Goal: Task Accomplishment & Management: Manage account settings

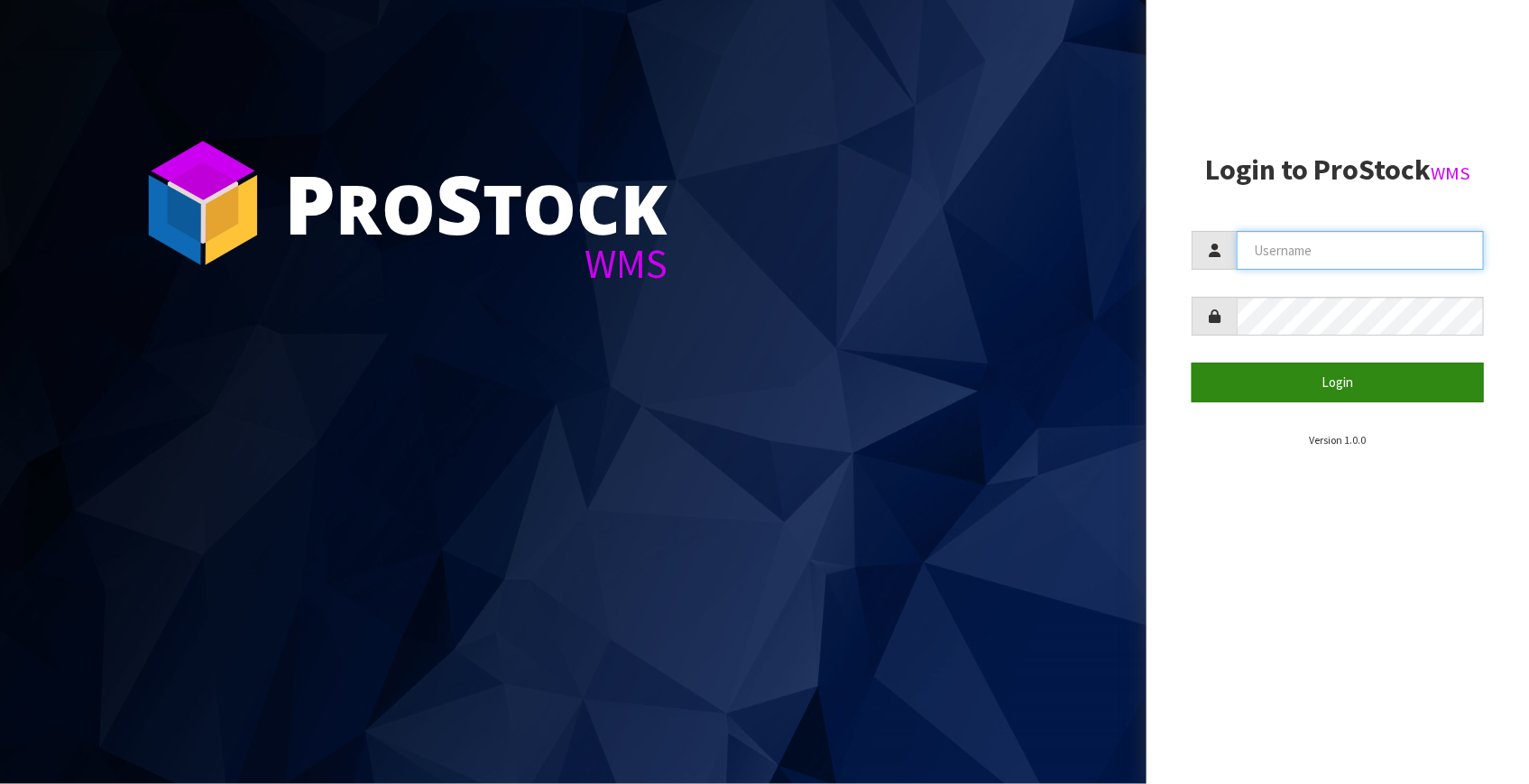
type input "Fetu@cwl.co.nz"
click at [1317, 394] on button "Login" at bounding box center [1337, 382] width 292 height 39
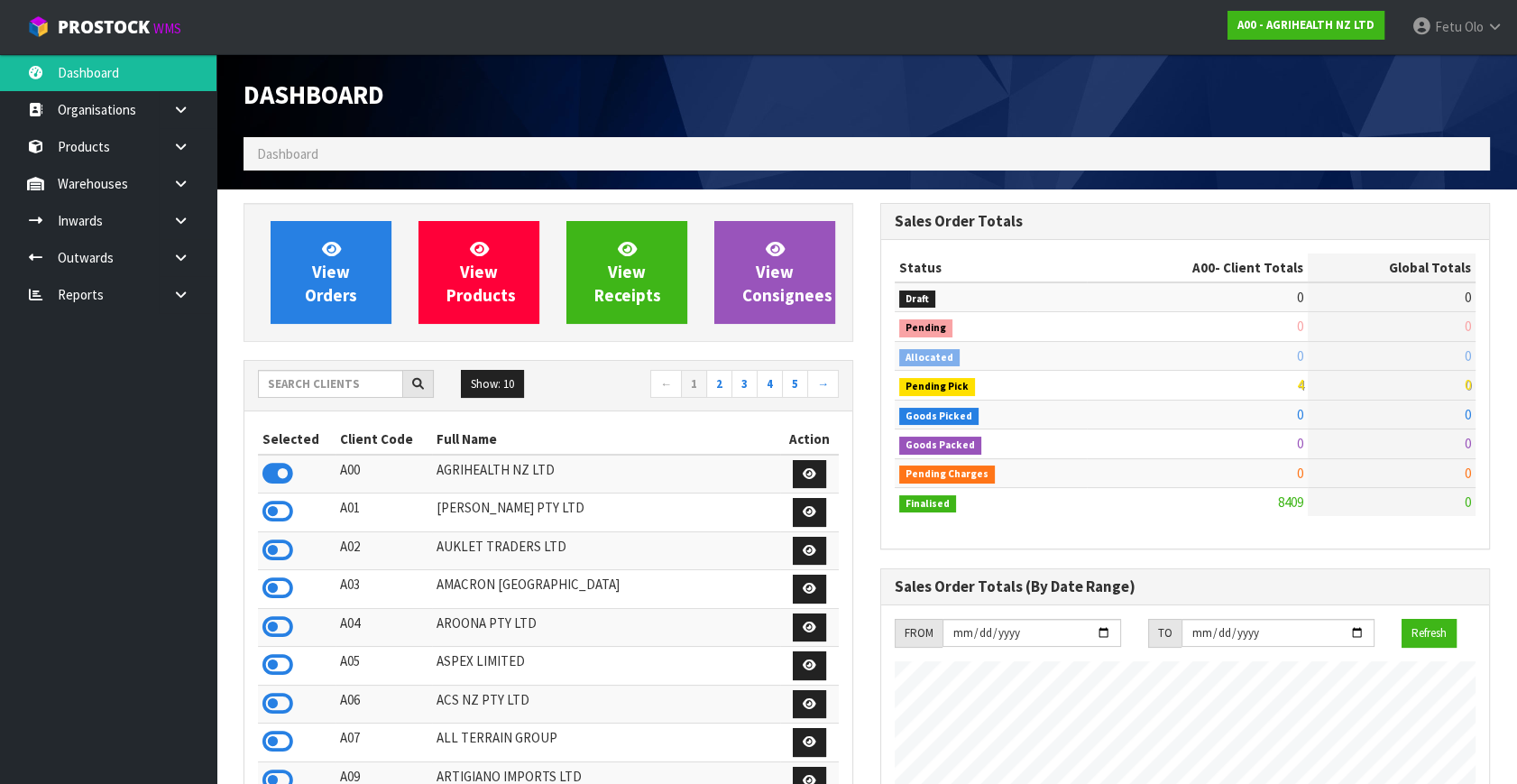
scroll to position [1363, 636]
click at [296, 370] on input "text" at bounding box center [330, 383] width 145 height 28
type input "K01"
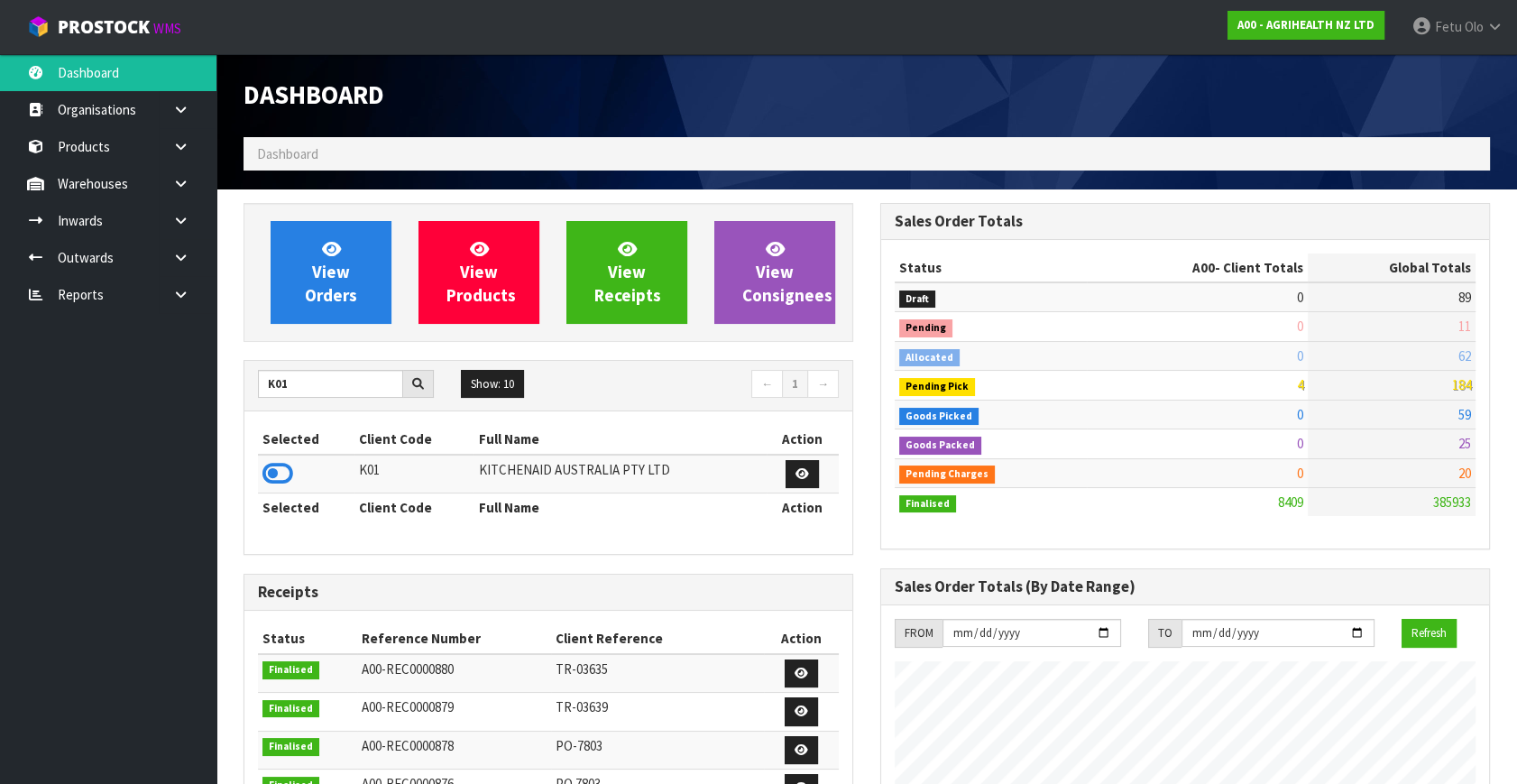
click at [298, 469] on td at bounding box center [306, 473] width 97 height 39
click at [280, 466] on icon at bounding box center [278, 473] width 31 height 27
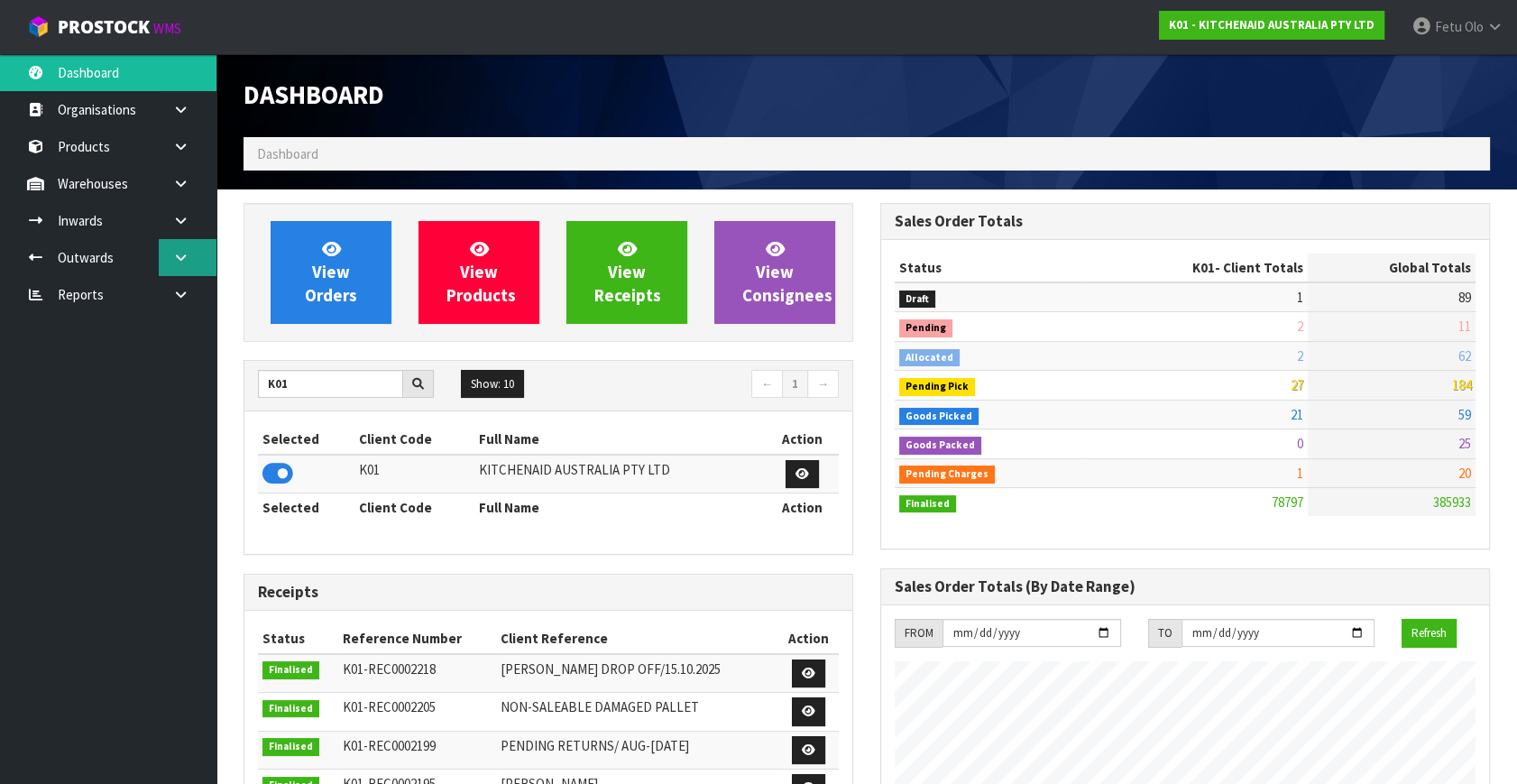
click at [183, 250] on icon at bounding box center [180, 257] width 17 height 14
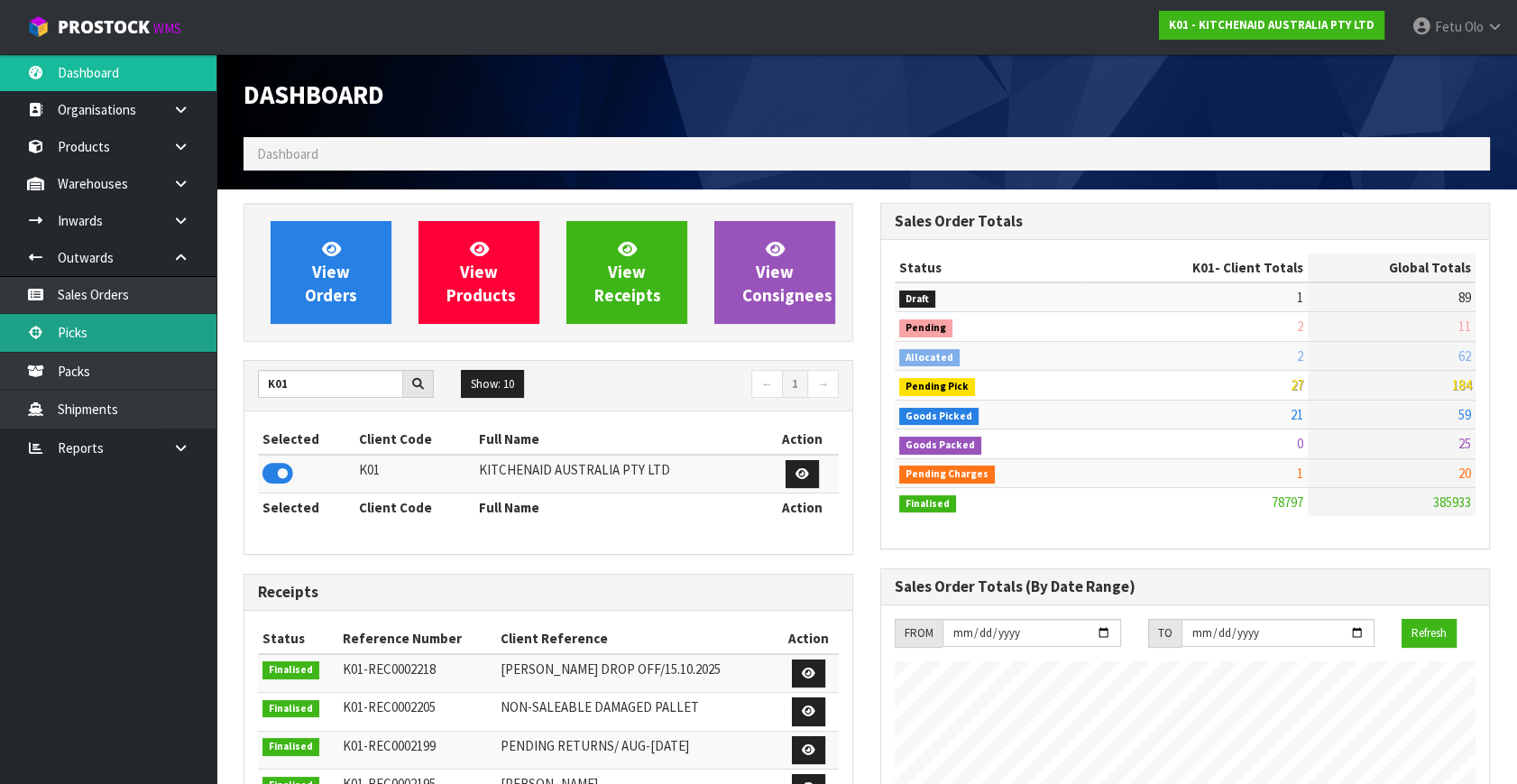
click at [87, 325] on link "Picks" at bounding box center [108, 332] width 217 height 37
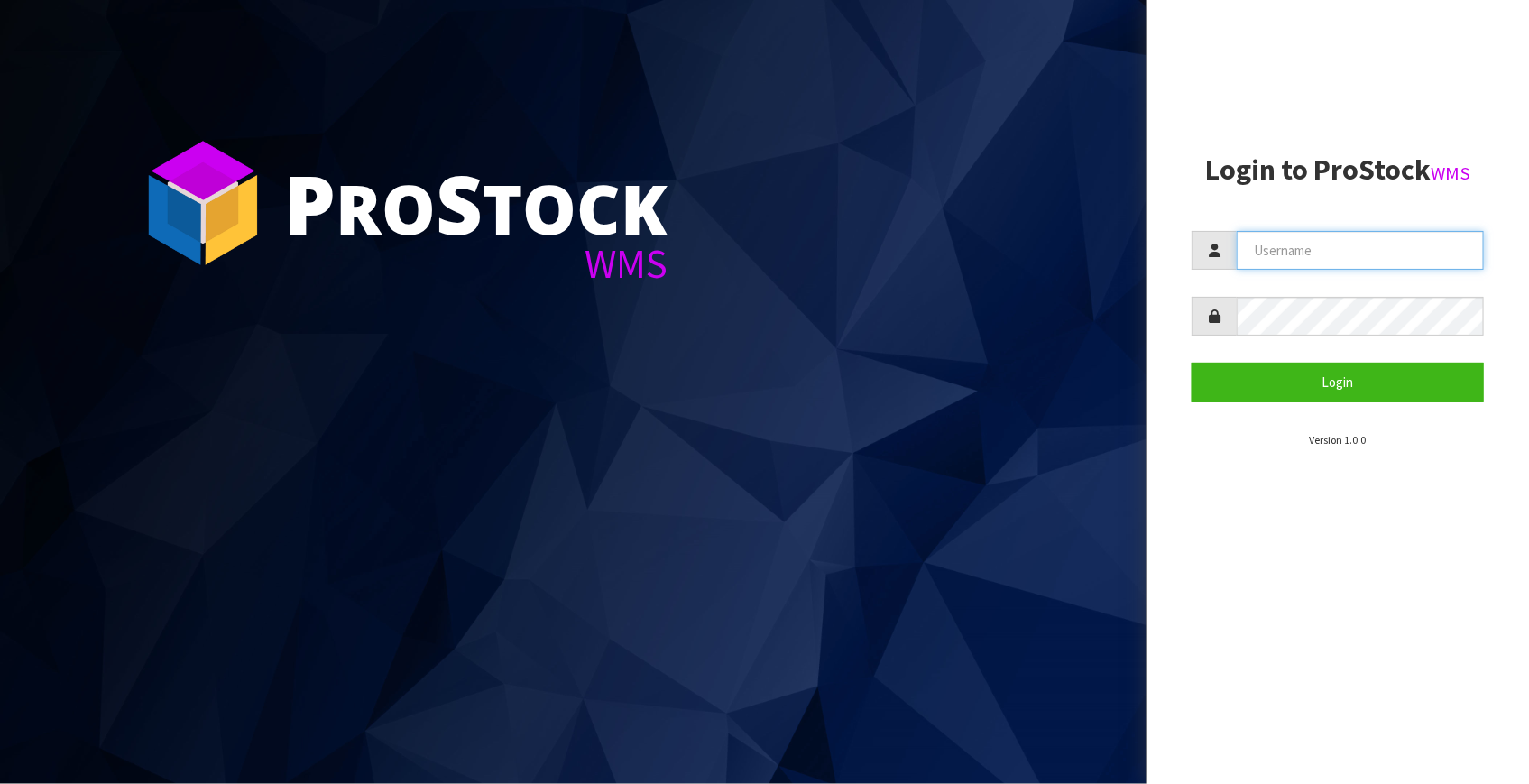
type input "[EMAIL_ADDRESS][DOMAIN_NAME]"
click at [1277, 361] on form "Fetu@cwl.co.nz Login" at bounding box center [1337, 316] width 292 height 170
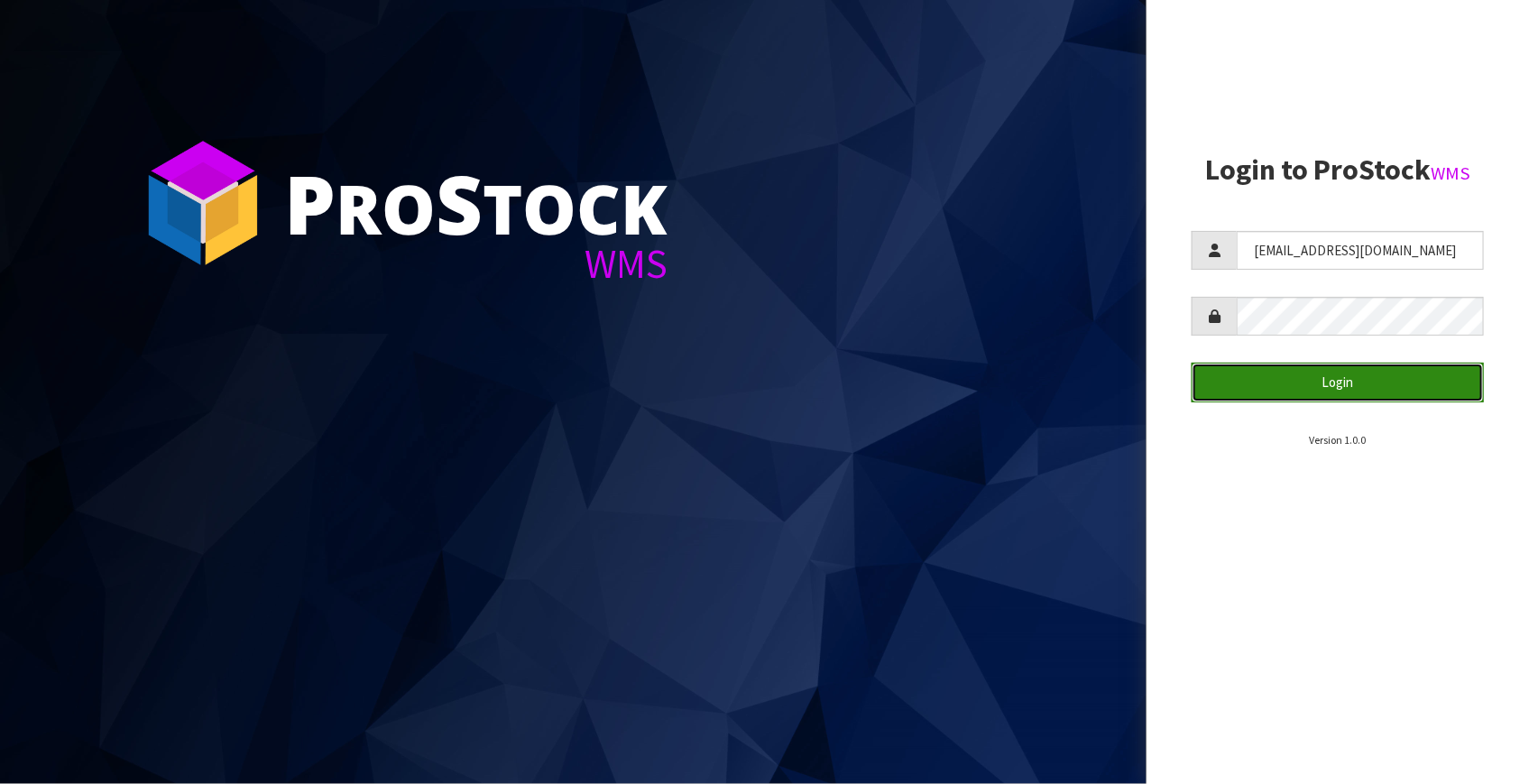
click at [1273, 363] on button "Login" at bounding box center [1337, 382] width 292 height 39
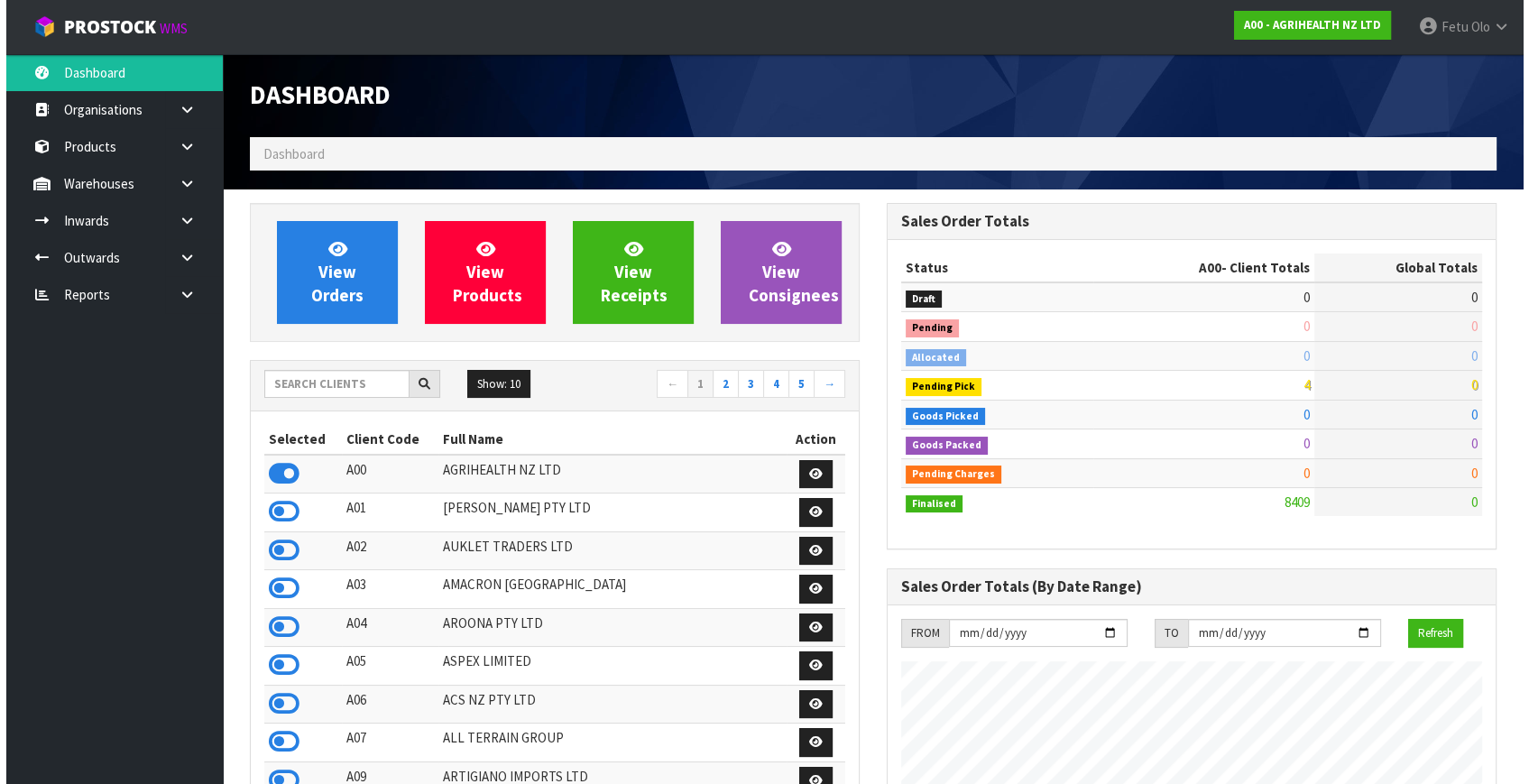
scroll to position [1363, 636]
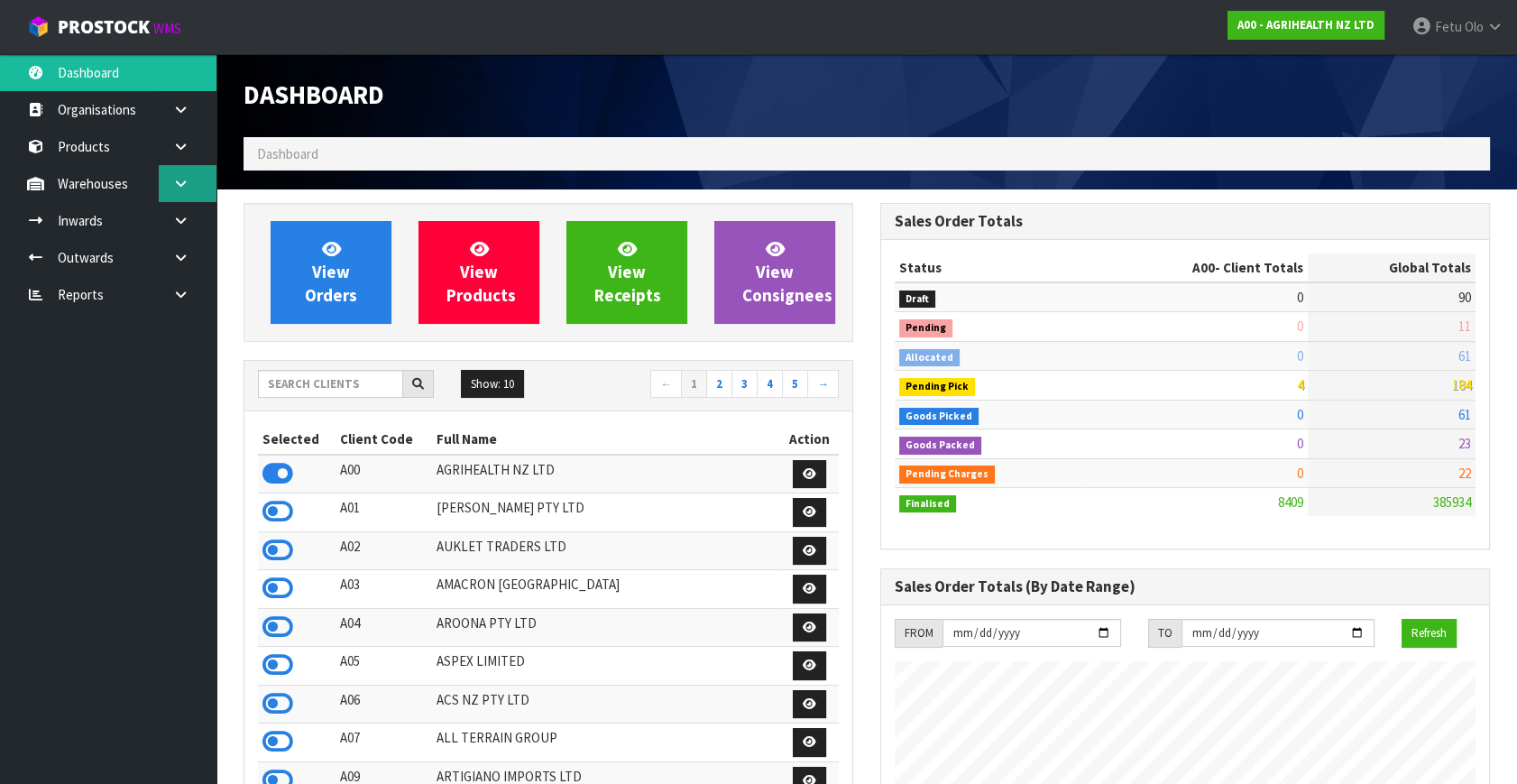
click at [171, 173] on link at bounding box center [187, 183] width 57 height 37
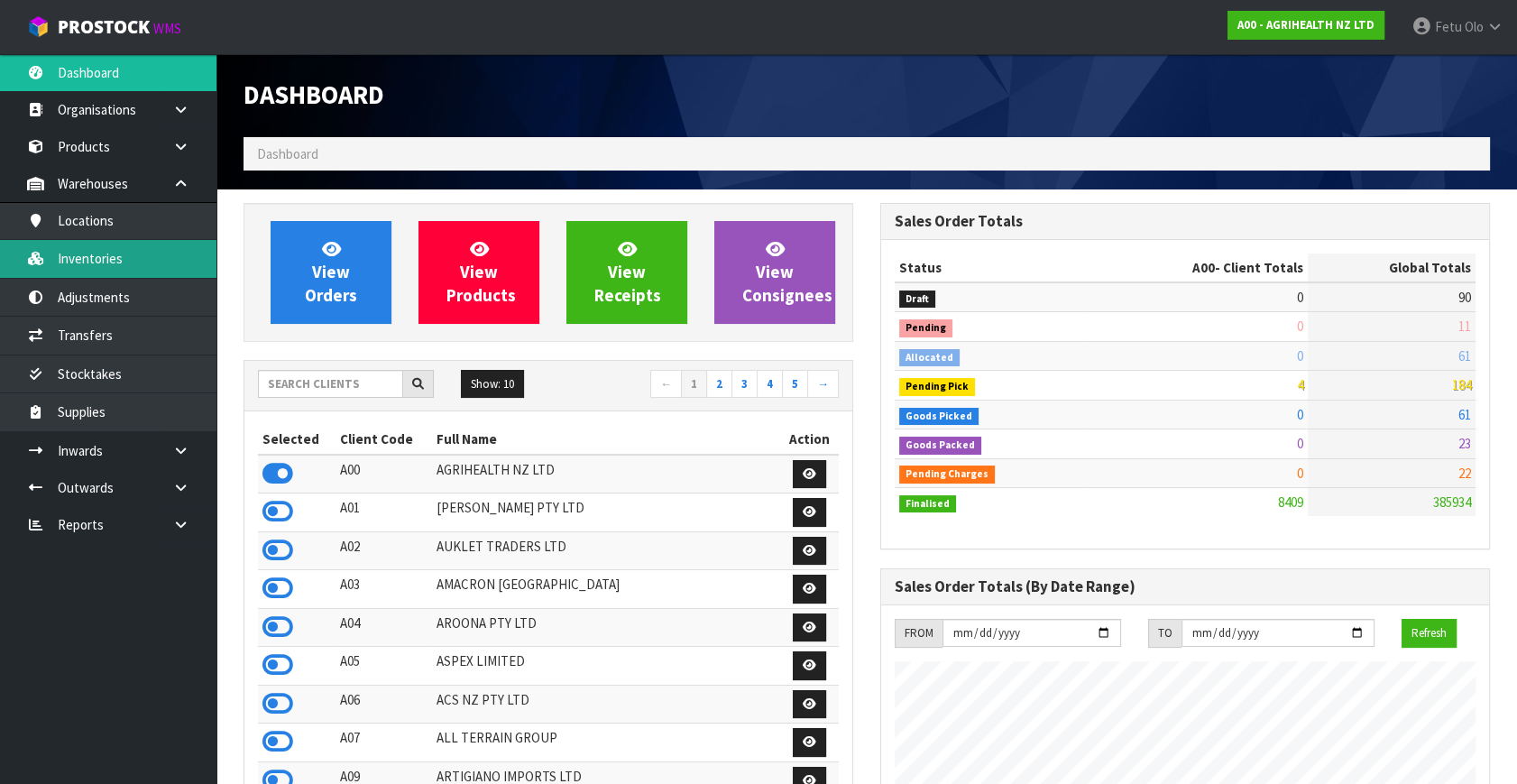
click at [109, 259] on link "Inventories" at bounding box center [108, 258] width 217 height 37
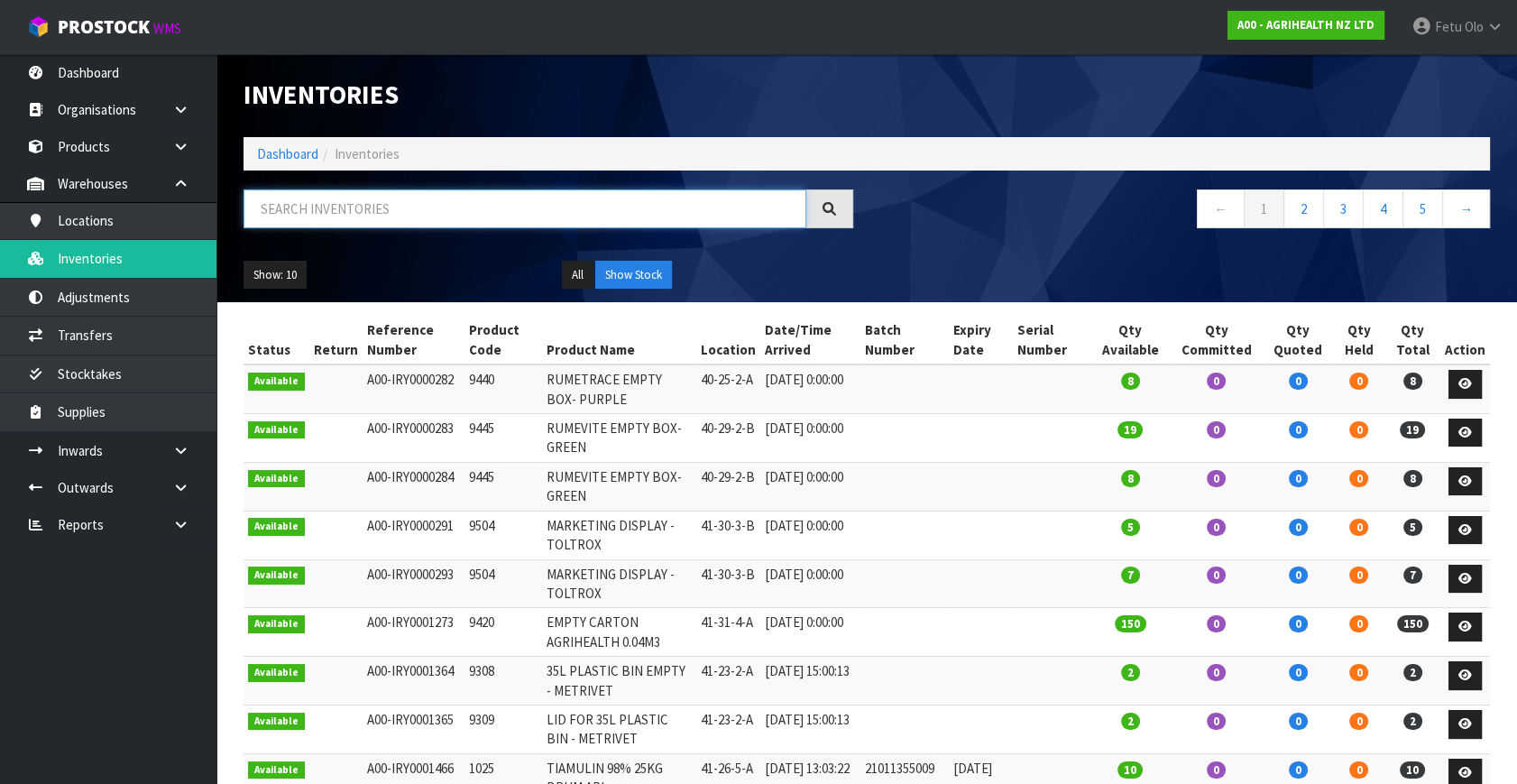
click at [357, 214] on input "text" at bounding box center [524, 209] width 563 height 39
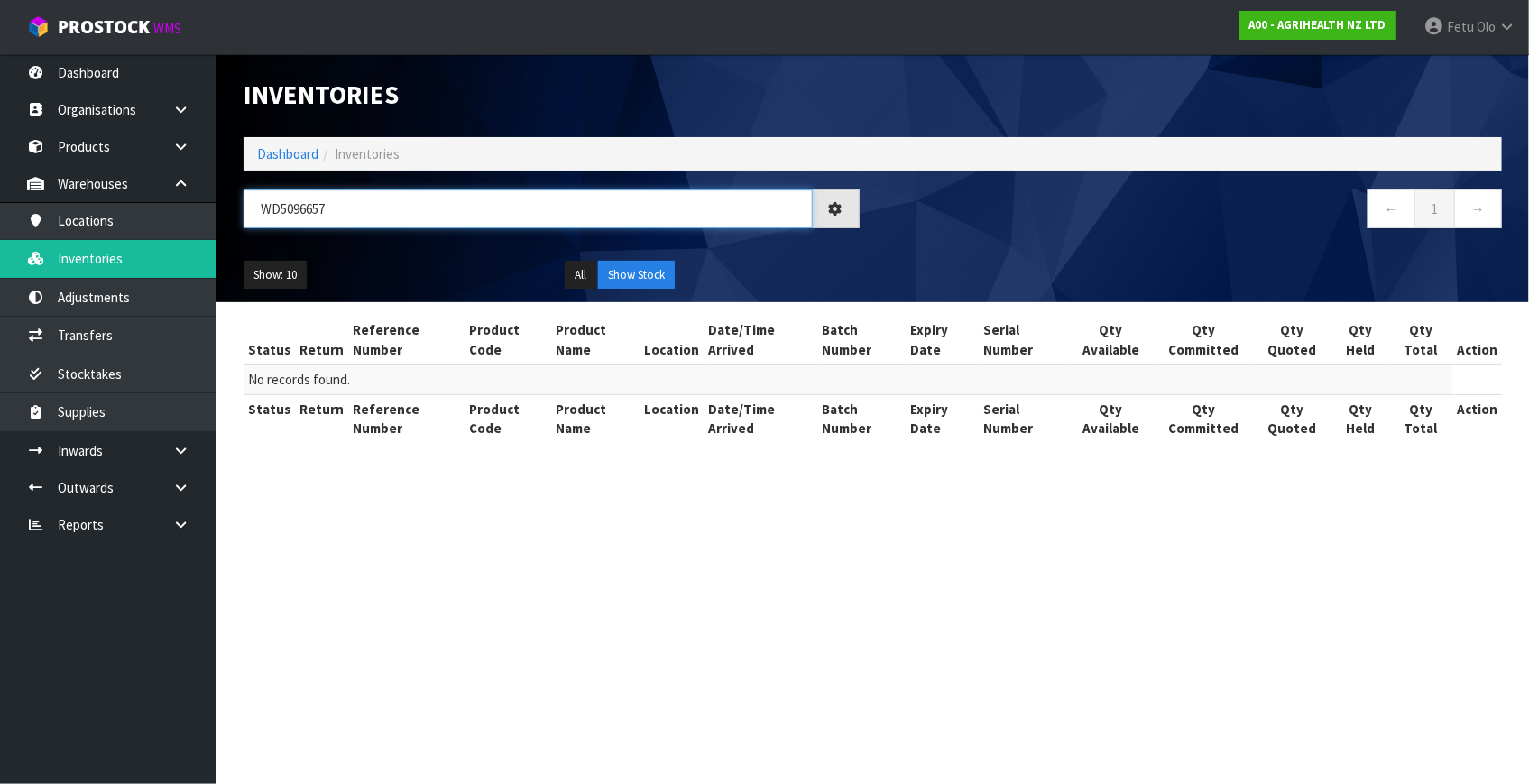
type input "WD5096657"
click at [583, 277] on button "All" at bounding box center [580, 275] width 32 height 29
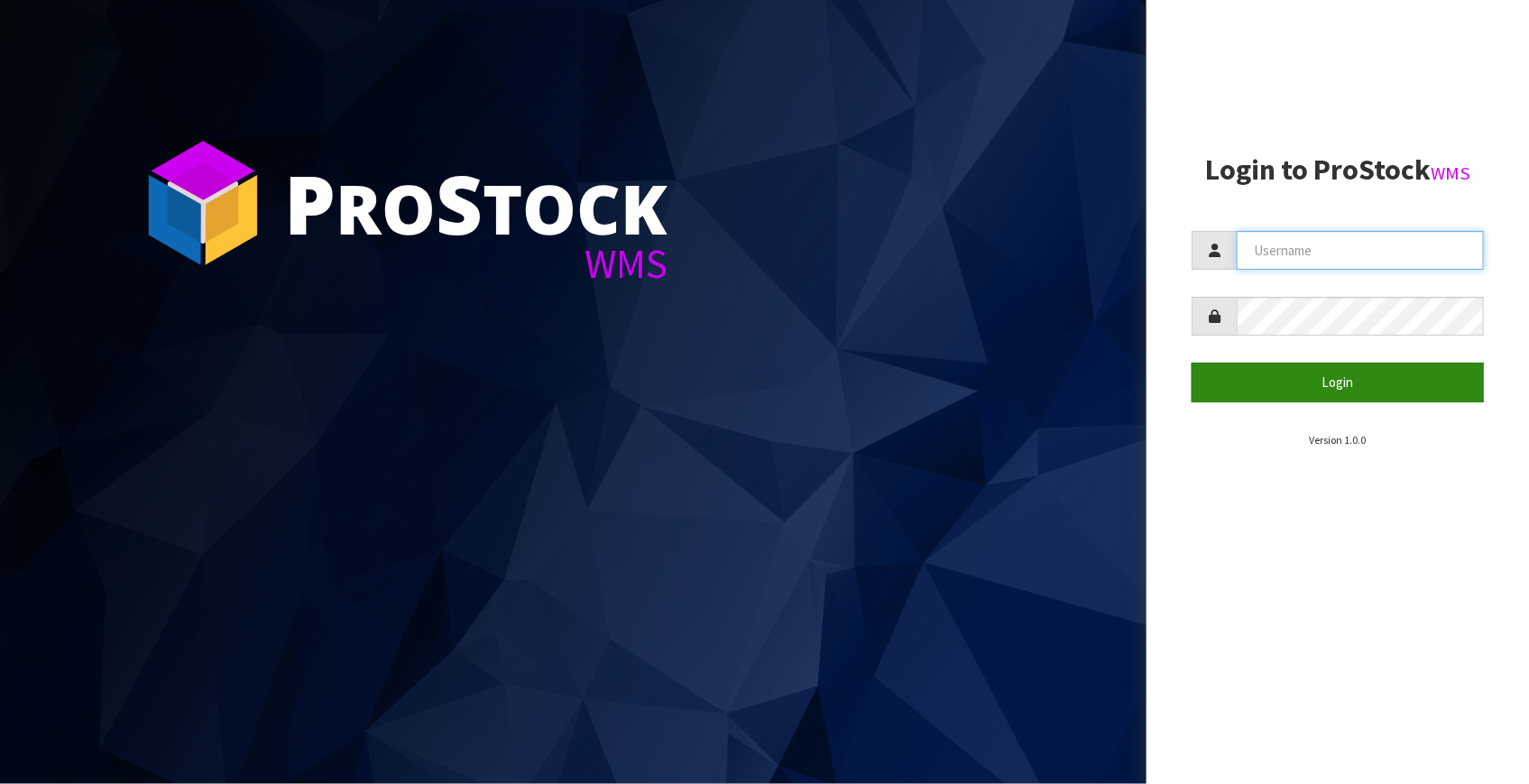
type input "[EMAIL_ADDRESS][DOMAIN_NAME]"
click at [1279, 376] on button "Login" at bounding box center [1337, 382] width 292 height 39
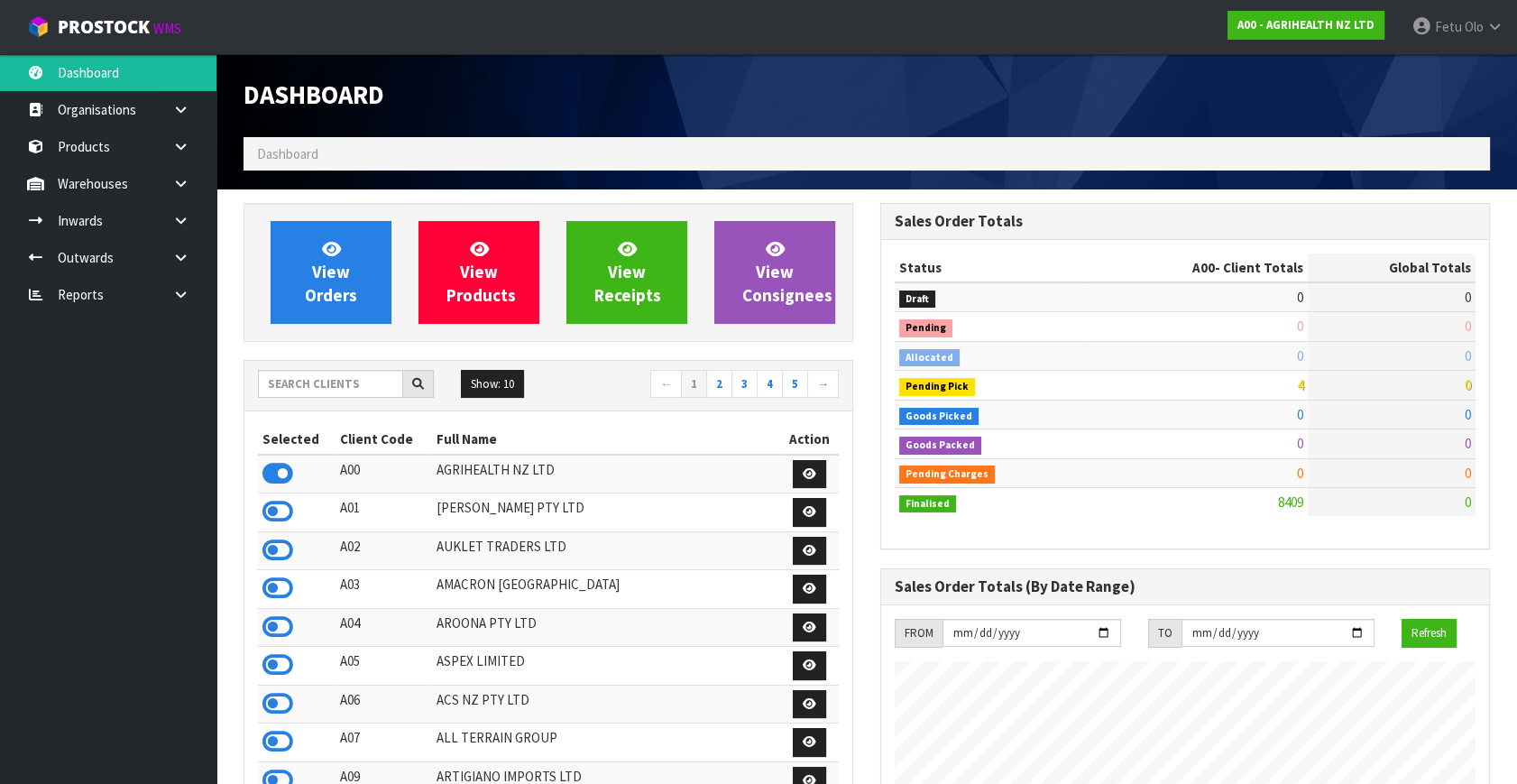
scroll to position [1363, 636]
click at [303, 384] on input "text" at bounding box center [330, 383] width 145 height 28
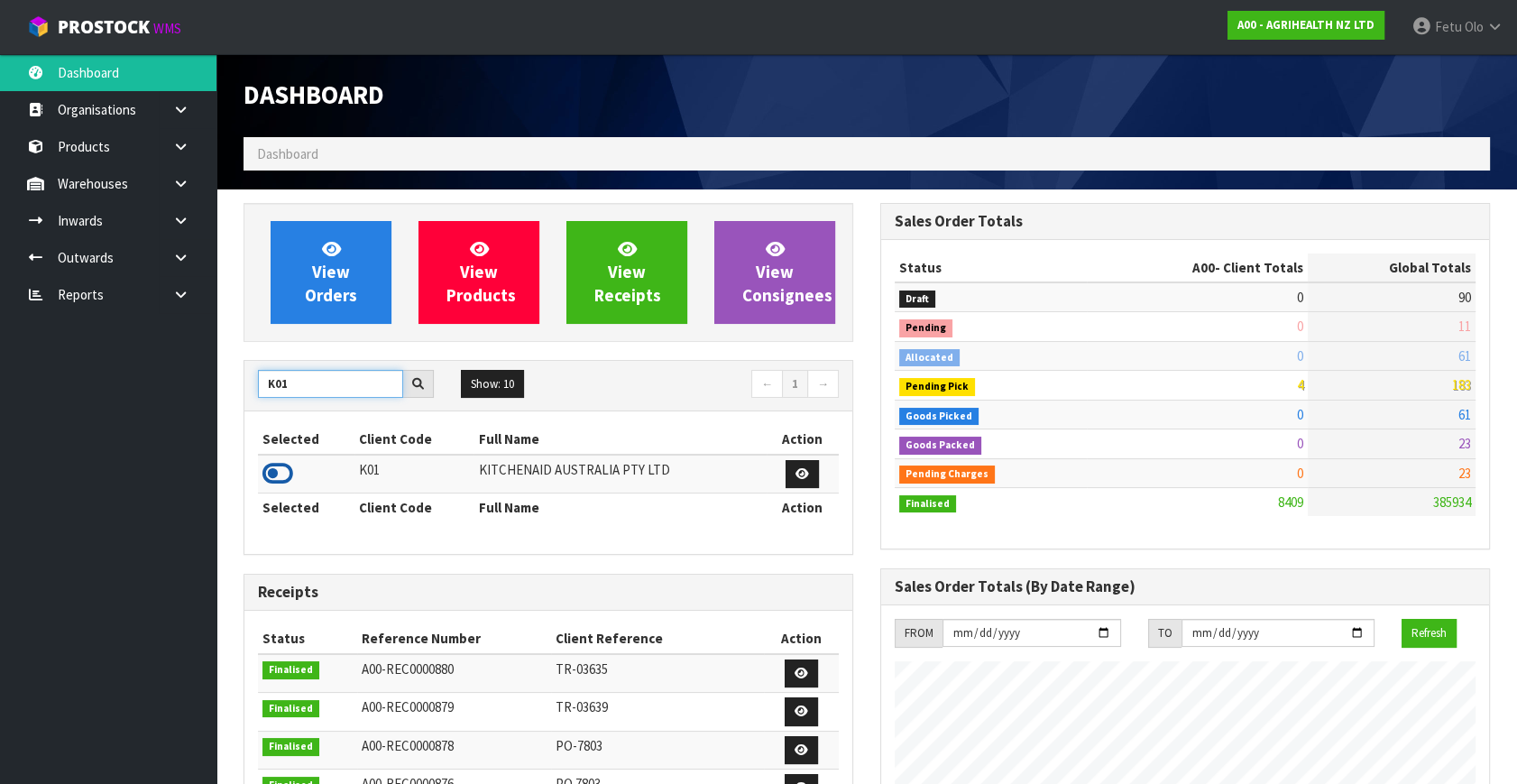
type input "K01"
click at [280, 479] on icon at bounding box center [278, 473] width 31 height 27
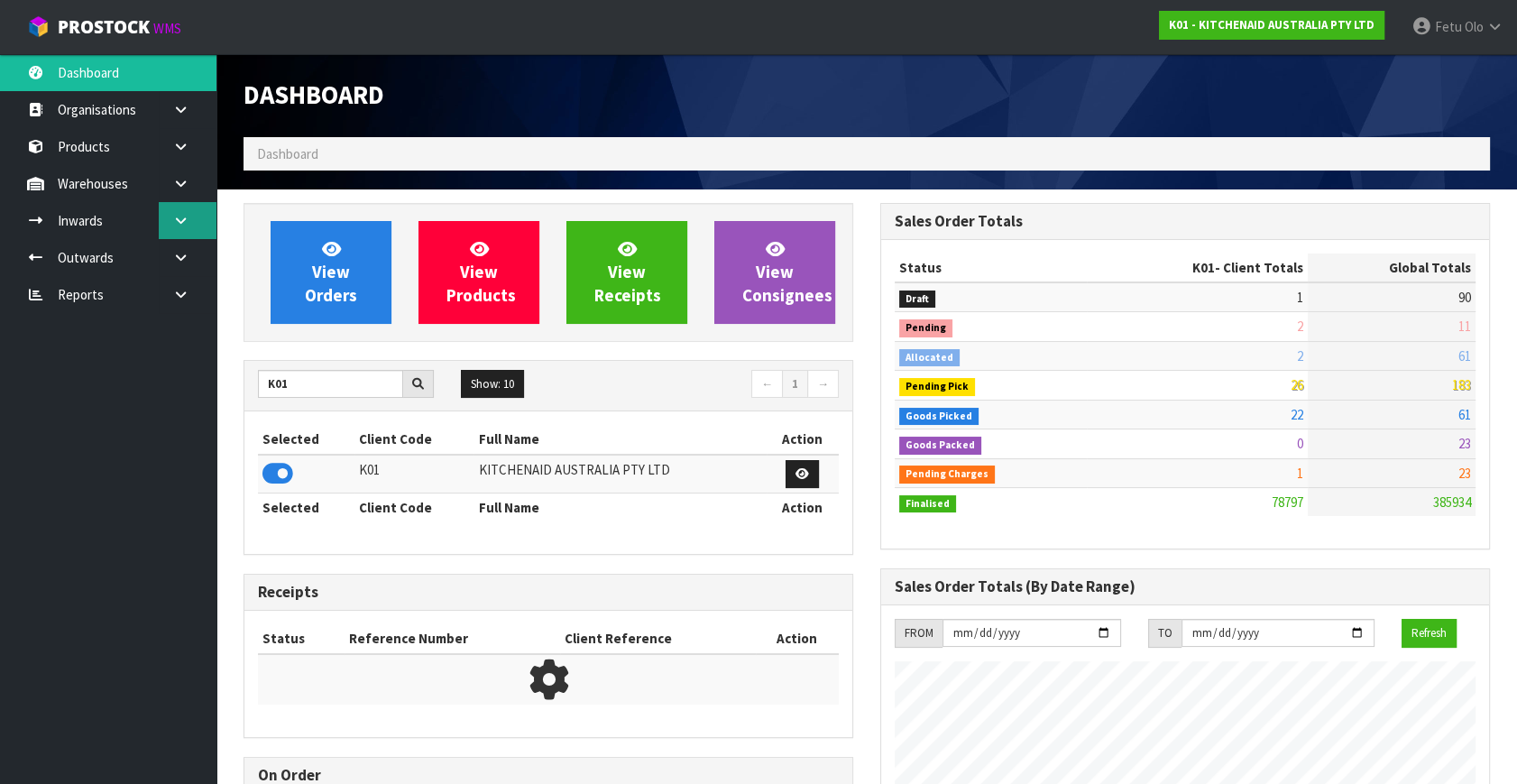
click at [183, 229] on link at bounding box center [187, 220] width 57 height 37
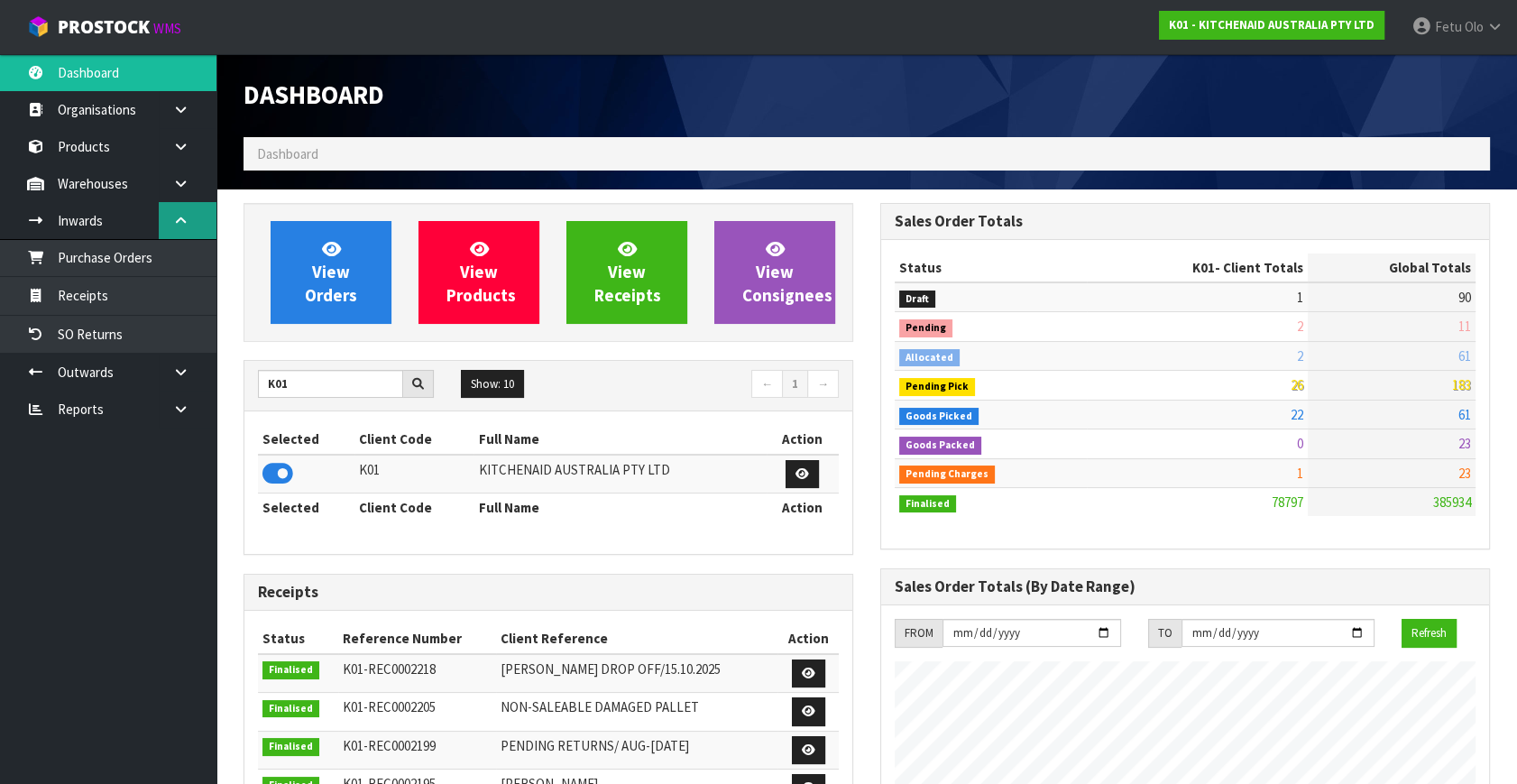
click at [183, 229] on link at bounding box center [187, 220] width 57 height 37
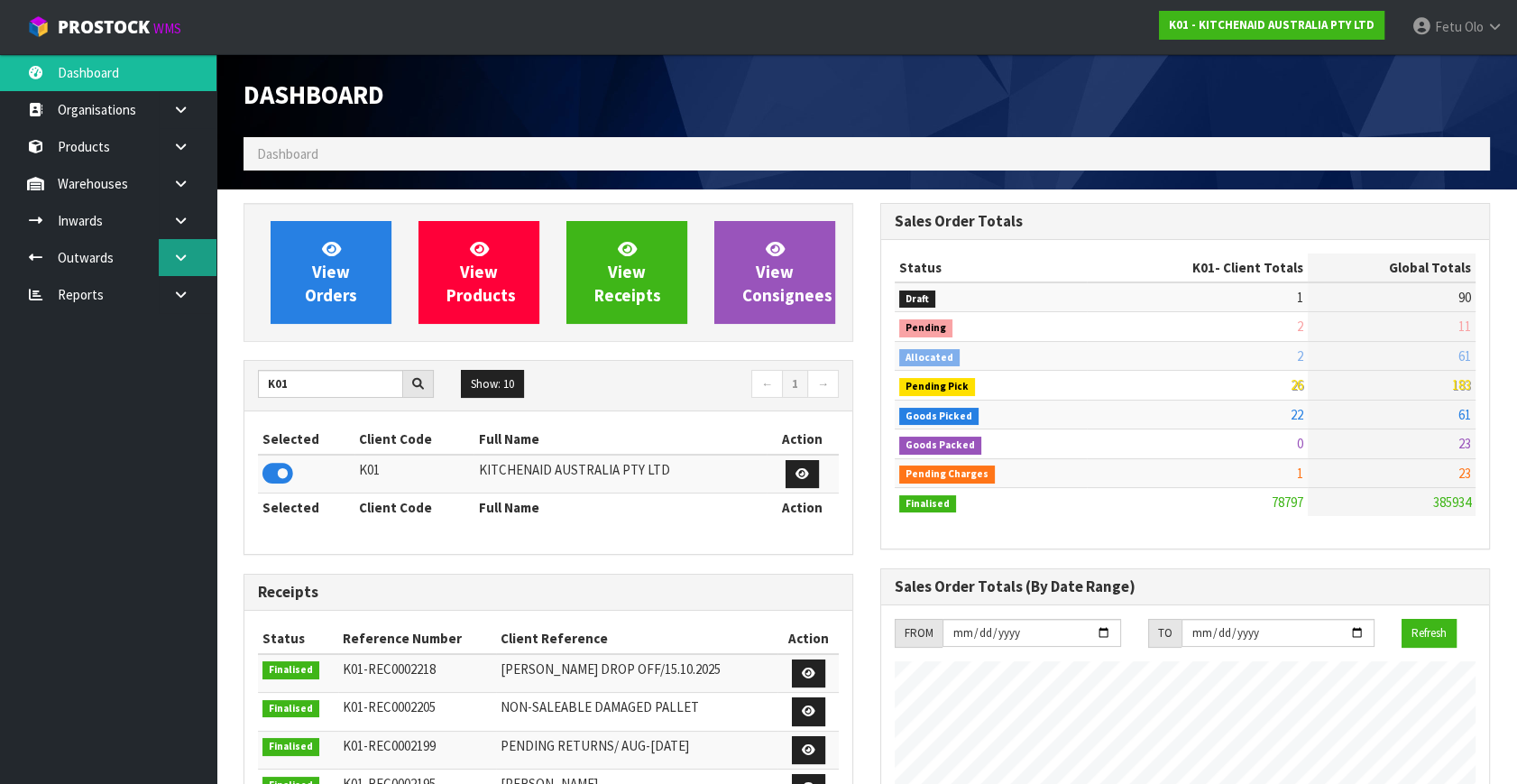
click at [177, 255] on icon at bounding box center [180, 257] width 17 height 14
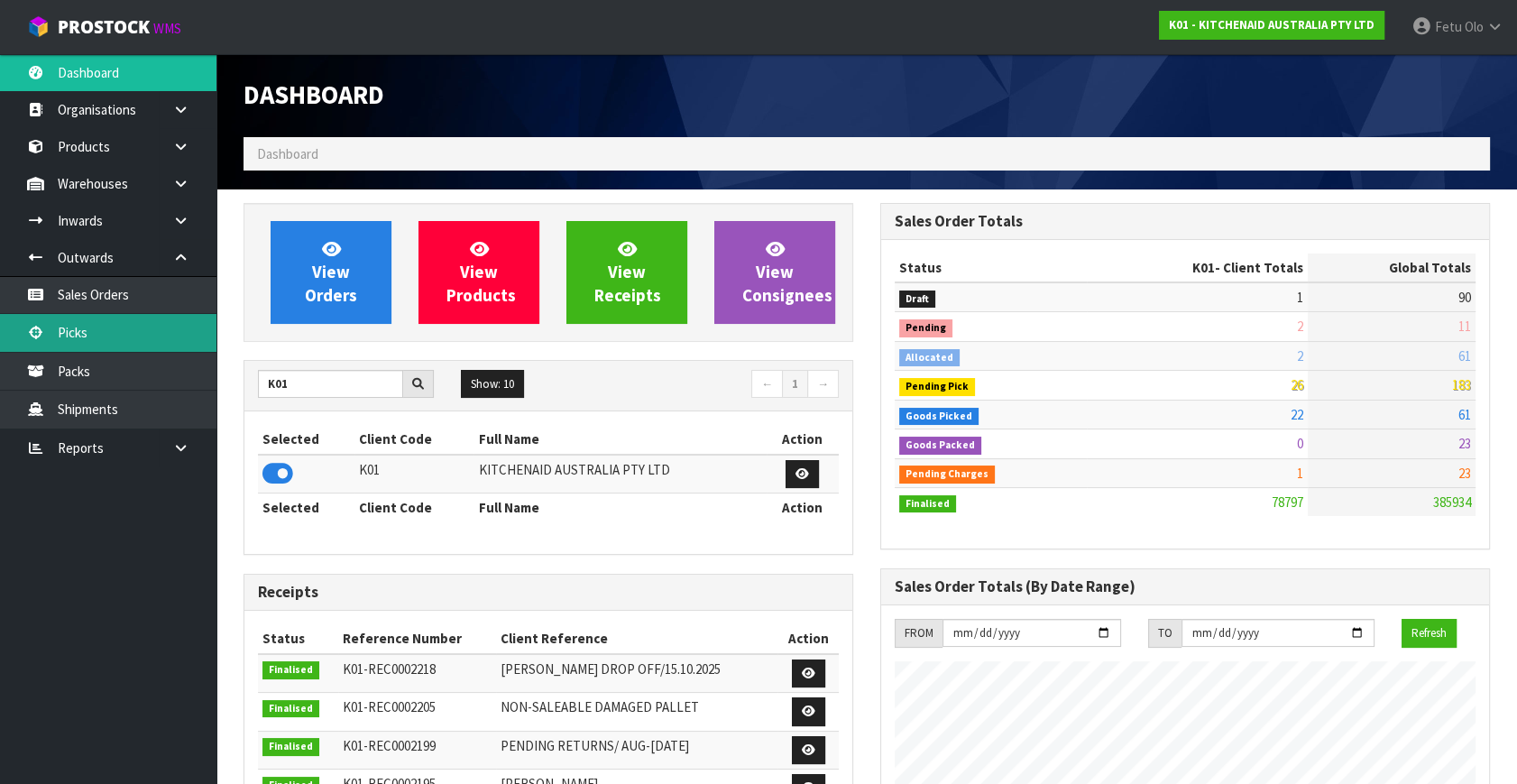
click at [95, 331] on link "Picks" at bounding box center [108, 332] width 217 height 37
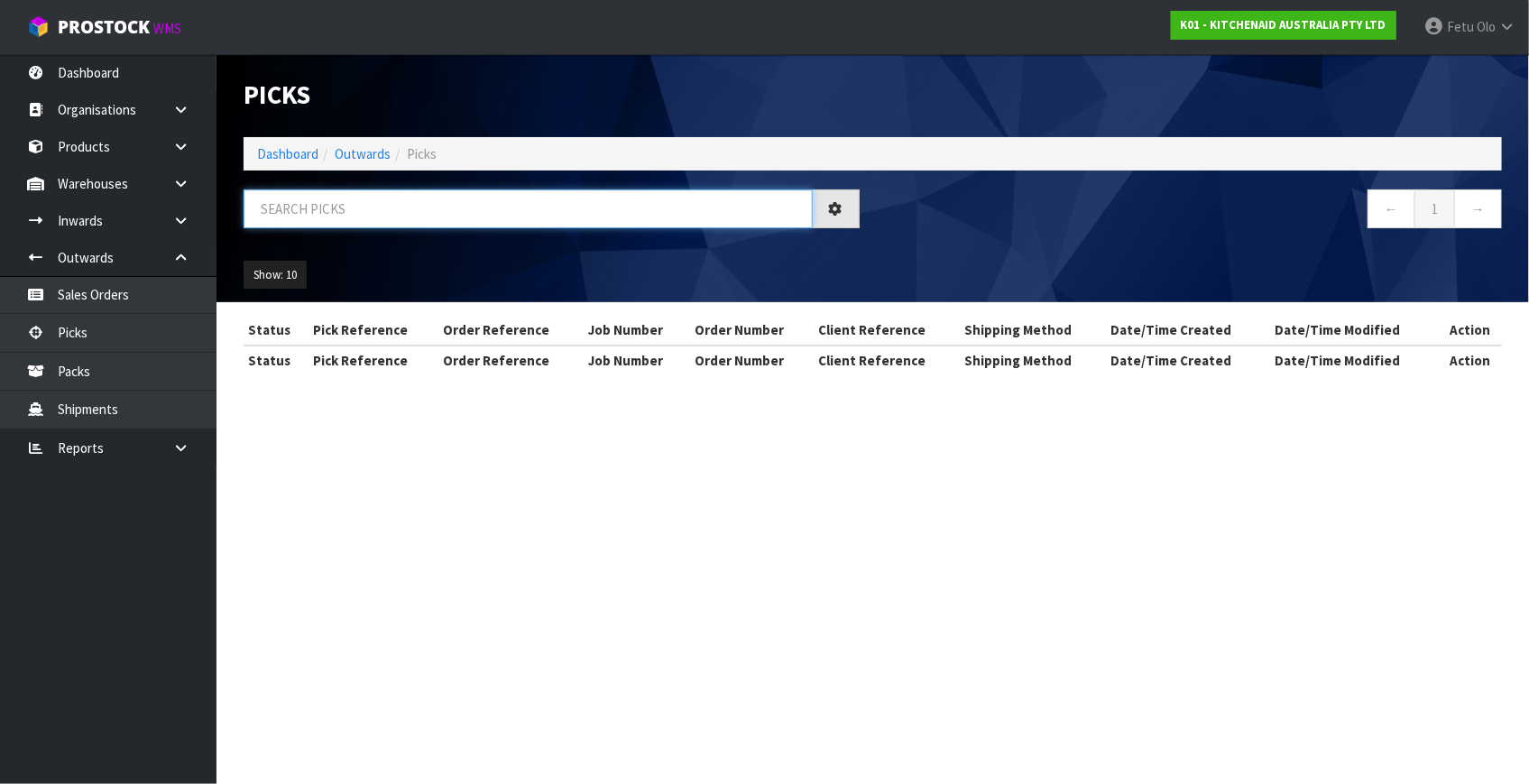
click at [387, 205] on input "text" at bounding box center [527, 209] width 569 height 39
type input "80562"
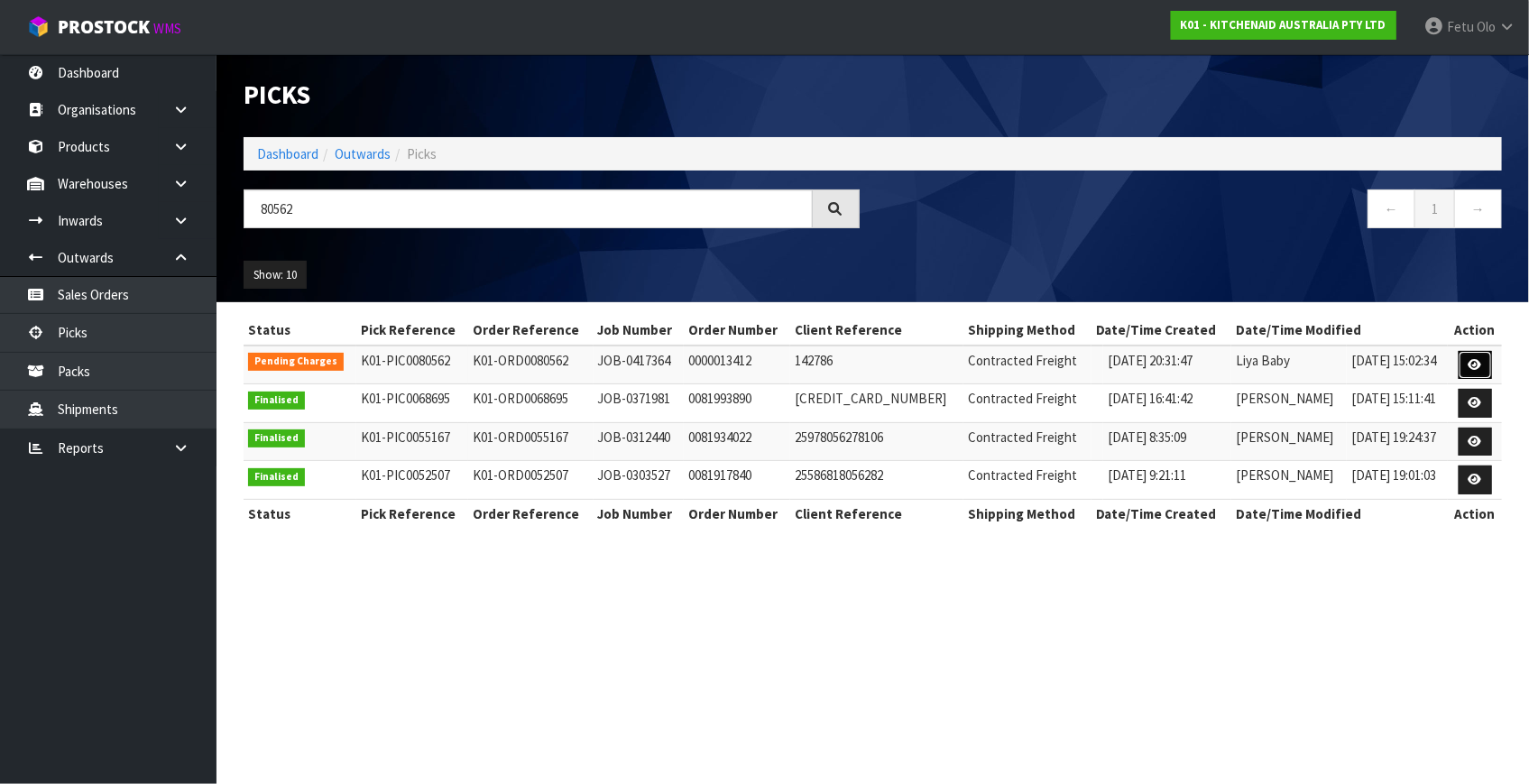
click at [1463, 368] on link at bounding box center [1474, 365] width 34 height 29
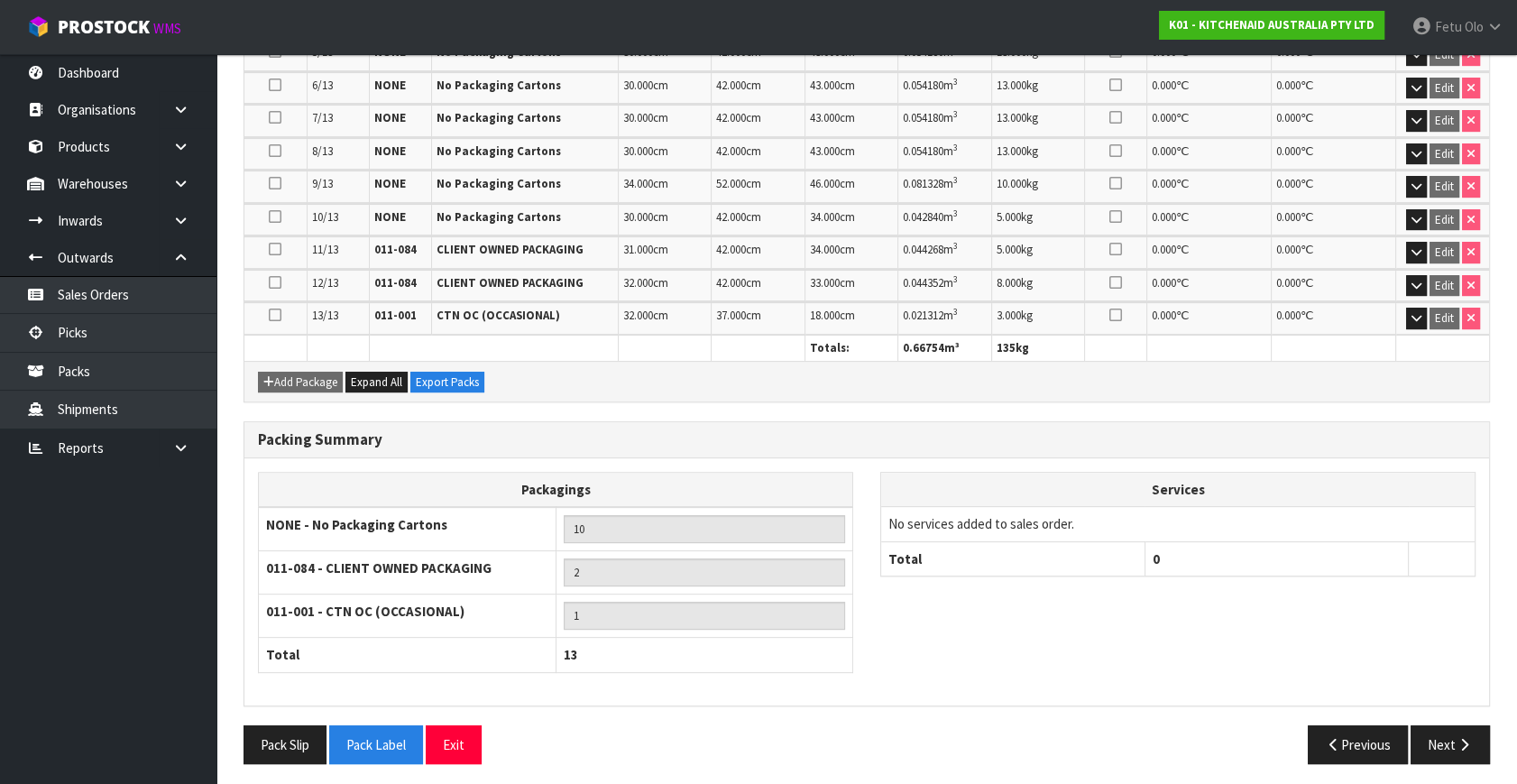
scroll to position [156, 0]
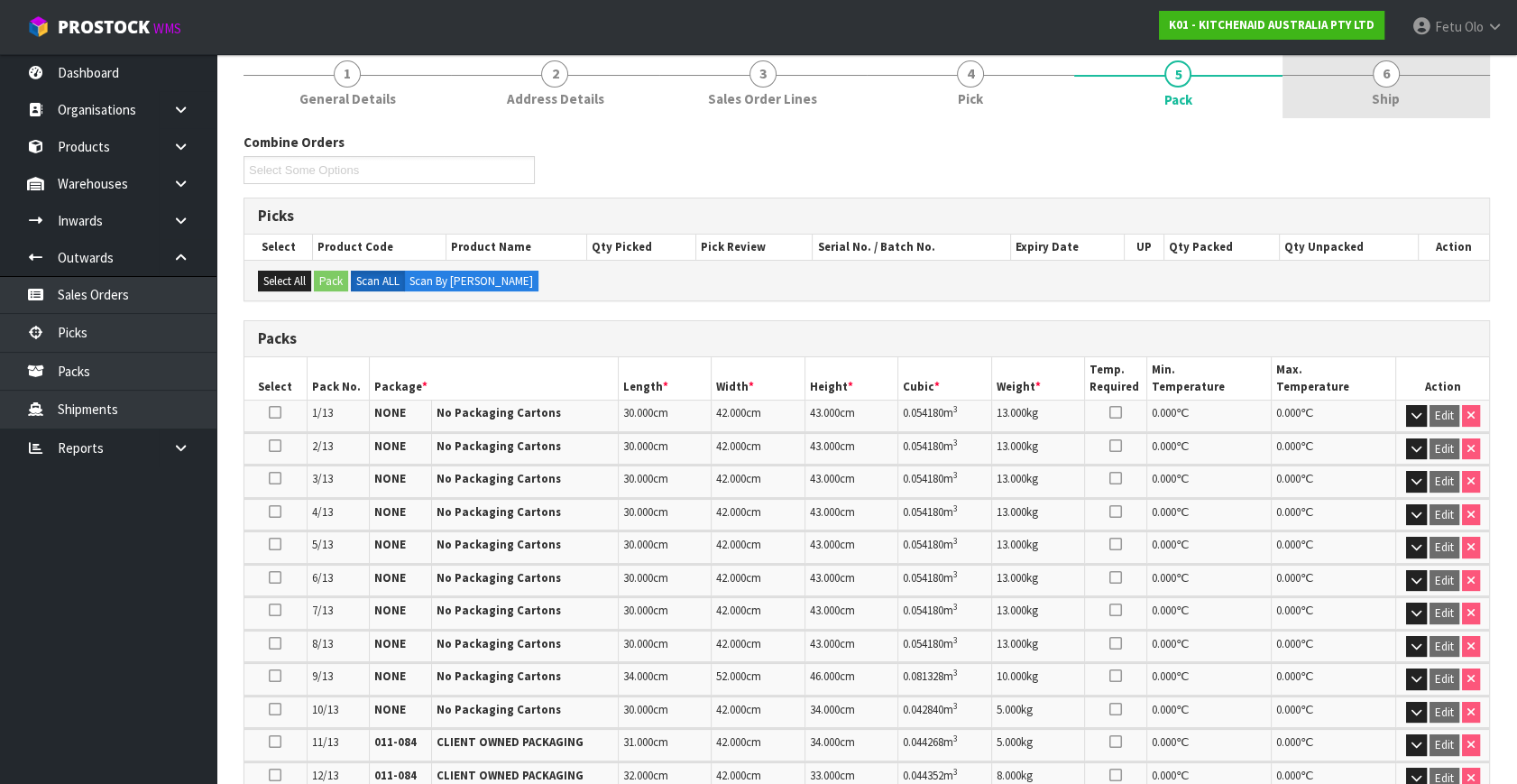
click at [1402, 87] on link "6 Ship" at bounding box center [1386, 82] width 208 height 71
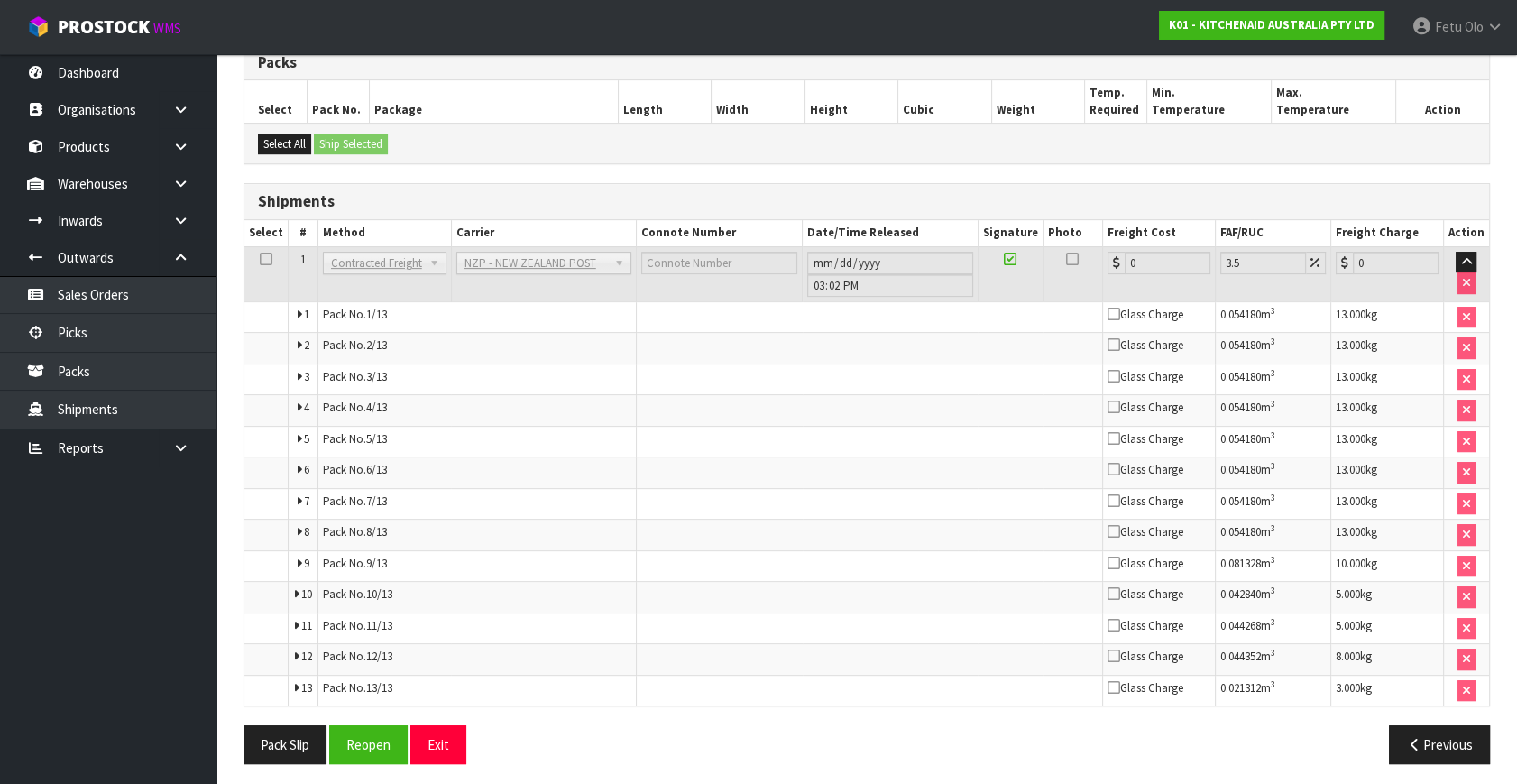
scroll to position [717, 0]
click at [376, 730] on button "Reopen" at bounding box center [368, 743] width 78 height 39
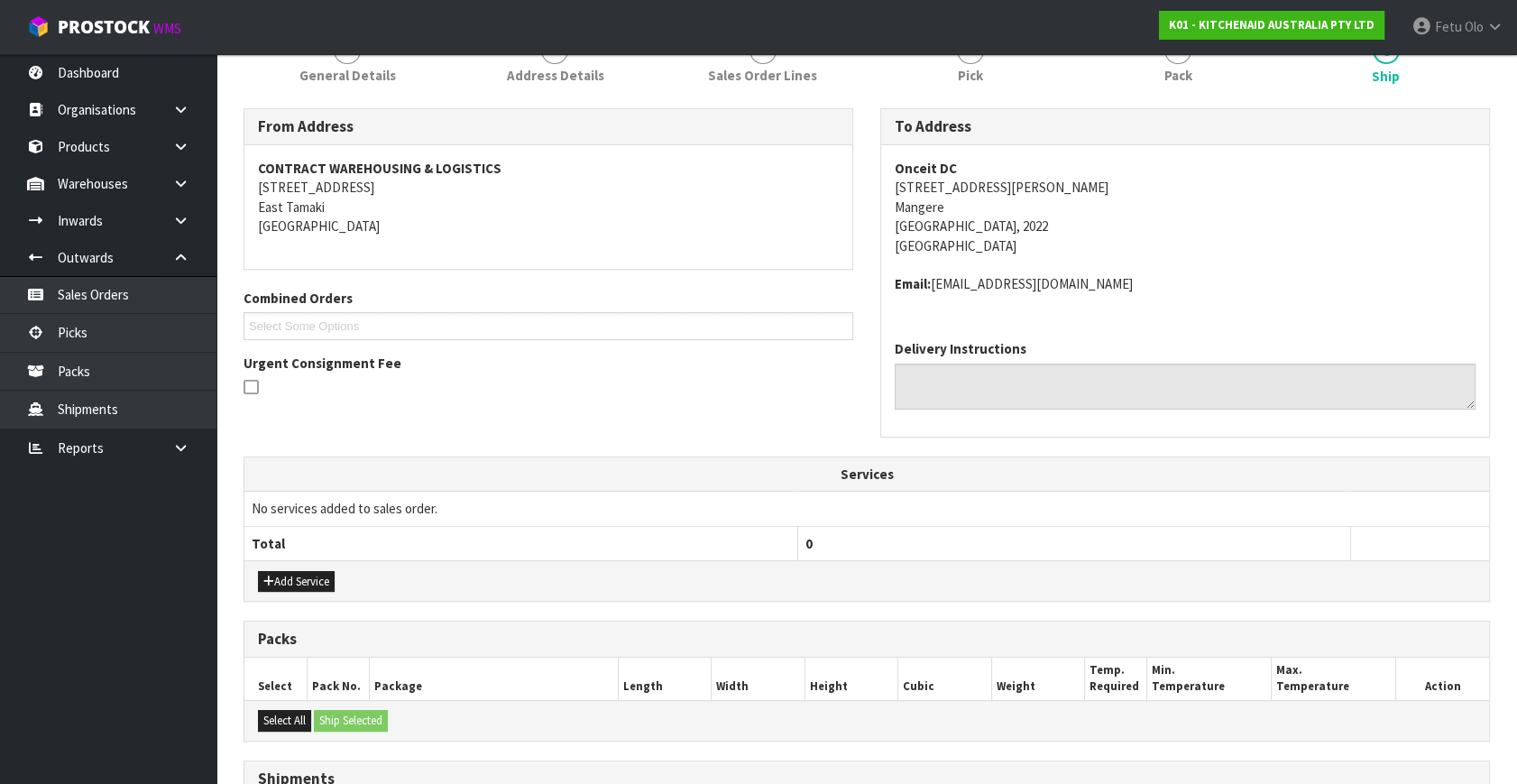
scroll to position [0, 0]
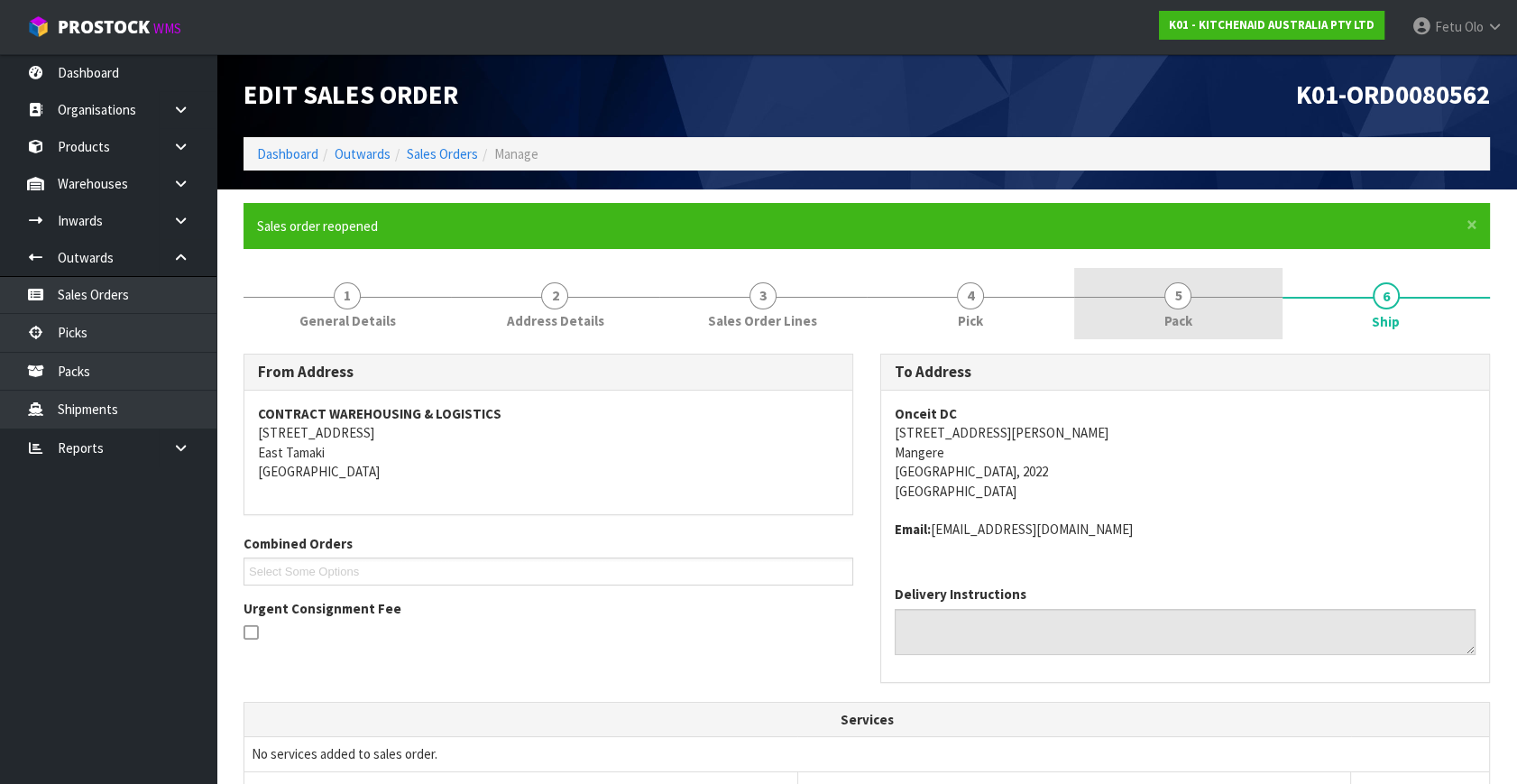
click at [1172, 305] on span "5" at bounding box center [1178, 296] width 27 height 27
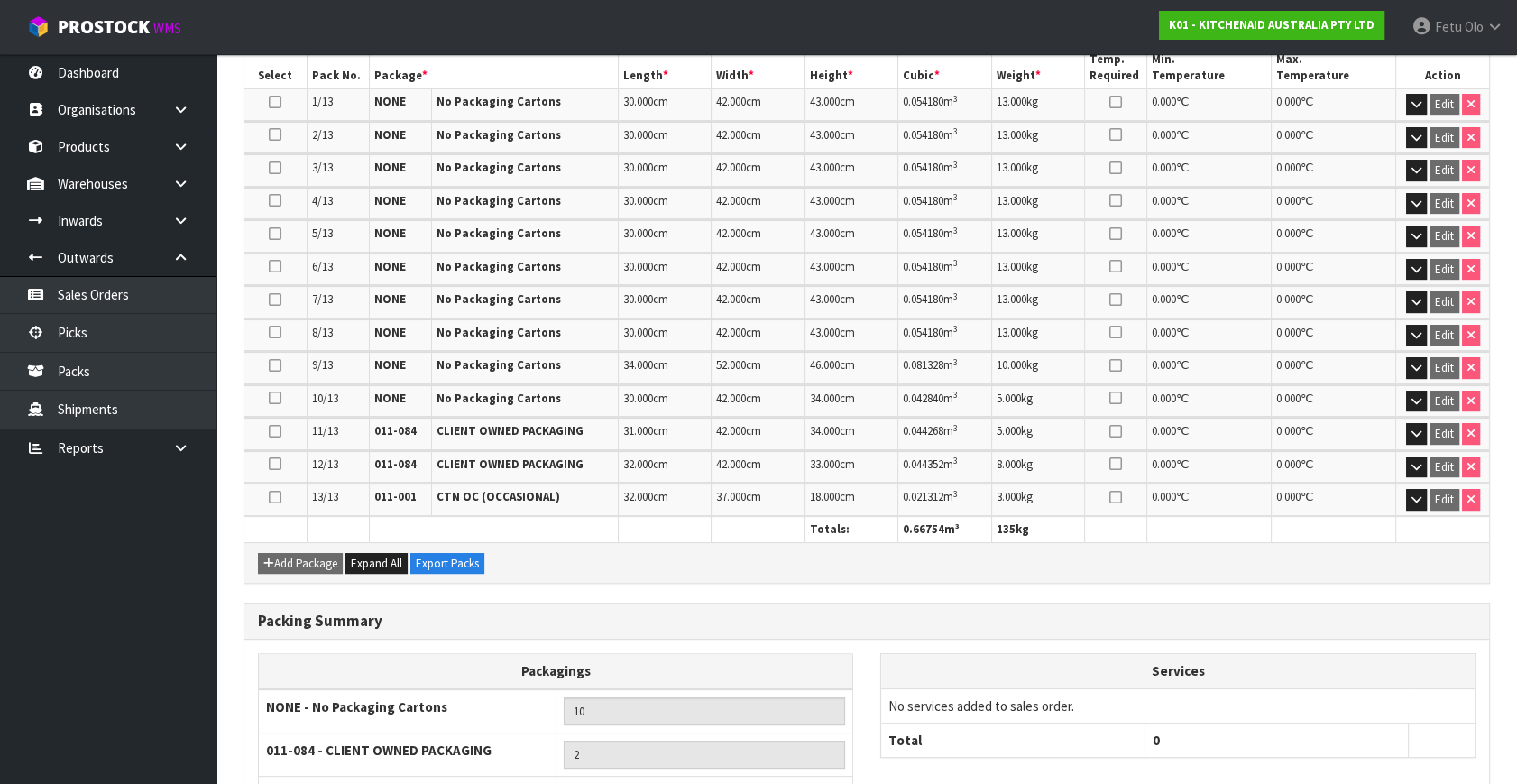
scroll to position [712, 0]
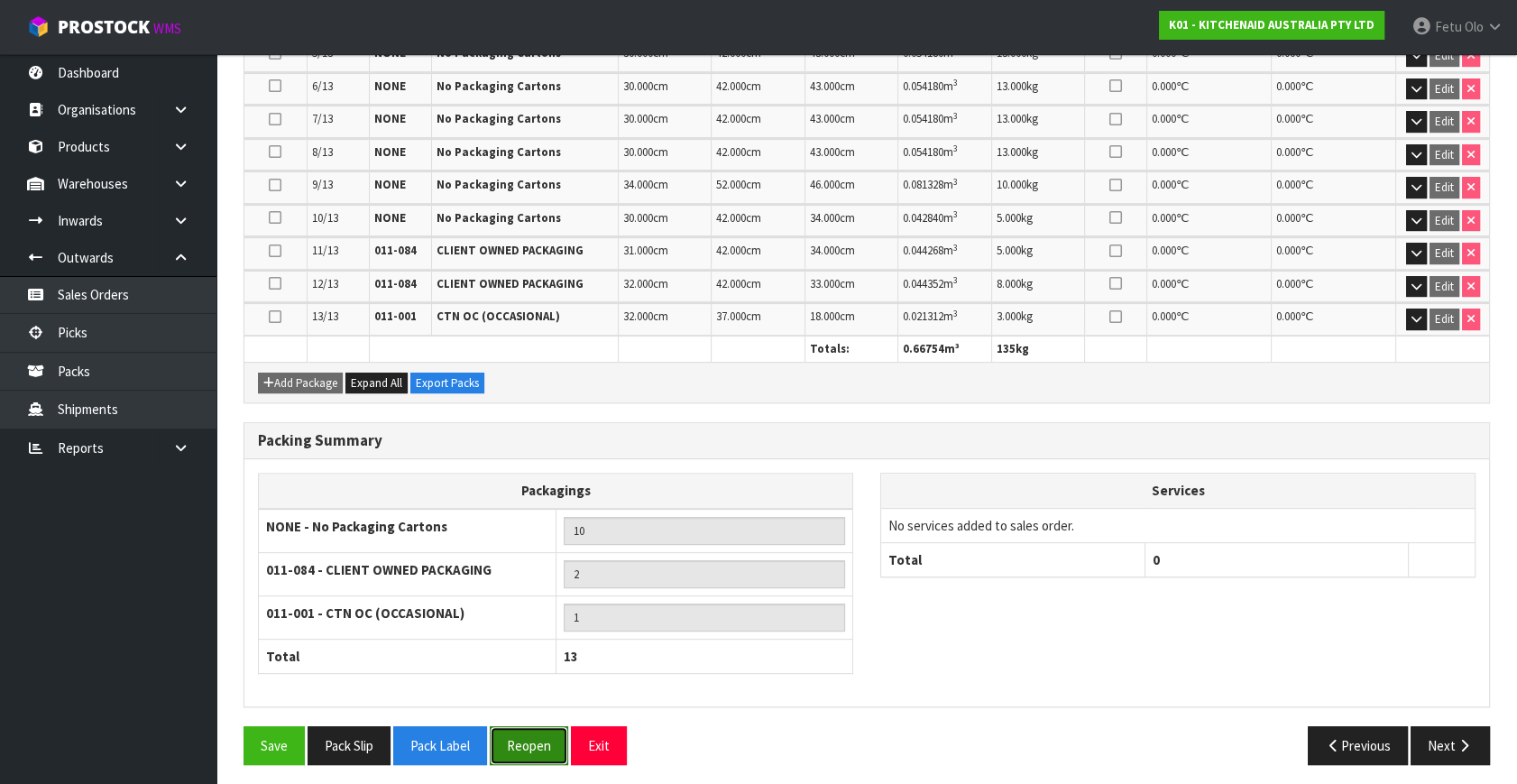
click at [530, 738] on button "Reopen" at bounding box center [529, 745] width 78 height 39
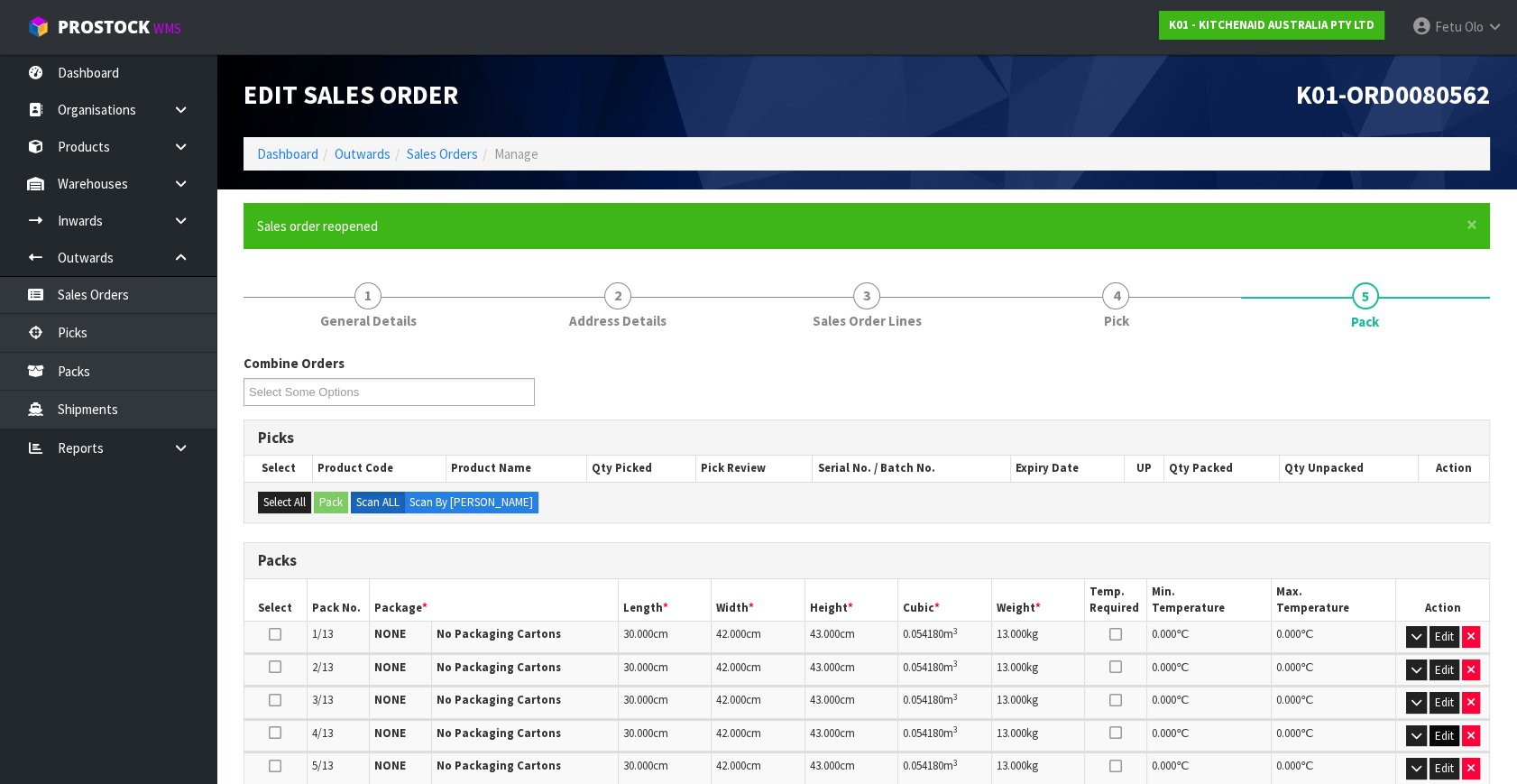
scroll to position [327, 0]
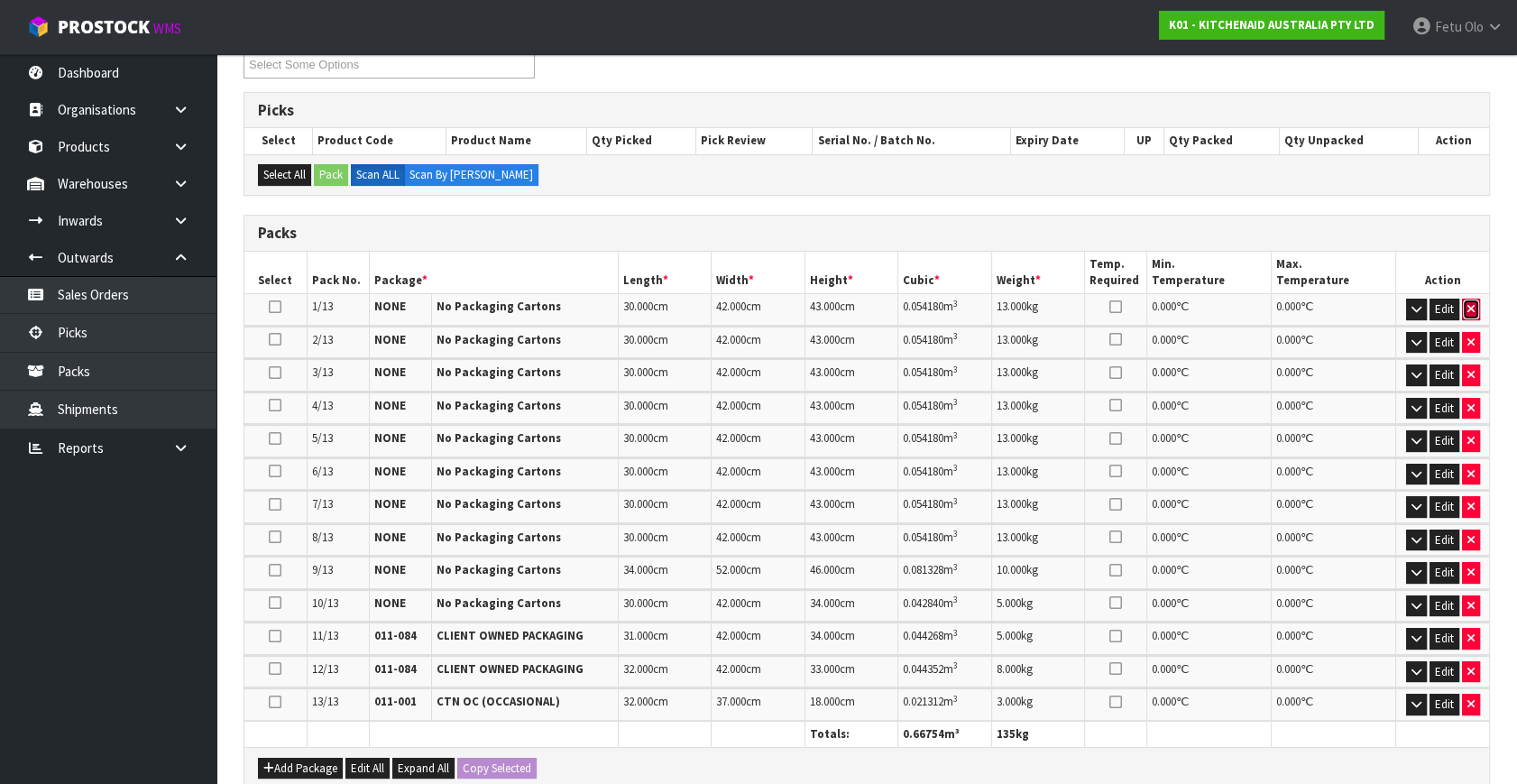
click at [1469, 309] on icon "button" at bounding box center [1471, 309] width 7 height 12
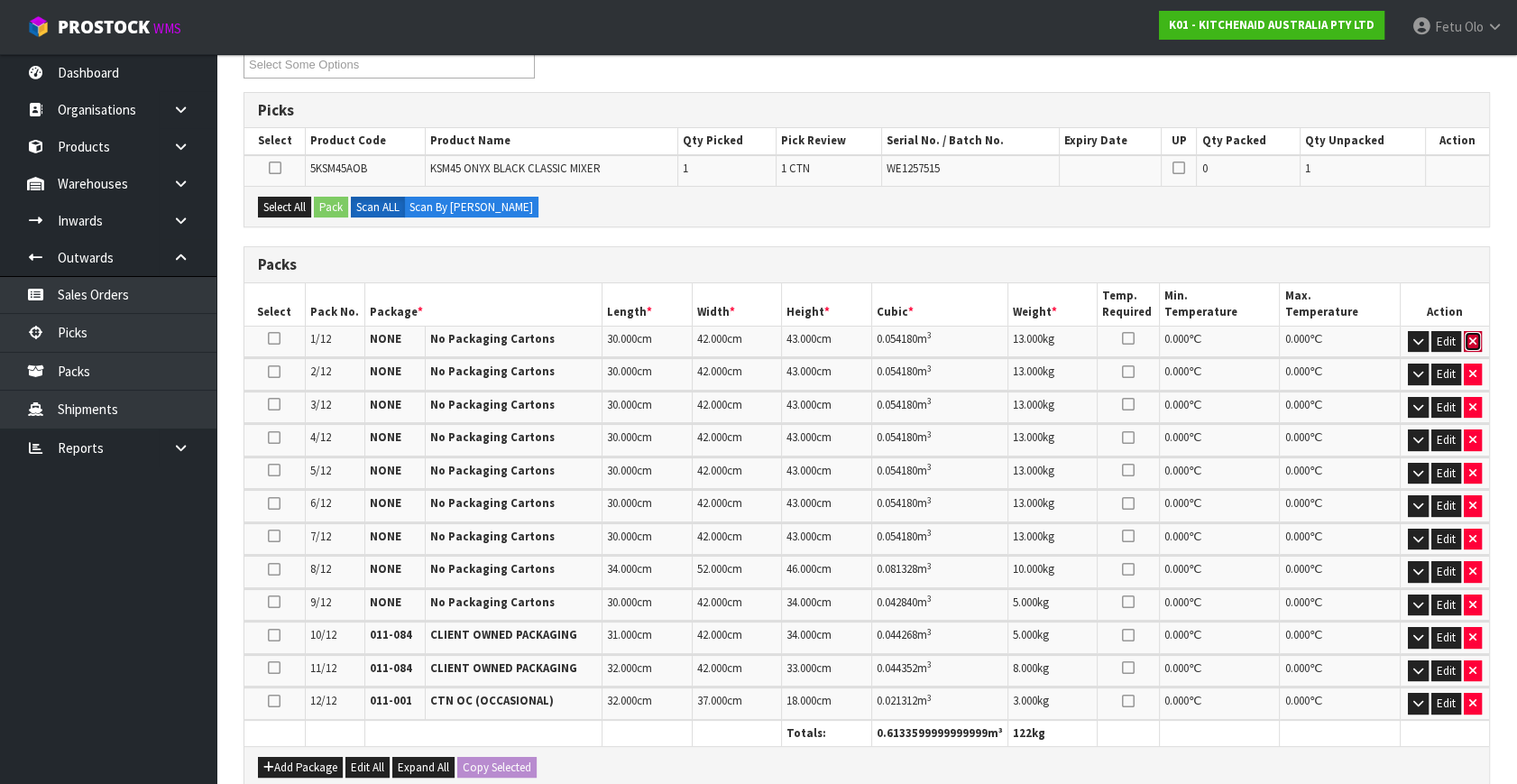
click at [1471, 340] on icon "button" at bounding box center [1472, 341] width 7 height 12
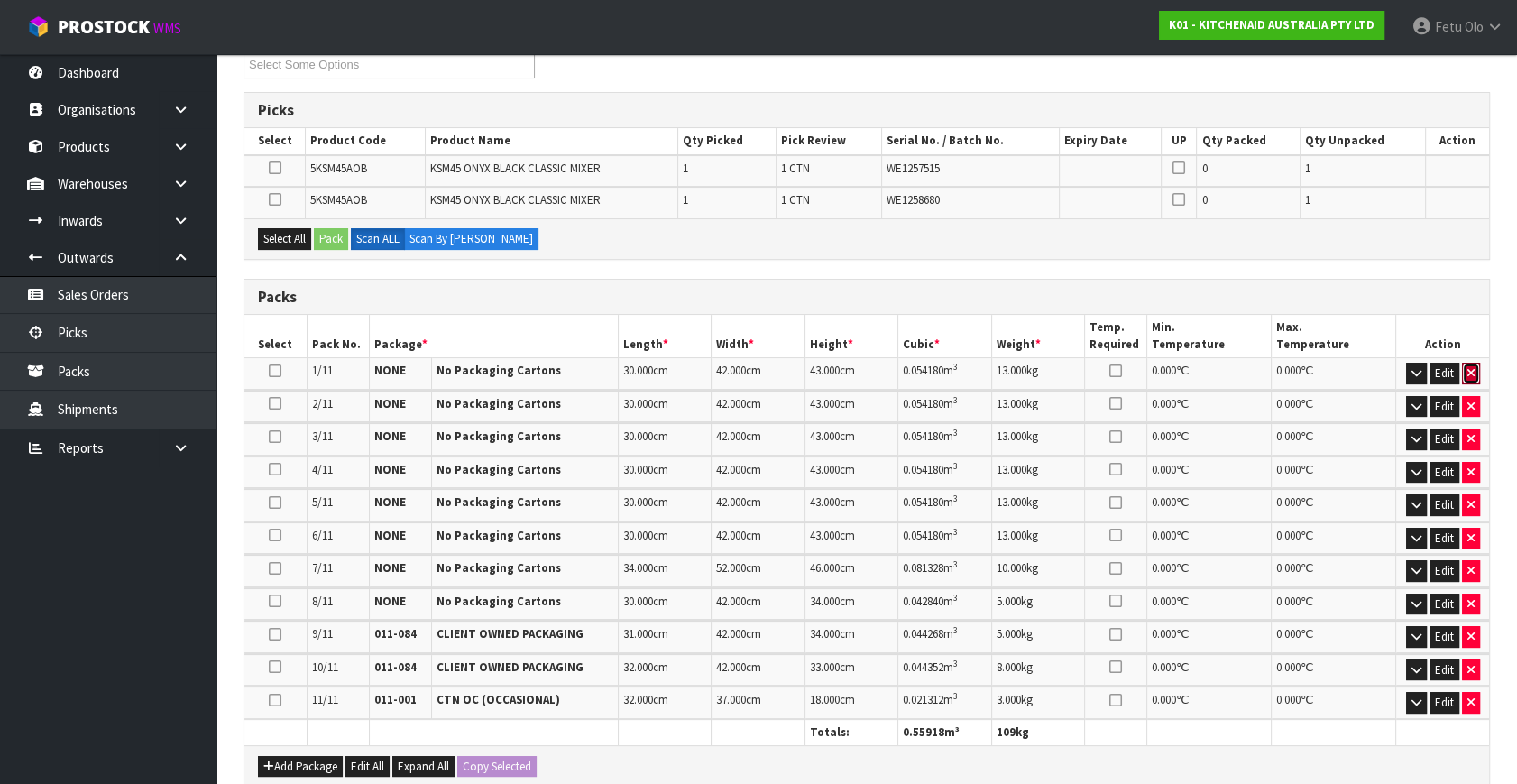
click at [1470, 382] on td "Edit" at bounding box center [1442, 373] width 94 height 32
click at [1467, 403] on icon "button" at bounding box center [1471, 406] width 7 height 12
type input "7"
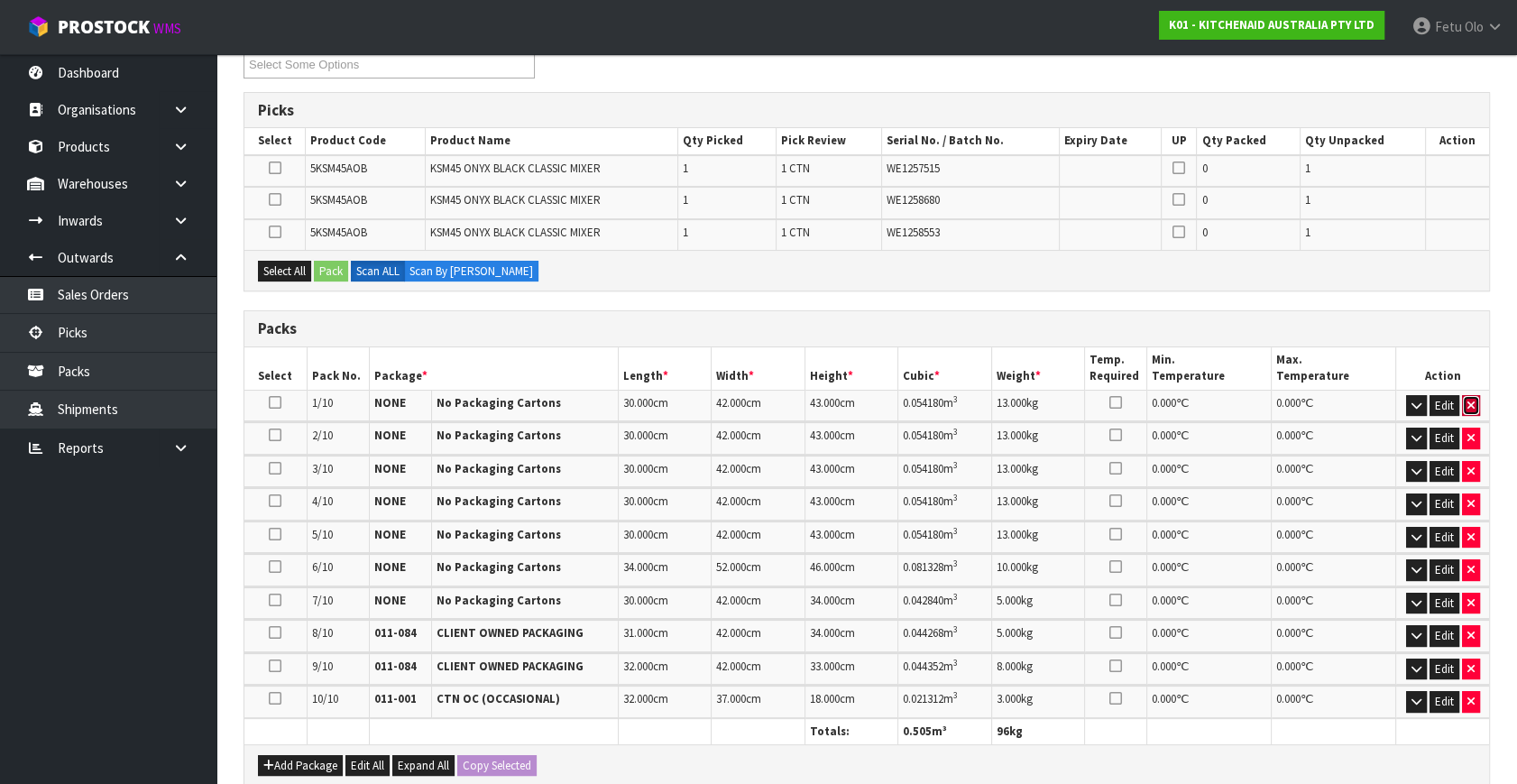
click at [1468, 400] on icon "button" at bounding box center [1471, 405] width 7 height 12
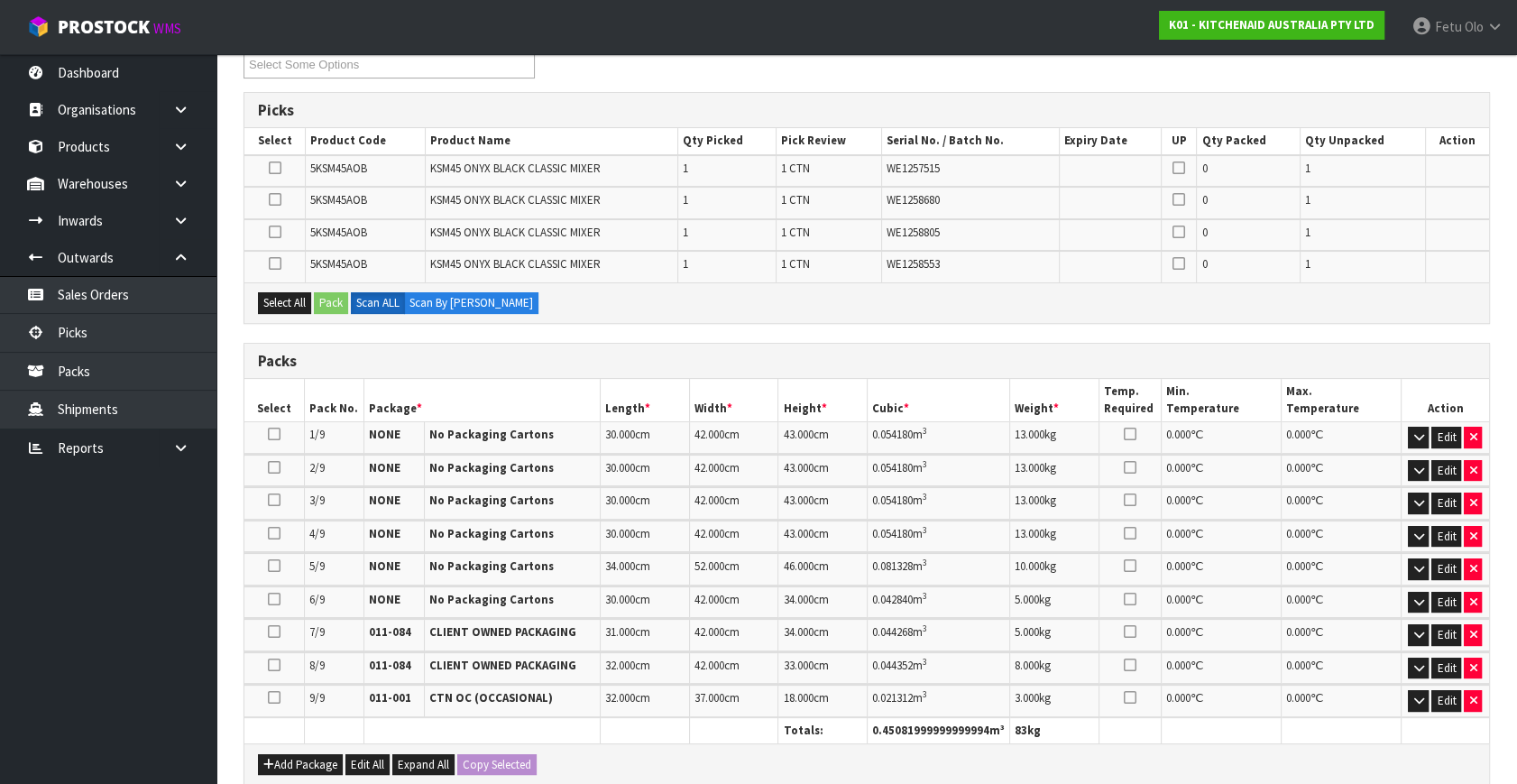
click at [1481, 431] on td "Edit" at bounding box center [1444, 437] width 88 height 32
click at [1469, 432] on icon "button" at bounding box center [1472, 436] width 7 height 12
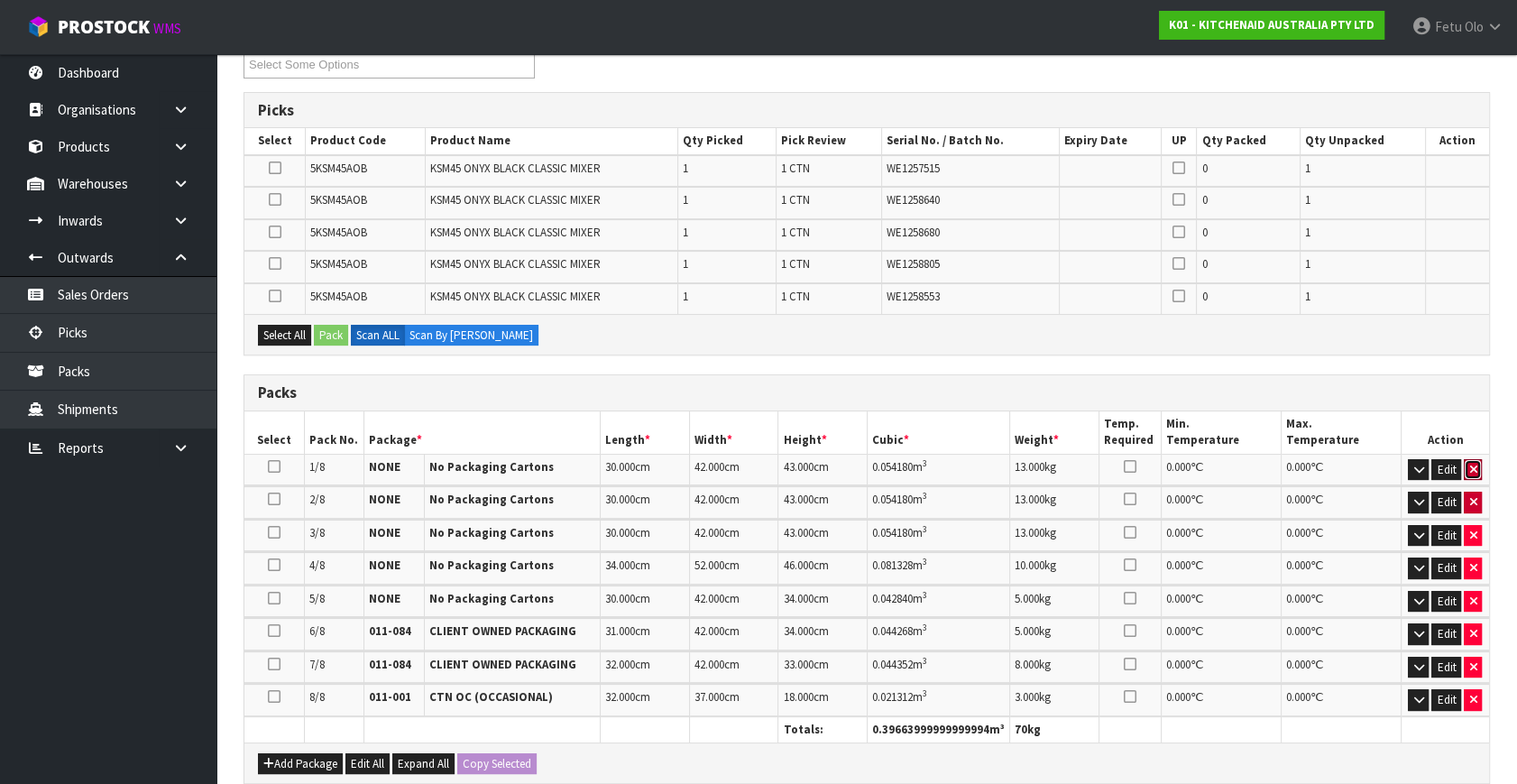
drag, startPoint x: 1471, startPoint y: 468, endPoint x: 1478, endPoint y: 493, distance: 26.0
click at [1475, 478] on td "Edit" at bounding box center [1444, 469] width 88 height 32
click at [1472, 498] on icon "button" at bounding box center [1472, 502] width 7 height 12
type input "4"
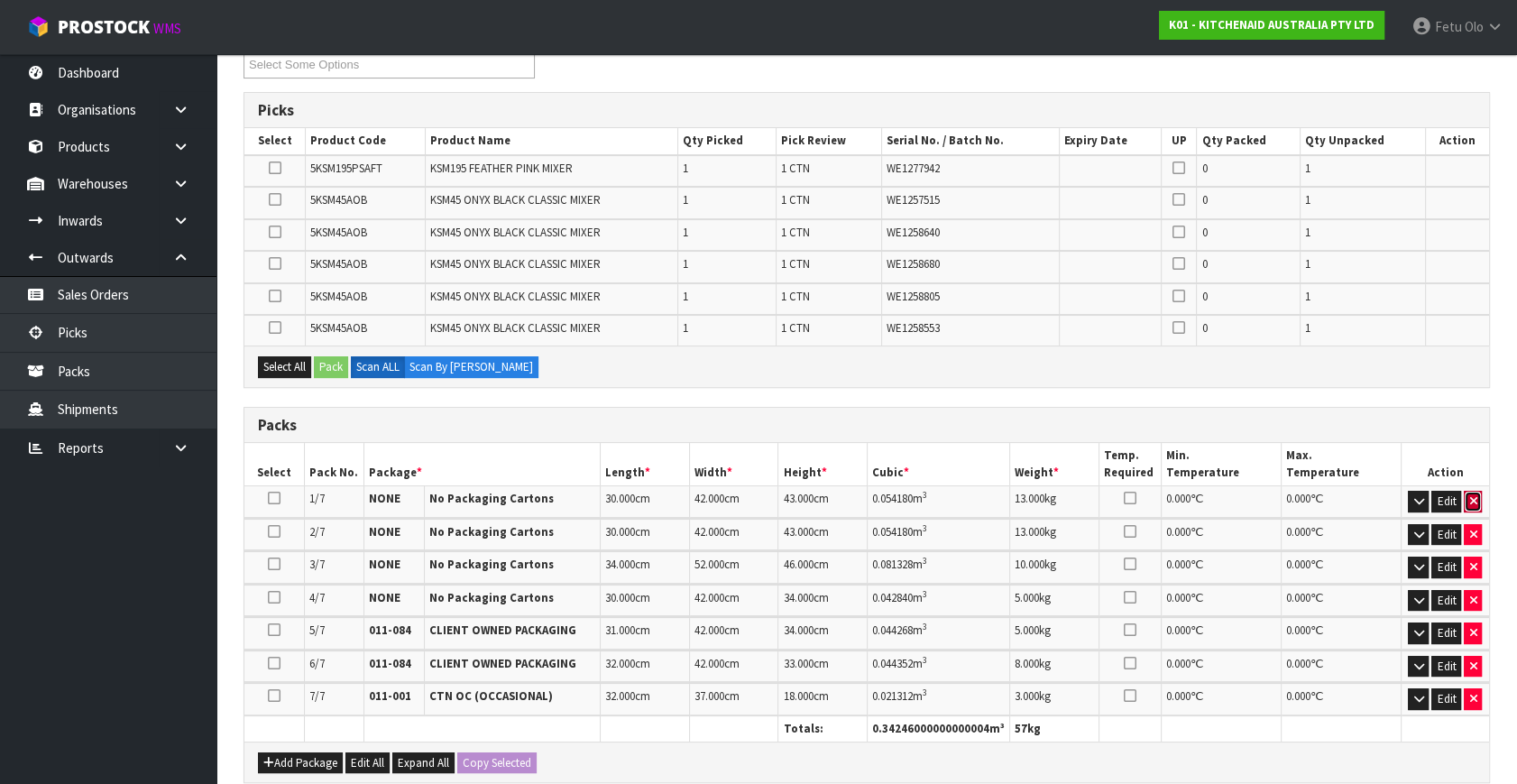
click at [1472, 491] on button "button" at bounding box center [1472, 502] width 18 height 22
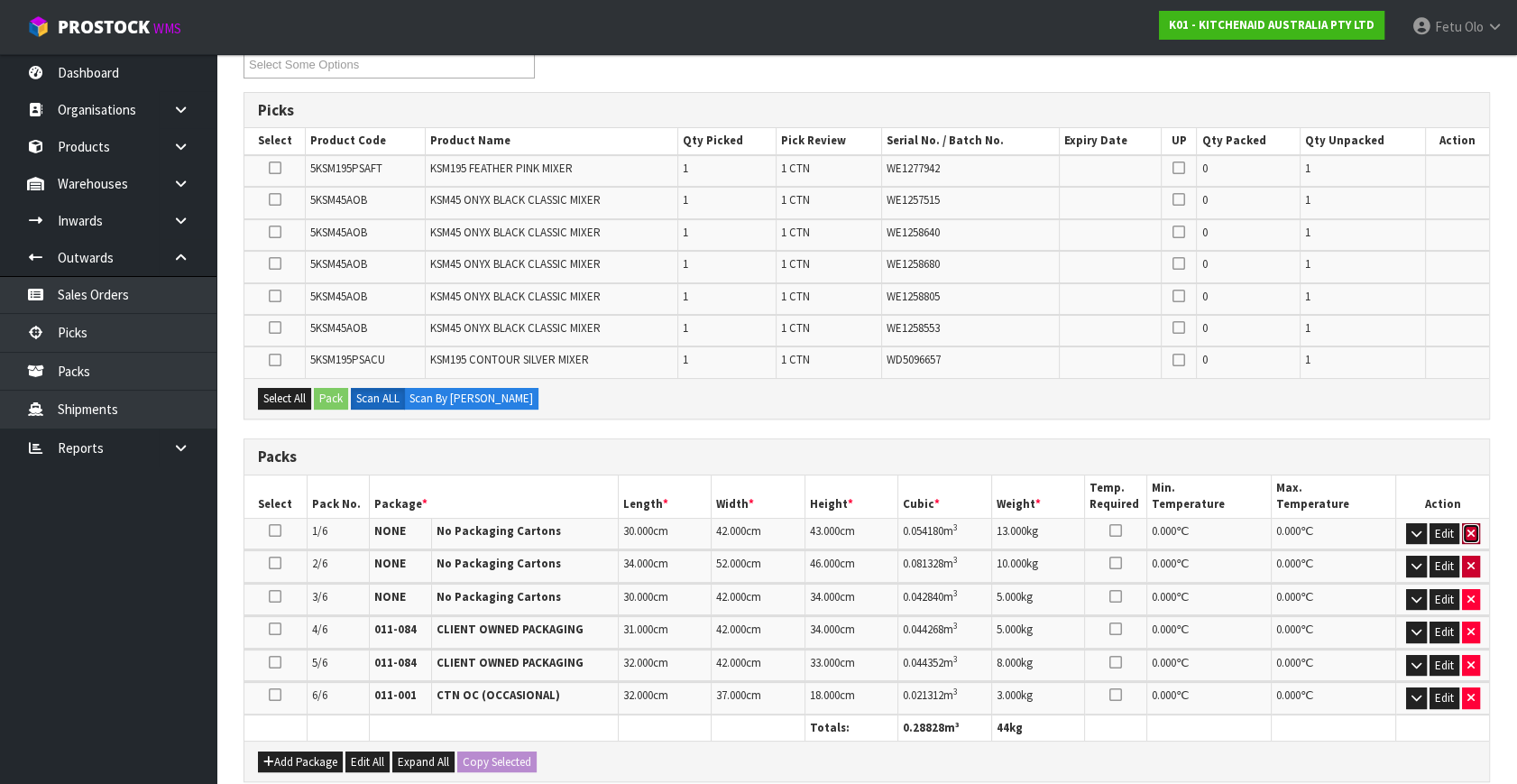
drag, startPoint x: 1470, startPoint y: 526, endPoint x: 1470, endPoint y: 558, distance: 32.0
click at [1471, 533] on icon "button" at bounding box center [1471, 533] width 7 height 12
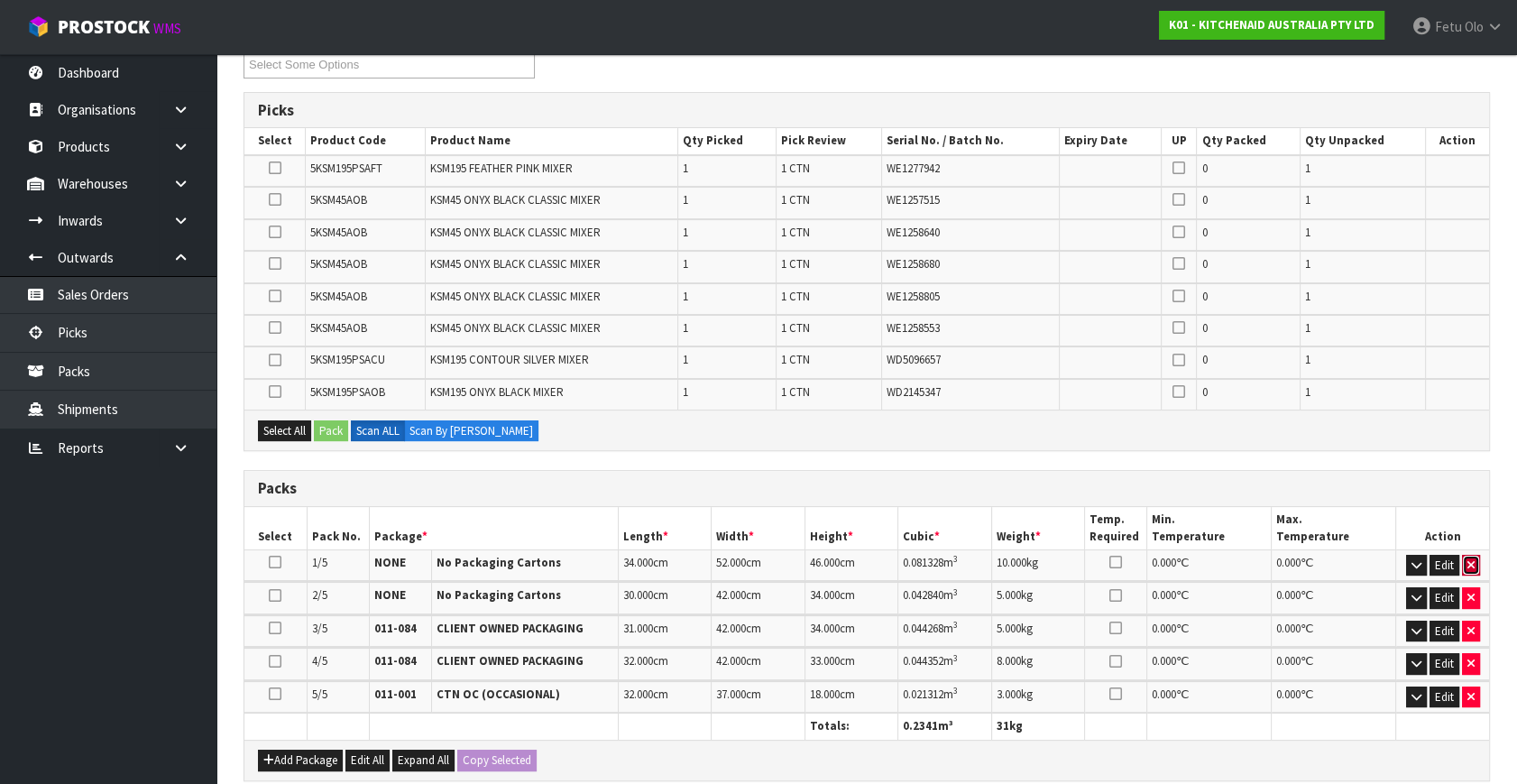
drag, startPoint x: 1469, startPoint y: 561, endPoint x: 1471, endPoint y: 586, distance: 25.1
click at [1469, 563] on icon "button" at bounding box center [1471, 565] width 7 height 12
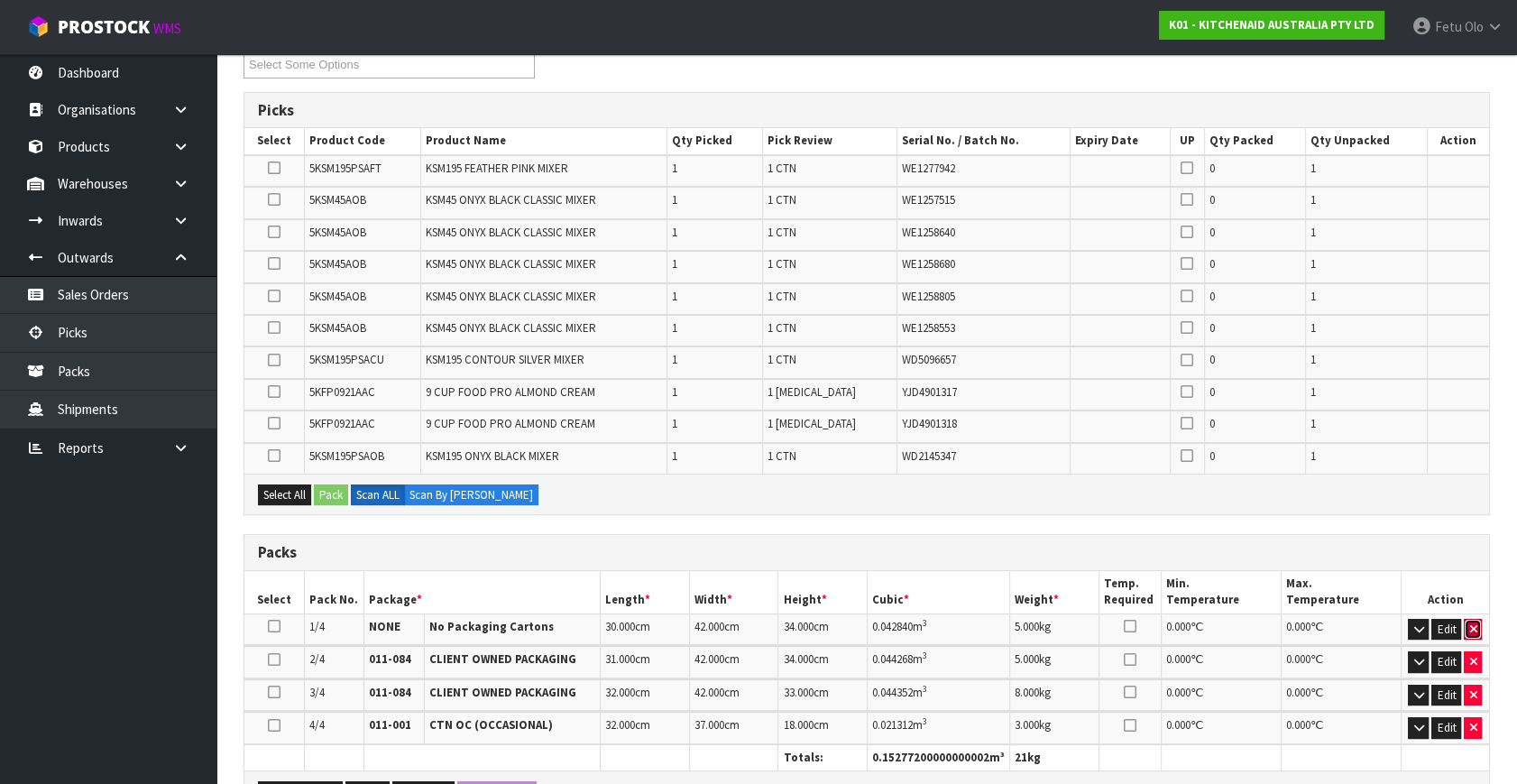
click at [1473, 623] on icon "button" at bounding box center [1472, 628] width 7 height 12
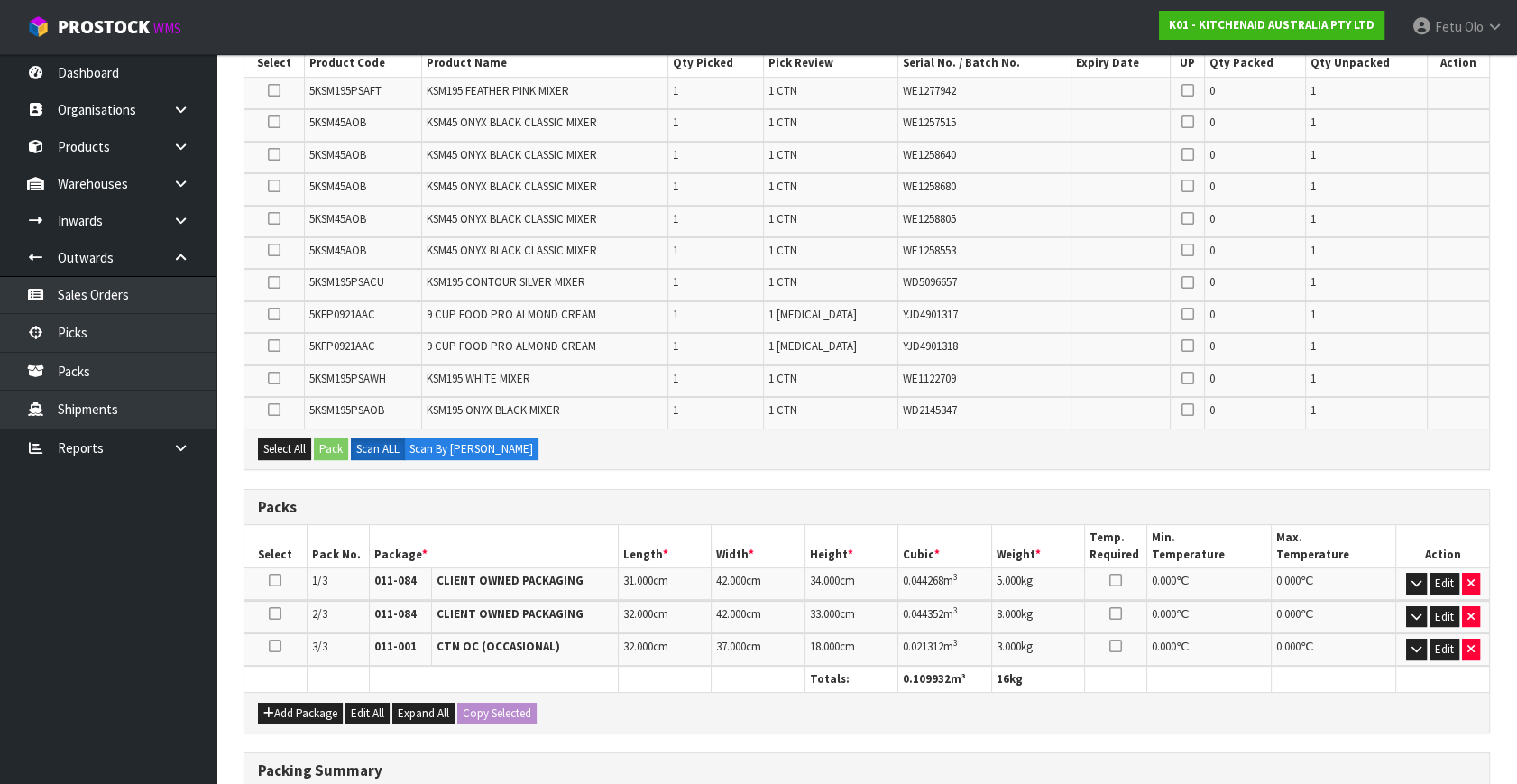
scroll to position [492, 0]
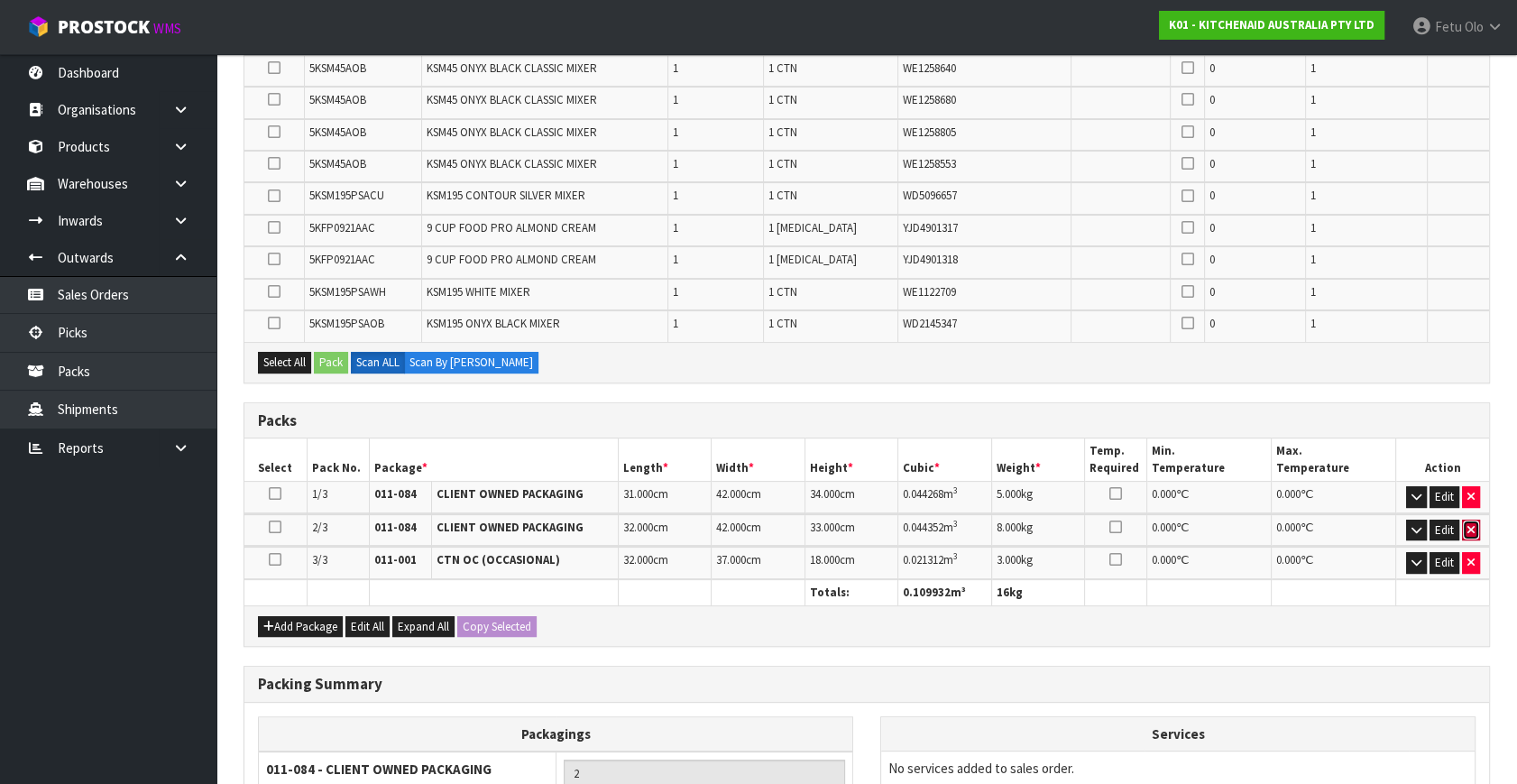
click at [1475, 523] on button "button" at bounding box center [1471, 530] width 18 height 22
type input "1"
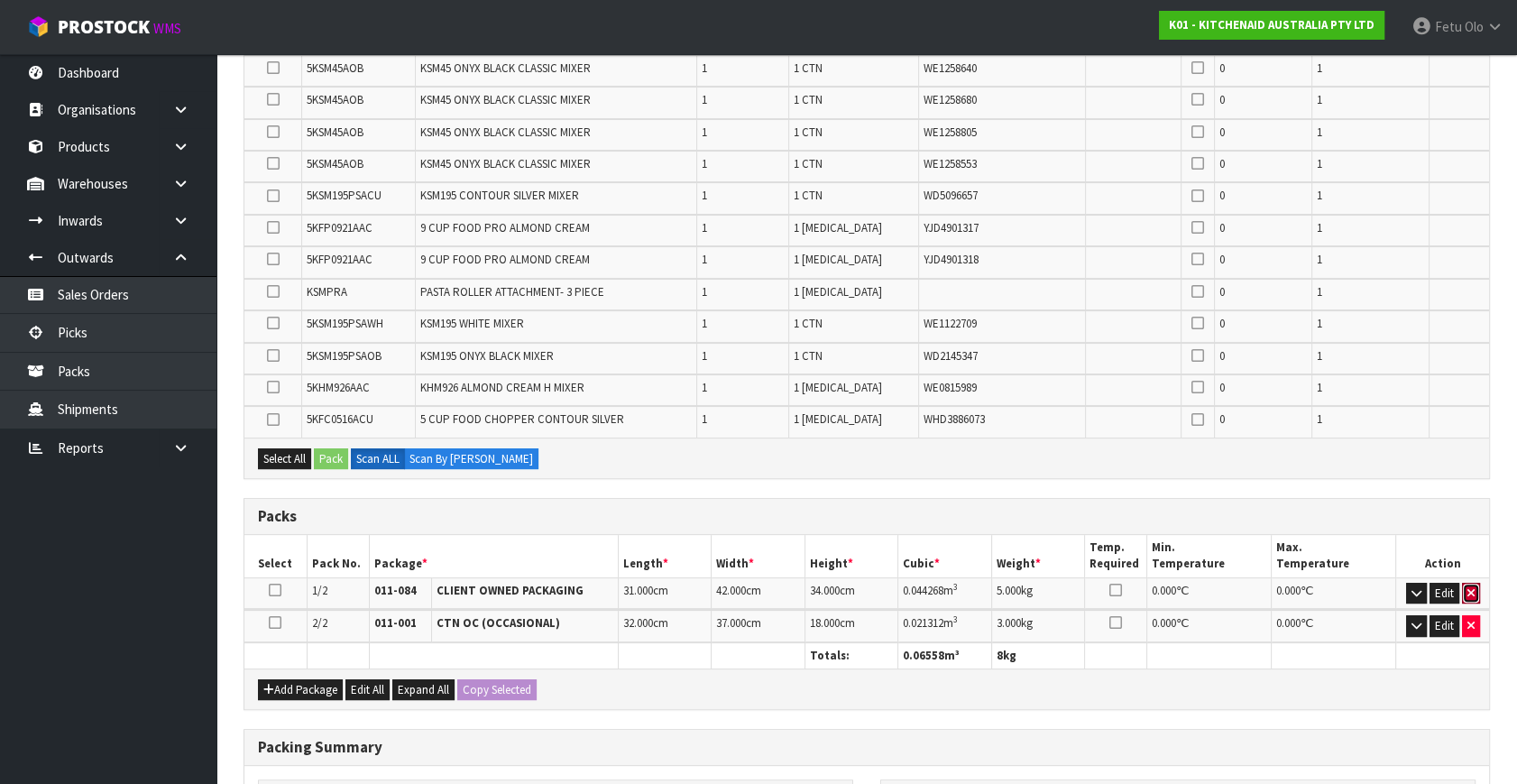
drag, startPoint x: 1470, startPoint y: 586, endPoint x: 1471, endPoint y: 633, distance: 47.0
click at [1472, 600] on td "Edit" at bounding box center [1442, 593] width 94 height 32
click at [1470, 619] on icon "button" at bounding box center [1471, 625] width 7 height 12
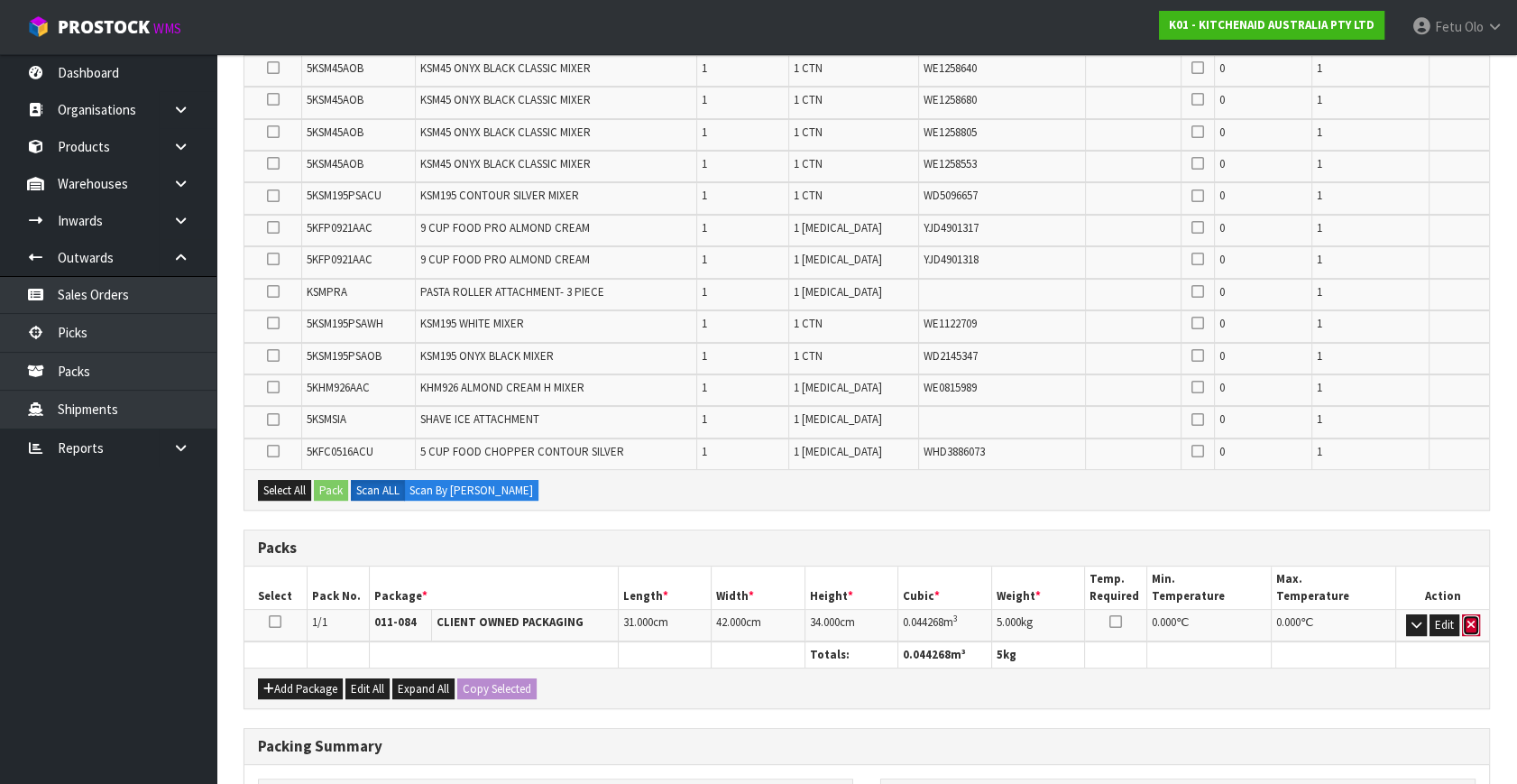
click at [1471, 614] on button "button" at bounding box center [1471, 625] width 18 height 22
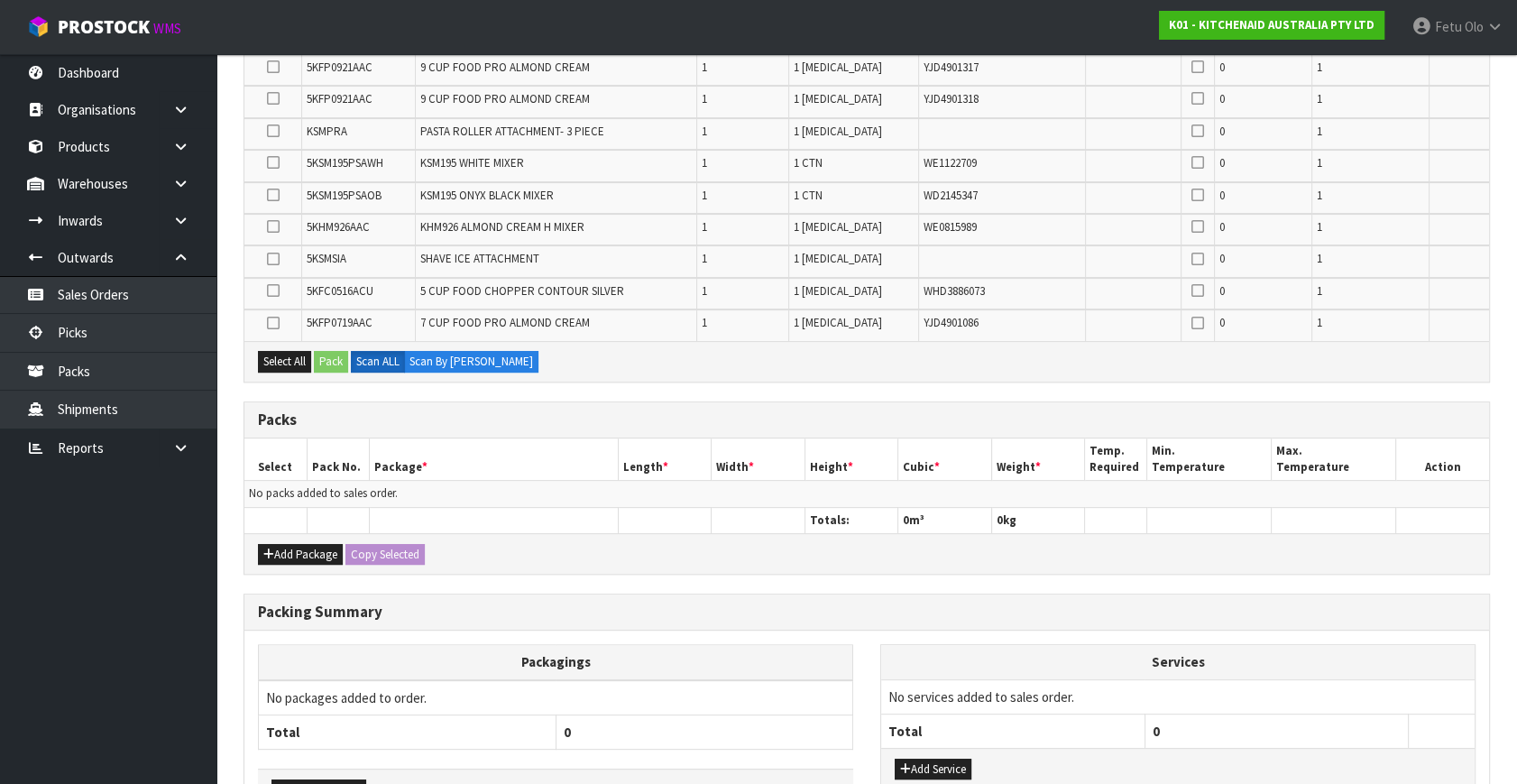
scroll to position [770, 0]
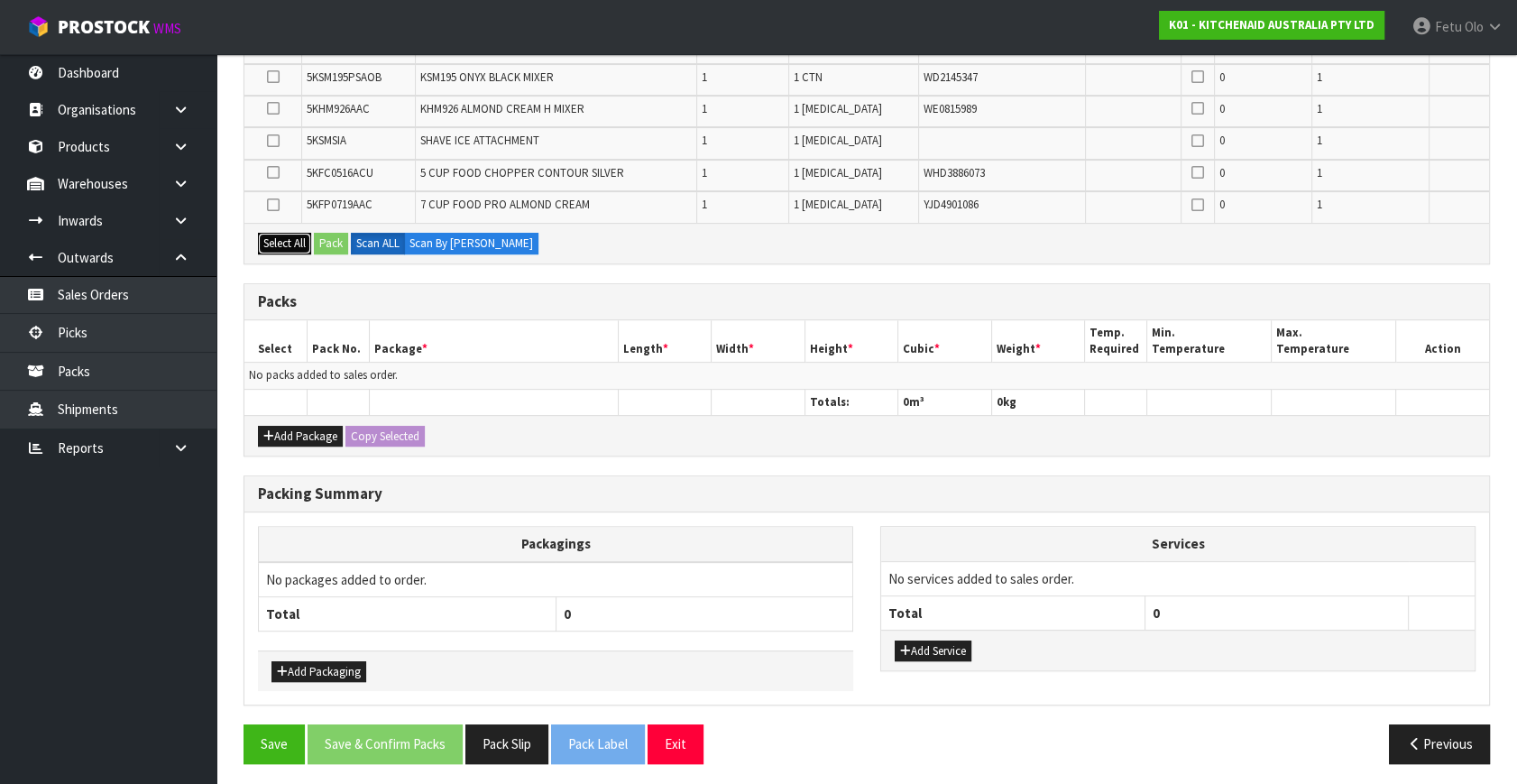
click at [302, 244] on button "Select All" at bounding box center [284, 244] width 53 height 22
click at [326, 242] on button "Pack" at bounding box center [331, 244] width 35 height 22
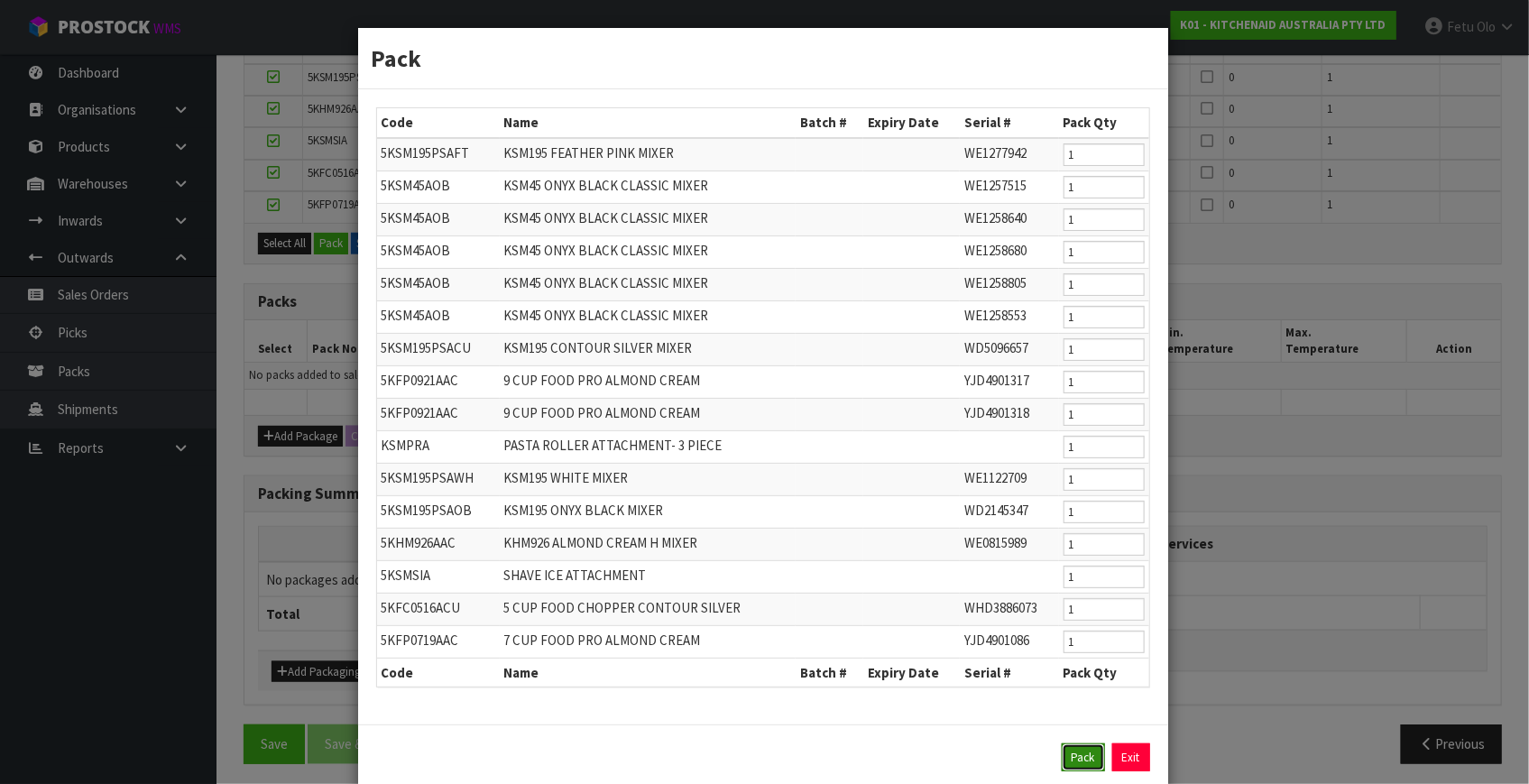
click at [1064, 758] on button "Pack" at bounding box center [1084, 758] width 44 height 29
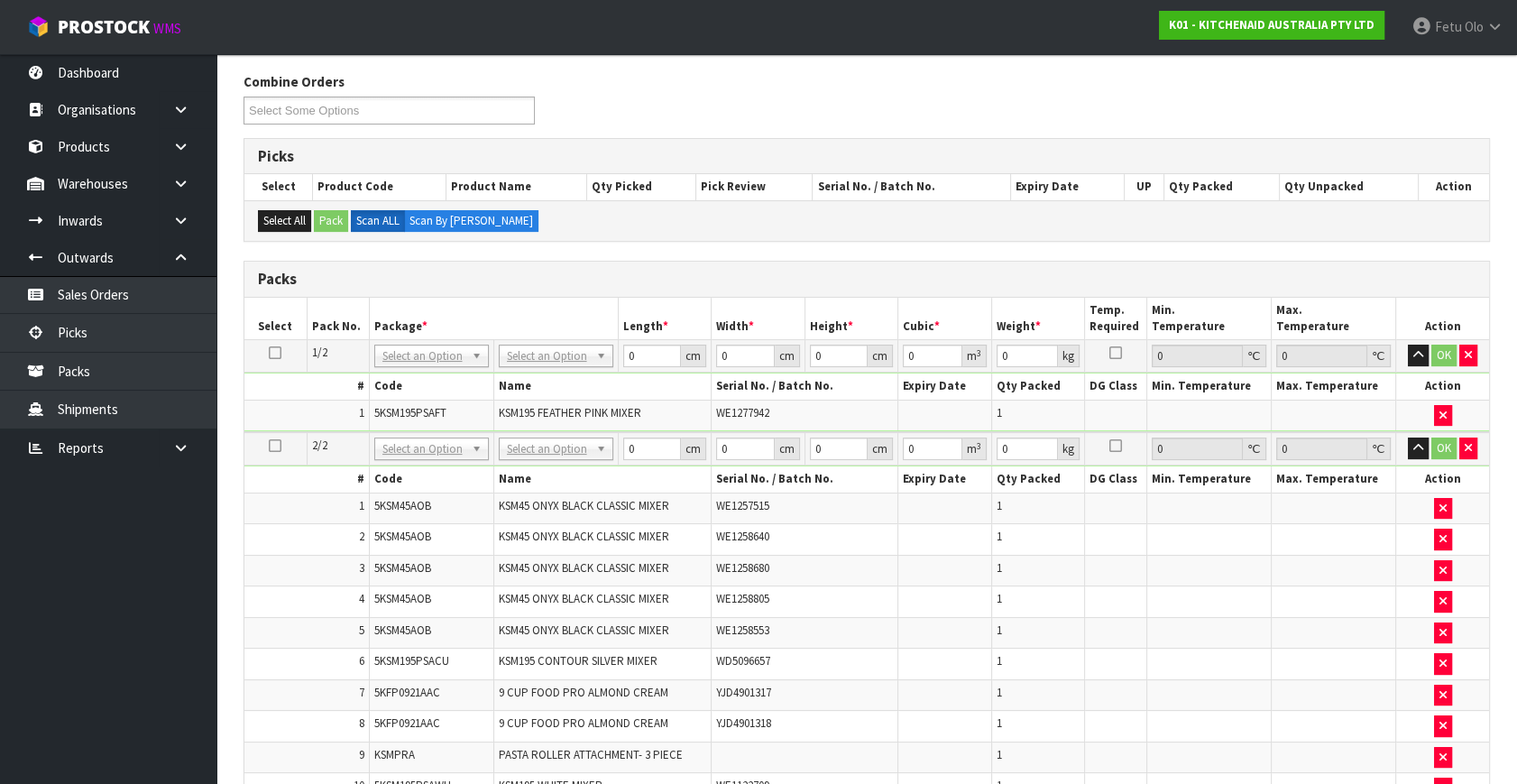
scroll to position [279, 0]
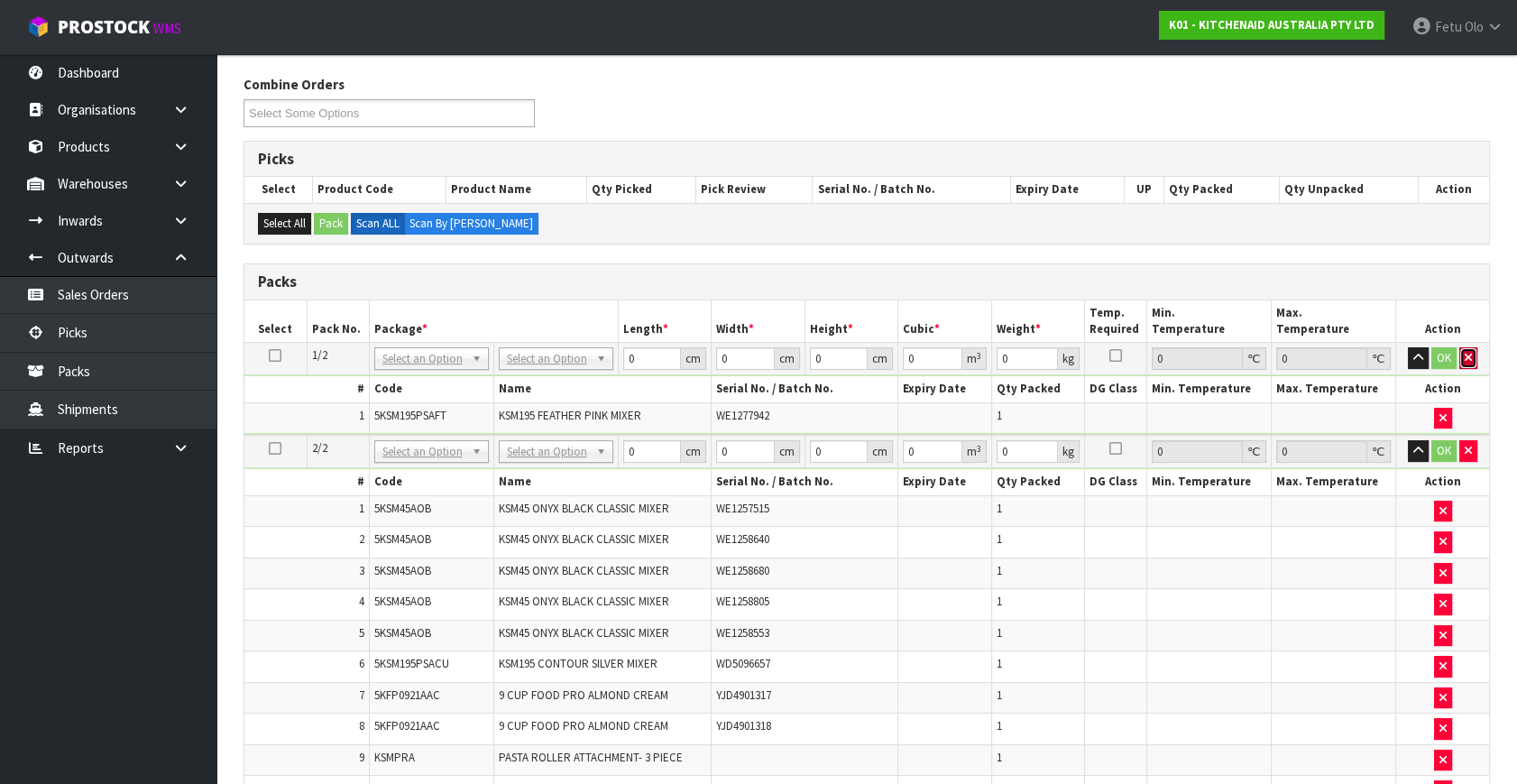
click at [1470, 356] on icon "button" at bounding box center [1468, 357] width 7 height 12
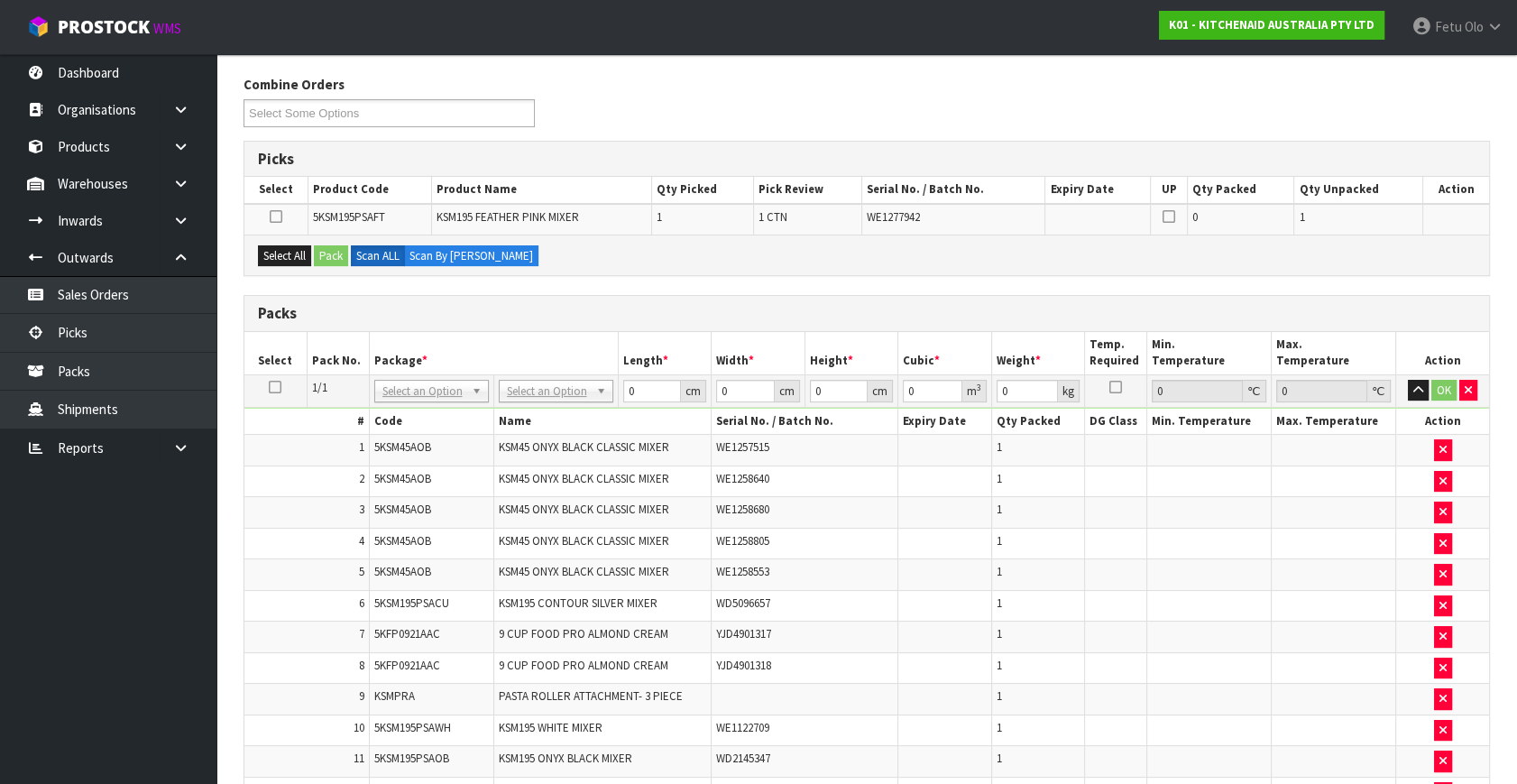
click at [275, 387] on icon at bounding box center [275, 387] width 13 height 1
click at [280, 249] on button "Select All" at bounding box center [284, 256] width 53 height 22
click at [330, 248] on button "Pack" at bounding box center [331, 256] width 35 height 22
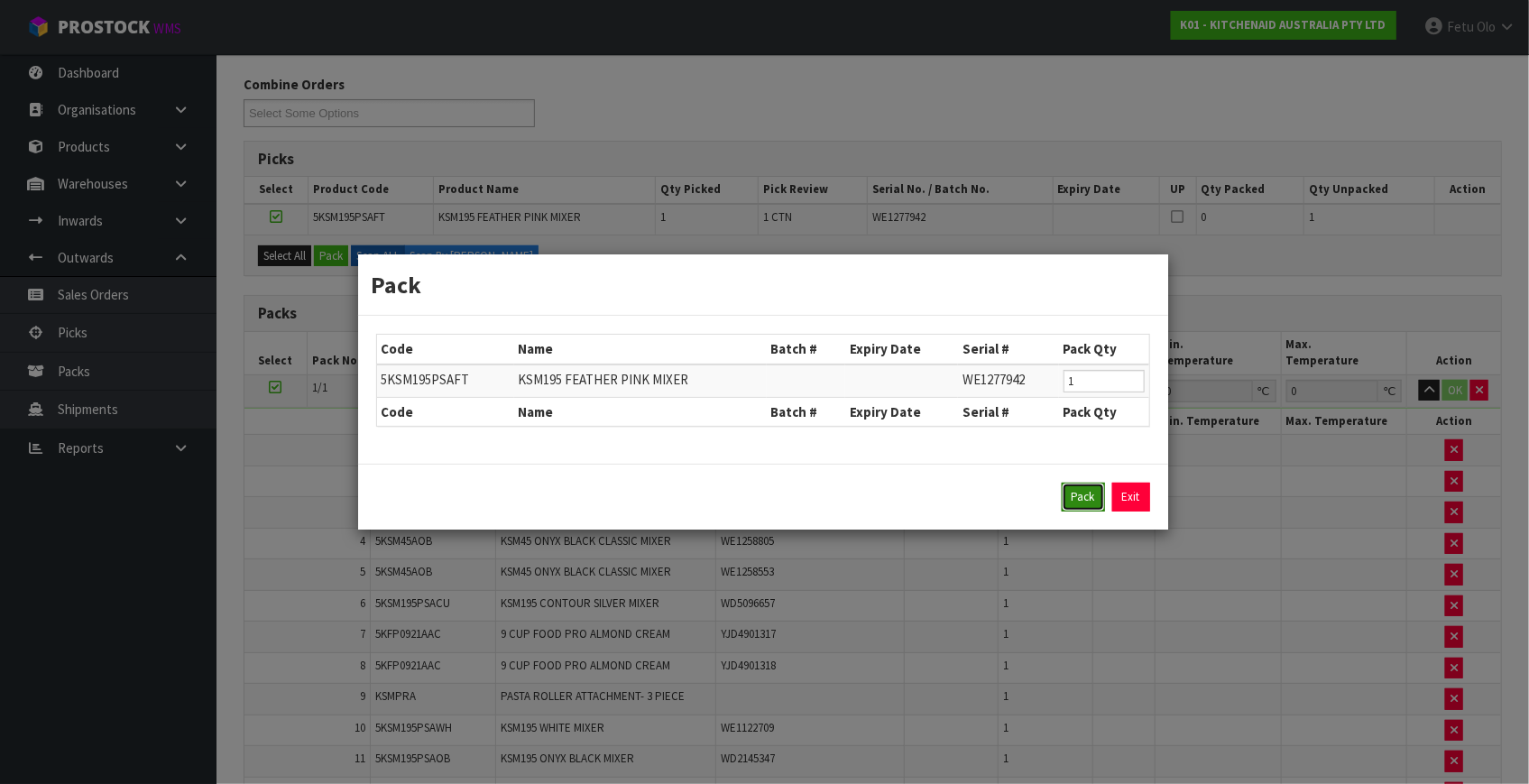
click at [1072, 499] on button "Pack" at bounding box center [1084, 497] width 44 height 29
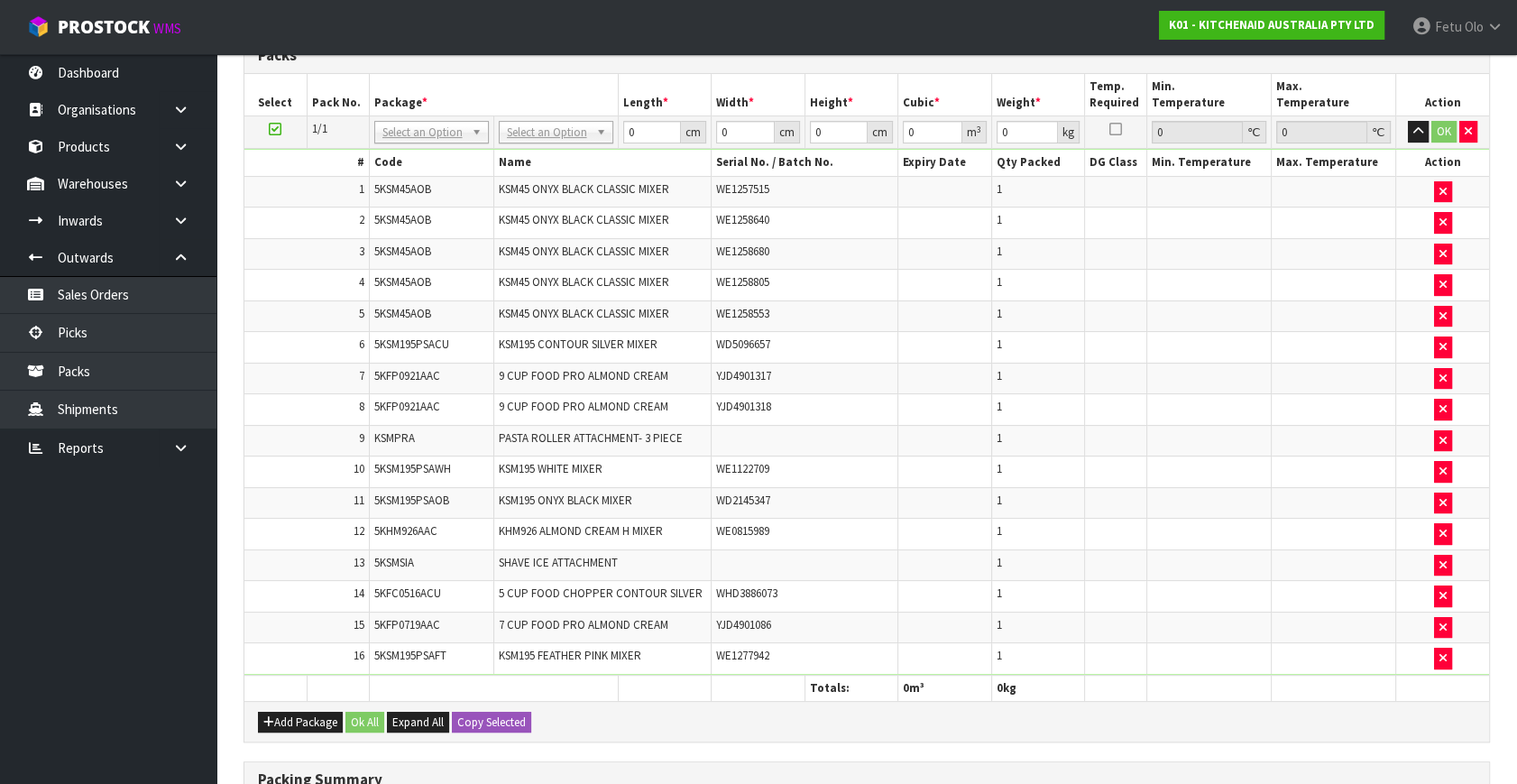
scroll to position [297, 0]
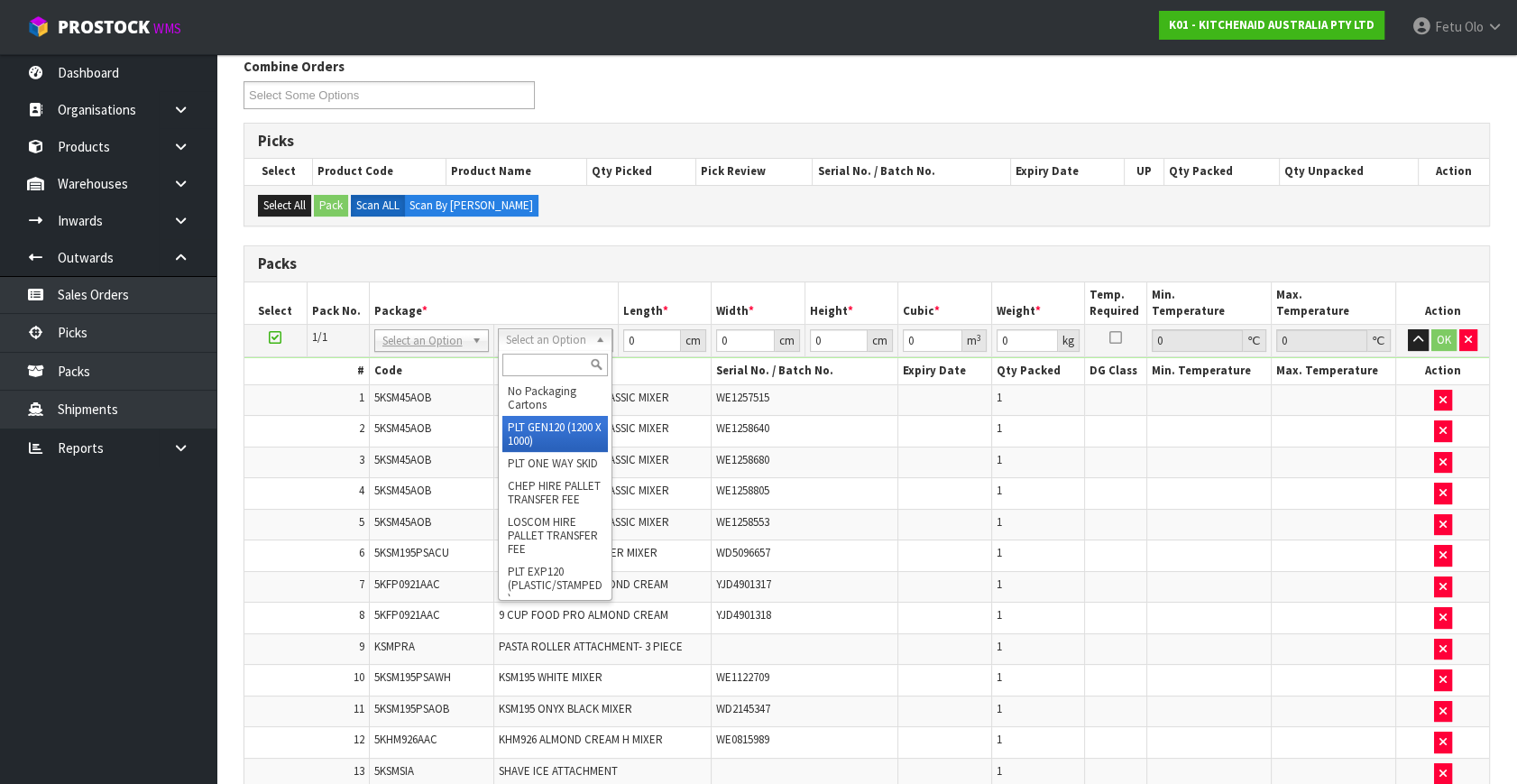
type input "120"
type input "100"
type input "132.09"
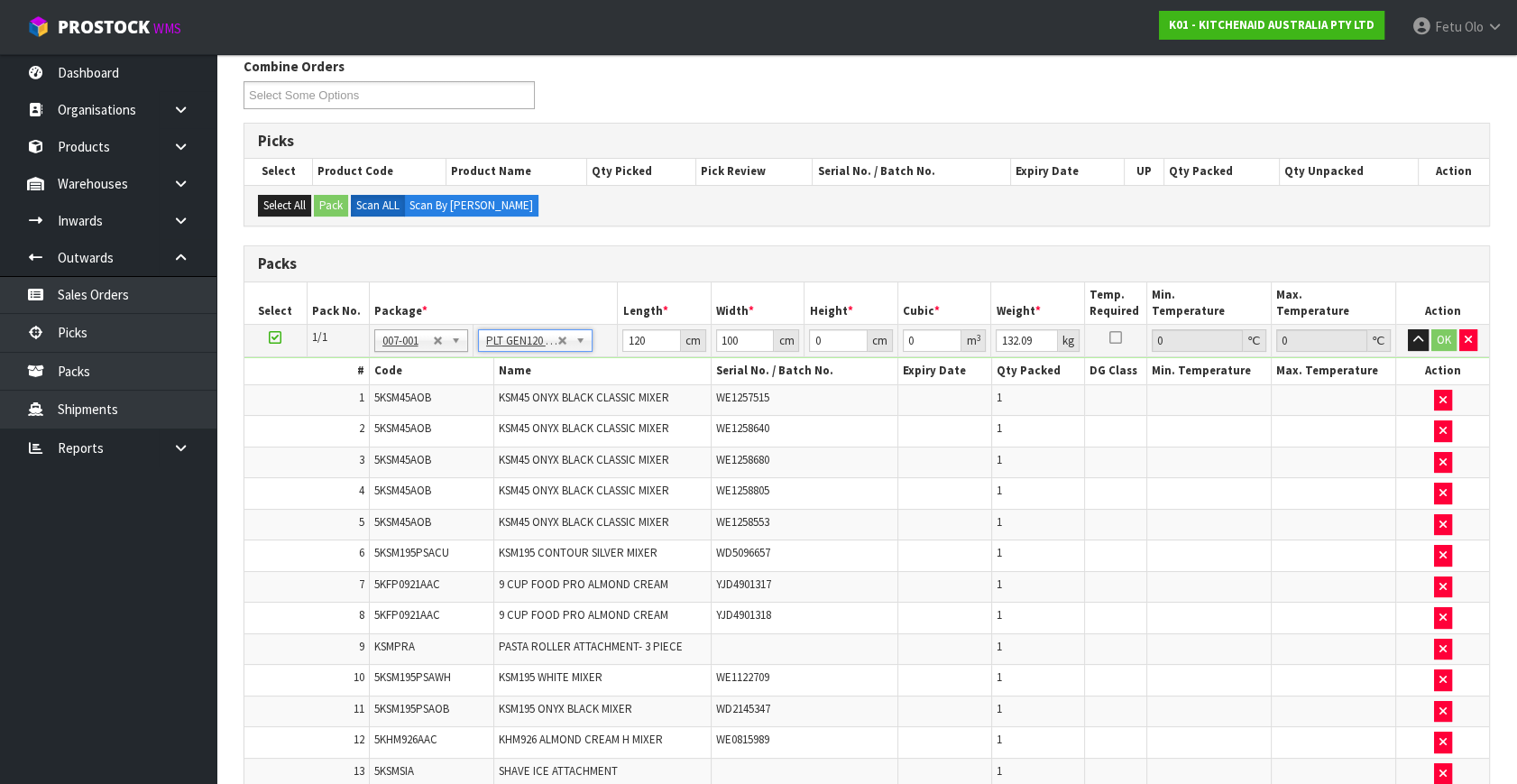
click at [701, 300] on th "Length *" at bounding box center [664, 303] width 94 height 43
drag, startPoint x: 829, startPoint y: 337, endPoint x: 786, endPoint y: 363, distance: 50.2
click at [786, 363] on tbody "1/1 NONE 007-001 007-002 007-004 007-009 007-013 007-014 007-015 007-017 007-01…" at bounding box center [866, 604] width 1245 height 558
type input "6"
type input "0.072"
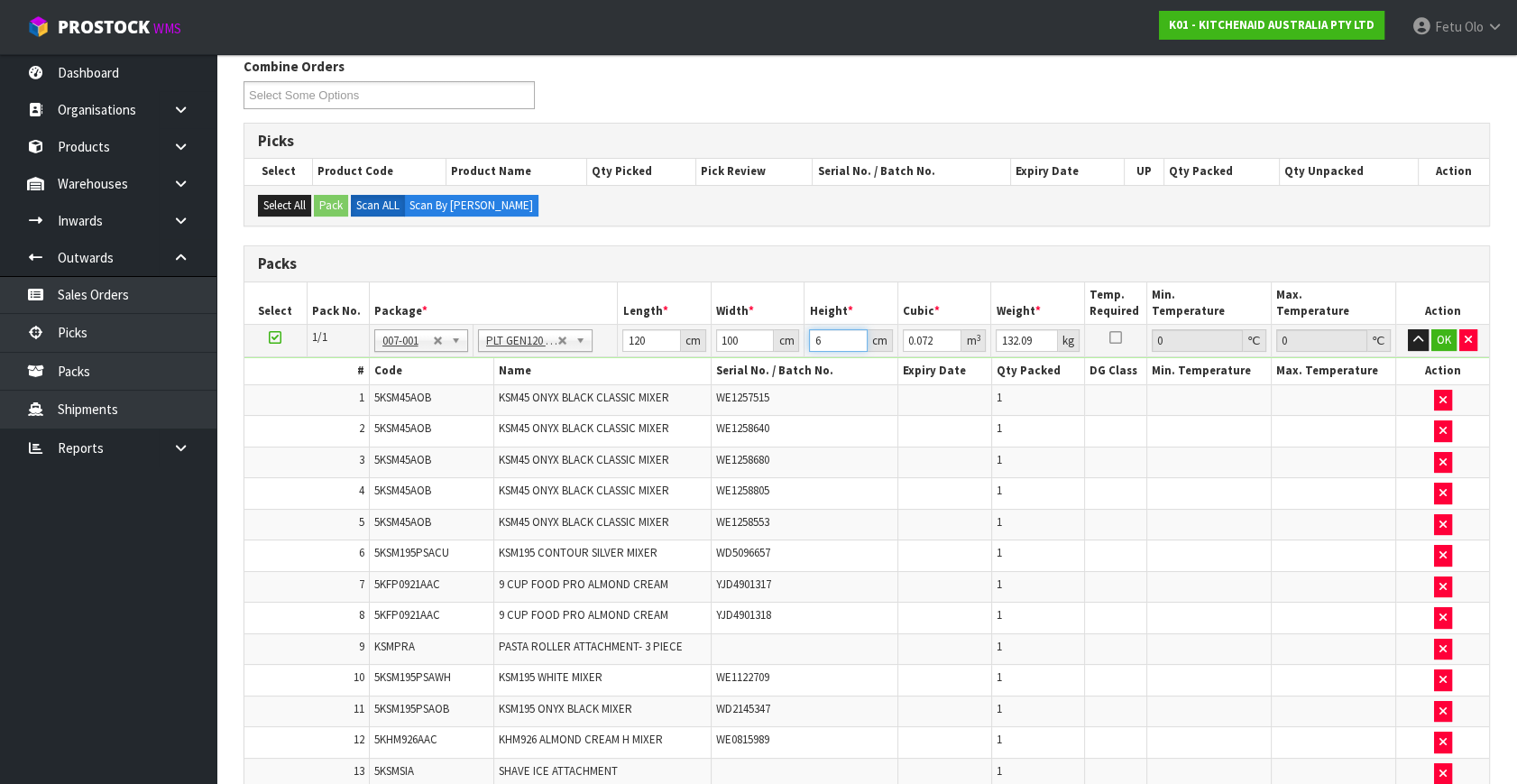
type input "0"
type input "7"
type input "0.084"
type input "72"
type input "0.864"
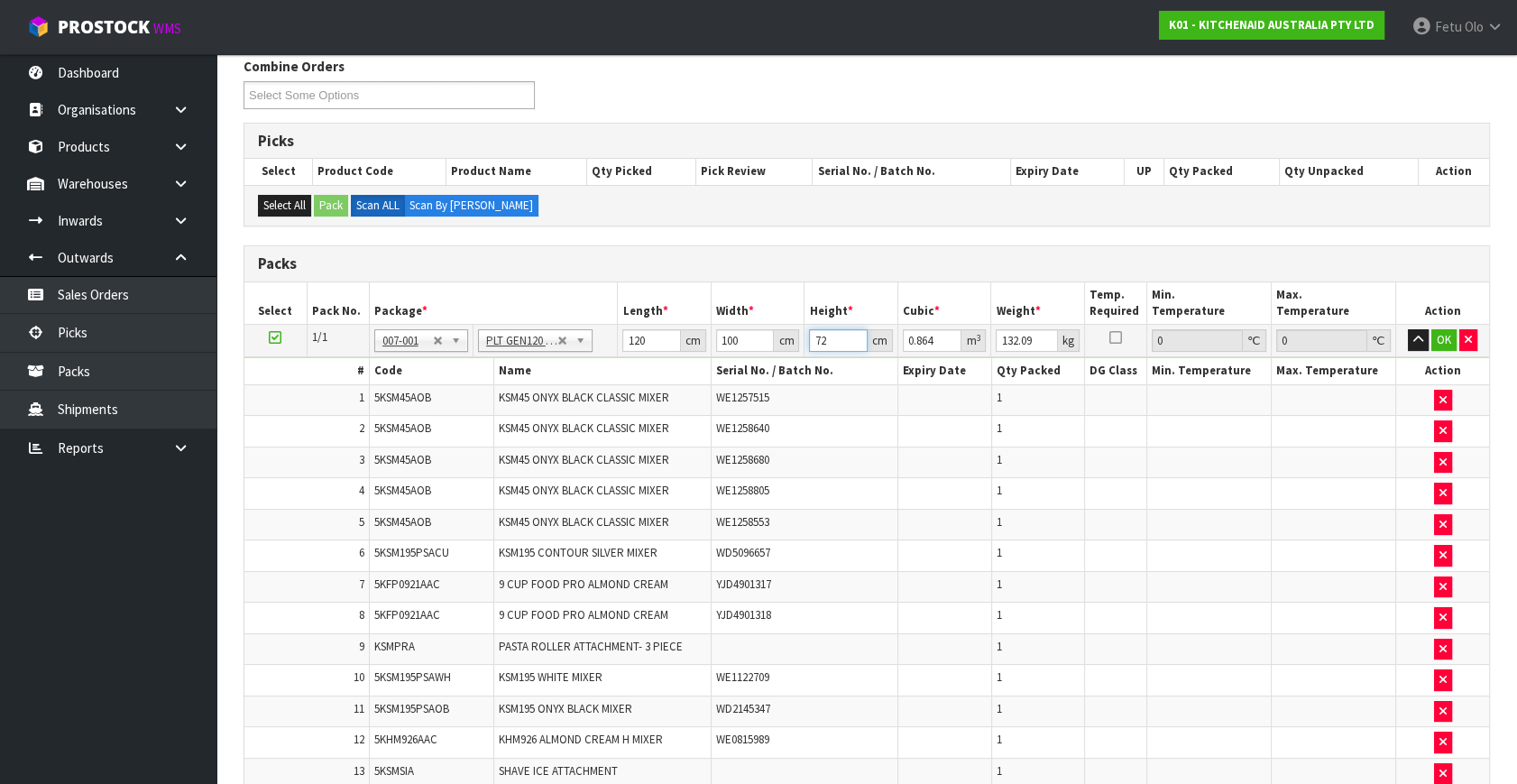
type input "72"
type input "133"
click button "OK" at bounding box center [1444, 340] width 25 height 22
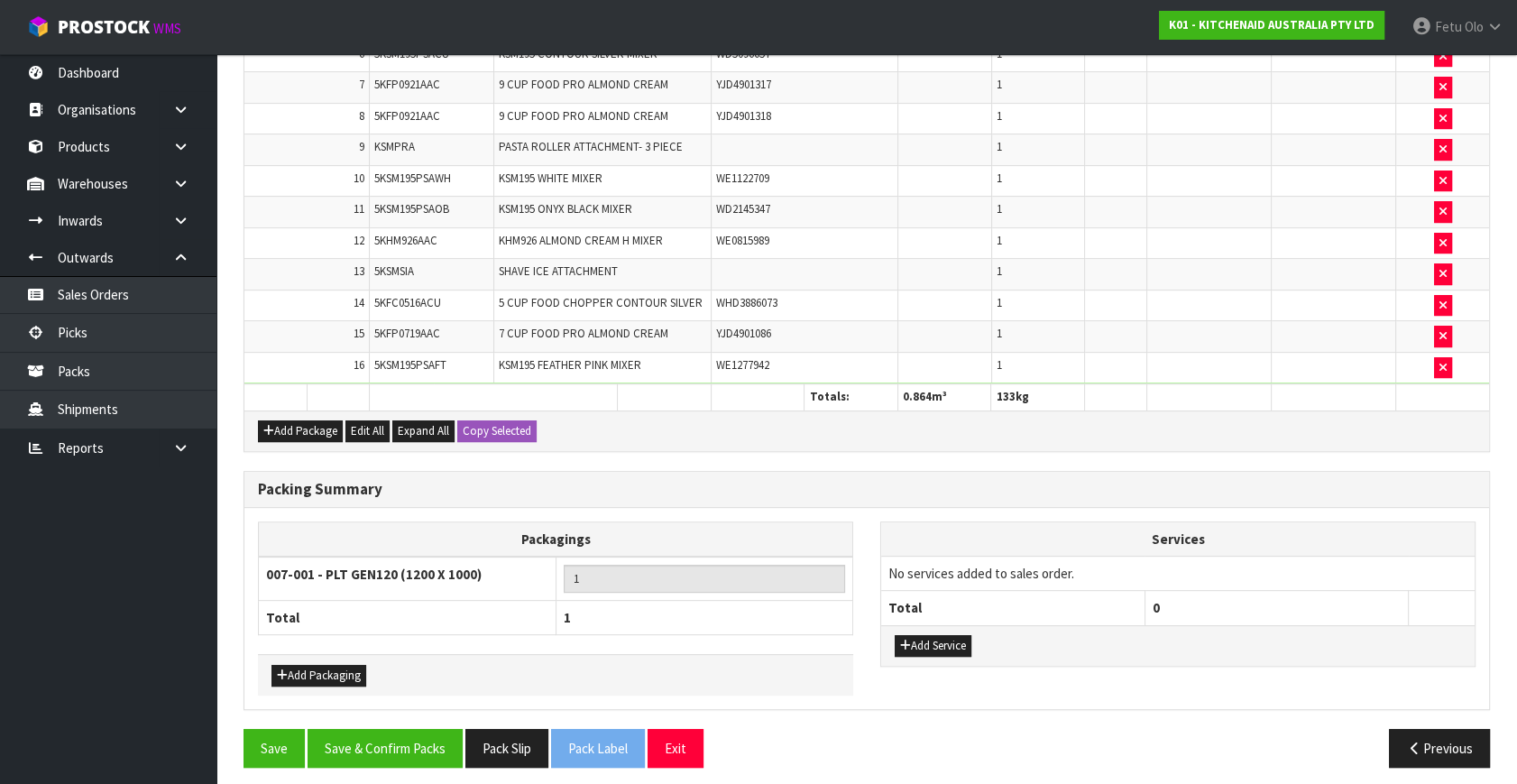
scroll to position [796, 0]
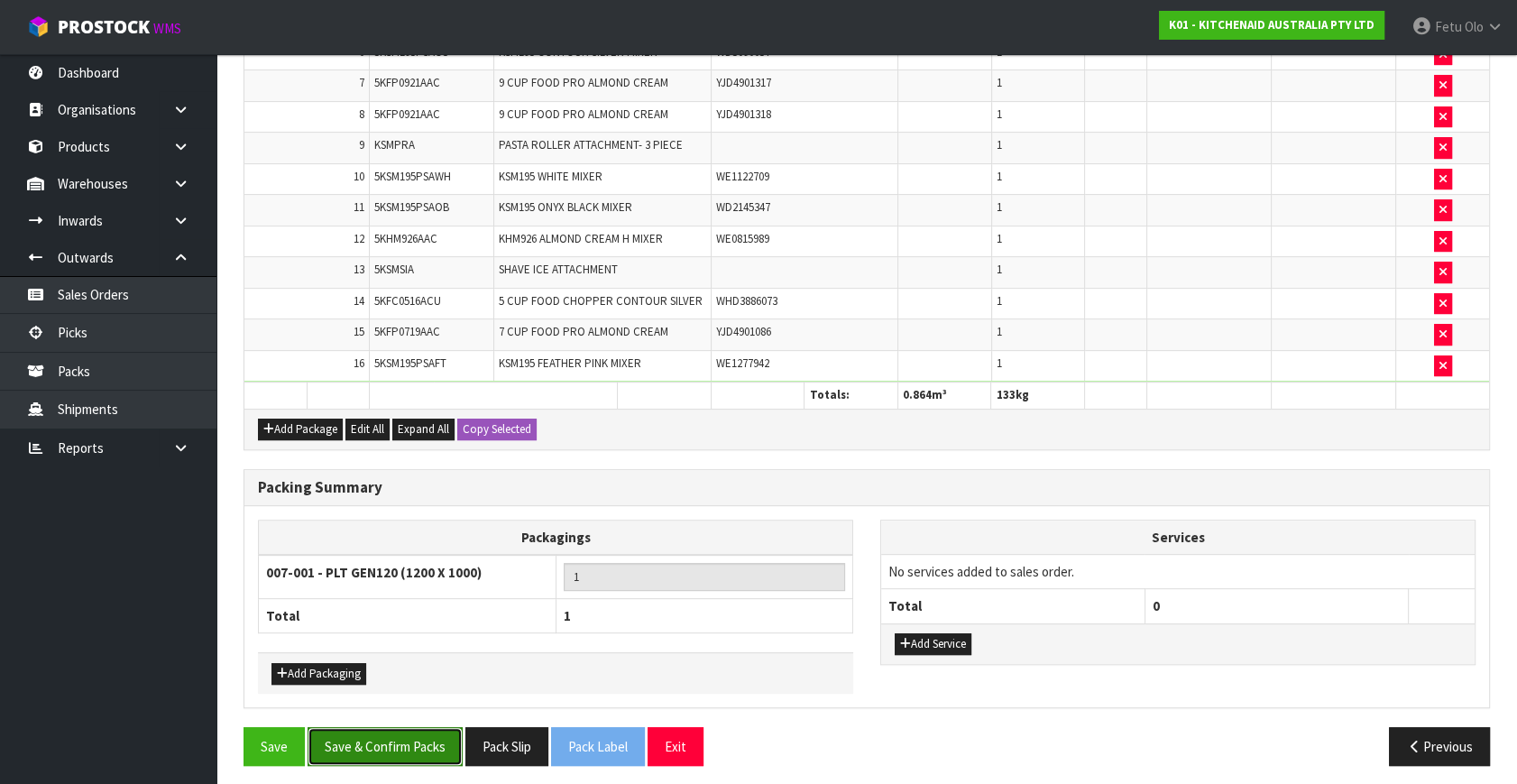
click at [394, 738] on button "Save & Confirm Packs" at bounding box center [385, 746] width 155 height 39
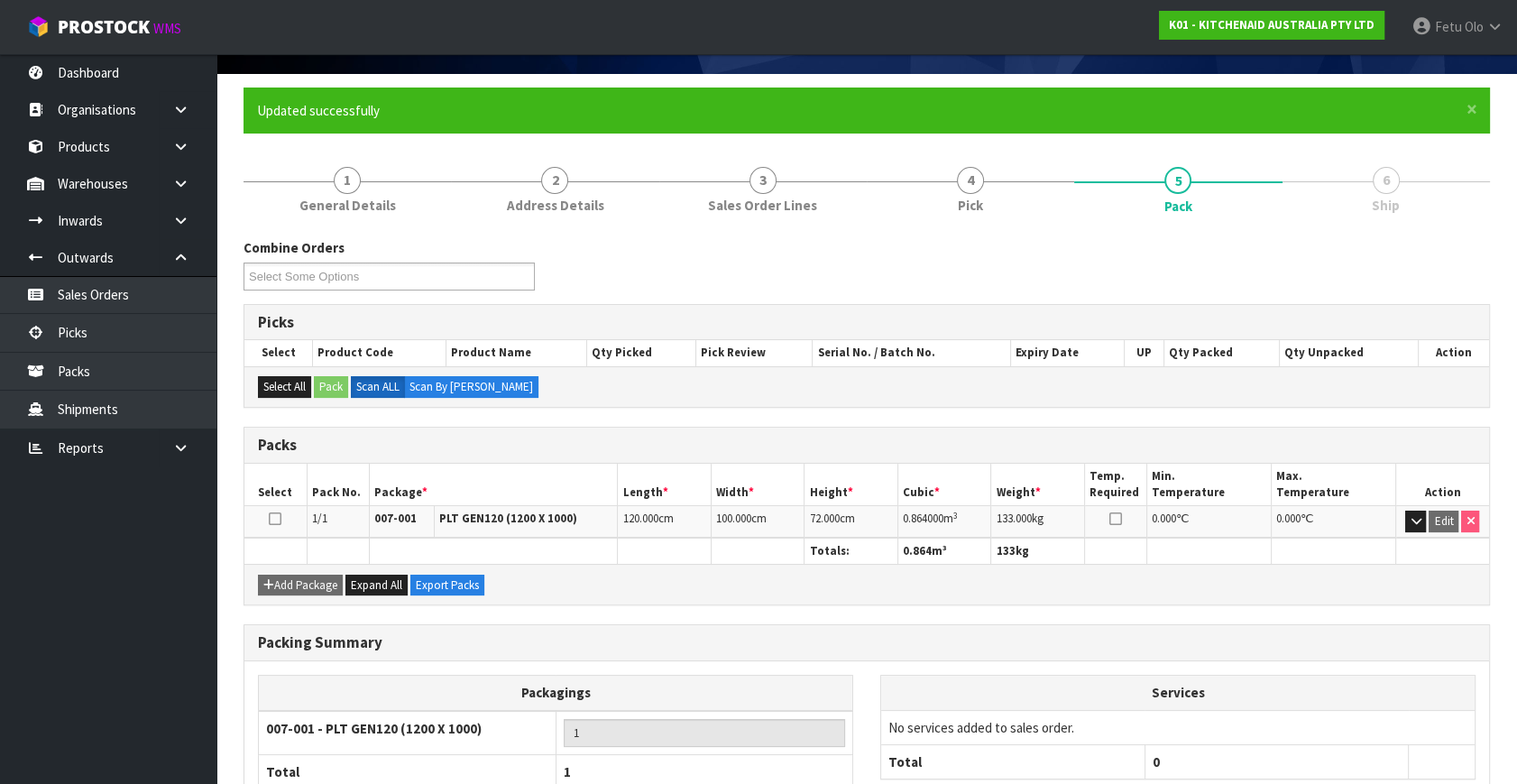
scroll to position [235, 0]
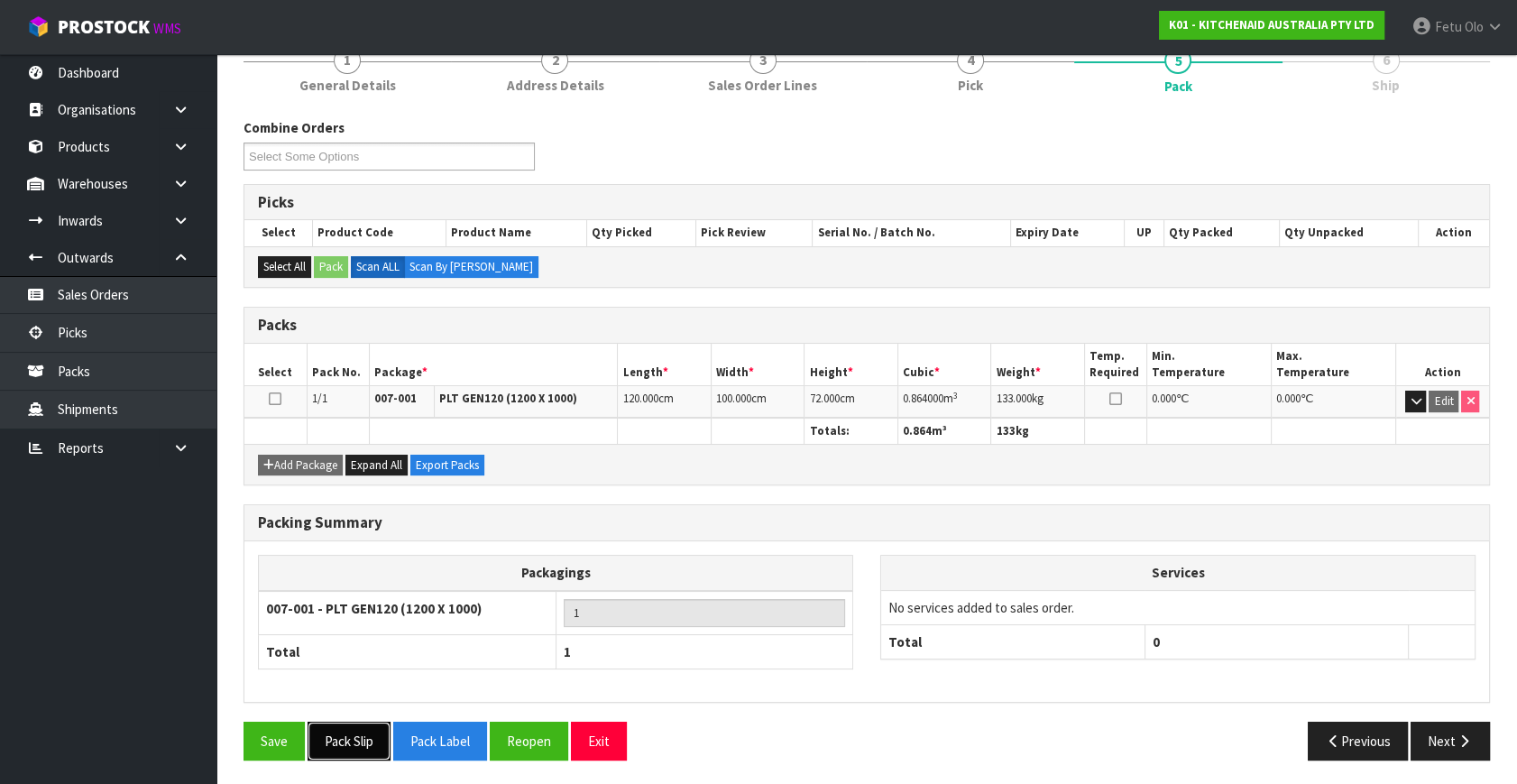
click at [345, 738] on button "Pack Slip" at bounding box center [349, 740] width 83 height 39
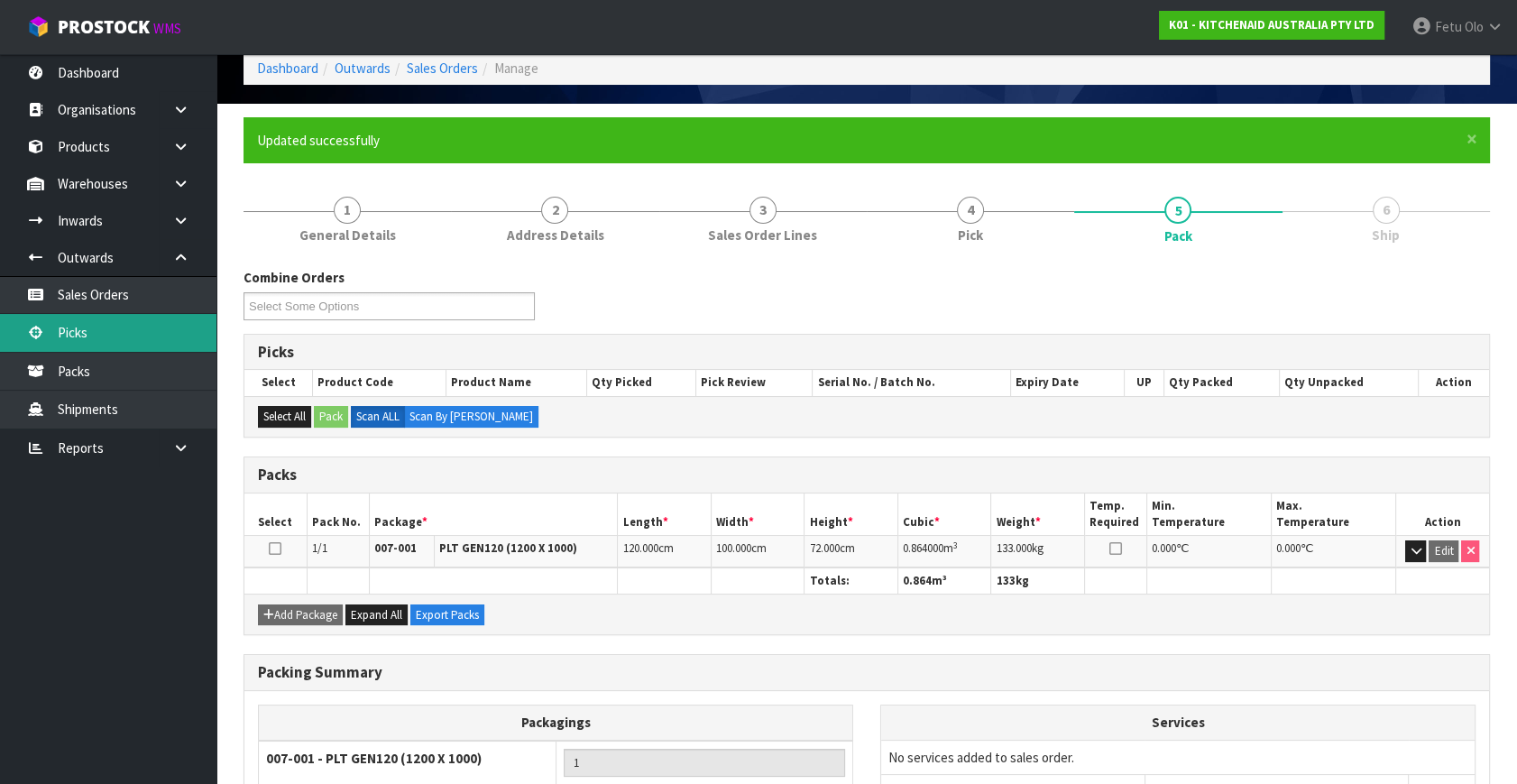
scroll to position [72, 0]
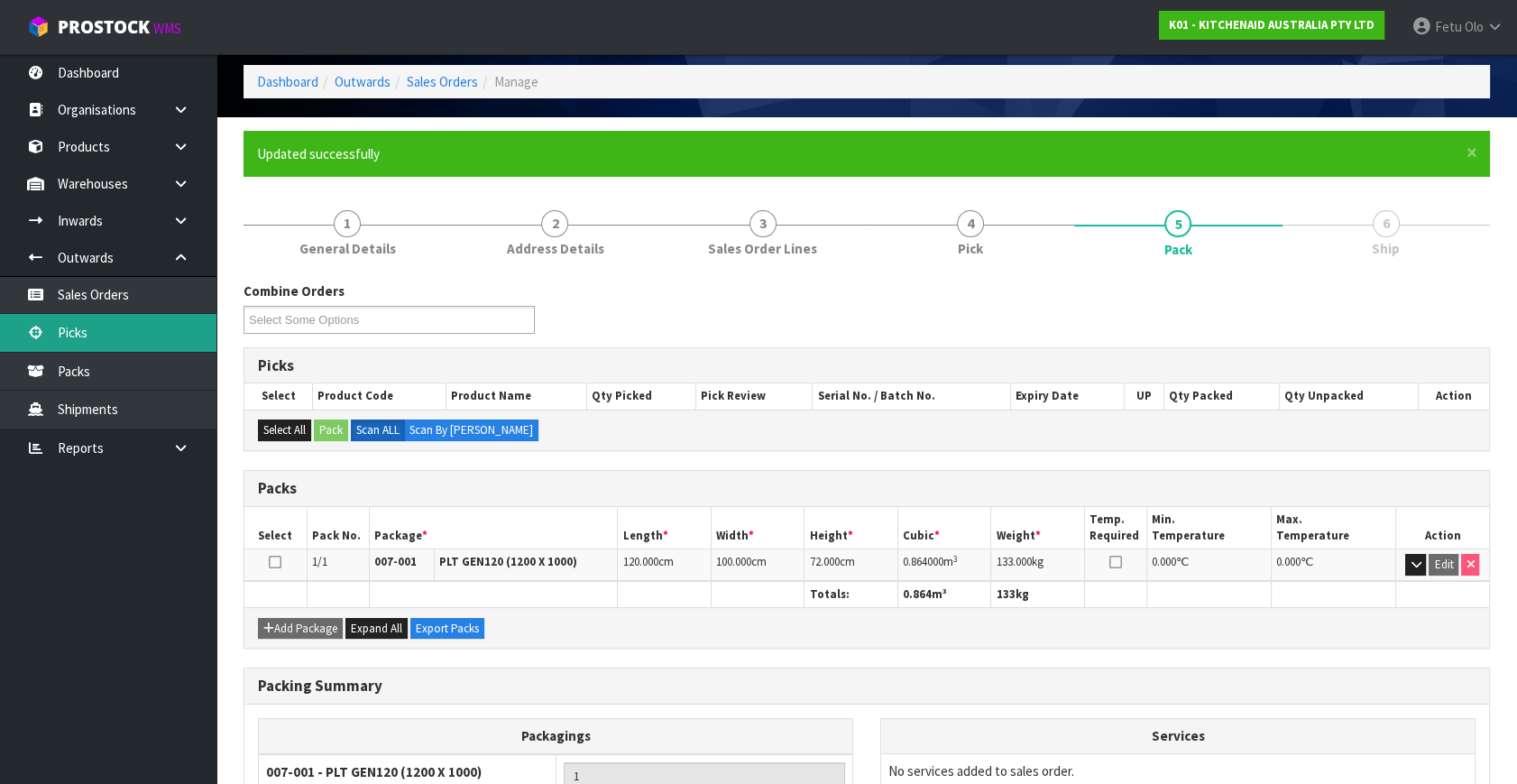
click at [81, 338] on link "Picks" at bounding box center [108, 332] width 217 height 37
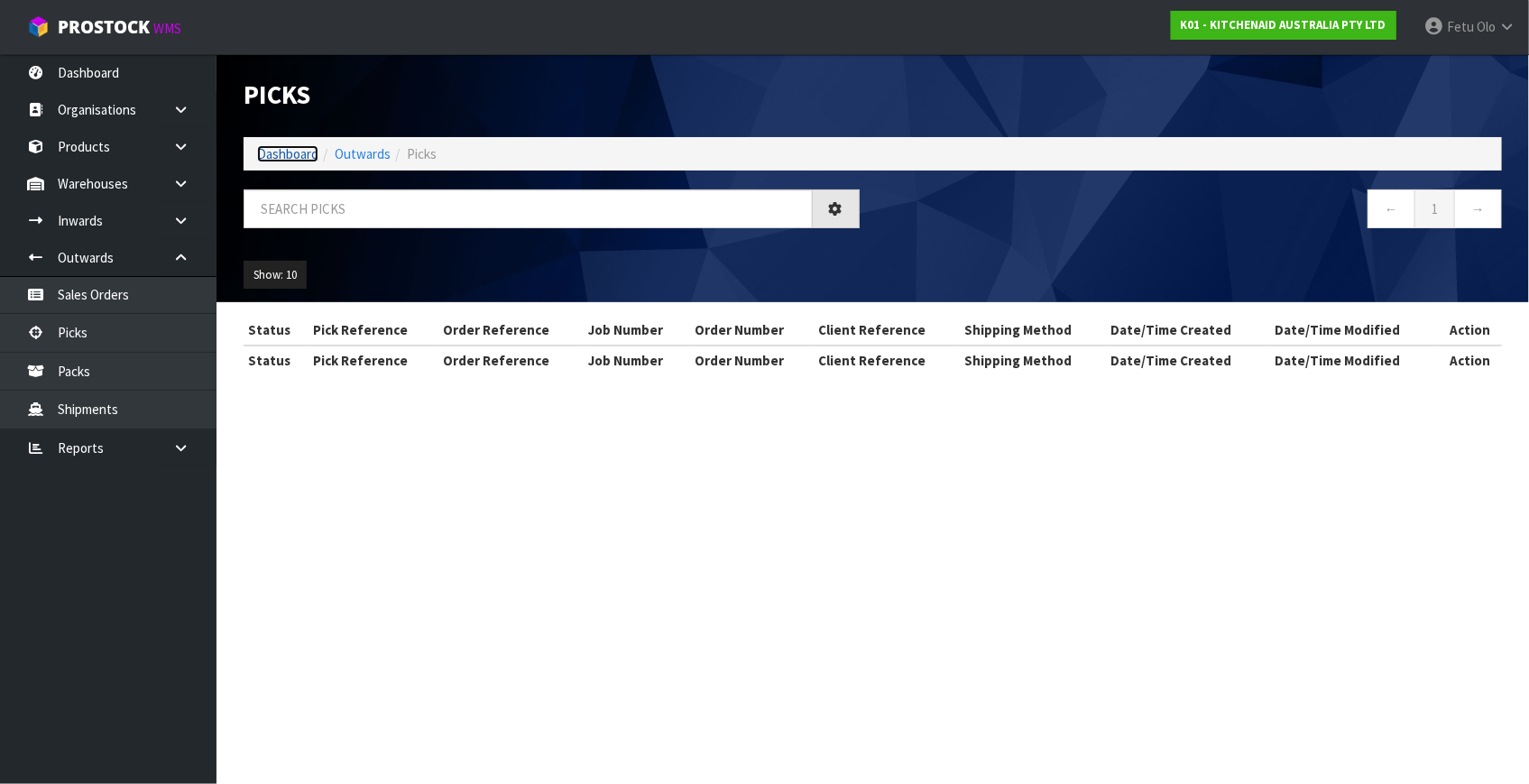
click at [265, 151] on link "Dashboard" at bounding box center [287, 153] width 61 height 17
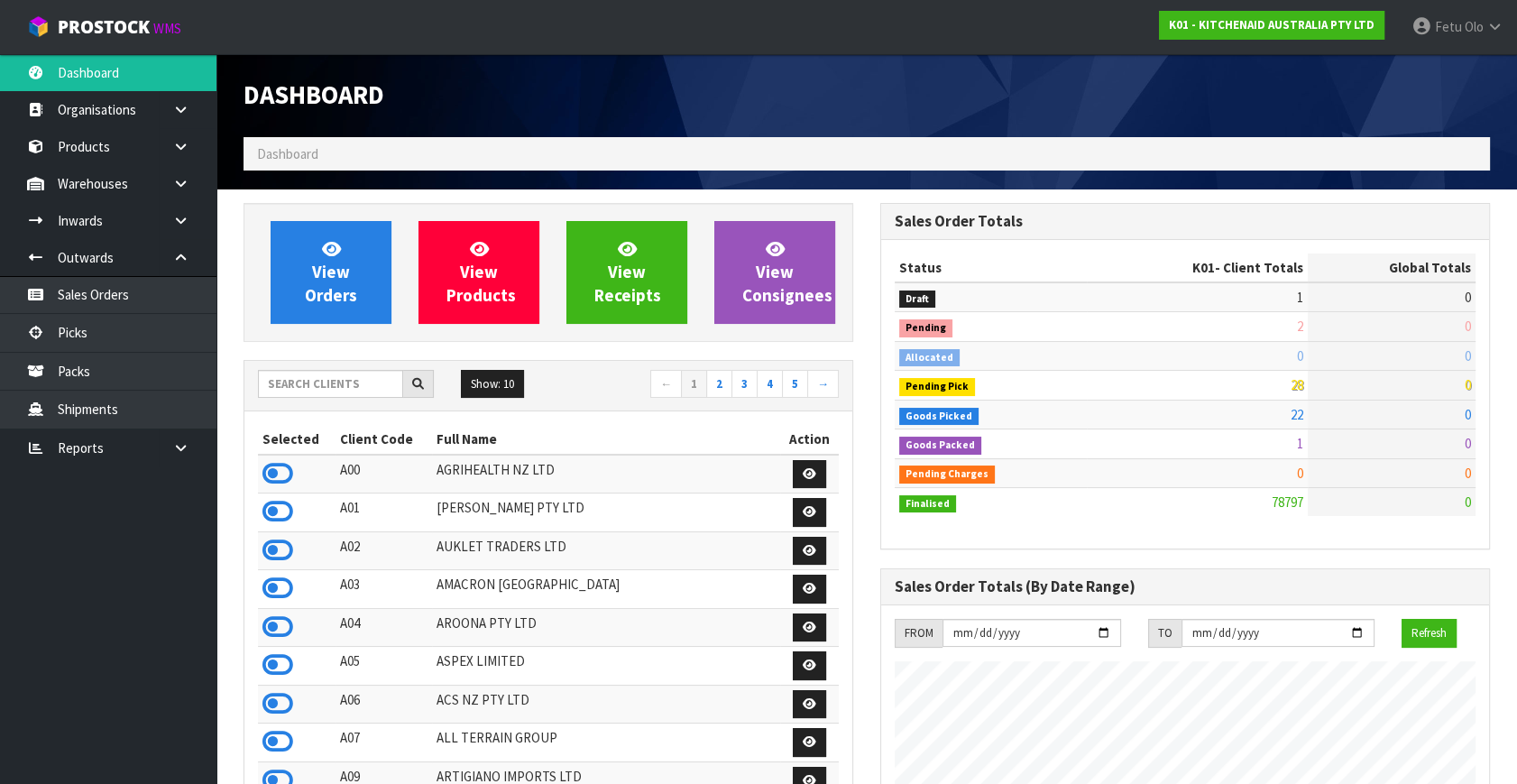
scroll to position [1363, 636]
click at [72, 326] on link "Picks" at bounding box center [108, 332] width 217 height 37
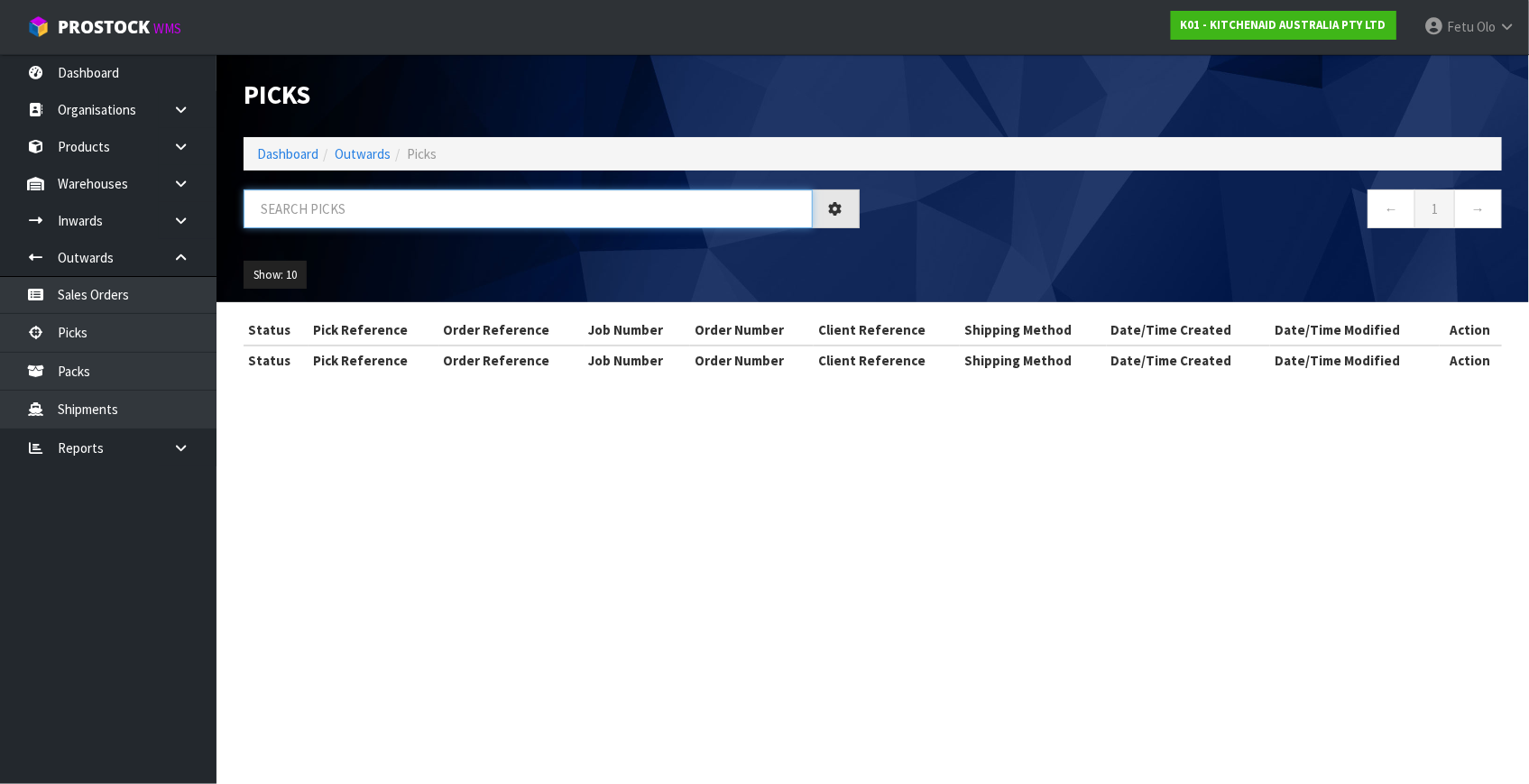
click at [393, 225] on input "text" at bounding box center [527, 209] width 569 height 39
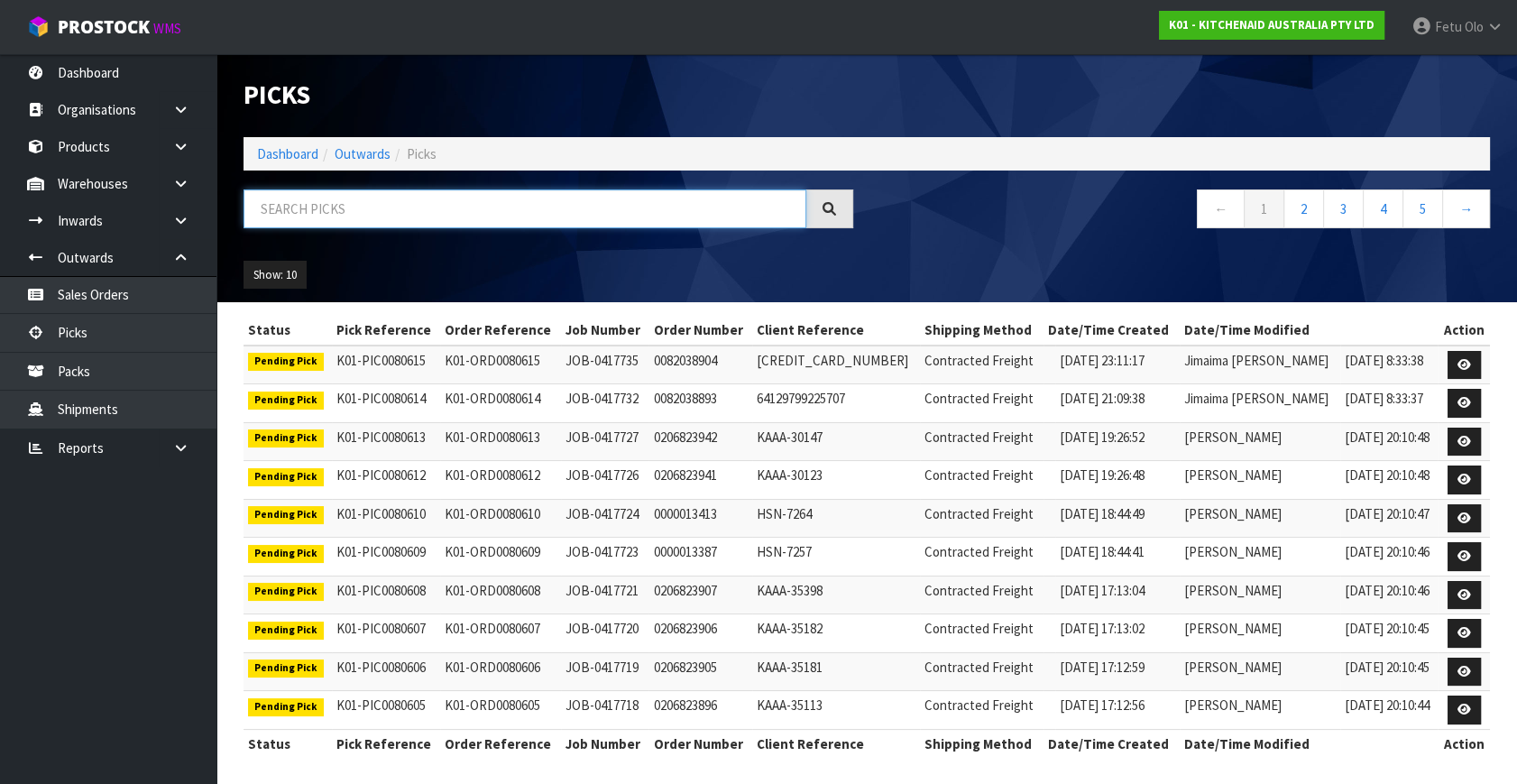
click at [394, 217] on input "text" at bounding box center [524, 209] width 563 height 39
click at [386, 217] on input "text" at bounding box center [524, 209] width 563 height 39
type input "78817"
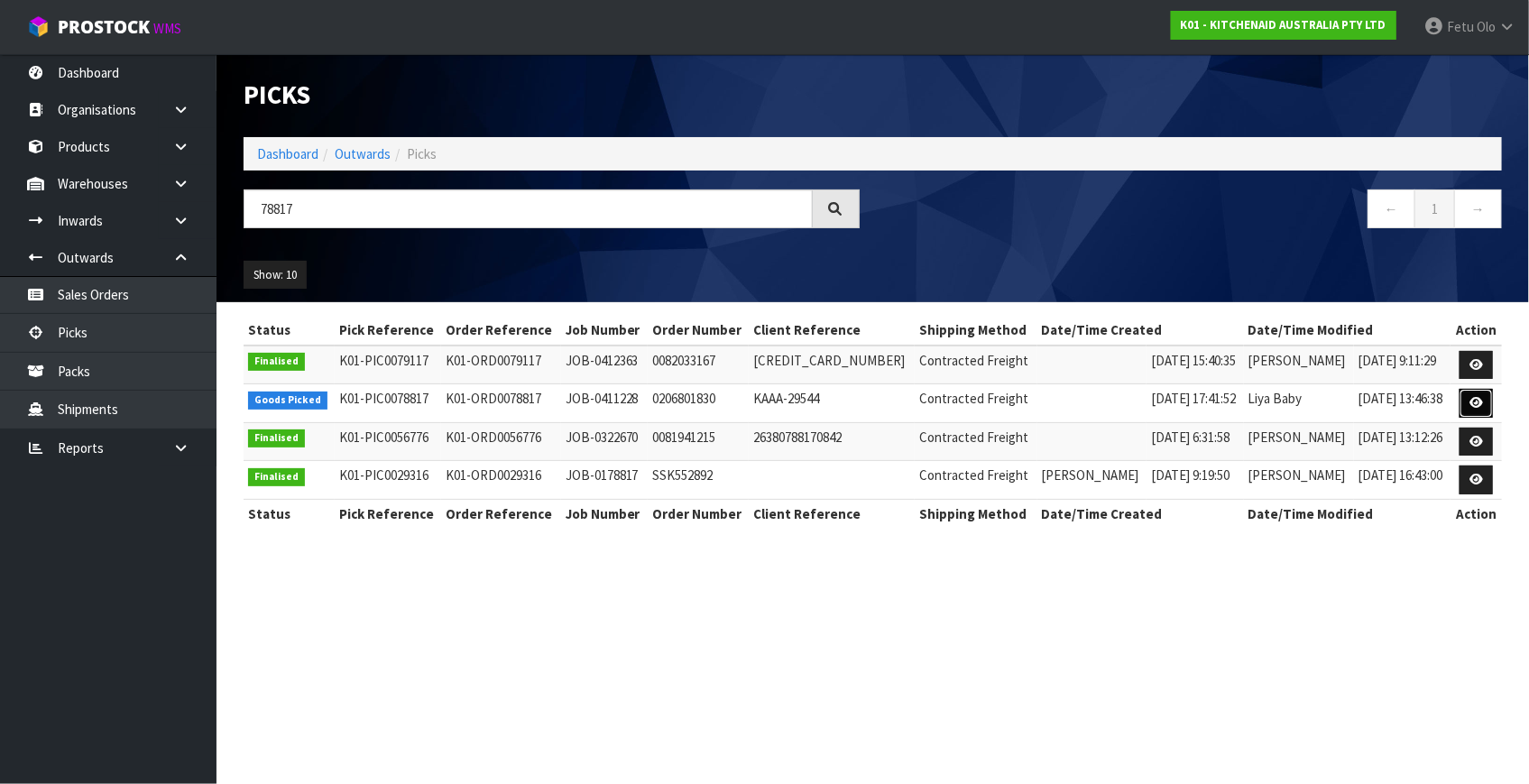
click at [1471, 402] on icon at bounding box center [1475, 402] width 14 height 12
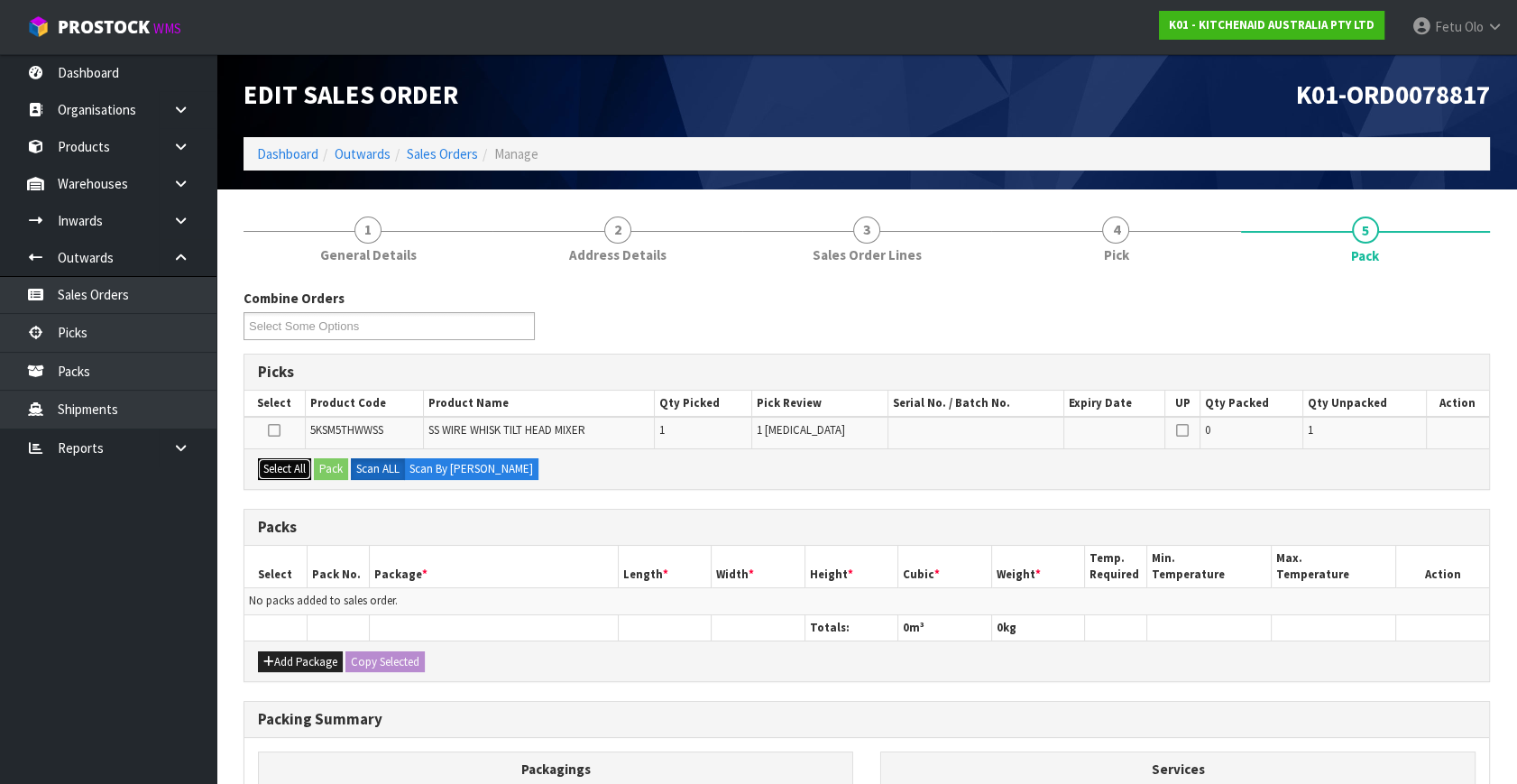
drag, startPoint x: 275, startPoint y: 464, endPoint x: 328, endPoint y: 467, distance: 53.1
click at [283, 466] on button "Select All" at bounding box center [284, 469] width 53 height 22
click at [328, 467] on button "Pack" at bounding box center [331, 469] width 35 height 22
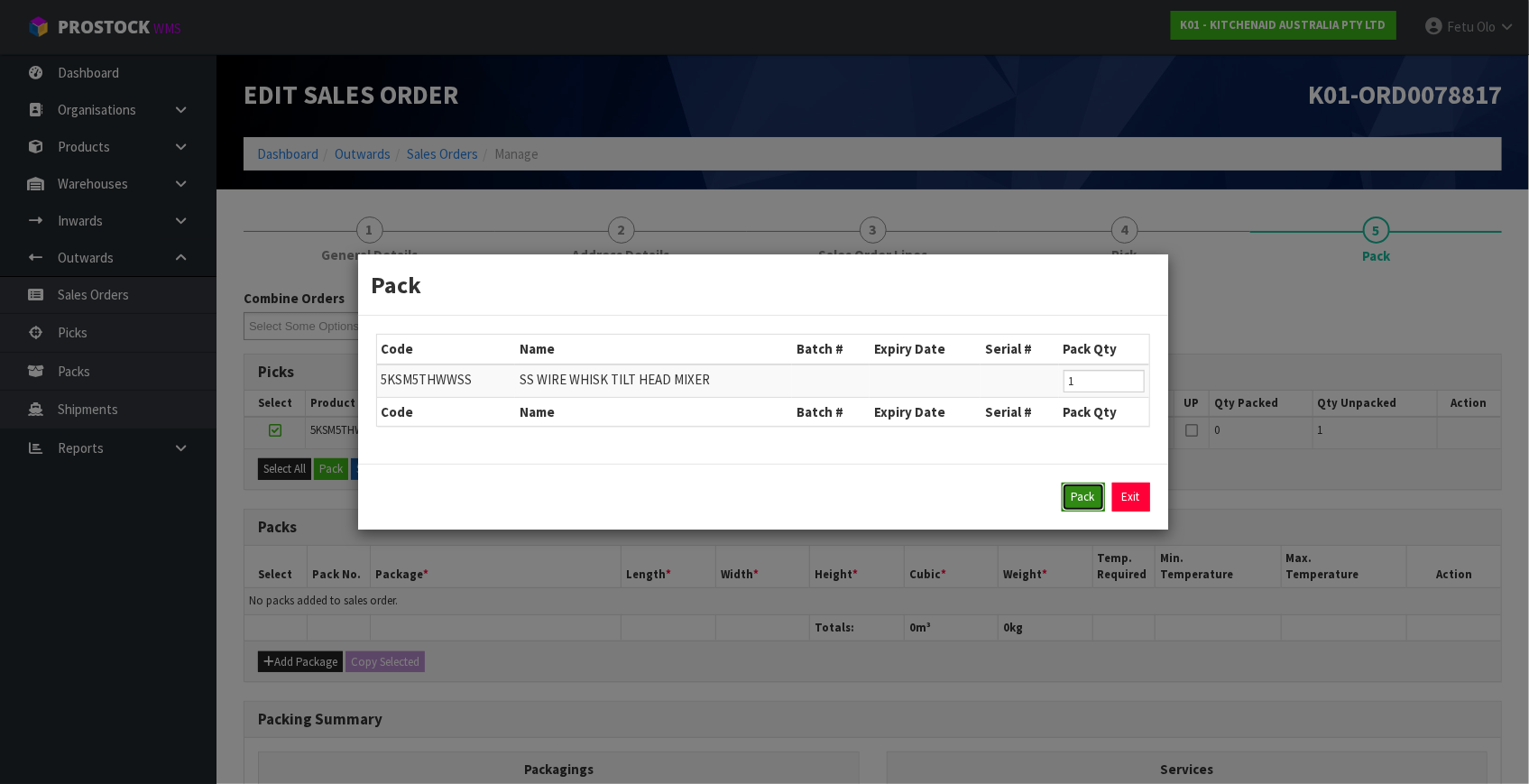
click at [1070, 499] on button "Pack" at bounding box center [1084, 497] width 44 height 29
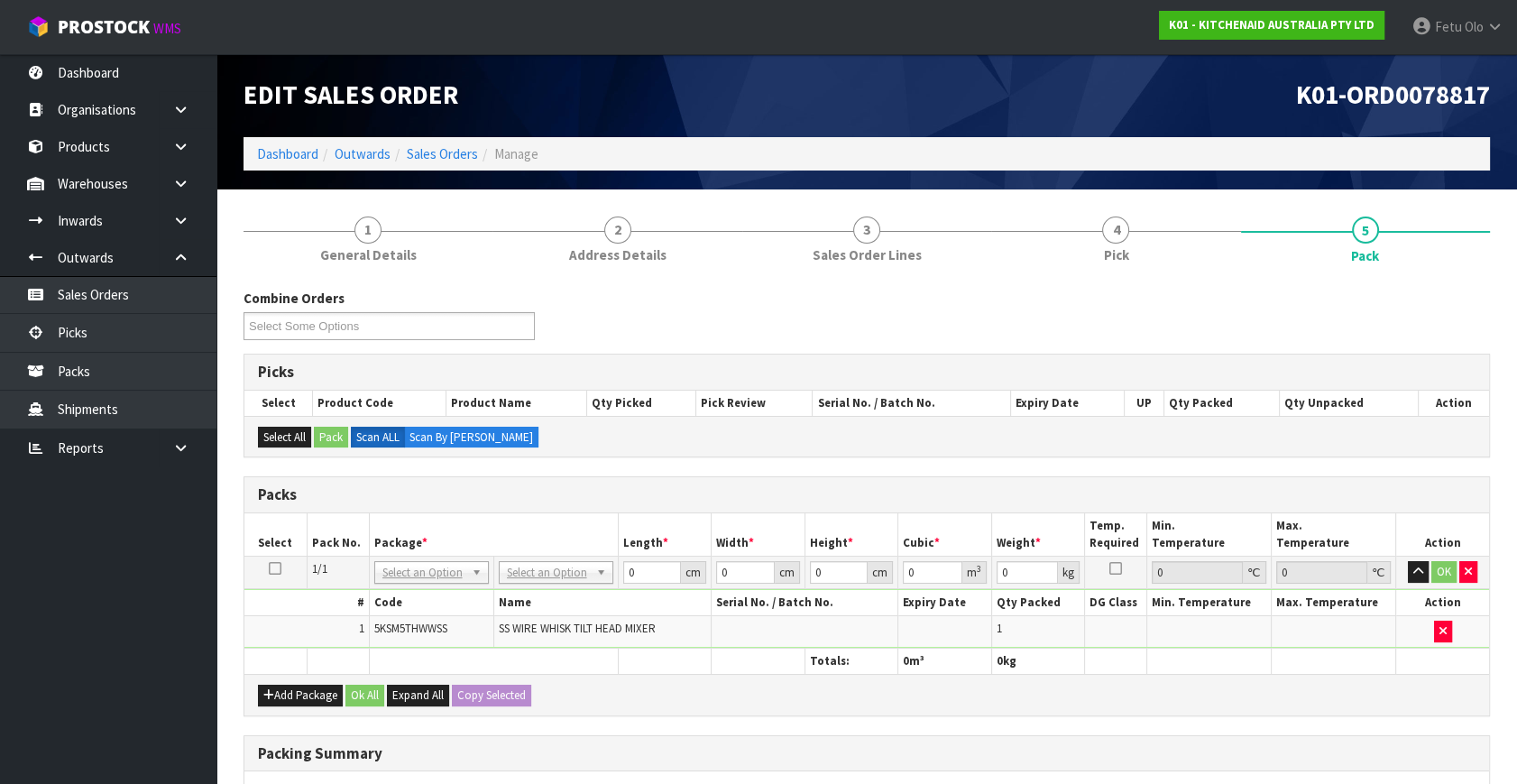
drag, startPoint x: 438, startPoint y: 566, endPoint x: 415, endPoint y: 600, distance: 41.0
click at [415, 600] on input "text" at bounding box center [431, 596] width 106 height 23
type input "011"
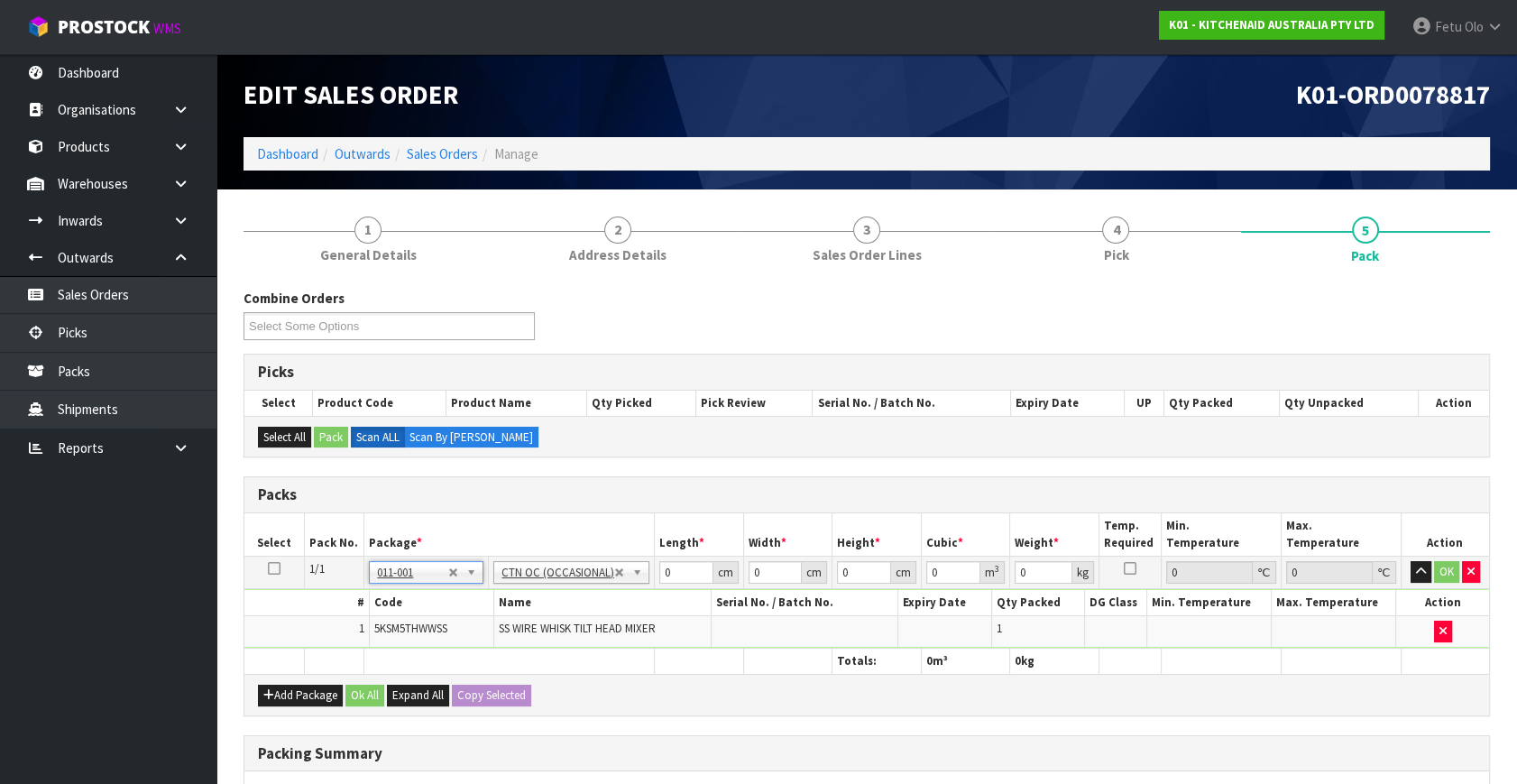
type input "0.35"
drag, startPoint x: 676, startPoint y: 570, endPoint x: 559, endPoint y: 616, distance: 125.7
click at [559, 616] on tbody "1/1 NONE 007-001 007-002 007-004 007-009 007-013 007-014 007-015 007-017 007-01…" at bounding box center [866, 602] width 1245 height 92
type input "21"
type input "14"
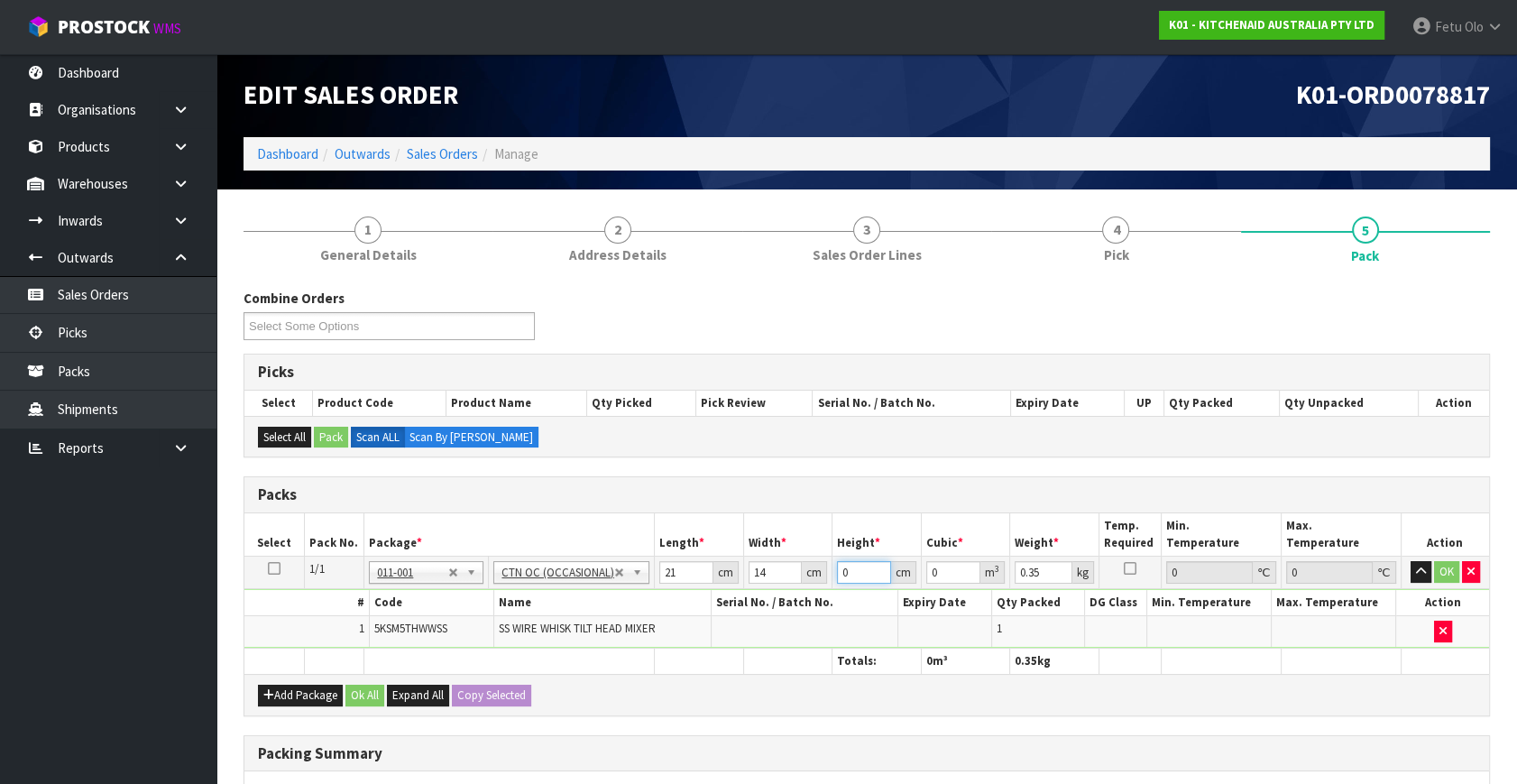
type input "1"
type input "0.000294"
type input "17"
type input "0.004998"
type input "17"
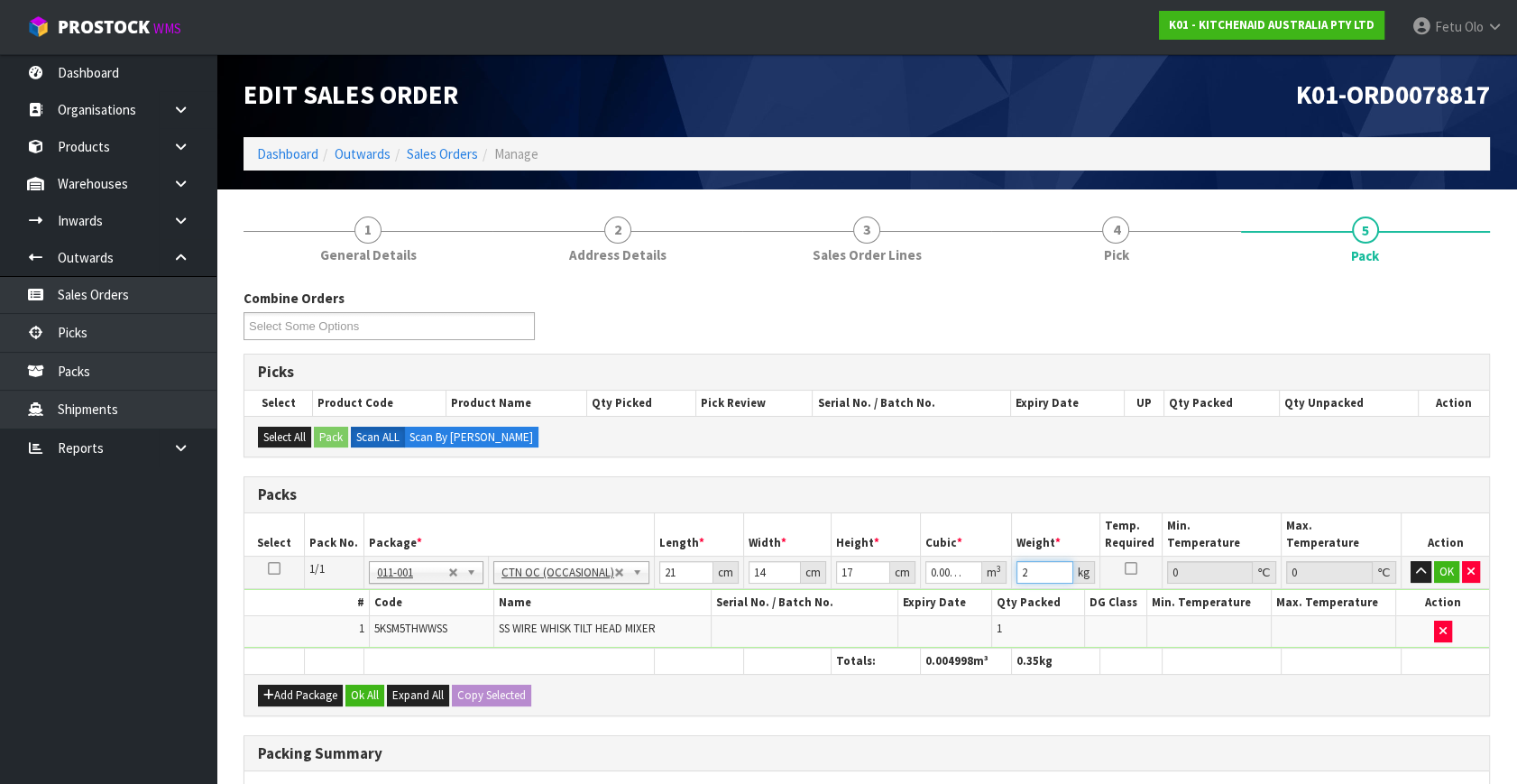
type input "2"
click button "OK" at bounding box center [1447, 572] width 25 height 22
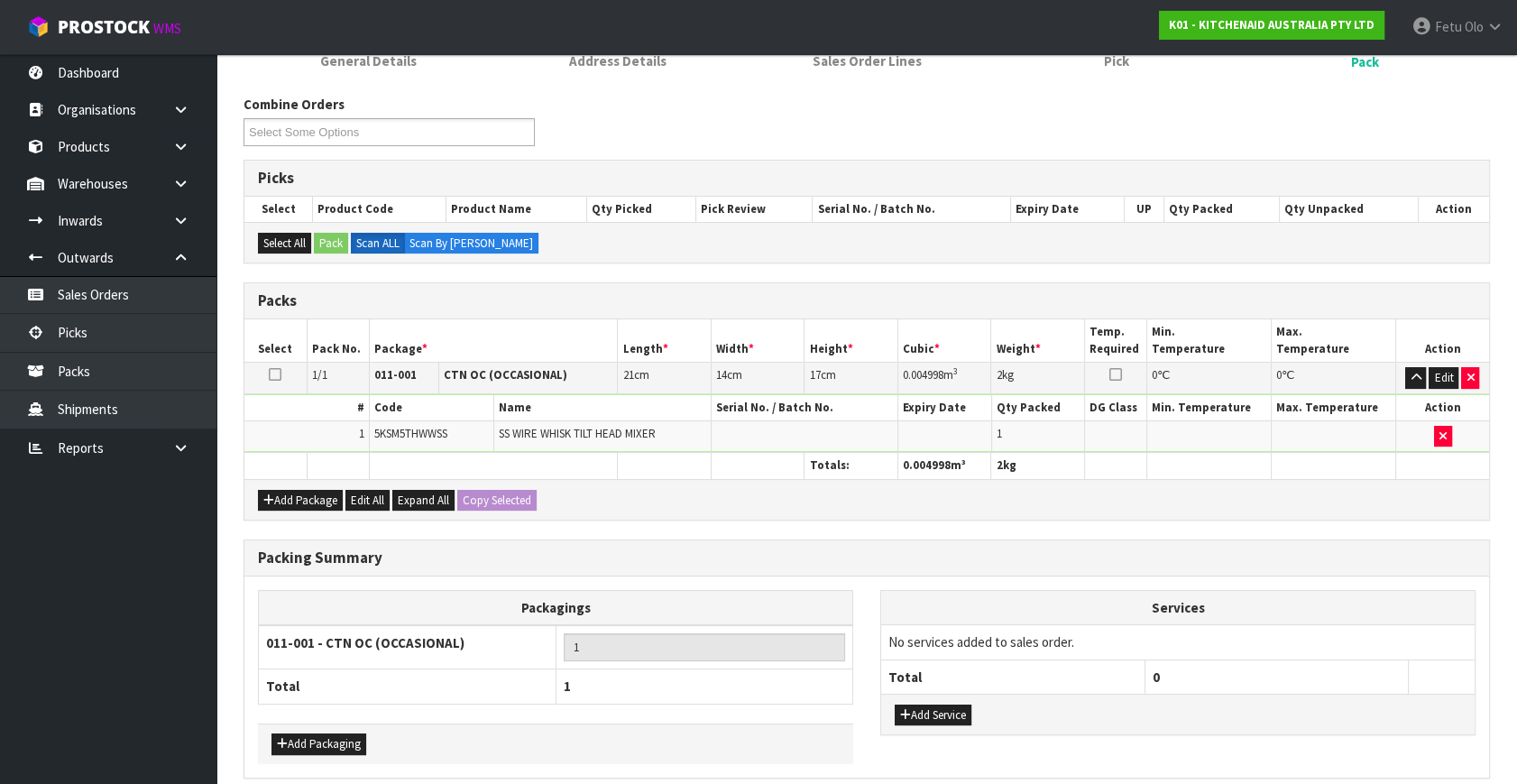
scroll to position [269, 0]
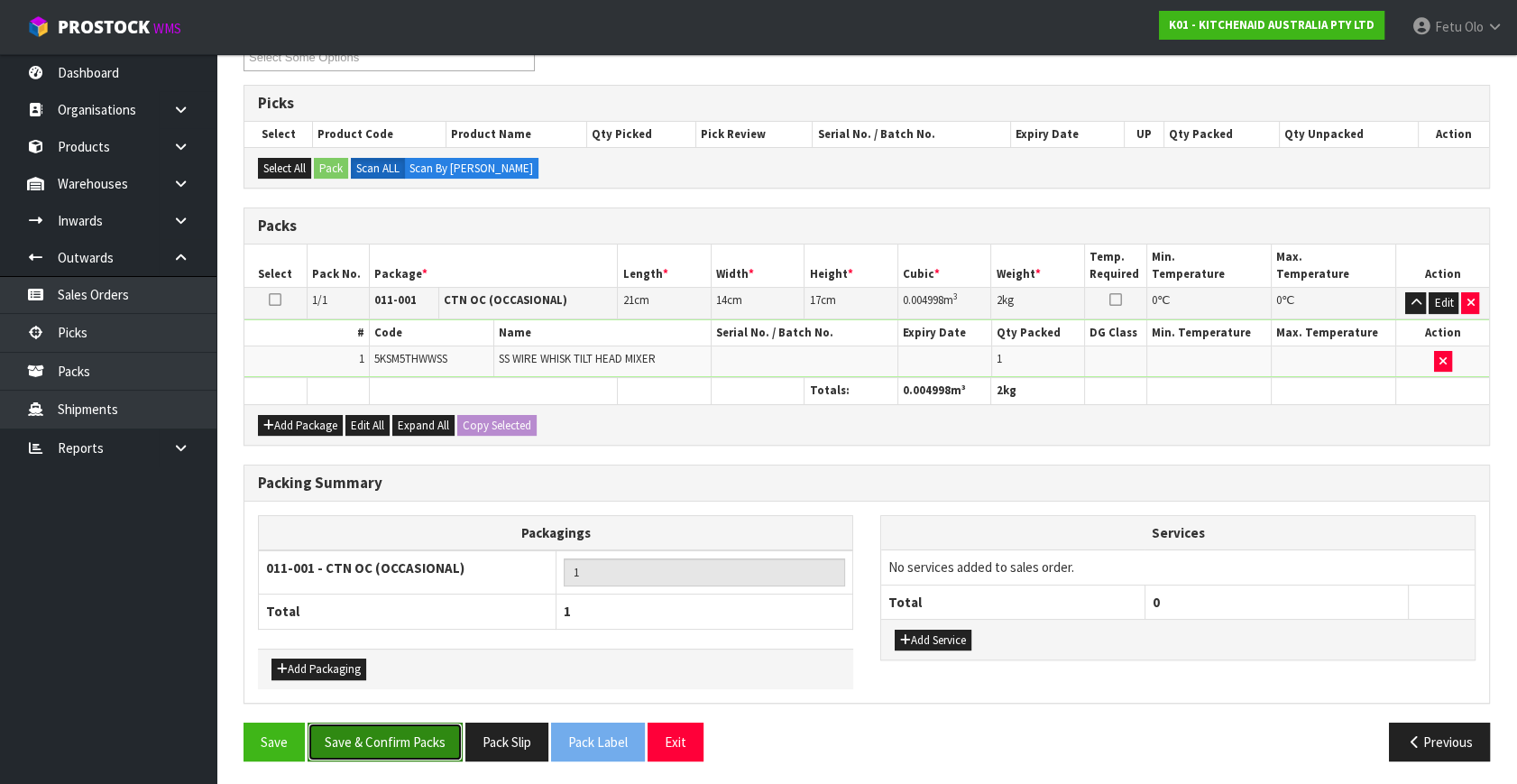
click at [431, 751] on button "Save & Confirm Packs" at bounding box center [385, 741] width 155 height 39
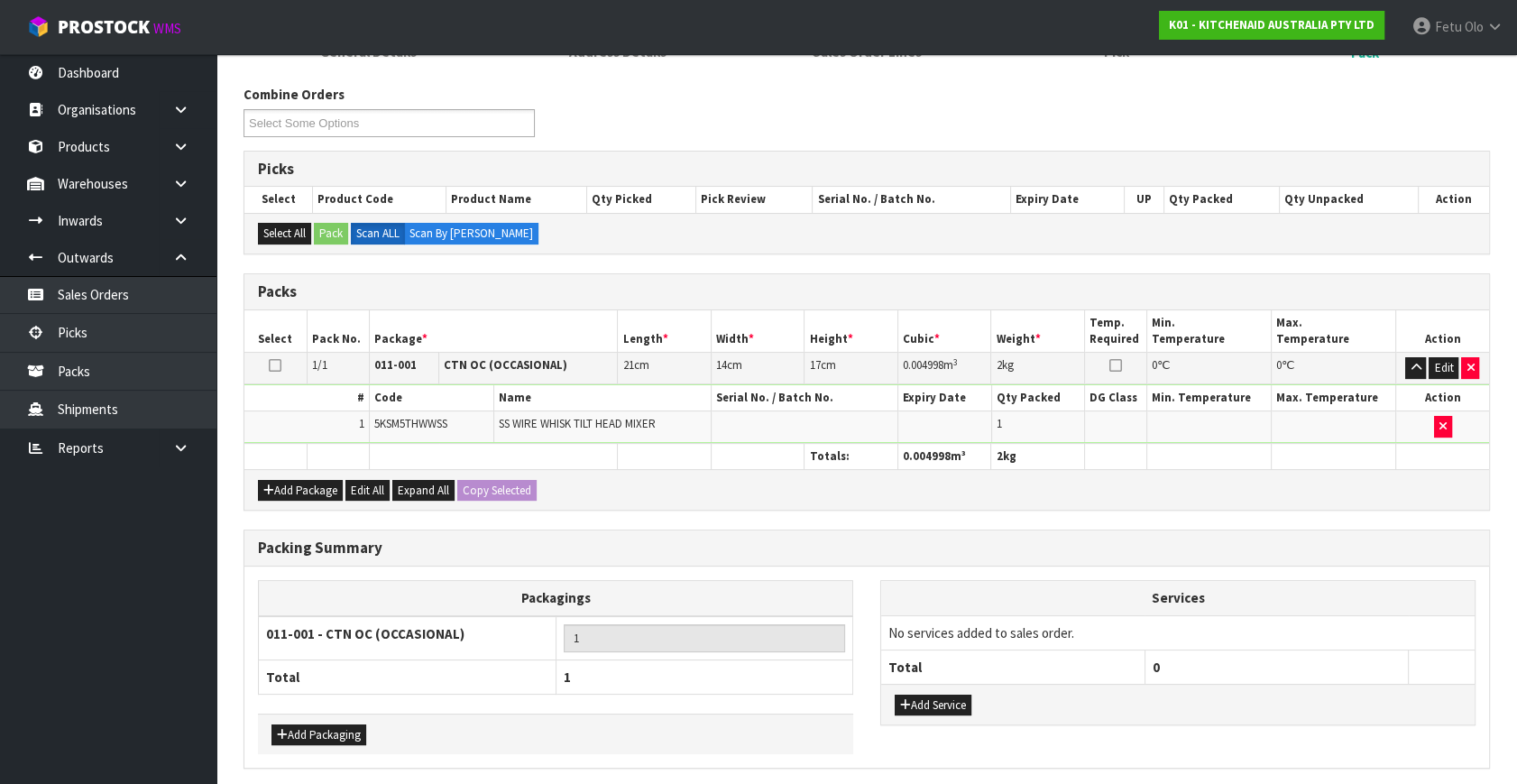
scroll to position [0, 0]
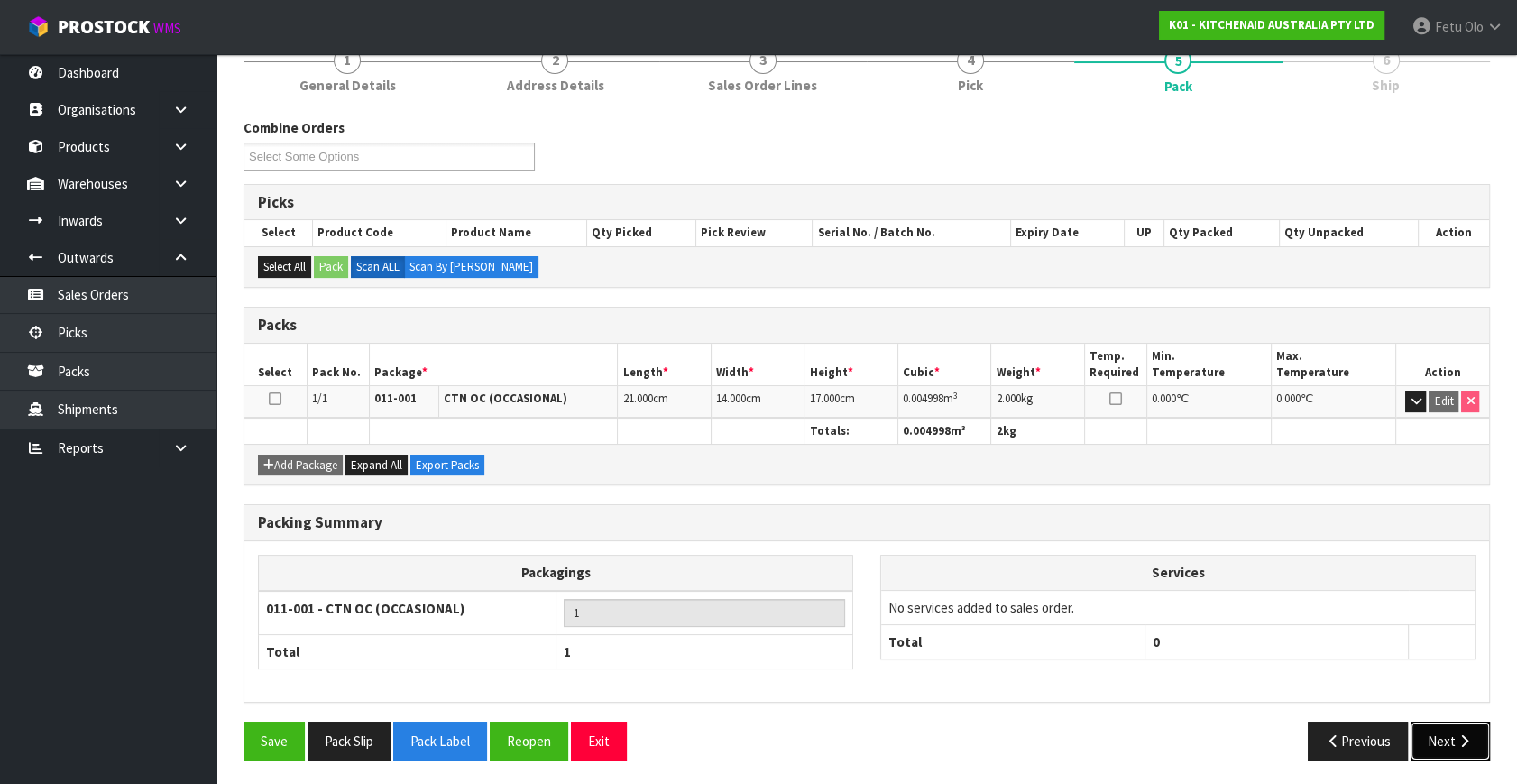
click at [1458, 740] on icon "button" at bounding box center [1463, 740] width 17 height 14
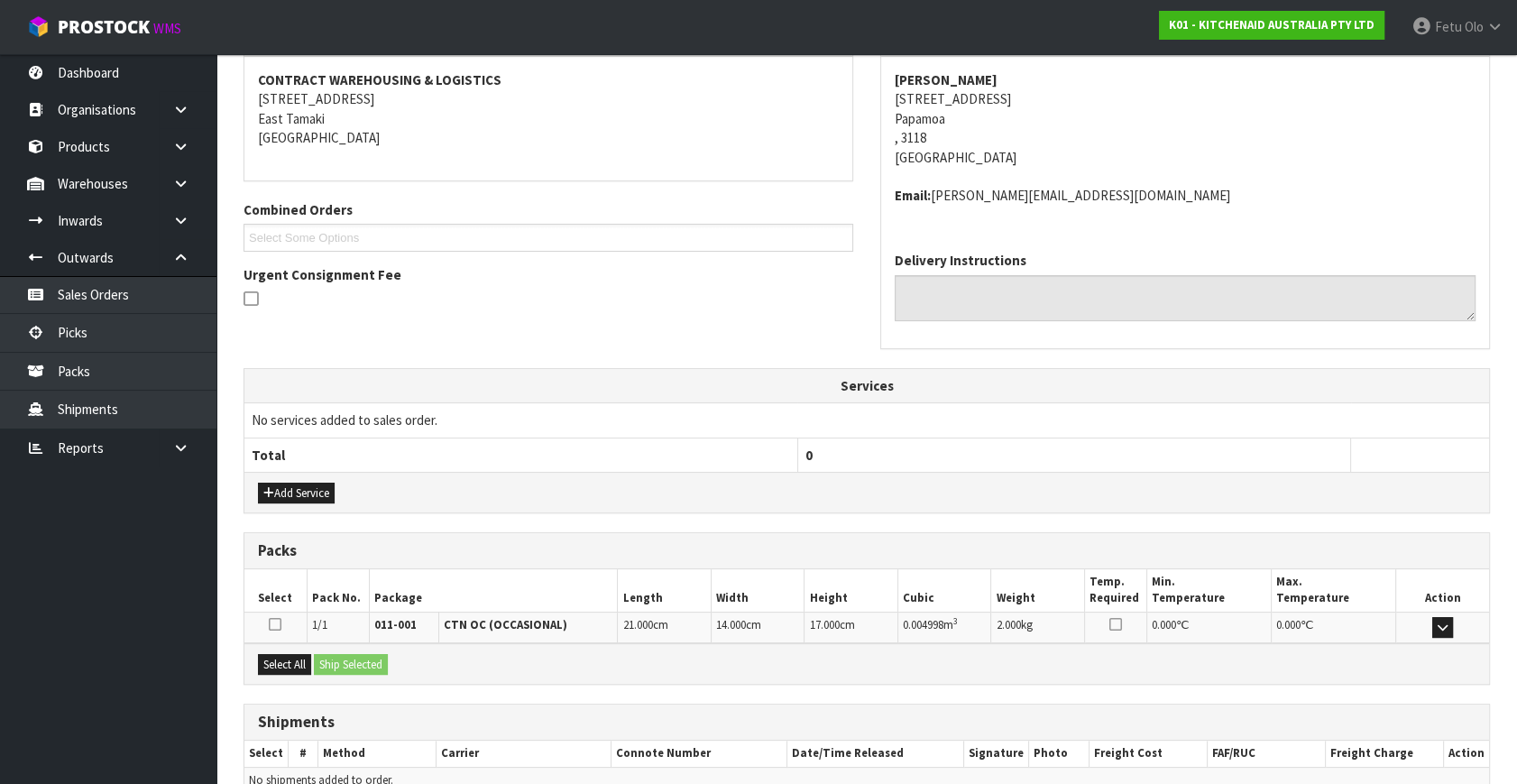
scroll to position [424, 0]
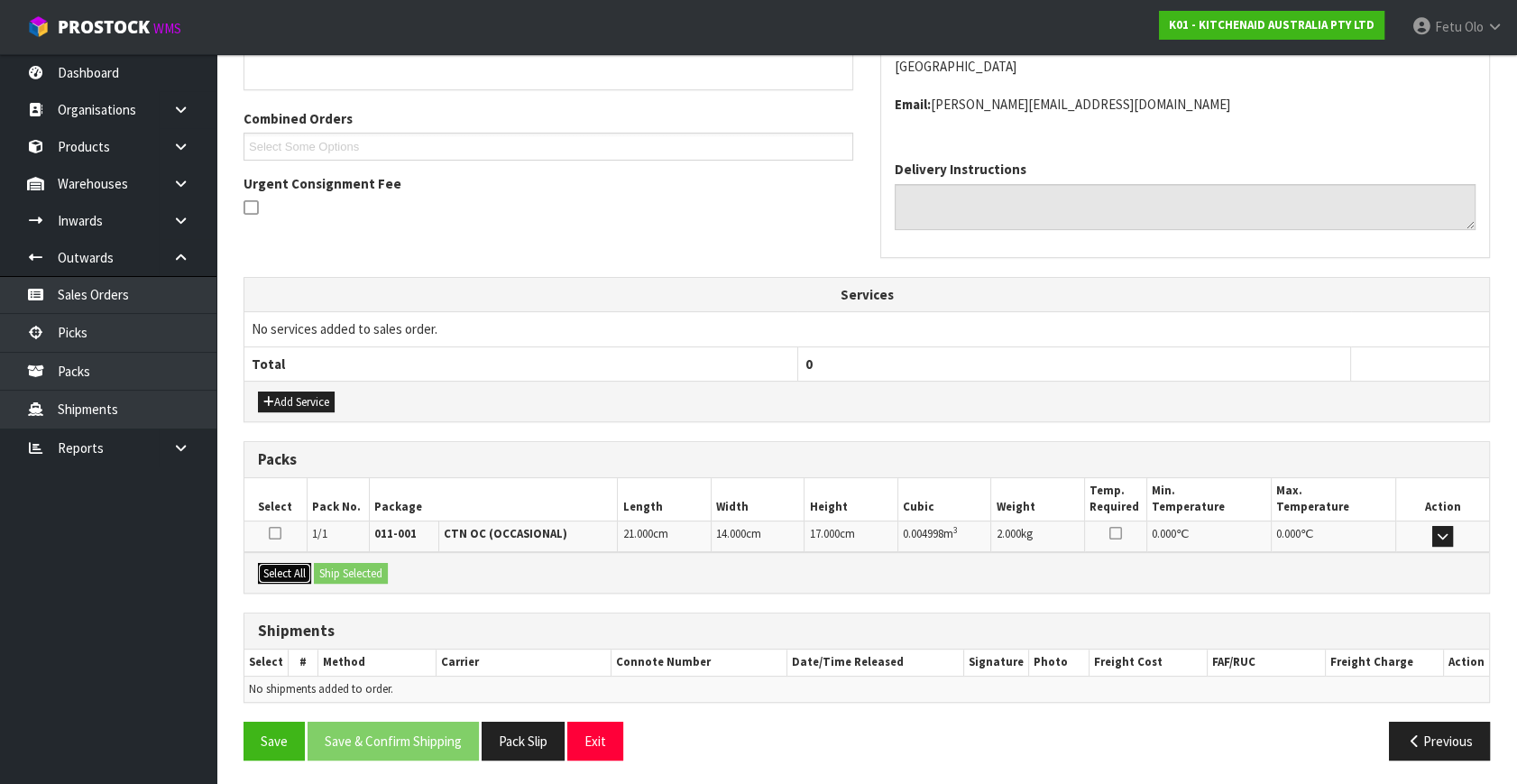
click at [353, 574] on div "Select All Ship Selected" at bounding box center [866, 572] width 1245 height 41
drag, startPoint x: 292, startPoint y: 569, endPoint x: 351, endPoint y: 576, distance: 59.4
click at [301, 571] on button "Select All" at bounding box center [284, 574] width 53 height 22
click at [351, 576] on button "Ship Selected" at bounding box center [351, 574] width 74 height 22
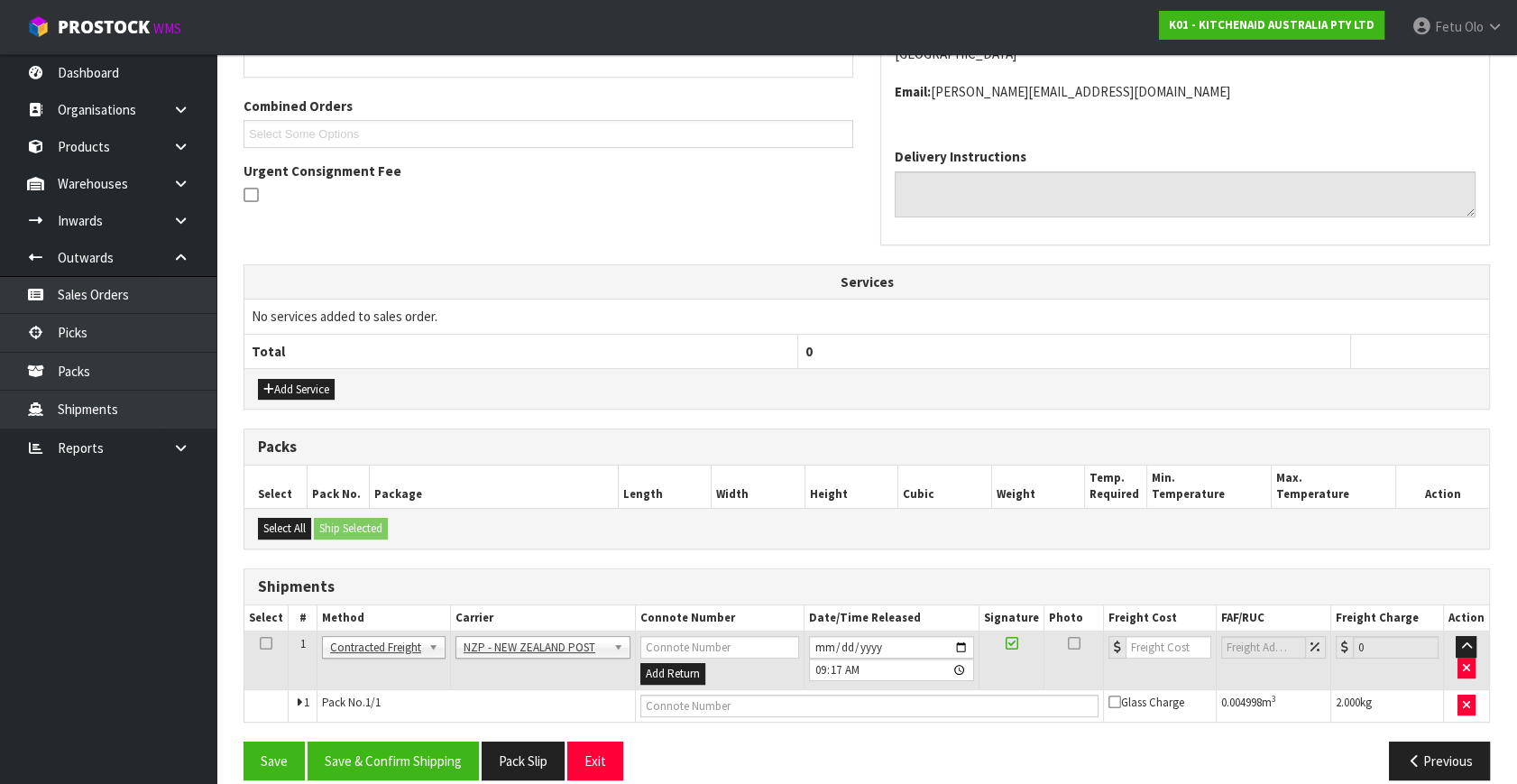
scroll to position [457, 0]
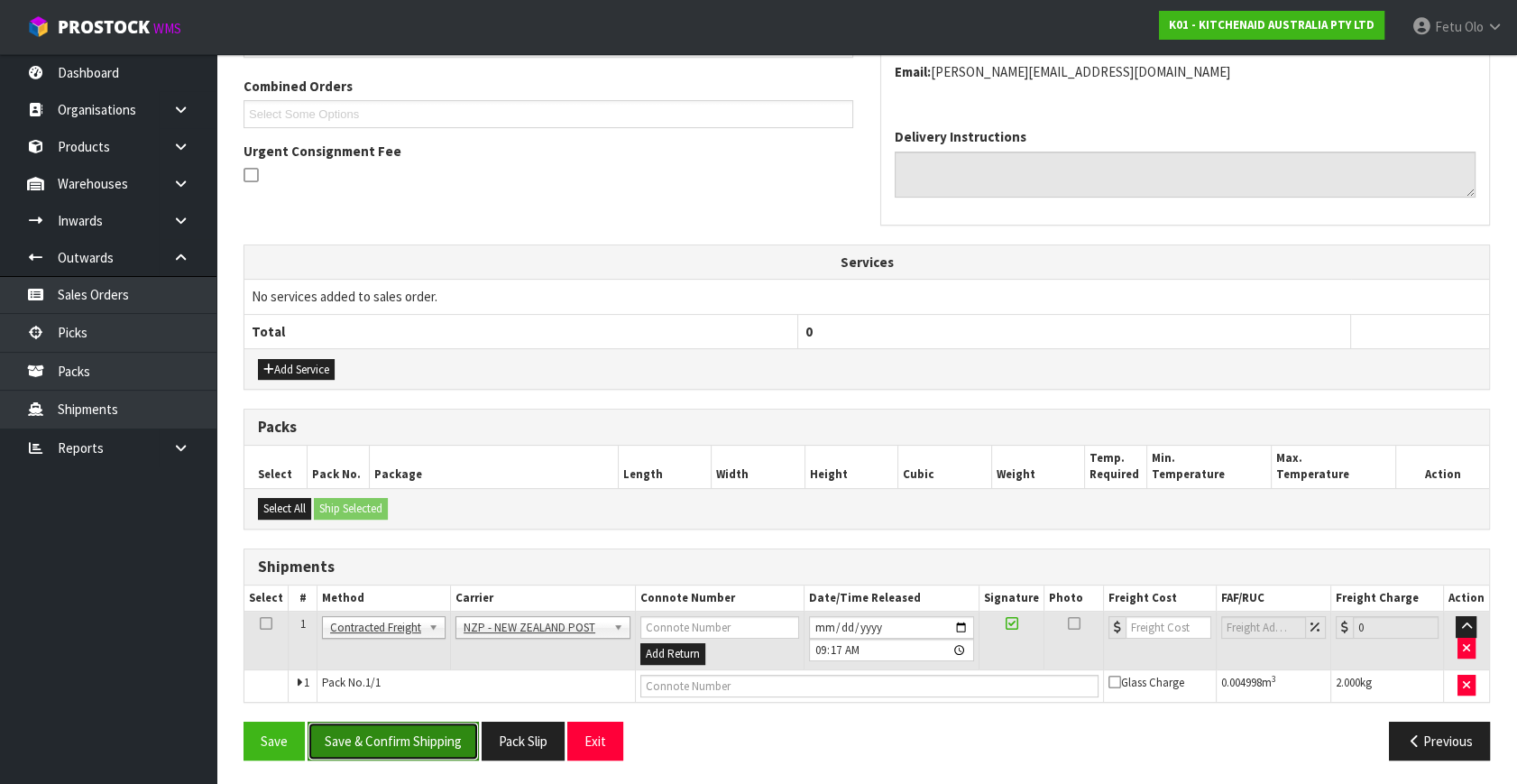
click at [409, 733] on button "Save & Confirm Shipping" at bounding box center [393, 740] width 171 height 39
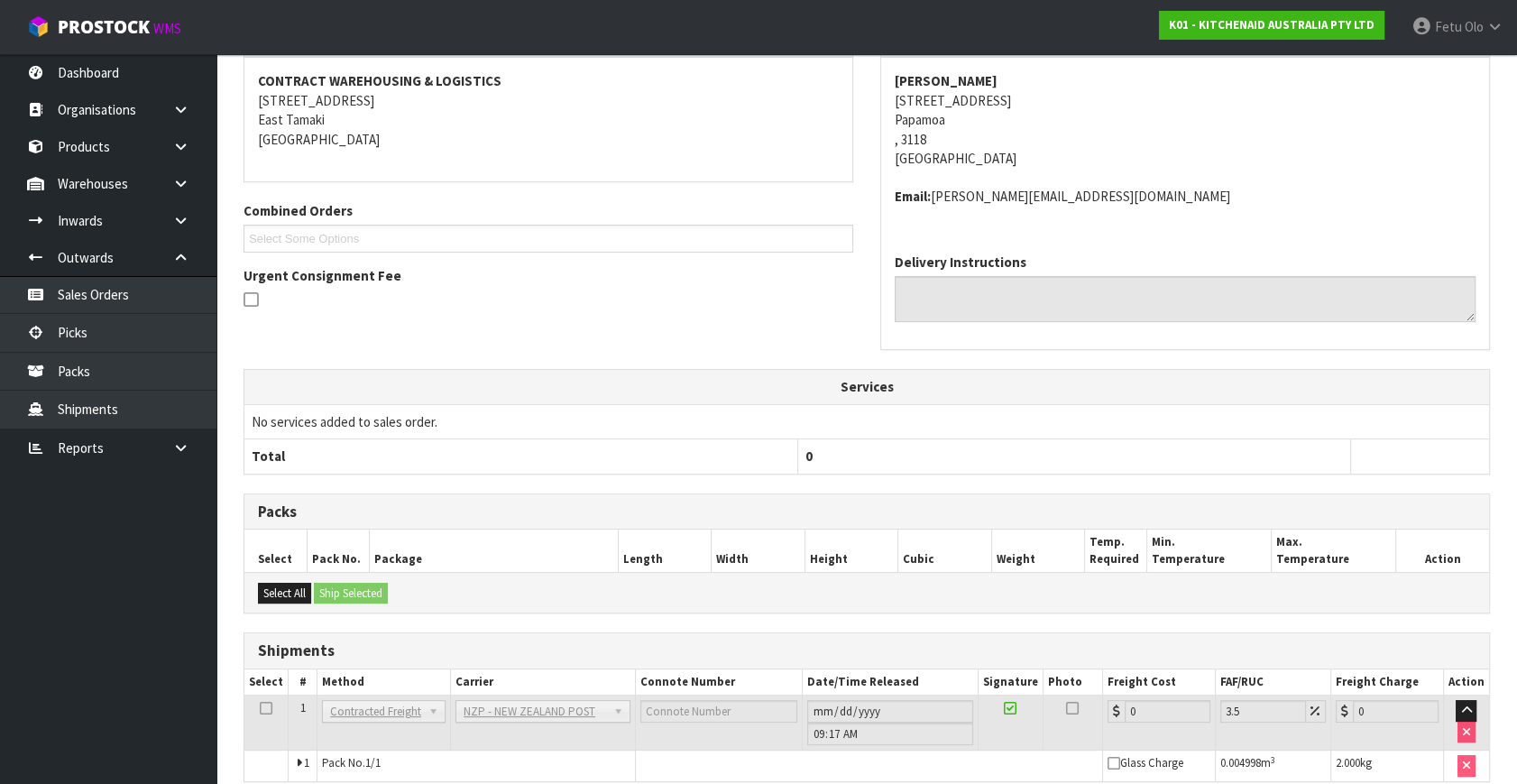
scroll to position [432, 0]
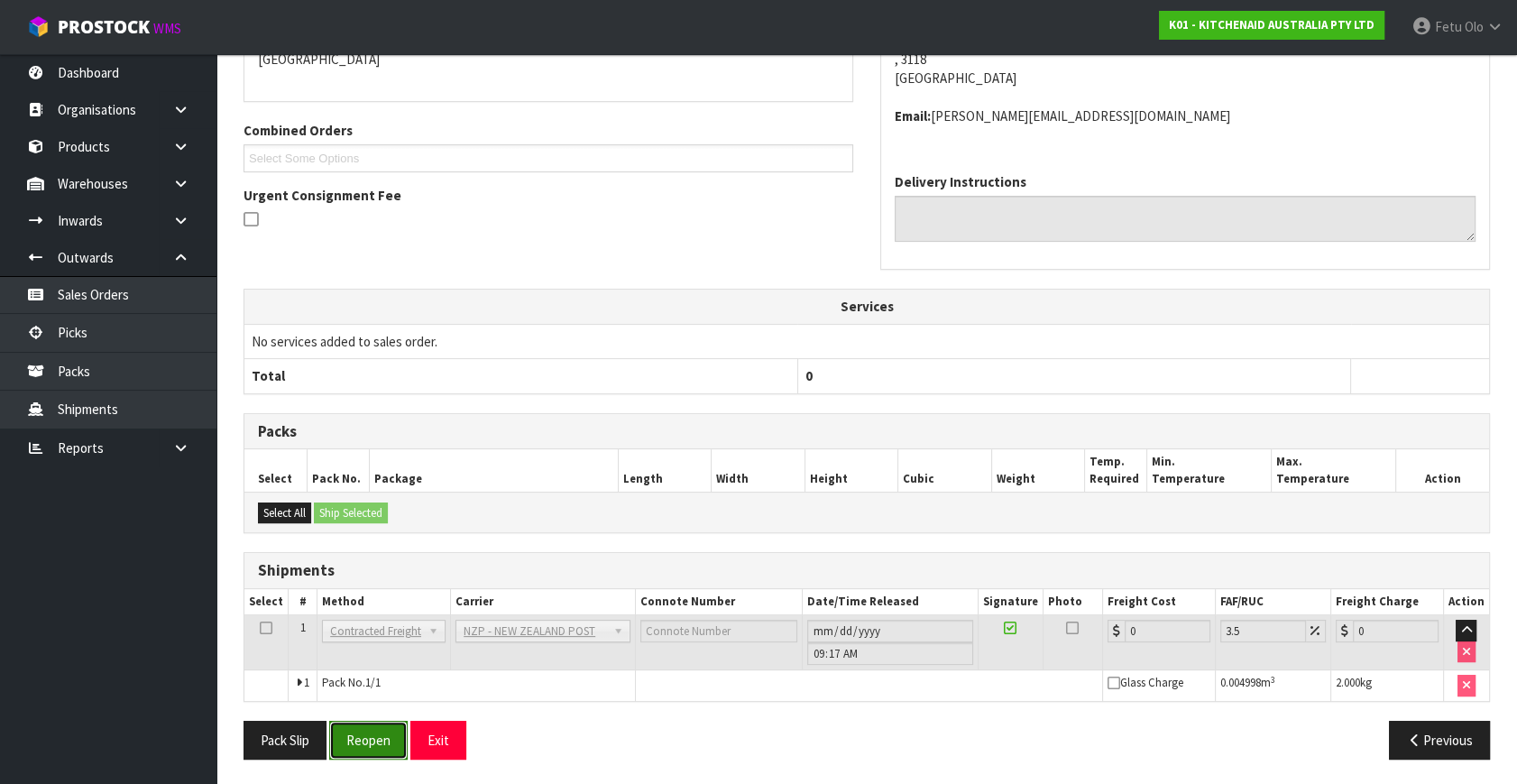
drag, startPoint x: 342, startPoint y: 735, endPoint x: 382, endPoint y: 741, distance: 40.4
click at [342, 735] on button "Reopen" at bounding box center [368, 739] width 78 height 39
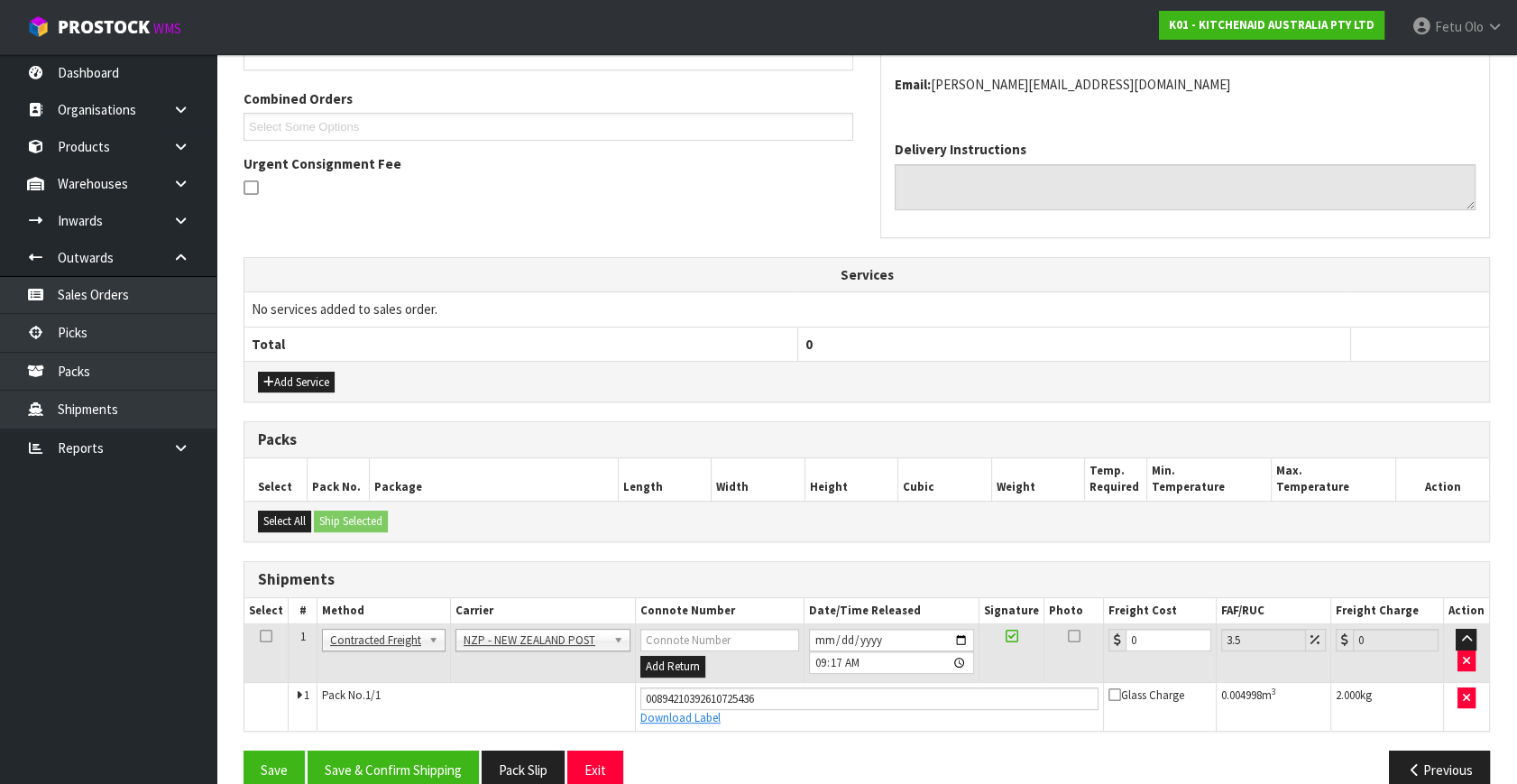
scroll to position [473, 0]
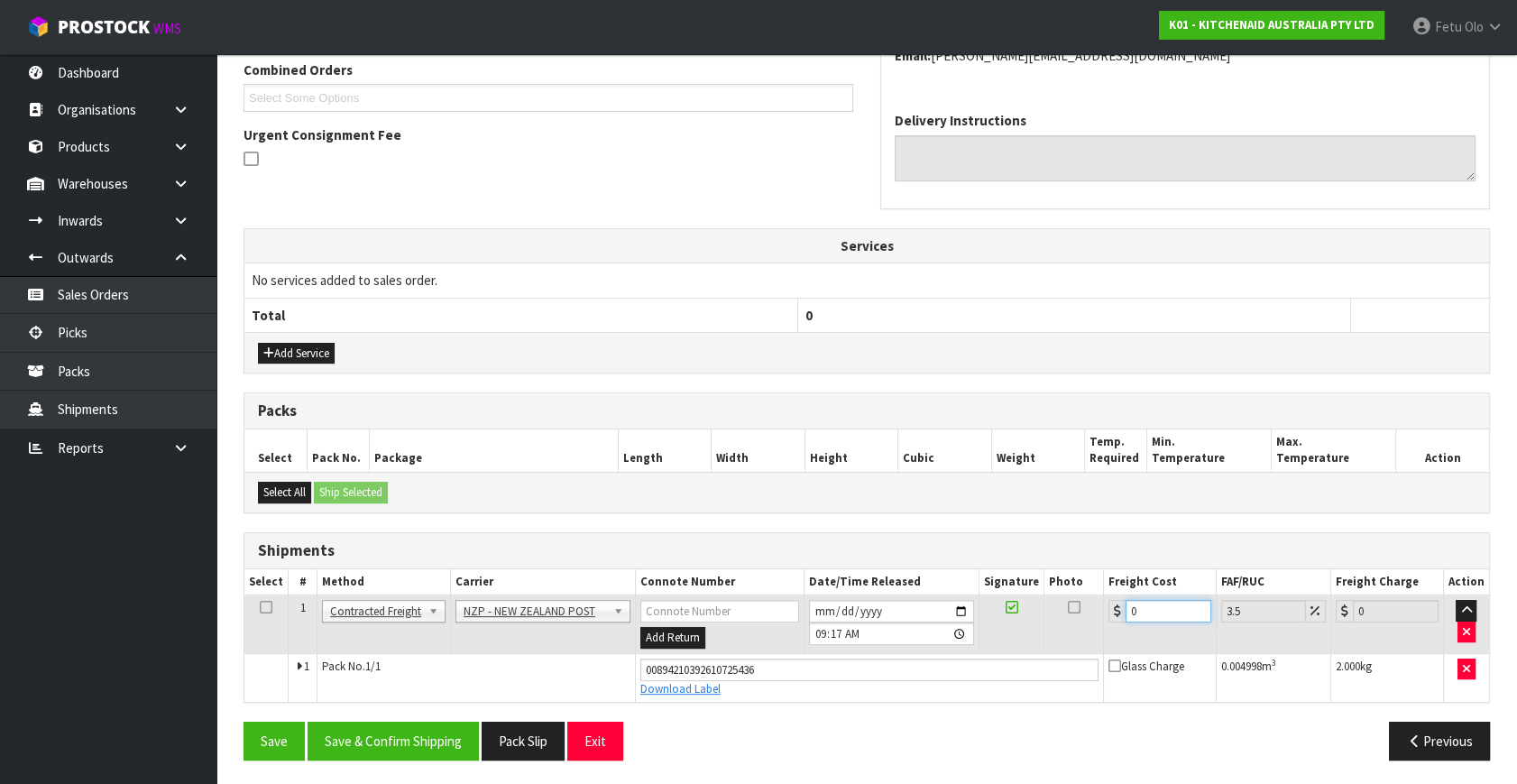
drag, startPoint x: 1152, startPoint y: 603, endPoint x: 965, endPoint y: 659, distance: 195.2
click at [965, 659] on tbody "1 Client Local Pickup Customer Local Pickup Company Freight Contracted Freight …" at bounding box center [866, 648] width 1245 height 107
type input "8"
type input "8.28"
type input "8.4"
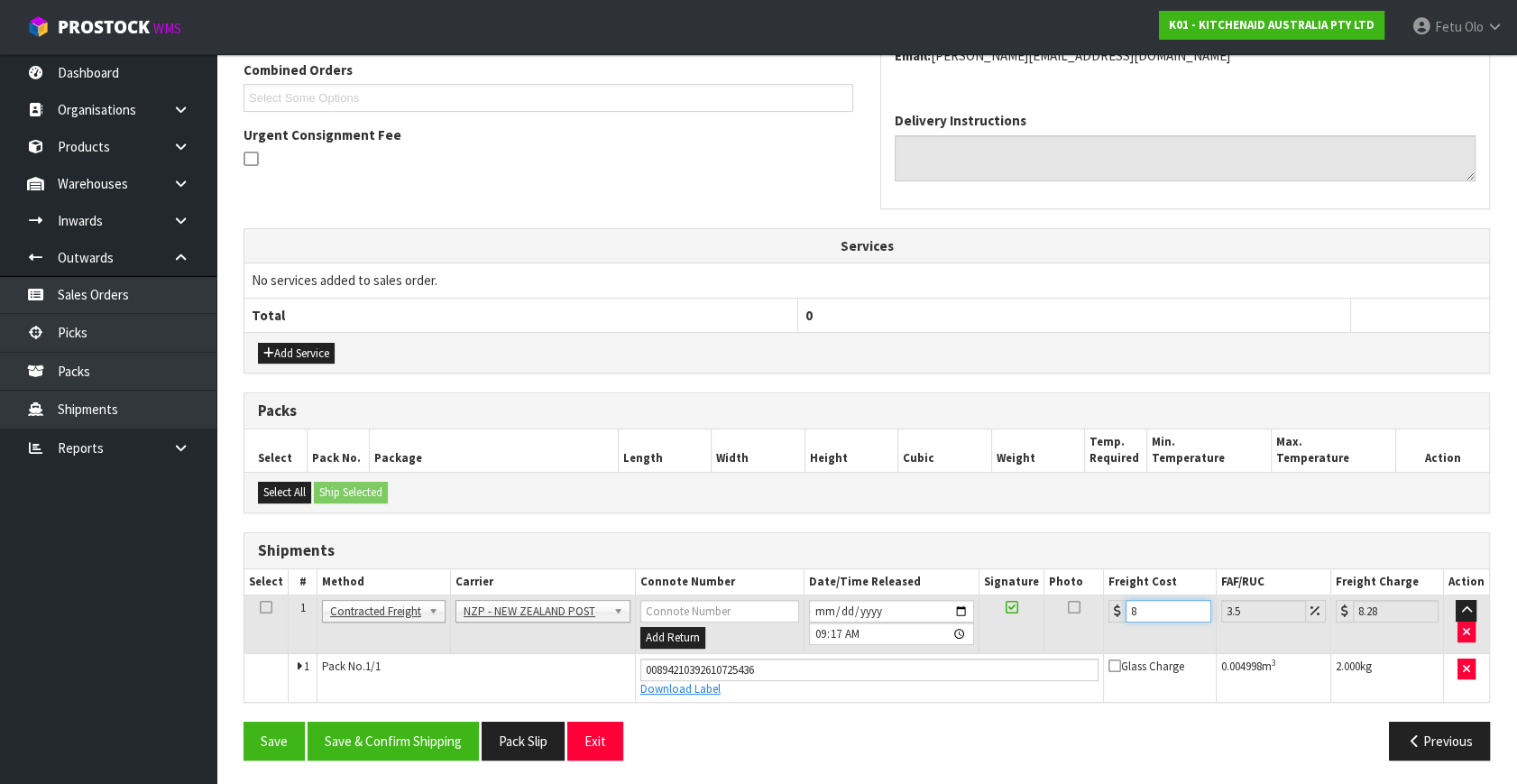
type input "8.69"
type input "8.45"
type input "8.75"
type input "8.45"
click at [453, 729] on button "Save & Confirm Shipping" at bounding box center [393, 740] width 171 height 39
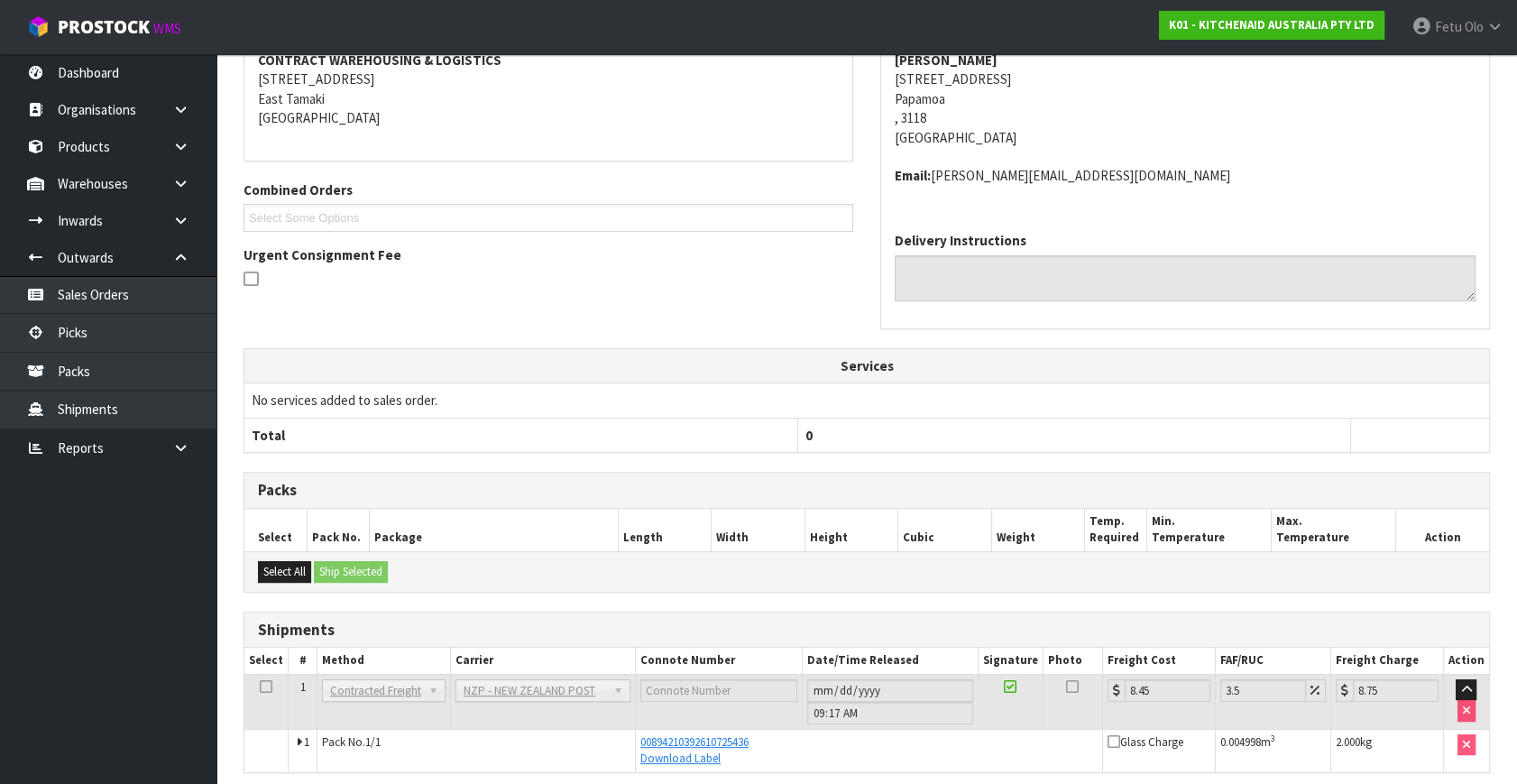
scroll to position [423, 0]
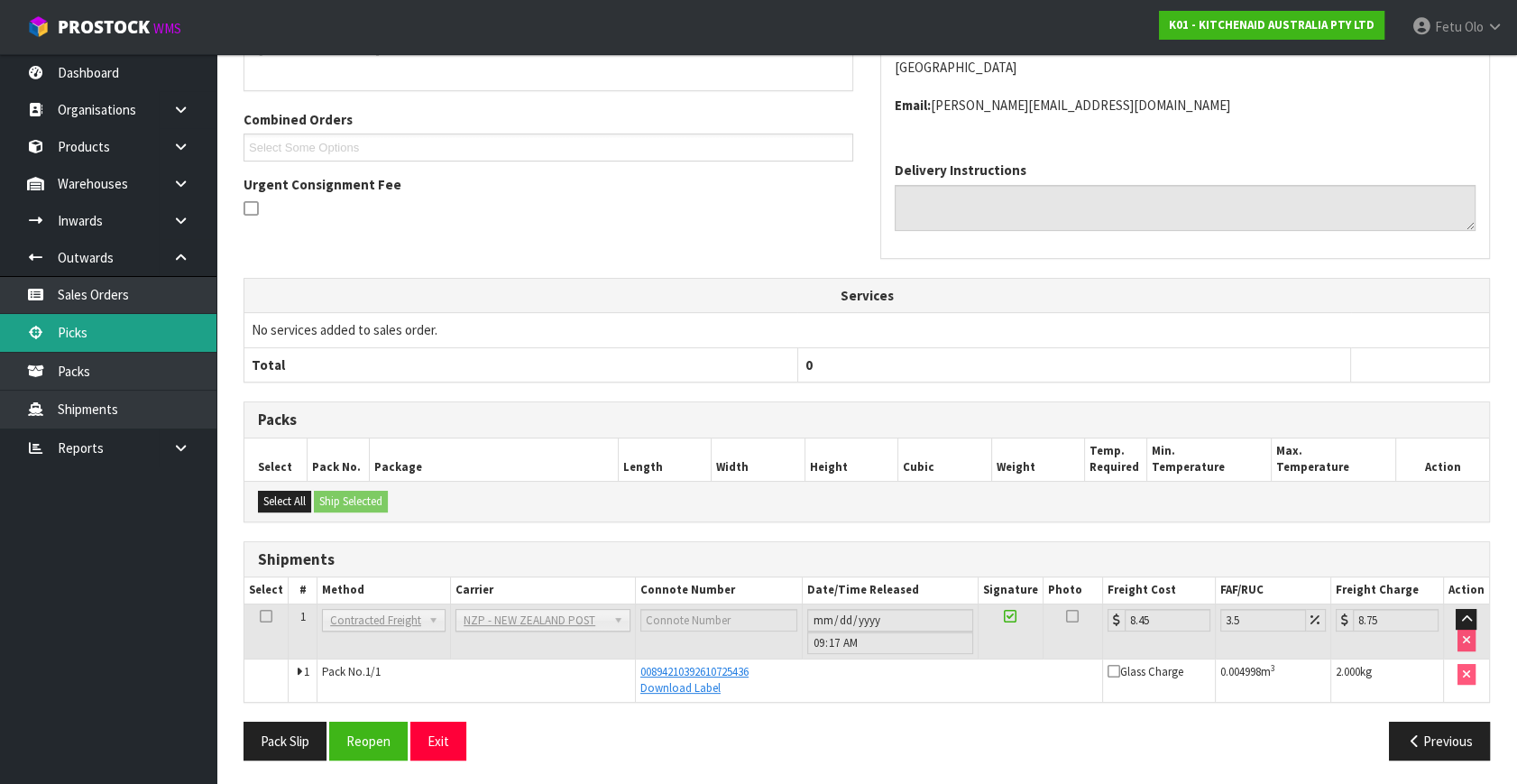
click at [90, 325] on link "Picks" at bounding box center [108, 332] width 217 height 37
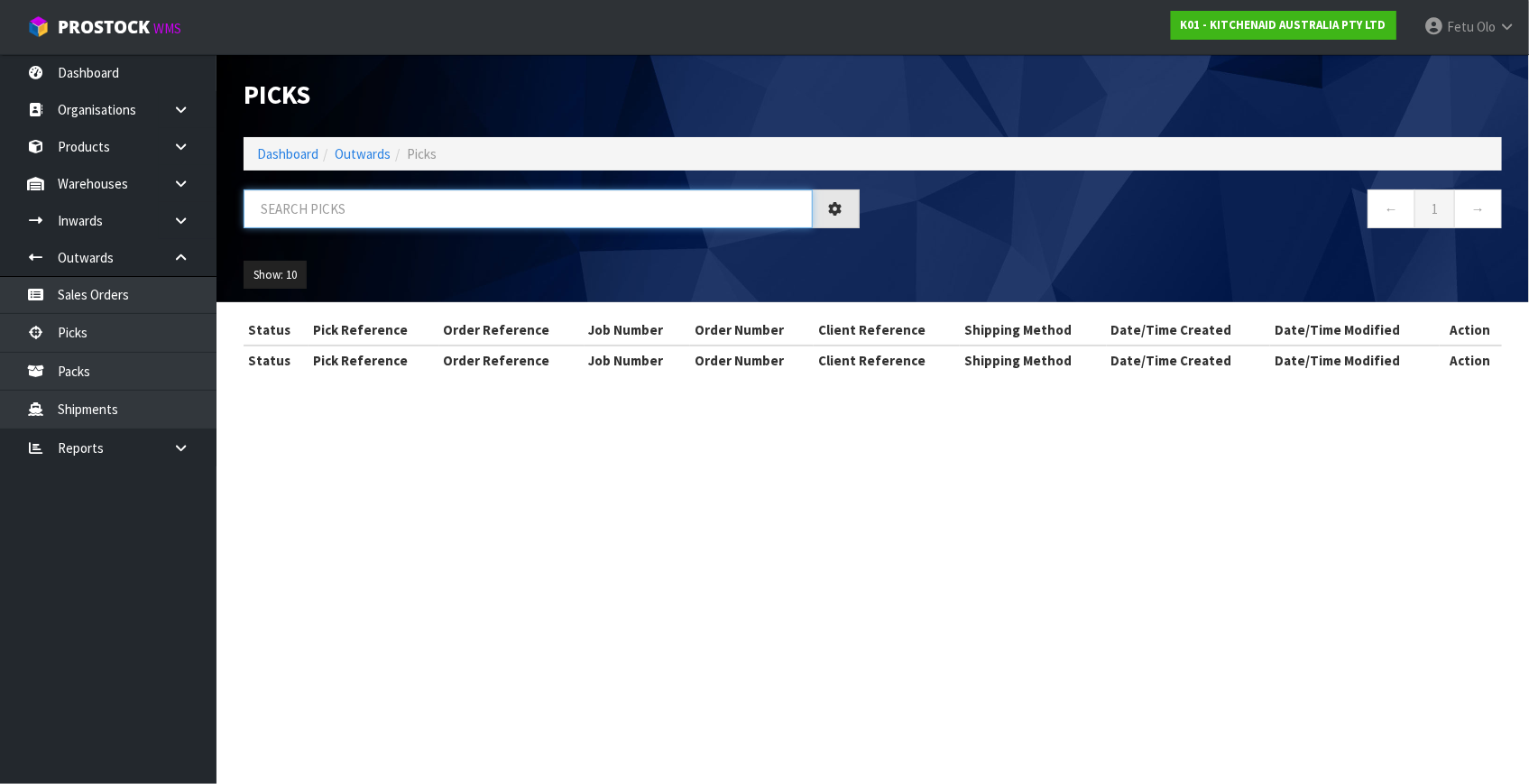
click at [467, 216] on input "text" at bounding box center [527, 209] width 569 height 39
type input "80577"
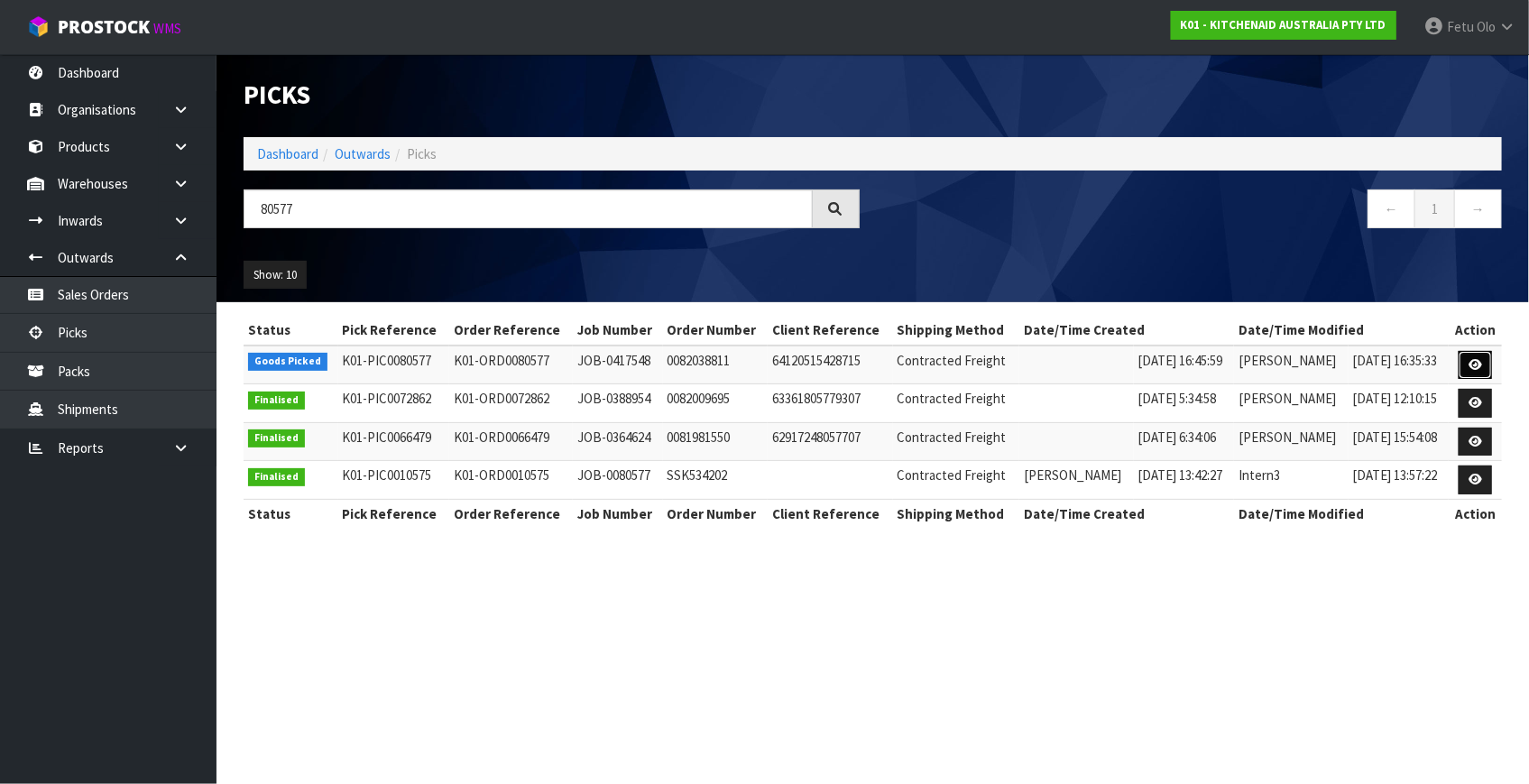
click at [1488, 365] on link at bounding box center [1474, 365] width 34 height 29
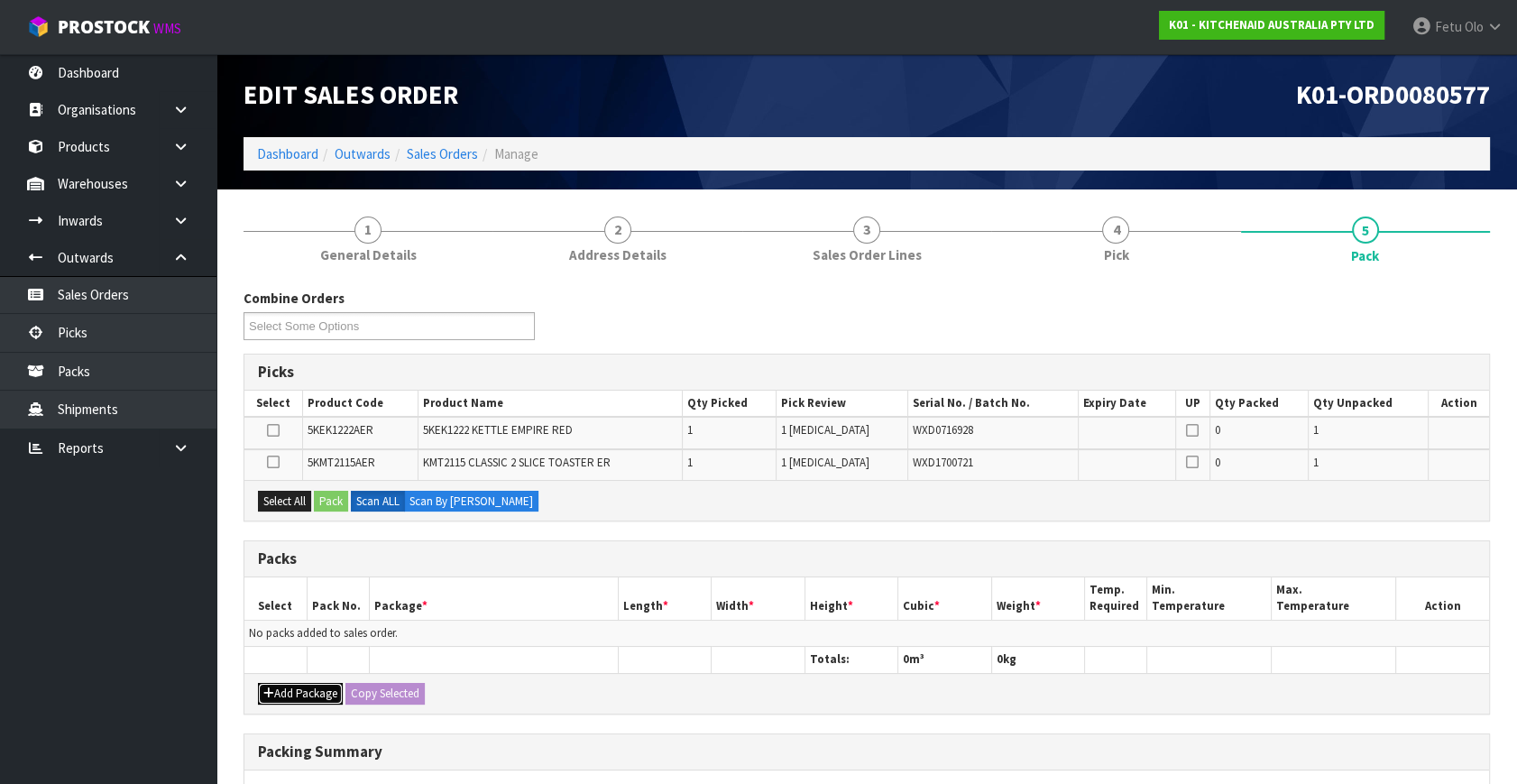
click at [285, 690] on button "Add Package" at bounding box center [300, 694] width 85 height 22
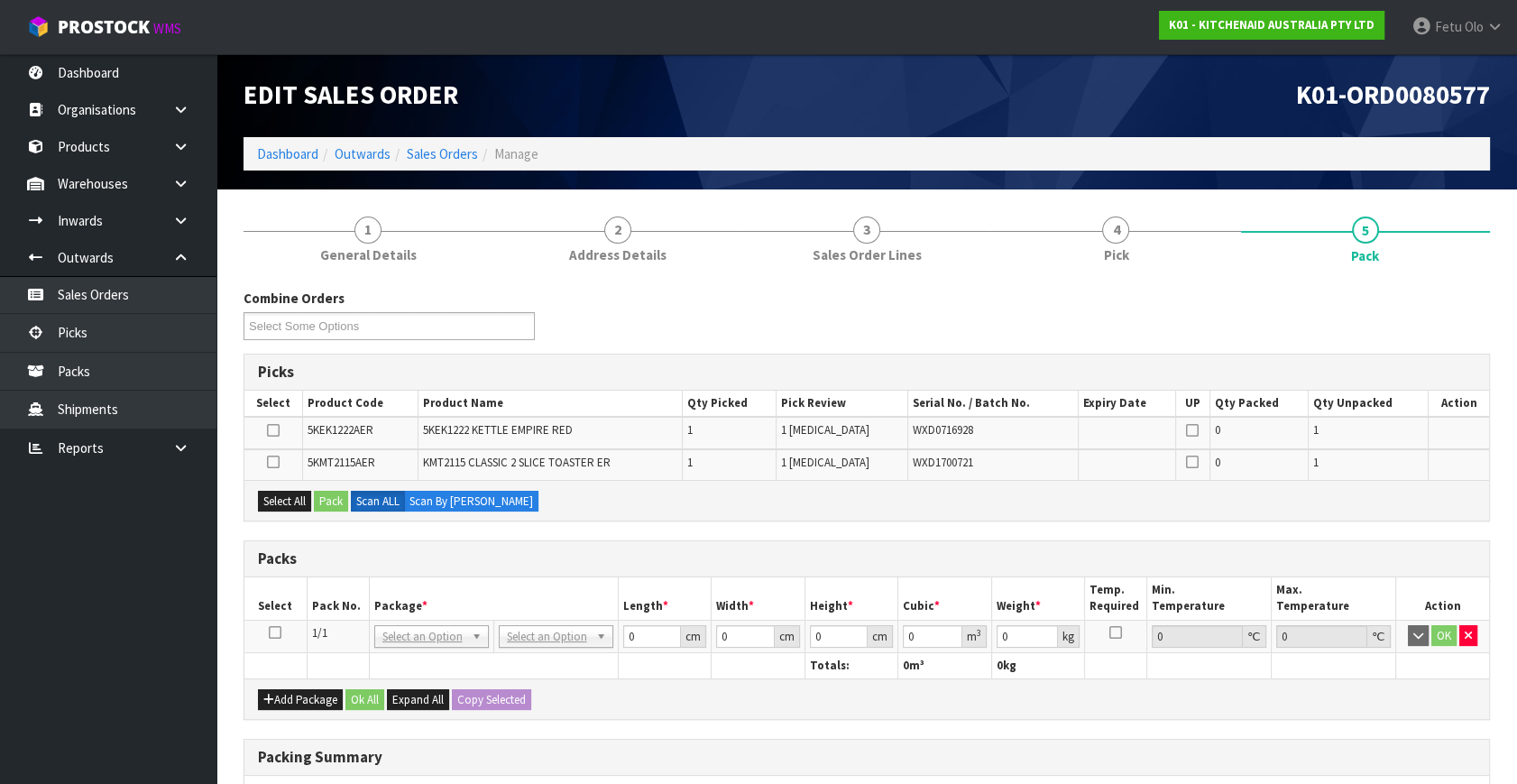
drag, startPoint x: 270, startPoint y: 631, endPoint x: 361, endPoint y: 598, distance: 96.8
click at [271, 632] on icon at bounding box center [275, 632] width 13 height 1
click at [361, 598] on th "Pack No." at bounding box center [338, 598] width 62 height 43
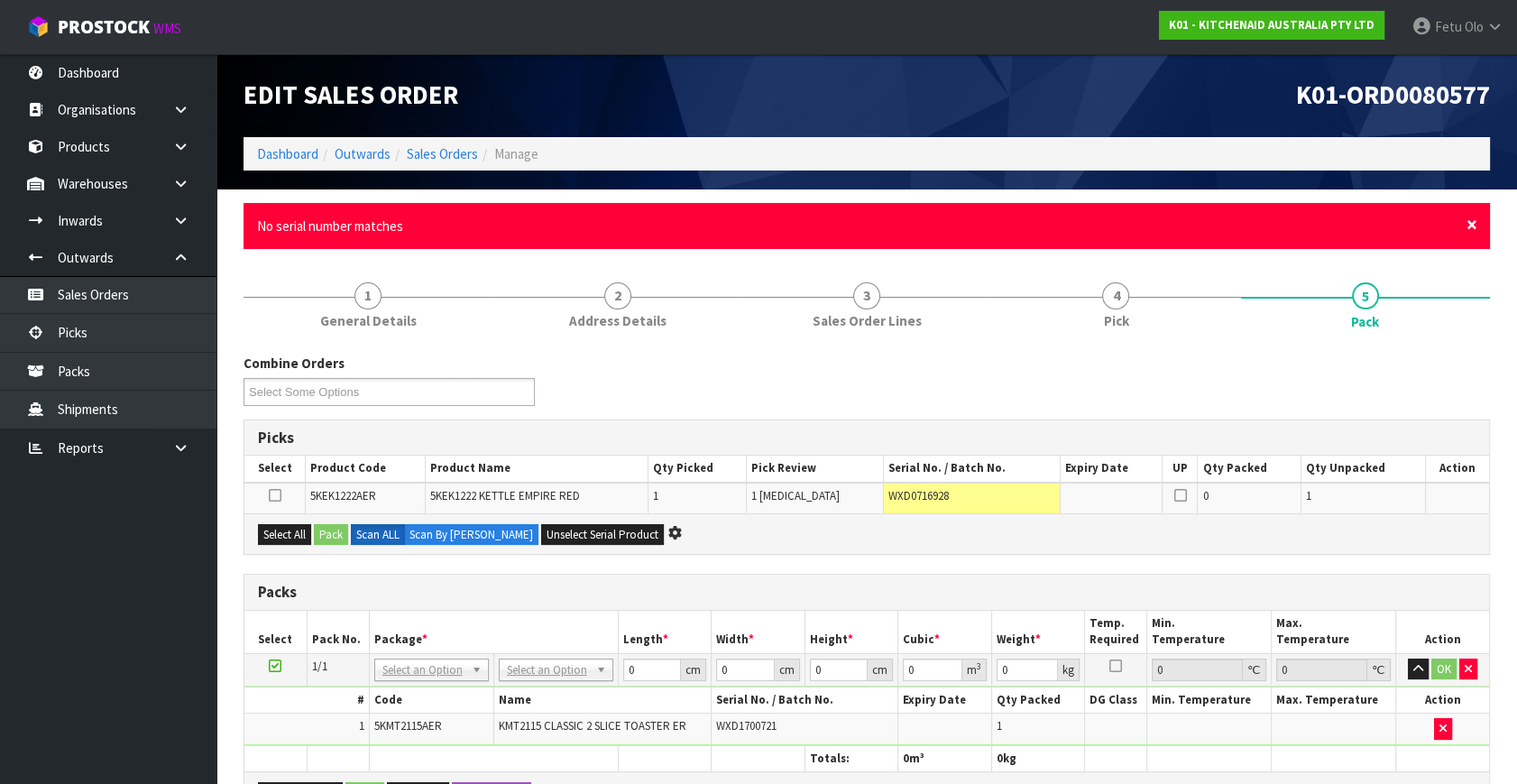
click at [1470, 217] on span "×" at bounding box center [1471, 225] width 11 height 25
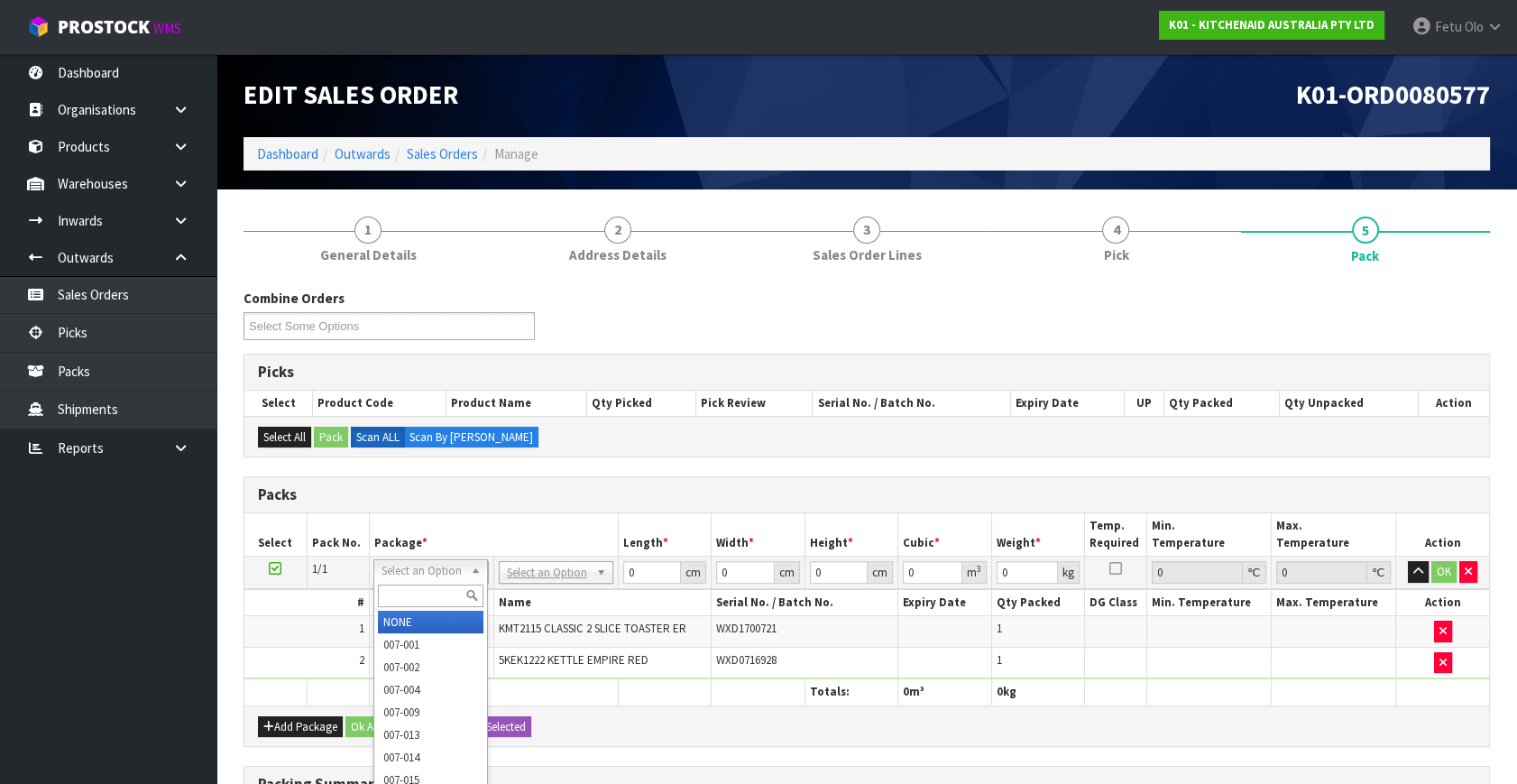
drag, startPoint x: 451, startPoint y: 568, endPoint x: 444, endPoint y: 578, distance: 12.2
click at [422, 596] on input "text" at bounding box center [431, 596] width 106 height 23
type input "011"
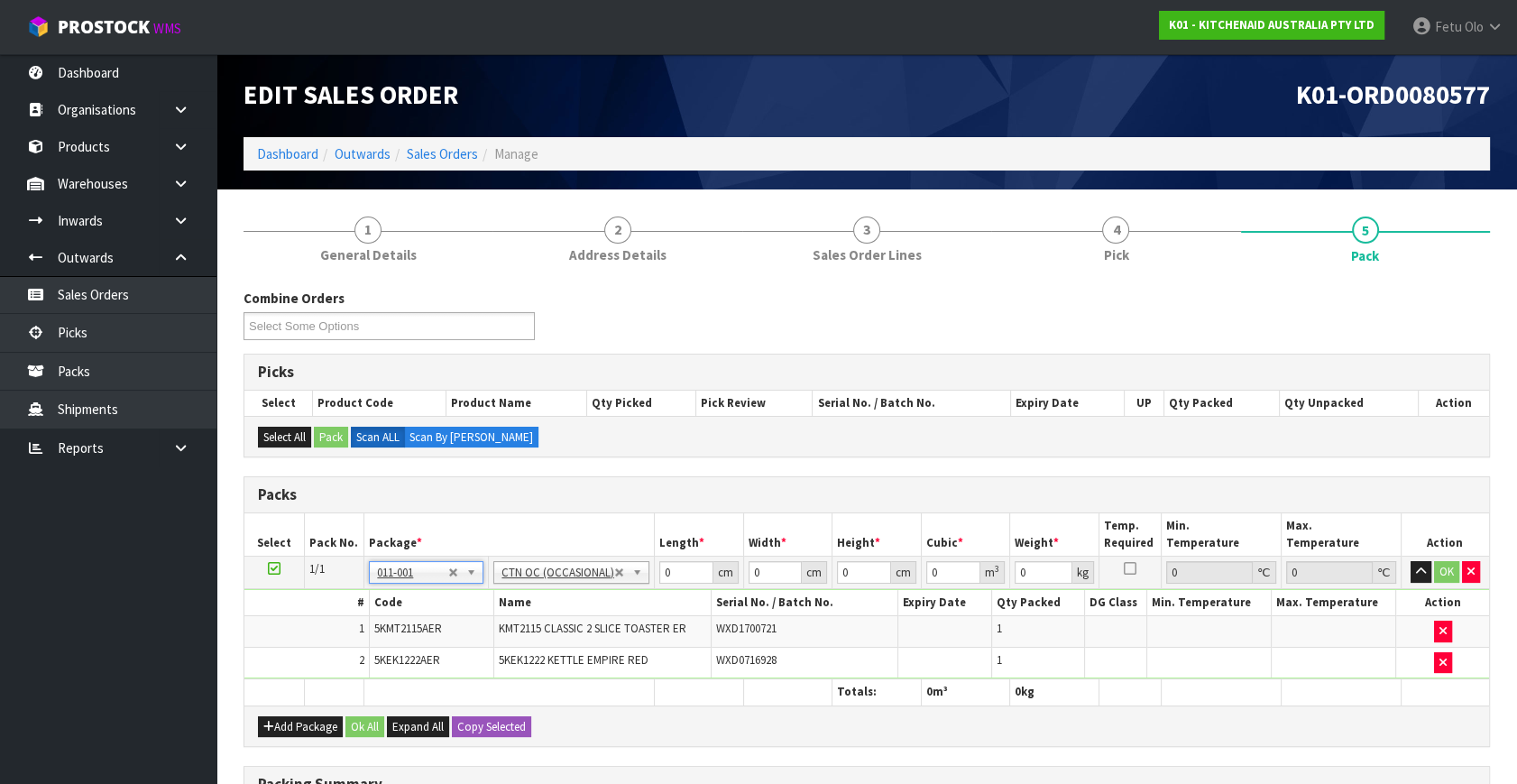
type input "4.53"
drag, startPoint x: 578, startPoint y: 617, endPoint x: 499, endPoint y: 563, distance: 95.7
click at [570, 621] on tbody "1/1 NONE 007-001 007-002 007-004 007-009 007-013 007-014 007-015 007-017 007-01…" at bounding box center [866, 617] width 1245 height 123
type input "52"
type input "38"
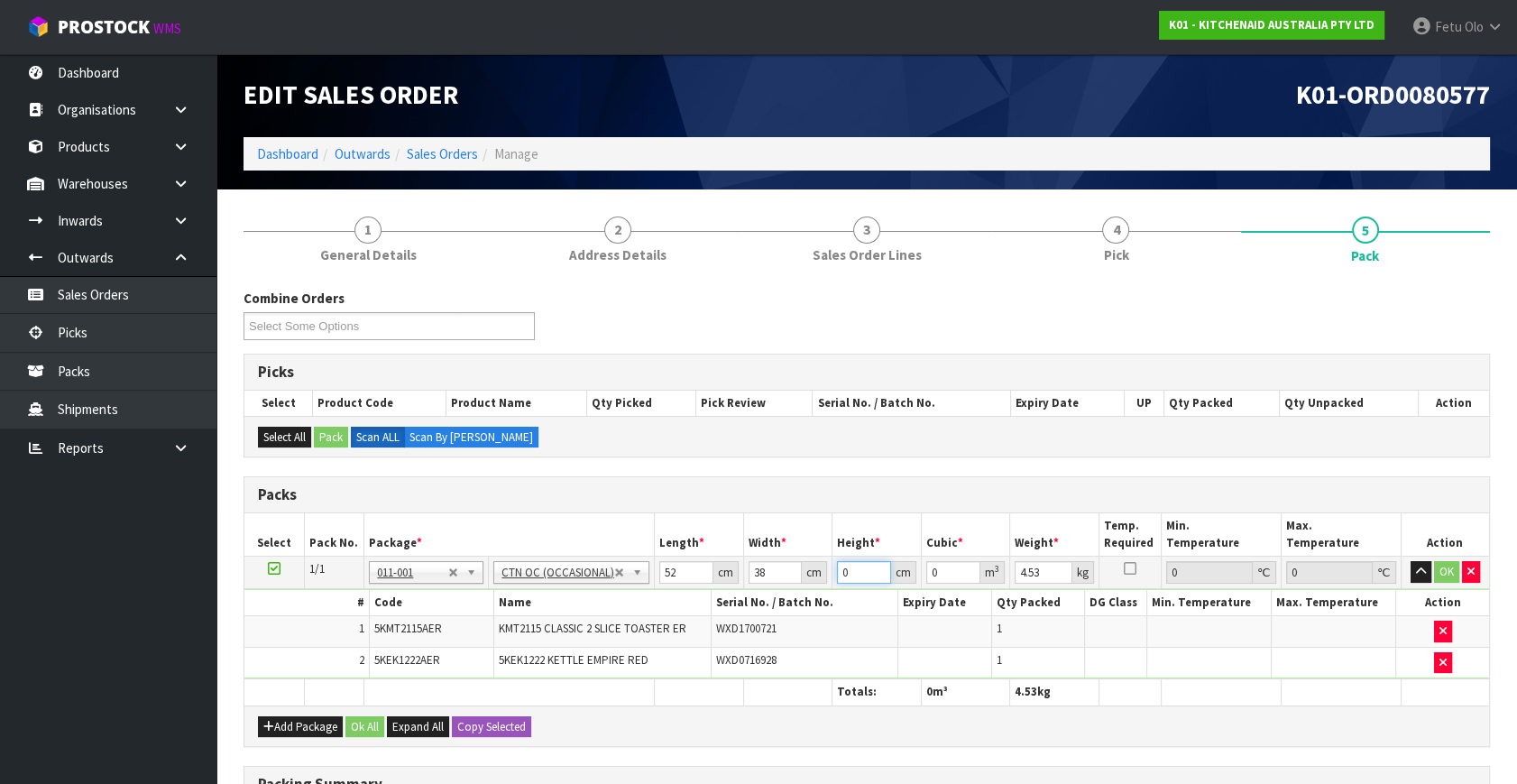
type input "2"
type input "0.003952"
type input "28"
type input "0.055328"
type input "28"
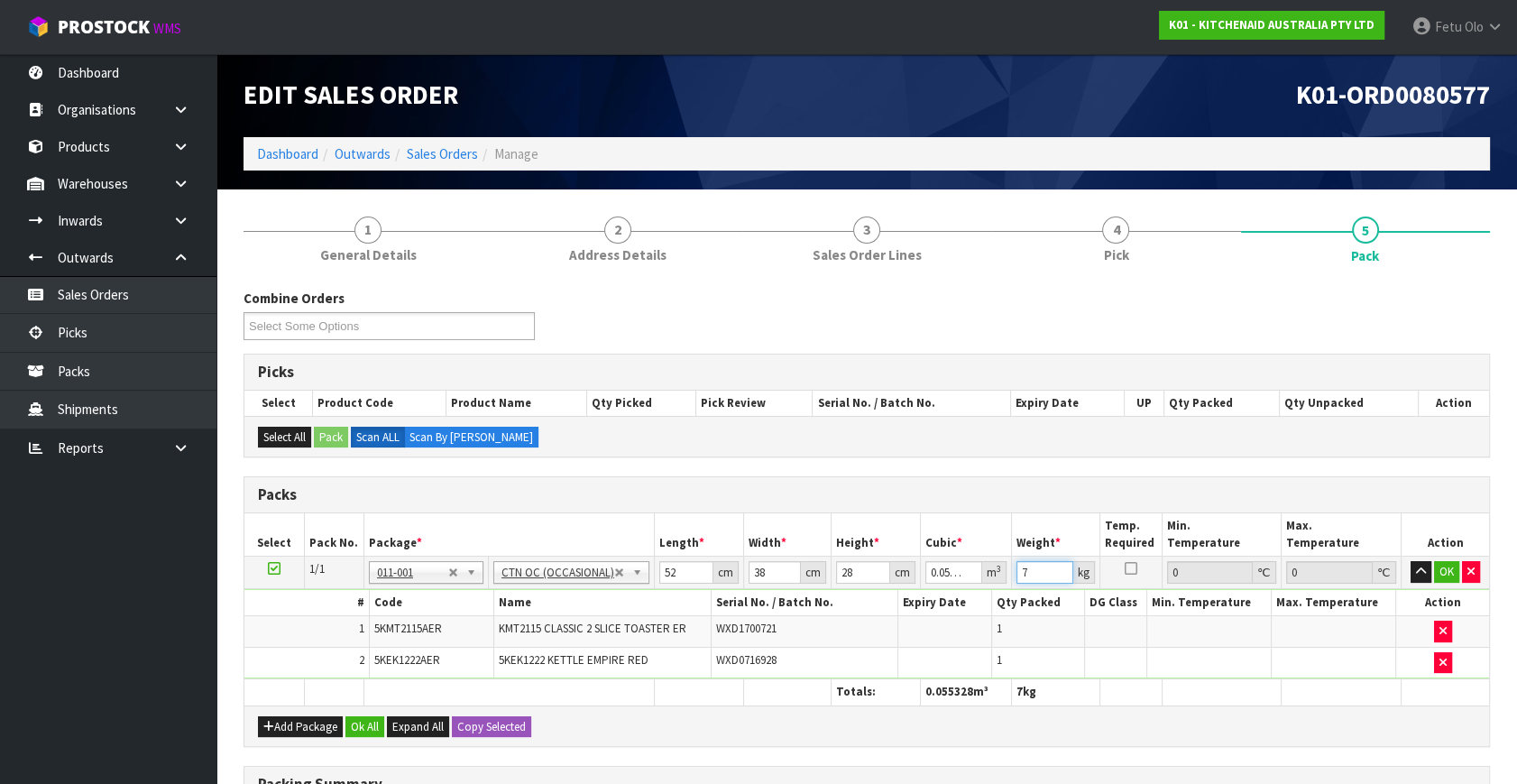
type input "7"
click button "OK" at bounding box center [1447, 572] width 25 height 22
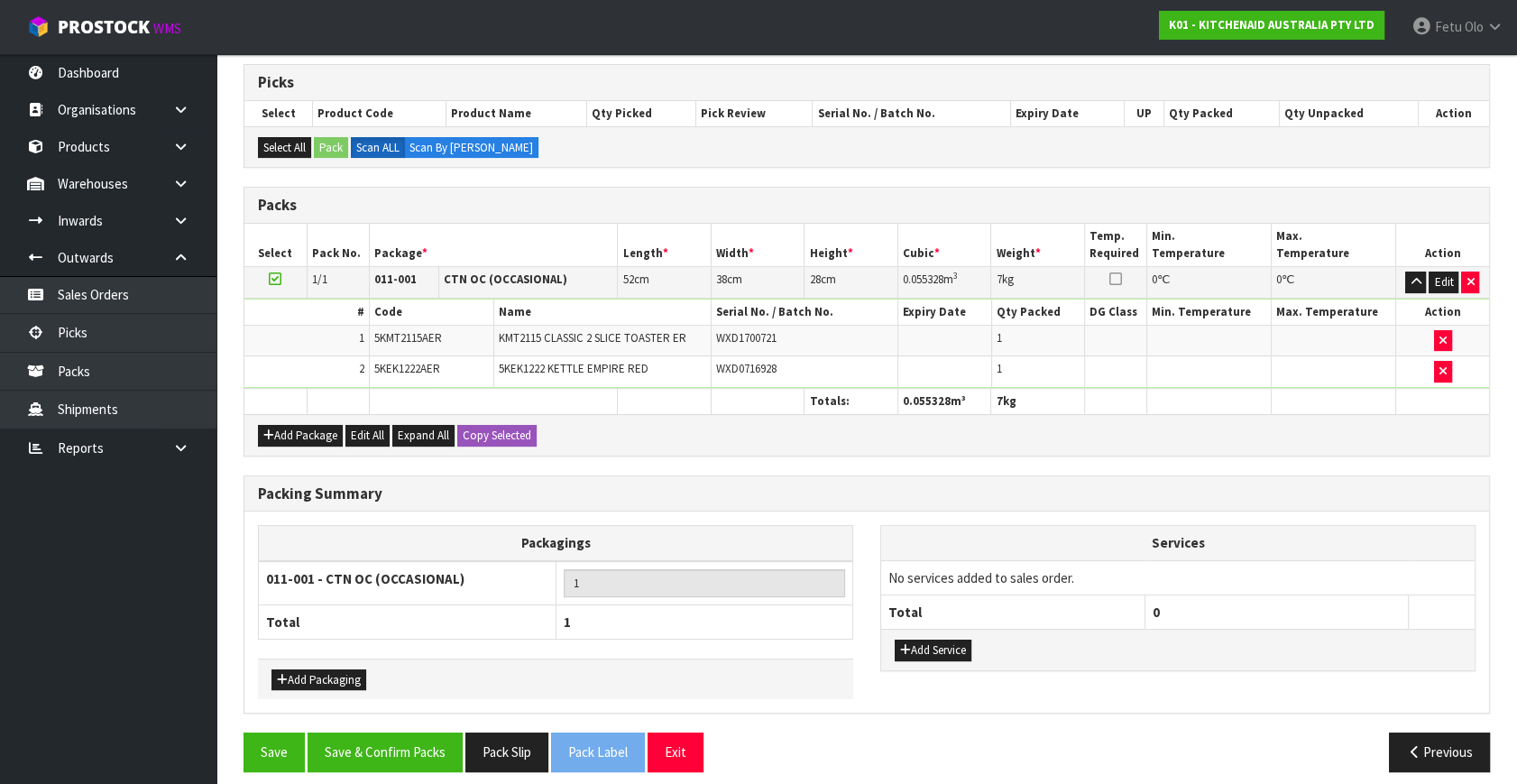
scroll to position [299, 0]
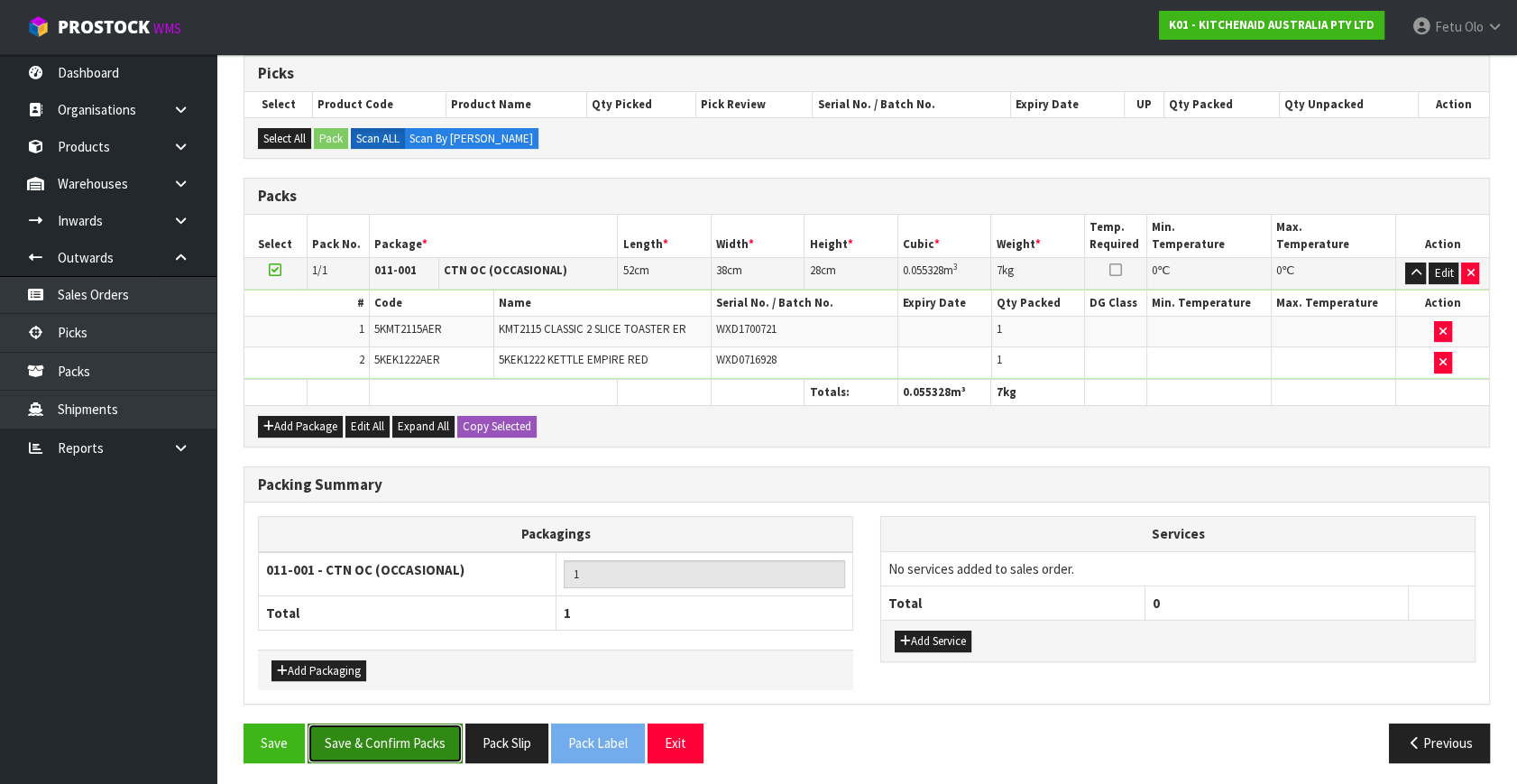
click at [412, 728] on button "Save & Confirm Packs" at bounding box center [385, 742] width 155 height 39
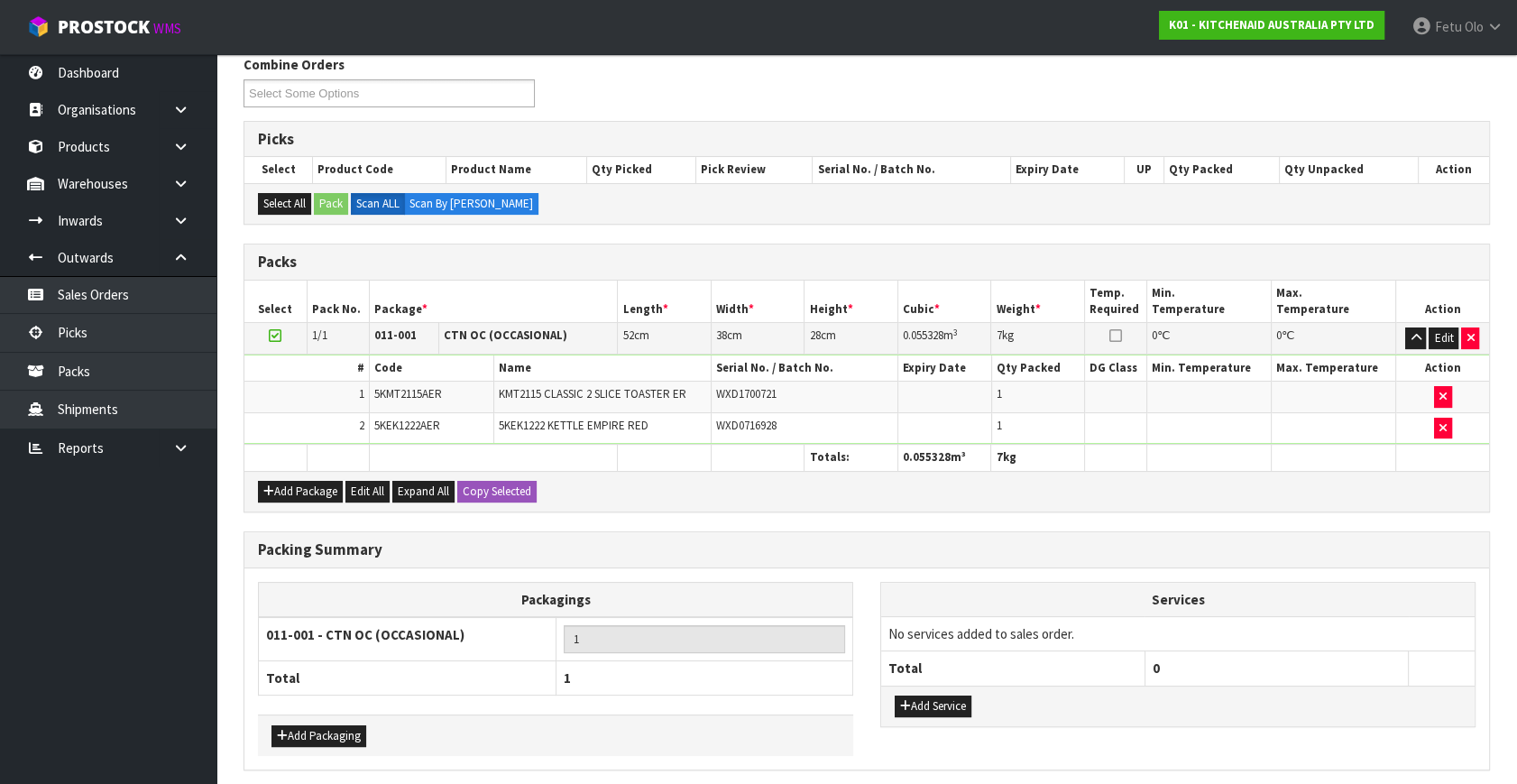
scroll to position [0, 0]
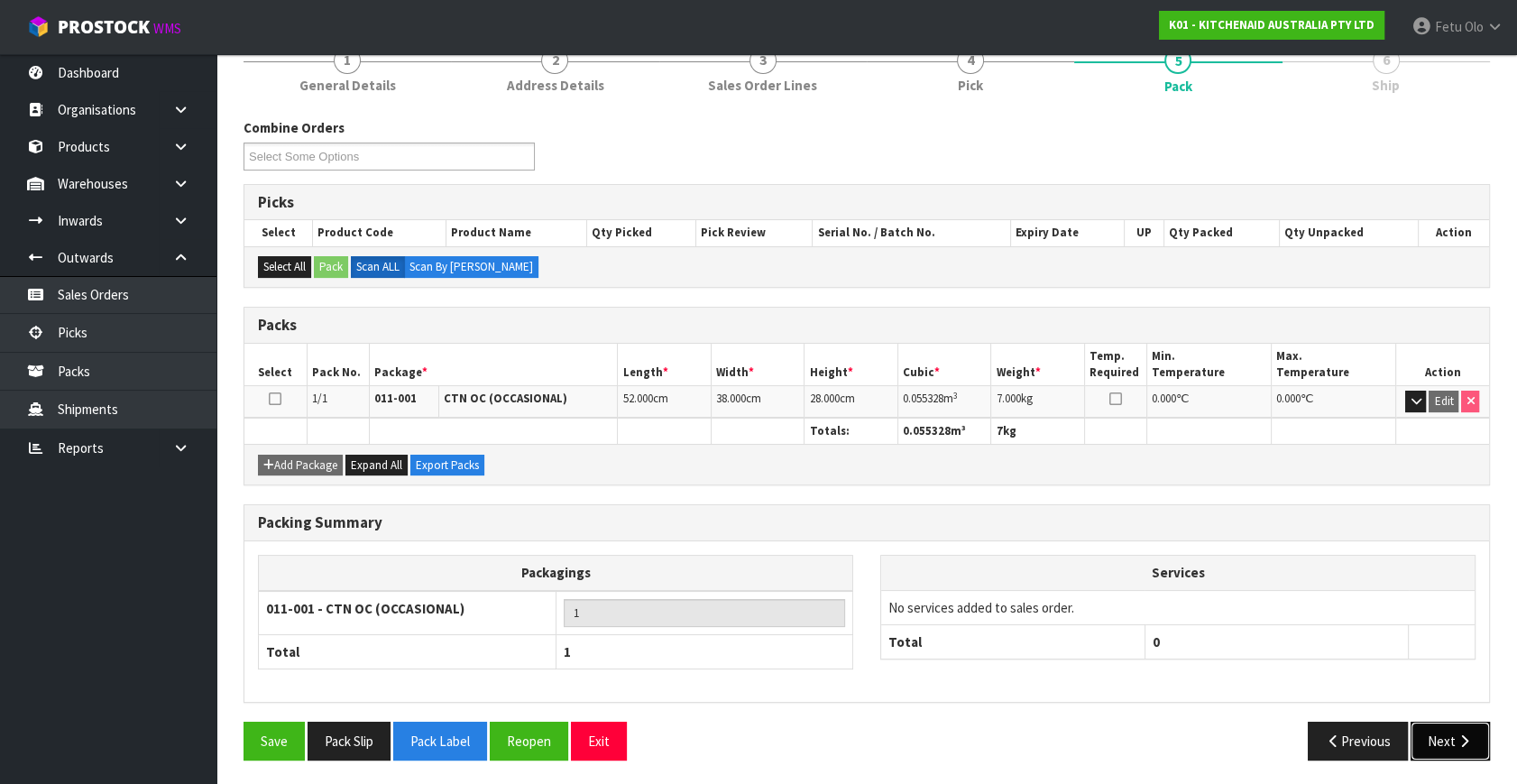
click at [1455, 734] on icon "button" at bounding box center [1463, 740] width 17 height 14
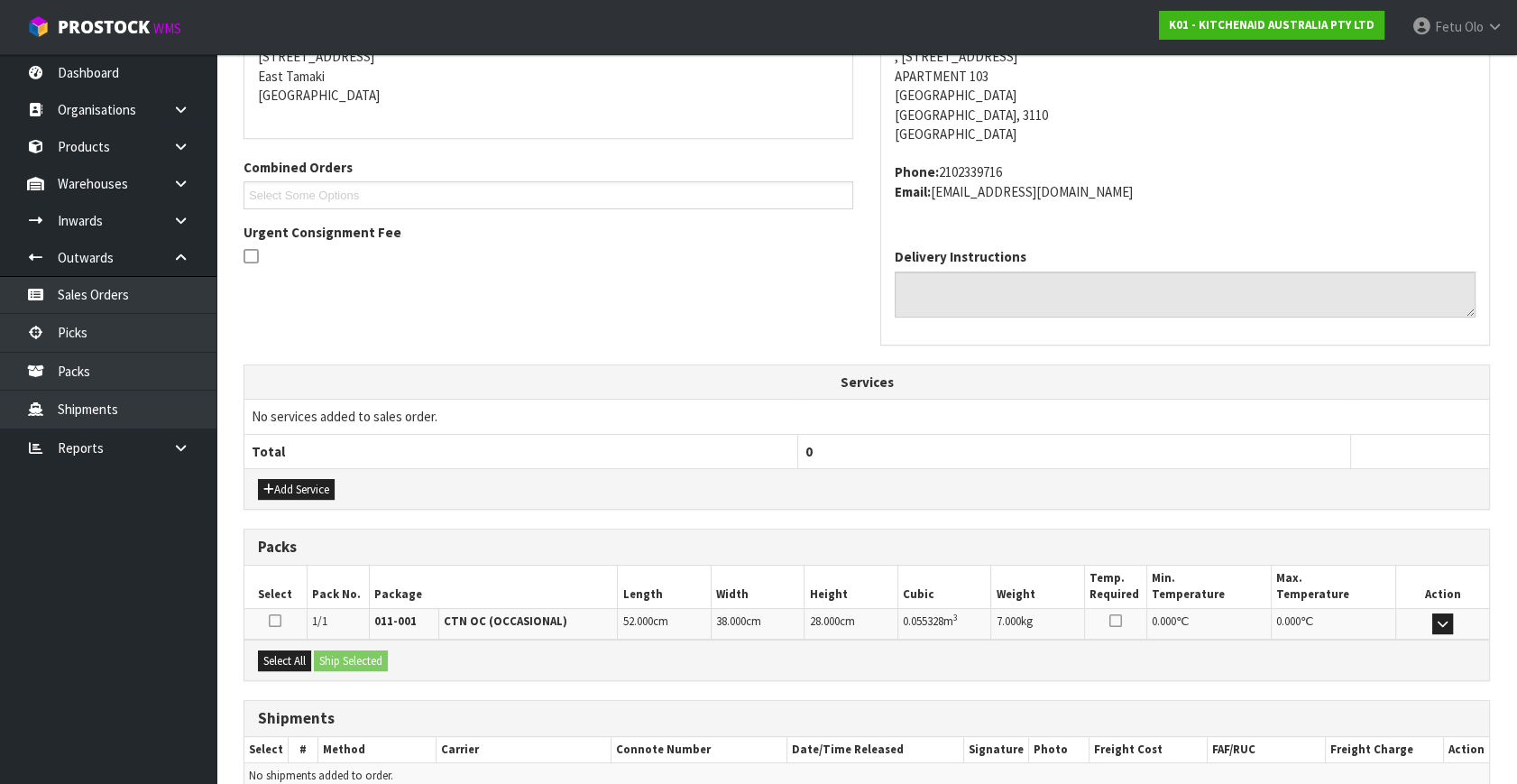
scroll to position [463, 0]
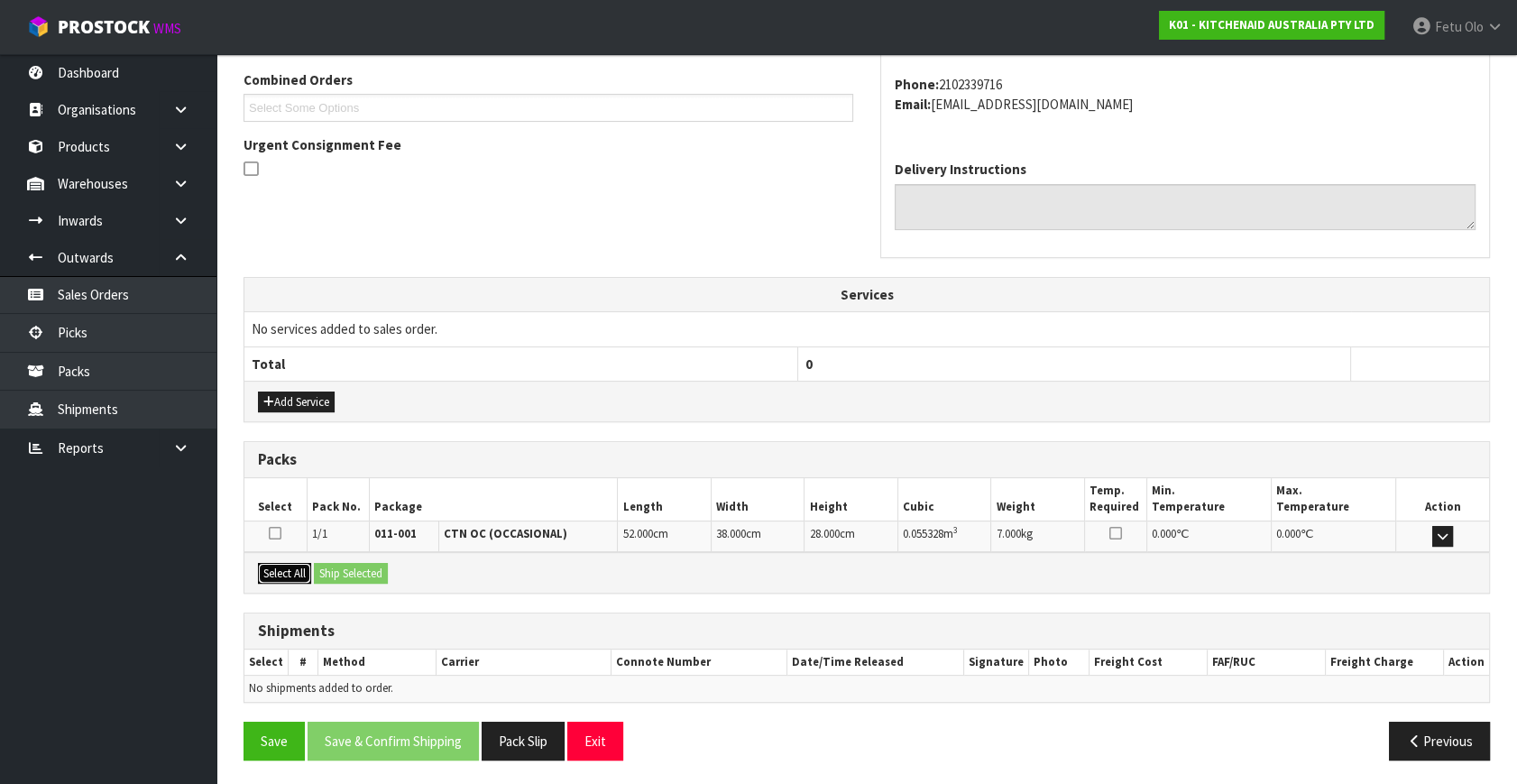
drag, startPoint x: 287, startPoint y: 566, endPoint x: 316, endPoint y: 566, distance: 29.0
click at [289, 566] on button "Select All" at bounding box center [284, 574] width 53 height 22
click at [331, 565] on button "Ship Selected" at bounding box center [351, 574] width 74 height 22
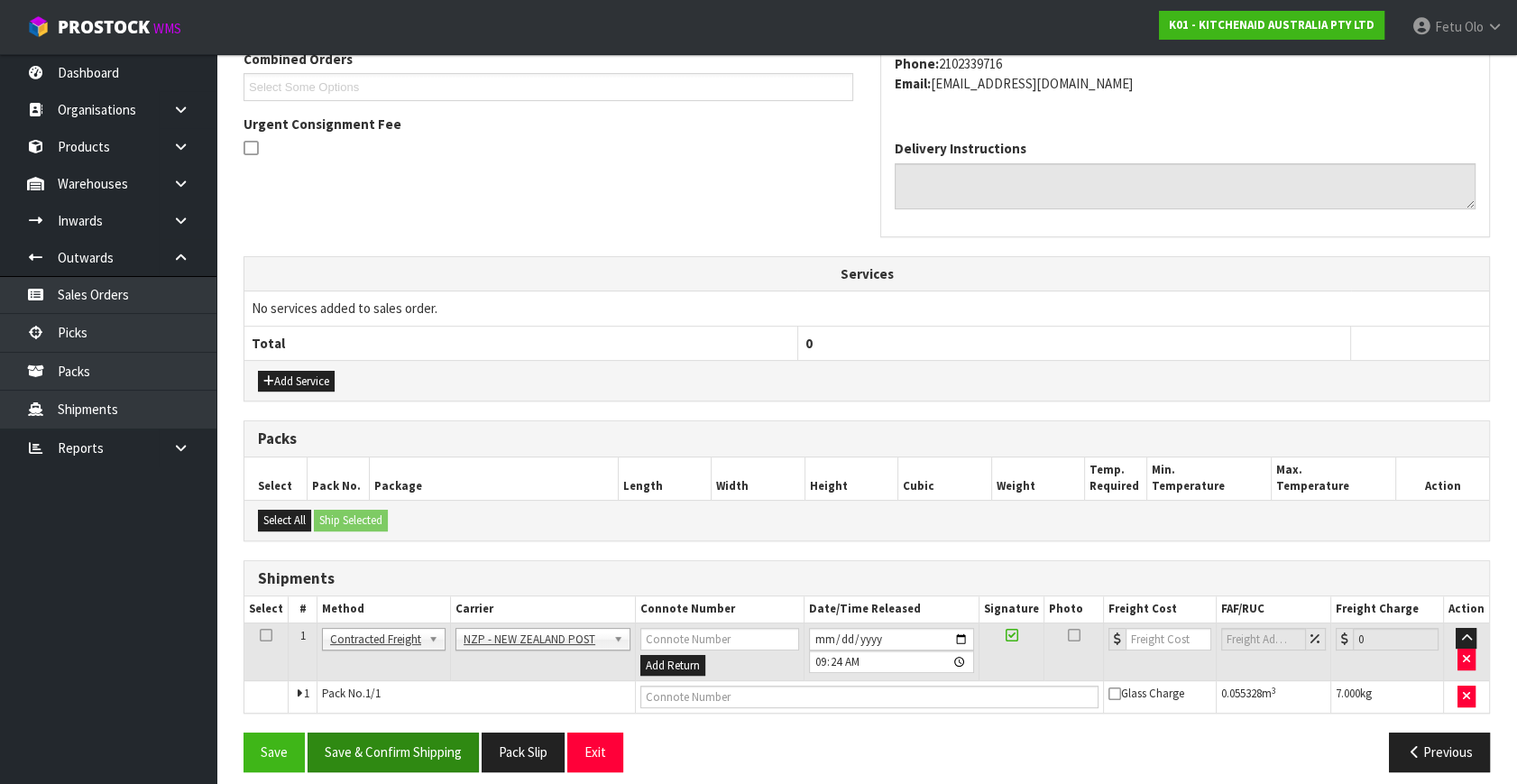
scroll to position [496, 0]
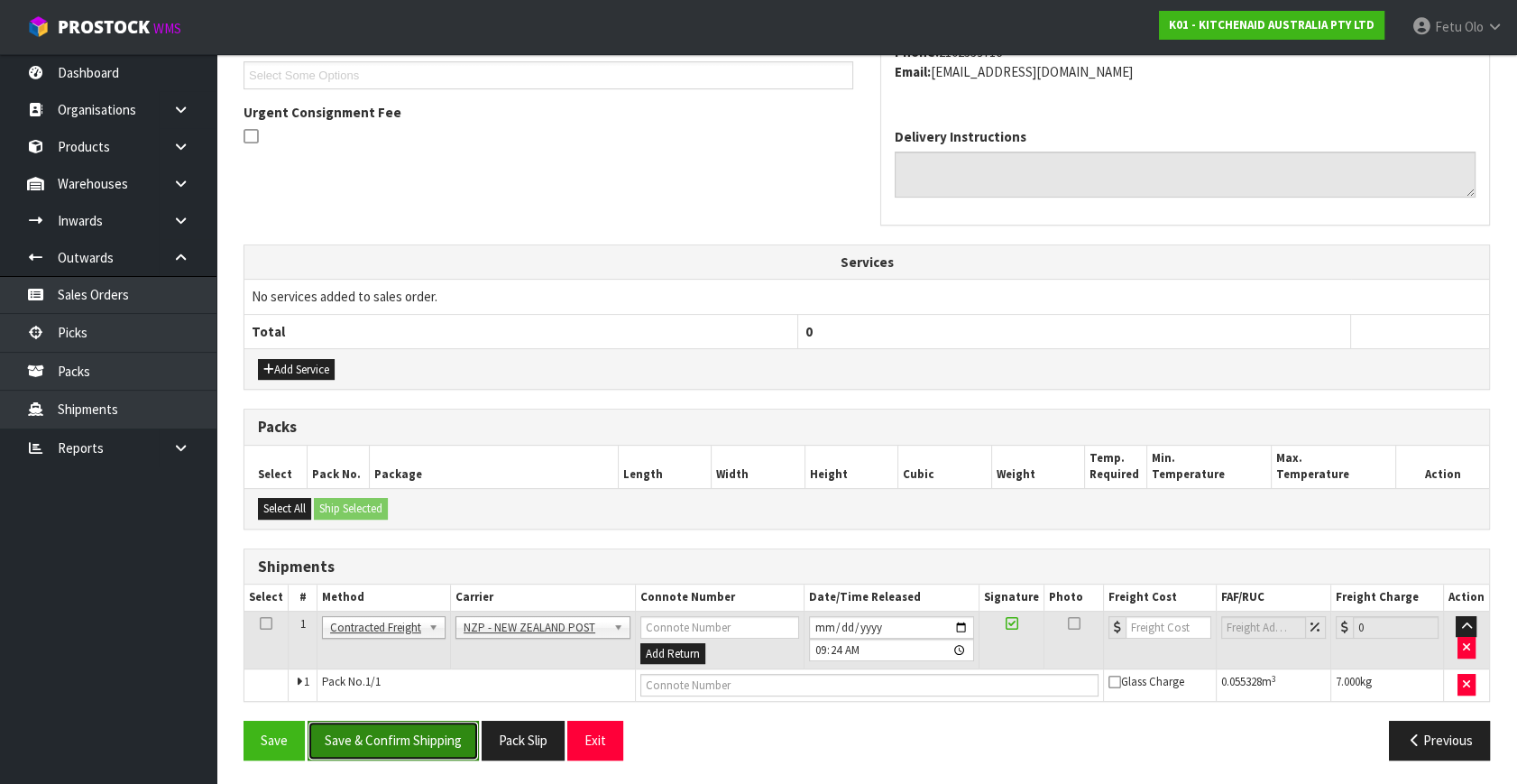
click at [411, 739] on button "Save & Confirm Shipping" at bounding box center [393, 739] width 171 height 39
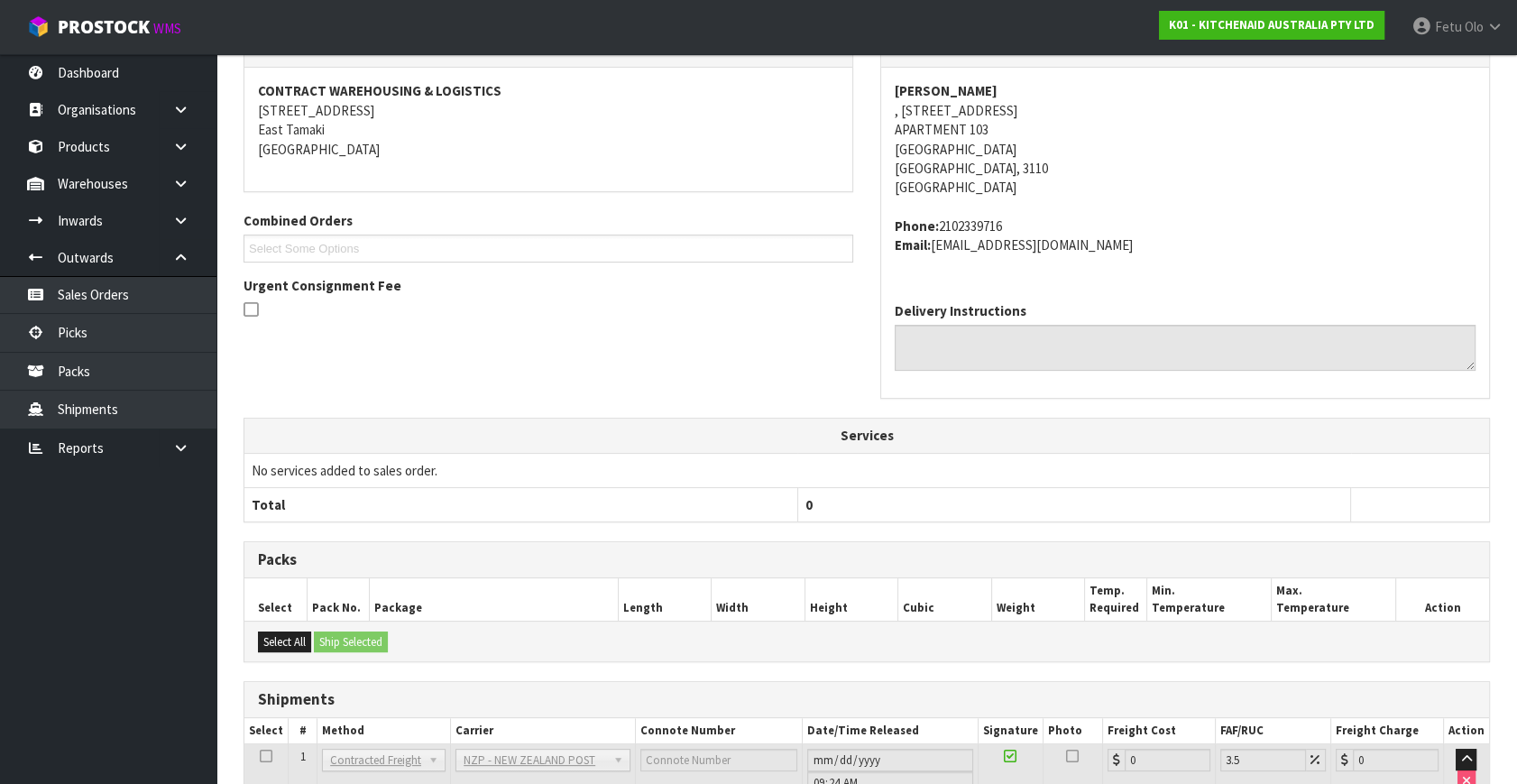
scroll to position [470, 0]
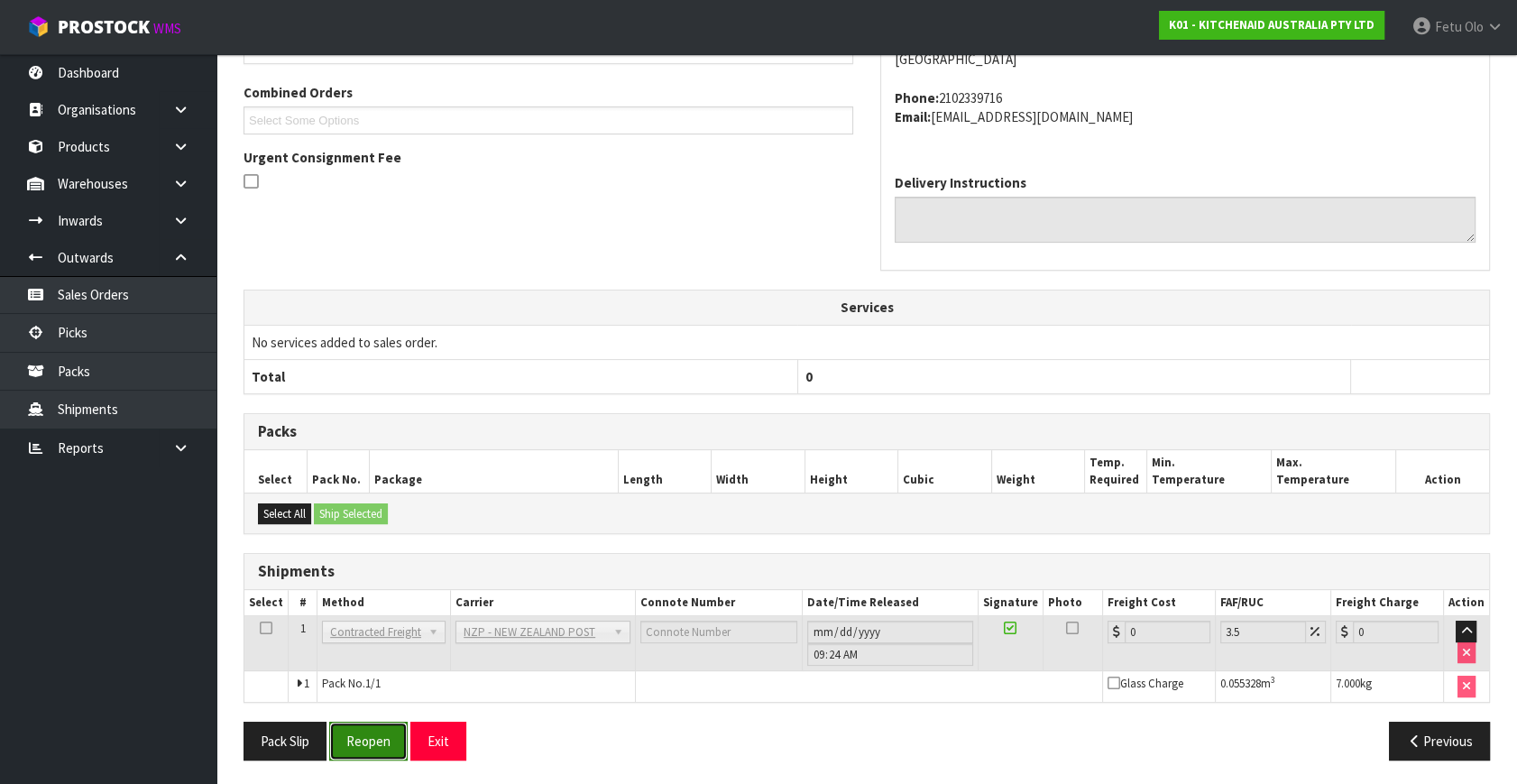
click at [380, 721] on button "Reopen" at bounding box center [368, 740] width 78 height 39
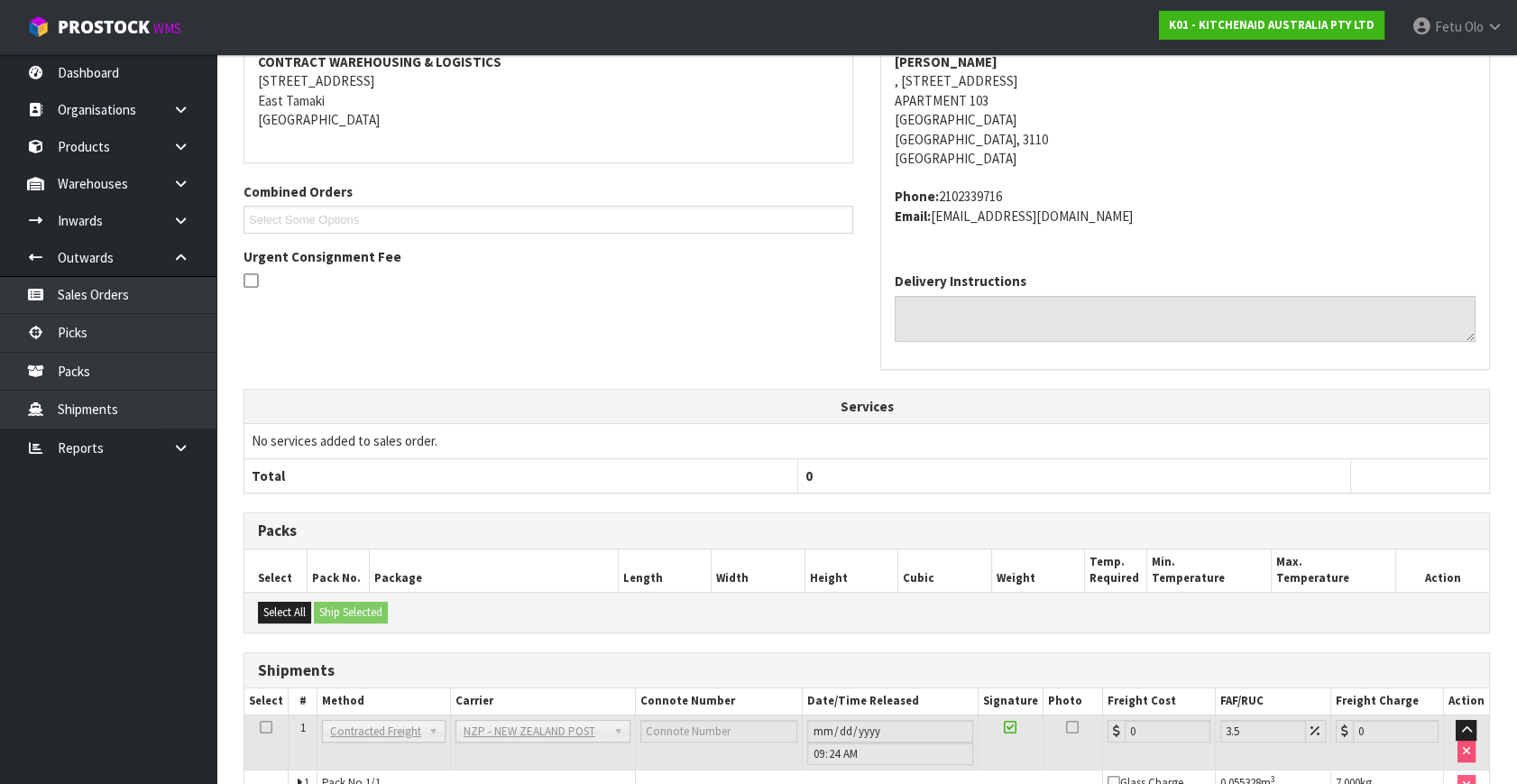
scroll to position [451, 0]
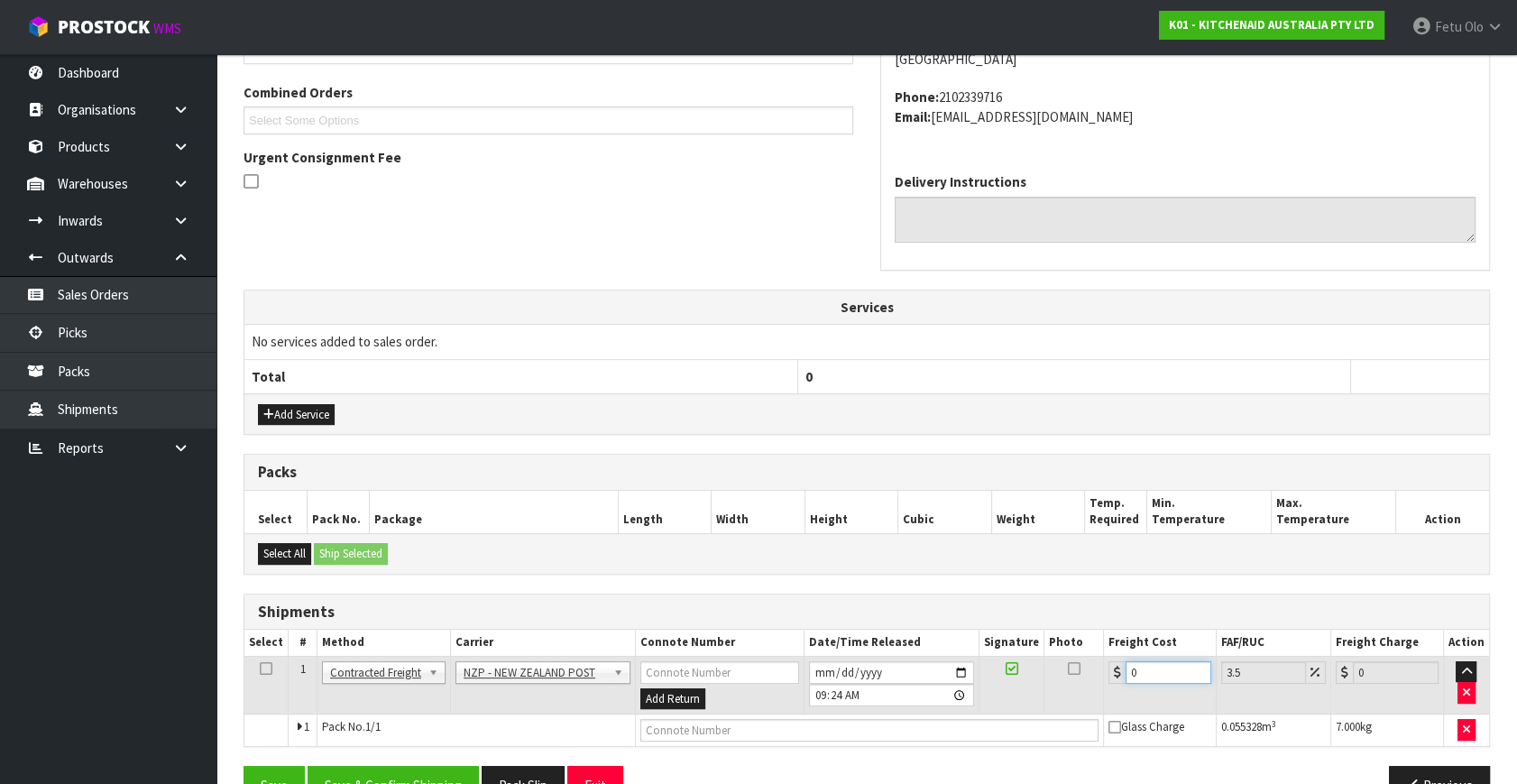
drag, startPoint x: 1149, startPoint y: 670, endPoint x: 918, endPoint y: 693, distance: 232.1
click at [941, 706] on tr "1 Client Local Pickup Customer Local Pickup Company Freight Contracted Freight …" at bounding box center [866, 685] width 1245 height 58
type input "9"
type input "9.31"
type input "9.2"
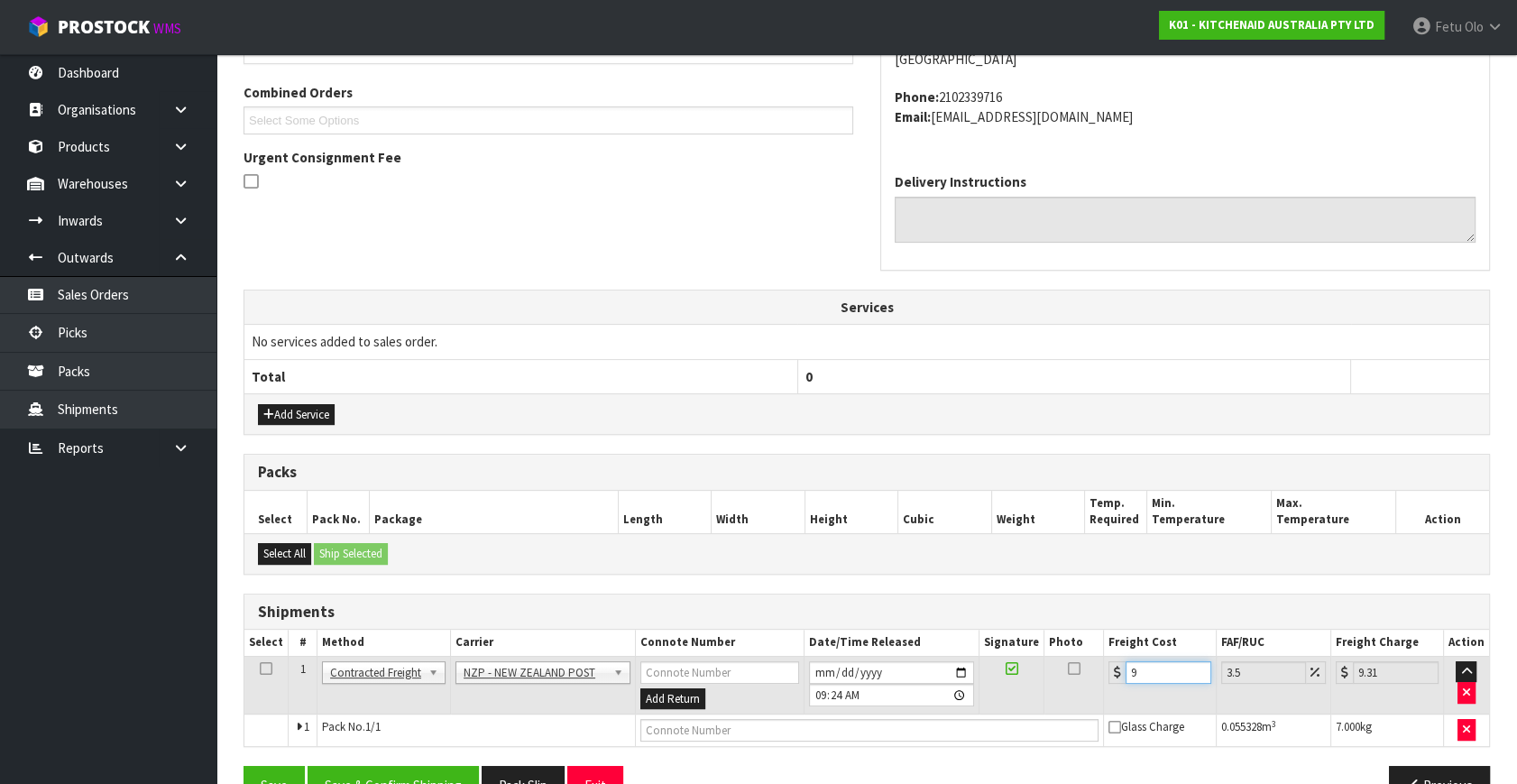
type input "9.52"
type input "9.26"
type input "9.58"
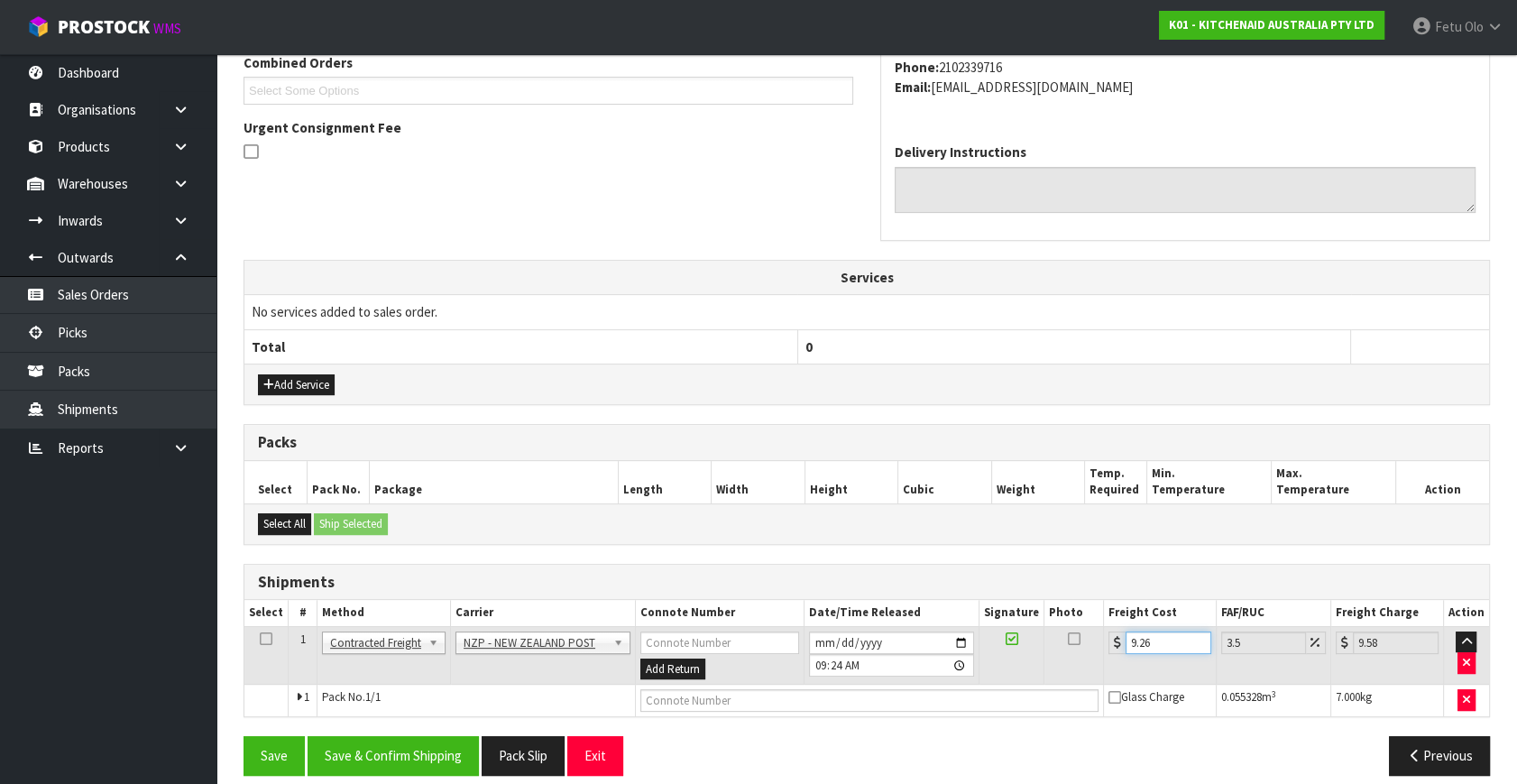
scroll to position [496, 0]
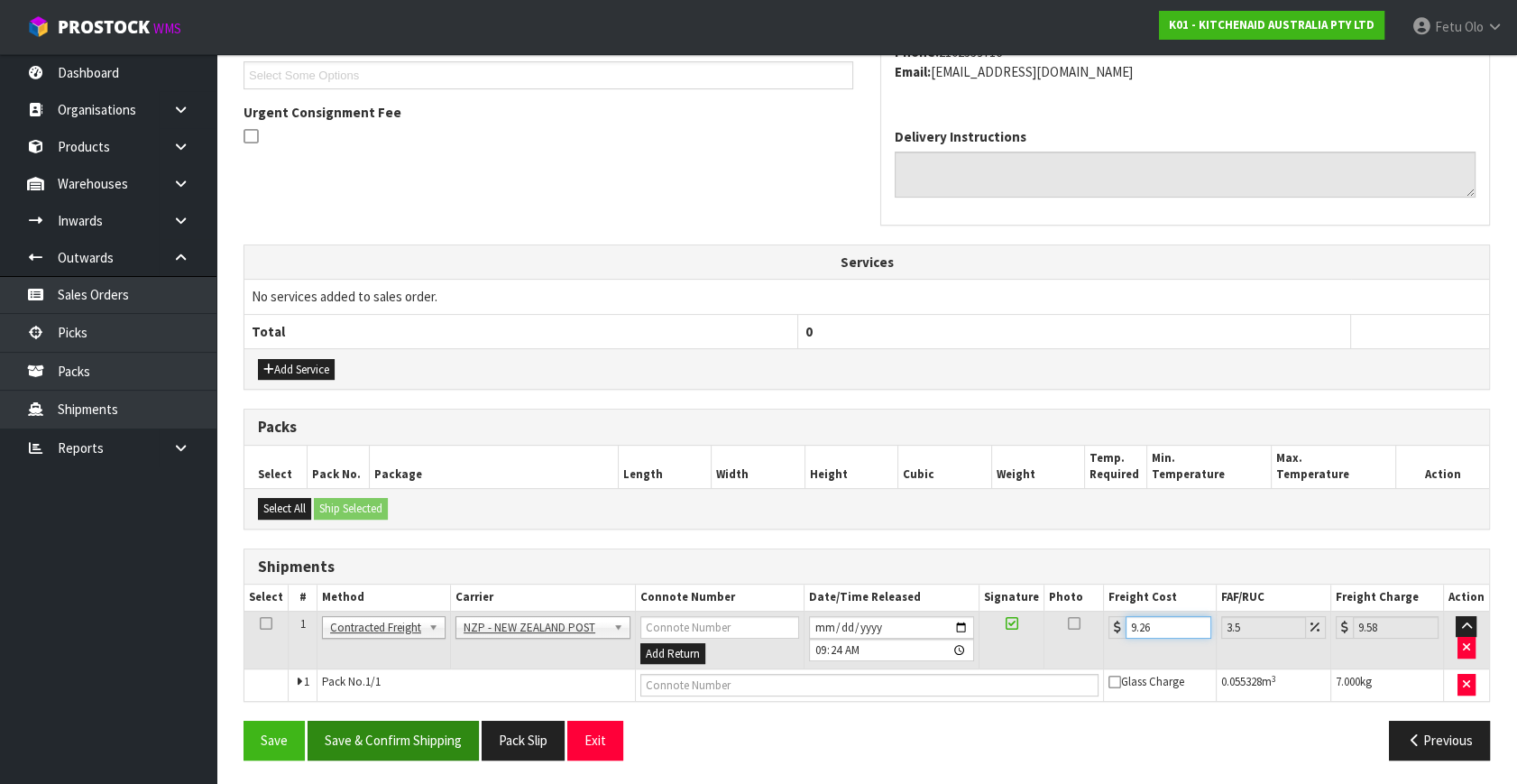
type input "9.26"
click at [417, 729] on button "Save & Confirm Shipping" at bounding box center [393, 739] width 171 height 39
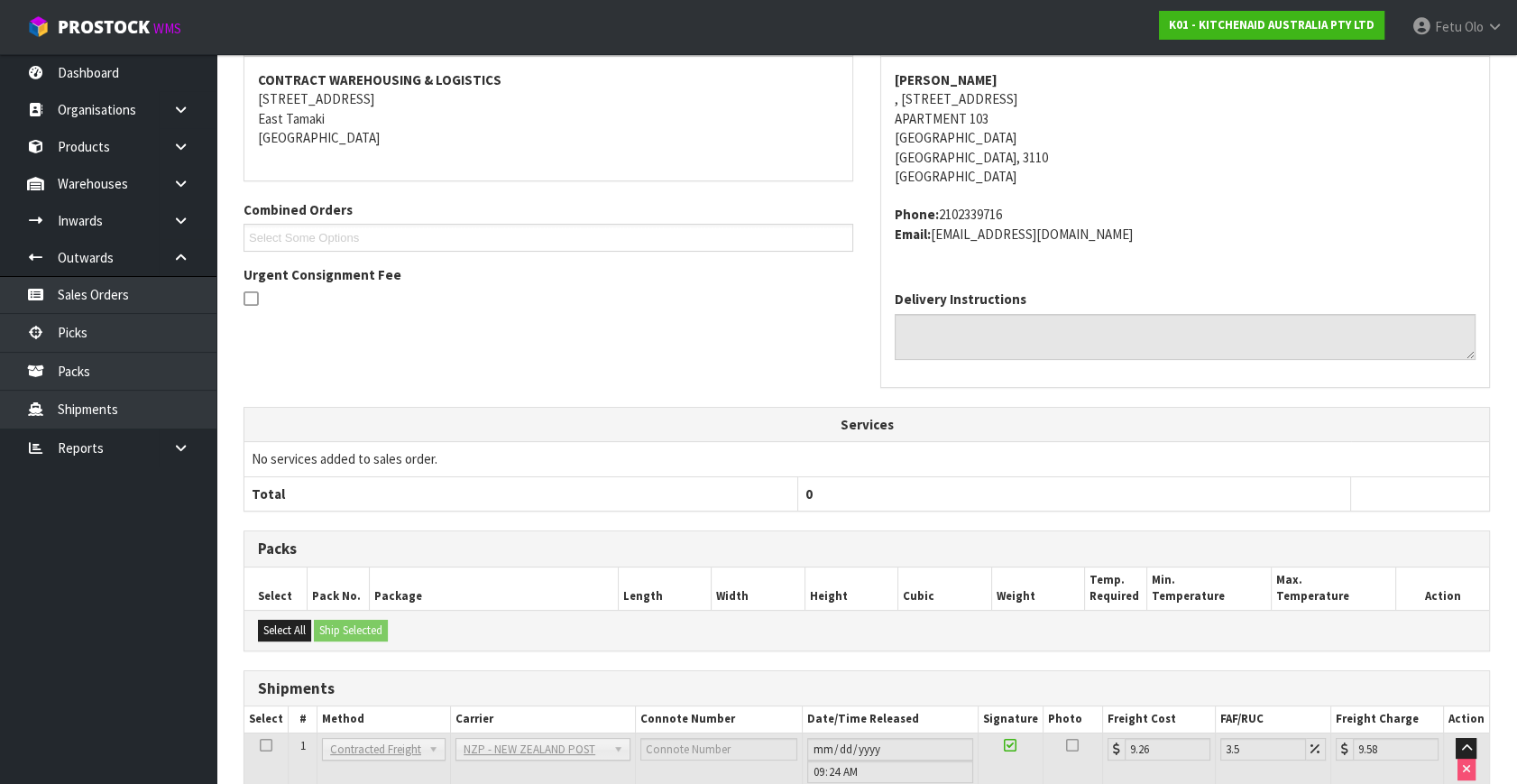
scroll to position [451, 0]
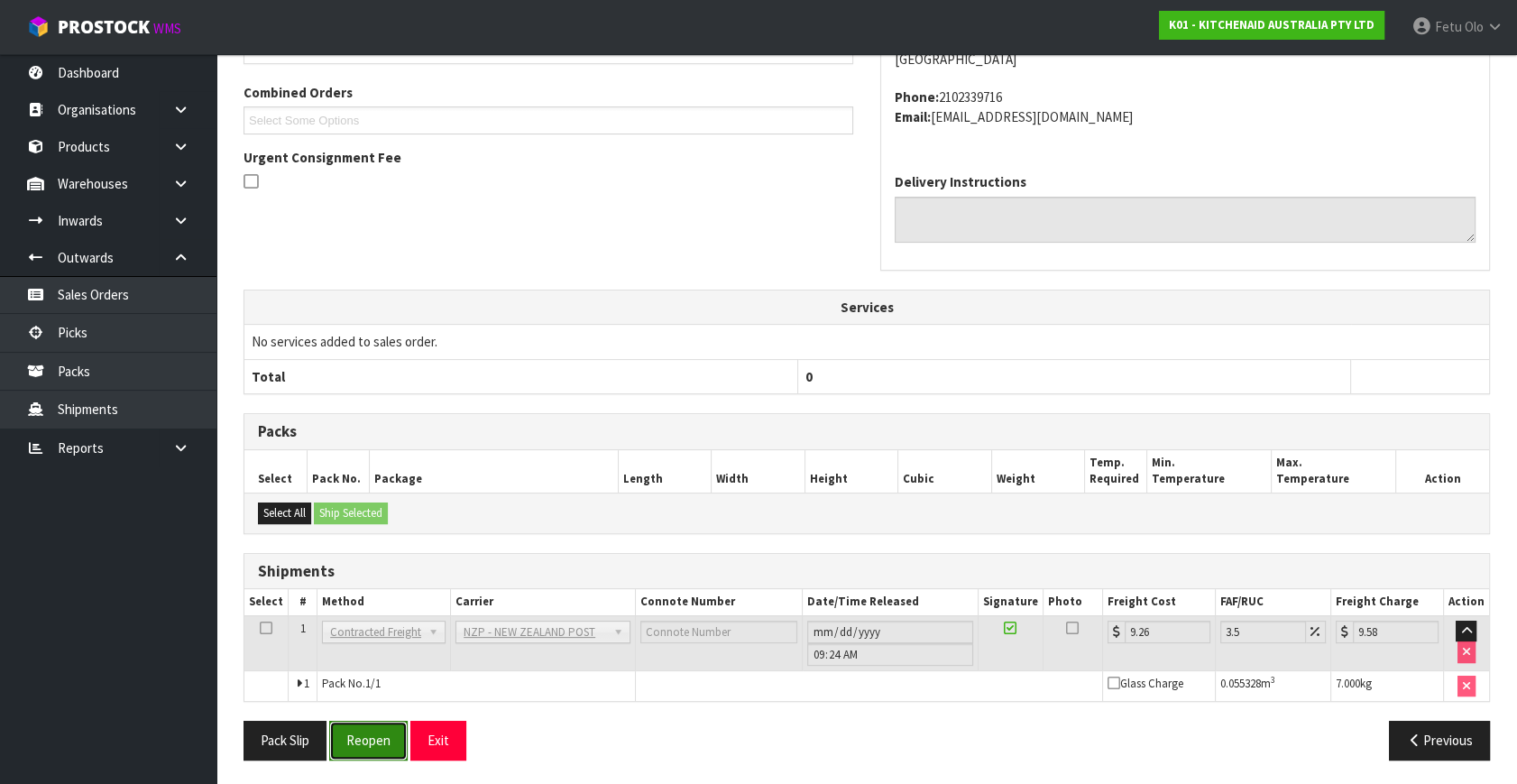
click at [354, 720] on button "Reopen" at bounding box center [368, 739] width 78 height 39
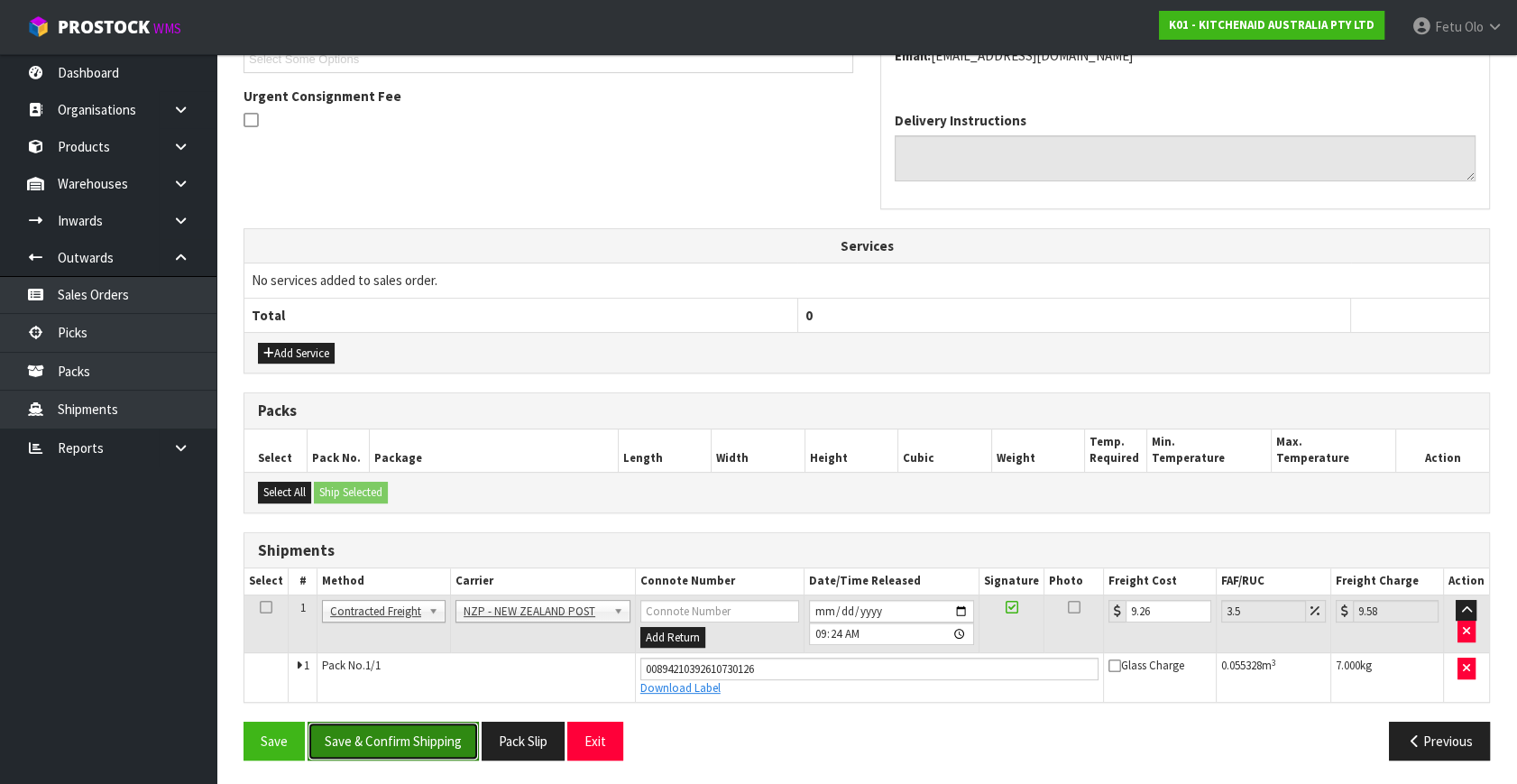
click at [382, 731] on button "Save & Confirm Shipping" at bounding box center [393, 740] width 171 height 39
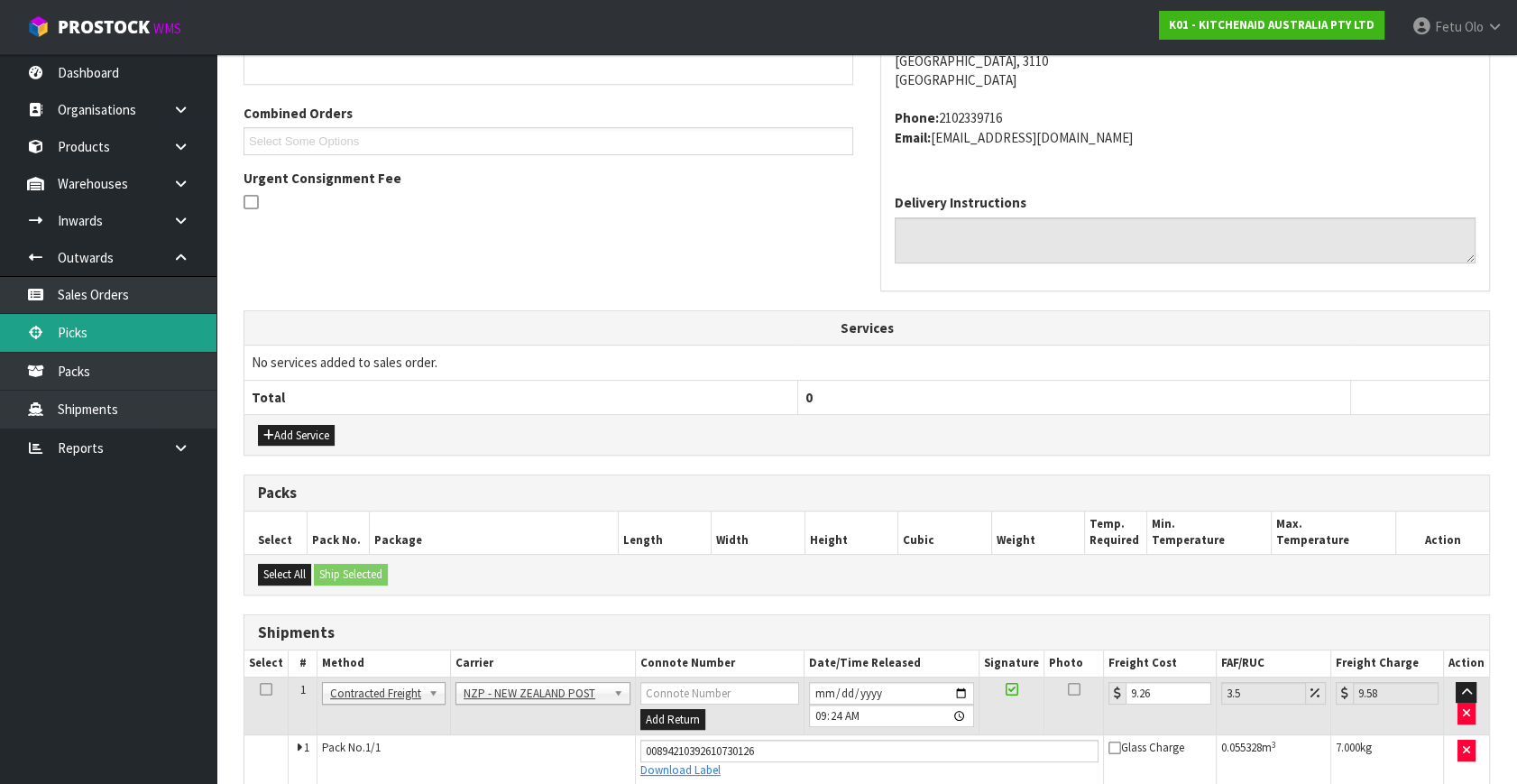
scroll to position [0, 0]
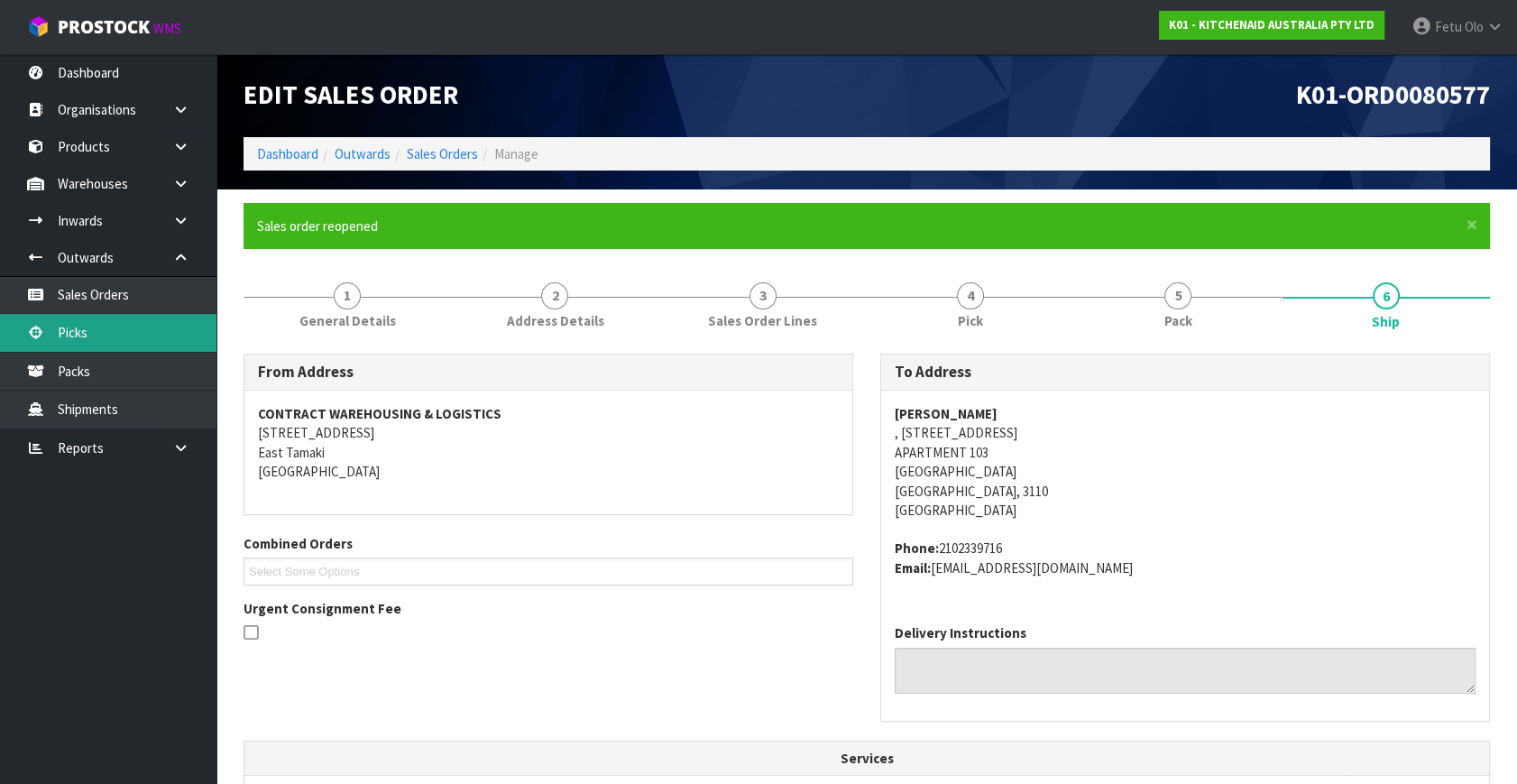
click at [83, 333] on link "Picks" at bounding box center [108, 332] width 217 height 37
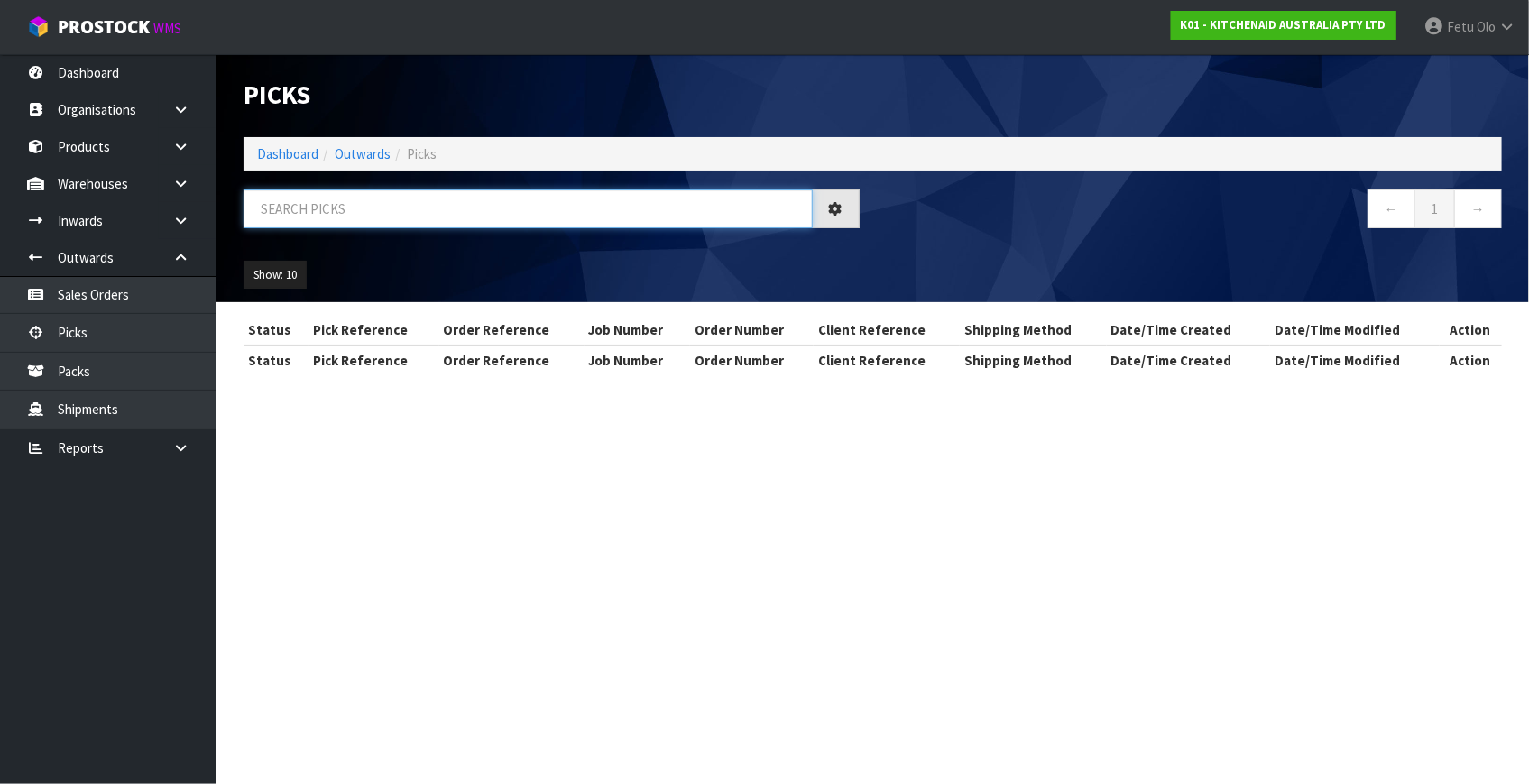
click at [443, 212] on input "text" at bounding box center [527, 209] width 569 height 39
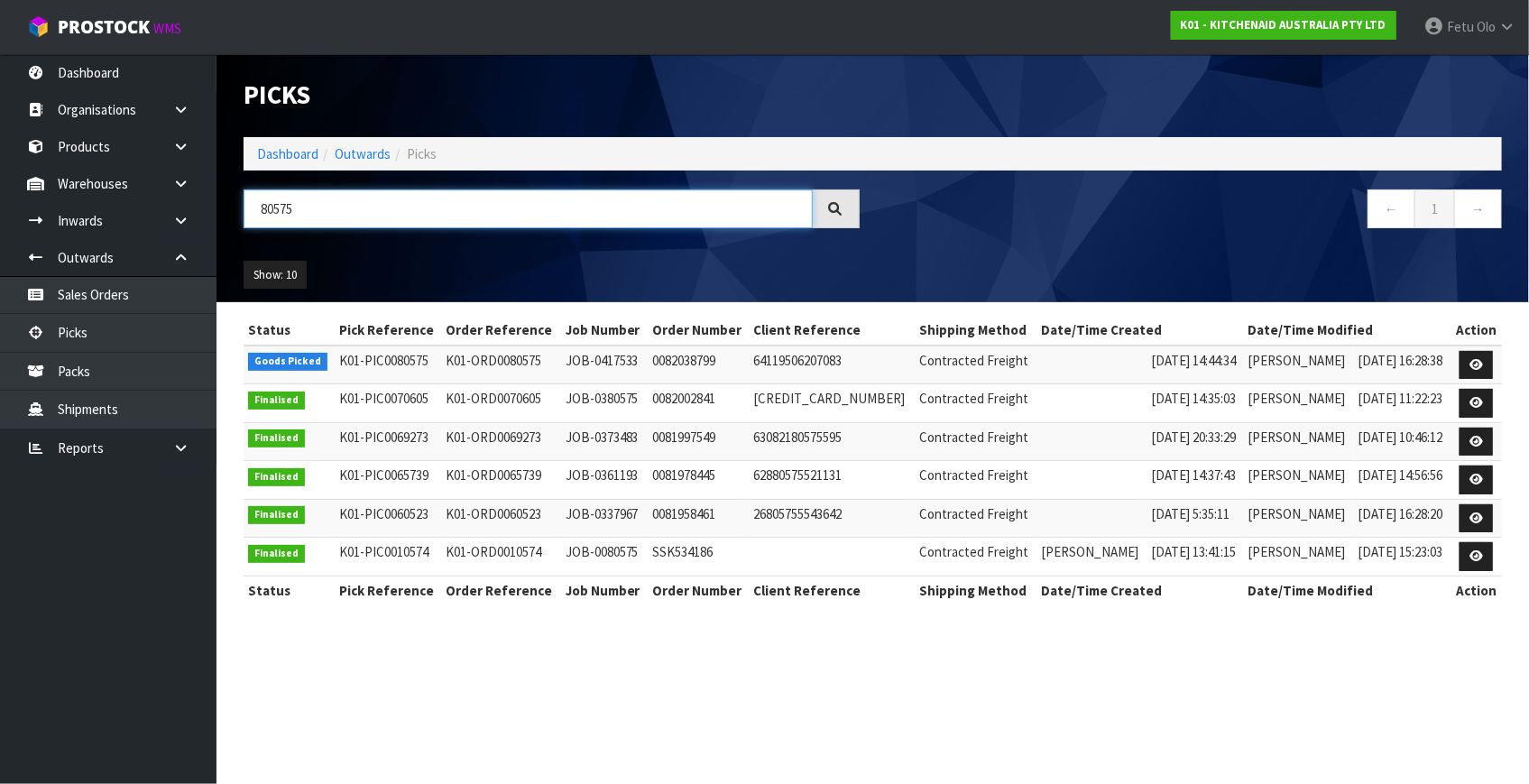
type input "80575"
click at [1466, 369] on link at bounding box center [1475, 365] width 34 height 29
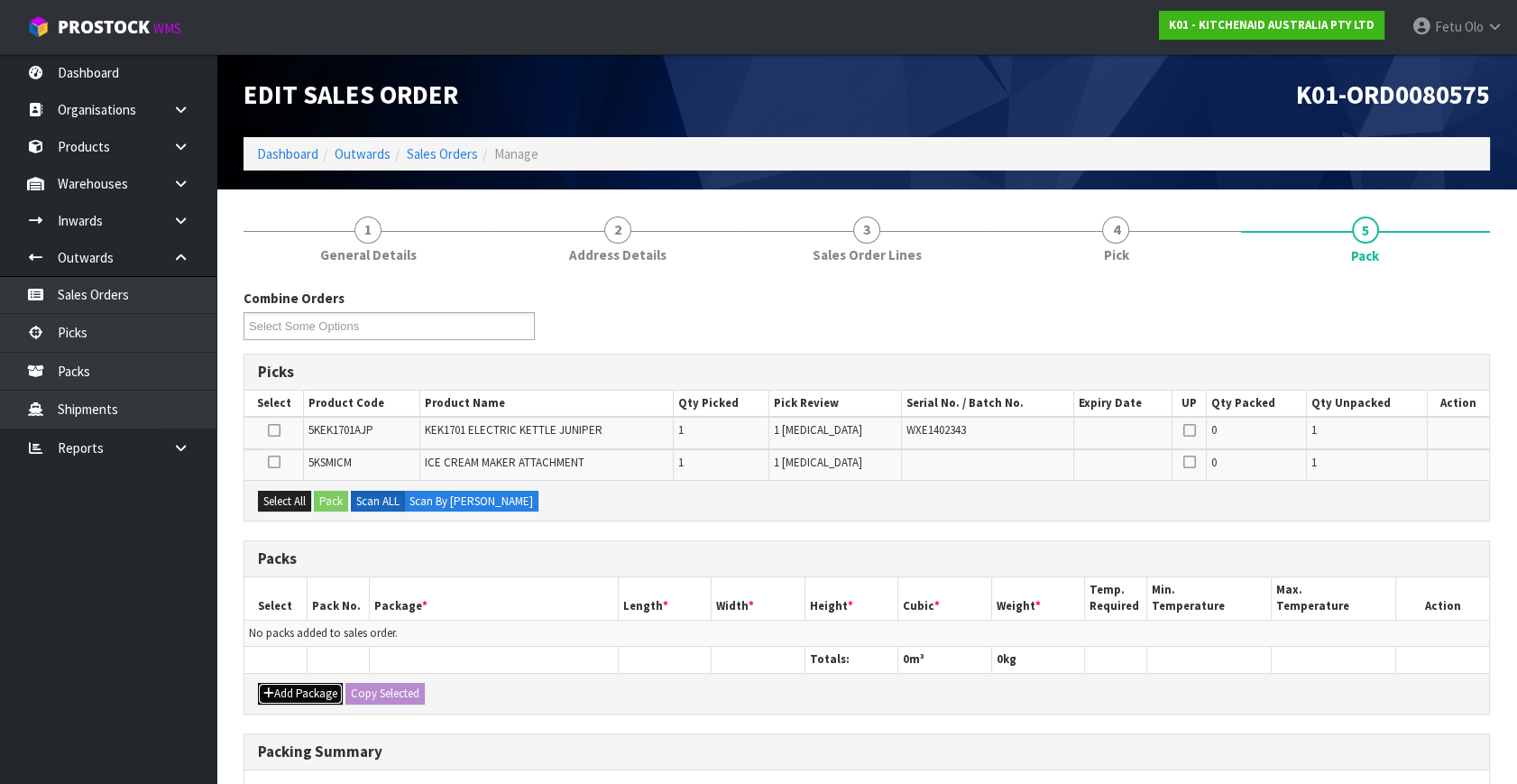
click at [281, 688] on button "Add Package" at bounding box center [300, 694] width 85 height 22
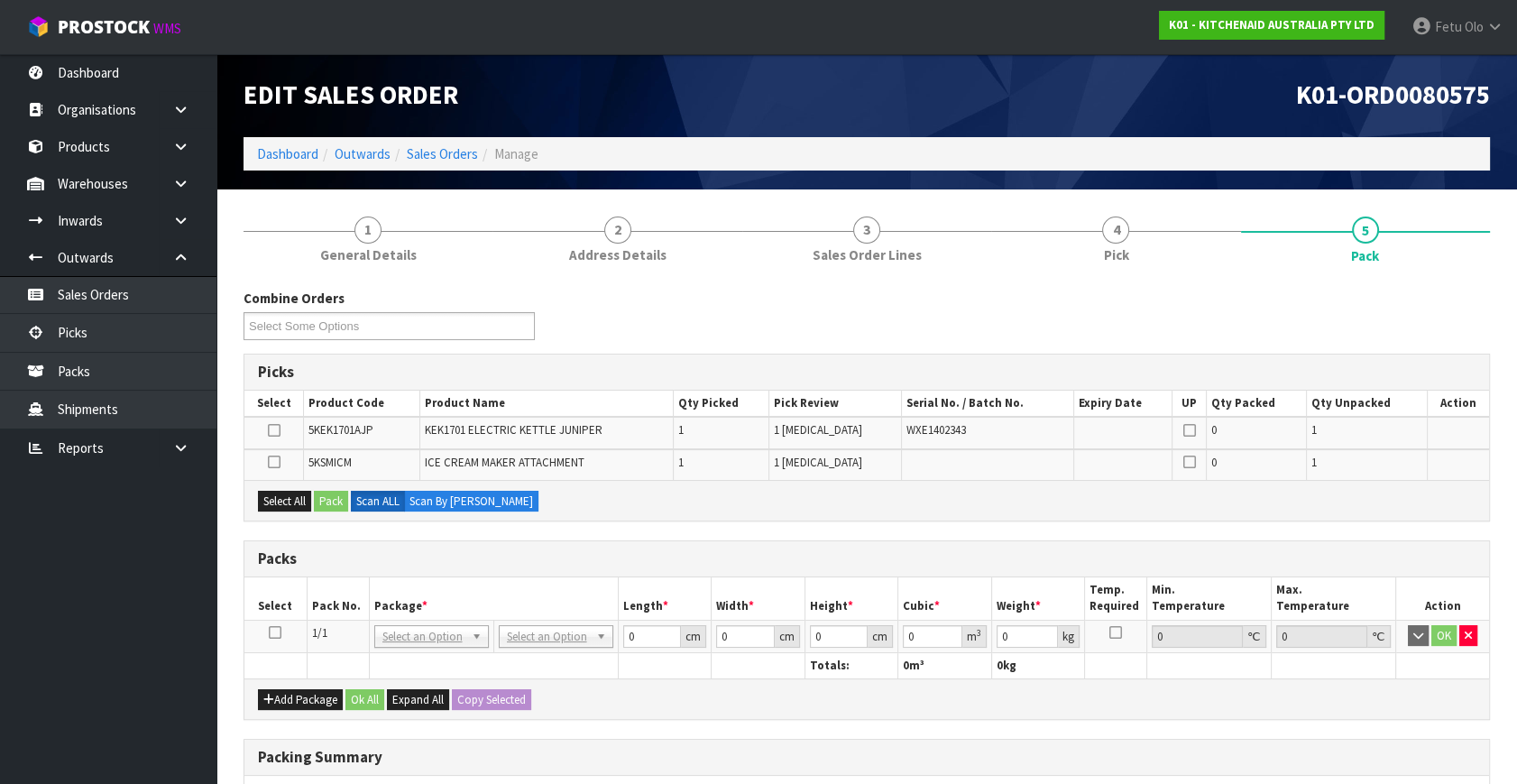
click at [280, 632] on icon at bounding box center [275, 632] width 13 height 1
click at [387, 578] on th "Package *" at bounding box center [493, 598] width 249 height 43
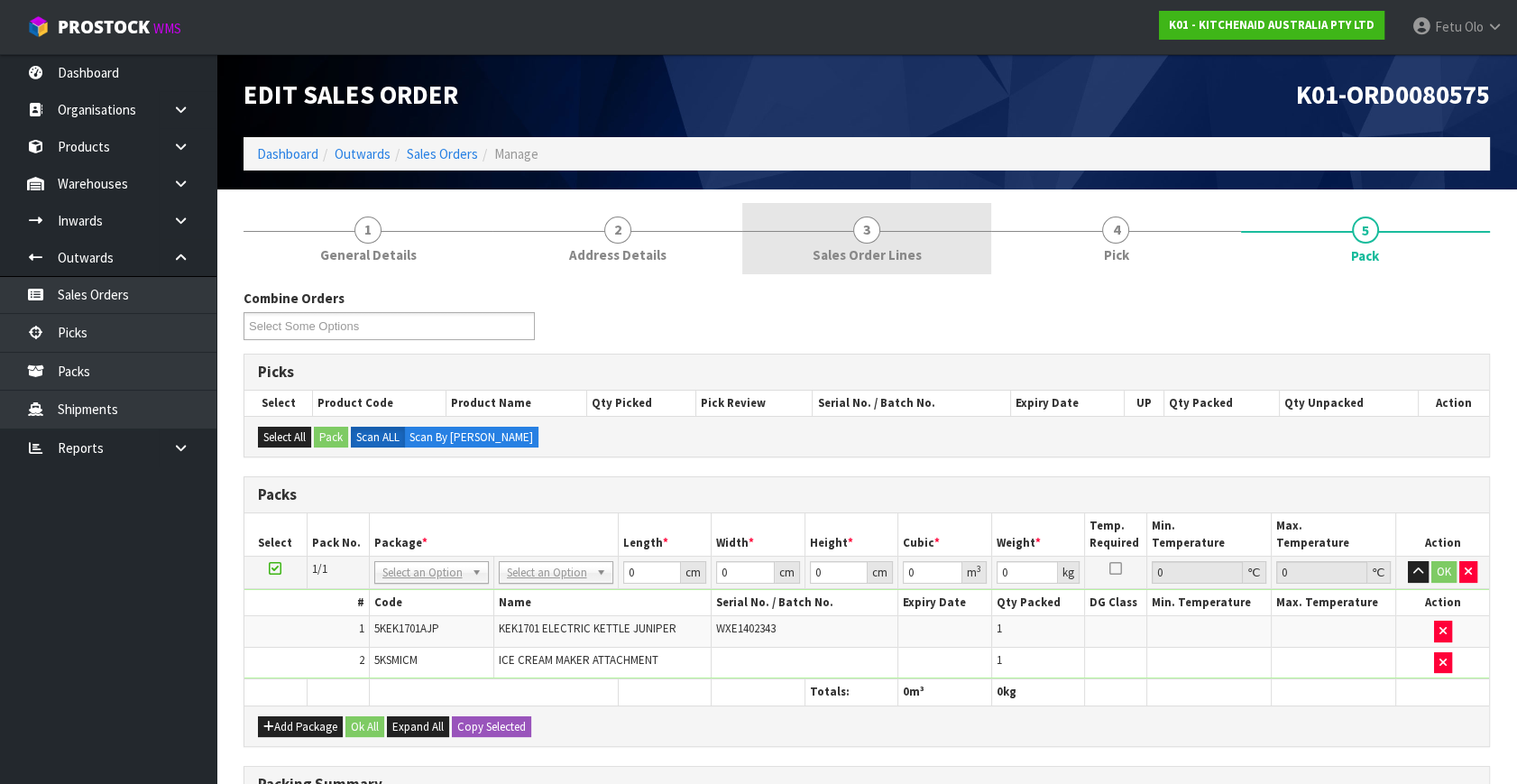
drag, startPoint x: 964, startPoint y: 247, endPoint x: 910, endPoint y: 254, distance: 54.5
click at [961, 249] on link "3 Sales Order Lines" at bounding box center [866, 239] width 249 height 71
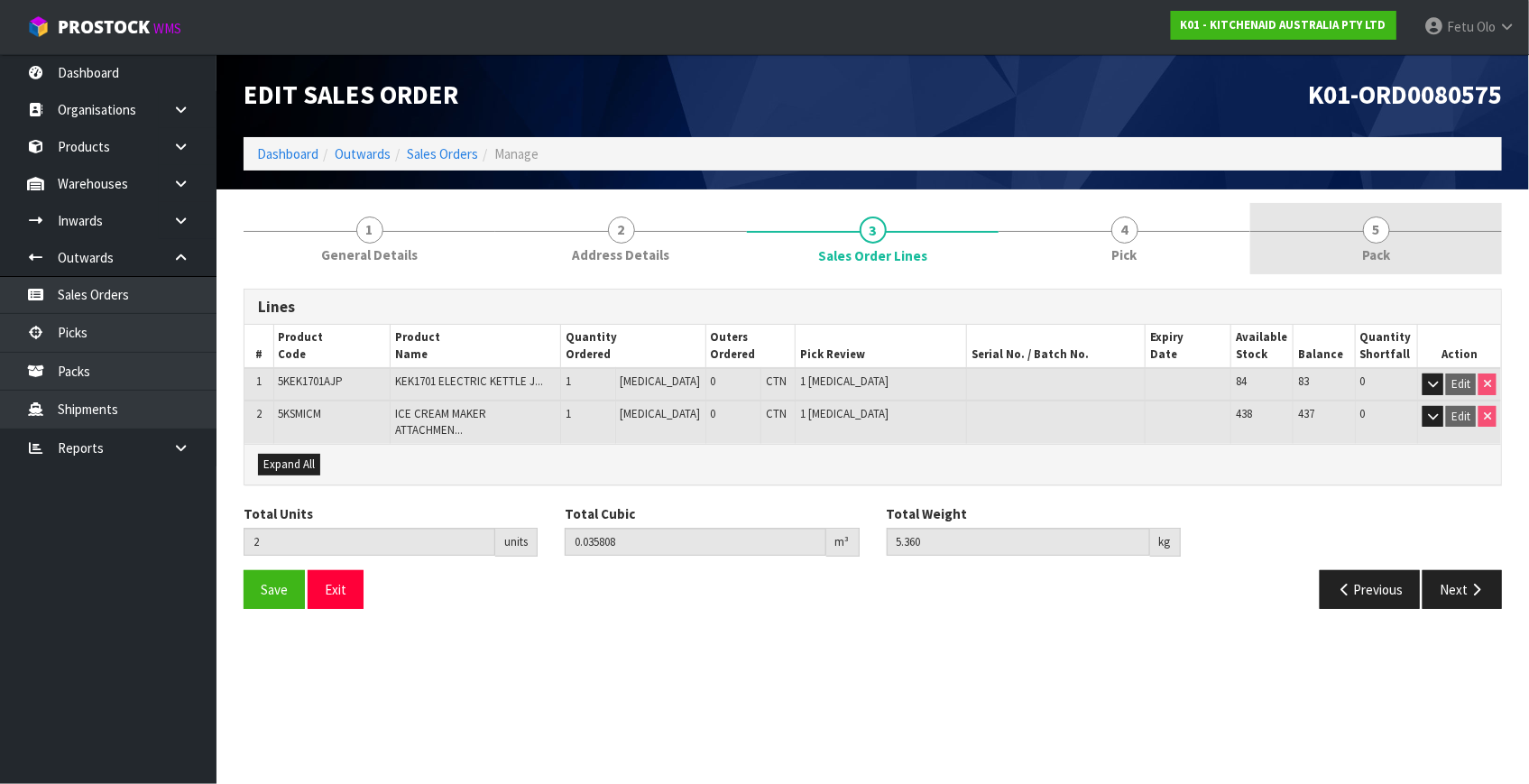
click at [1407, 239] on link "5 Pack" at bounding box center [1376, 239] width 251 height 71
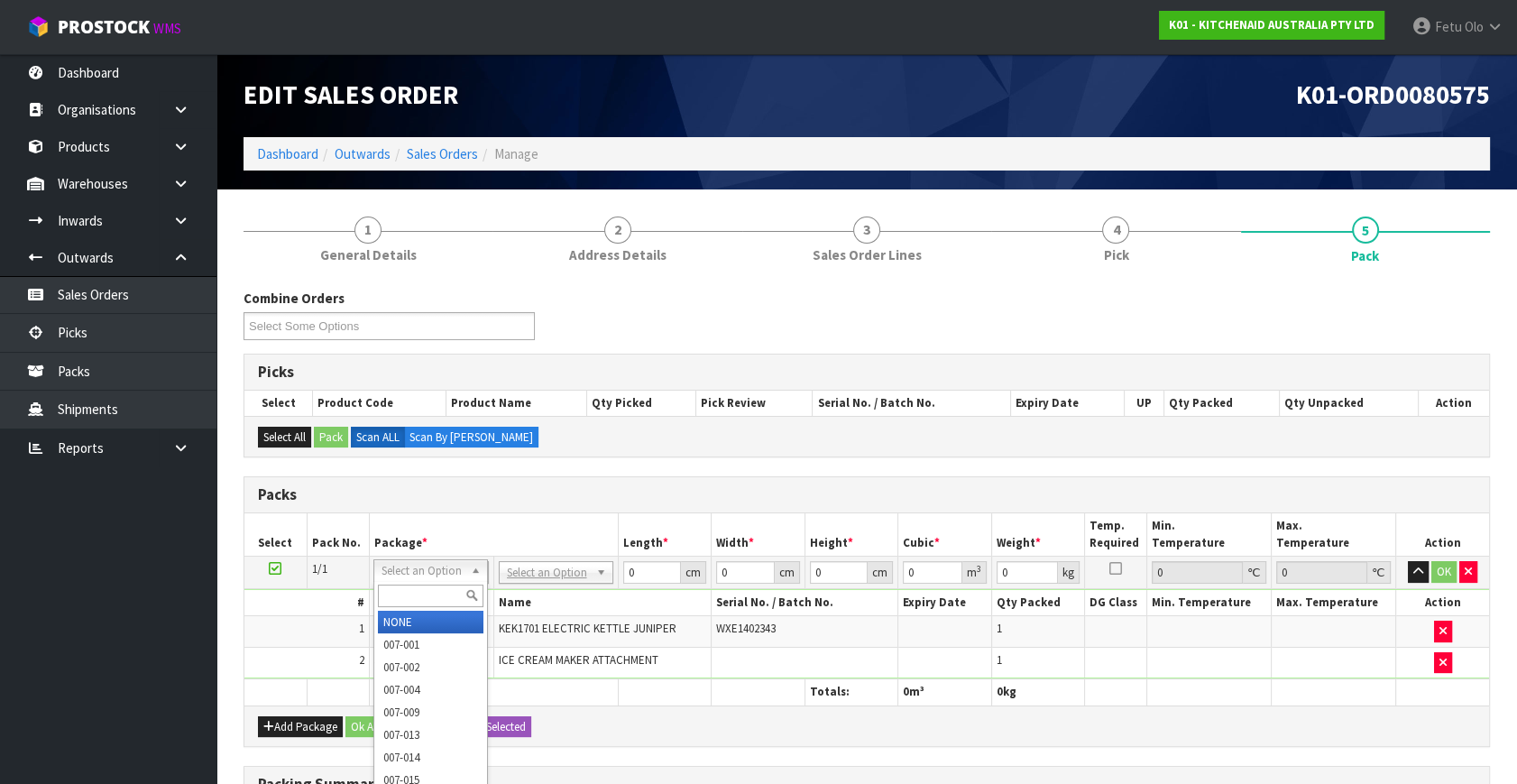
click at [415, 594] on input "text" at bounding box center [431, 596] width 106 height 23
type input "011-084"
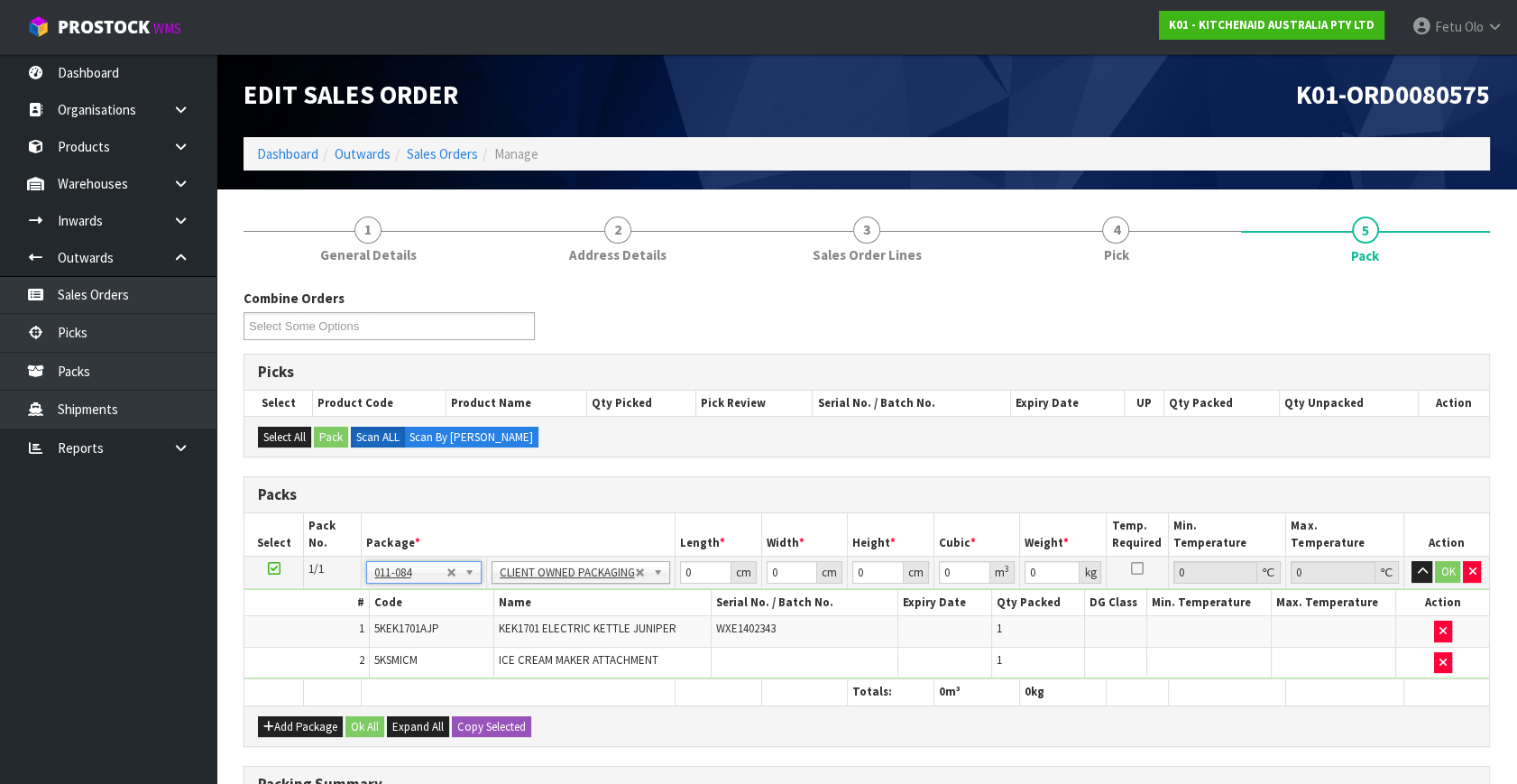
type input "5.36"
click at [504, 499] on h3 "Packs" at bounding box center [866, 494] width 1217 height 17
drag, startPoint x: 596, startPoint y: 627, endPoint x: 541, endPoint y: 663, distance: 65.7
click at [541, 663] on tbody "1/1 NONE 007-001 007-002 007-004 007-009 007-013 007-014 007-015 007-017 007-01…" at bounding box center [866, 617] width 1245 height 123
type input "57"
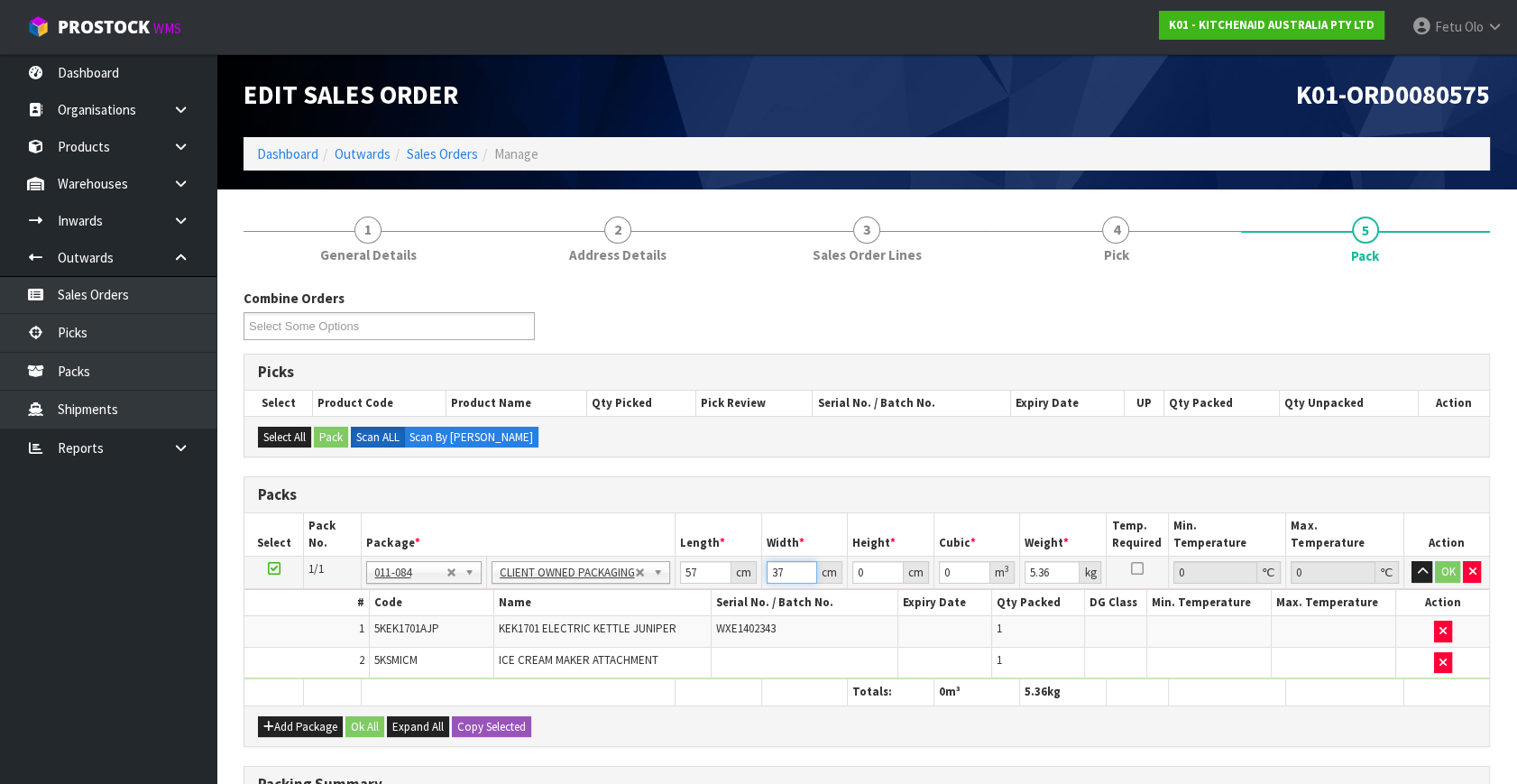
type input "37"
type input "2"
type input "0.004218"
type input "28"
type input "0.059052"
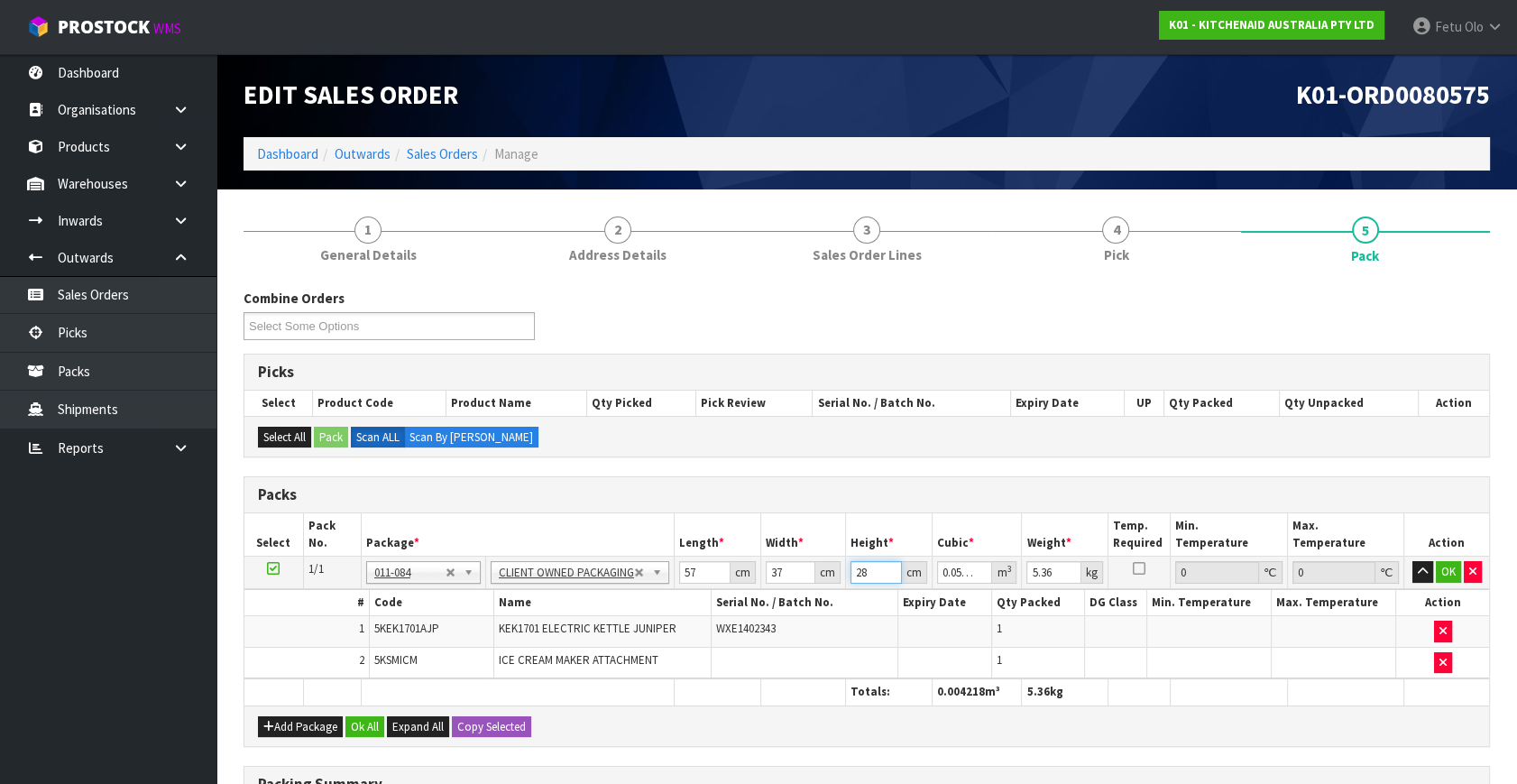
type input "28"
type input "7"
click button "OK" at bounding box center [1449, 572] width 25 height 22
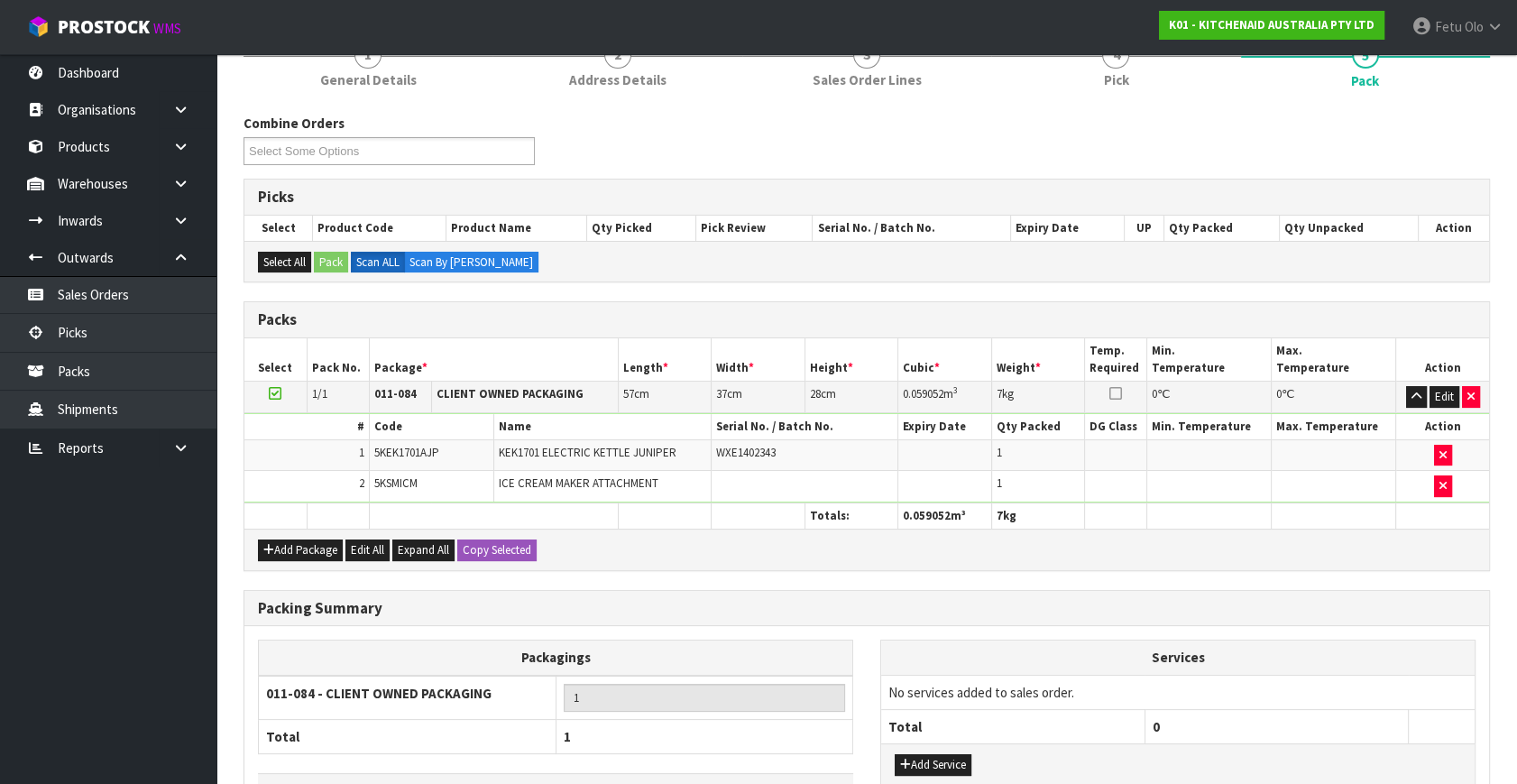
scroll to position [299, 0]
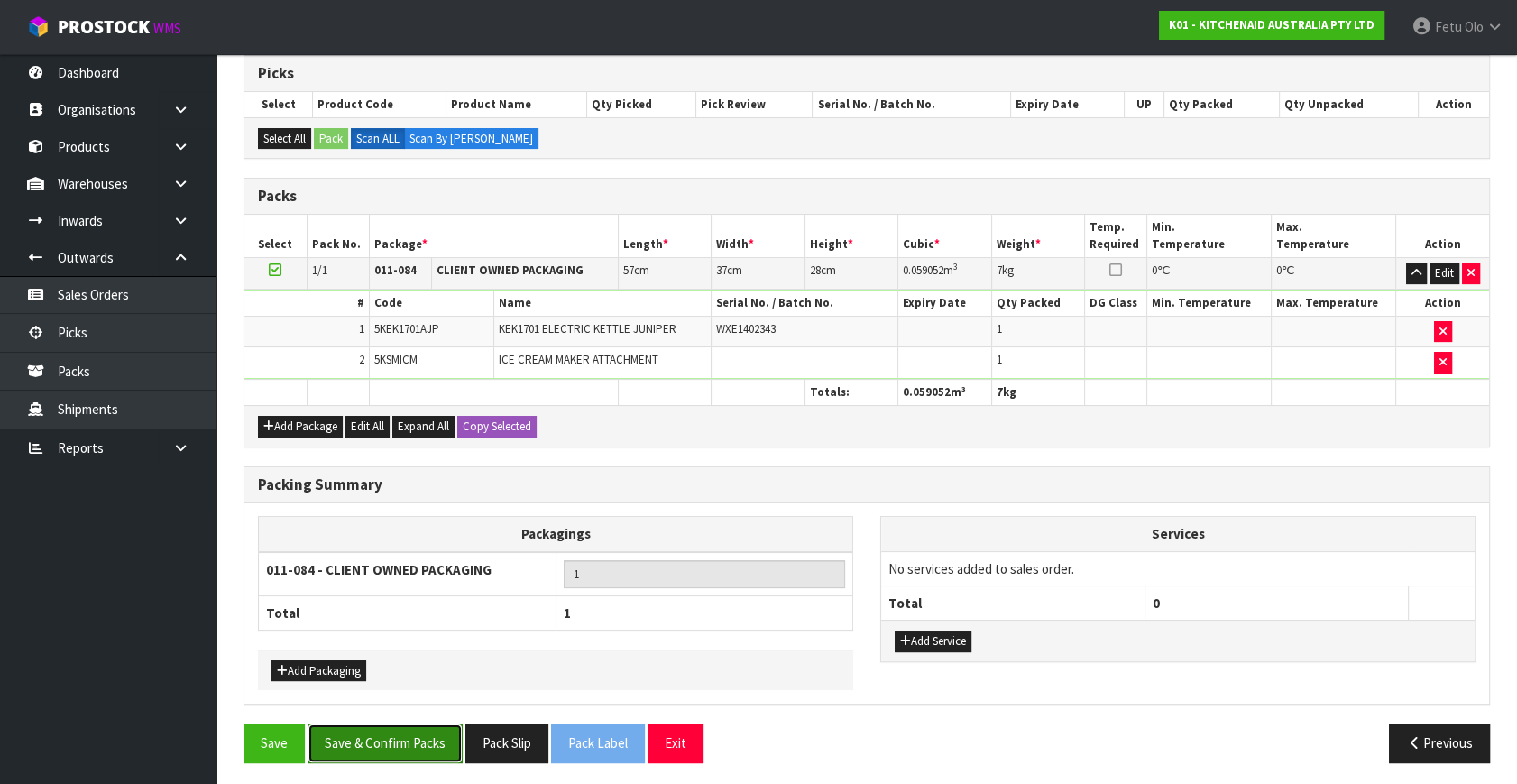
click at [370, 723] on button "Save & Confirm Packs" at bounding box center [385, 742] width 155 height 39
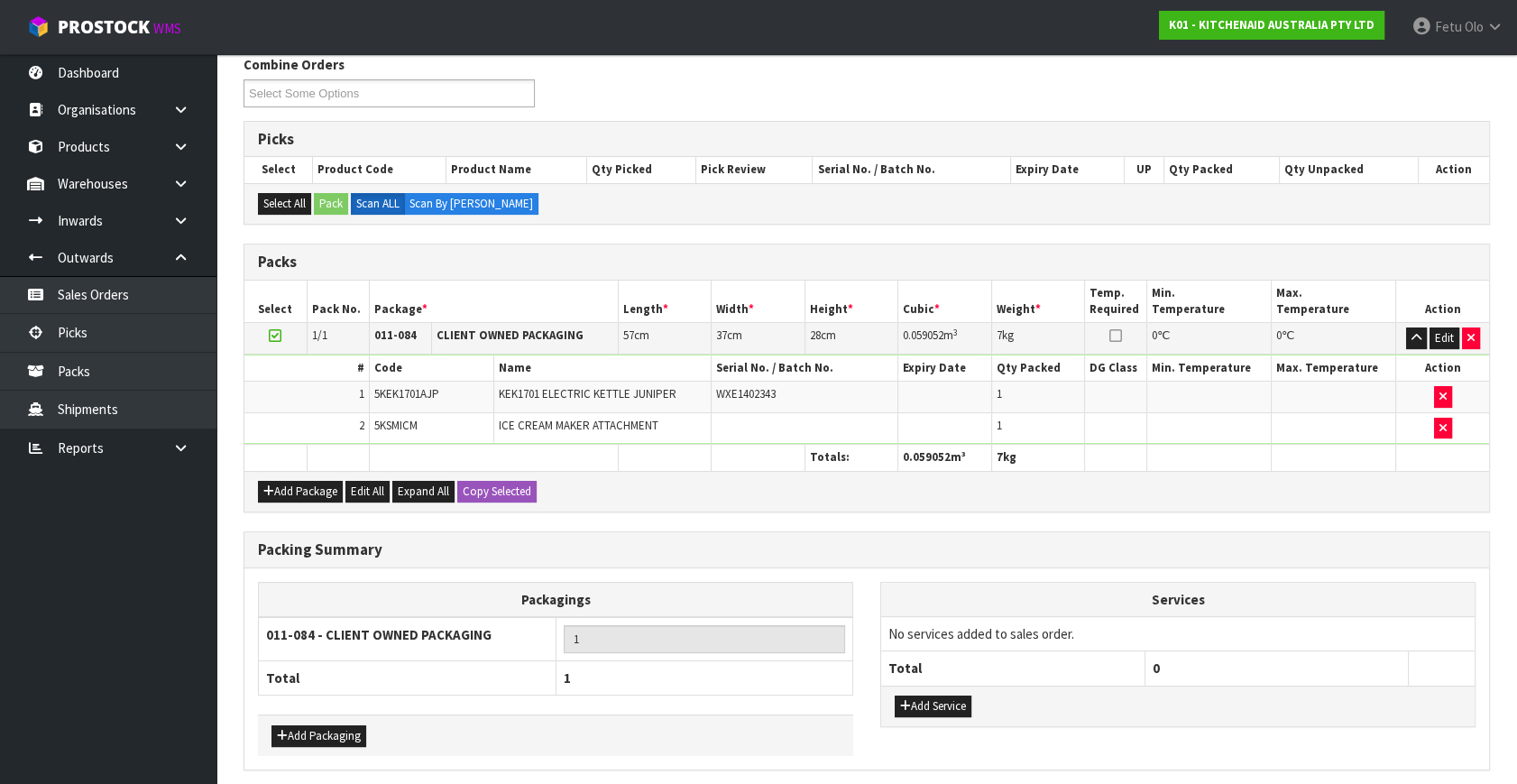
scroll to position [0, 0]
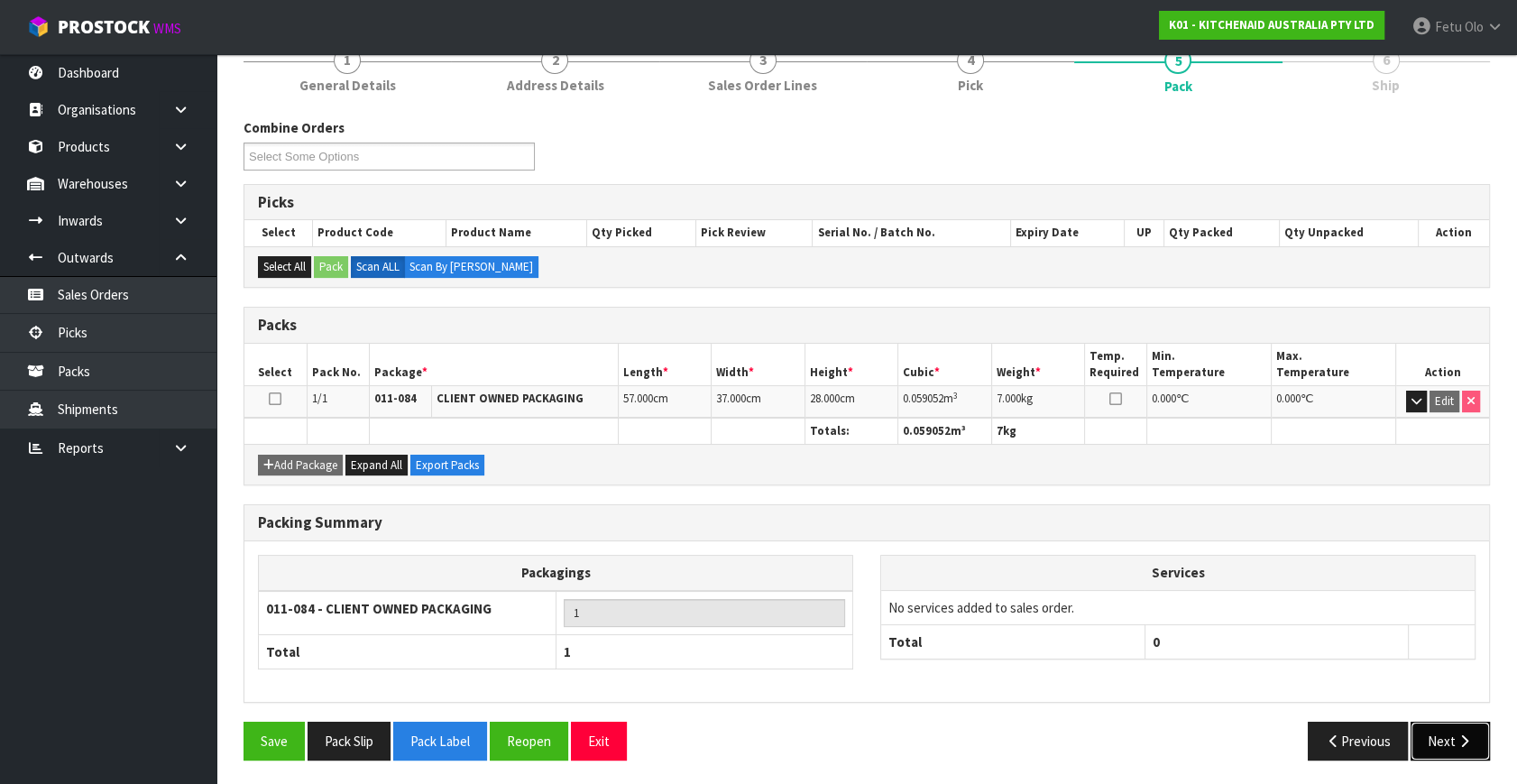
click at [1461, 723] on button "Next" at bounding box center [1450, 740] width 79 height 39
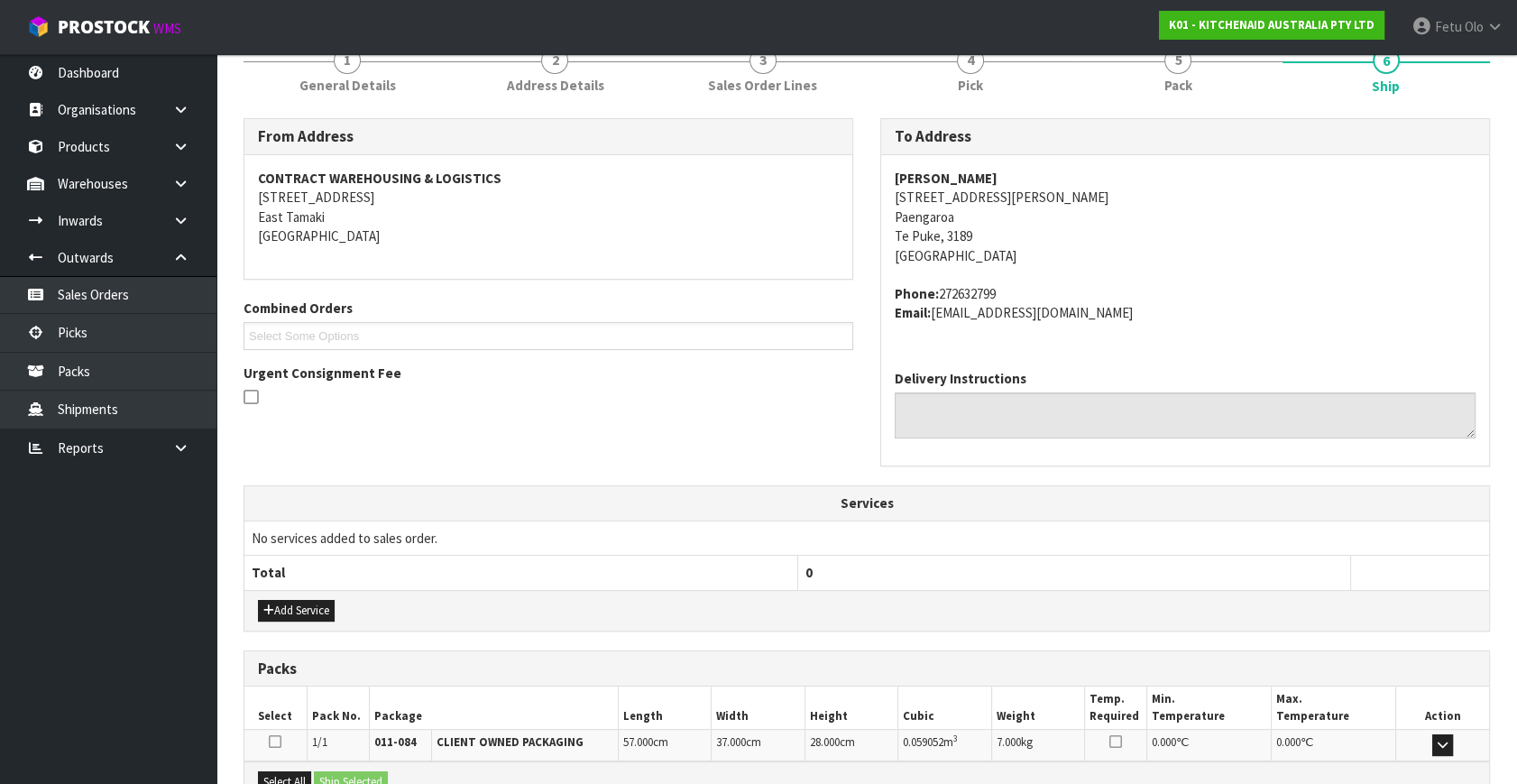
scroll to position [443, 0]
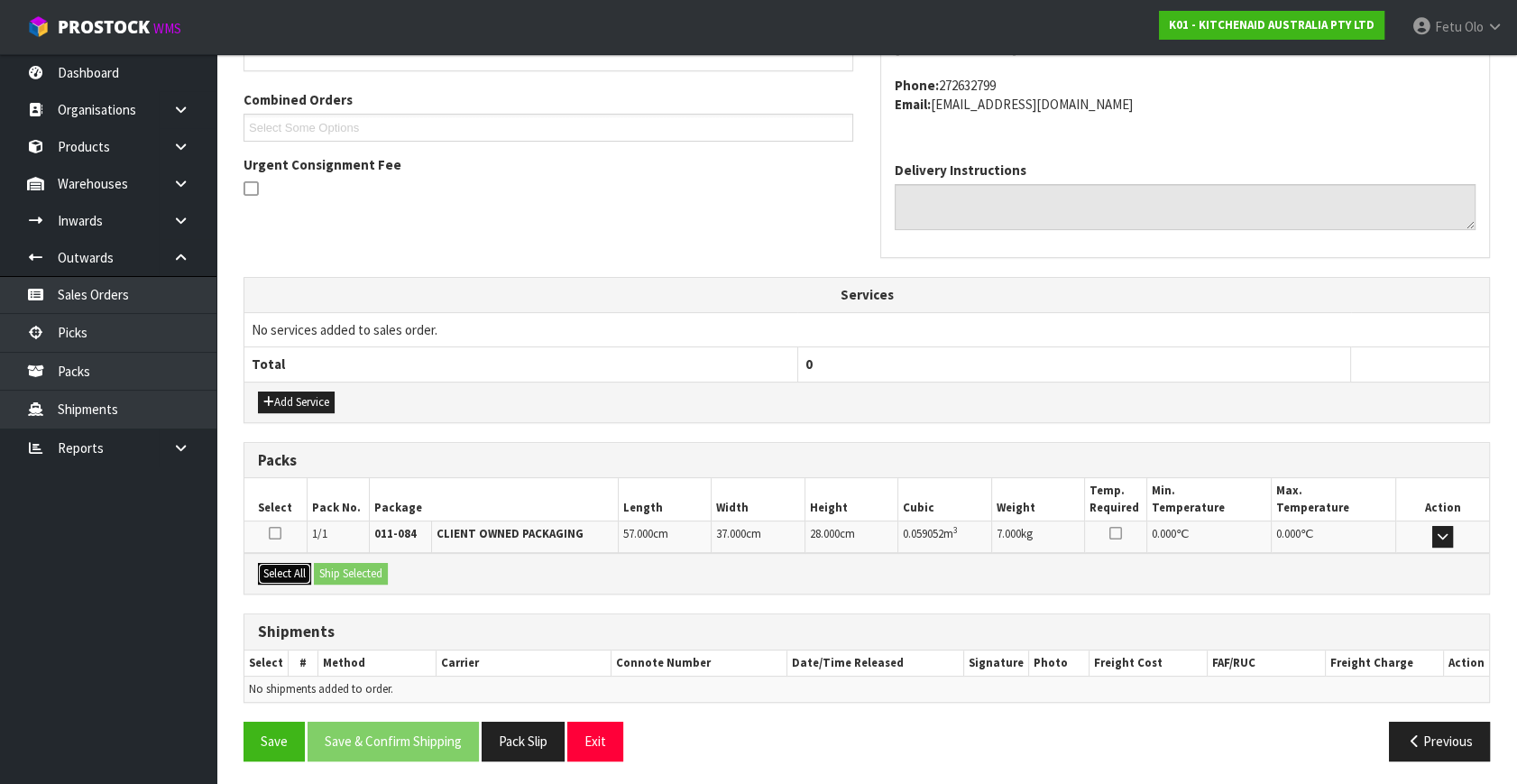
click at [298, 568] on button "Select All" at bounding box center [284, 574] width 53 height 22
click at [326, 567] on button "Ship Selected" at bounding box center [351, 574] width 74 height 22
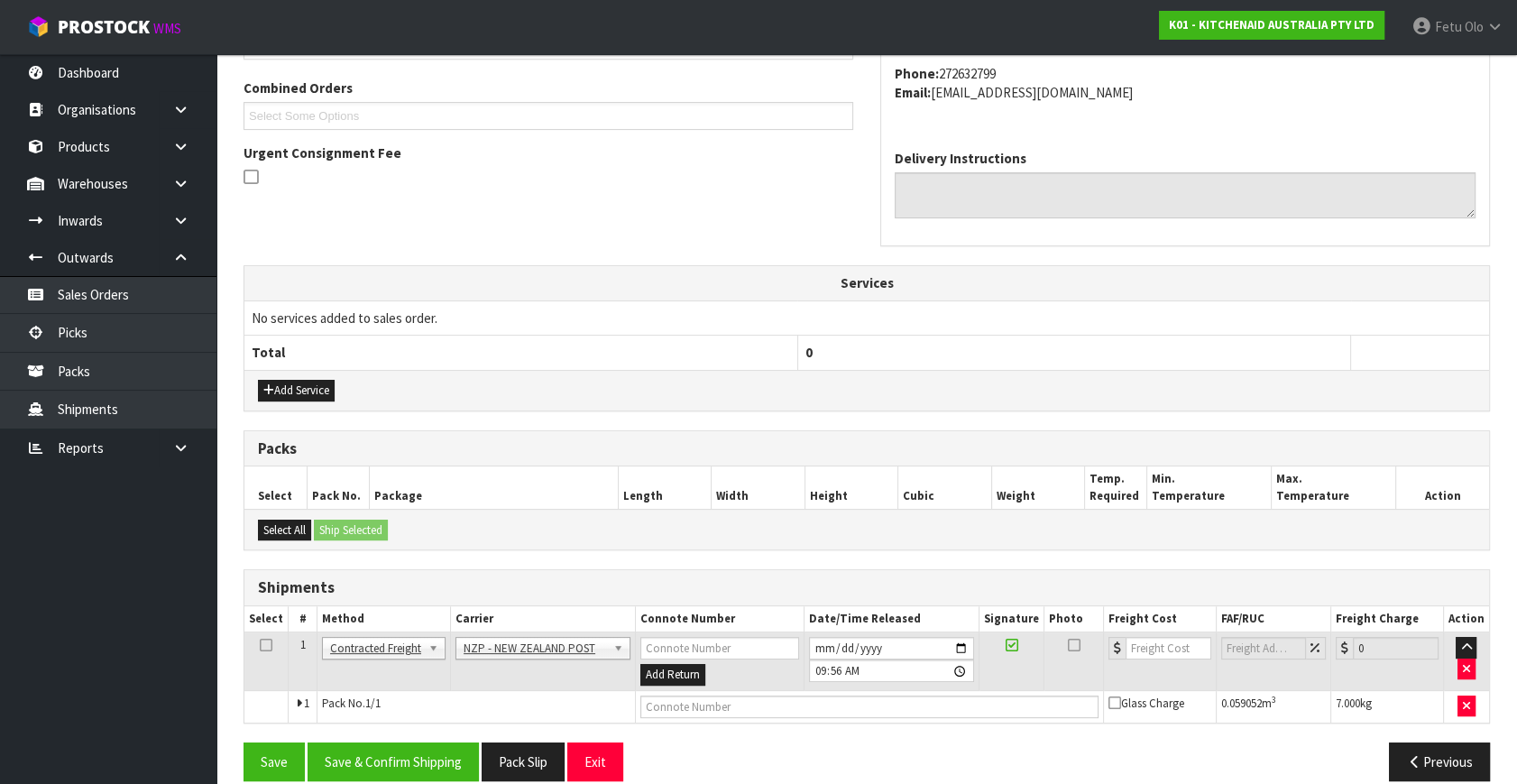
scroll to position [476, 0]
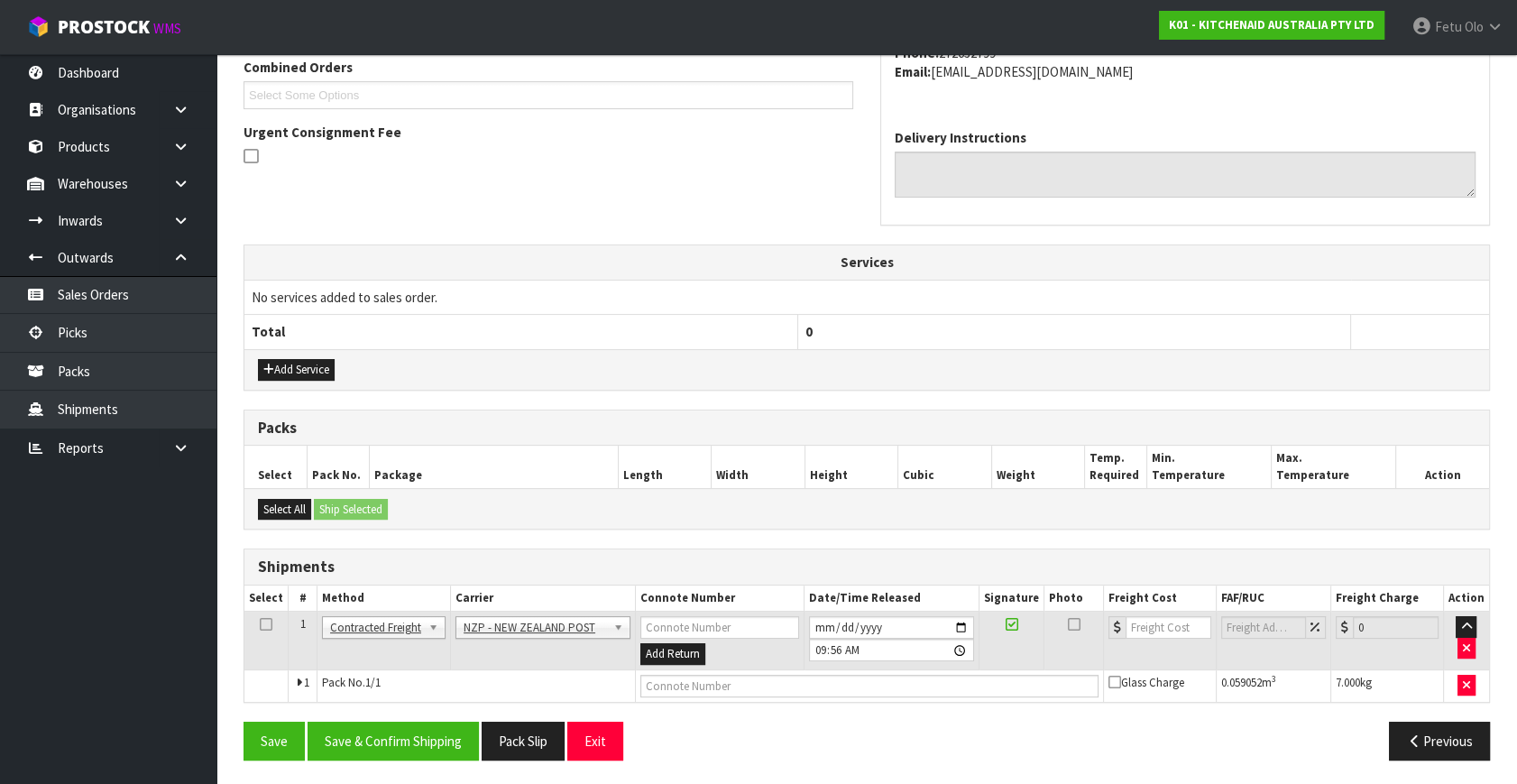
click at [427, 715] on div "From Address CONTRACT WAREHOUSING & LOGISTICS 17 Allens Road East Tamaki Auckla…" at bounding box center [866, 325] width 1247 height 896
click at [421, 731] on button "Save & Confirm Shipping" at bounding box center [393, 740] width 171 height 39
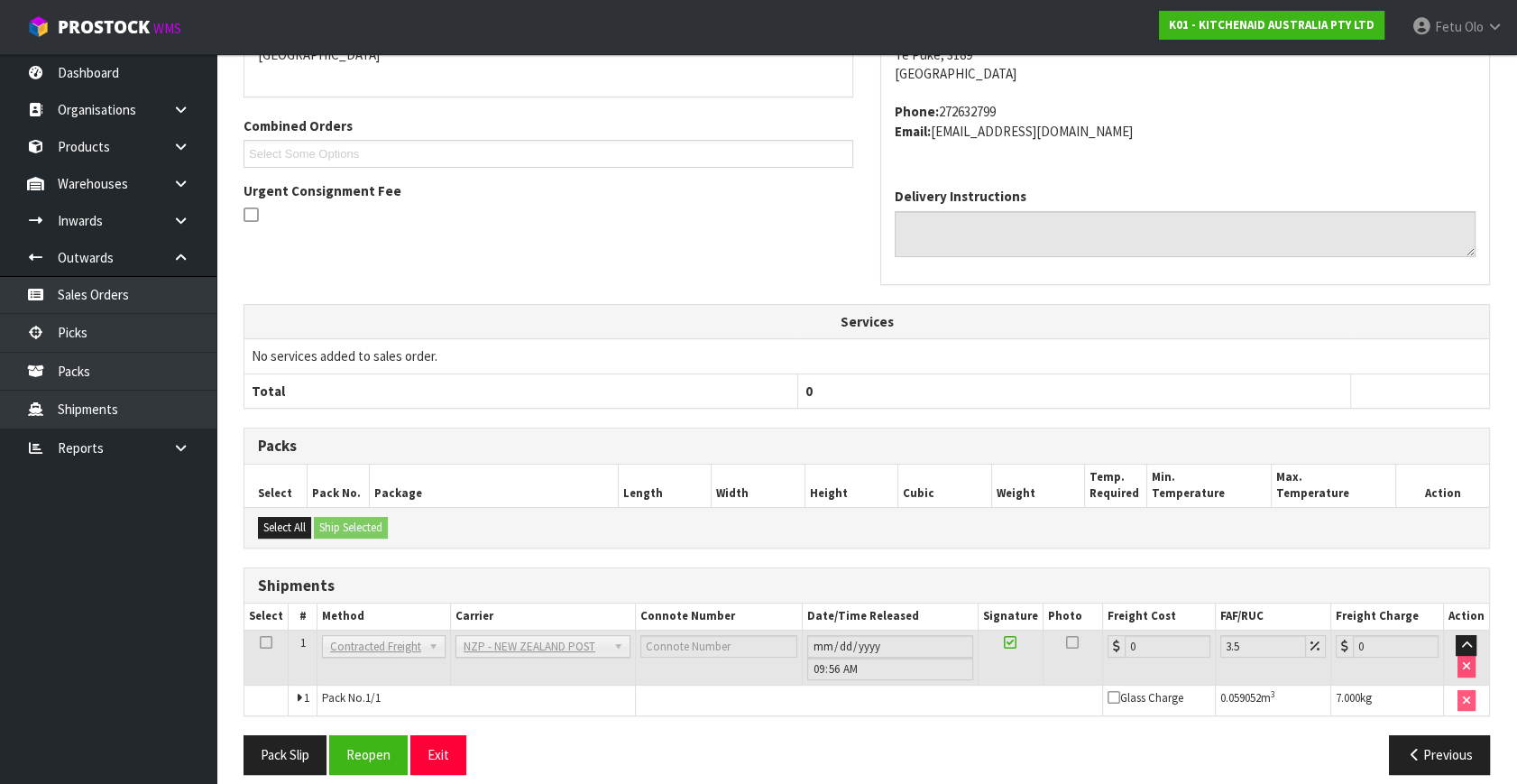
scroll to position [451, 0]
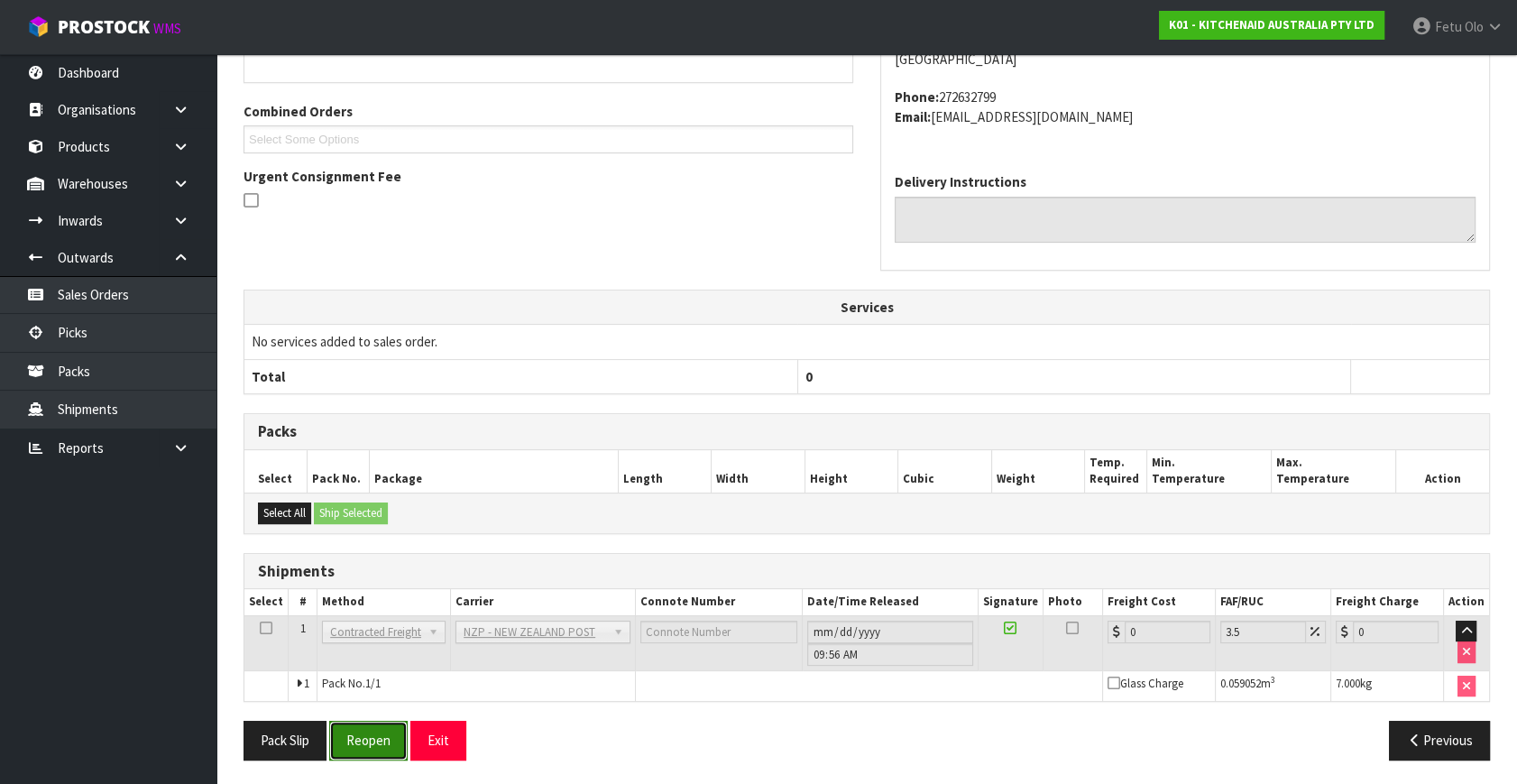
drag, startPoint x: 358, startPoint y: 729, endPoint x: 362, endPoint y: 719, distance: 10.8
click at [358, 729] on button "Reopen" at bounding box center [368, 739] width 78 height 39
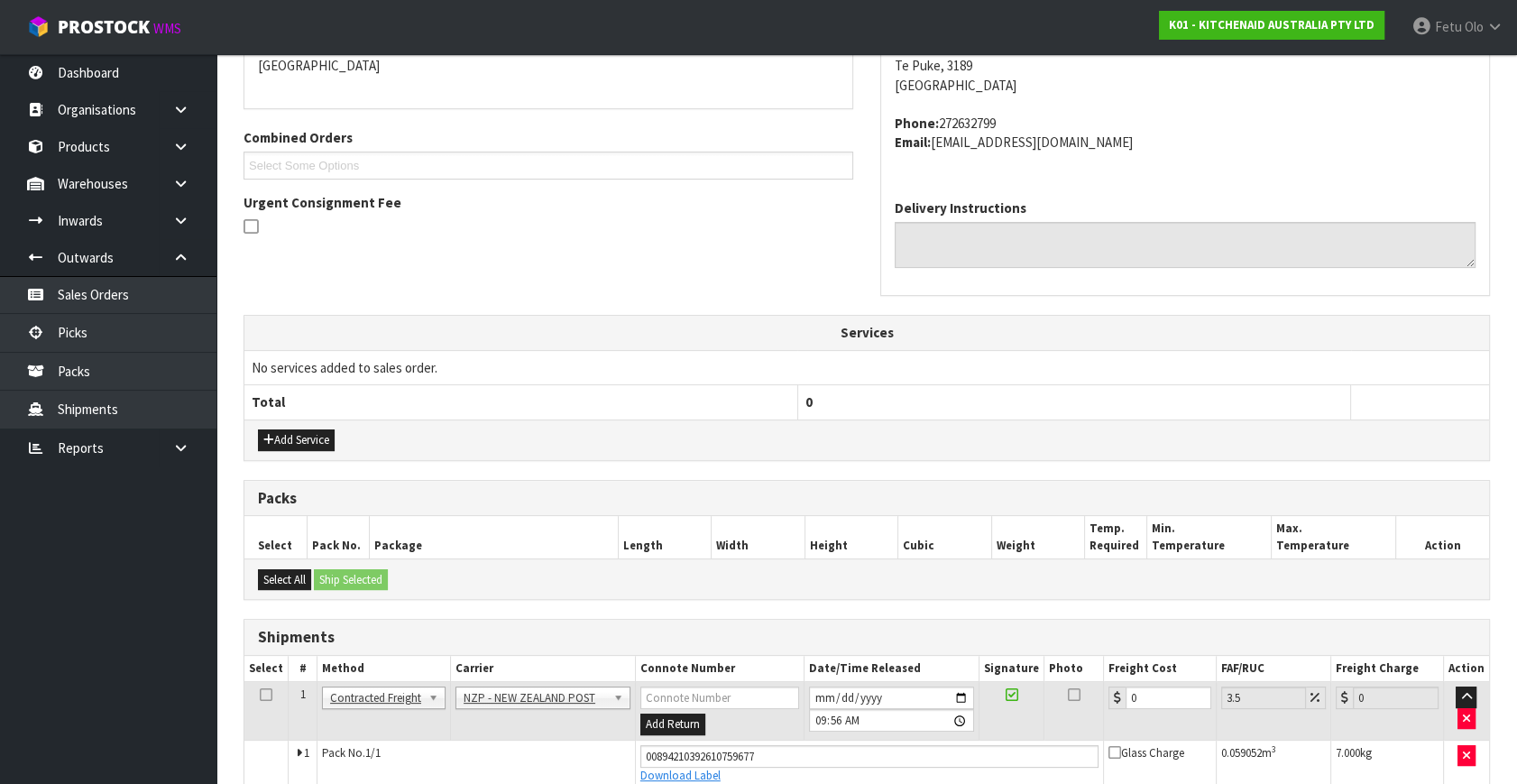
scroll to position [432, 0]
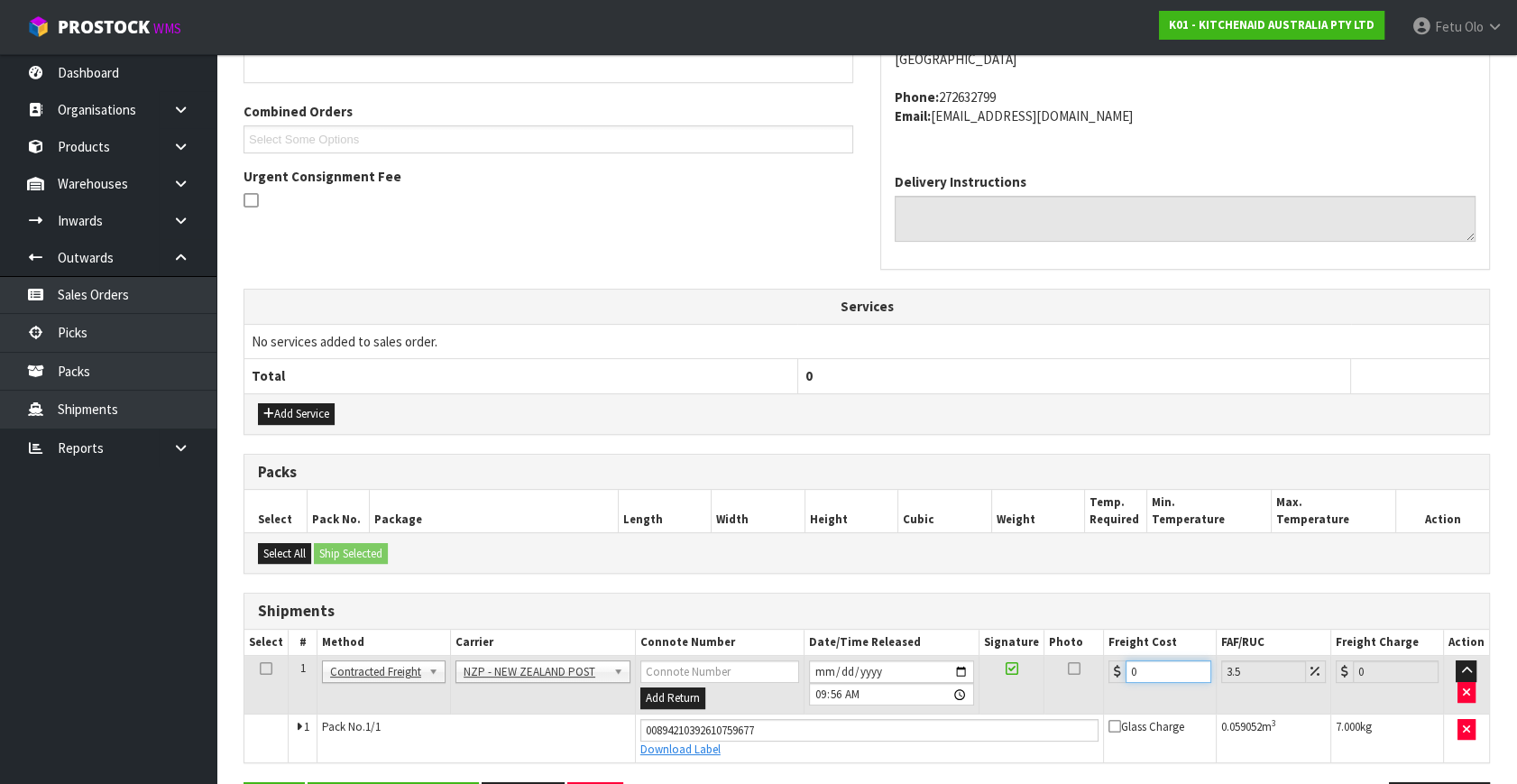
drag, startPoint x: 1148, startPoint y: 672, endPoint x: 800, endPoint y: 754, distance: 357.5
click at [800, 754] on tbody "1 Client Local Pickup Customer Local Pickup Company Freight Contracted Freight …" at bounding box center [866, 708] width 1245 height 107
type input "1"
type input "1.03"
type input "14"
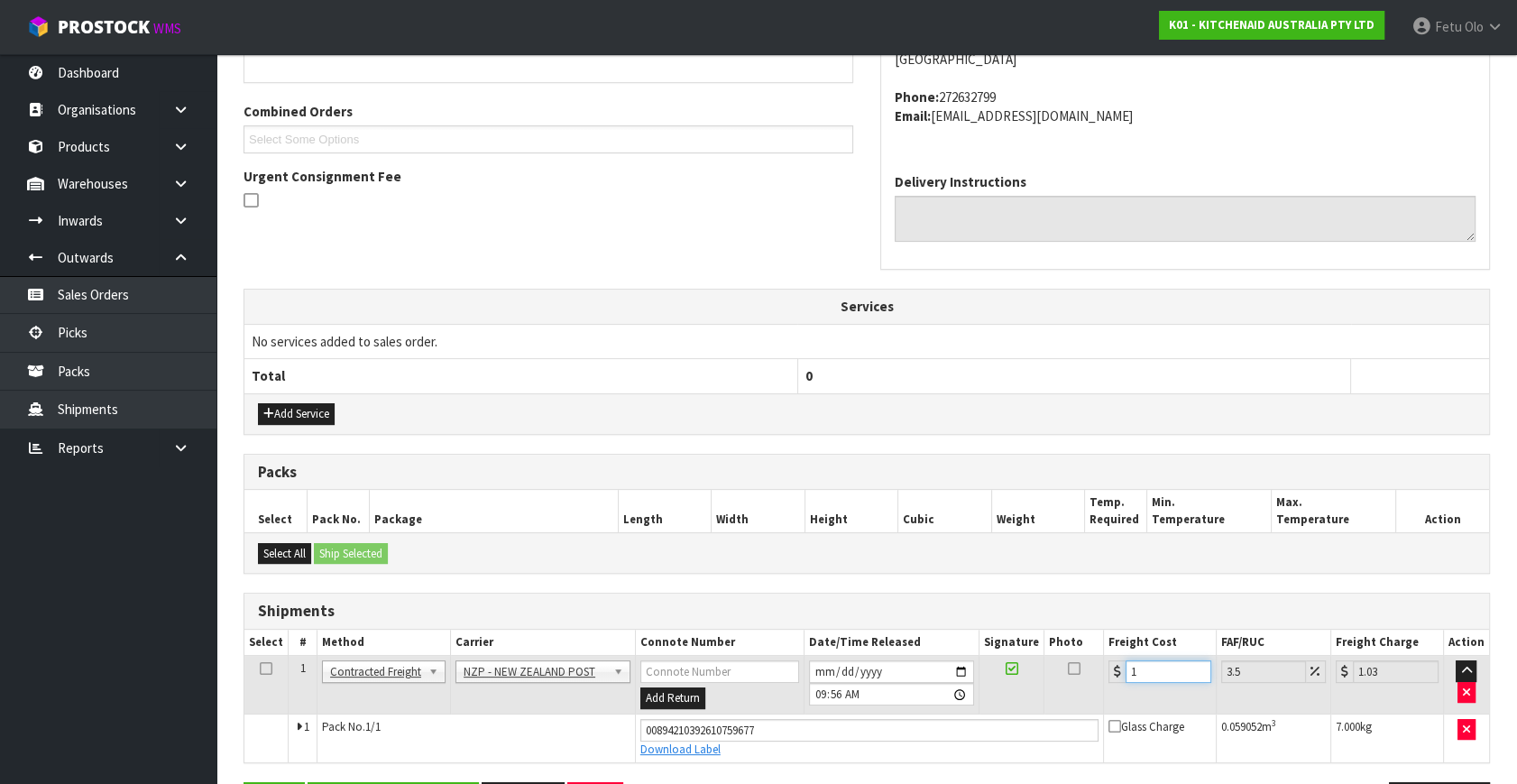
type input "14.49"
type input "14.6"
type input "15.11"
type input "14.66"
type input "15.17"
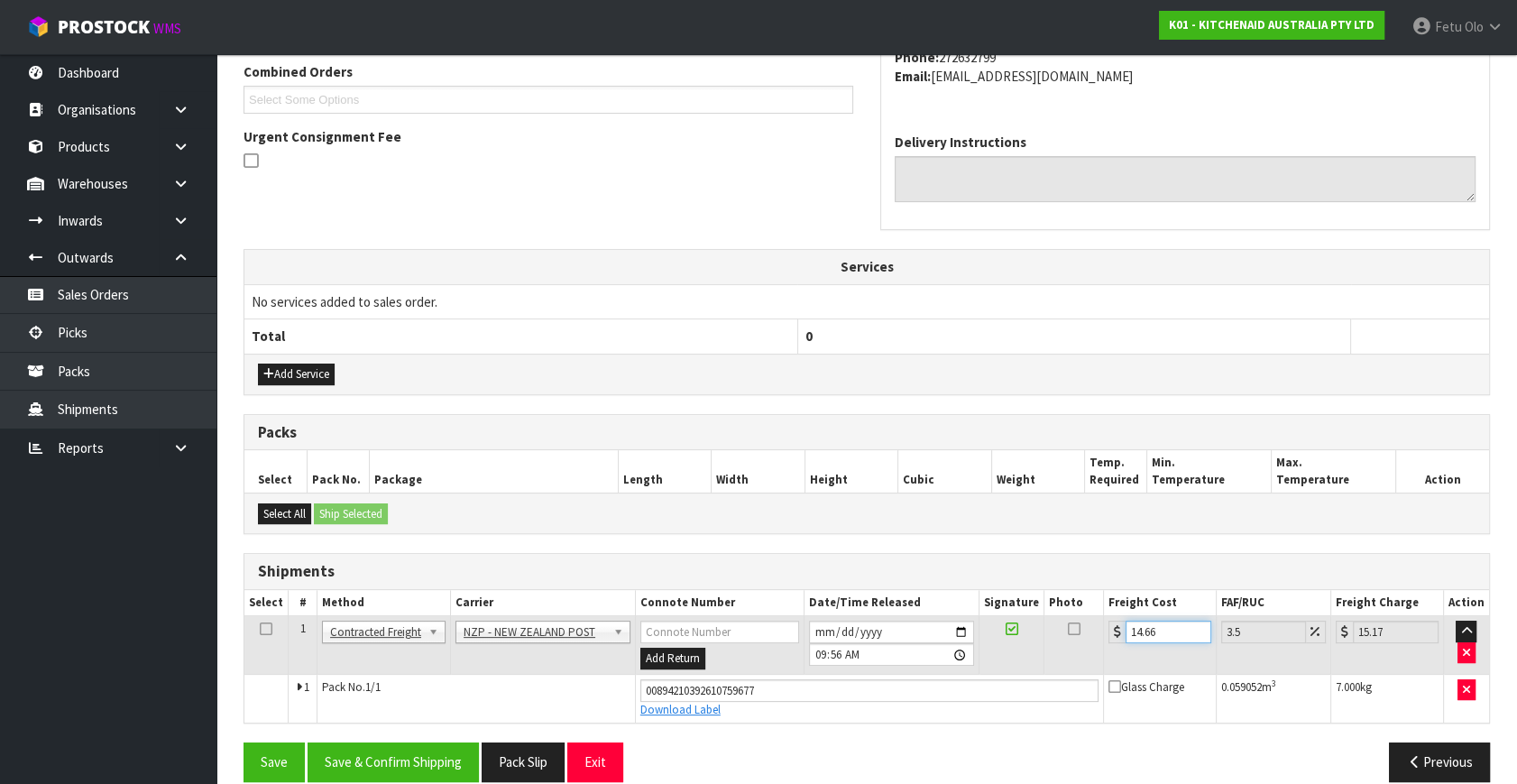
scroll to position [494, 0]
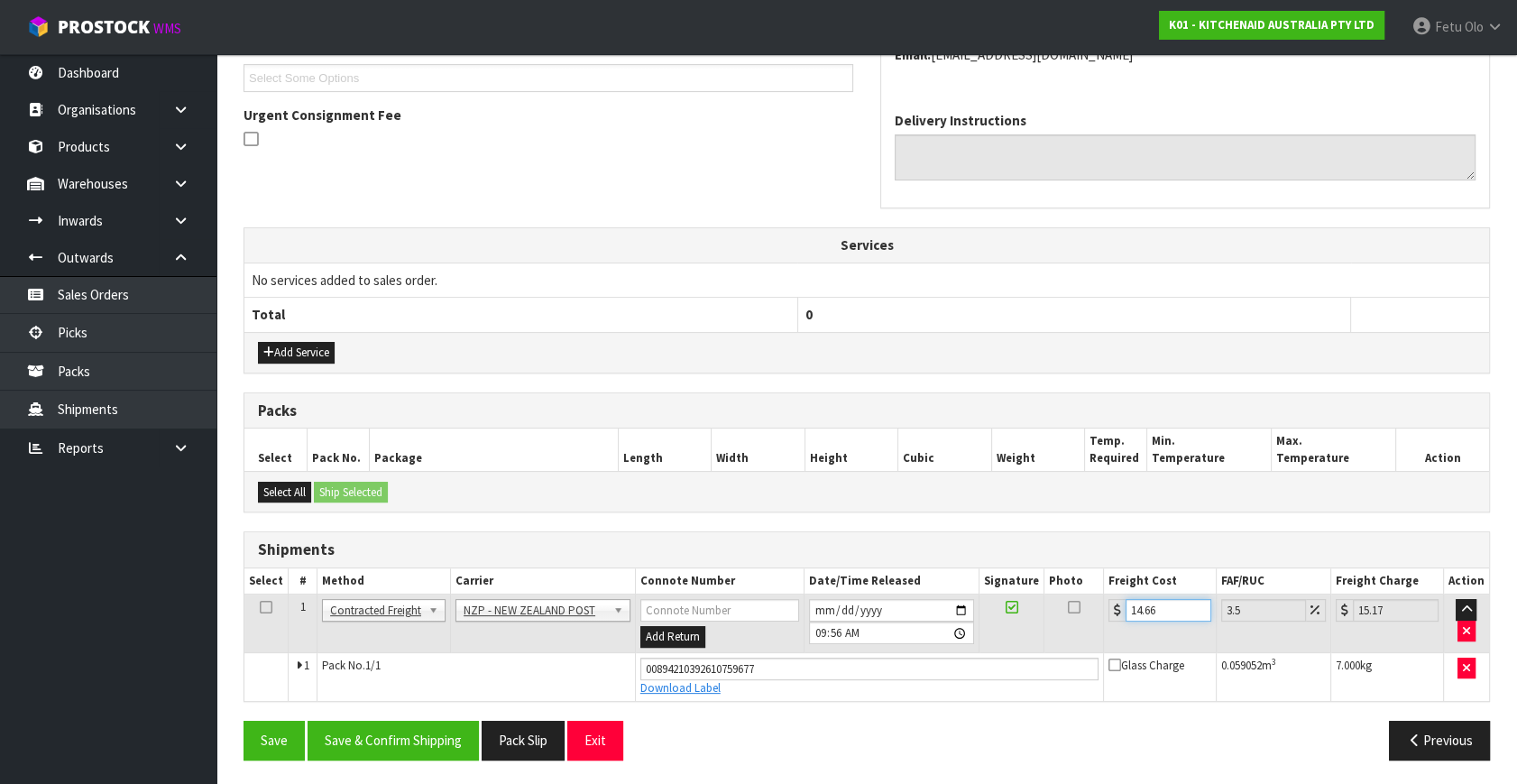
type input "14.66"
click at [412, 712] on div "From Address CONTRACT WAREHOUSING & LOGISTICS 17 Allens Road East Tamaki Auckla…" at bounding box center [866, 316] width 1247 height 913
click at [416, 745] on button "Save & Confirm Shipping" at bounding box center [393, 739] width 171 height 39
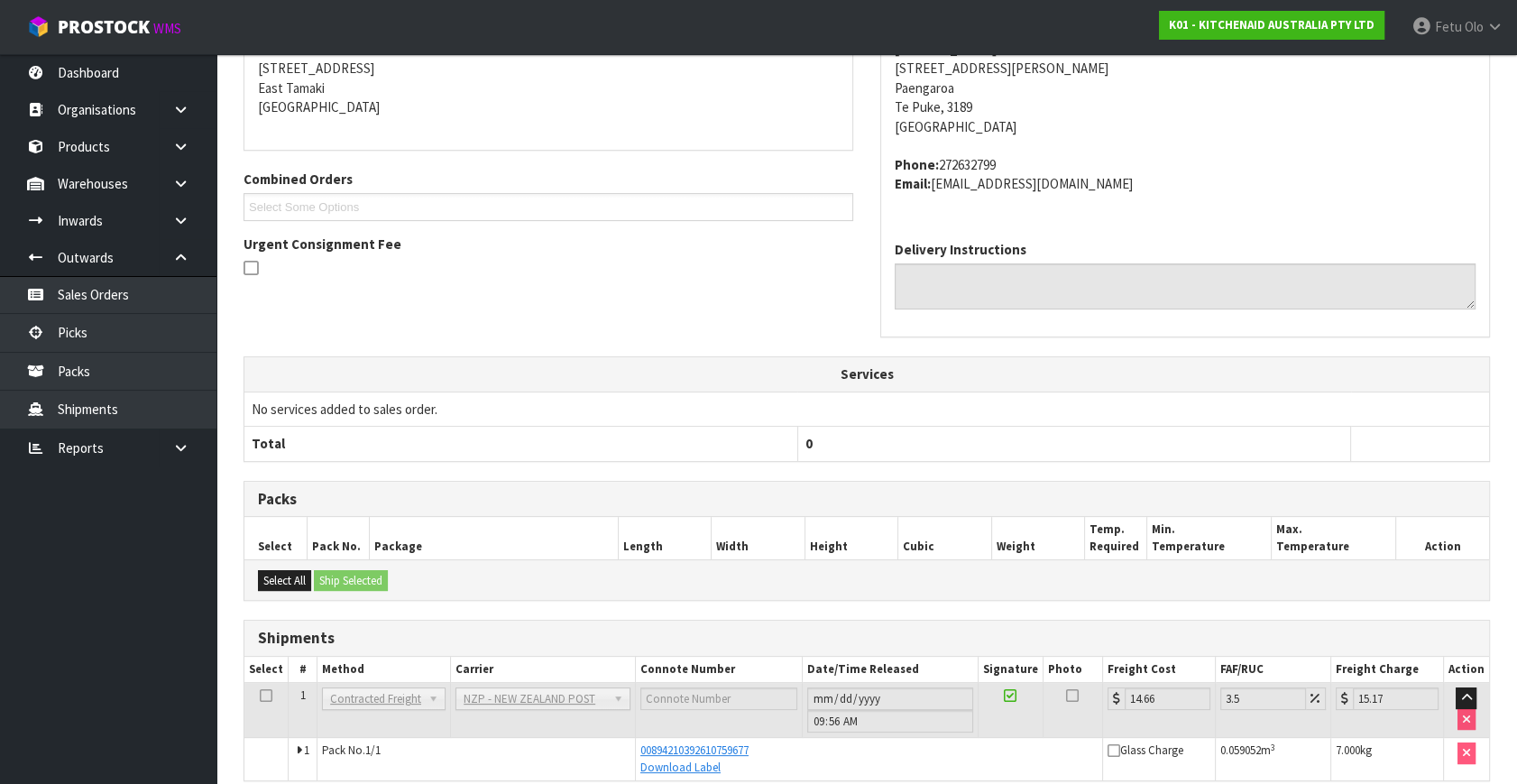
scroll to position [443, 0]
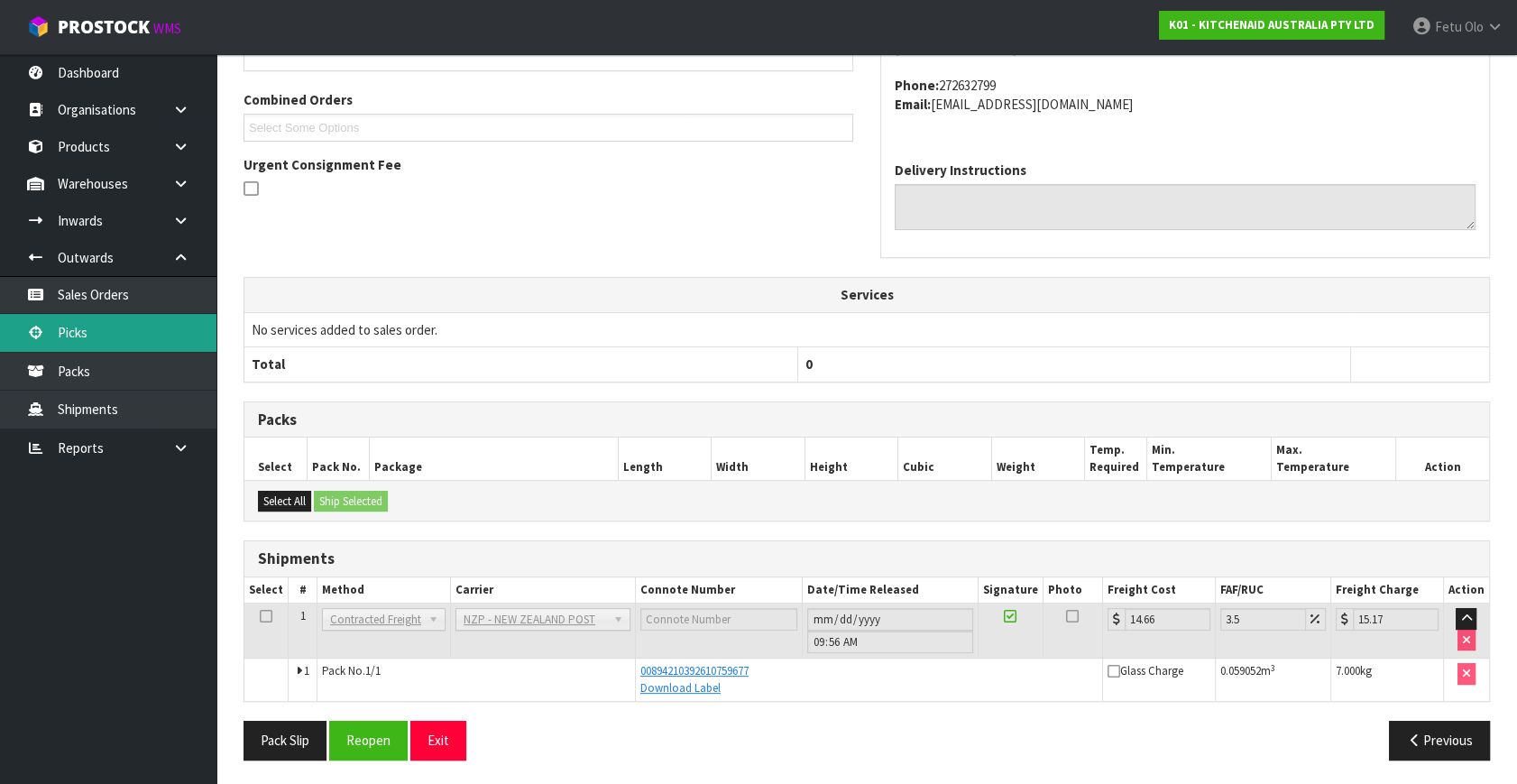
click at [133, 337] on link "Picks" at bounding box center [108, 332] width 217 height 37
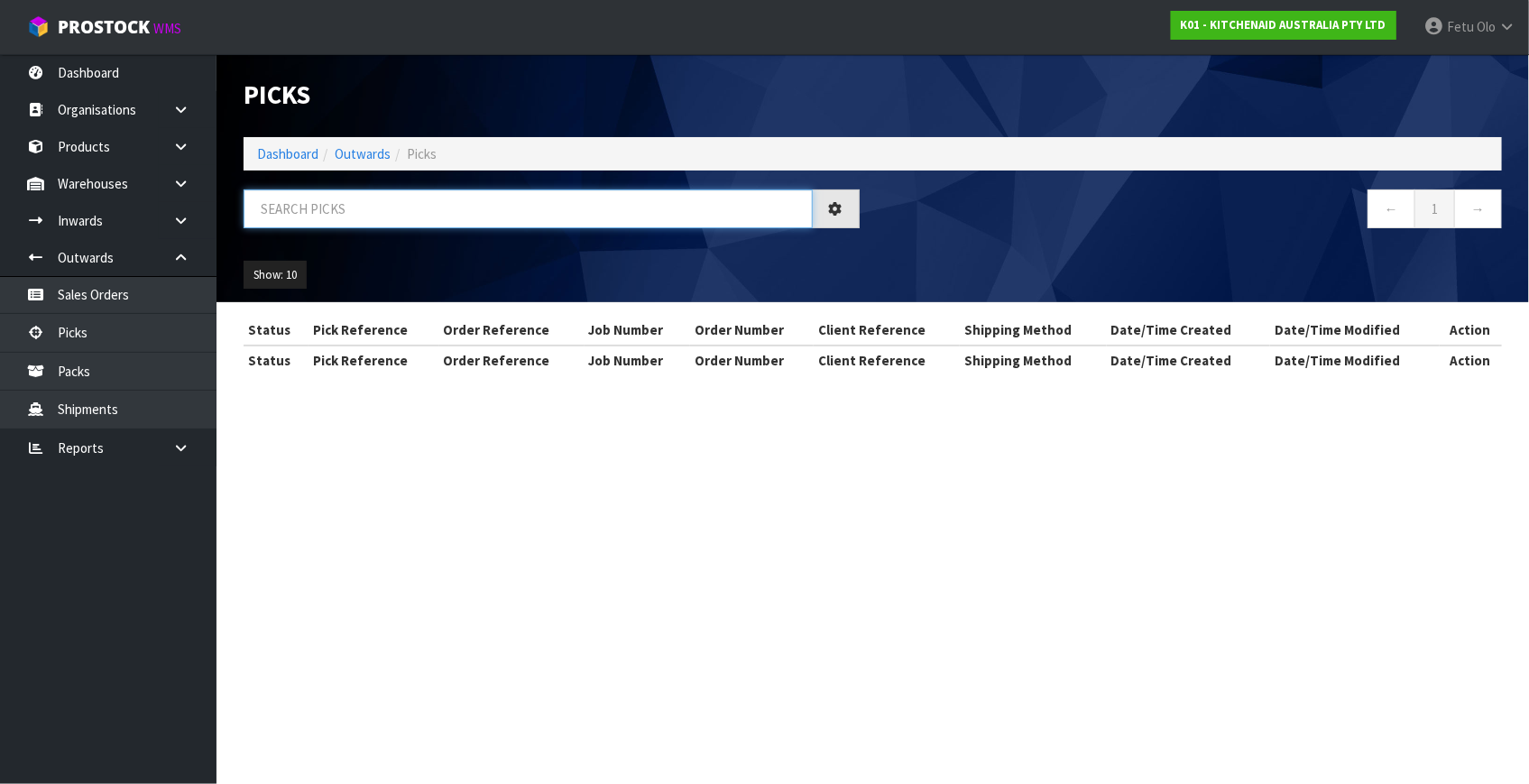
click at [399, 215] on input "text" at bounding box center [527, 209] width 569 height 39
type input "80569"
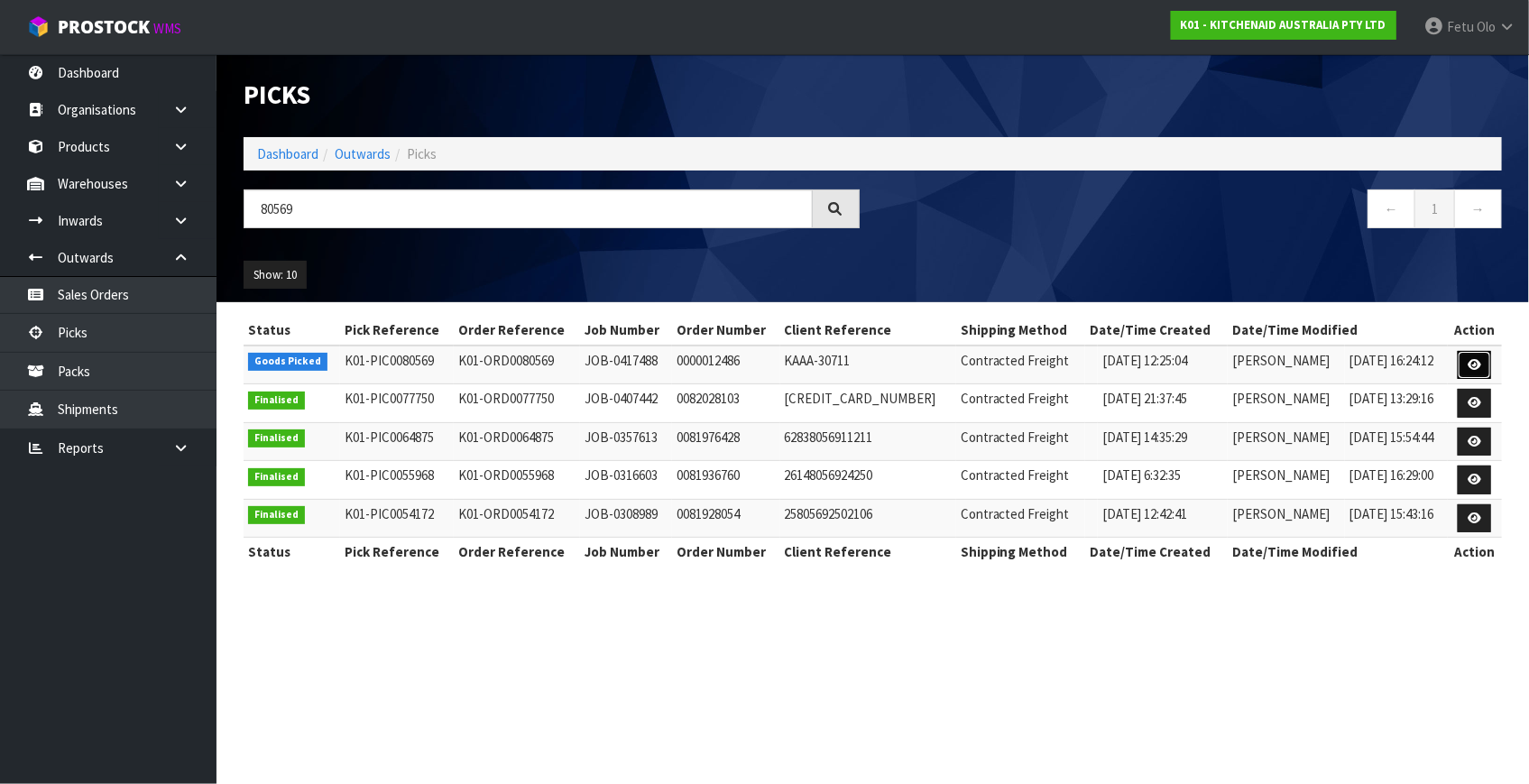
click at [1469, 367] on icon at bounding box center [1473, 364] width 14 height 12
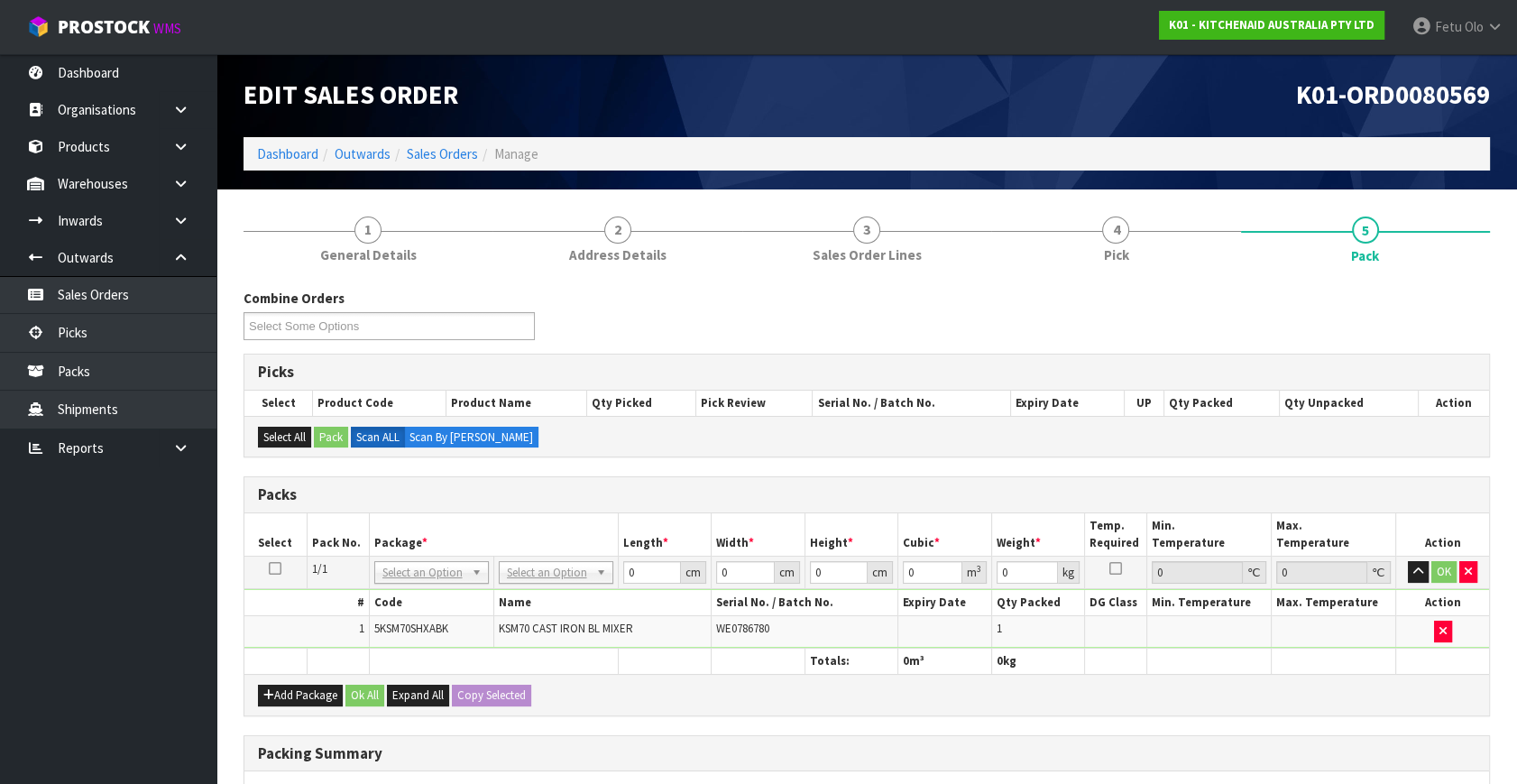
drag, startPoint x: 543, startPoint y: 577, endPoint x: 543, endPoint y: 588, distance: 11.0
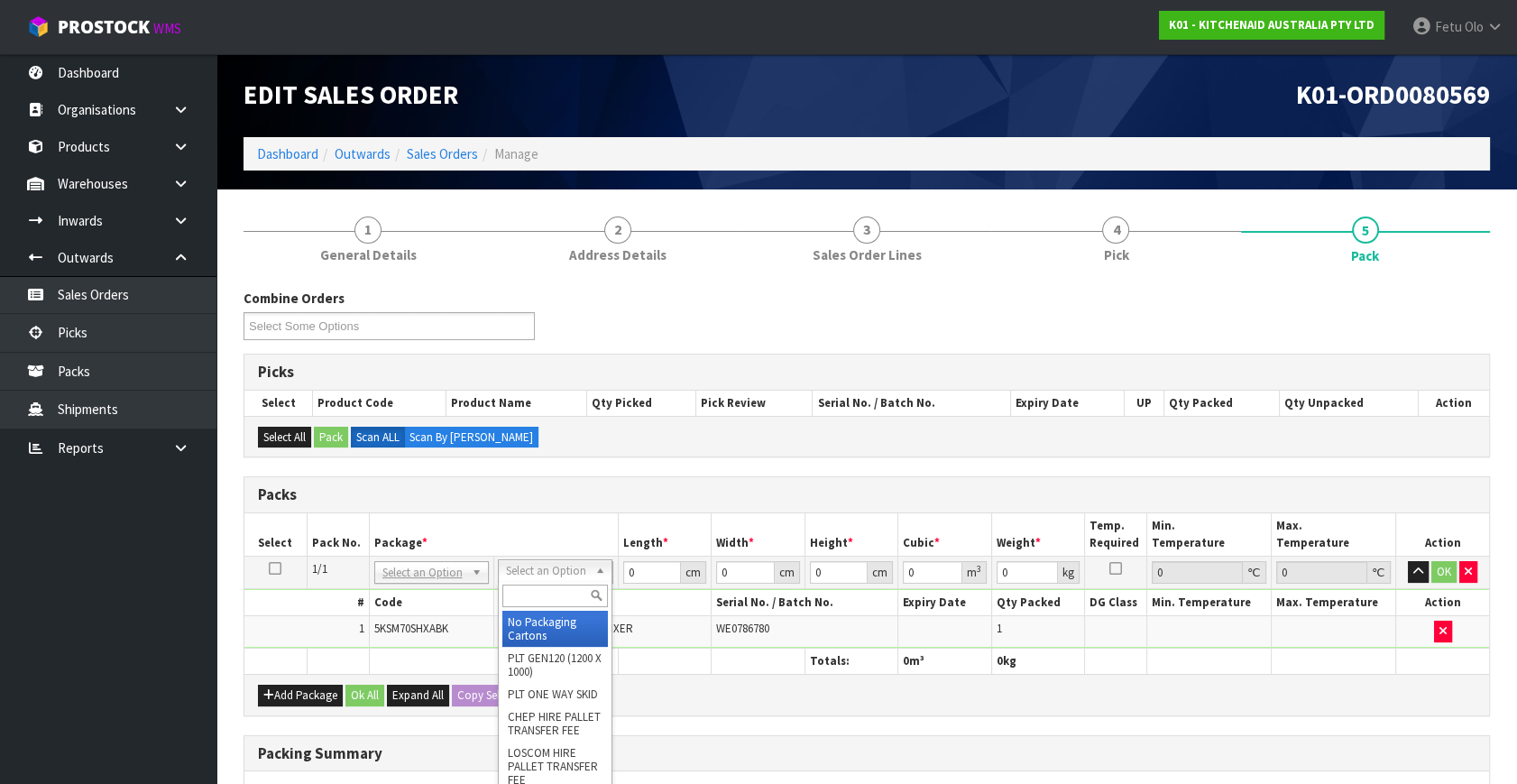
drag, startPoint x: 532, startPoint y: 631, endPoint x: 672, endPoint y: 568, distance: 153.5
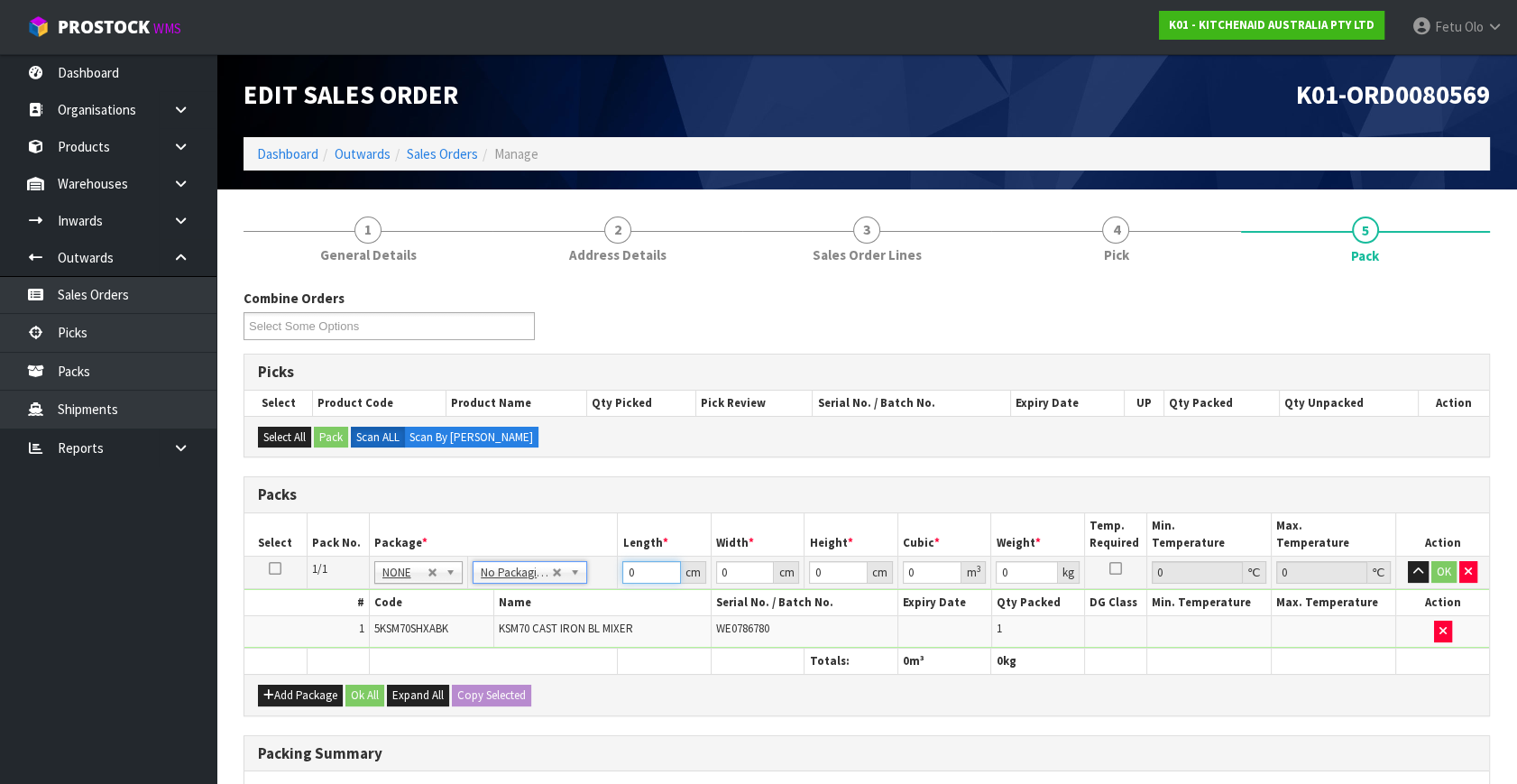
drag, startPoint x: 623, startPoint y: 582, endPoint x: 484, endPoint y: 636, distance: 149.1
click at [491, 636] on tbody "1/1 NONE 007-001 007-002 007-004 007-009 007-013 007-014 007-015 007-017 007-01…" at bounding box center [866, 602] width 1245 height 92
type input "45"
type input "35"
type input "5"
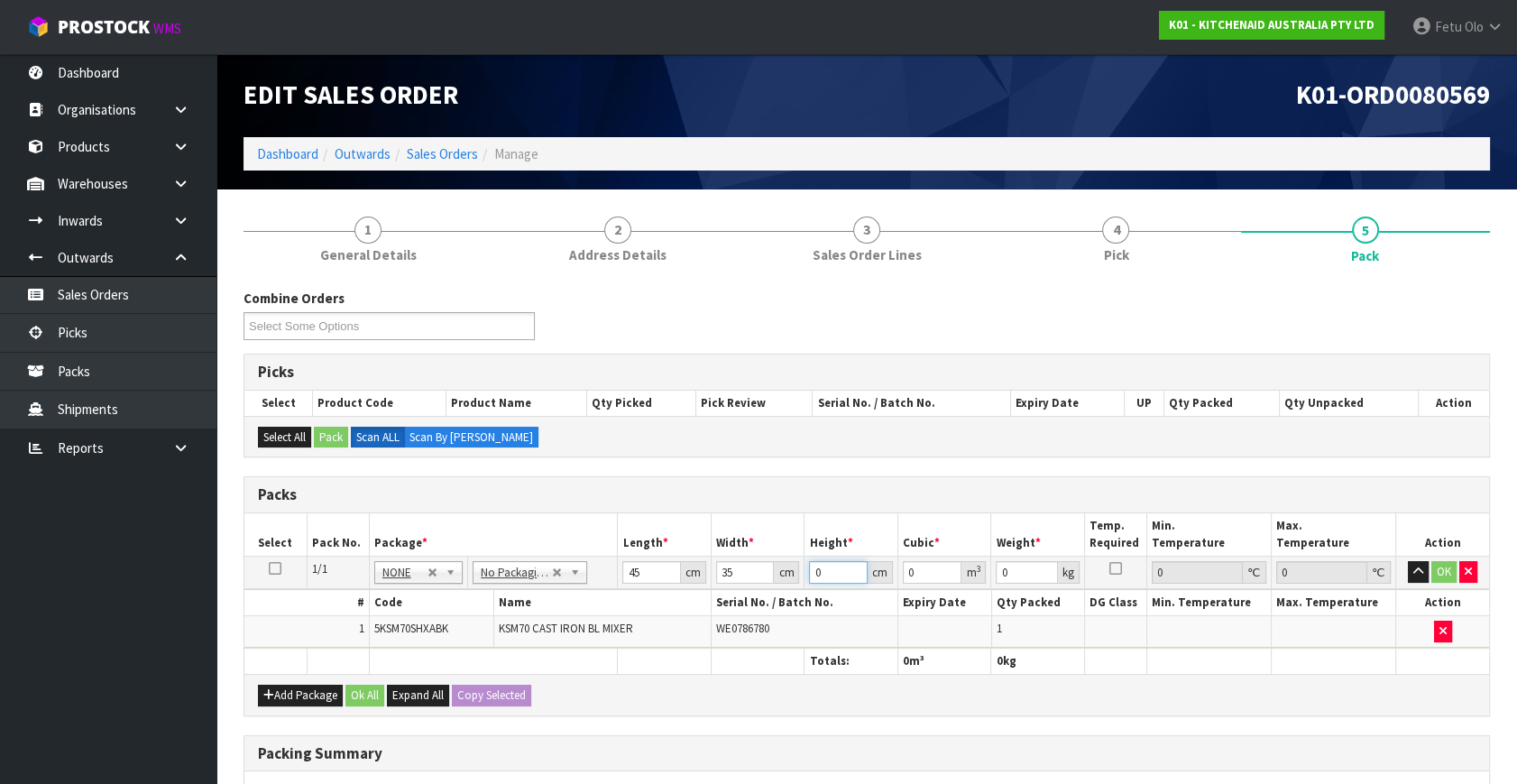
type input "0.007875"
type input "51"
type input "0.080325"
type input "51"
type input "17"
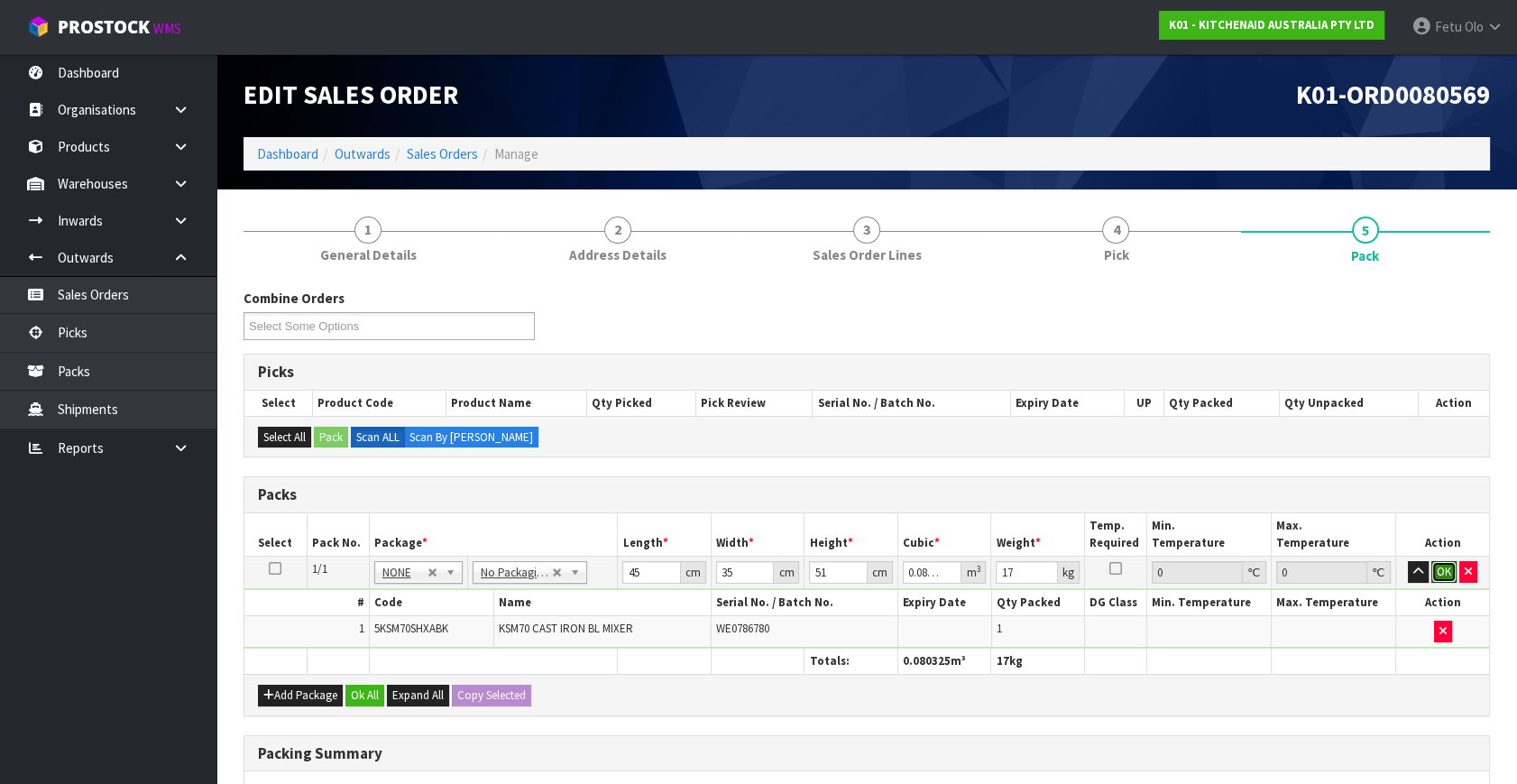
click button "OK" at bounding box center [1444, 572] width 25 height 22
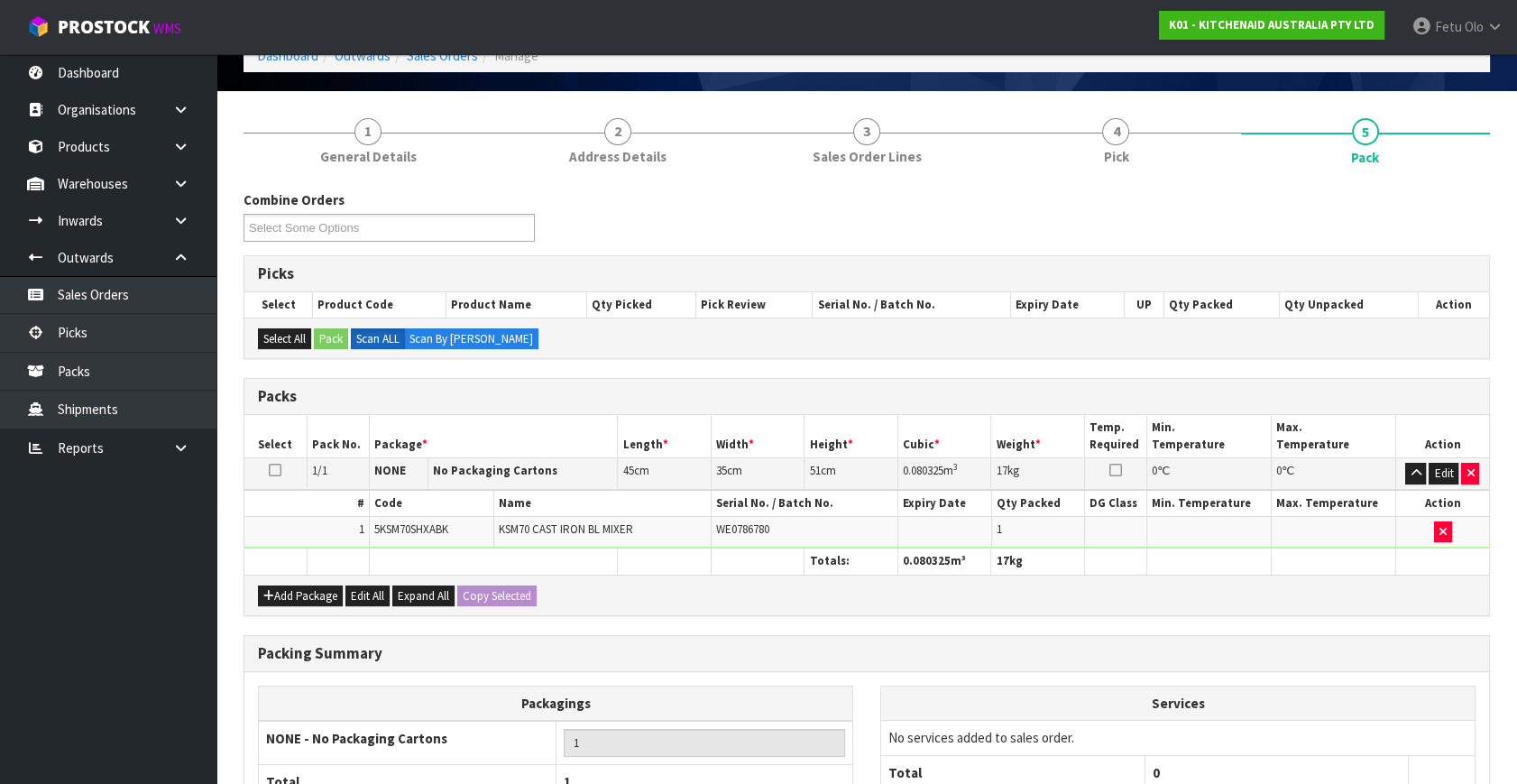
scroll to position [269, 0]
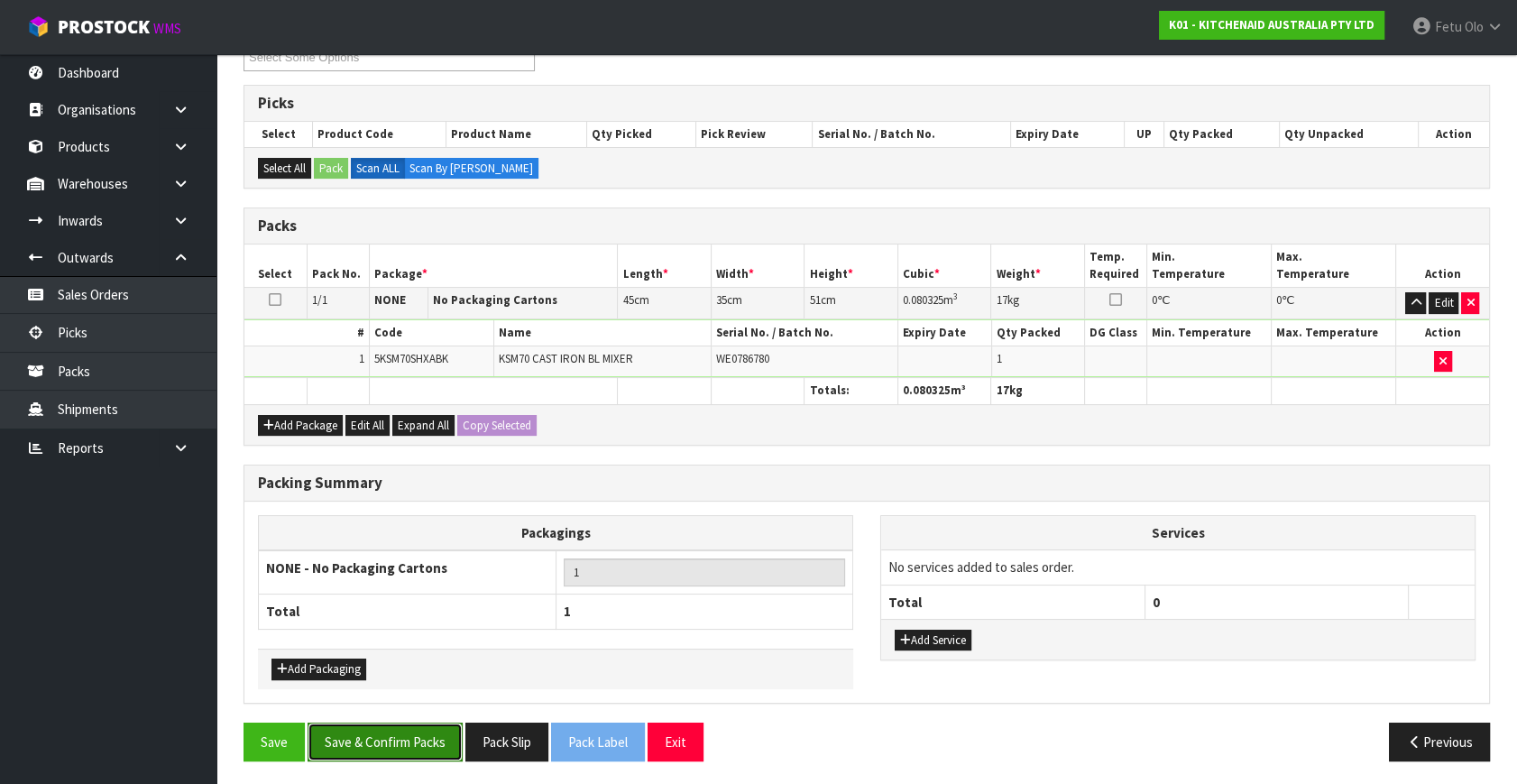
click at [420, 722] on button "Save & Confirm Packs" at bounding box center [385, 741] width 155 height 39
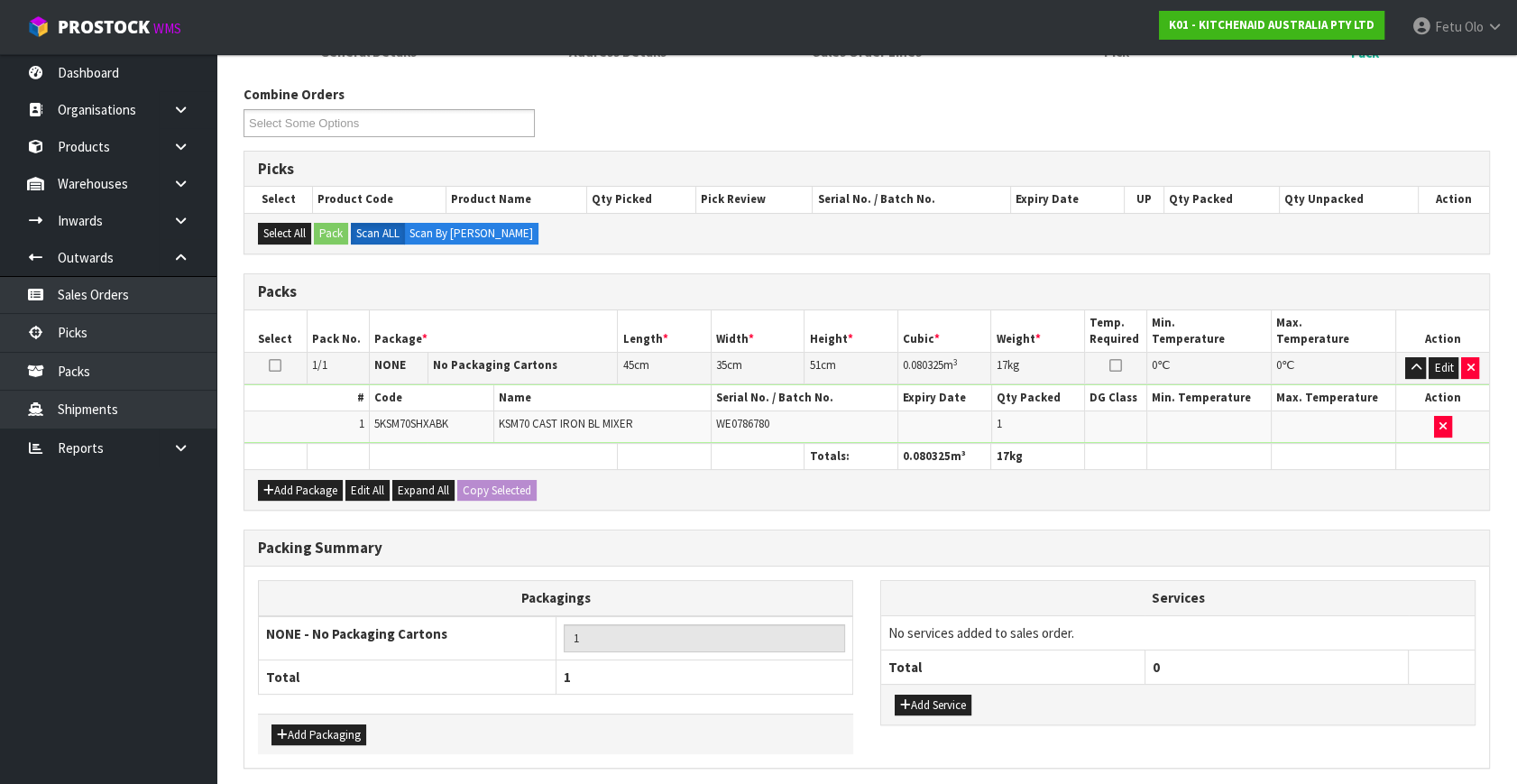
scroll to position [0, 0]
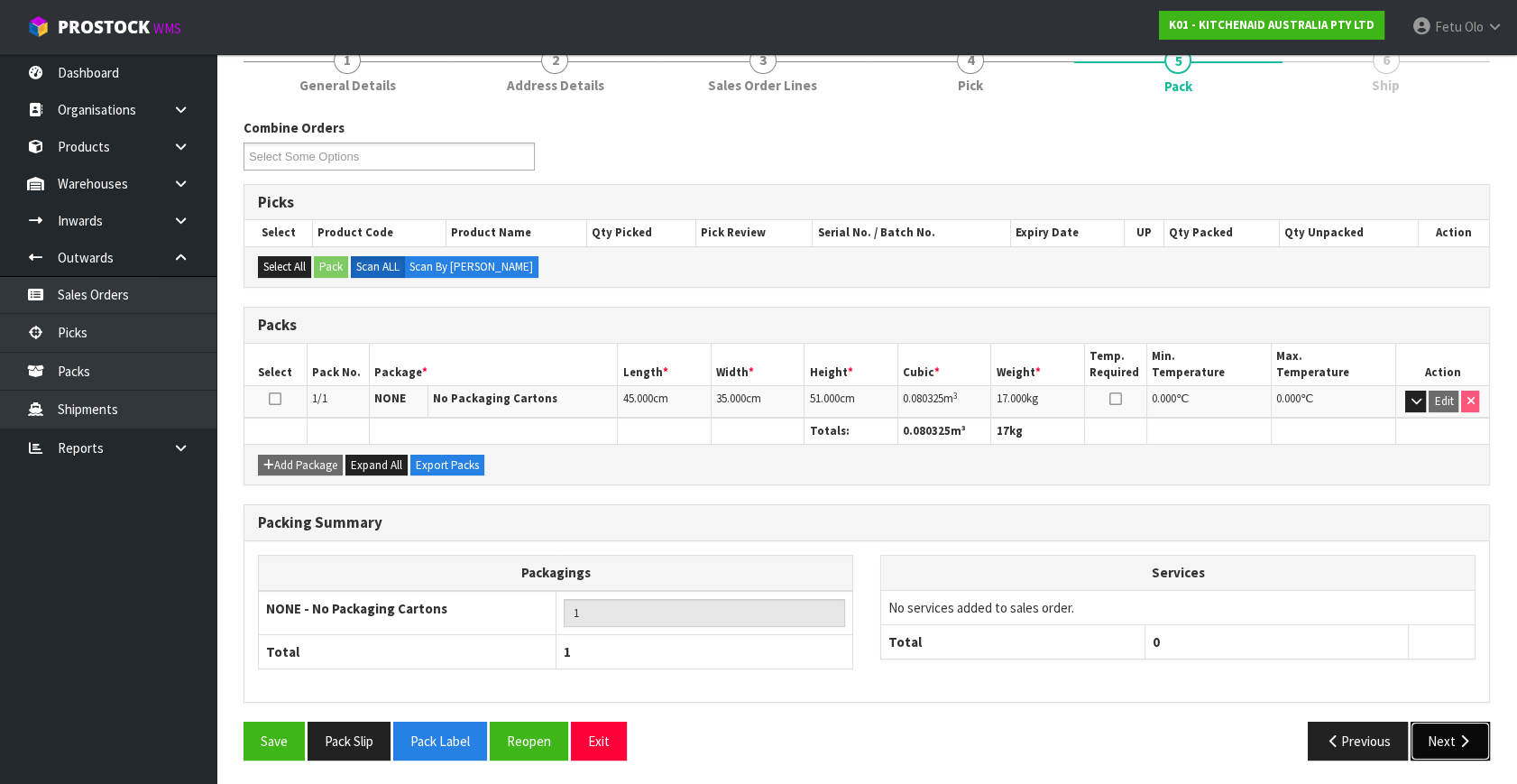
click at [1482, 721] on button "Next" at bounding box center [1450, 740] width 79 height 39
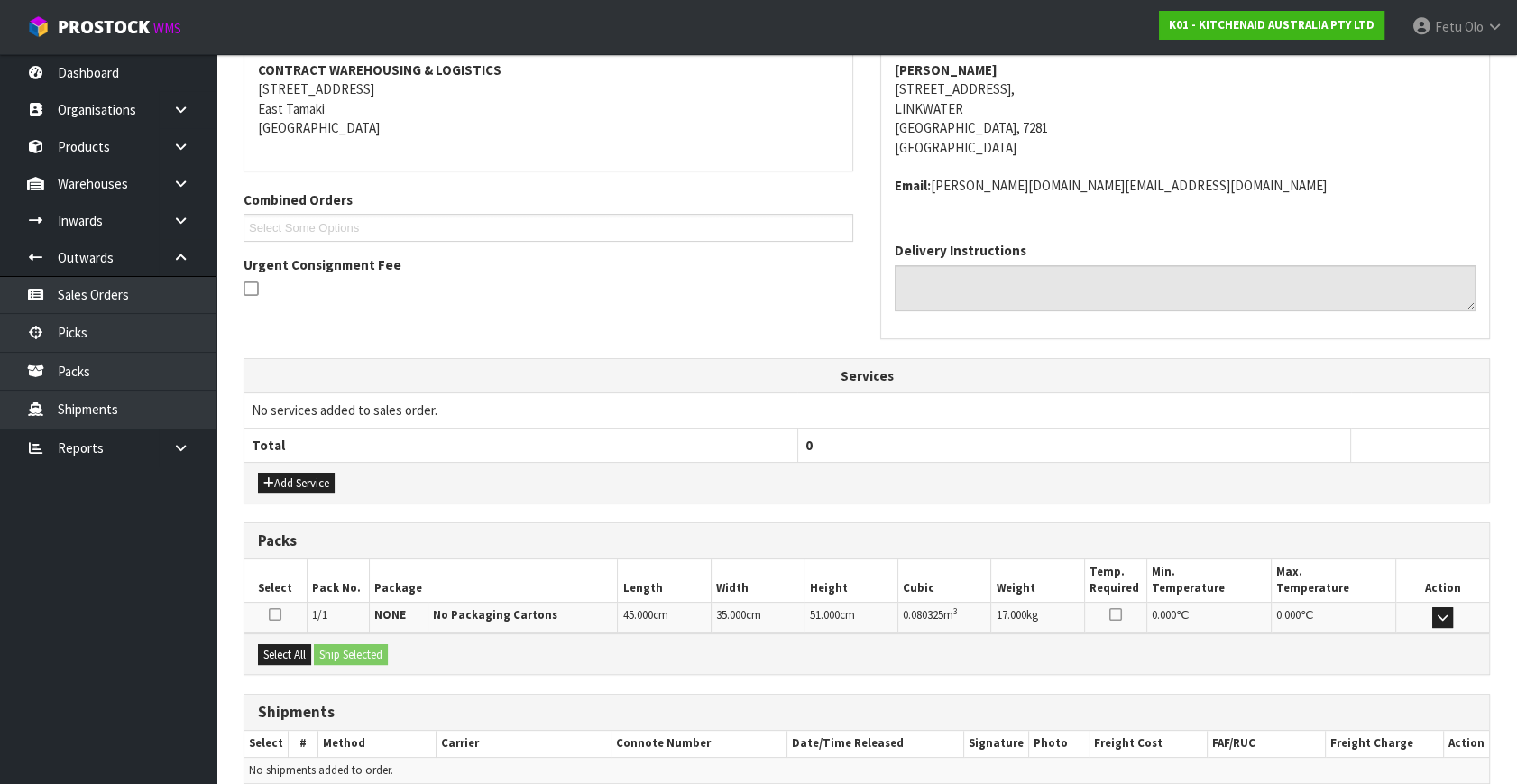
scroll to position [424, 0]
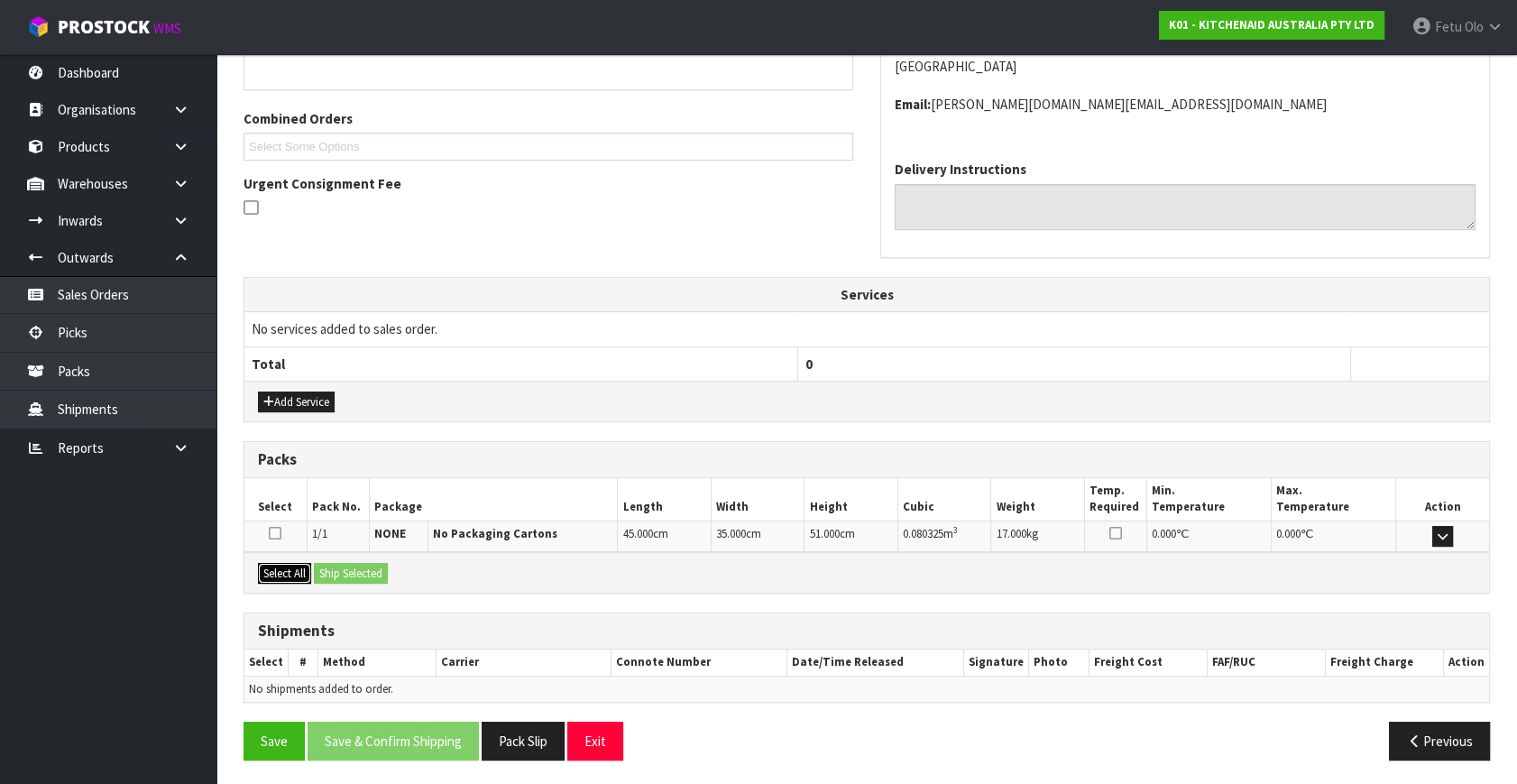
drag, startPoint x: 261, startPoint y: 575, endPoint x: 312, endPoint y: 575, distance: 51.0
click at [277, 575] on button "Select All" at bounding box center [284, 574] width 53 height 22
click at [343, 573] on button "Ship Selected" at bounding box center [351, 574] width 74 height 22
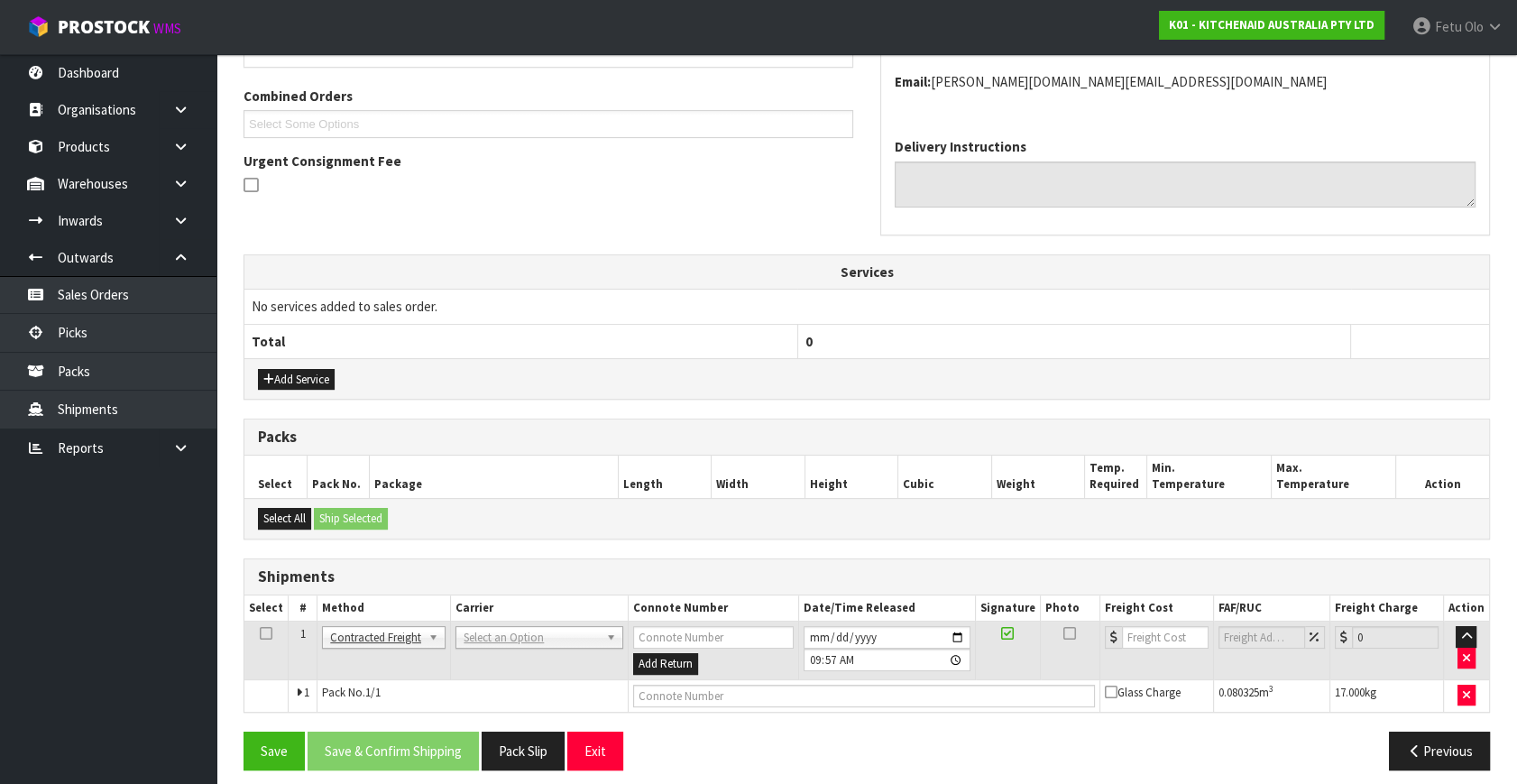
scroll to position [457, 0]
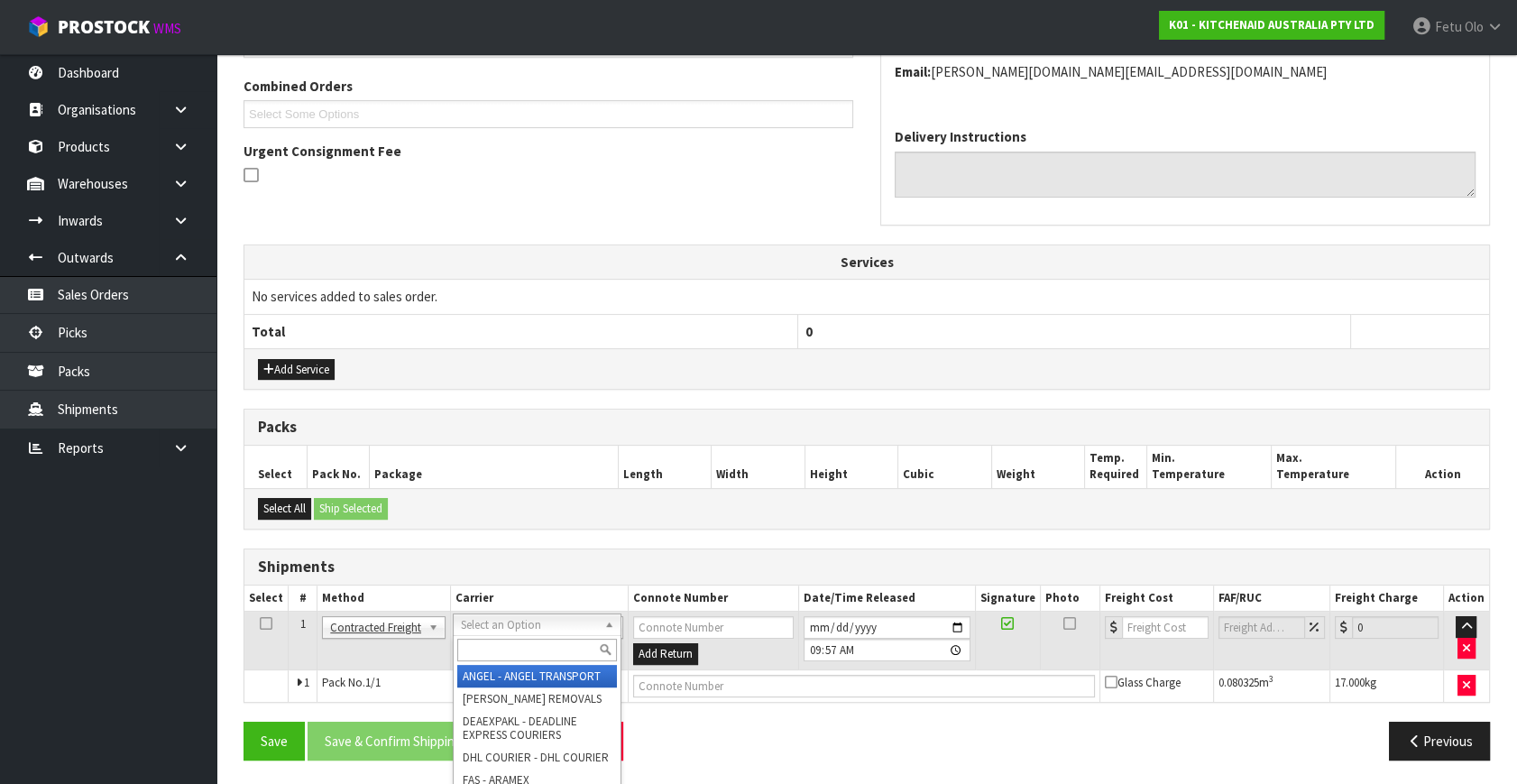
drag, startPoint x: 514, startPoint y: 623, endPoint x: 505, endPoint y: 656, distance: 34.2
click at [505, 651] on input "text" at bounding box center [536, 649] width 159 height 23
type input "nP"
click at [506, 643] on input "text" at bounding box center [536, 649] width 159 height 23
type input "nzp"
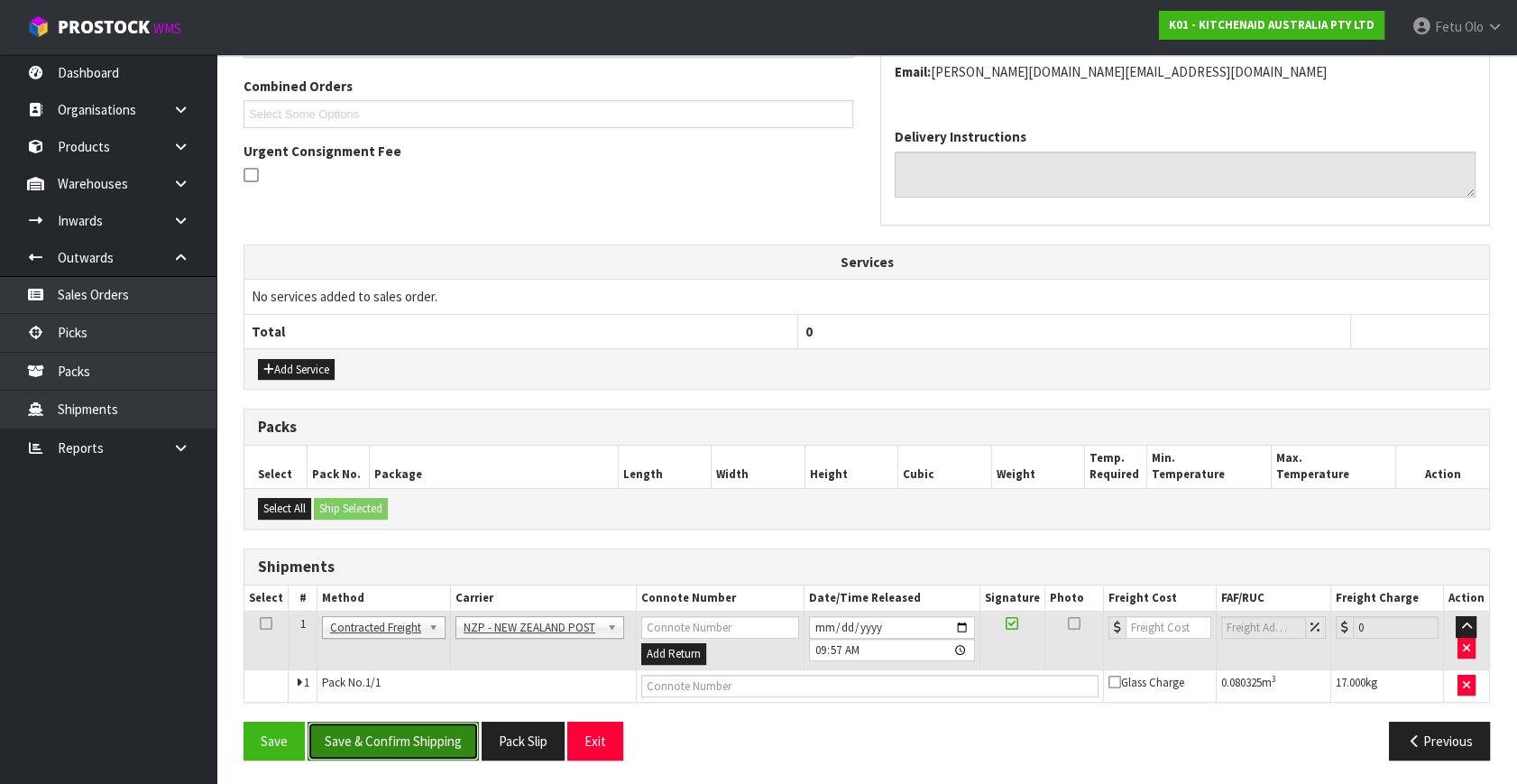
click at [471, 744] on button "Save & Confirm Shipping" at bounding box center [393, 740] width 171 height 39
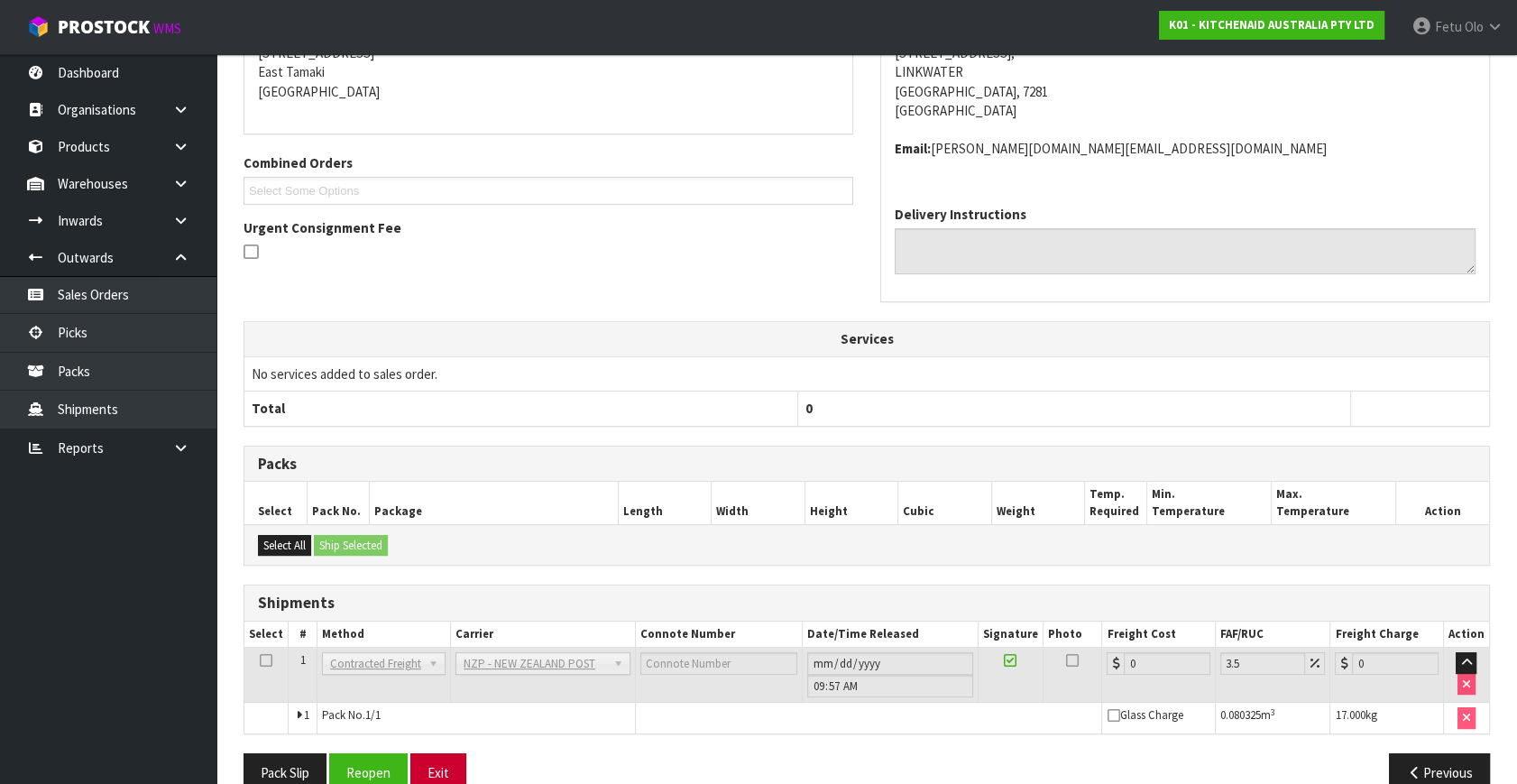
scroll to position [432, 0]
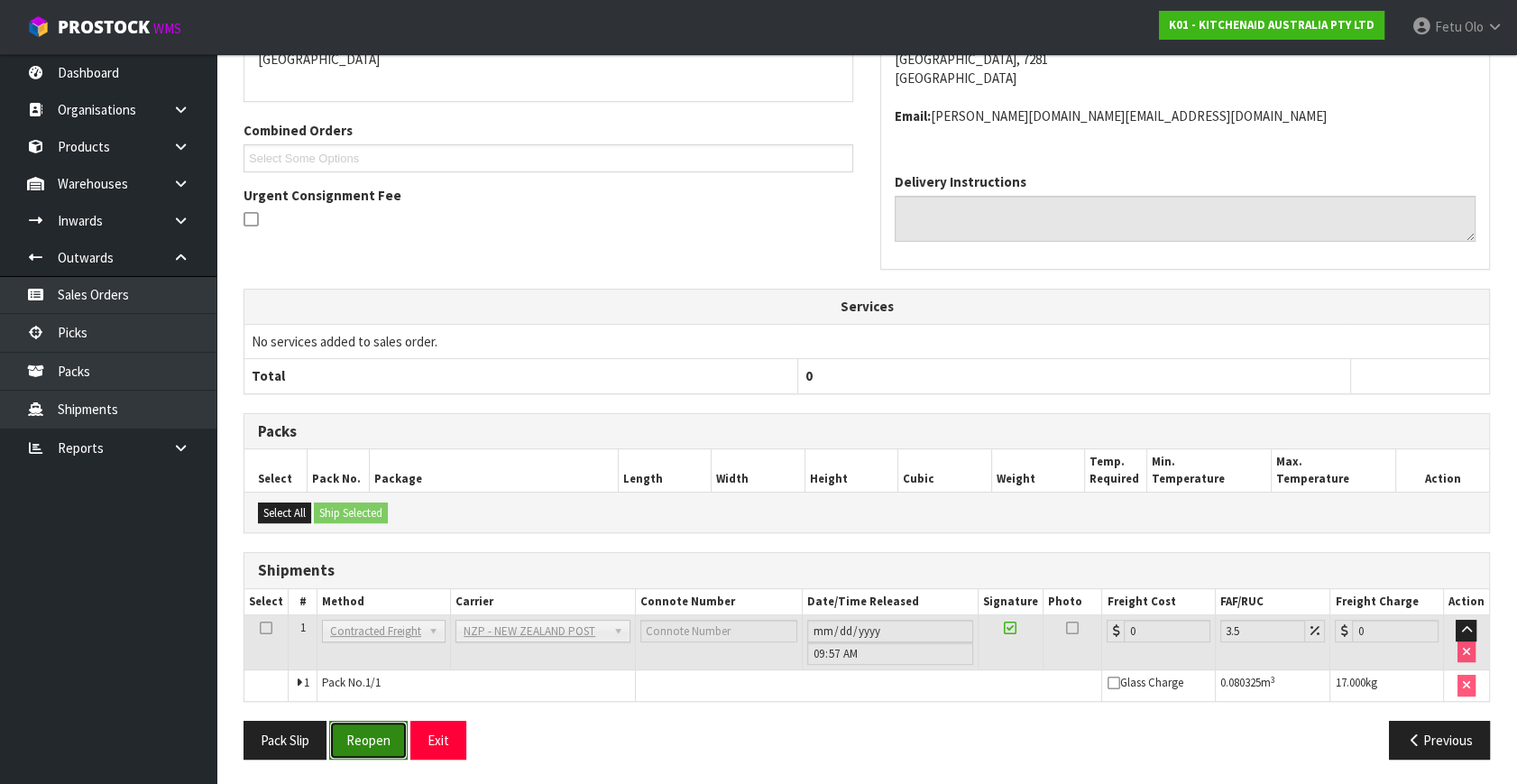
drag, startPoint x: 364, startPoint y: 738, endPoint x: 375, endPoint y: 739, distance: 11.0
click at [364, 738] on button "Reopen" at bounding box center [368, 739] width 78 height 39
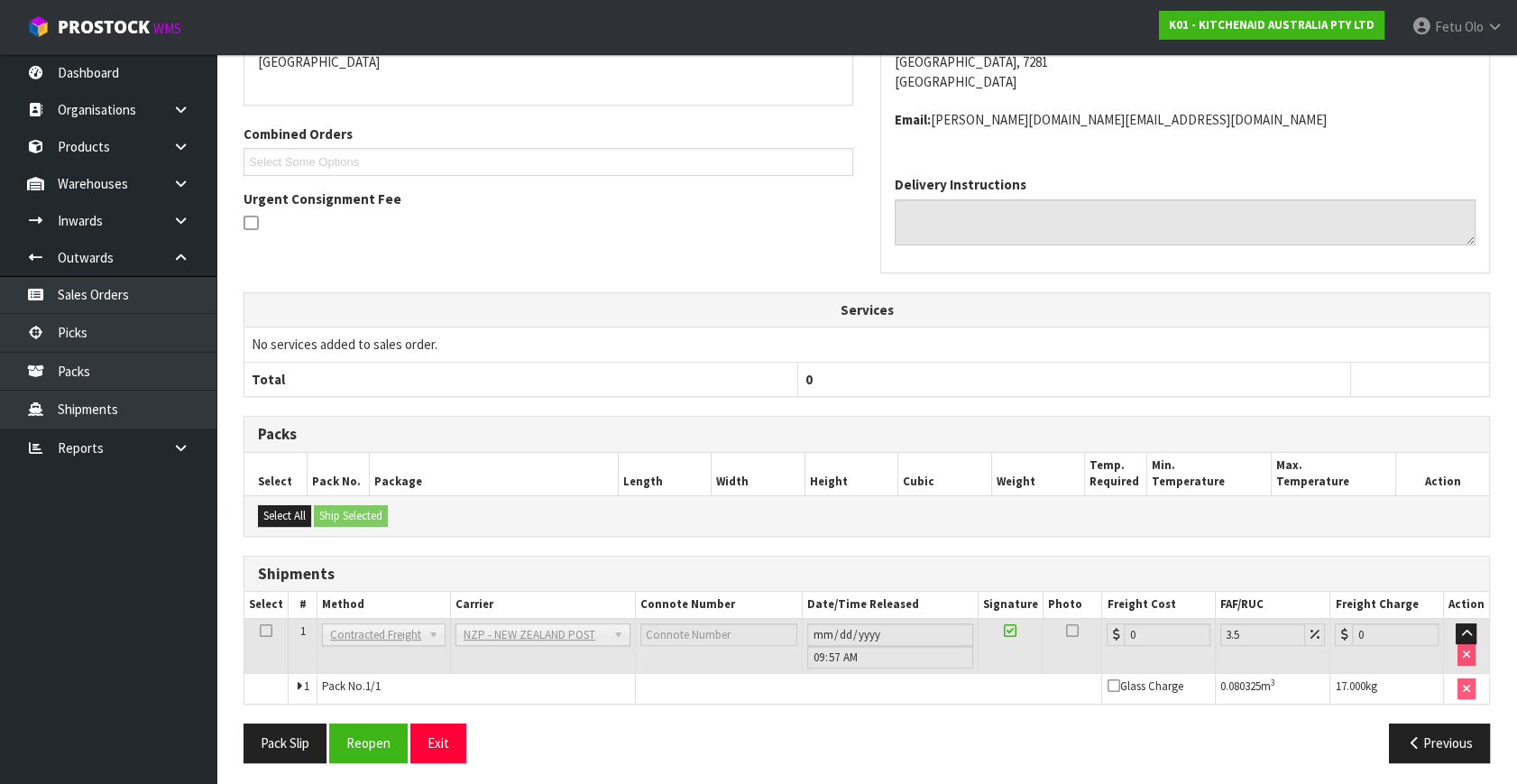
scroll to position [413, 0]
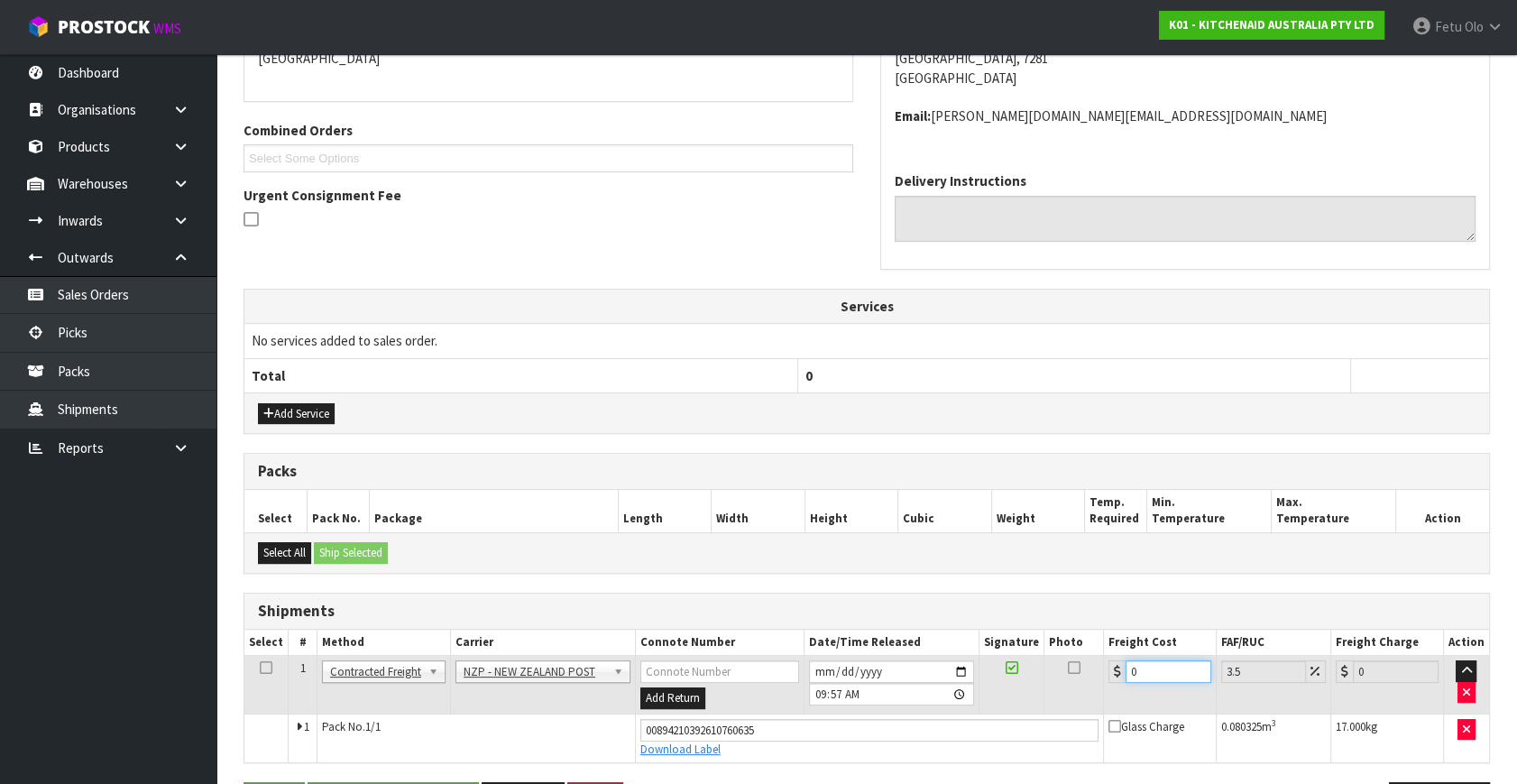
drag, startPoint x: 1163, startPoint y: 667, endPoint x: 818, endPoint y: 735, distance: 351.6
click at [818, 735] on tbody "1 Client Local Pickup Customer Local Pickup Company Freight Contracted Freight …" at bounding box center [866, 708] width 1245 height 107
type input "2"
type input "2.07"
type input "27"
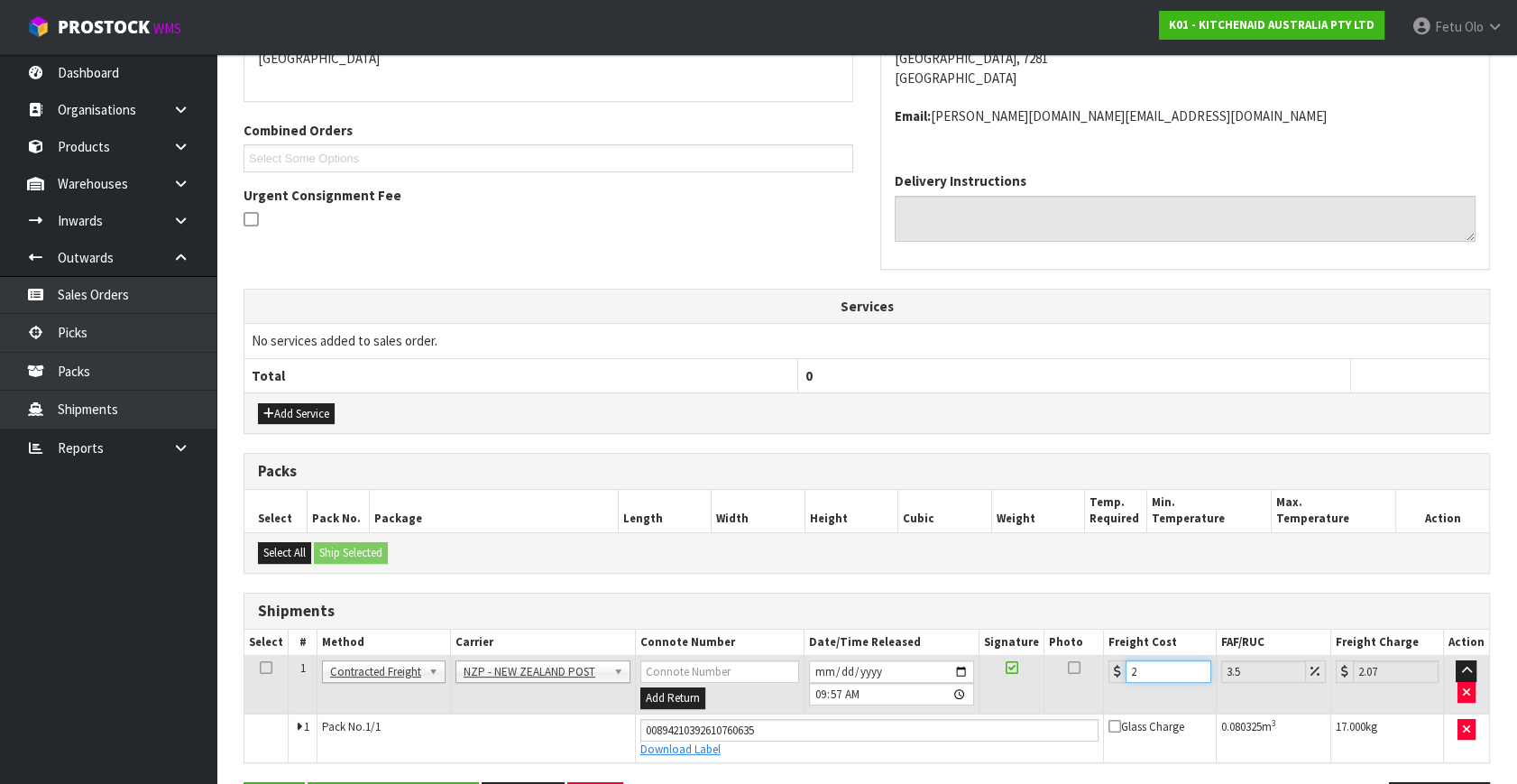
type input "27.94"
type input "27.8"
type input "28.77"
type input "27.87"
type input "28.85"
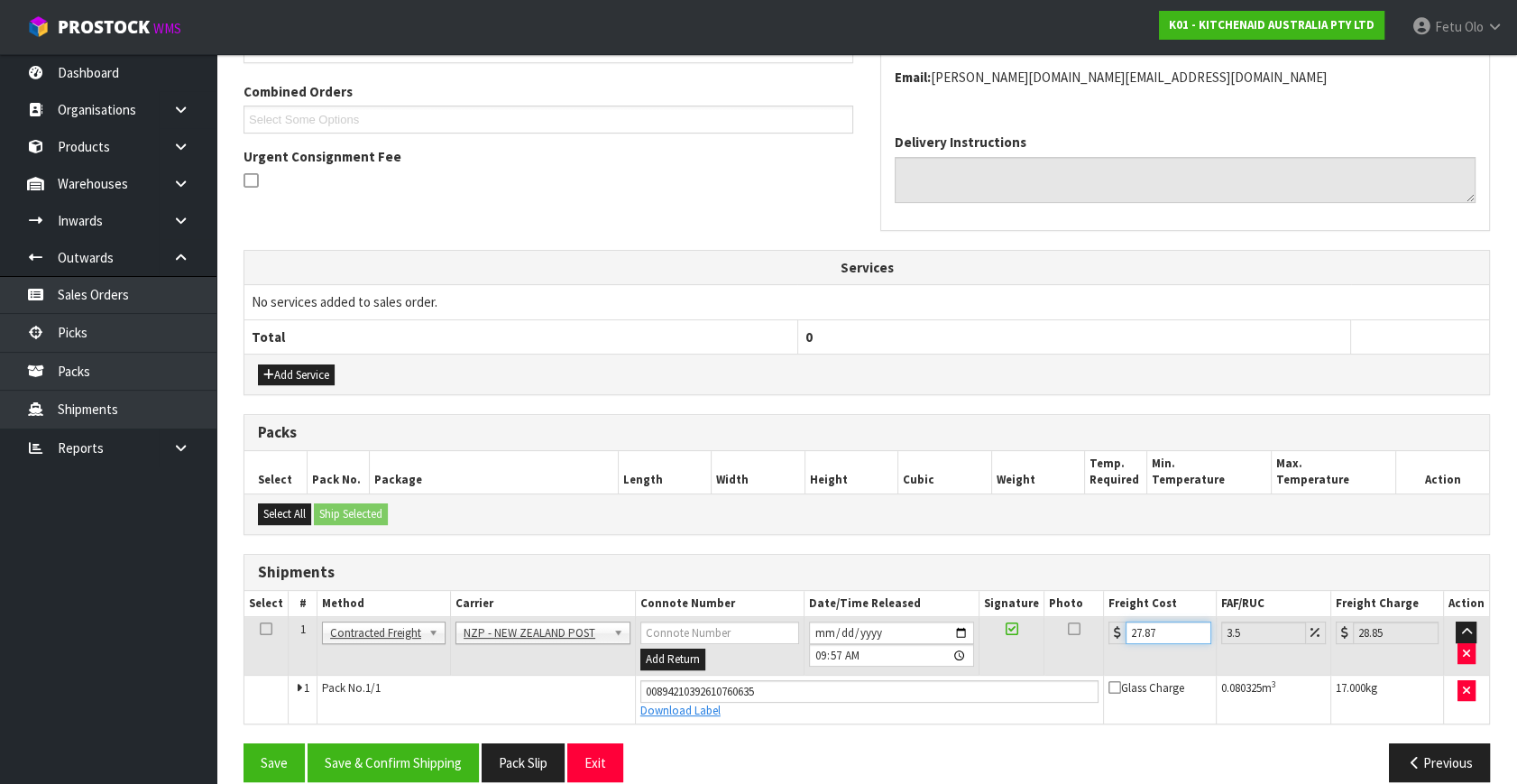
scroll to position [473, 0]
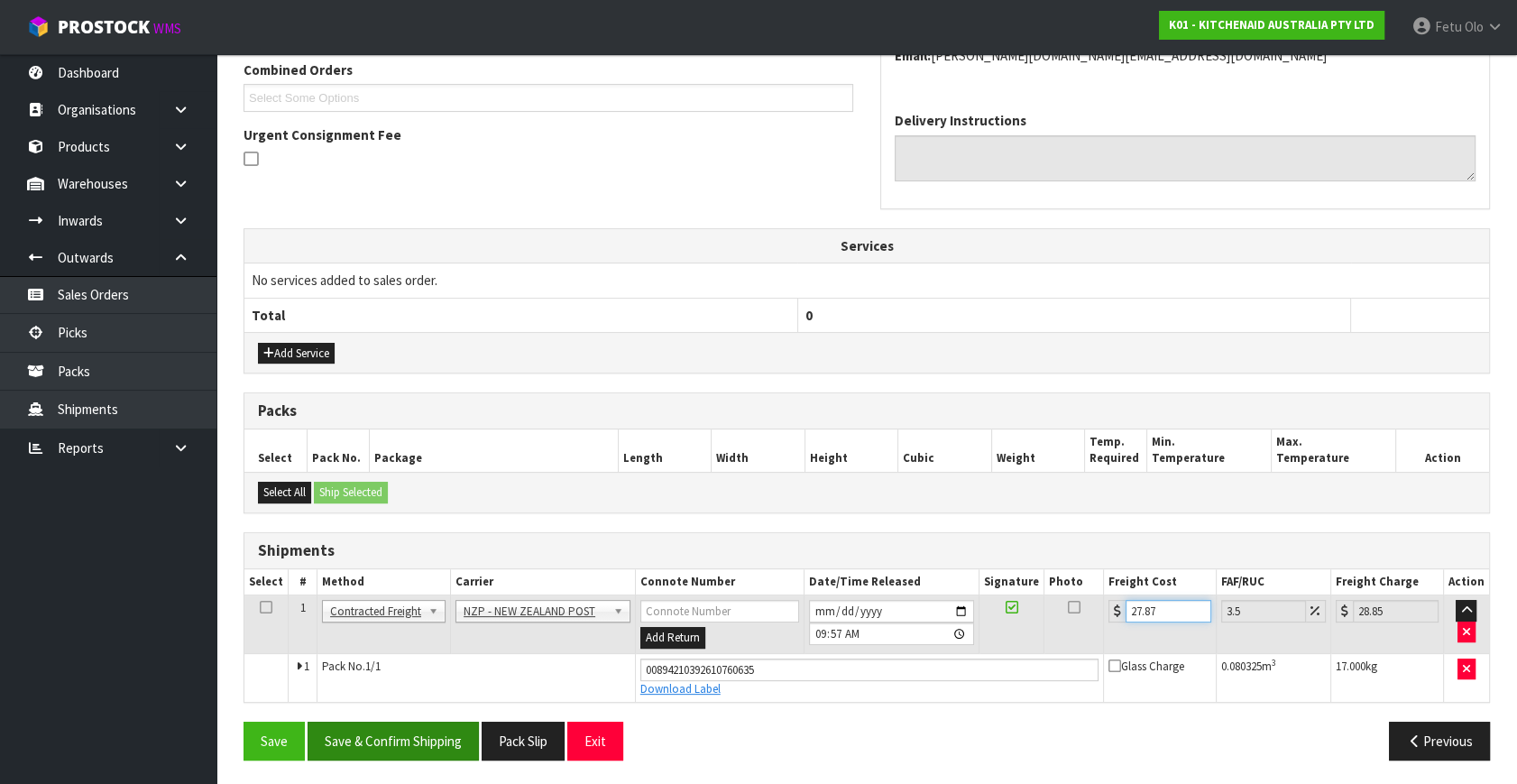
type input "27.87"
click at [382, 740] on button "Save & Confirm Shipping" at bounding box center [393, 740] width 171 height 39
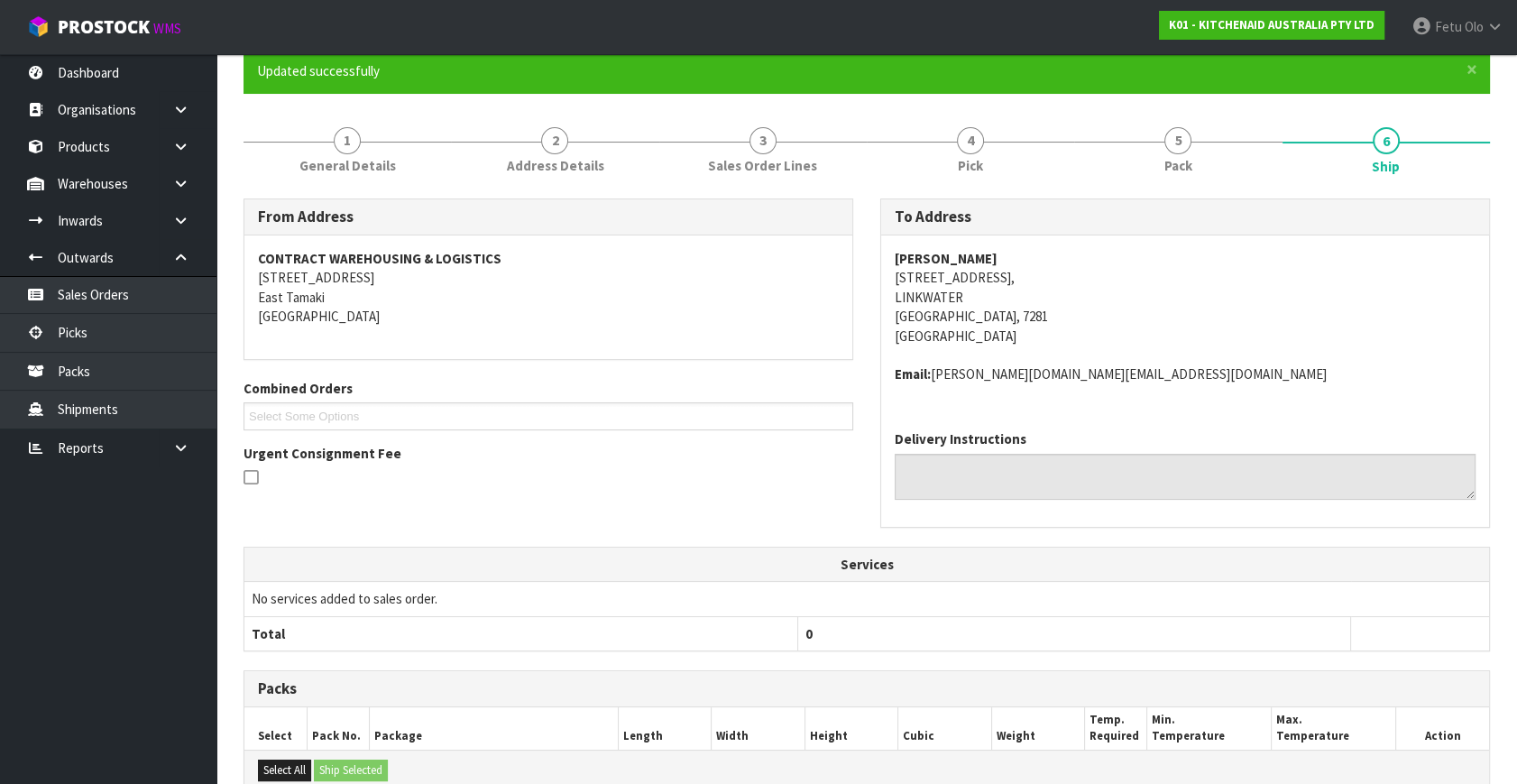
scroll to position [423, 0]
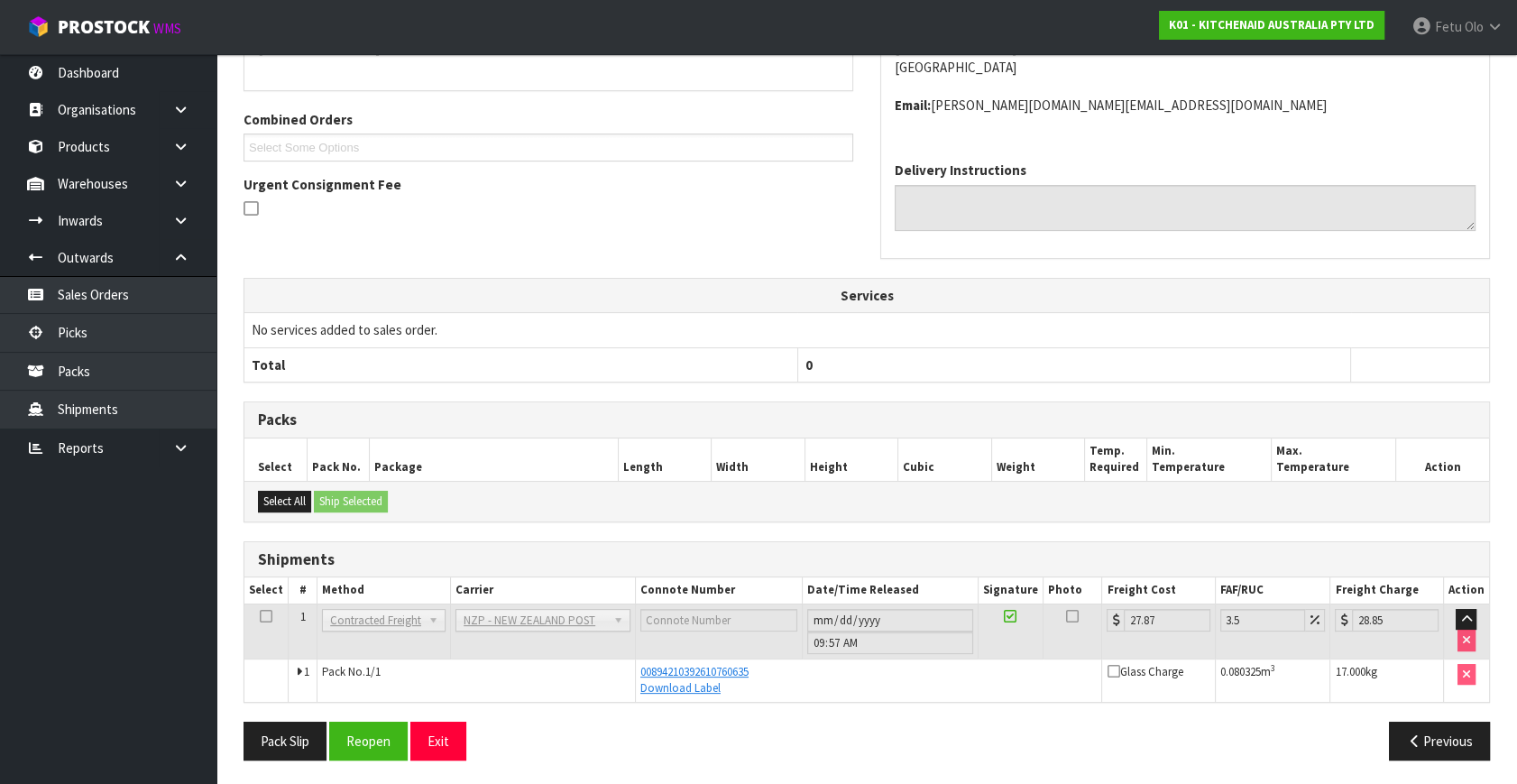
click at [389, 334] on td "No services added to sales order." at bounding box center [866, 331] width 1245 height 35
click at [131, 331] on link "Picks" at bounding box center [108, 332] width 217 height 37
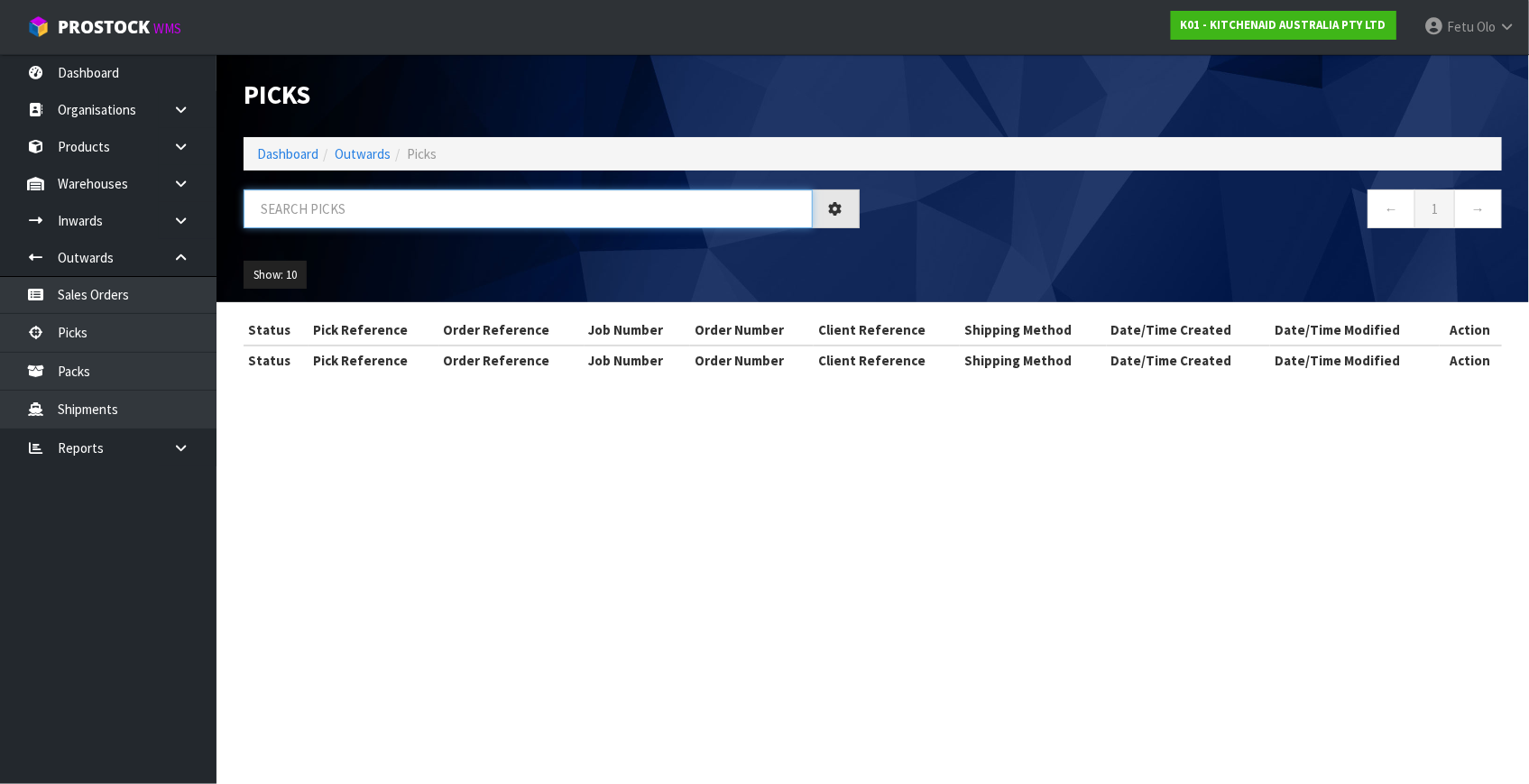
click at [591, 221] on input "text" at bounding box center [527, 209] width 569 height 39
click at [588, 221] on input "text" at bounding box center [527, 209] width 569 height 39
type input "80564"
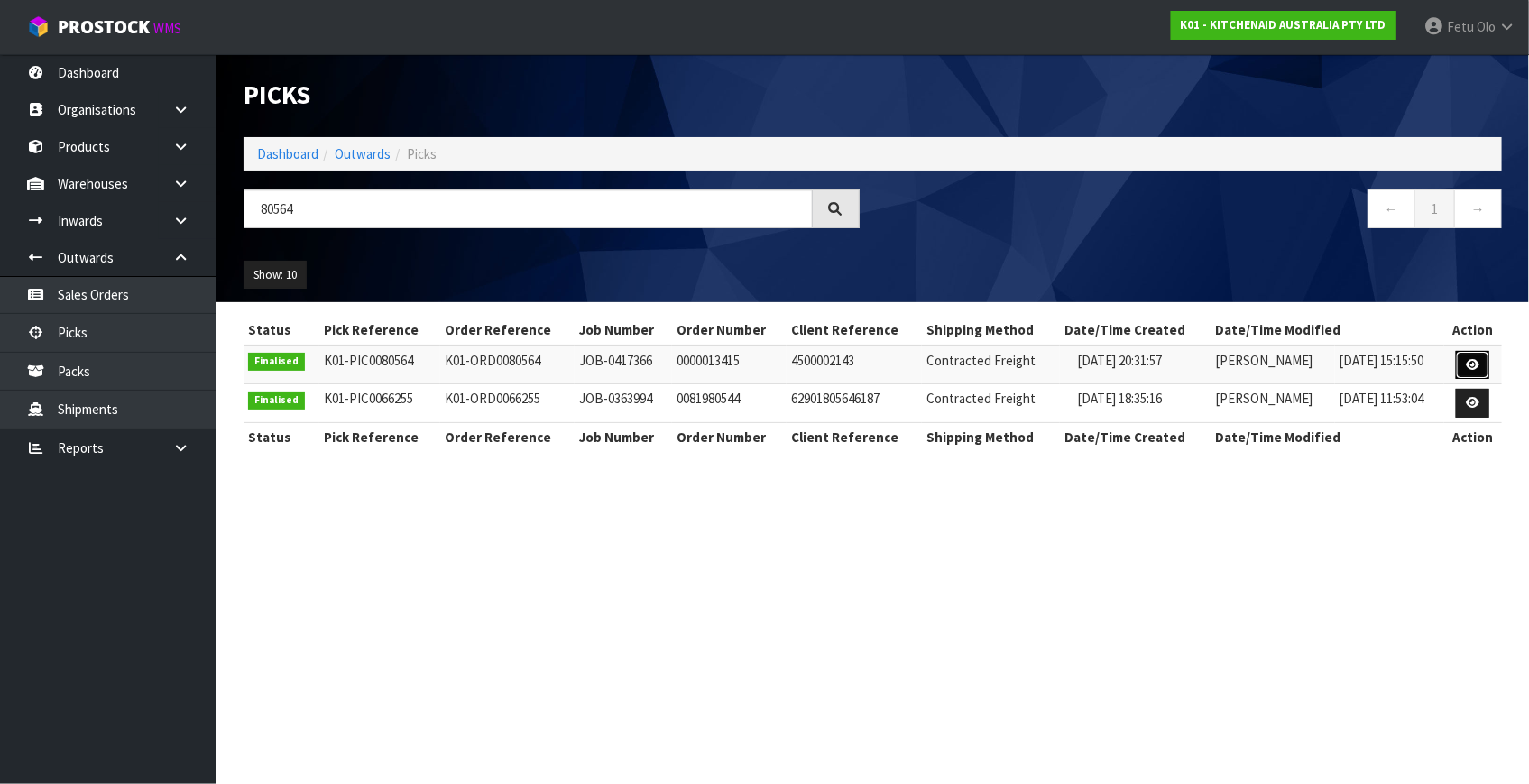
click at [1473, 365] on icon at bounding box center [1472, 364] width 14 height 12
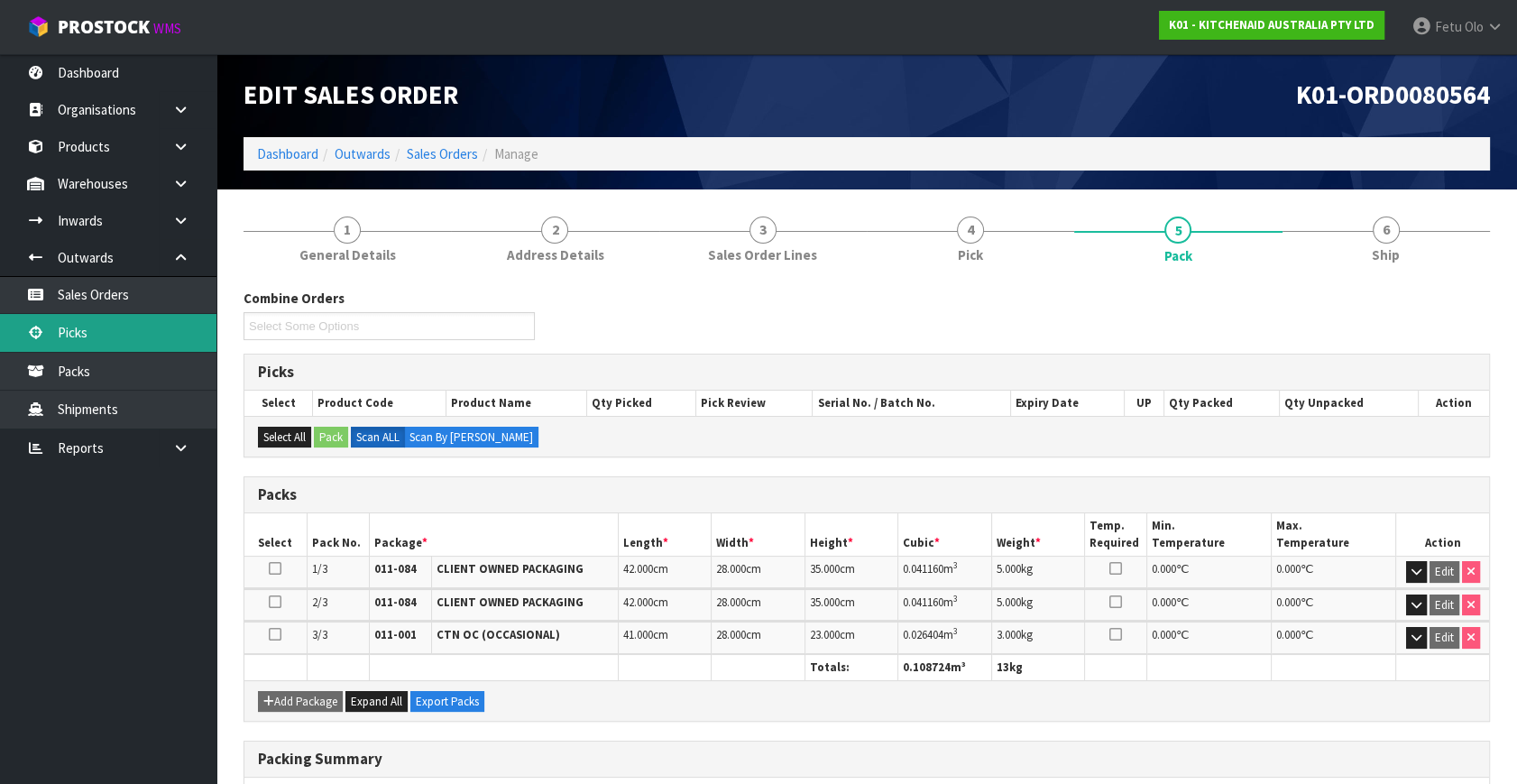
click at [83, 339] on link "Picks" at bounding box center [108, 332] width 217 height 37
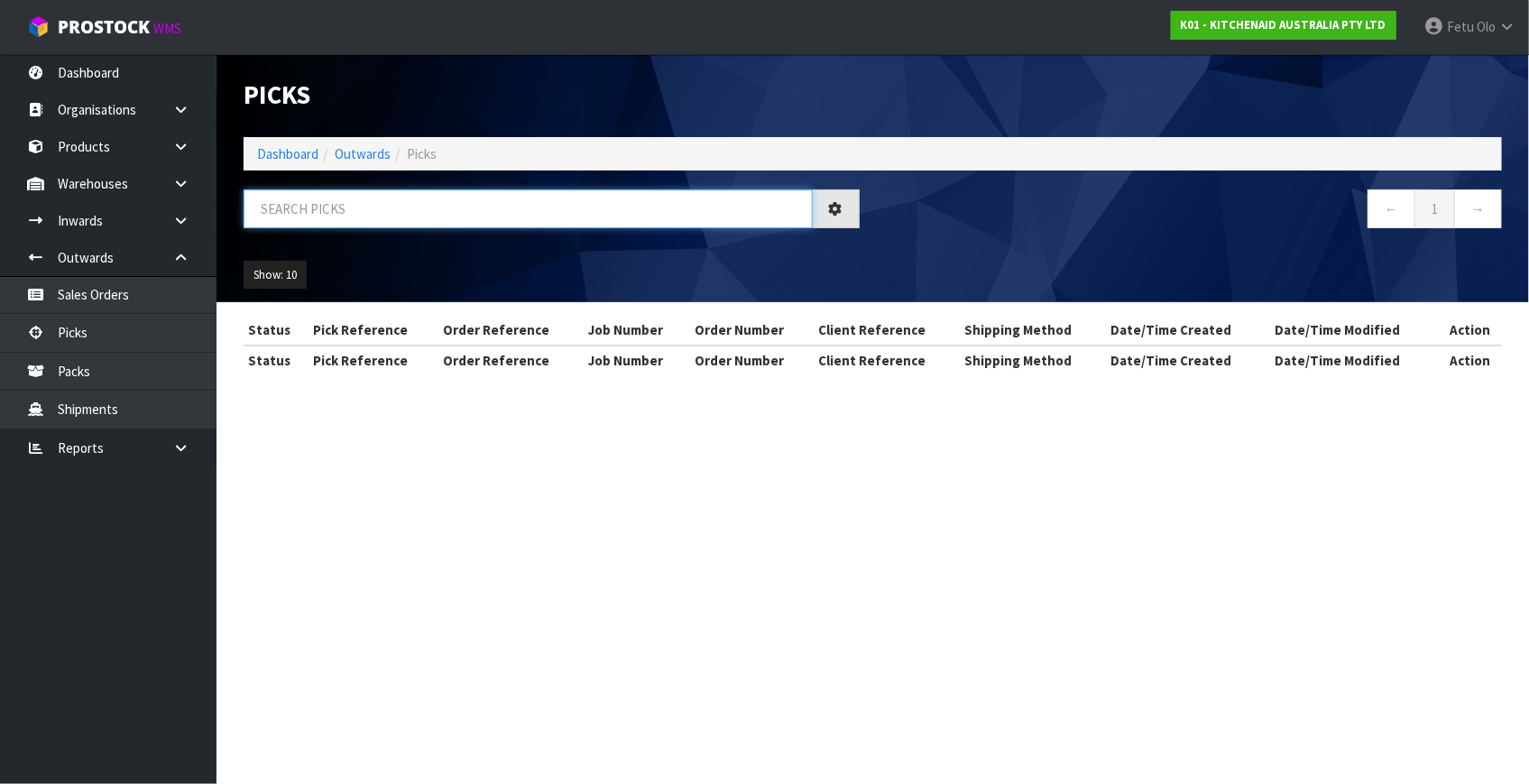
click at [403, 209] on input "text" at bounding box center [527, 209] width 569 height 39
type input "80584"
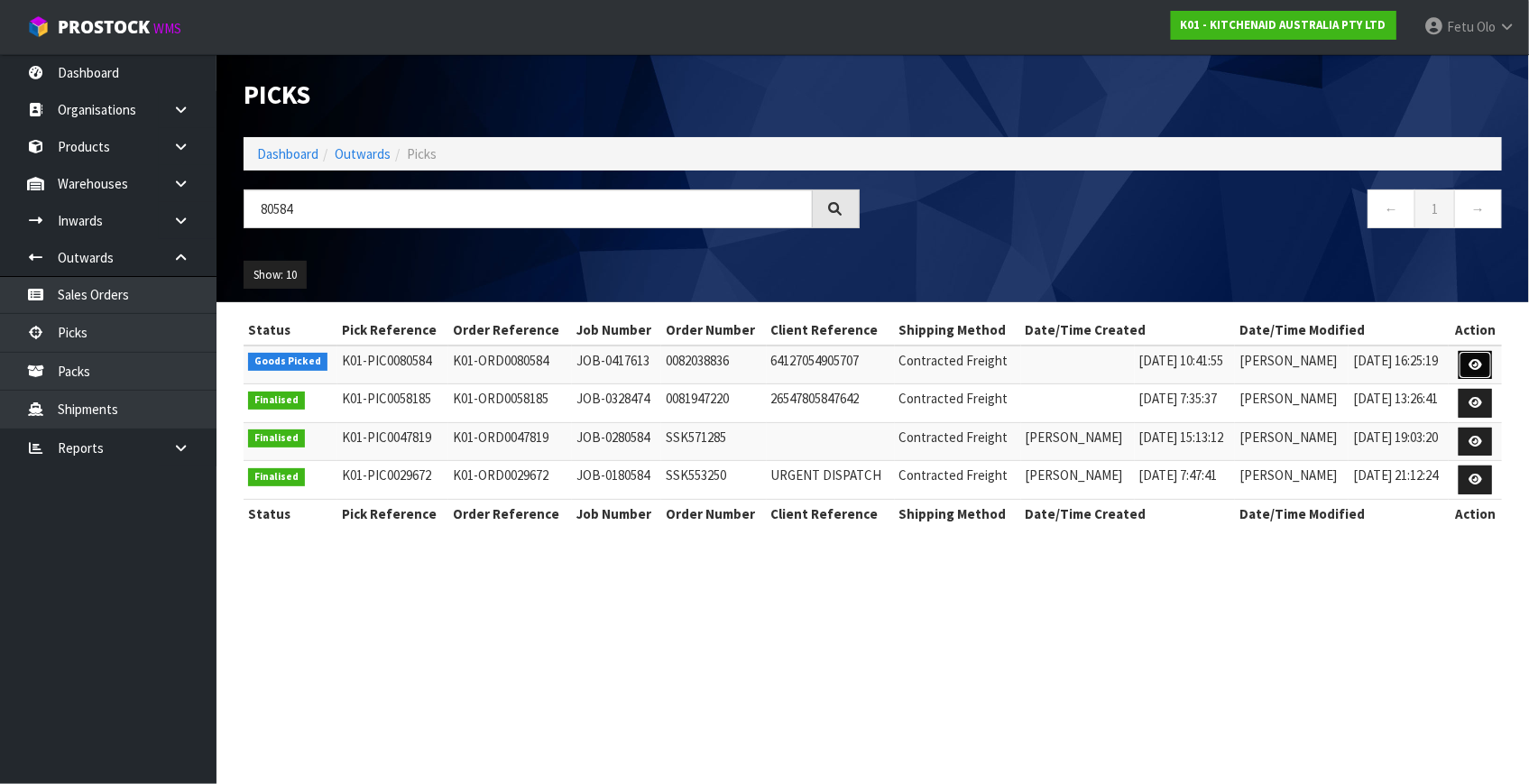
click at [1468, 365] on link at bounding box center [1474, 365] width 34 height 29
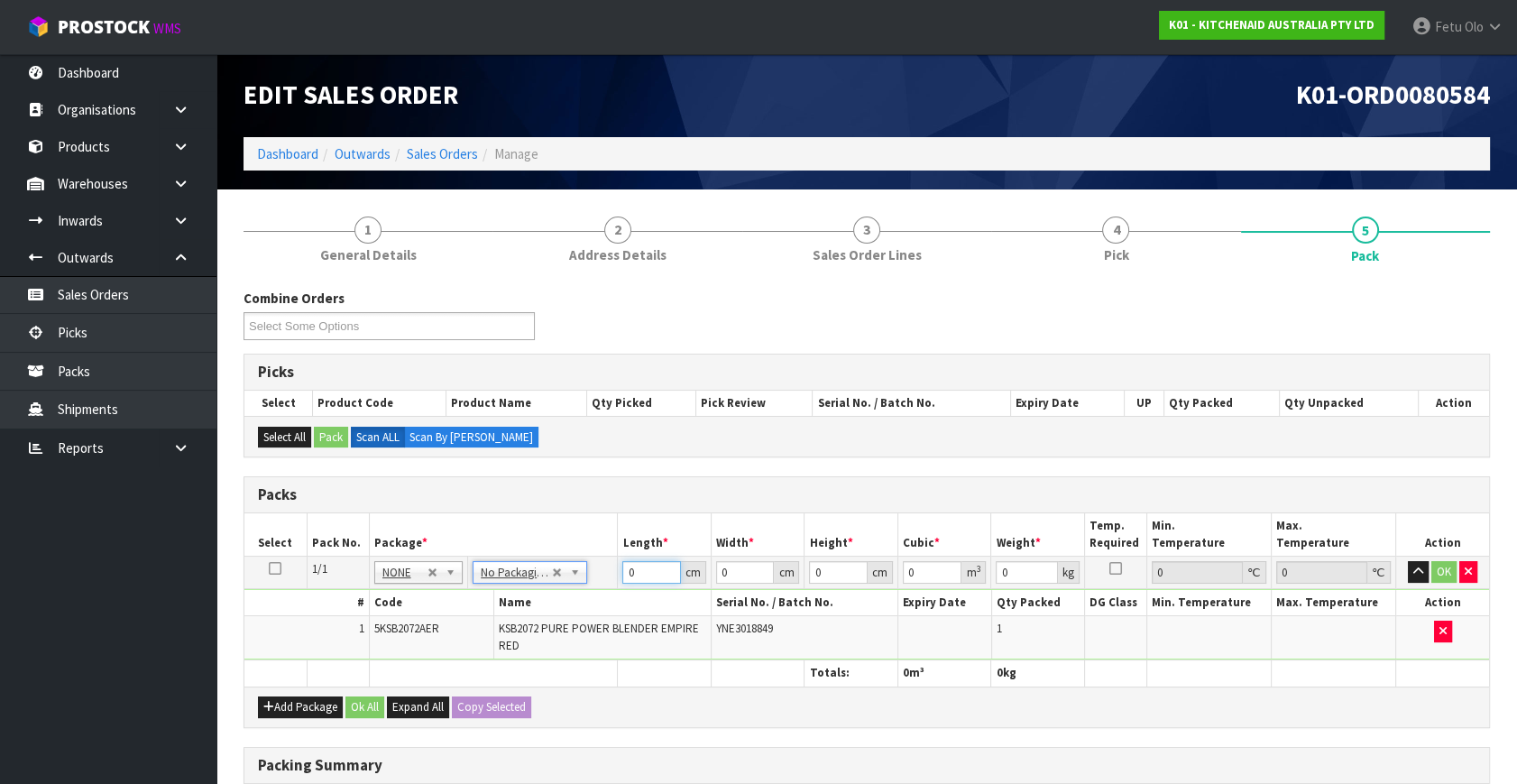
drag, startPoint x: 638, startPoint y: 568, endPoint x: 475, endPoint y: 636, distance: 176.6
click at [475, 636] on tbody "1/1 NONE 007-001 007-002 007-004 007-009 007-013 007-014 007-015 007-017 007-01…" at bounding box center [866, 608] width 1245 height 104
type input "33"
type input "29"
type input "4"
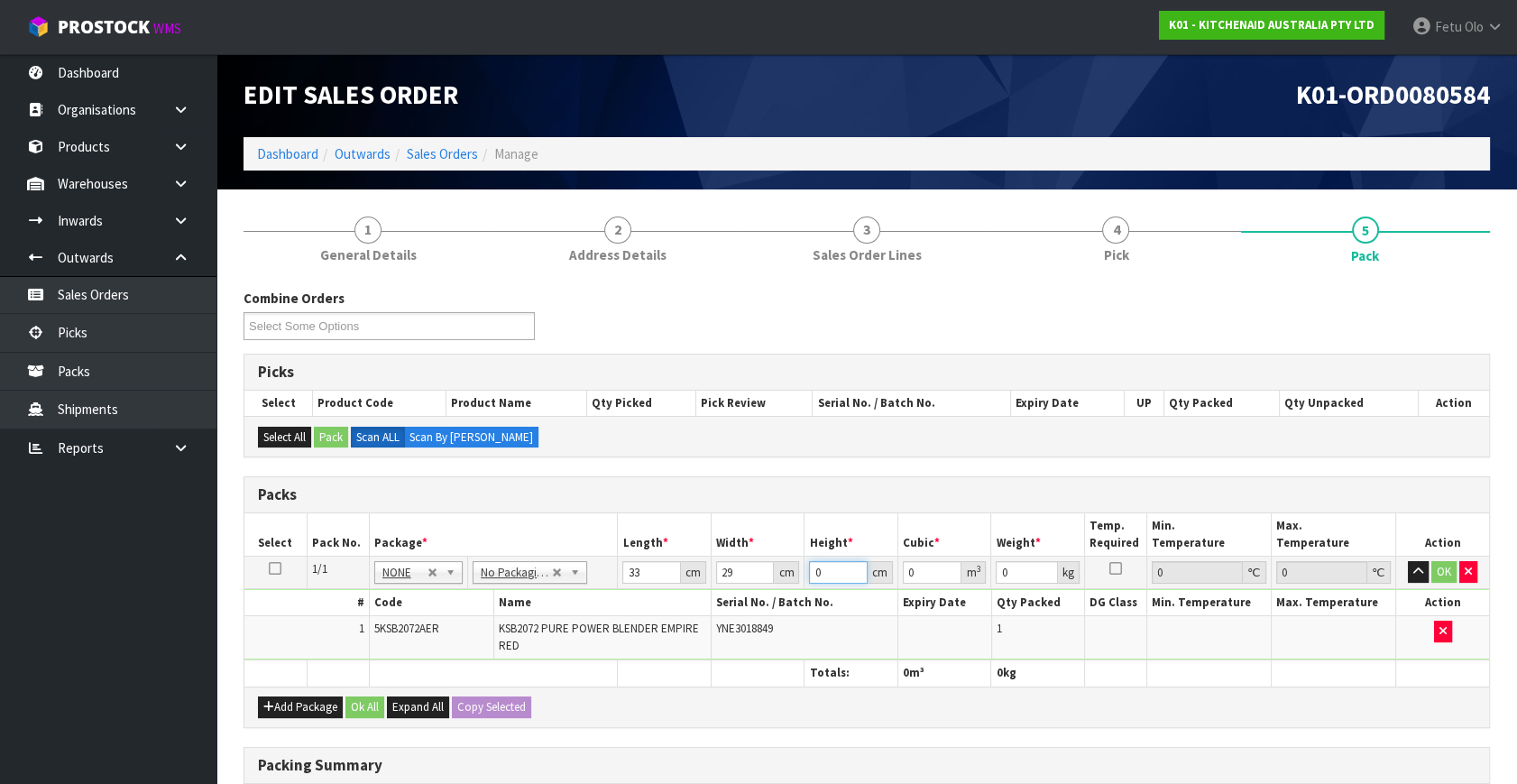
type input "0.003828"
type input "46"
type input "0.044022"
type input "46"
type input "6"
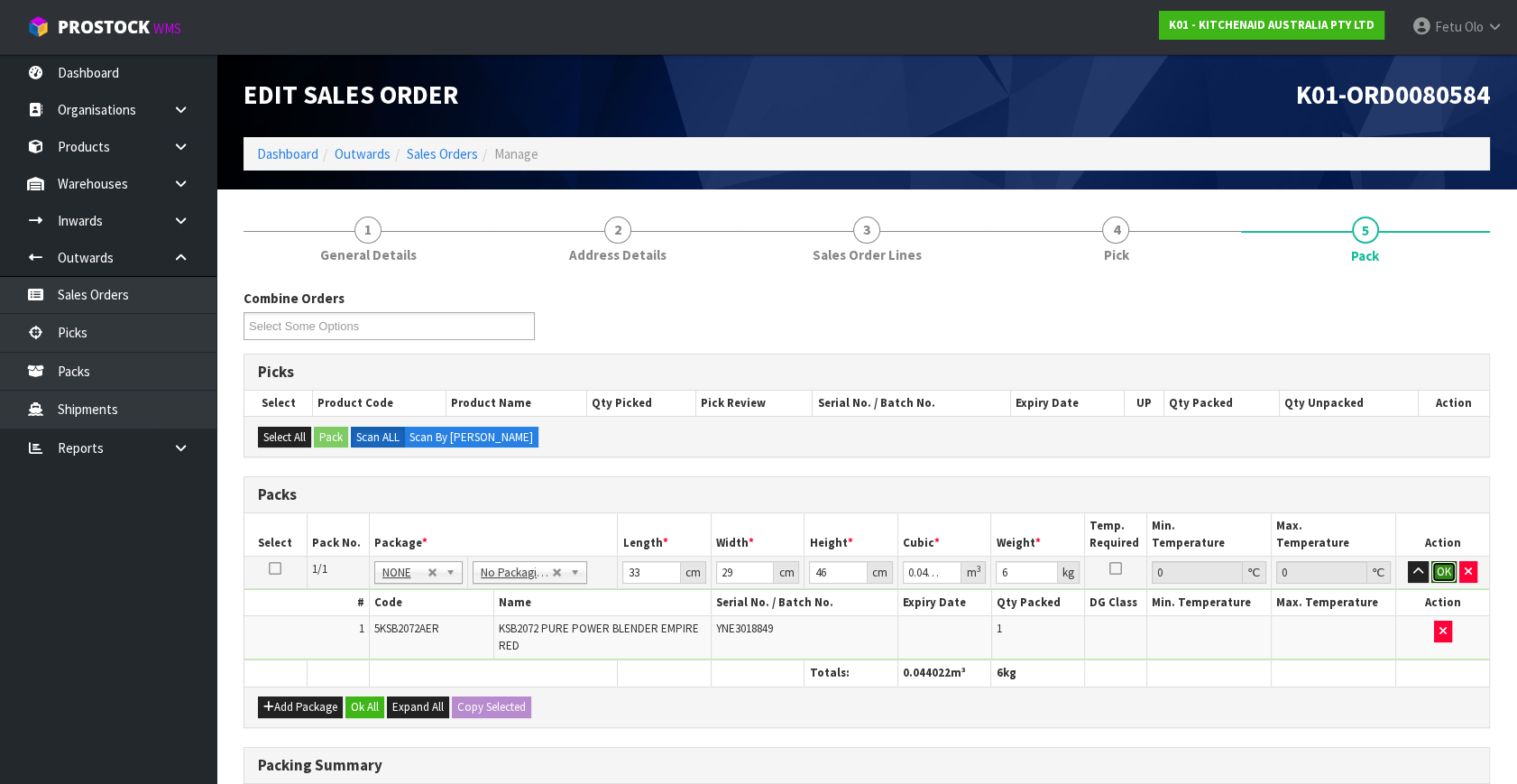
click button "OK" at bounding box center [1444, 572] width 25 height 22
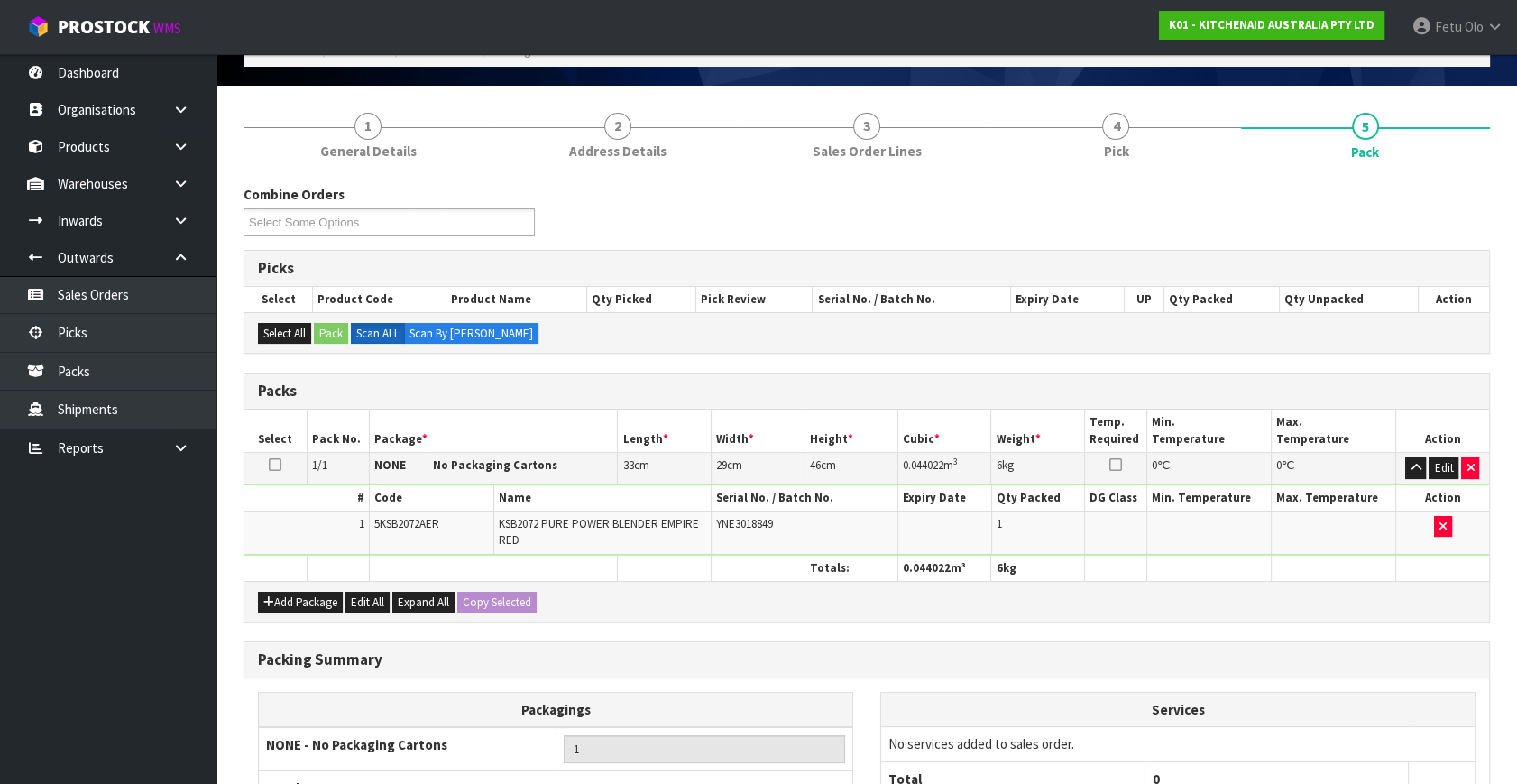
scroll to position [280, 0]
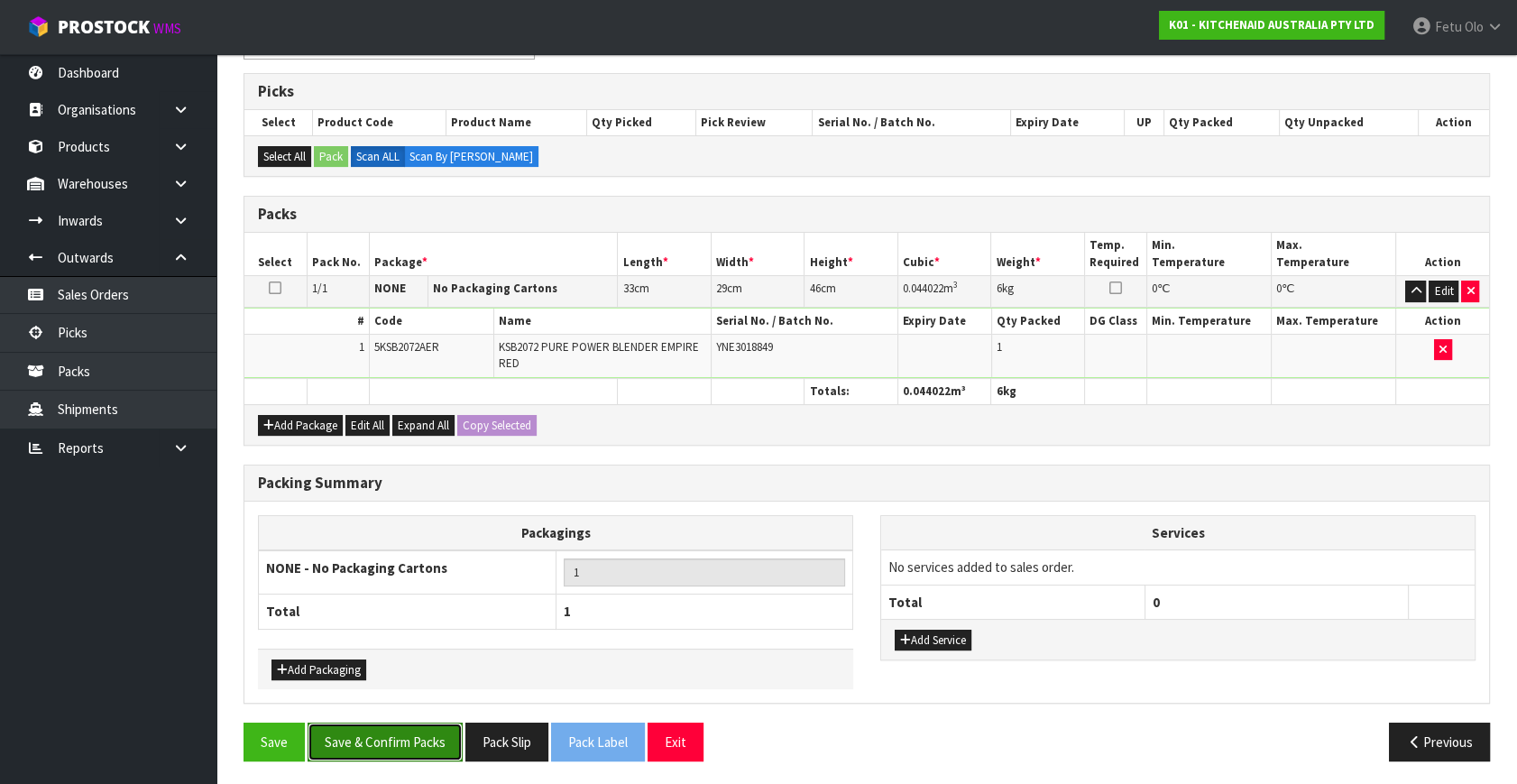
click at [412, 736] on button "Save & Confirm Packs" at bounding box center [385, 741] width 155 height 39
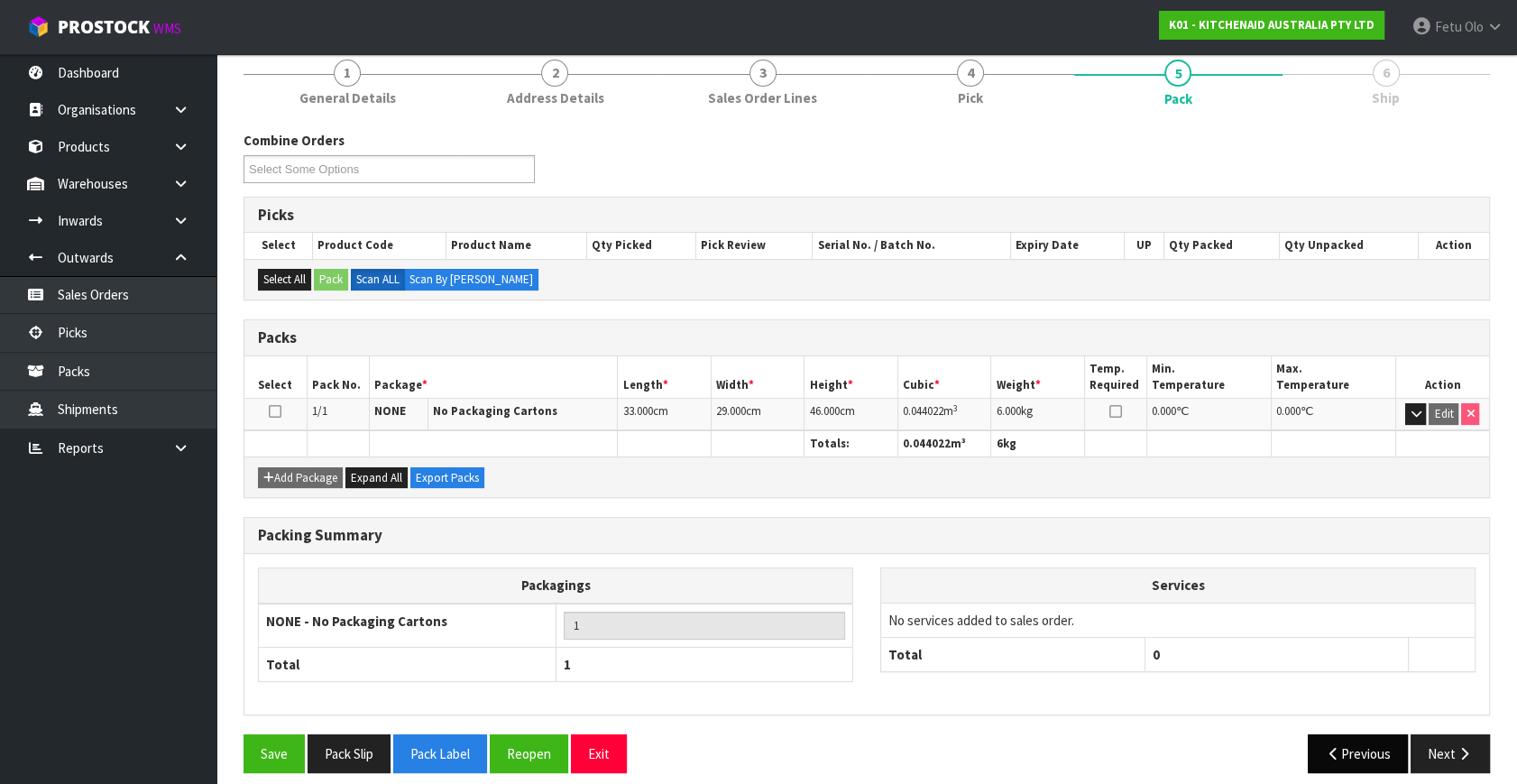
scroll to position [235, 0]
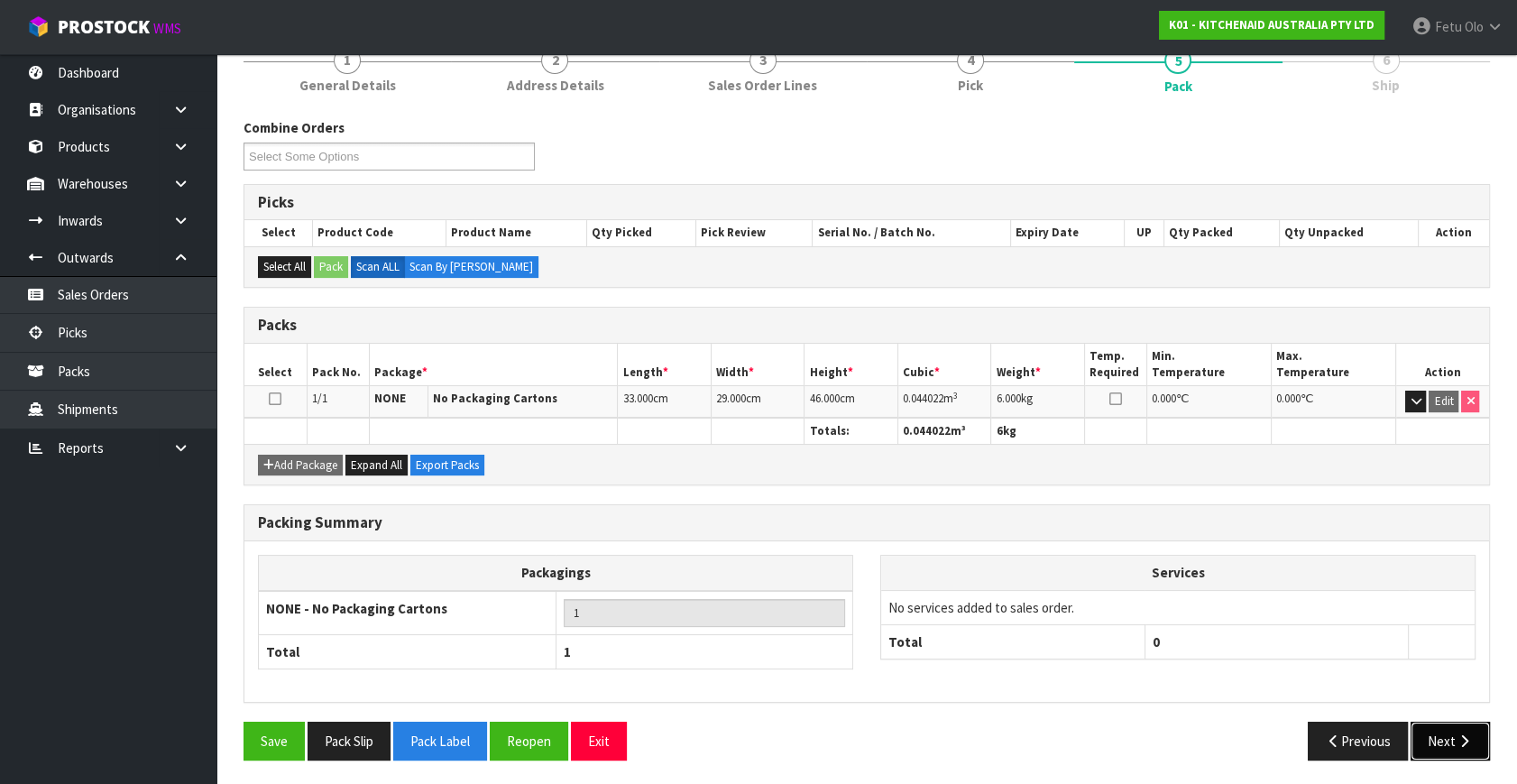
drag, startPoint x: 1449, startPoint y: 748, endPoint x: 1422, endPoint y: 743, distance: 27.5
click at [1422, 743] on button "Next" at bounding box center [1450, 740] width 79 height 39
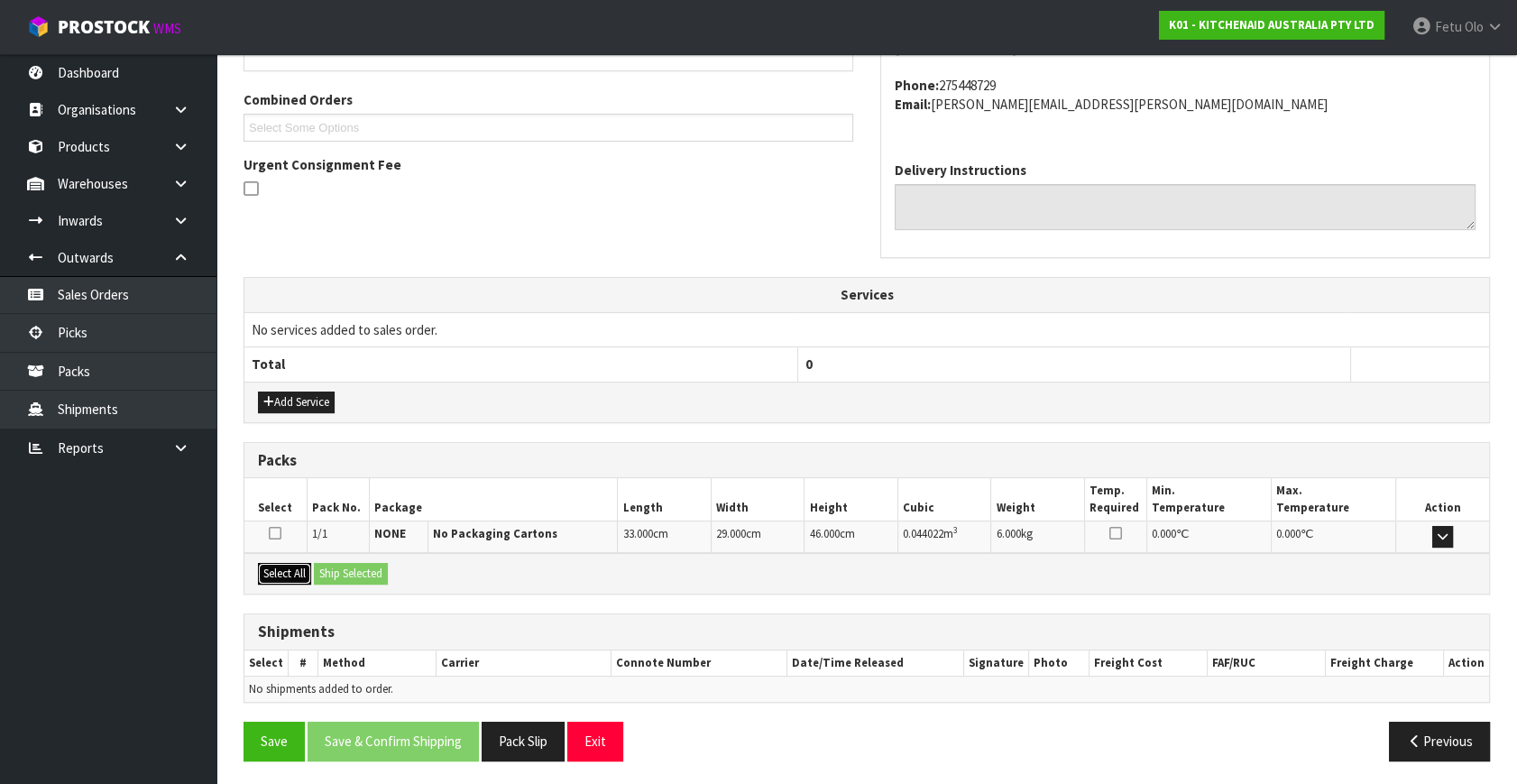
drag, startPoint x: 261, startPoint y: 566, endPoint x: 332, endPoint y: 566, distance: 71.0
click at [274, 565] on button "Select All" at bounding box center [284, 574] width 53 height 22
click at [332, 566] on button "Ship Selected" at bounding box center [351, 574] width 74 height 22
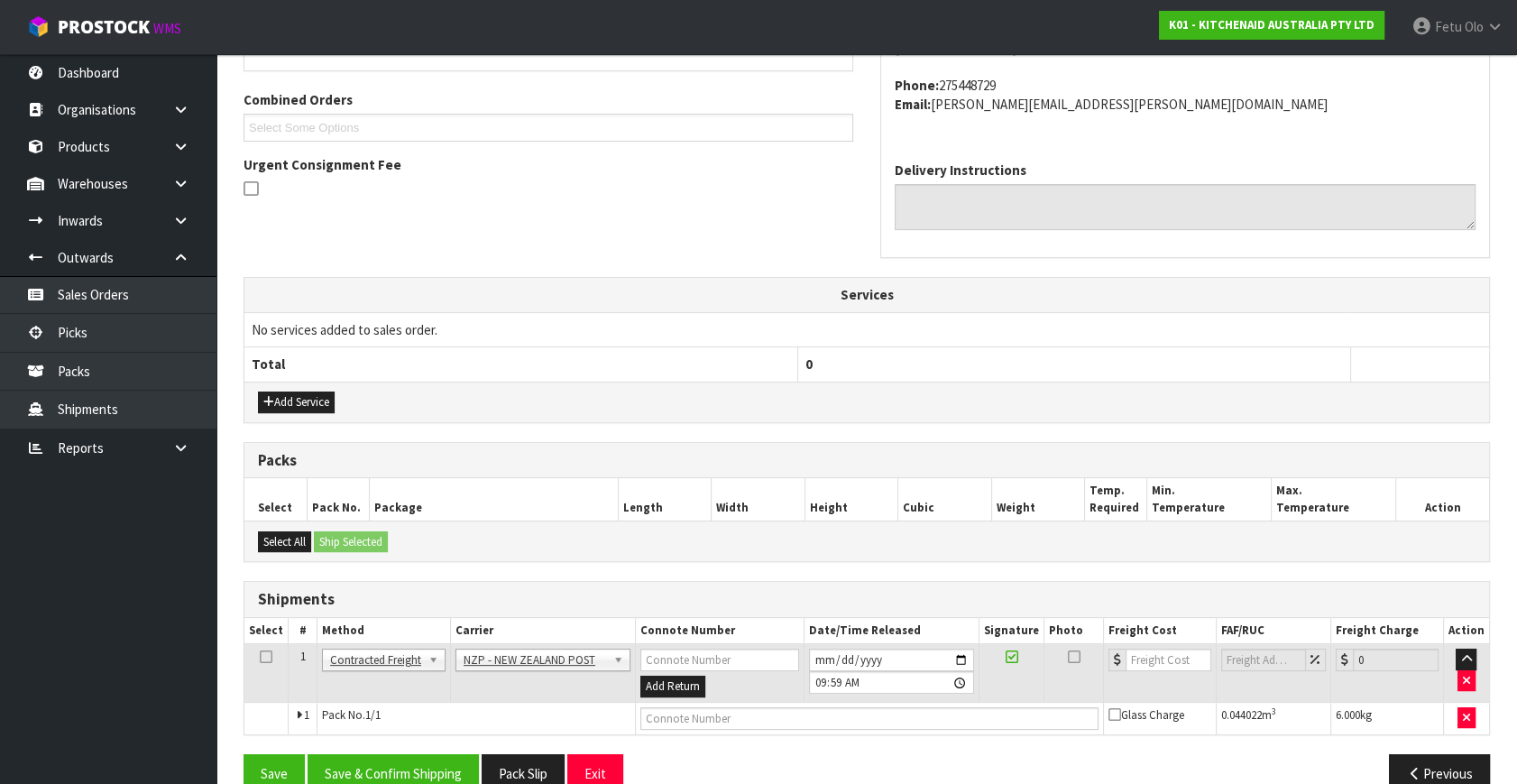
scroll to position [476, 0]
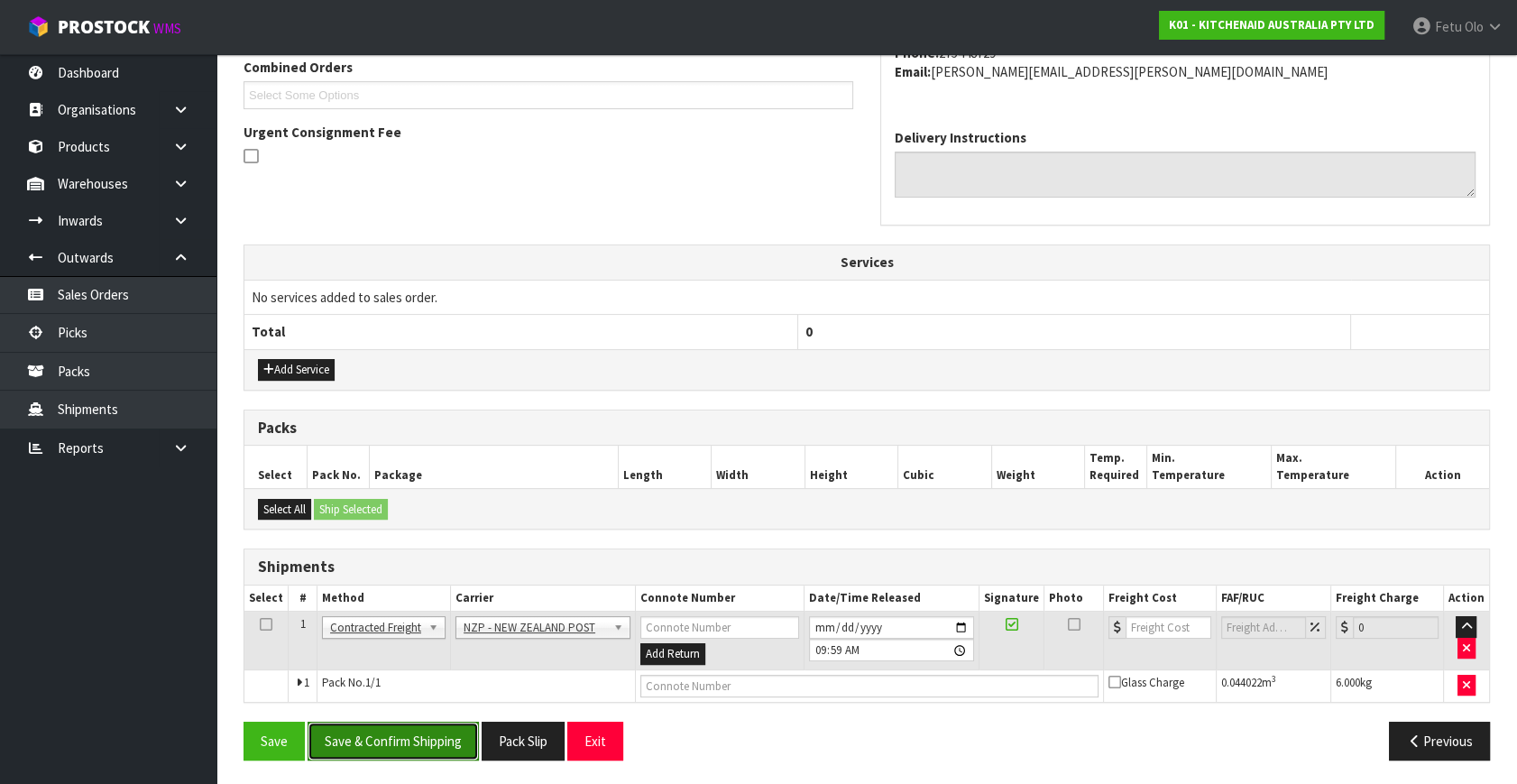
click at [383, 735] on button "Save & Confirm Shipping" at bounding box center [393, 740] width 171 height 39
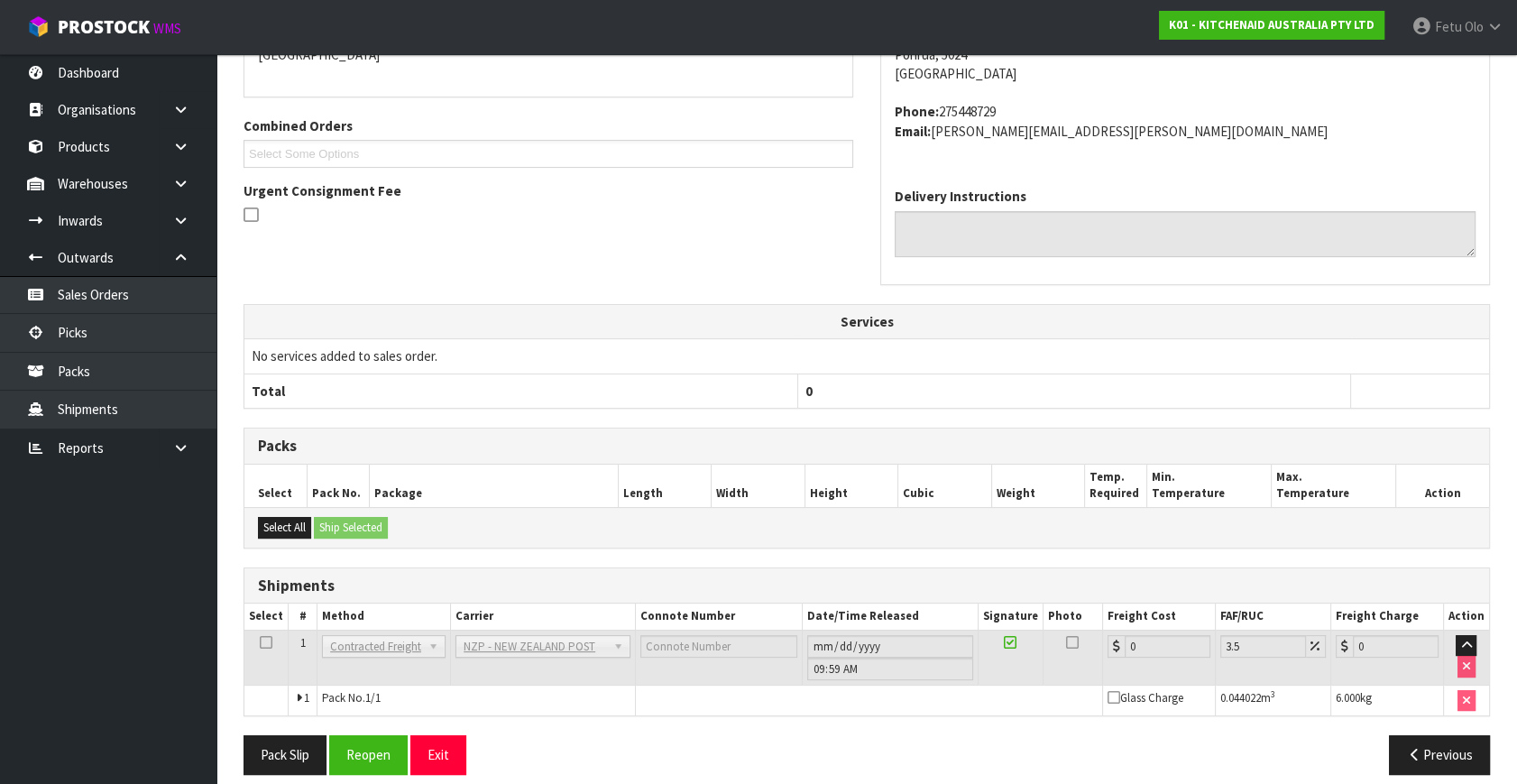
scroll to position [451, 0]
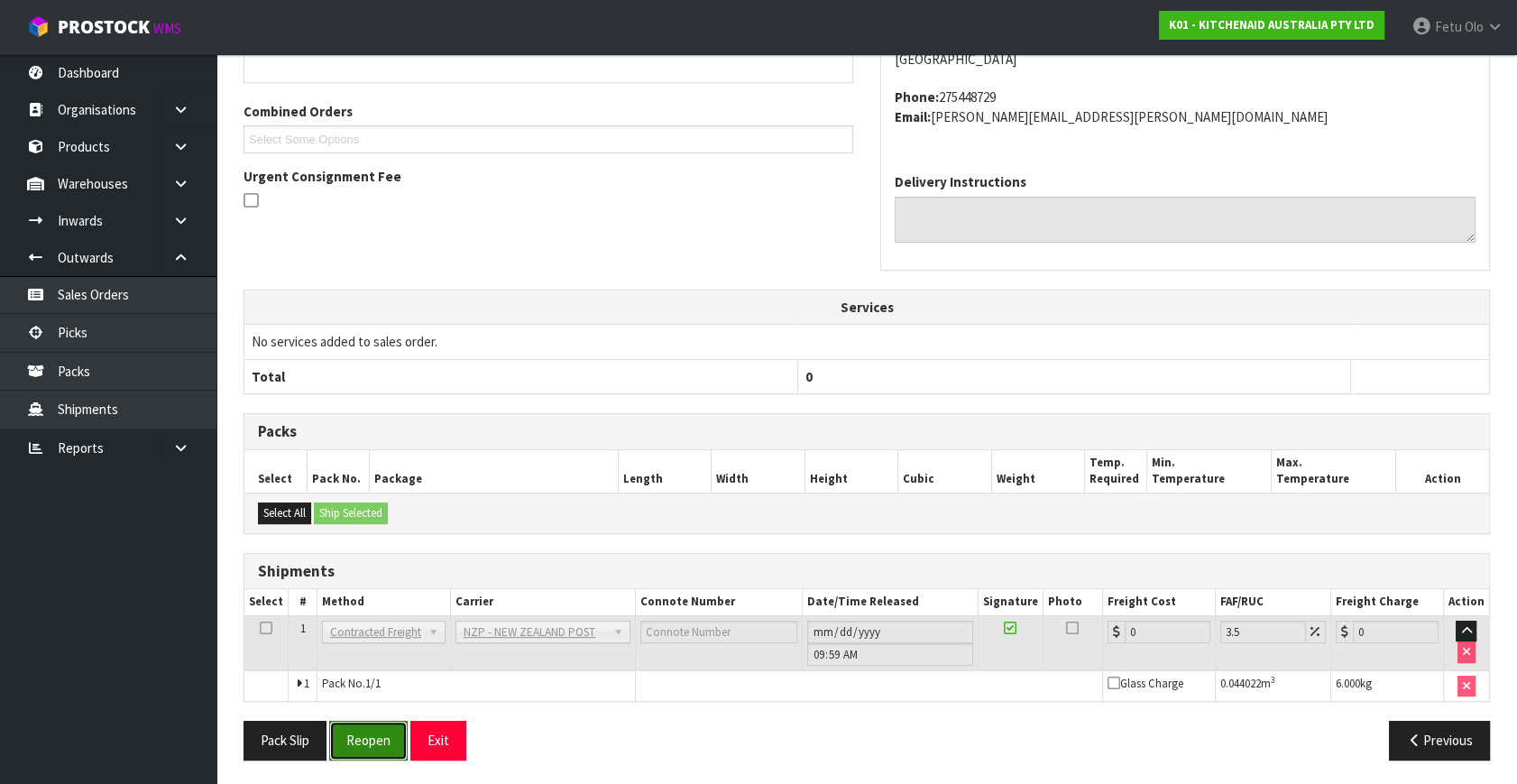
click at [382, 726] on button "Reopen" at bounding box center [368, 739] width 78 height 39
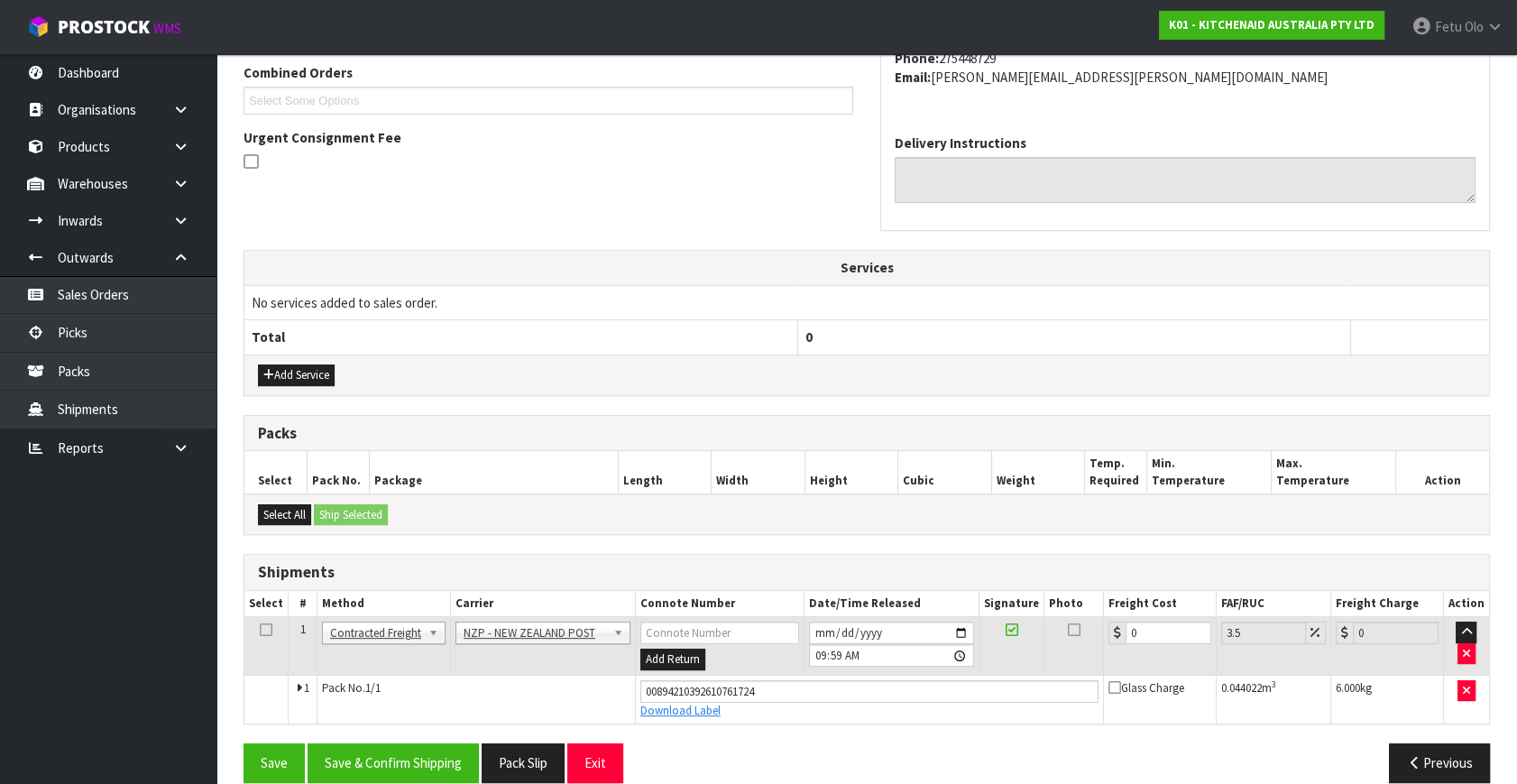
scroll to position [494, 0]
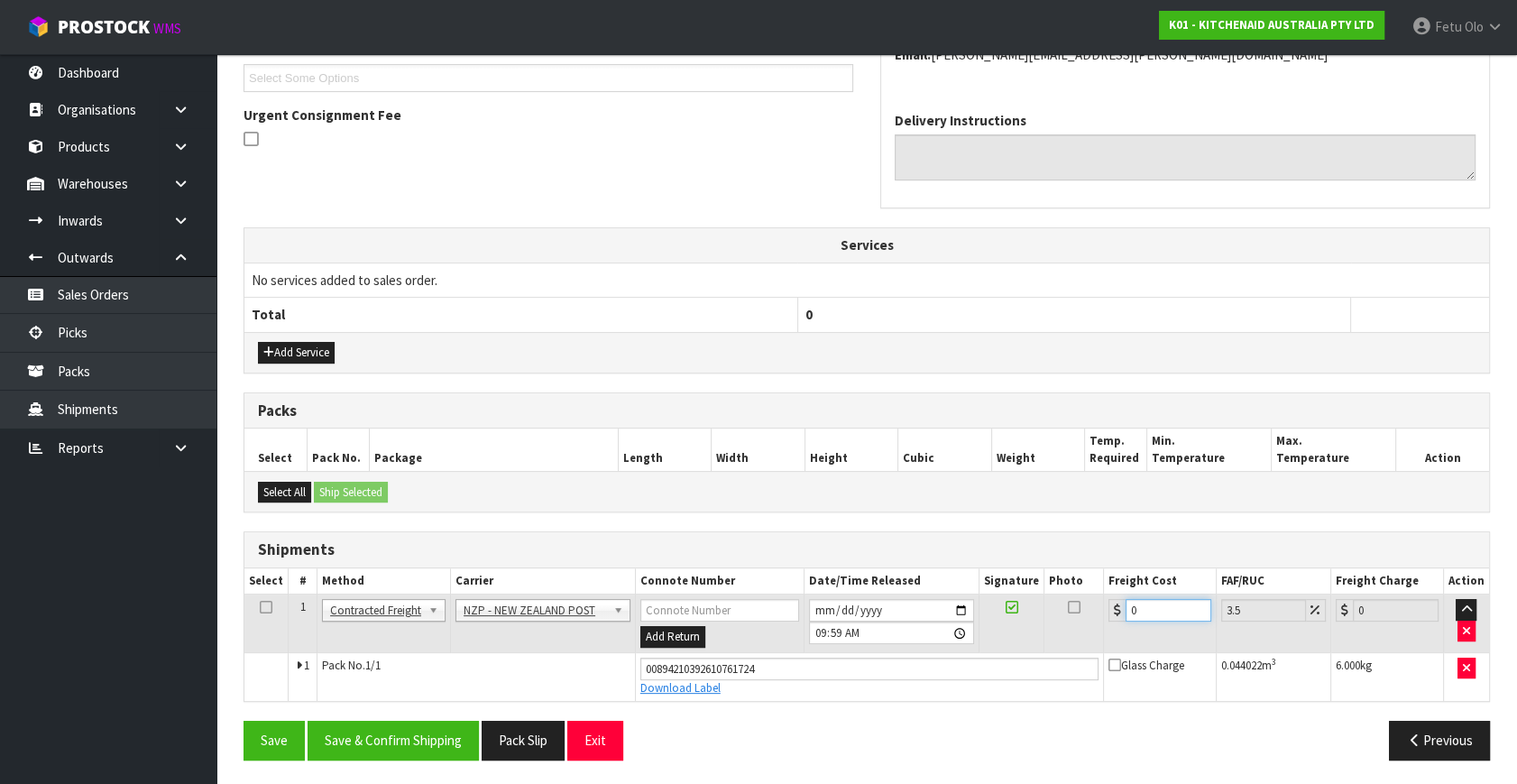
drag, startPoint x: 1144, startPoint y: 604, endPoint x: 968, endPoint y: 667, distance: 186.9
click at [968, 667] on tbody "1 Client Local Pickup Customer Local Pickup Company Freight Contracted Freight …" at bounding box center [866, 647] width 1245 height 107
type input "8"
type input "8.28"
type input "8.4"
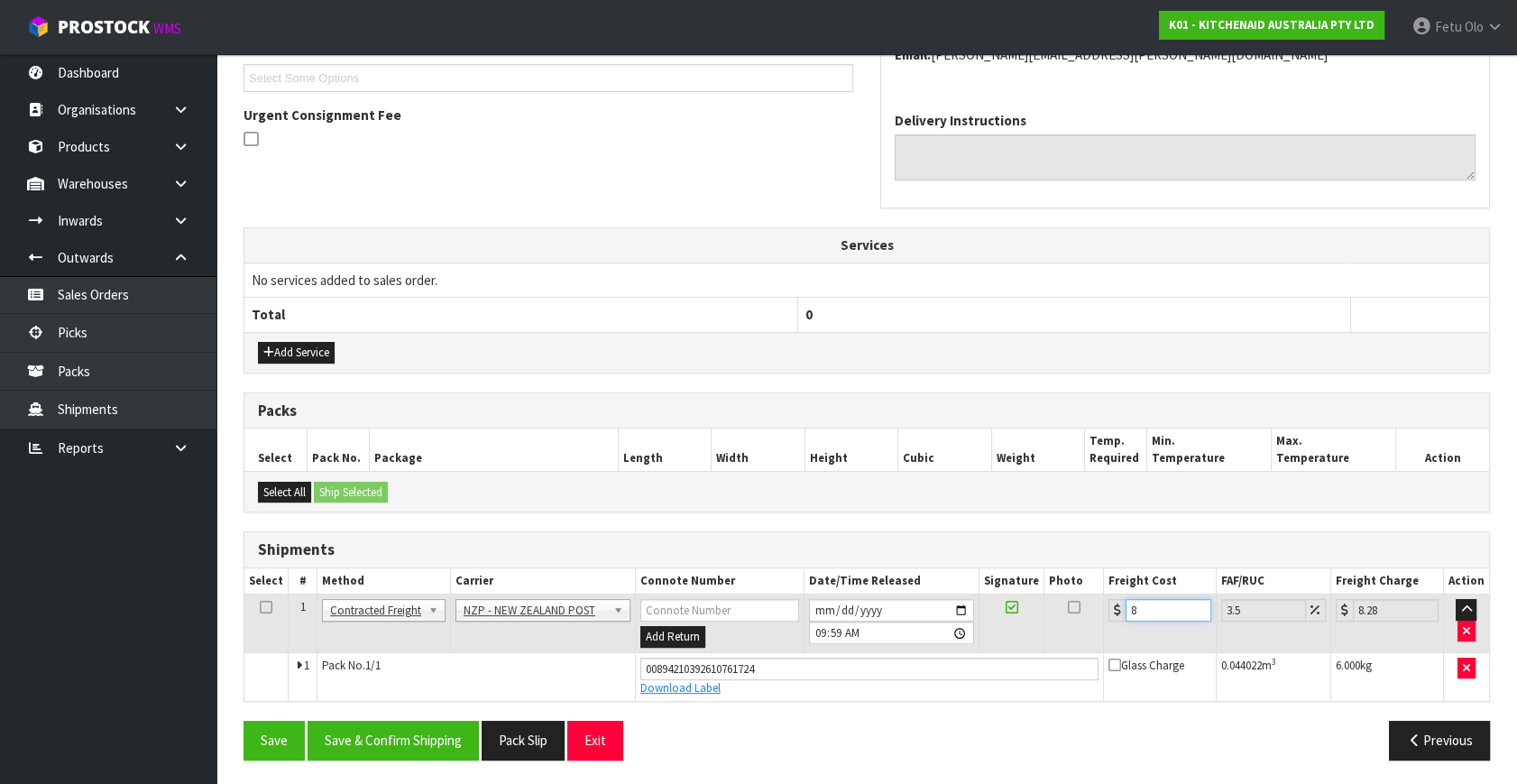
type input "8.69"
type input "8.45"
type input "8.75"
type input "8.45"
click at [429, 731] on button "Save & Confirm Shipping" at bounding box center [393, 739] width 171 height 39
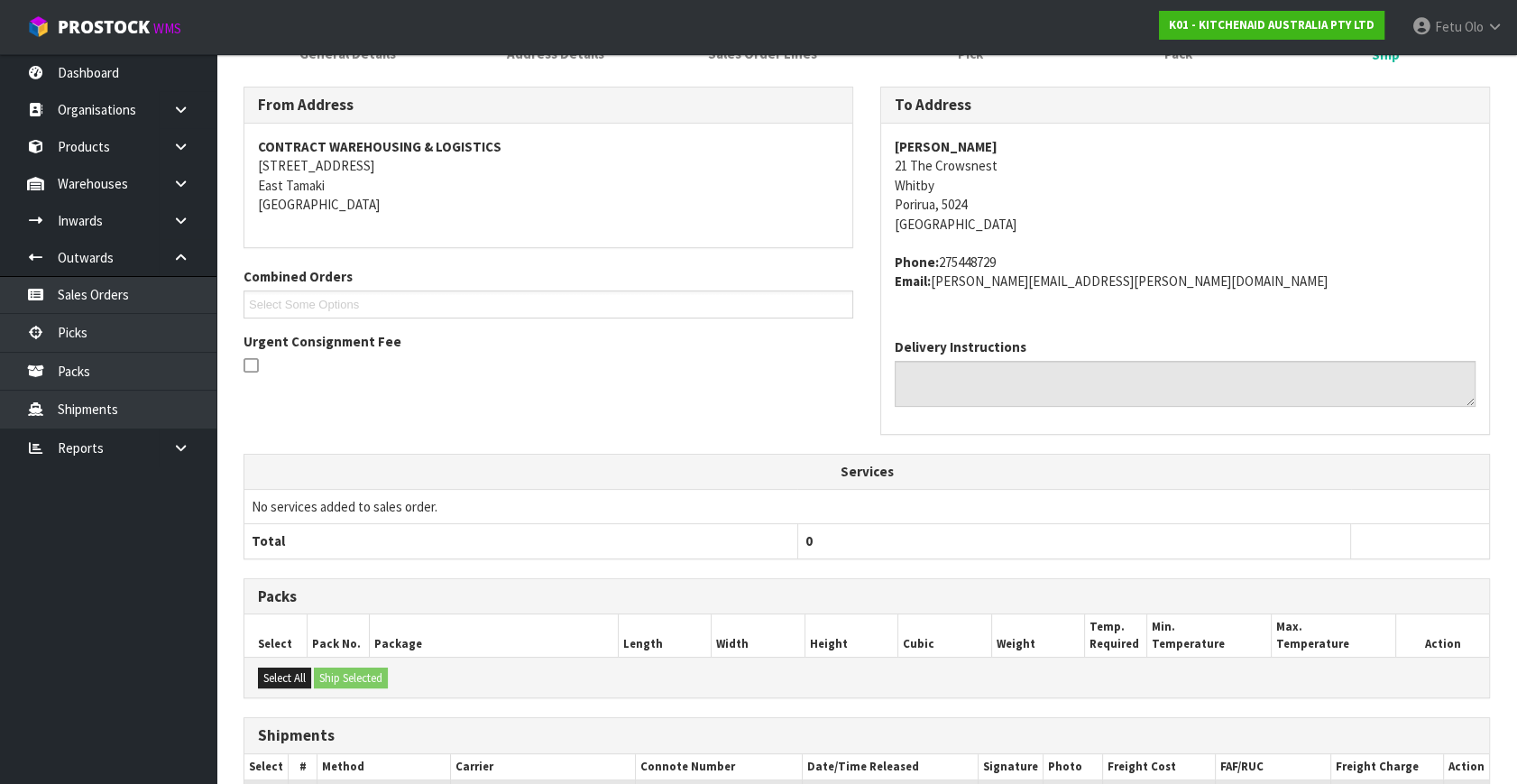
scroll to position [443, 0]
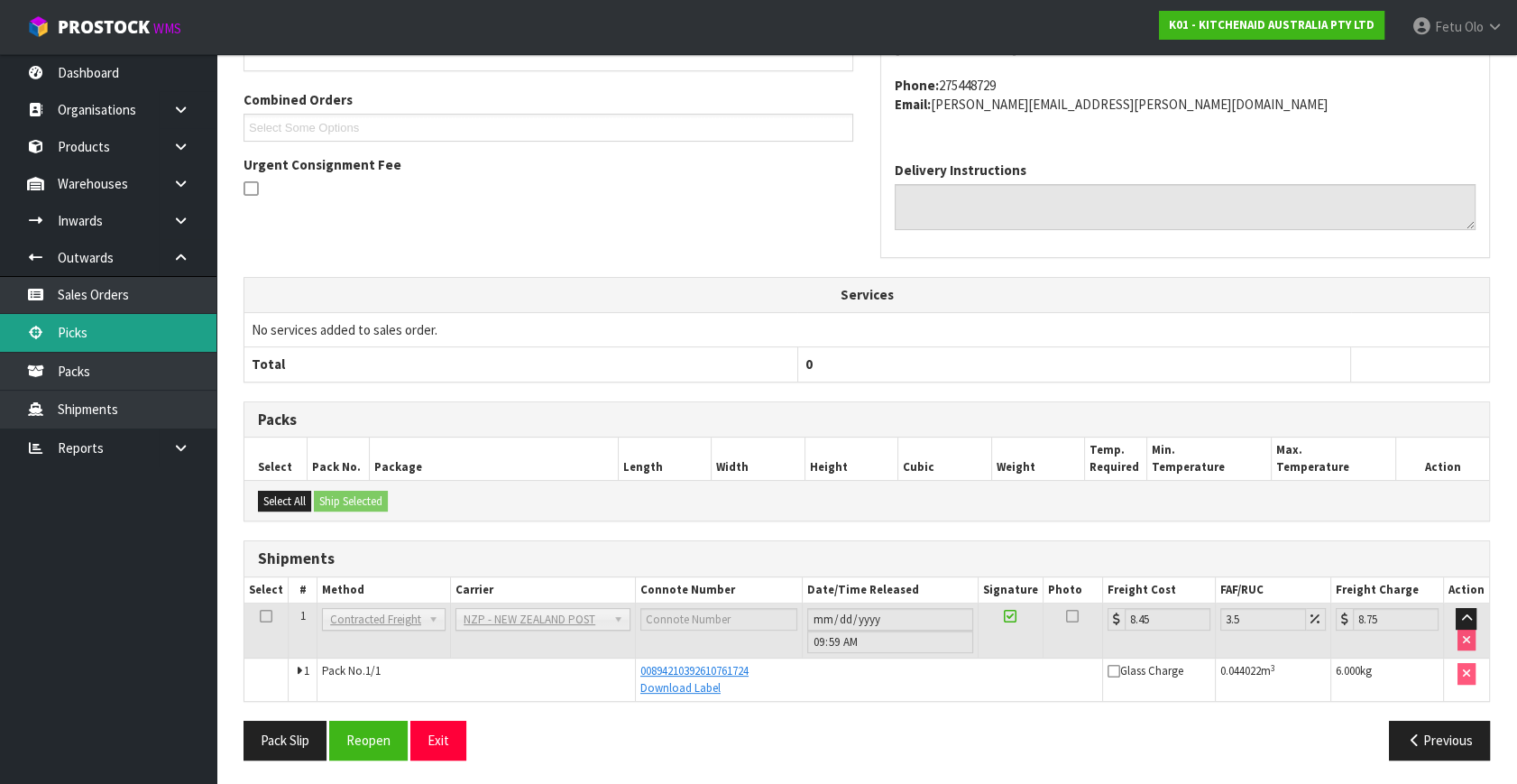
click at [72, 325] on link "Picks" at bounding box center [108, 332] width 217 height 37
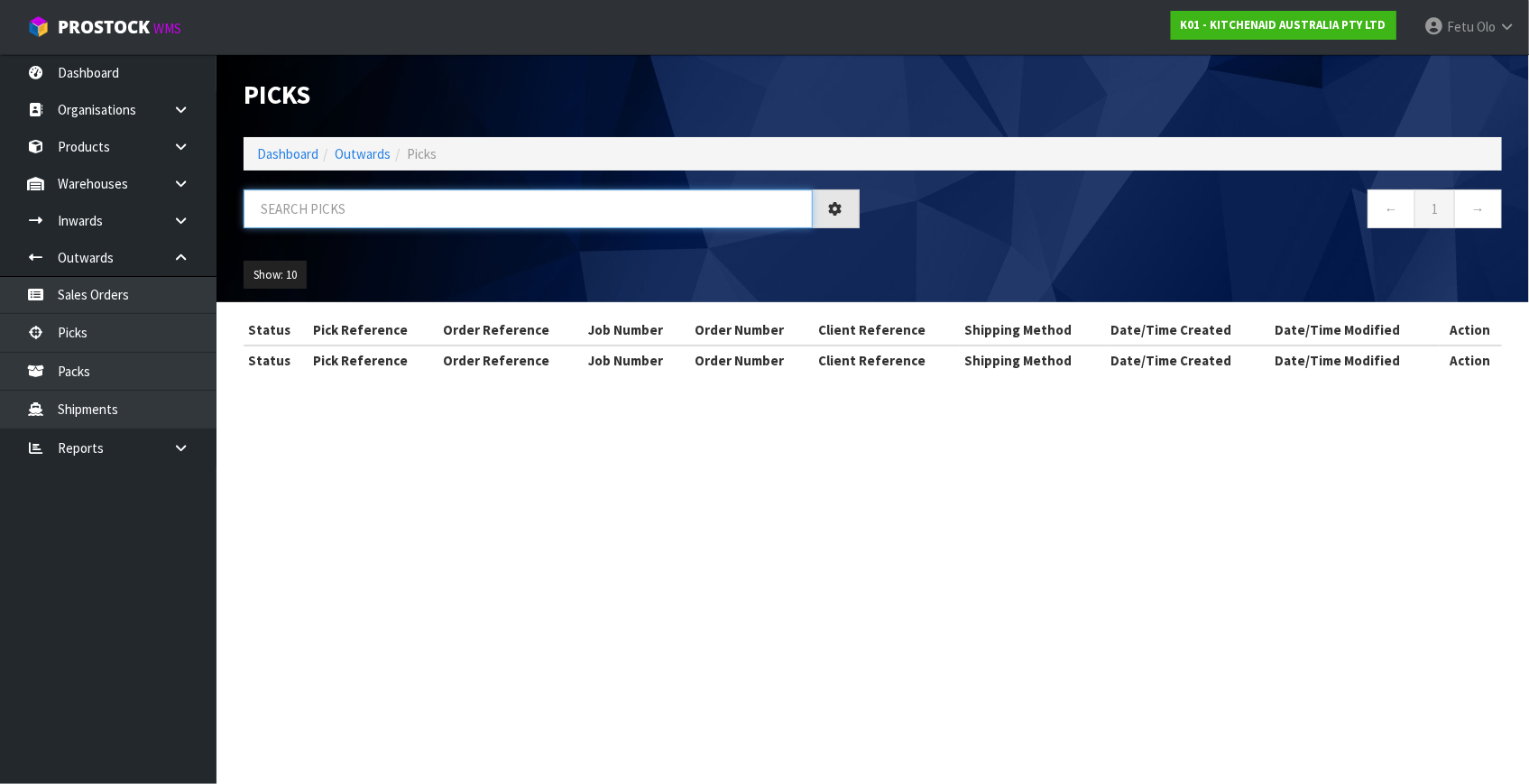
click at [450, 211] on input "text" at bounding box center [527, 209] width 569 height 39
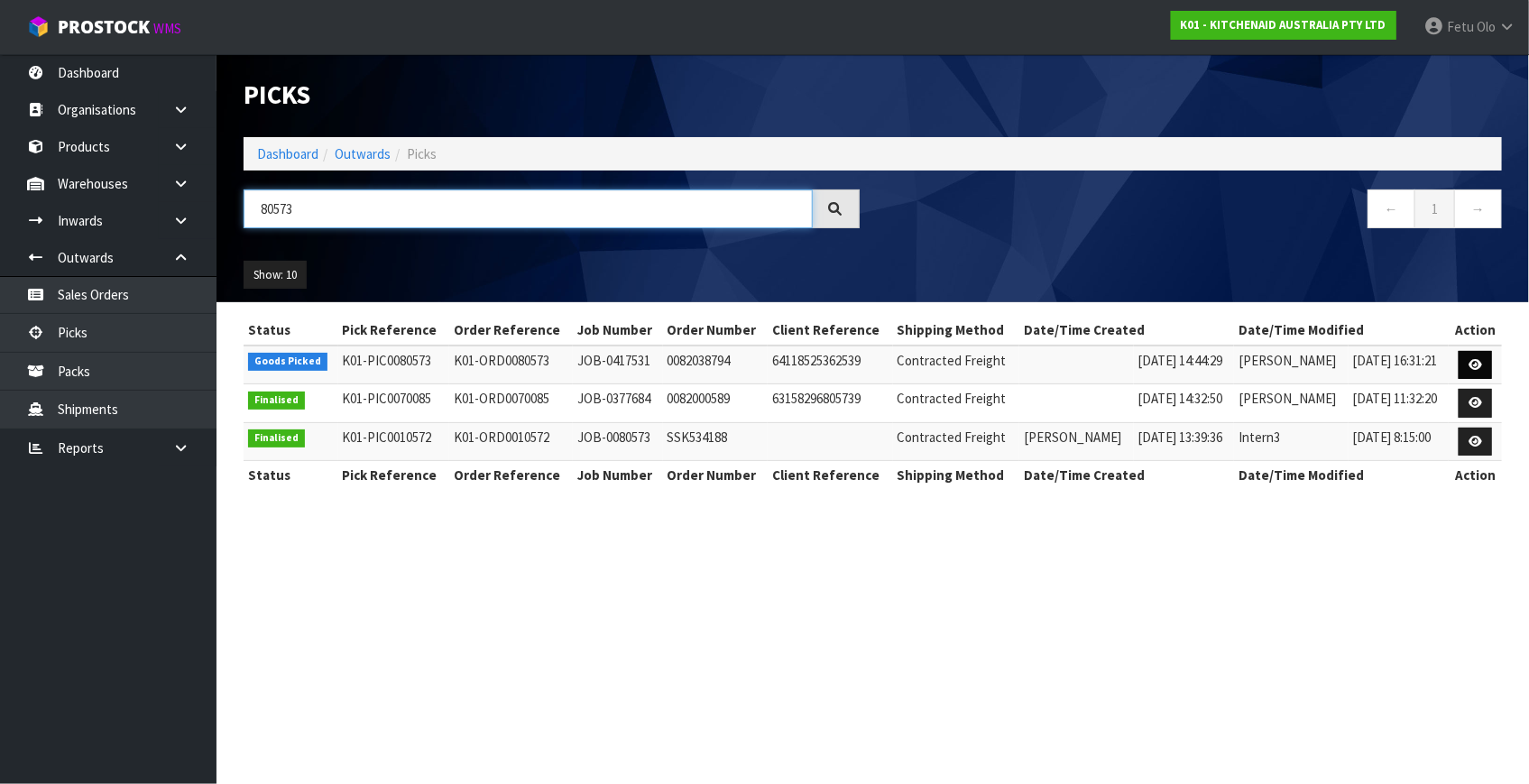
type input "80573"
click at [1469, 361] on icon at bounding box center [1474, 364] width 14 height 12
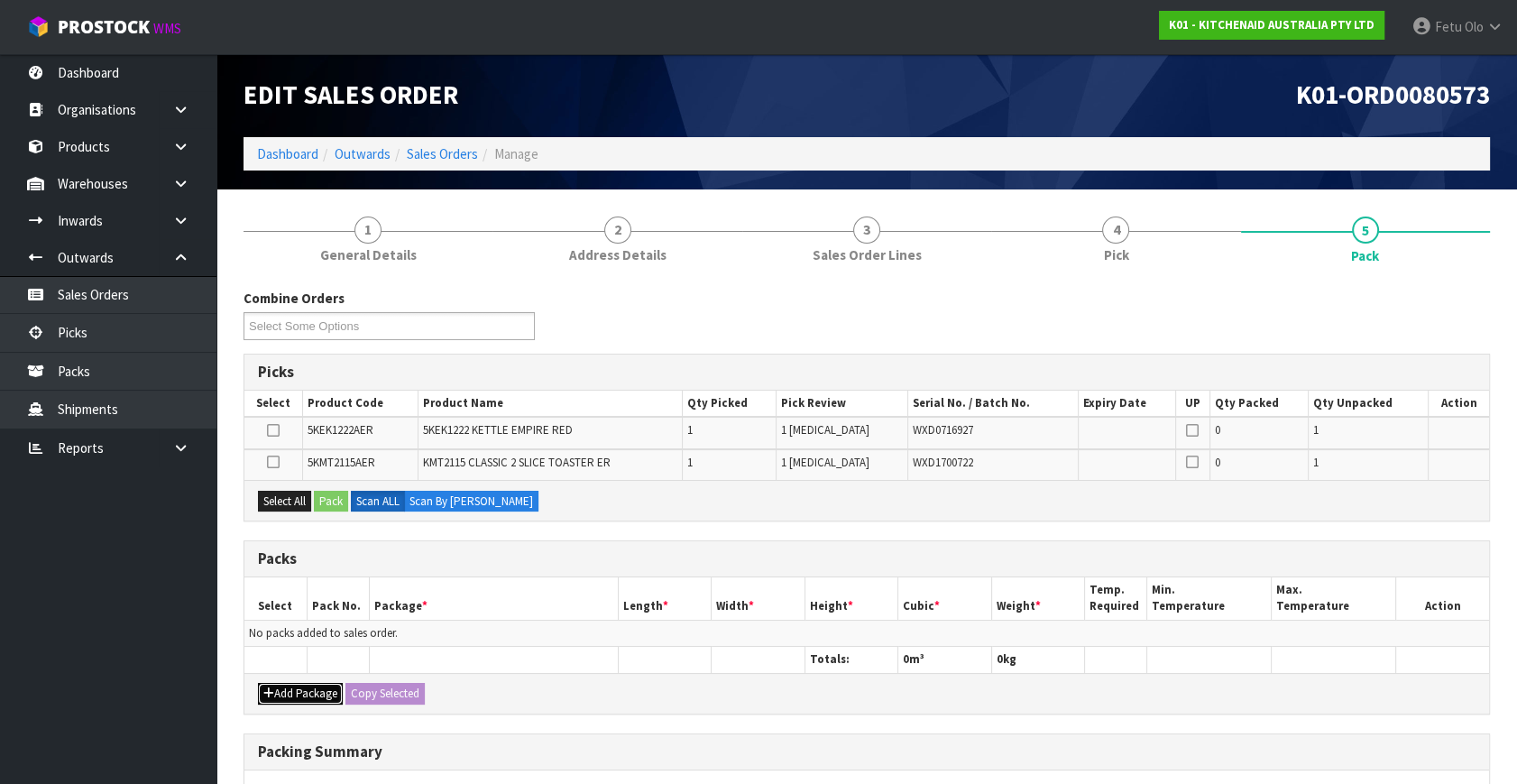
drag, startPoint x: 305, startPoint y: 687, endPoint x: 274, endPoint y: 654, distance: 45.3
click at [303, 687] on button "Add Package" at bounding box center [300, 694] width 85 height 22
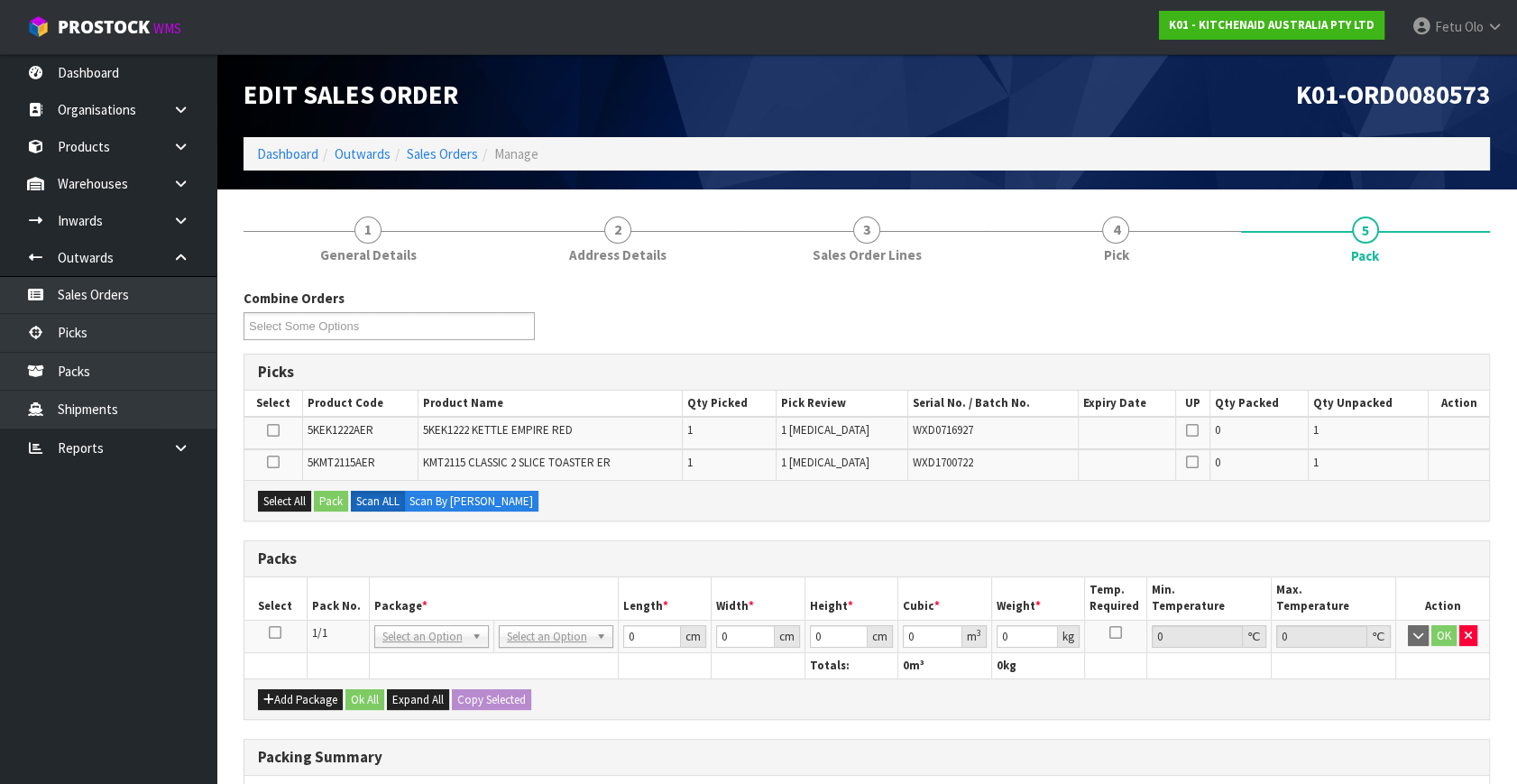
click at [273, 632] on icon at bounding box center [275, 632] width 13 height 1
click at [338, 603] on th "Pack No." at bounding box center [338, 598] width 62 height 43
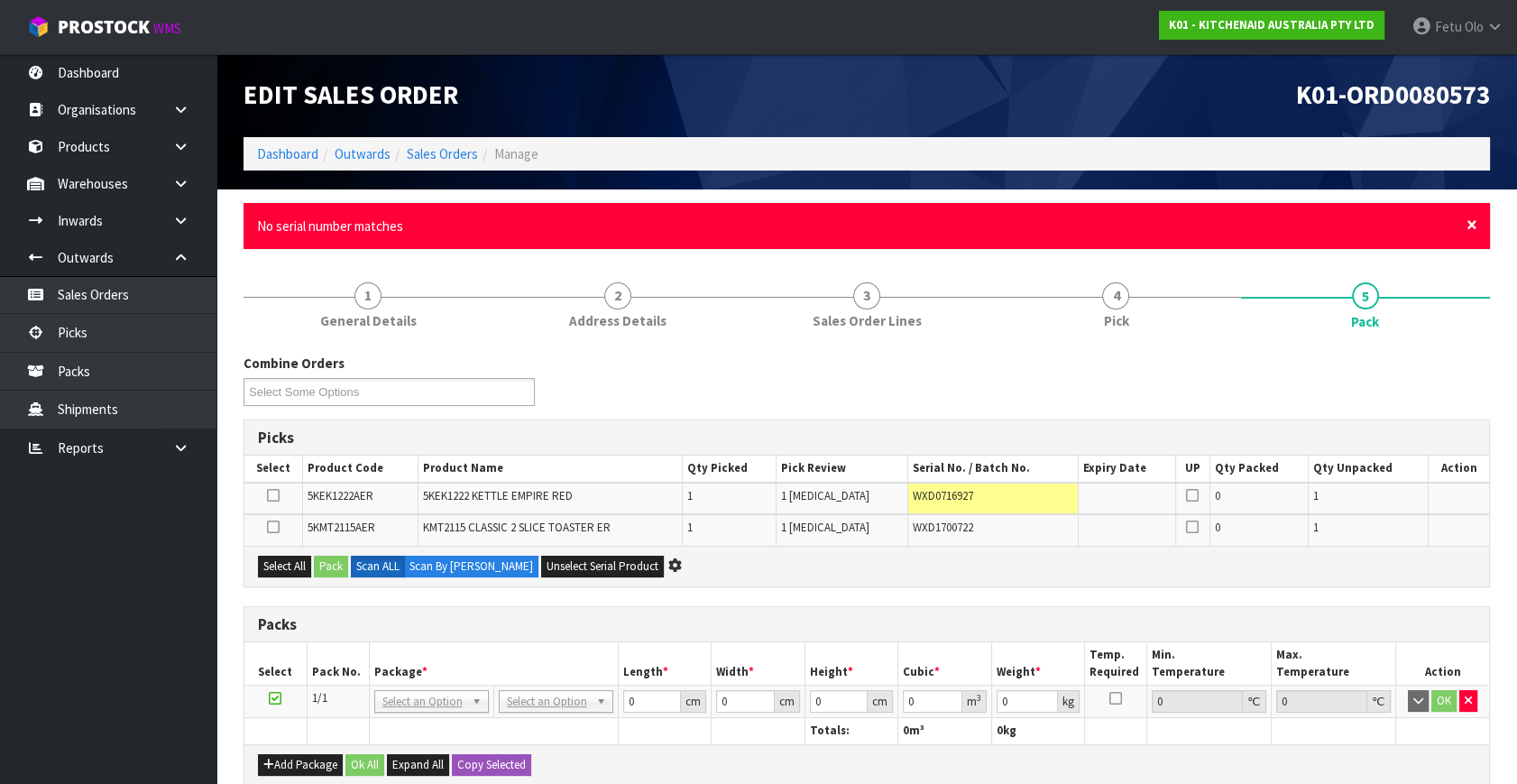
click at [1472, 226] on span "×" at bounding box center [1471, 225] width 11 height 25
click at [1483, 221] on div "× Close No serial number matches" at bounding box center [866, 226] width 1247 height 46
click at [1479, 223] on div "× Close No serial number matches" at bounding box center [866, 226] width 1247 height 46
click at [1473, 225] on span "×" at bounding box center [1471, 225] width 11 height 25
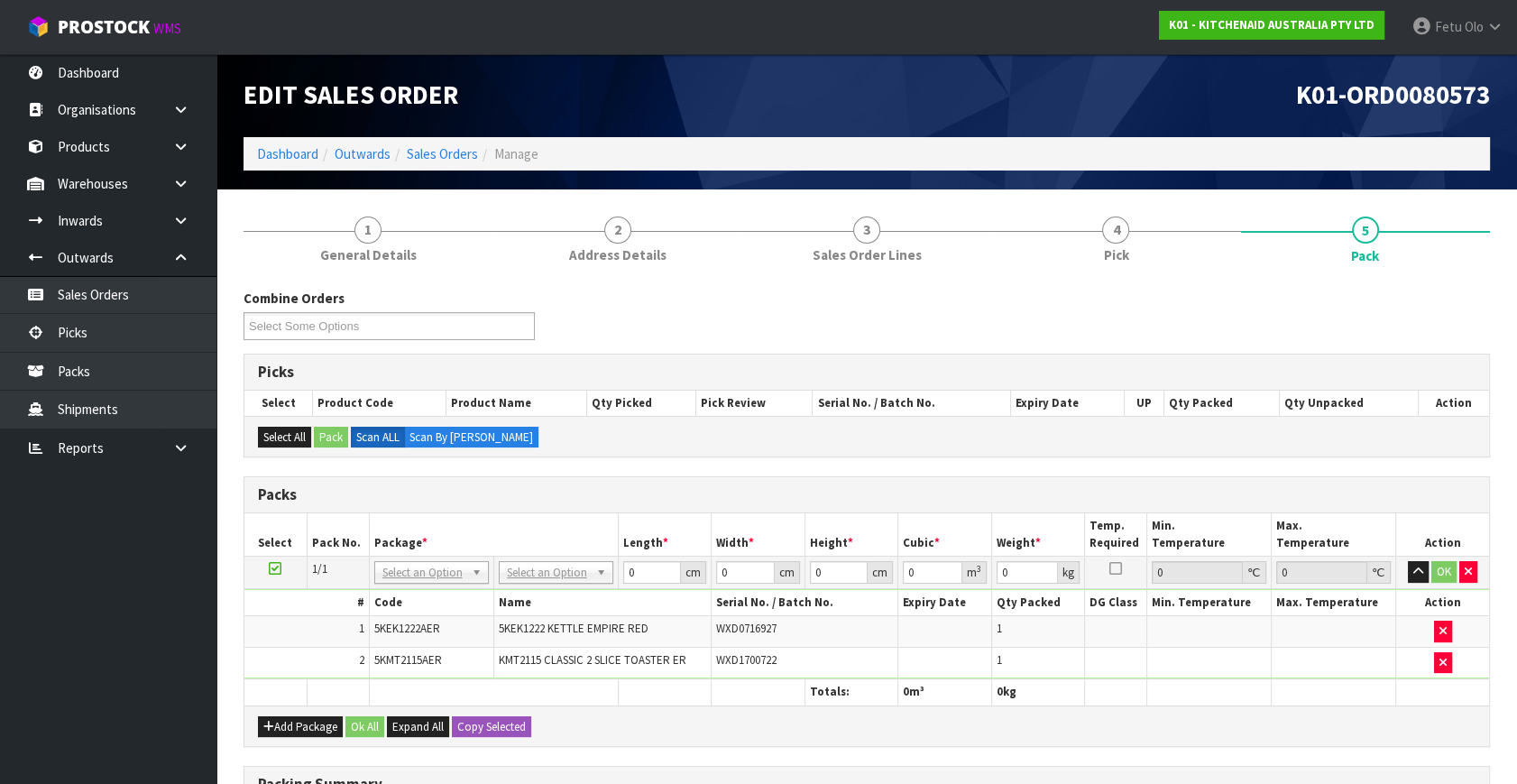
drag, startPoint x: 425, startPoint y: 568, endPoint x: 419, endPoint y: 596, distance: 28.6
click at [415, 594] on input "text" at bounding box center [431, 596] width 106 height 23
type input "011-084"
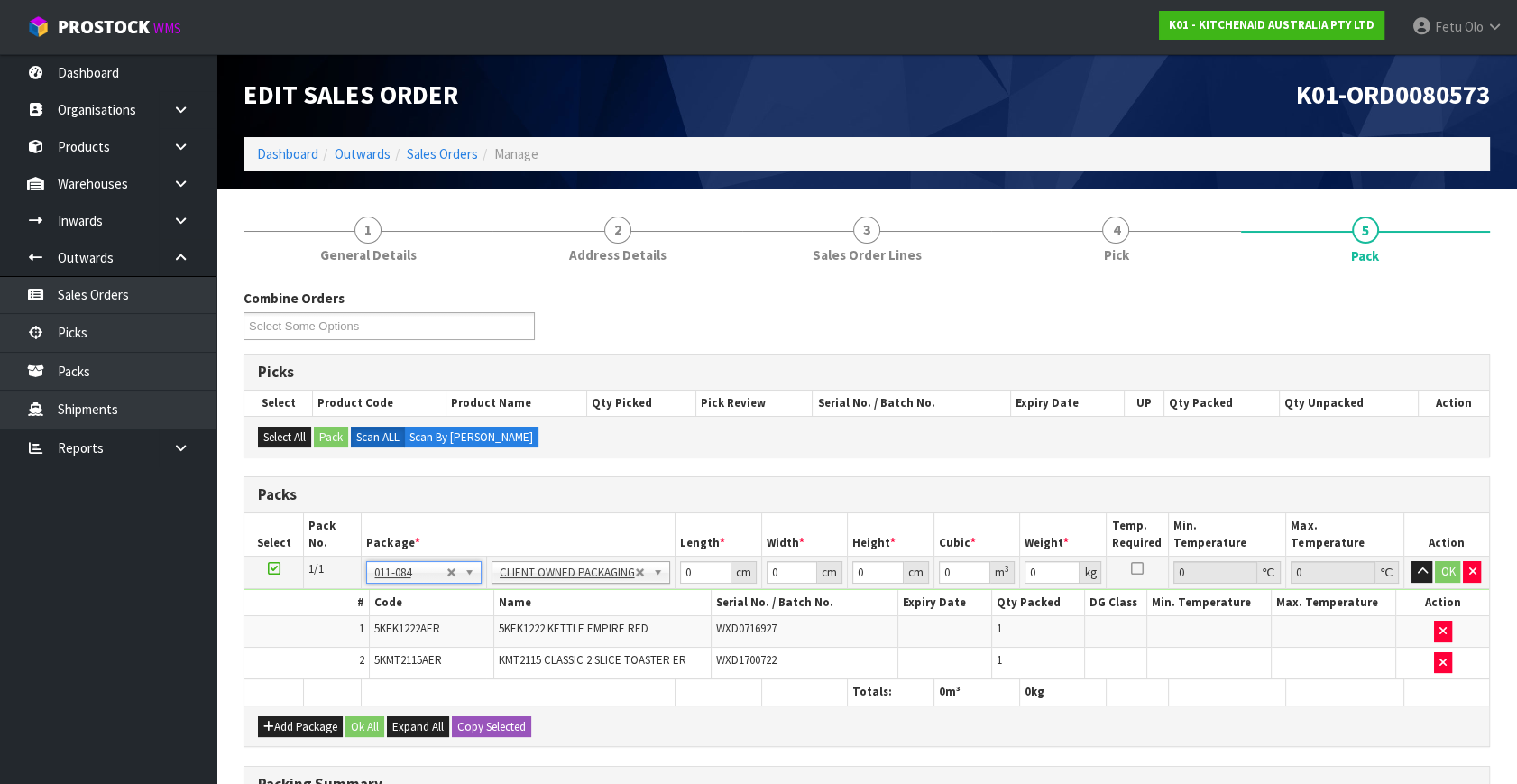
type input "4.53"
drag, startPoint x: 699, startPoint y: 568, endPoint x: 556, endPoint y: 653, distance: 166.4
click at [558, 653] on tbody "1/1 NONE 007-001 007-002 007-004 007-009 007-013 007-014 007-015 007-017 007-01…" at bounding box center [866, 617] width 1245 height 123
type input "57"
type input "37"
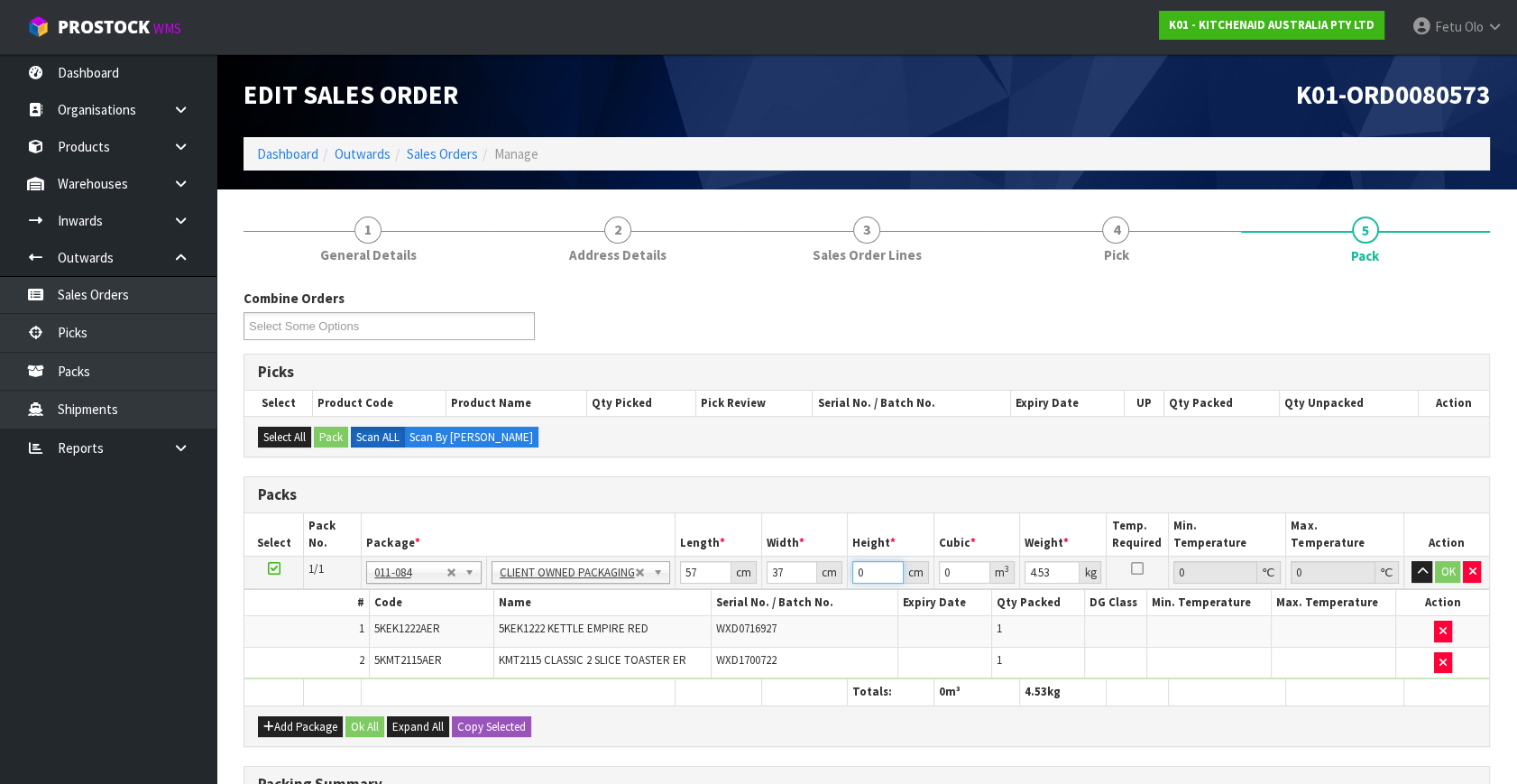
type input "2"
type input "0.004218"
type input "28"
type input "0.059052"
type input "28"
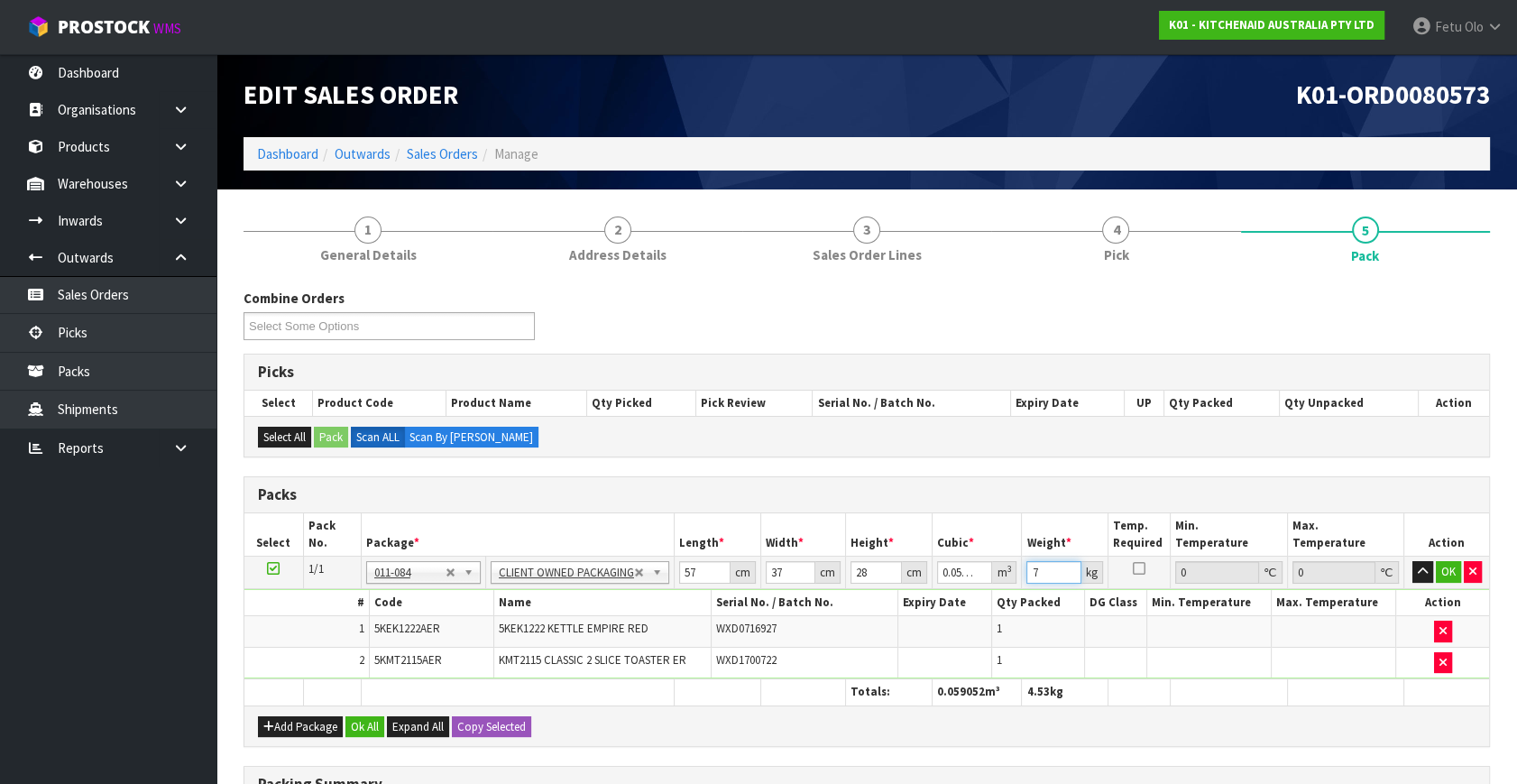
type input "7"
click button "OK" at bounding box center [1449, 572] width 25 height 22
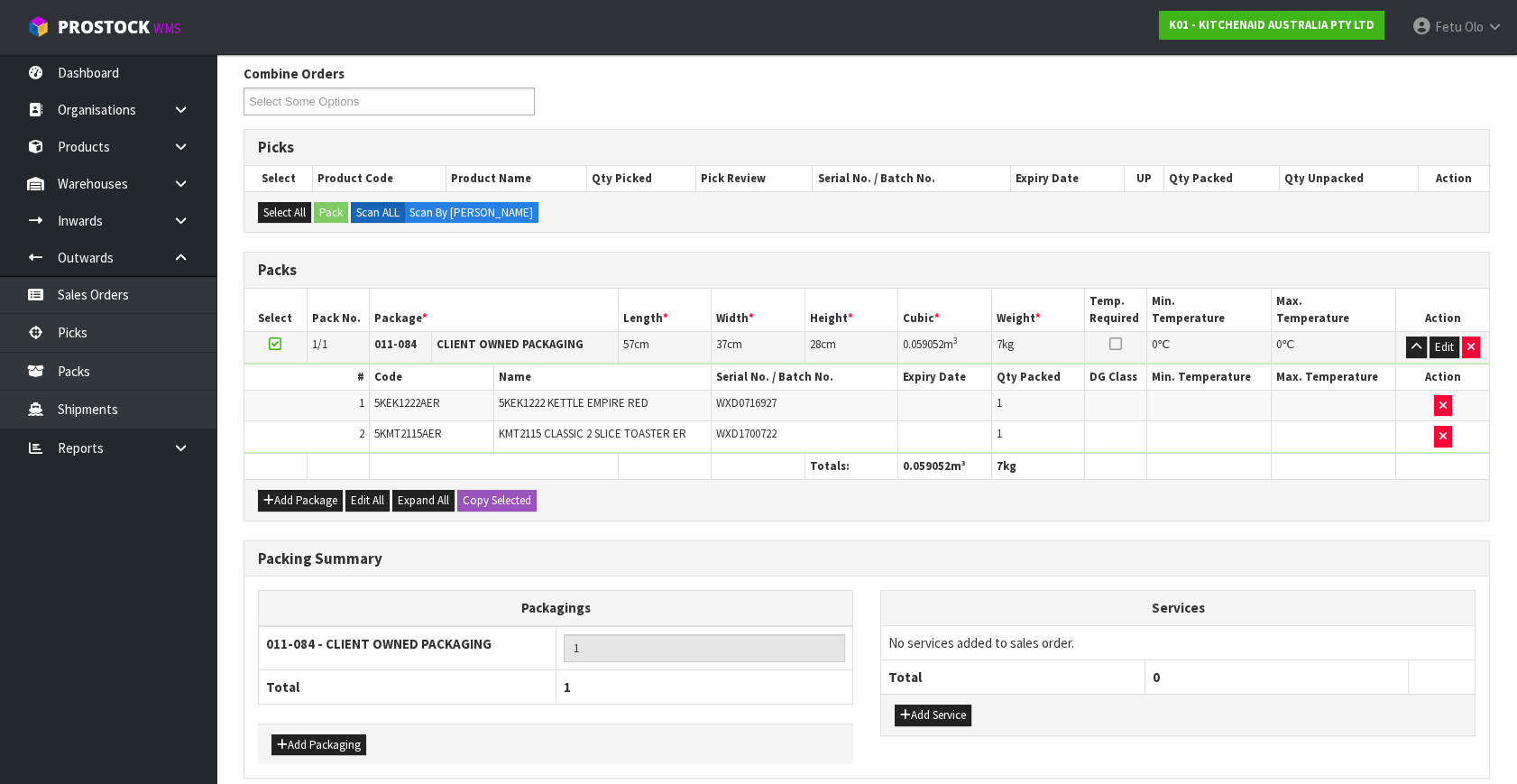
scroll to position [299, 0]
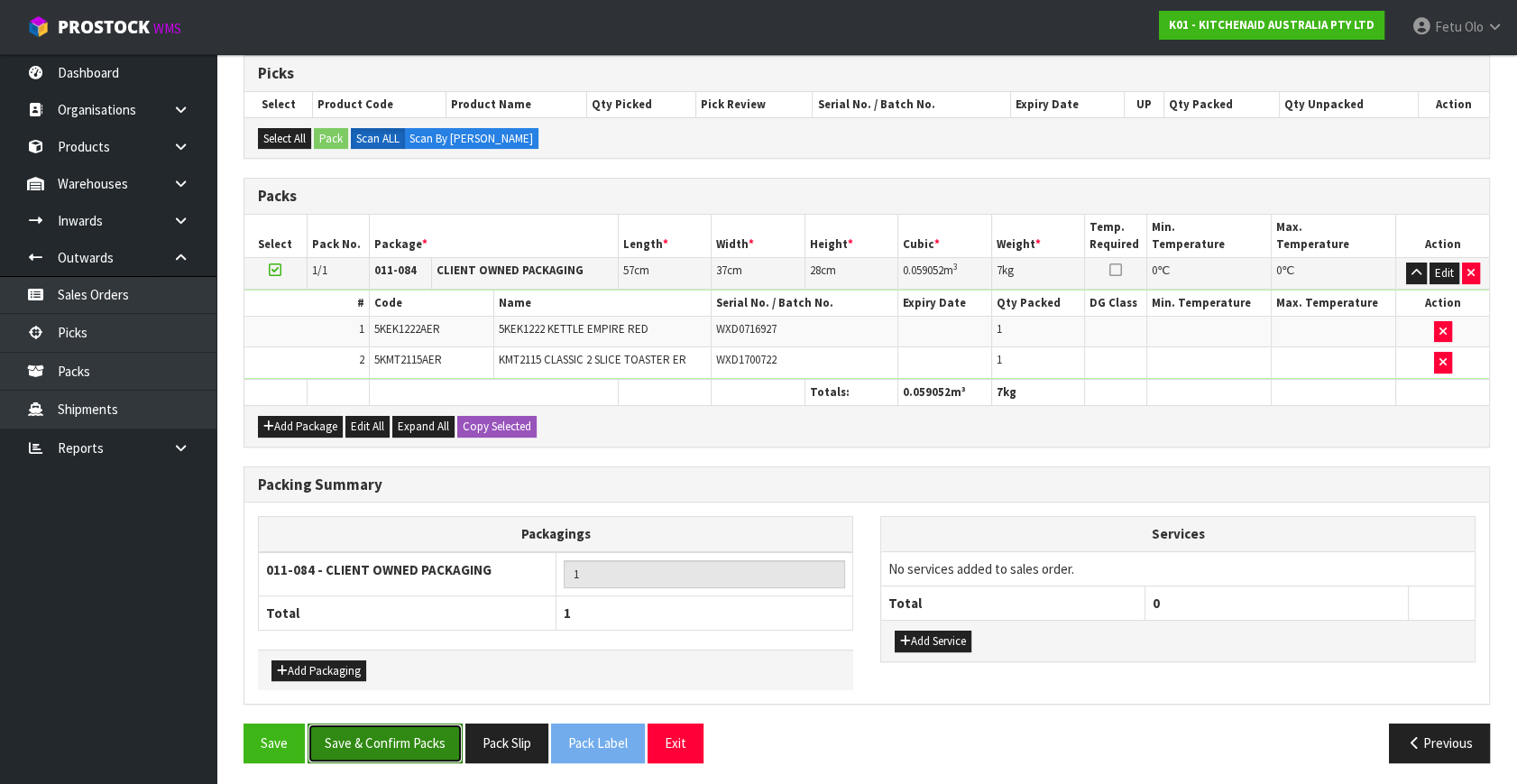
click at [423, 735] on button "Save & Confirm Packs" at bounding box center [385, 742] width 155 height 39
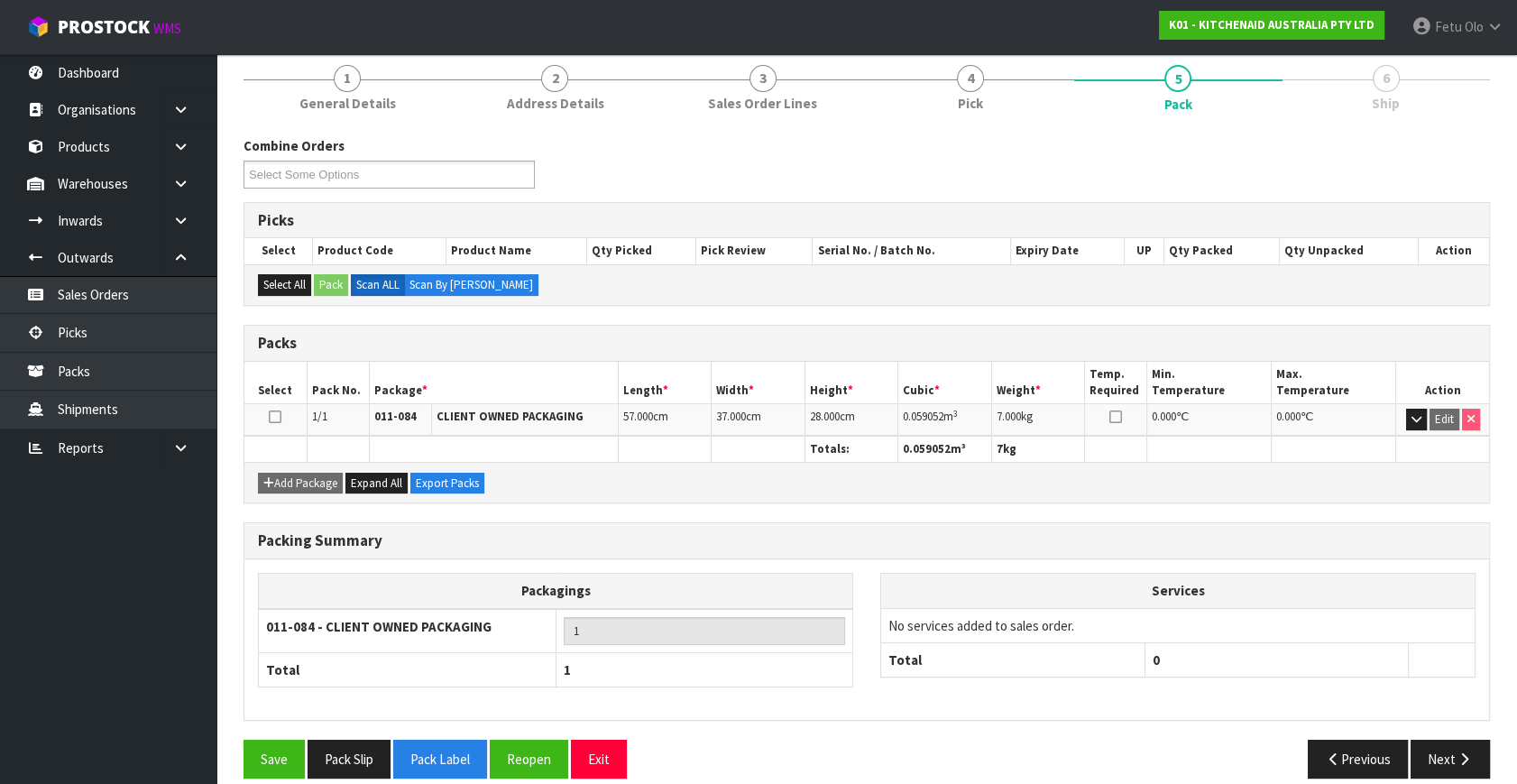
scroll to position [235, 0]
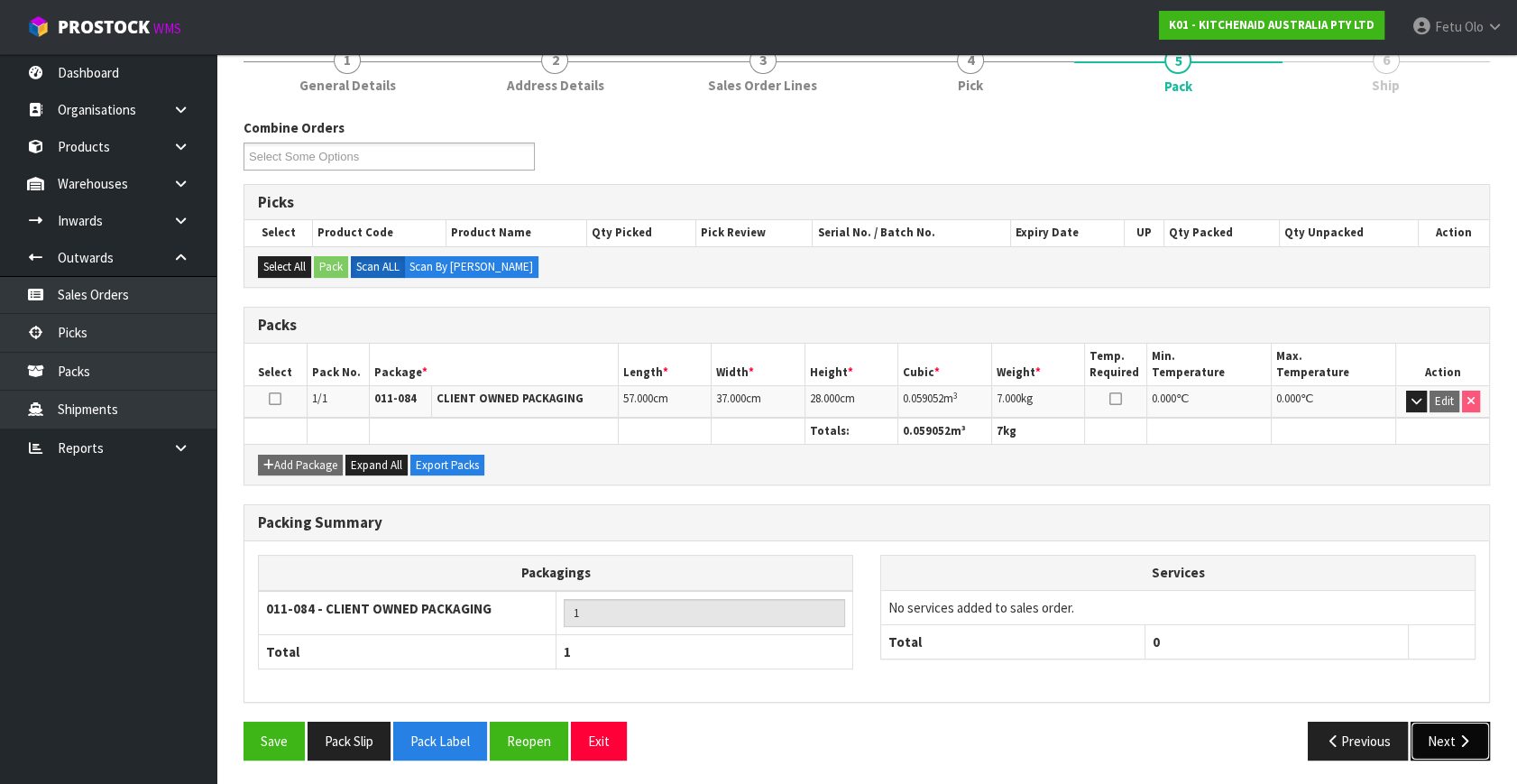
click at [1444, 741] on button "Next" at bounding box center [1450, 740] width 79 height 39
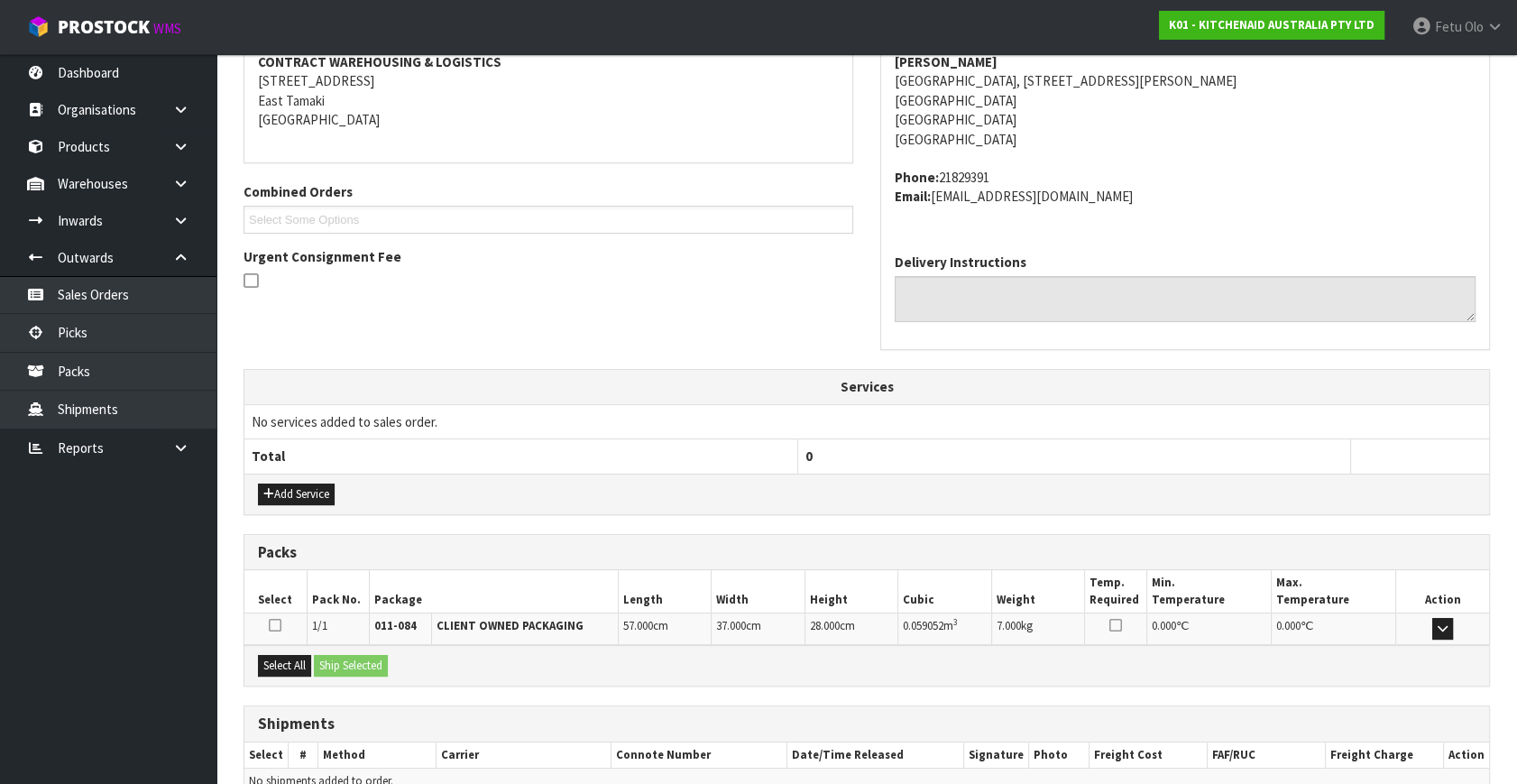
scroll to position [443, 0]
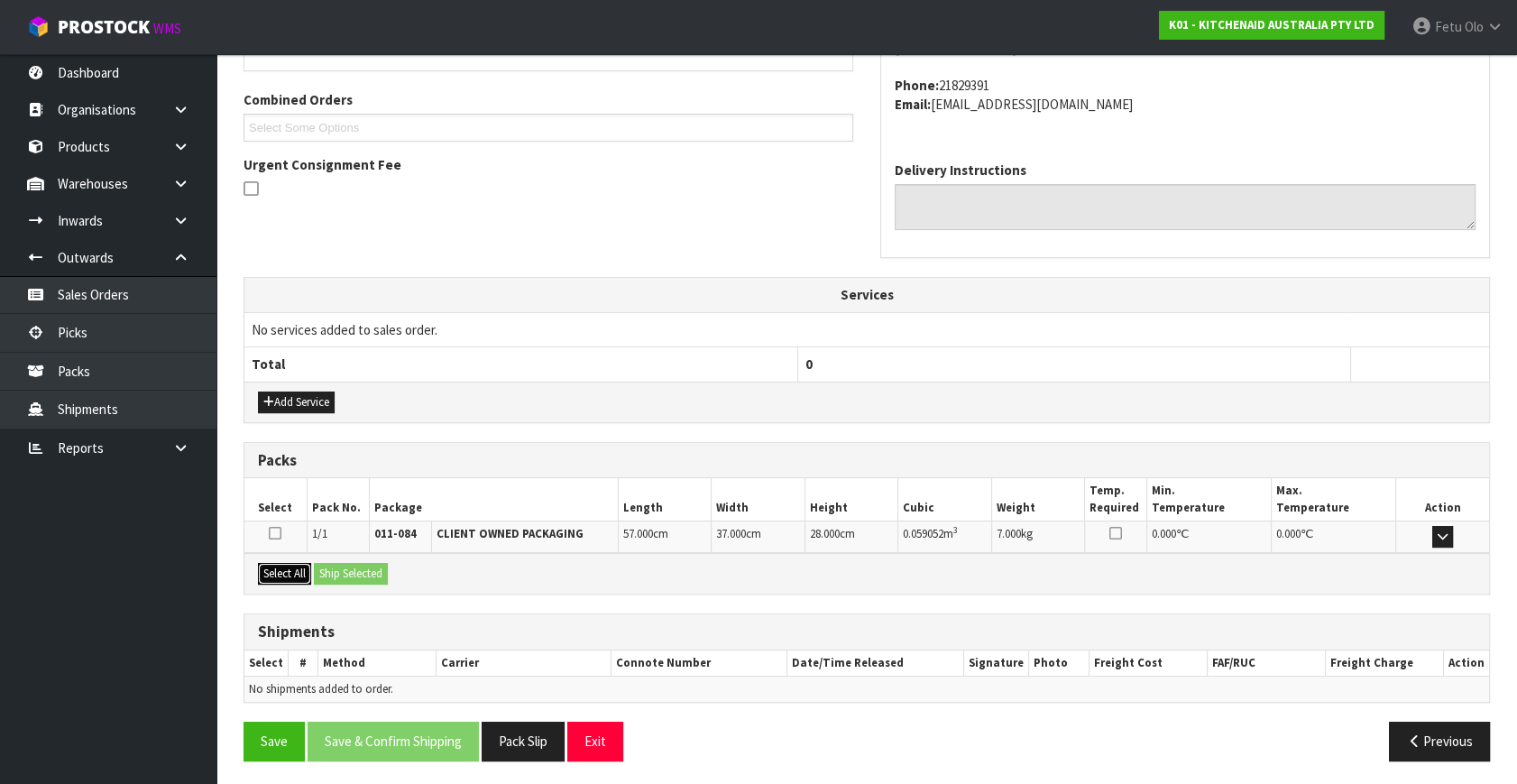
click at [292, 568] on button "Select All" at bounding box center [284, 574] width 53 height 22
click at [370, 576] on button "Ship Selected" at bounding box center [351, 574] width 74 height 22
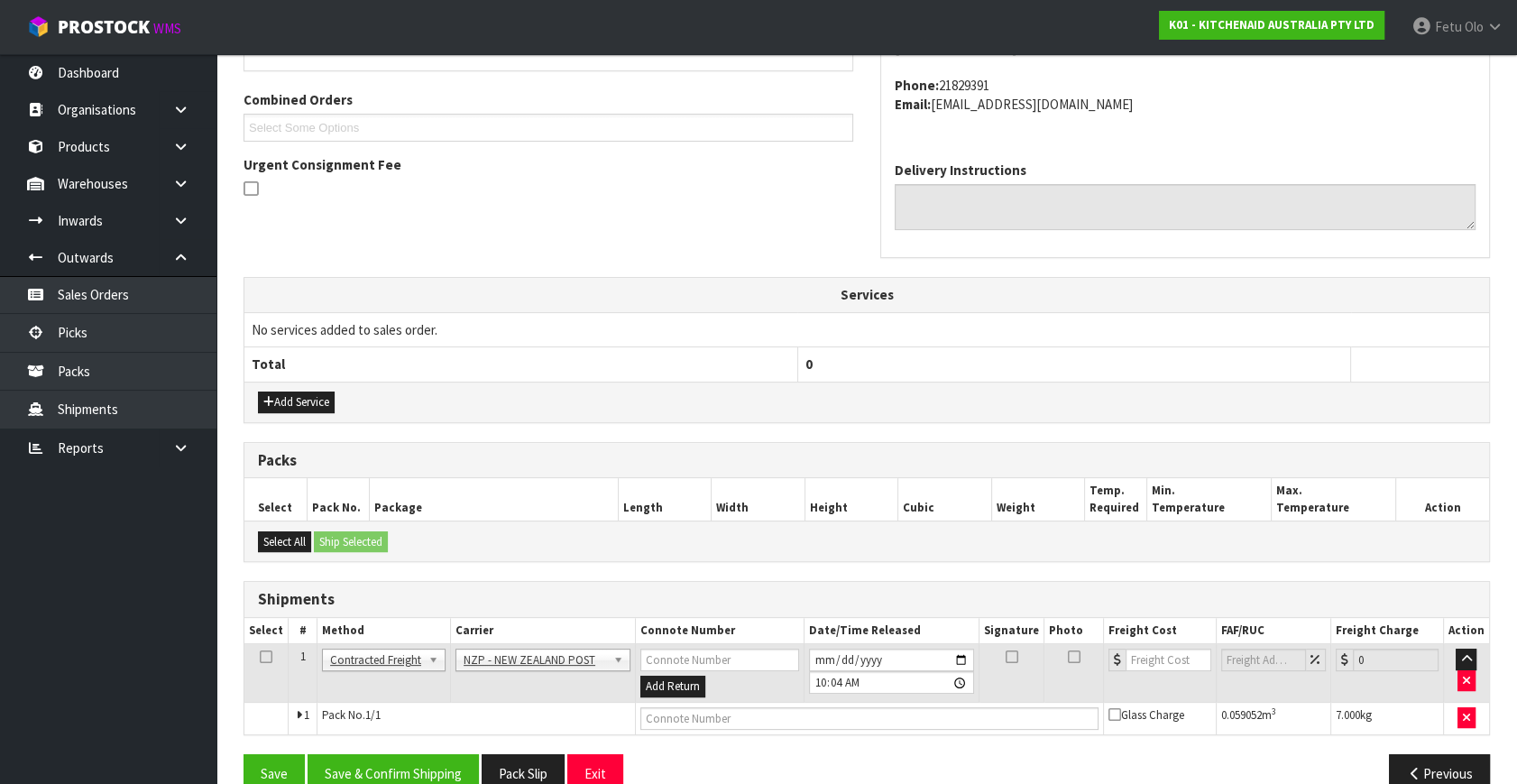
scroll to position [476, 0]
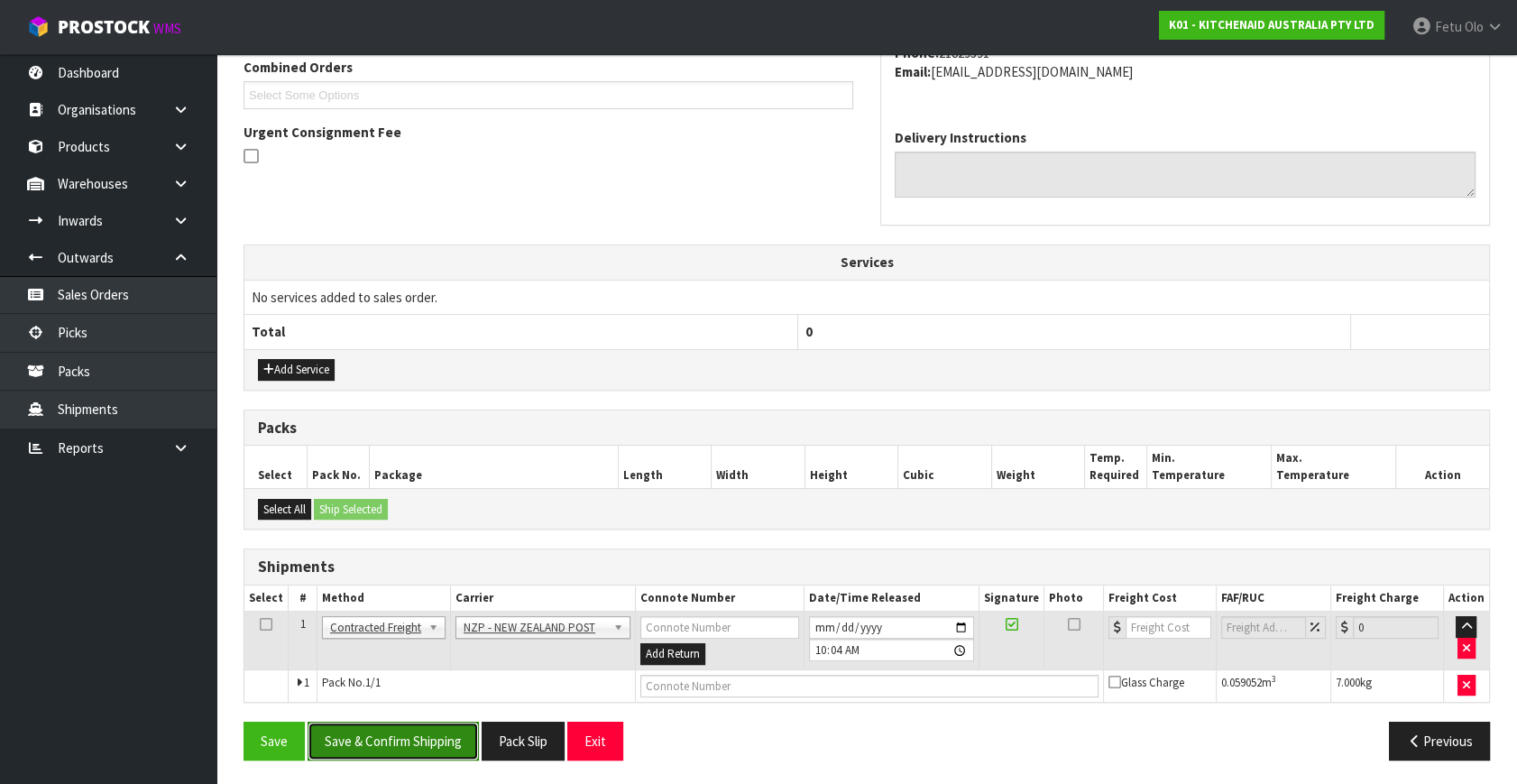
click at [464, 751] on button "Save & Confirm Shipping" at bounding box center [393, 740] width 171 height 39
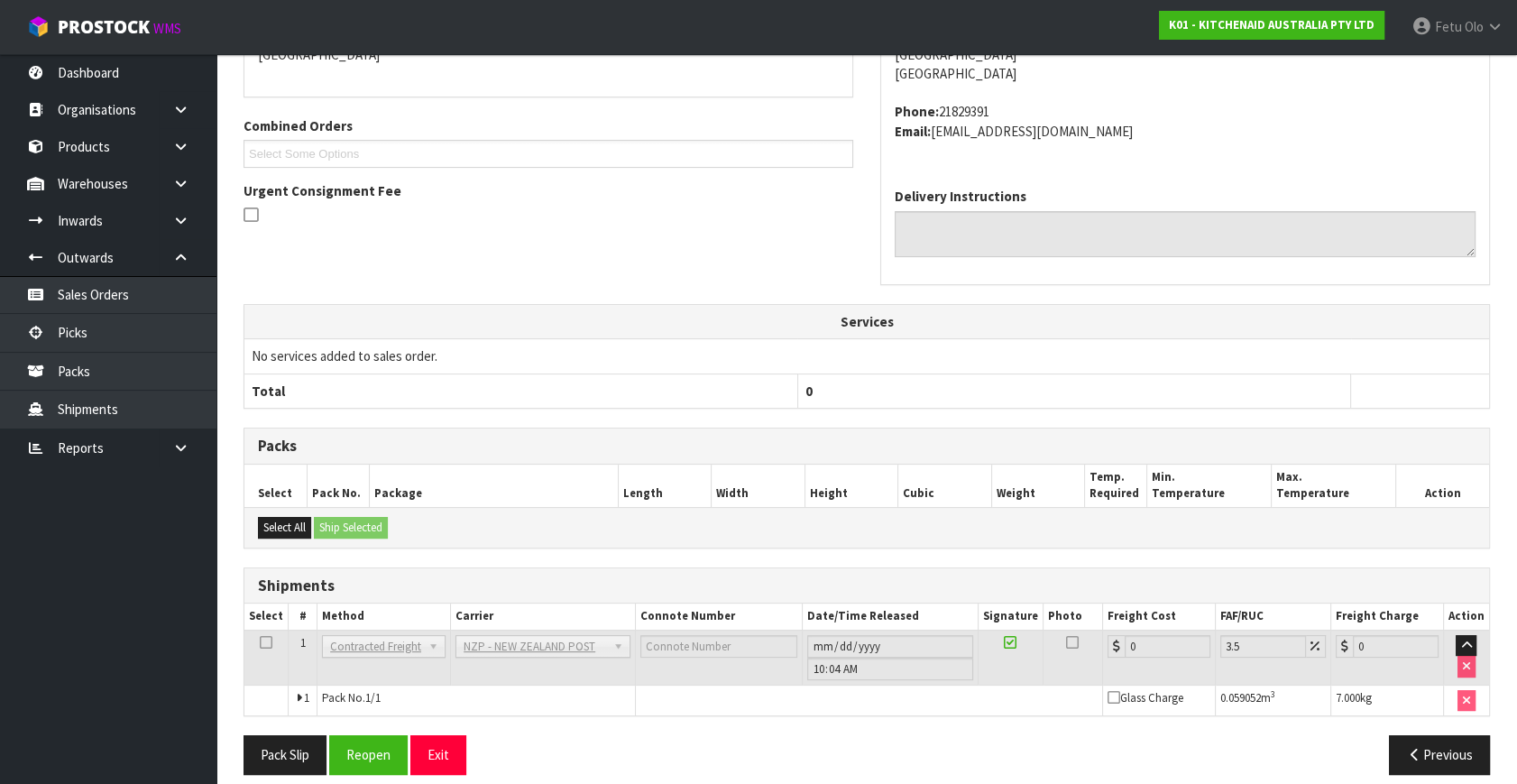
scroll to position [451, 0]
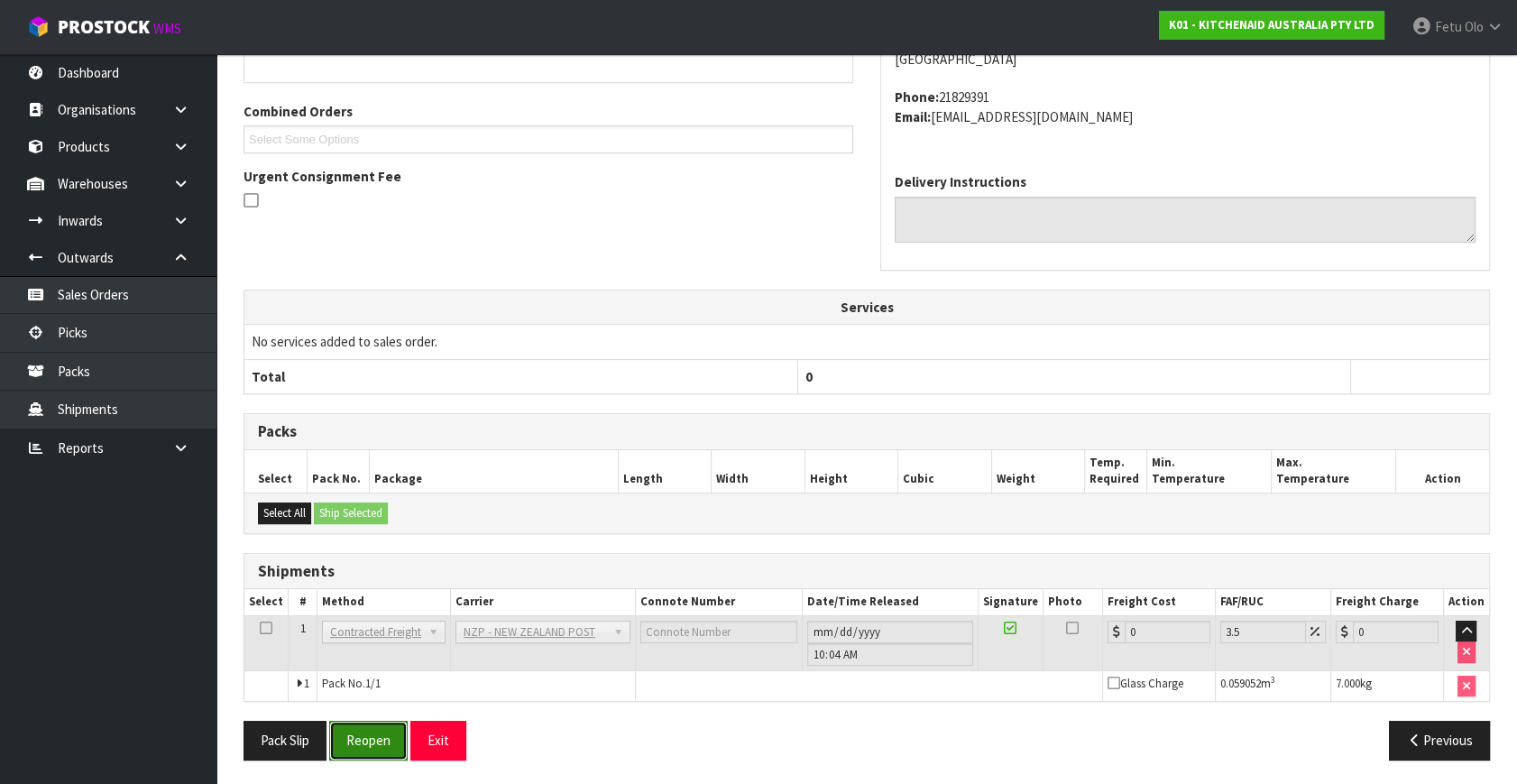
click at [380, 733] on button "Reopen" at bounding box center [368, 739] width 78 height 39
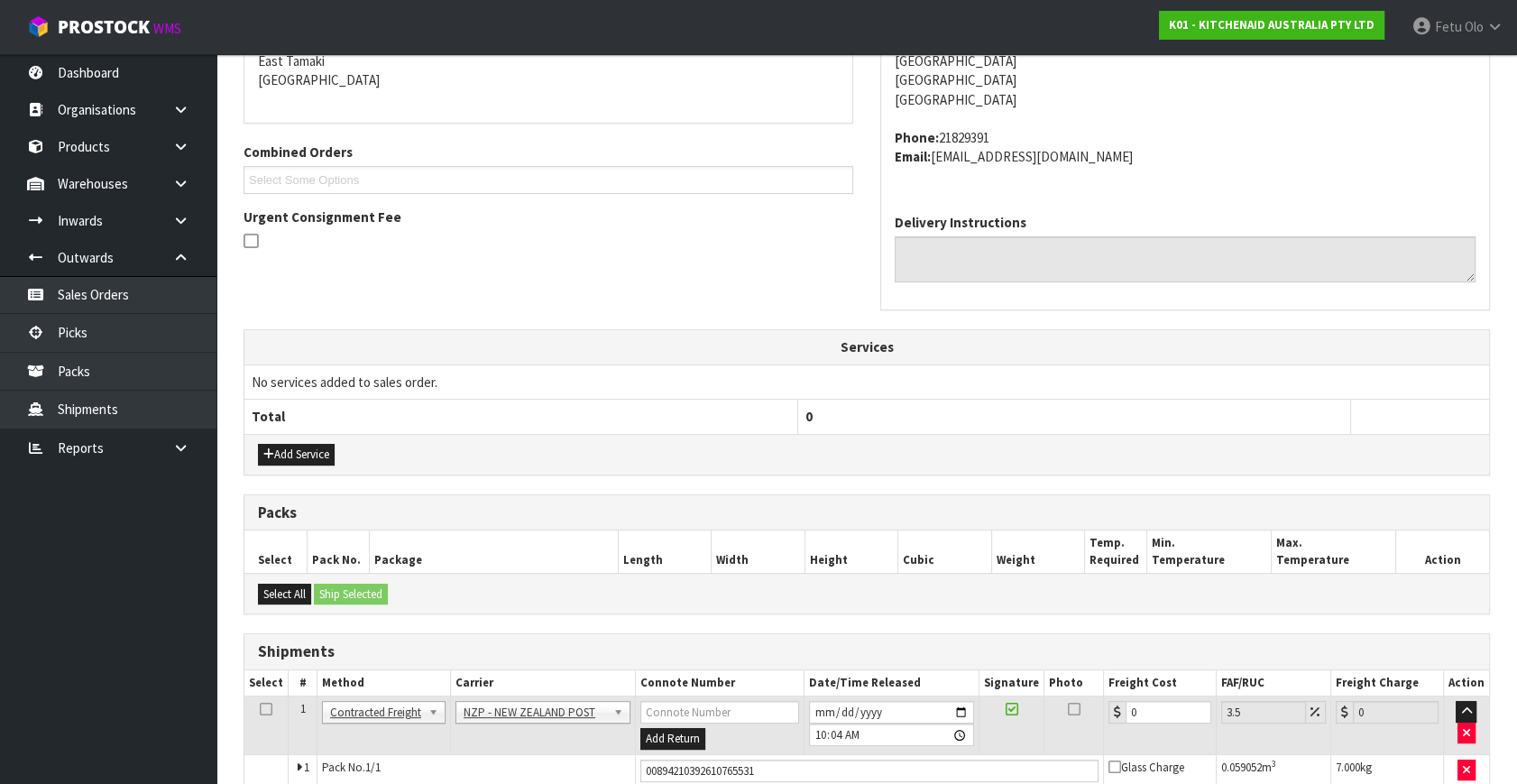
scroll to position [432, 0]
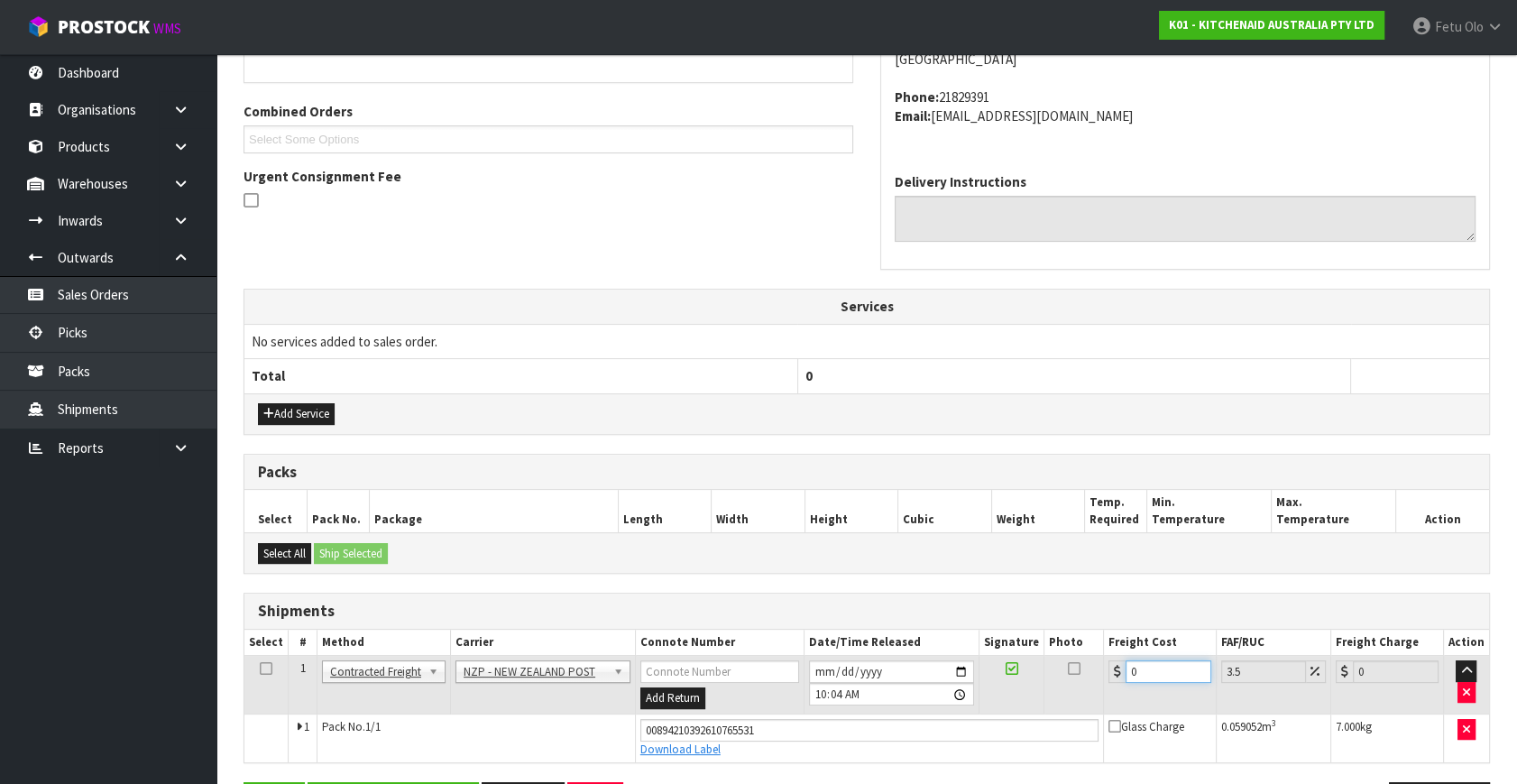
click at [1001, 707] on tr "1 Client Local Pickup Customer Local Pickup Company Freight Contracted Freight …" at bounding box center [866, 685] width 1245 height 58
type input "1"
type input "1.03"
type input "10"
type input "10.35"
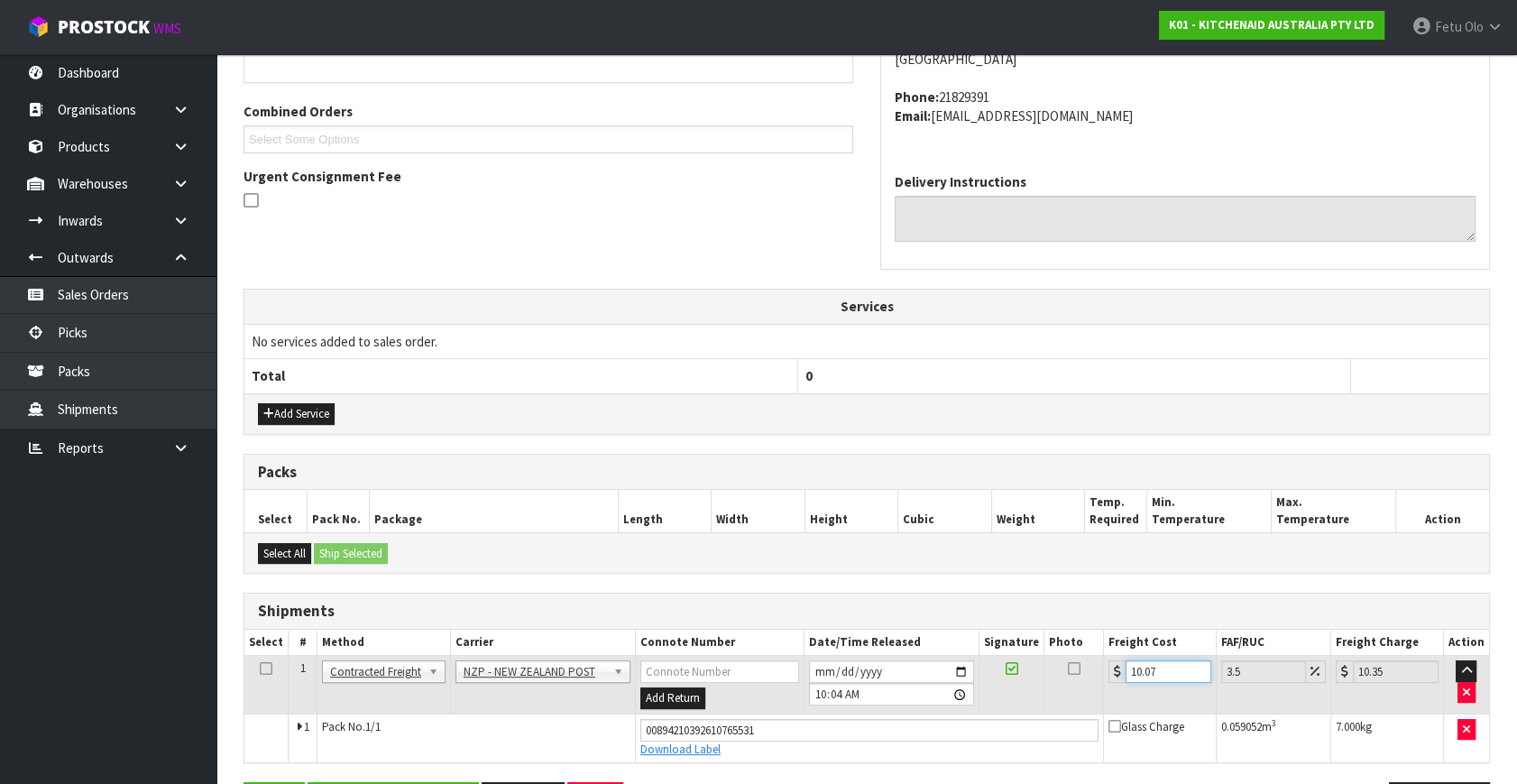
type input "10.074"
type input "10.43"
type input "10.07"
type input "10.42"
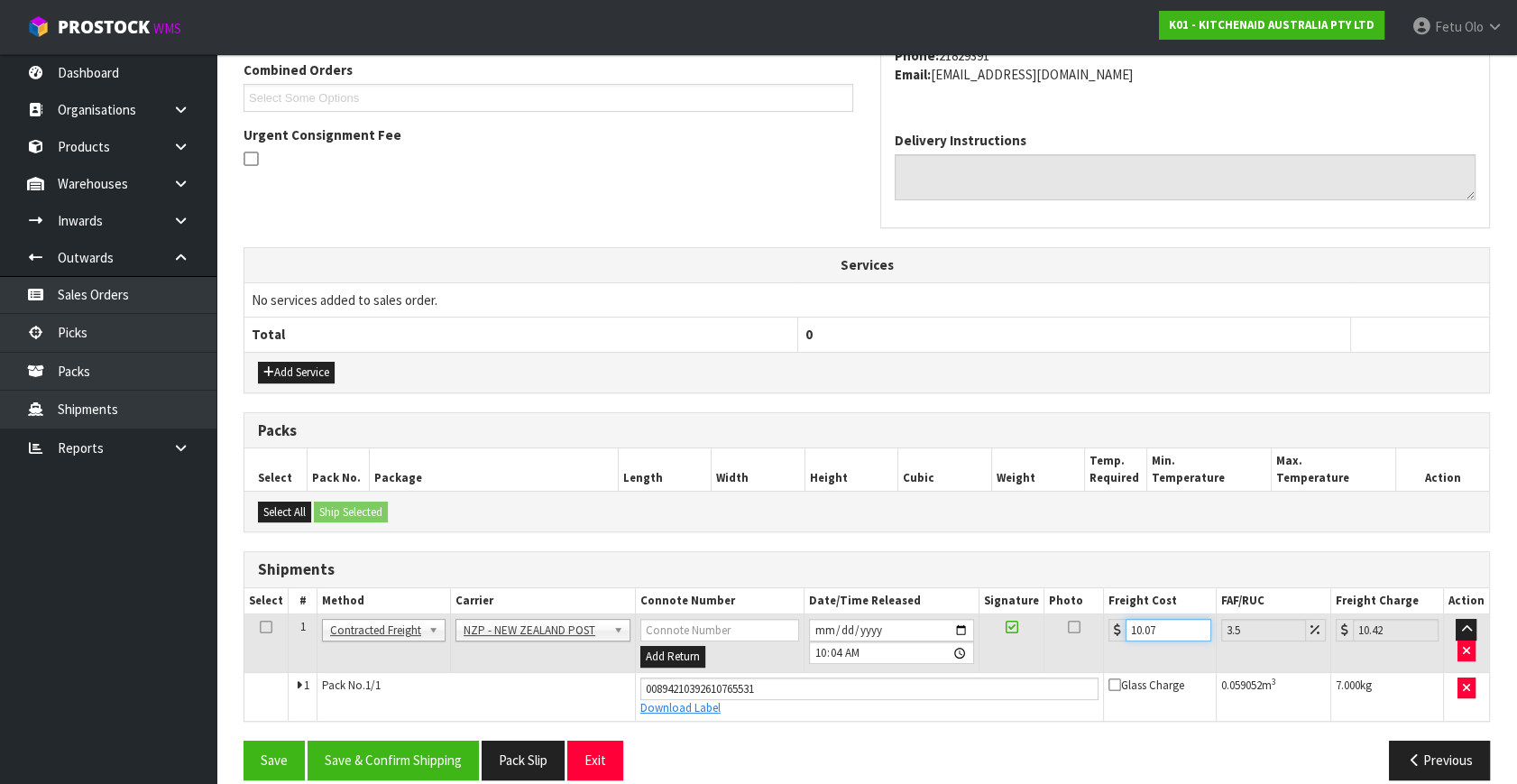
scroll to position [494, 0]
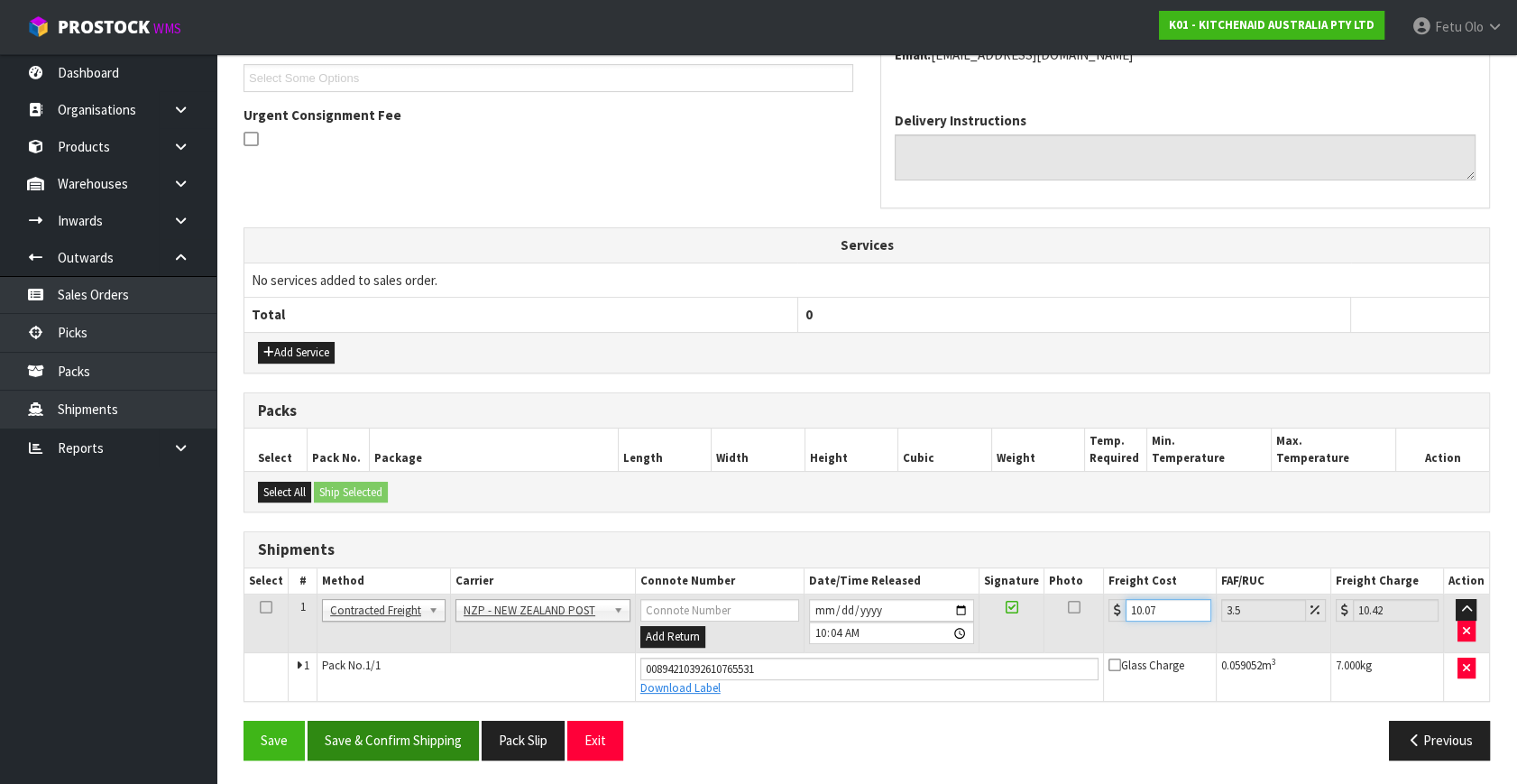
type input "10.07"
click at [423, 728] on button "Save & Confirm Shipping" at bounding box center [393, 739] width 171 height 39
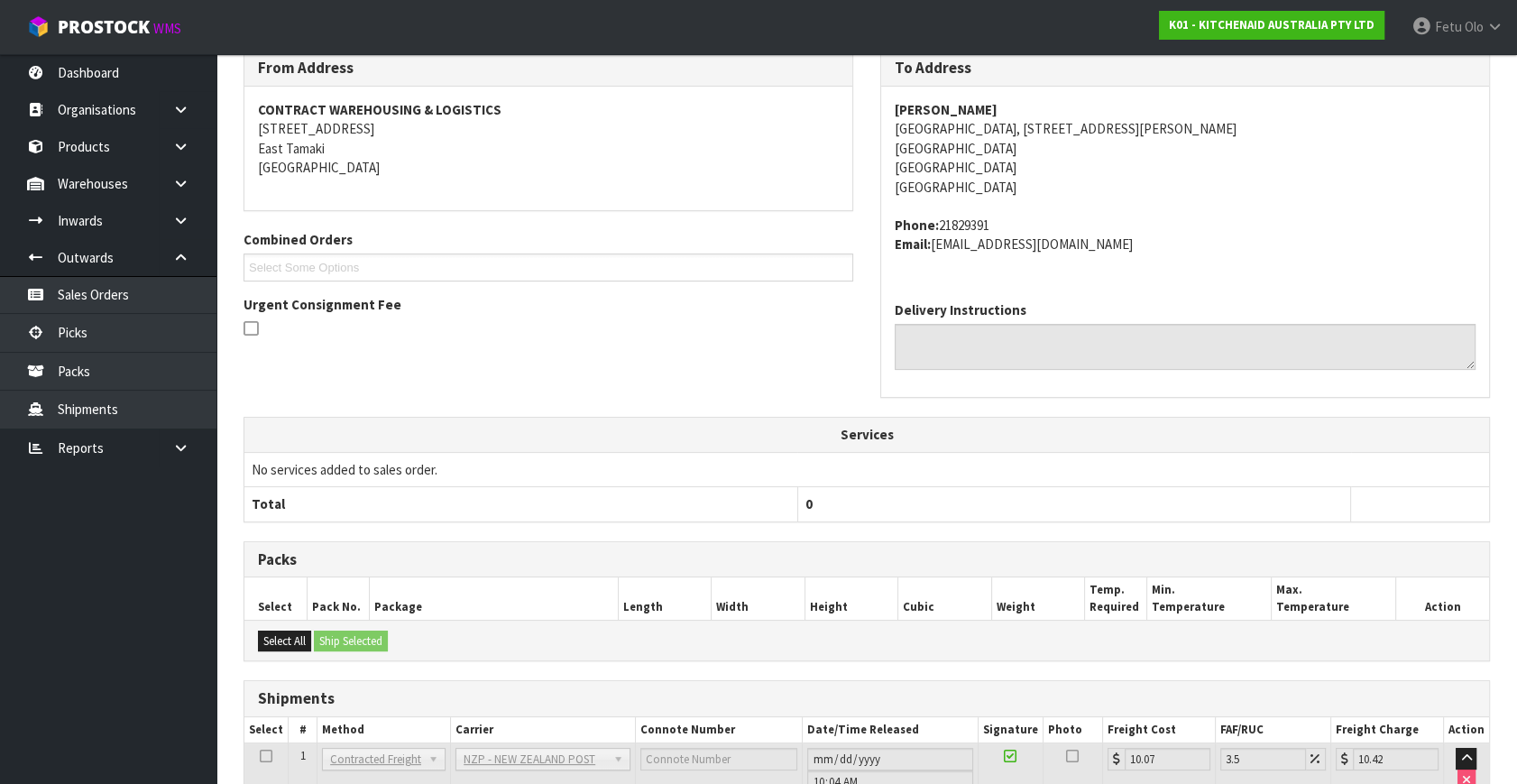
scroll to position [443, 0]
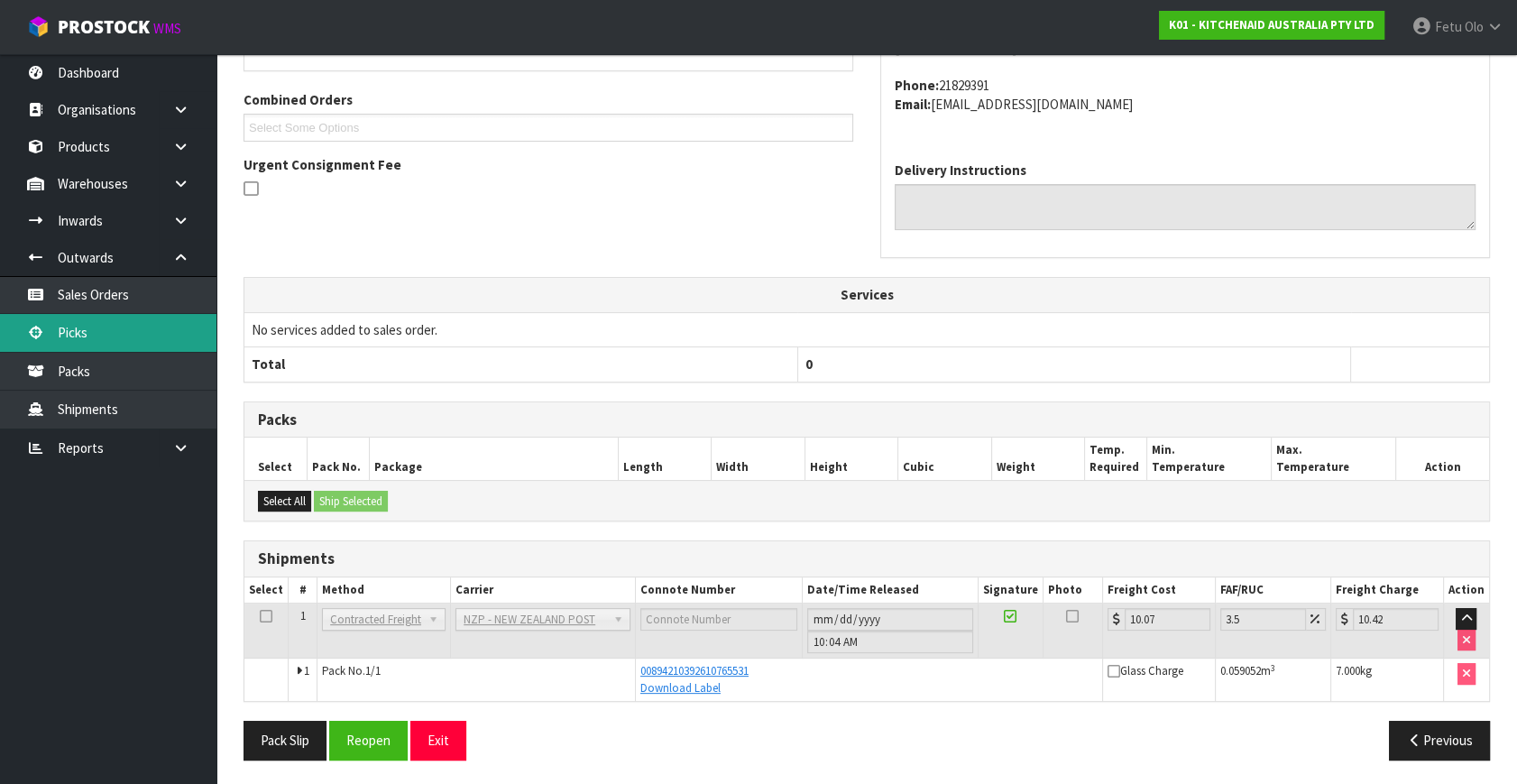
click at [96, 333] on link "Picks" at bounding box center [108, 332] width 217 height 37
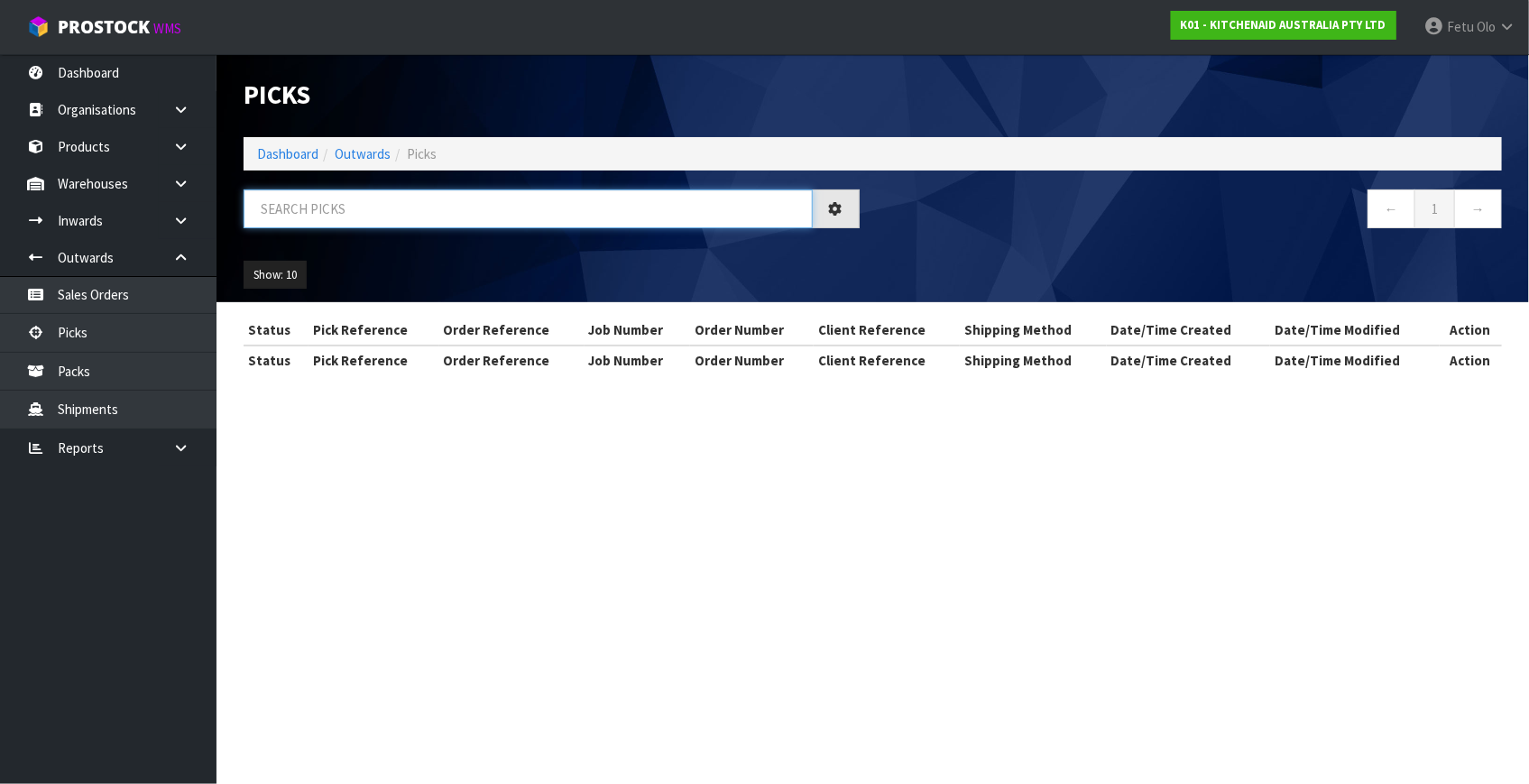
click at [420, 207] on input "text" at bounding box center [527, 209] width 569 height 39
type input "80587"
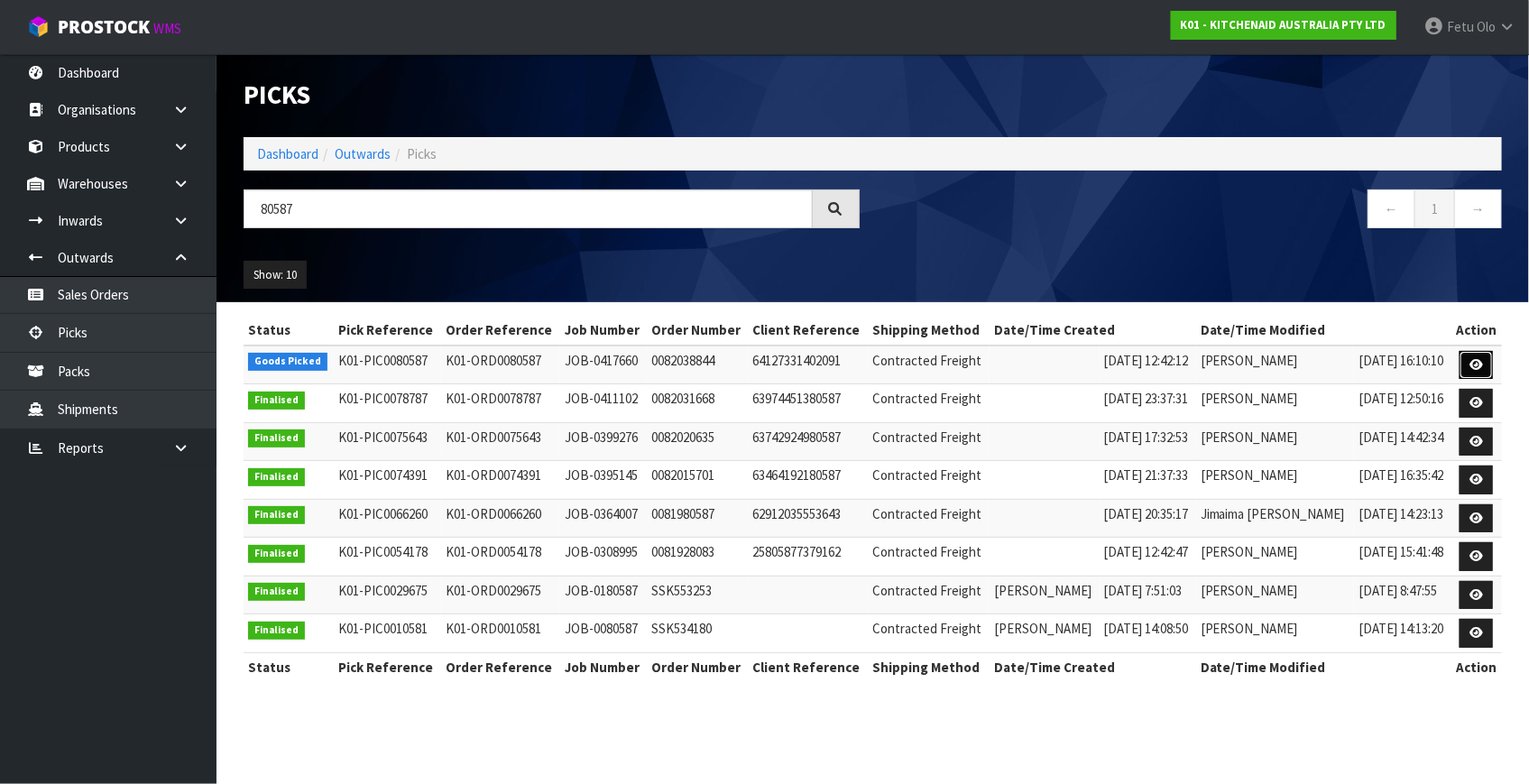
click at [1469, 367] on icon at bounding box center [1475, 364] width 14 height 12
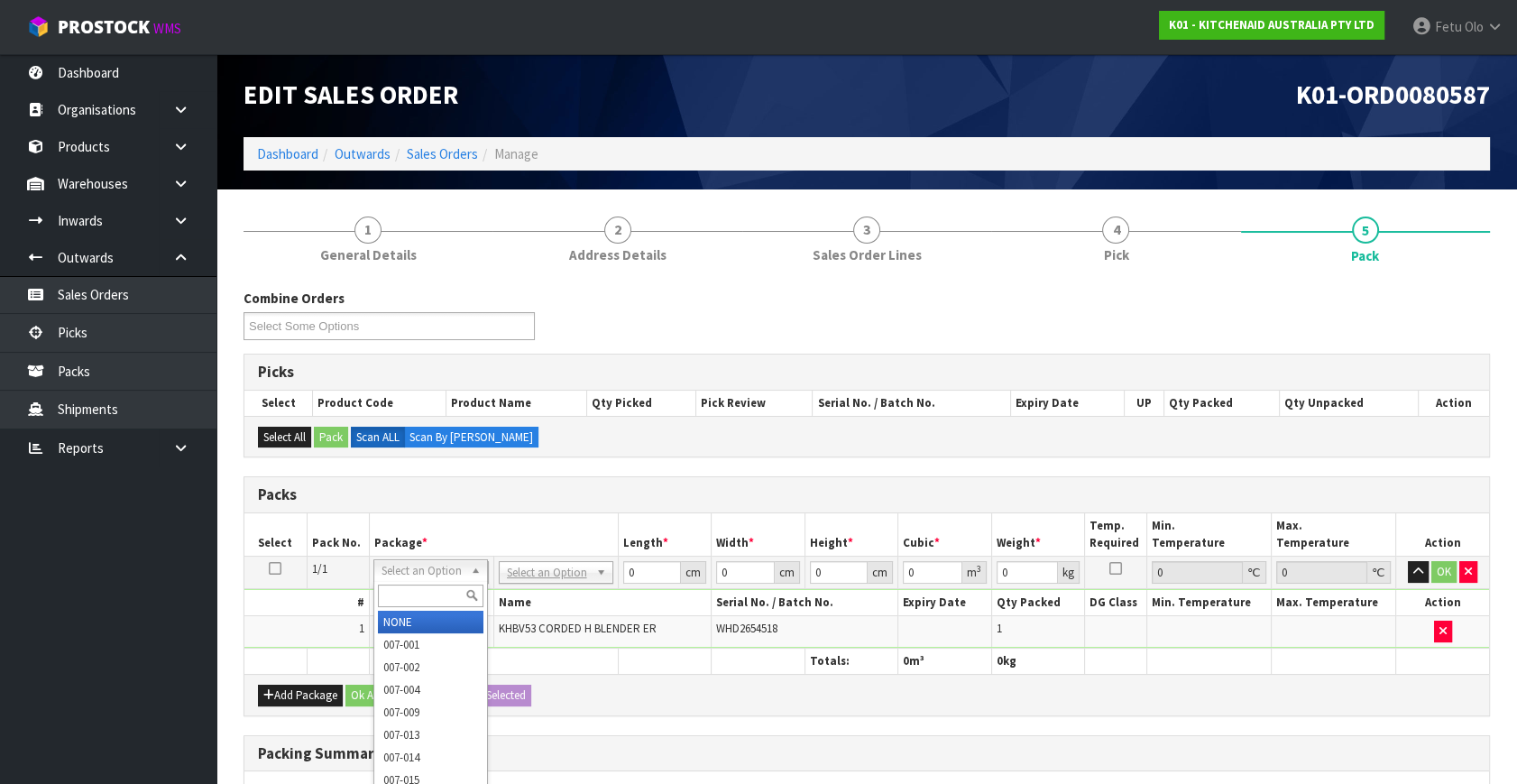
drag, startPoint x: 455, startPoint y: 570, endPoint x: 437, endPoint y: 594, distance: 30.0
drag, startPoint x: 436, startPoint y: 594, endPoint x: 437, endPoint y: 580, distance: 14.0
click at [437, 586] on input "text" at bounding box center [431, 596] width 106 height 23
type input "011"
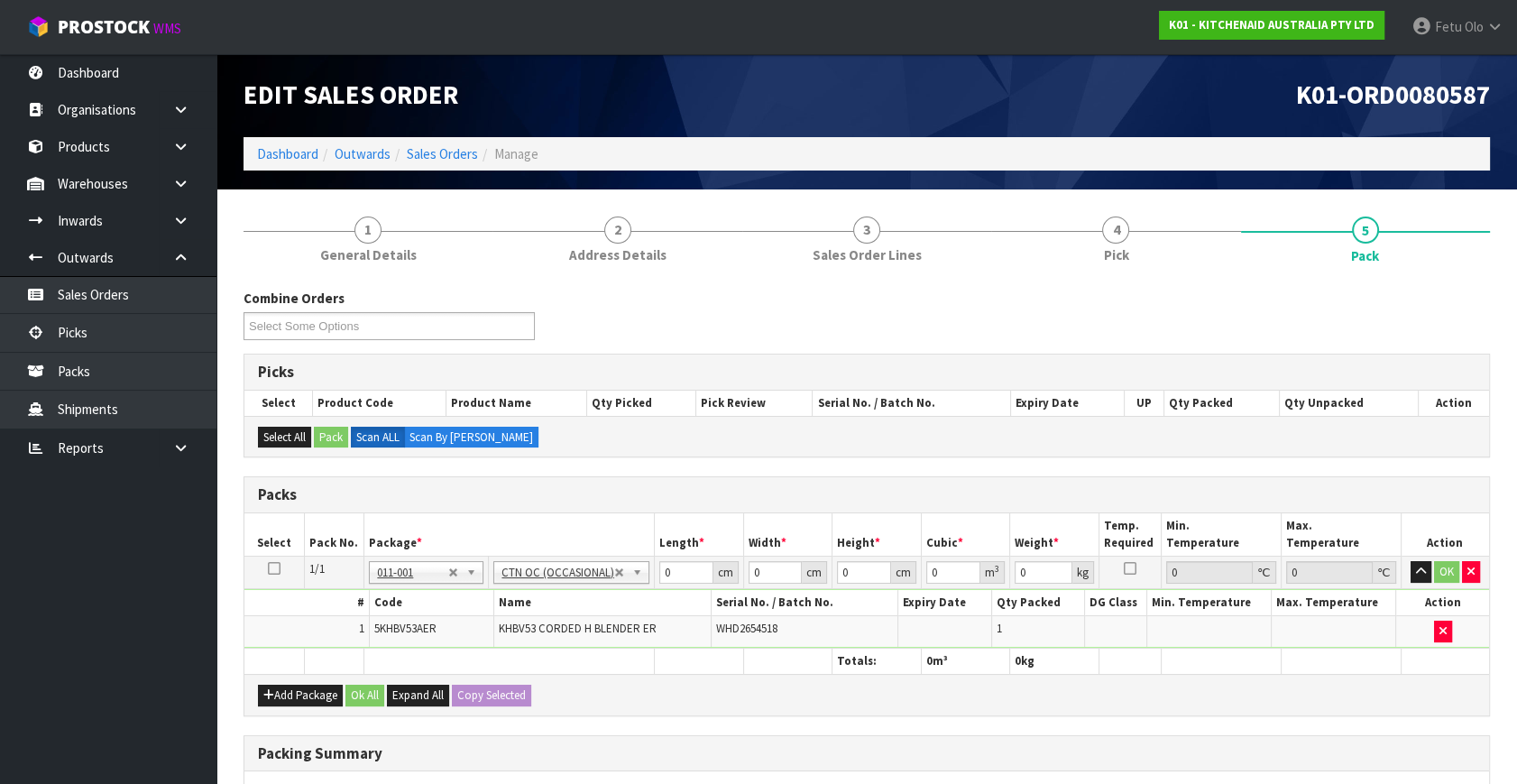
type input "1.2"
drag, startPoint x: 662, startPoint y: 581, endPoint x: 543, endPoint y: 617, distance: 124.3
click at [549, 617] on tbody "1/1 NONE 007-001 007-002 007-004 007-009 007-013 007-014 007-015 007-017 007-01…" at bounding box center [866, 602] width 1245 height 92
type input "51"
type input "29"
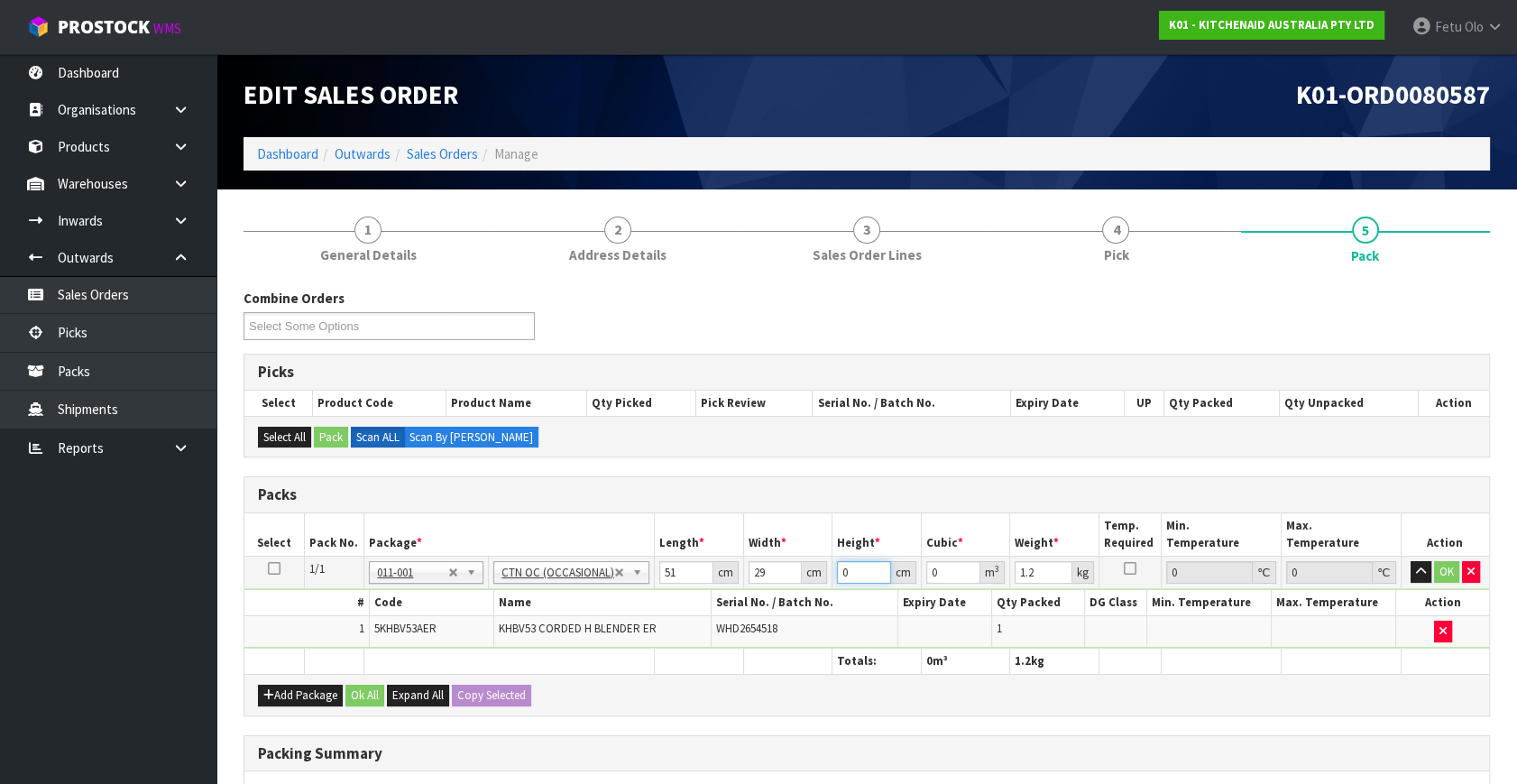
type input "1"
type input "0.001479"
type input "13"
type input "0.019227"
type input "13"
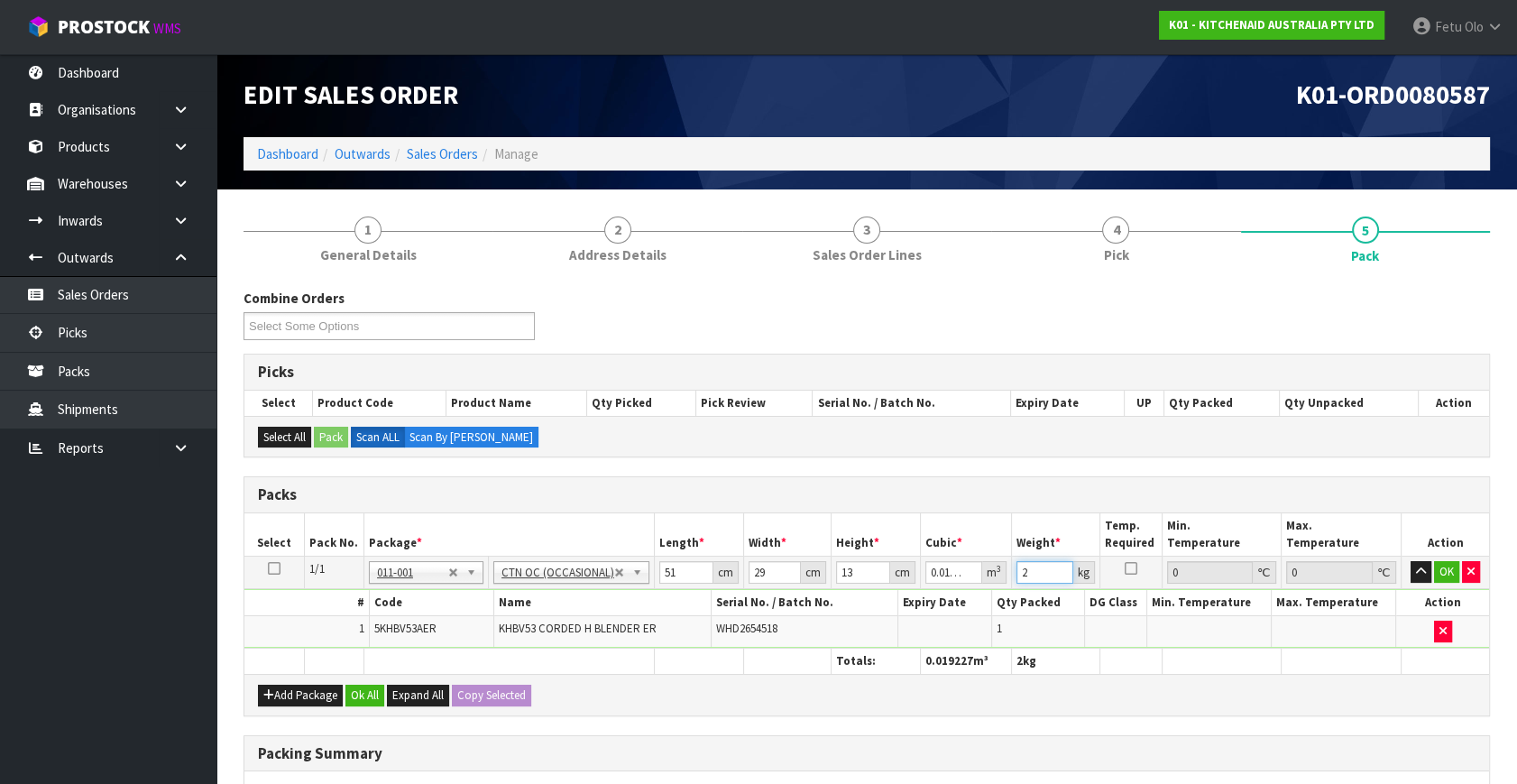
type input "2"
click button "OK" at bounding box center [1447, 572] width 25 height 22
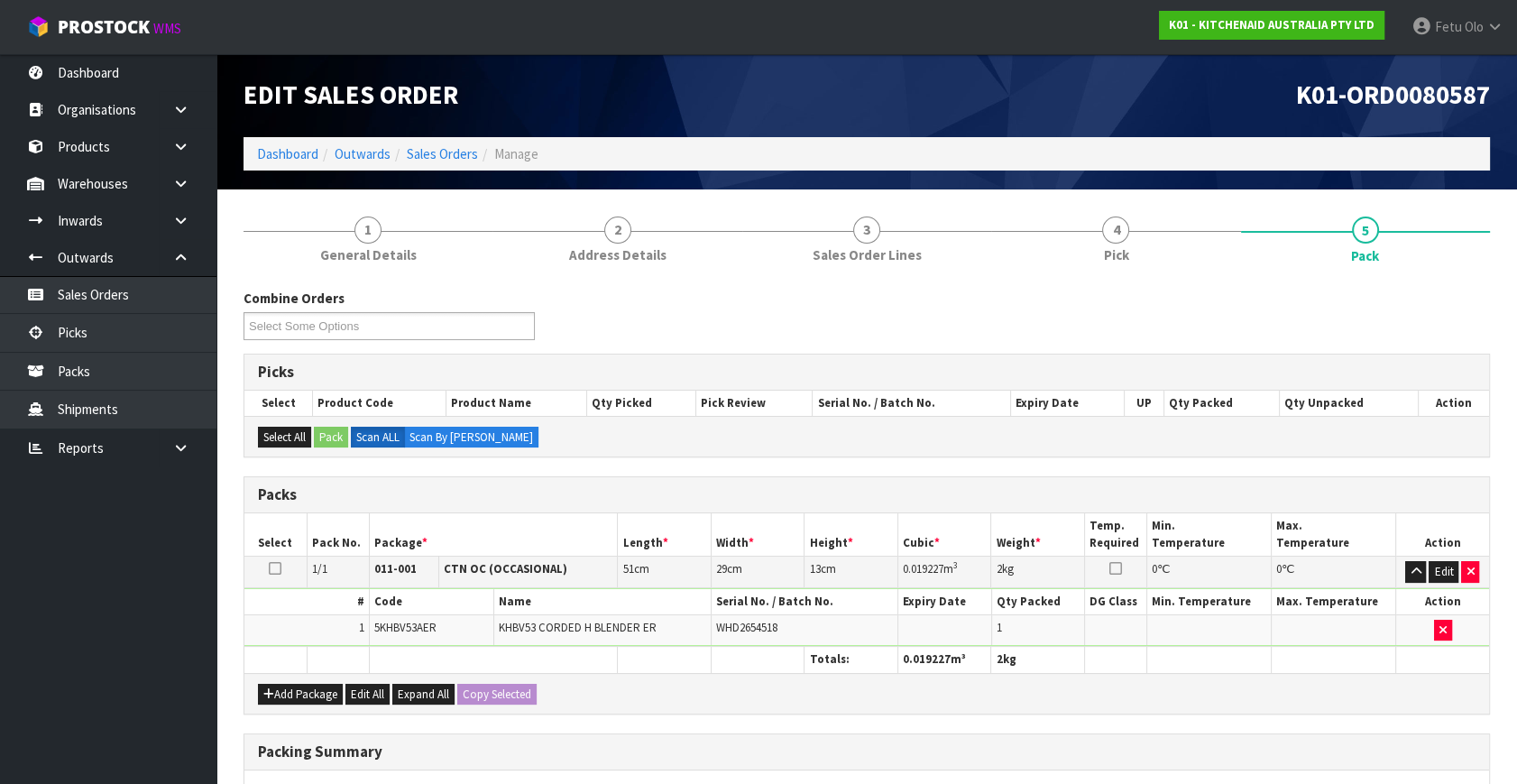
scroll to position [269, 0]
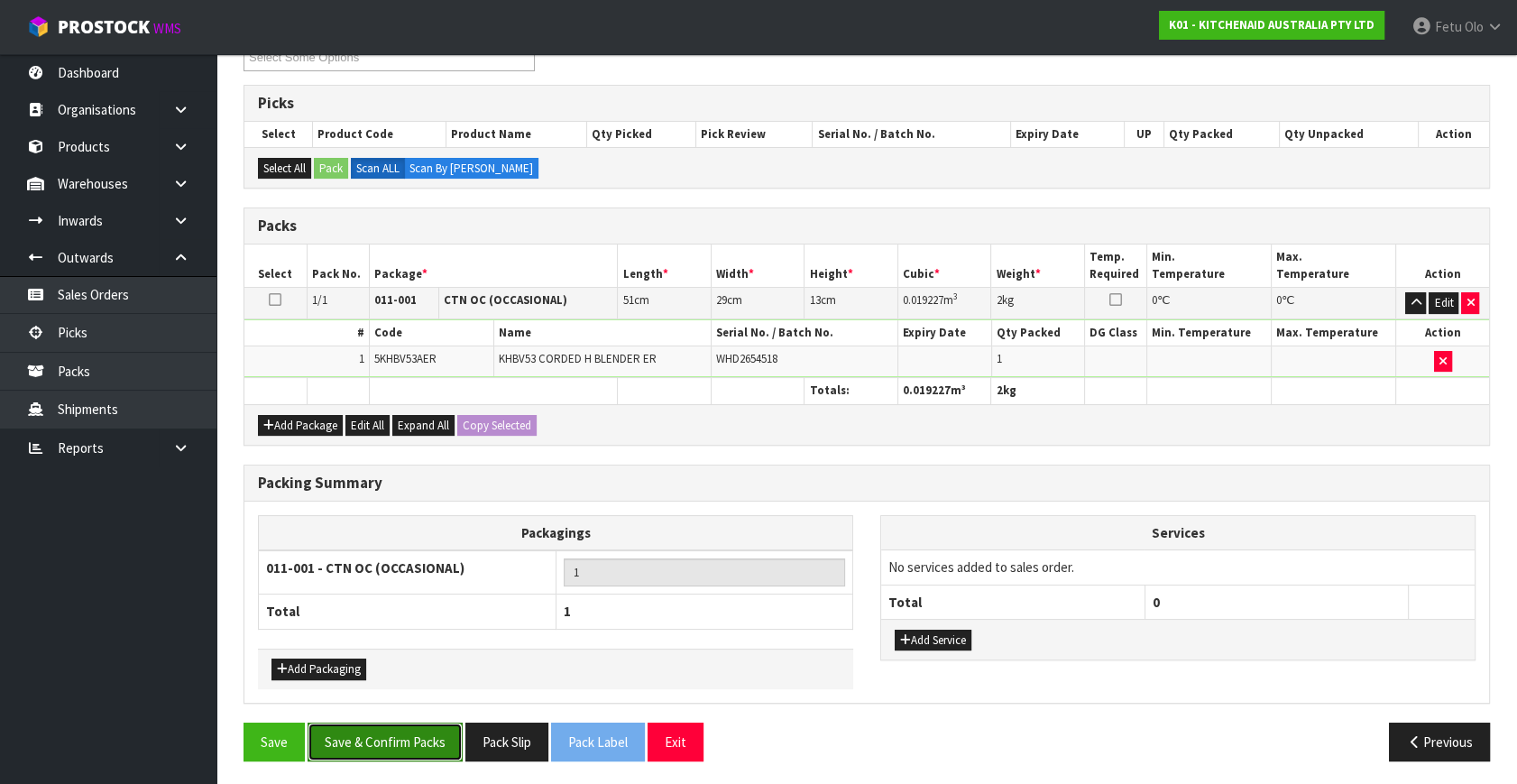
click at [369, 735] on button "Save & Confirm Packs" at bounding box center [385, 741] width 155 height 39
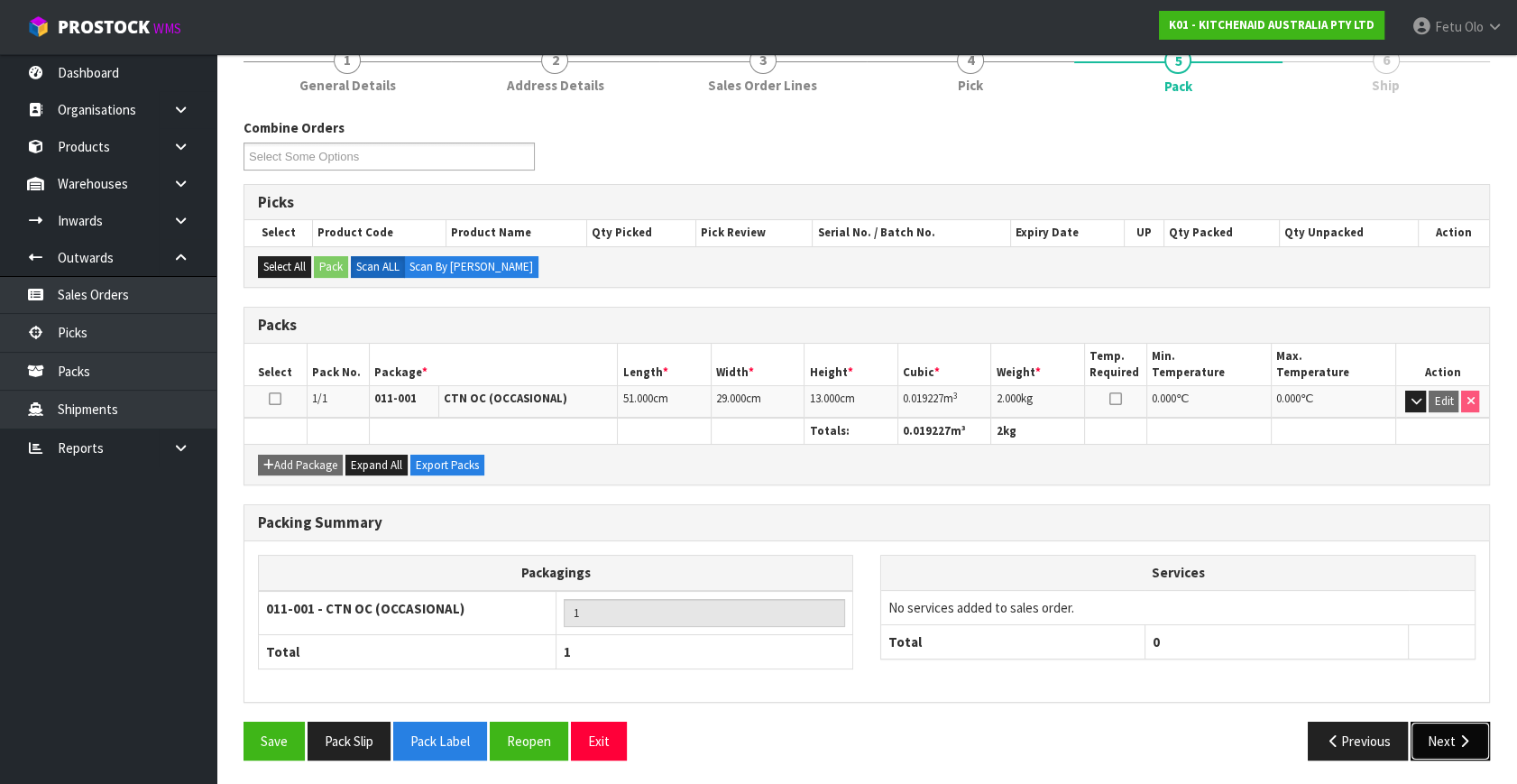
click at [1451, 738] on button "Next" at bounding box center [1450, 740] width 79 height 39
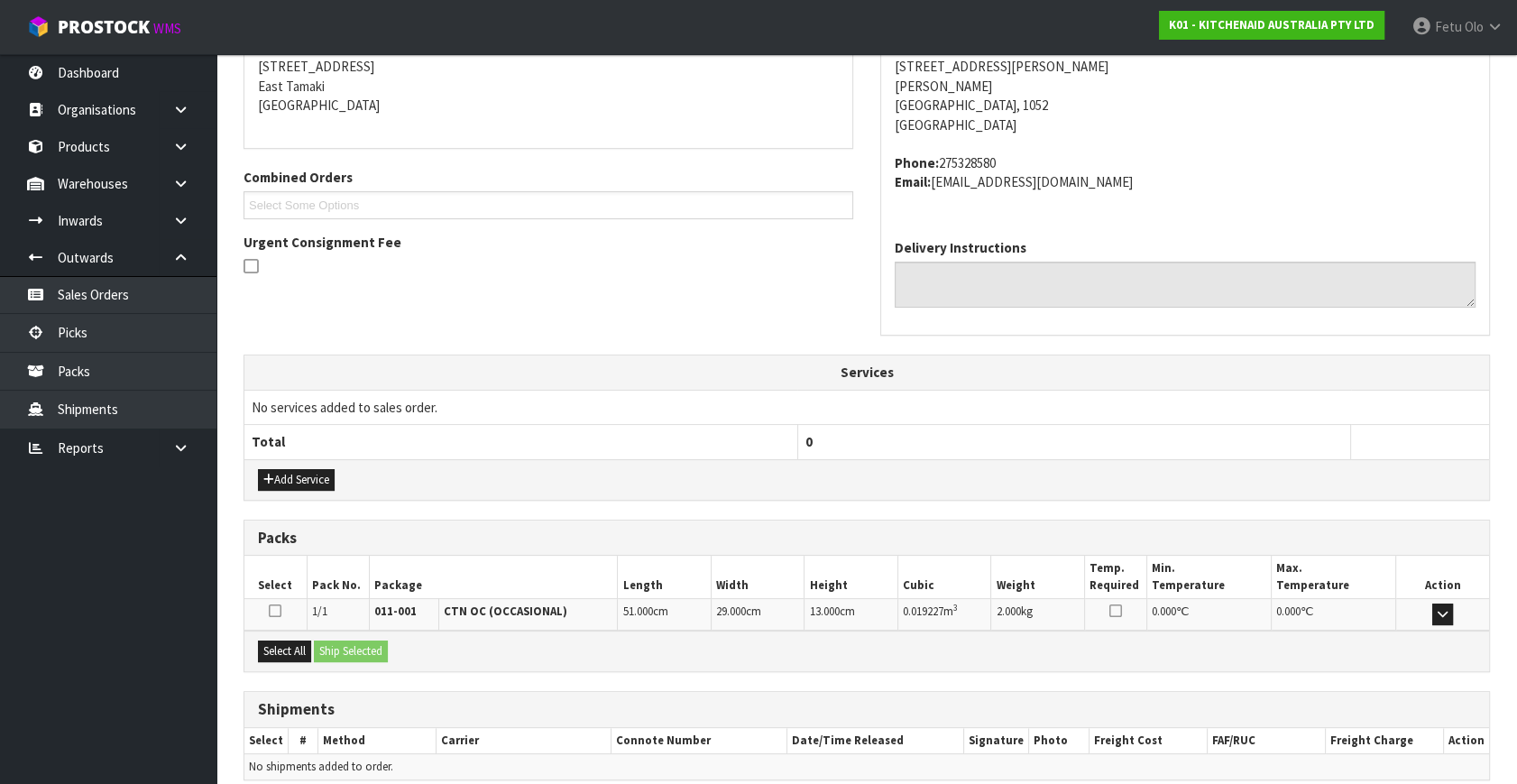
scroll to position [443, 0]
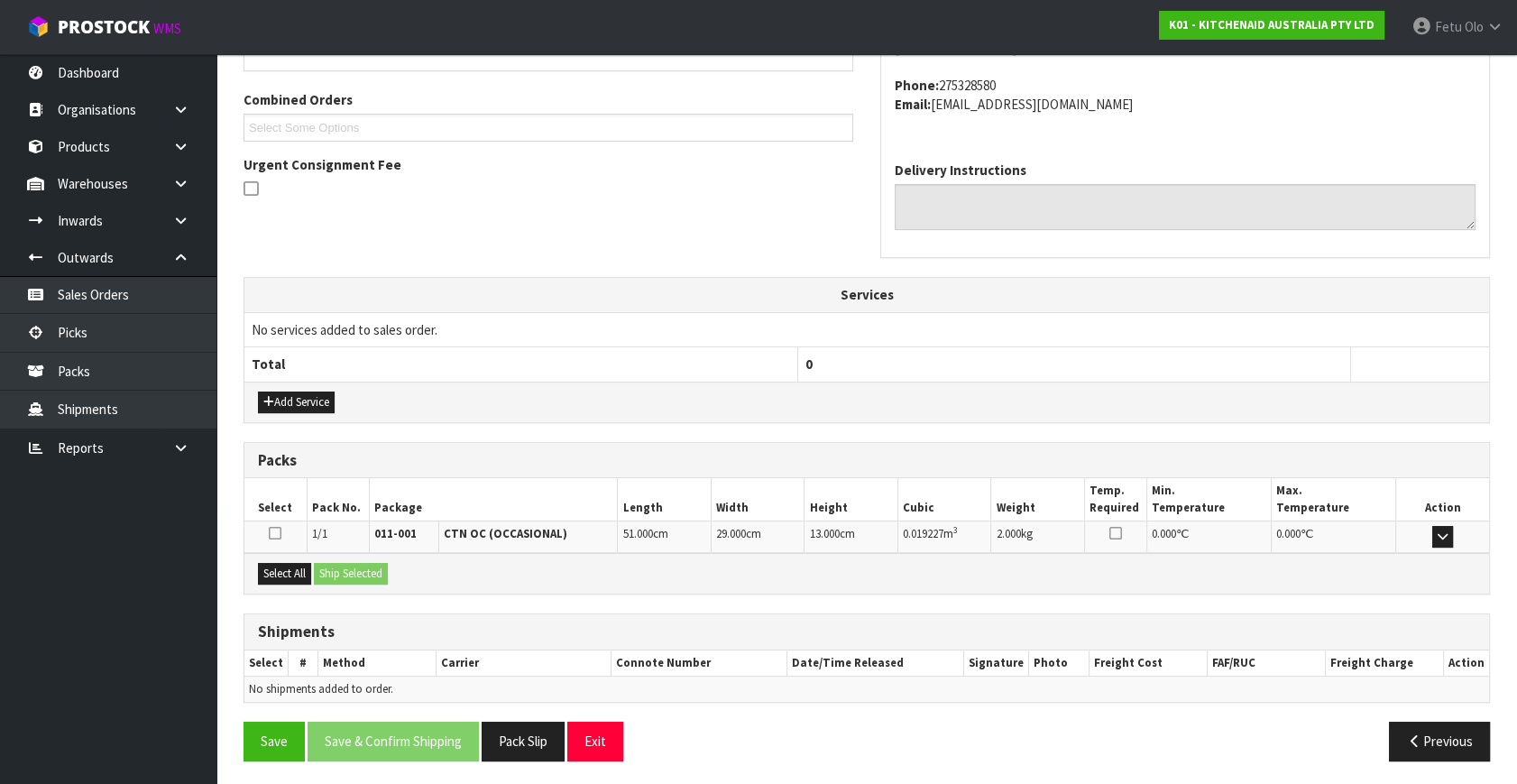
click at [256, 555] on div "Select All Ship Selected" at bounding box center [866, 573] width 1245 height 41
drag, startPoint x: 261, startPoint y: 558, endPoint x: 311, endPoint y: 570, distance: 51.4
click at [275, 564] on div "Select All Ship Selected" at bounding box center [866, 573] width 1245 height 41
click at [331, 568] on div "Select All Ship Selected" at bounding box center [866, 573] width 1245 height 41
drag, startPoint x: 302, startPoint y: 573, endPoint x: 349, endPoint y: 575, distance: 47.0
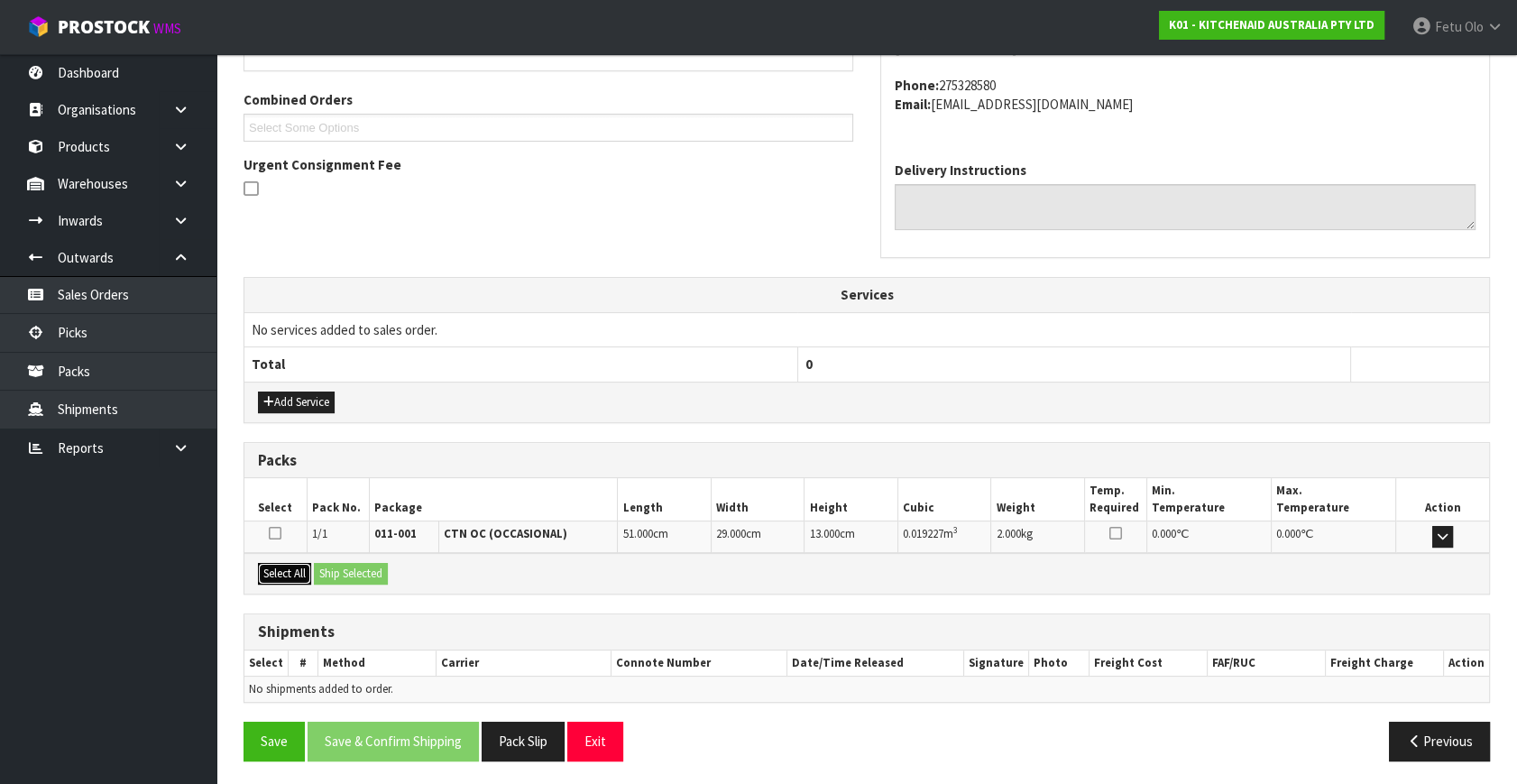
click at [305, 574] on button "Select All" at bounding box center [284, 574] width 53 height 22
click at [350, 575] on button "Ship Selected" at bounding box center [351, 574] width 74 height 22
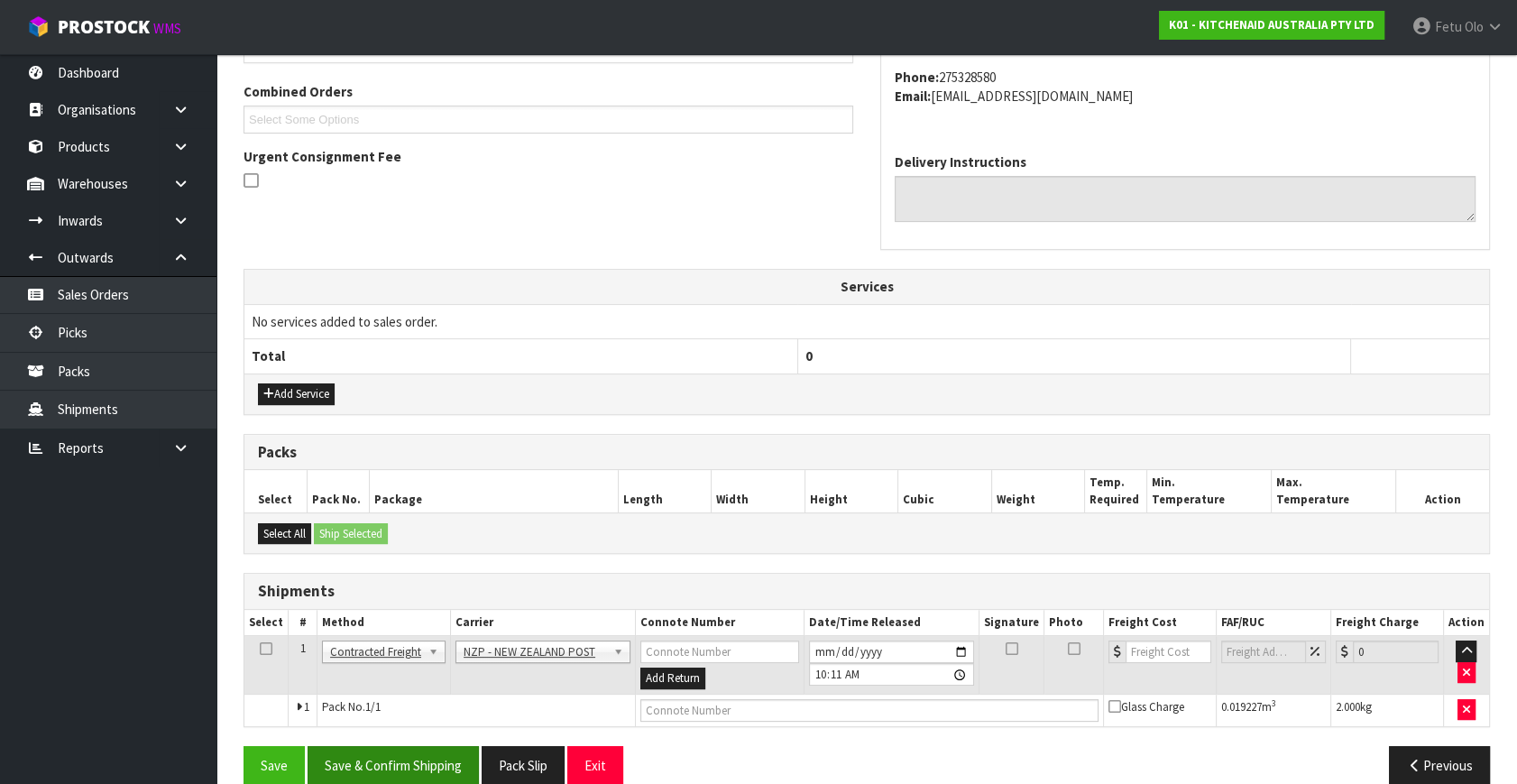
scroll to position [476, 0]
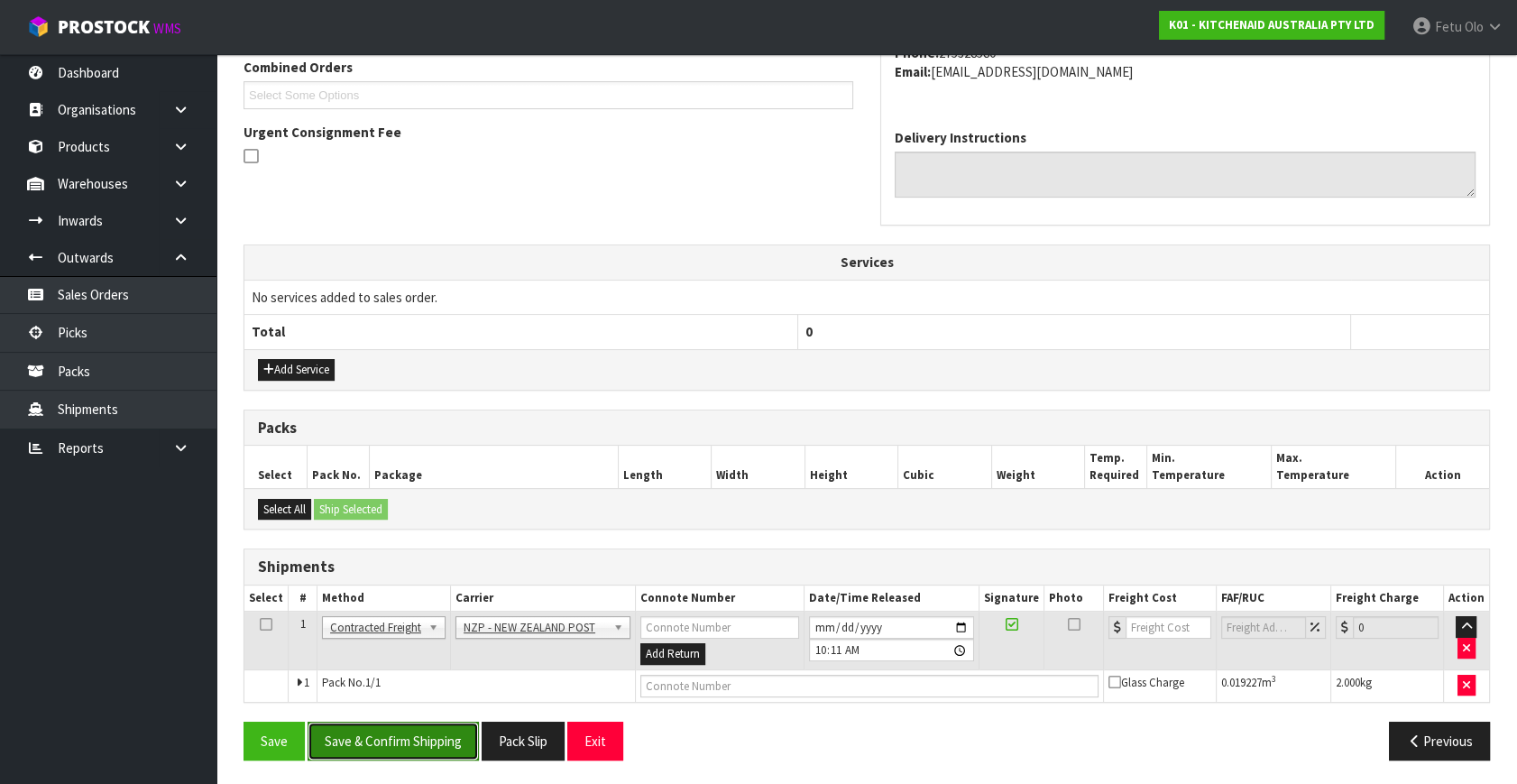
click at [406, 744] on button "Save & Confirm Shipping" at bounding box center [393, 740] width 171 height 39
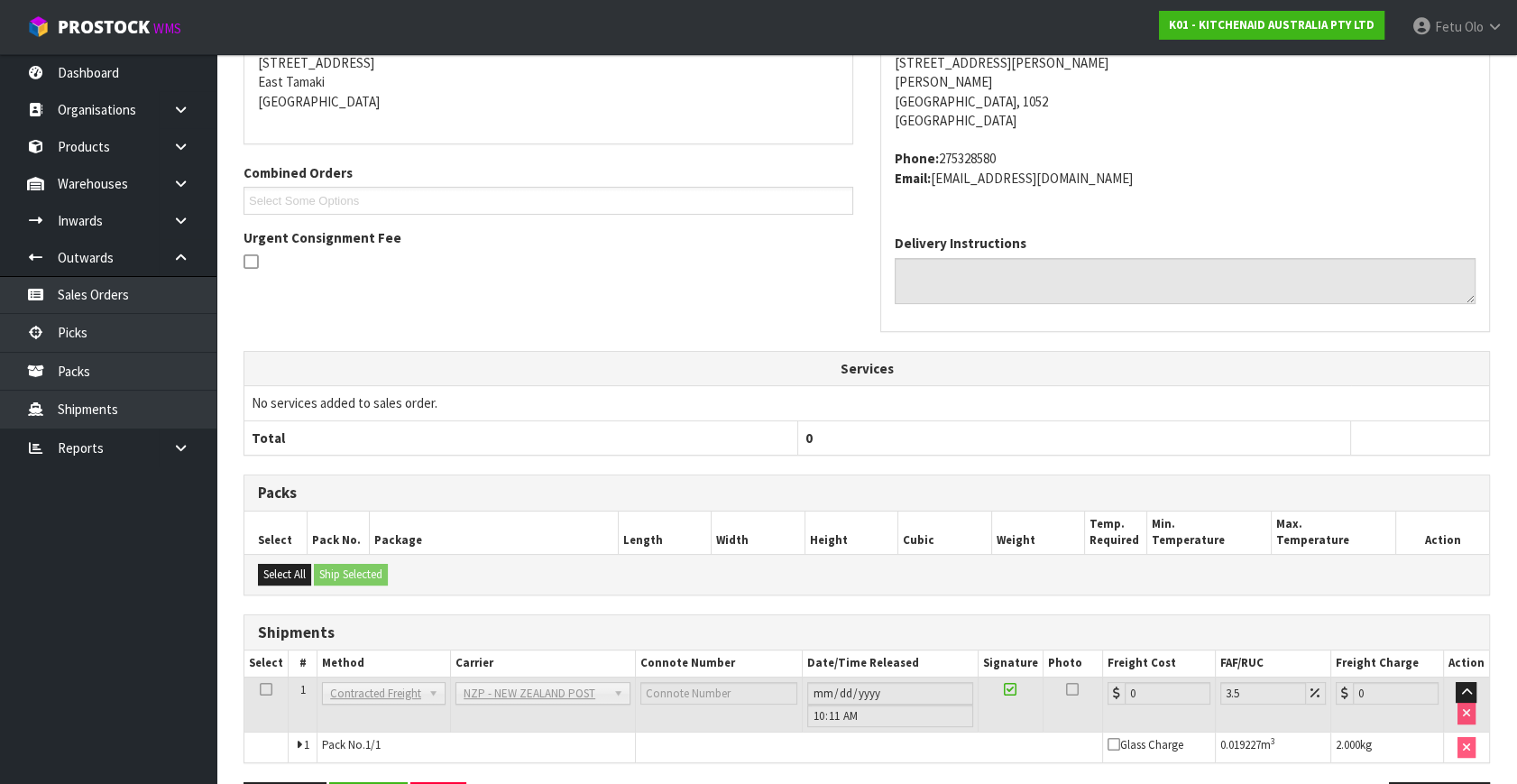
scroll to position [451, 0]
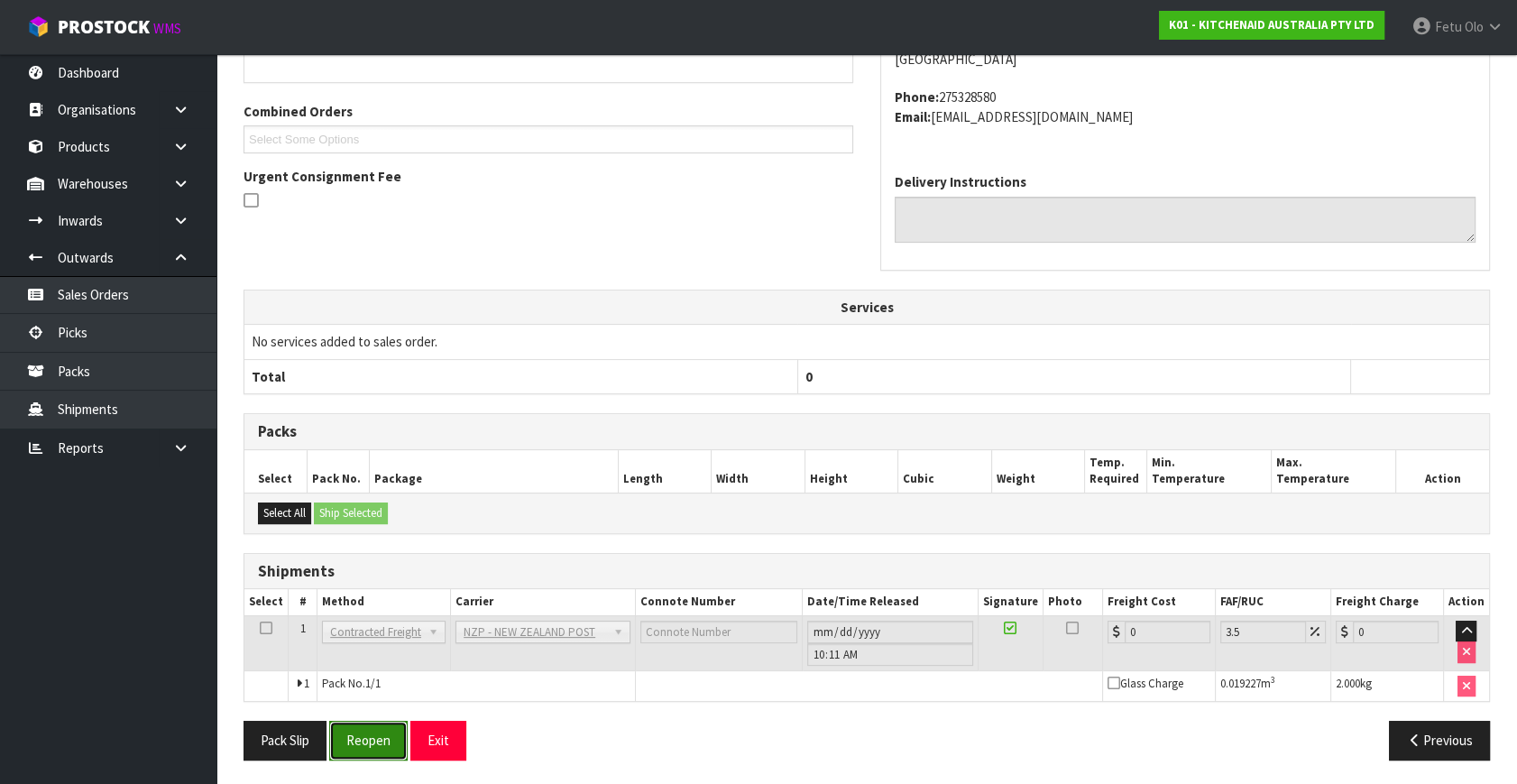
click at [399, 739] on button "Reopen" at bounding box center [368, 739] width 78 height 39
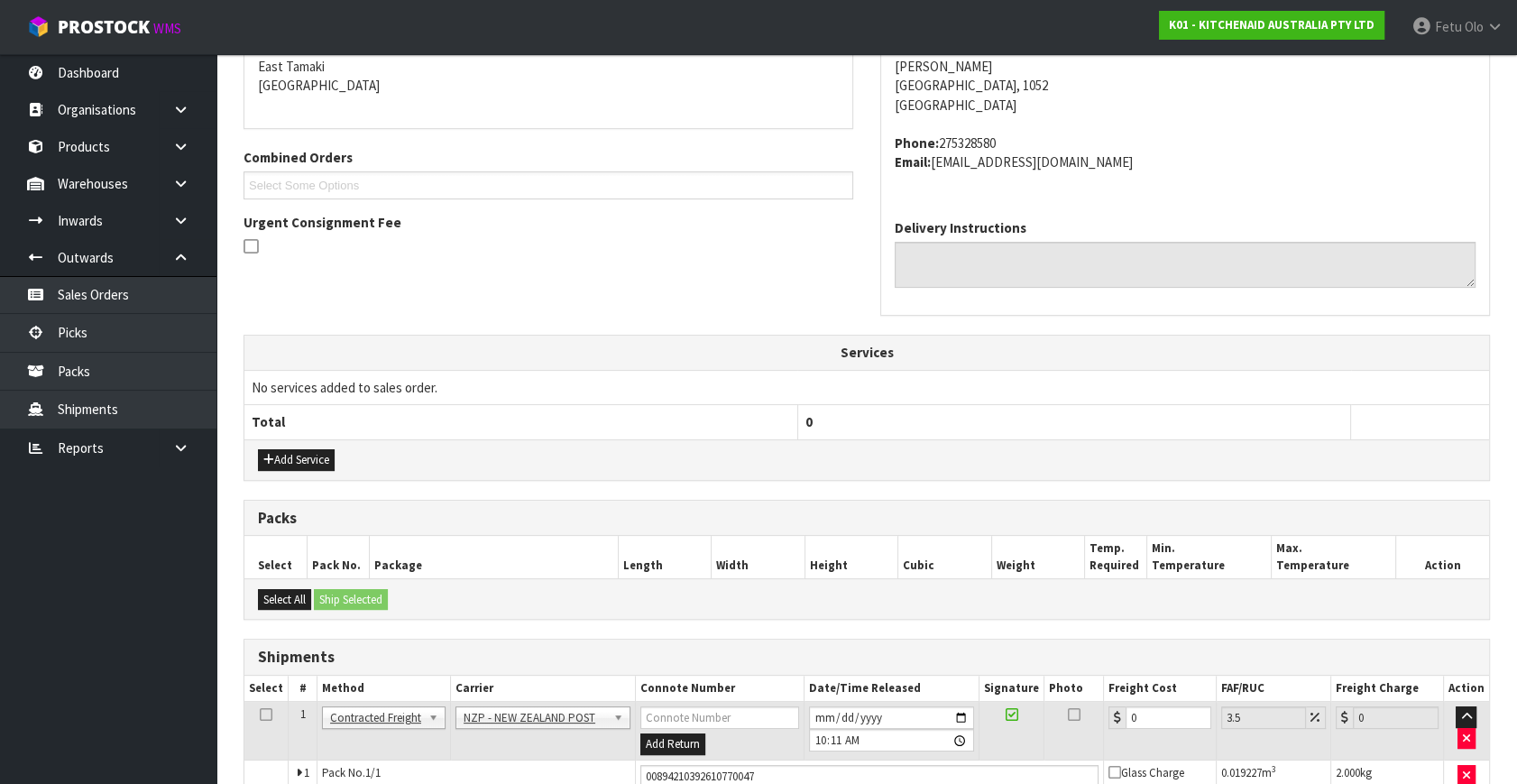
scroll to position [432, 0]
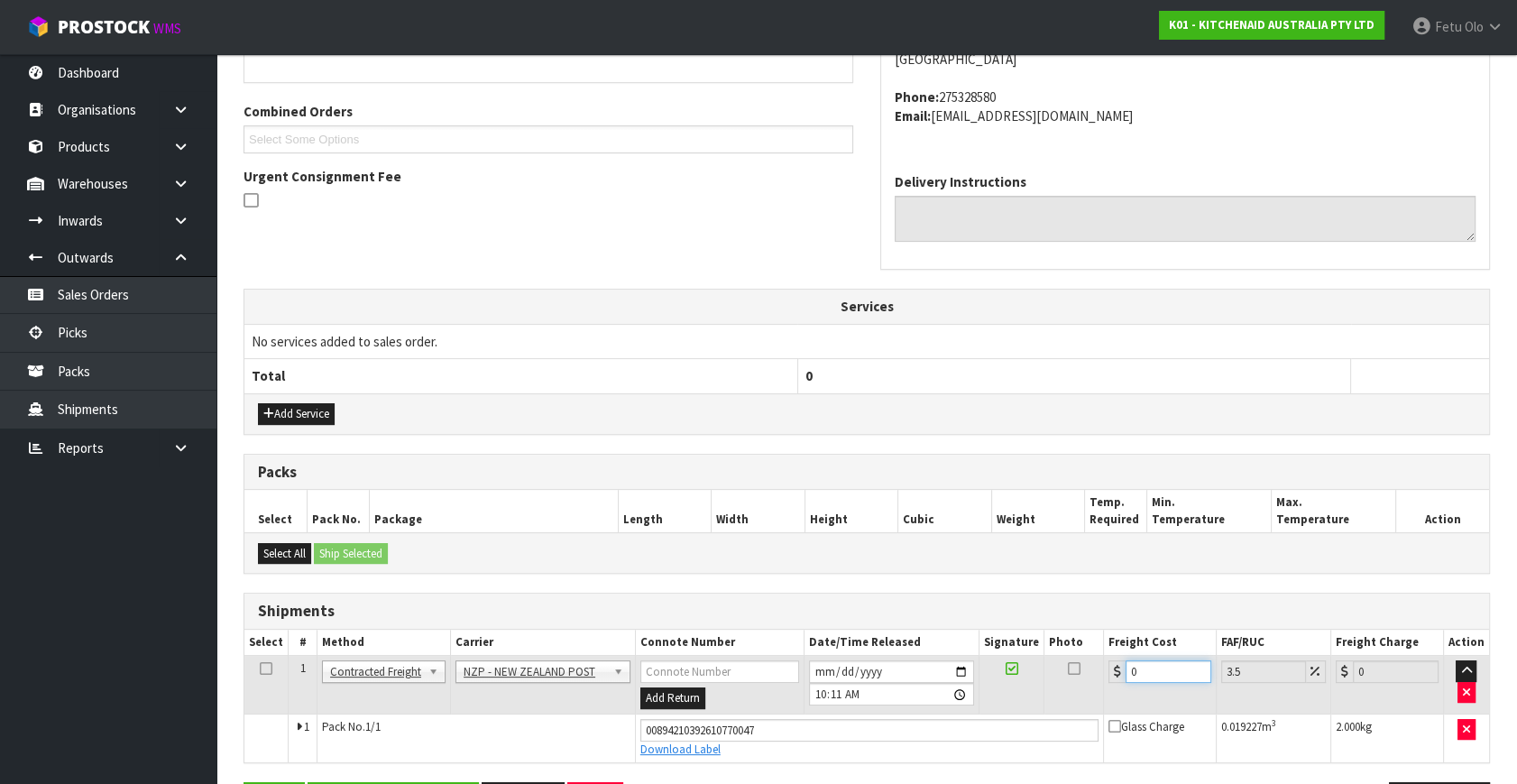
drag, startPoint x: 1033, startPoint y: 701, endPoint x: 800, endPoint y: 749, distance: 237.9
click at [800, 749] on tbody "1 Client Local Pickup Customer Local Pickup Company Freight Contracted Freight …" at bounding box center [866, 708] width 1245 height 107
type input "4"
type input "4.14"
type input "4.3"
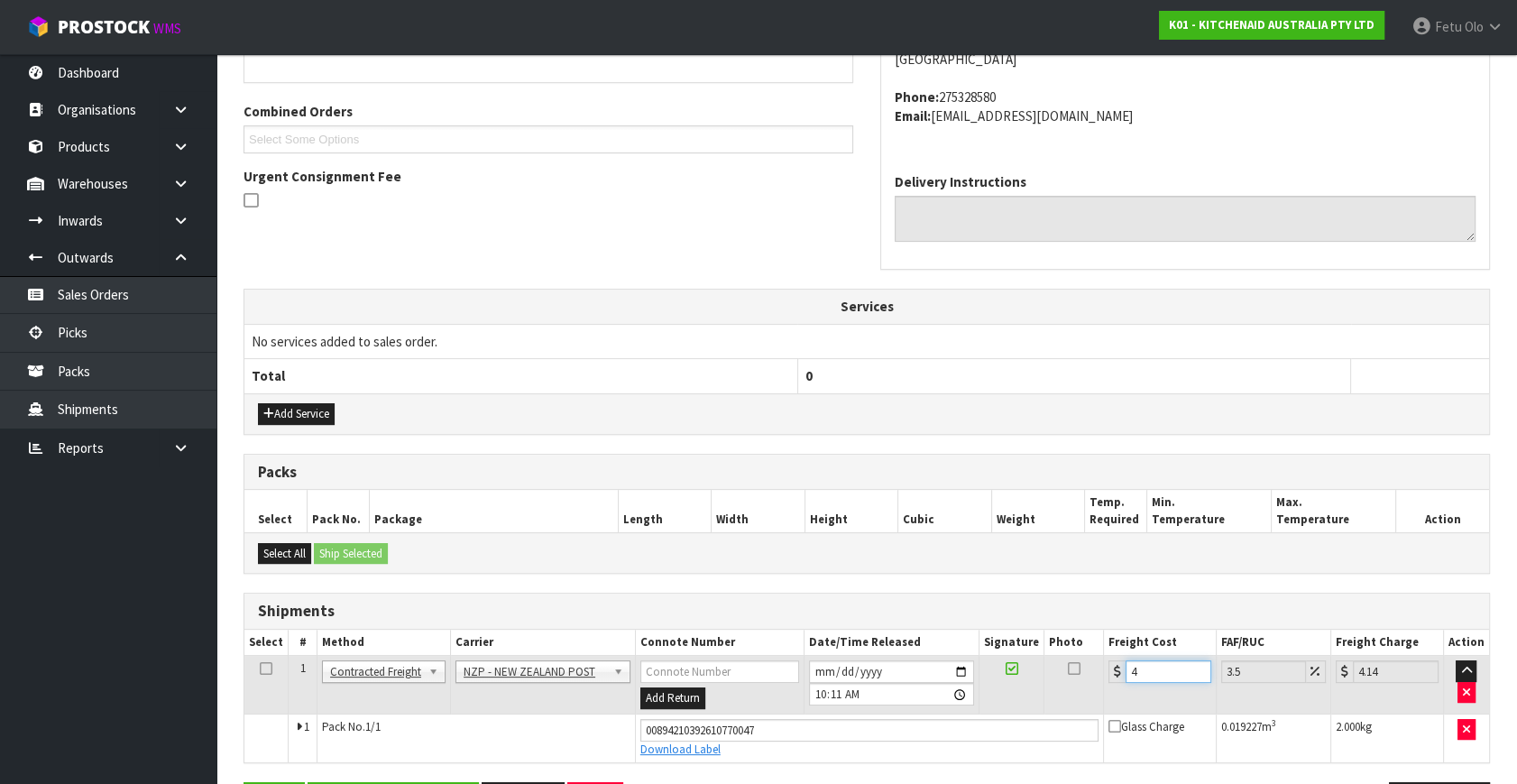
type input "4.45"
type input "4.33"
type input "4.48"
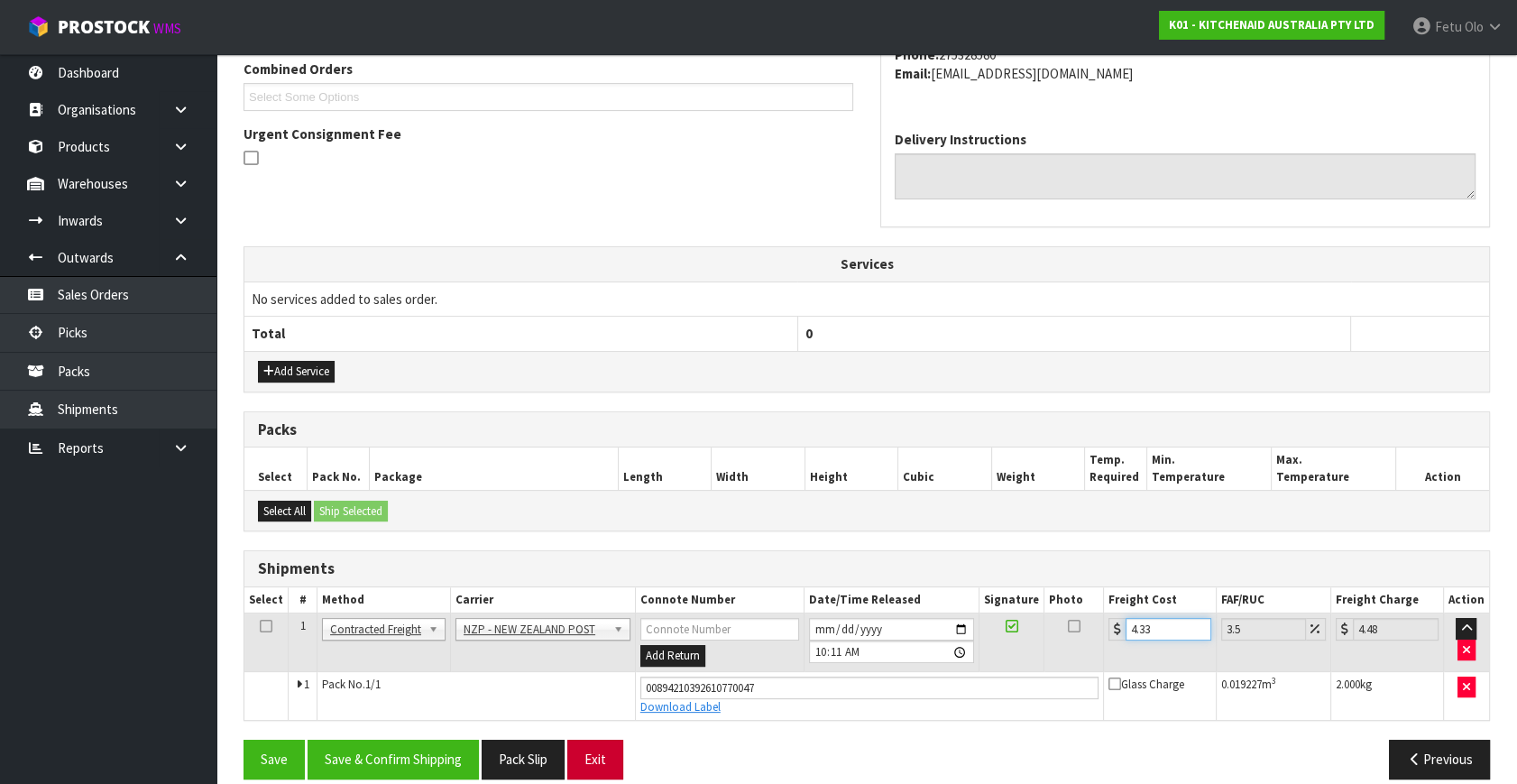
scroll to position [494, 0]
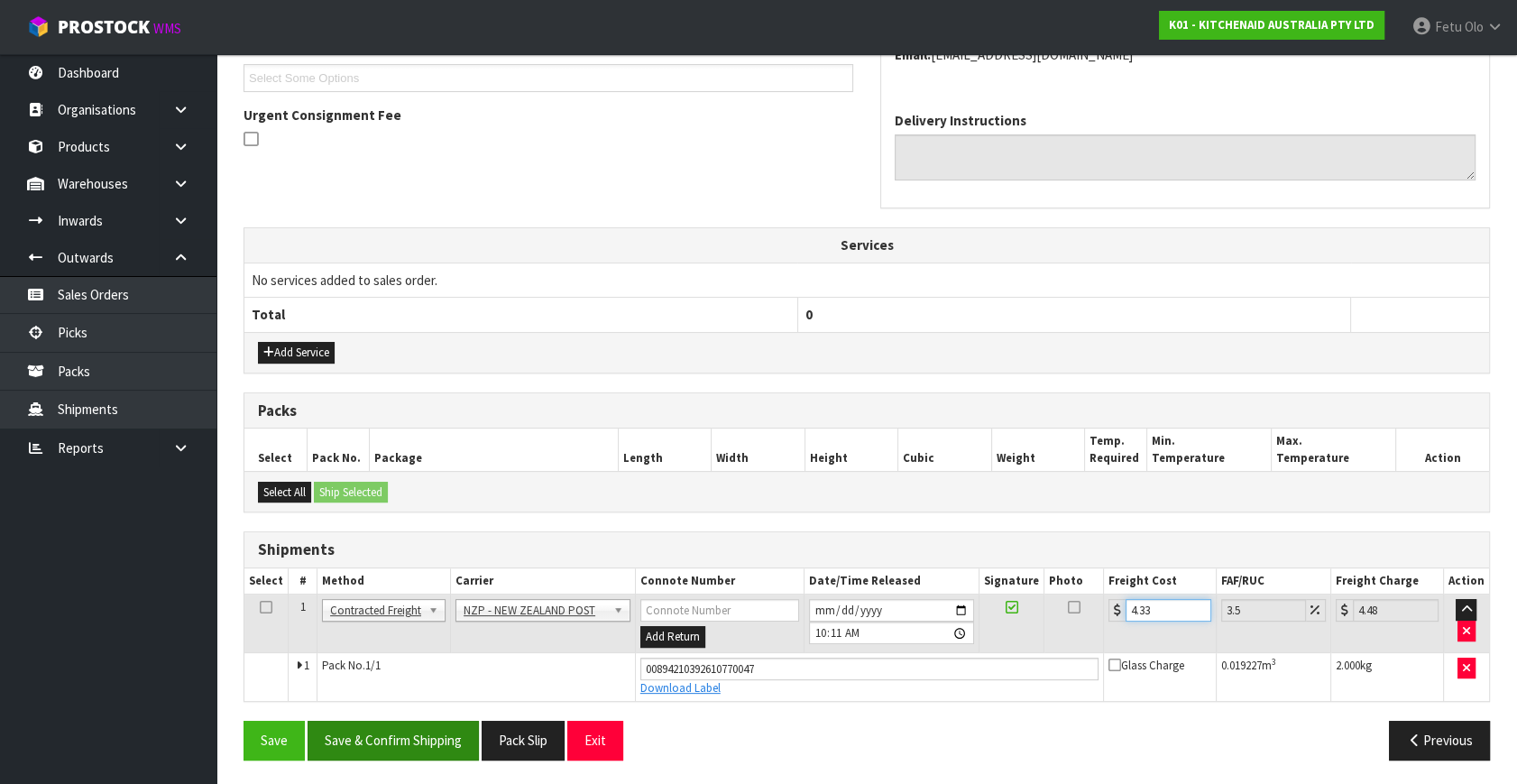
type input "4.33"
click at [391, 738] on button "Save & Confirm Shipping" at bounding box center [393, 739] width 171 height 39
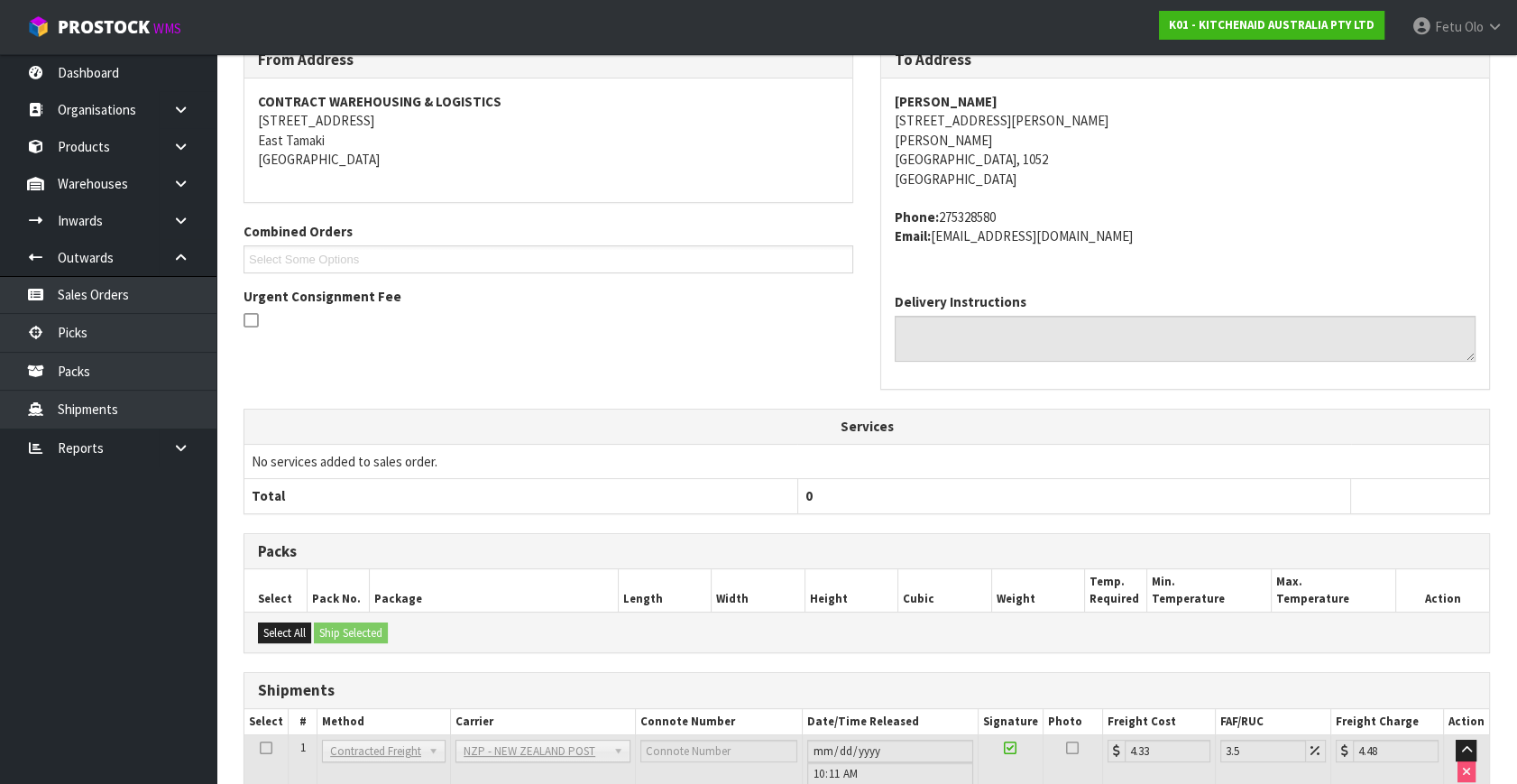
scroll to position [443, 0]
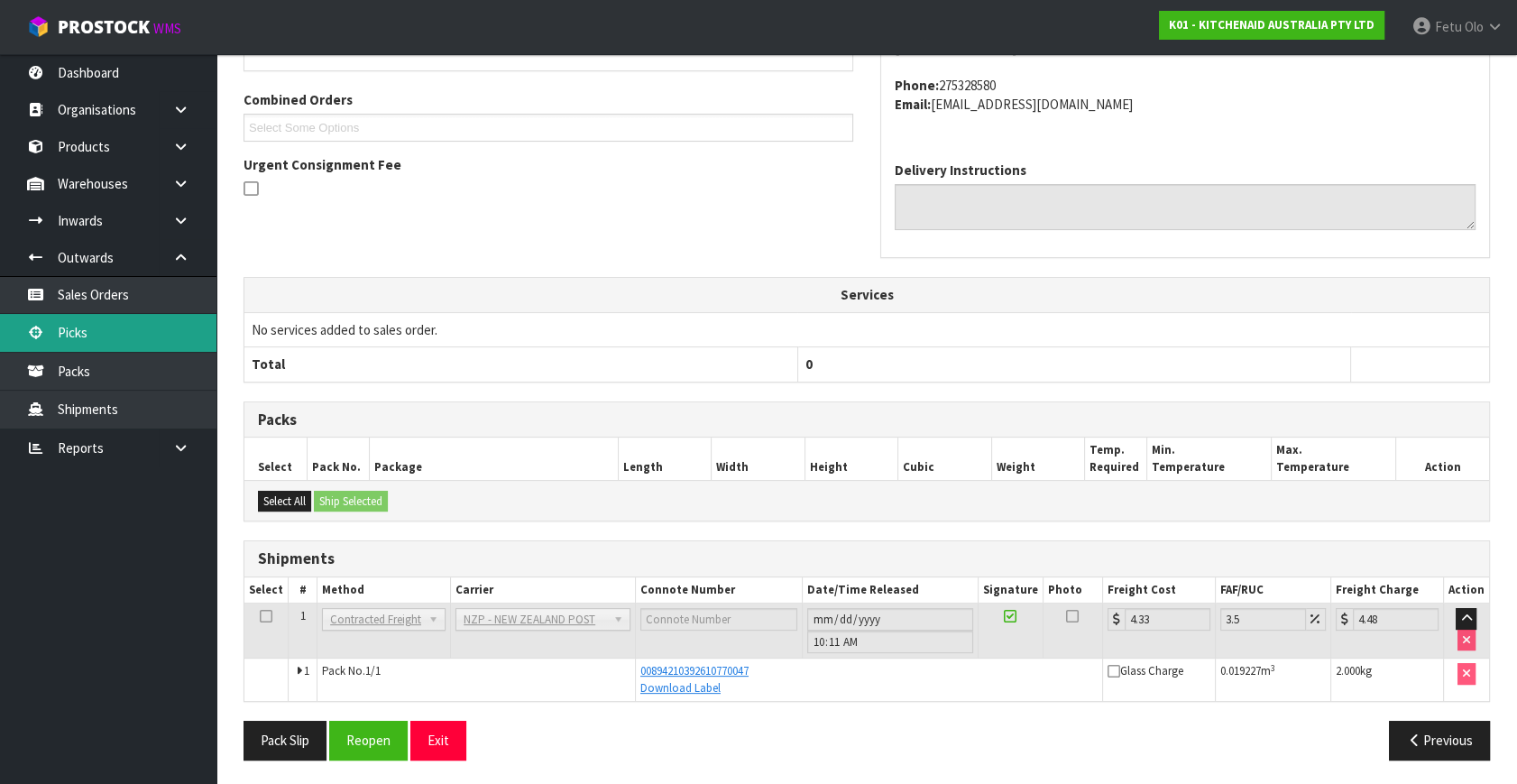
click at [113, 324] on link "Picks" at bounding box center [108, 332] width 217 height 37
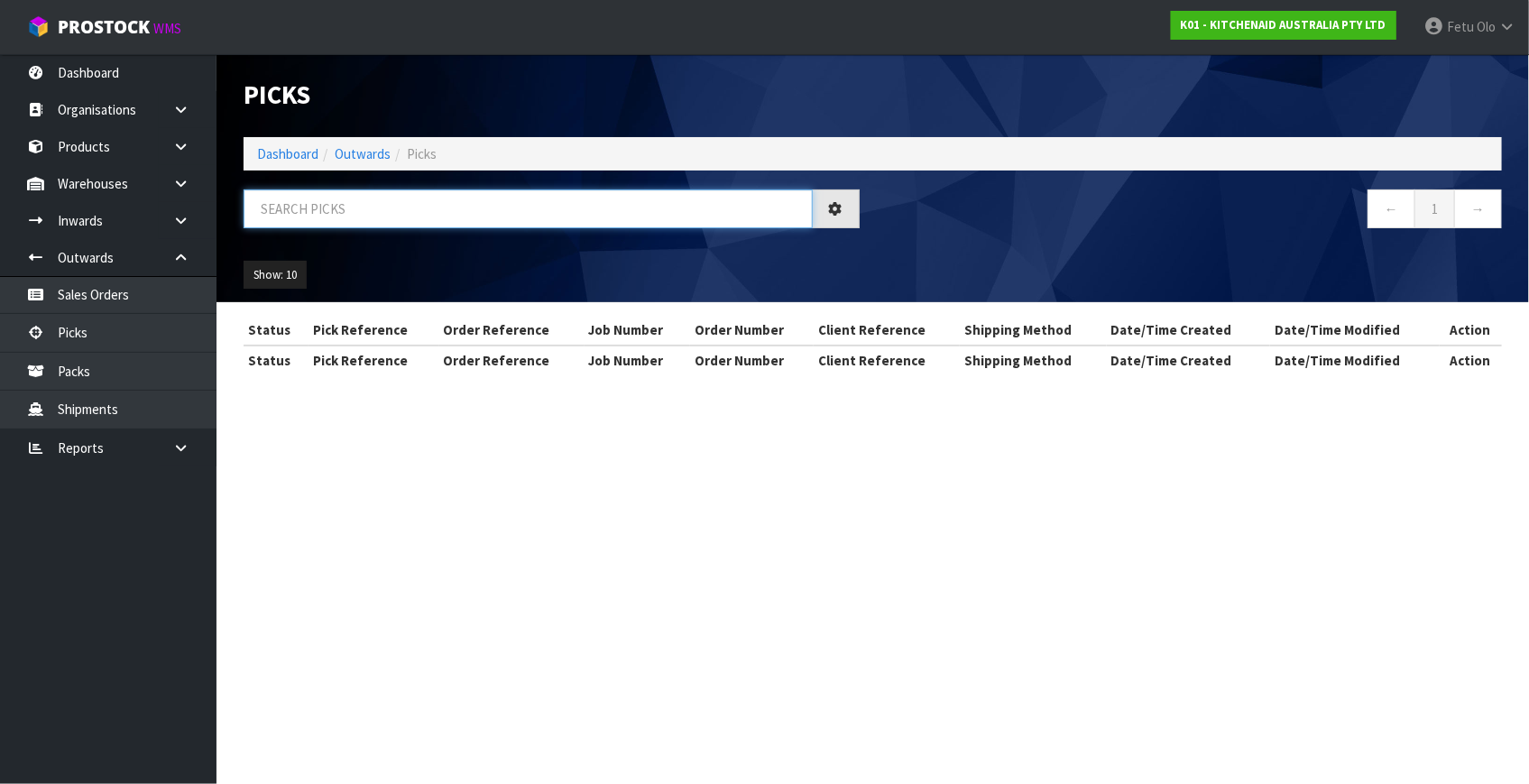
click at [342, 210] on input "text" at bounding box center [527, 209] width 569 height 39
type input "80581"
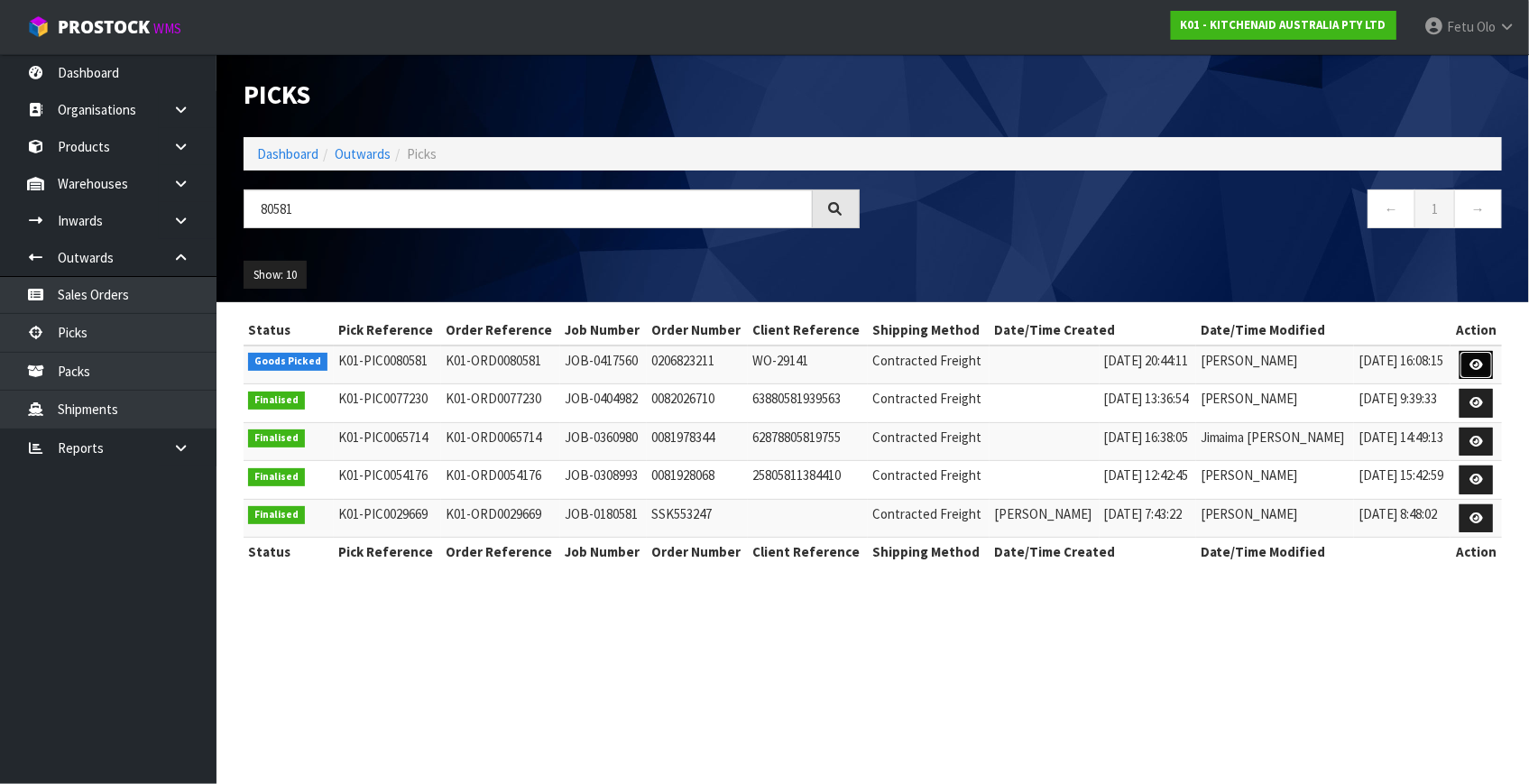
click at [1473, 368] on icon at bounding box center [1475, 364] width 14 height 12
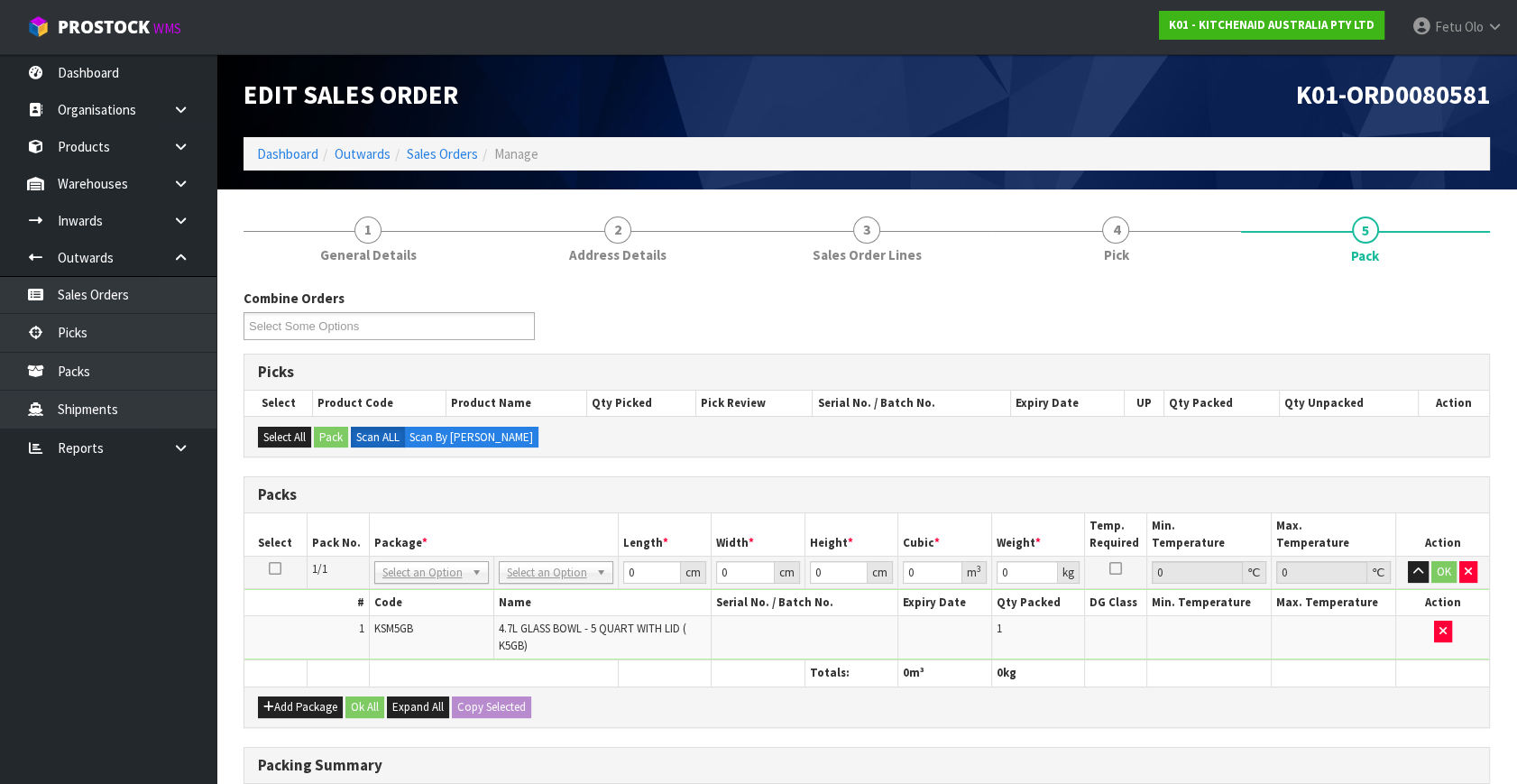
drag, startPoint x: 555, startPoint y: 574, endPoint x: 551, endPoint y: 606, distance: 32.2
drag, startPoint x: 641, startPoint y: 569, endPoint x: 504, endPoint y: 638, distance: 153.4
click at [505, 637] on tbody "1/1 NONE 007-001 007-002 007-004 007-009 007-013 007-014 007-015 007-017 007-01…" at bounding box center [866, 608] width 1245 height 104
type input "31"
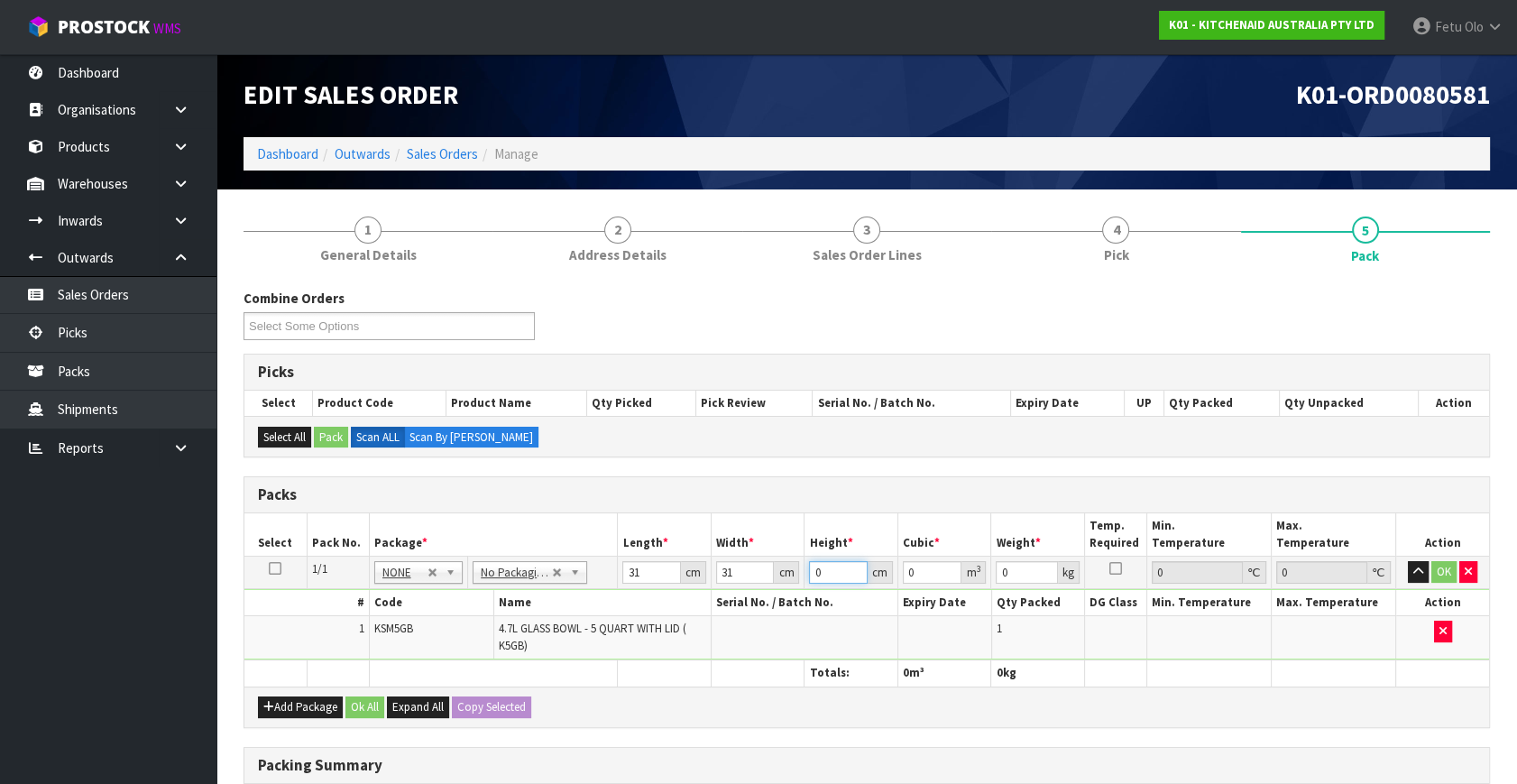
type input "2"
type input "0.001922"
type input "26"
type input "0.024986"
type input "26"
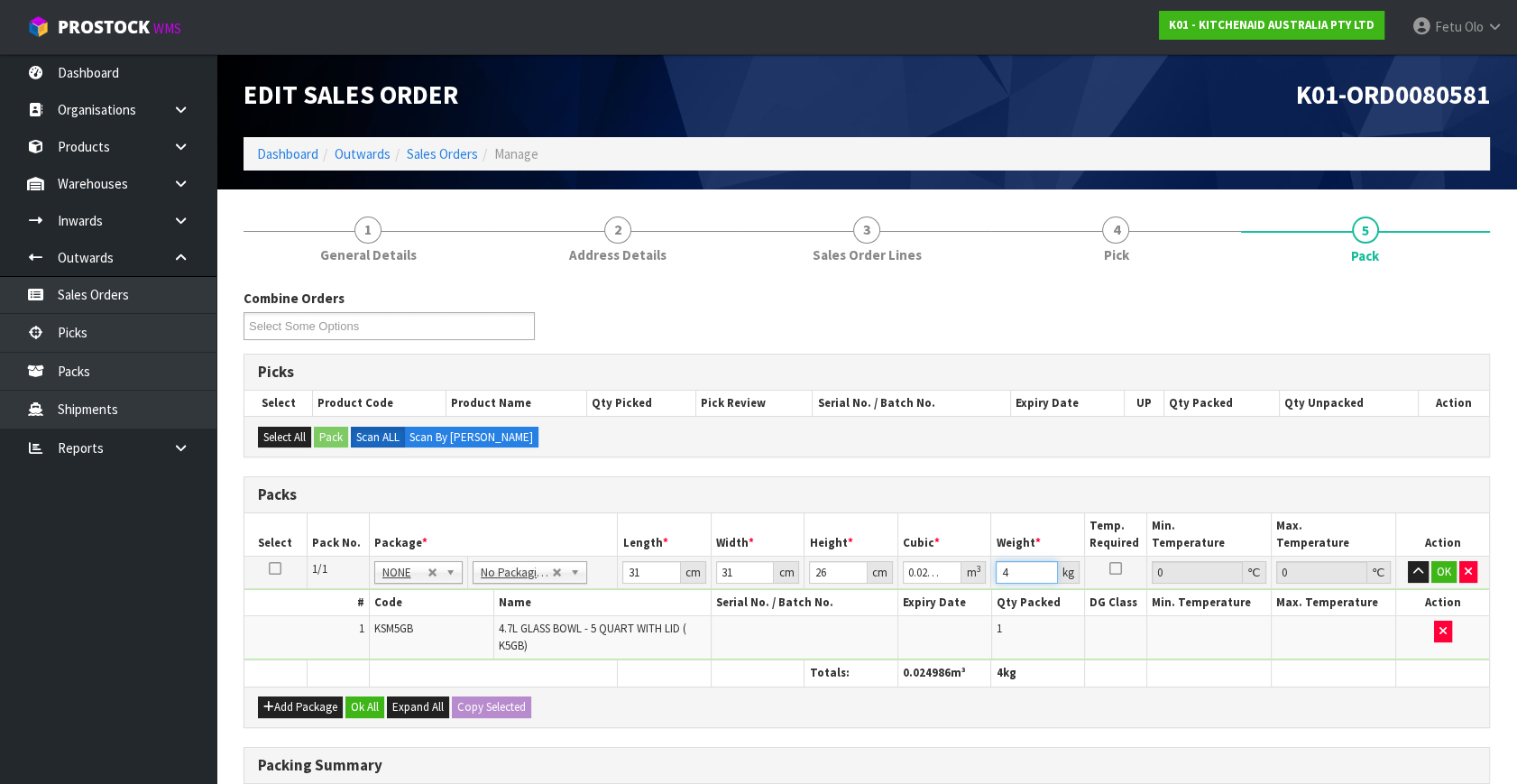
type input "4"
click button "OK" at bounding box center [1444, 572] width 25 height 22
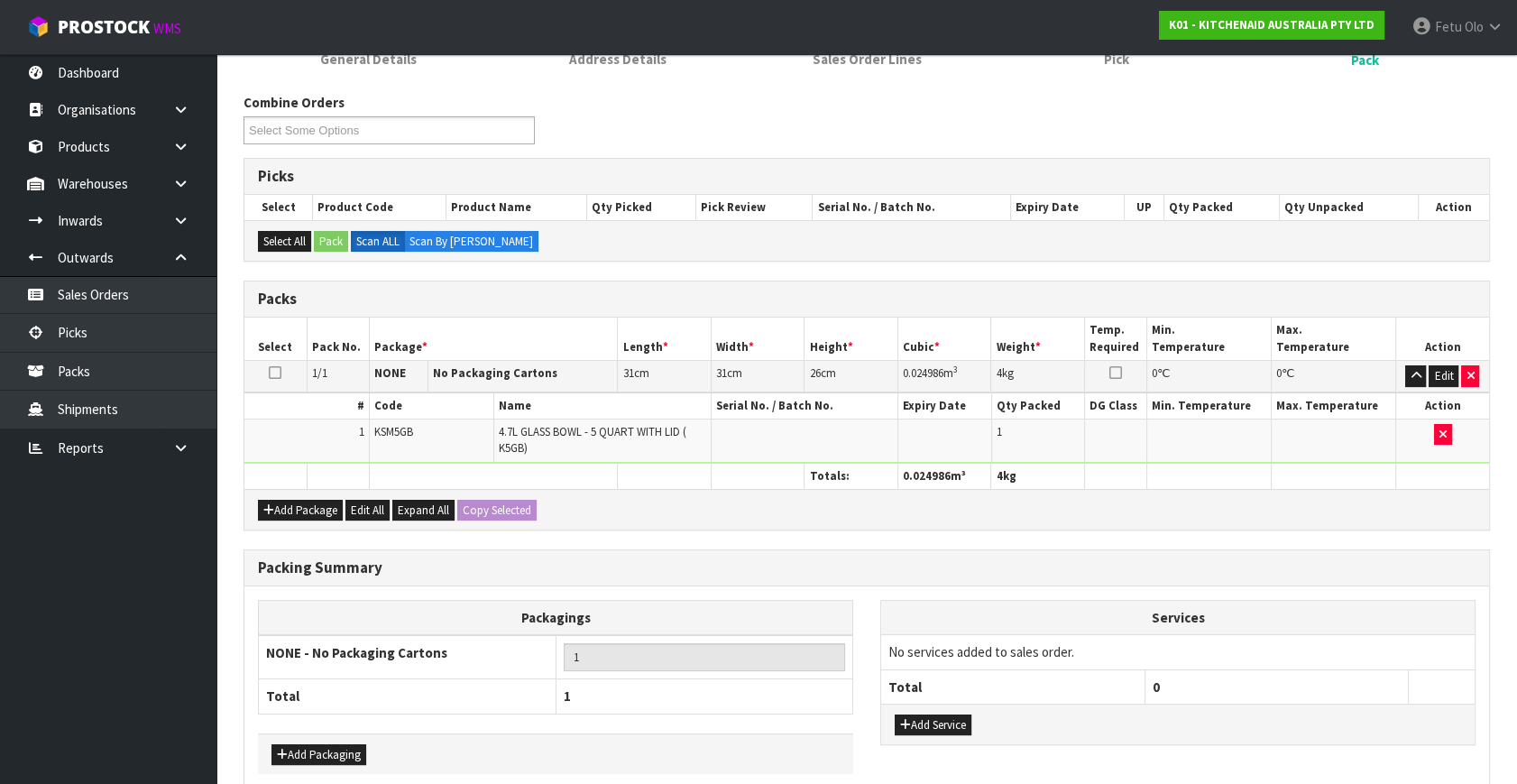
scroll to position [280, 0]
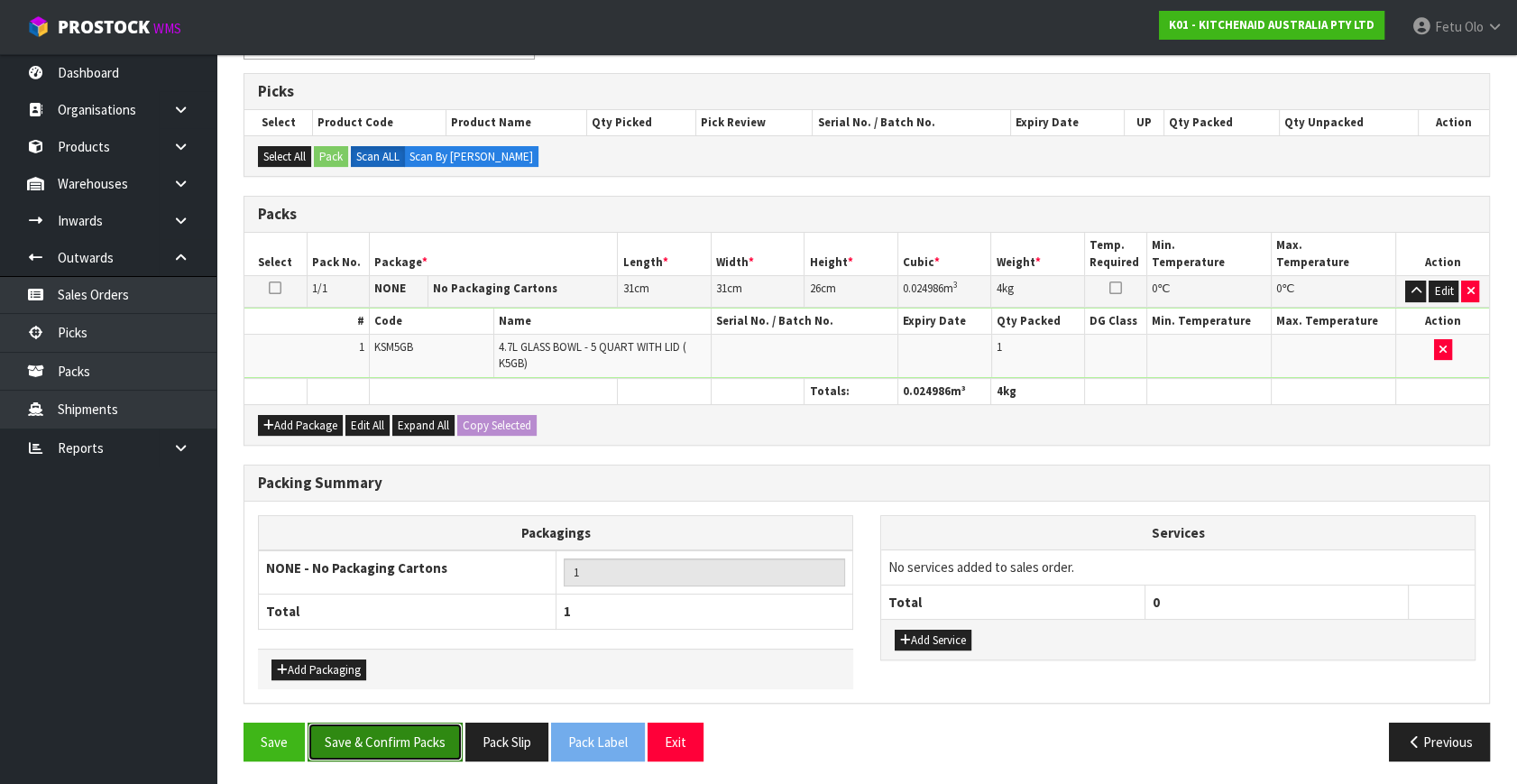
drag, startPoint x: 409, startPoint y: 731, endPoint x: 579, endPoint y: 781, distance: 177.2
click at [414, 731] on button "Save & Confirm Packs" at bounding box center [385, 741] width 155 height 39
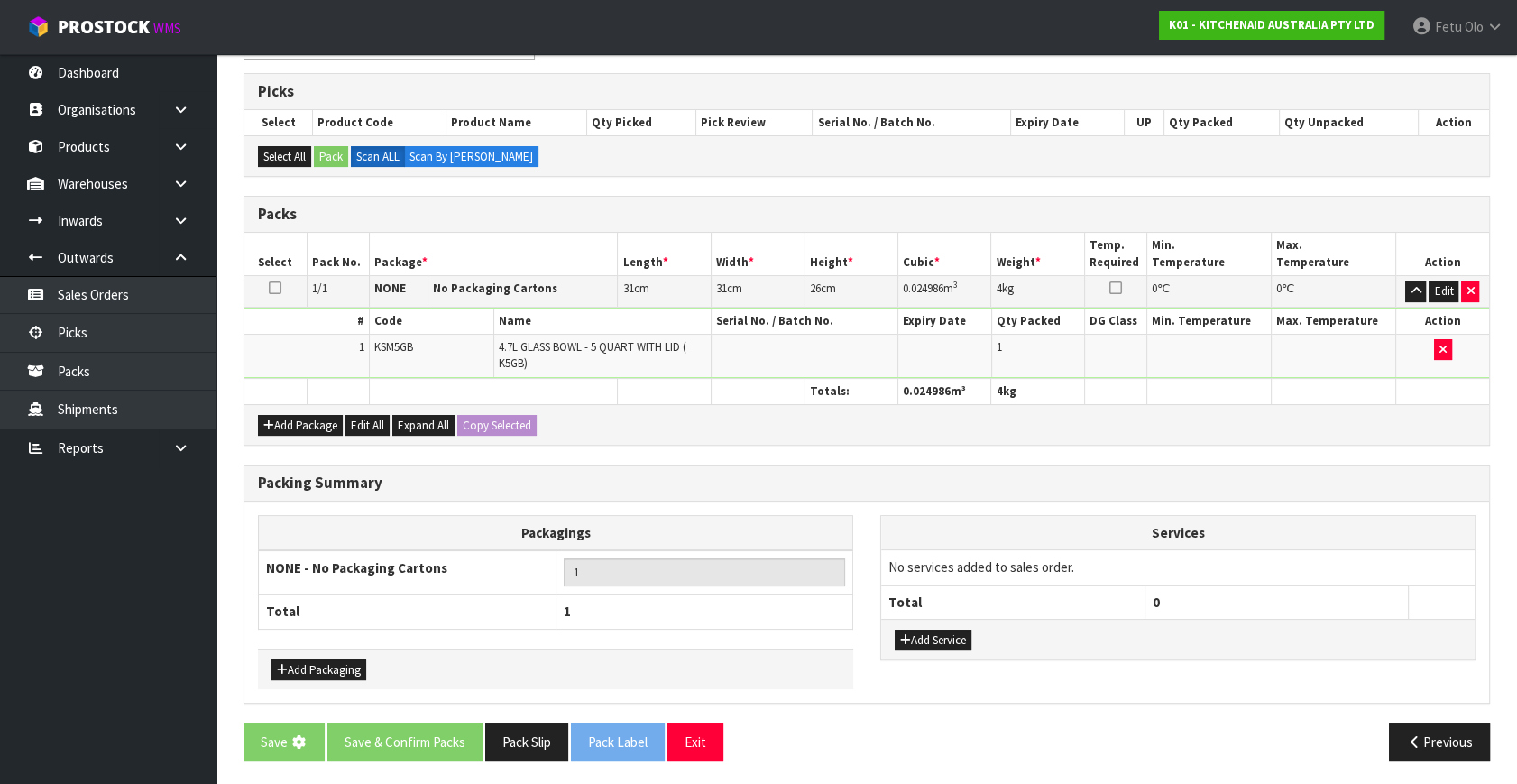
scroll to position [0, 0]
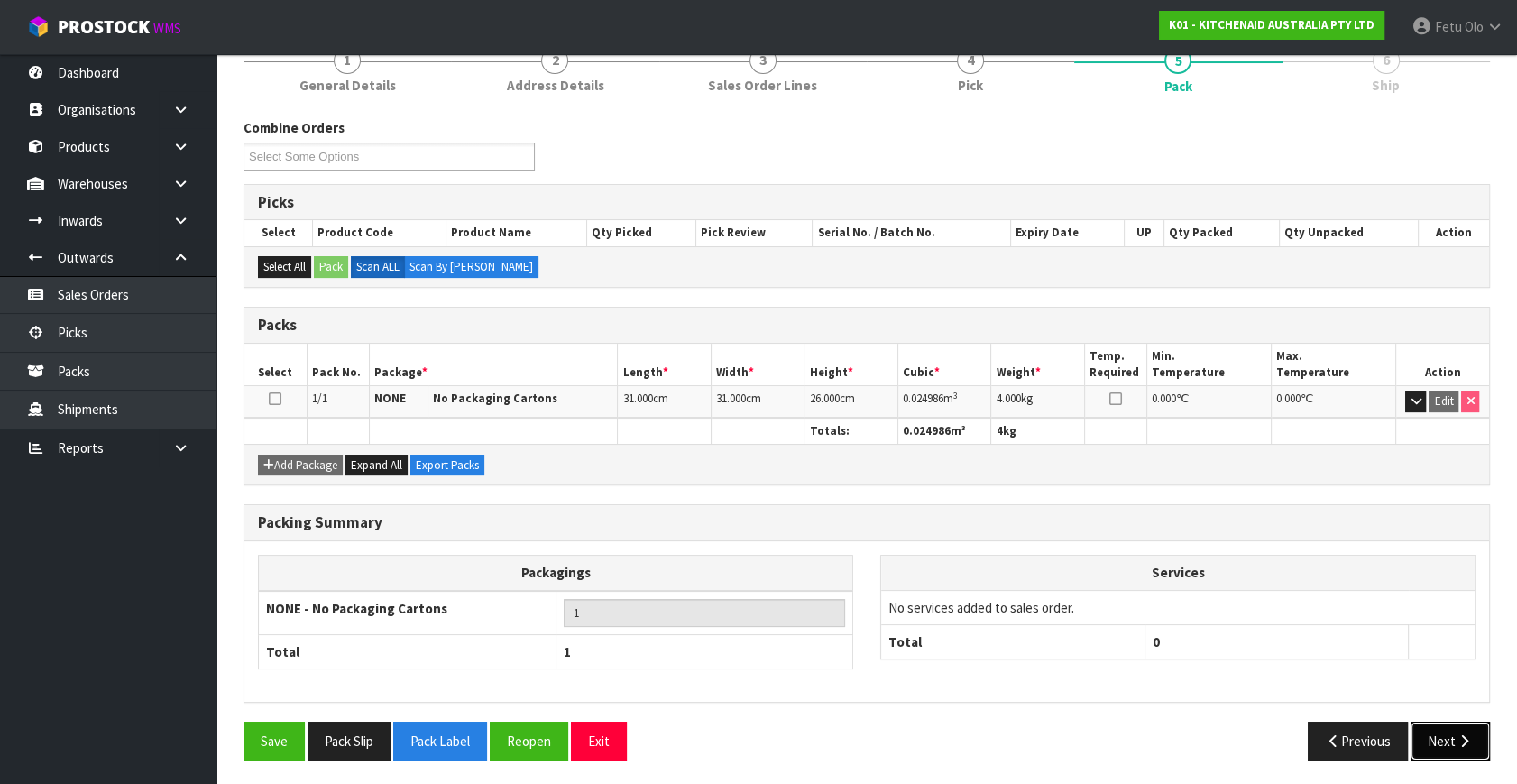
click at [1473, 740] on button "Next" at bounding box center [1450, 740] width 79 height 39
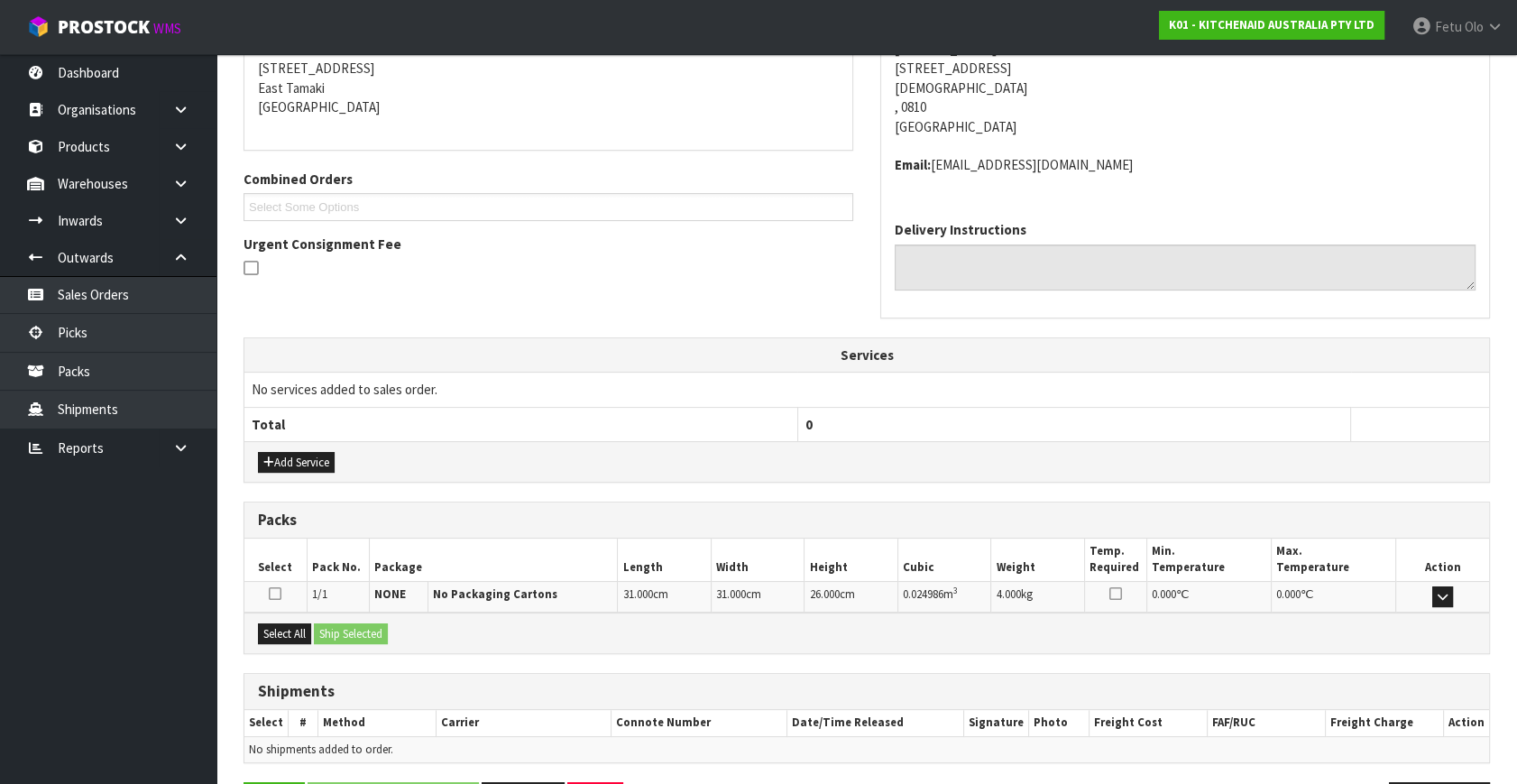
scroll to position [424, 0]
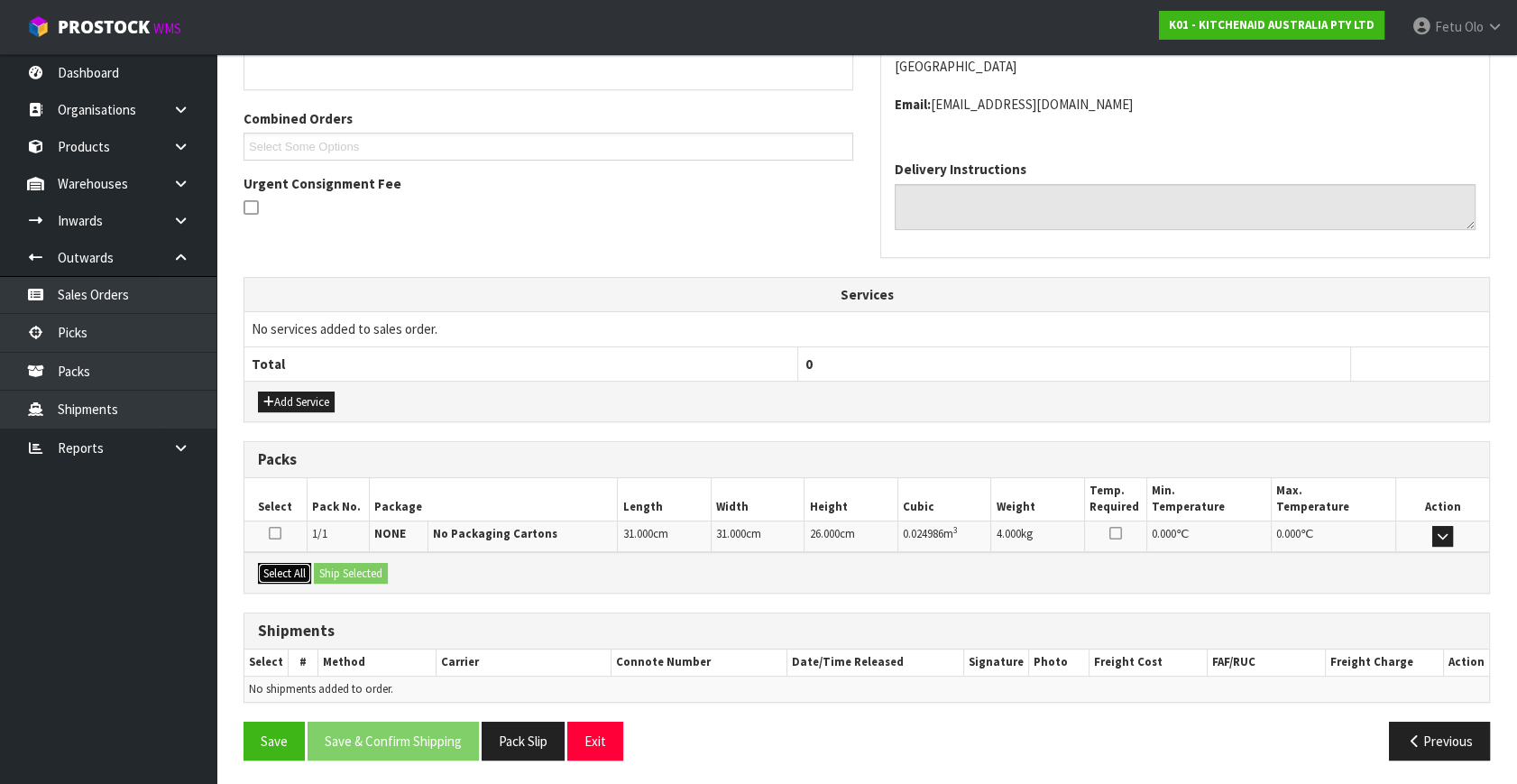
drag, startPoint x: 290, startPoint y: 572, endPoint x: 354, endPoint y: 571, distance: 64.0
click at [306, 575] on button "Select All" at bounding box center [284, 574] width 53 height 22
click at [354, 571] on button "Ship Selected" at bounding box center [351, 574] width 74 height 22
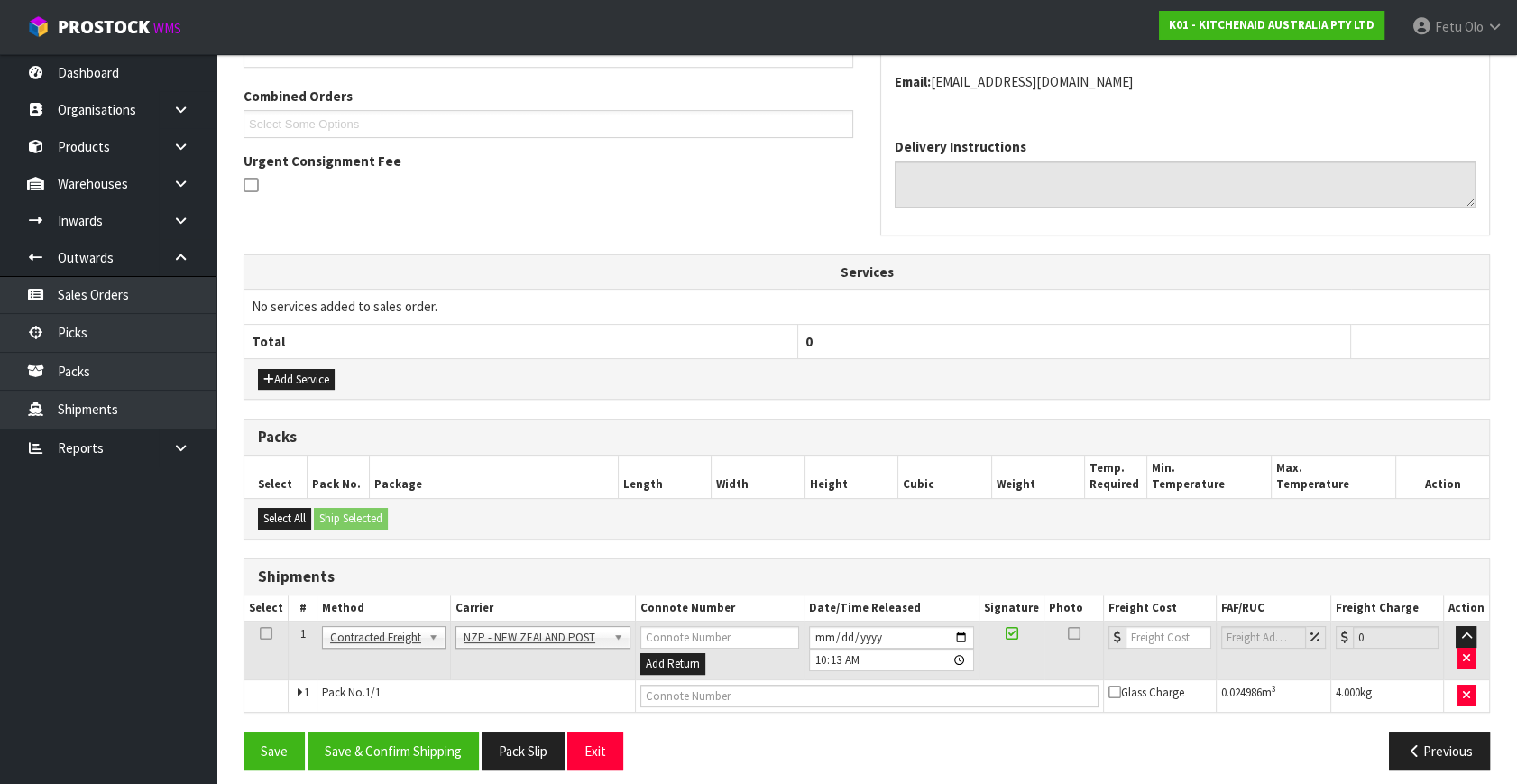
scroll to position [457, 0]
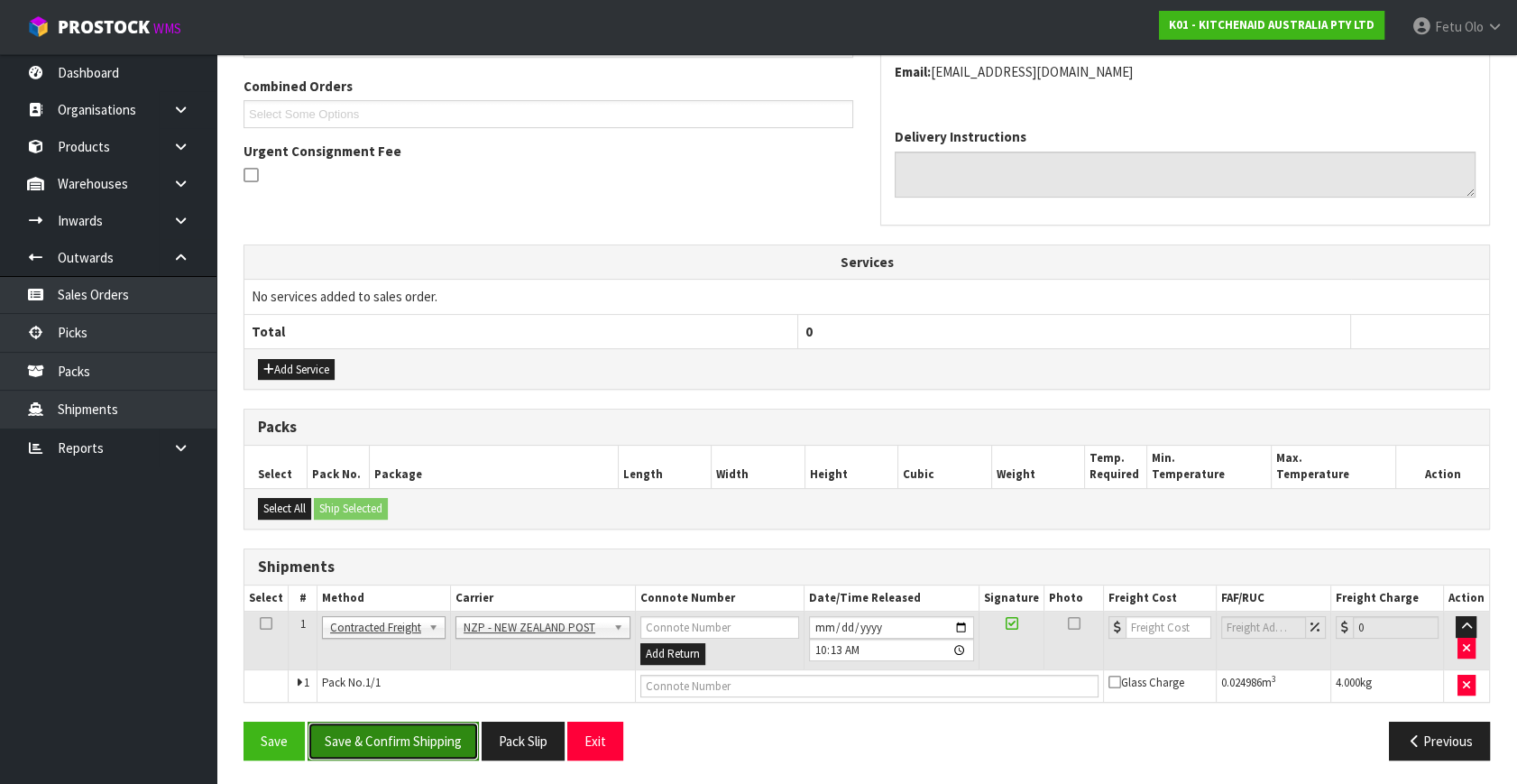
click at [398, 734] on button "Save & Confirm Shipping" at bounding box center [393, 740] width 171 height 39
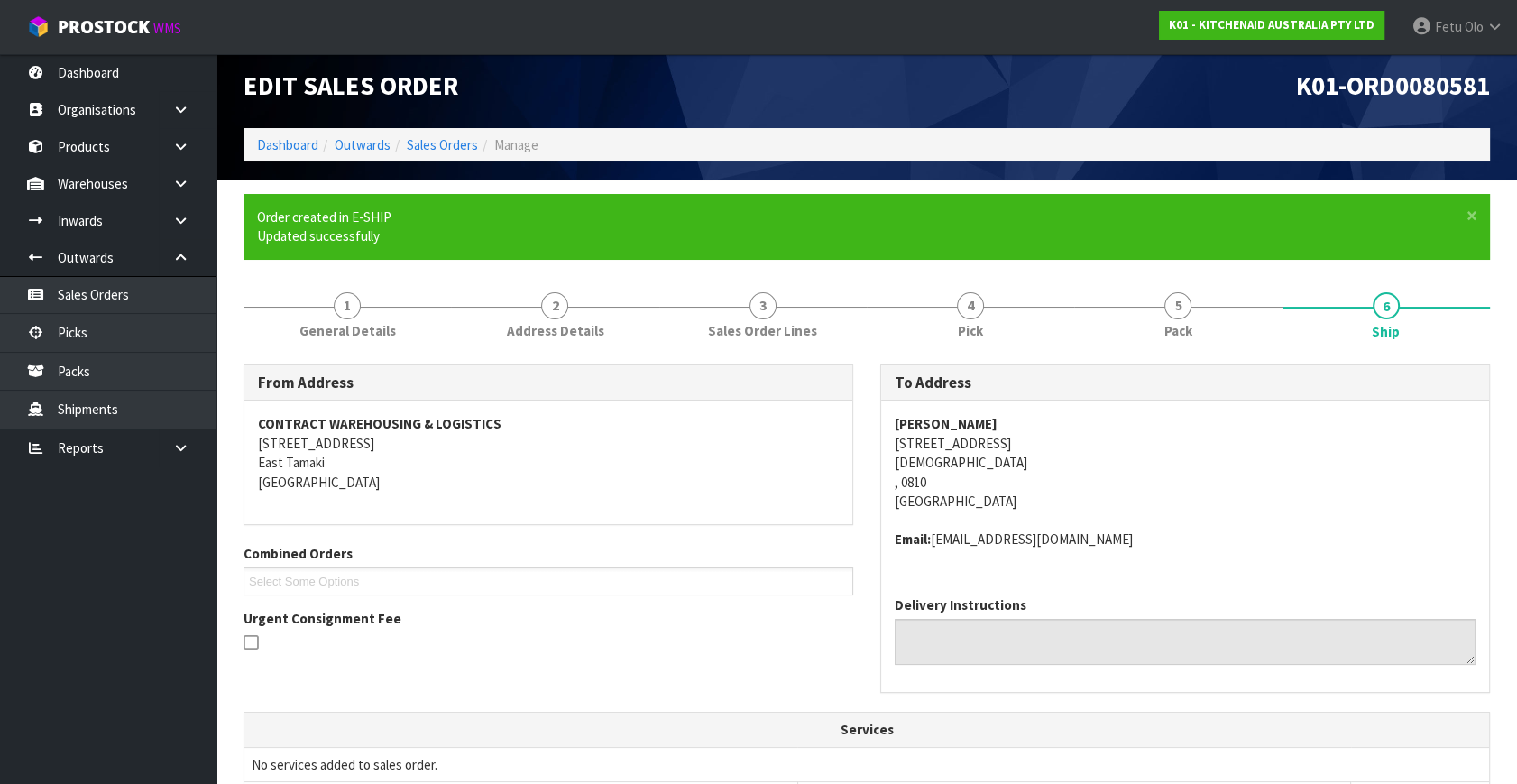
scroll to position [432, 0]
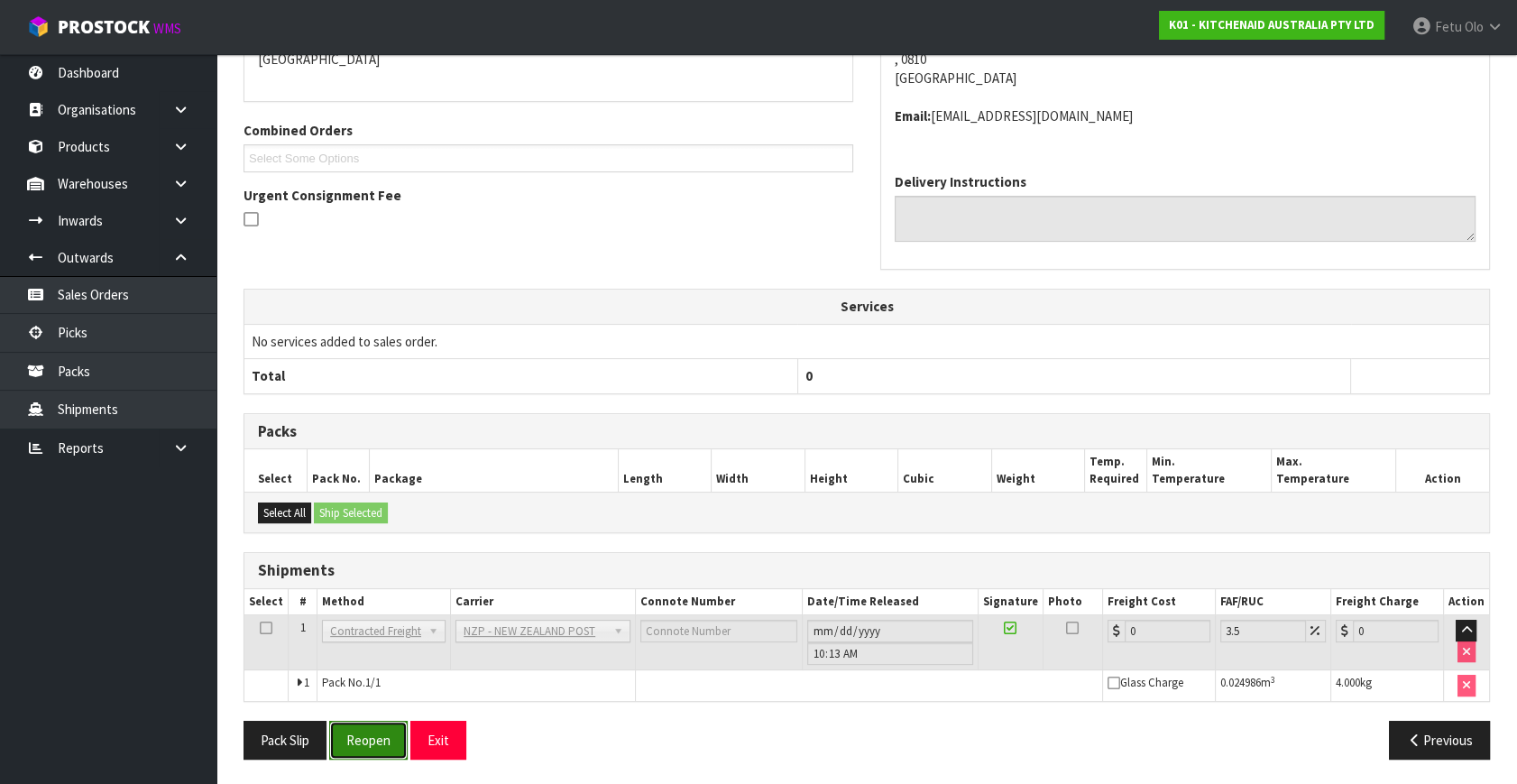
click at [384, 722] on button "Reopen" at bounding box center [368, 739] width 78 height 39
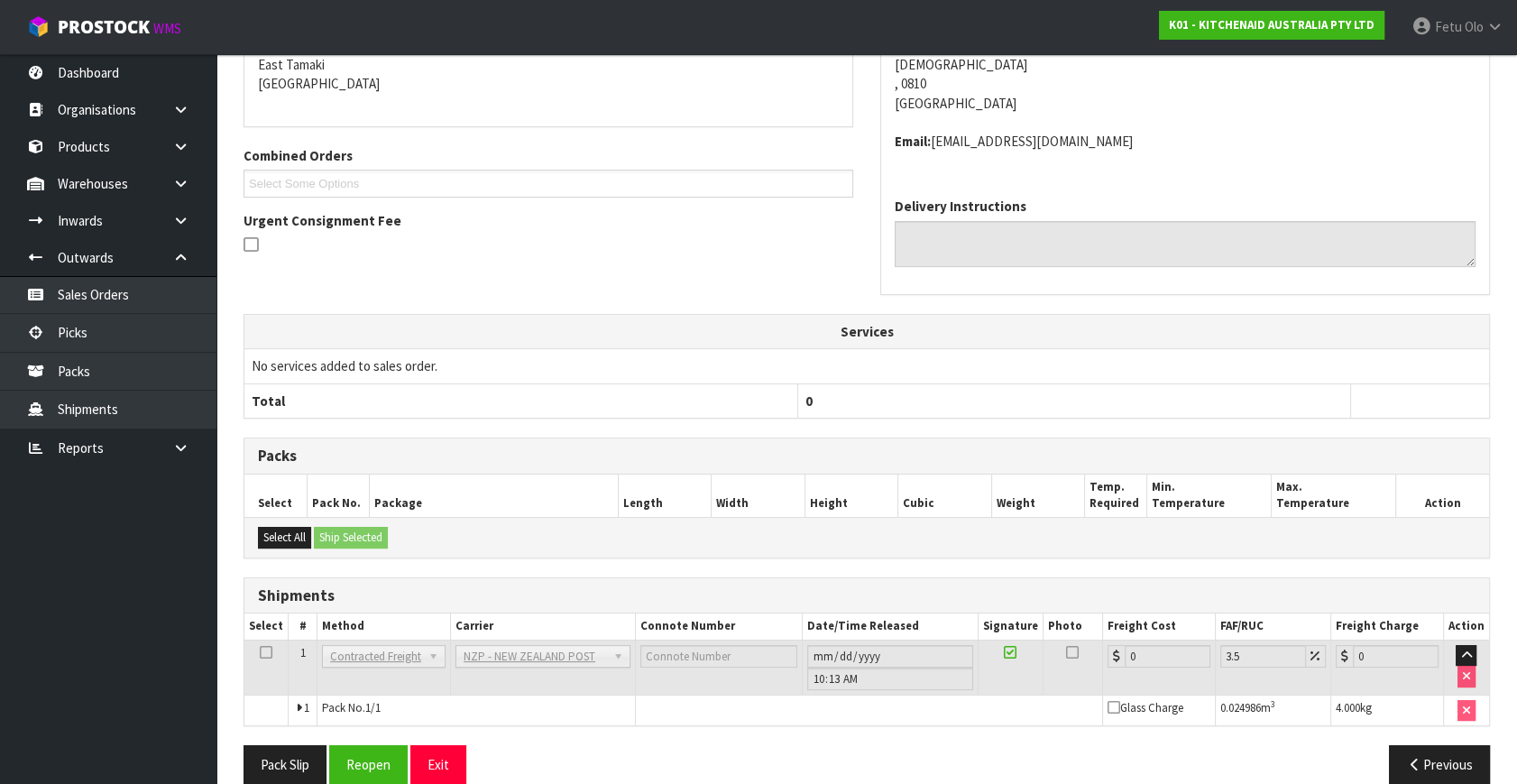
scroll to position [413, 0]
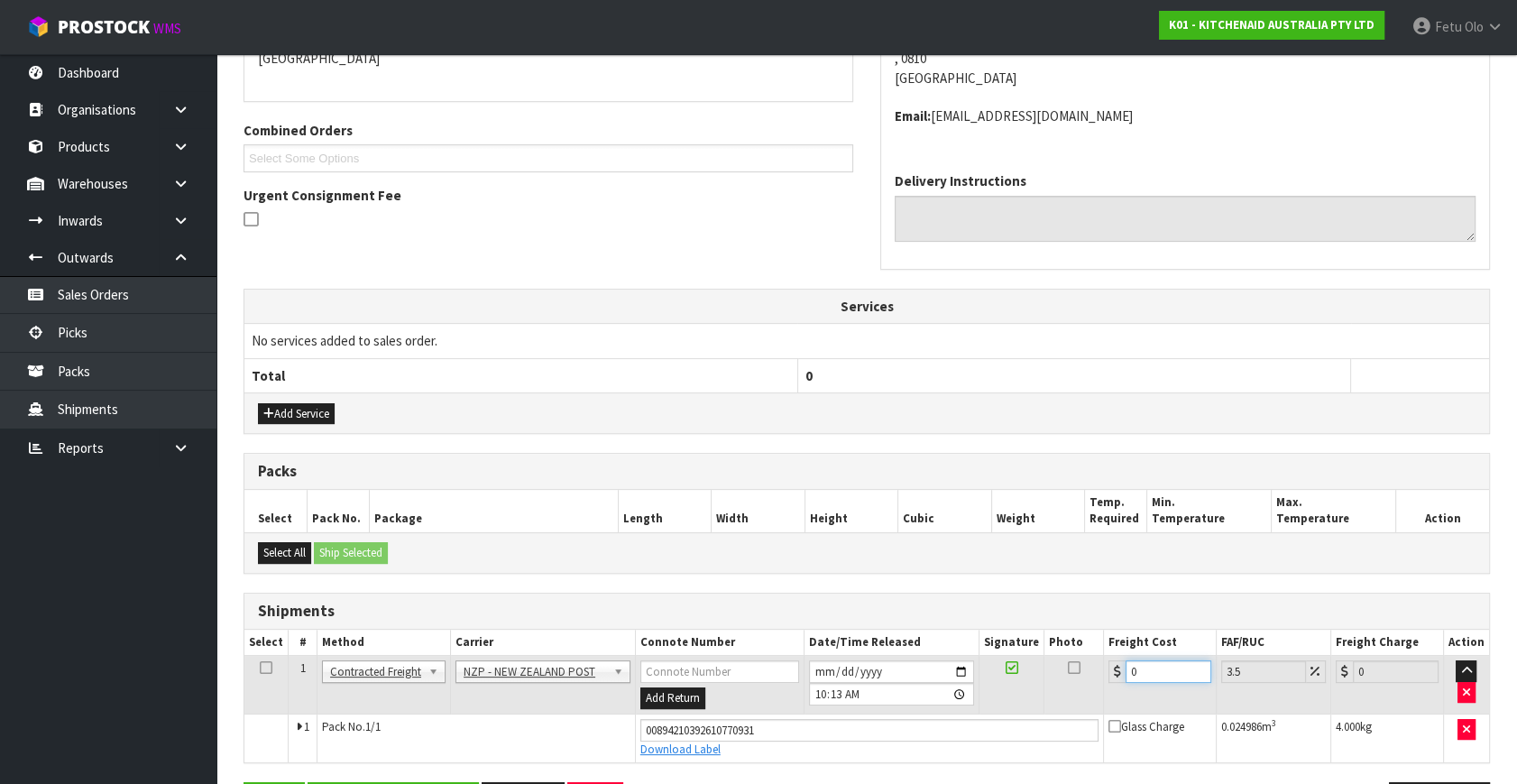
drag, startPoint x: 818, startPoint y: 712, endPoint x: 800, endPoint y: 712, distance: 18.0
click at [803, 712] on tbody "1 Client Local Pickup Customer Local Pickup Company Freight Contracted Freight …" at bounding box center [866, 708] width 1245 height 107
type input "4"
type input "4.14"
type input "4.3"
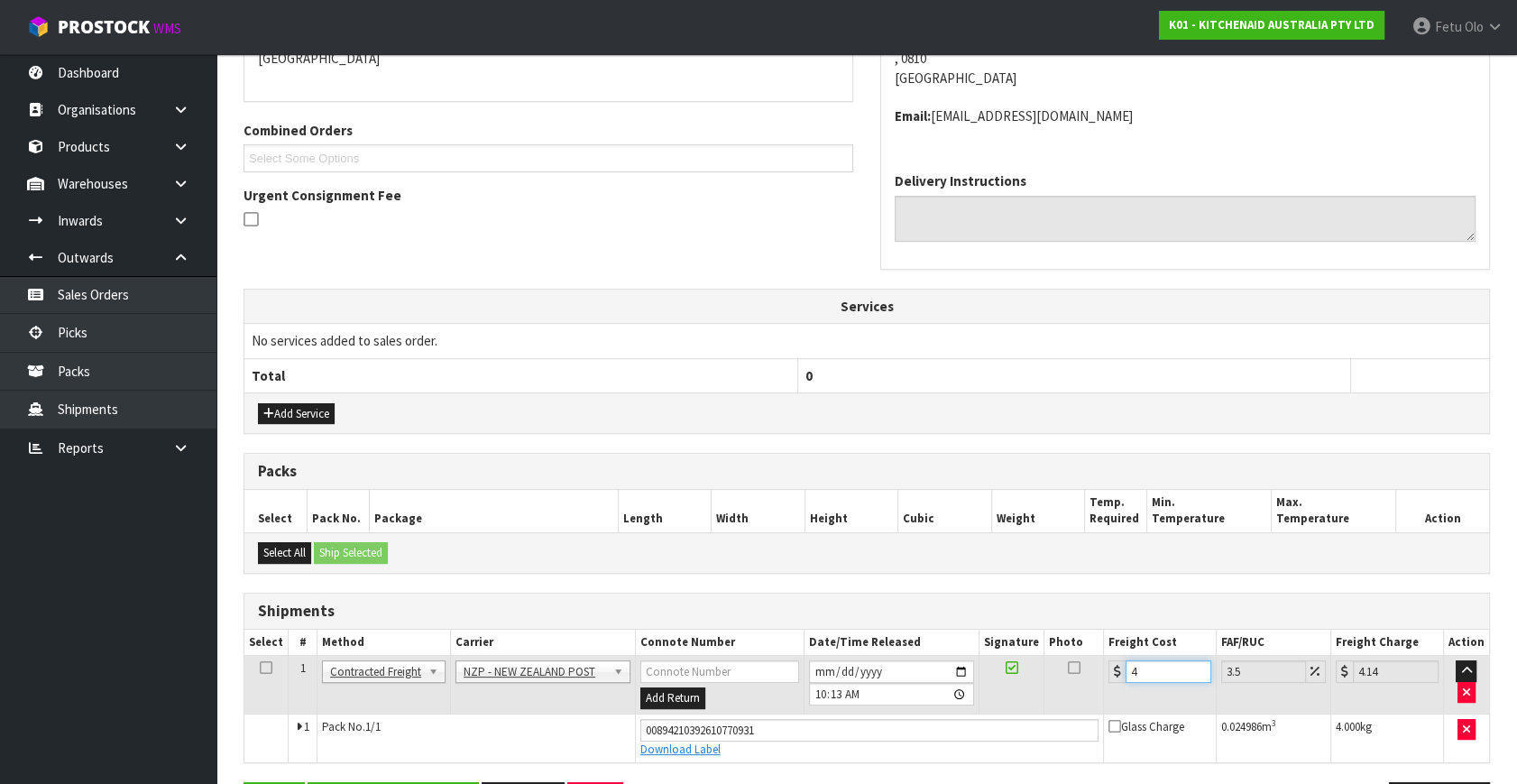
type input "4.45"
type input "4.33"
type input "4.48"
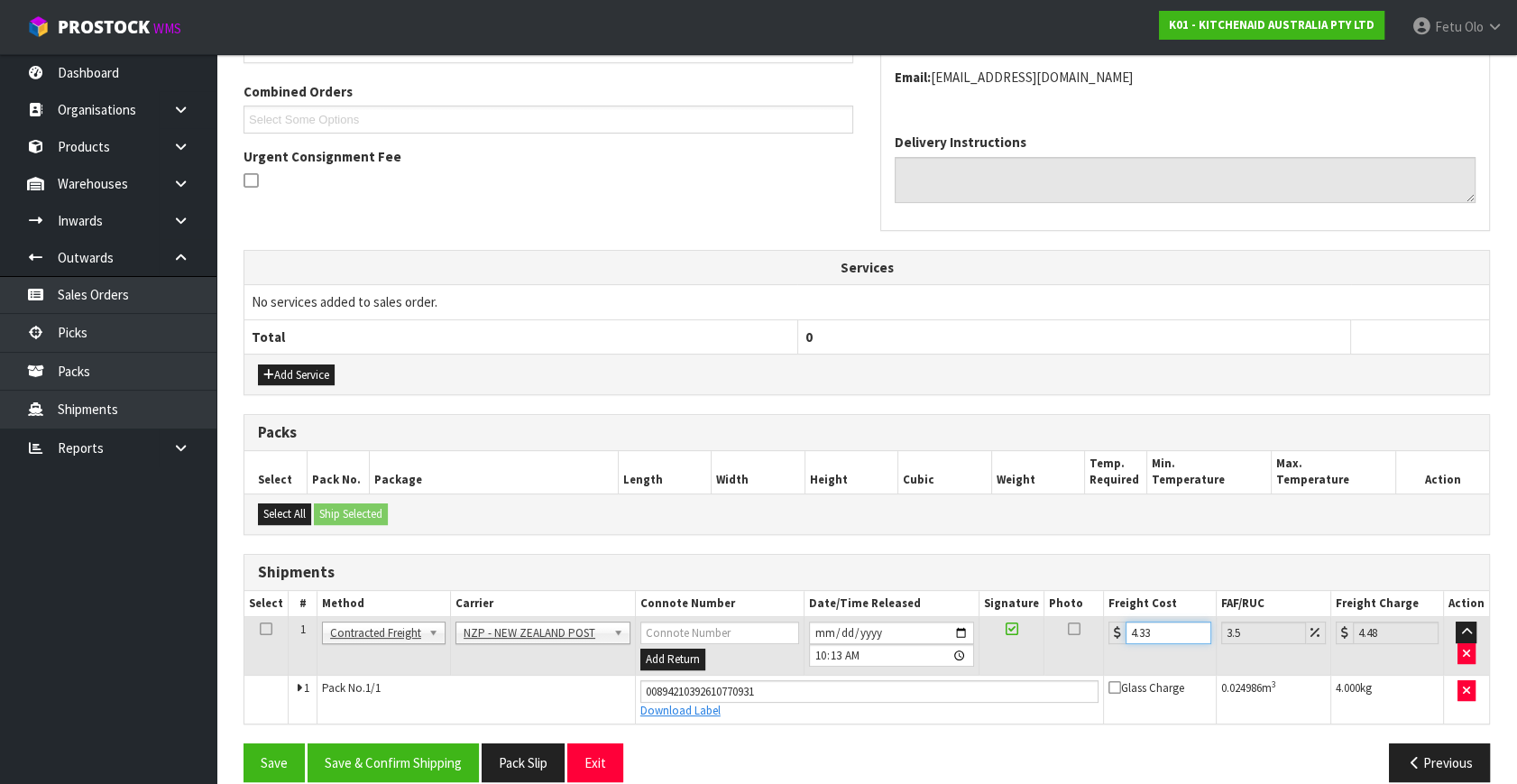
scroll to position [473, 0]
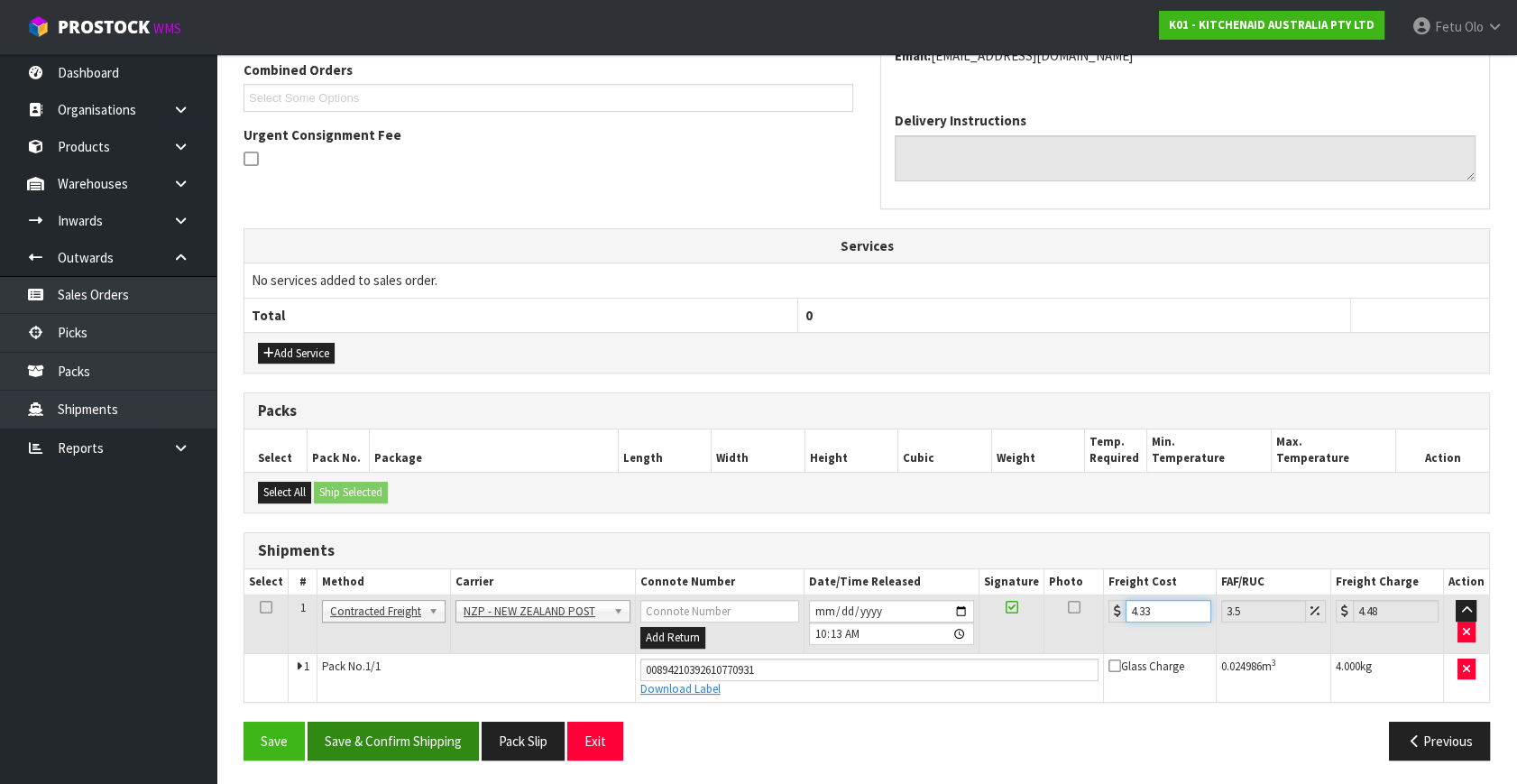
type input "4.33"
click at [372, 730] on button "Save & Confirm Shipping" at bounding box center [393, 740] width 171 height 39
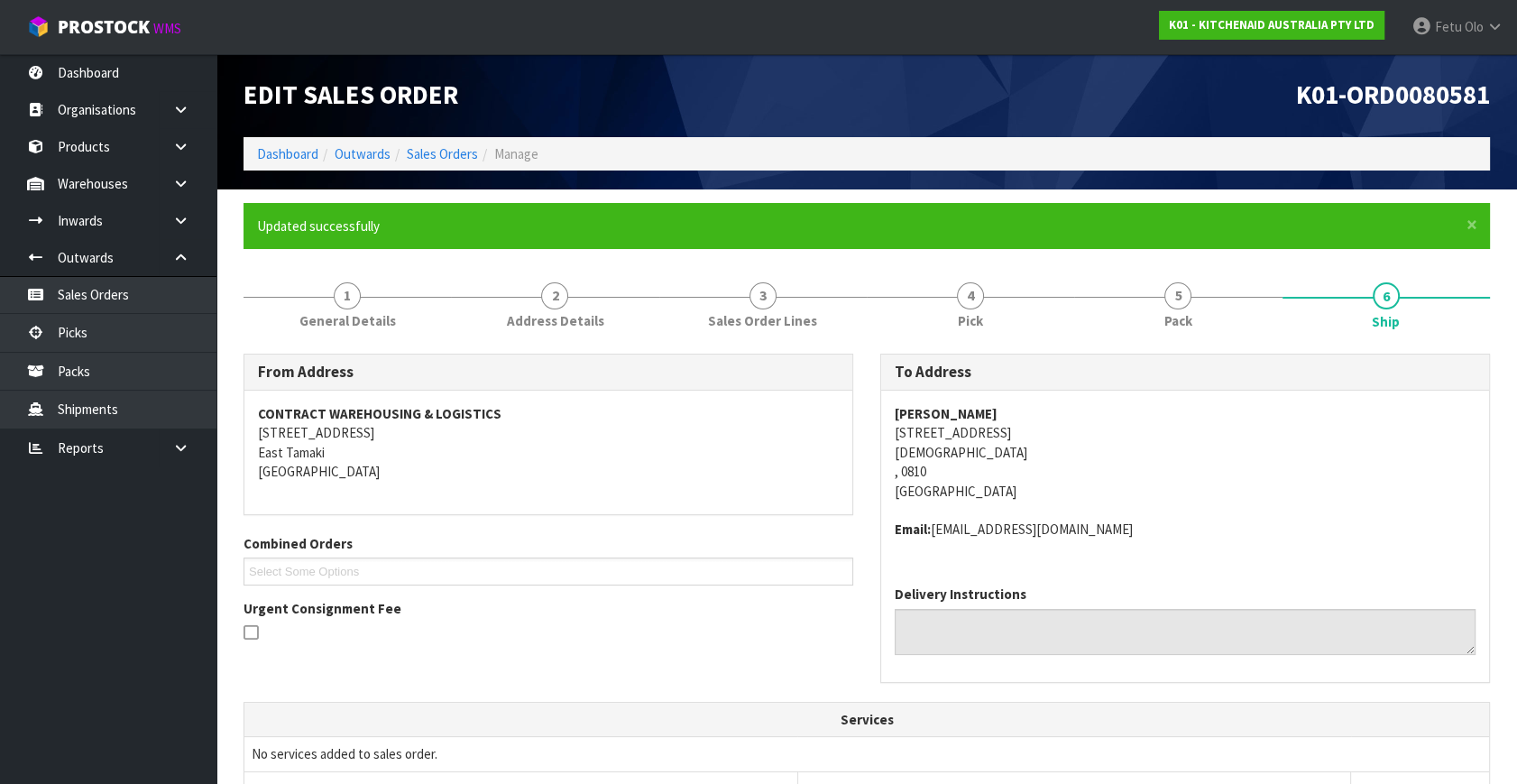
scroll to position [423, 0]
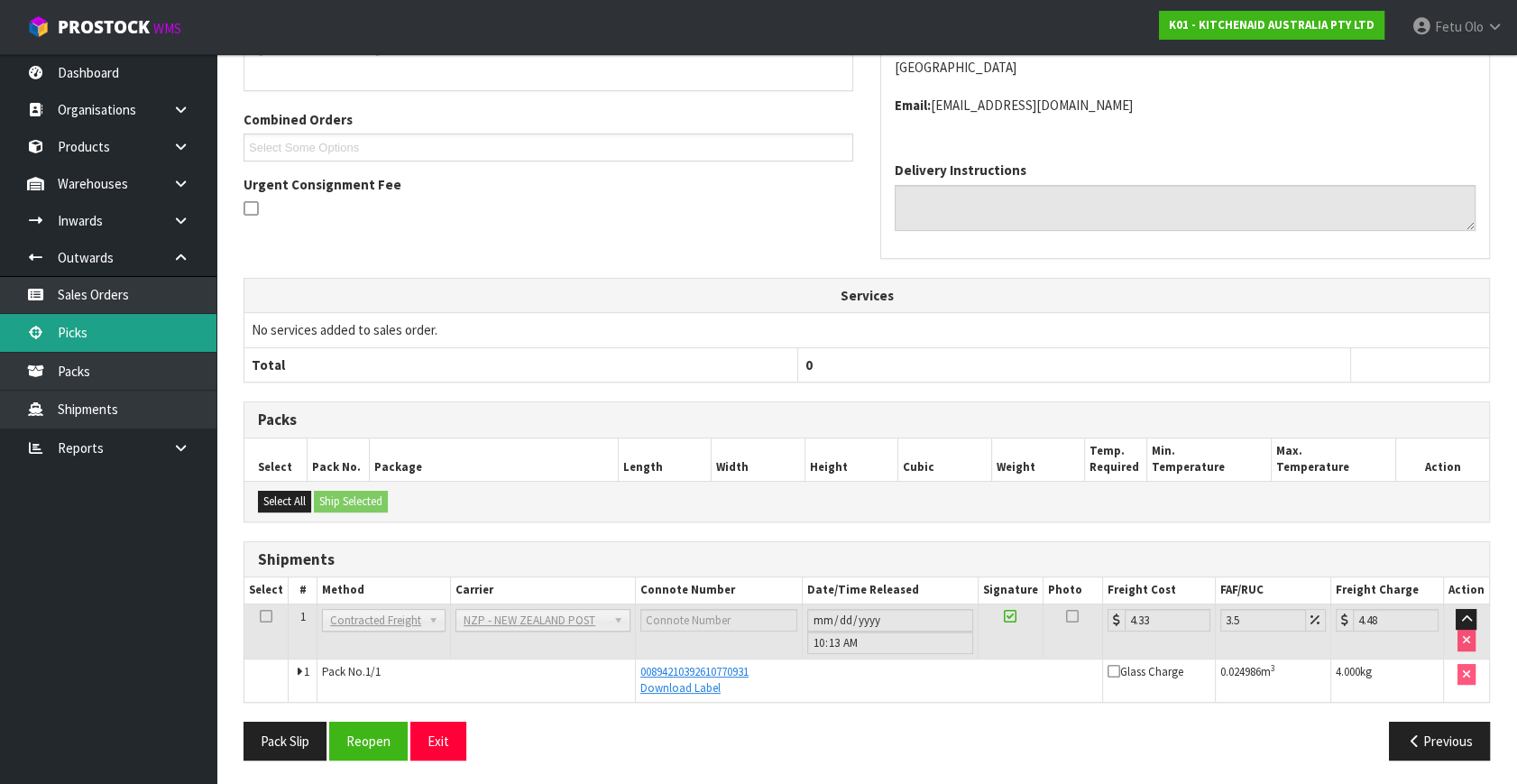
click at [76, 326] on link "Picks" at bounding box center [108, 332] width 217 height 37
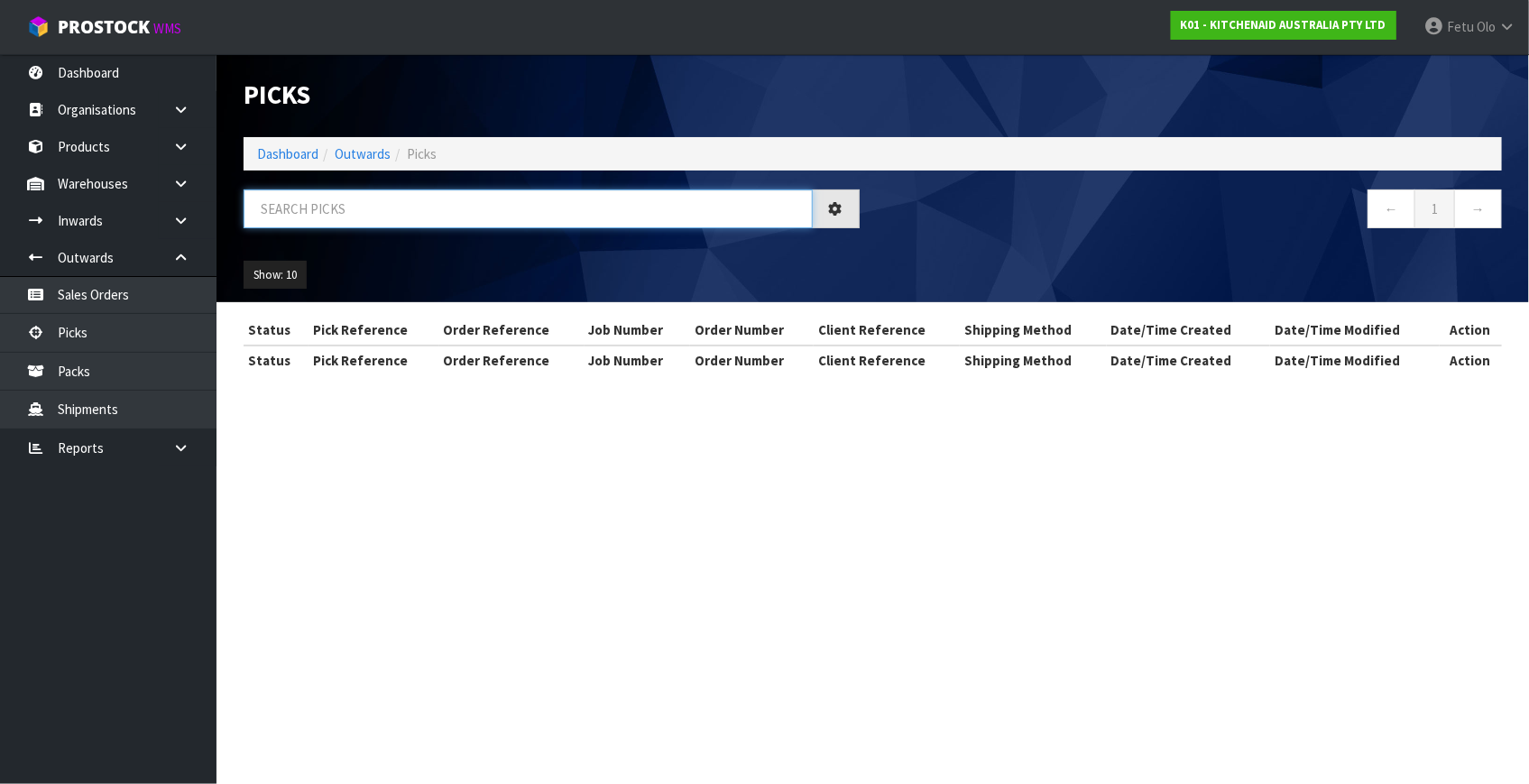
click at [409, 212] on input "text" at bounding box center [527, 209] width 569 height 39
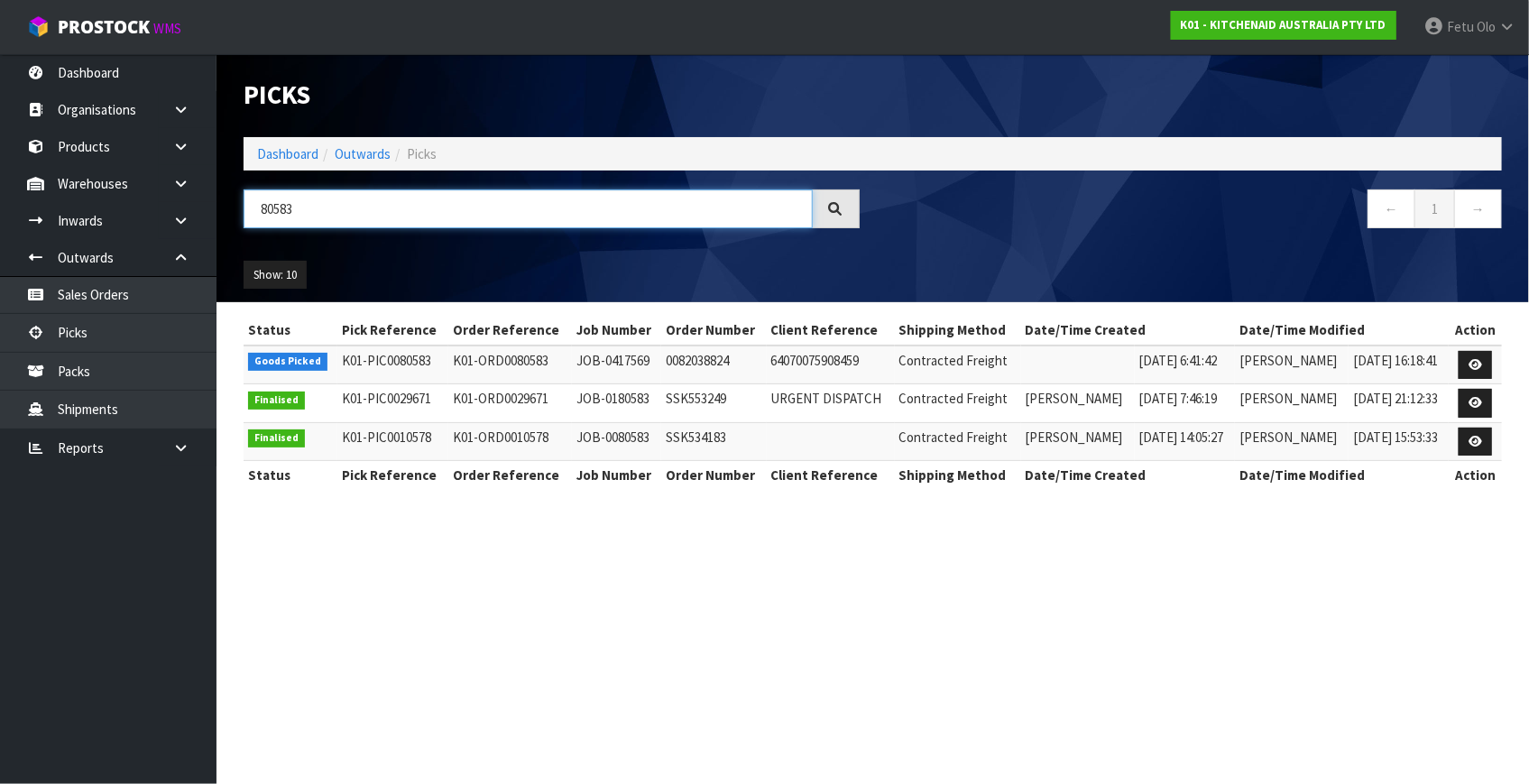
type input "80583"
click at [1463, 368] on link at bounding box center [1474, 365] width 34 height 29
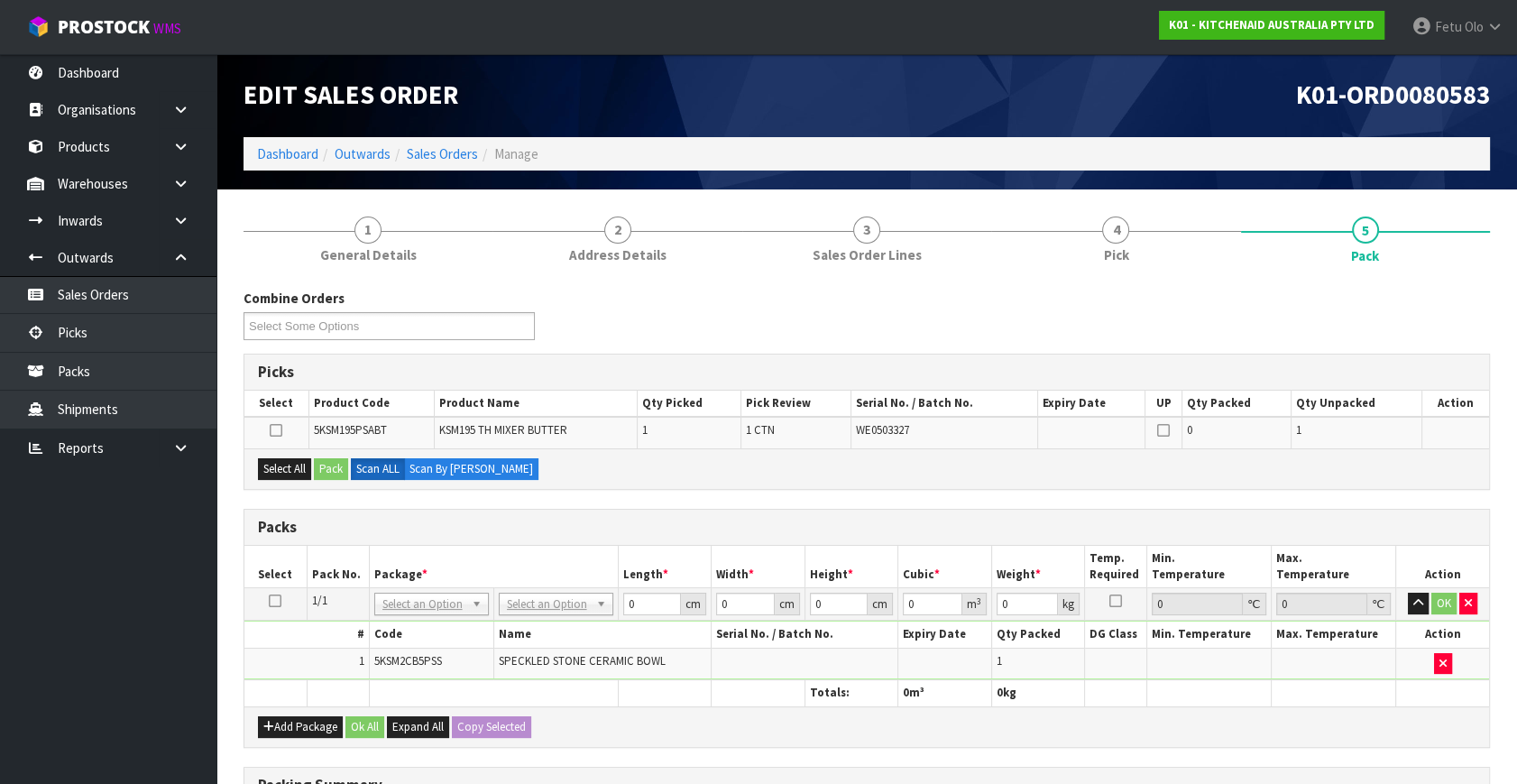
click at [504, 514] on div "Packs" at bounding box center [866, 528] width 1245 height 36
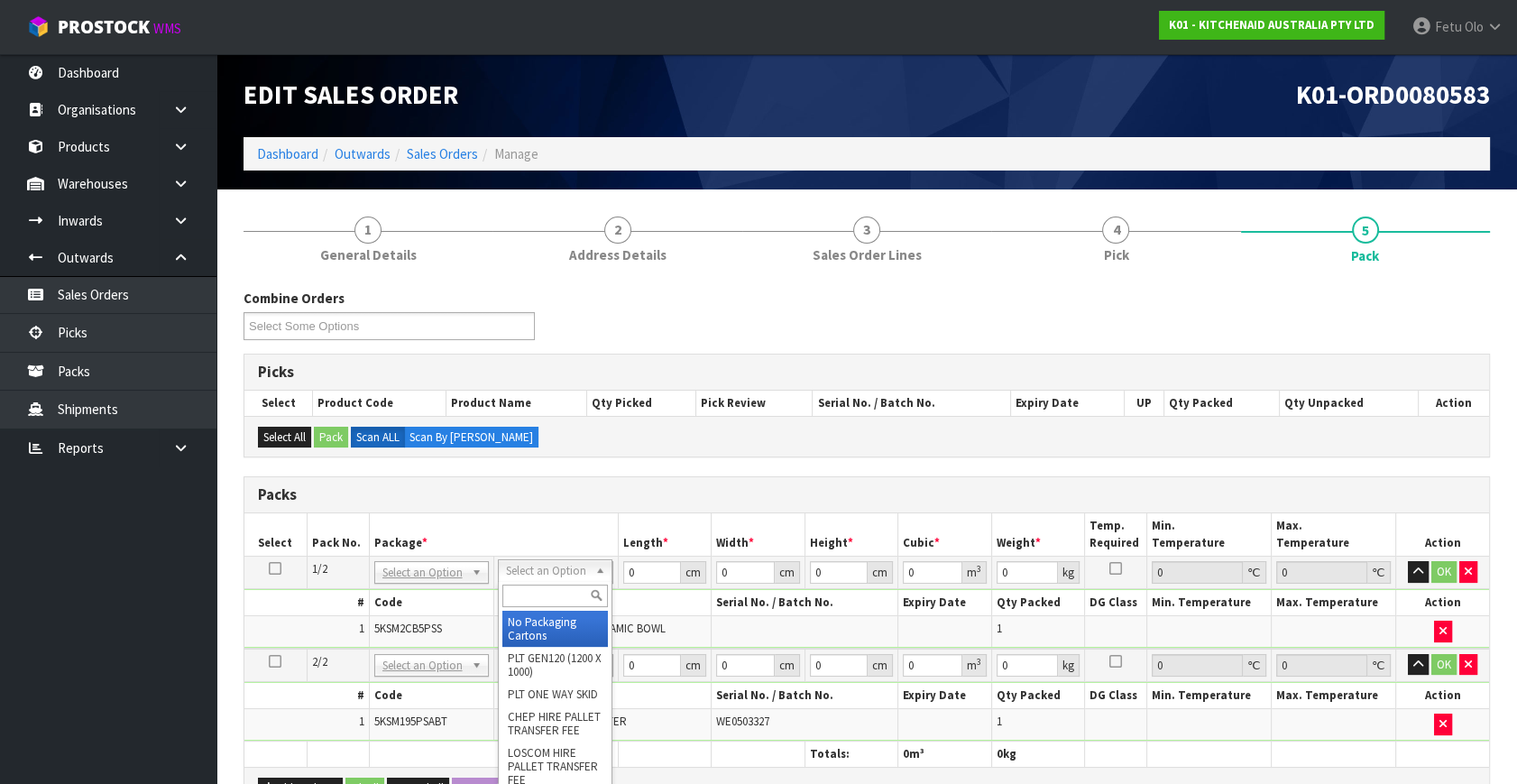
drag, startPoint x: 509, startPoint y: 567, endPoint x: 524, endPoint y: 617, distance: 52.2
drag, startPoint x: 525, startPoint y: 617, endPoint x: 539, endPoint y: 656, distance: 41.4
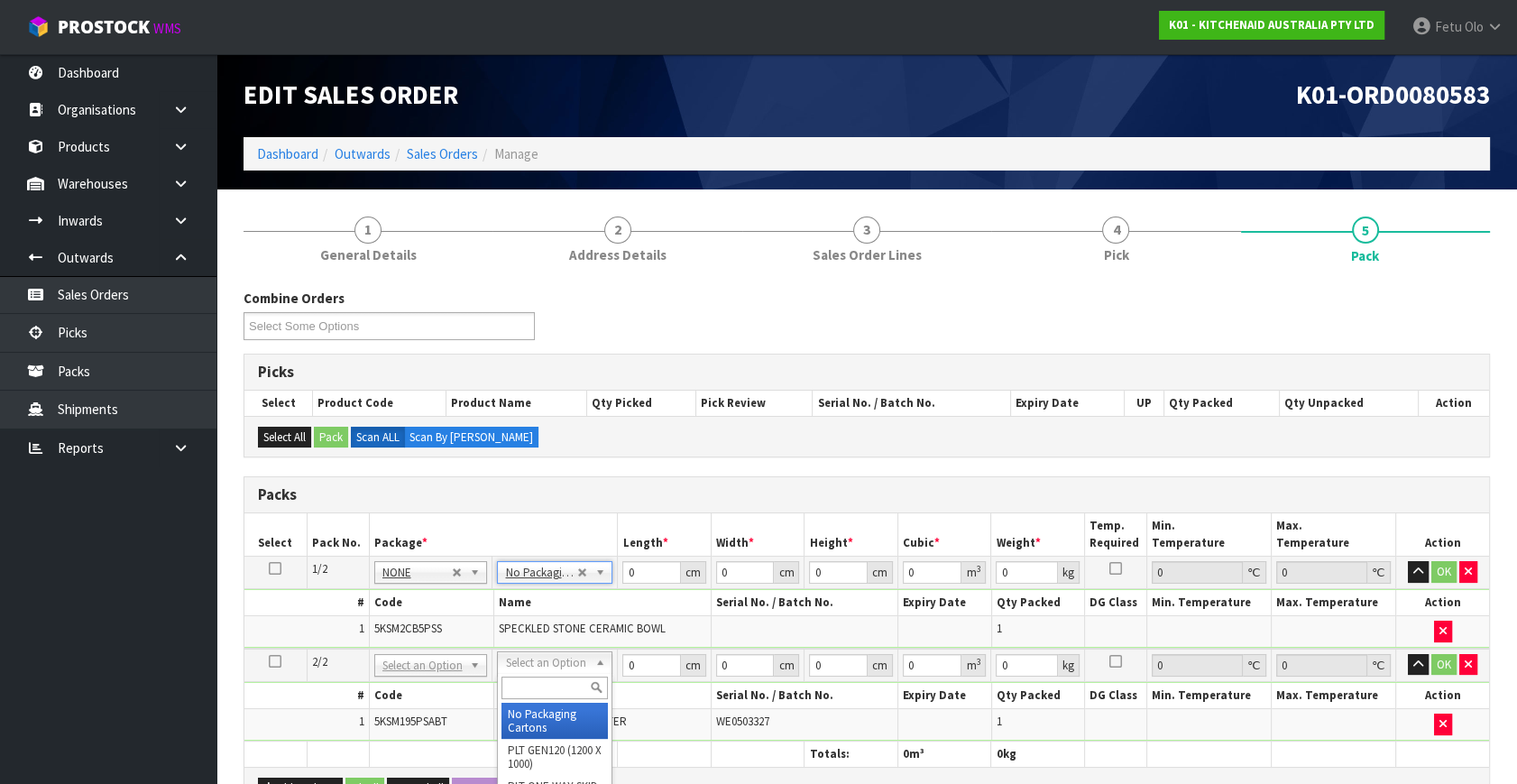
type input "2"
click at [538, 619] on tbody "1/2 NONE 007-001 007-002 007-004 007-009 007-013 007-014 007-015 007-017 007-01…" at bounding box center [866, 602] width 1245 height 92
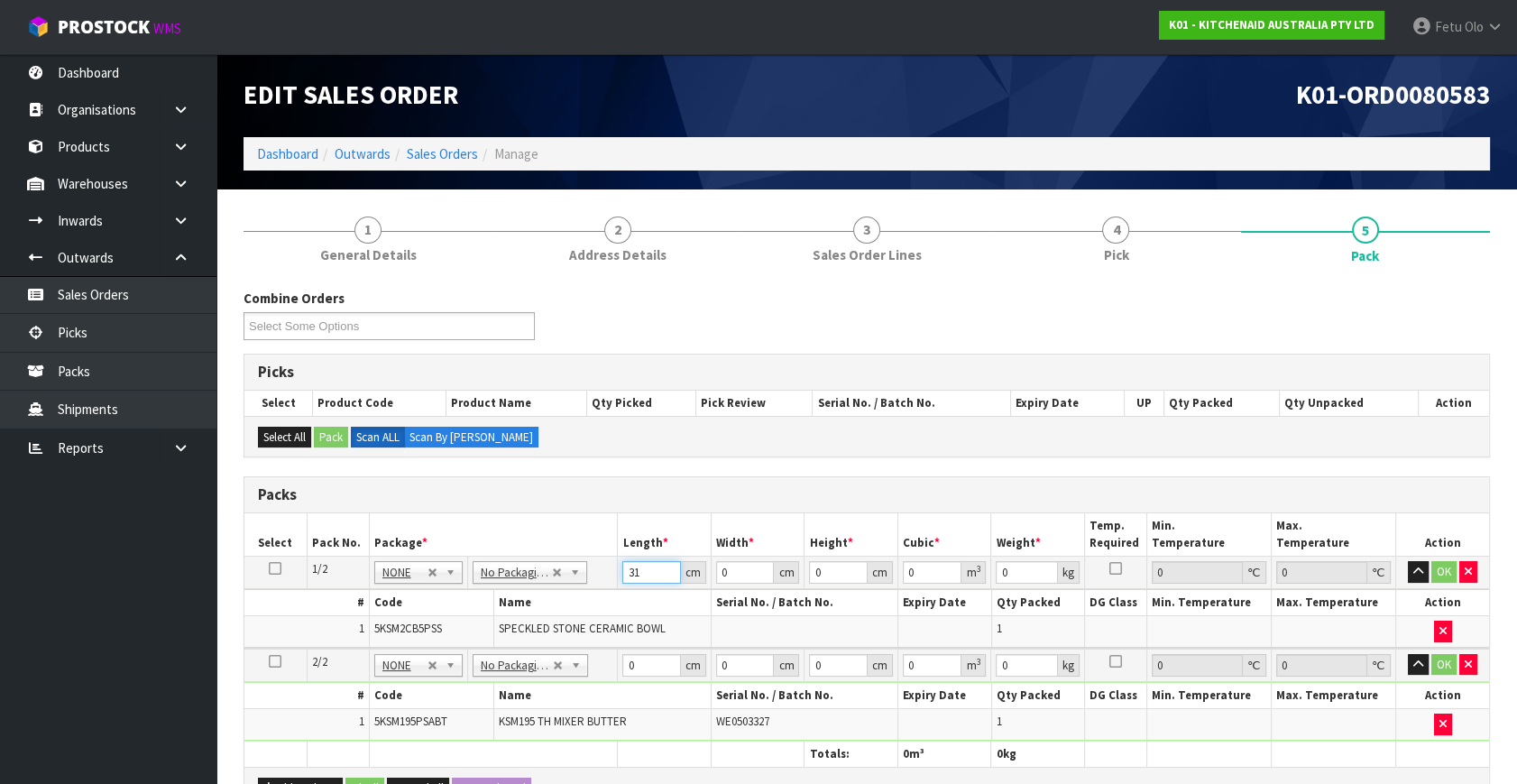
type input "31"
type input "2"
type input "0.001922"
type input "26"
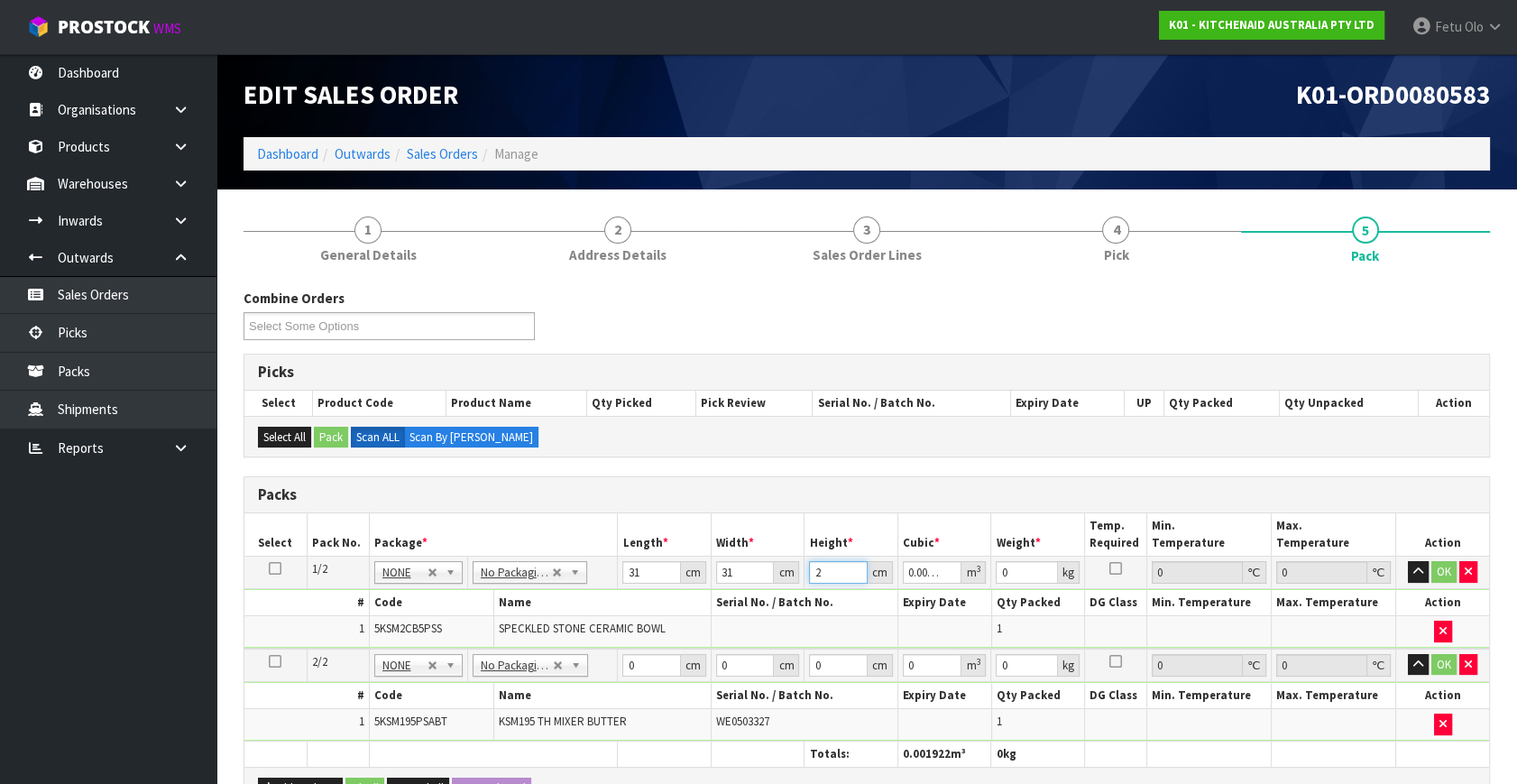
type input "0.024986"
type input "26"
type input "3"
type input "4"
click button "OK" at bounding box center [1444, 572] width 25 height 22
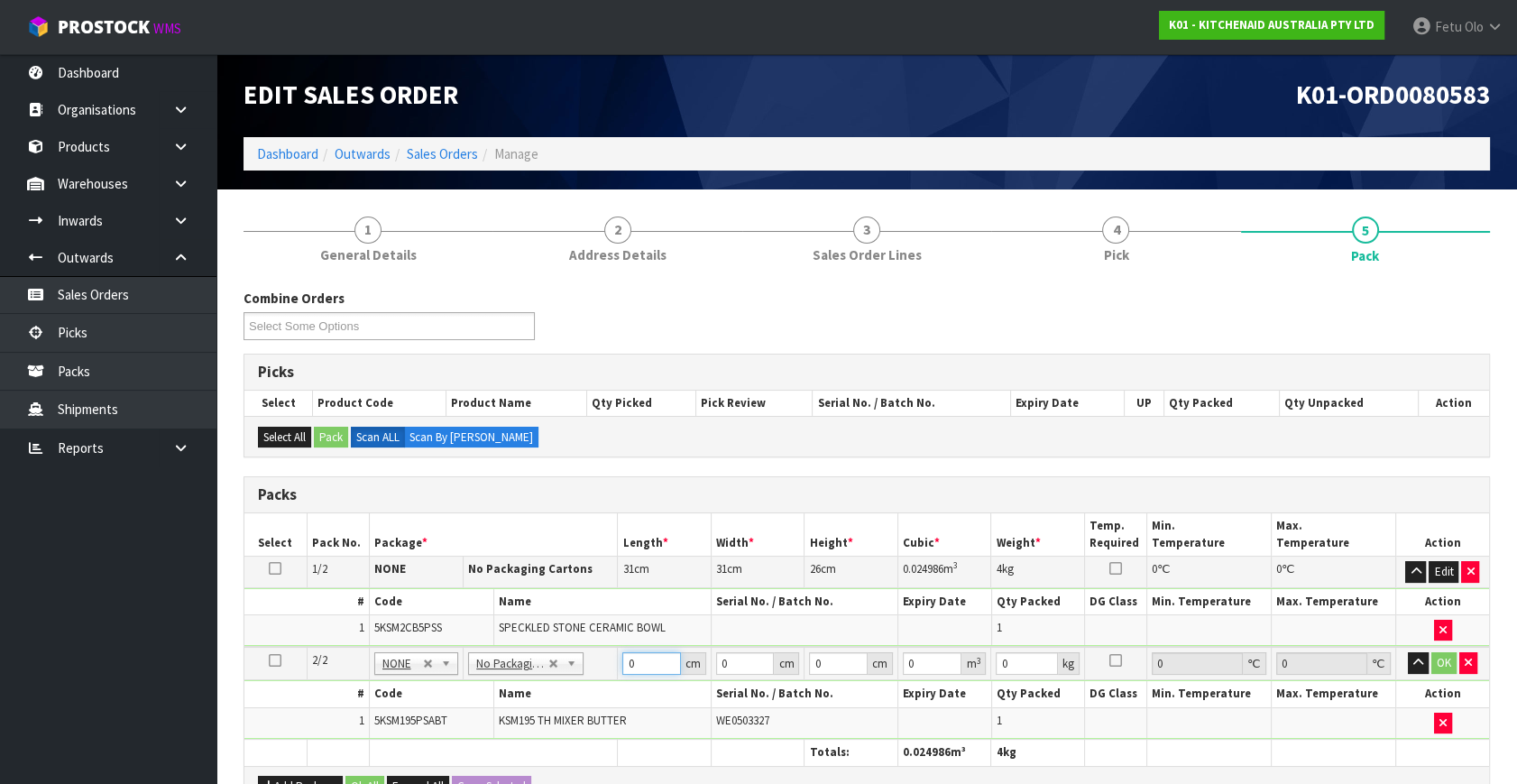
drag, startPoint x: 599, startPoint y: 676, endPoint x: 494, endPoint y: 701, distance: 107.9
click at [495, 701] on tbody "2/2 NONE 007-001 007-002 007-004 007-009 007-013 007-014 007-015 007-017 007-01…" at bounding box center [866, 692] width 1245 height 92
type input "42"
type input "29"
type input "4"
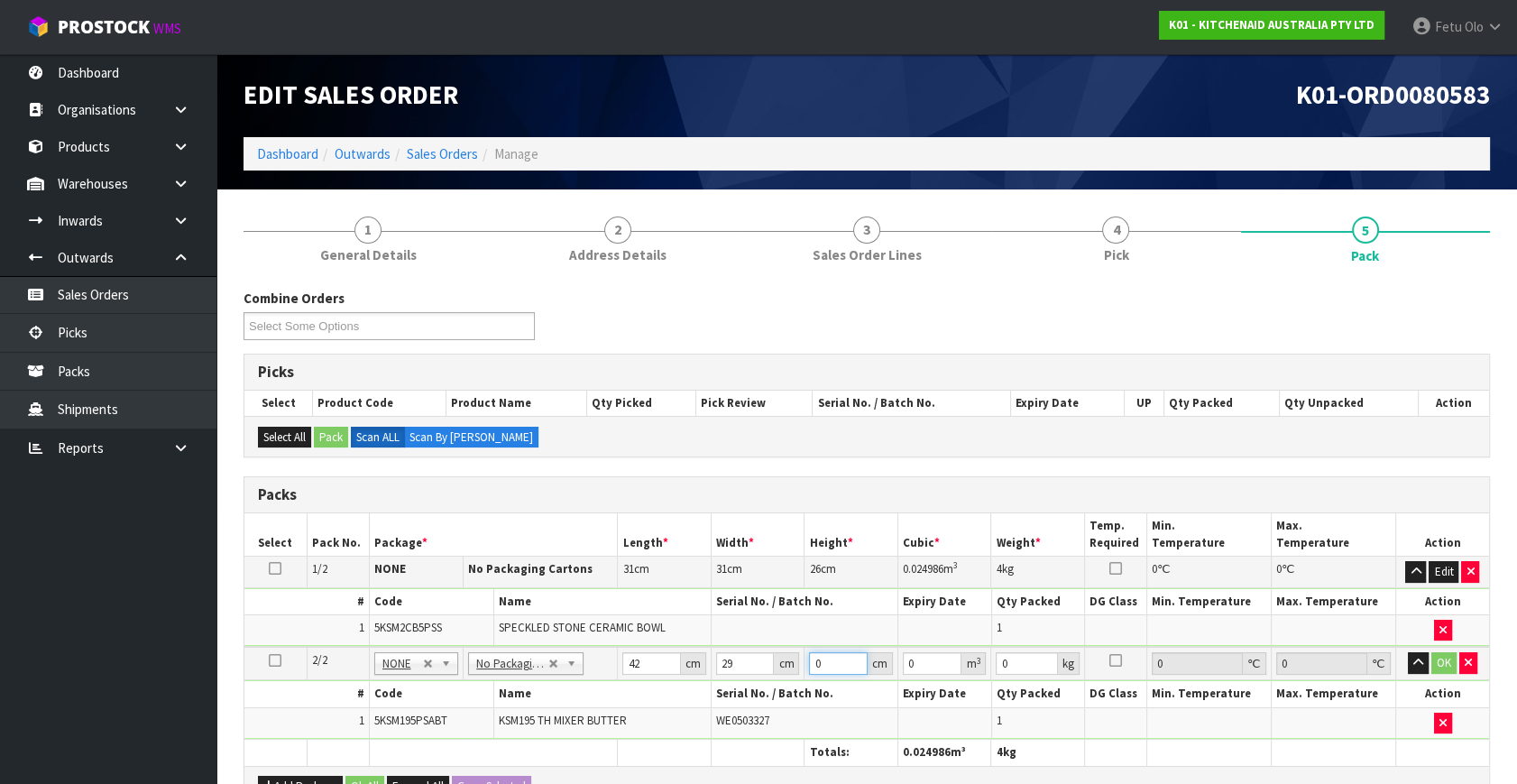
type input "0.004872"
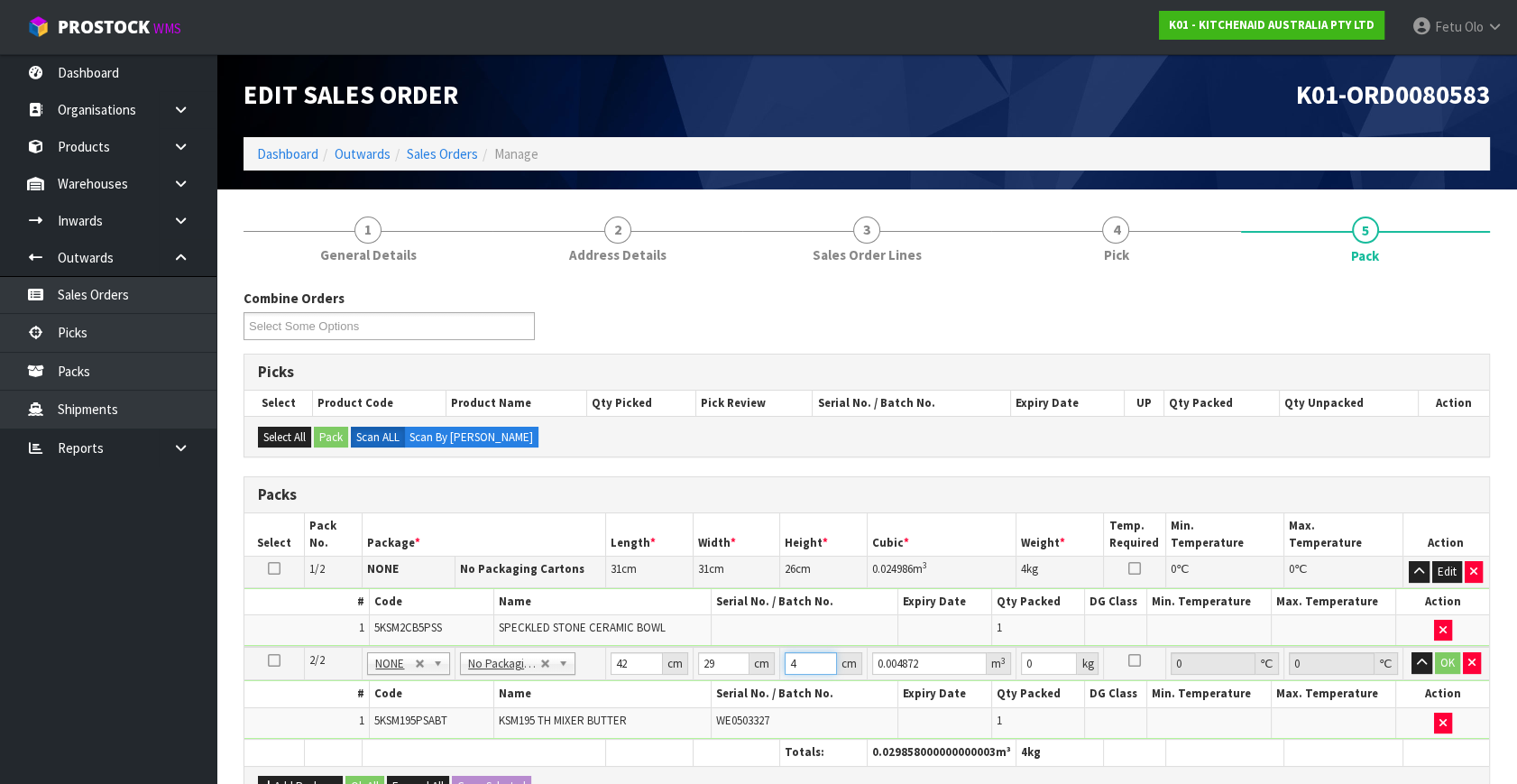
type input "43"
type input "0.052374"
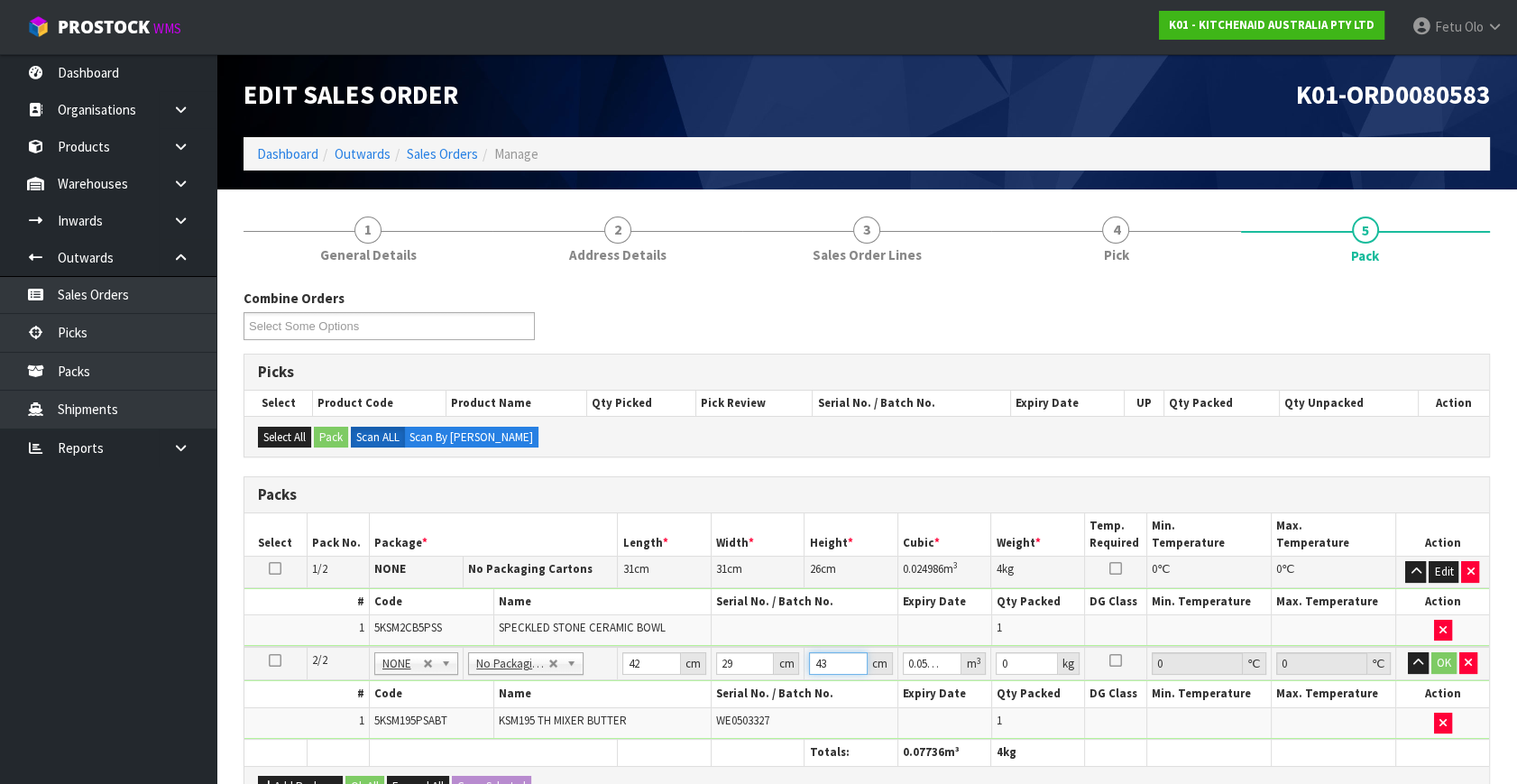
type input "43"
type input "13"
click button "OK" at bounding box center [1444, 663] width 25 height 22
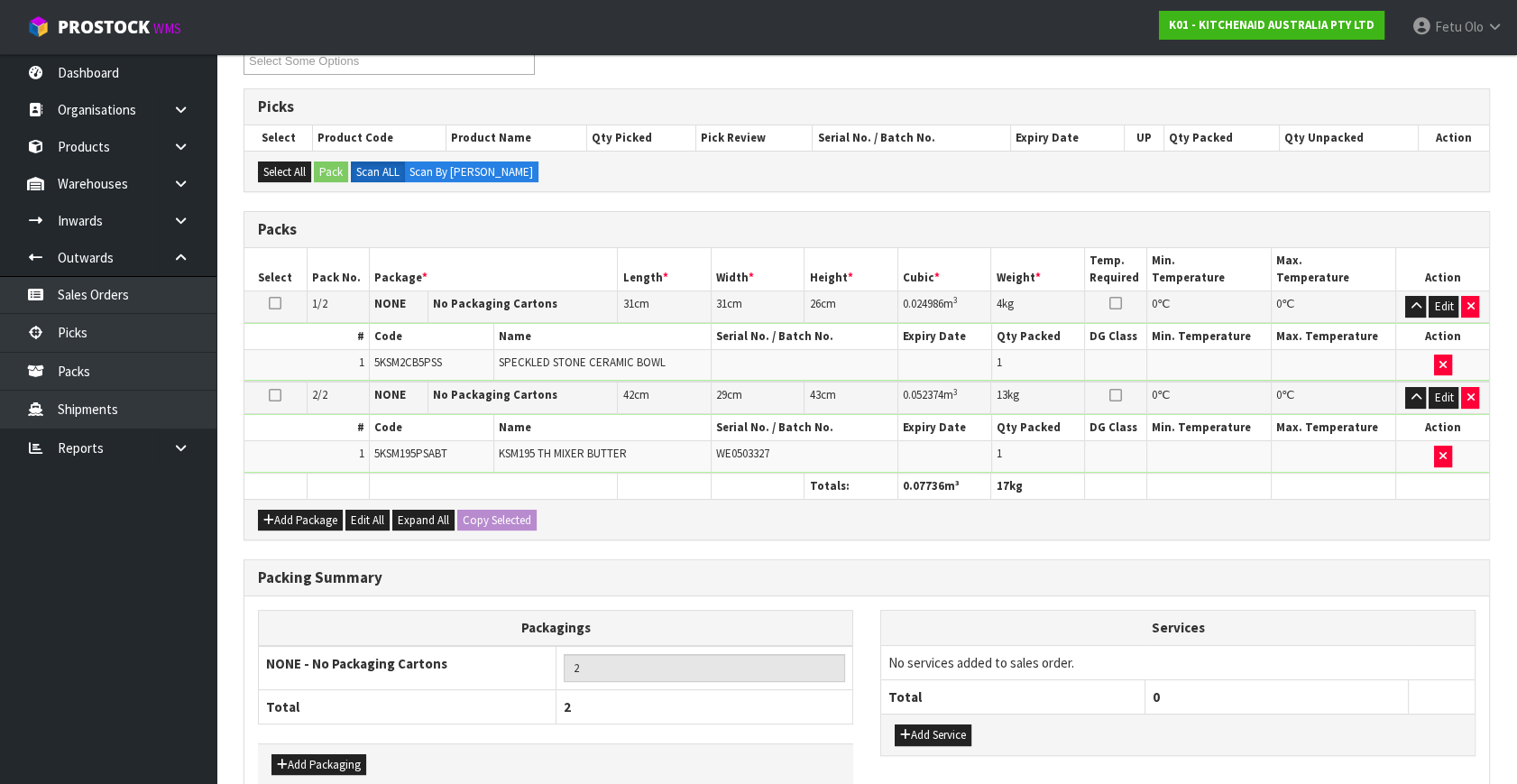
scroll to position [359, 0]
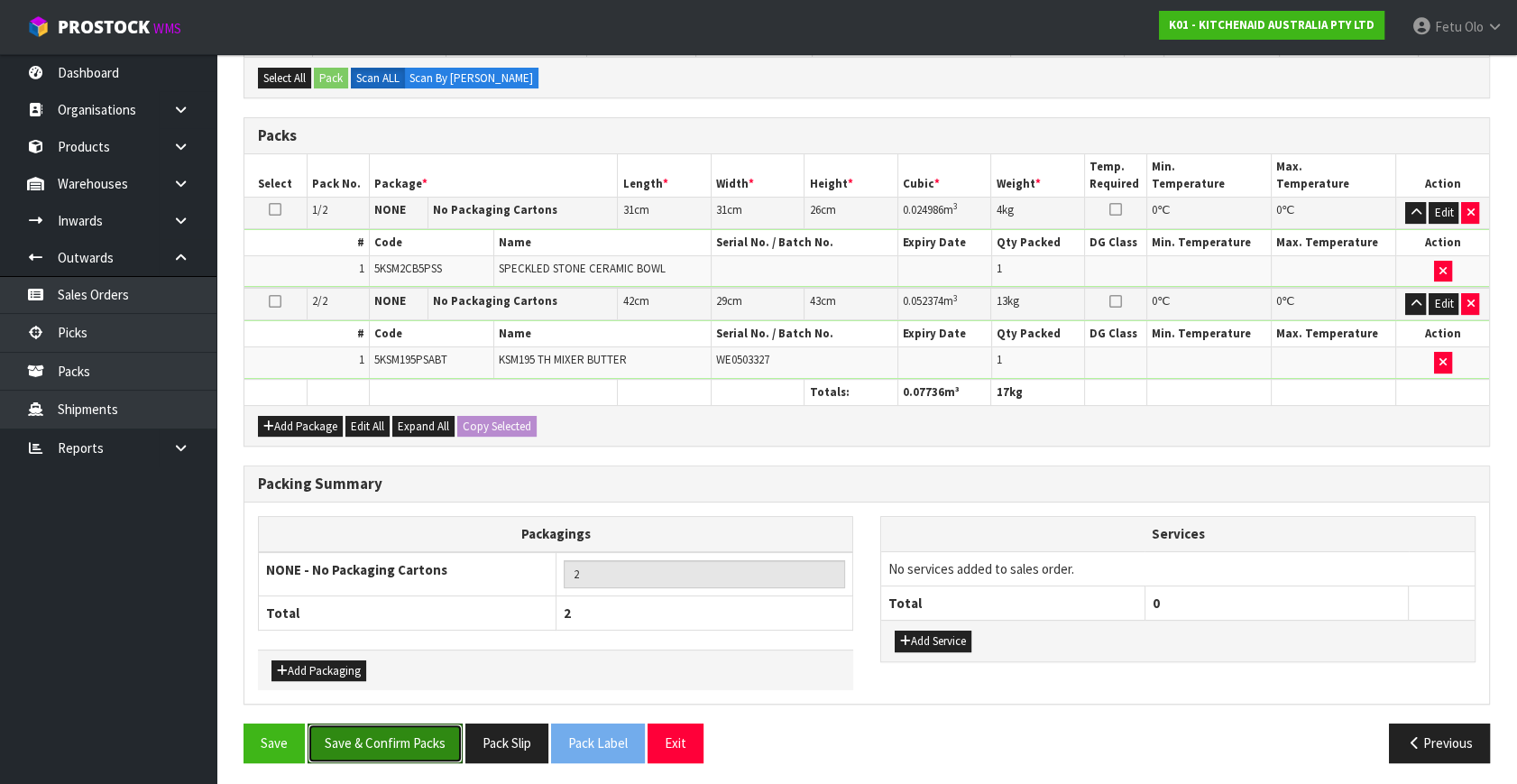
drag, startPoint x: 402, startPoint y: 742, endPoint x: 379, endPoint y: 712, distance: 37.8
click at [403, 738] on button "Save & Confirm Packs" at bounding box center [385, 742] width 155 height 39
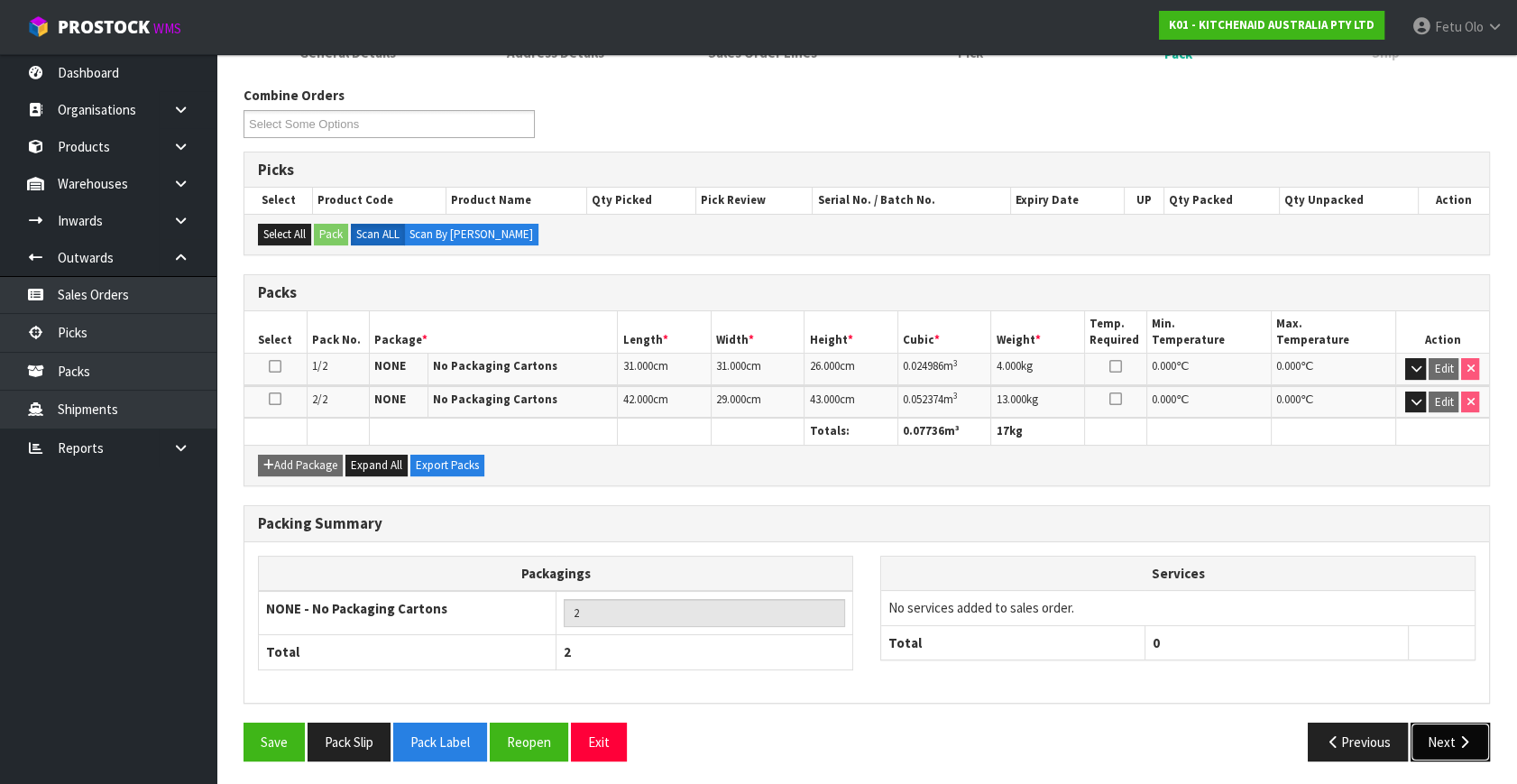
drag, startPoint x: 1444, startPoint y: 744, endPoint x: 1429, endPoint y: 743, distance: 15.0
click at [1429, 743] on button "Next" at bounding box center [1450, 741] width 79 height 39
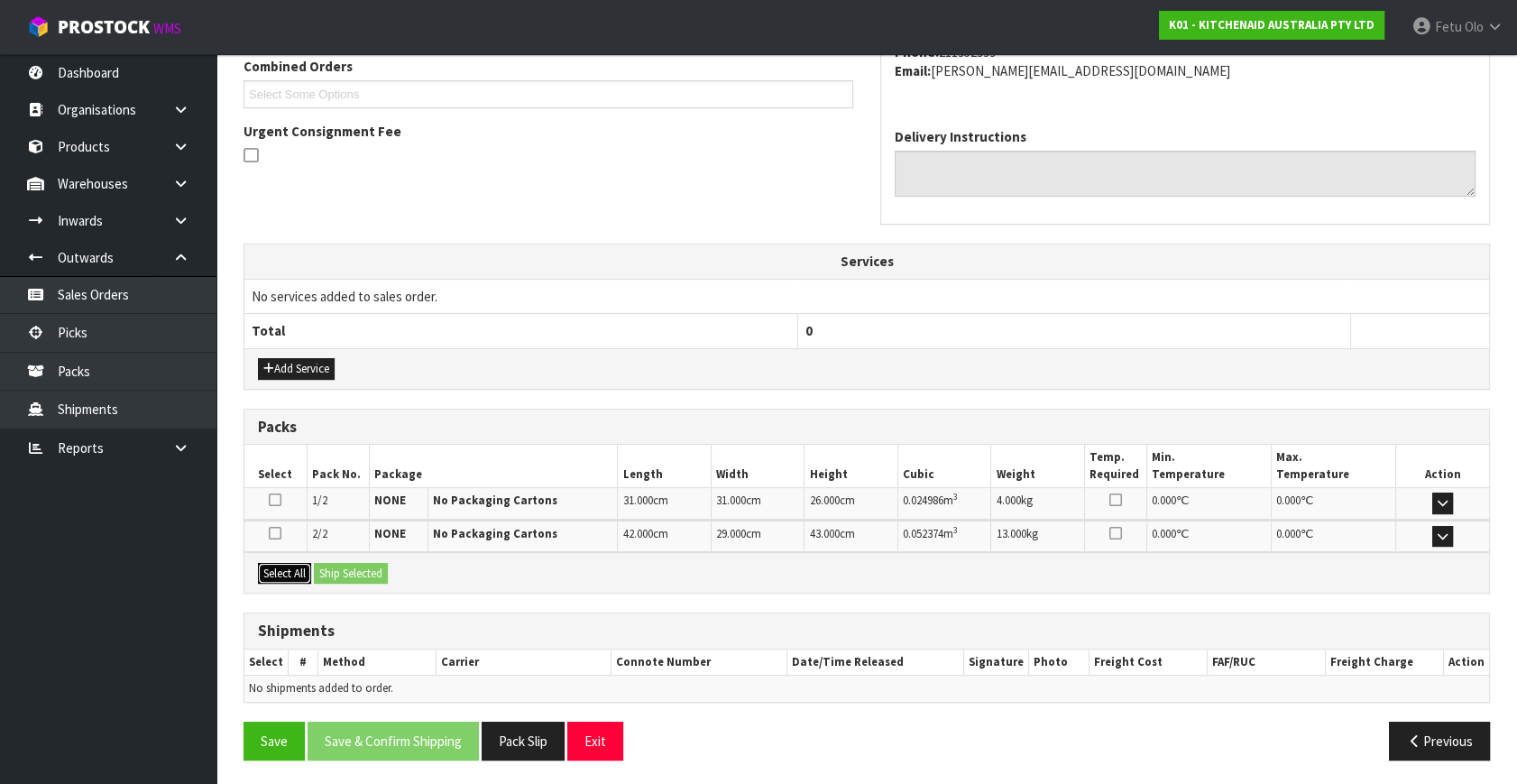
drag, startPoint x: 288, startPoint y: 568, endPoint x: 328, endPoint y: 572, distance: 40.2
click at [291, 568] on button "Select All" at bounding box center [284, 574] width 53 height 22
click at [328, 572] on button "Ship Selected" at bounding box center [351, 574] width 74 height 22
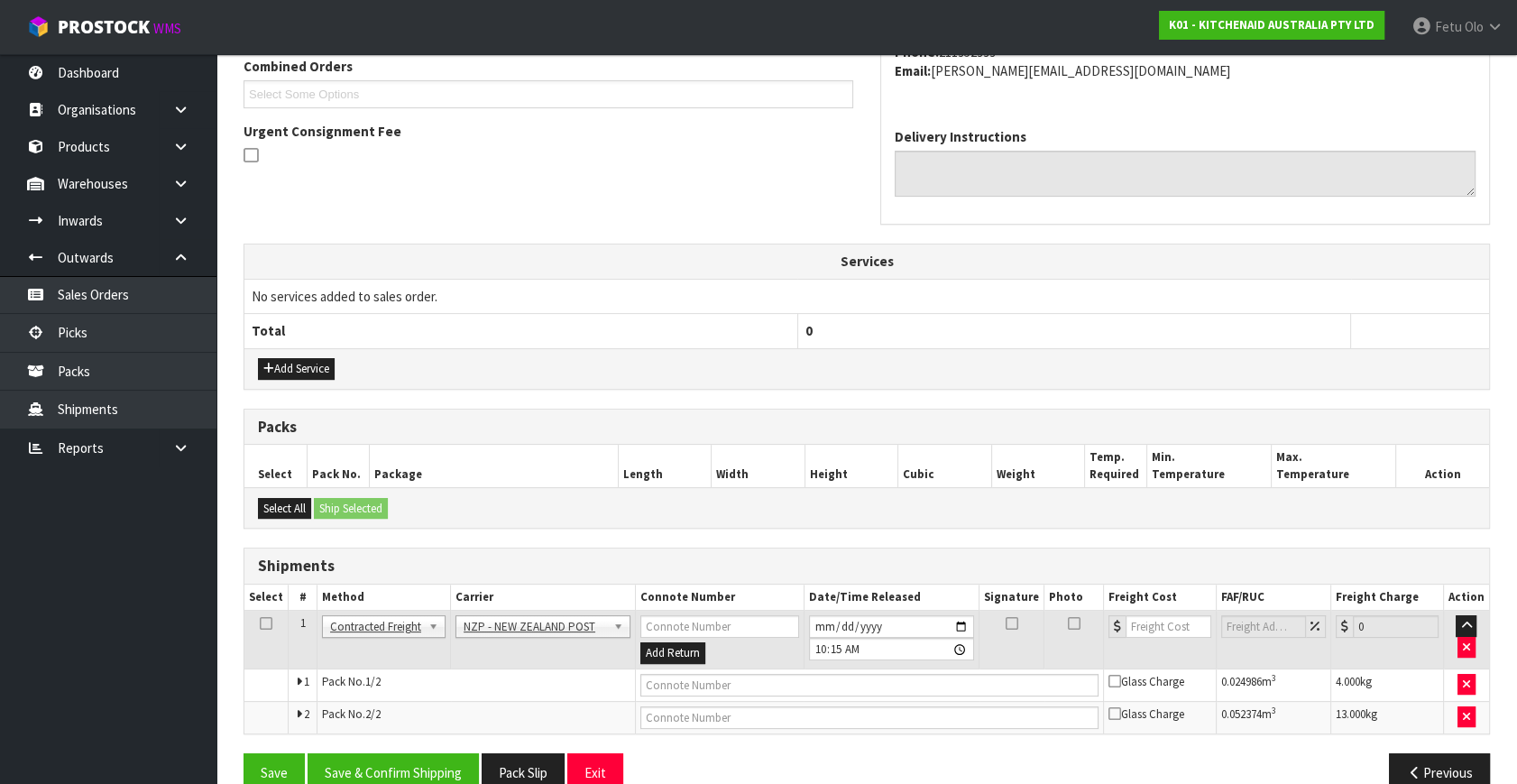
scroll to position [509, 0]
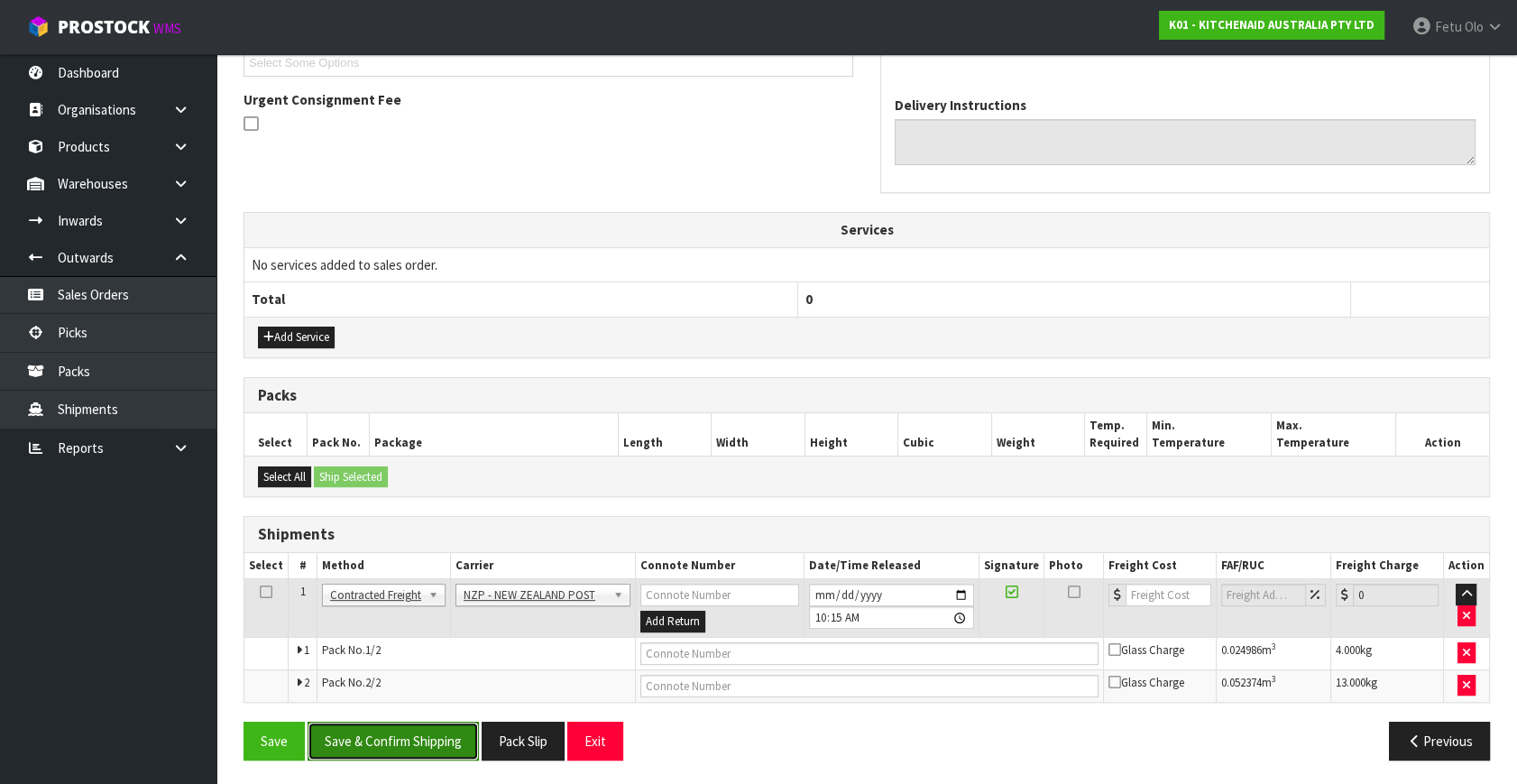
click at [430, 739] on button "Save & Confirm Shipping" at bounding box center [393, 740] width 171 height 39
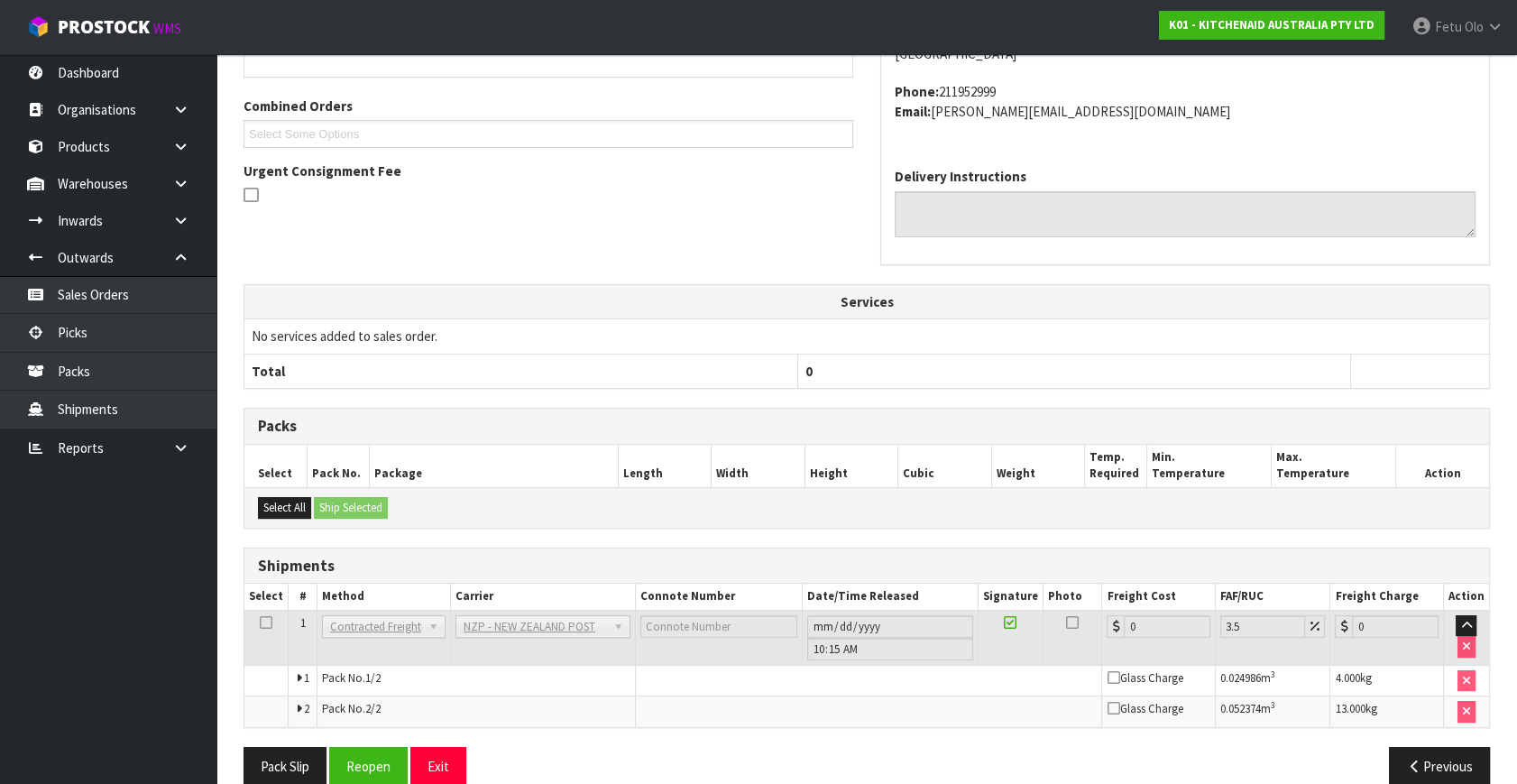
scroll to position [482, 0]
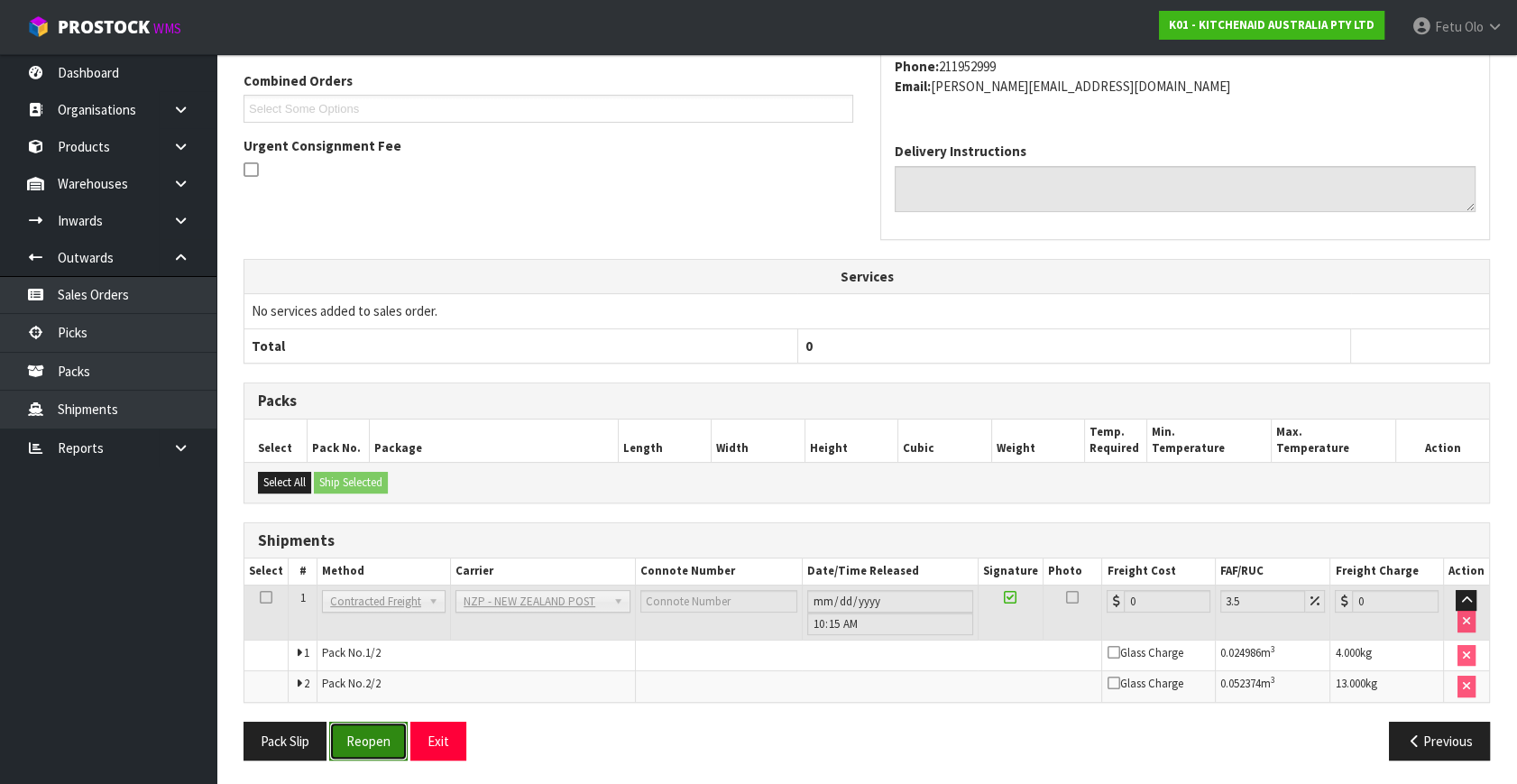
click at [361, 721] on button "Reopen" at bounding box center [368, 740] width 78 height 39
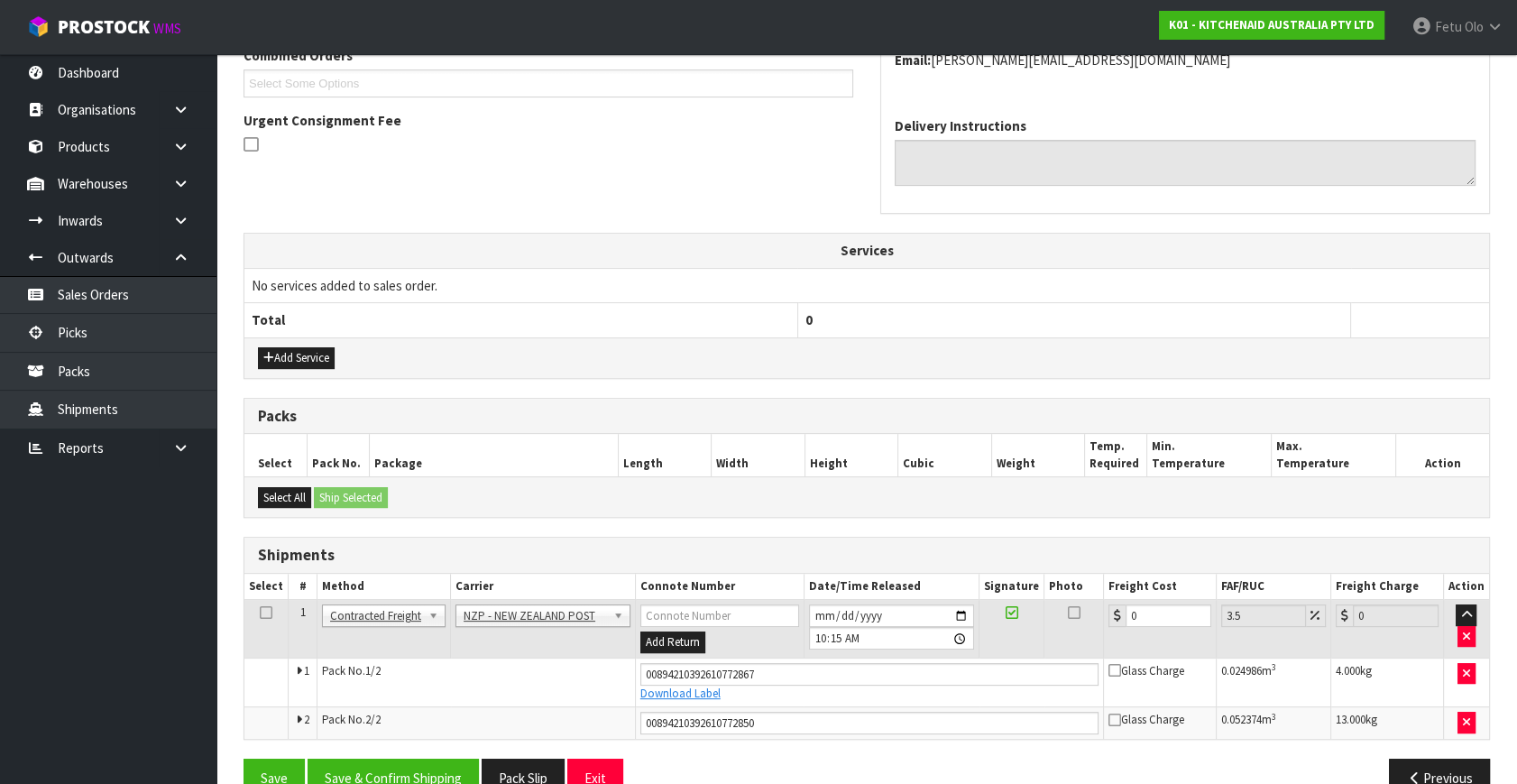
scroll to position [524, 0]
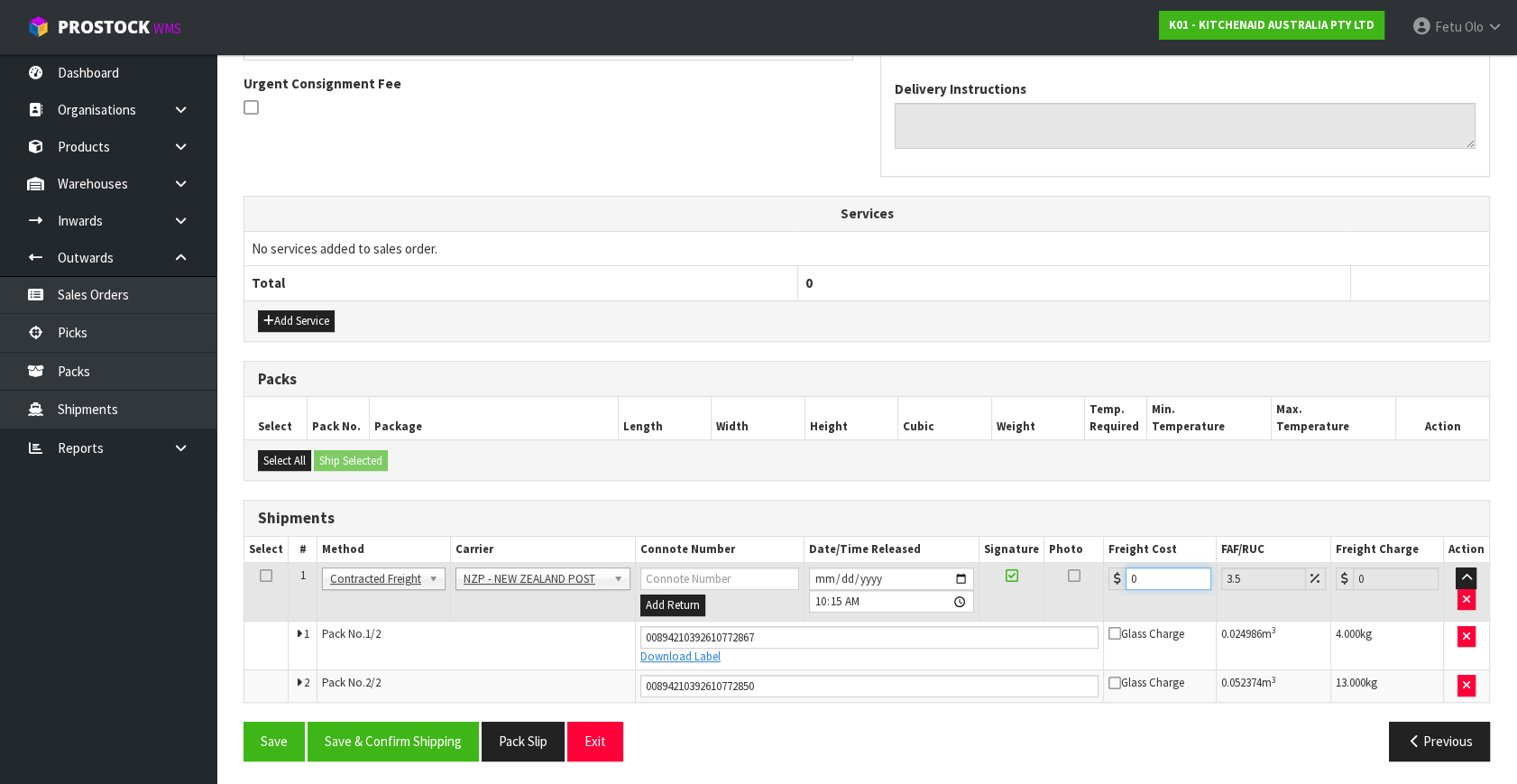
drag, startPoint x: 1092, startPoint y: 584, endPoint x: 921, endPoint y: 733, distance: 226.8
click at [810, 639] on tbody "1 Client Local Pickup Customer Local Pickup Company Freight Contracted Freight …" at bounding box center [866, 632] width 1245 height 139
type input "2"
type input "2.07"
click at [464, 740] on button "Save & Confirm Shipping" at bounding box center [393, 740] width 171 height 39
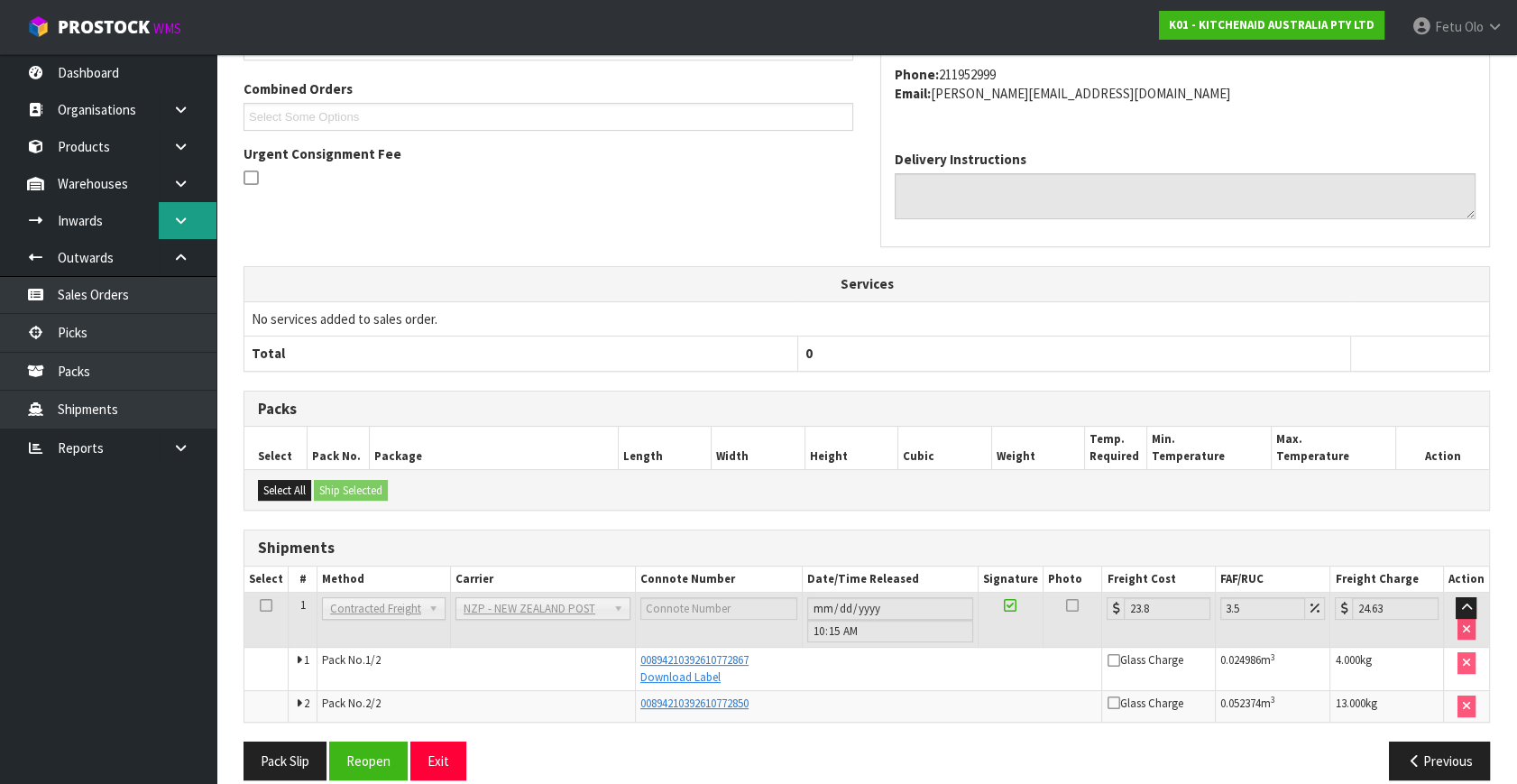
scroll to position [475, 0]
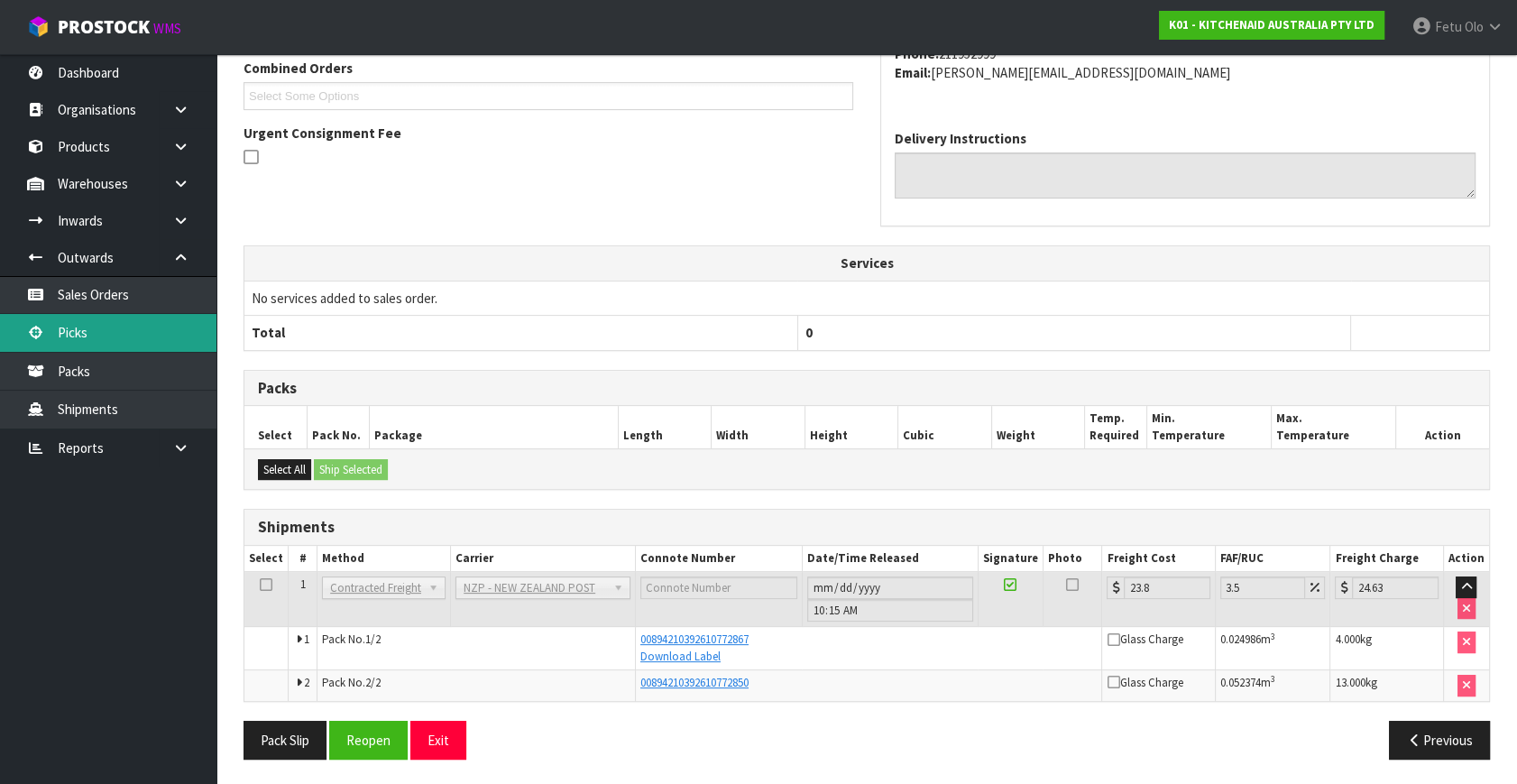
click at [117, 337] on link "Picks" at bounding box center [108, 332] width 217 height 37
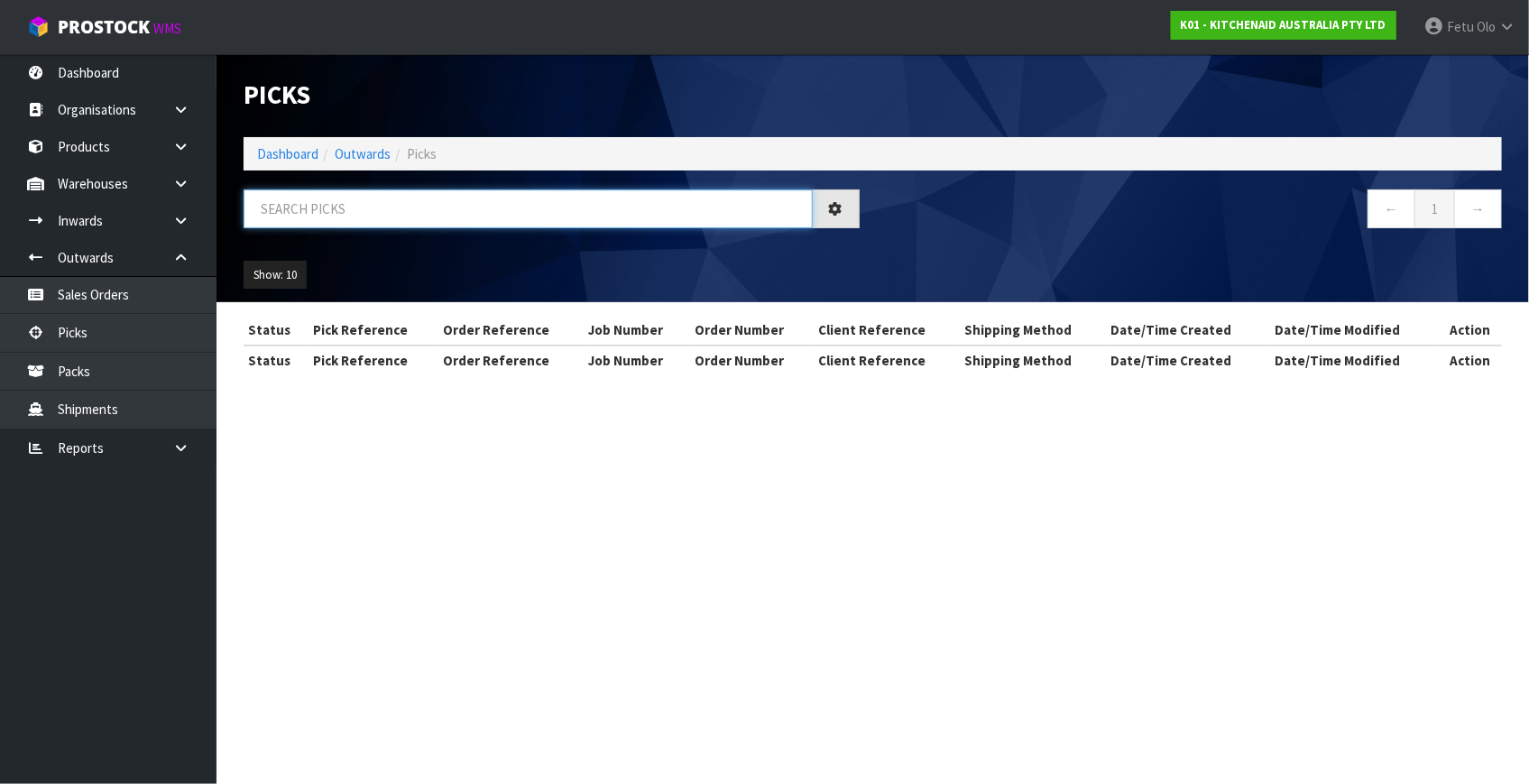
click at [525, 206] on input "text" at bounding box center [527, 209] width 569 height 39
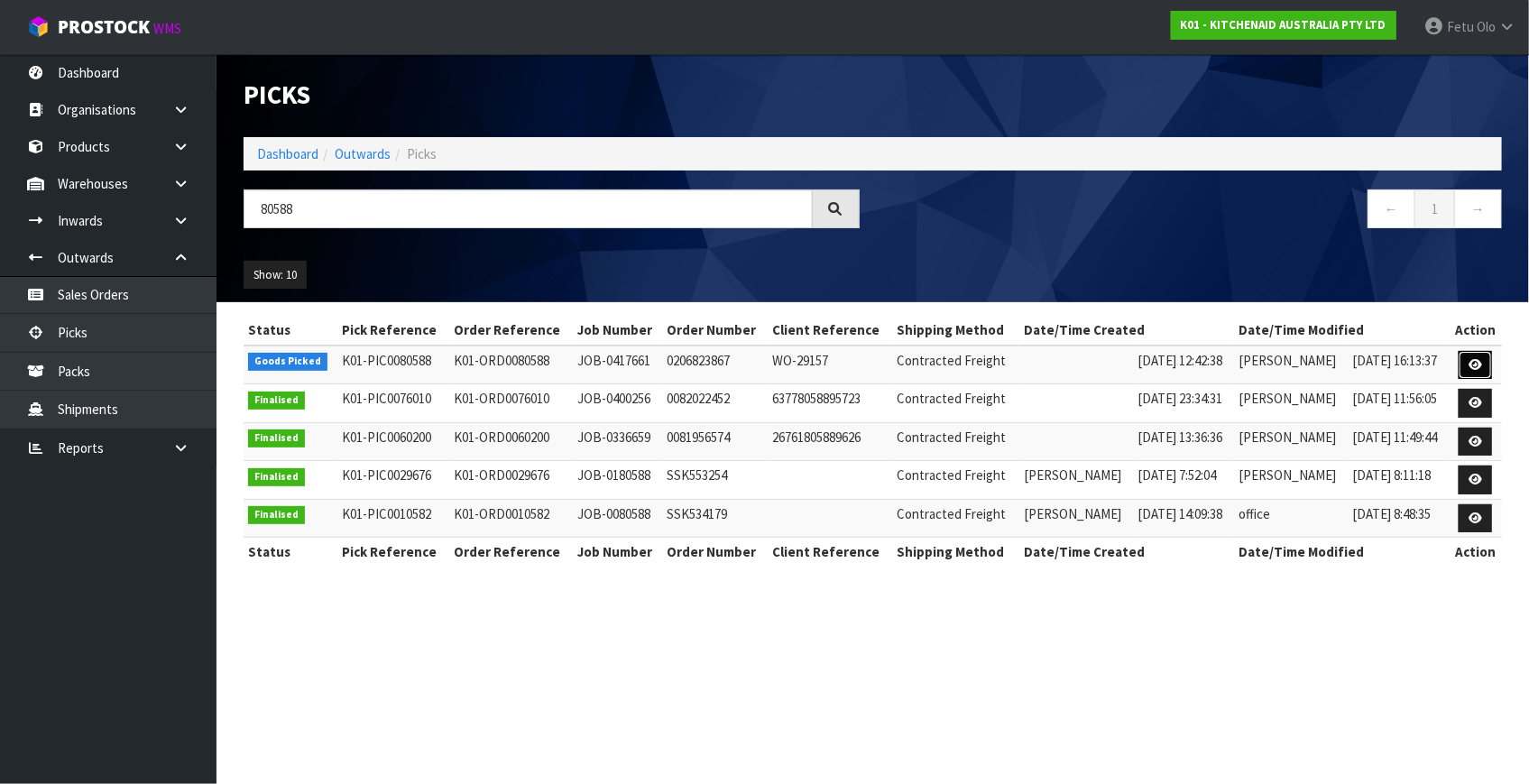
click at [1473, 370] on icon at bounding box center [1474, 364] width 14 height 12
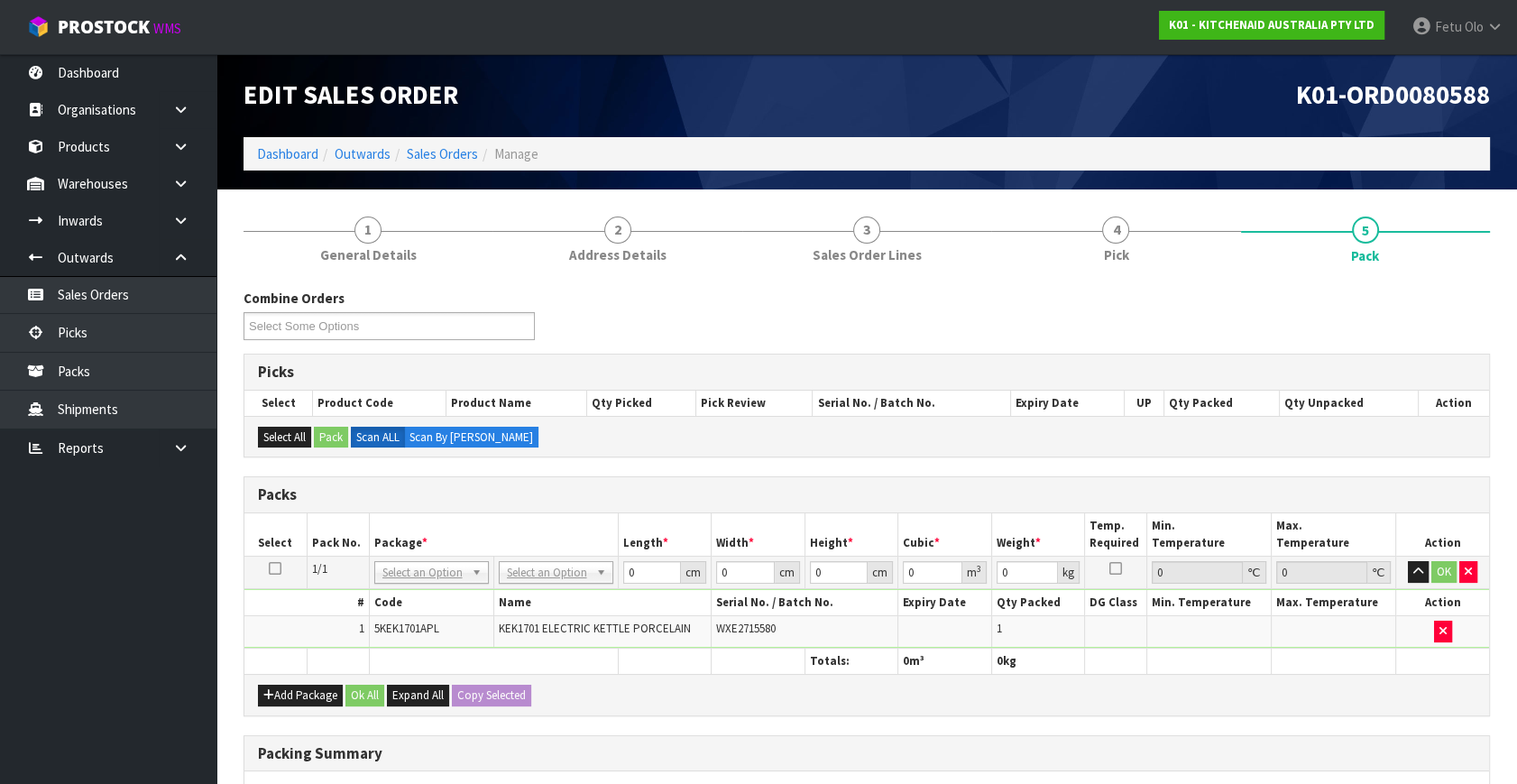
drag, startPoint x: 439, startPoint y: 573, endPoint x: 409, endPoint y: 596, distance: 37.8
click at [409, 596] on input "text" at bounding box center [431, 596] width 106 height 23
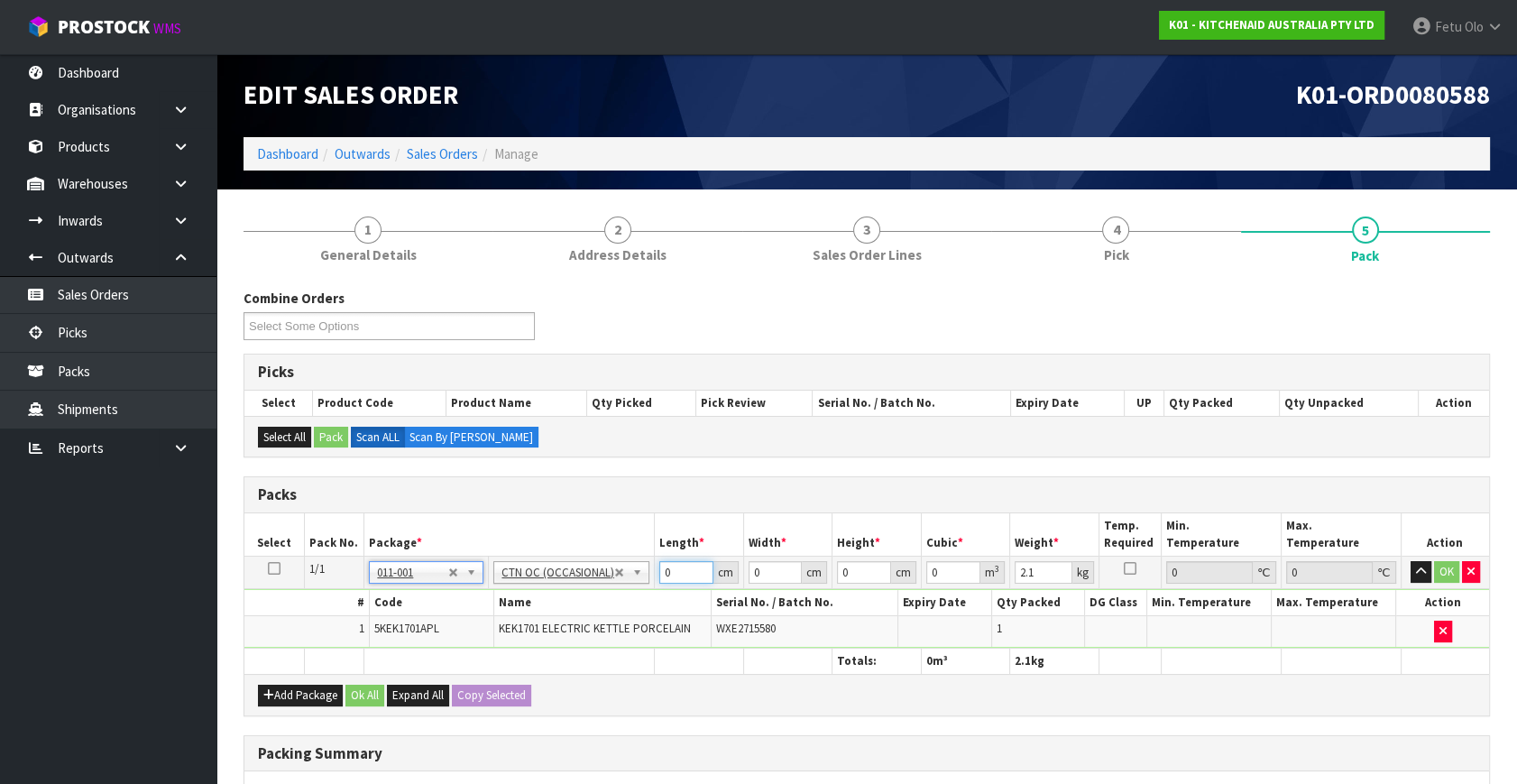
click at [537, 616] on tbody "1/1 NONE 007-001 007-002 007-004 007-009 007-013 007-014 007-015 007-017 007-01…" at bounding box center [866, 602] width 1245 height 92
click button "OK" at bounding box center [1447, 572] width 25 height 22
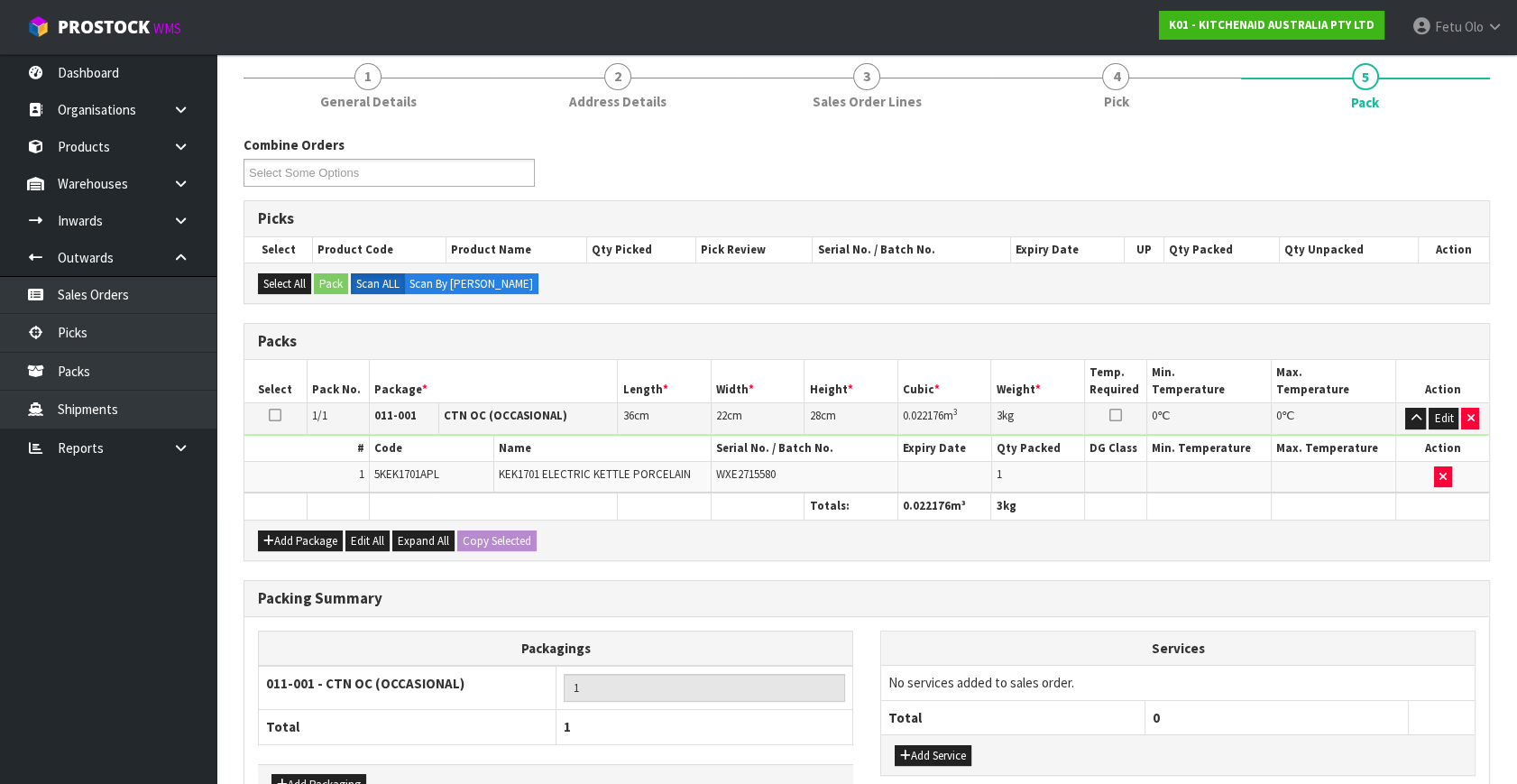
scroll to position [269, 0]
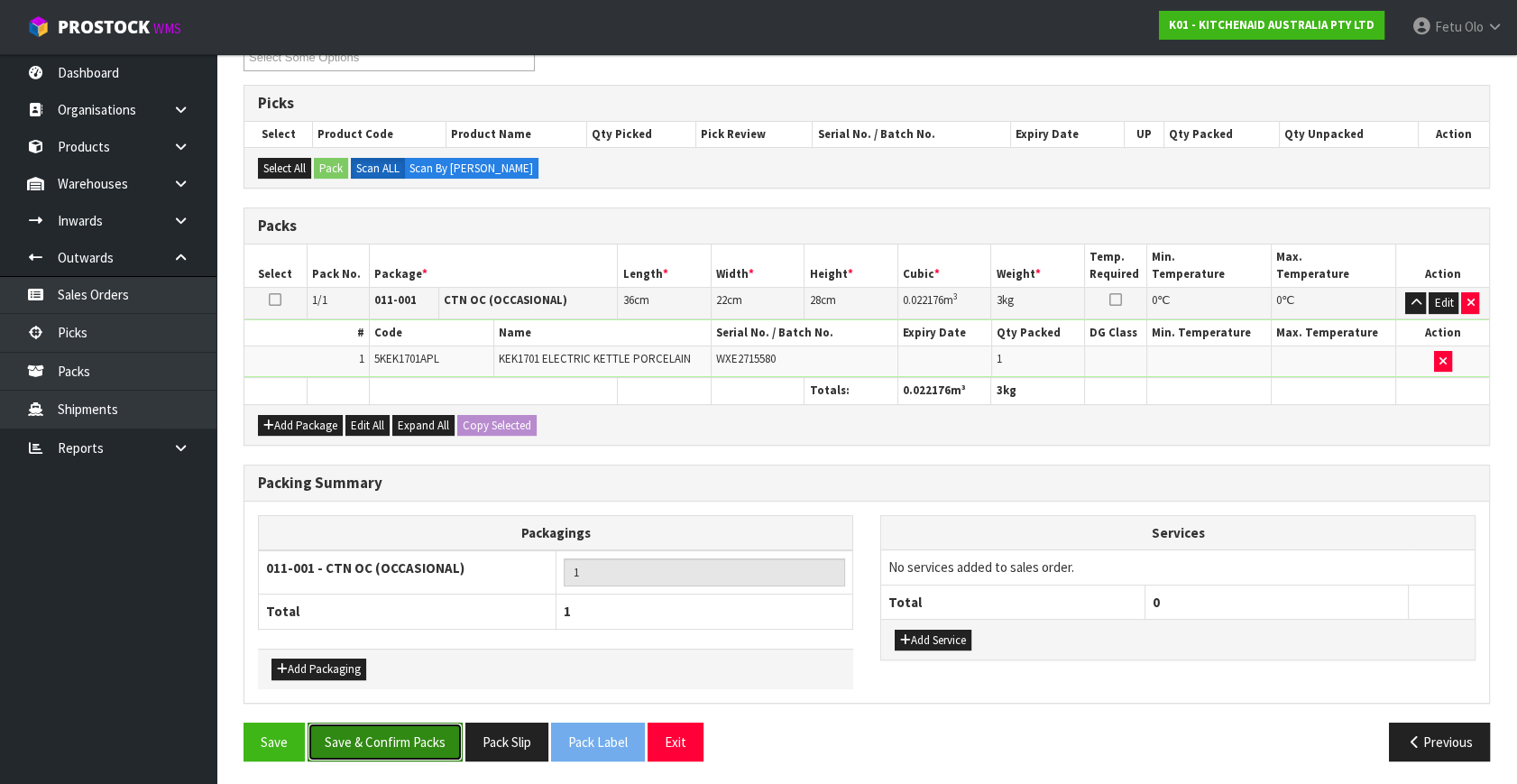
click at [423, 745] on button "Save & Confirm Packs" at bounding box center [385, 741] width 155 height 39
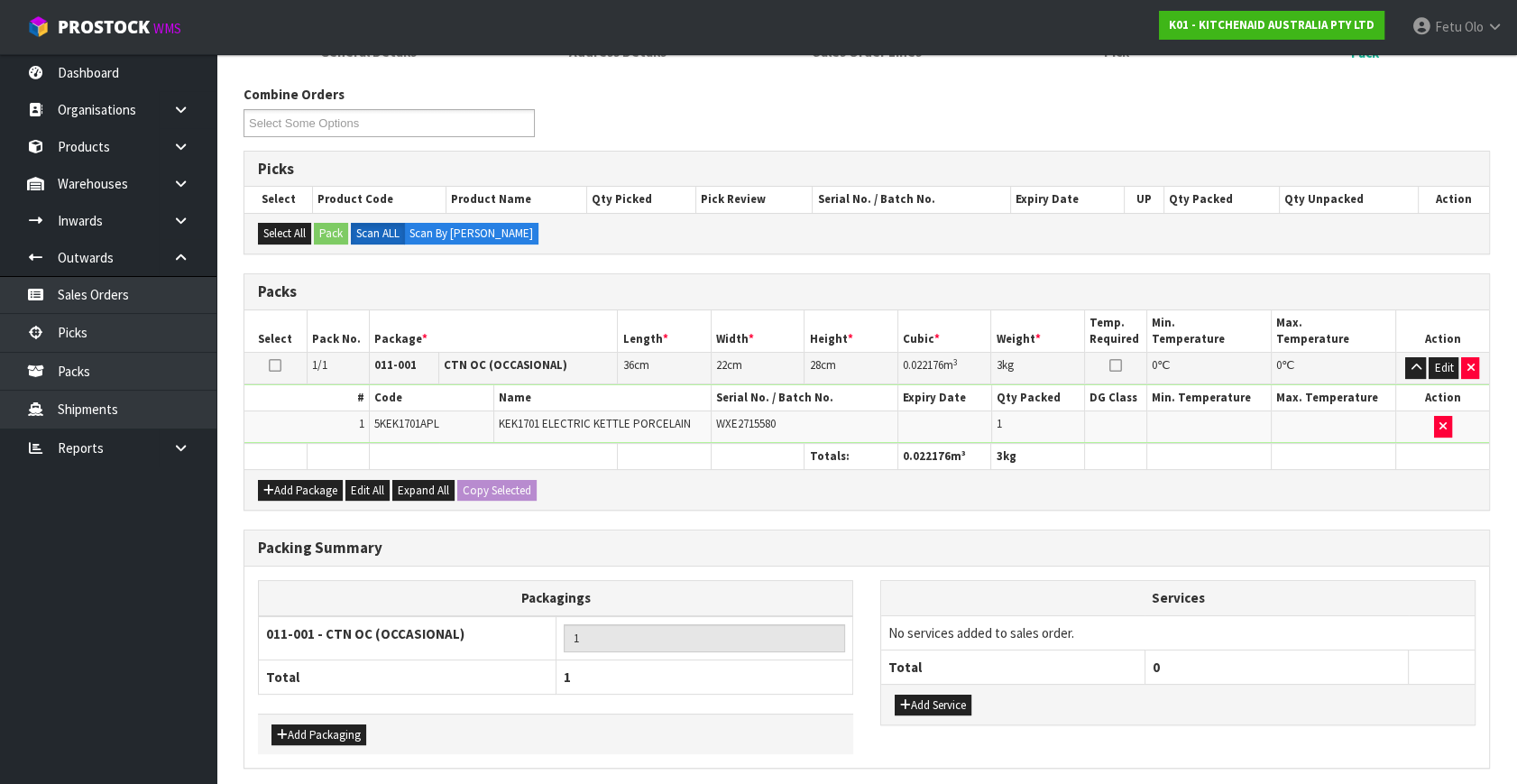
scroll to position [0, 0]
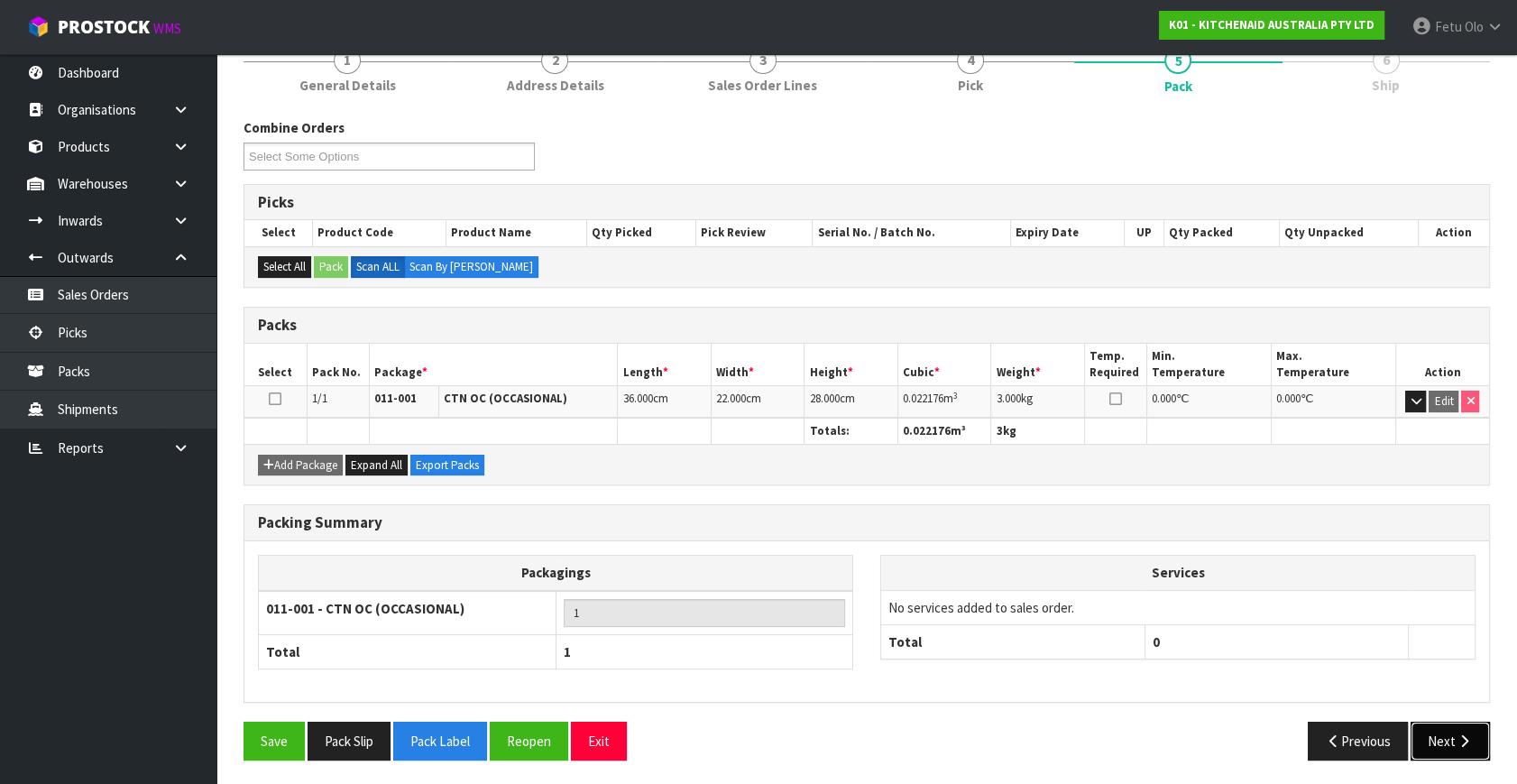
click at [1459, 755] on button "Next" at bounding box center [1450, 740] width 79 height 39
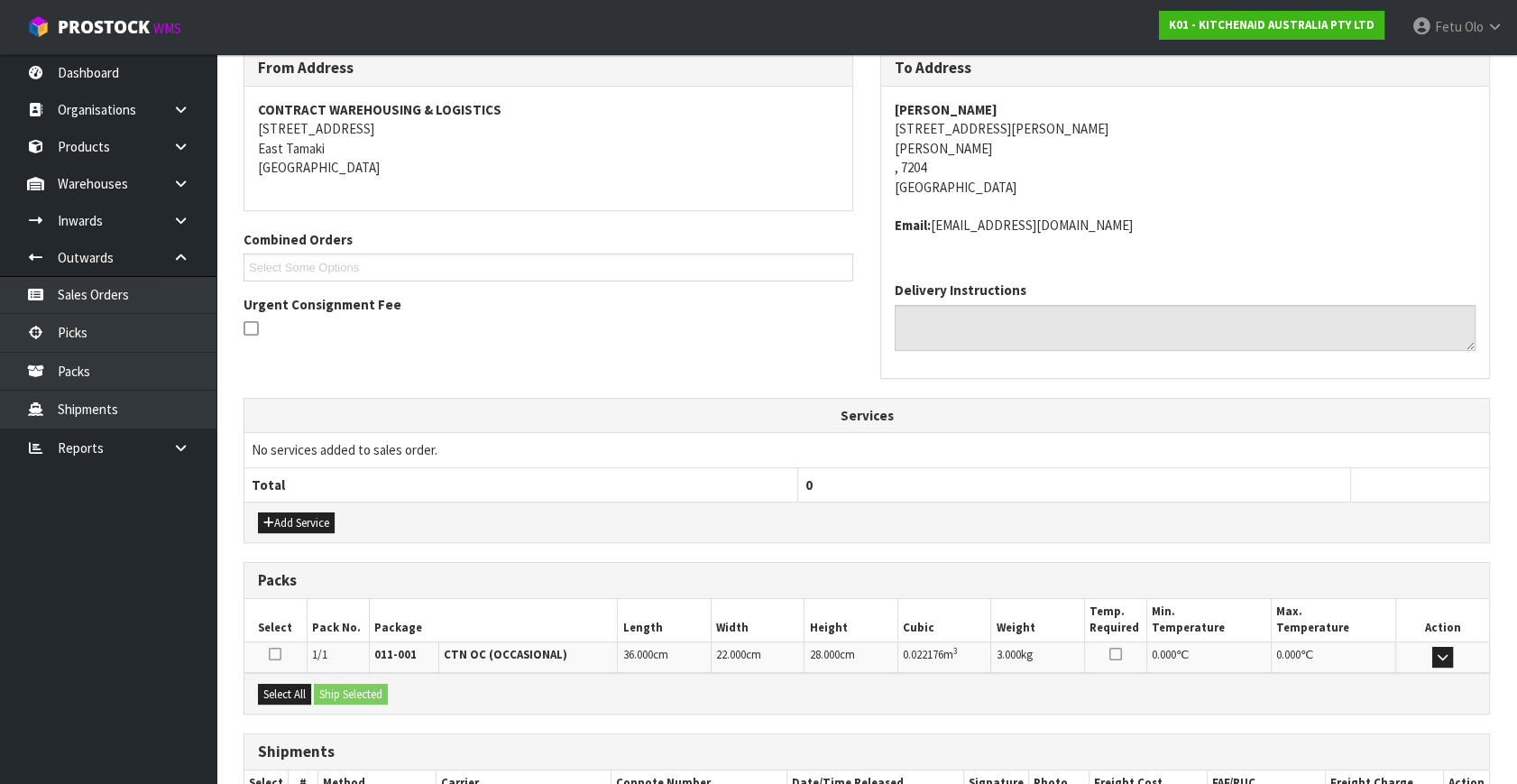
scroll to position [424, 0]
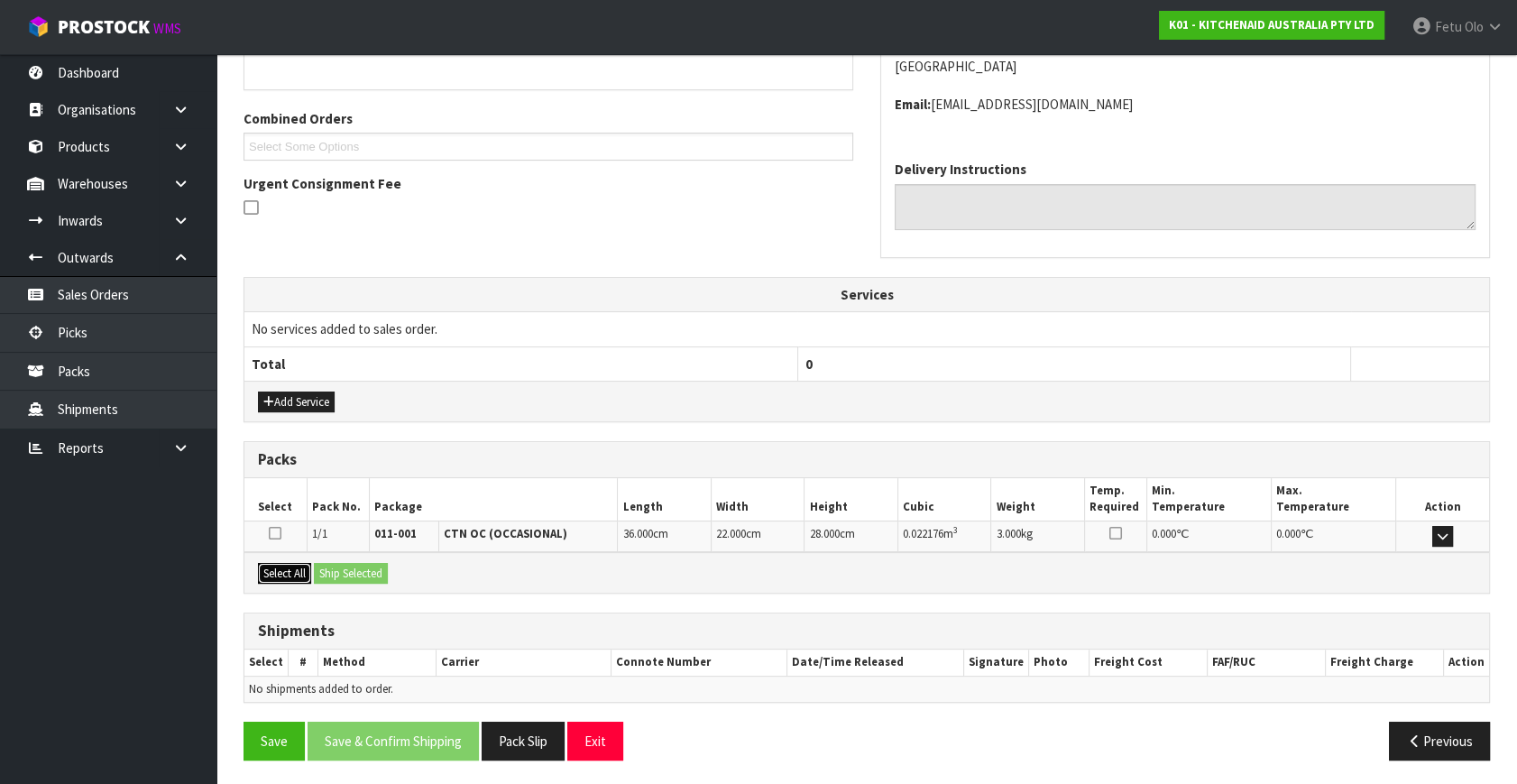
click at [304, 568] on button "Select All" at bounding box center [284, 574] width 53 height 22
click at [329, 565] on button "Ship Selected" at bounding box center [351, 574] width 74 height 22
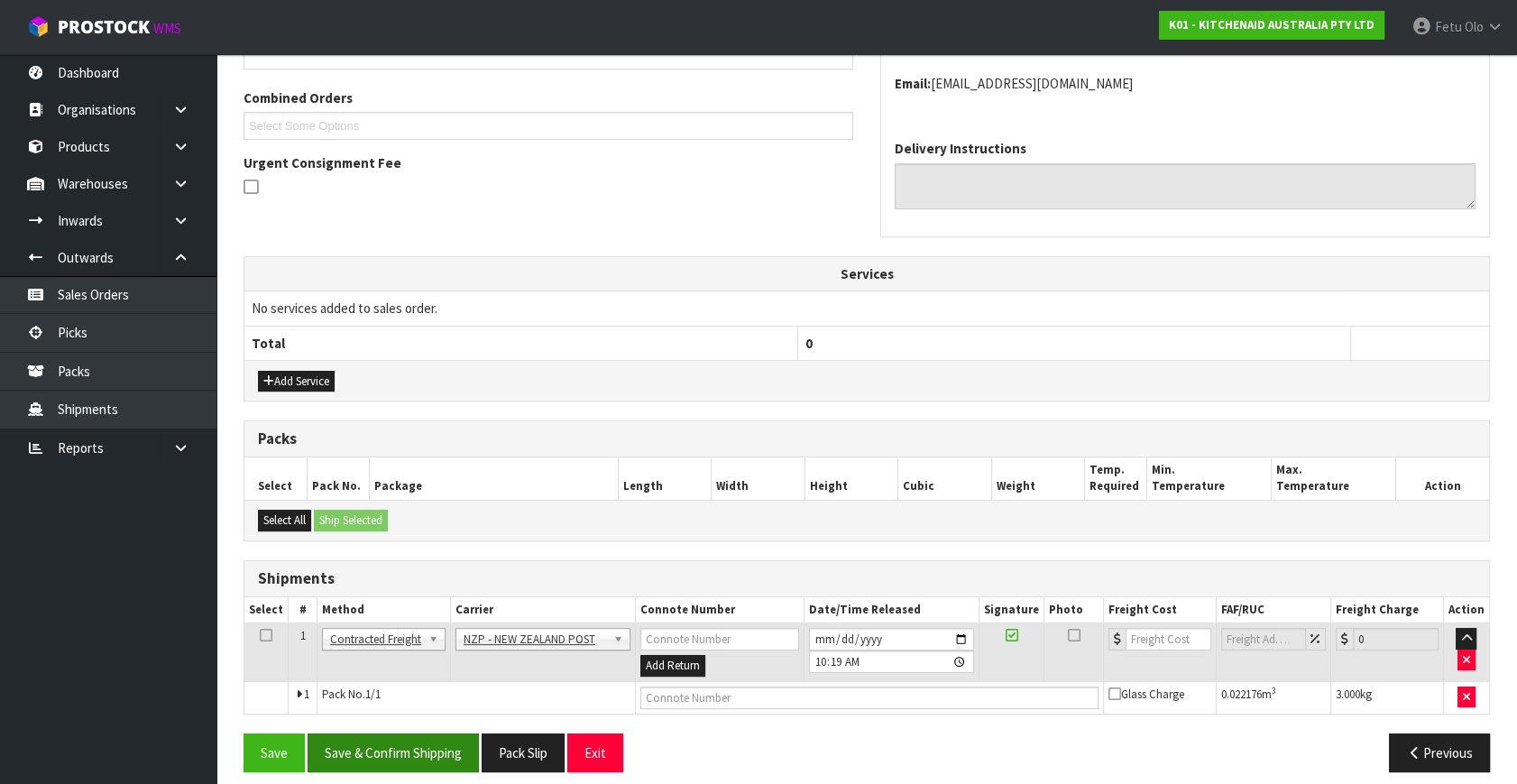
scroll to position [457, 0]
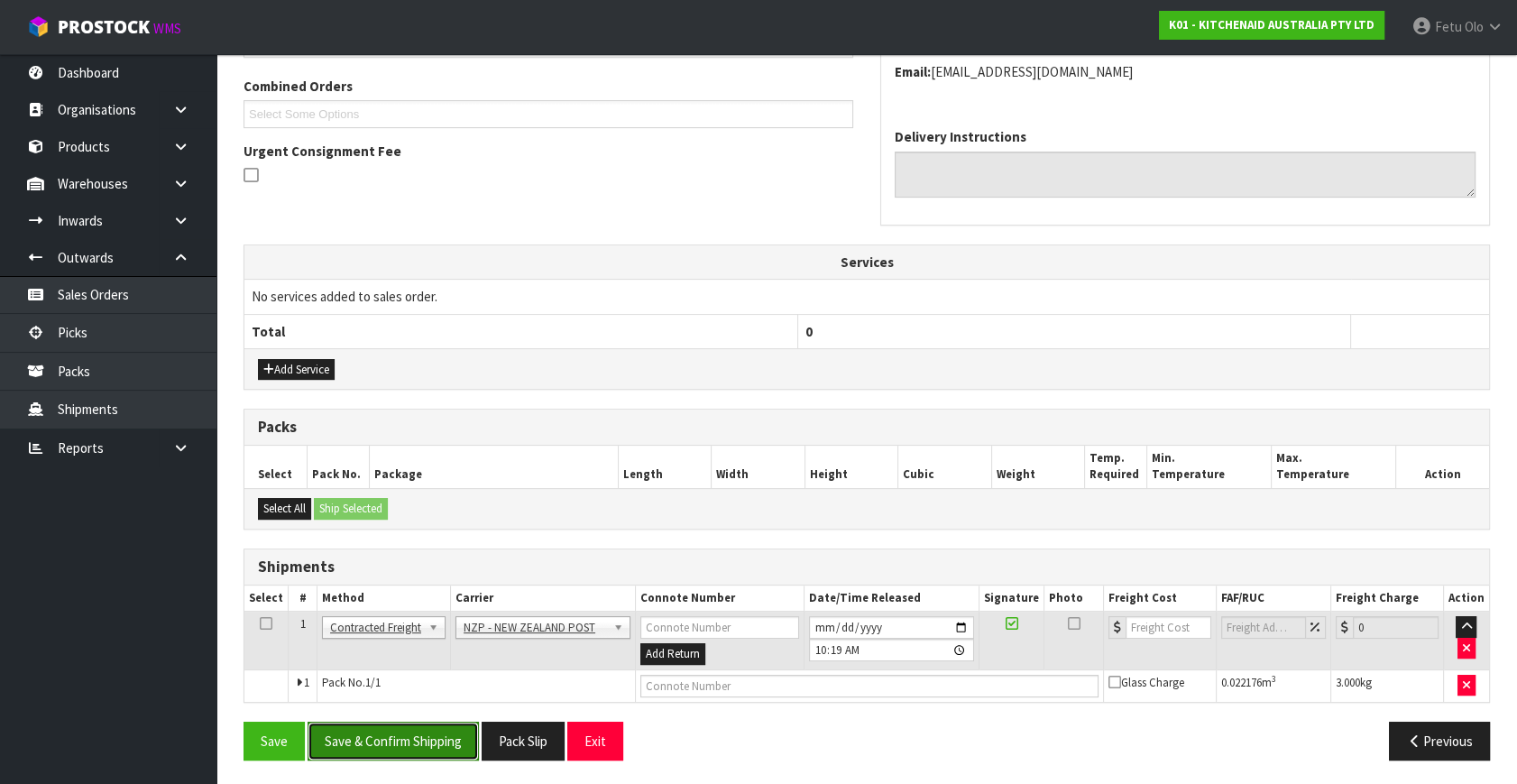
click at [395, 739] on button "Save & Confirm Shipping" at bounding box center [393, 740] width 171 height 39
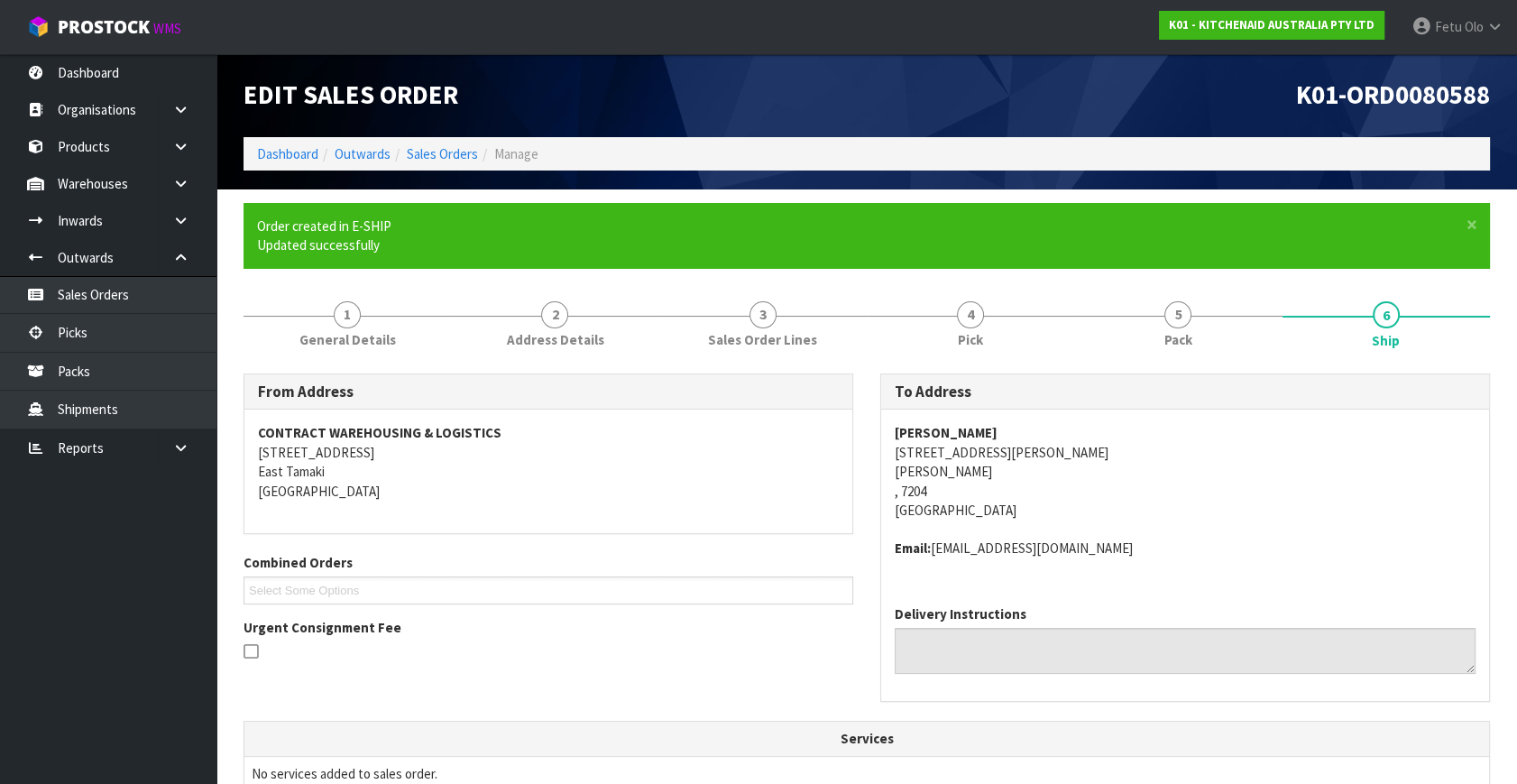
scroll to position [432, 0]
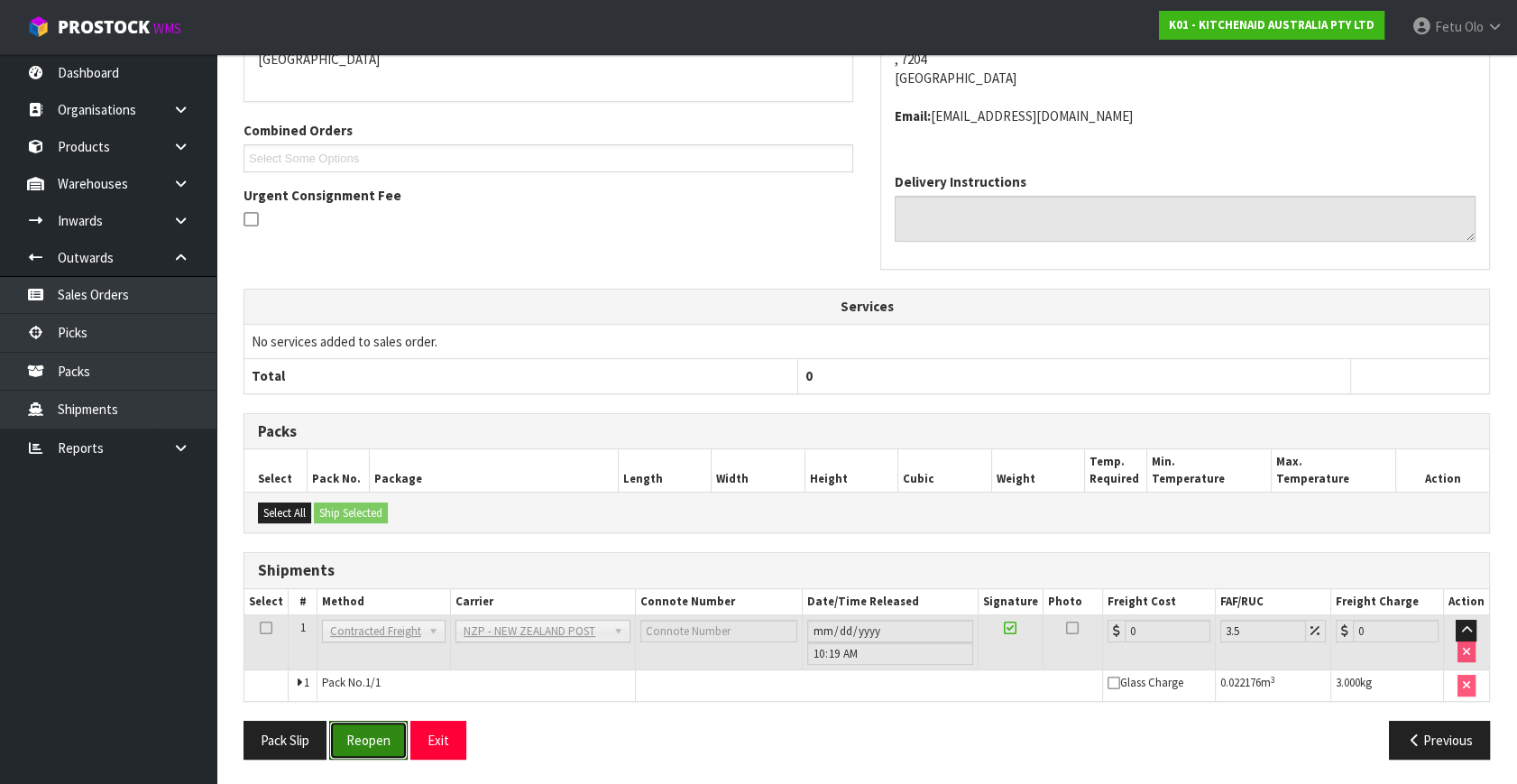
drag, startPoint x: 369, startPoint y: 731, endPoint x: 390, endPoint y: 710, distance: 29.7
click at [370, 731] on button "Reopen" at bounding box center [368, 739] width 78 height 39
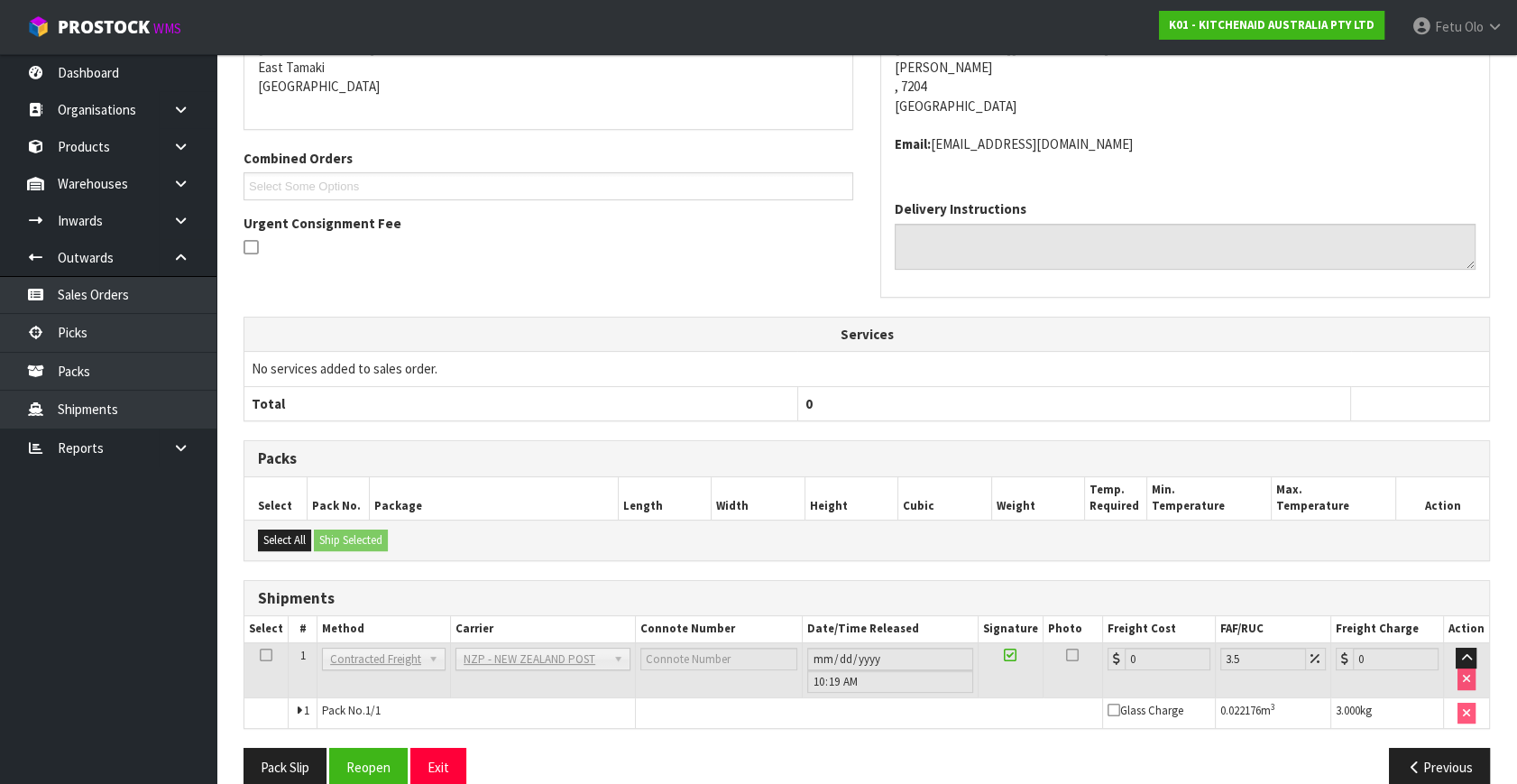
scroll to position [413, 0]
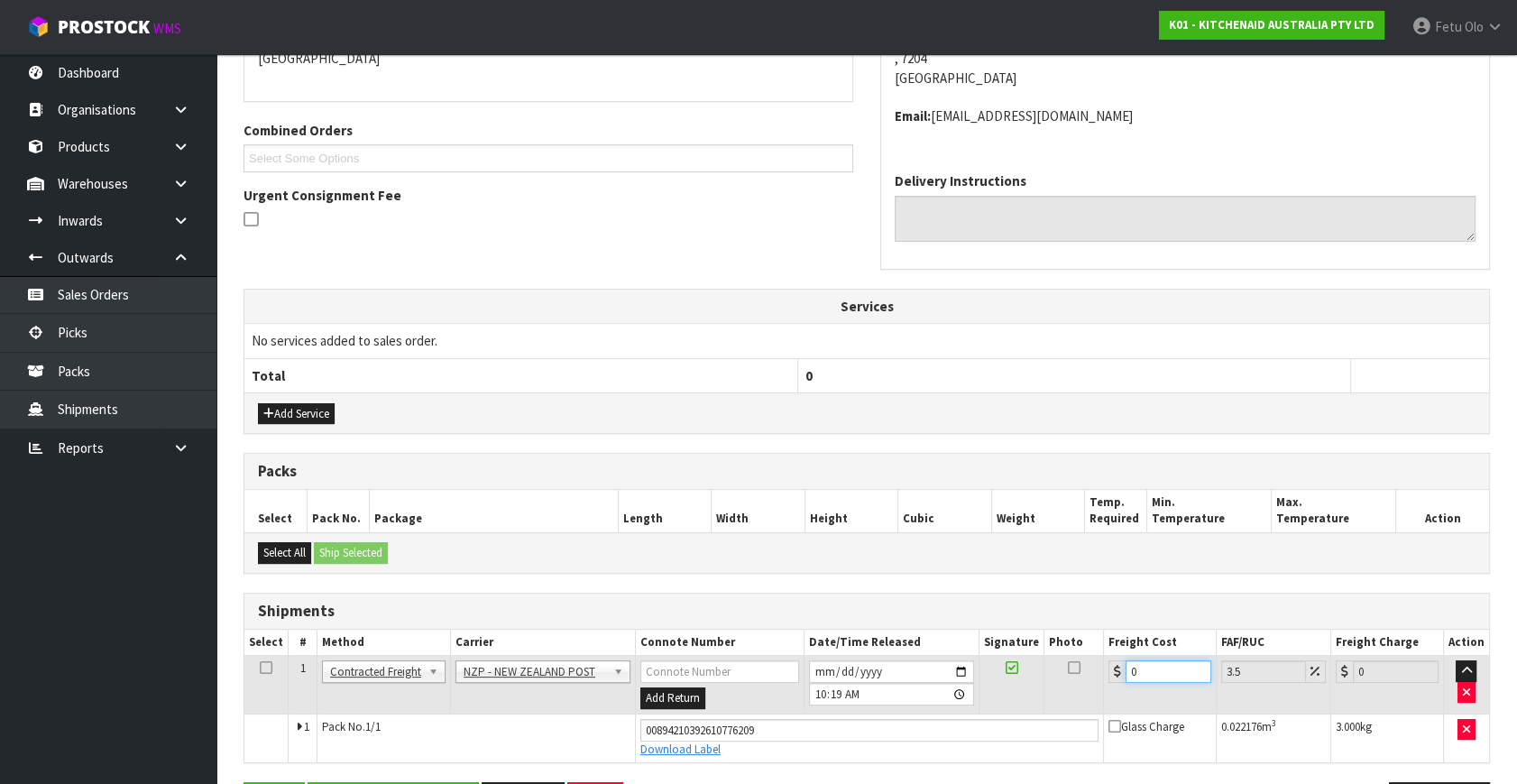
drag, startPoint x: 1153, startPoint y: 665, endPoint x: 781, endPoint y: 733, distance: 378.2
click at [781, 733] on tbody "1 Client Local Pickup Customer Local Pickup Company Freight Contracted Freight …" at bounding box center [866, 708] width 1245 height 107
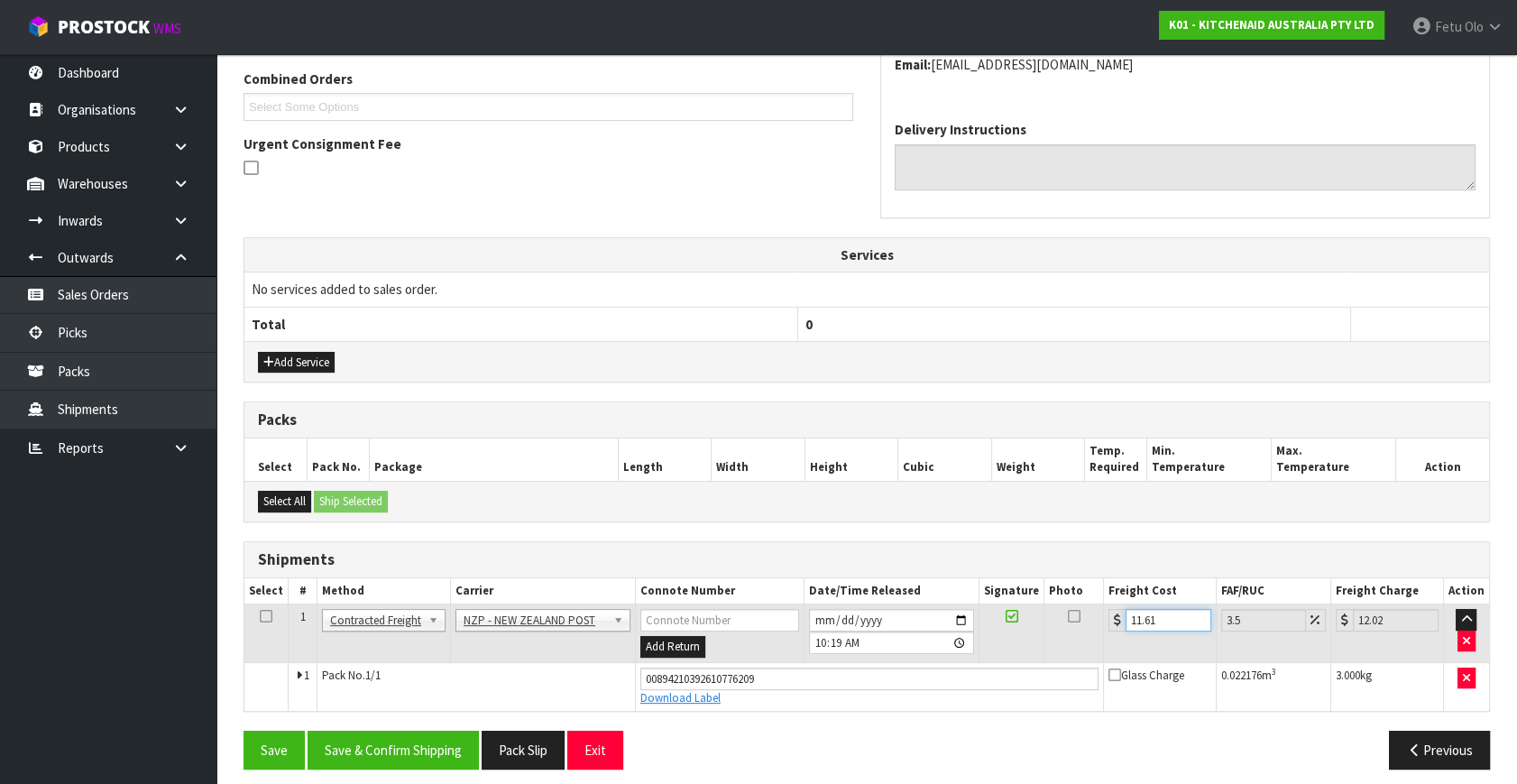
scroll to position [473, 0]
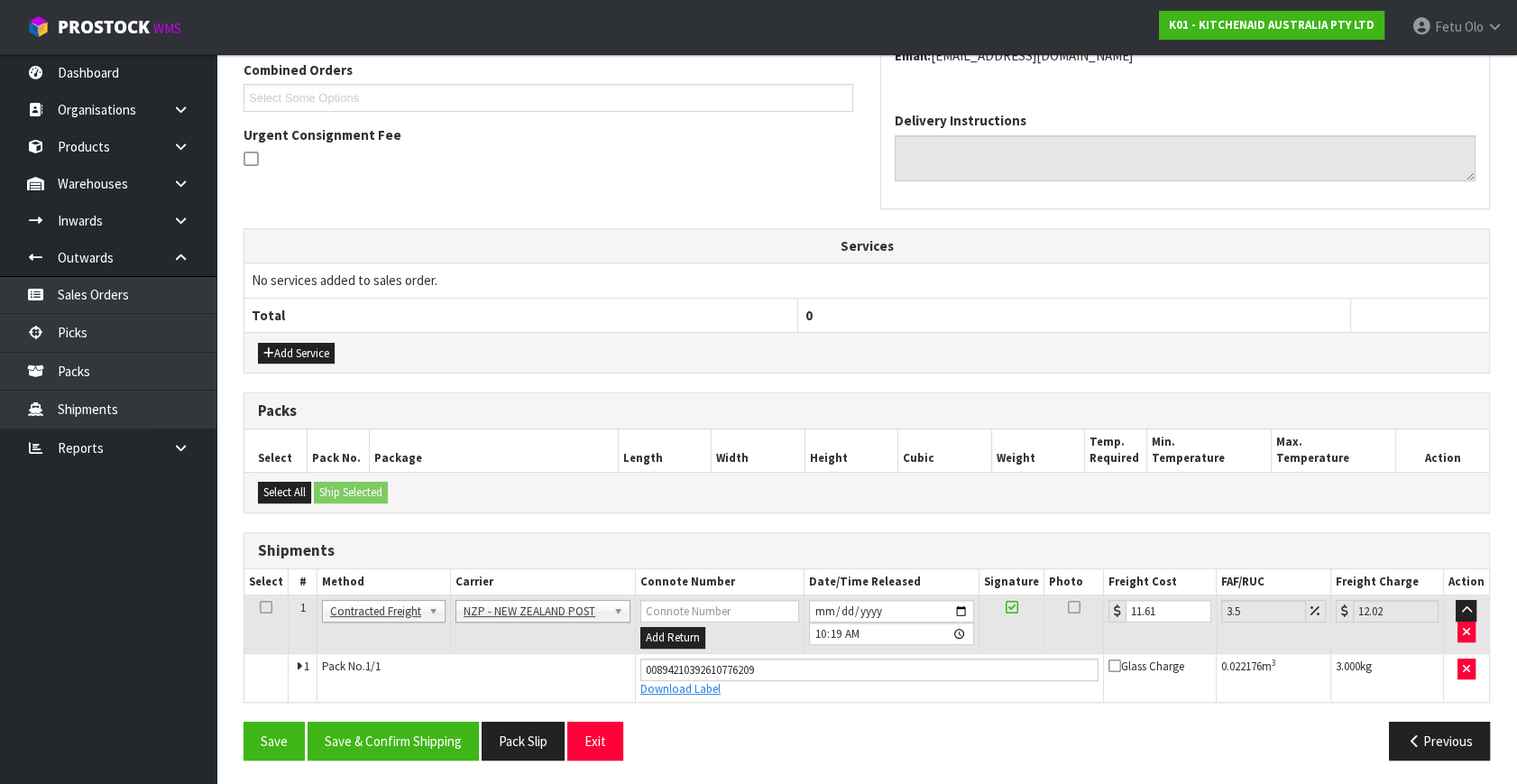
click at [418, 707] on div "From Address CONTRACT WAREHOUSING & LOGISTICS 17 Allens Road East Tamaki Auckla…" at bounding box center [866, 326] width 1247 height 893
click at [417, 728] on button "Save & Confirm Shipping" at bounding box center [393, 740] width 171 height 39
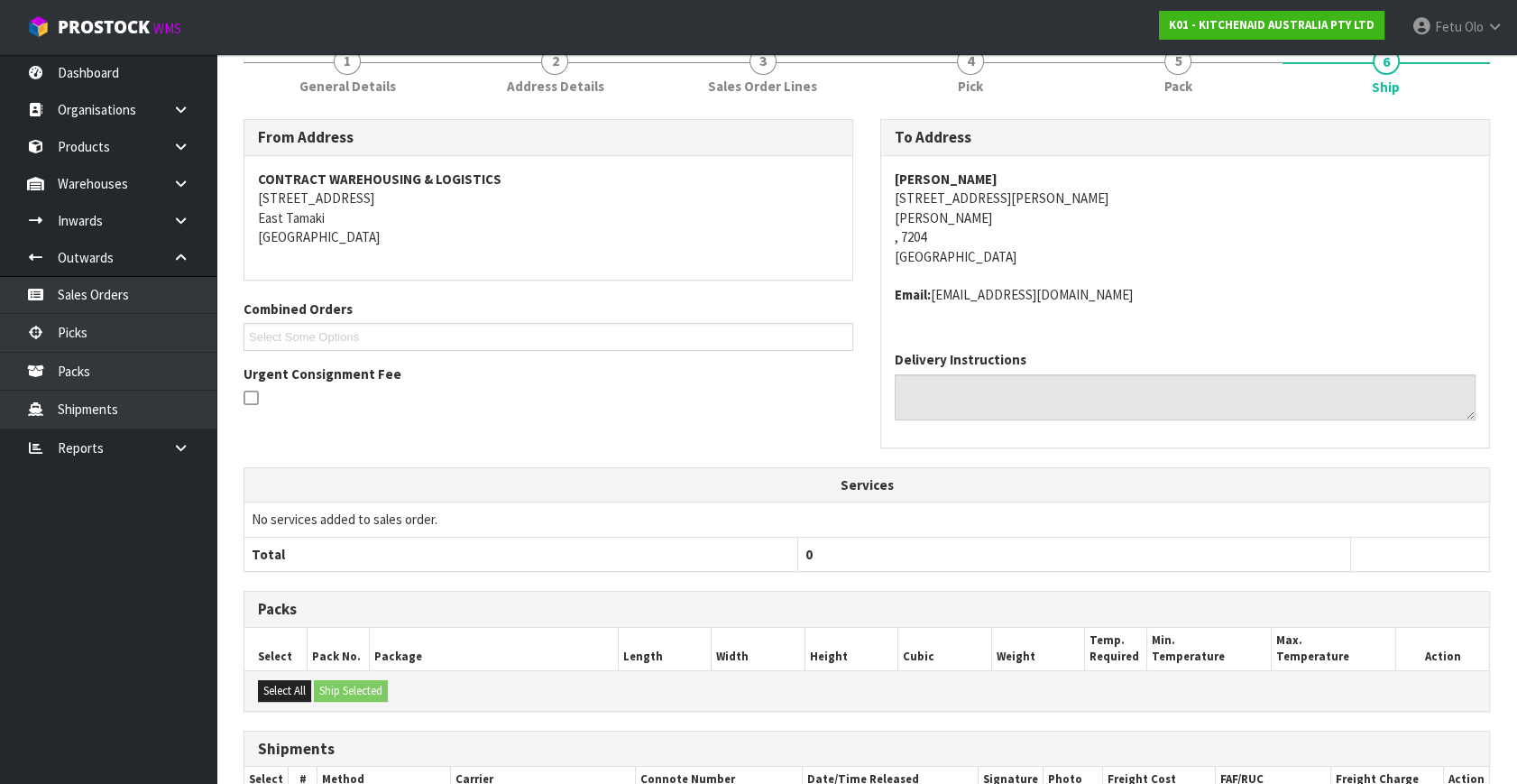
scroll to position [423, 0]
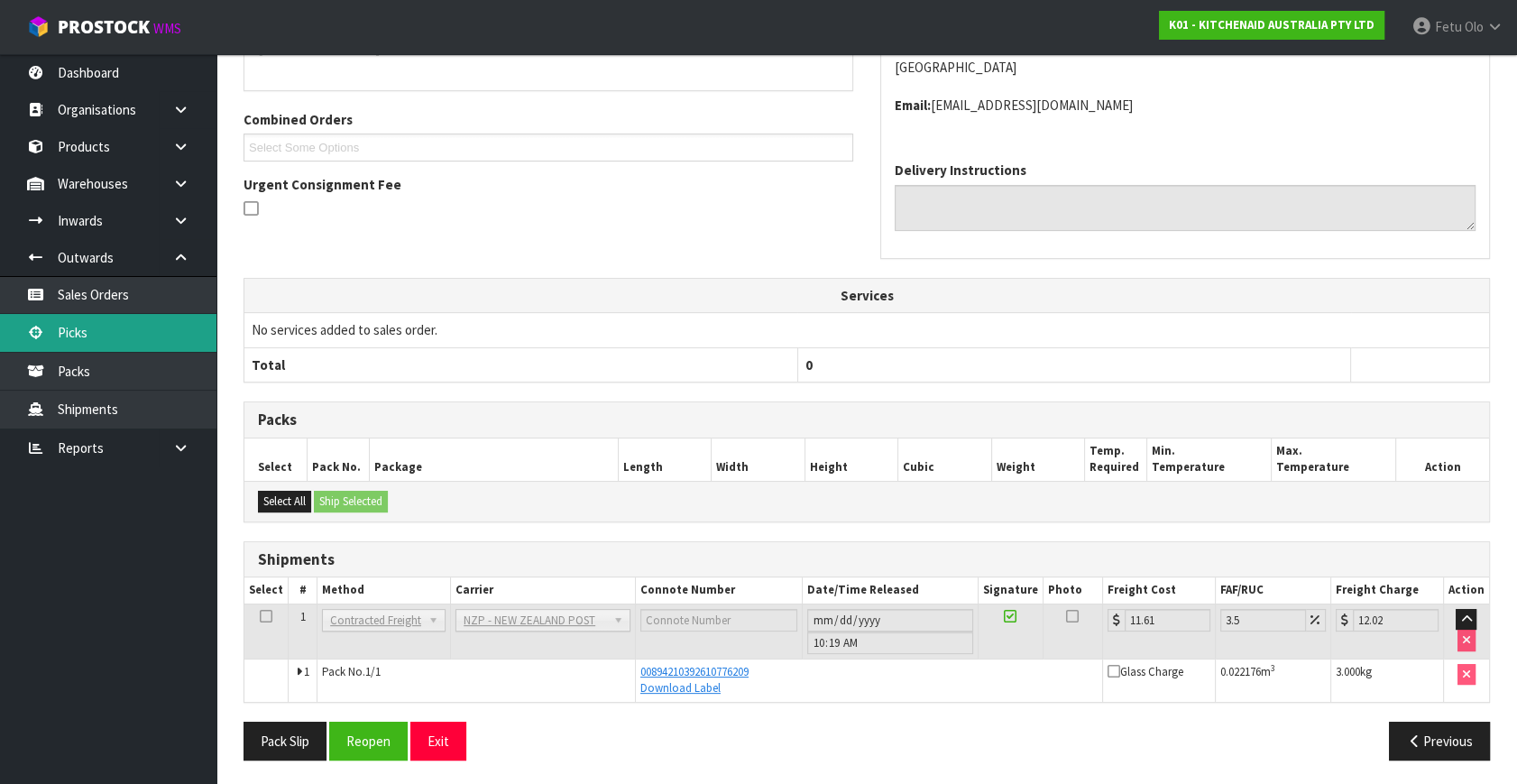
click at [140, 339] on link "Picks" at bounding box center [108, 332] width 217 height 37
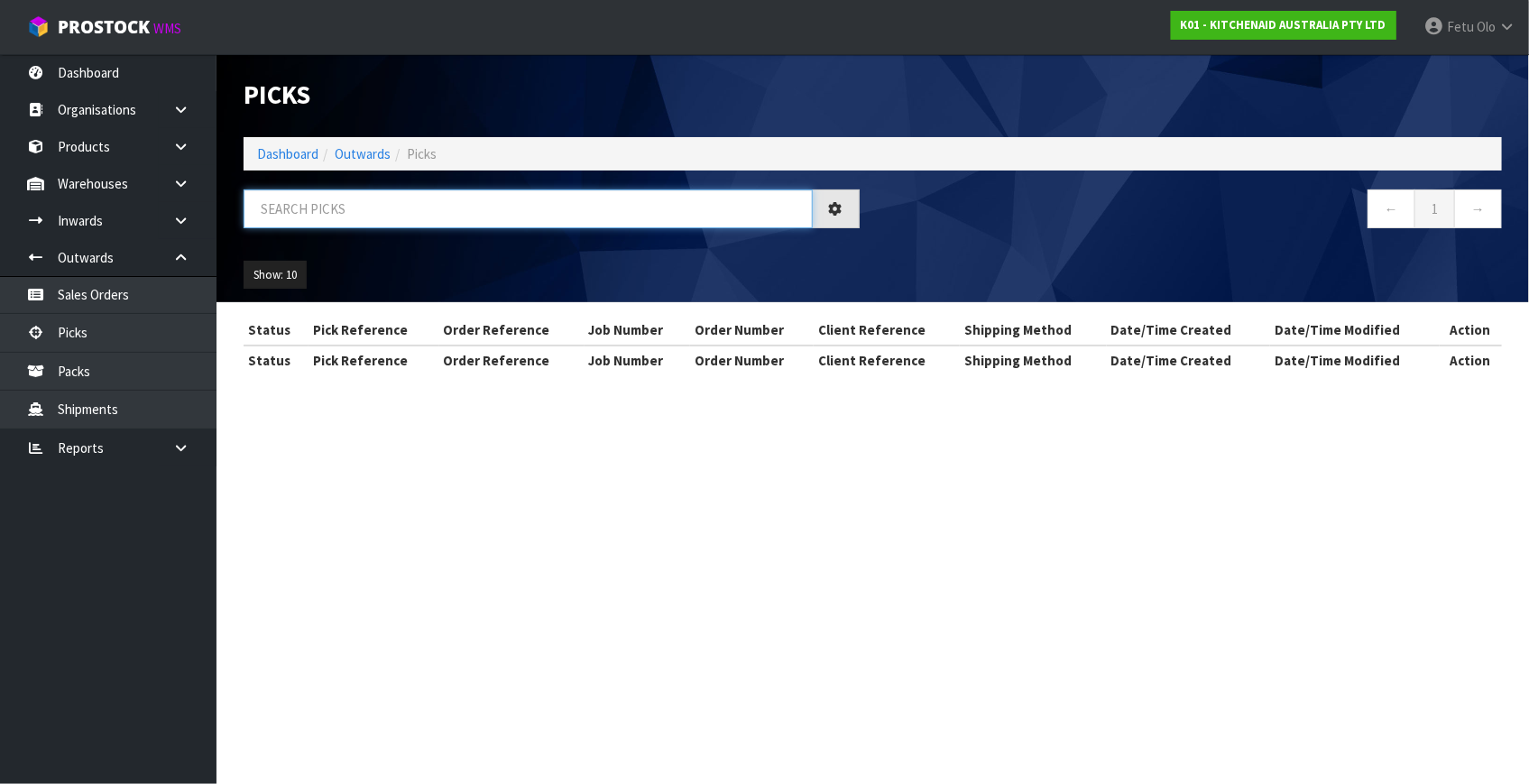
click at [339, 216] on input "text" at bounding box center [527, 209] width 569 height 39
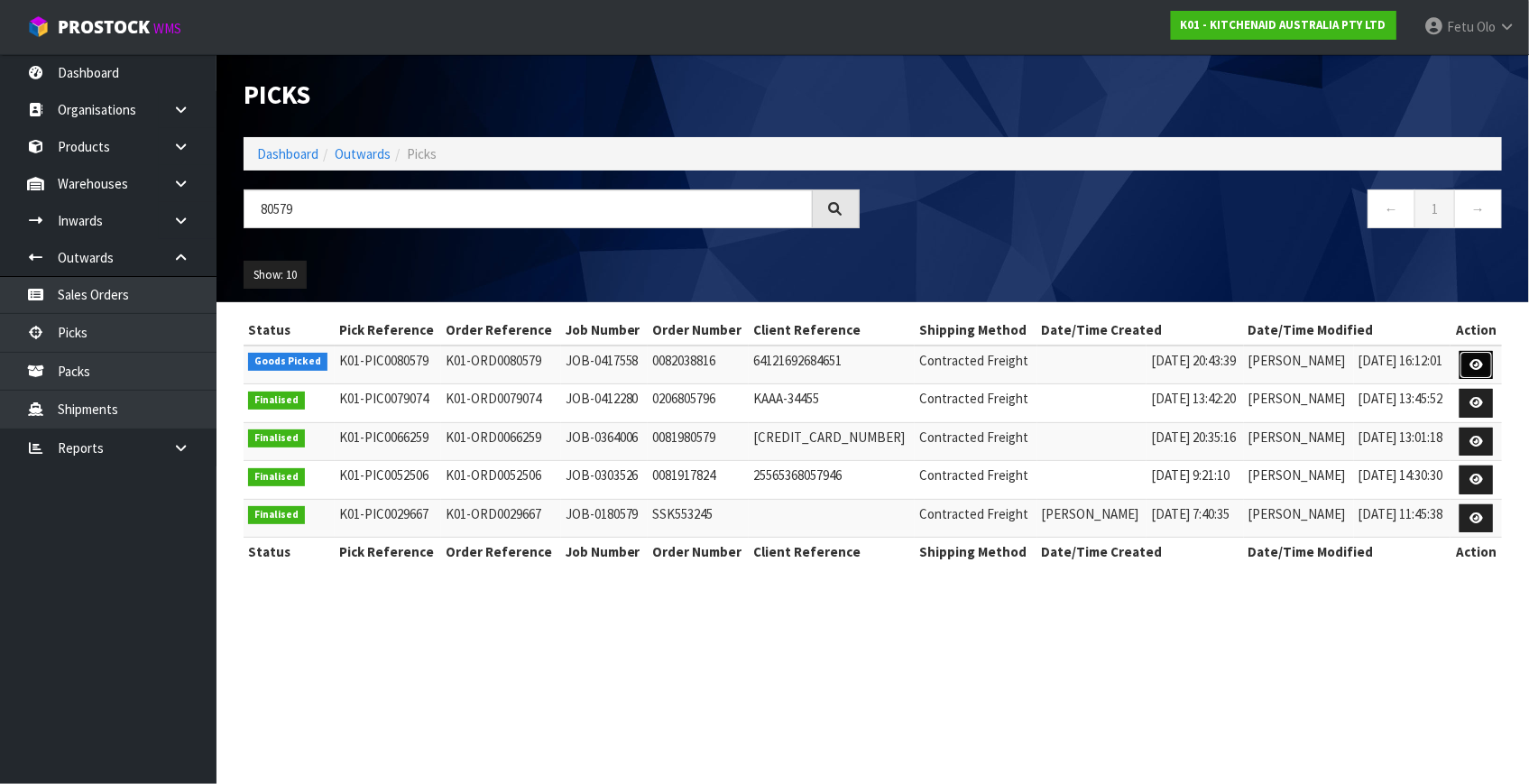
click at [1462, 370] on link at bounding box center [1475, 365] width 34 height 29
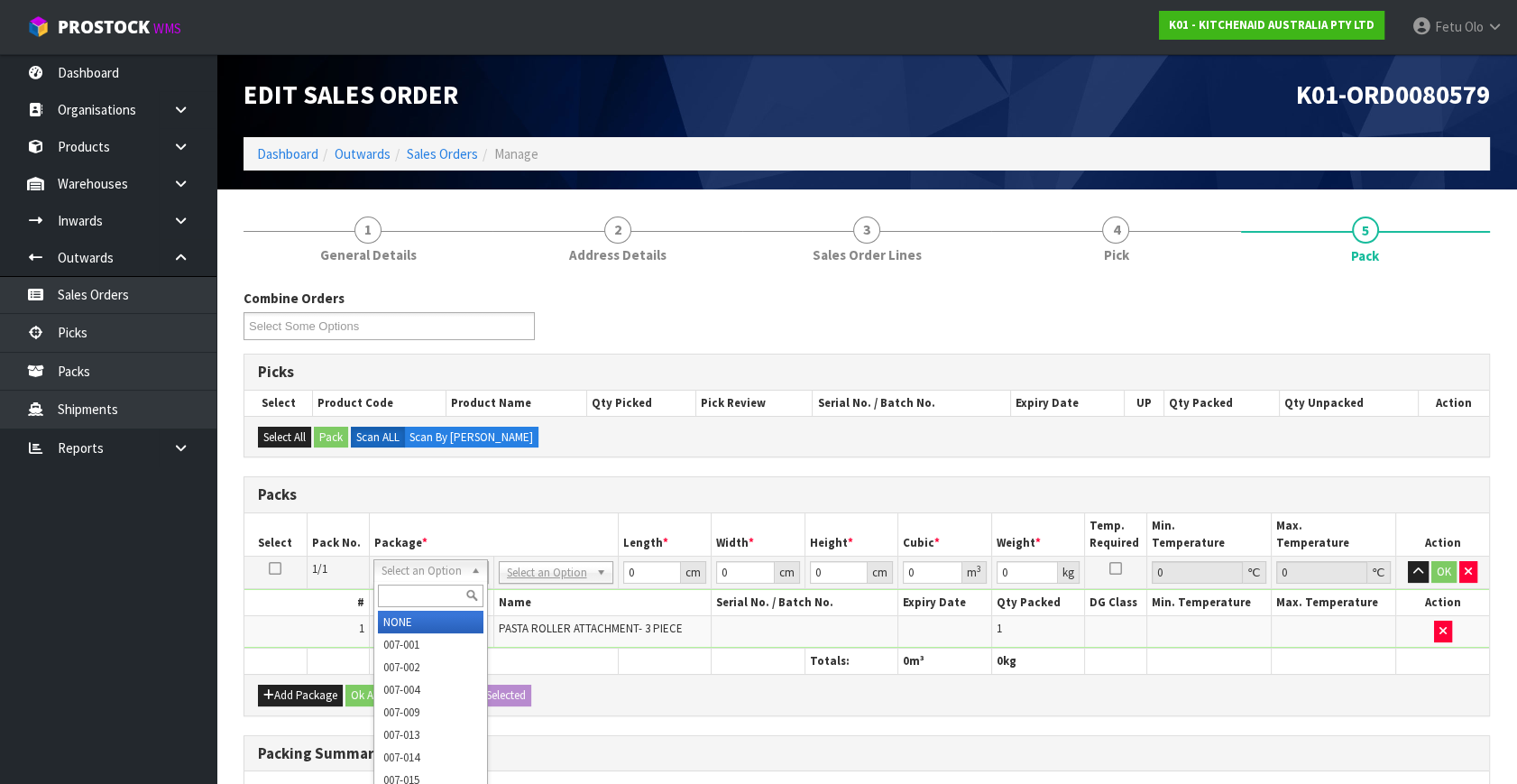
click at [413, 598] on input "text" at bounding box center [431, 596] width 106 height 23
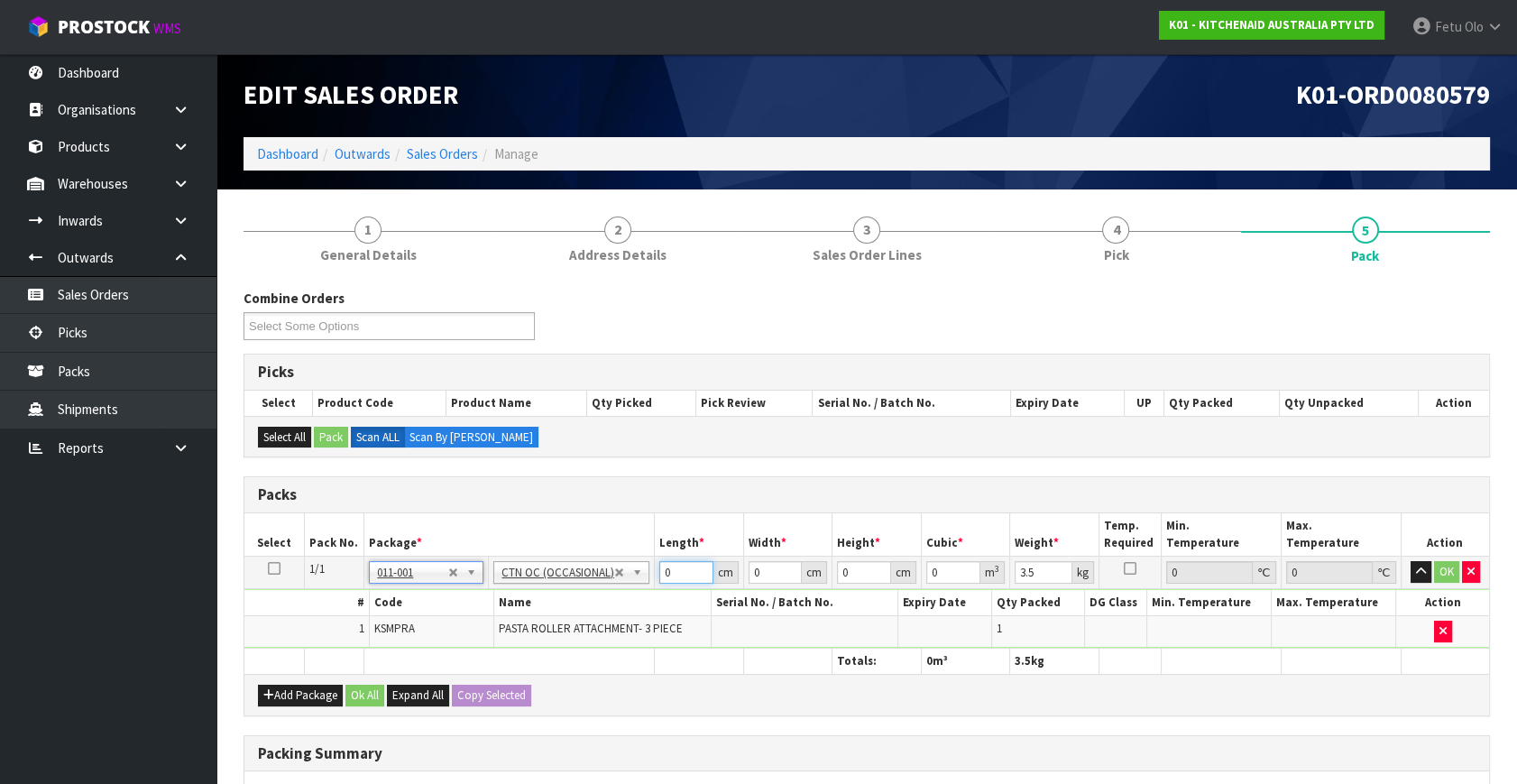
drag, startPoint x: 644, startPoint y: 591, endPoint x: 579, endPoint y: 635, distance: 78.5
click at [583, 633] on tbody "1/1 NONE 007-001 007-002 007-004 007-009 007-013 007-014 007-015 007-017 007-01…" at bounding box center [866, 602] width 1245 height 92
click button "OK" at bounding box center [1447, 572] width 25 height 22
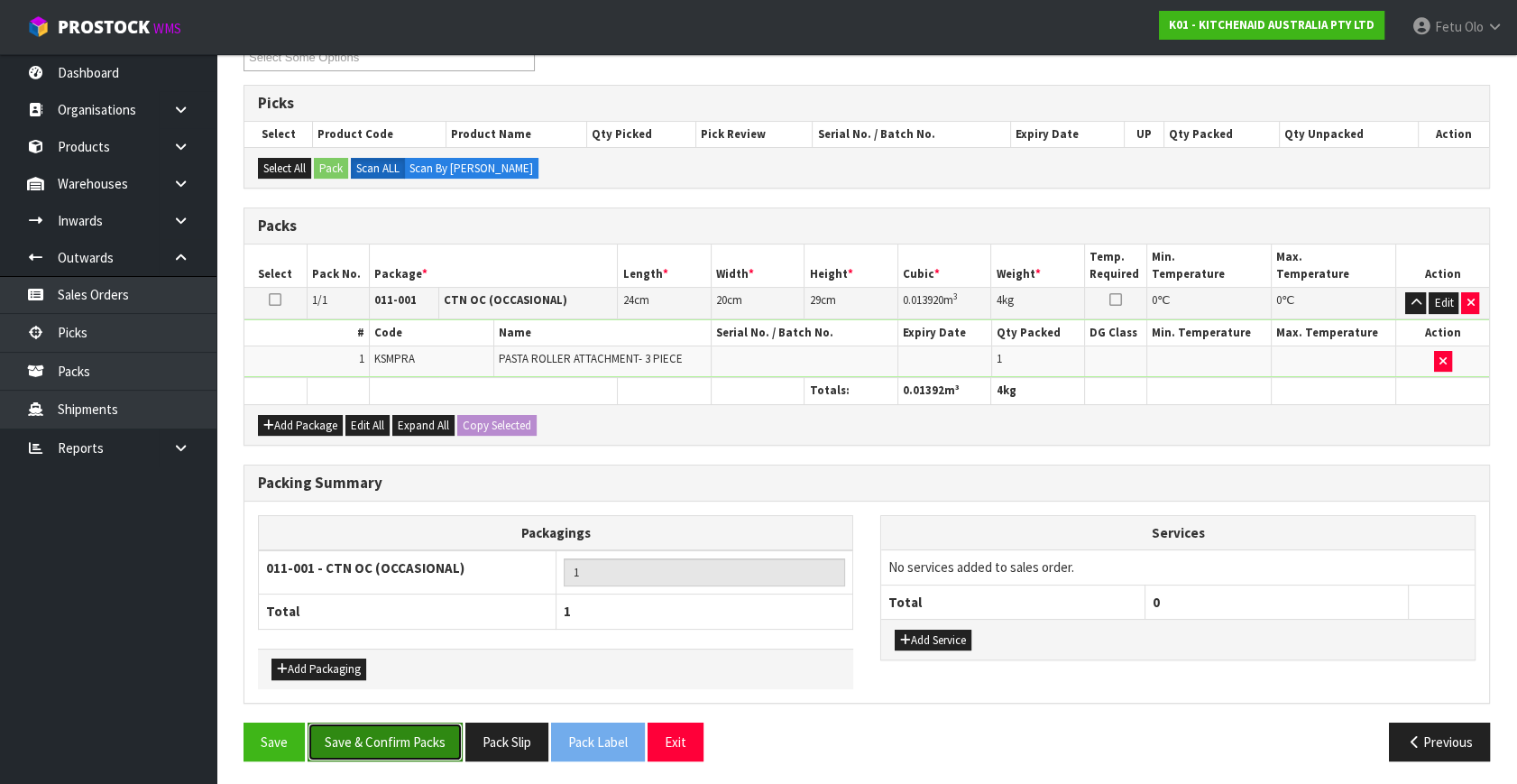
click at [449, 740] on button "Save & Confirm Packs" at bounding box center [385, 741] width 155 height 39
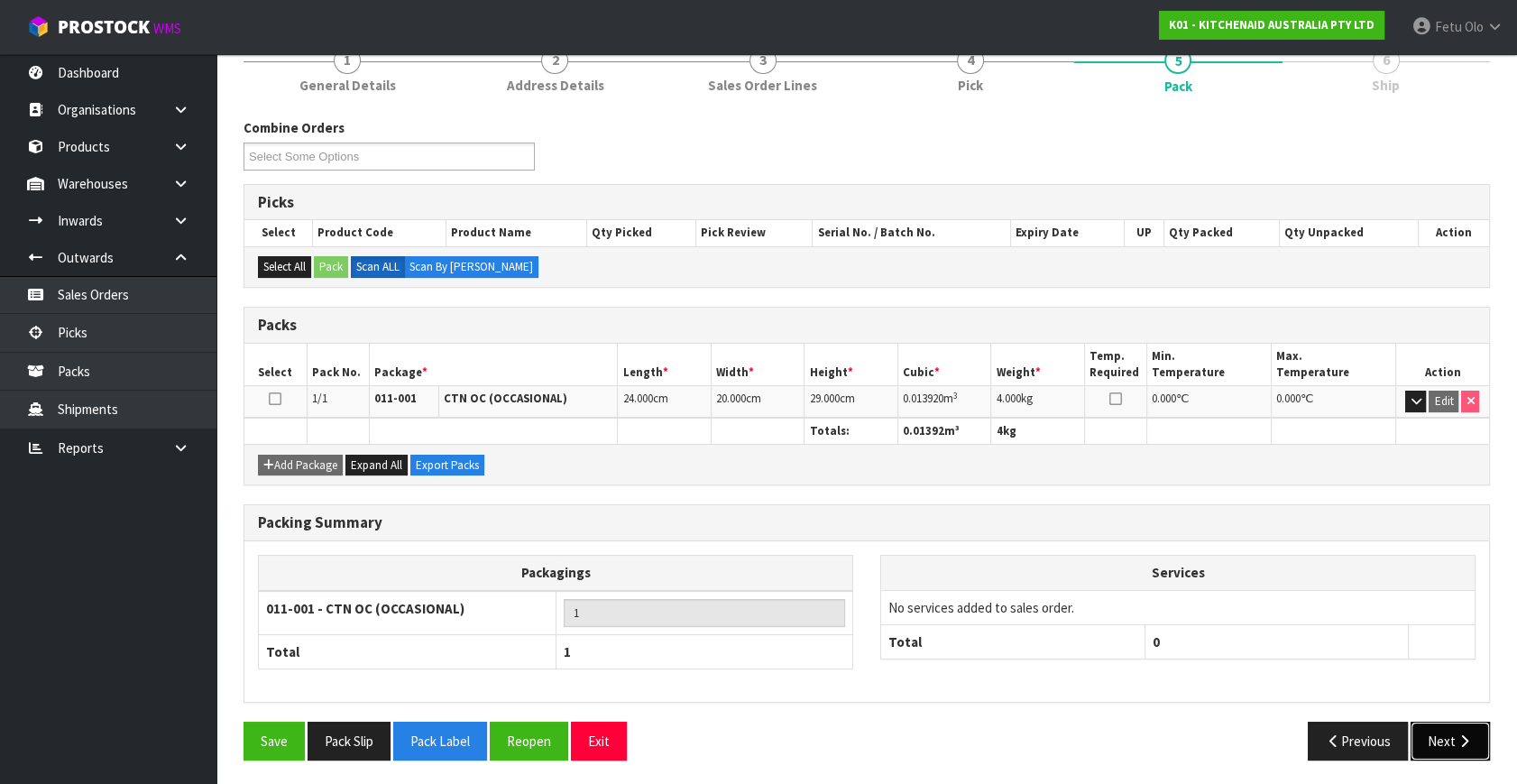
click at [1479, 737] on button "Next" at bounding box center [1450, 740] width 79 height 39
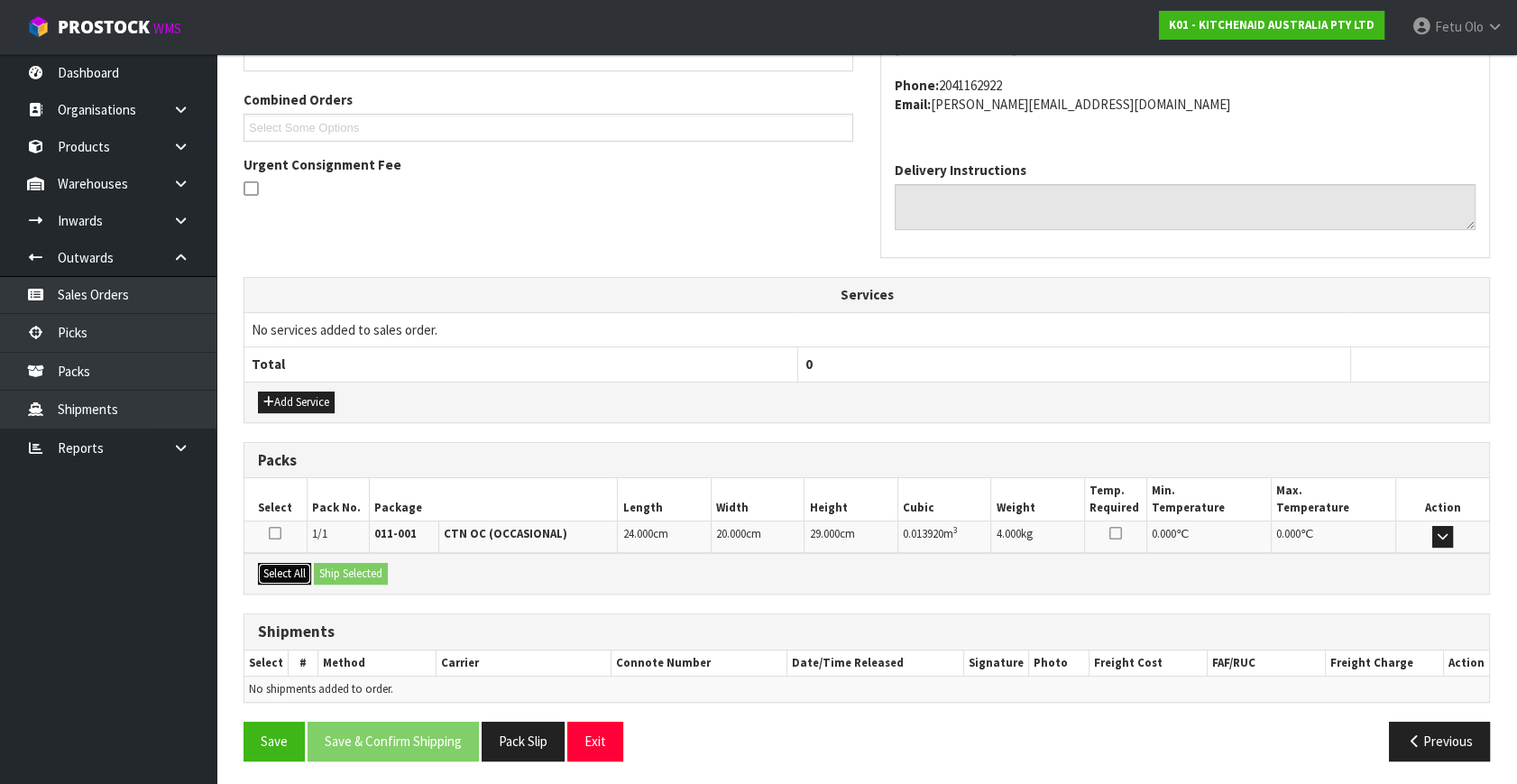
click at [303, 573] on button "Select All" at bounding box center [284, 574] width 53 height 22
click at [342, 563] on button "Ship Selected" at bounding box center [351, 574] width 74 height 22
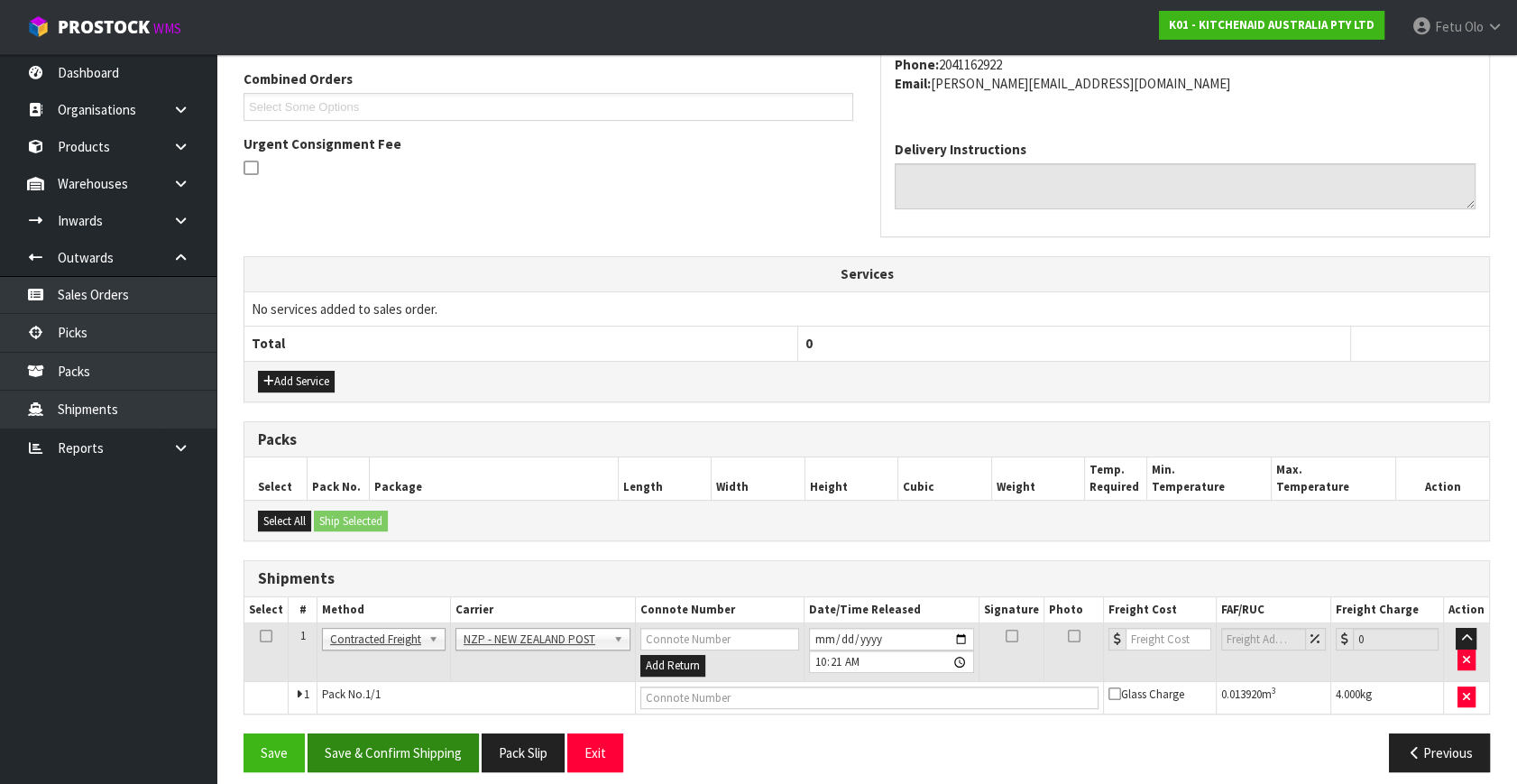
scroll to position [476, 0]
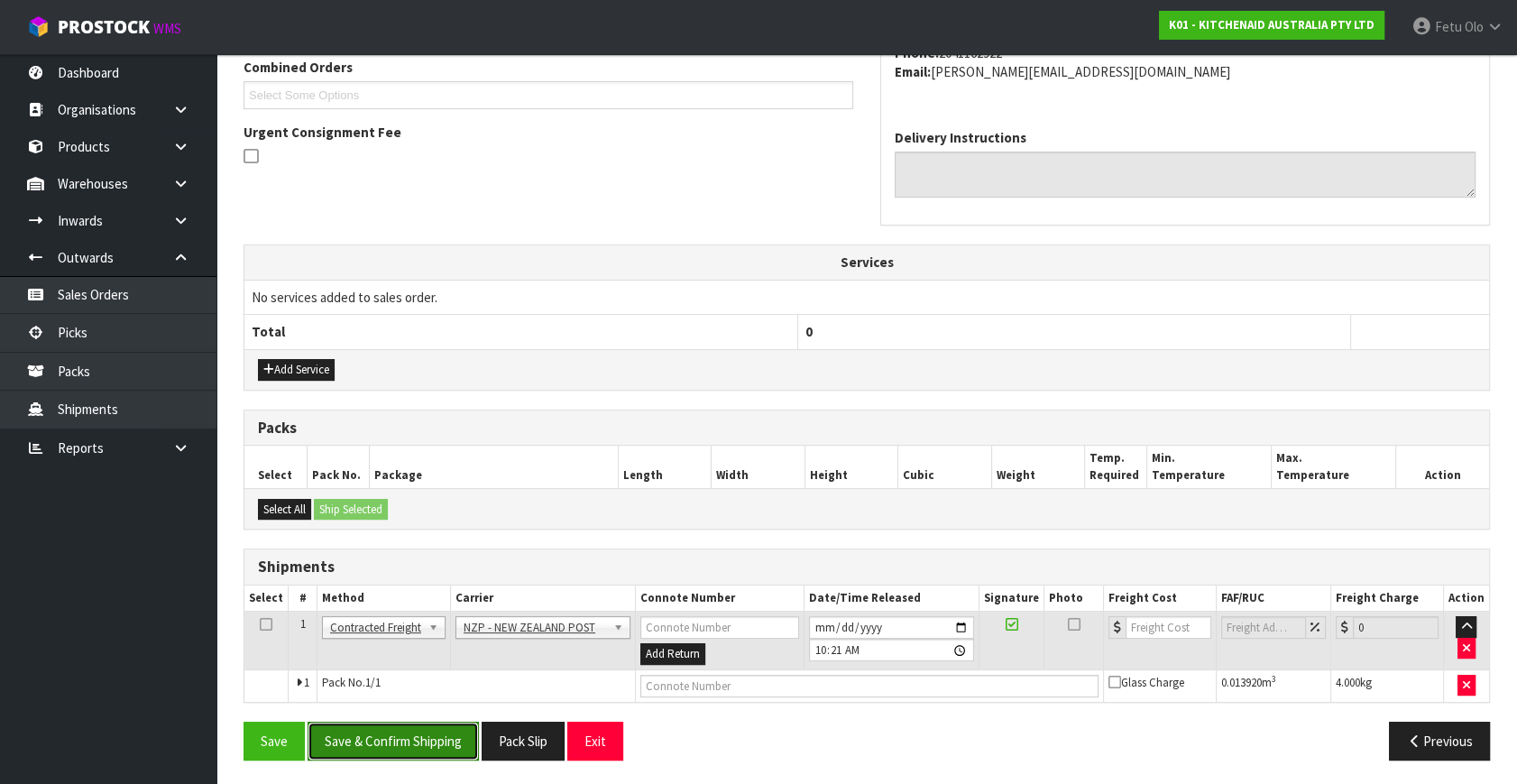
drag, startPoint x: 424, startPoint y: 746, endPoint x: 397, endPoint y: 739, distance: 27.9
click at [423, 746] on button "Save & Confirm Shipping" at bounding box center [393, 740] width 171 height 39
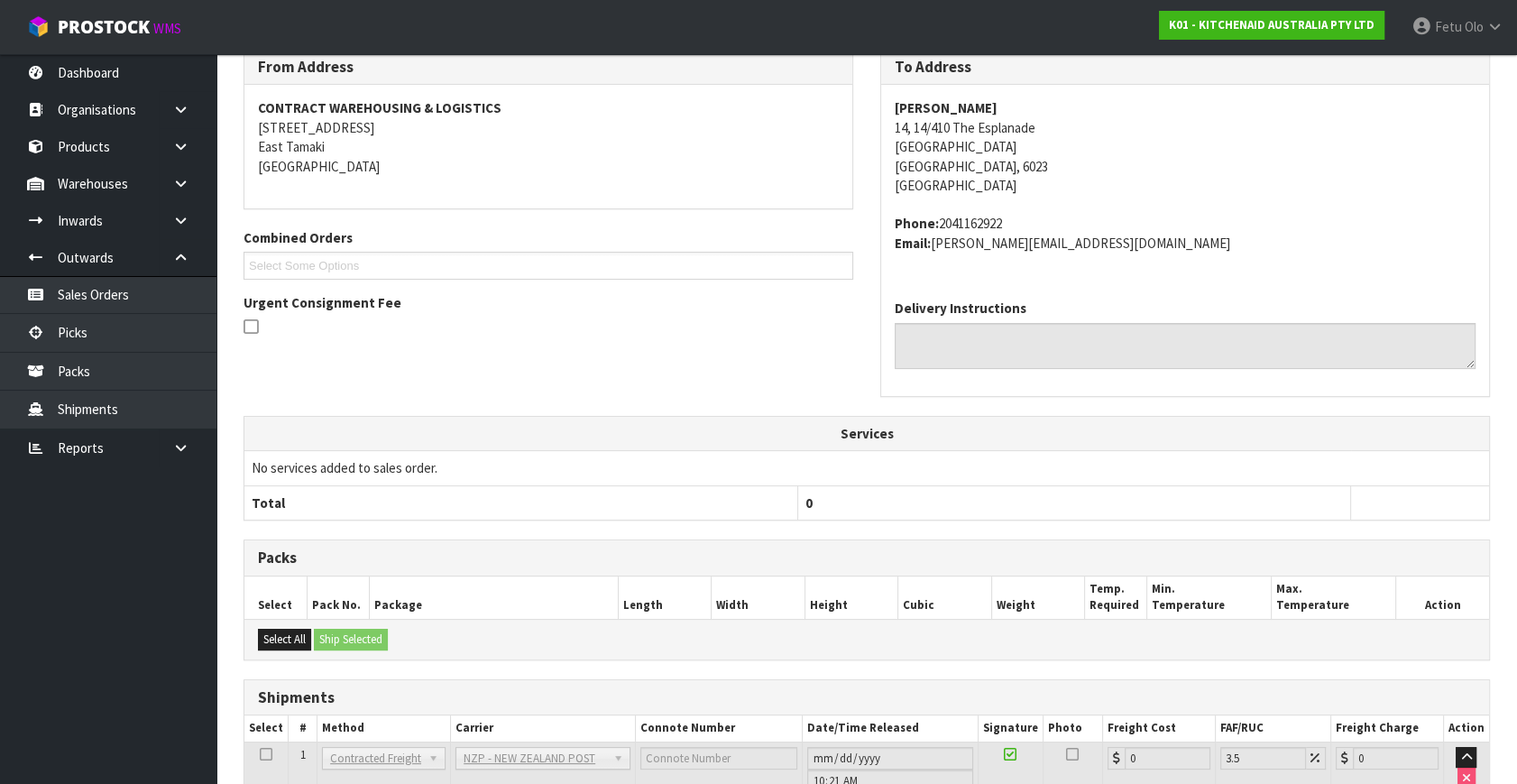
scroll to position [451, 0]
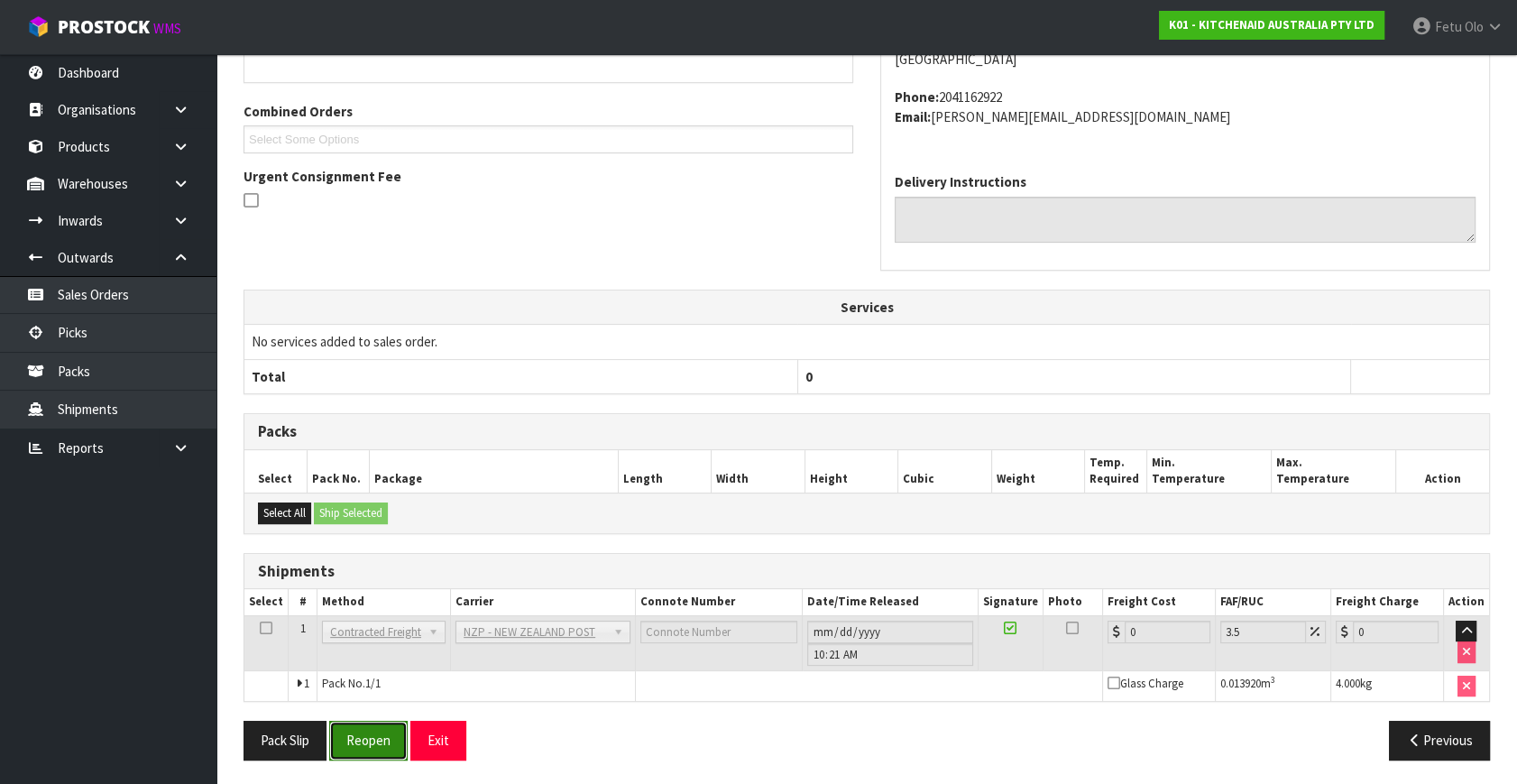
click at [351, 734] on button "Reopen" at bounding box center [368, 739] width 78 height 39
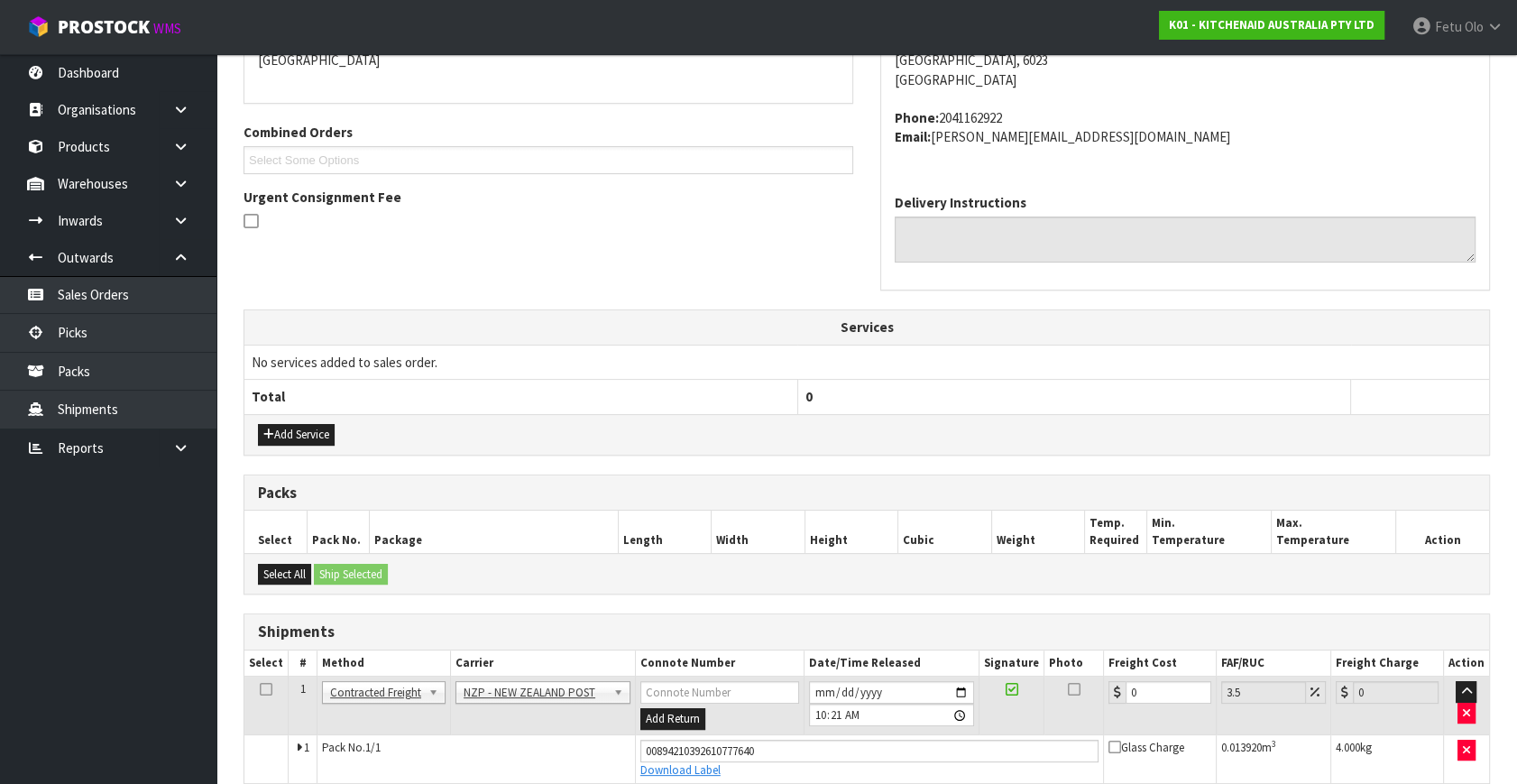
scroll to position [494, 0]
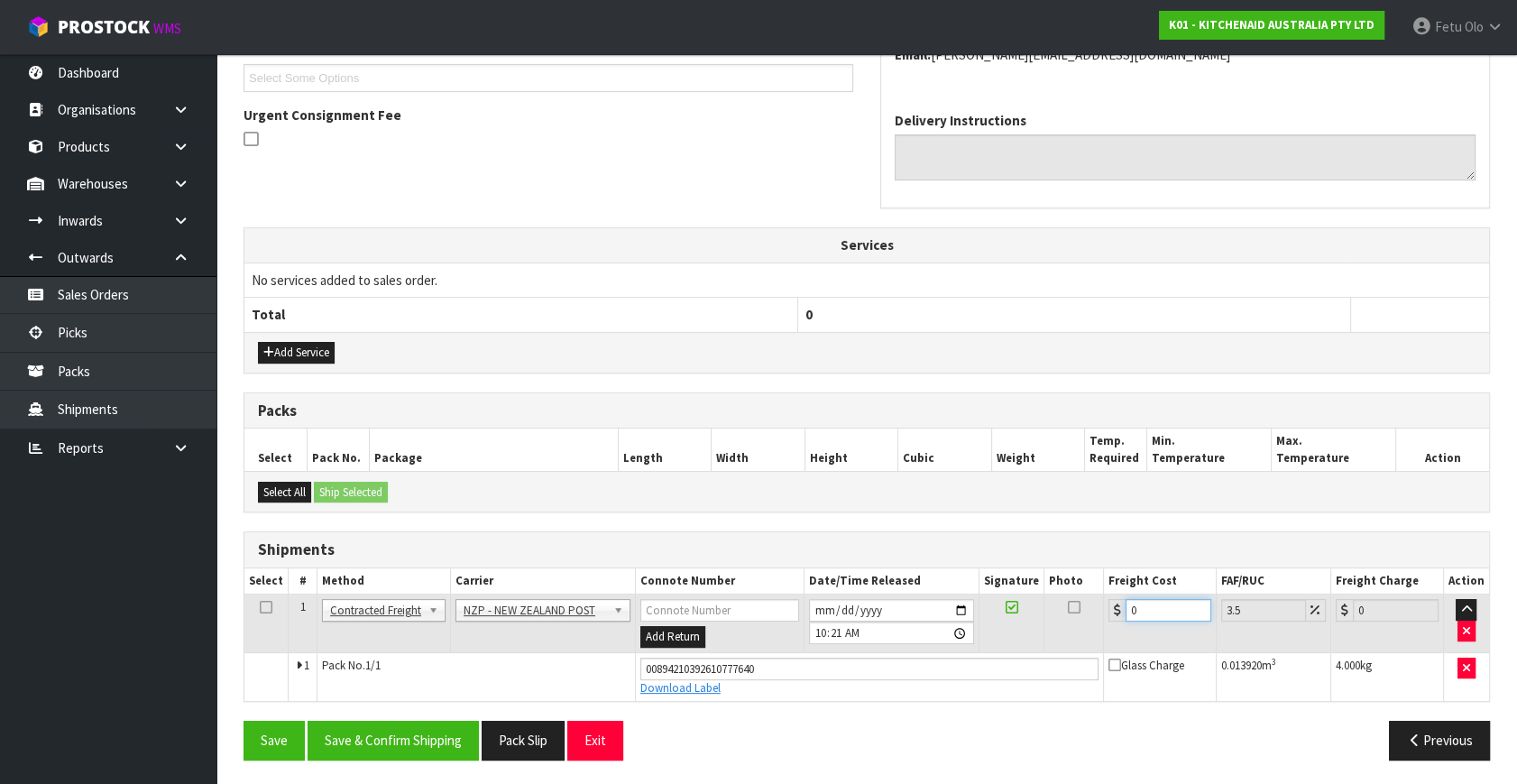
drag, startPoint x: 1158, startPoint y: 605, endPoint x: 874, endPoint y: 686, distance: 295.3
click at [874, 686] on tbody "1 Client Local Pickup Customer Local Pickup Company Freight Contracted Freight …" at bounding box center [866, 647] width 1245 height 107
click at [432, 730] on button "Save & Confirm Shipping" at bounding box center [393, 739] width 171 height 39
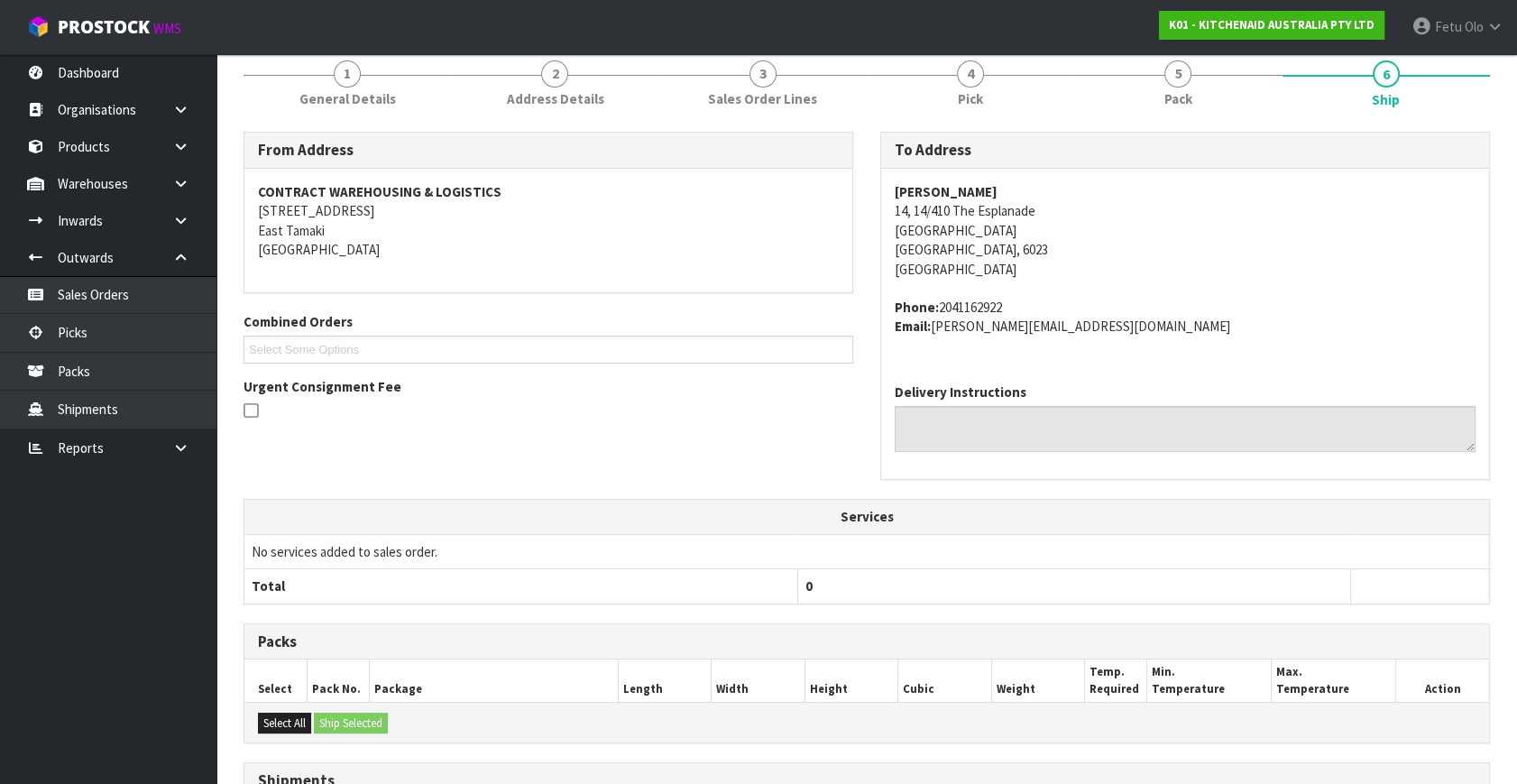
scroll to position [443, 0]
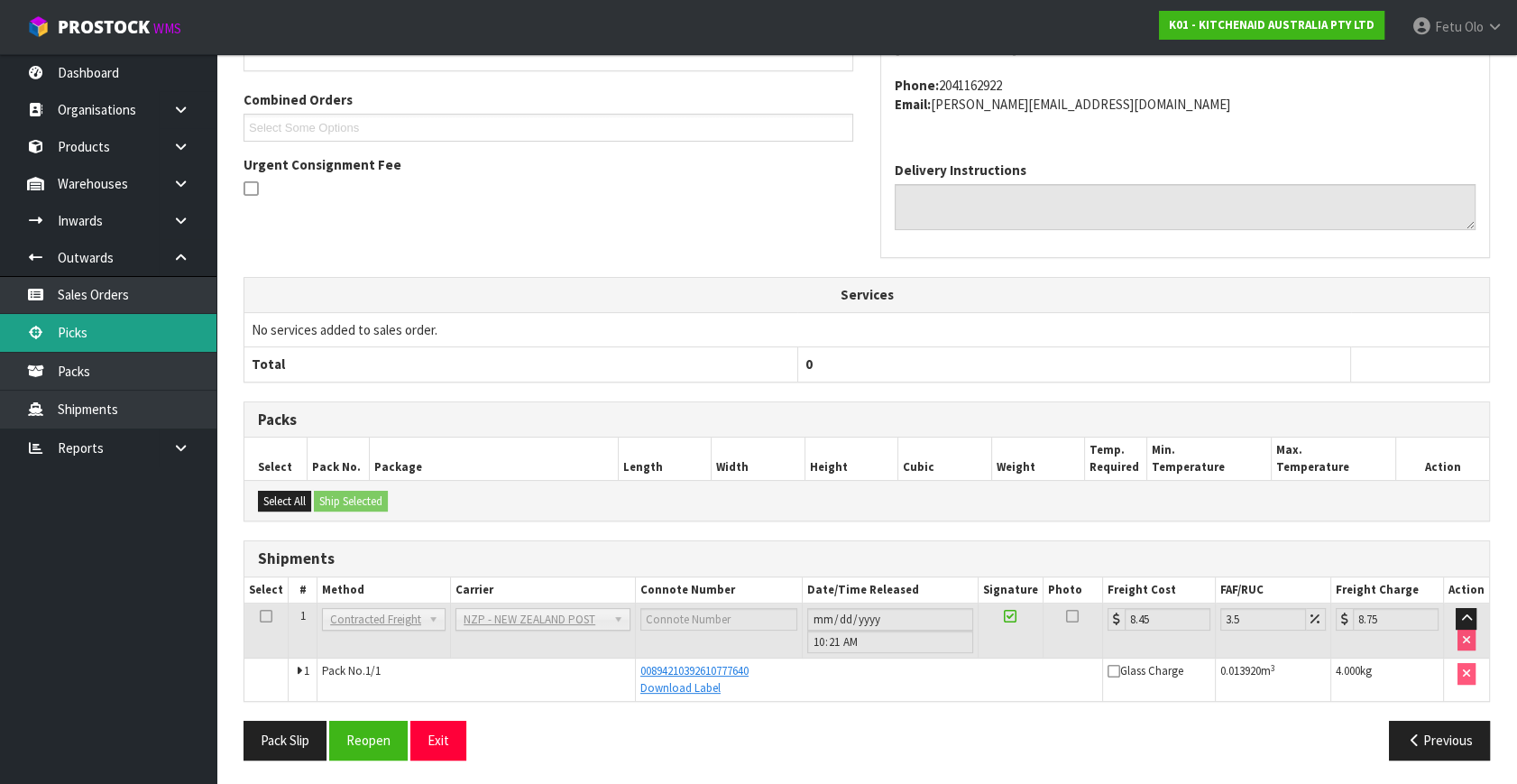
click at [67, 332] on link "Picks" at bounding box center [108, 332] width 217 height 37
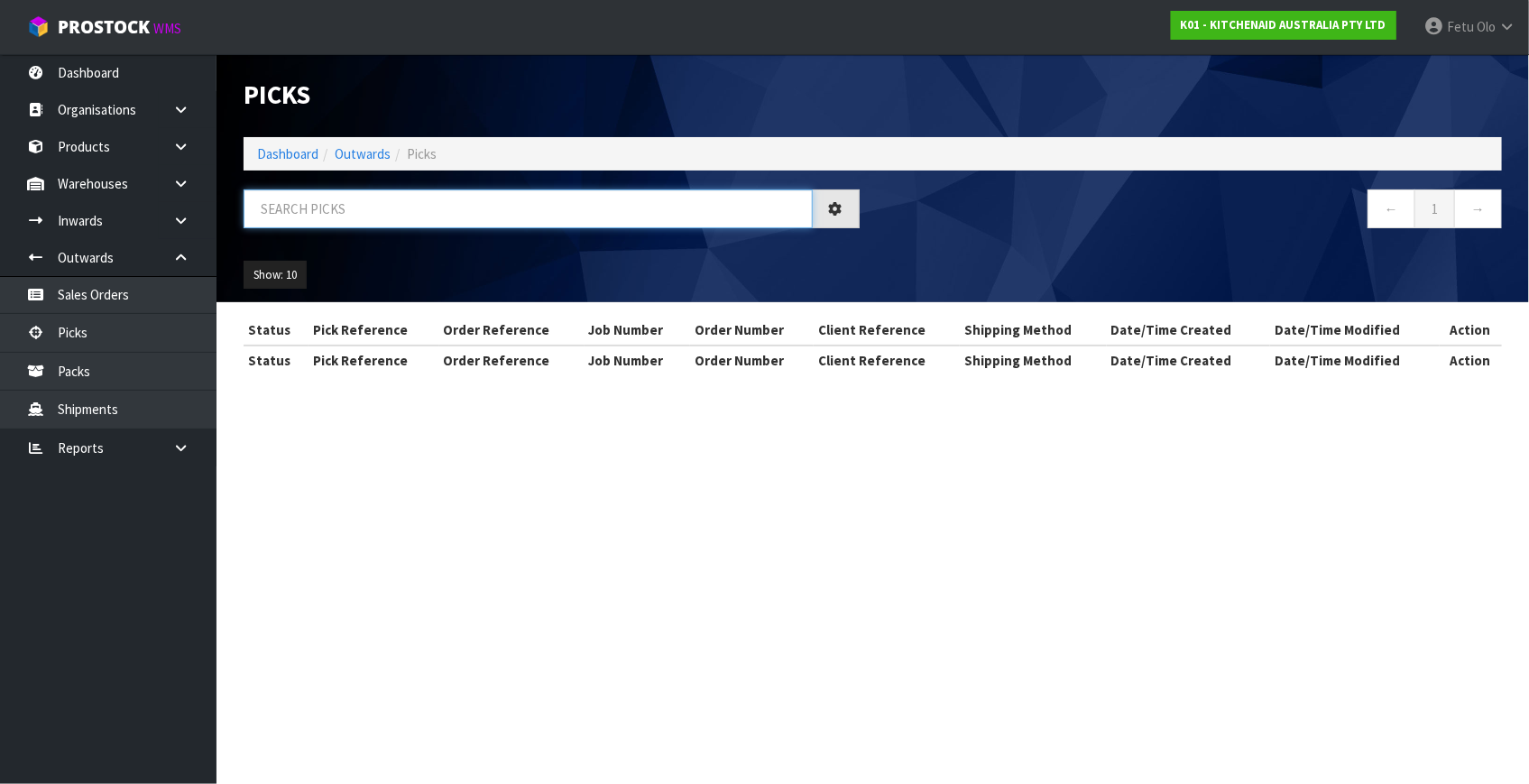
click at [343, 211] on input "text" at bounding box center [527, 209] width 569 height 39
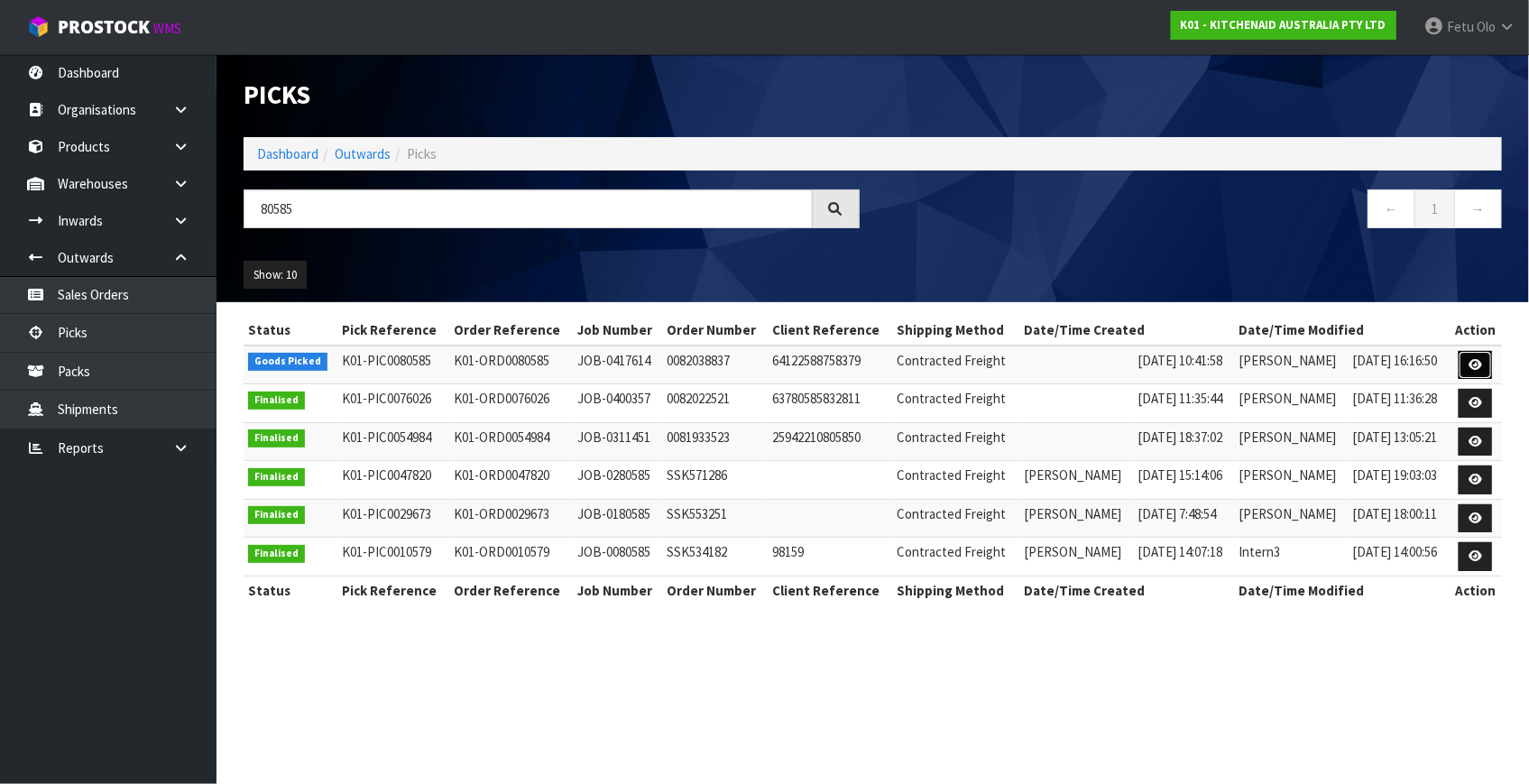
click at [1471, 361] on icon at bounding box center [1474, 364] width 14 height 12
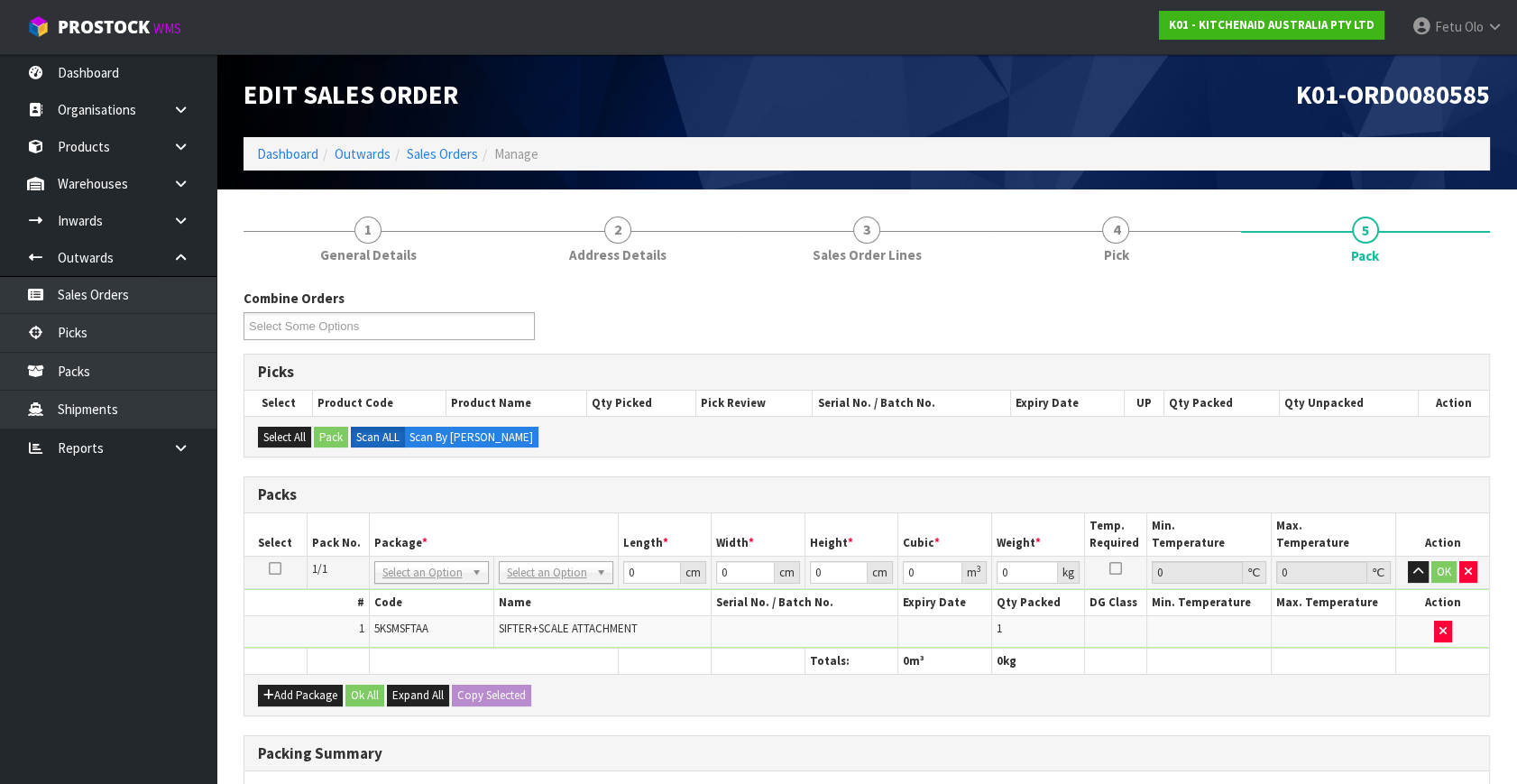
drag, startPoint x: 419, startPoint y: 574, endPoint x: 412, endPoint y: 592, distance: 19.3
click at [412, 592] on input "text" at bounding box center [431, 596] width 106 height 23
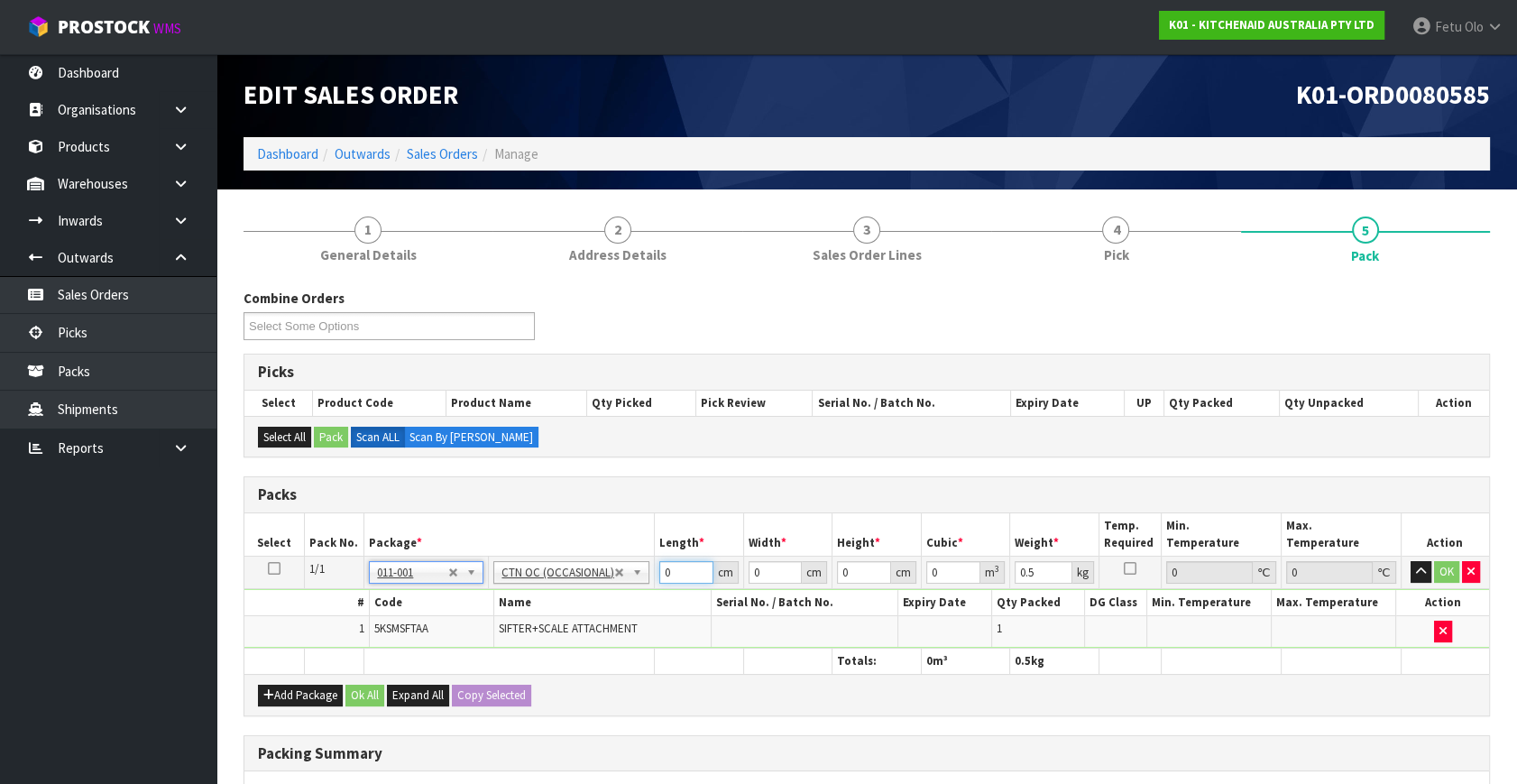
drag, startPoint x: 689, startPoint y: 565, endPoint x: 438, endPoint y: 677, distance: 274.9
click at [438, 677] on div "Packs Select Pack No. Package * Length * Width * Height * Cubic * Weight * Temp…" at bounding box center [866, 596] width 1247 height 239
click button "OK" at bounding box center [1447, 572] width 25 height 22
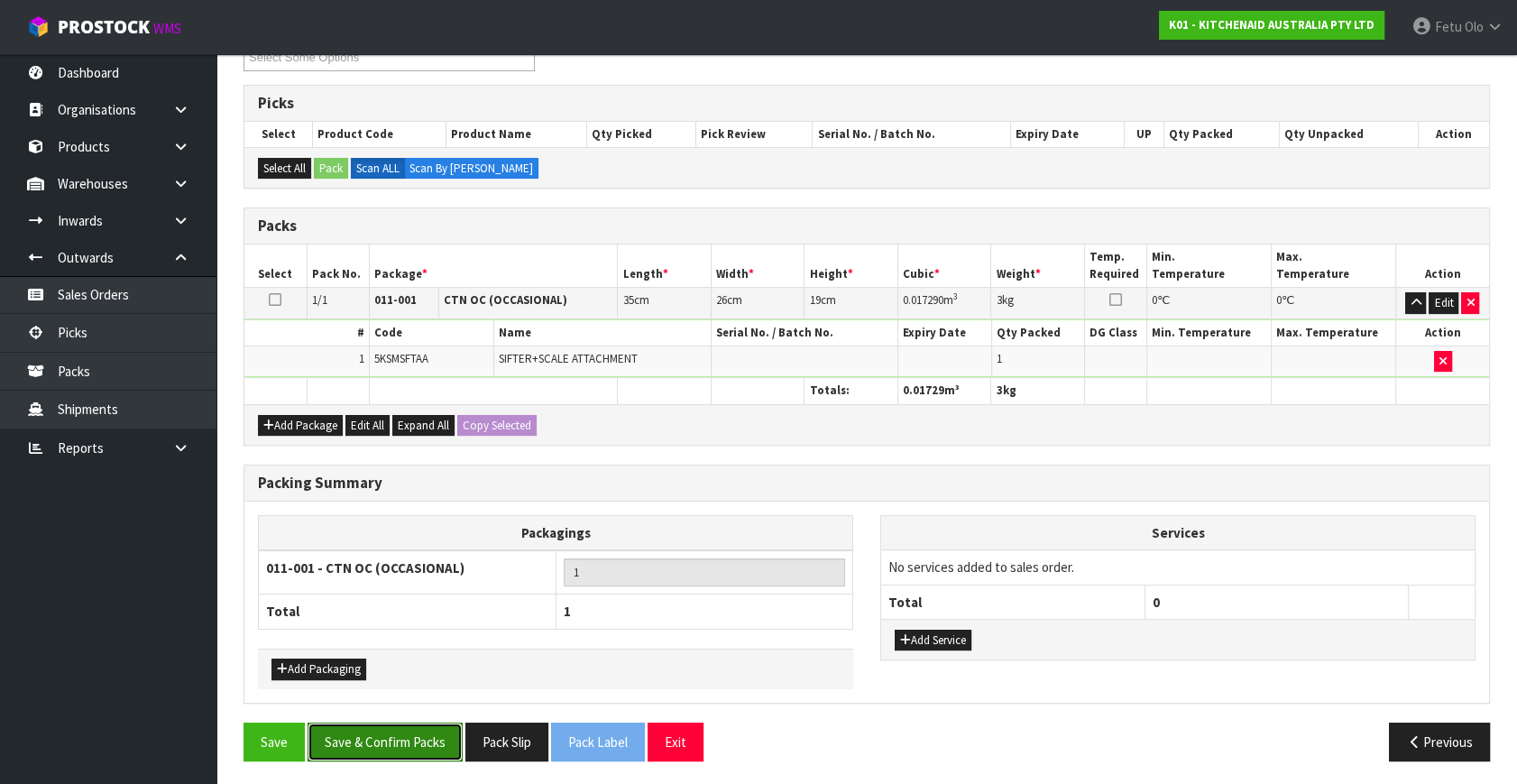
click at [392, 736] on button "Save & Confirm Packs" at bounding box center [385, 741] width 155 height 39
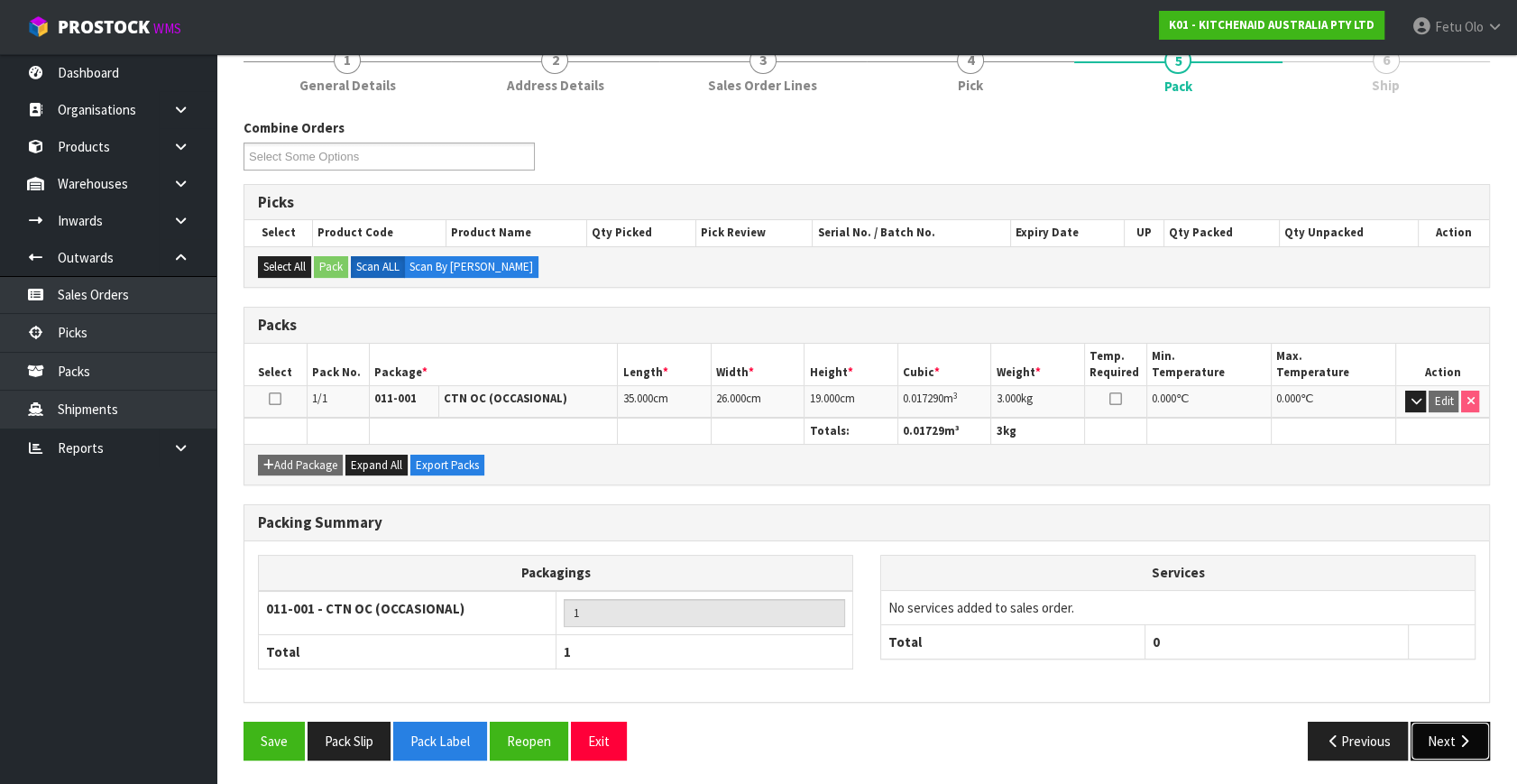
click at [1451, 736] on button "Next" at bounding box center [1450, 740] width 79 height 39
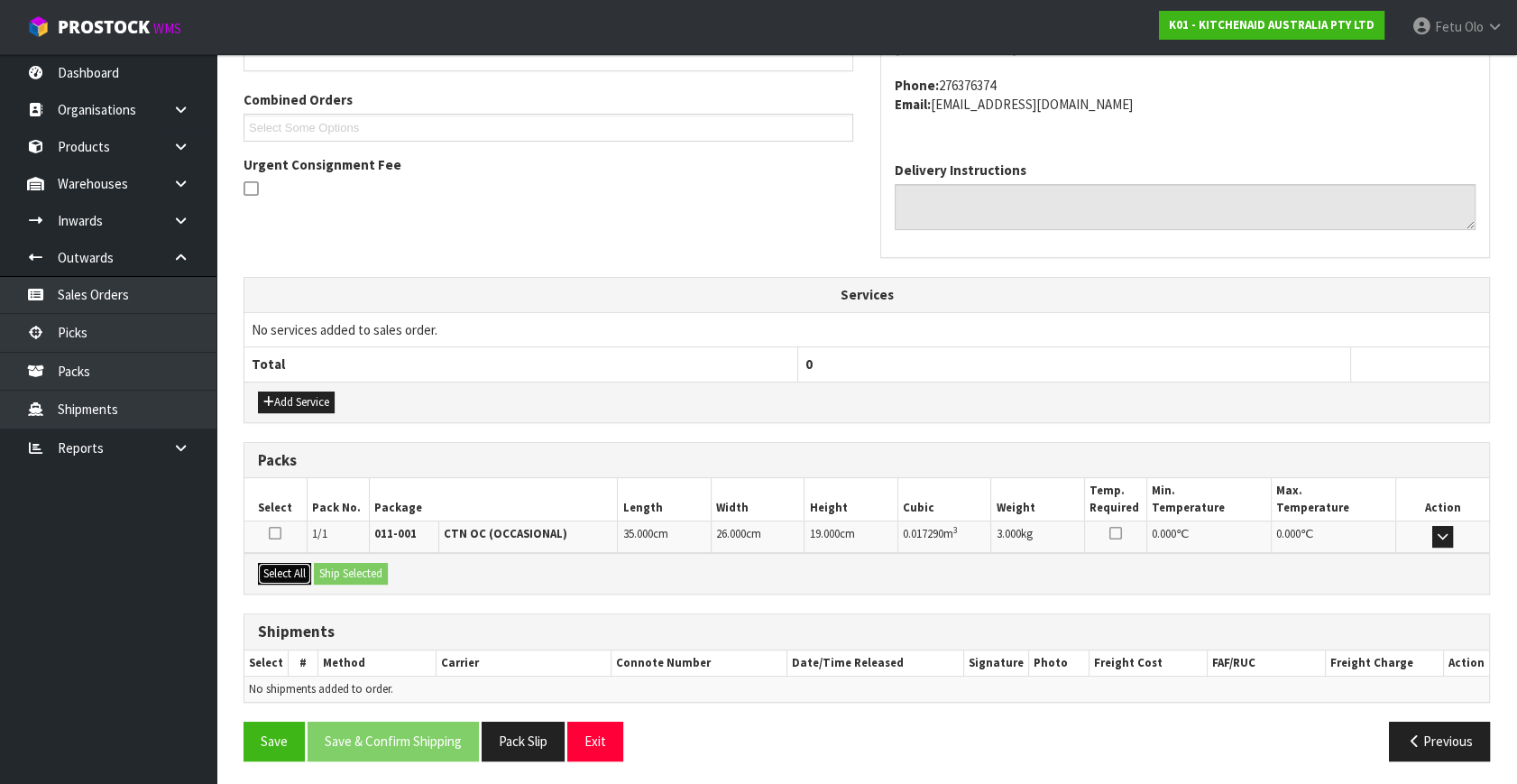
drag, startPoint x: 273, startPoint y: 565, endPoint x: 291, endPoint y: 566, distance: 18.0
click at [273, 565] on button "Select All" at bounding box center [284, 574] width 53 height 22
click at [360, 570] on button "Ship Selected" at bounding box center [351, 574] width 74 height 22
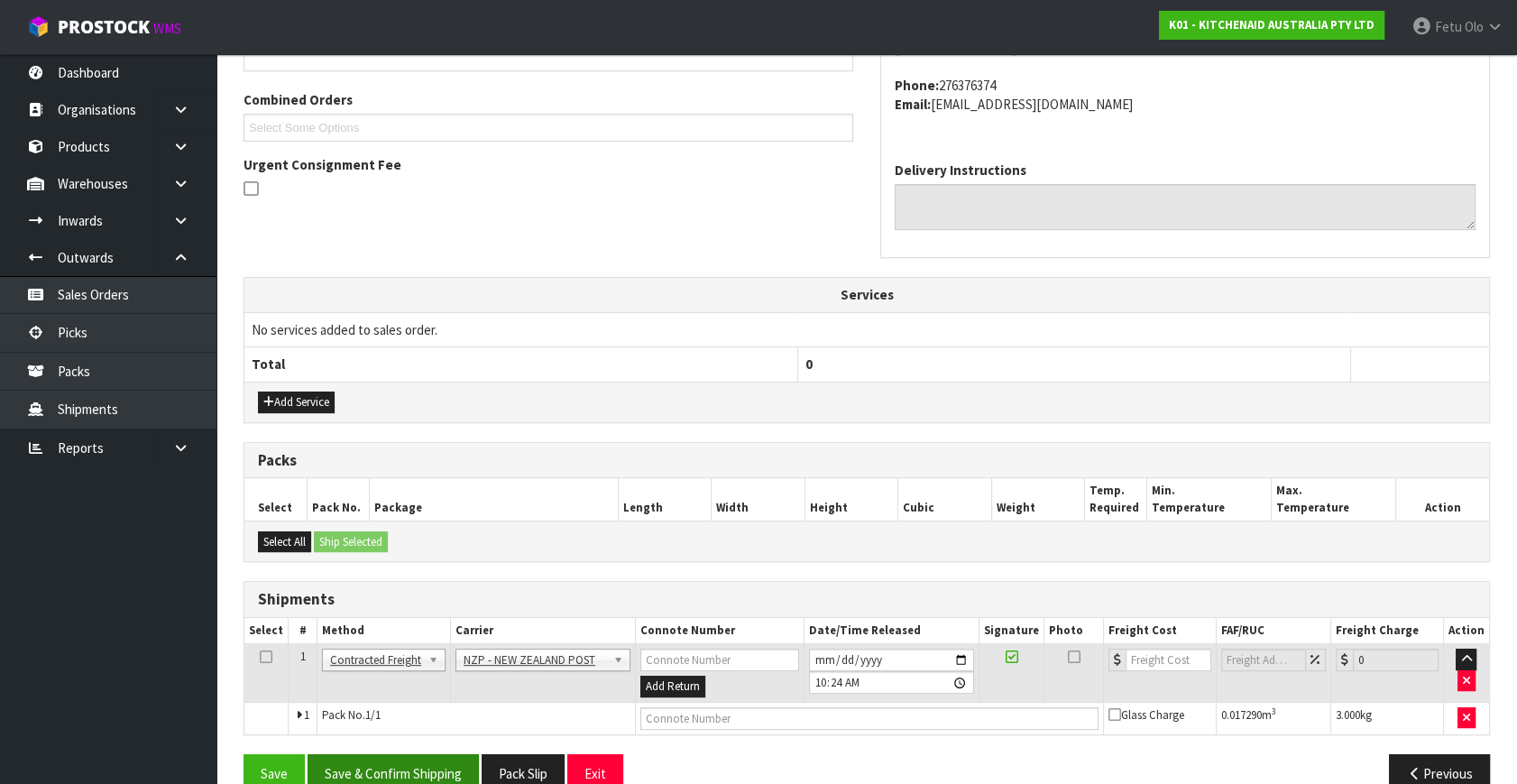
scroll to position [476, 0]
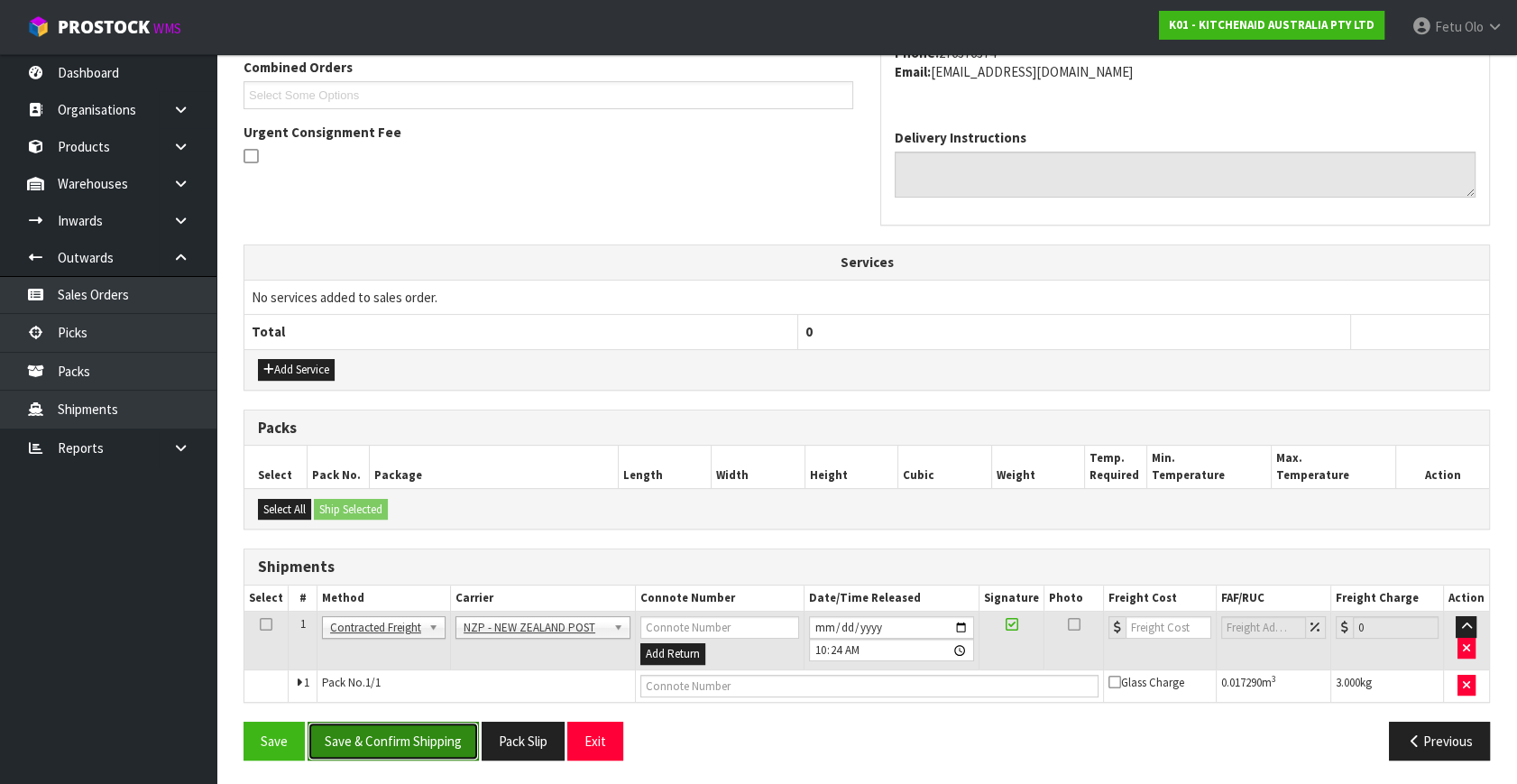
click at [423, 740] on button "Save & Confirm Shipping" at bounding box center [393, 740] width 171 height 39
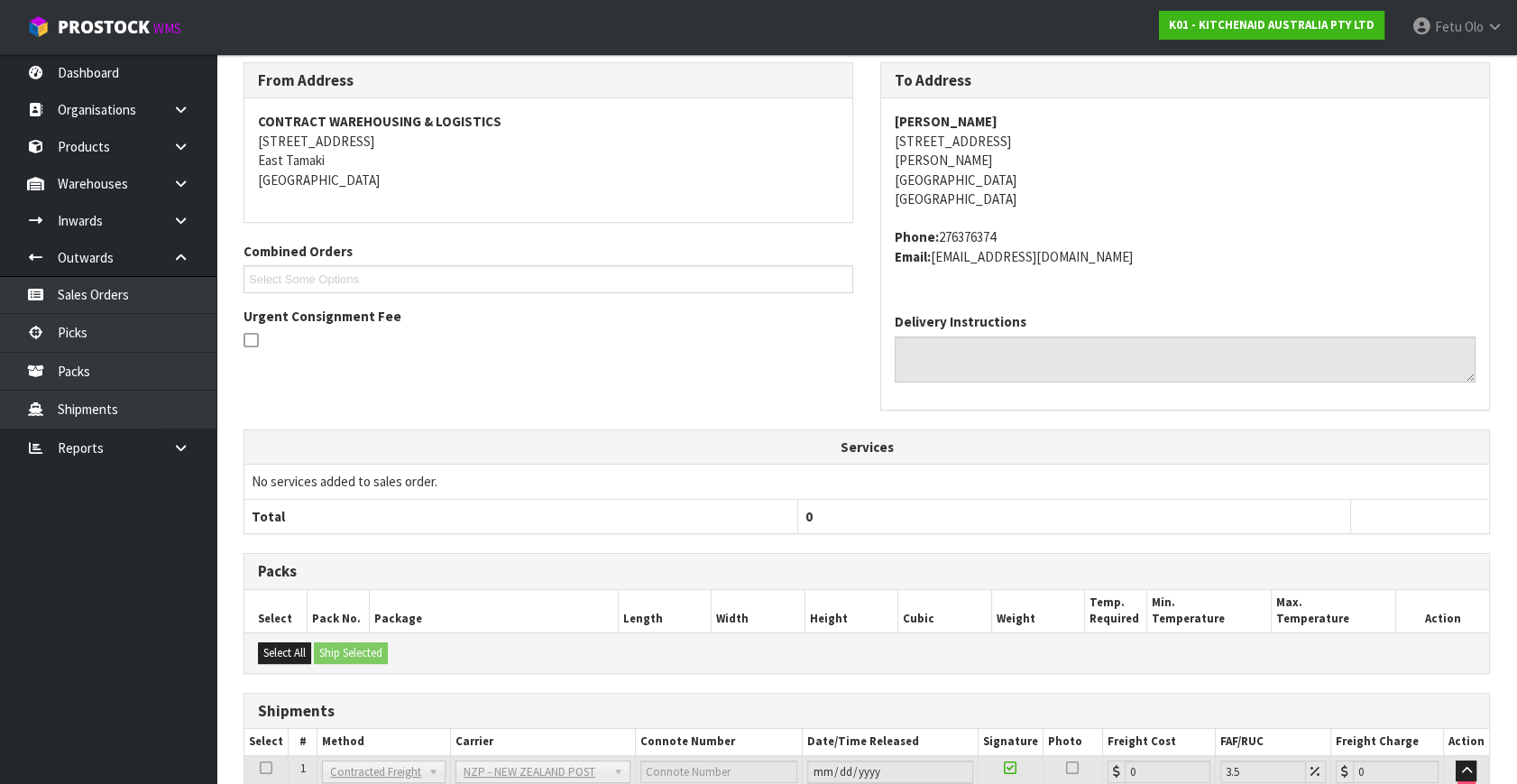
scroll to position [451, 0]
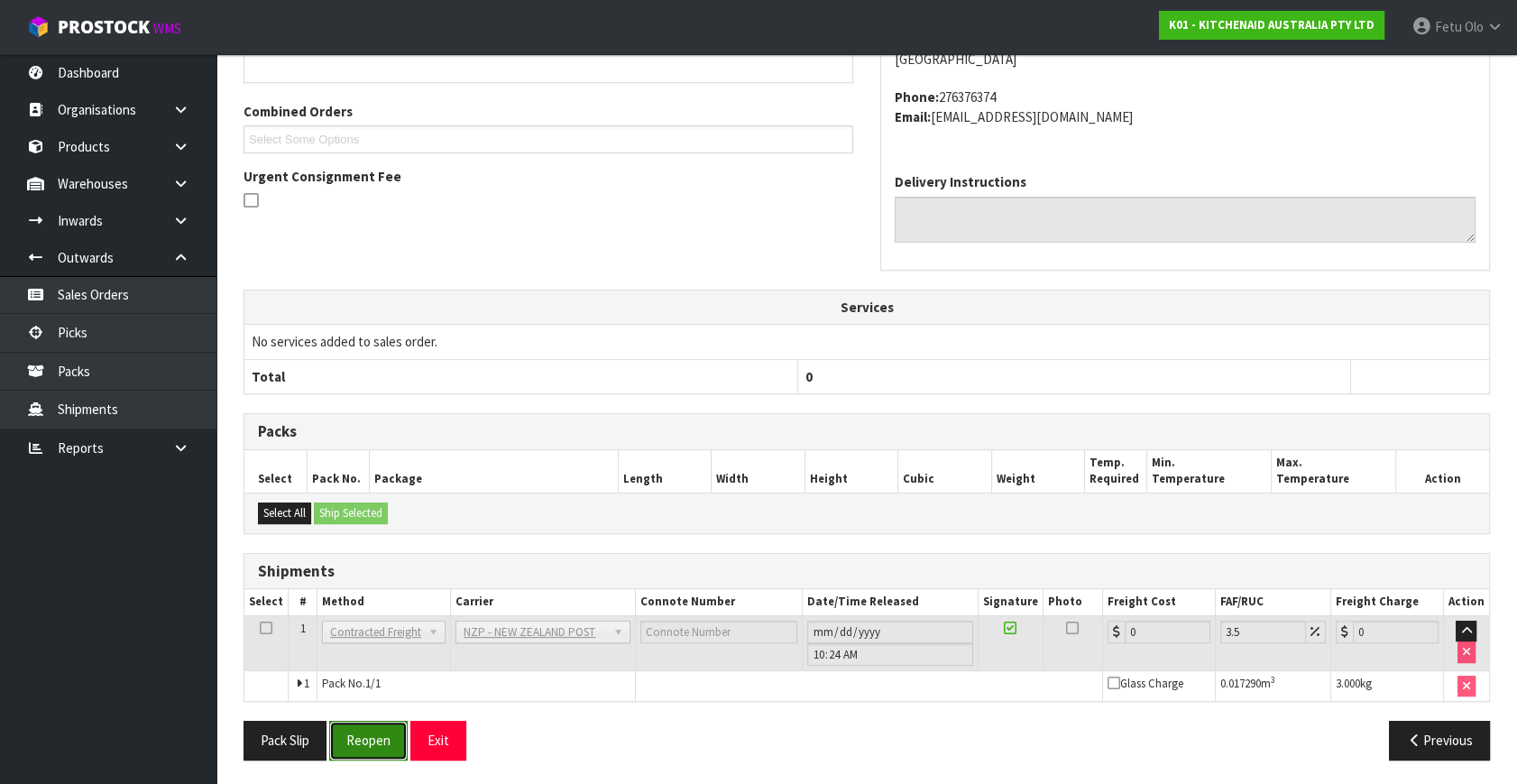
click at [378, 739] on button "Reopen" at bounding box center [368, 739] width 78 height 39
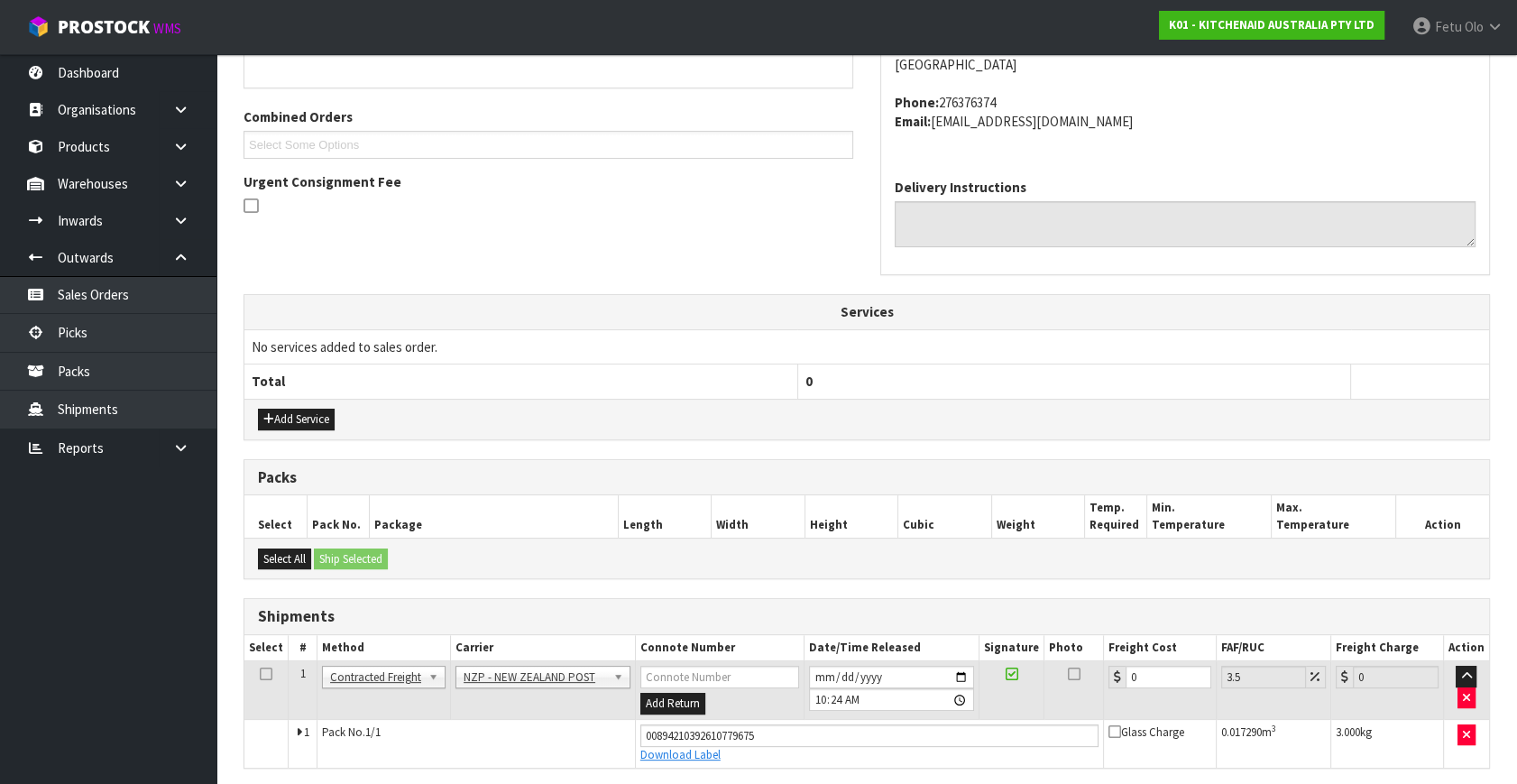
scroll to position [432, 0]
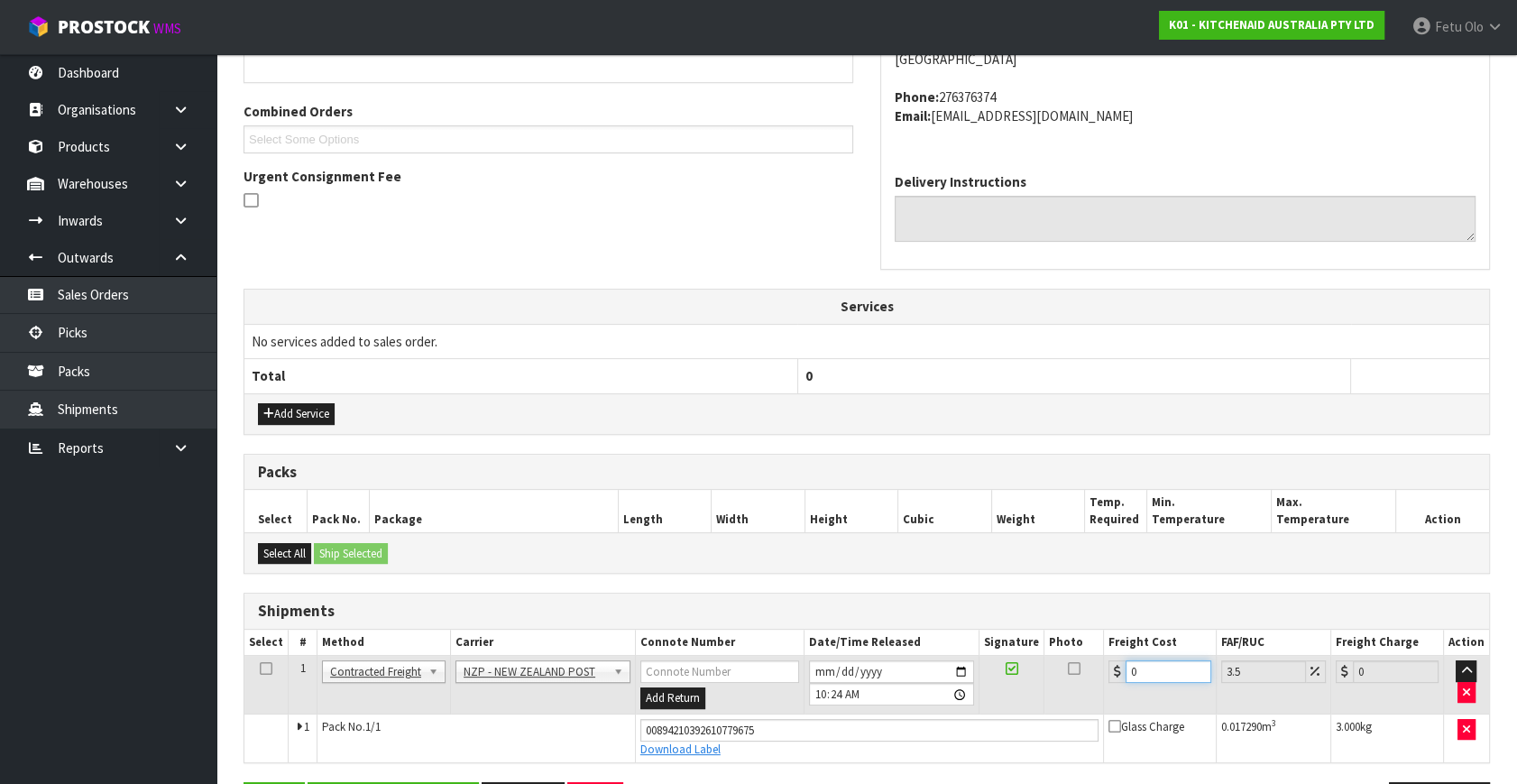
click at [984, 741] on tbody "1 Client Local Pickup Customer Local Pickup Company Freight Contracted Freight …" at bounding box center [866, 708] width 1245 height 107
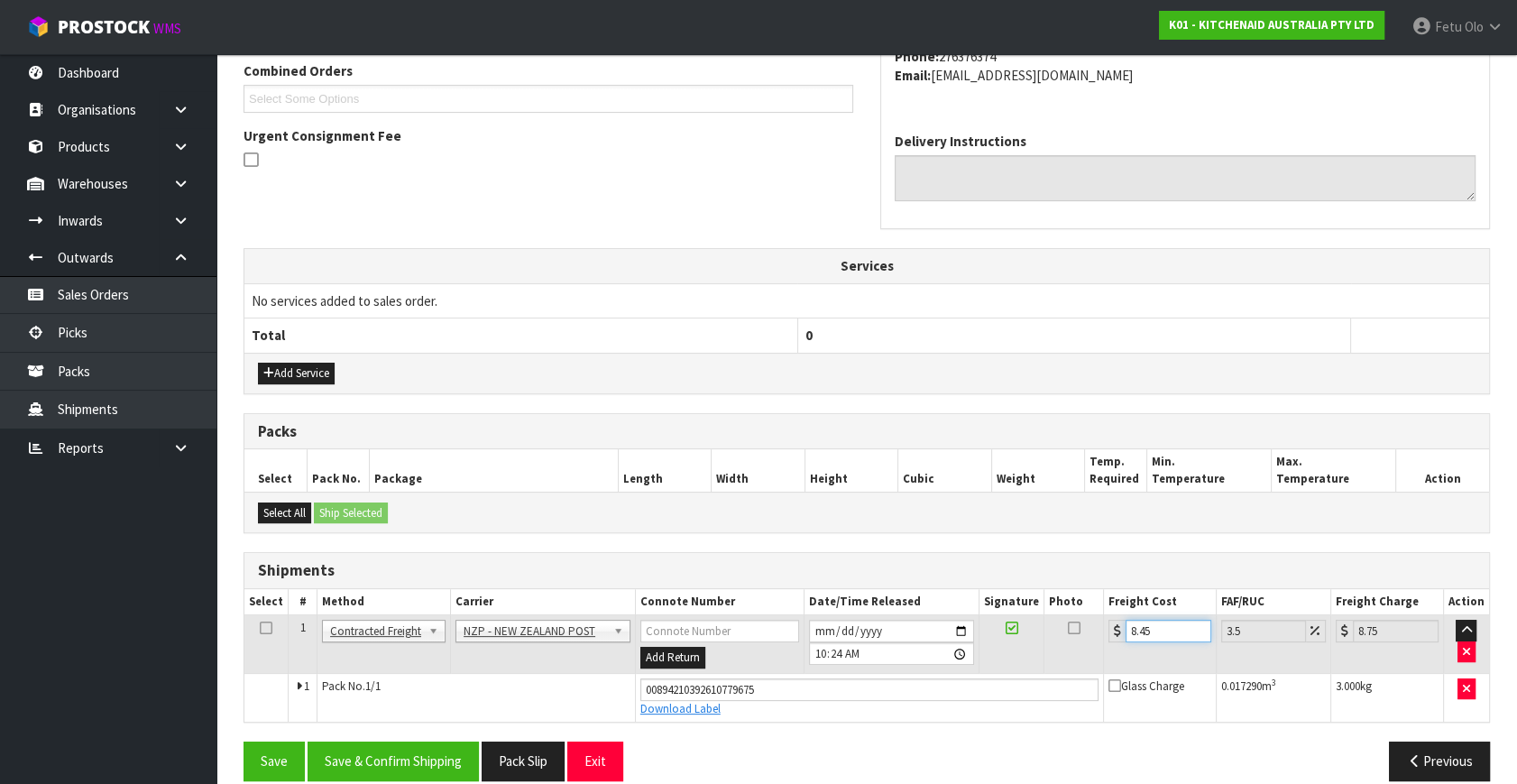
scroll to position [494, 0]
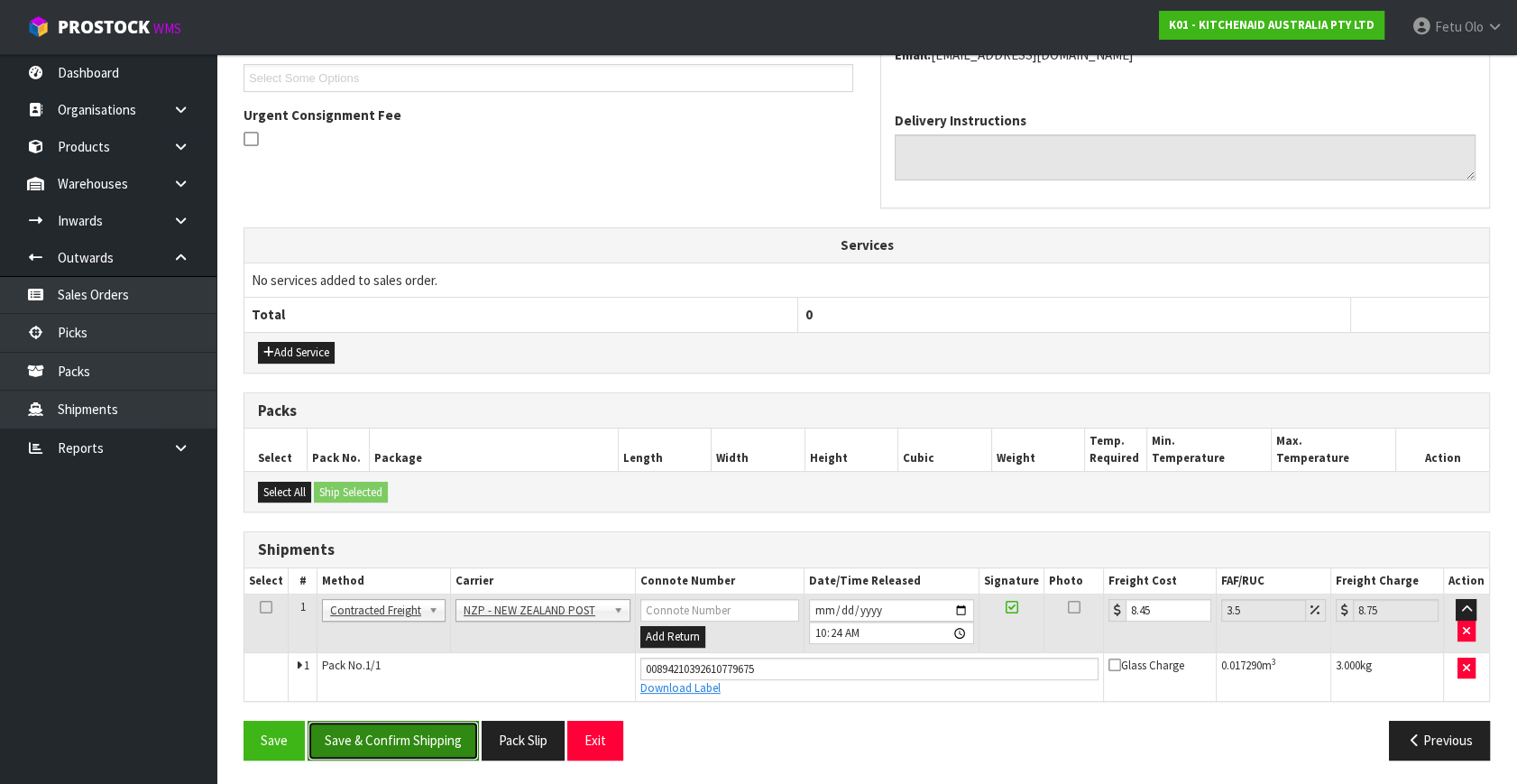
click at [422, 750] on button "Save & Confirm Shipping" at bounding box center [393, 739] width 171 height 39
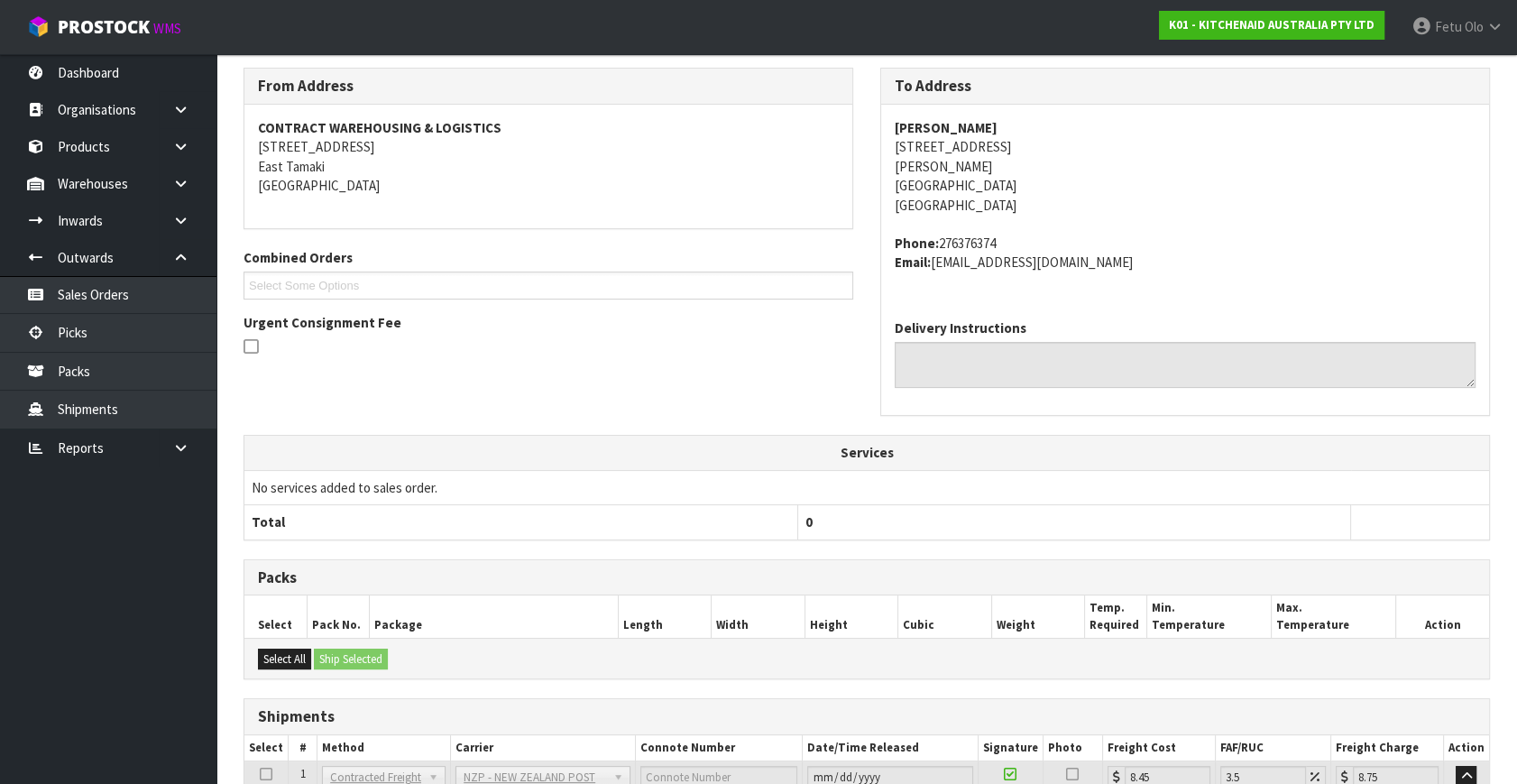
scroll to position [443, 0]
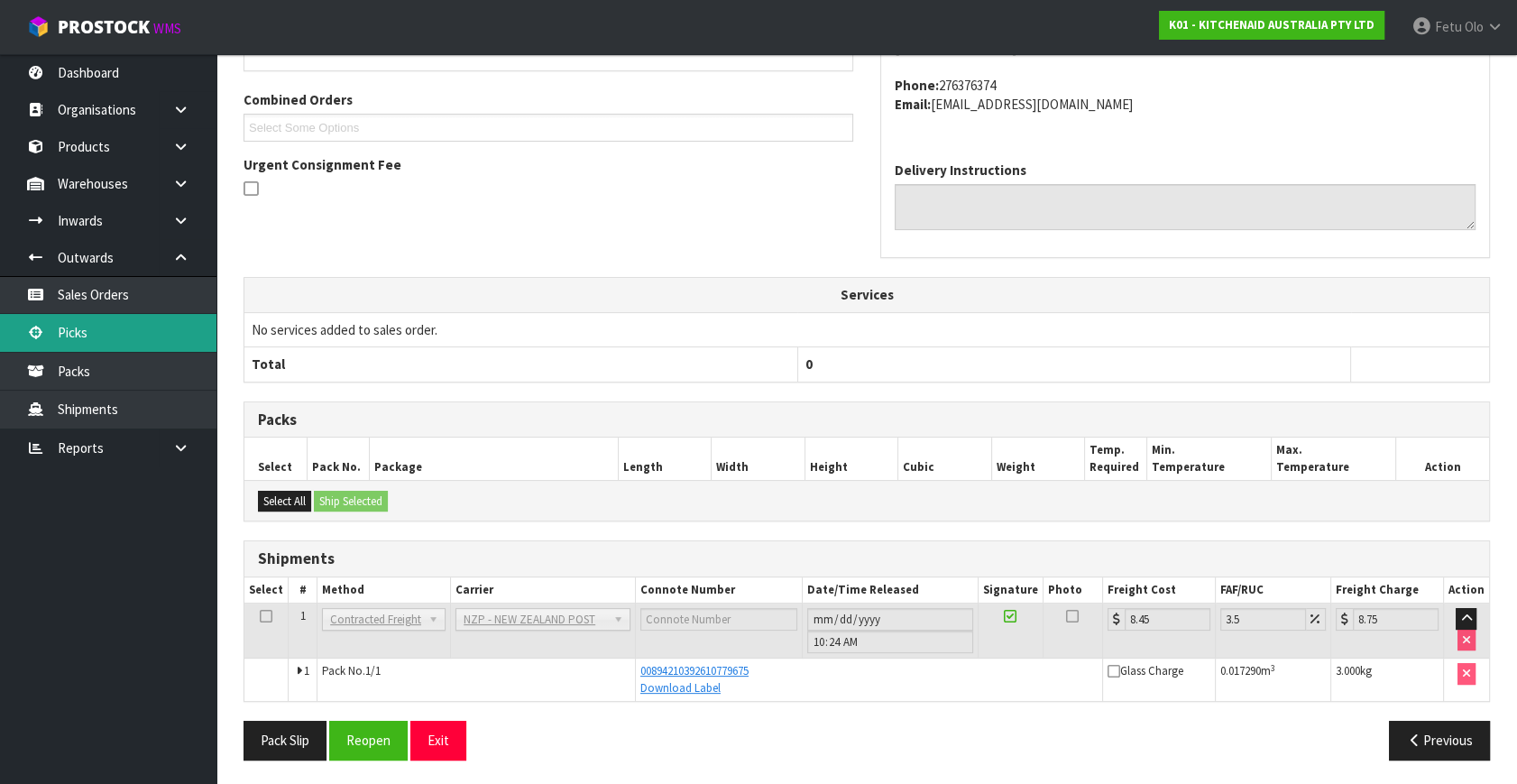
drag, startPoint x: 87, startPoint y: 321, endPoint x: 119, endPoint y: 325, distance: 32.2
click at [87, 321] on link "Picks" at bounding box center [108, 332] width 217 height 37
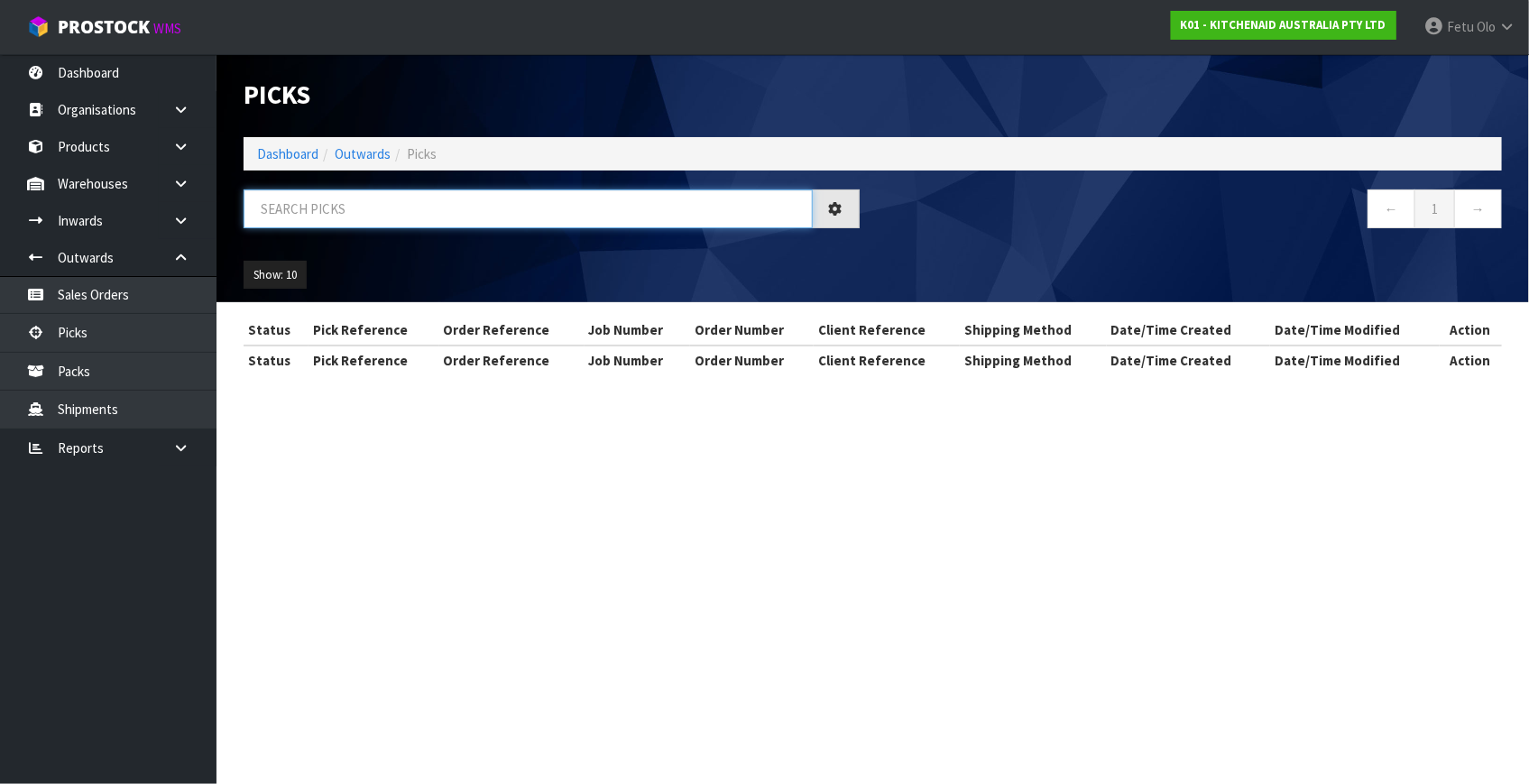
click at [535, 218] on input "text" at bounding box center [527, 209] width 569 height 39
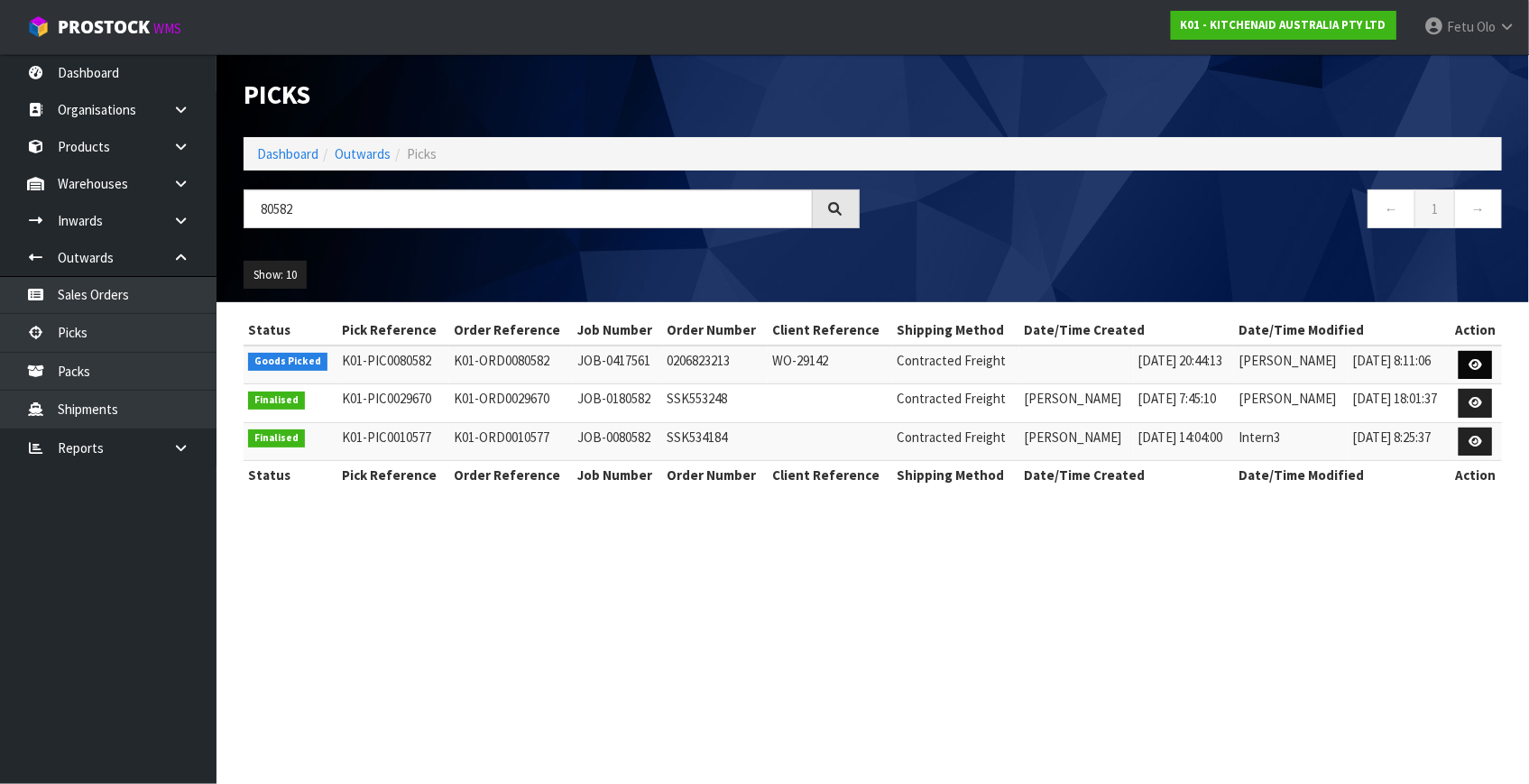
click at [1459, 366] on td at bounding box center [1474, 364] width 53 height 39
click at [1462, 363] on link at bounding box center [1474, 365] width 34 height 29
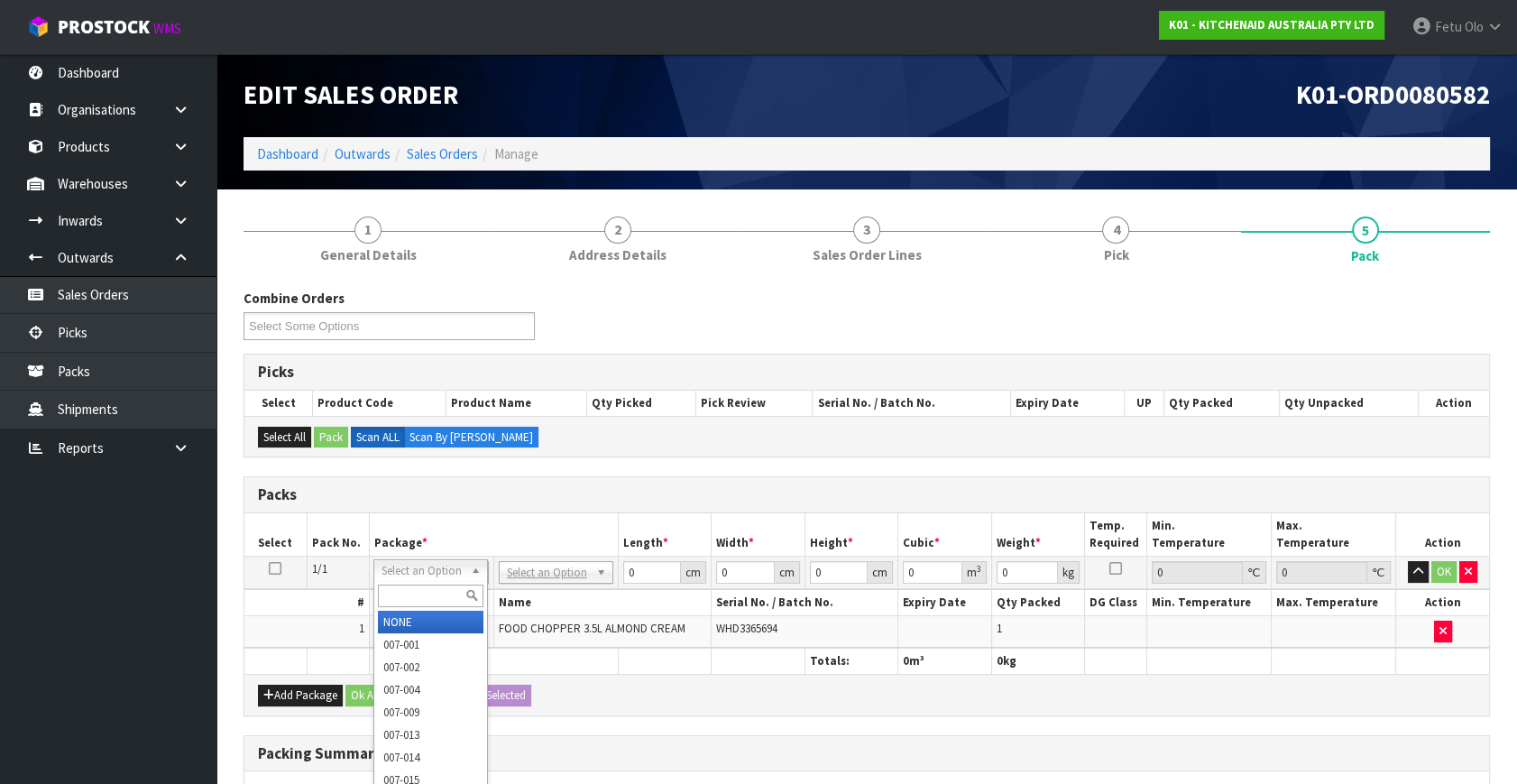
click at [414, 602] on input "text" at bounding box center [431, 596] width 106 height 23
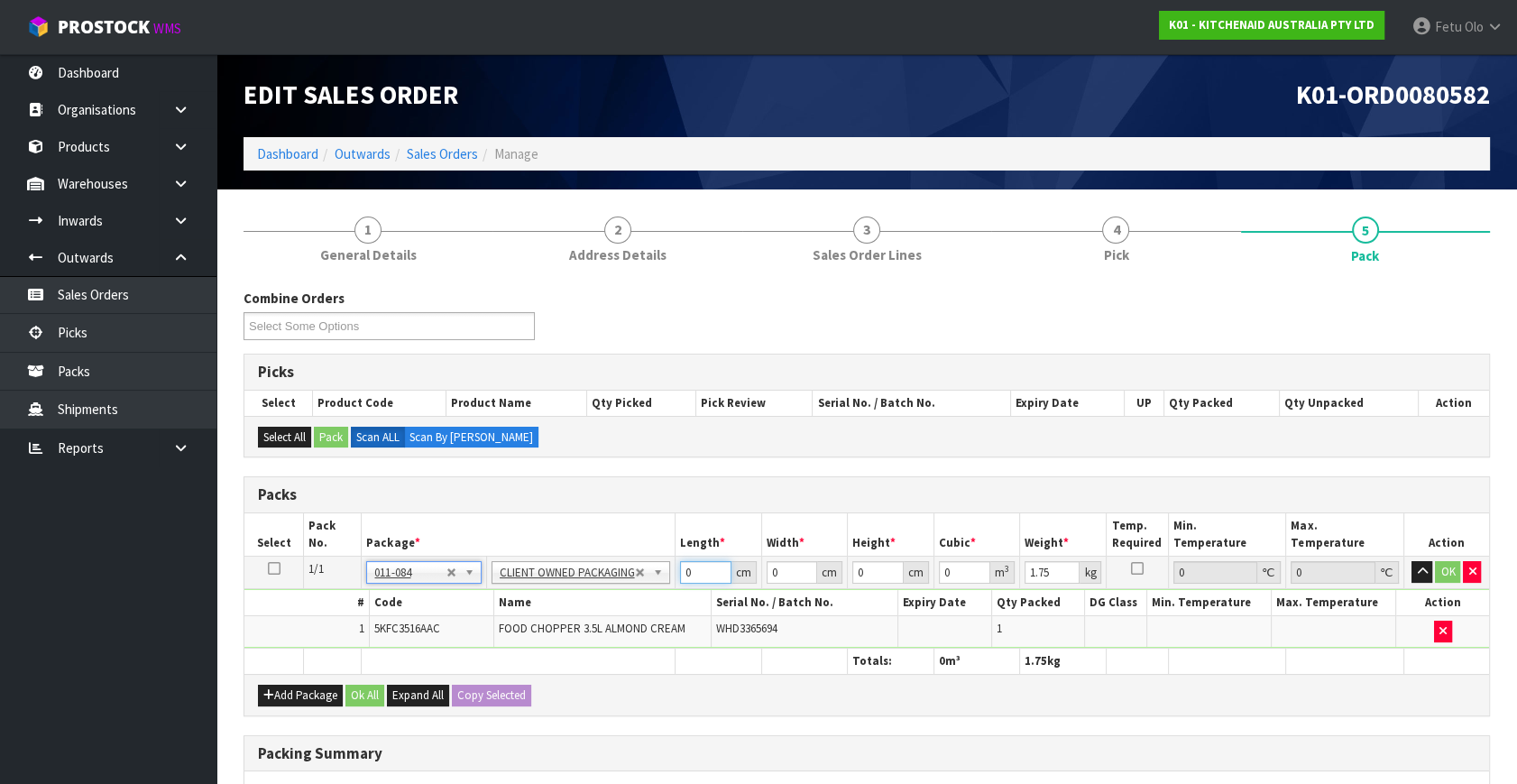
drag, startPoint x: 695, startPoint y: 567, endPoint x: 482, endPoint y: 654, distance: 230.1
click at [482, 654] on table "Select Pack No. Package * Length * Width * Height * Cubic * Weight * Temp. Requ…" at bounding box center [866, 593] width 1245 height 160
click at [690, 571] on input "30" at bounding box center [706, 572] width 51 height 23
click button "OK" at bounding box center [1449, 572] width 25 height 22
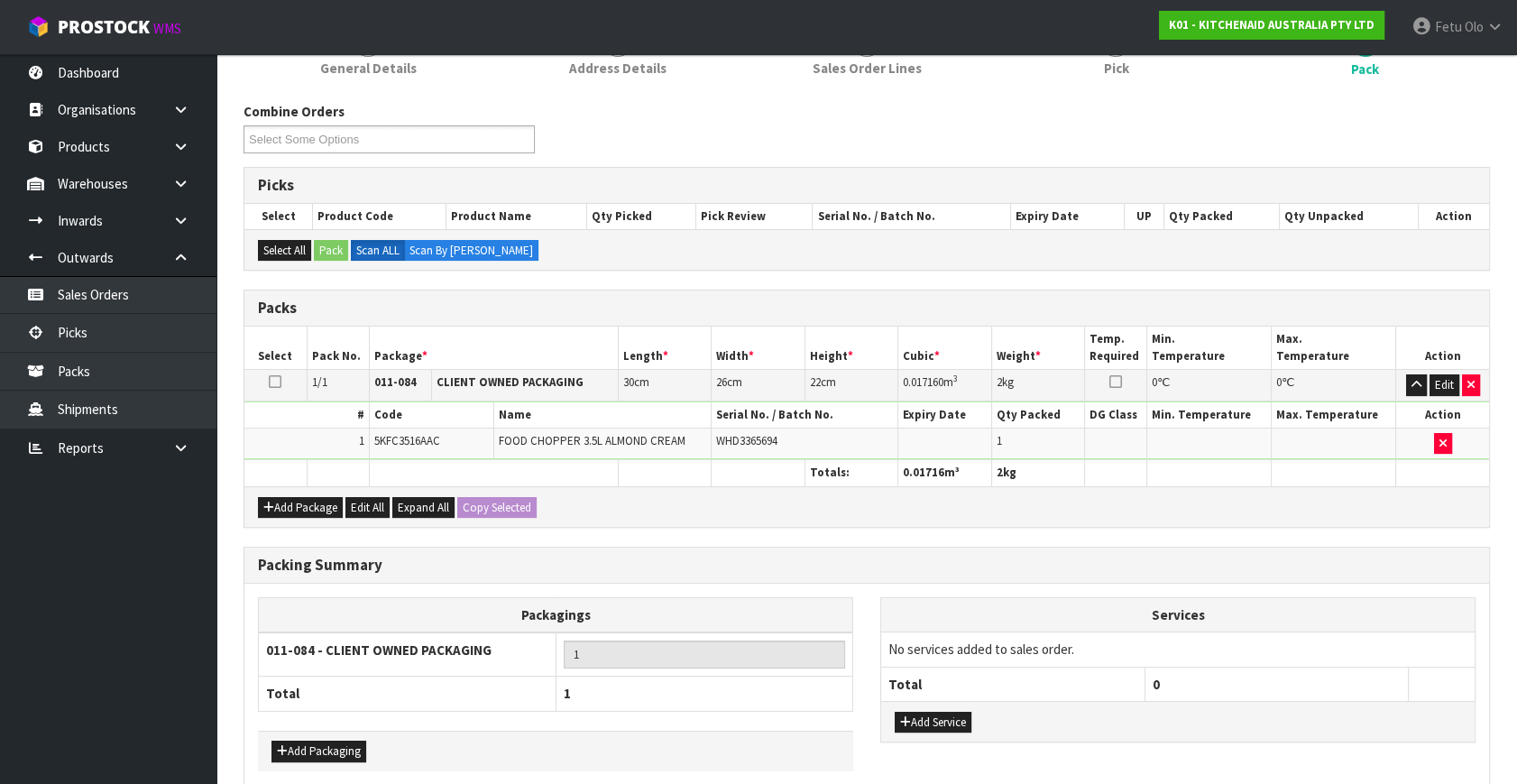
click at [390, 739] on div "Add Packaging" at bounding box center [555, 750] width 596 height 41
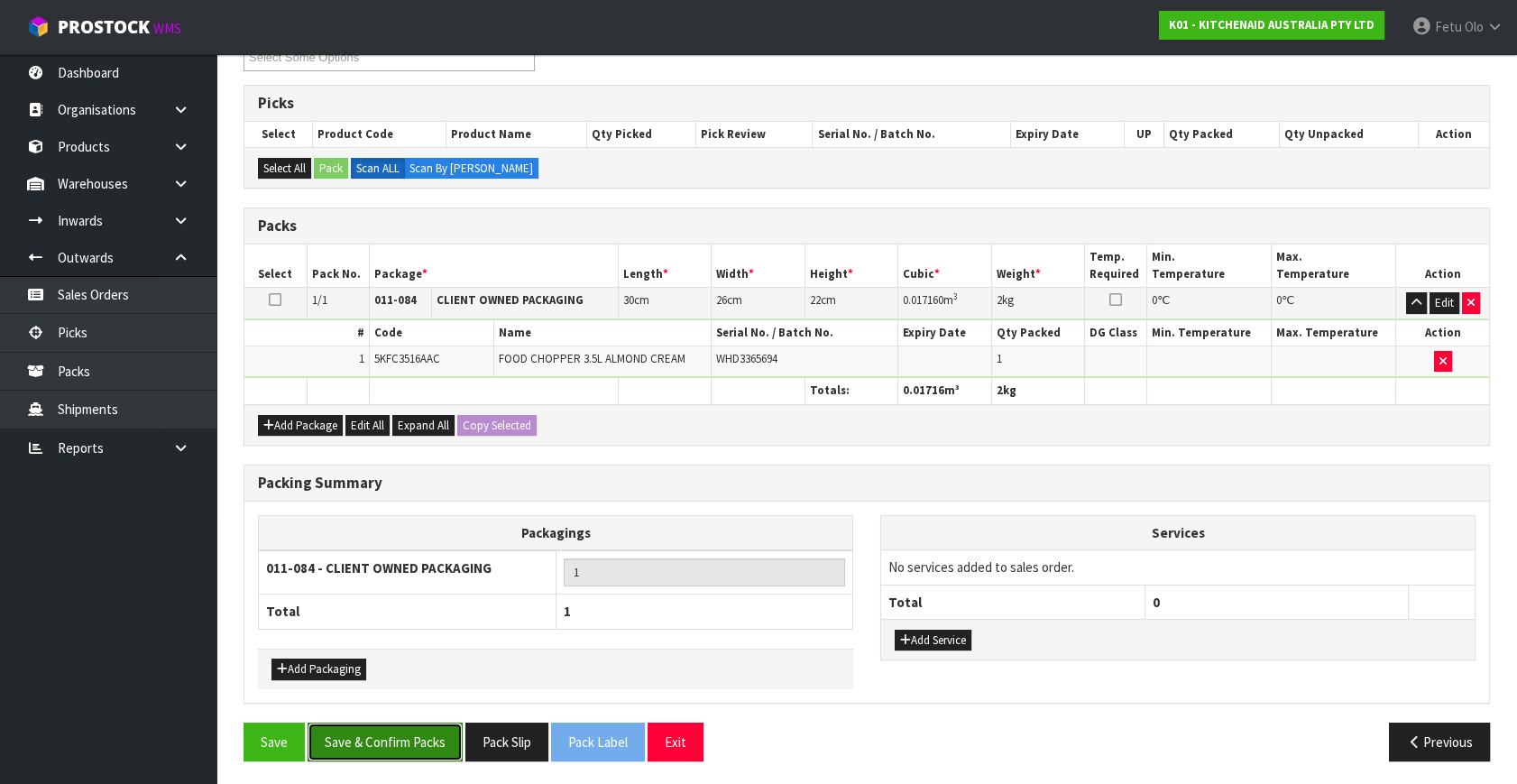
click at [405, 746] on button "Save & Confirm Packs" at bounding box center [385, 741] width 155 height 39
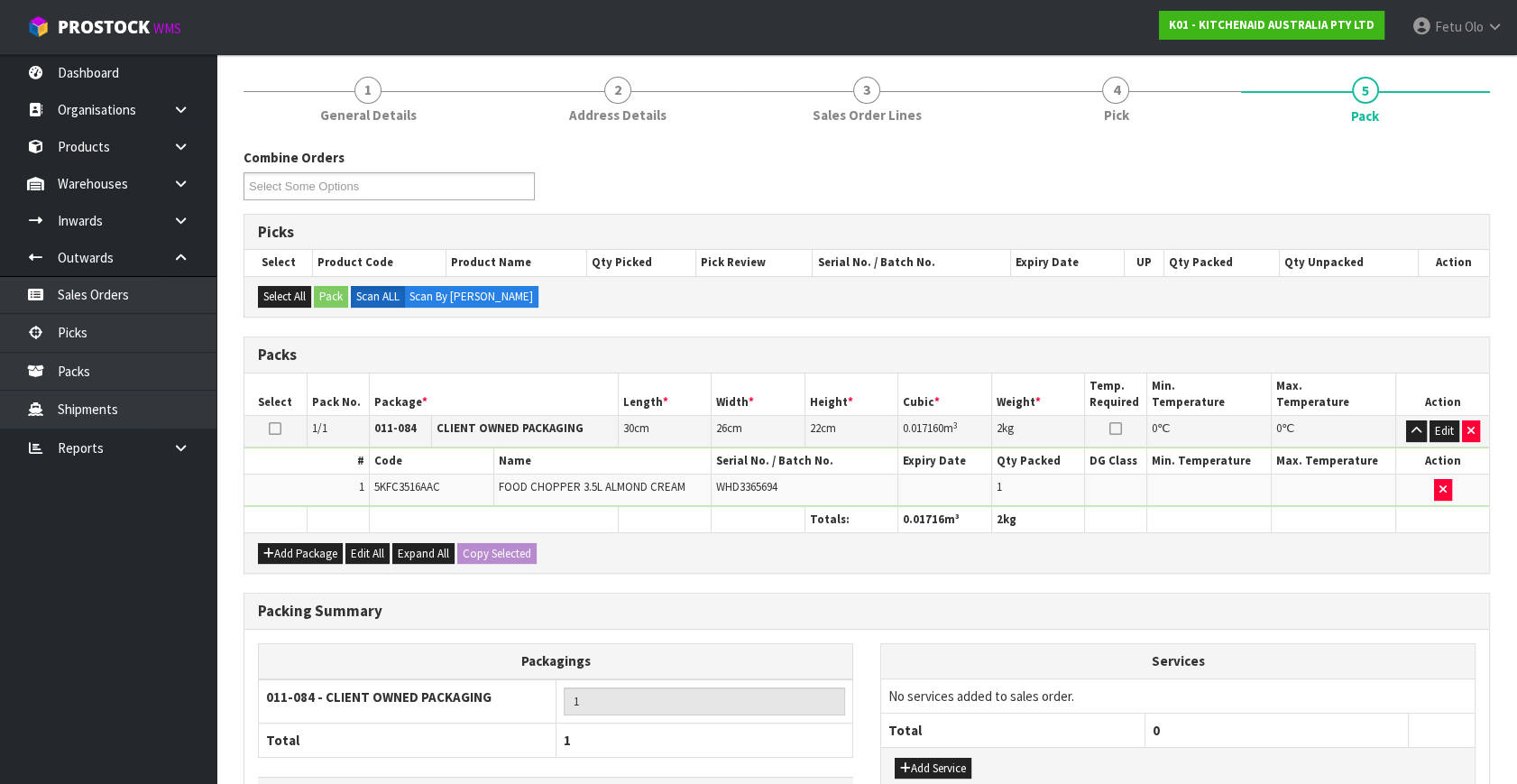
scroll to position [235, 0]
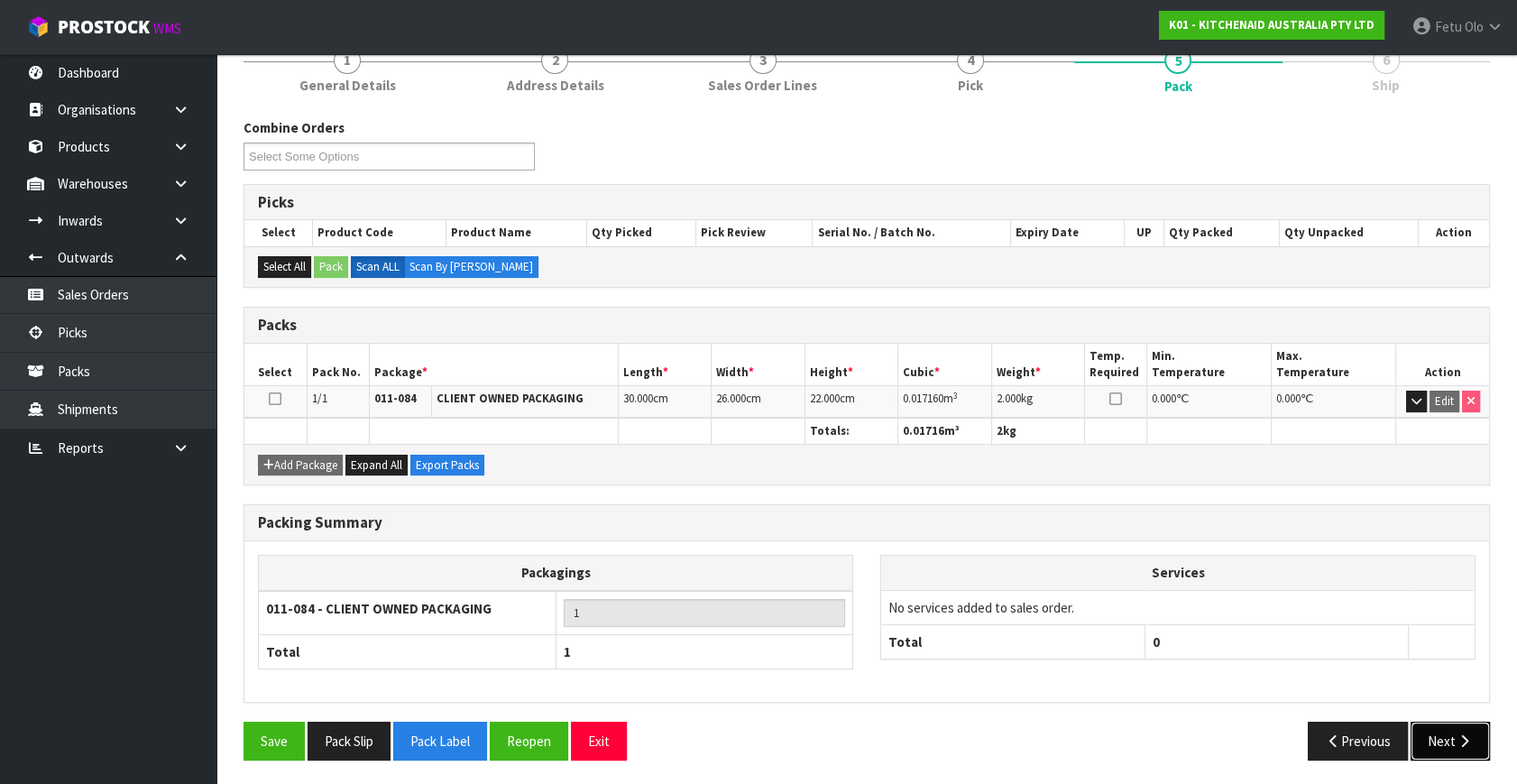
drag, startPoint x: 1455, startPoint y: 737, endPoint x: 1443, endPoint y: 737, distance: 12.0
click at [1443, 737] on button "Next" at bounding box center [1450, 740] width 79 height 39
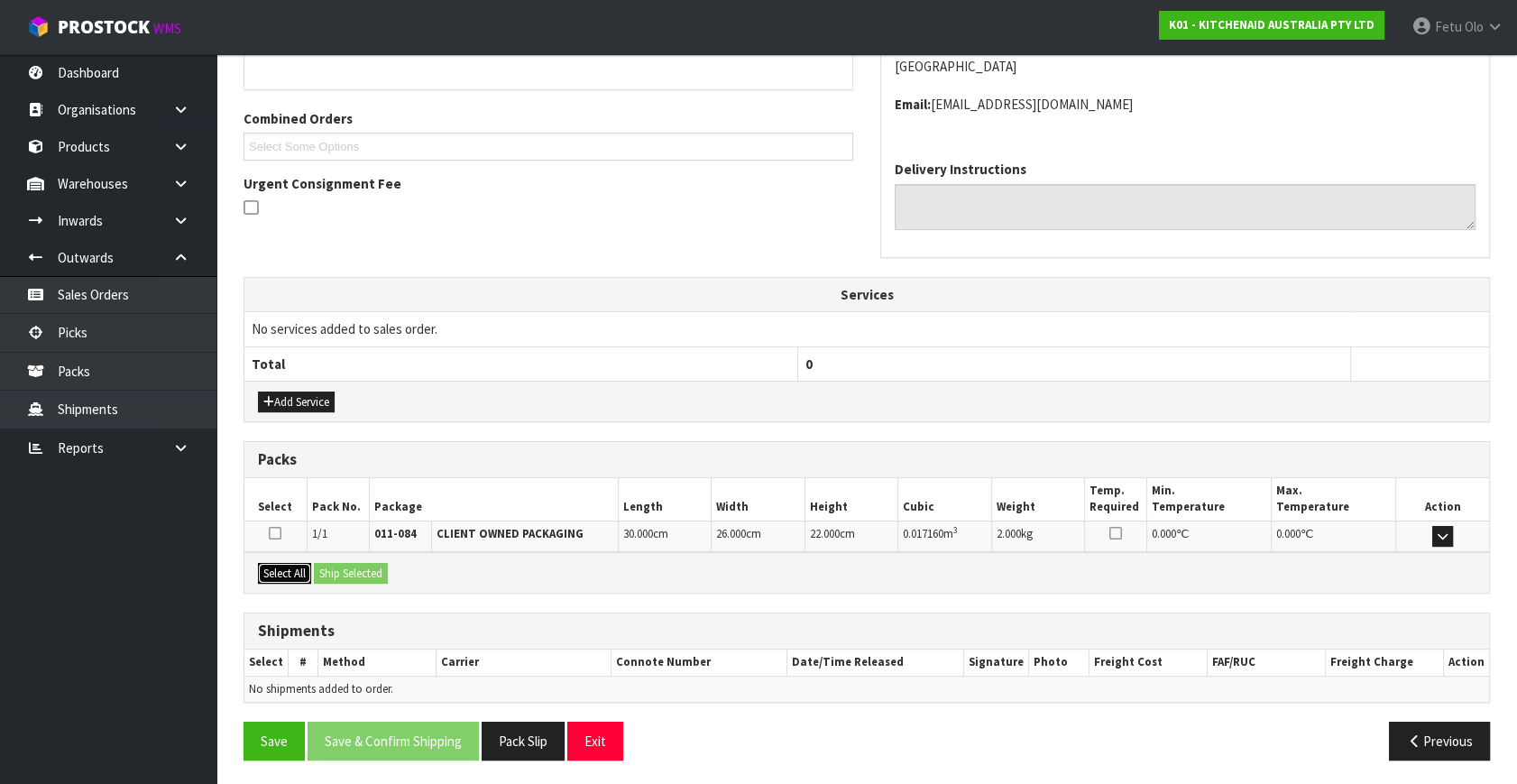
click at [294, 563] on button "Select All" at bounding box center [284, 574] width 53 height 22
click at [321, 563] on button "Ship Selected" at bounding box center [351, 574] width 74 height 22
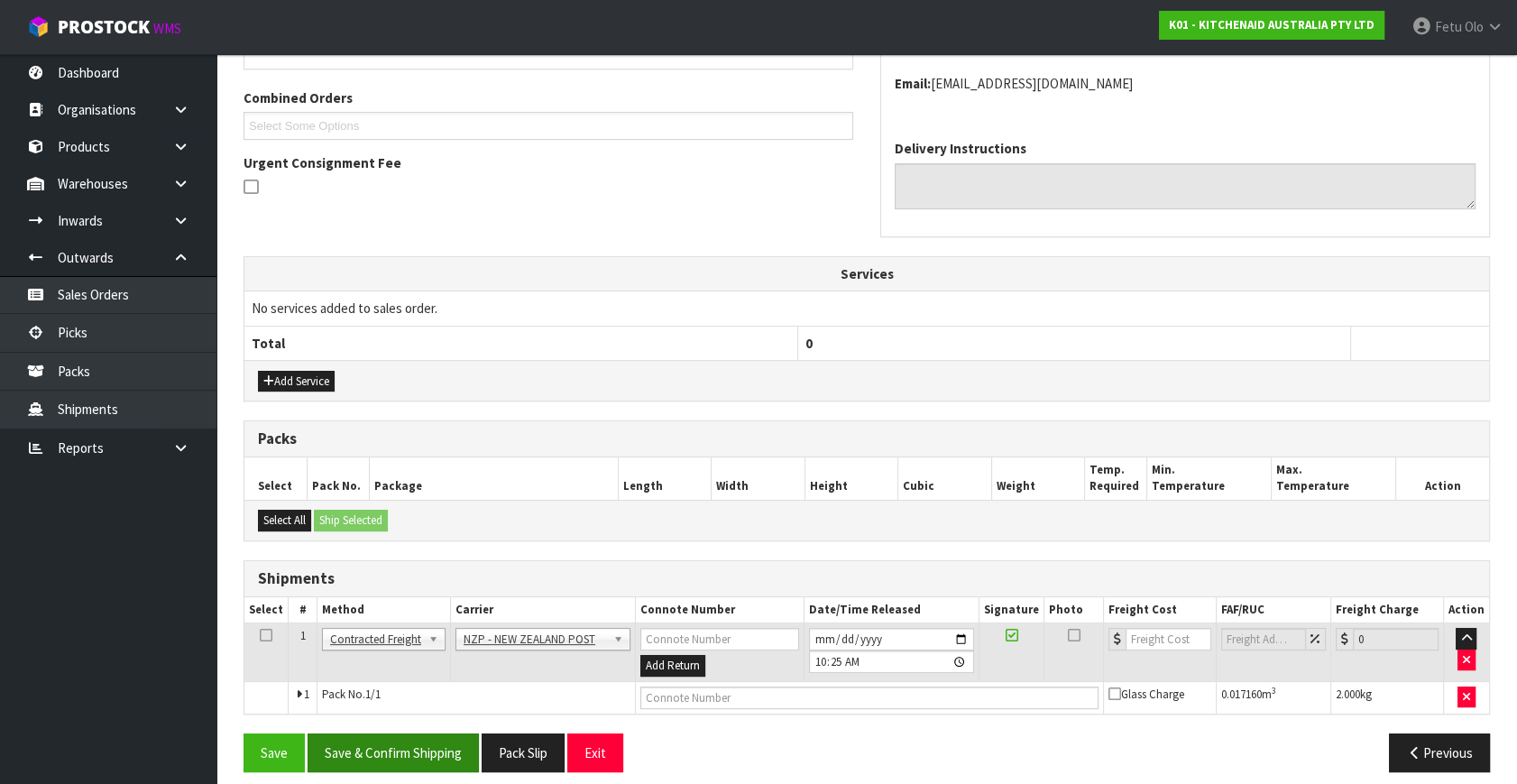
scroll to position [457, 0]
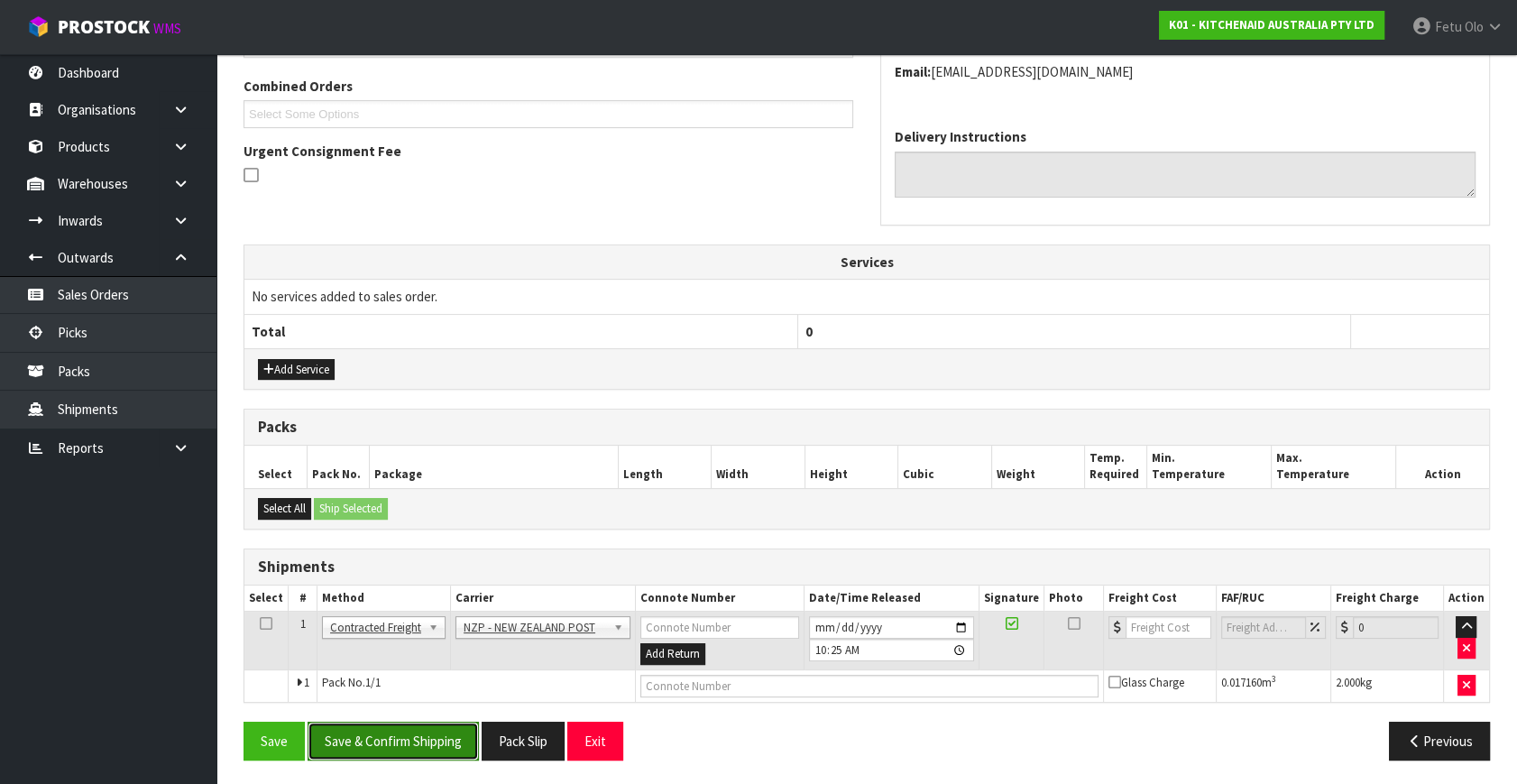
click at [407, 736] on button "Save & Confirm Shipping" at bounding box center [393, 740] width 171 height 39
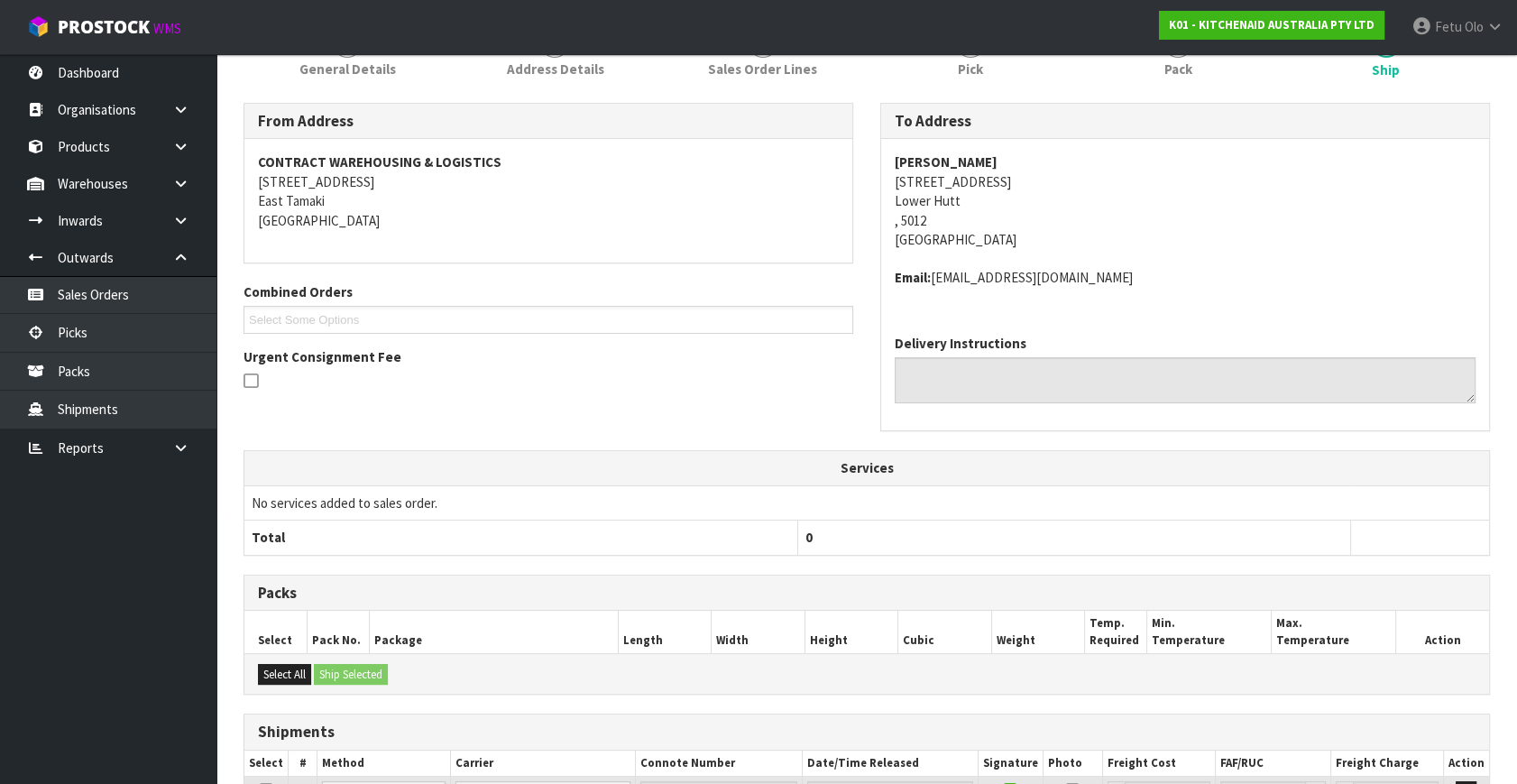
scroll to position [432, 0]
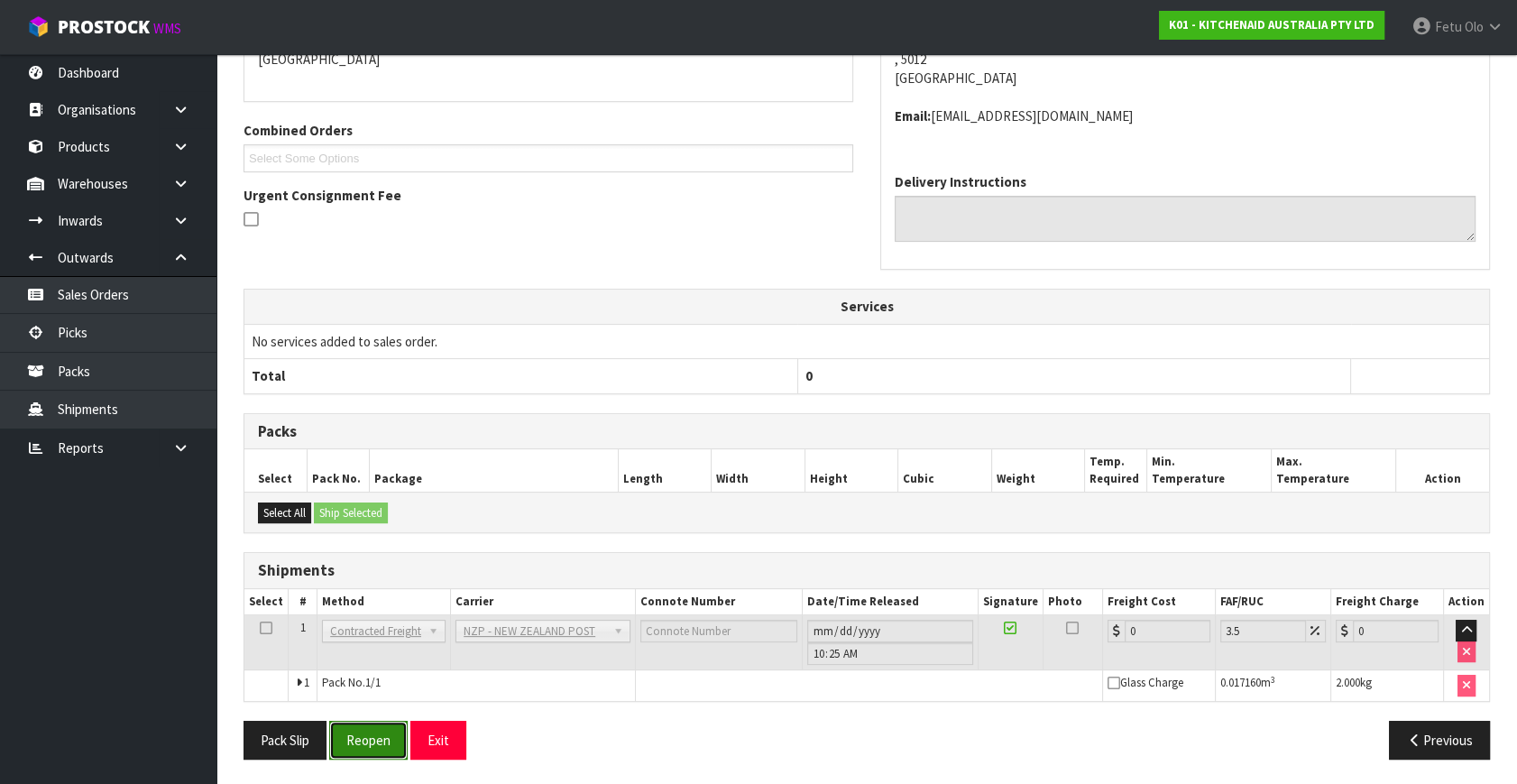
click at [382, 741] on button "Reopen" at bounding box center [368, 739] width 78 height 39
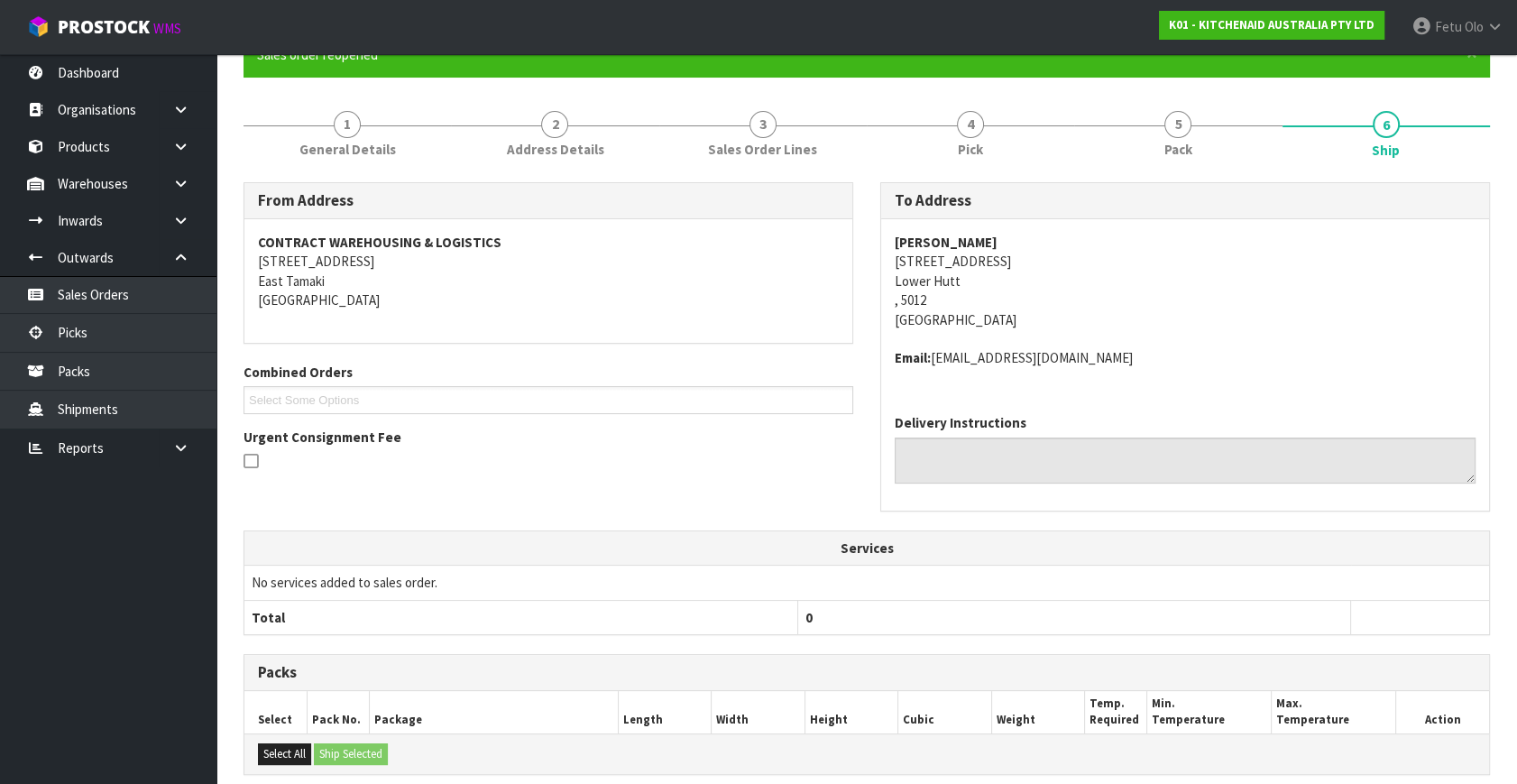
scroll to position [410, 0]
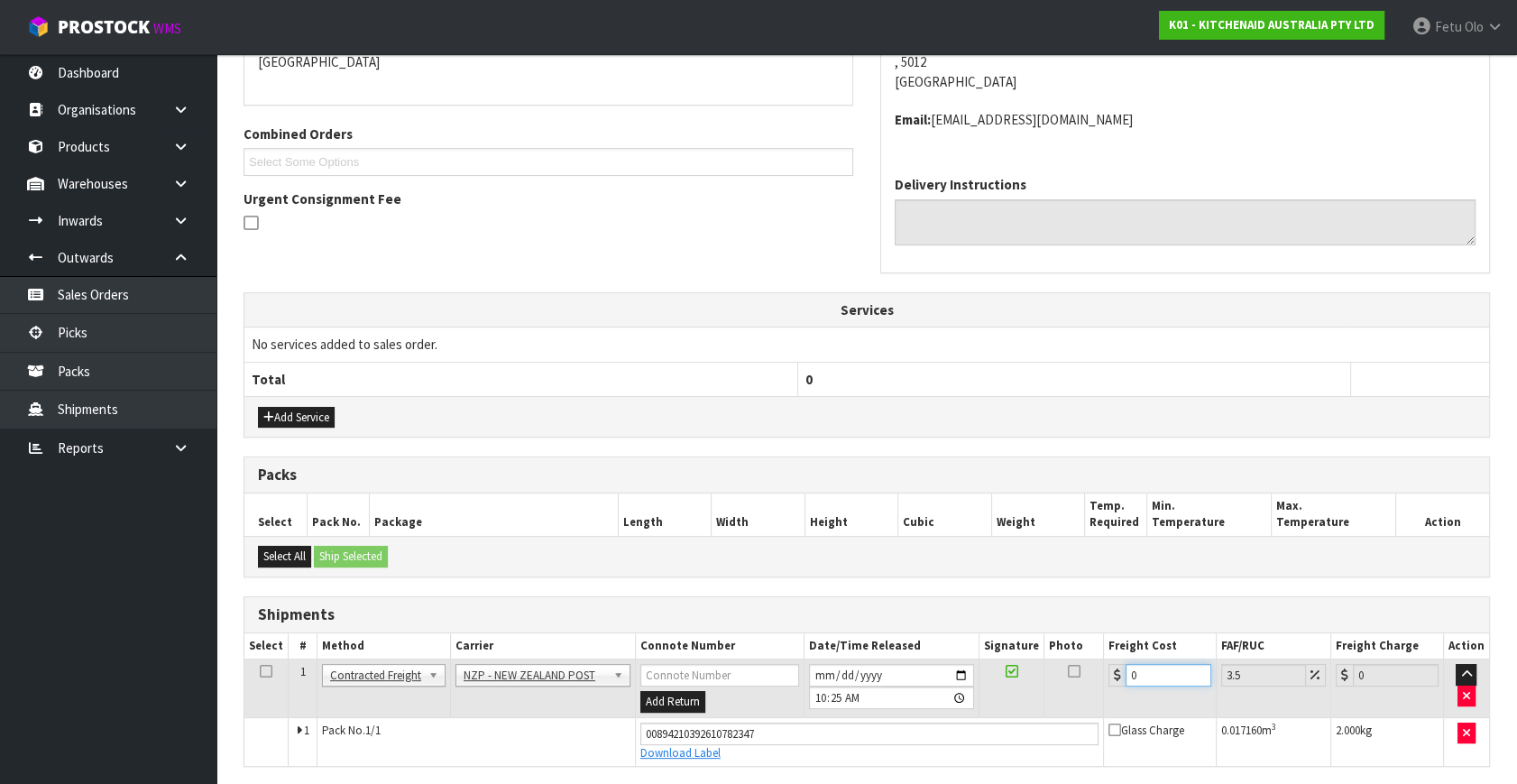
drag, startPoint x: 1053, startPoint y: 677, endPoint x: 1038, endPoint y: 674, distance: 15.3
click at [1047, 677] on tr "1 Client Local Pickup Customer Local Pickup Company Freight Contracted Freight …" at bounding box center [866, 688] width 1245 height 58
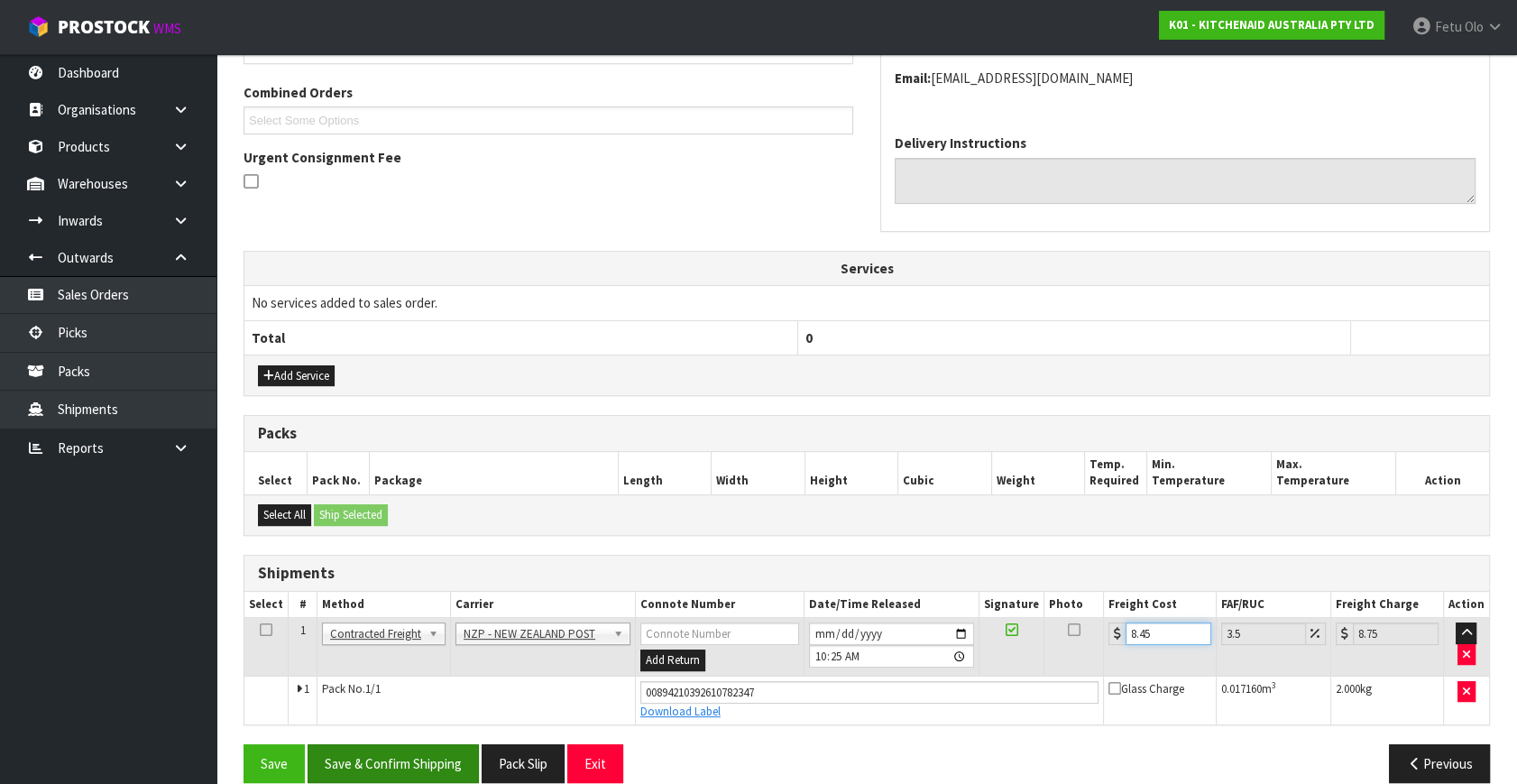
scroll to position [473, 0]
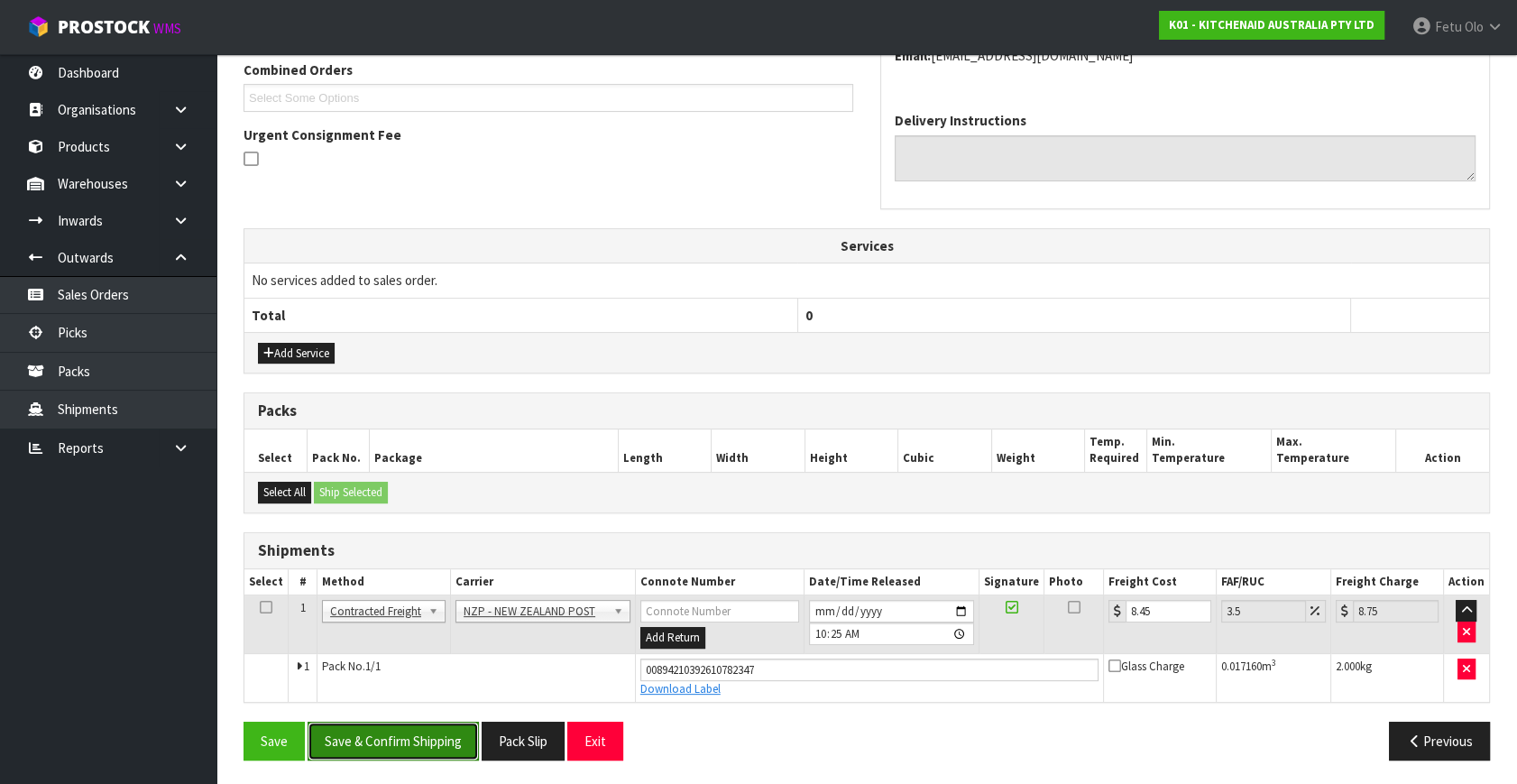
click at [392, 721] on button "Save & Confirm Shipping" at bounding box center [393, 740] width 171 height 39
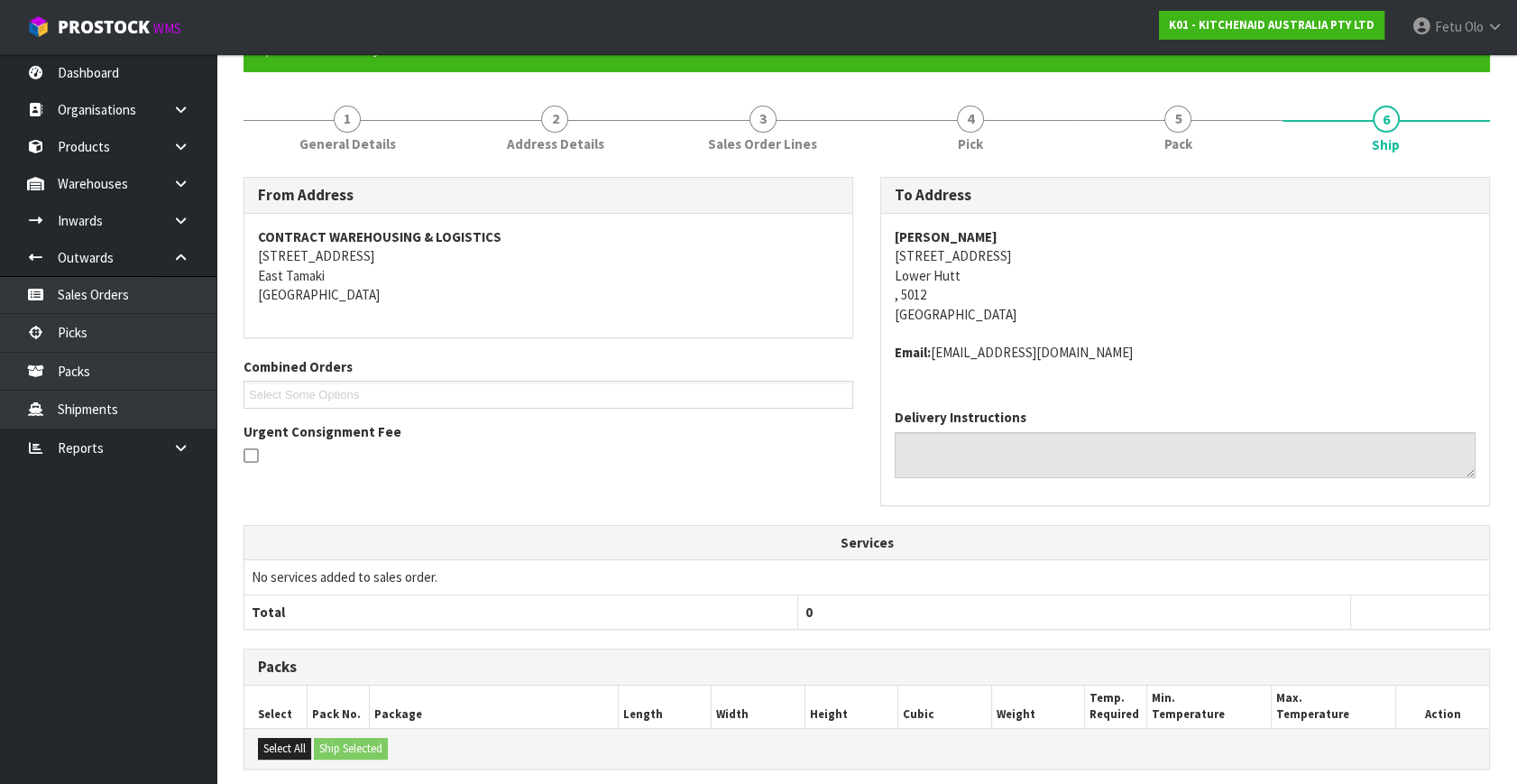
scroll to position [0, 0]
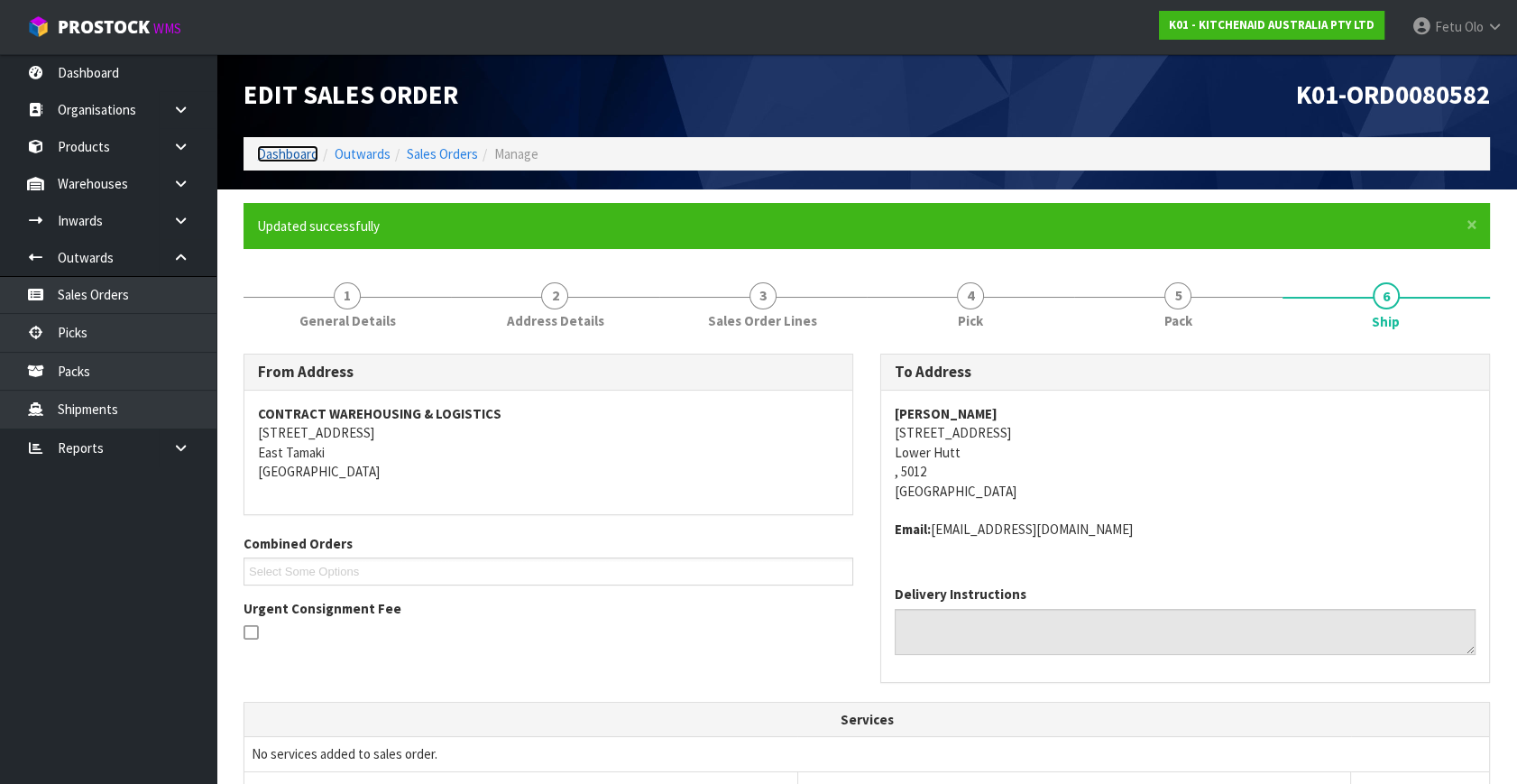
click at [285, 148] on link "Dashboard" at bounding box center [287, 153] width 61 height 17
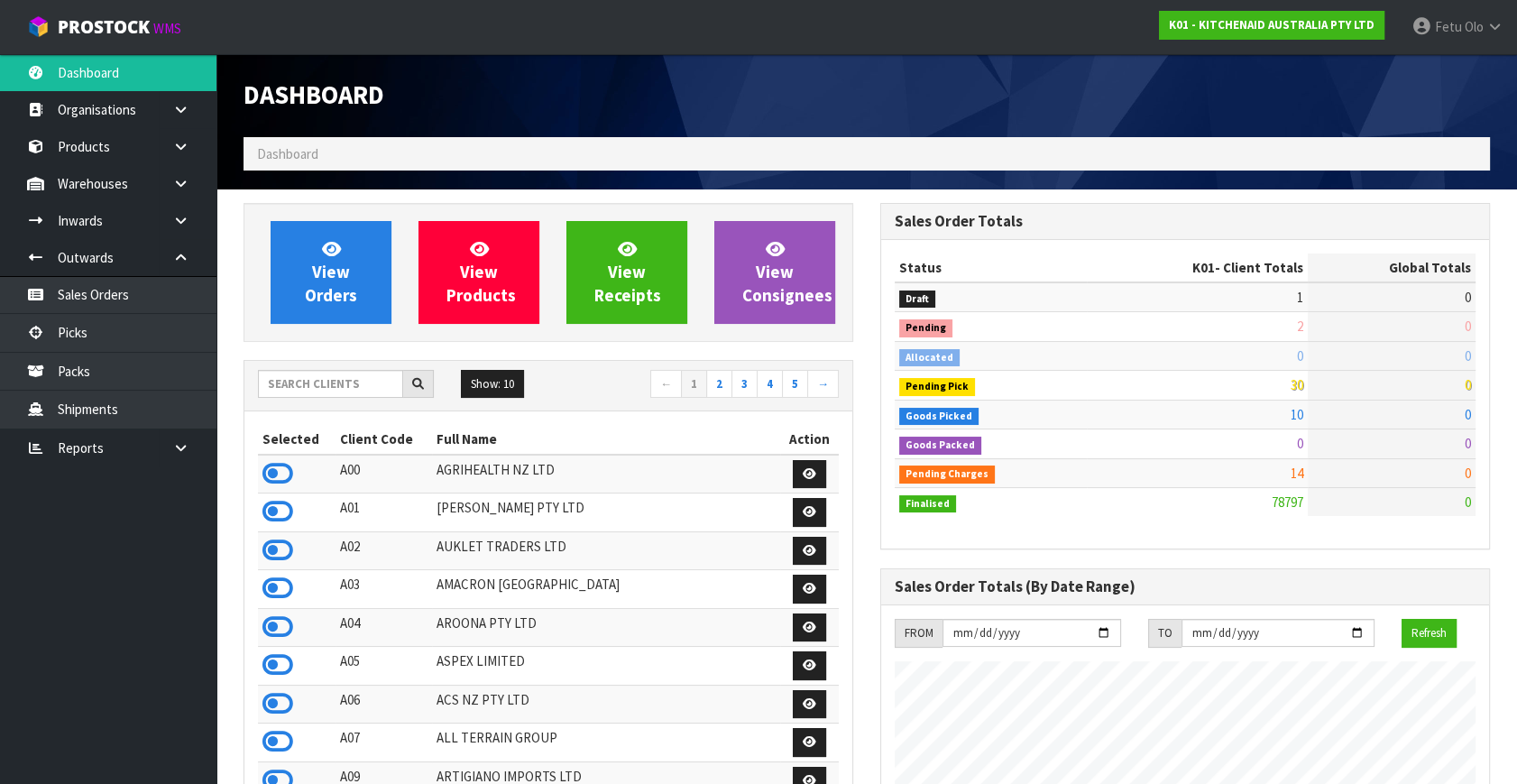
scroll to position [1363, 636]
click at [111, 329] on link "Picks" at bounding box center [108, 332] width 217 height 37
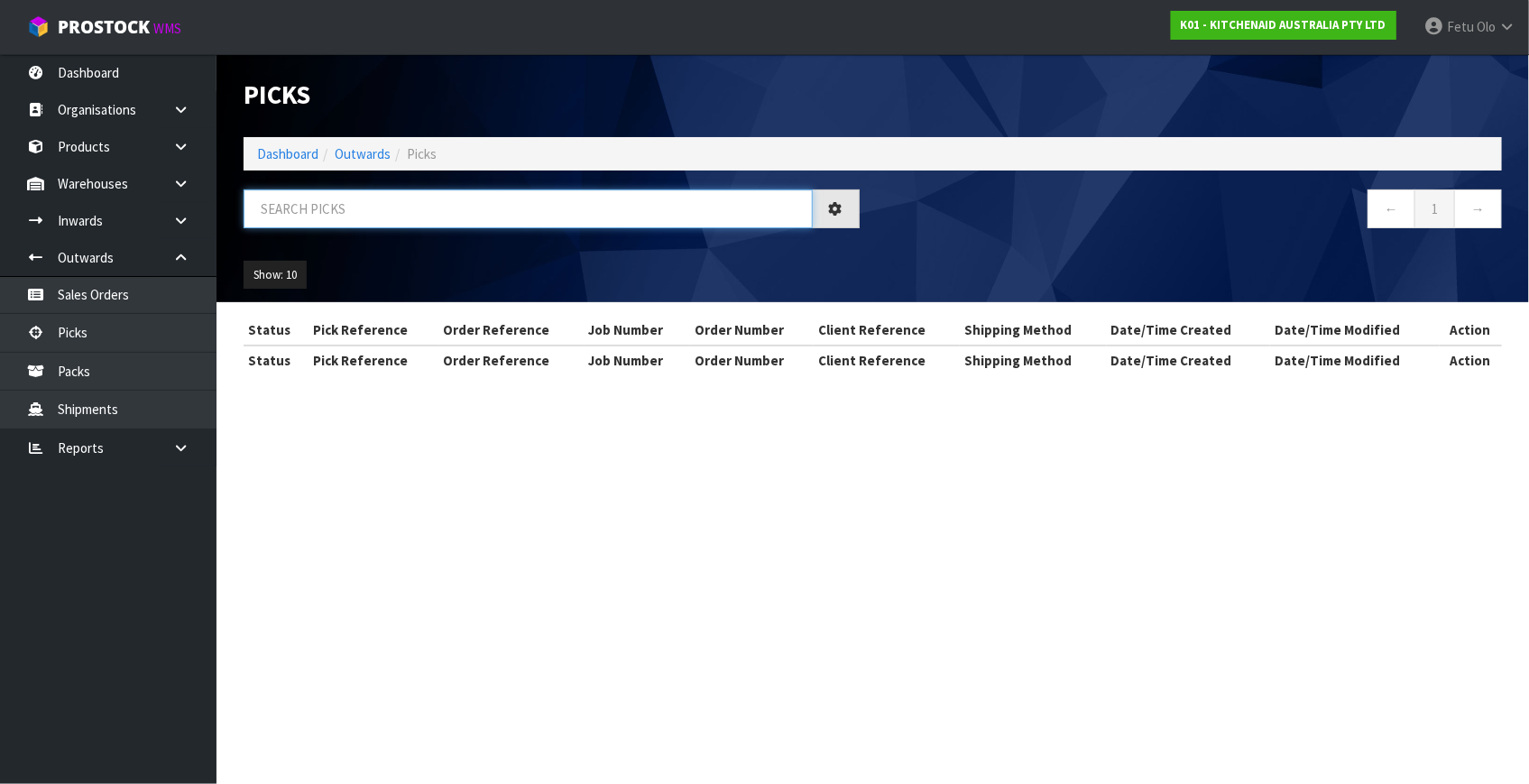
click at [520, 209] on input "text" at bounding box center [527, 209] width 569 height 39
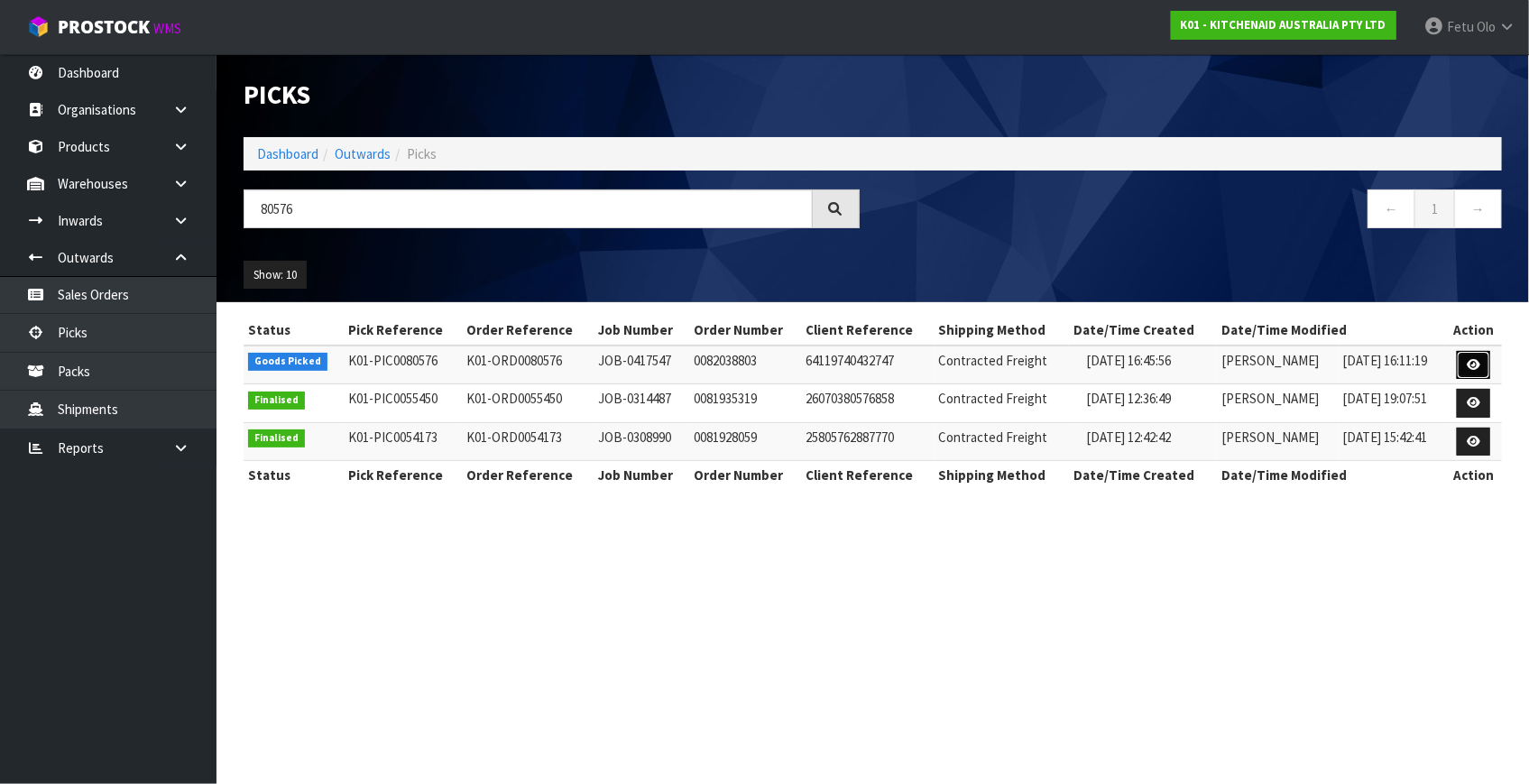
click at [1474, 370] on link at bounding box center [1473, 365] width 34 height 29
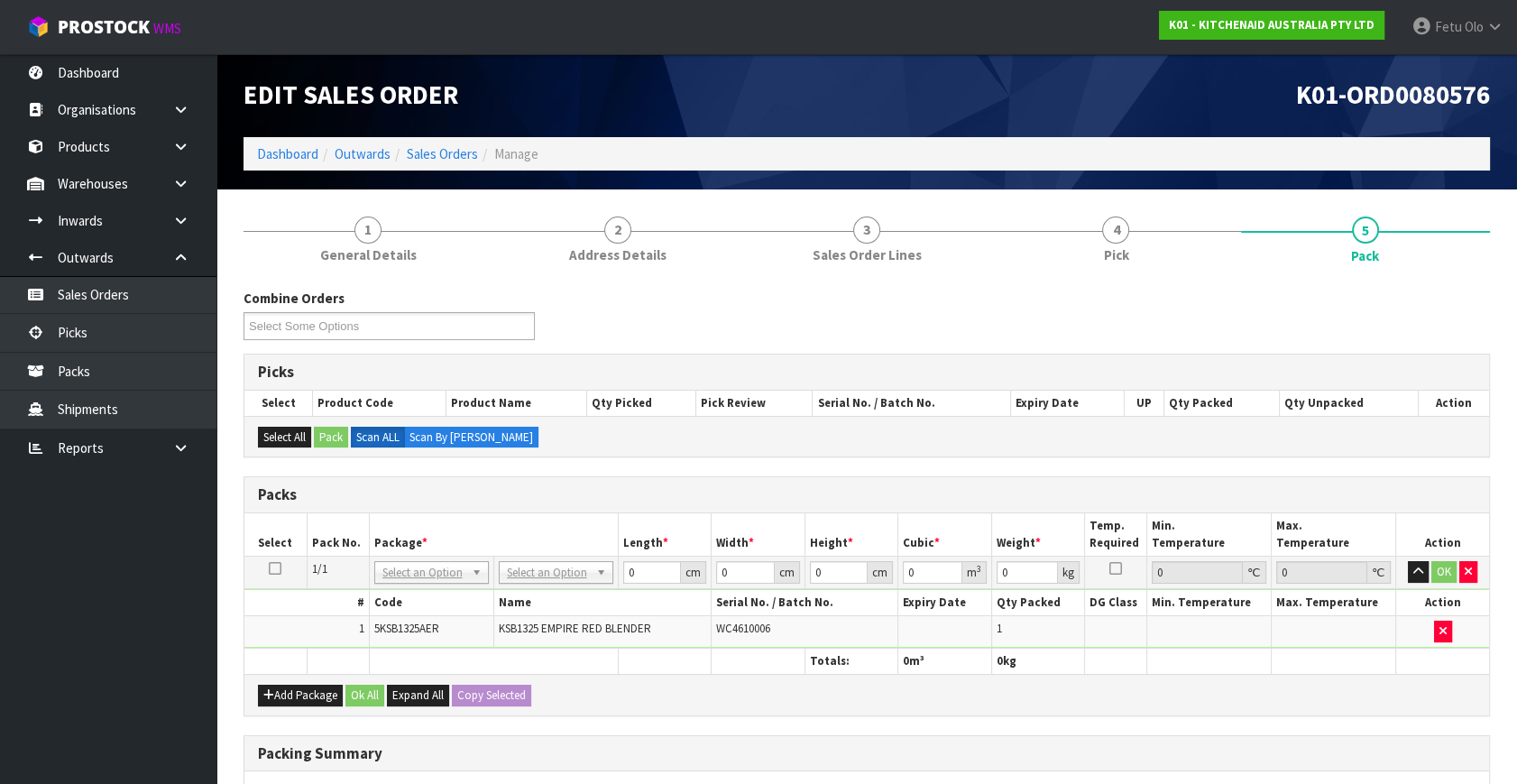
drag, startPoint x: 412, startPoint y: 579, endPoint x: 414, endPoint y: 590, distance: 11.2
click at [414, 590] on input "text" at bounding box center [431, 596] width 106 height 23
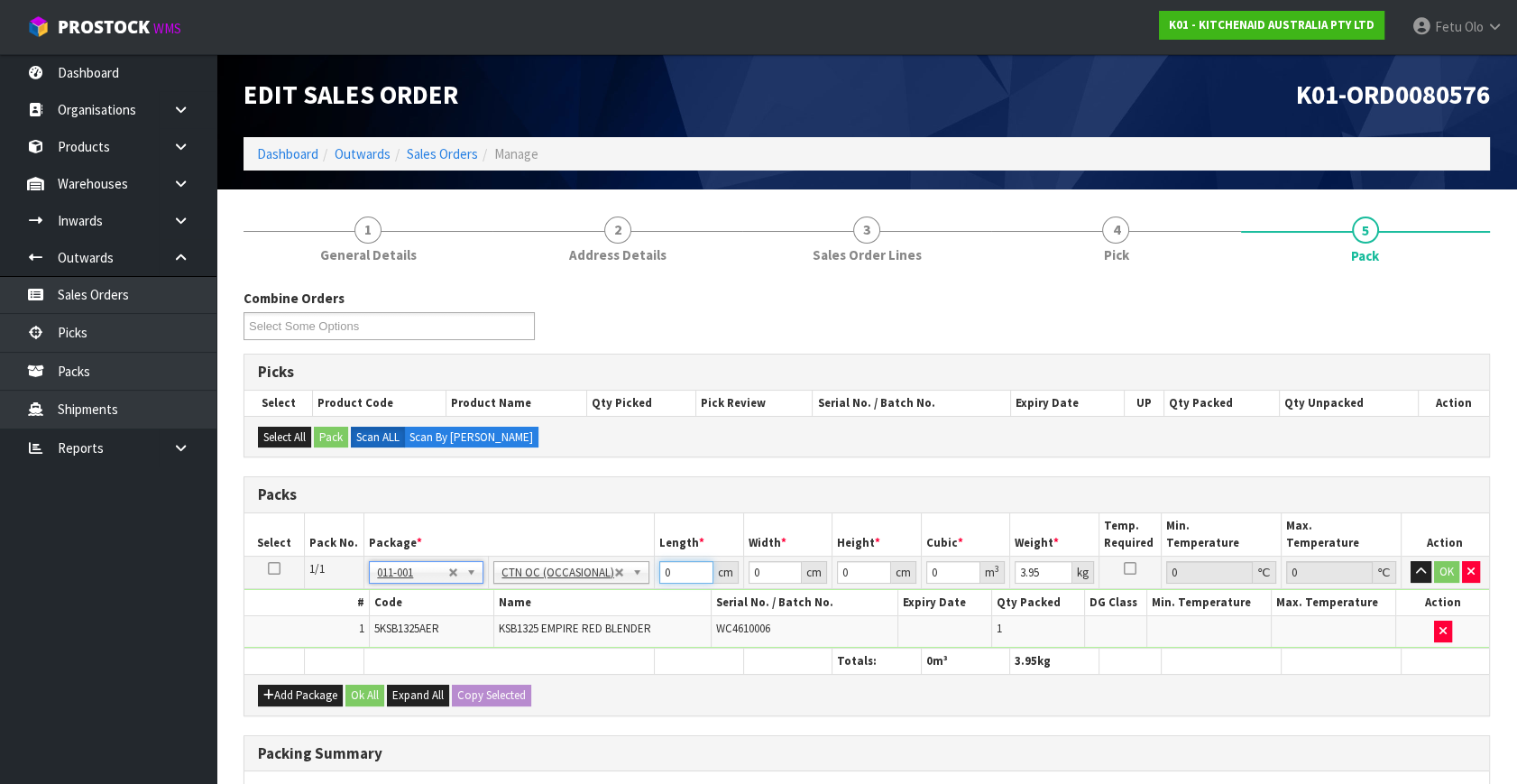
drag, startPoint x: 676, startPoint y: 568, endPoint x: 479, endPoint y: 652, distance: 214.2
click at [479, 652] on table "Select Pack No. Package * Length * Width * Height * Cubic * Weight * Temp. Requ…" at bounding box center [866, 593] width 1245 height 160
click button "OK" at bounding box center [1447, 572] width 25 height 22
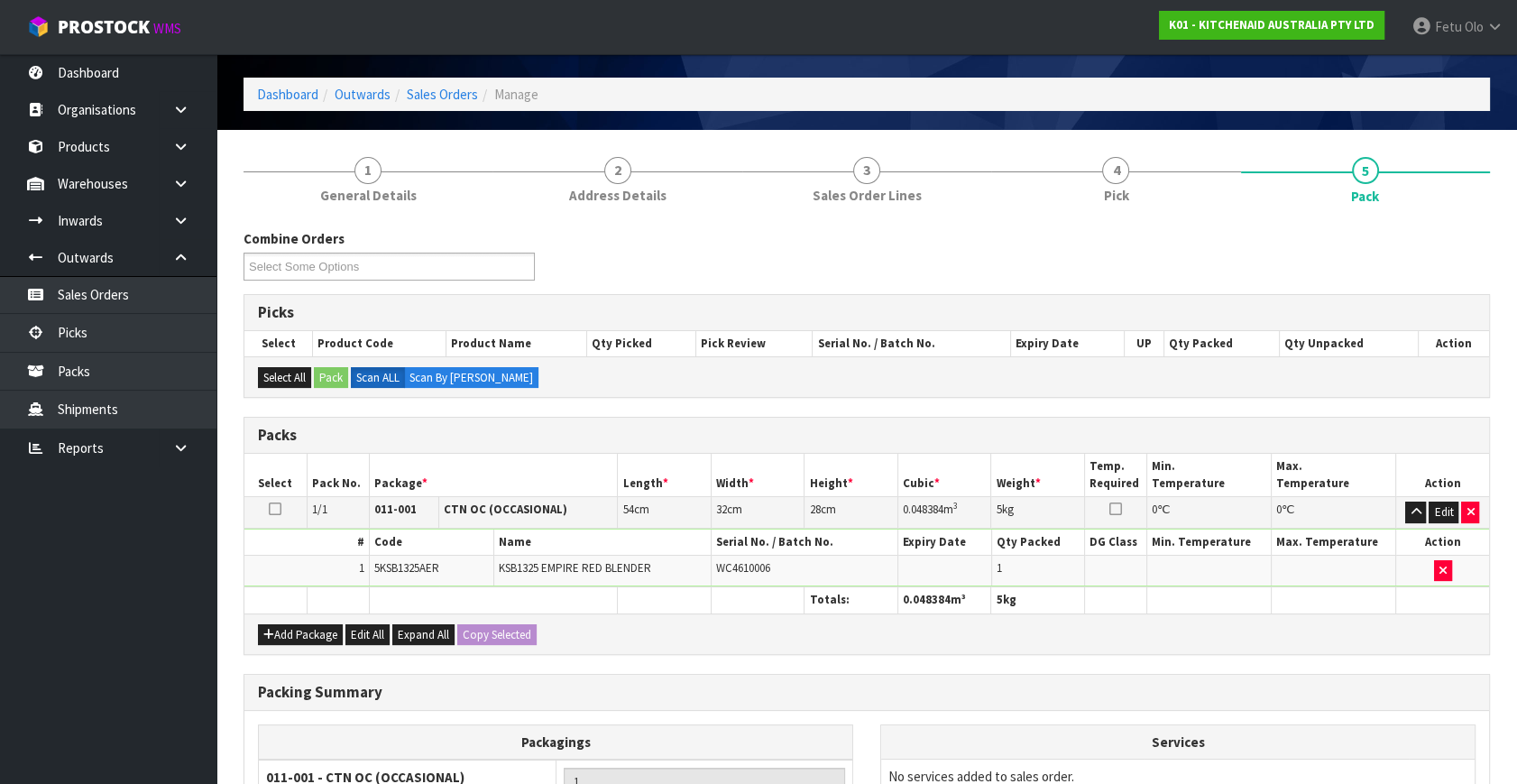
scroll to position [269, 0]
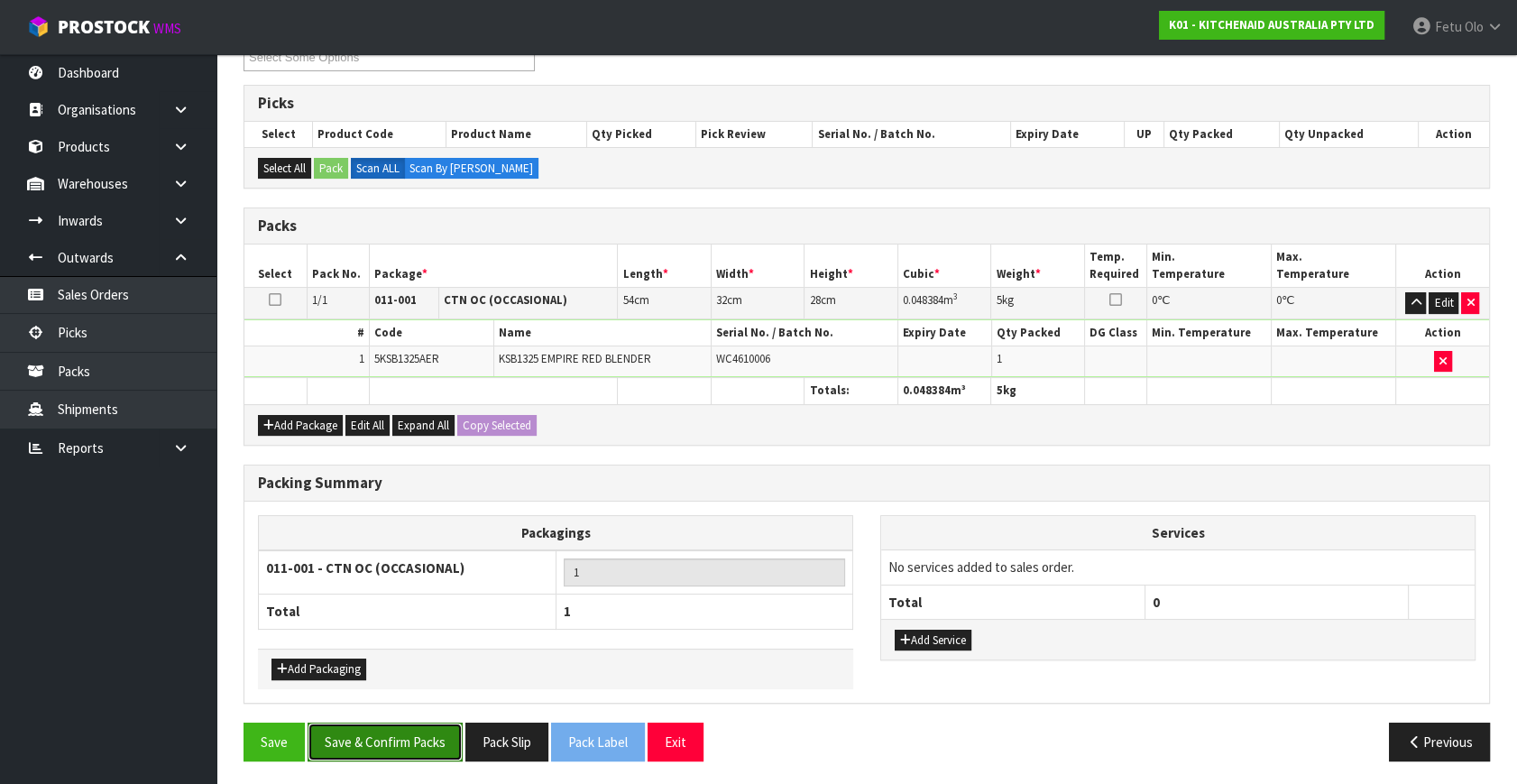
click at [402, 739] on button "Save & Confirm Packs" at bounding box center [385, 741] width 155 height 39
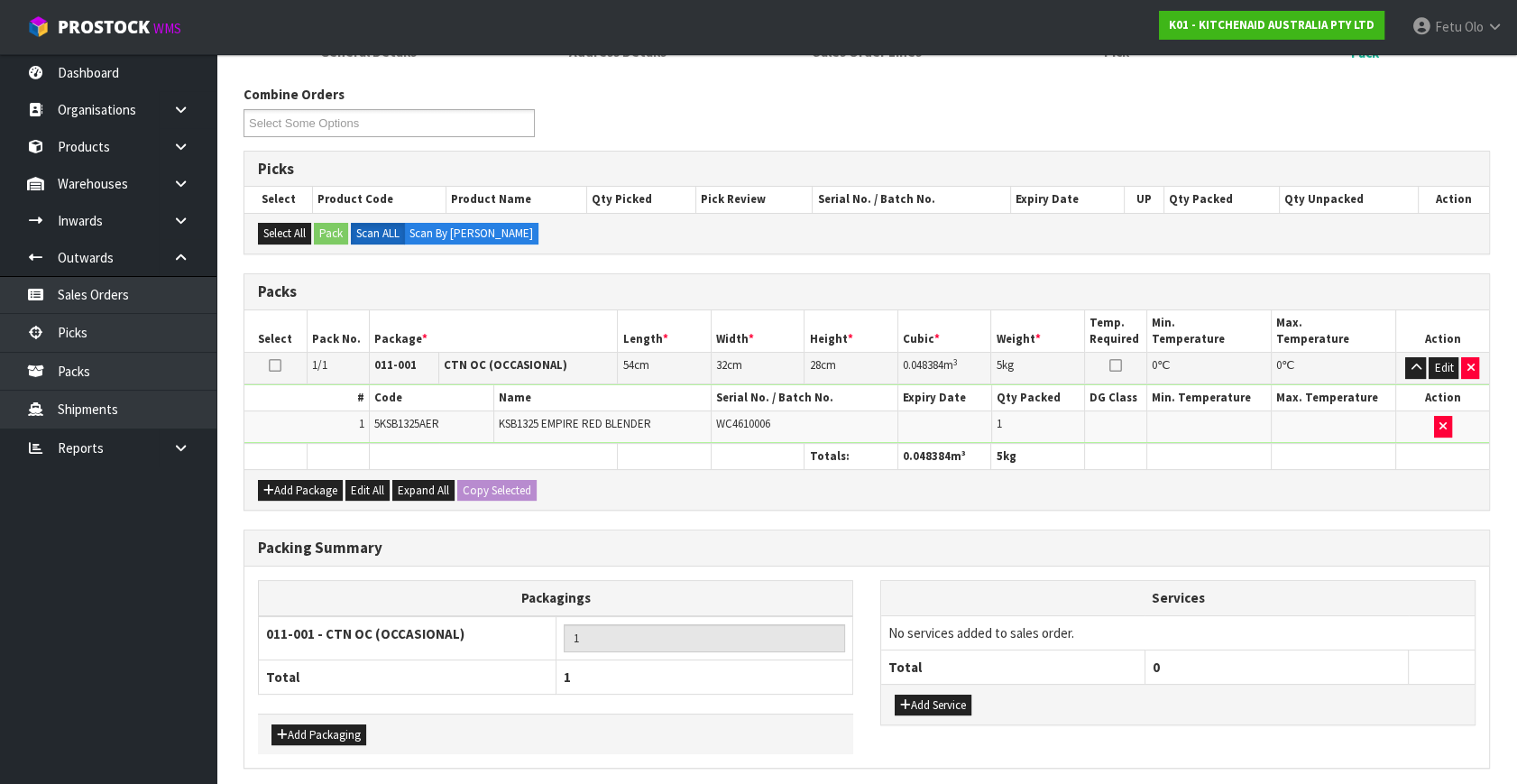
scroll to position [0, 0]
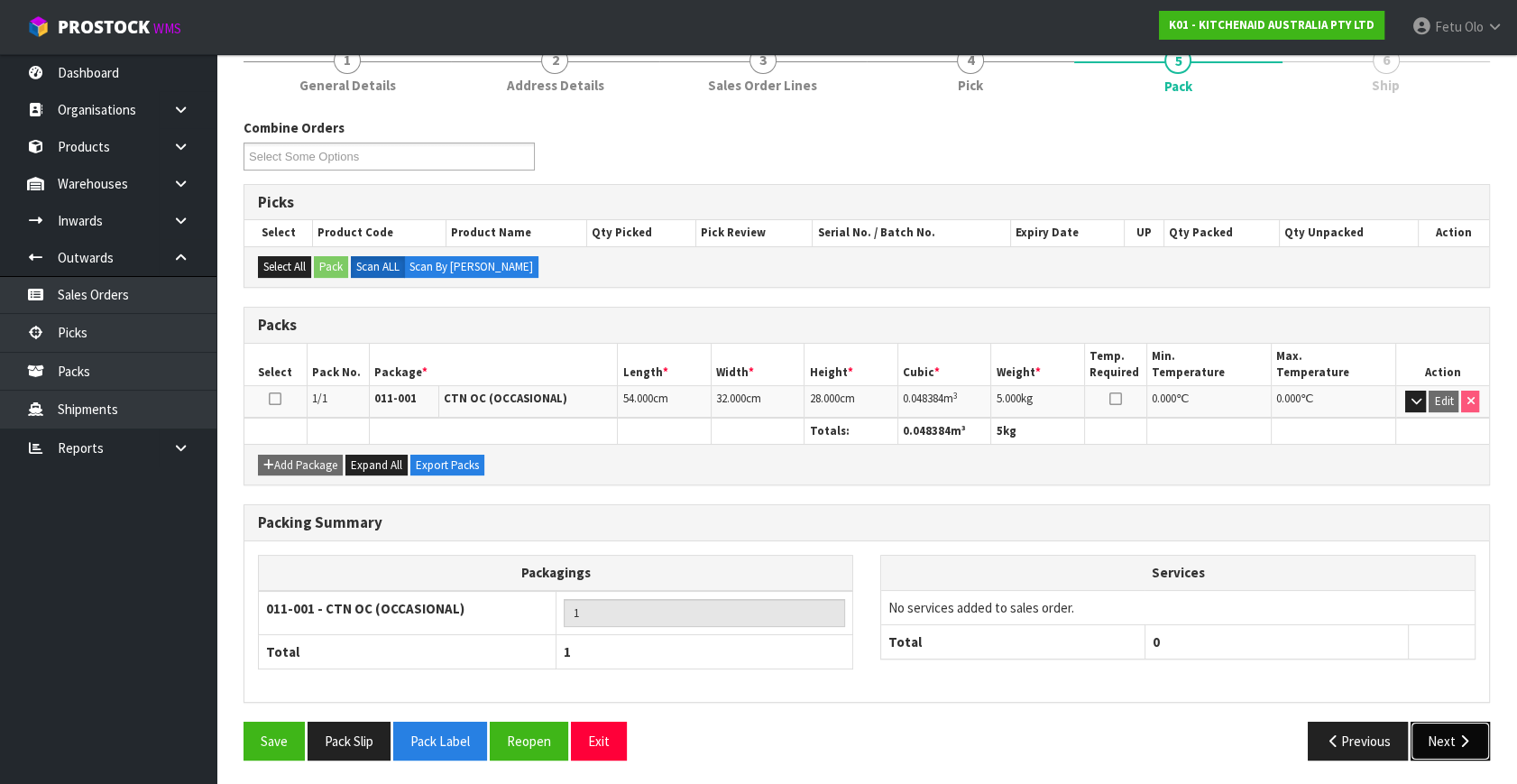
click at [1441, 728] on button "Next" at bounding box center [1450, 740] width 79 height 39
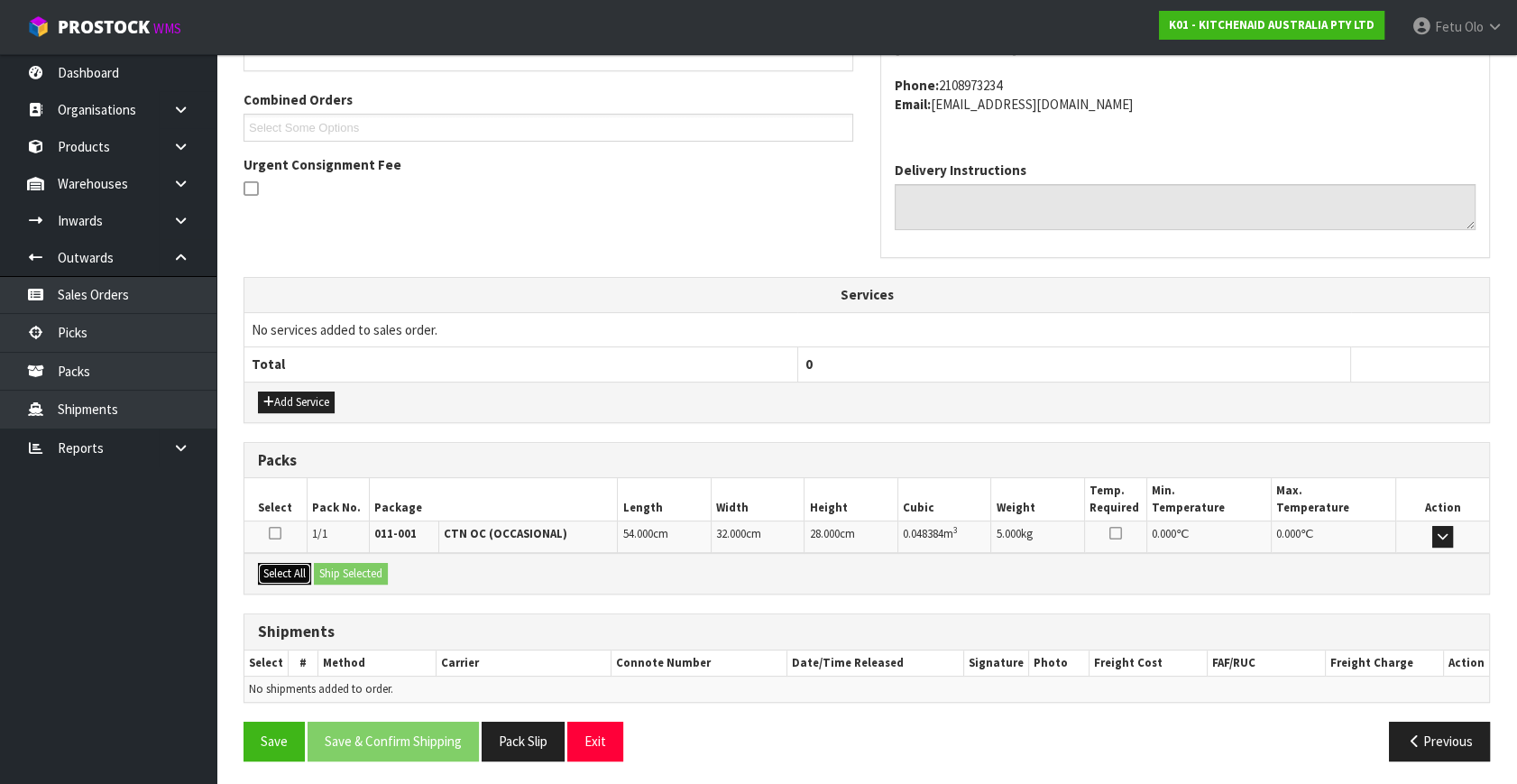
click at [311, 571] on button "Select All" at bounding box center [284, 574] width 53 height 22
click at [342, 566] on button "Ship Selected" at bounding box center [351, 574] width 74 height 22
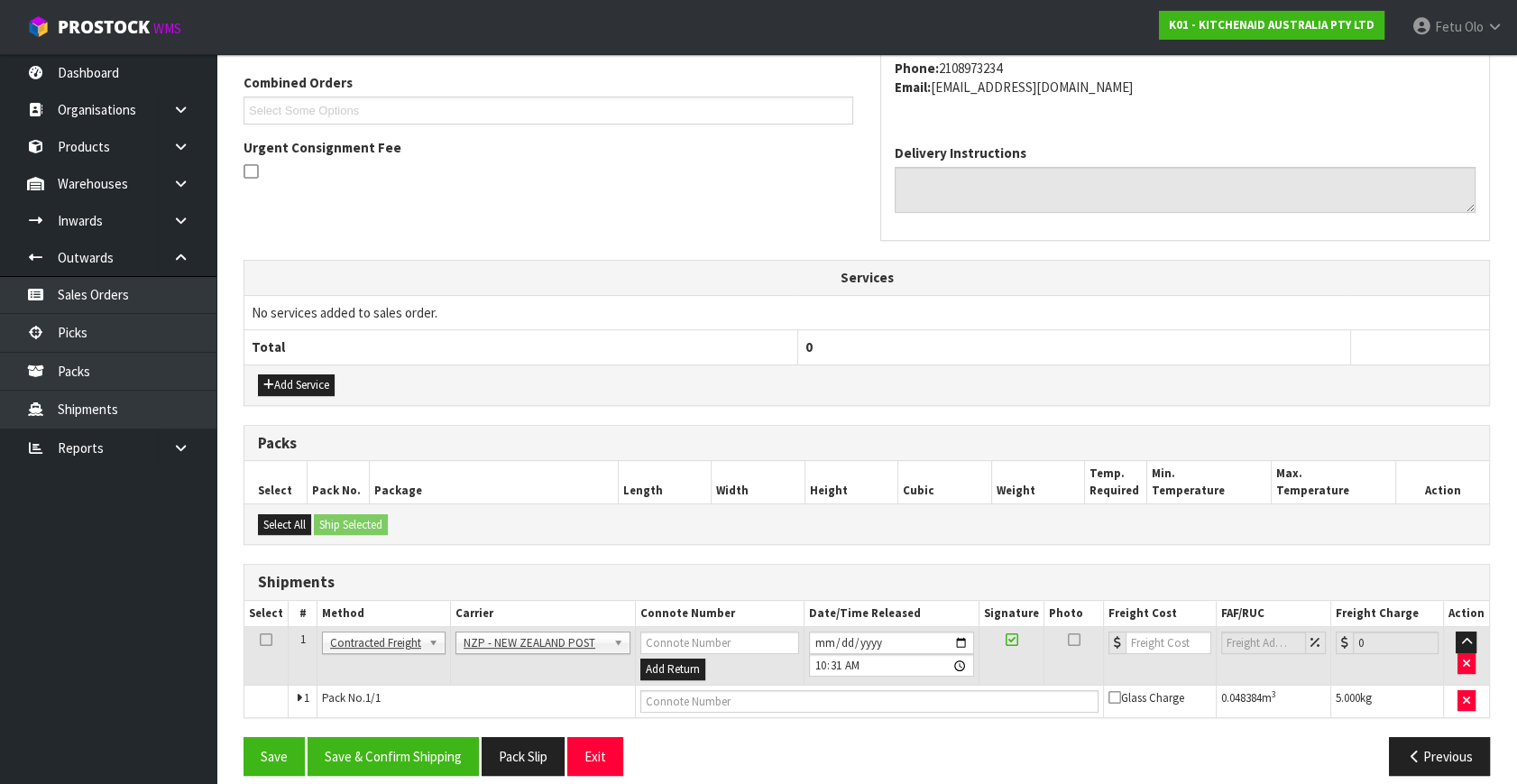
scroll to position [476, 0]
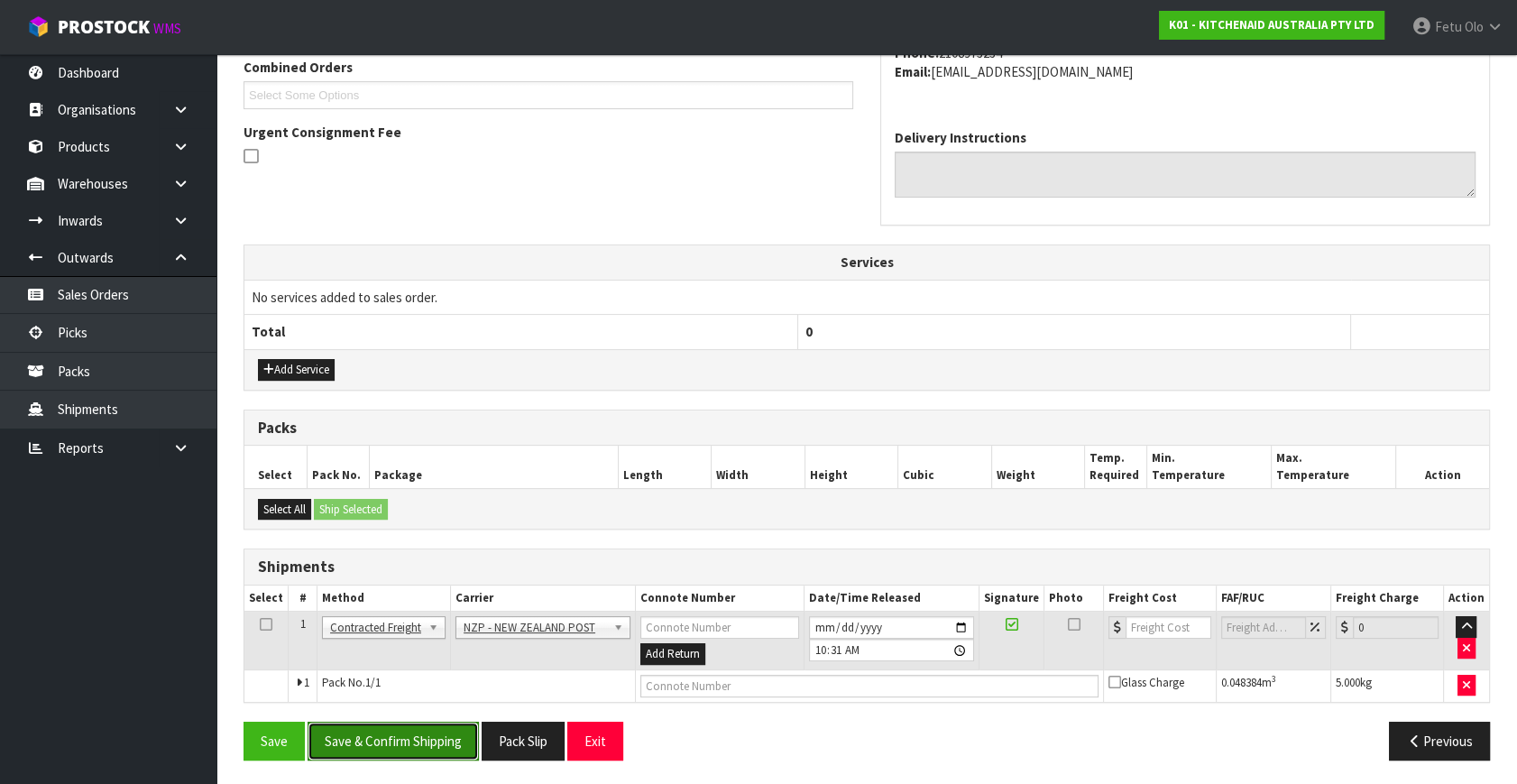
click at [400, 732] on button "Save & Confirm Shipping" at bounding box center [393, 740] width 171 height 39
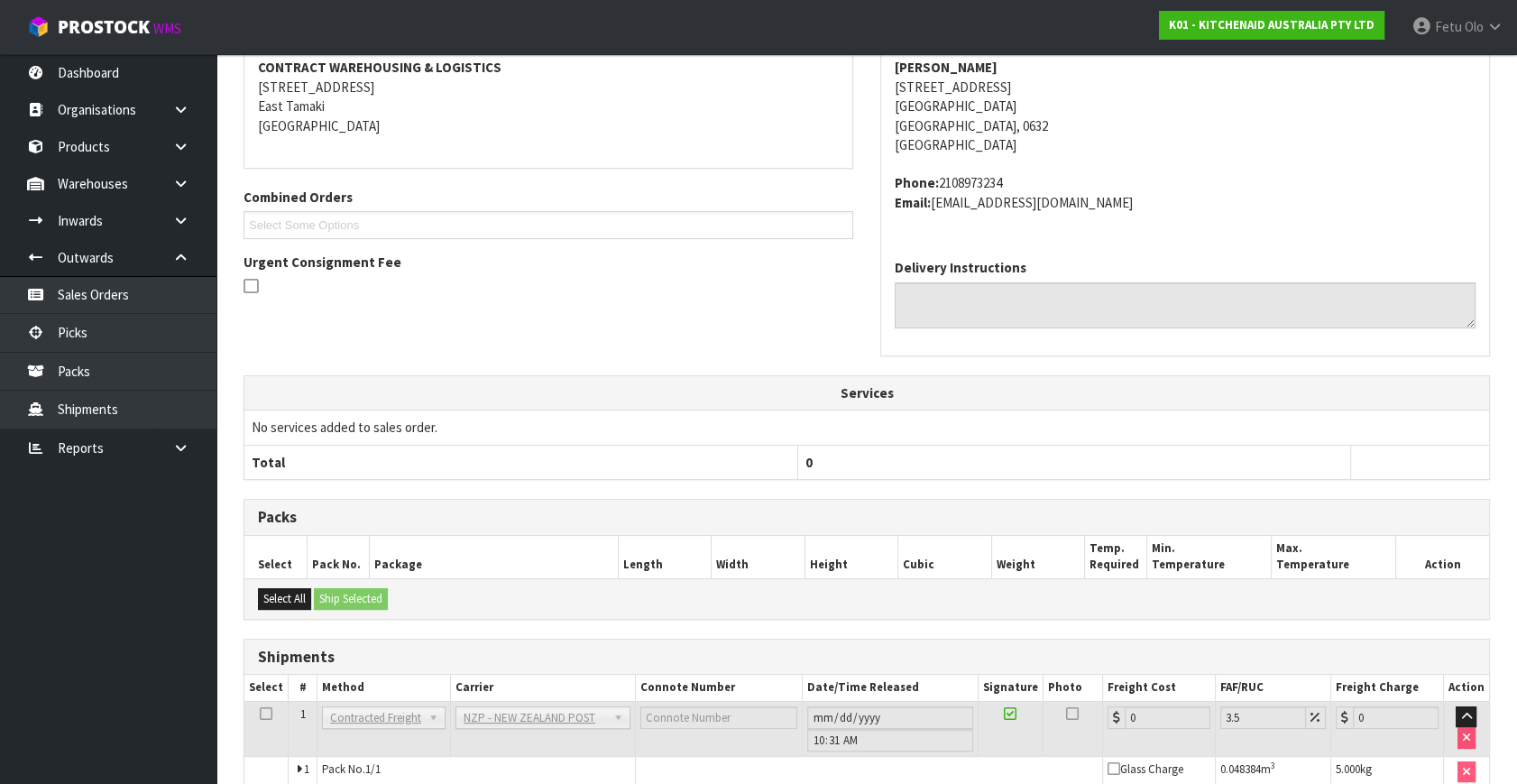
scroll to position [451, 0]
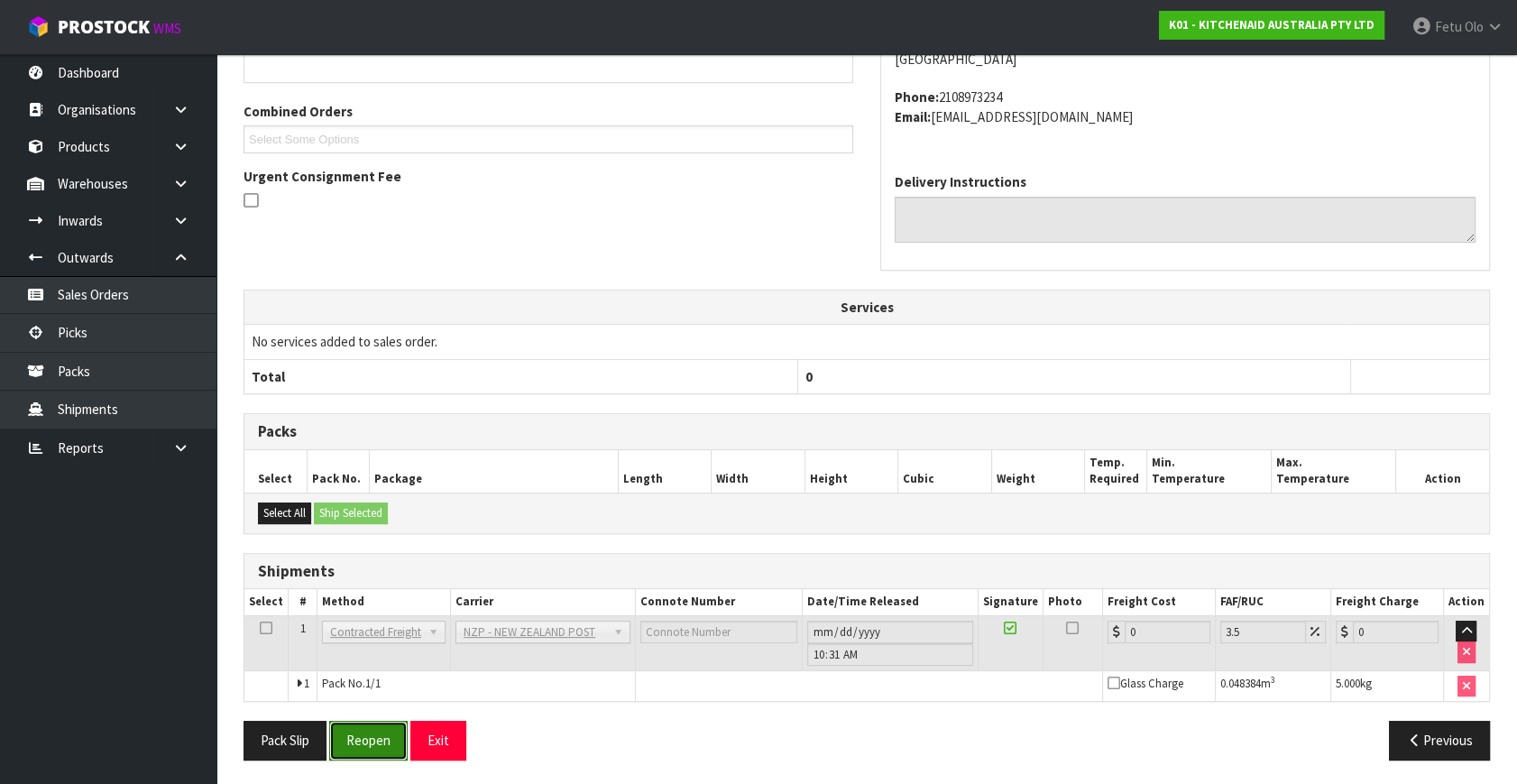
drag, startPoint x: 386, startPoint y: 735, endPoint x: 402, endPoint y: 727, distance: 17.9
click at [387, 735] on button "Reopen" at bounding box center [368, 739] width 78 height 39
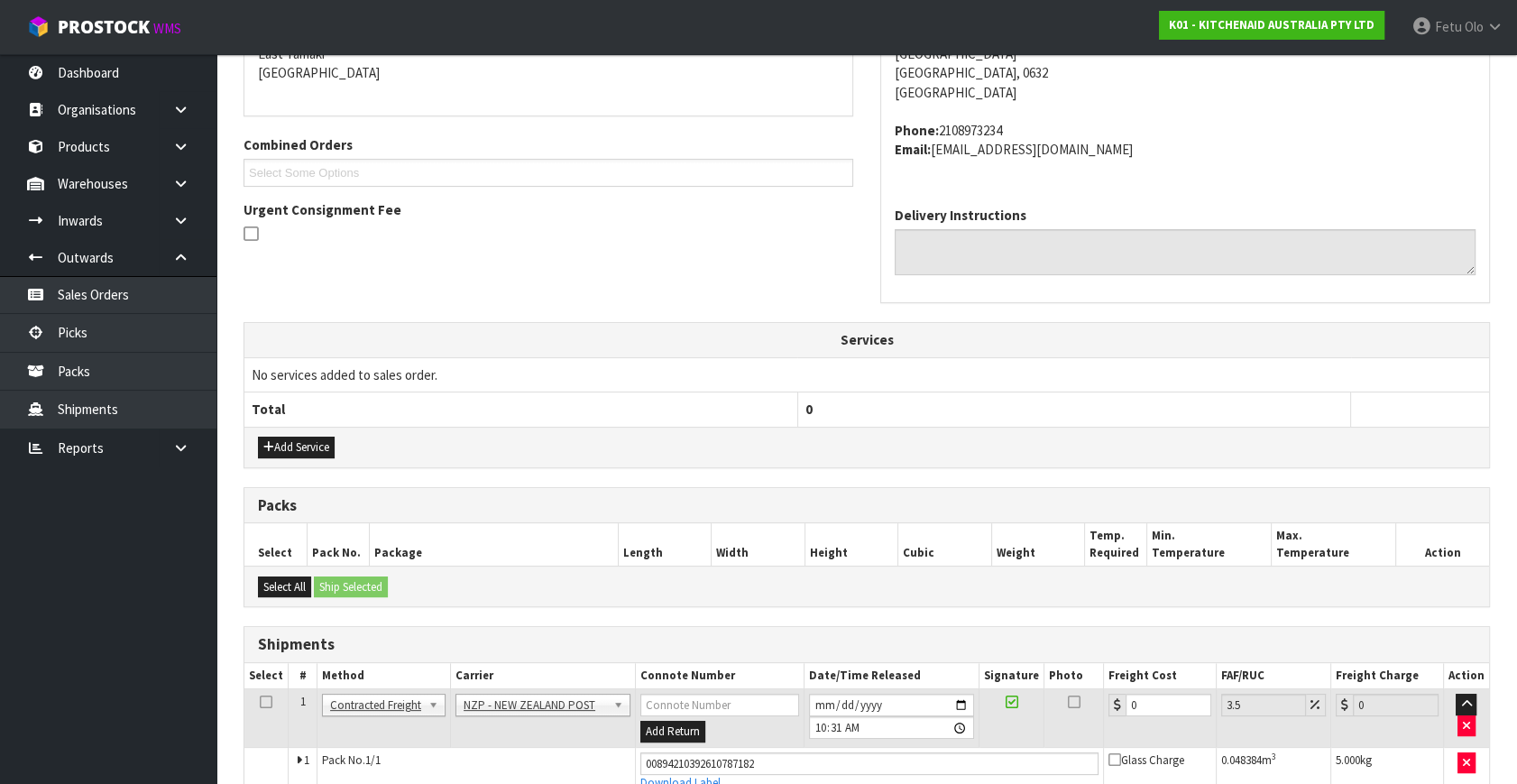
scroll to position [432, 0]
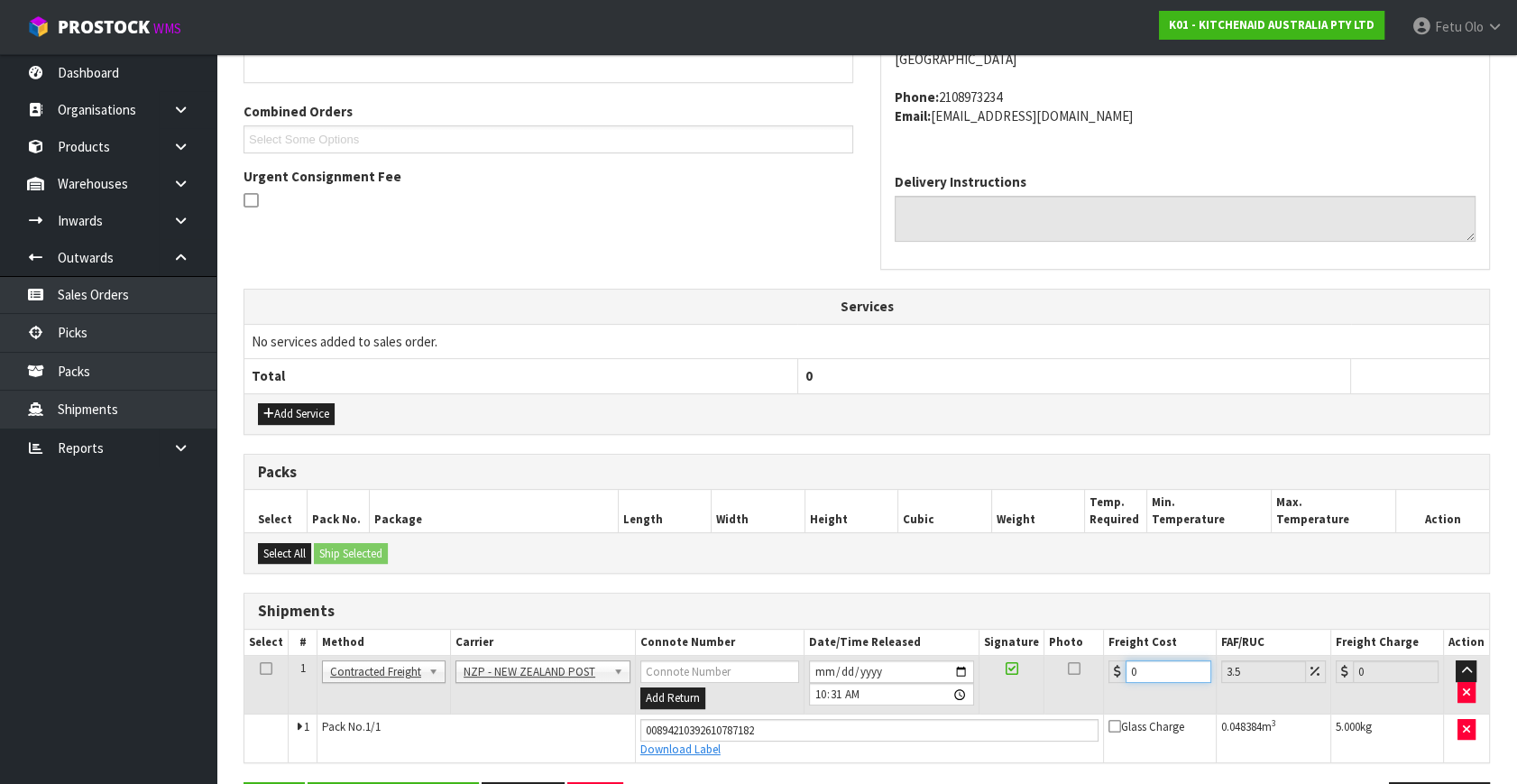
drag, startPoint x: 1120, startPoint y: 676, endPoint x: 414, endPoint y: 418, distance: 751.7
click at [753, 633] on table "Select # Method Carrier Connote Number Date/Time Released Signature Photo Freig…" at bounding box center [866, 696] width 1245 height 133
drag, startPoint x: 47, startPoint y: 368, endPoint x: -43, endPoint y: 392, distance: 93.1
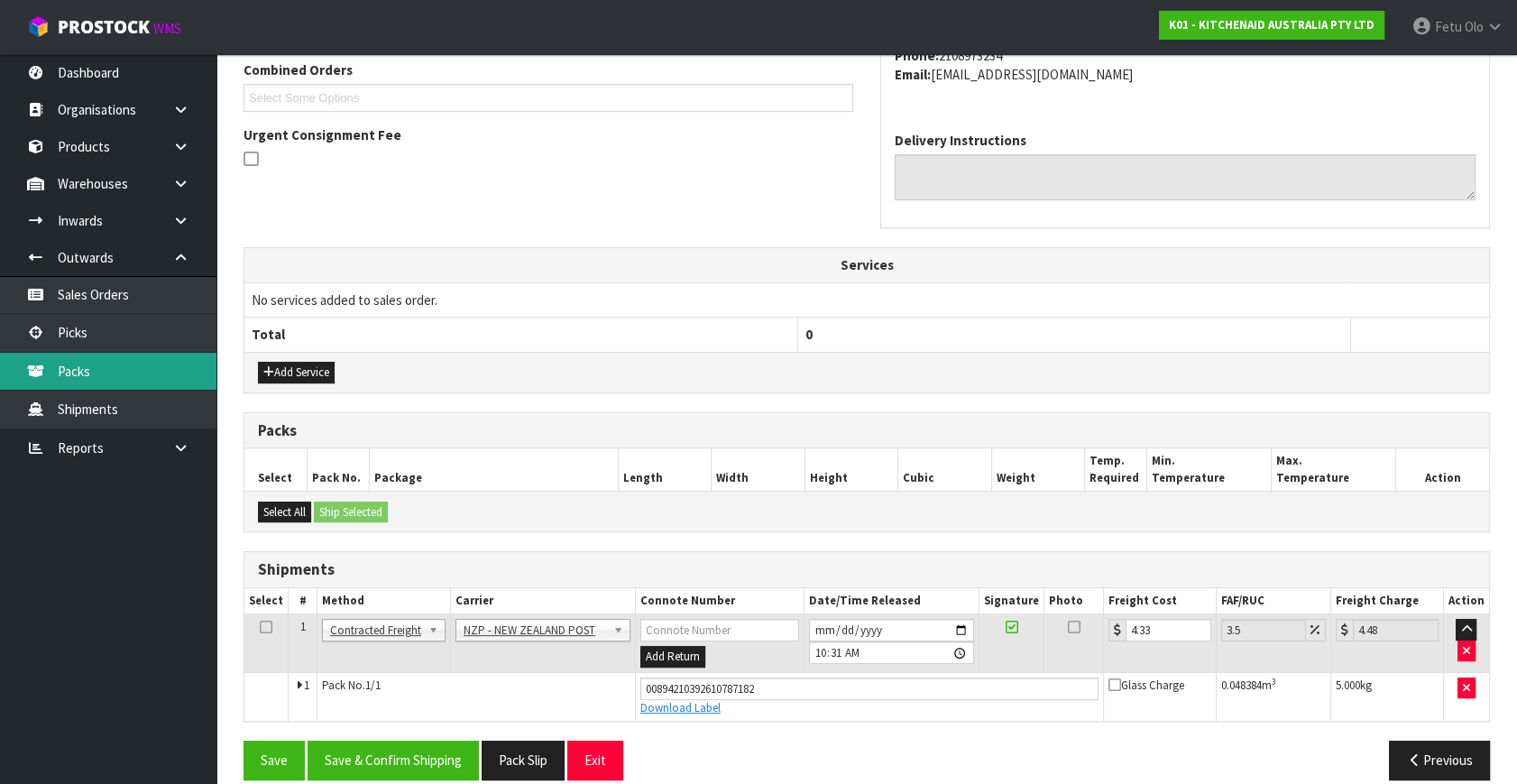
scroll to position [494, 0]
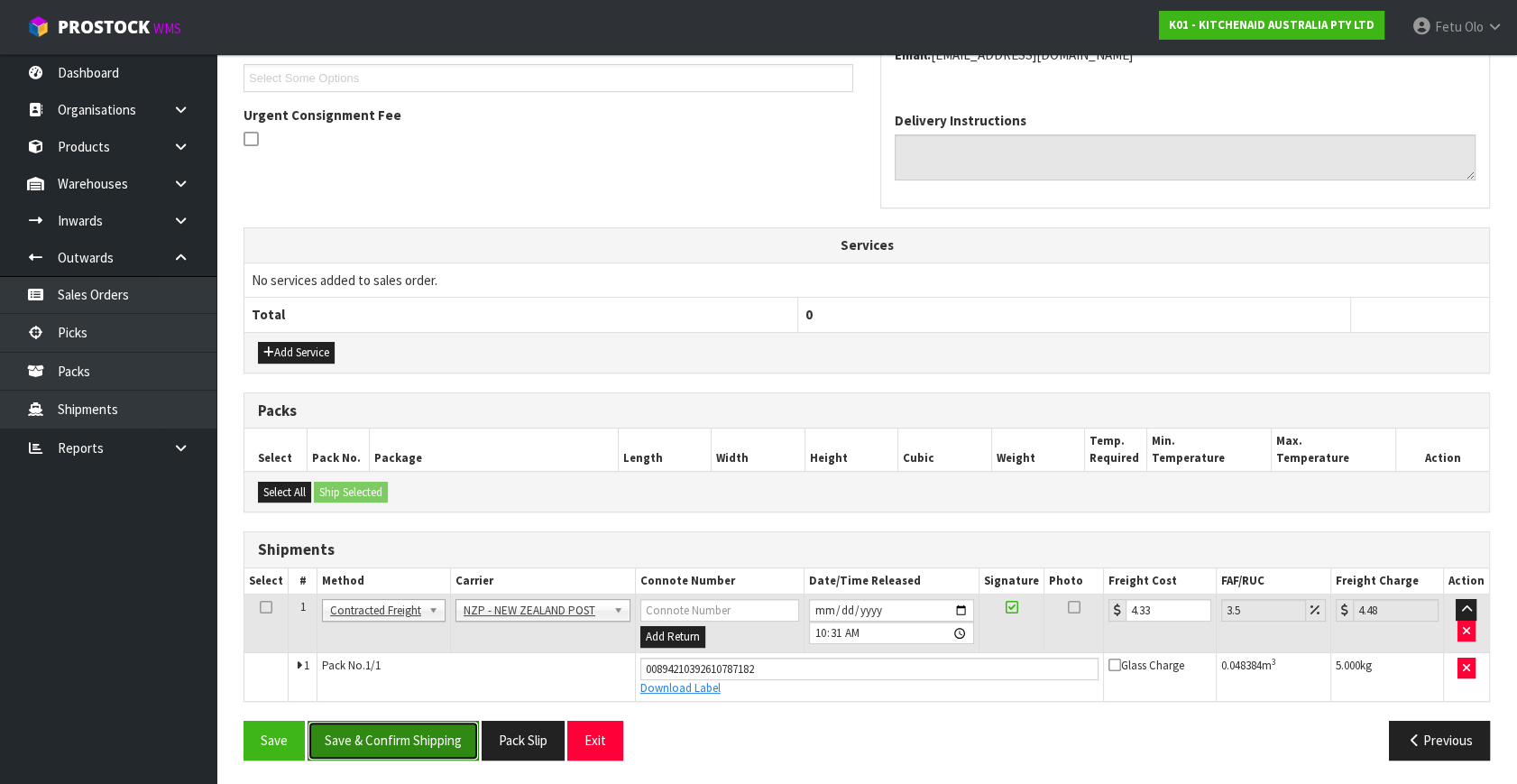
drag, startPoint x: -43, startPoint y: 392, endPoint x: 423, endPoint y: 726, distance: 573.3
click at [423, 726] on button "Save & Confirm Shipping" at bounding box center [393, 739] width 171 height 39
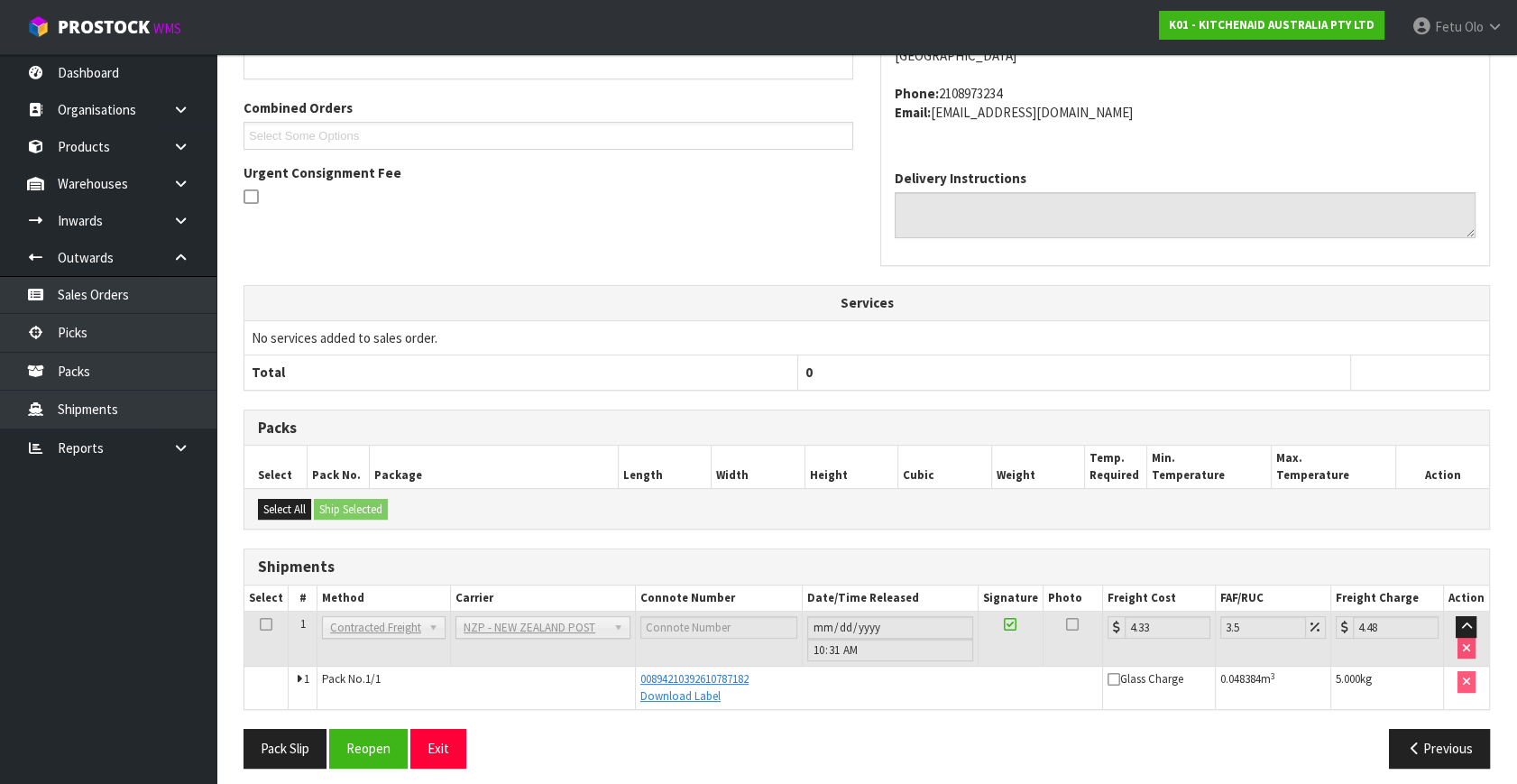
scroll to position [443, 0]
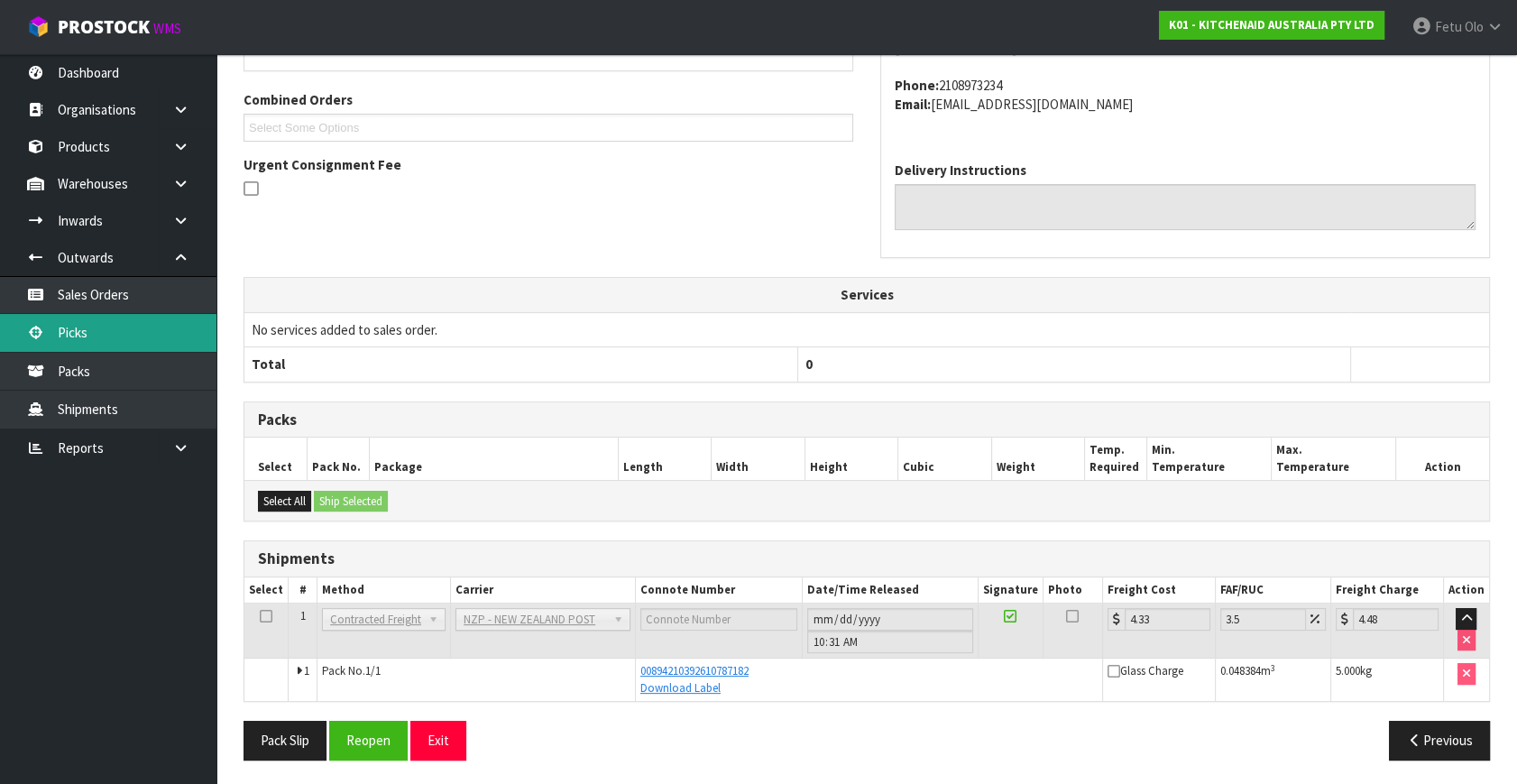
click at [56, 339] on link "Picks" at bounding box center [108, 332] width 217 height 37
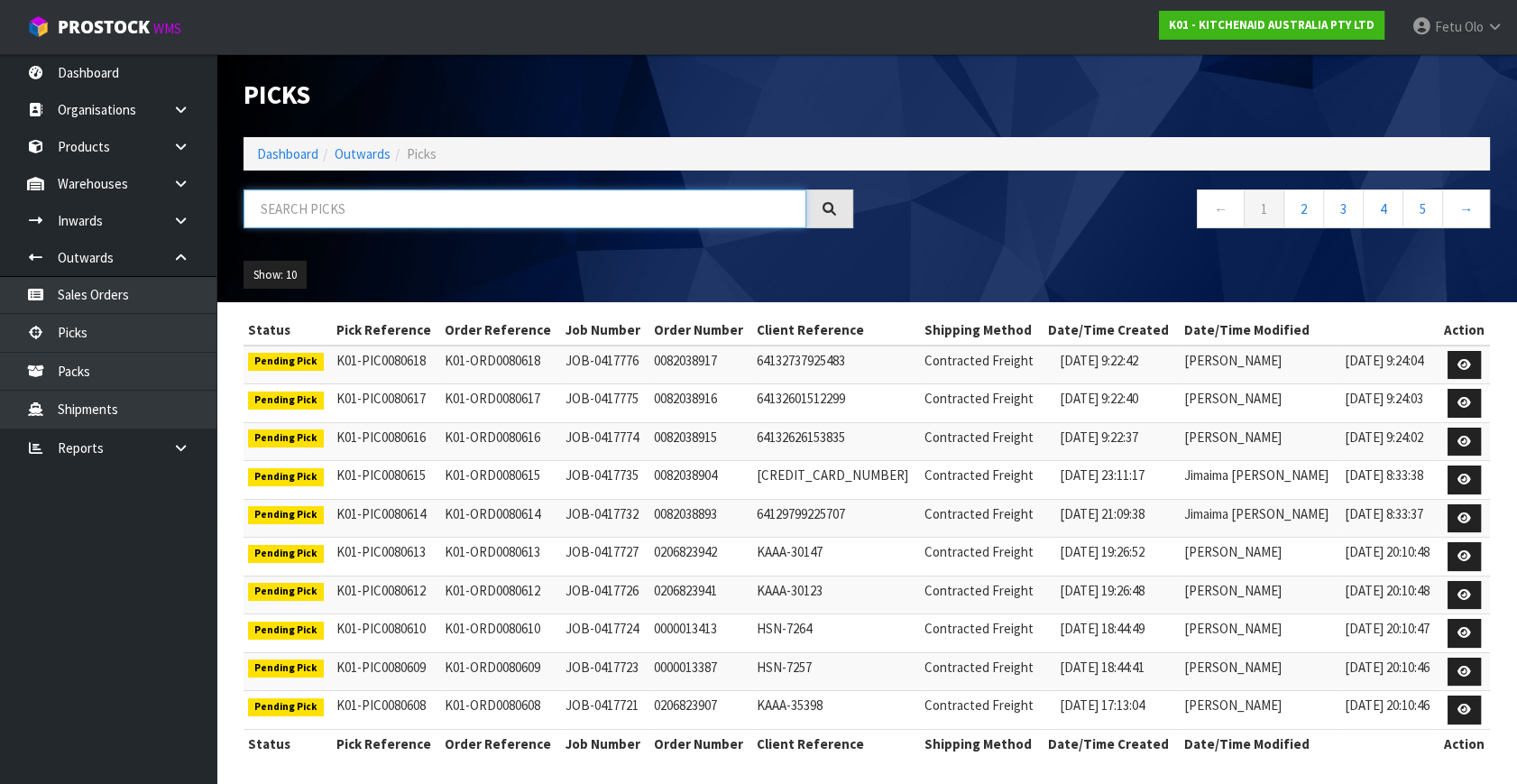
click at [466, 221] on input "text" at bounding box center [524, 209] width 563 height 39
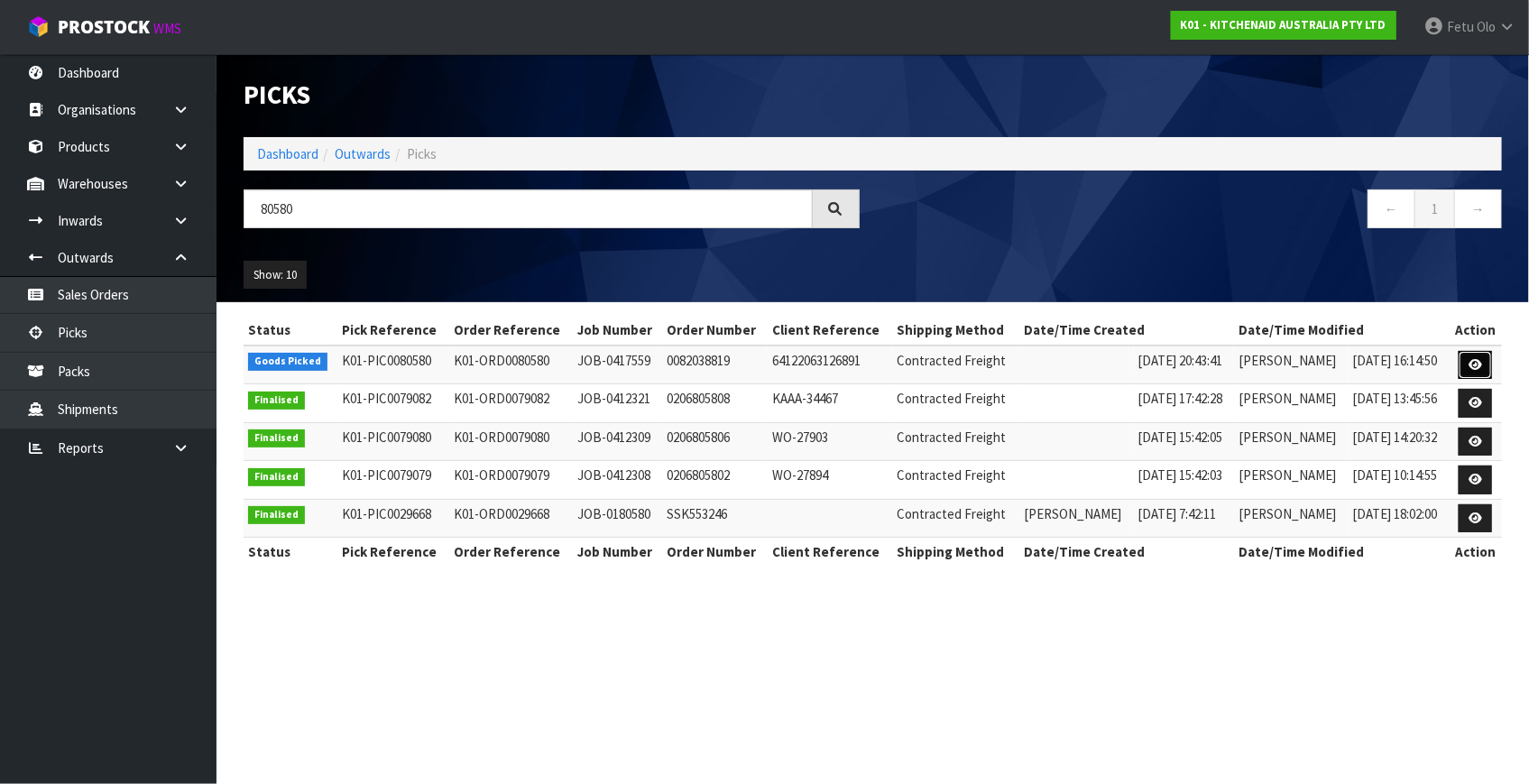
click at [1467, 365] on link at bounding box center [1474, 365] width 34 height 29
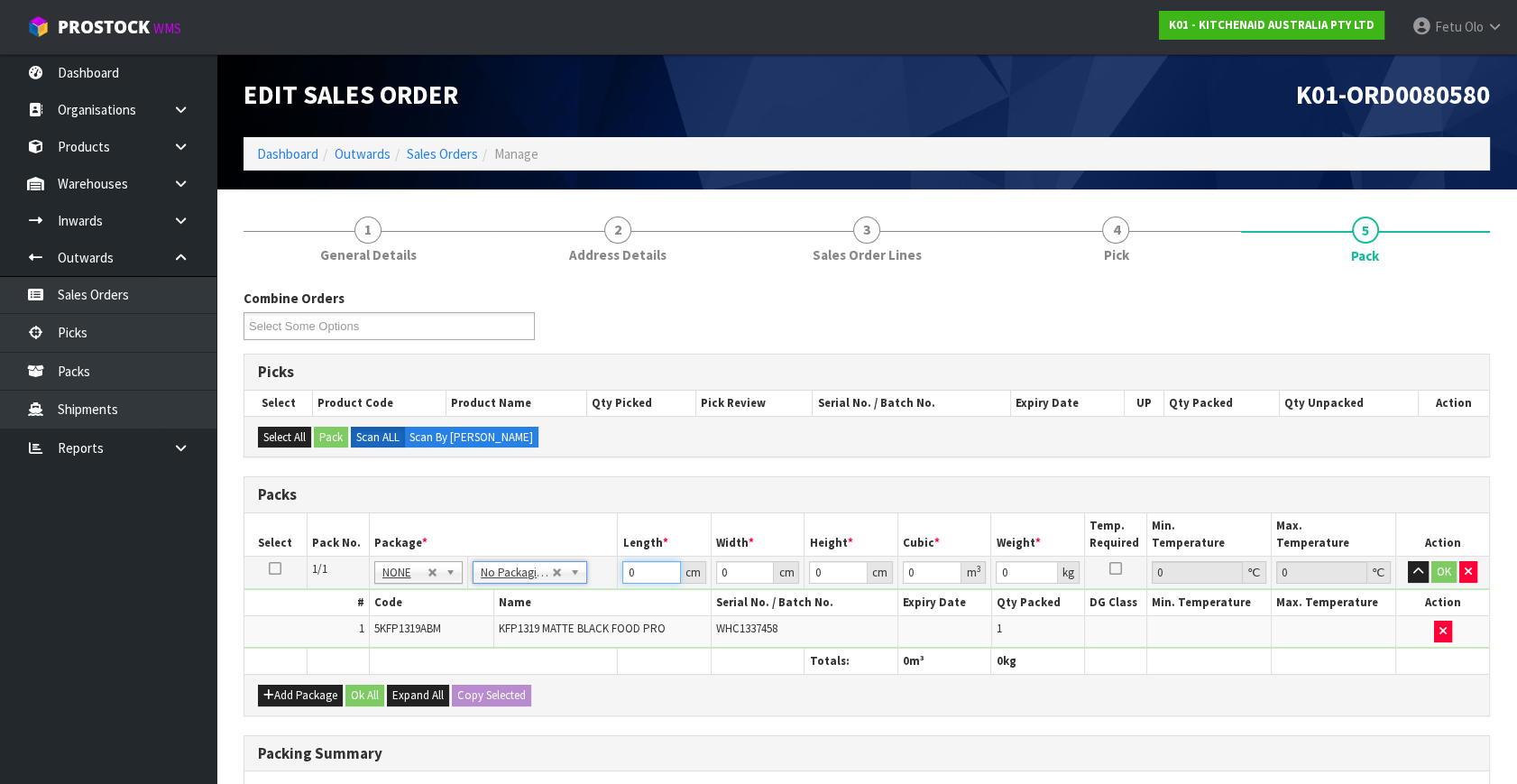
drag, startPoint x: 640, startPoint y: 575, endPoint x: 384, endPoint y: 677, distance: 275.6
click at [385, 677] on div "Packs Select Pack No. Package * Length * Width * Height * Cubic * Weight * Temp…" at bounding box center [866, 596] width 1247 height 239
click button "OK" at bounding box center [1444, 572] width 25 height 22
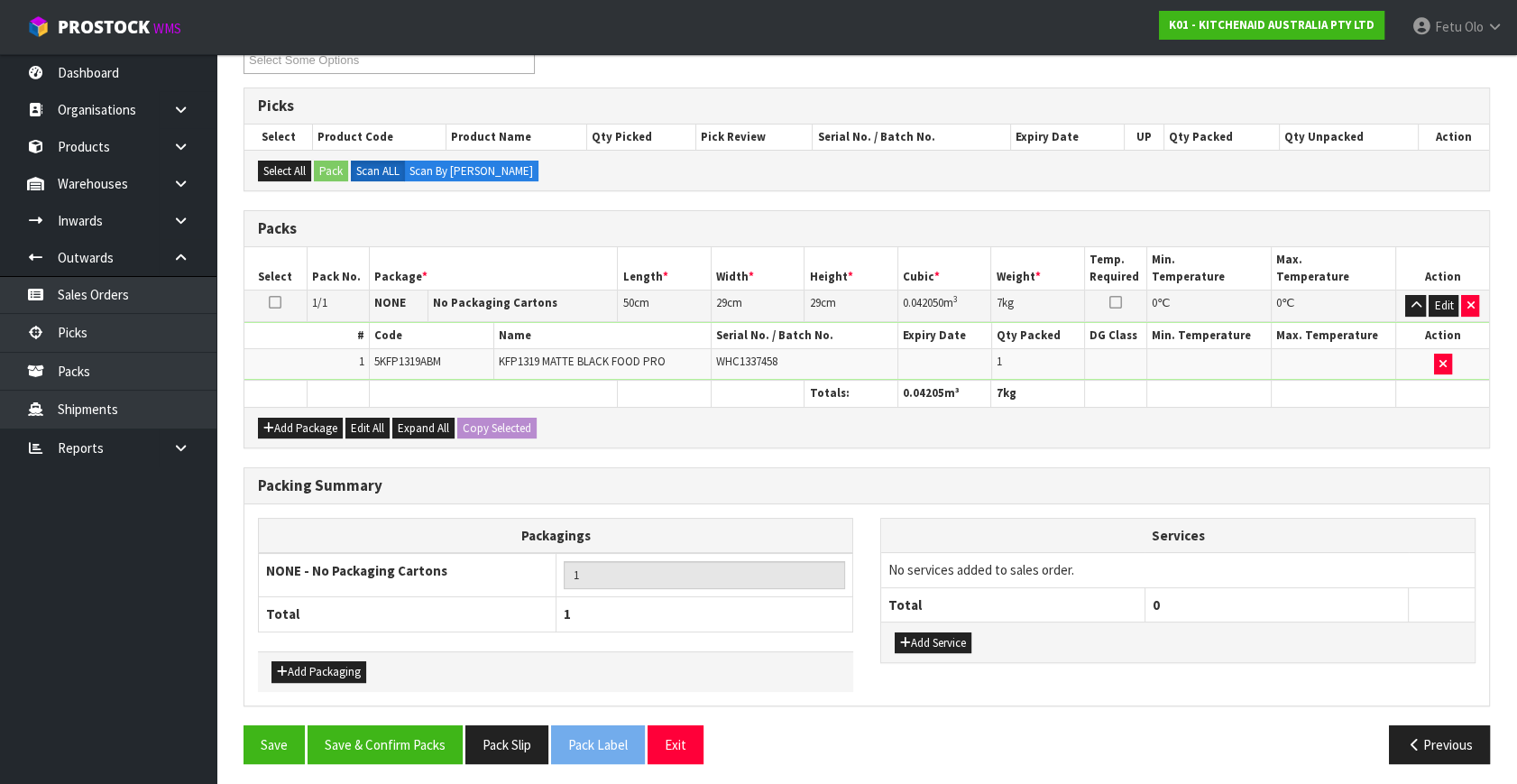
scroll to position [269, 0]
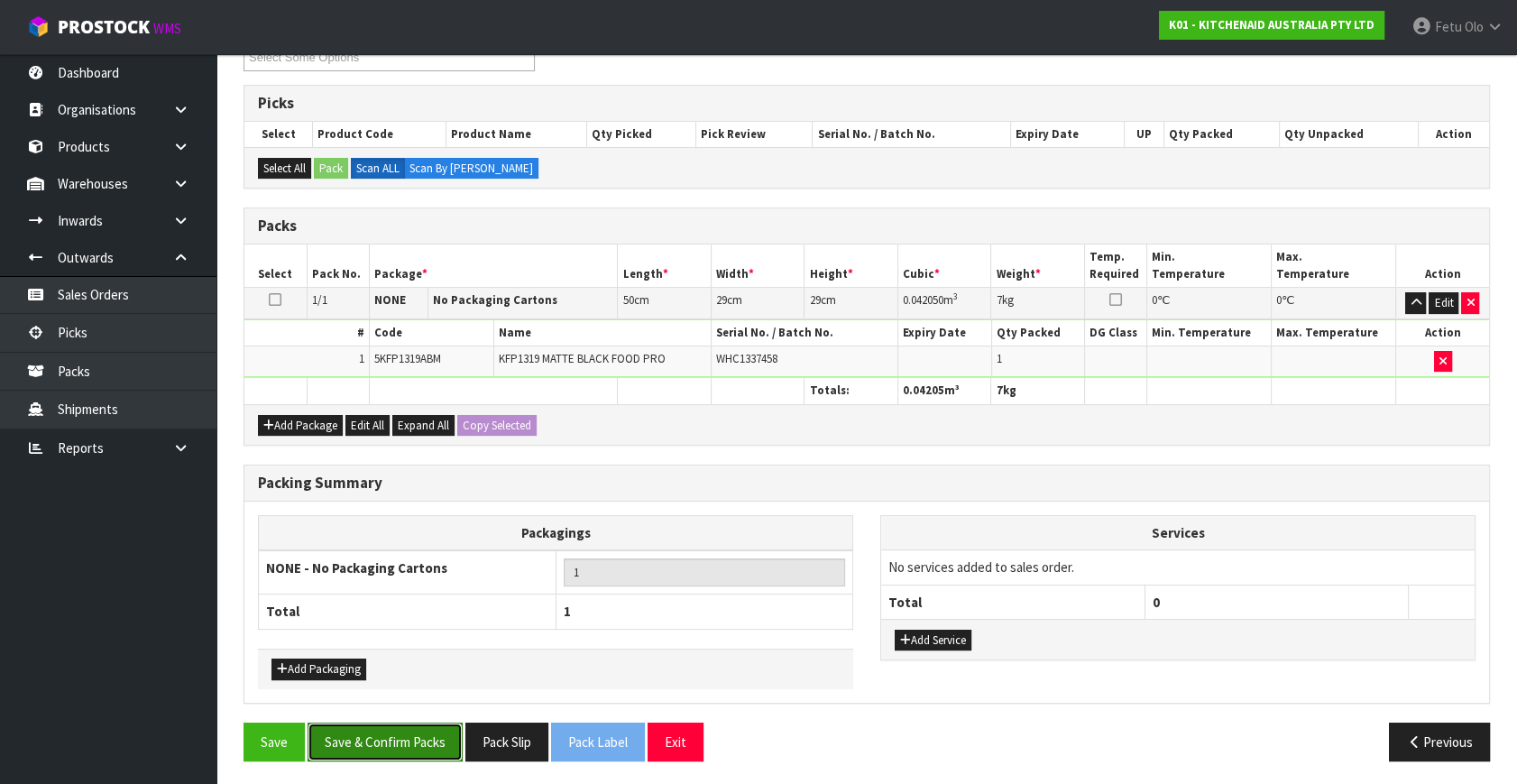
click at [395, 728] on button "Save & Confirm Packs" at bounding box center [385, 741] width 155 height 39
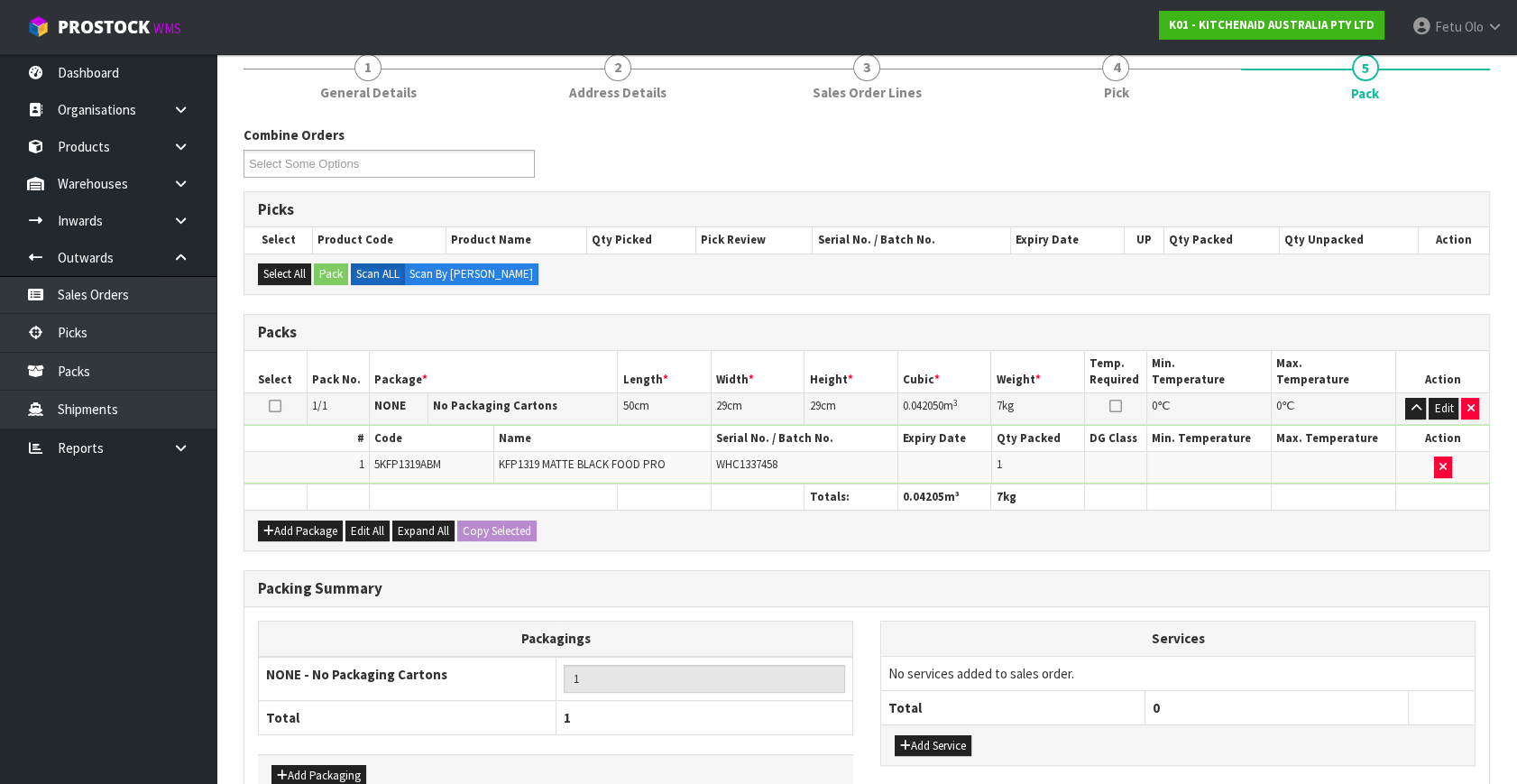
scroll to position [235, 0]
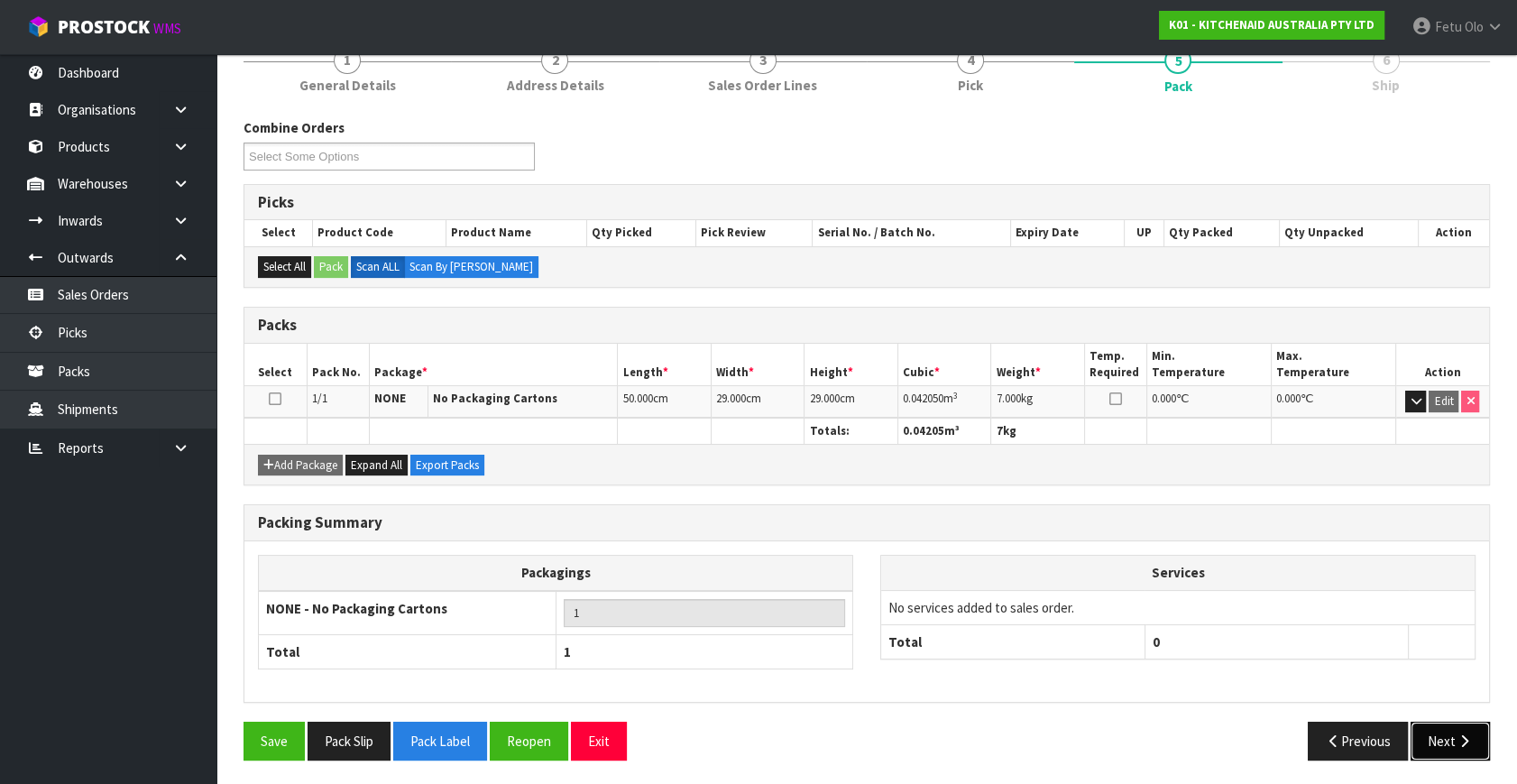
click at [1444, 730] on button "Next" at bounding box center [1450, 740] width 79 height 39
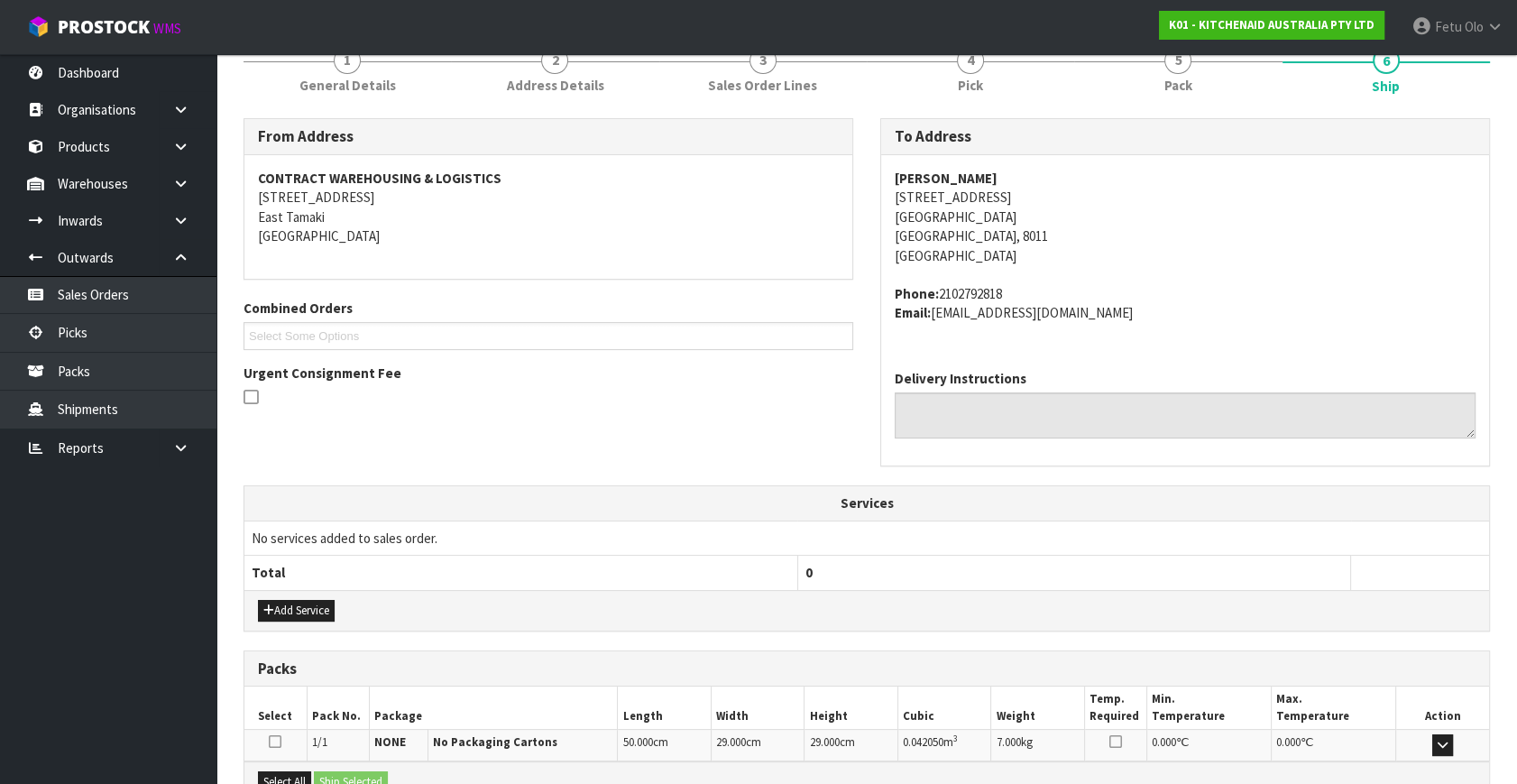
scroll to position [443, 0]
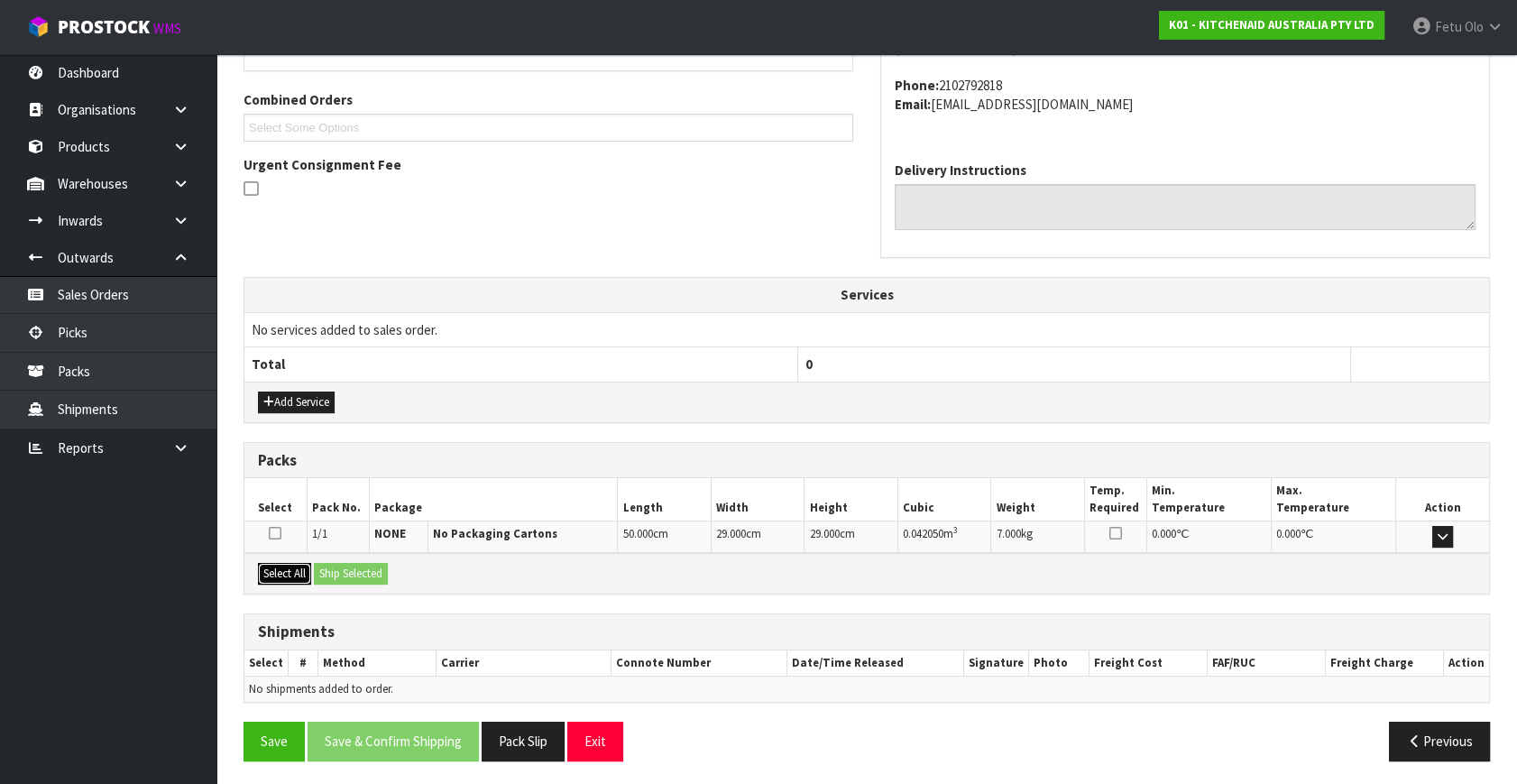
click at [273, 563] on button "Select All" at bounding box center [284, 574] width 53 height 22
click at [320, 564] on button "Ship Selected" at bounding box center [351, 574] width 74 height 22
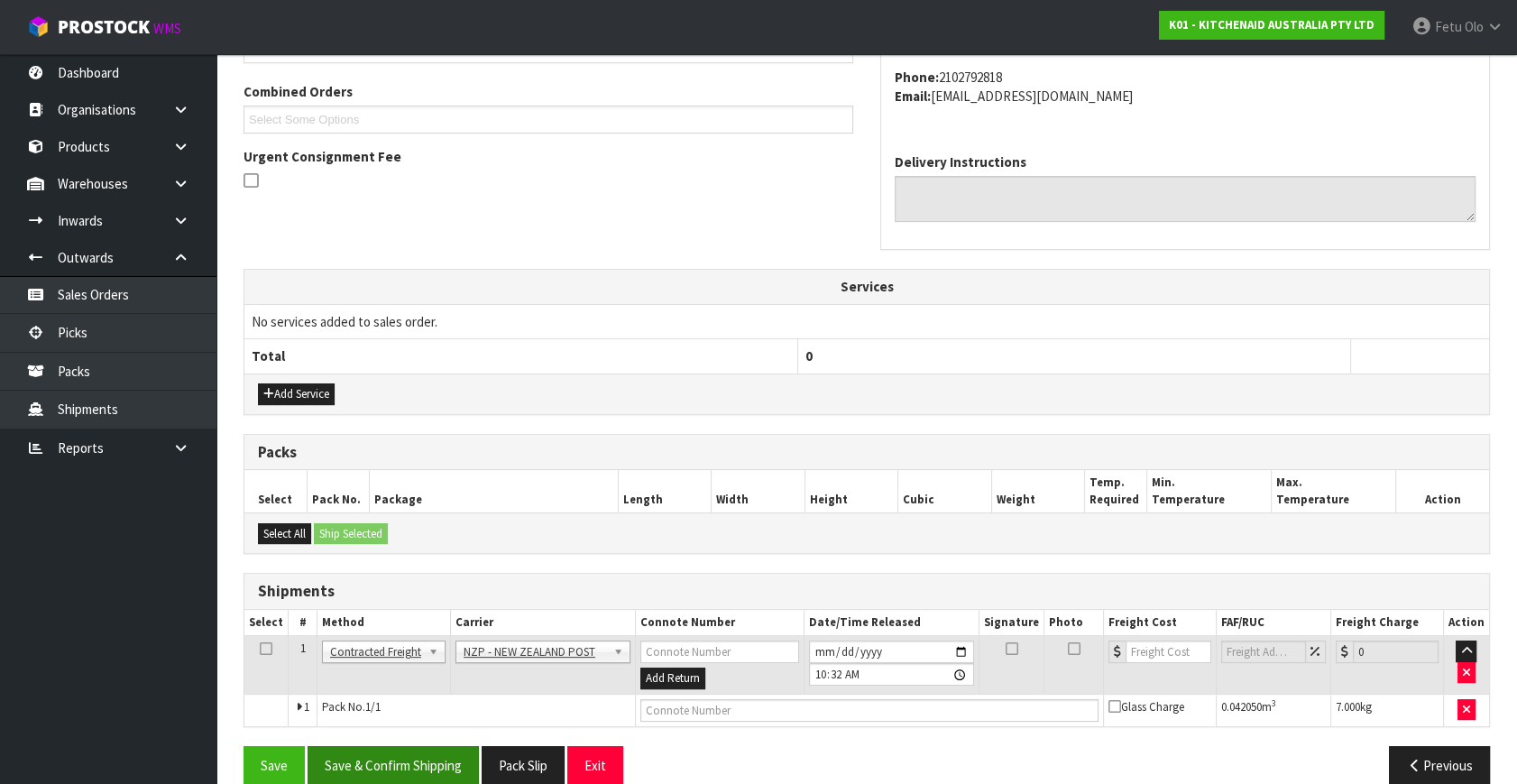
scroll to position [476, 0]
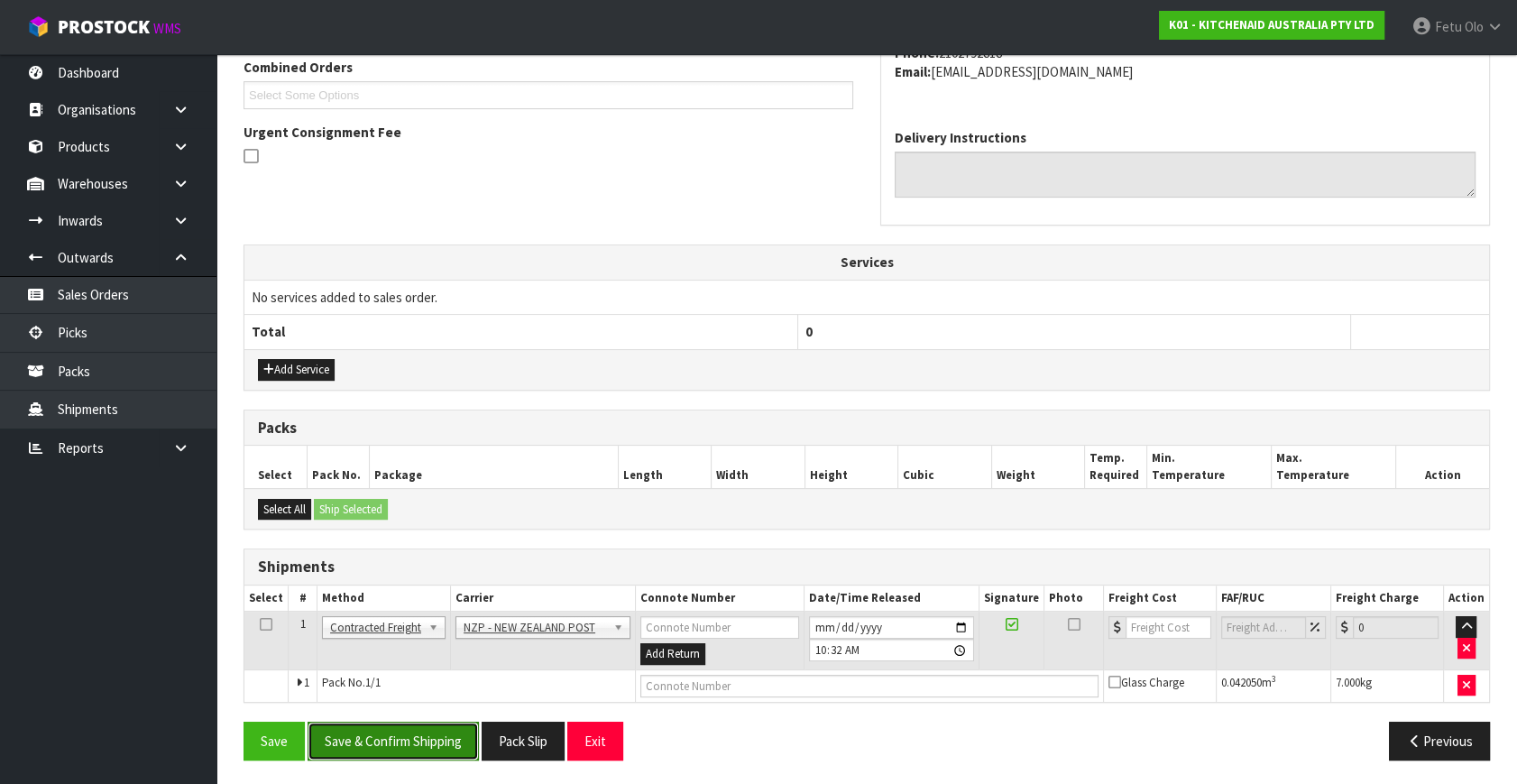
click at [412, 736] on button "Save & Confirm Shipping" at bounding box center [393, 740] width 171 height 39
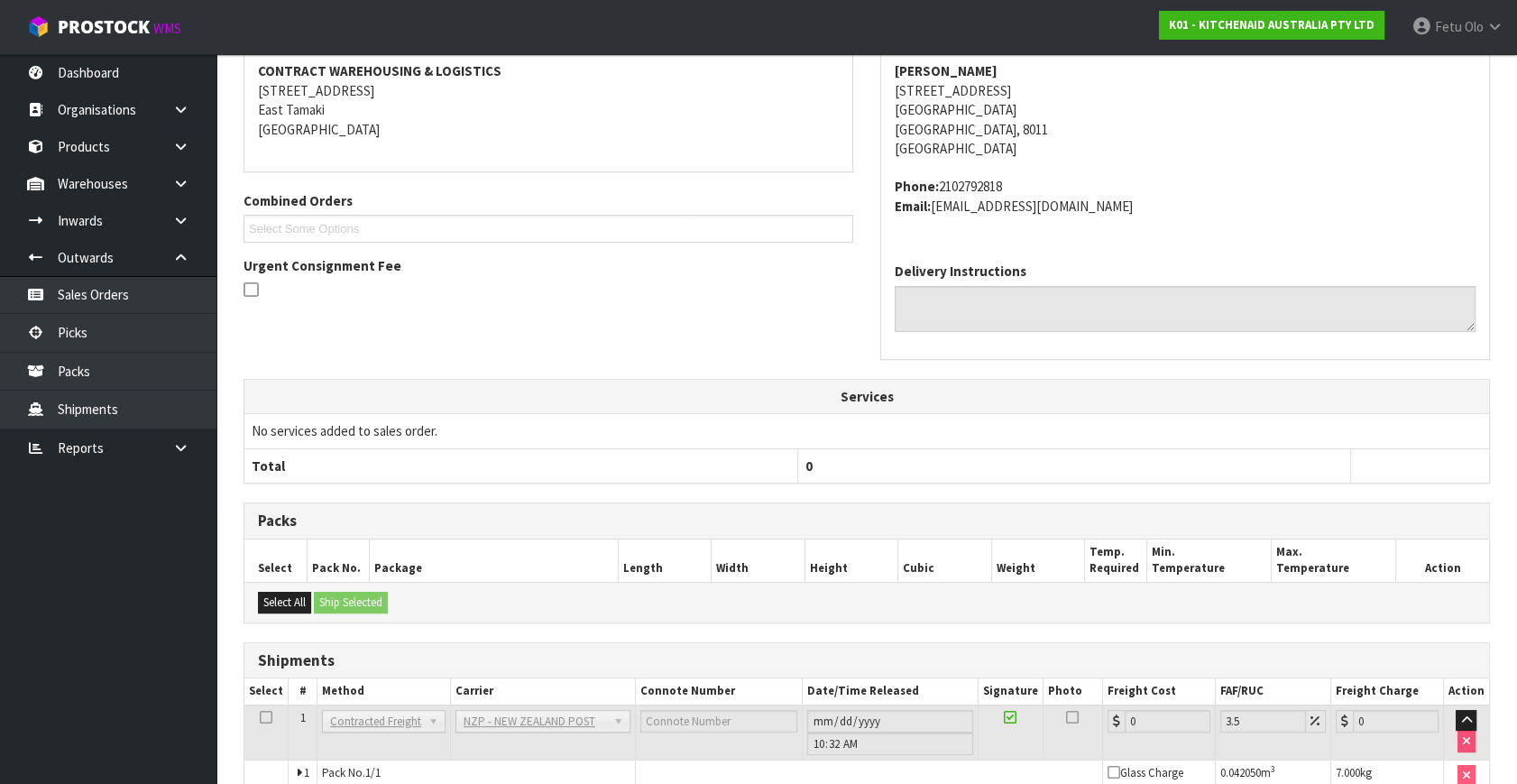
scroll to position [451, 0]
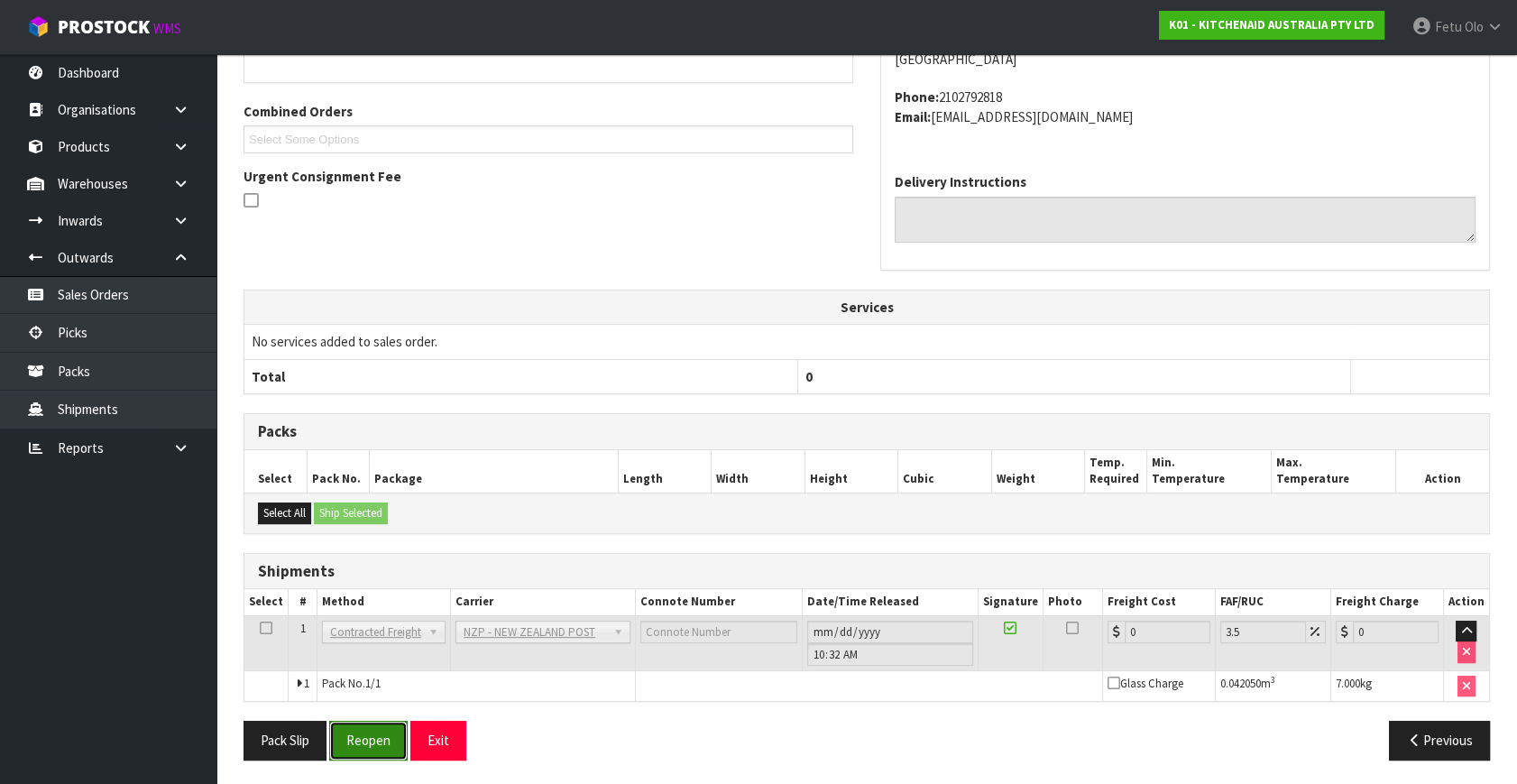
click at [352, 736] on button "Reopen" at bounding box center [368, 739] width 78 height 39
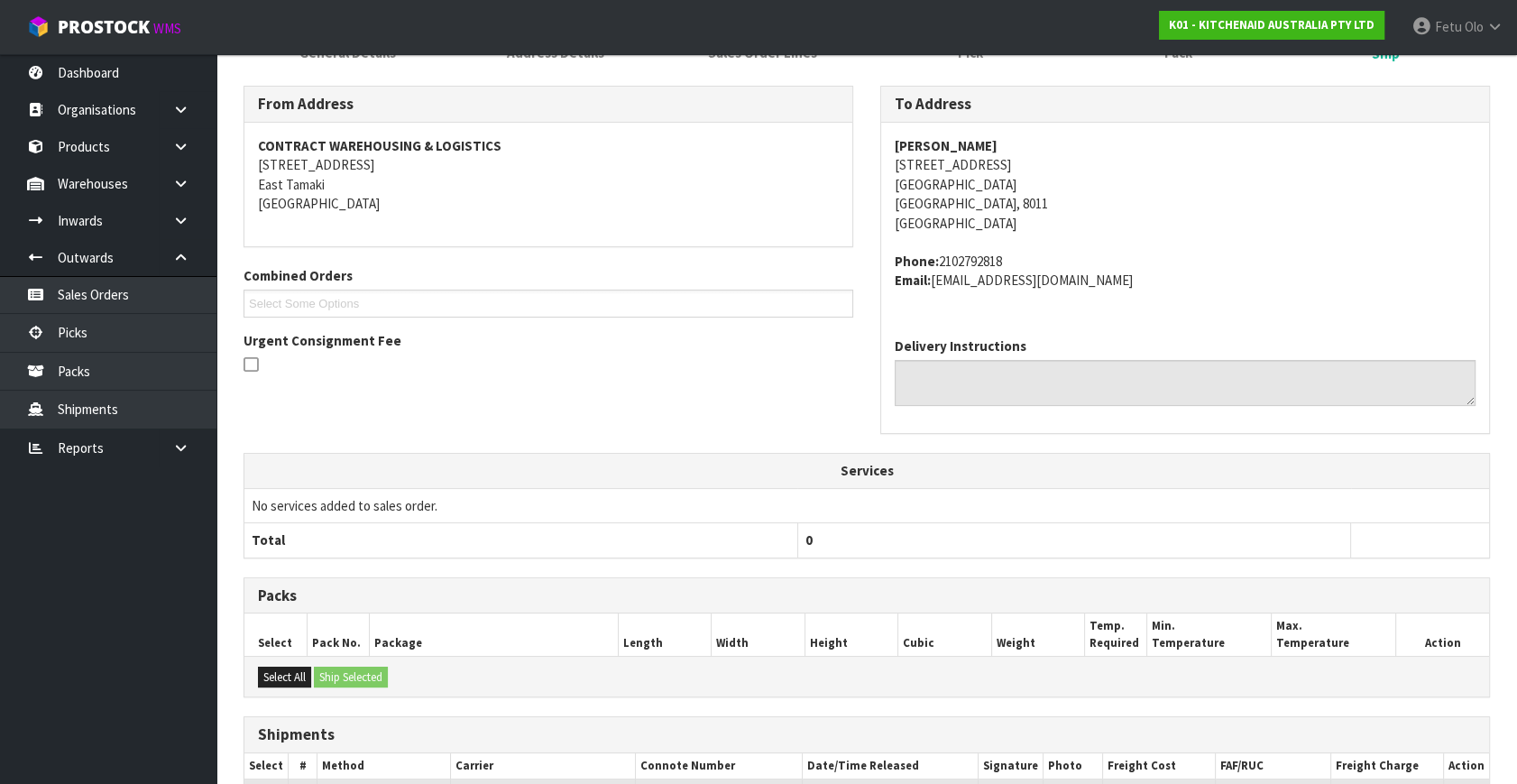
scroll to position [410, 0]
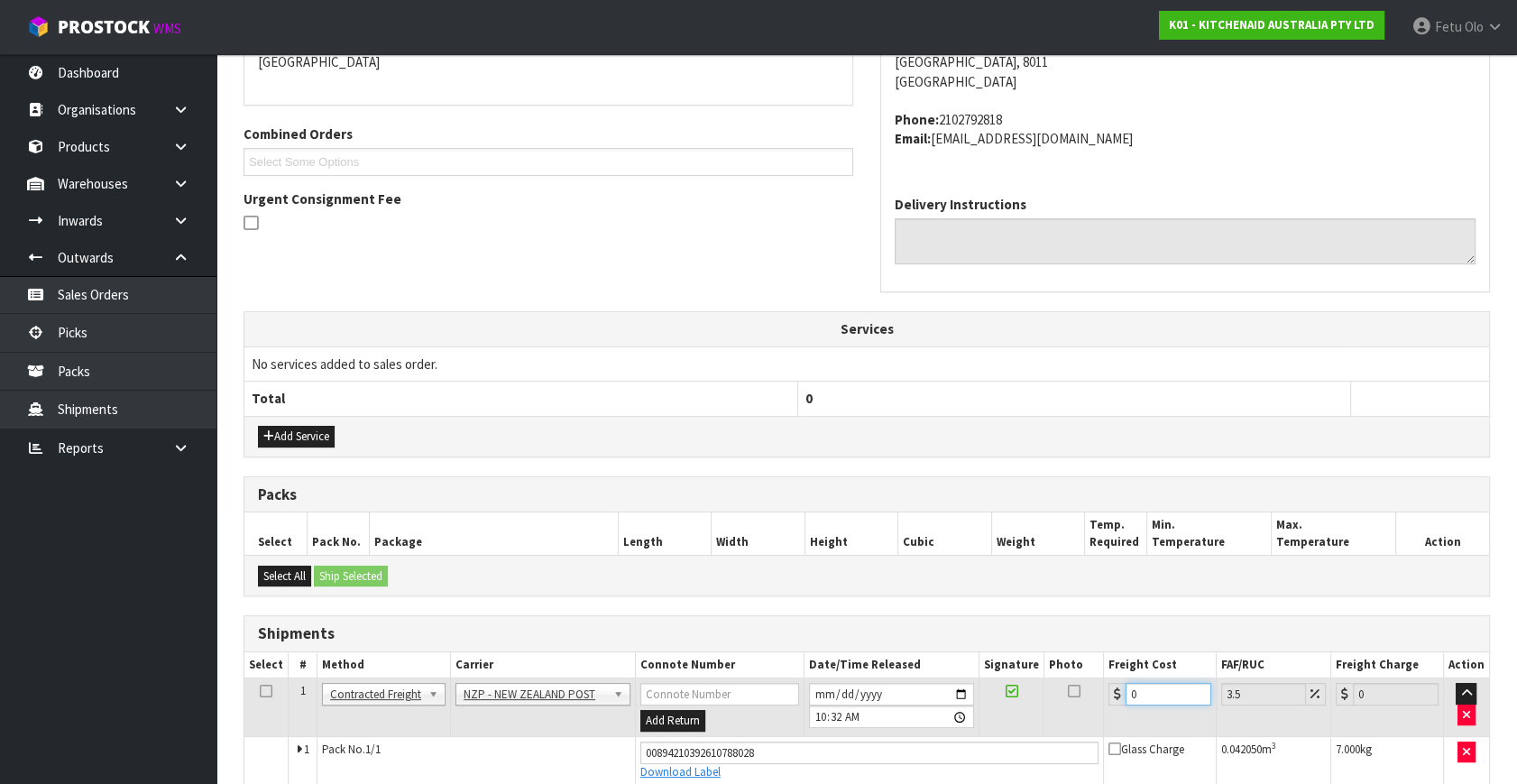
drag, startPoint x: 1164, startPoint y: 683, endPoint x: 823, endPoint y: 748, distance: 347.1
click at [842, 750] on tbody "1 Client Local Pickup Customer Local Pickup Company Freight Contracted Freight …" at bounding box center [866, 731] width 1245 height 107
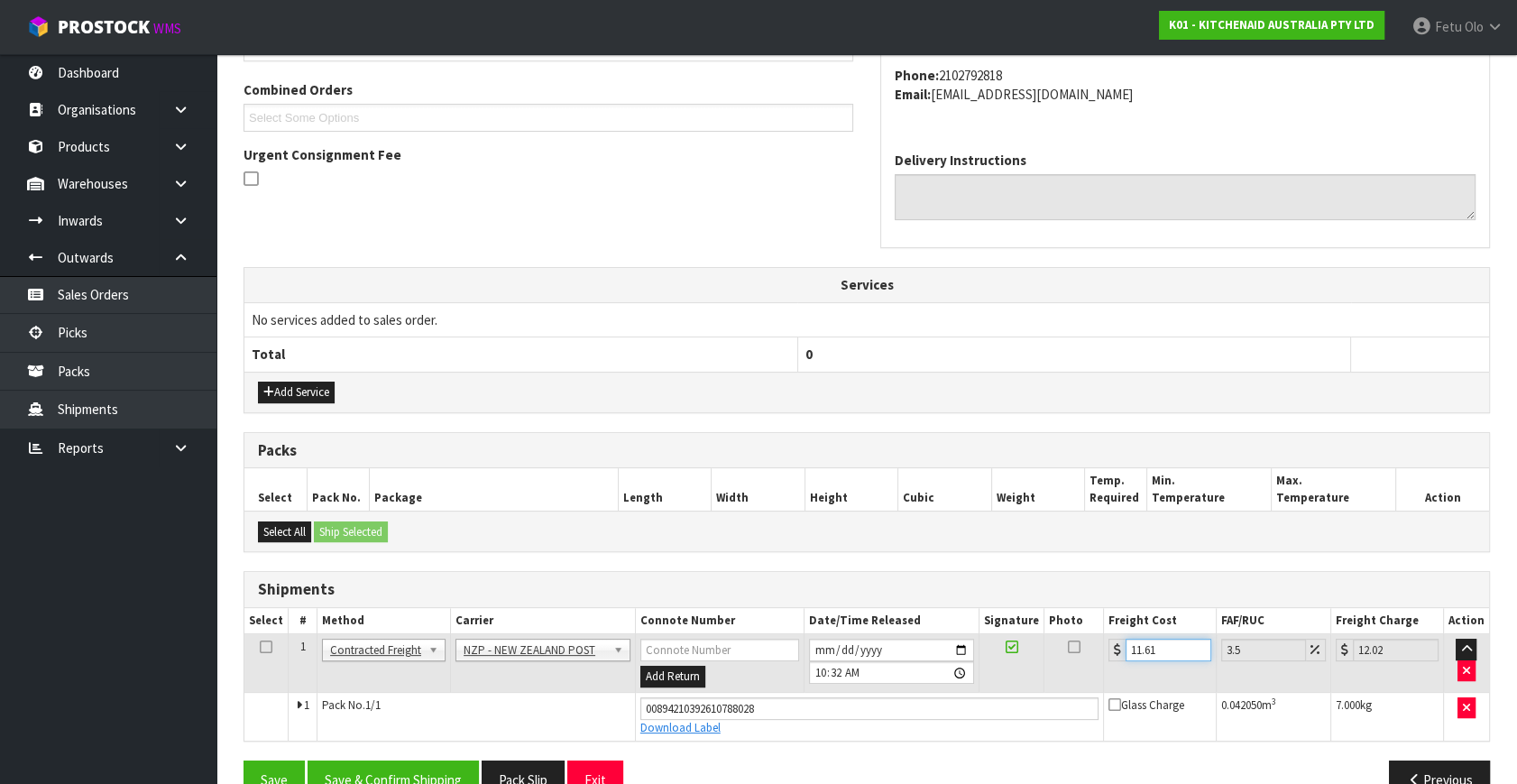
scroll to position [494, 0]
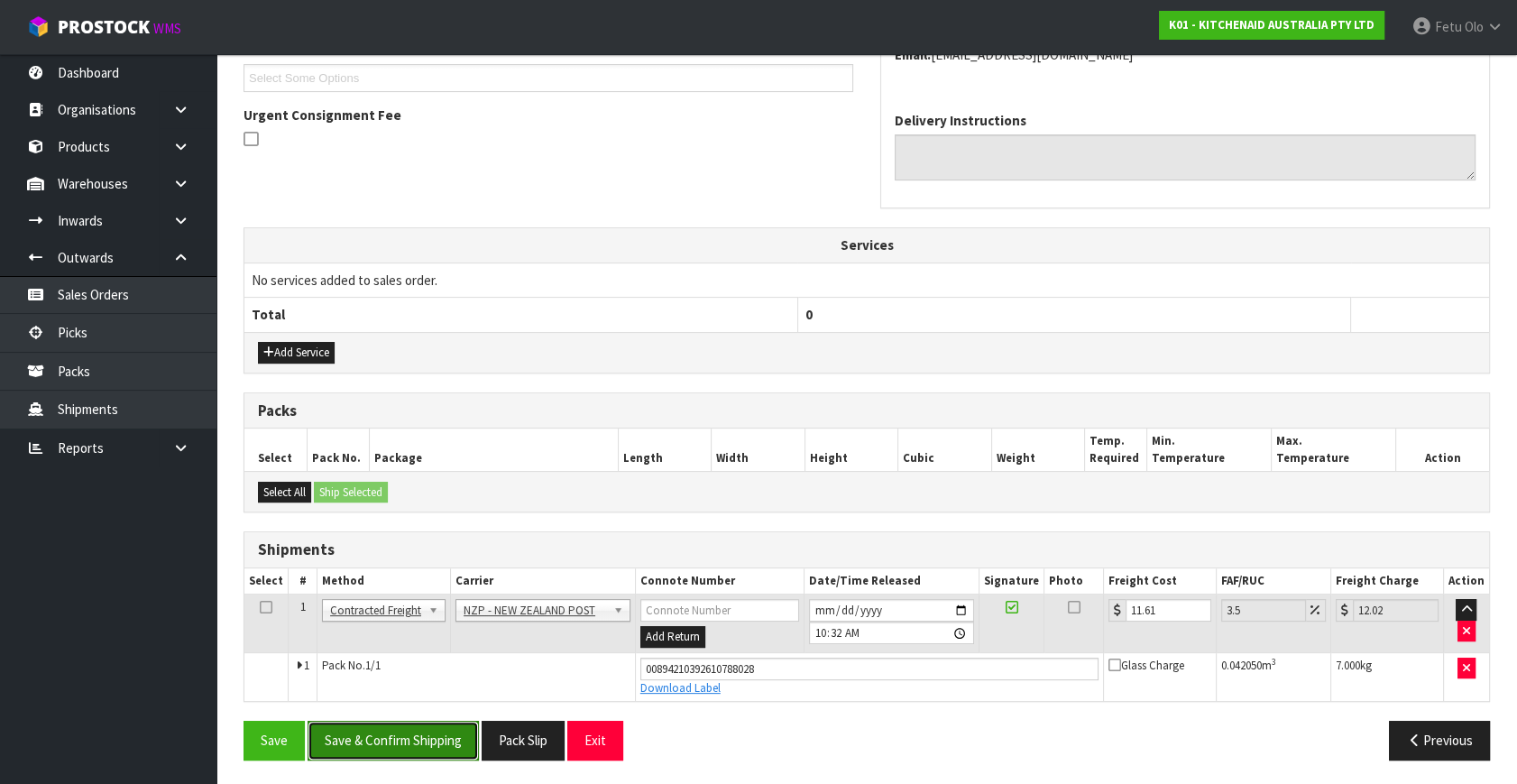
click at [449, 743] on button "Save & Confirm Shipping" at bounding box center [393, 739] width 171 height 39
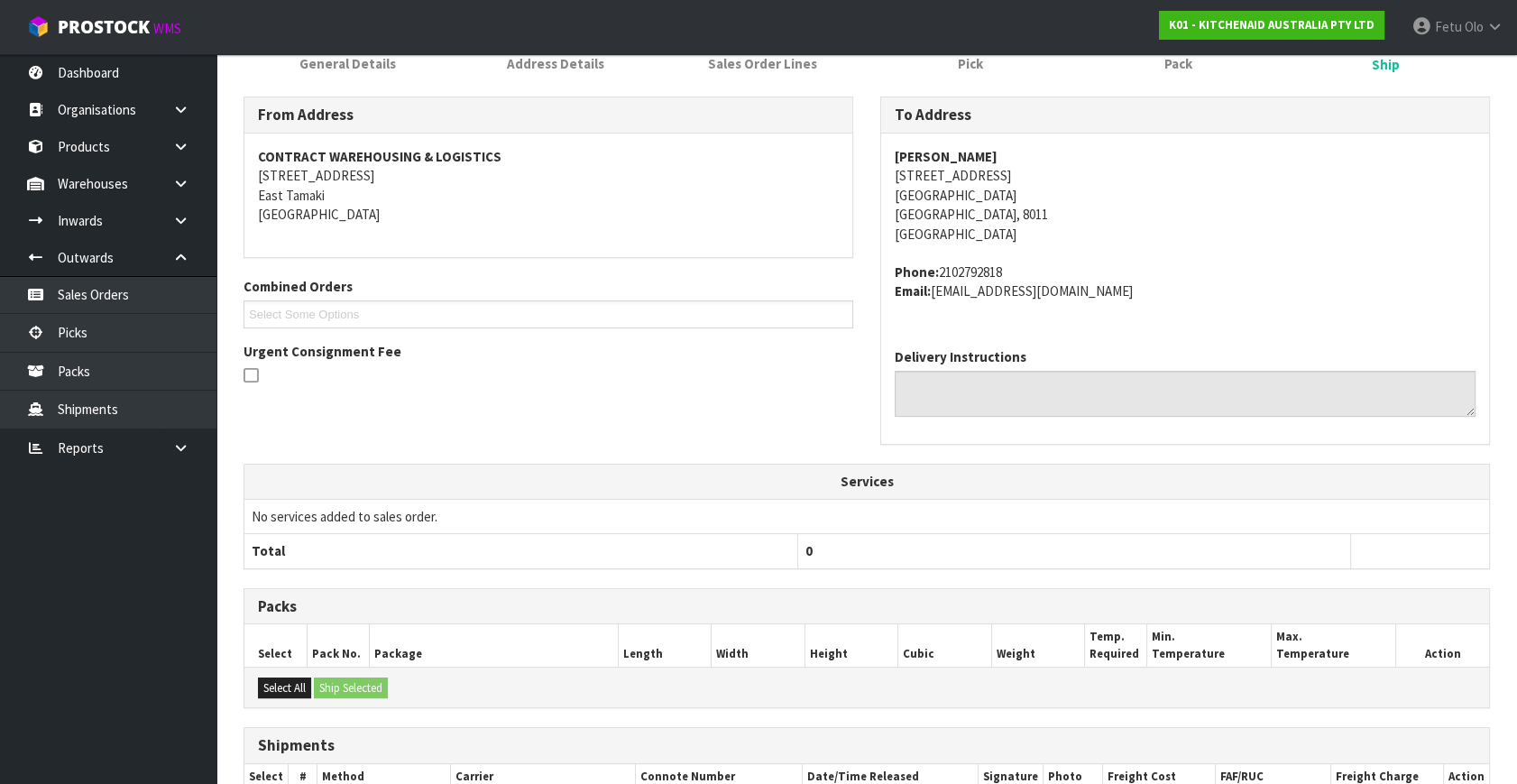
scroll to position [443, 0]
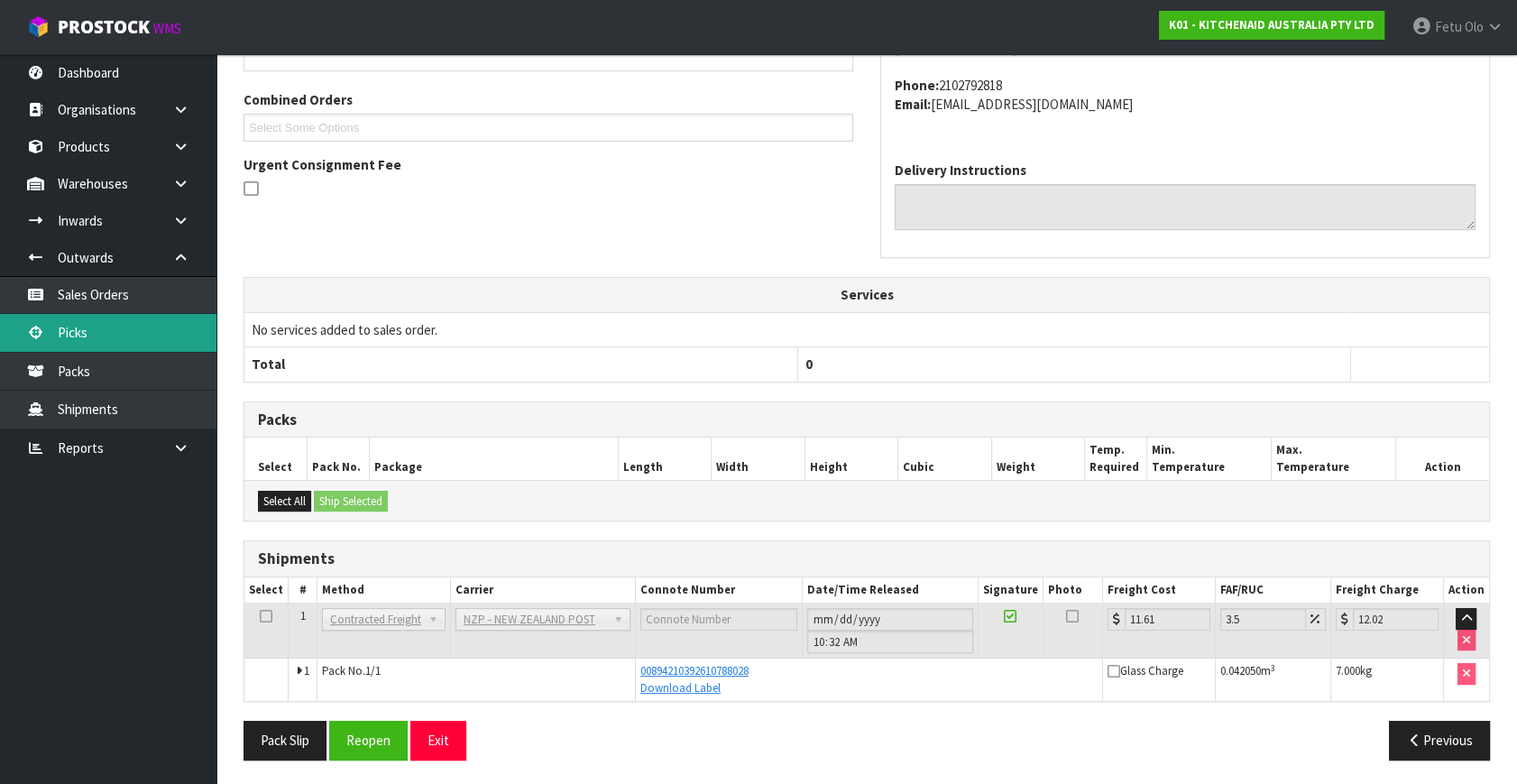
drag, startPoint x: 111, startPoint y: 327, endPoint x: 124, endPoint y: 328, distance: 13.0
click at [111, 327] on link "Picks" at bounding box center [108, 332] width 217 height 37
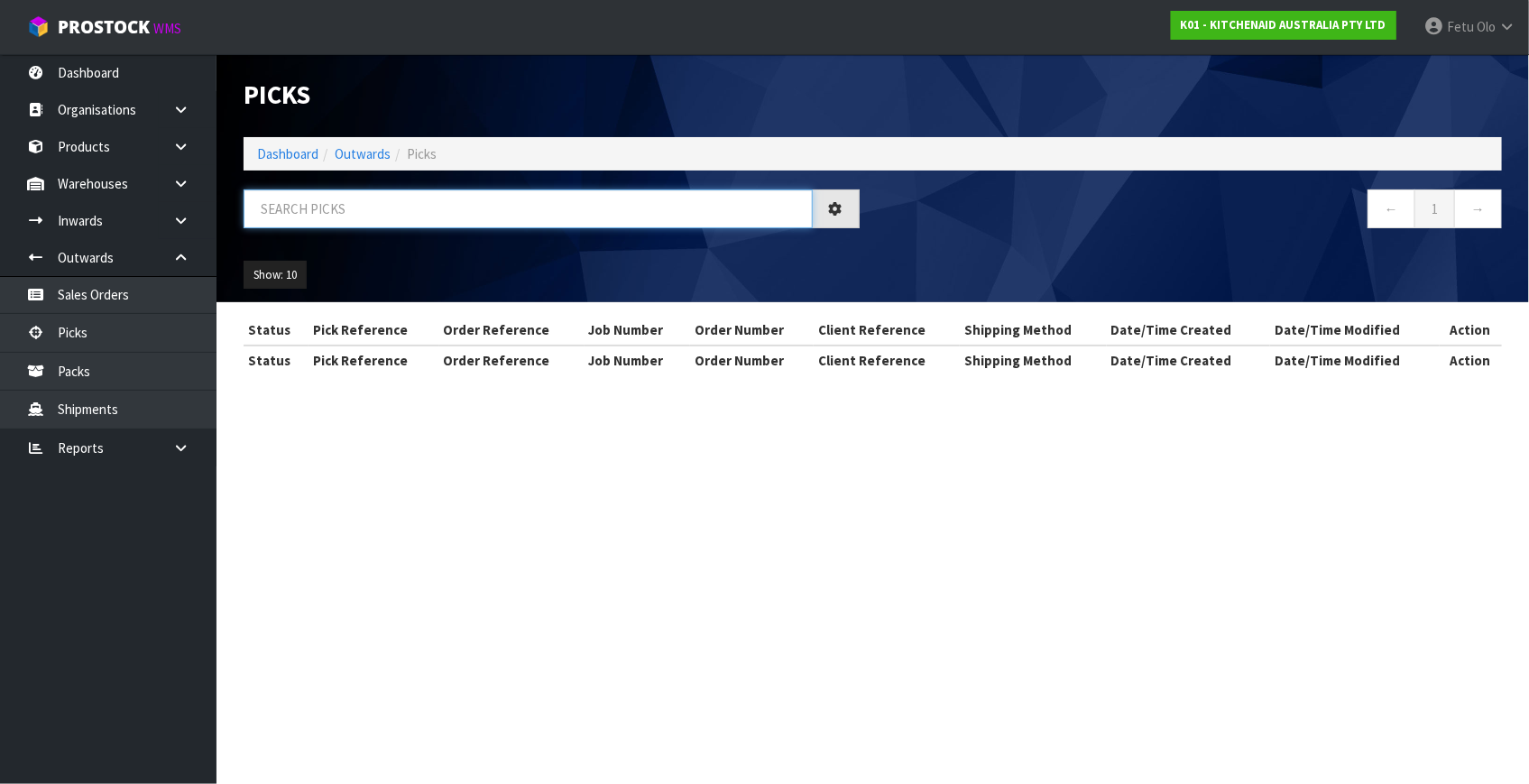
click at [427, 200] on input "text" at bounding box center [527, 209] width 569 height 39
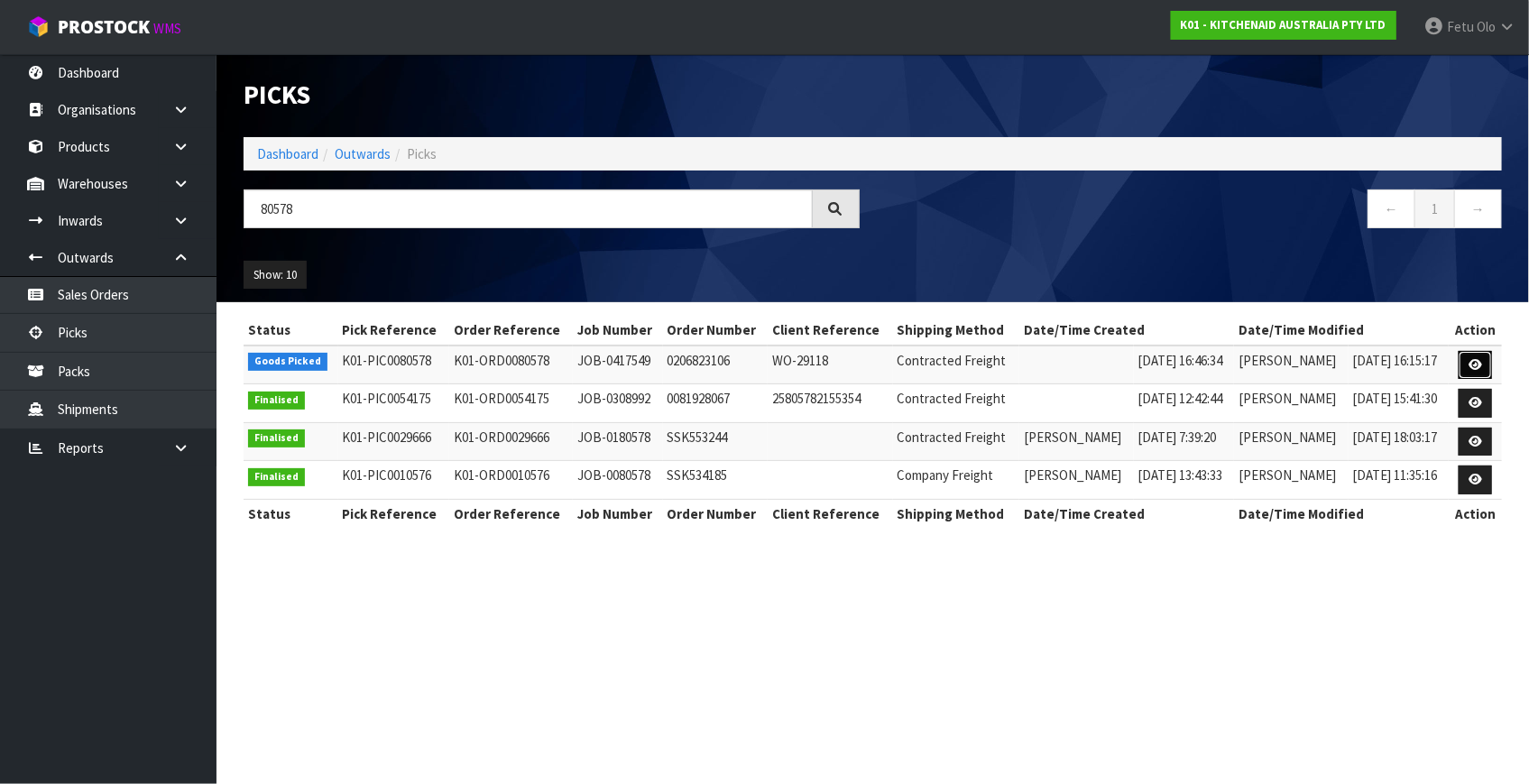
click at [1473, 364] on icon at bounding box center [1474, 364] width 14 height 12
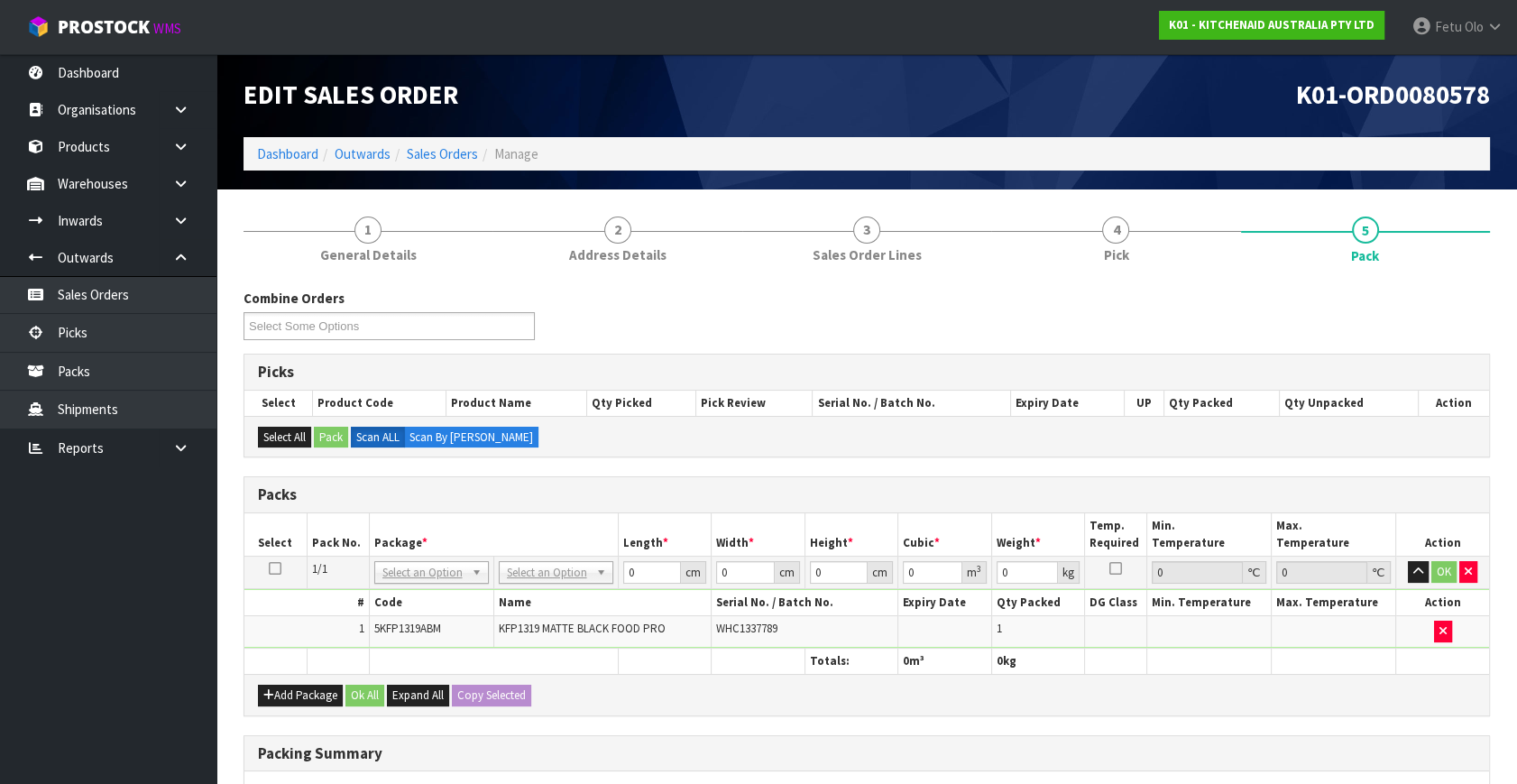
drag, startPoint x: 573, startPoint y: 576, endPoint x: 566, endPoint y: 602, distance: 26.9
drag, startPoint x: 640, startPoint y: 574, endPoint x: 533, endPoint y: 607, distance: 112.0
click at [533, 607] on tbody "1/1 NONE 007-001 007-002 007-004 007-009 007-013 007-014 007-015 007-017 007-01…" at bounding box center [866, 602] width 1245 height 92
click button "OK" at bounding box center [1444, 572] width 25 height 22
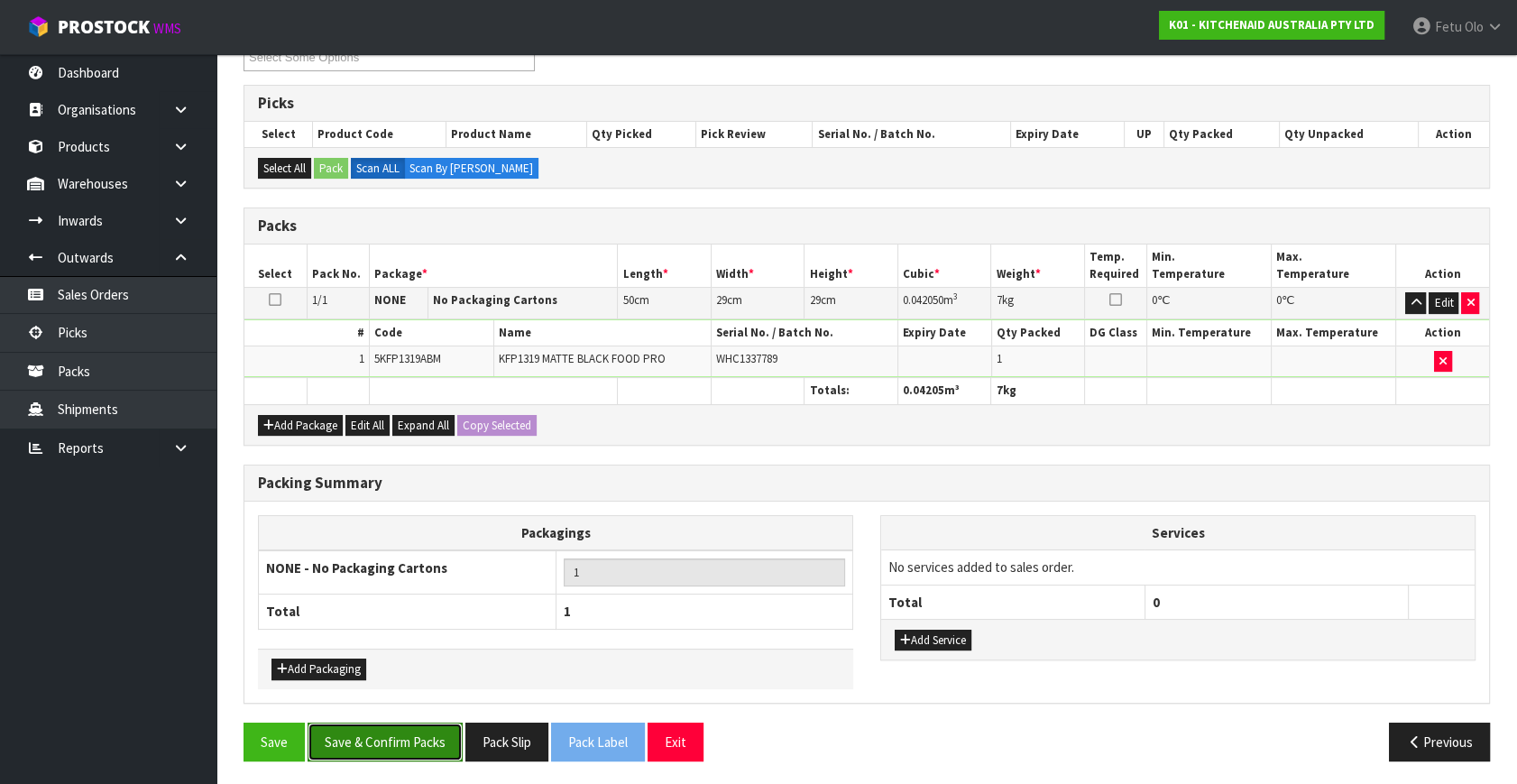
click at [384, 732] on button "Save & Confirm Packs" at bounding box center [385, 741] width 155 height 39
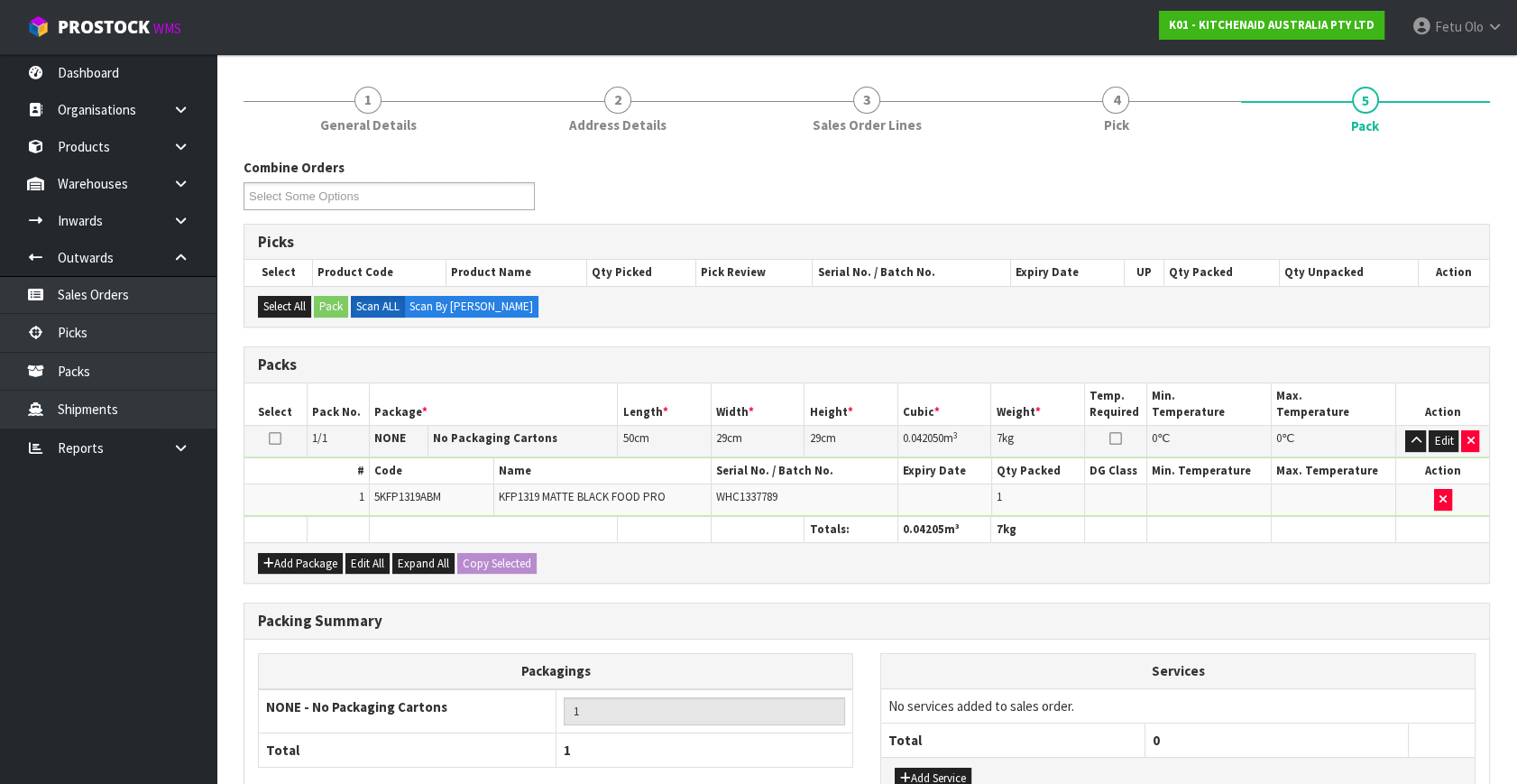
scroll to position [235, 0]
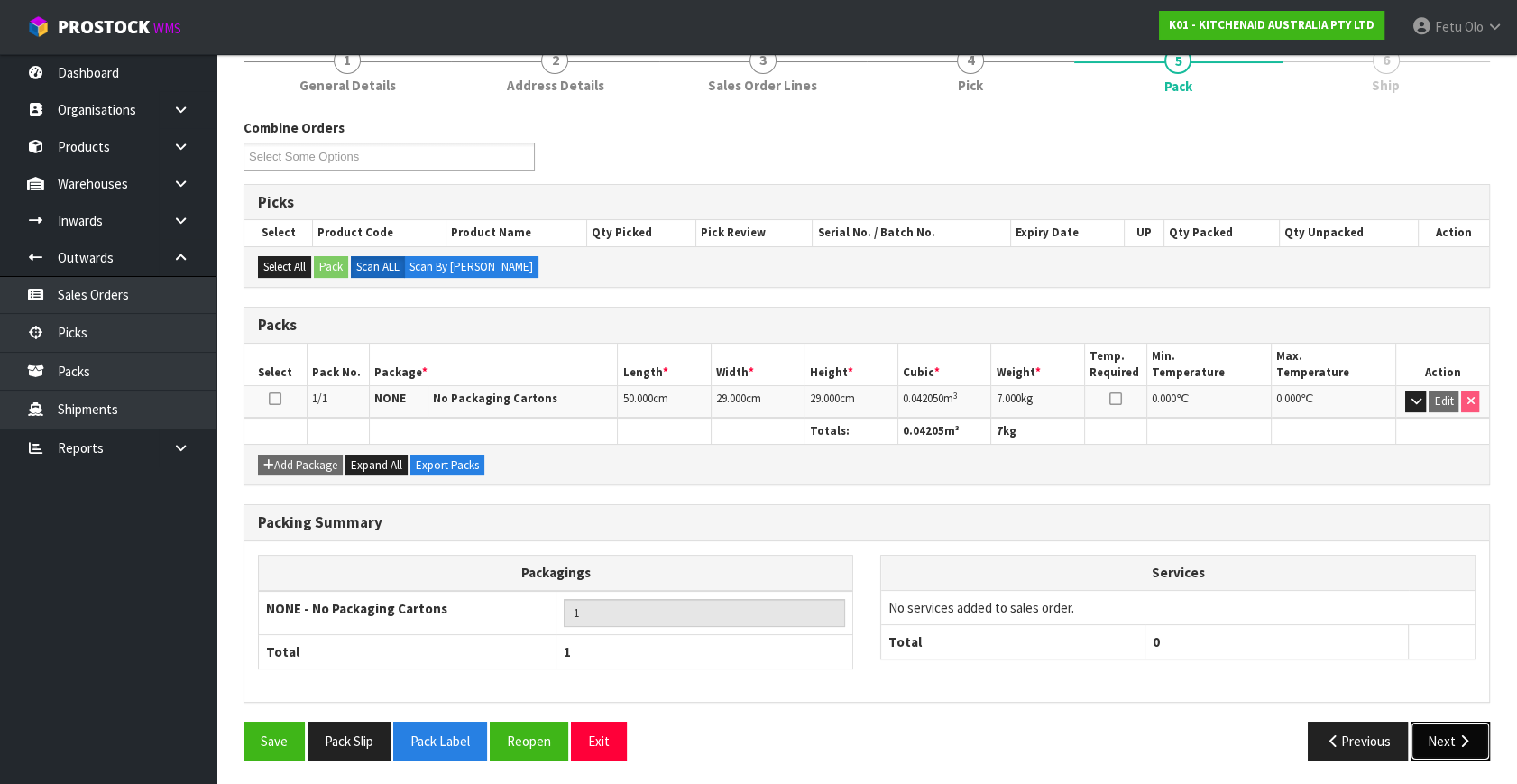
click at [1458, 743] on button "Next" at bounding box center [1450, 740] width 79 height 39
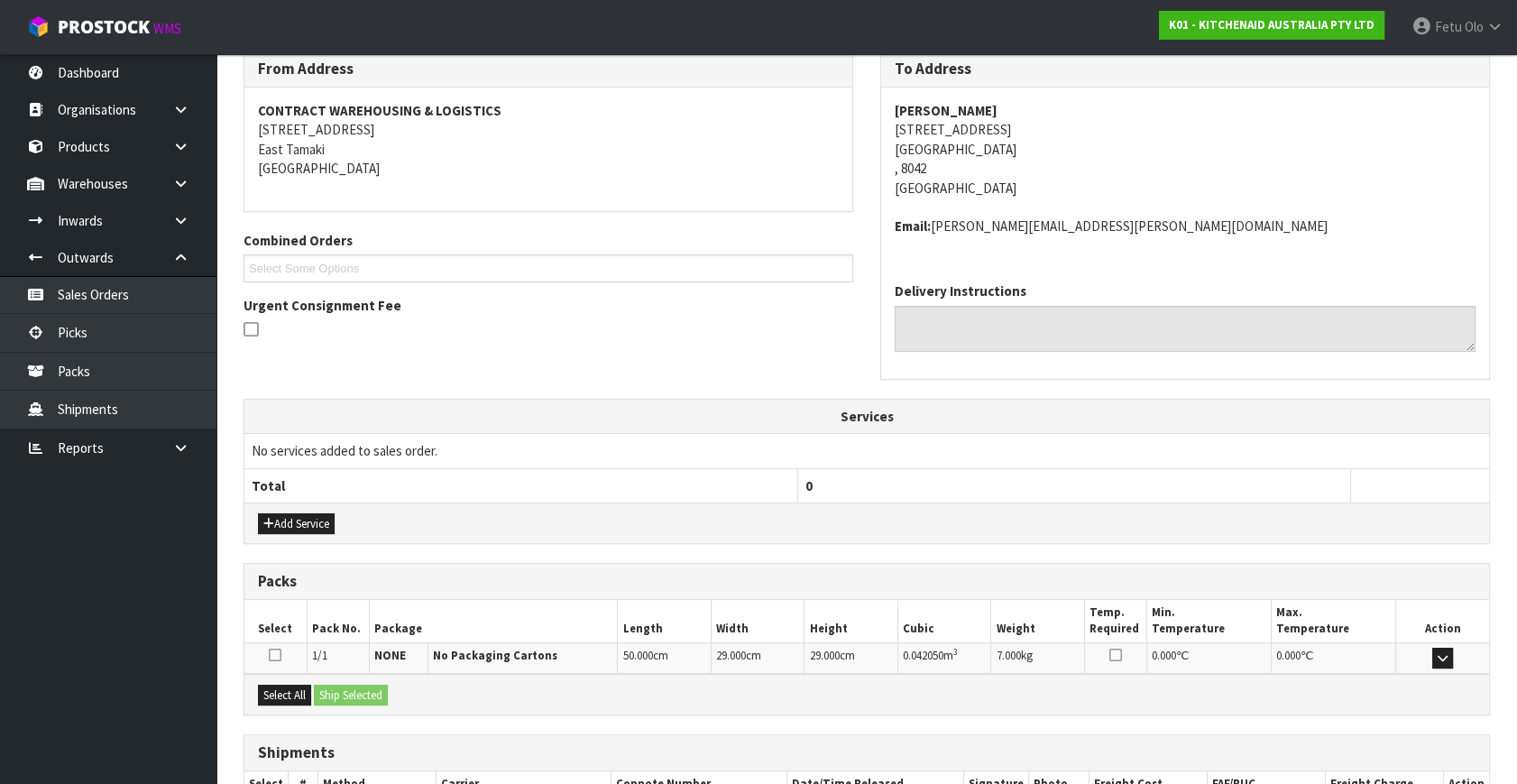
scroll to position [424, 0]
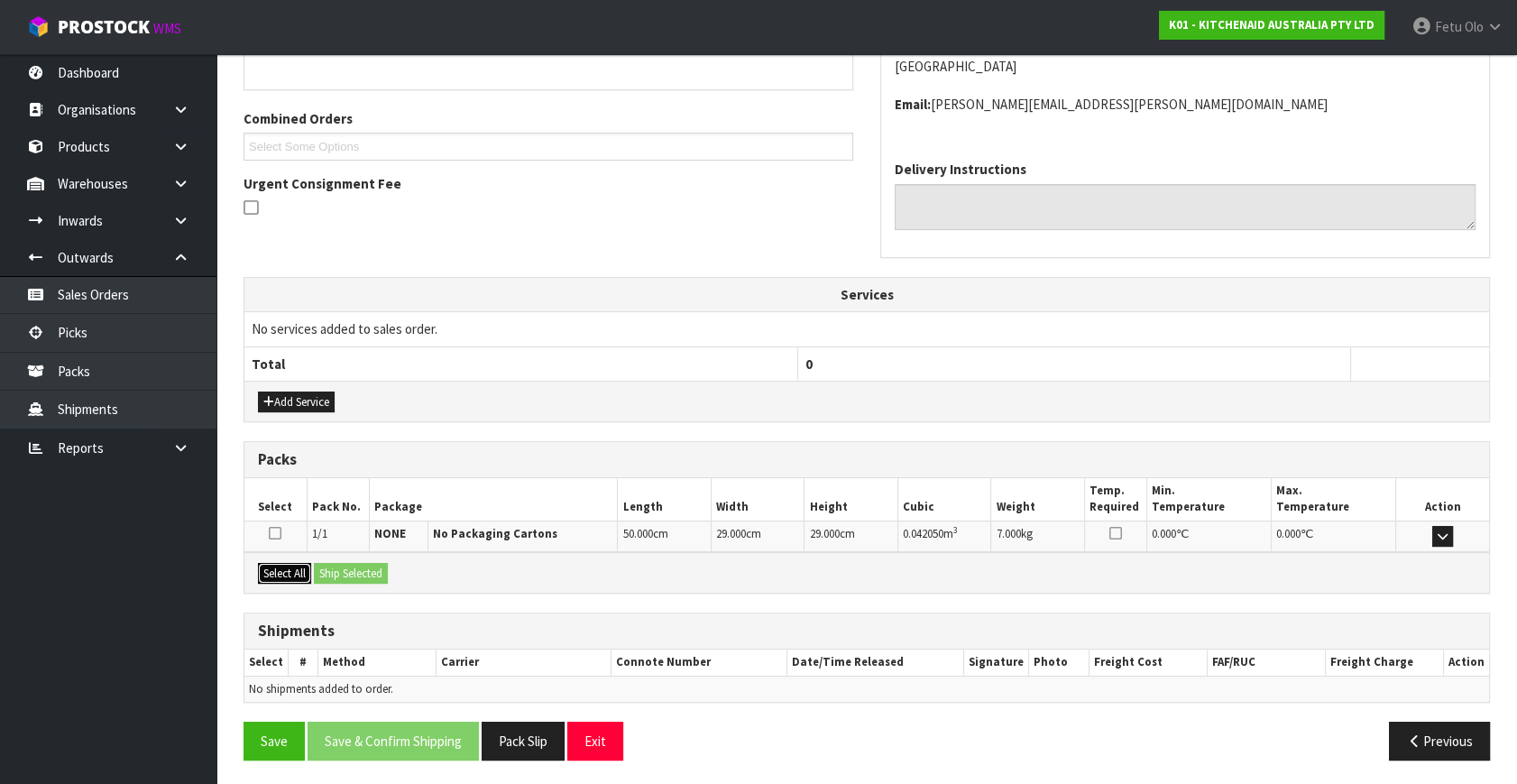
drag, startPoint x: 281, startPoint y: 565, endPoint x: 334, endPoint y: 566, distance: 53.0
click at [283, 565] on button "Select All" at bounding box center [284, 574] width 53 height 22
click at [334, 566] on button "Ship Selected" at bounding box center [351, 574] width 74 height 22
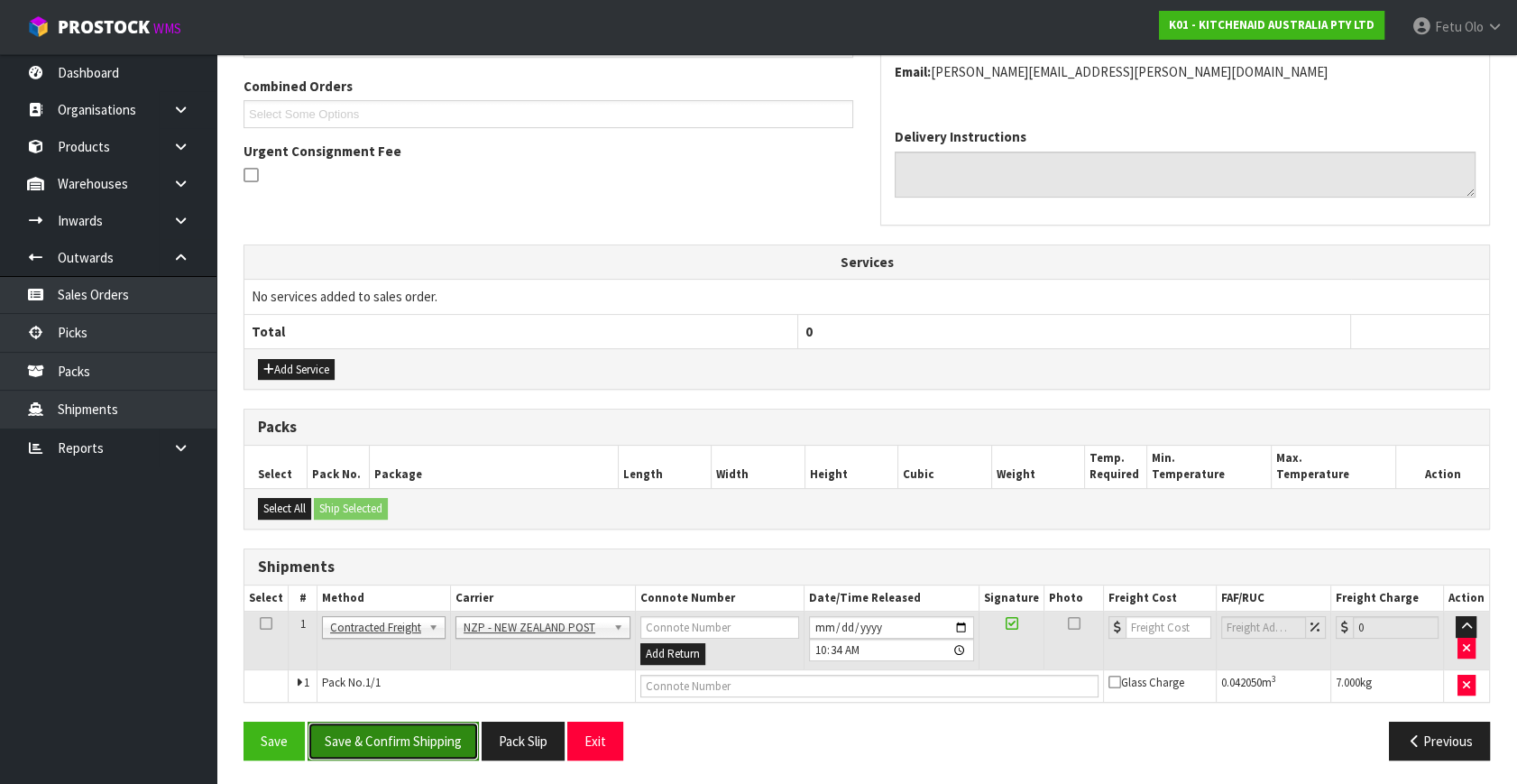
click at [396, 737] on button "Save & Confirm Shipping" at bounding box center [393, 740] width 171 height 39
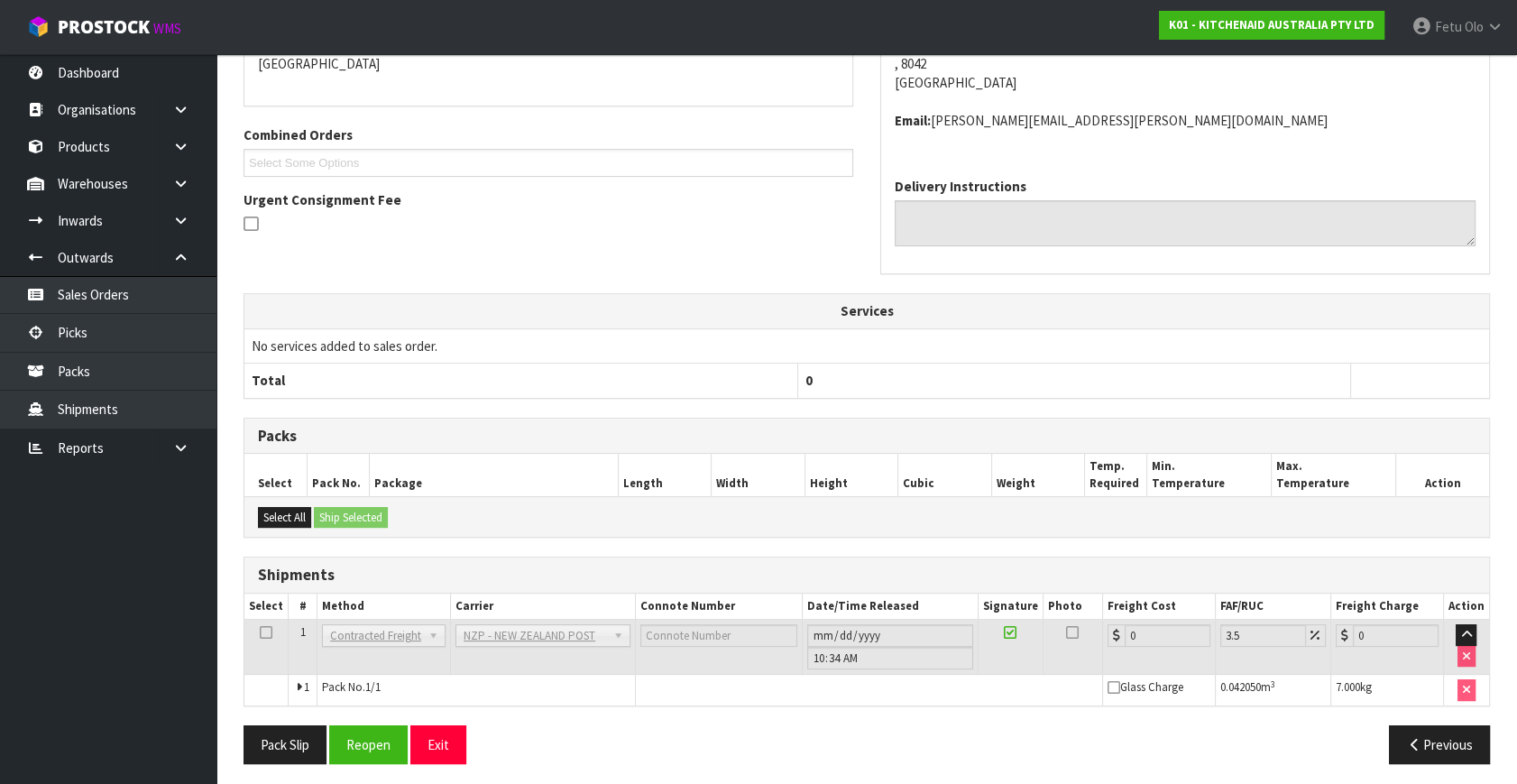
scroll to position [432, 0]
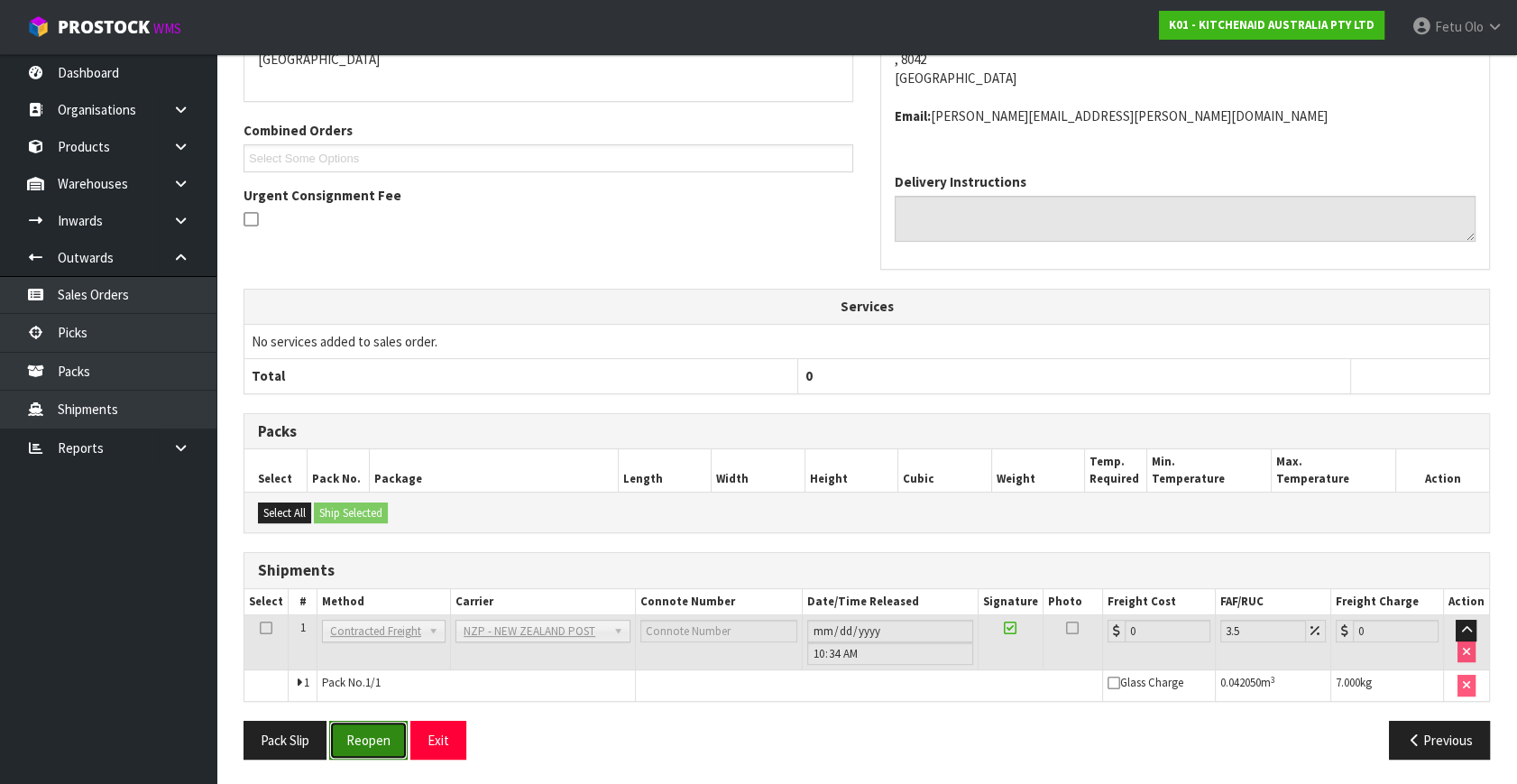
click at [341, 721] on button "Reopen" at bounding box center [368, 739] width 78 height 39
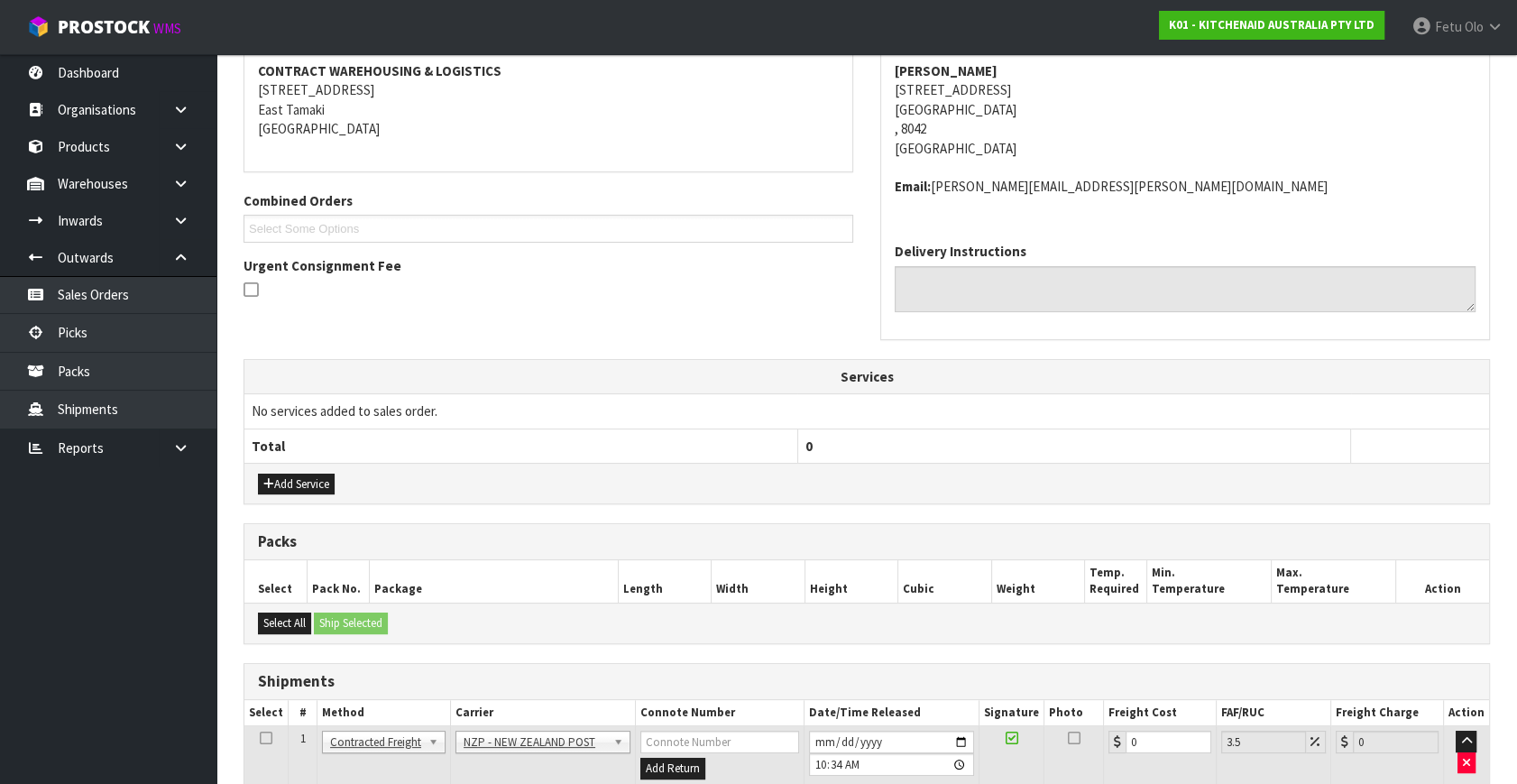
scroll to position [413, 0]
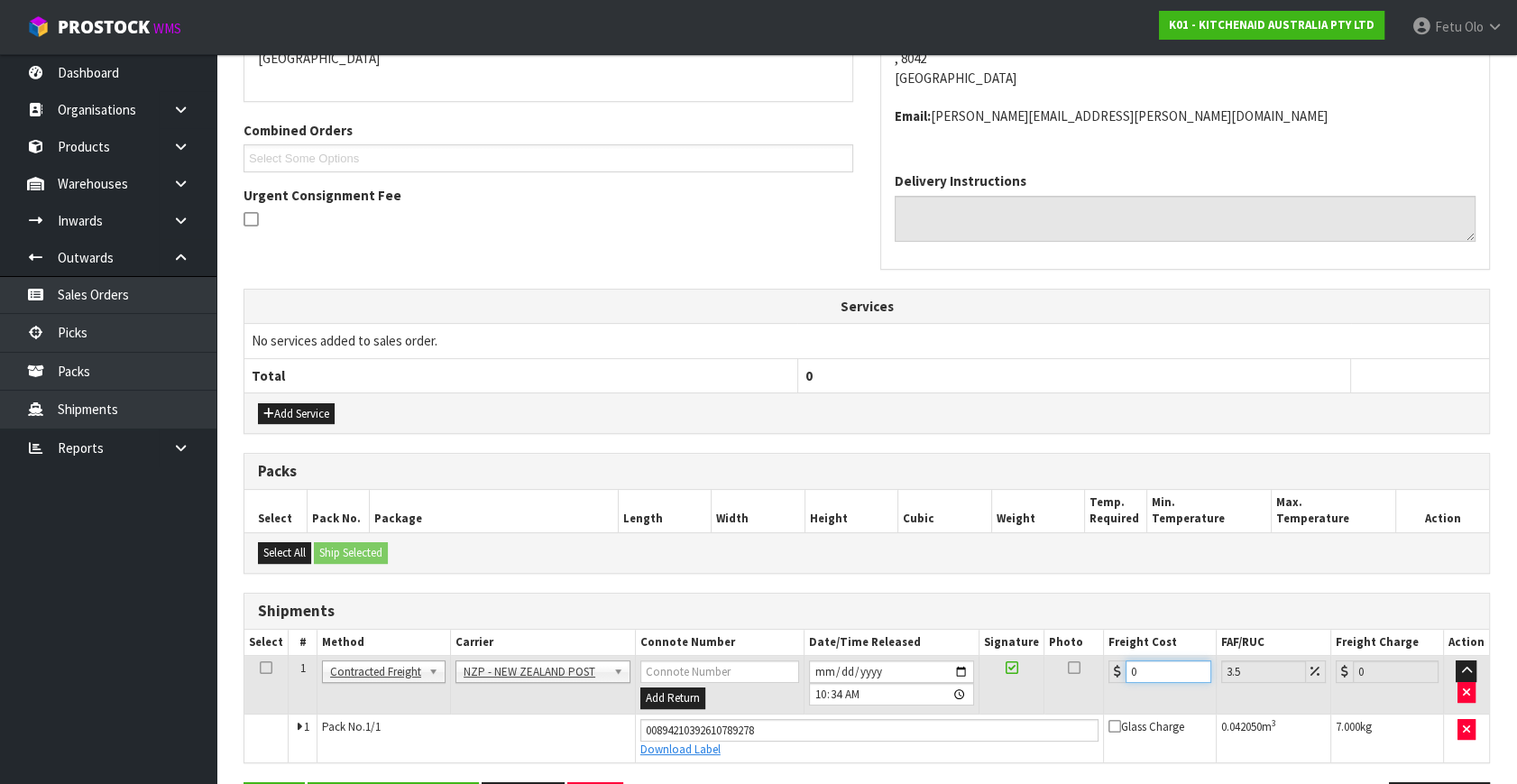
drag, startPoint x: 1150, startPoint y: 673, endPoint x: 1010, endPoint y: 722, distance: 148.3
click at [1010, 722] on tbody "1 Client Local Pickup Customer Local Pickup Company Freight Contracted Freight …" at bounding box center [866, 708] width 1245 height 107
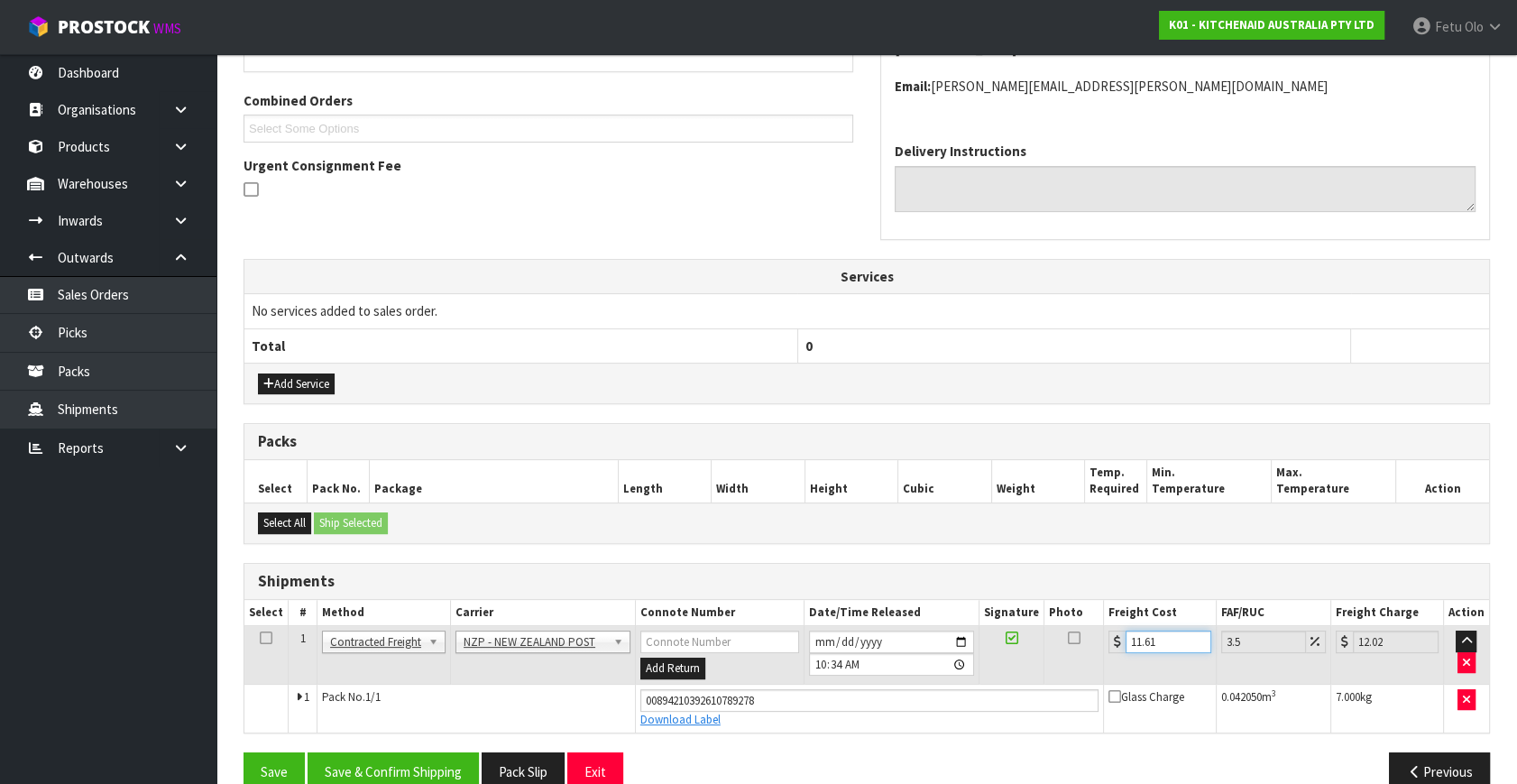
scroll to position [473, 0]
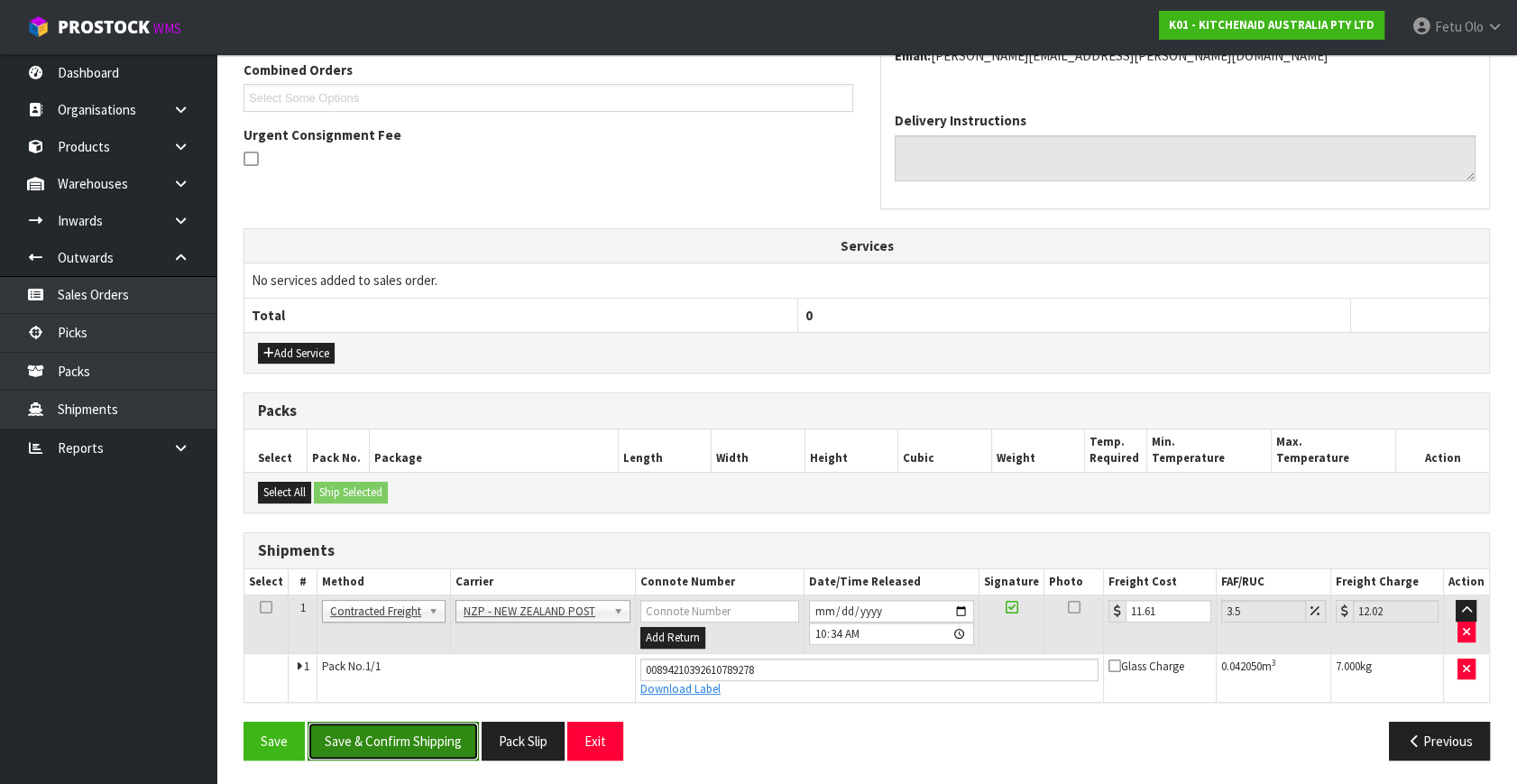
click at [454, 730] on button "Save & Confirm Shipping" at bounding box center [393, 740] width 171 height 39
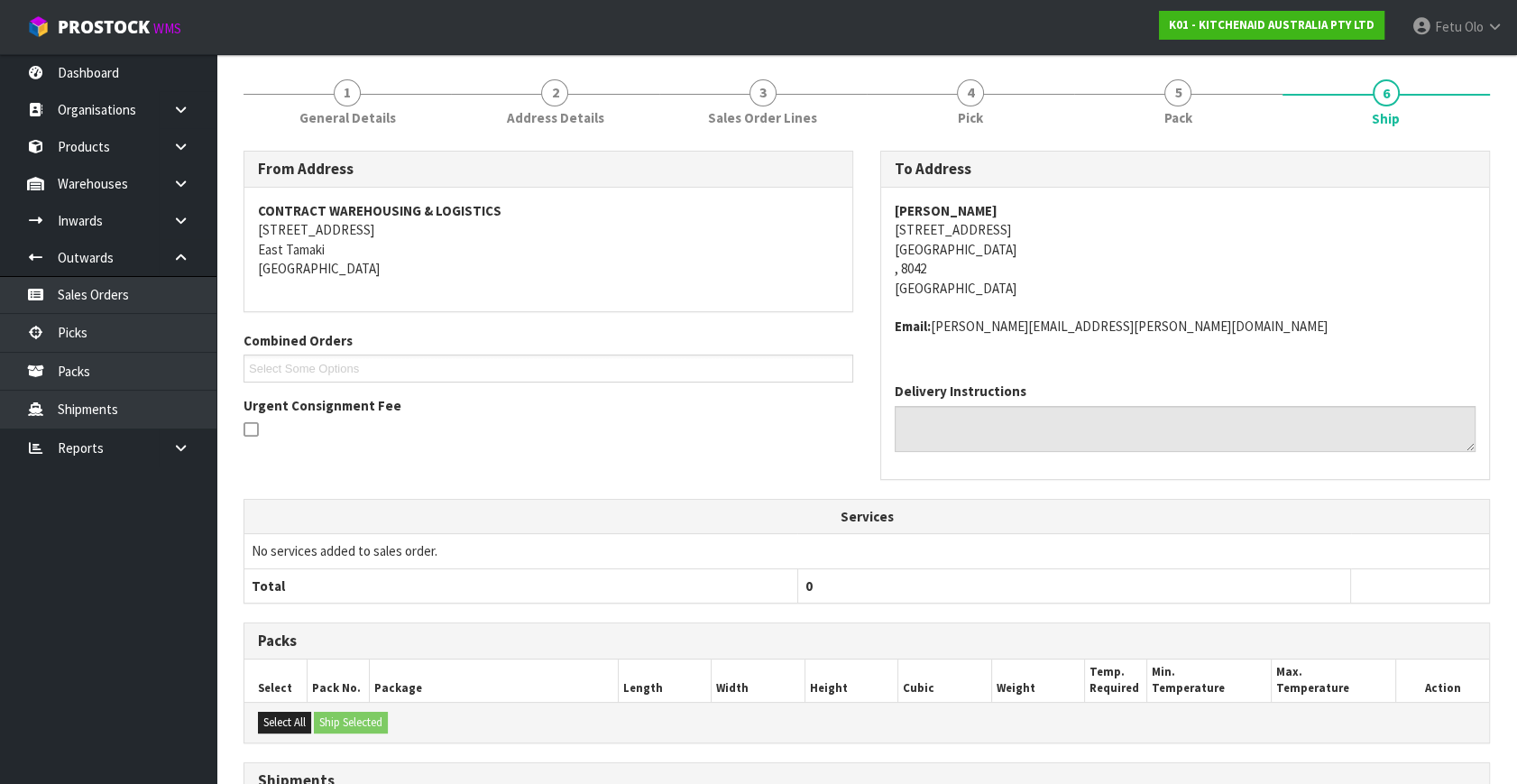
scroll to position [423, 0]
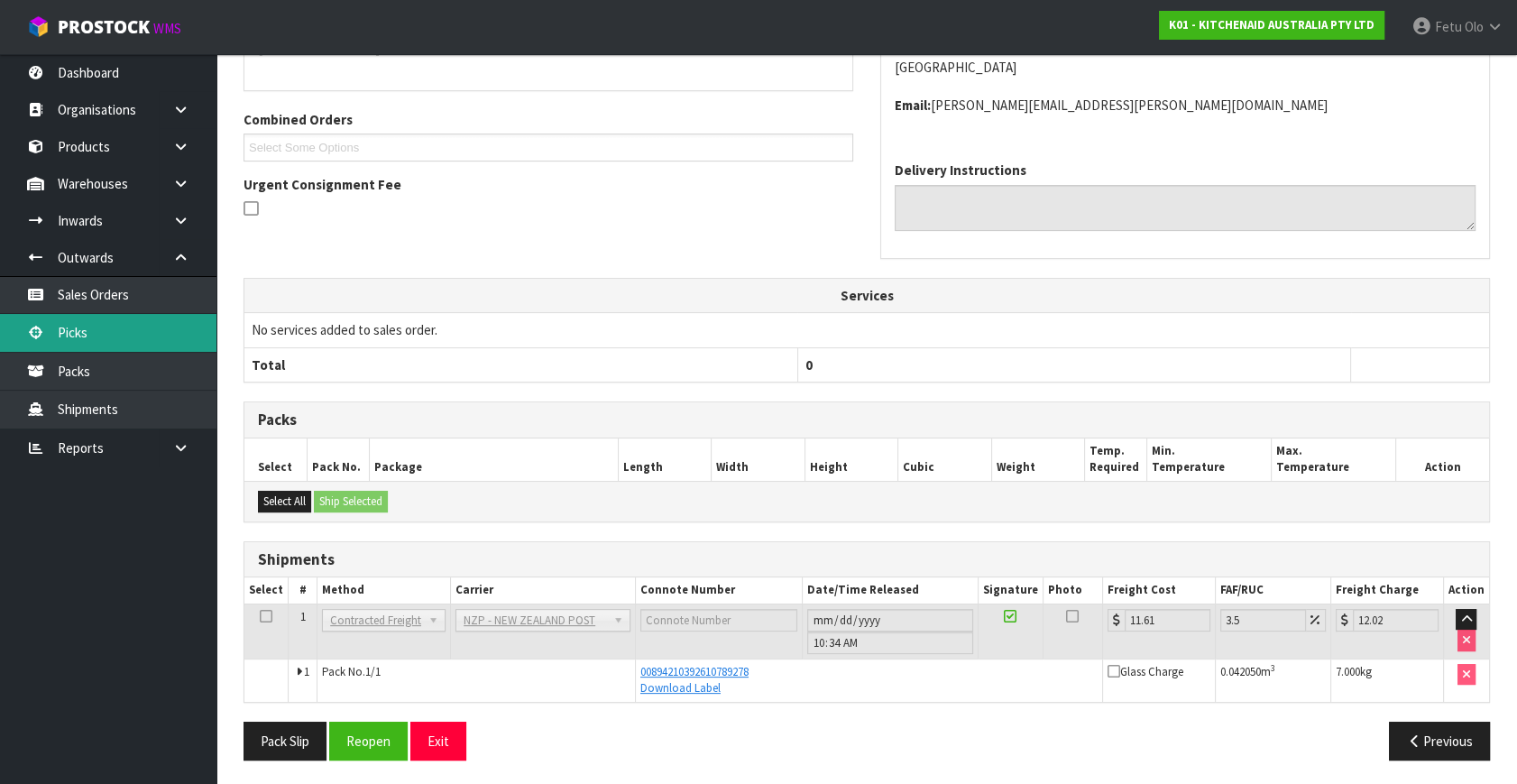
click at [77, 327] on link "Picks" at bounding box center [108, 332] width 217 height 37
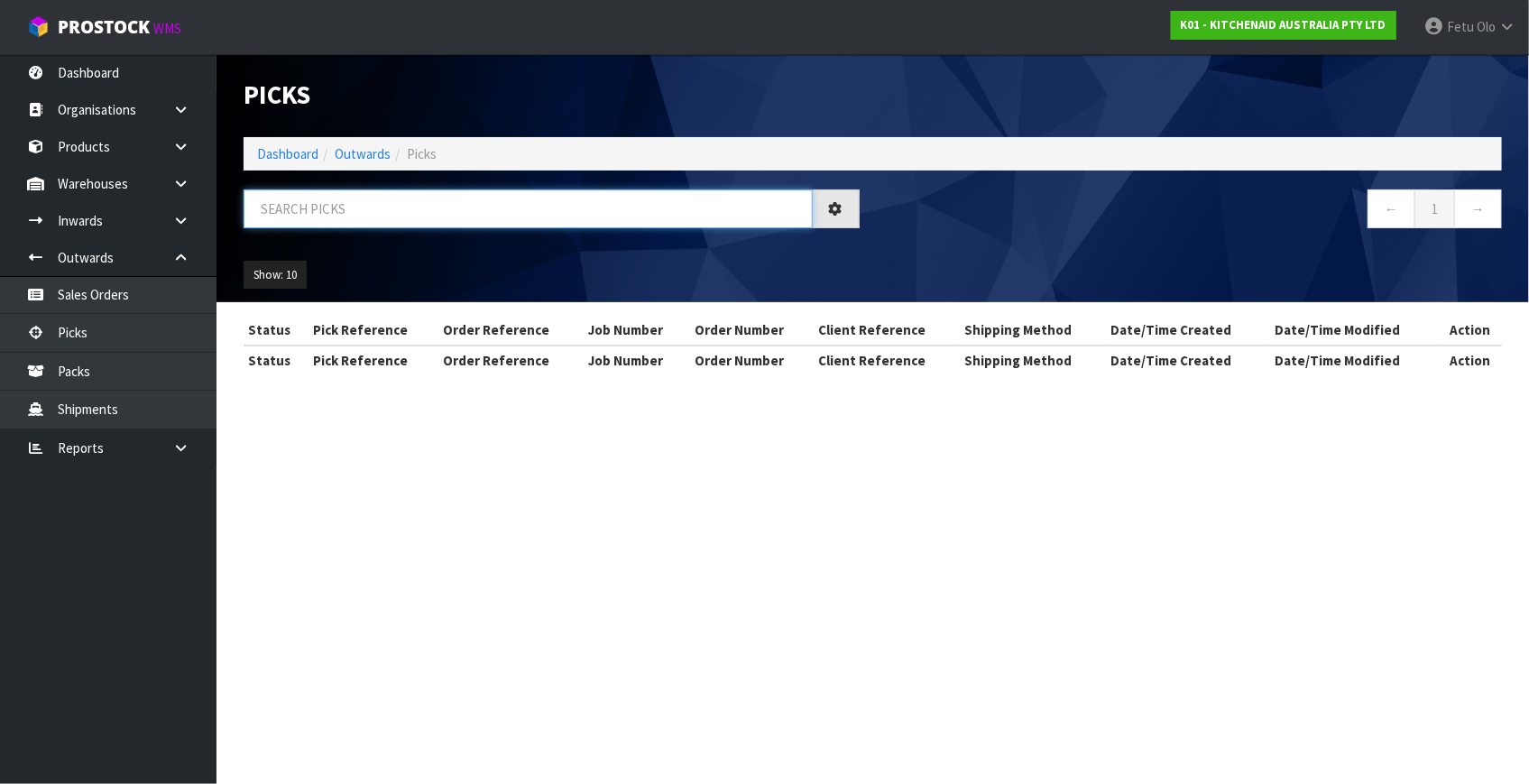
click at [469, 219] on input "text" at bounding box center [527, 209] width 569 height 39
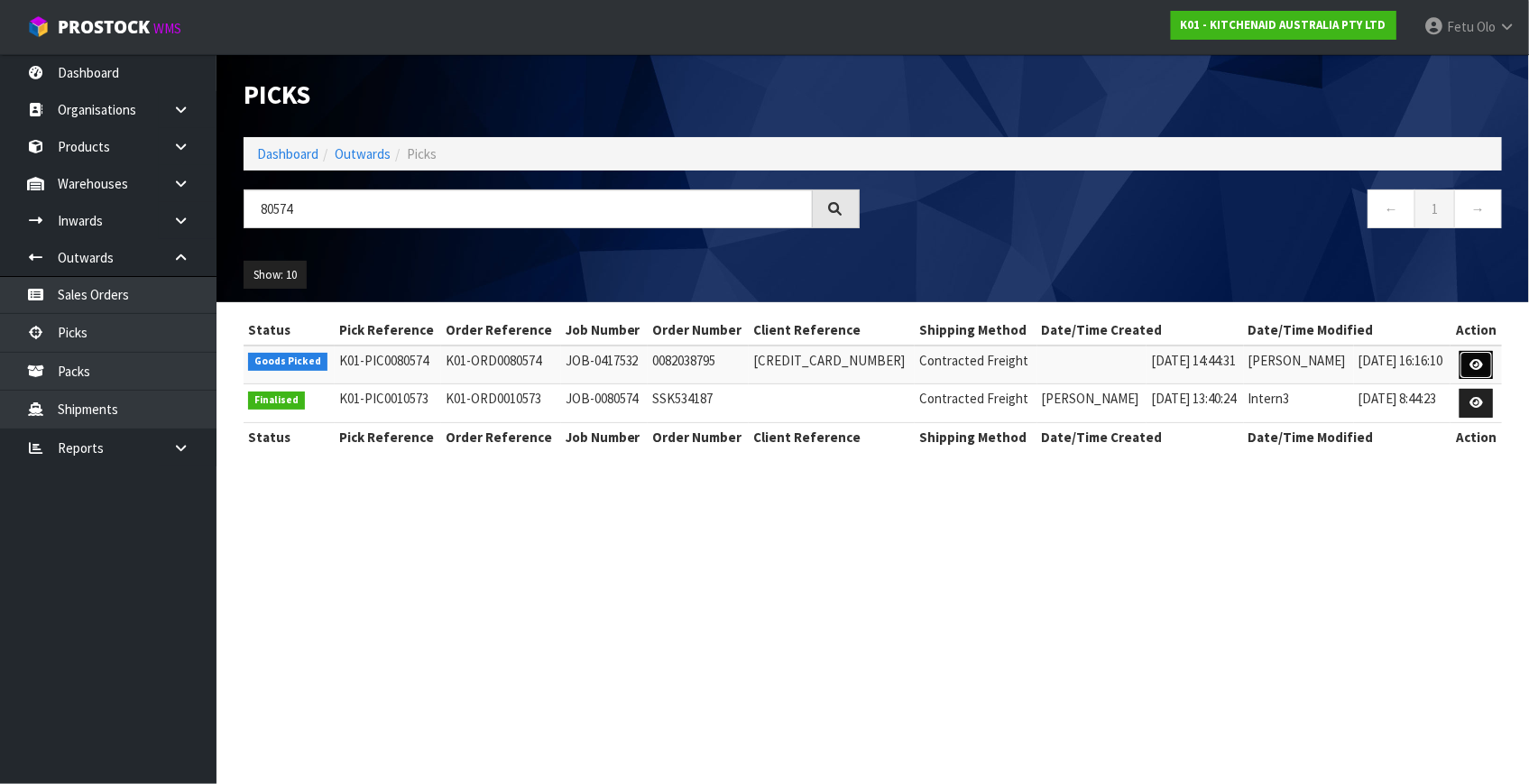
click at [1470, 364] on icon at bounding box center [1475, 364] width 14 height 12
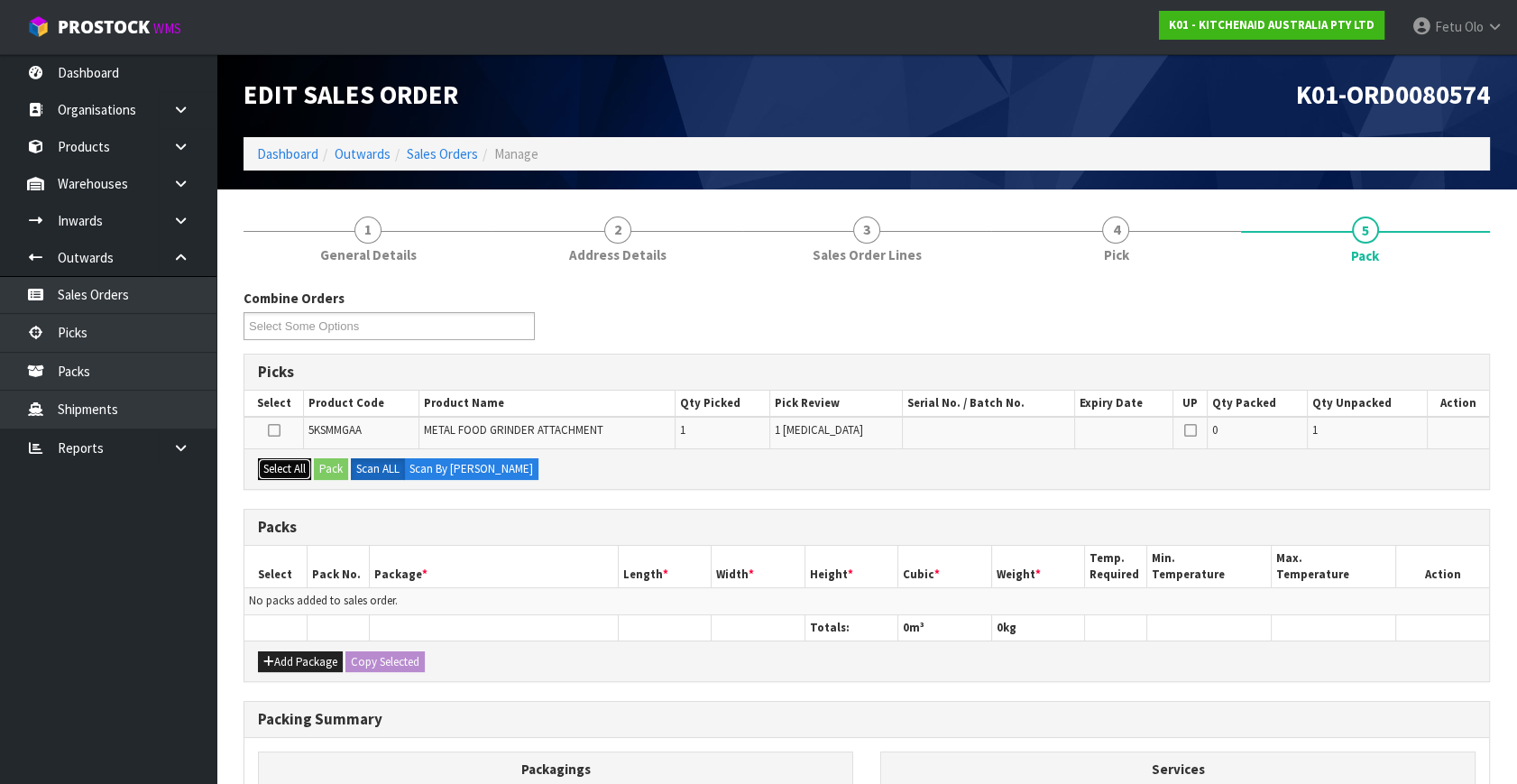
click at [294, 459] on button "Select All" at bounding box center [284, 469] width 53 height 22
click at [326, 468] on button "Pack" at bounding box center [331, 469] width 35 height 22
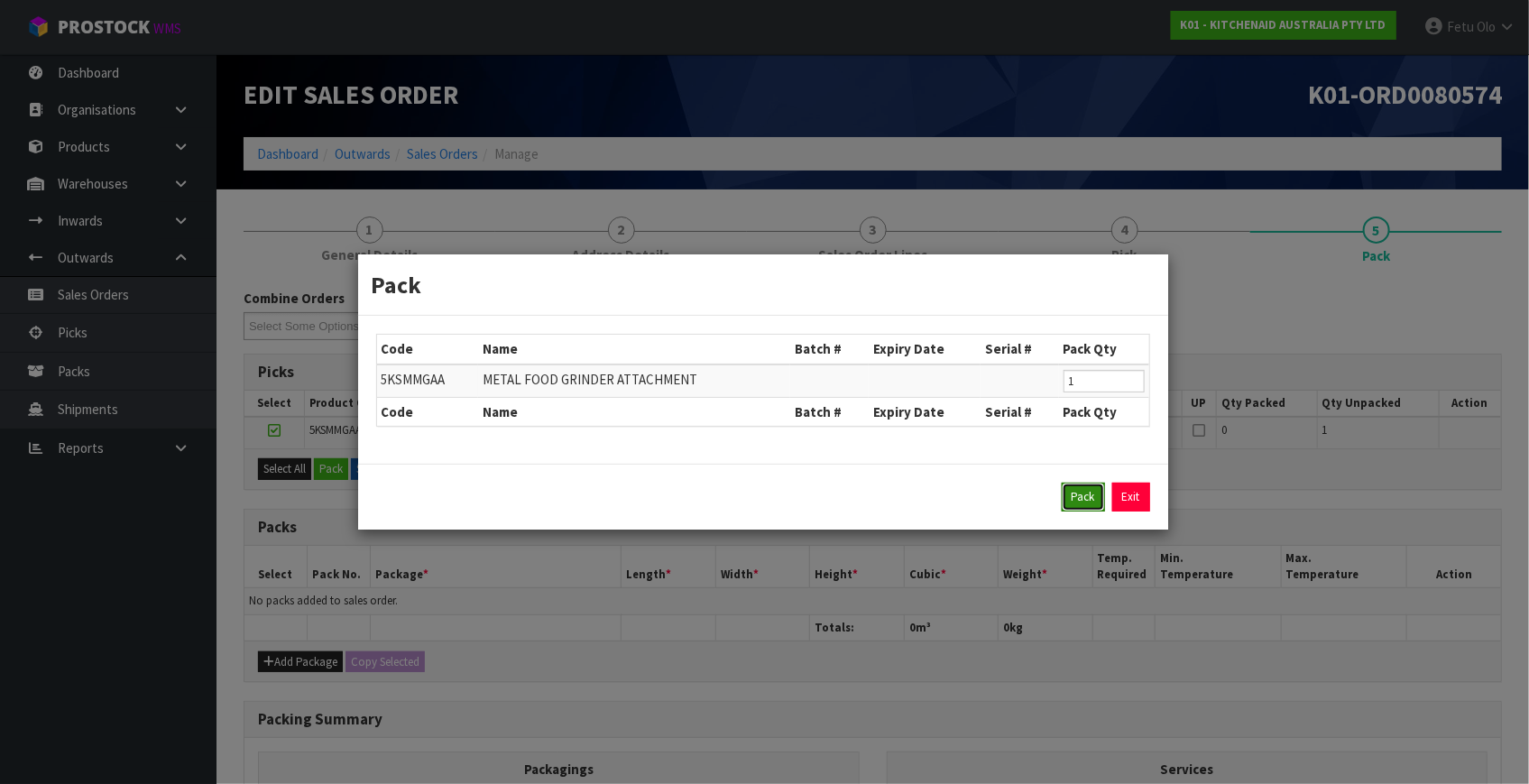
click at [1081, 498] on button "Pack" at bounding box center [1084, 497] width 44 height 29
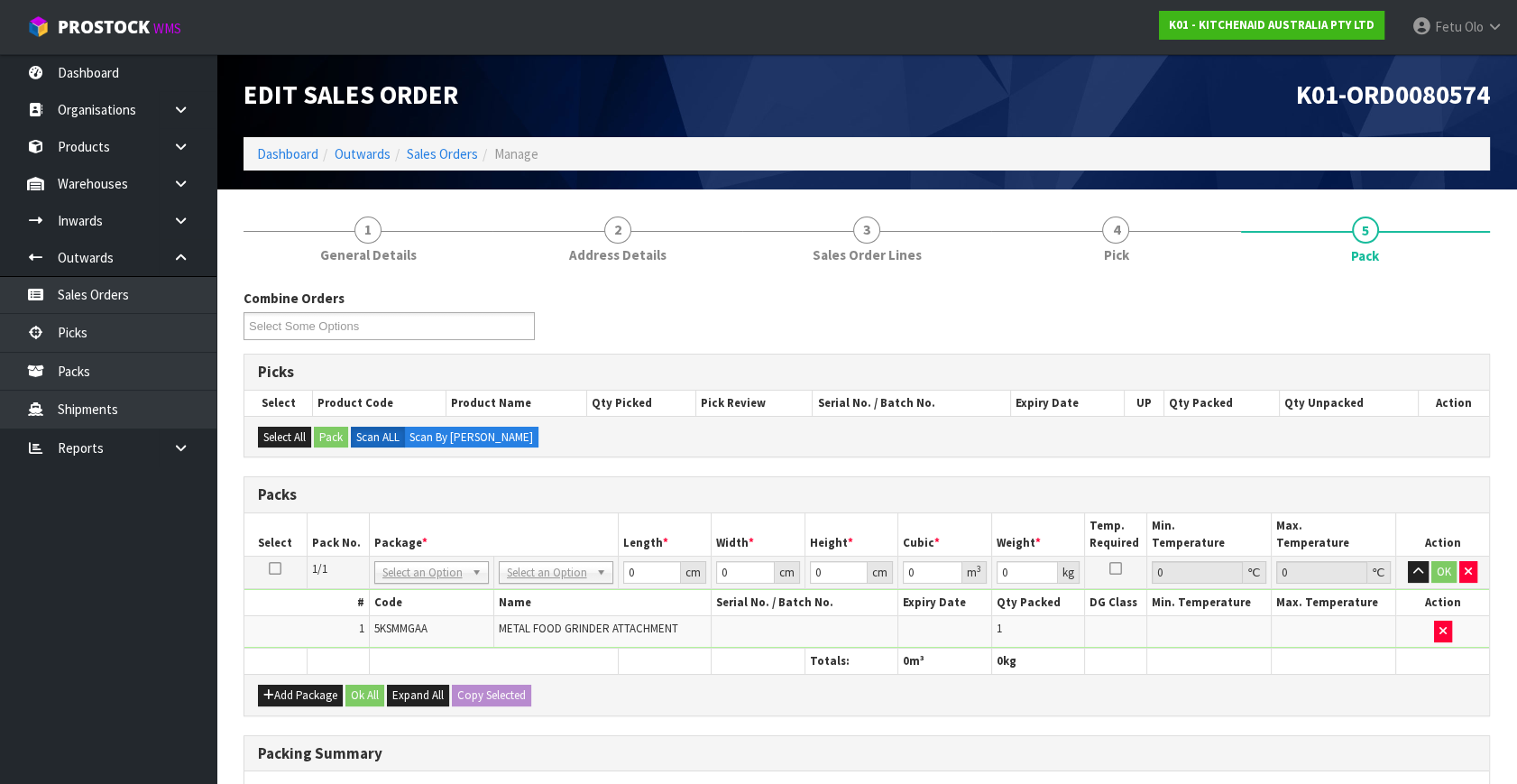
drag, startPoint x: 448, startPoint y: 565, endPoint x: 400, endPoint y: 598, distance: 58.2
click at [399, 593] on input "text" at bounding box center [431, 596] width 106 height 23
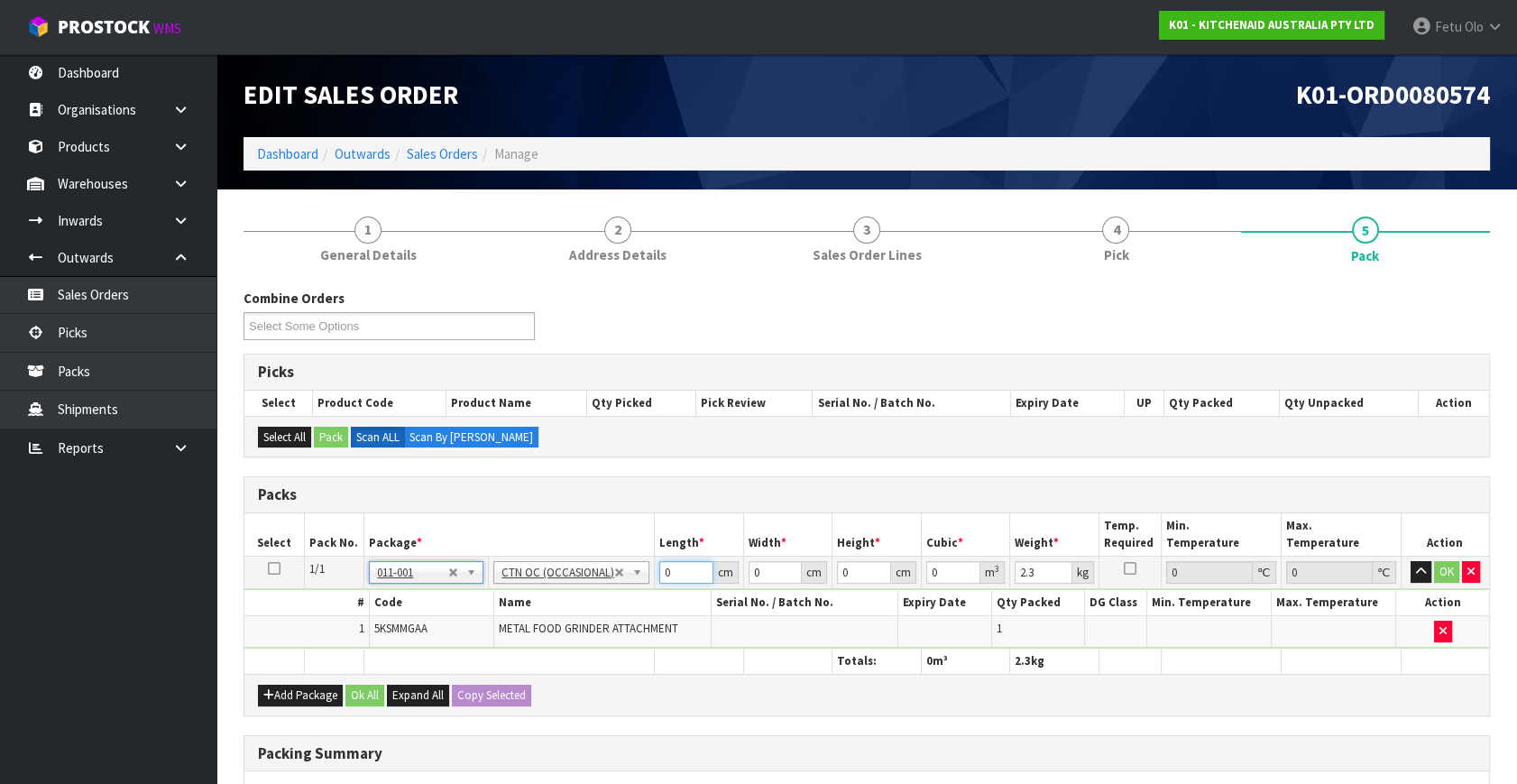
drag, startPoint x: 531, startPoint y: 618, endPoint x: 514, endPoint y: 623, distance: 17.7
click at [514, 623] on tbody "1/1 NONE 007-001 007-002 007-004 007-009 007-013 007-014 007-015 007-017 007-01…" at bounding box center [866, 602] width 1245 height 92
click button "OK" at bounding box center [1447, 572] width 25 height 22
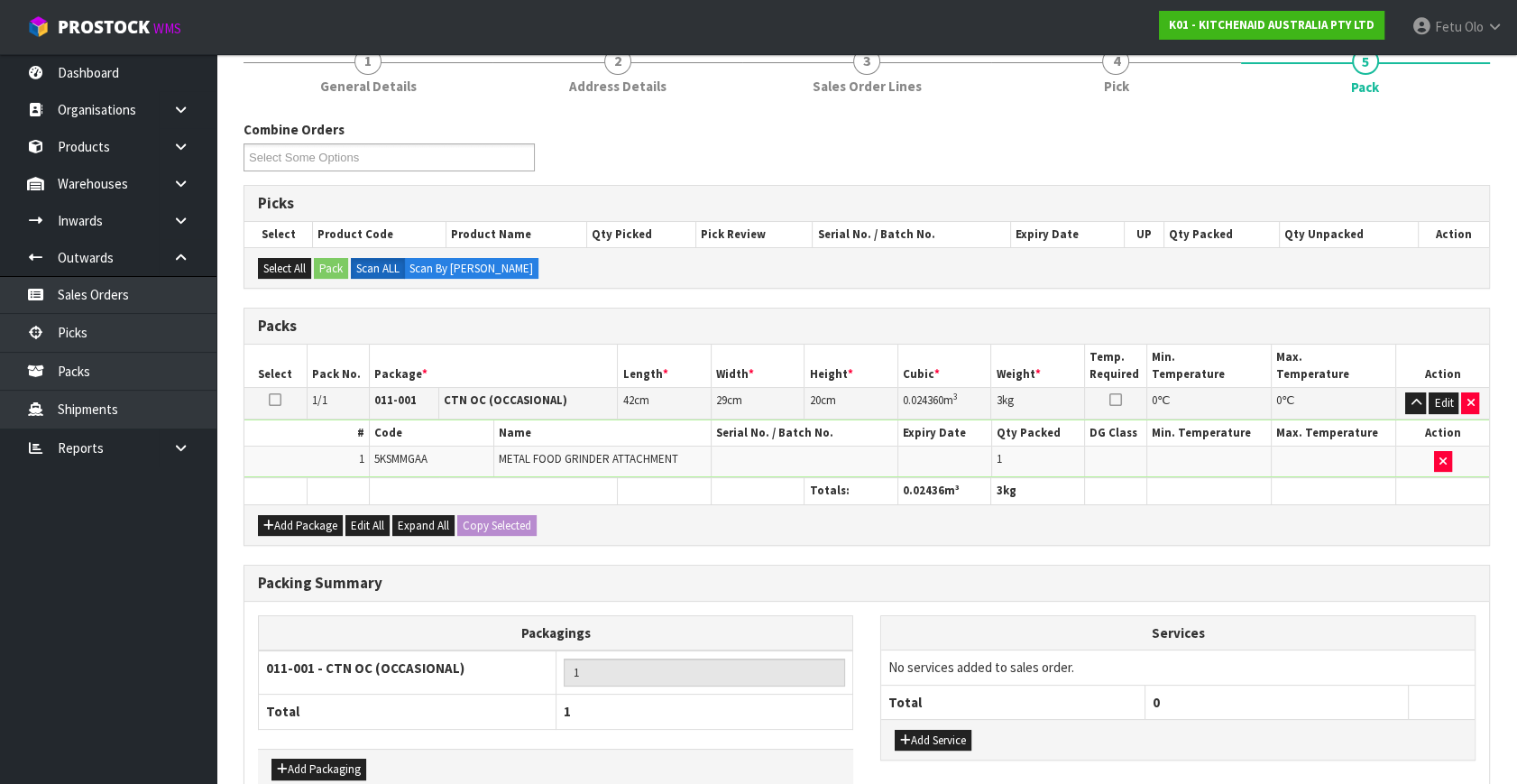
scroll to position [269, 0]
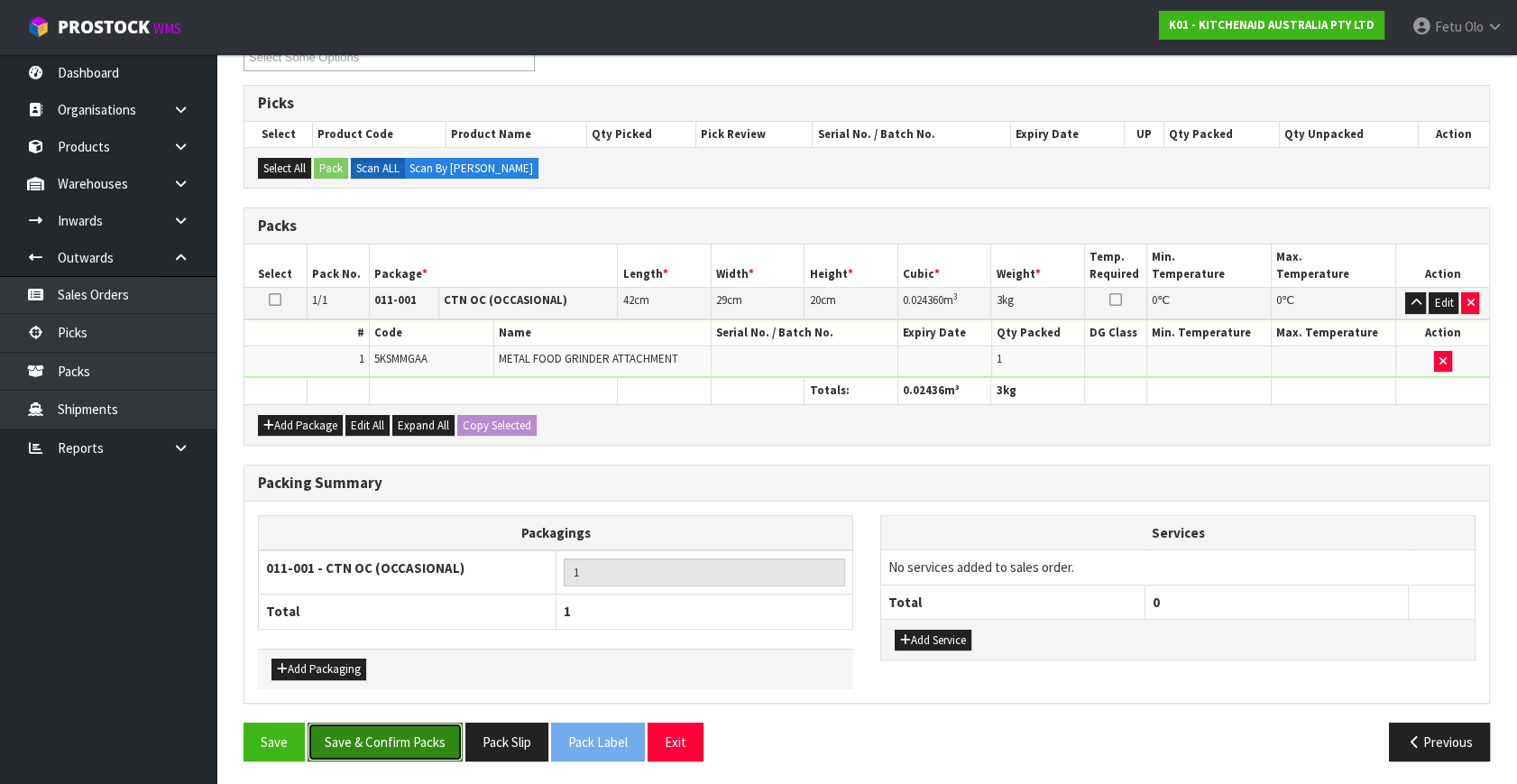
click at [386, 739] on button "Save & Confirm Packs" at bounding box center [385, 741] width 155 height 39
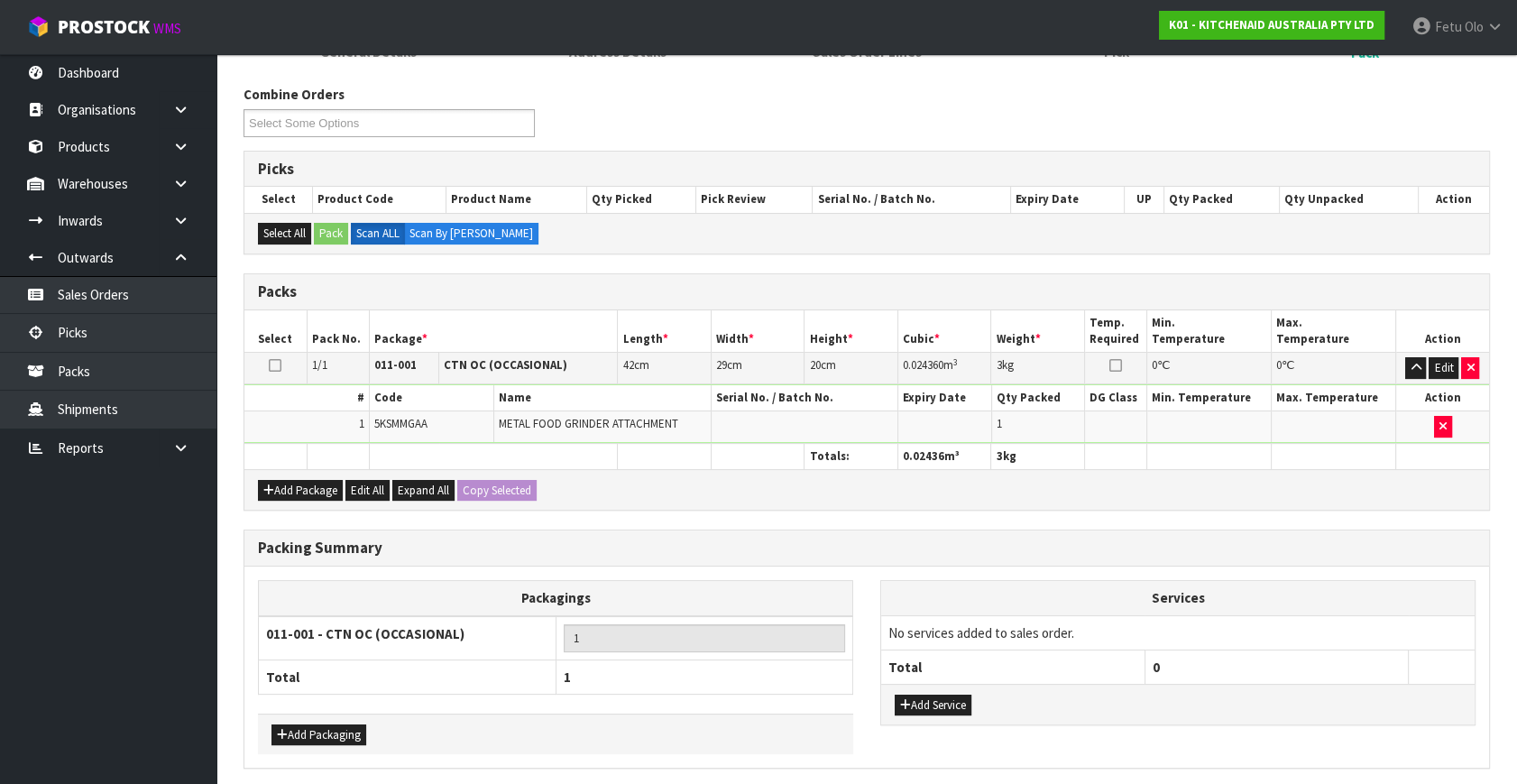
scroll to position [0, 0]
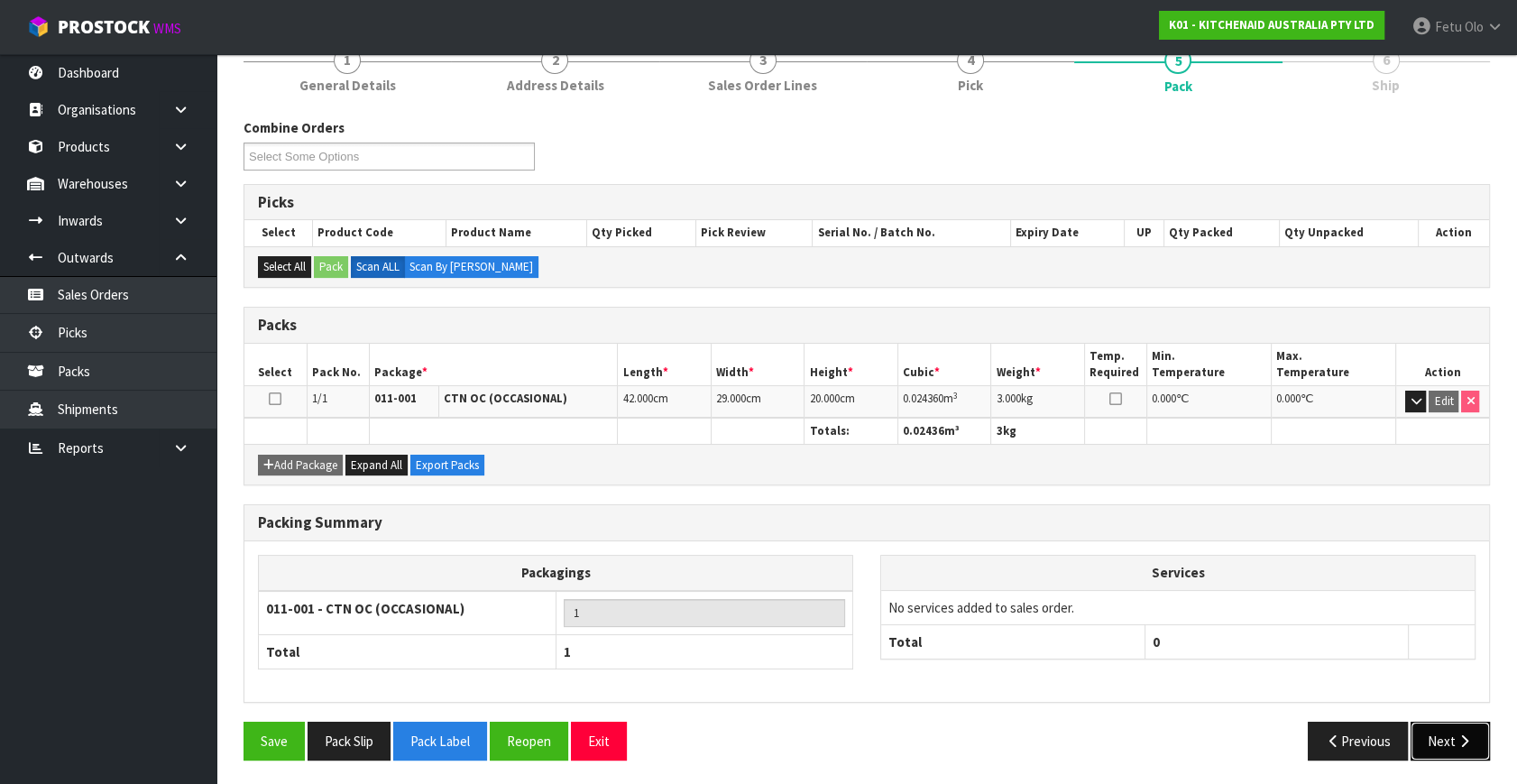
click at [1445, 721] on button "Next" at bounding box center [1450, 740] width 79 height 39
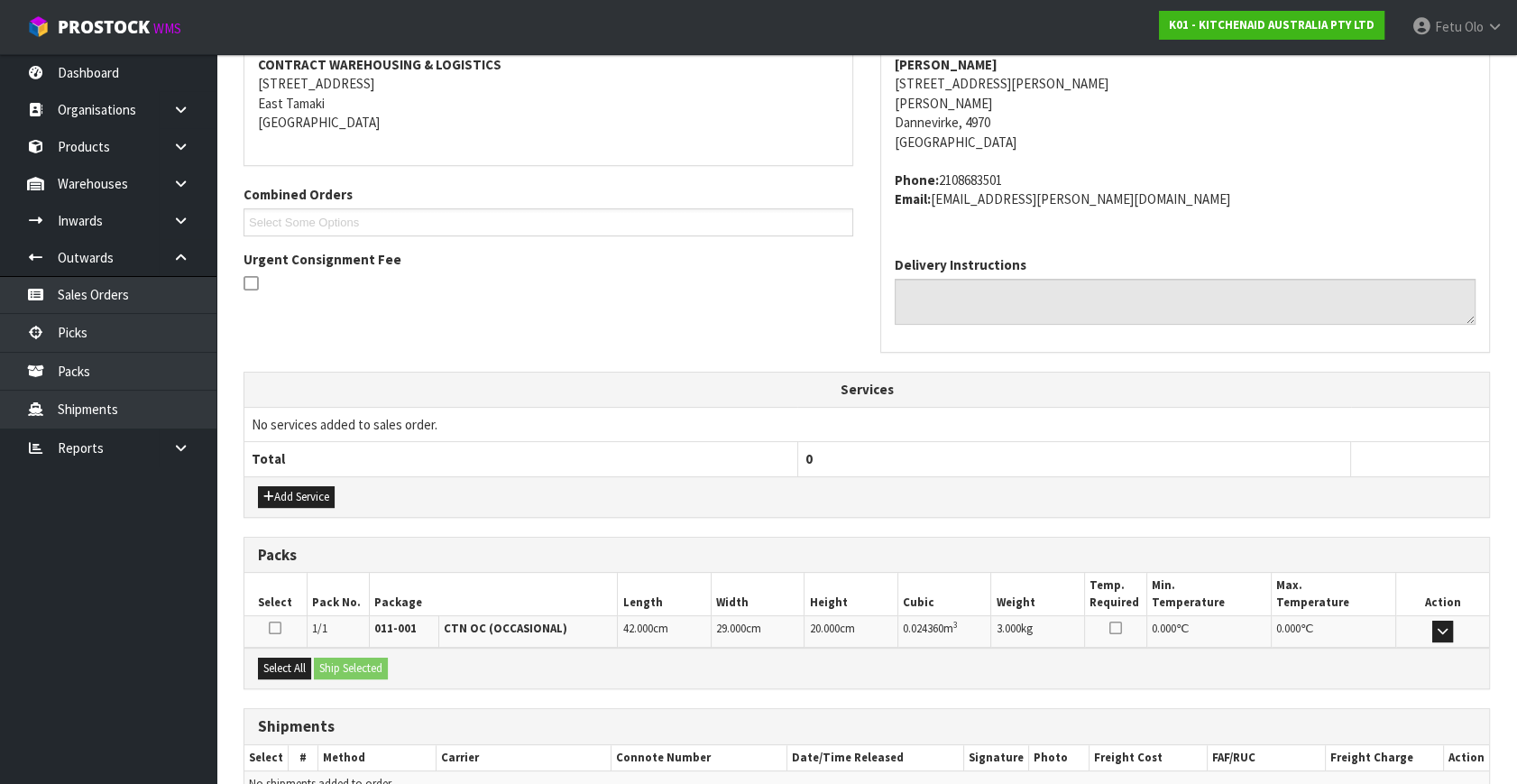
scroll to position [443, 0]
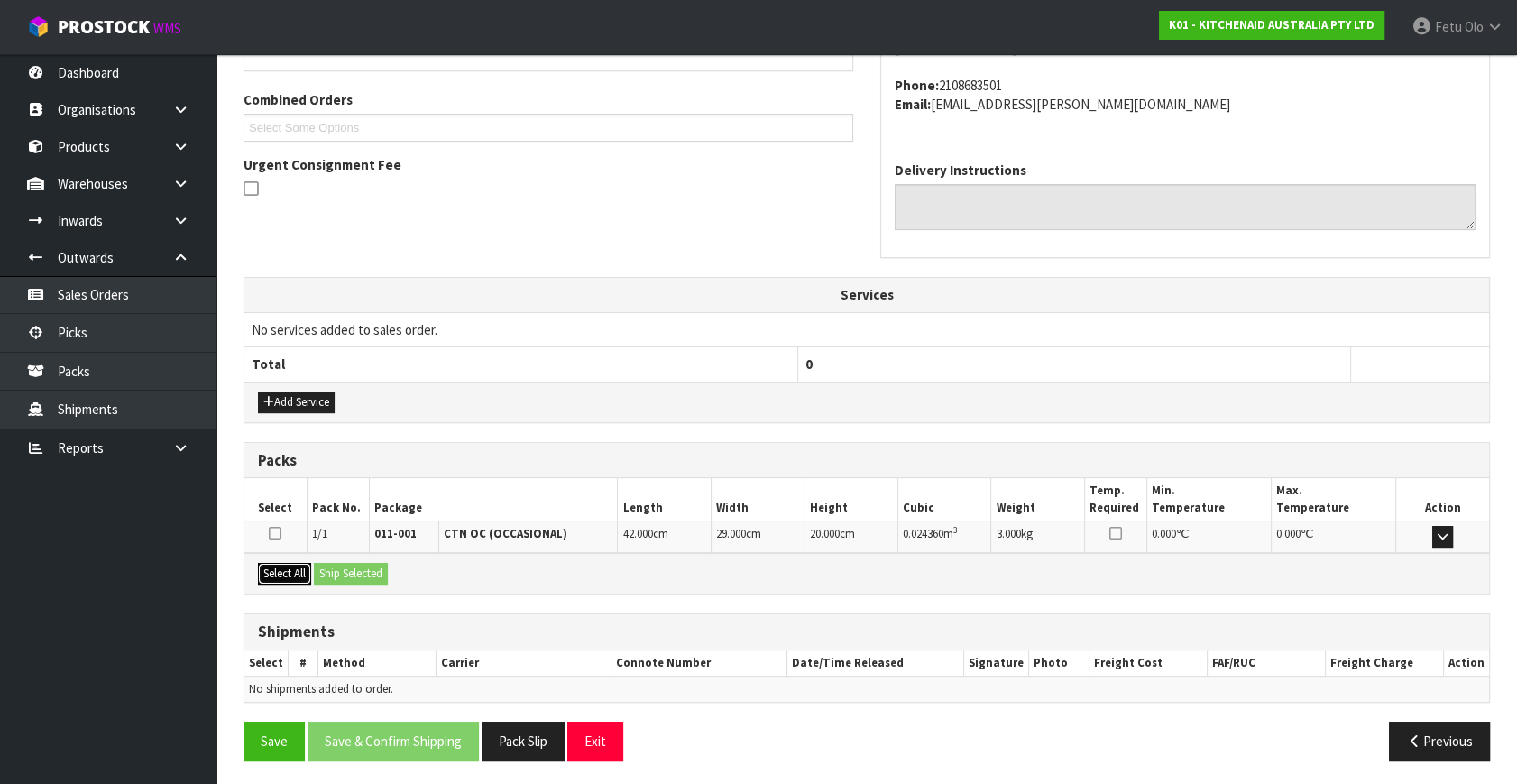
click at [351, 565] on div "Select All Ship Selected" at bounding box center [866, 573] width 1245 height 41
click at [286, 571] on button "Select All" at bounding box center [284, 574] width 53 height 22
click at [323, 566] on button "Ship Selected" at bounding box center [351, 574] width 74 height 22
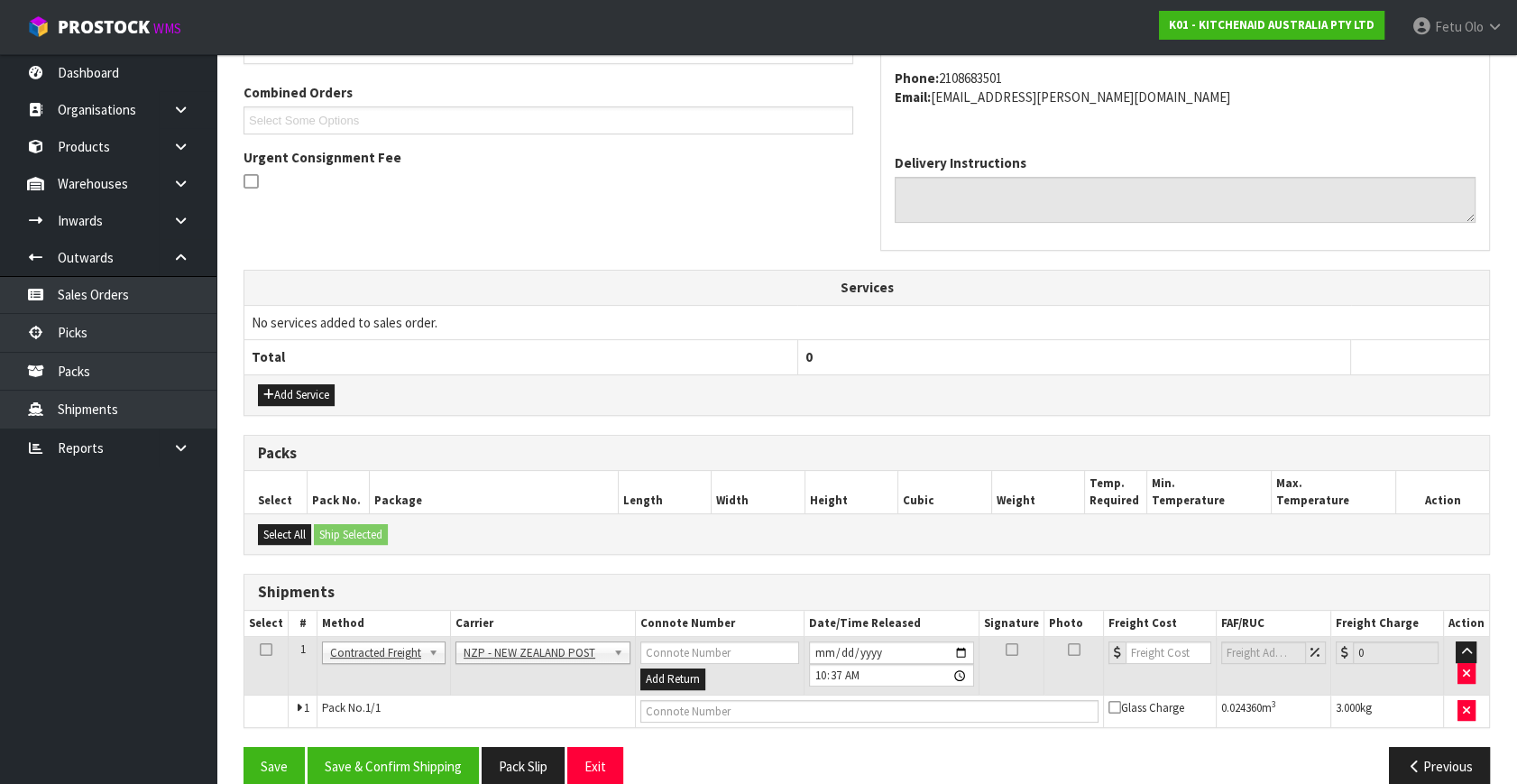
scroll to position [476, 0]
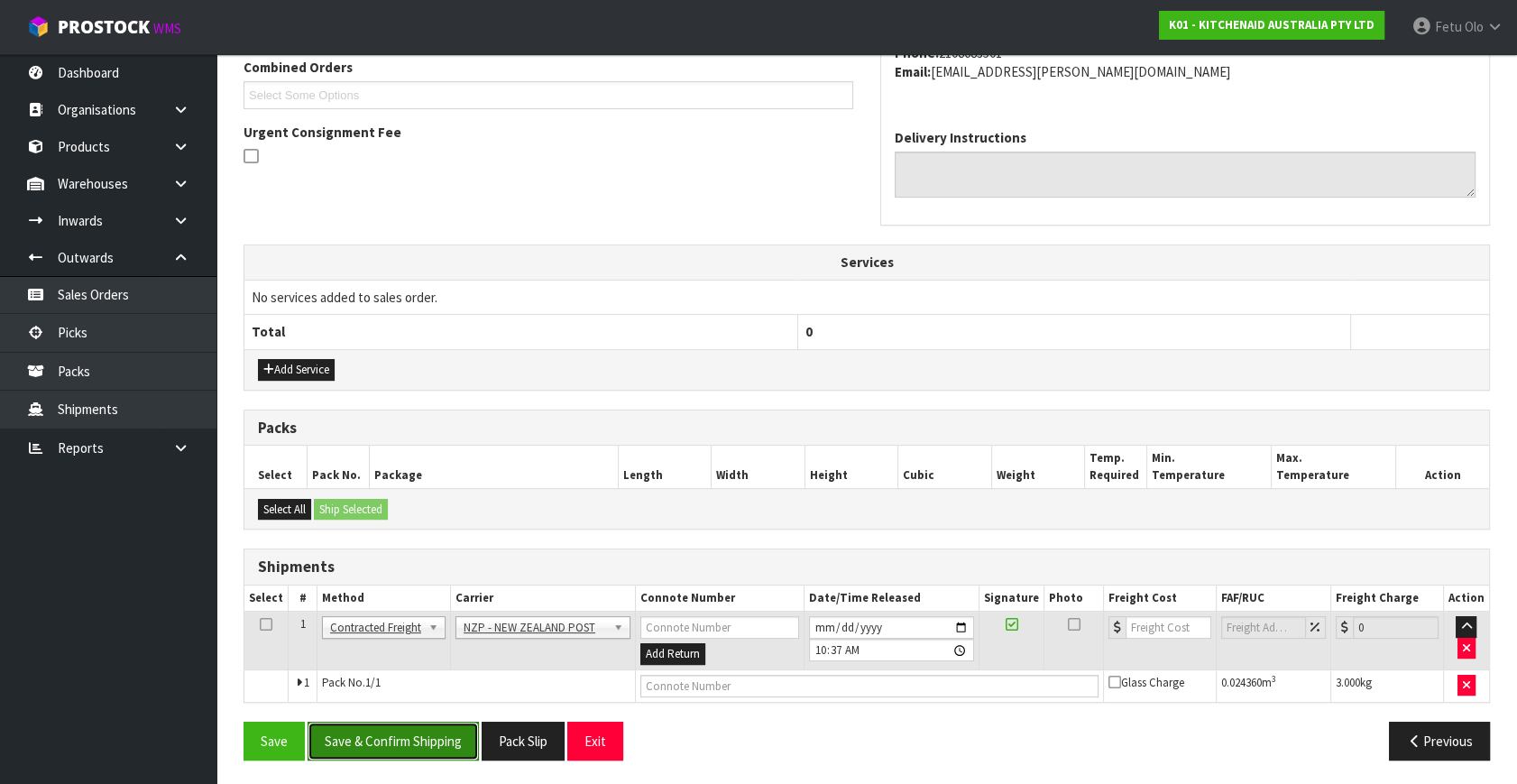
click at [435, 737] on button "Save & Confirm Shipping" at bounding box center [393, 740] width 171 height 39
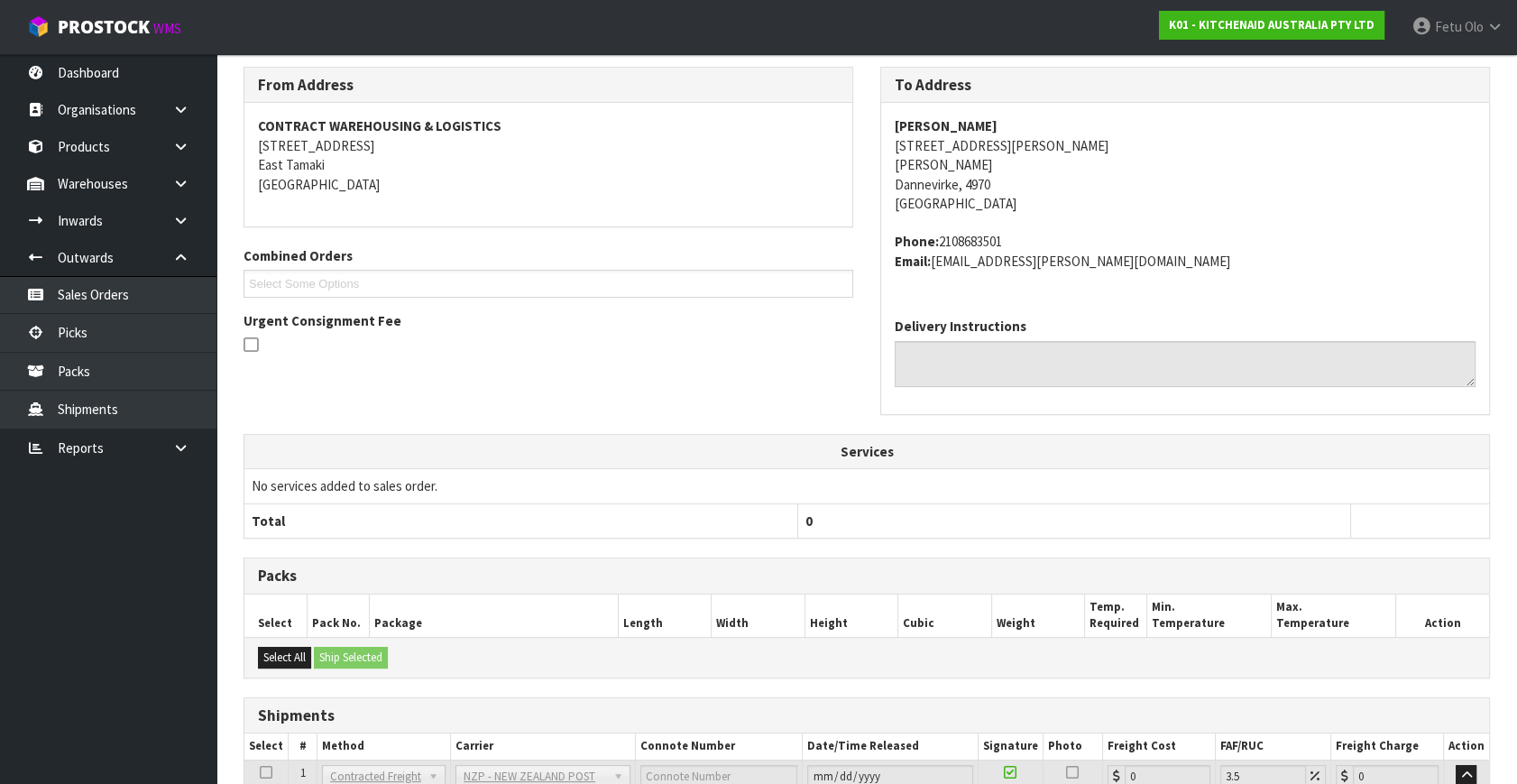
scroll to position [451, 0]
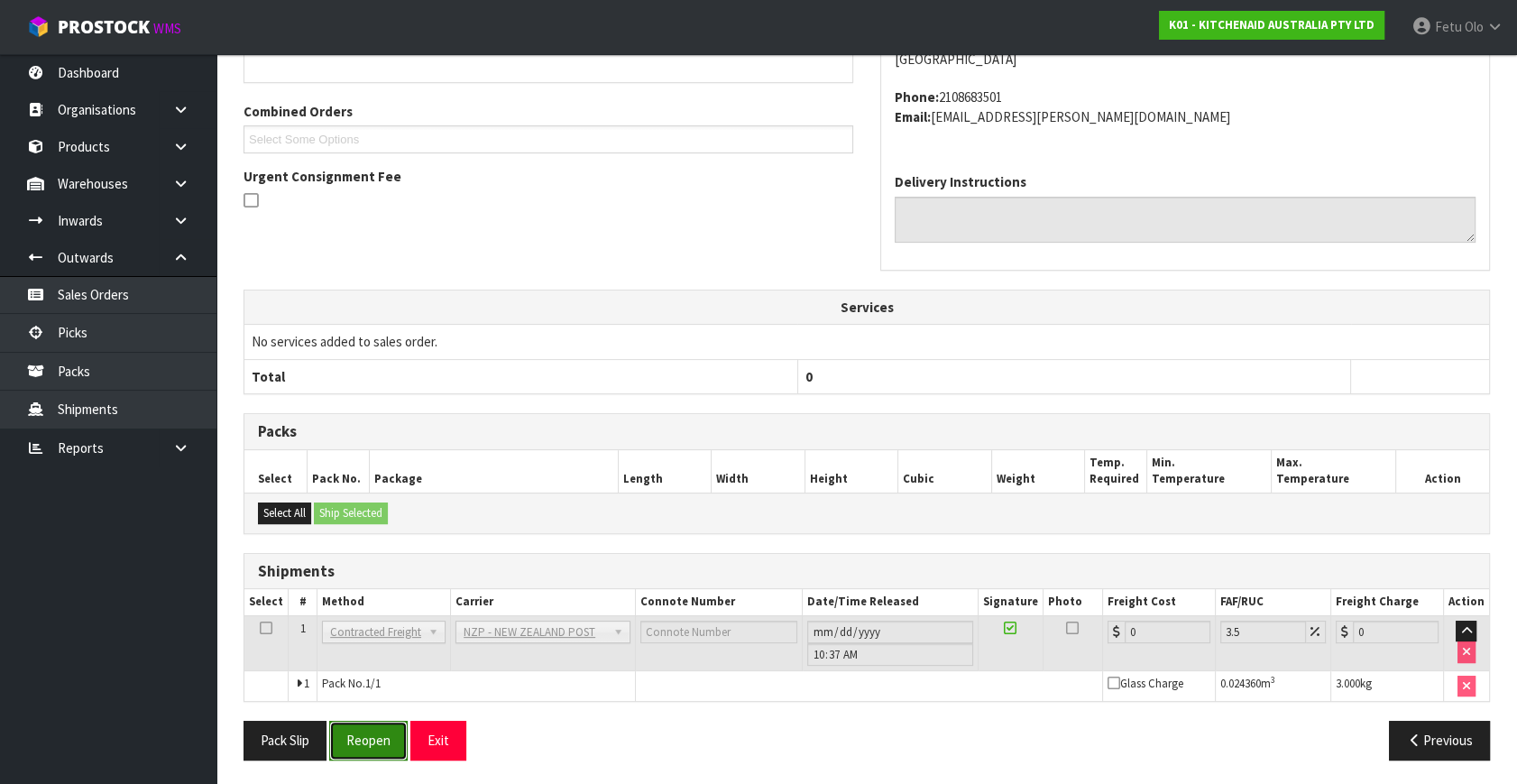
click at [354, 739] on button "Reopen" at bounding box center [368, 739] width 78 height 39
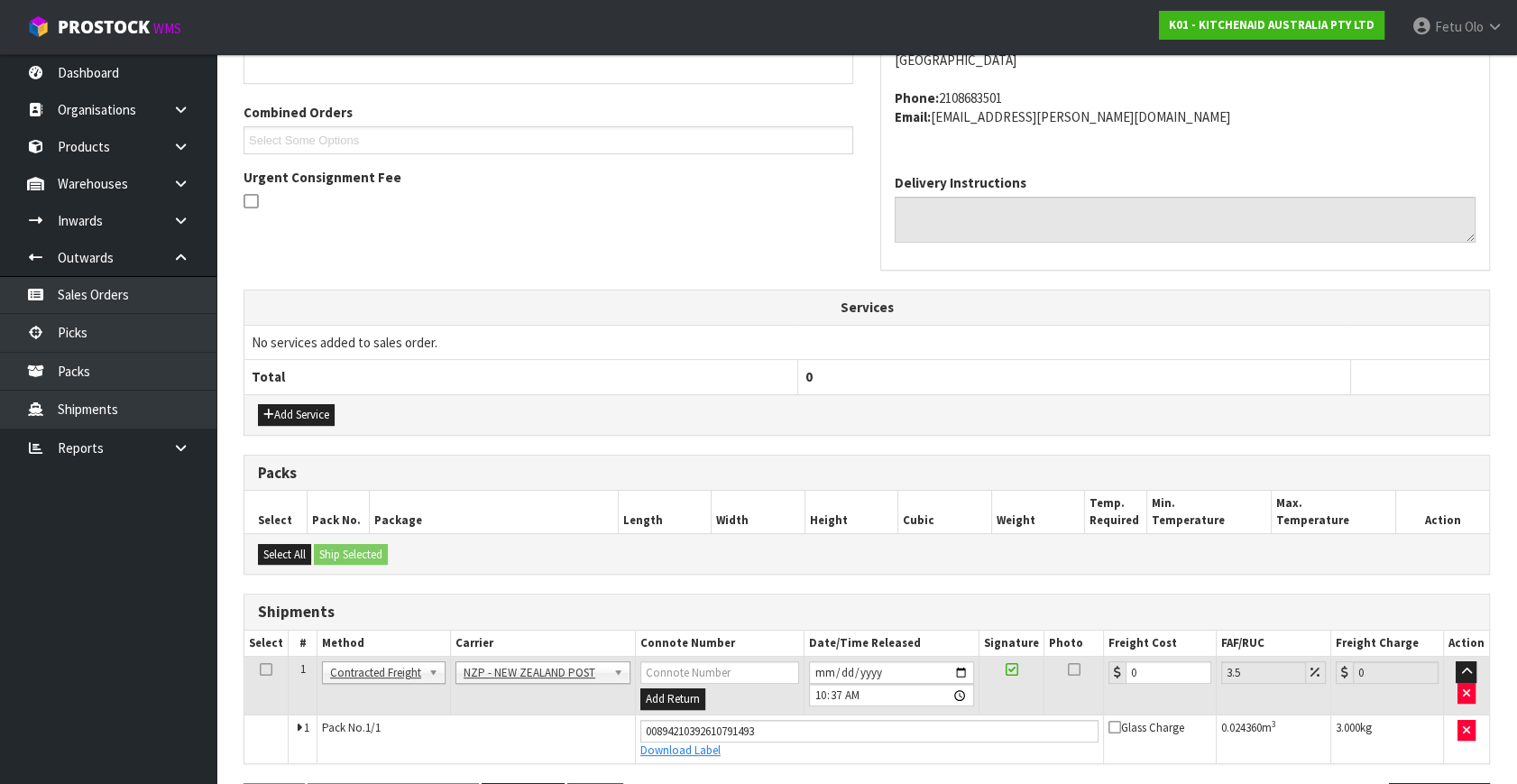
scroll to position [432, 0]
drag, startPoint x: 1164, startPoint y: 676, endPoint x: 1006, endPoint y: 714, distance: 162.5
click at [1006, 714] on tbody "1 Client Local Pickup Customer Local Pickup Company Freight Contracted Freight …" at bounding box center [866, 708] width 1245 height 107
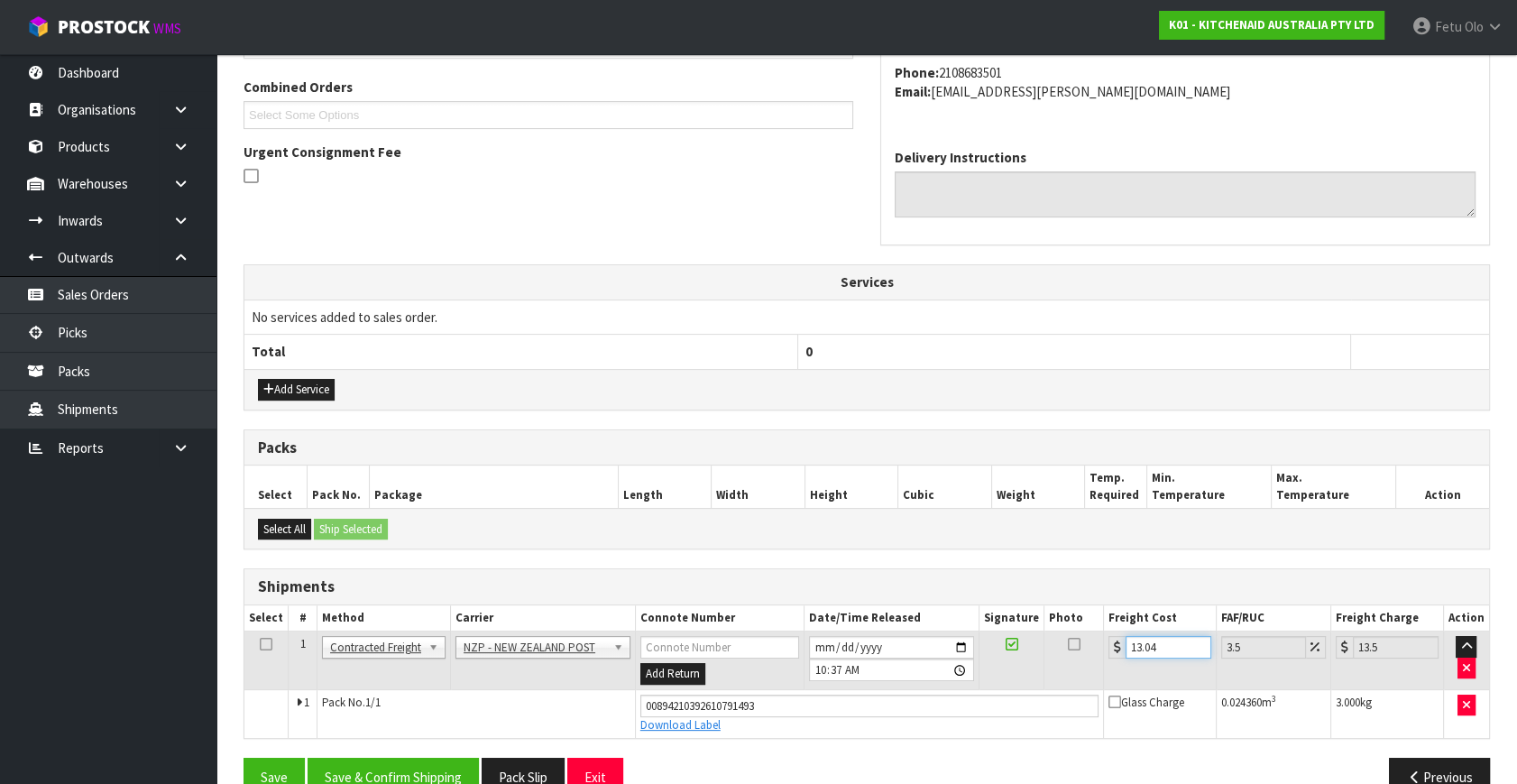
scroll to position [494, 0]
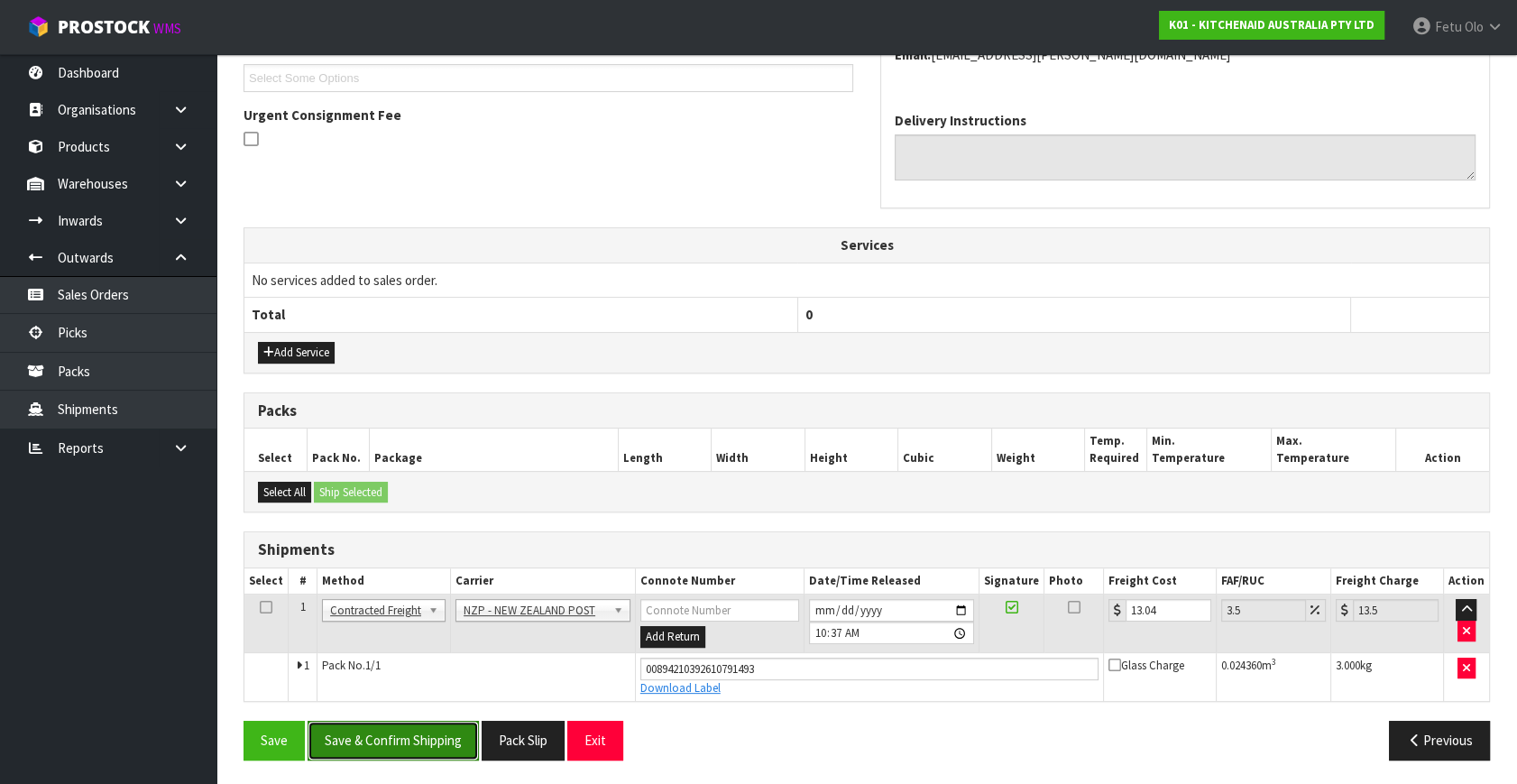
click at [398, 728] on button "Save & Confirm Shipping" at bounding box center [393, 739] width 171 height 39
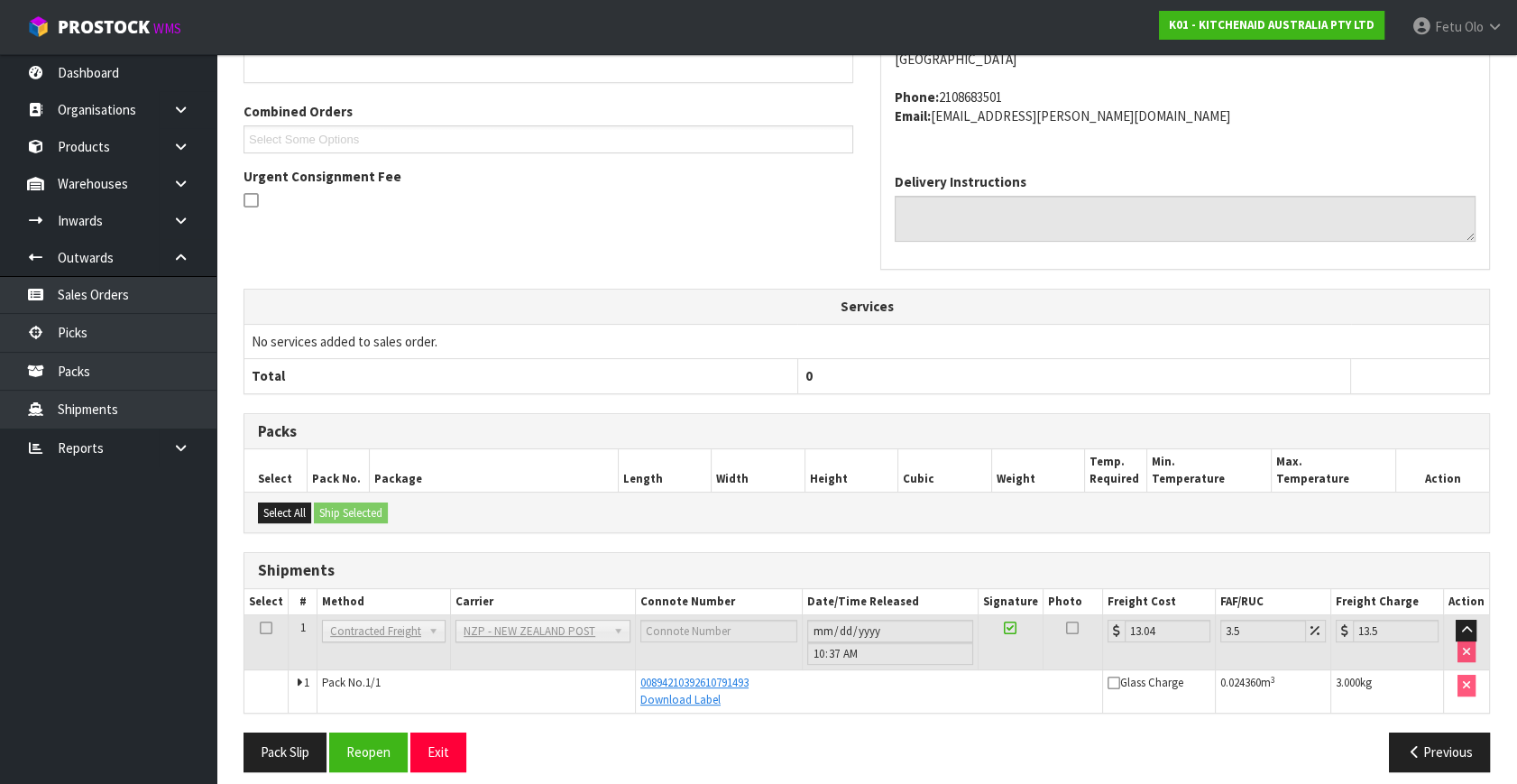
scroll to position [443, 0]
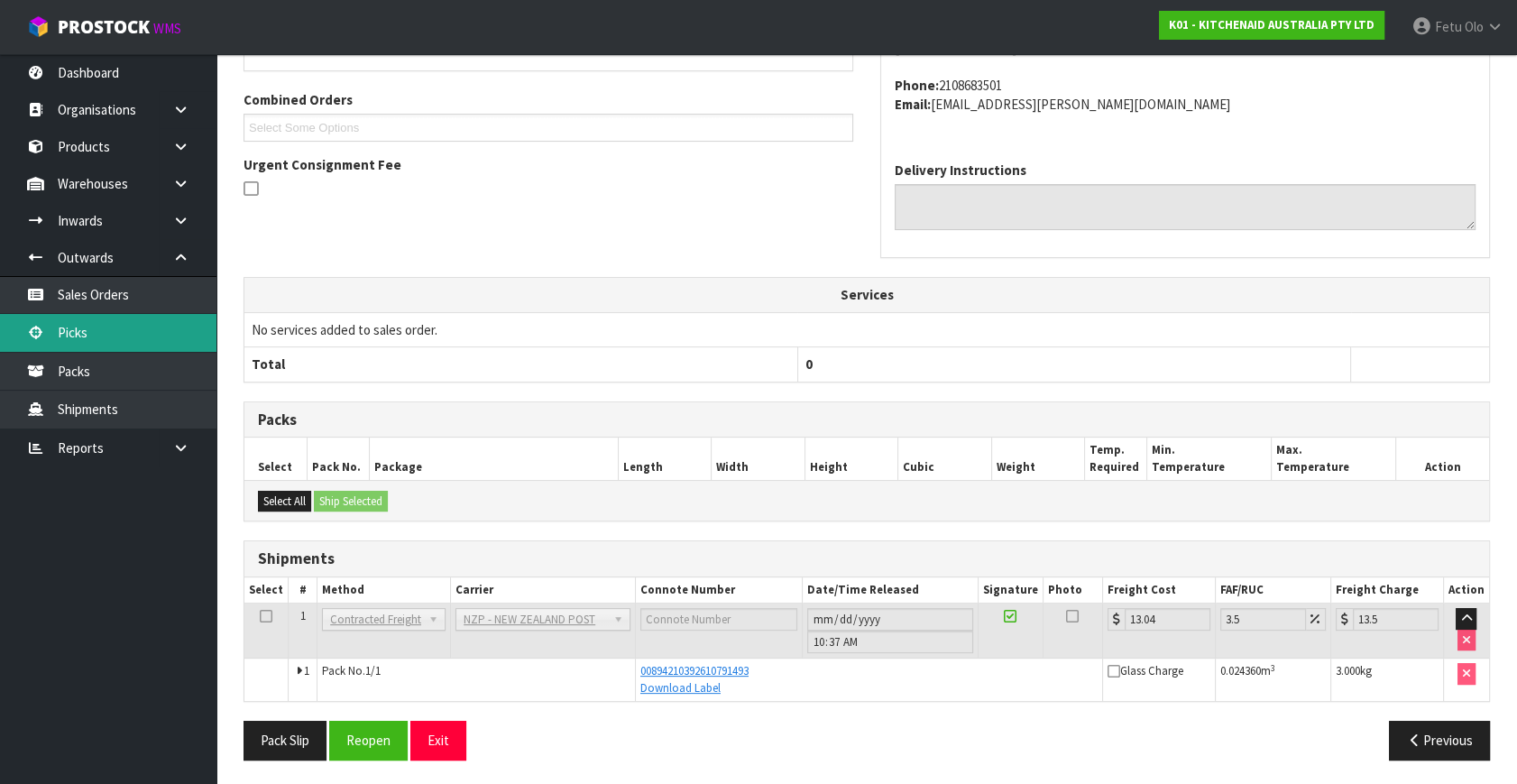
click at [107, 334] on link "Picks" at bounding box center [108, 332] width 217 height 37
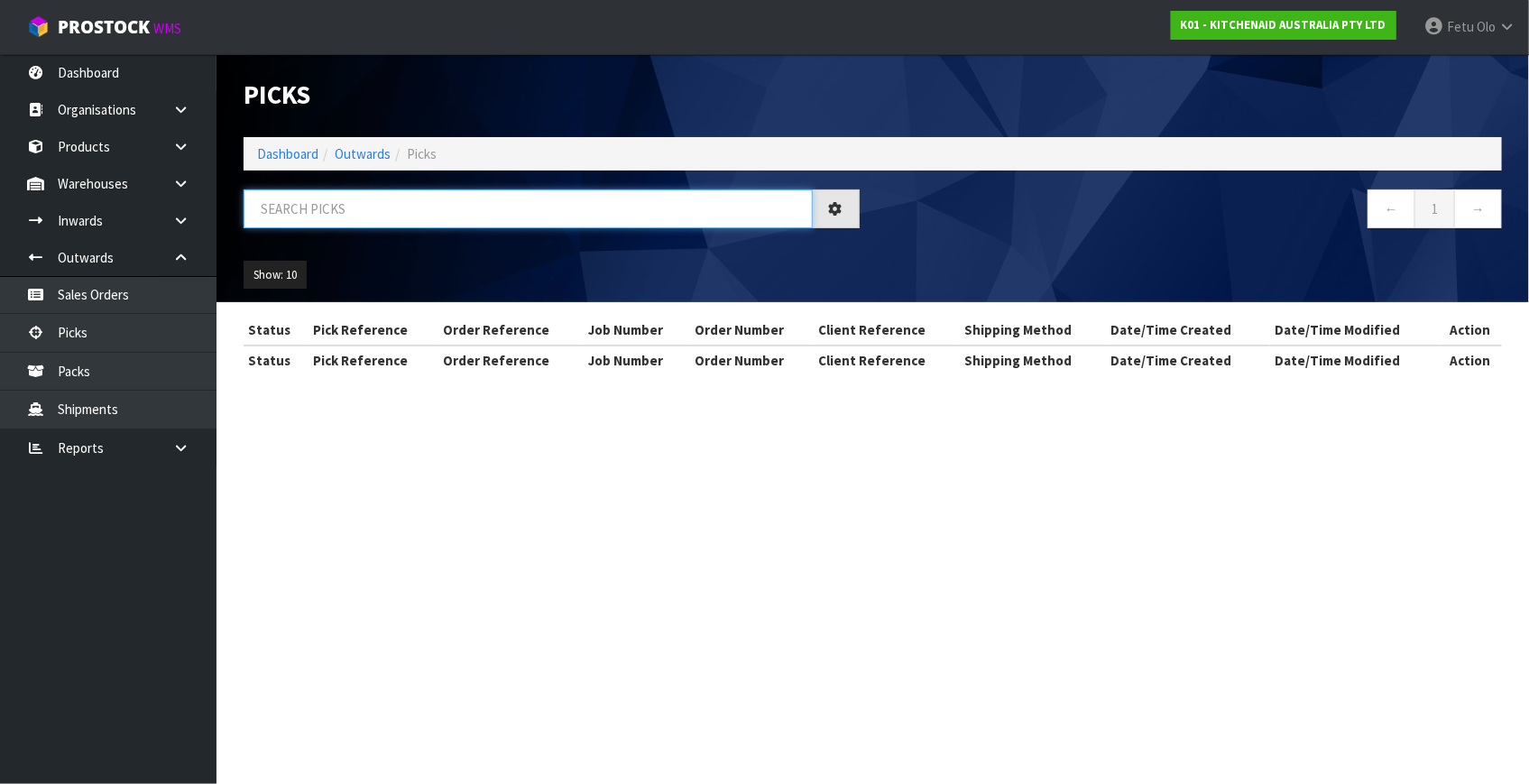
click at [462, 216] on input "text" at bounding box center [527, 209] width 569 height 39
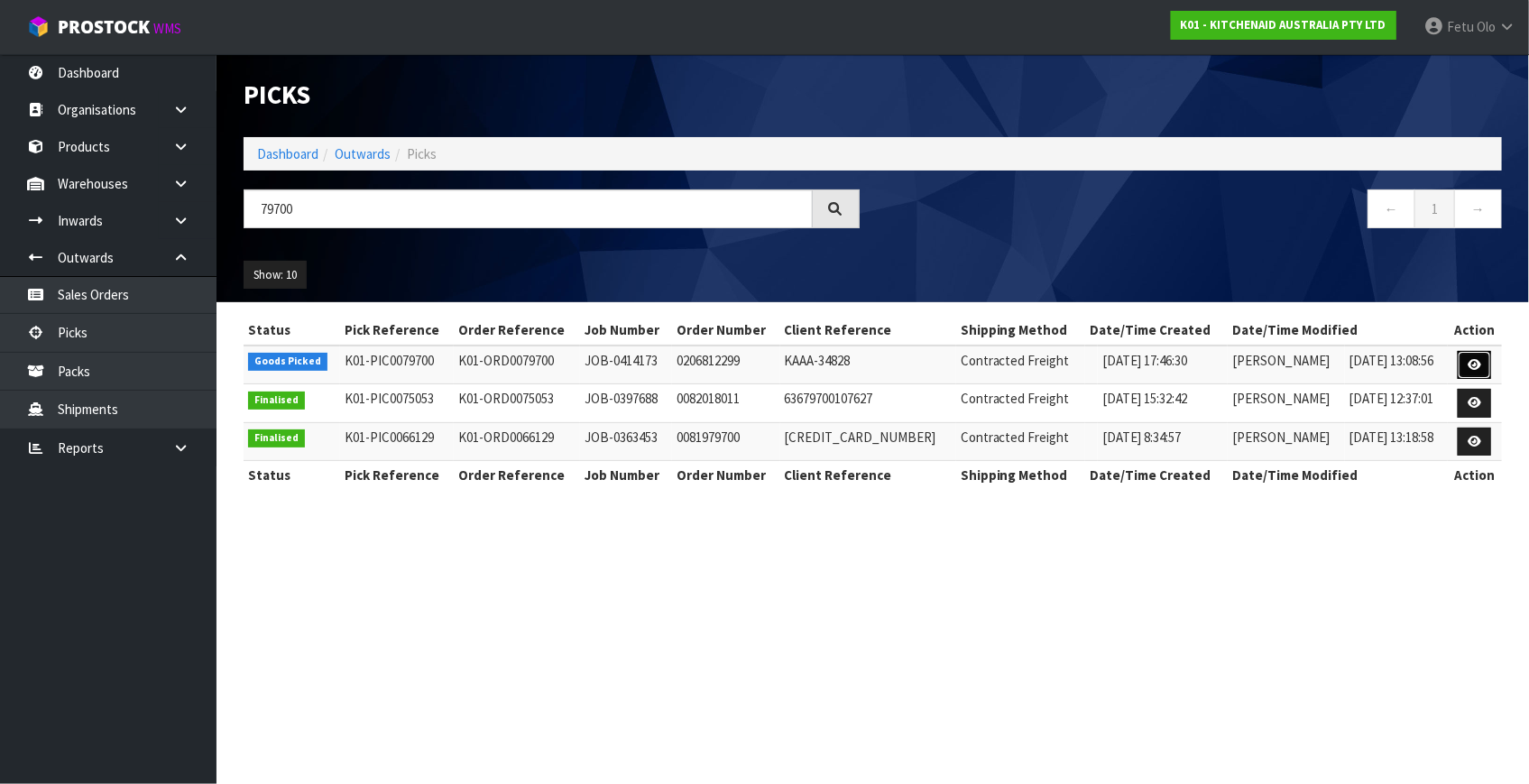
click at [1462, 363] on link at bounding box center [1473, 365] width 34 height 29
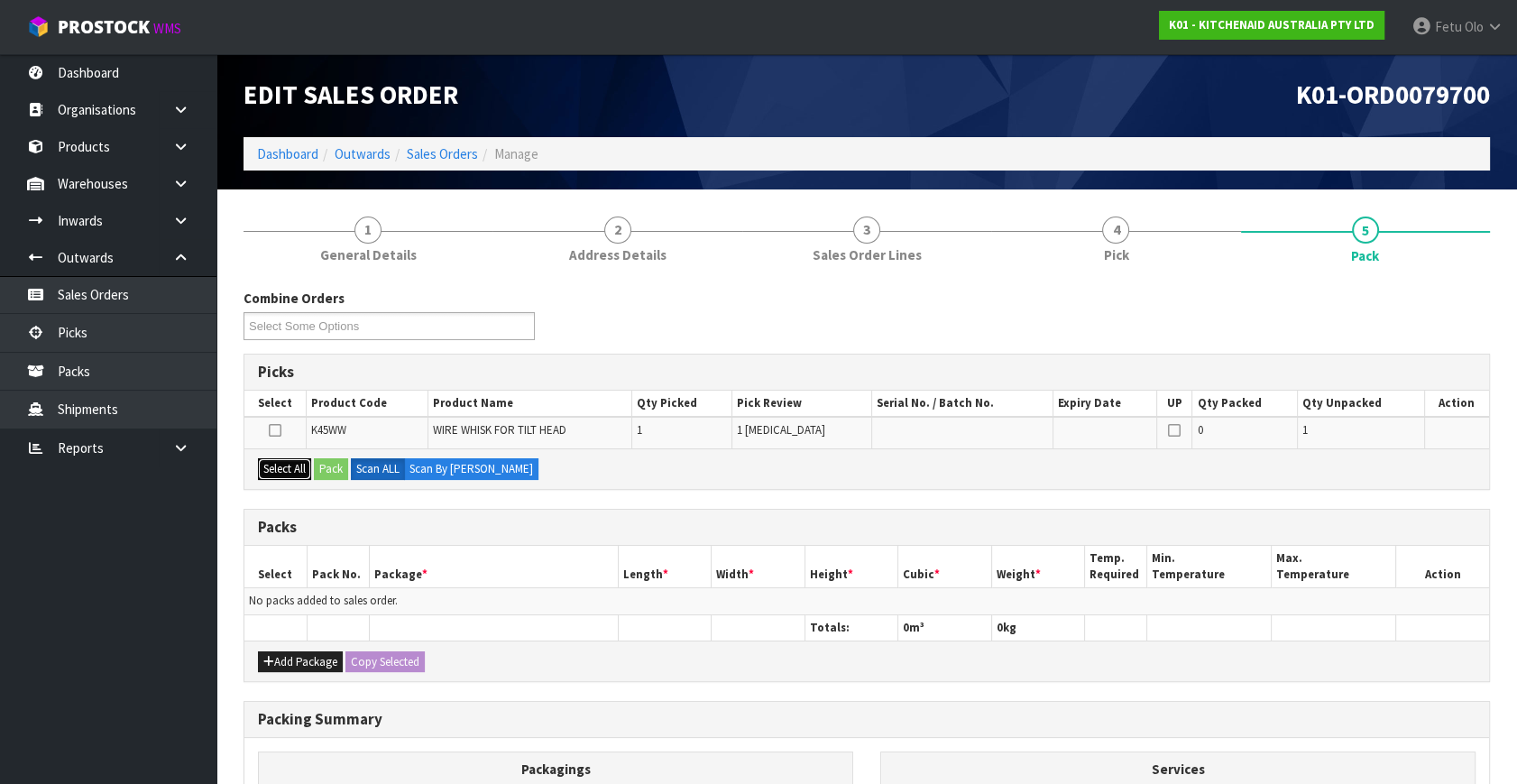
drag, startPoint x: 290, startPoint y: 474, endPoint x: 321, endPoint y: 469, distance: 31.4
click at [291, 474] on button "Select All" at bounding box center [284, 469] width 53 height 22
click at [321, 469] on button "Pack" at bounding box center [331, 469] width 35 height 22
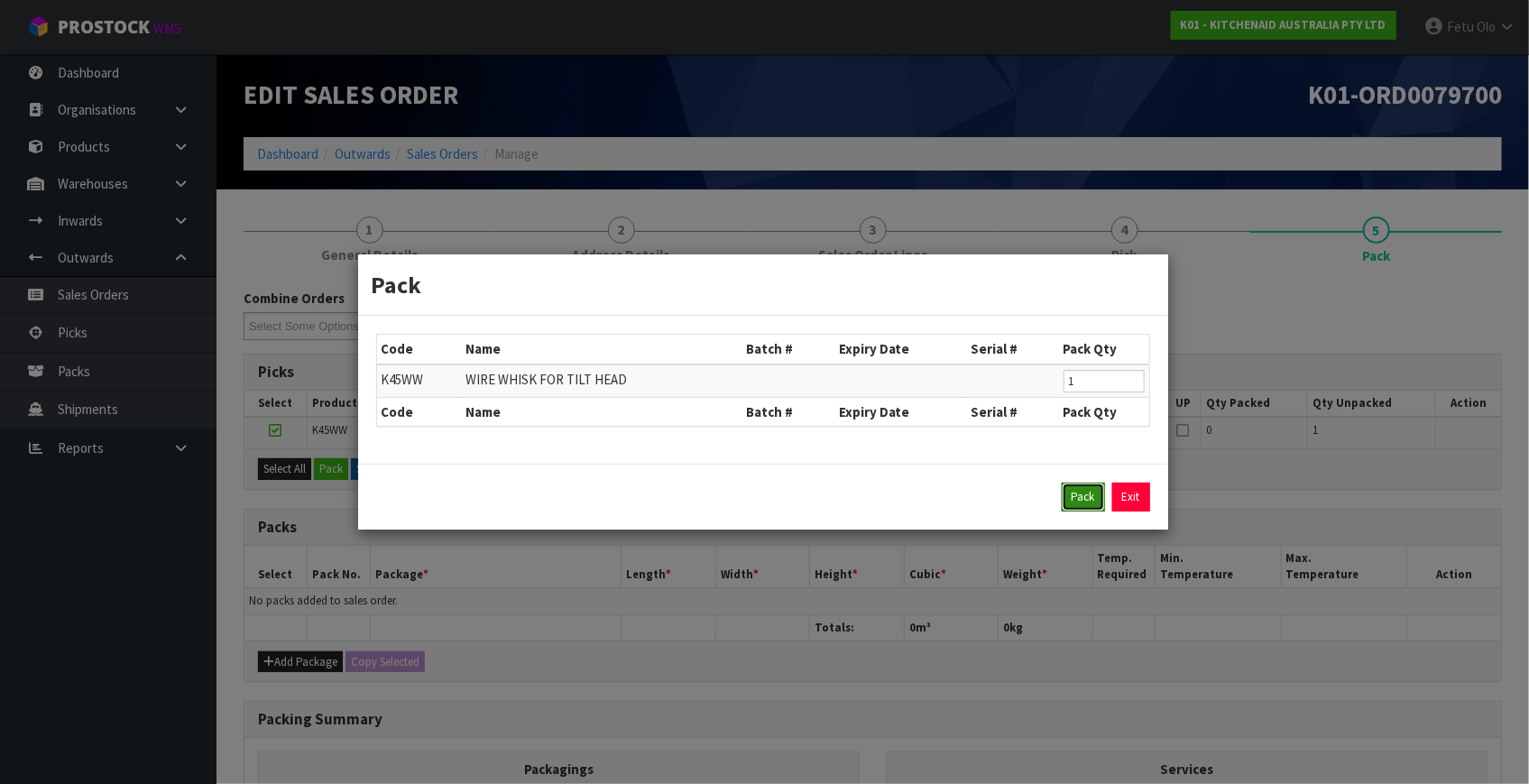
click at [1094, 497] on button "Pack" at bounding box center [1084, 497] width 44 height 29
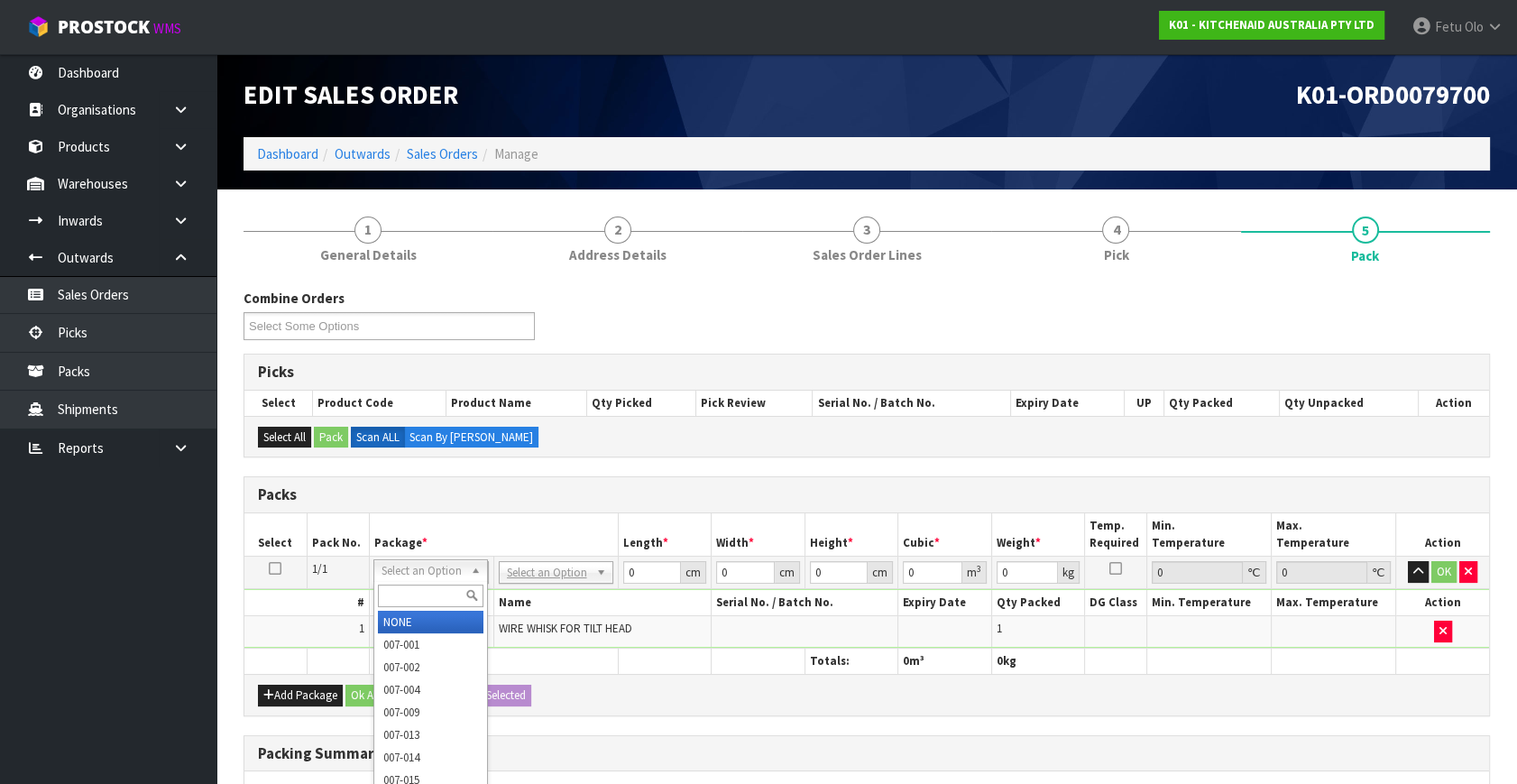
click at [417, 582] on div at bounding box center [431, 596] width 113 height 30
click at [414, 593] on input "text" at bounding box center [431, 596] width 106 height 23
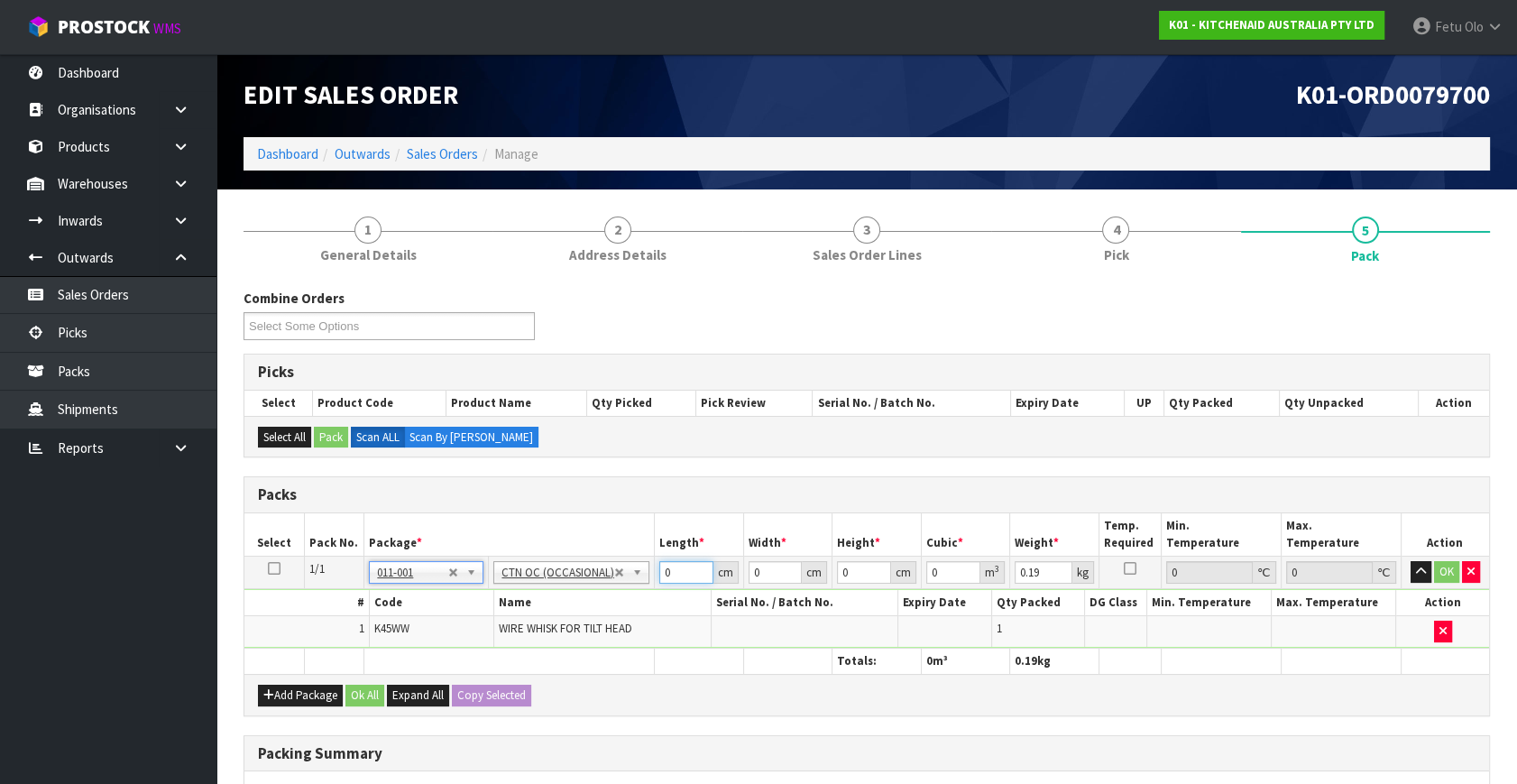
drag, startPoint x: 685, startPoint y: 575, endPoint x: 435, endPoint y: 639, distance: 258.1
click at [435, 639] on tbody "1/1 NONE 007-001 007-002 007-004 007-009 007-013 007-014 007-015 007-017 007-01…" at bounding box center [866, 602] width 1245 height 92
click button "OK" at bounding box center [1447, 572] width 25 height 22
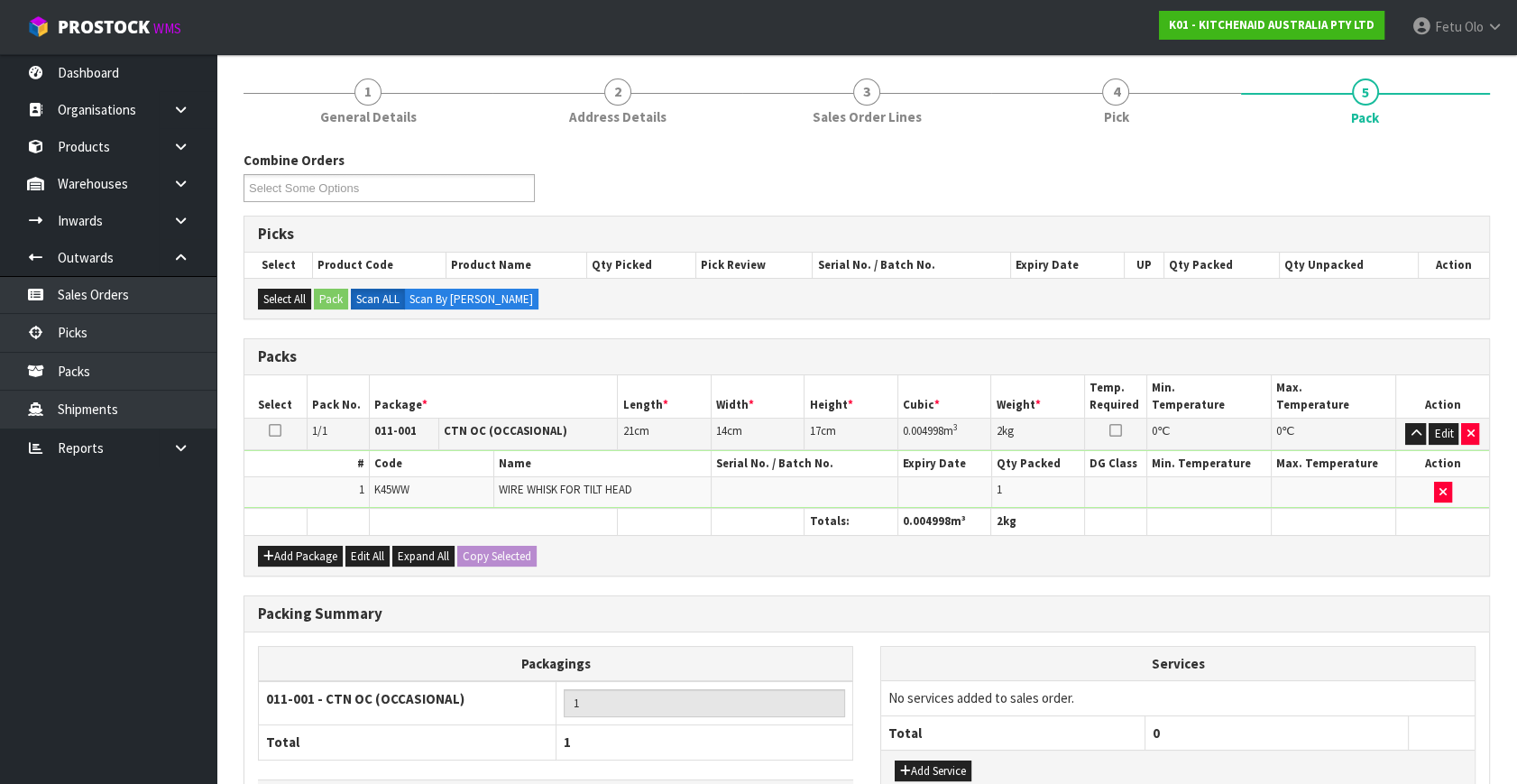
scroll to position [269, 0]
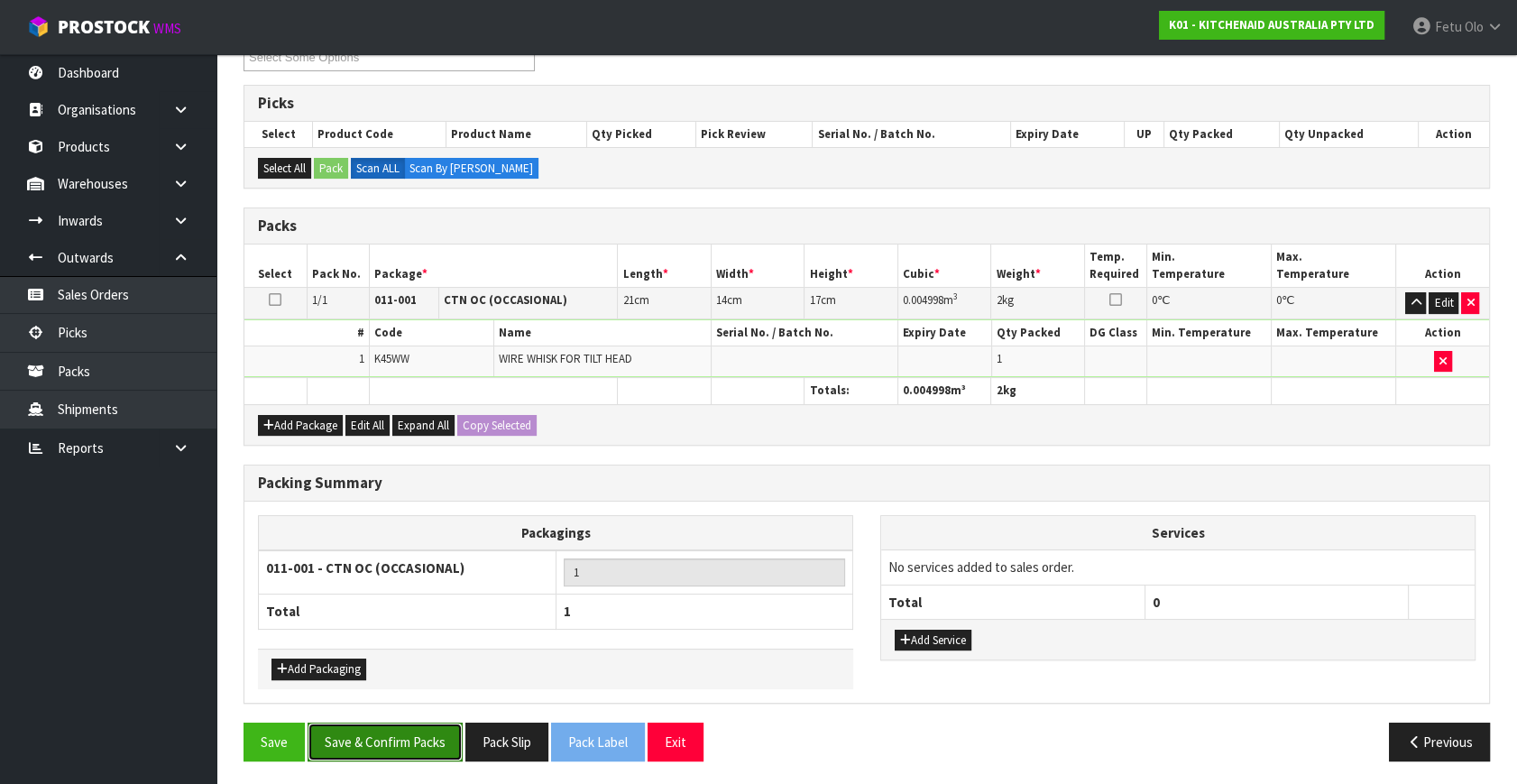
click at [382, 725] on button "Save & Confirm Packs" at bounding box center [385, 741] width 155 height 39
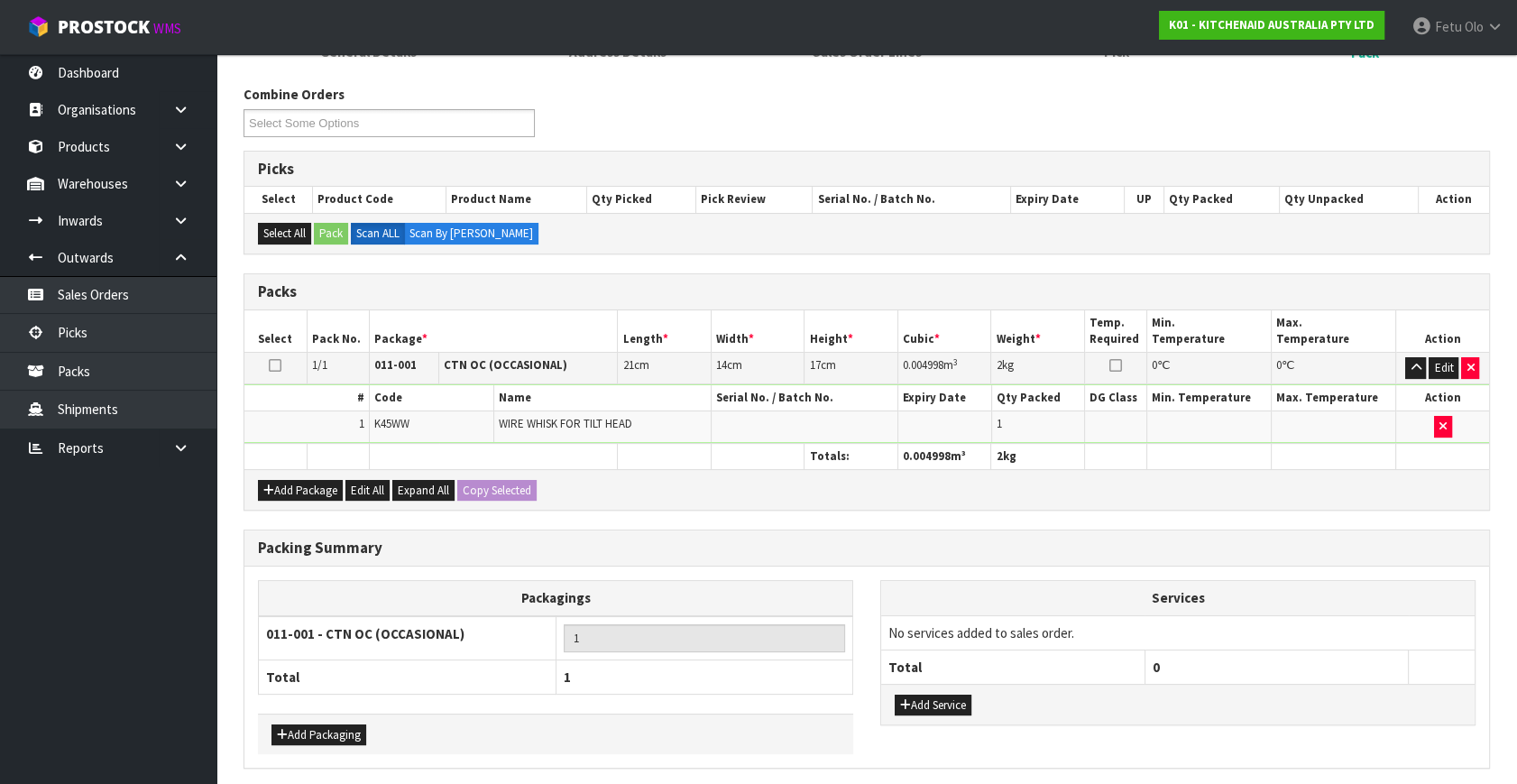
scroll to position [0, 0]
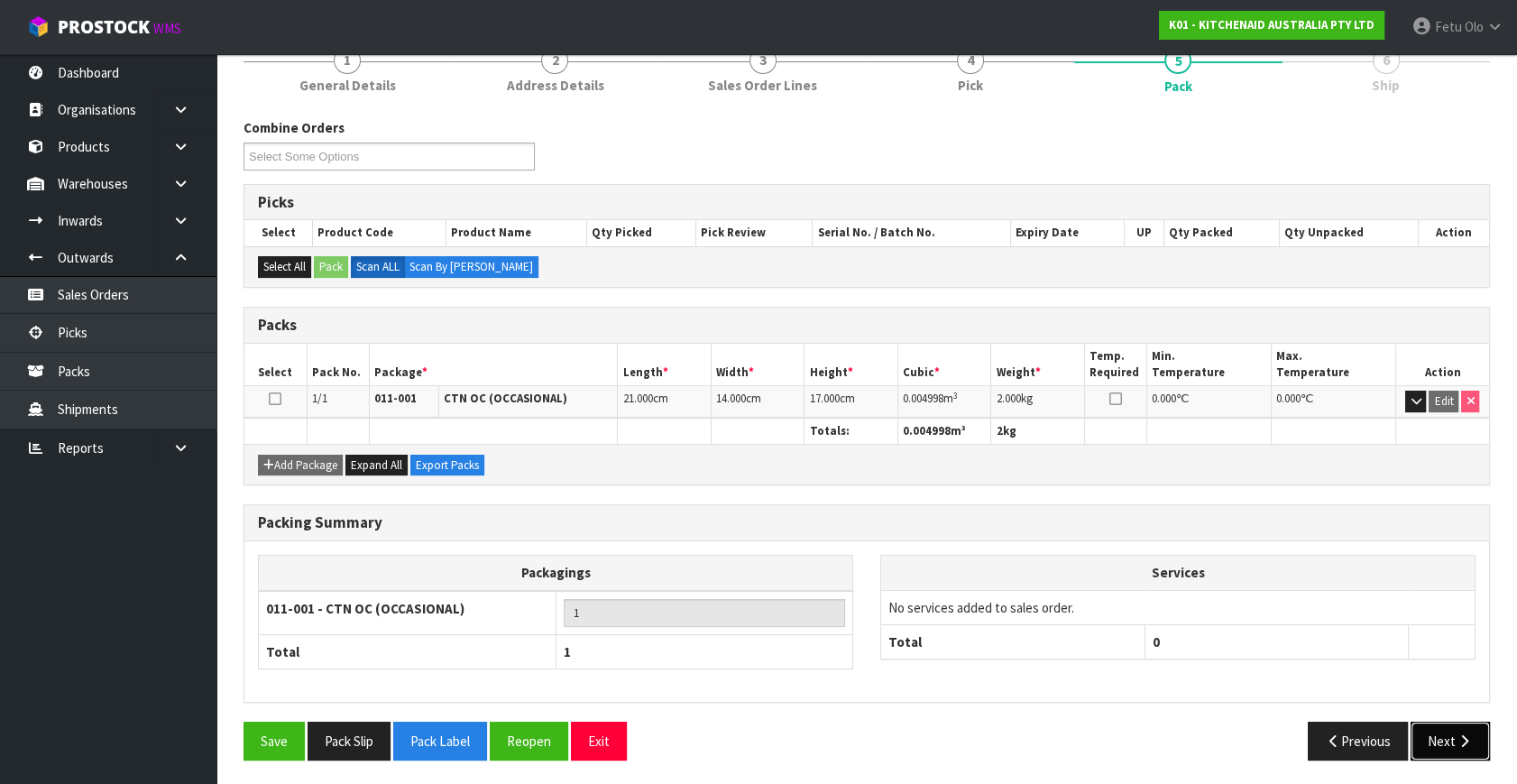
click at [1465, 739] on icon "button" at bounding box center [1463, 740] width 17 height 14
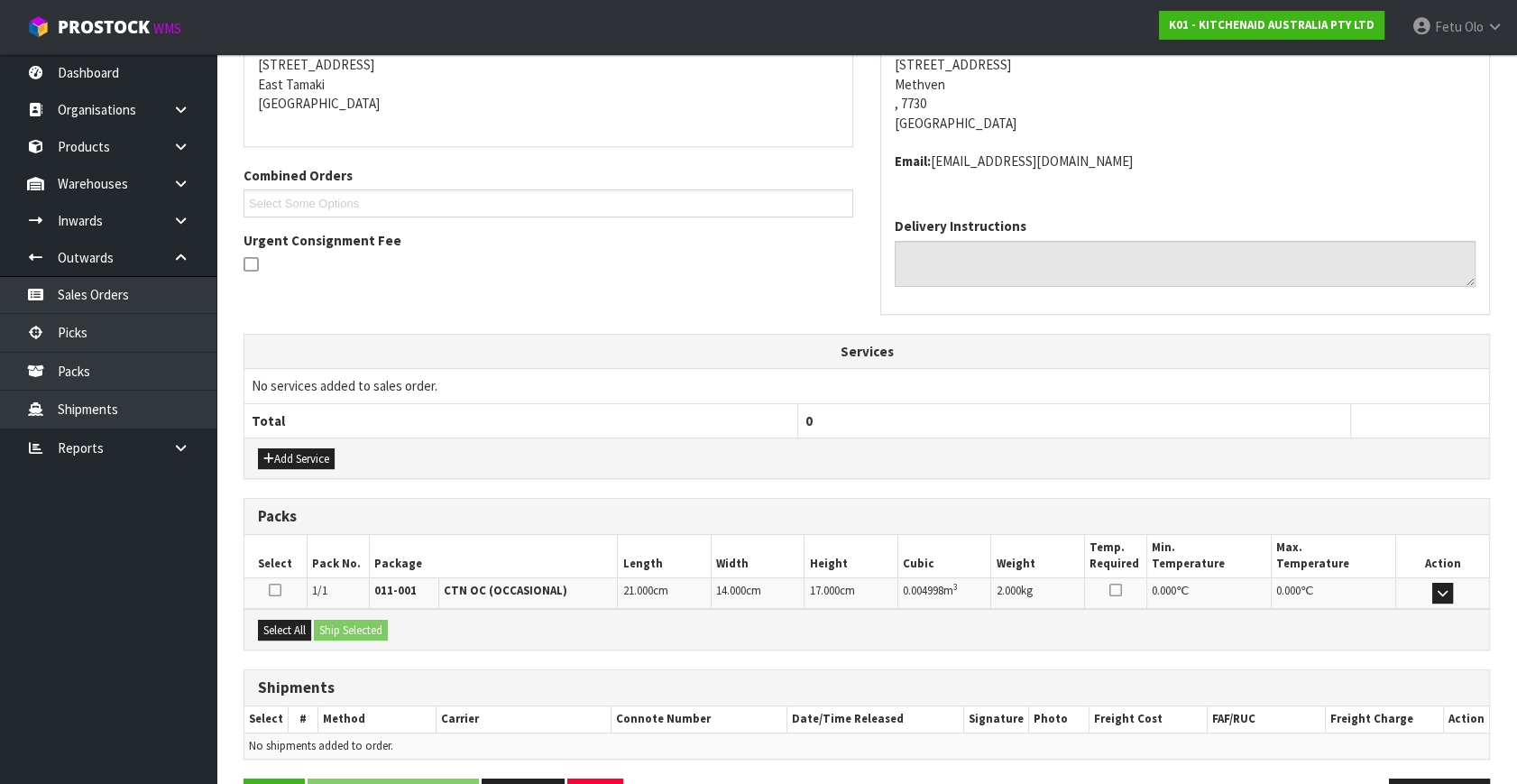
scroll to position [424, 0]
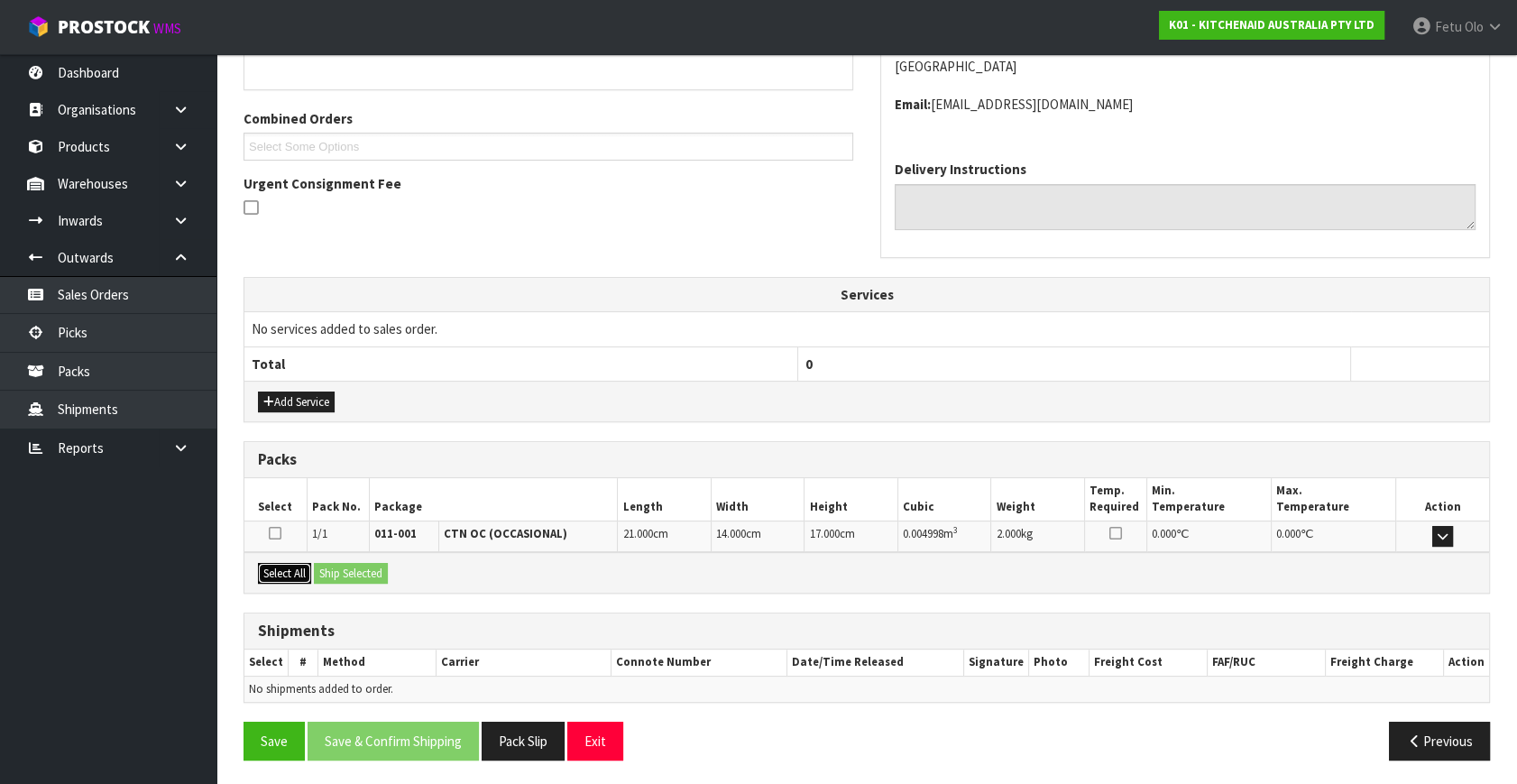
click at [271, 573] on button "Select All" at bounding box center [284, 574] width 53 height 22
click at [332, 566] on button "Ship Selected" at bounding box center [351, 574] width 74 height 22
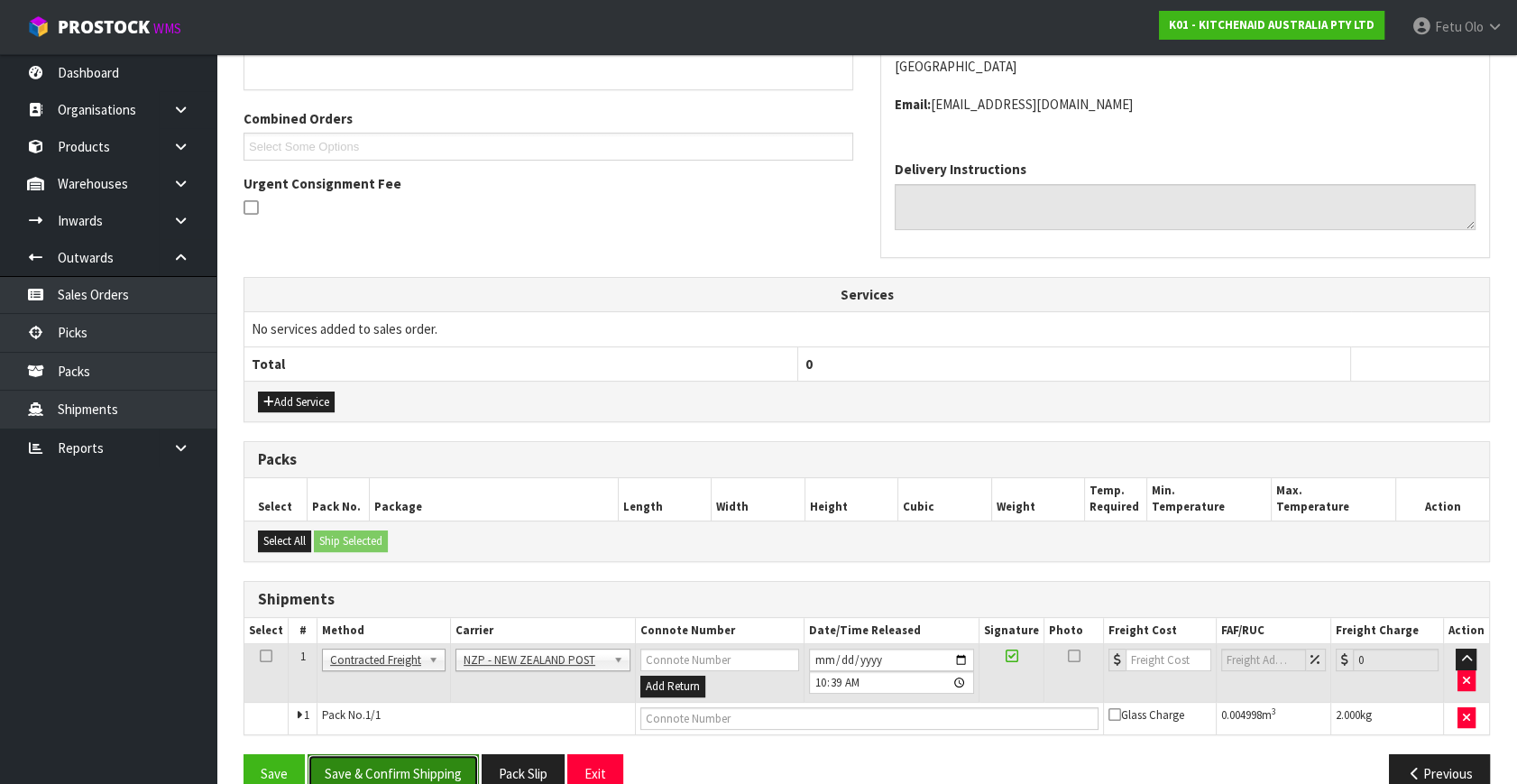
click at [411, 769] on button "Save & Confirm Shipping" at bounding box center [393, 773] width 171 height 39
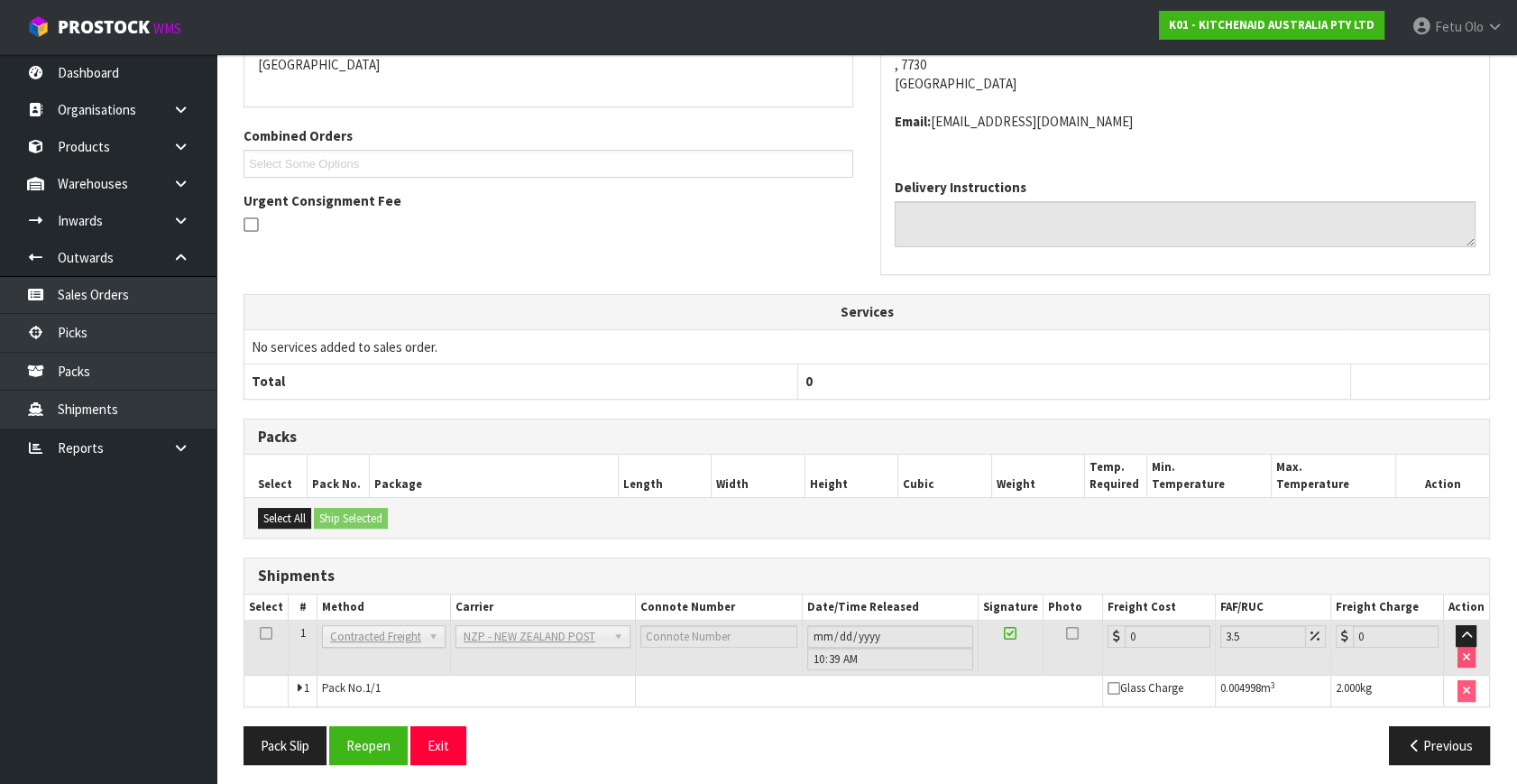
scroll to position [432, 0]
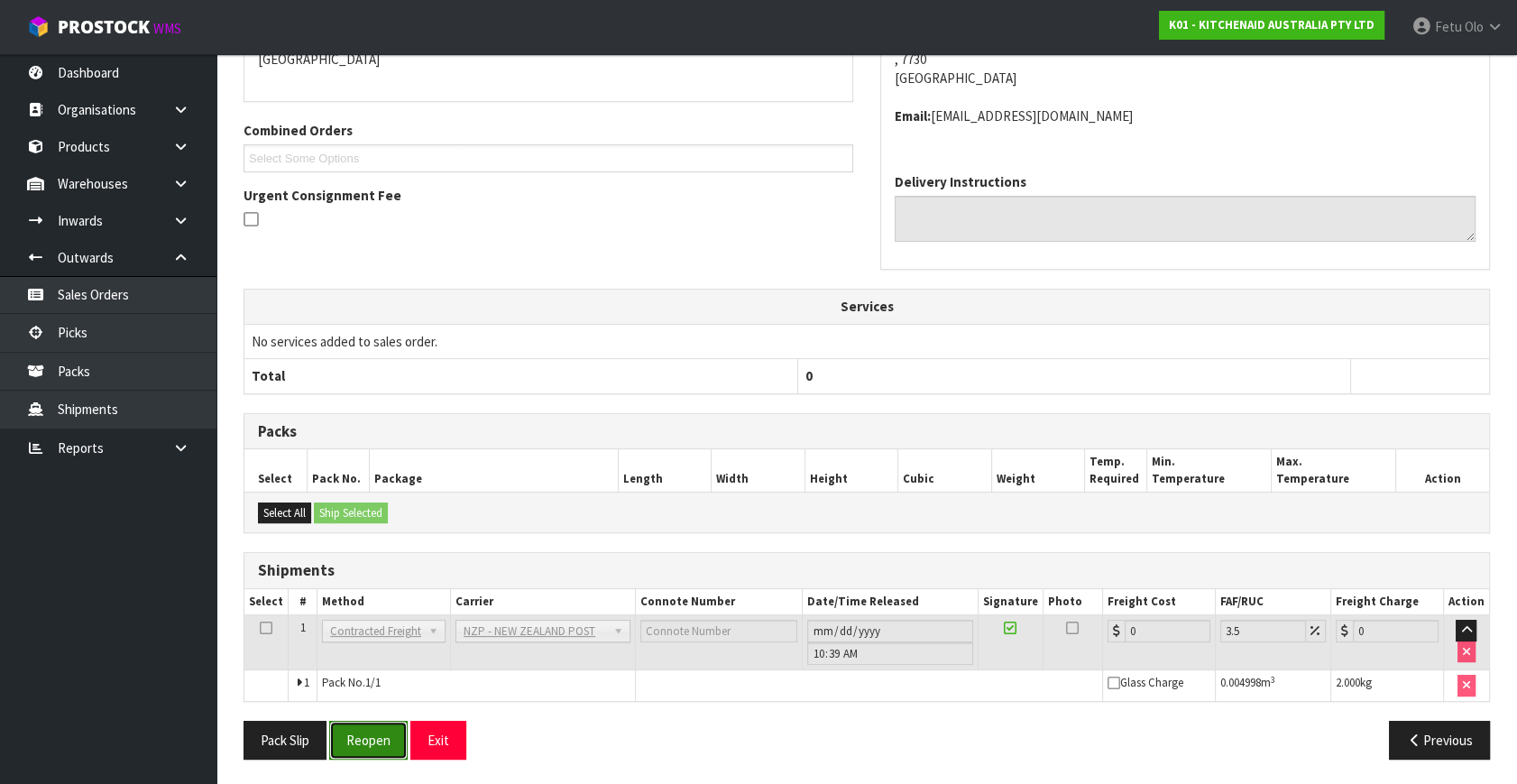
click at [400, 729] on button "Reopen" at bounding box center [368, 739] width 78 height 39
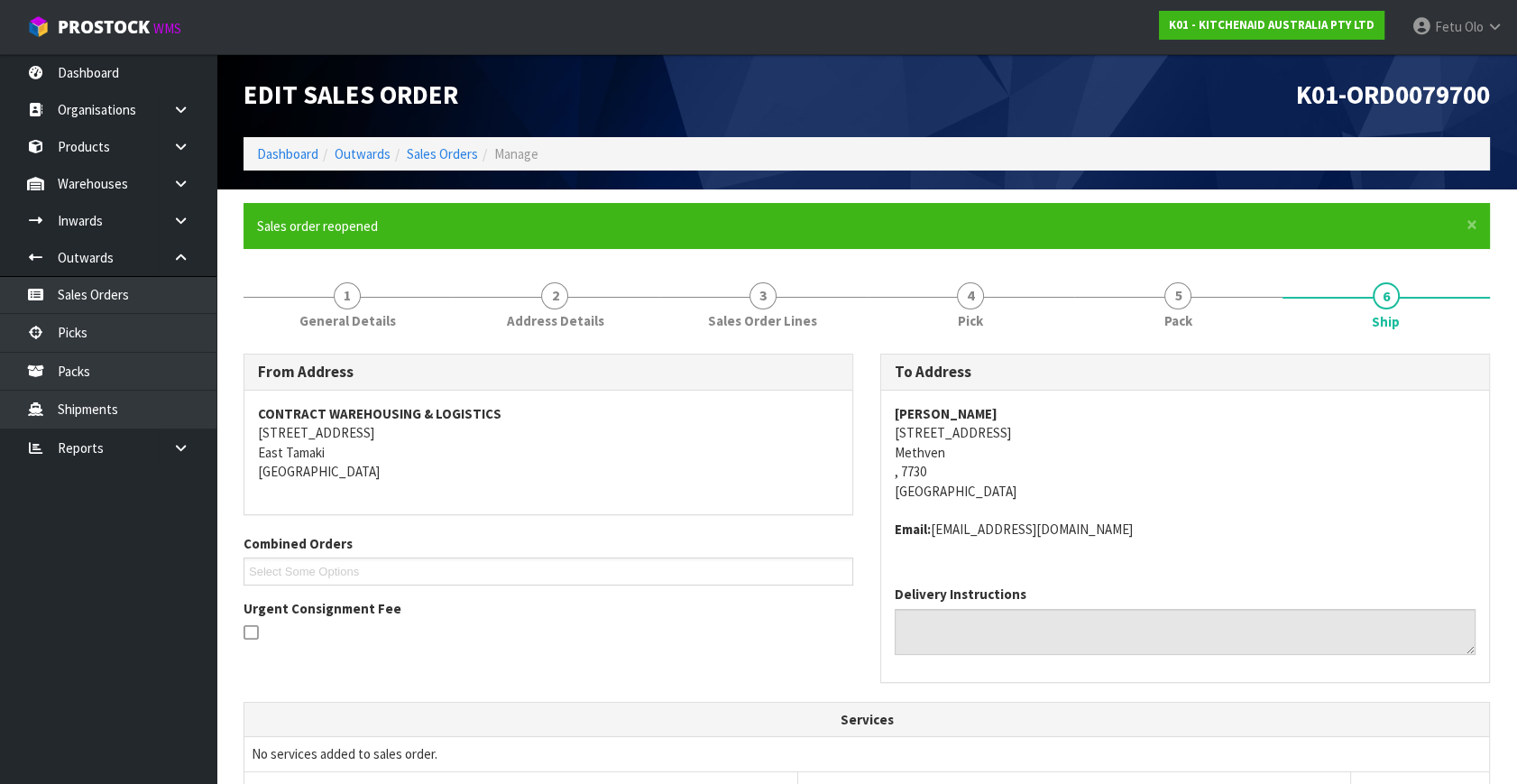
scroll to position [473, 0]
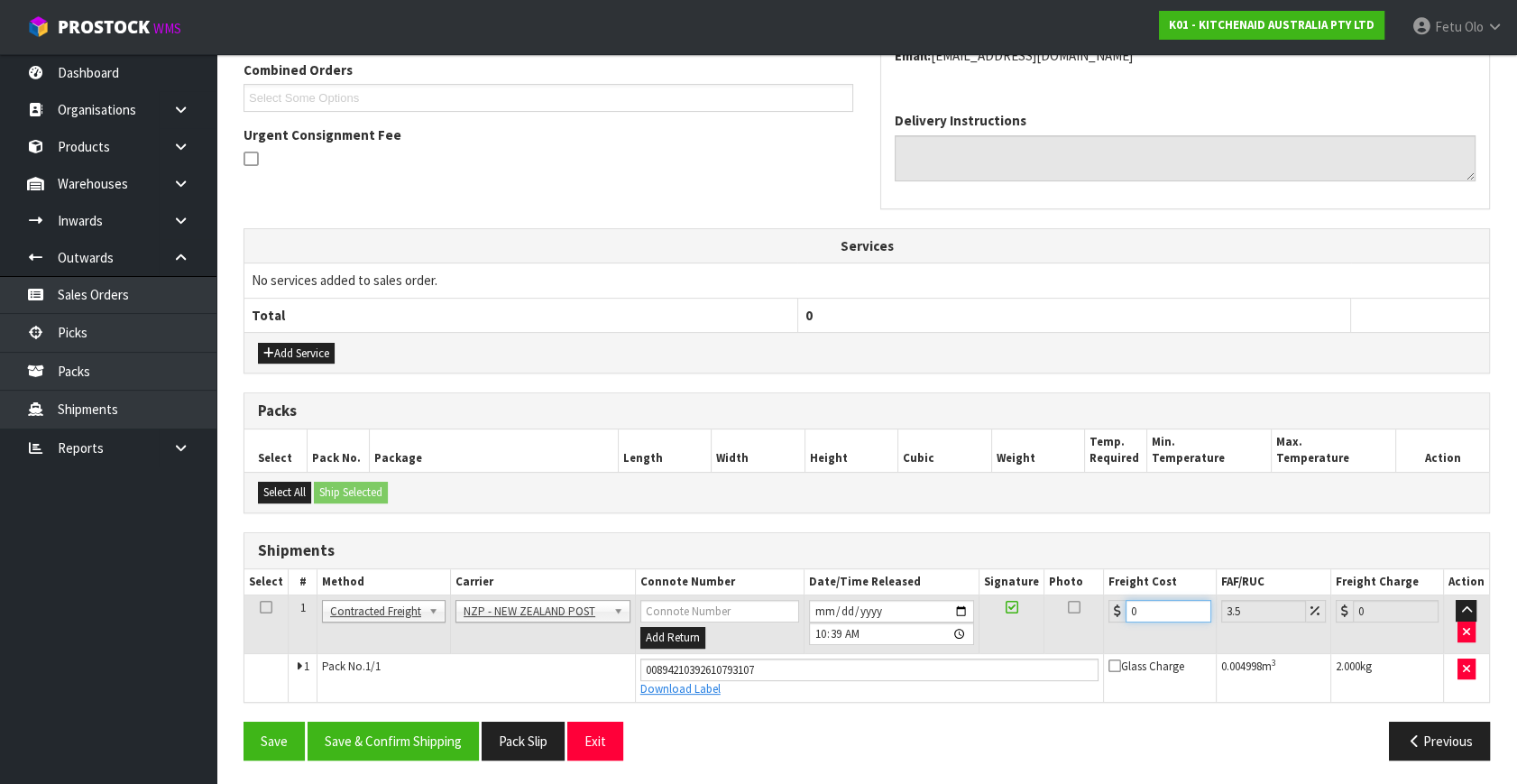
drag, startPoint x: 1154, startPoint y: 607, endPoint x: 834, endPoint y: 686, distance: 329.6
click at [837, 686] on tbody "1 Client Local Pickup Customer Local Pickup Company Freight Contracted Freight …" at bounding box center [866, 648] width 1245 height 107
click at [425, 748] on button "Save & Confirm Shipping" at bounding box center [393, 740] width 171 height 39
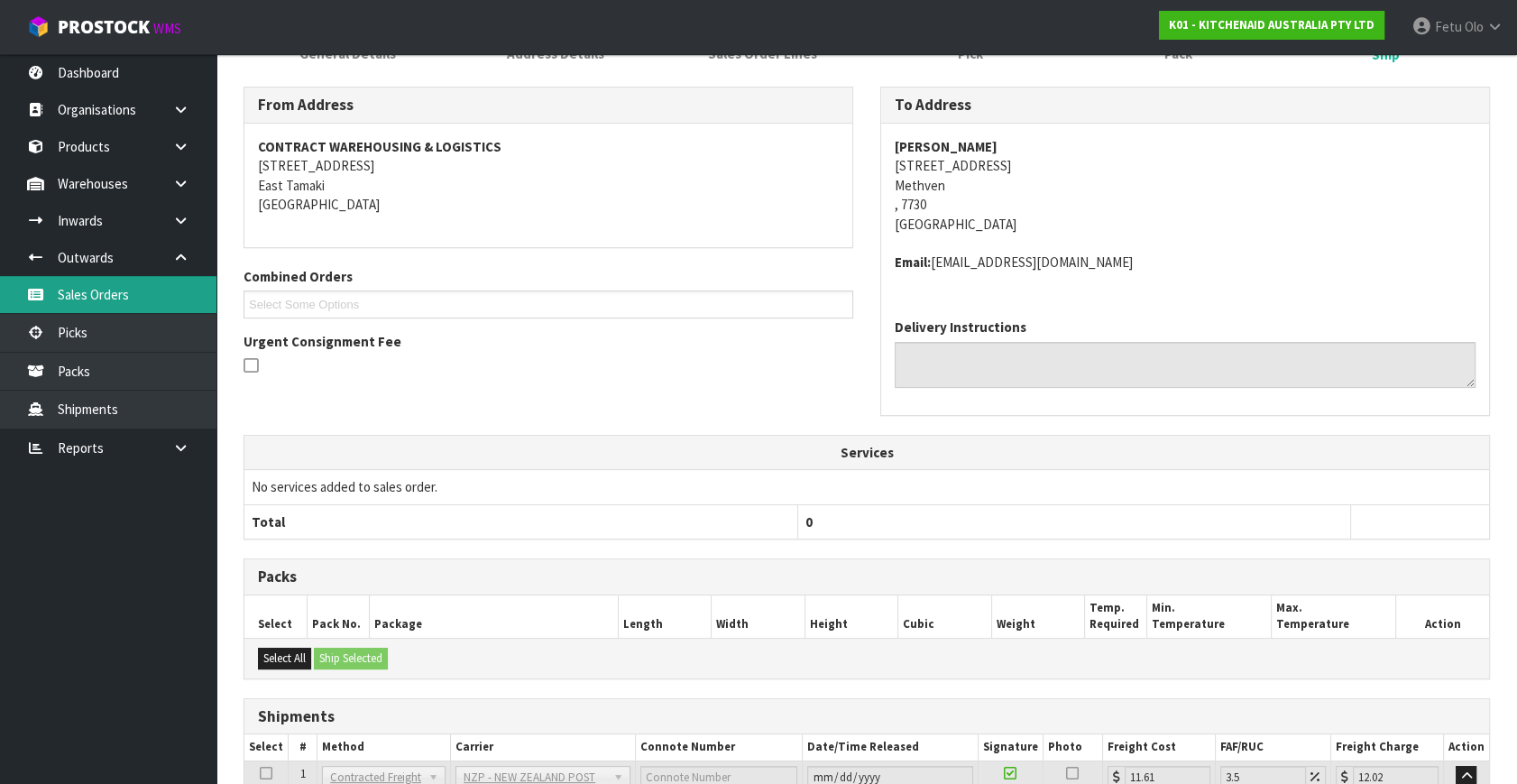
scroll to position [260, 0]
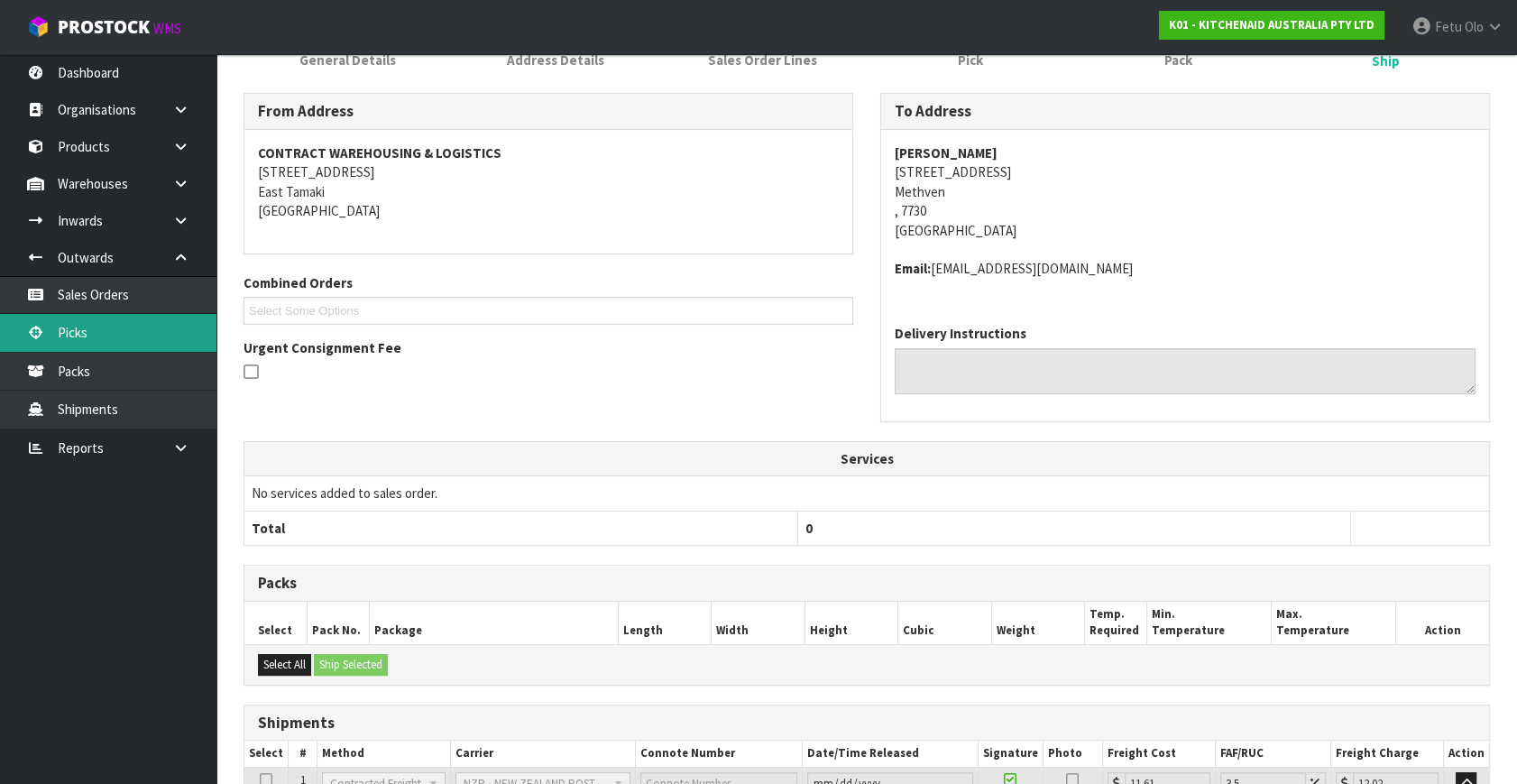
click at [63, 325] on link "Picks" at bounding box center [108, 332] width 217 height 37
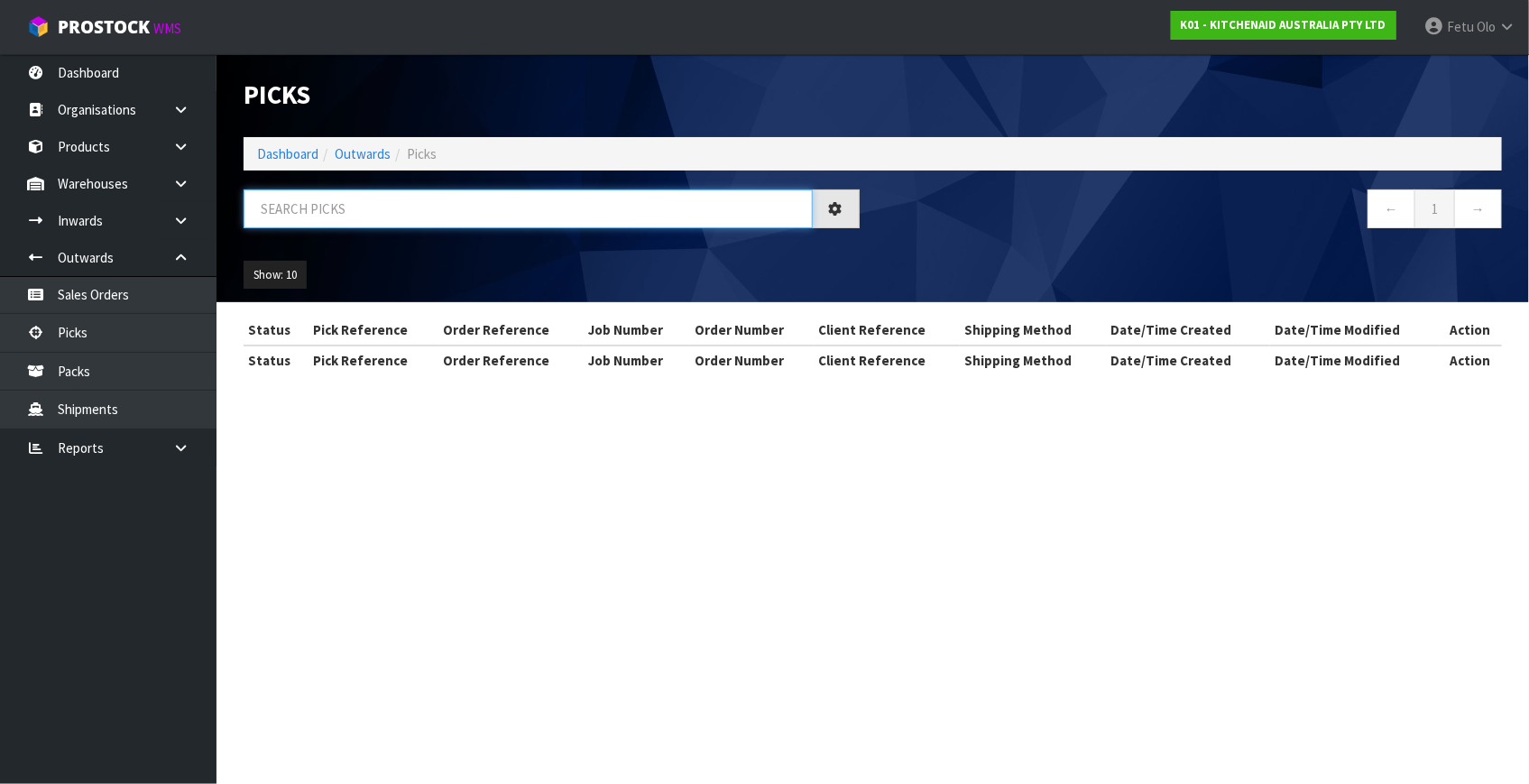
click at [382, 211] on input "text" at bounding box center [527, 209] width 569 height 39
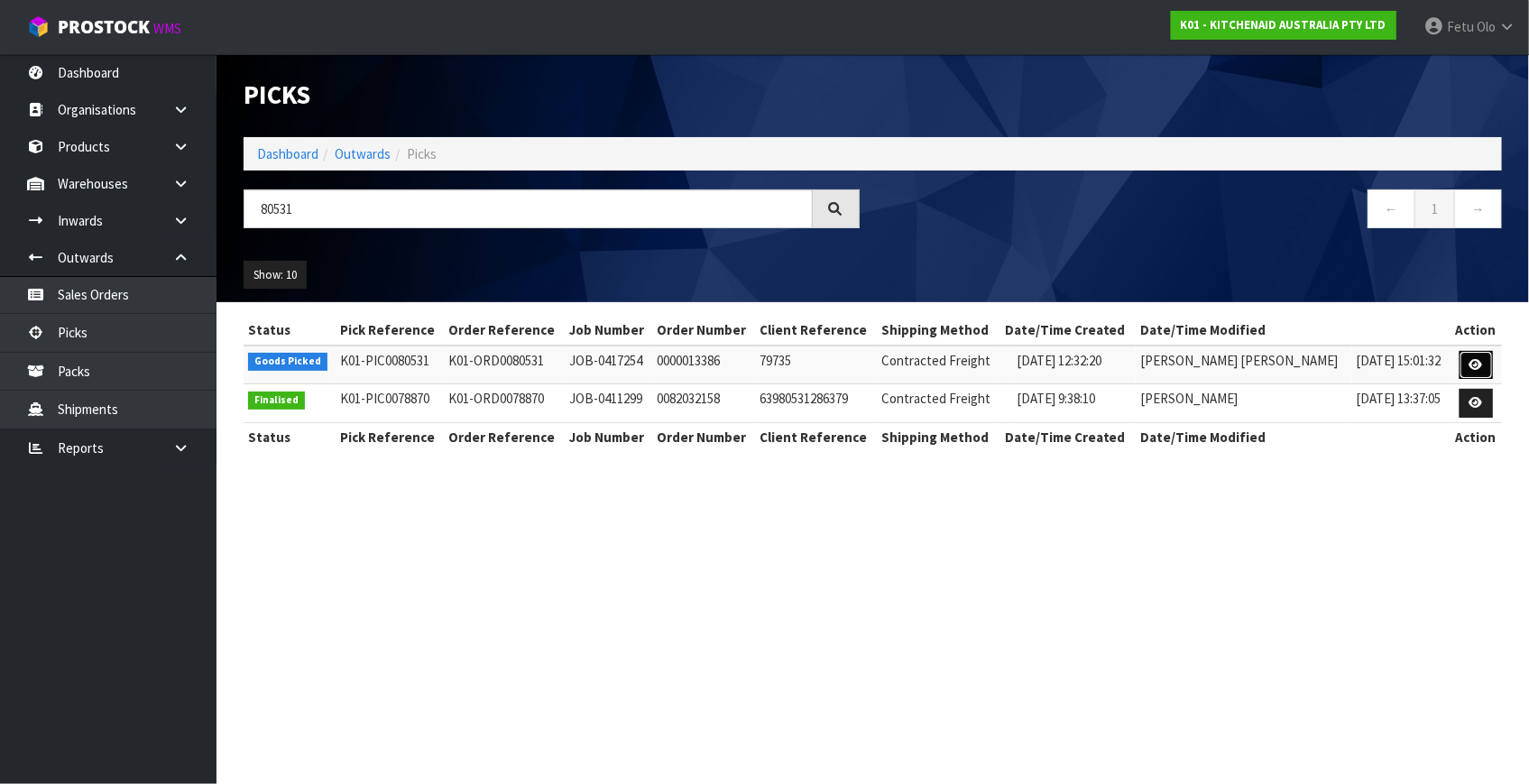
click at [1472, 361] on icon at bounding box center [1475, 364] width 14 height 12
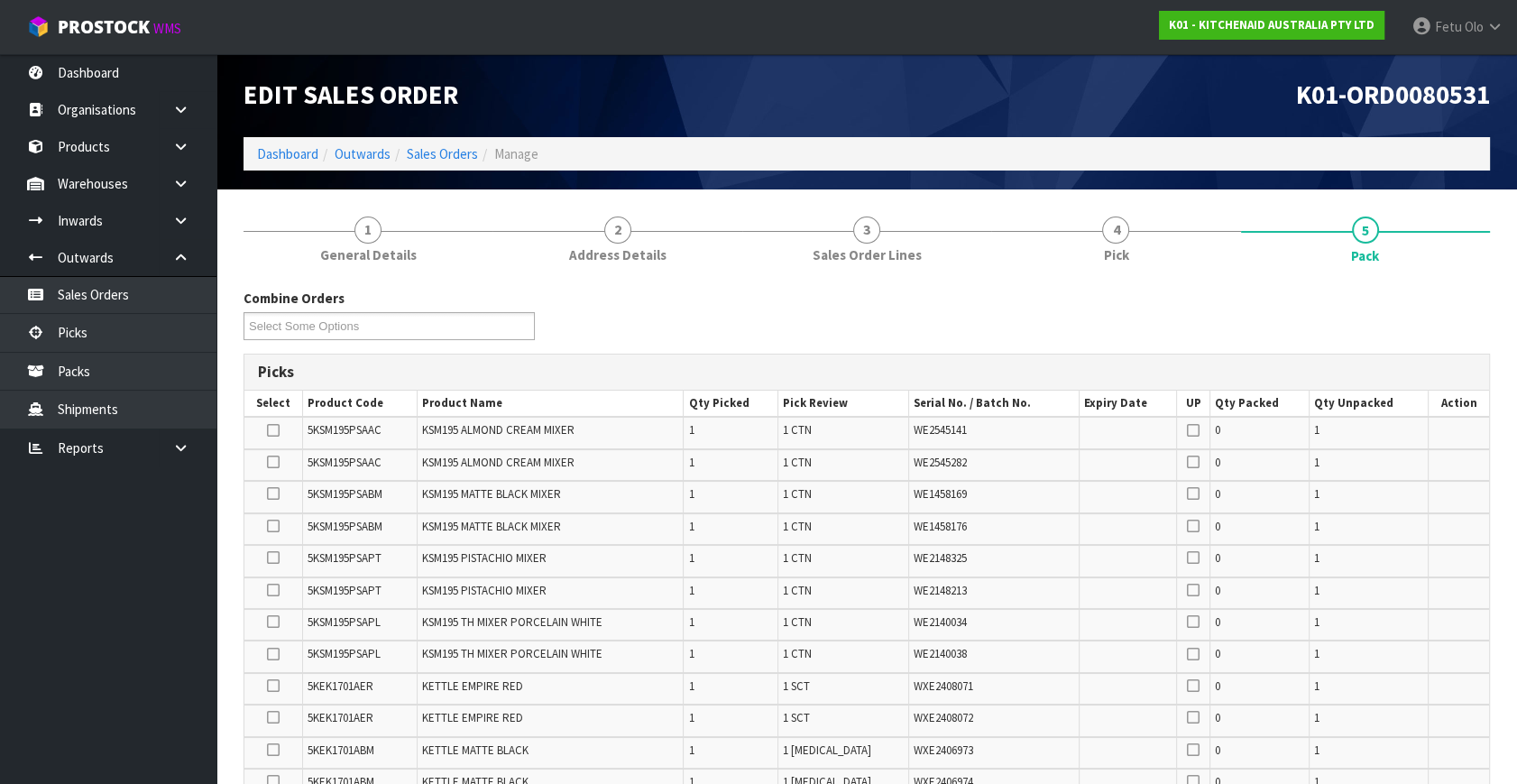
click at [1109, 233] on span "4" at bounding box center [1115, 230] width 27 height 27
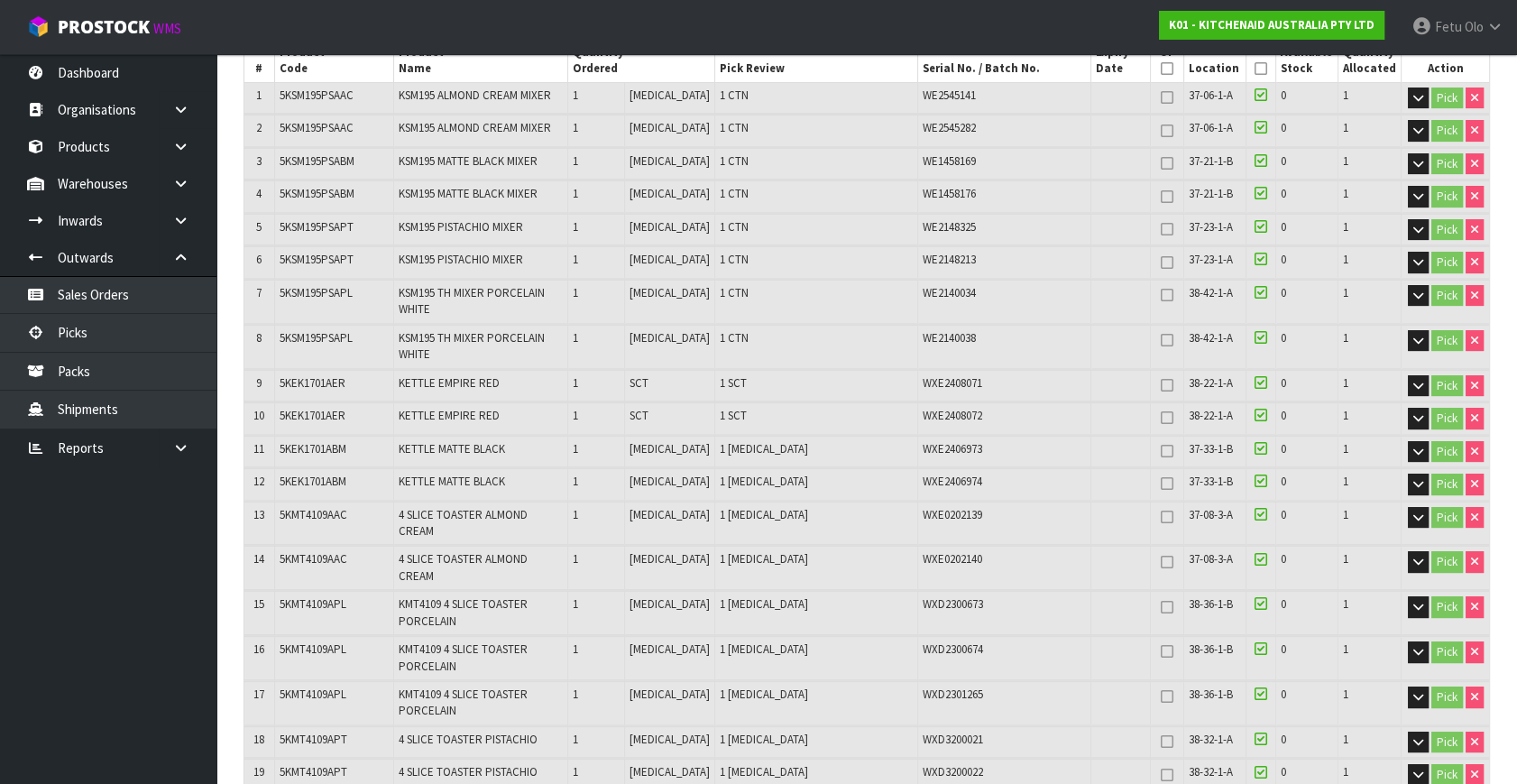
scroll to position [410, 0]
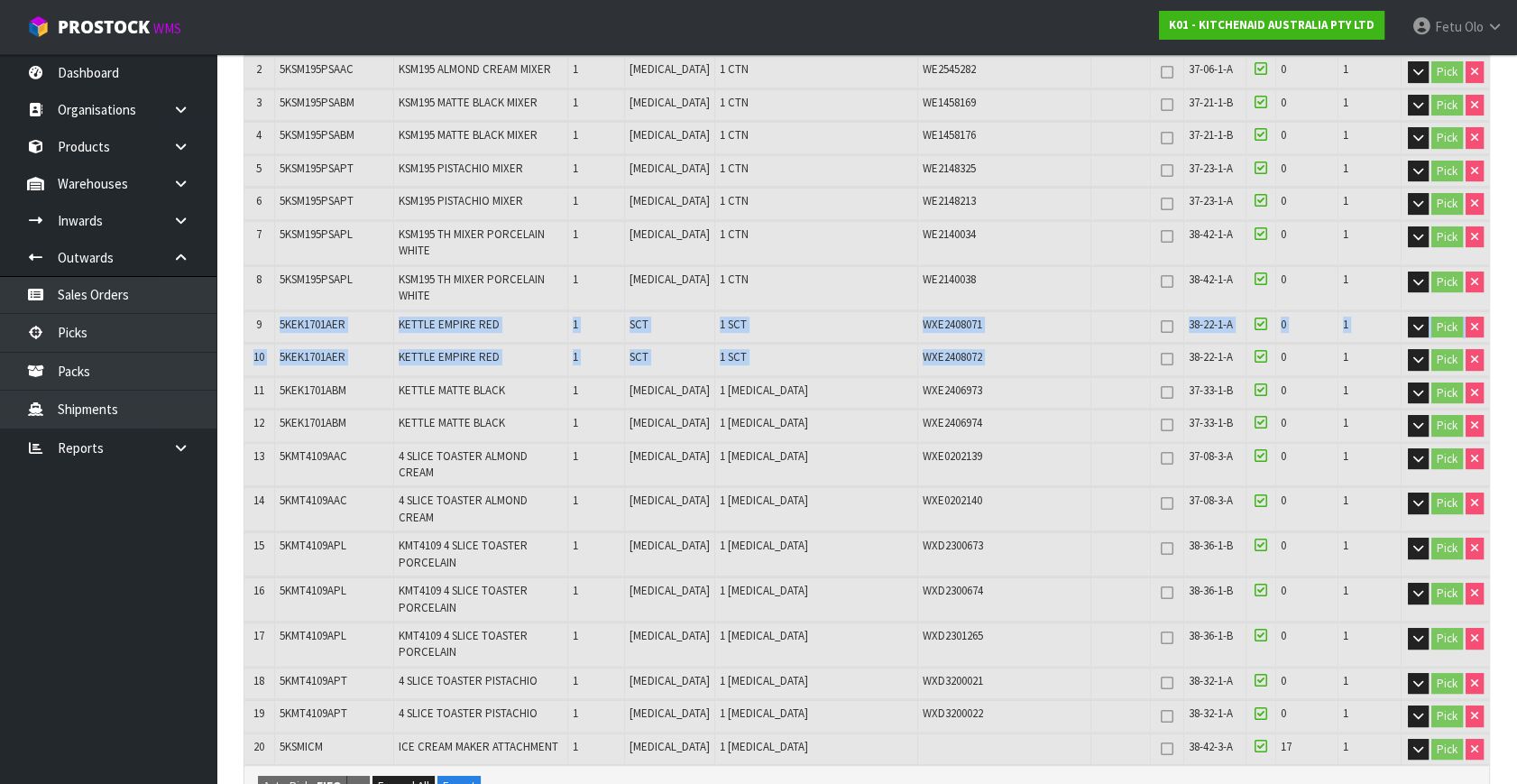
drag, startPoint x: 282, startPoint y: 325, endPoint x: 1164, endPoint y: 339, distance: 882.1
click at [1164, 339] on table "# Product Code Product Name Quantity Ordered Pick Review Serial No. / Batch No.…" at bounding box center [866, 373] width 1245 height 785
click at [1207, 333] on td "38-22-1-A" at bounding box center [1215, 327] width 62 height 32
drag, startPoint x: 284, startPoint y: 326, endPoint x: 1239, endPoint y: 333, distance: 955.0
click at [1239, 333] on tr "9 5KEK1701AER KETTLE EMPIRE RED 1 SCT 1 SCT WXE2408071 38-22-1-A 0 1 Pick" at bounding box center [866, 327] width 1245 height 32
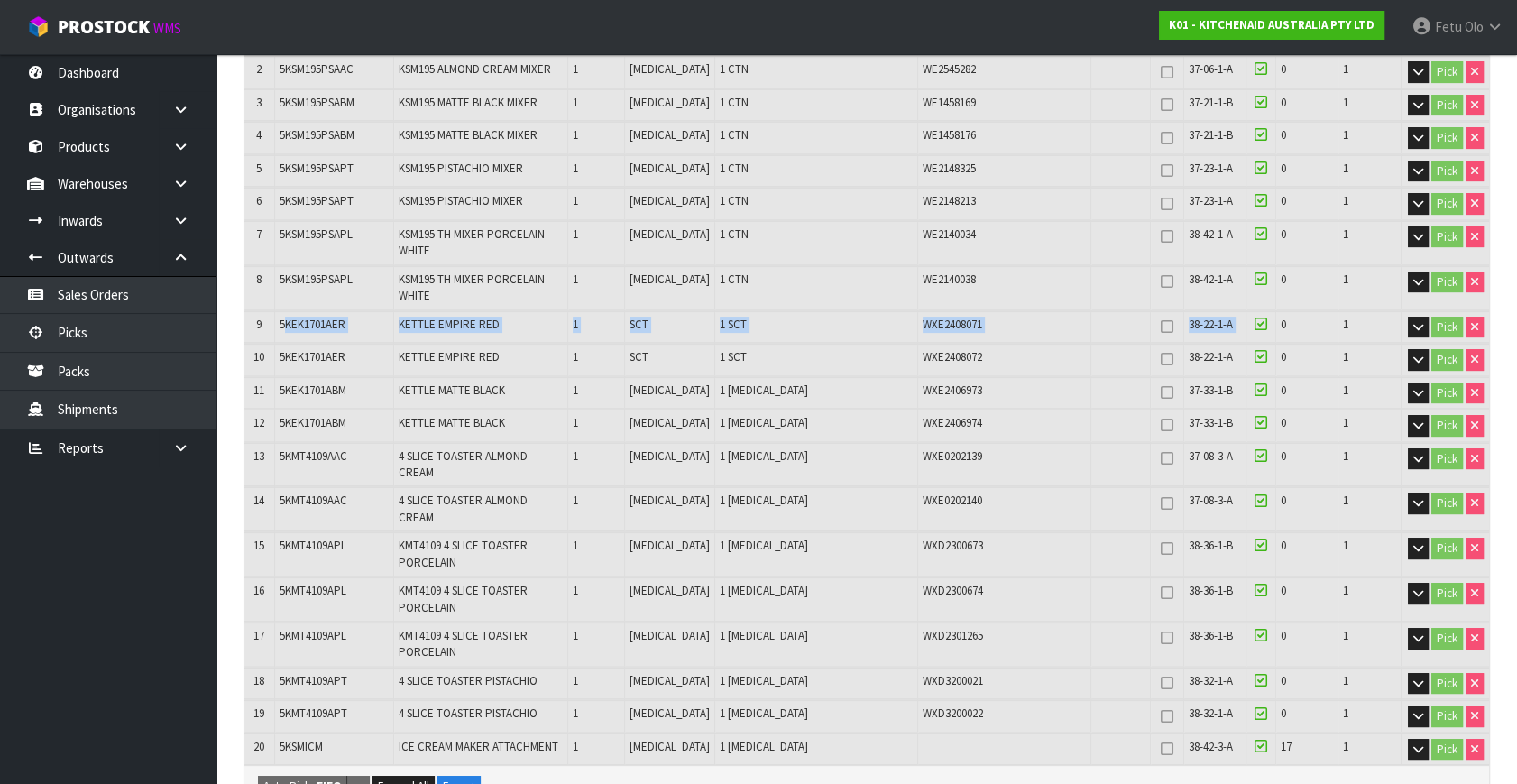
click at [1227, 326] on span "38-22-1-A" at bounding box center [1210, 324] width 45 height 15
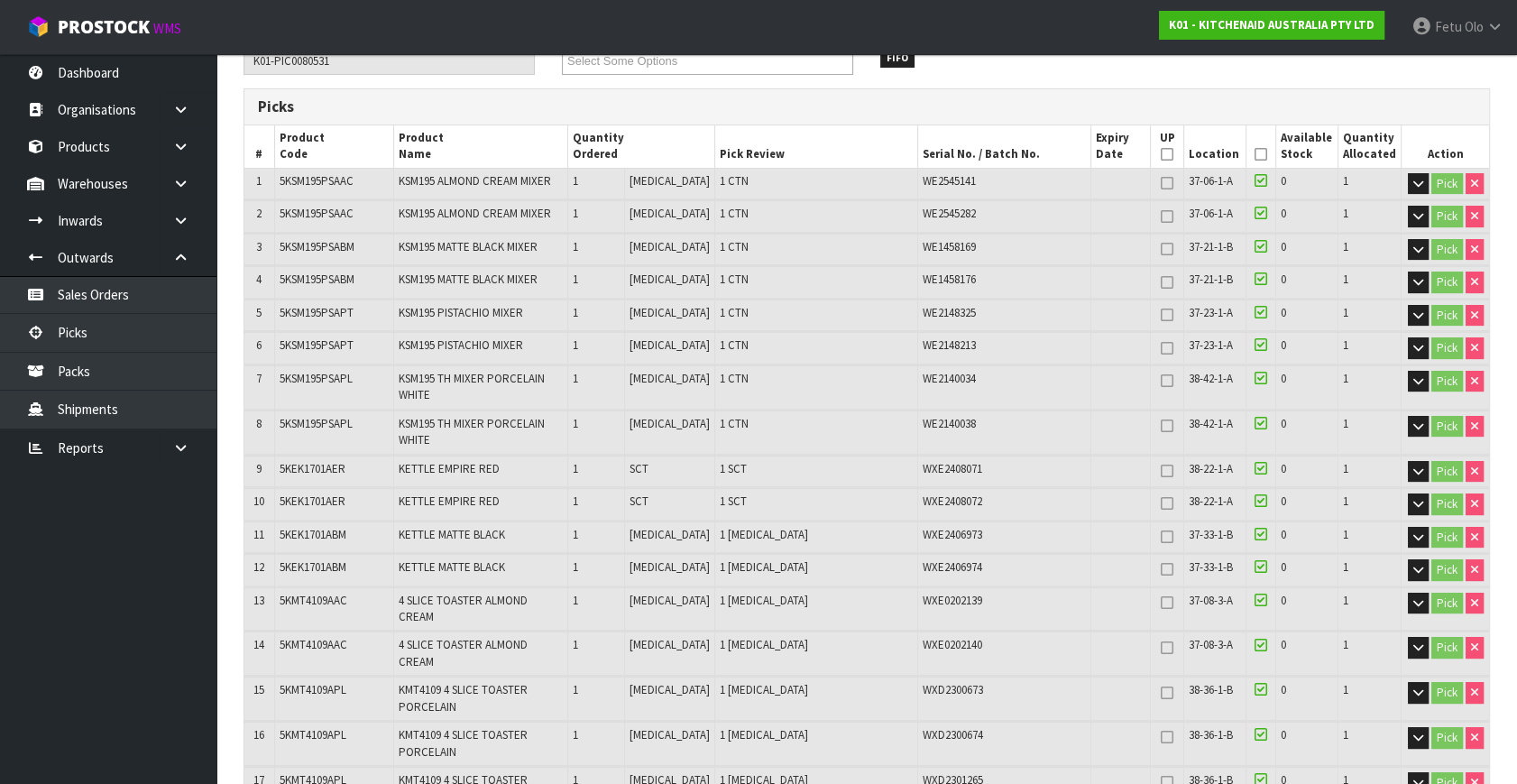
scroll to position [0, 0]
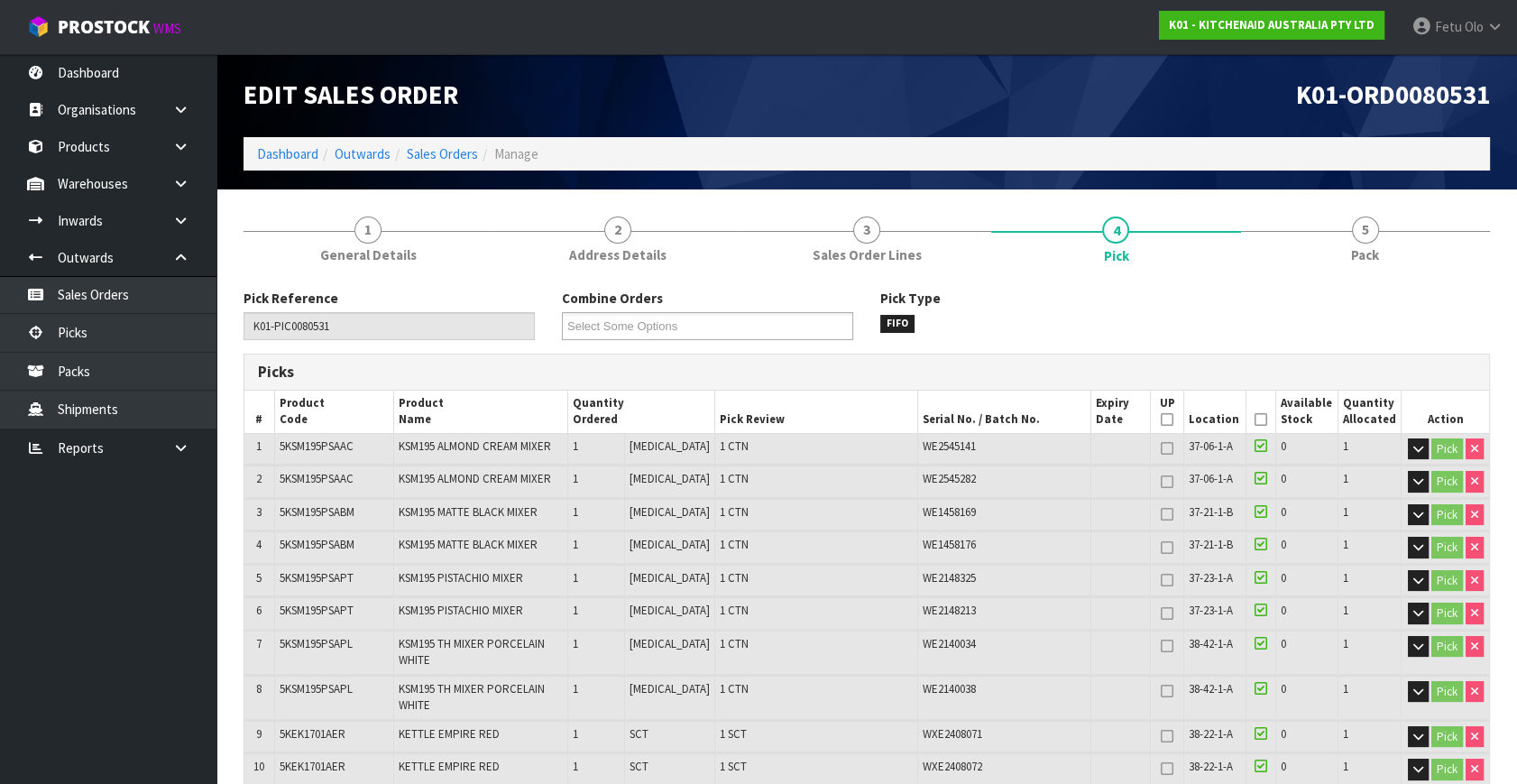
click at [1255, 420] on icon at bounding box center [1261, 420] width 13 height 1
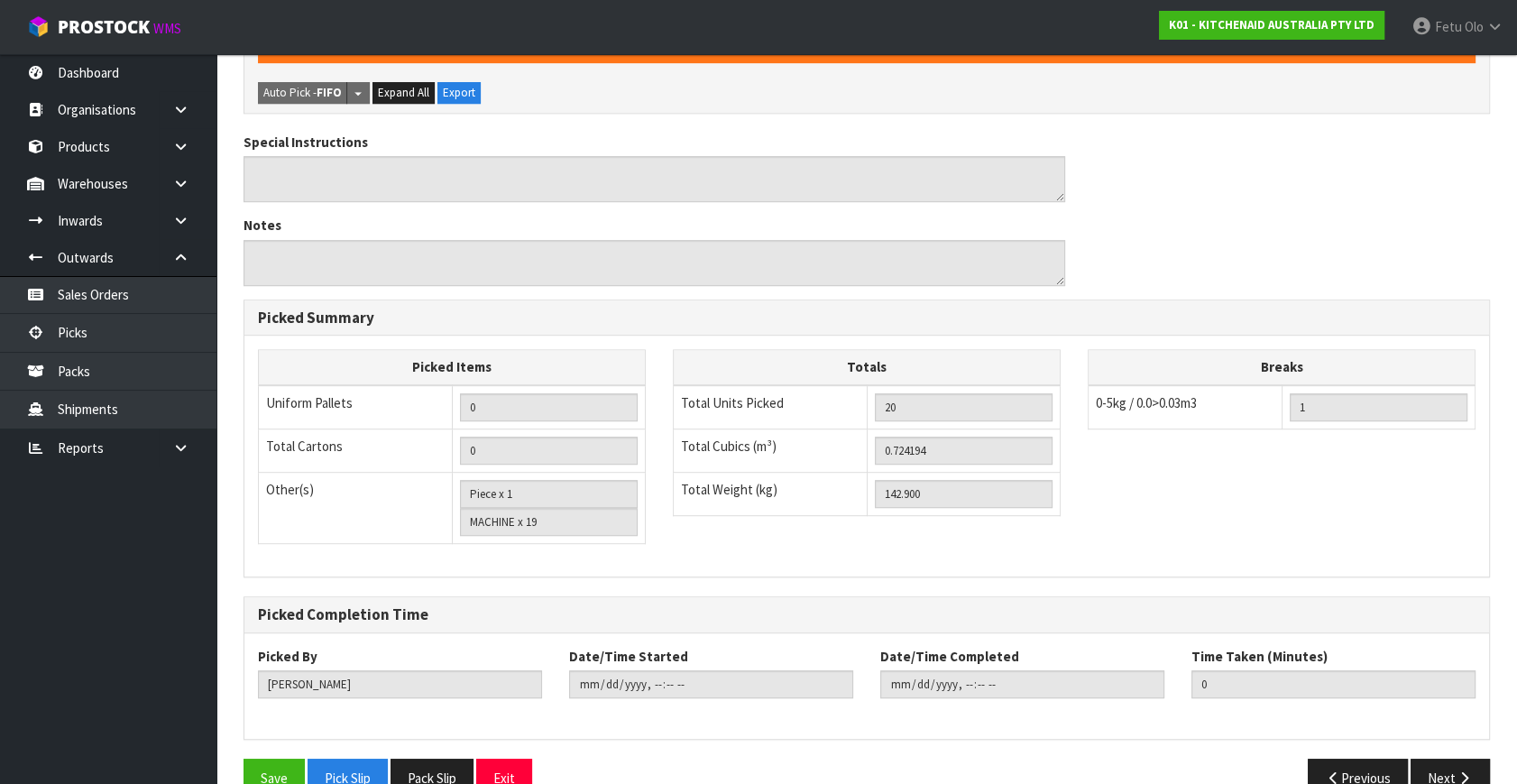
scroll to position [1173, 0]
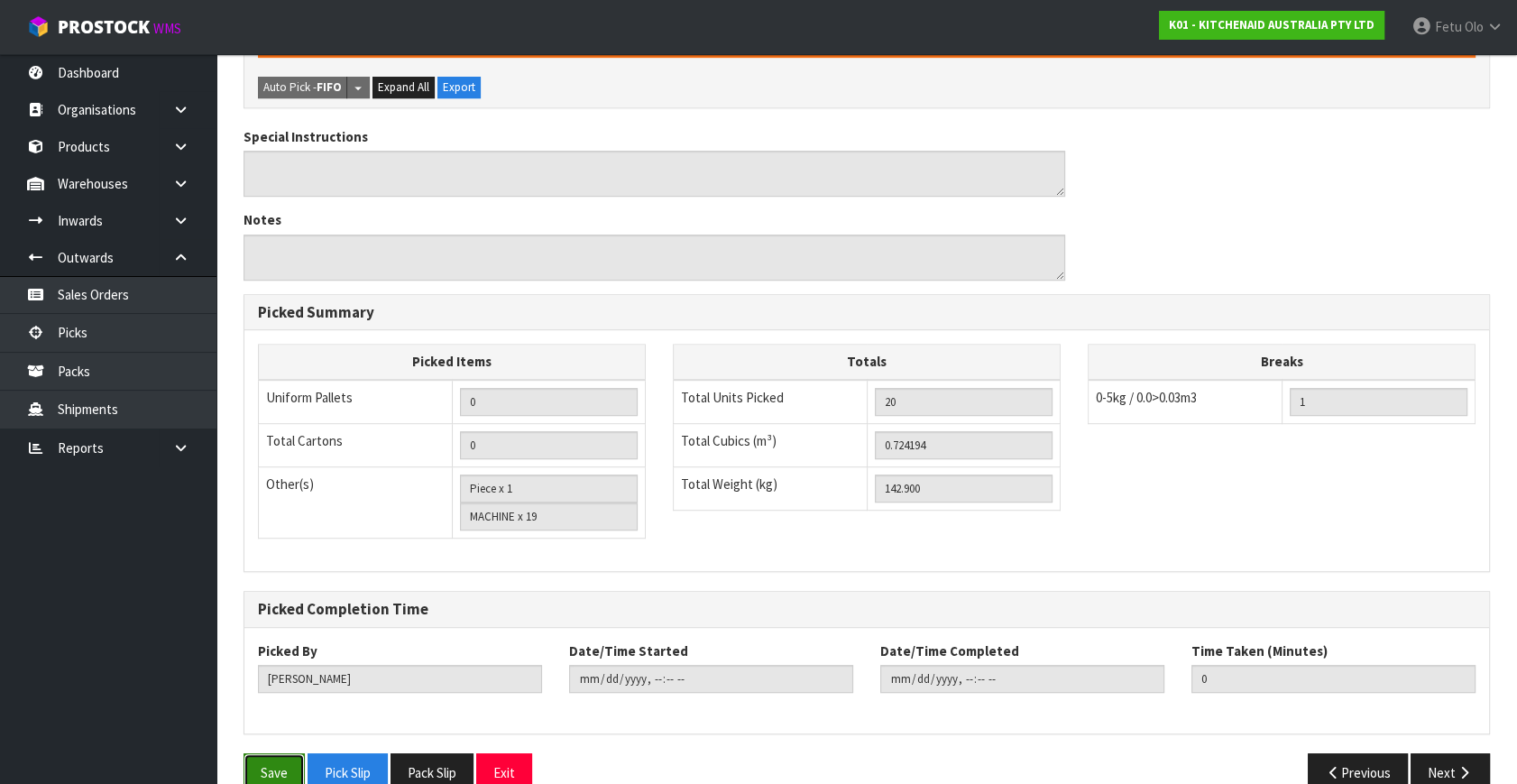
click at [275, 753] on button "Save" at bounding box center [273, 772] width 61 height 39
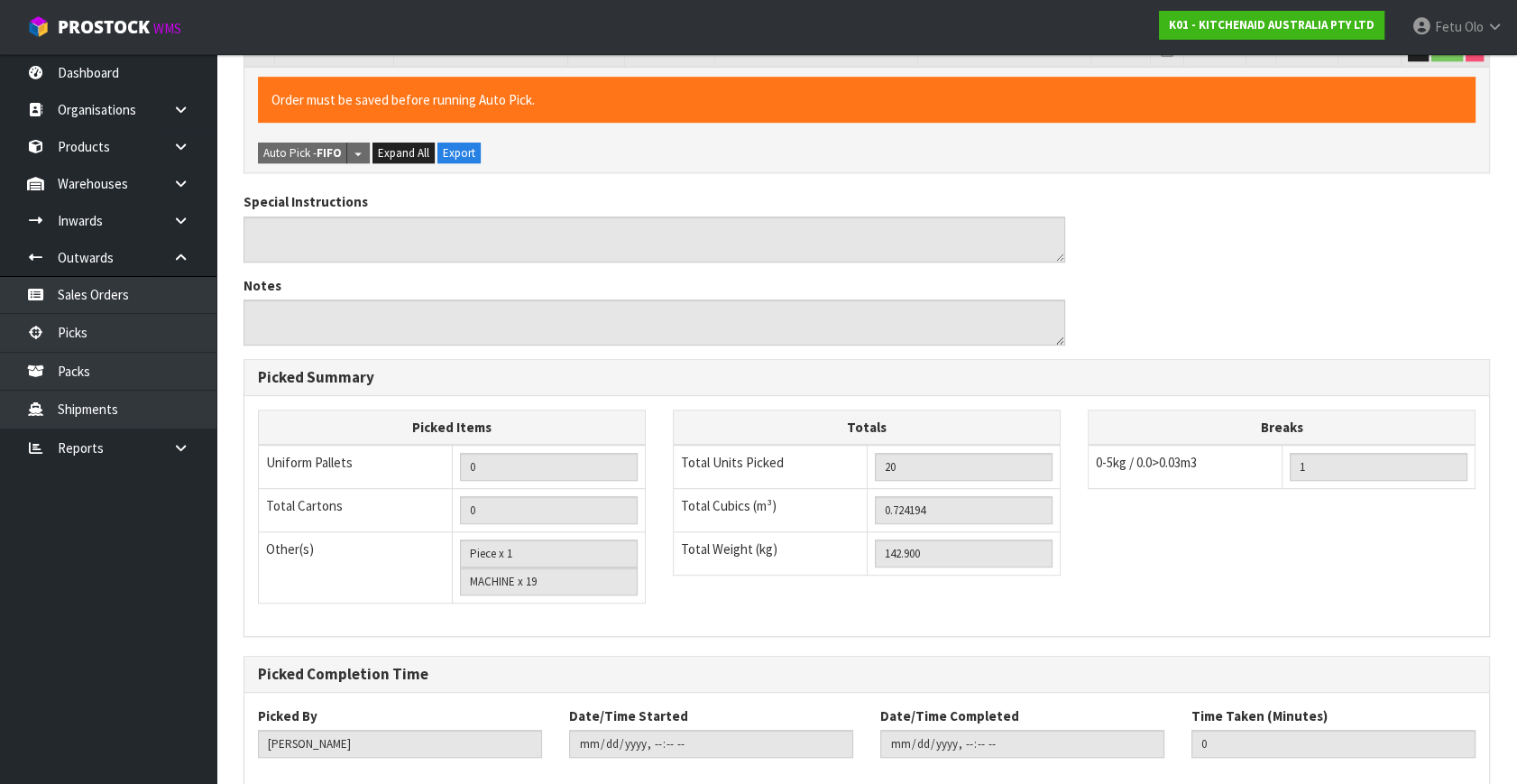
scroll to position [0, 0]
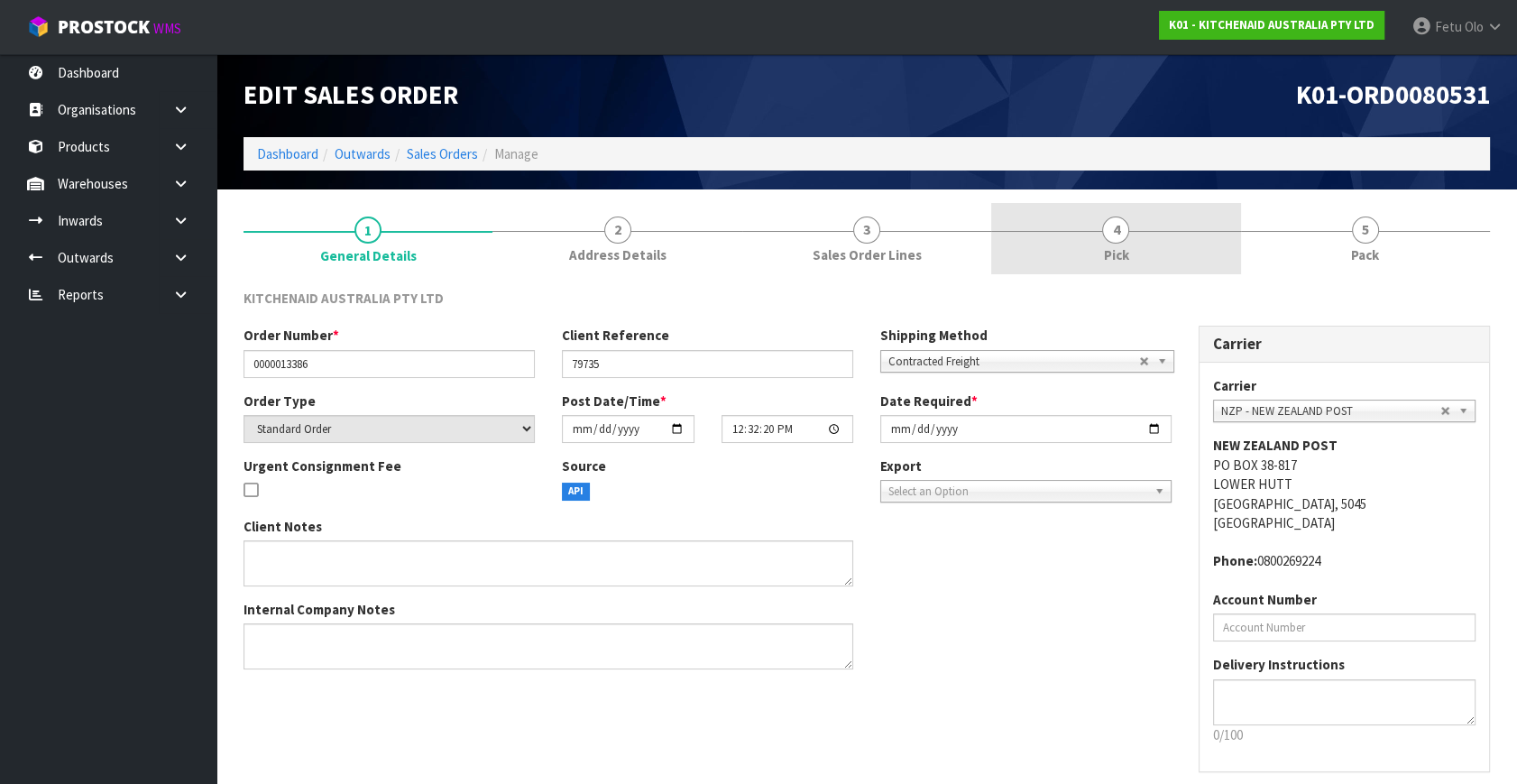
click at [1179, 237] on link "4 Pick" at bounding box center [1115, 239] width 249 height 71
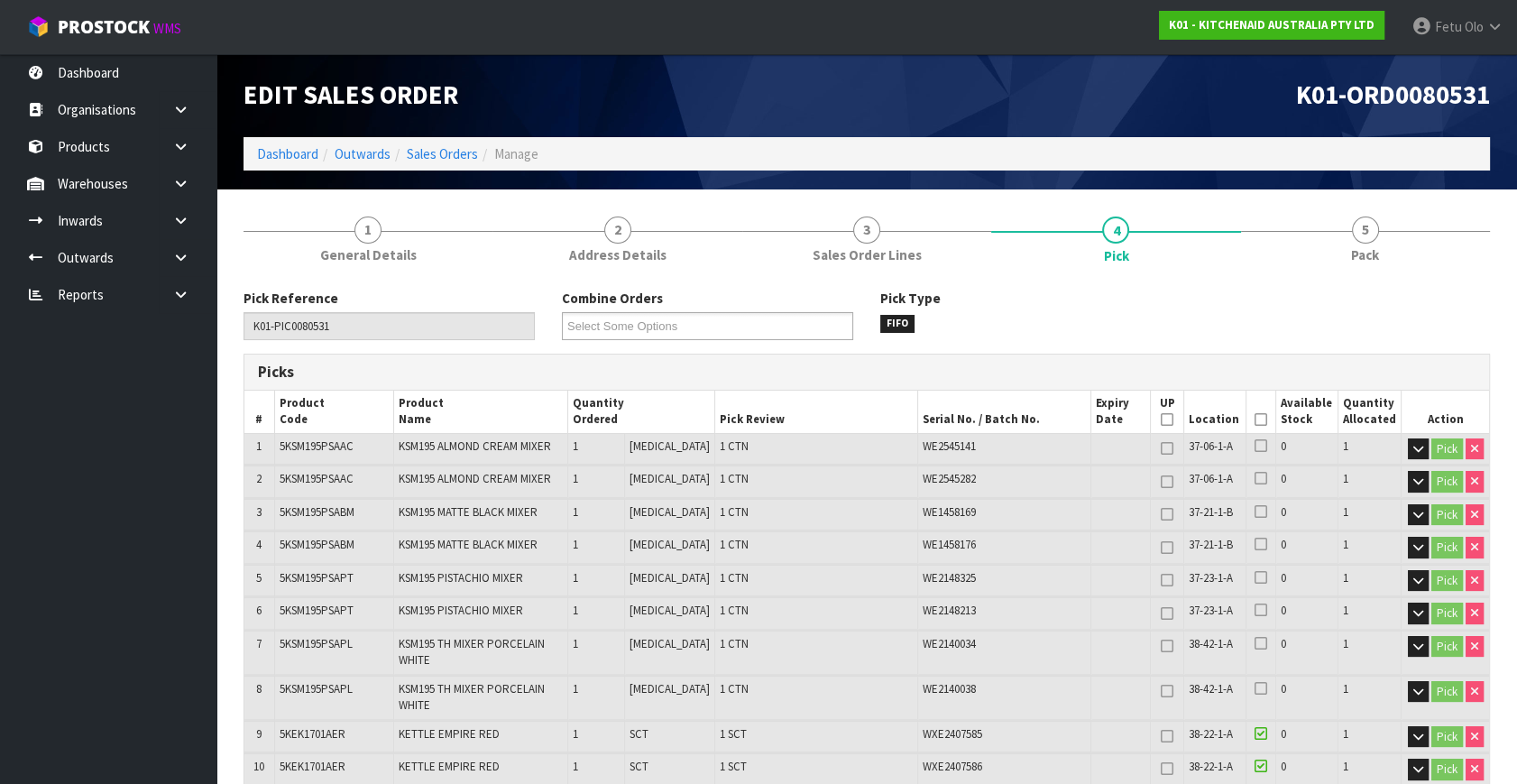
click at [1258, 420] on icon at bounding box center [1261, 420] width 13 height 1
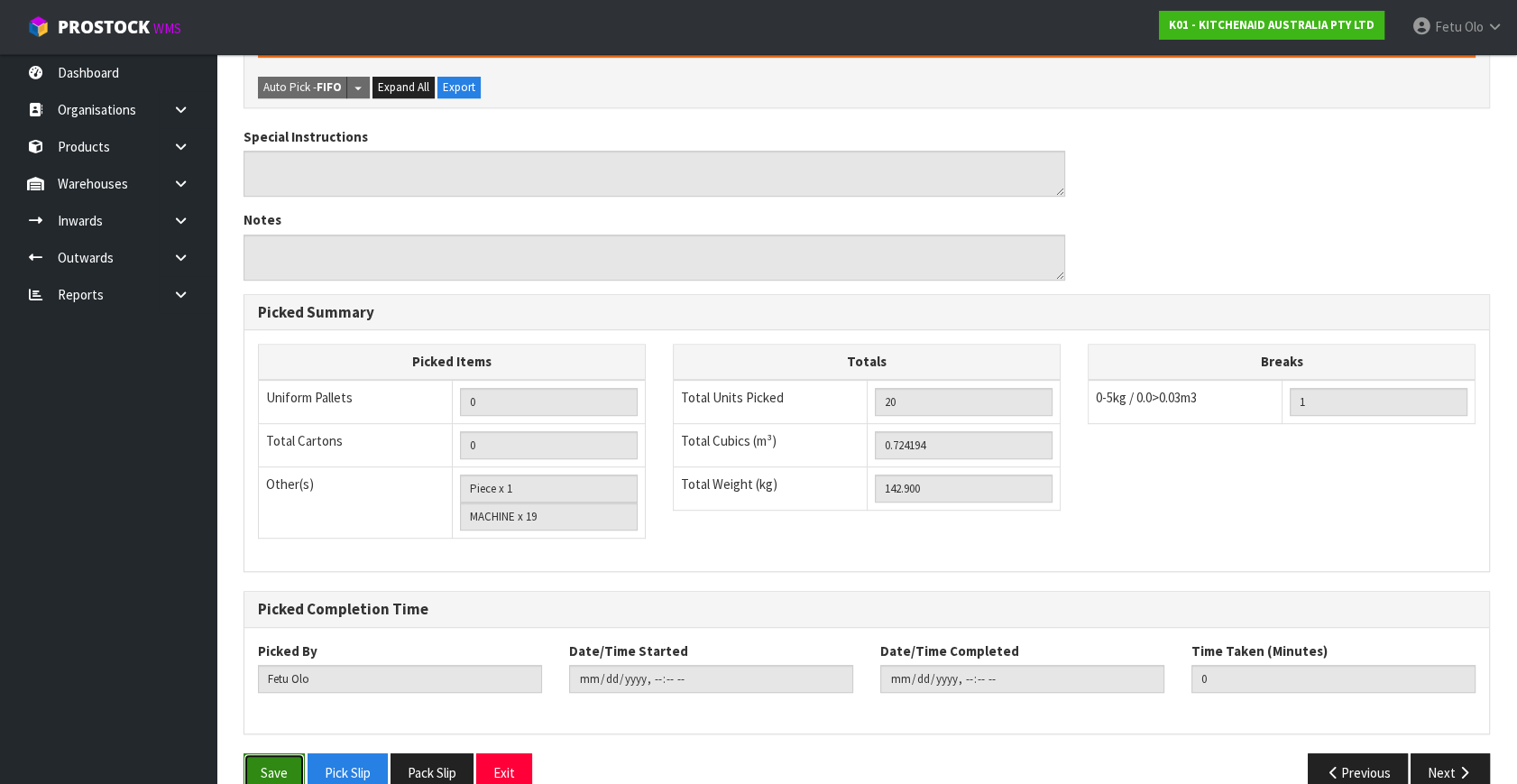
click at [257, 753] on button "Save" at bounding box center [273, 772] width 61 height 39
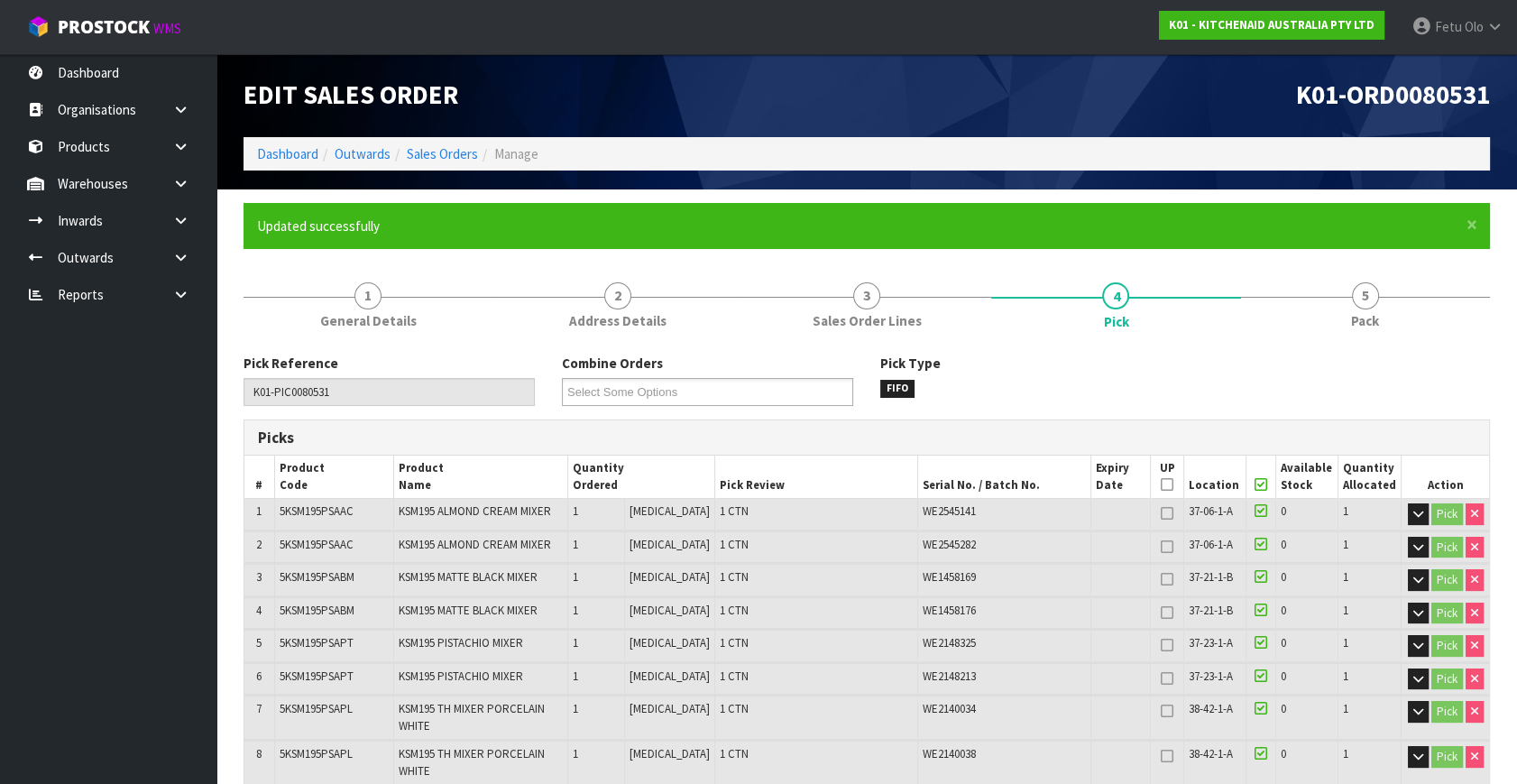
type input "[DATE]T11:02:49"
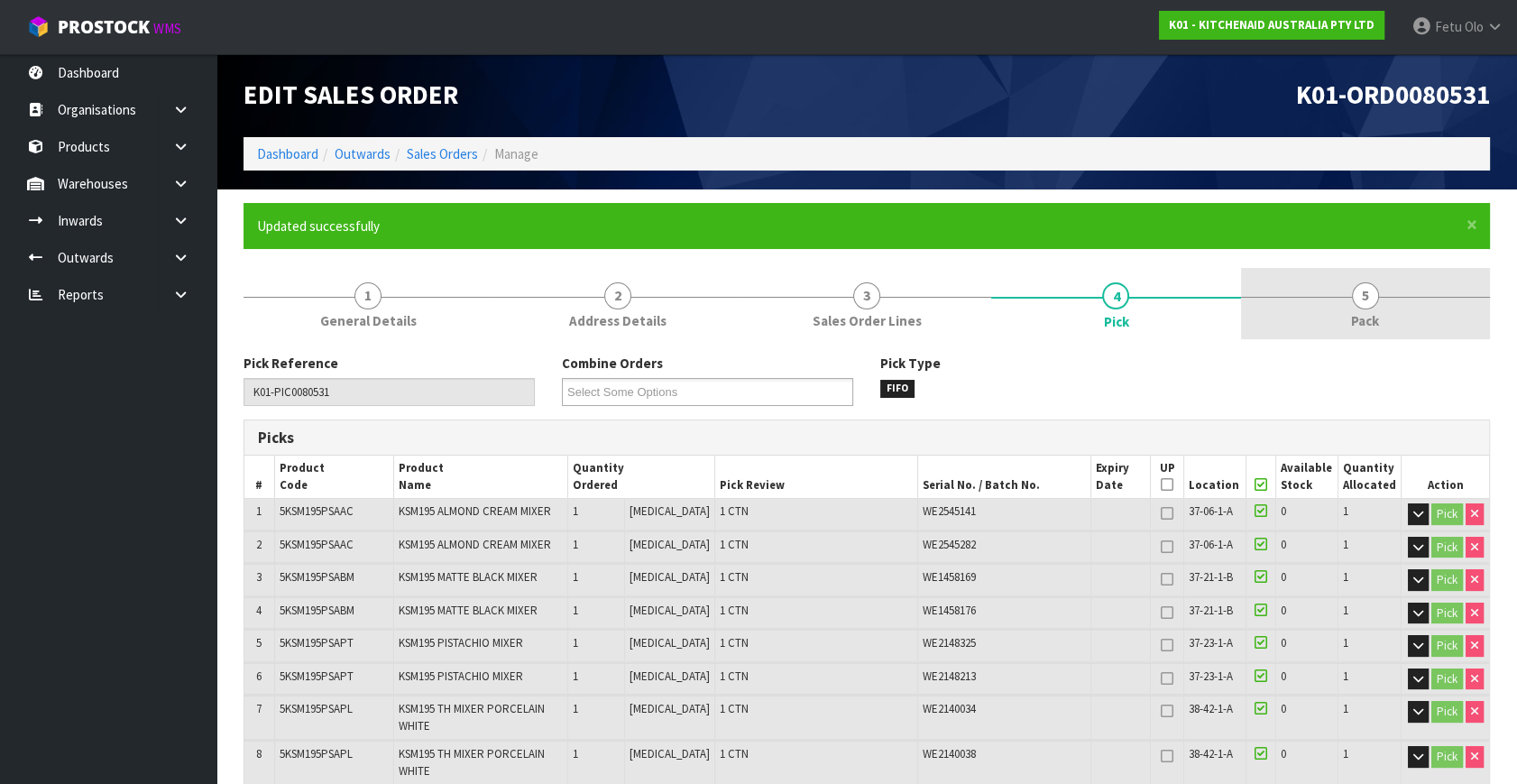
click at [1370, 293] on span "5" at bounding box center [1365, 296] width 27 height 27
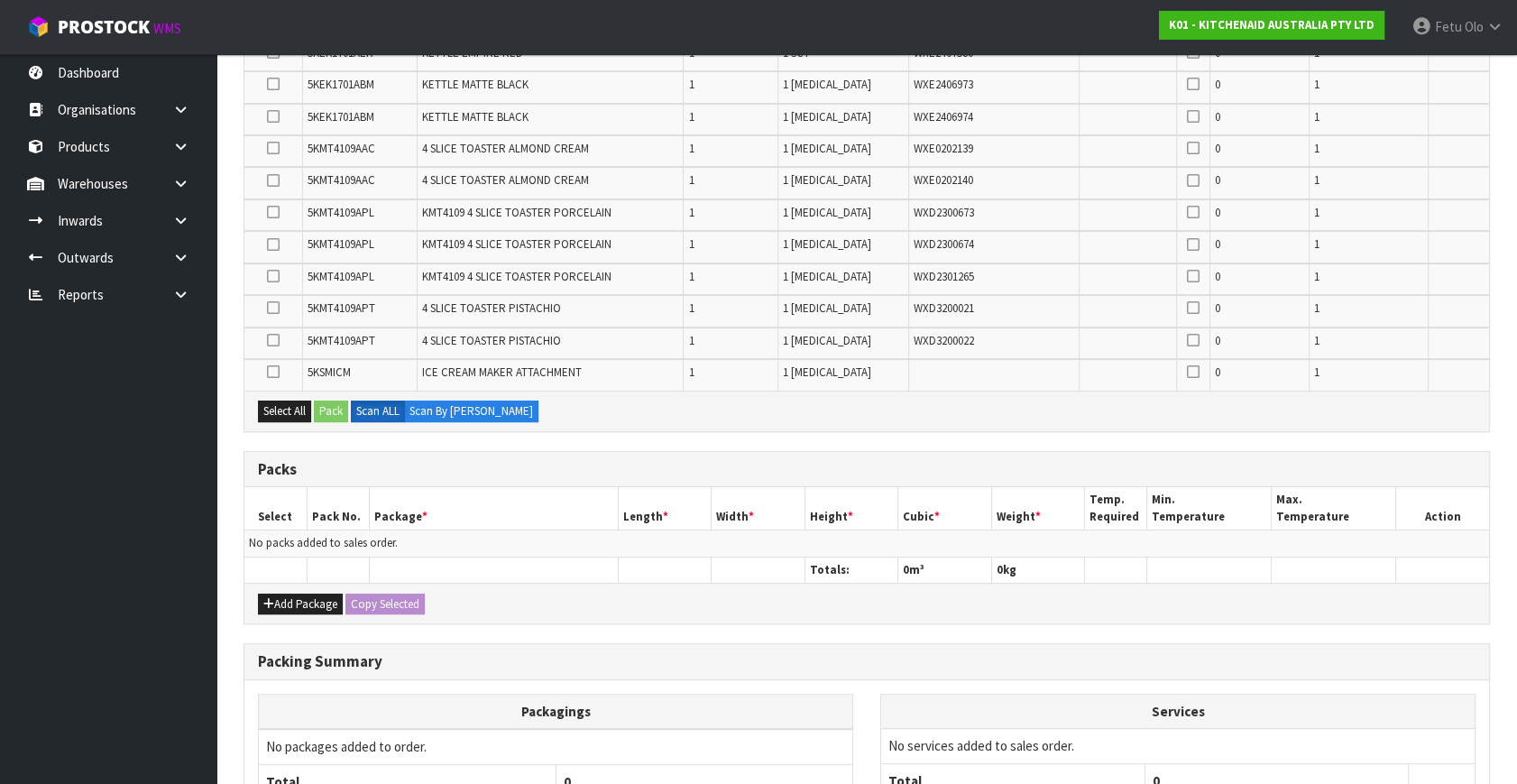
scroll to position [897, 0]
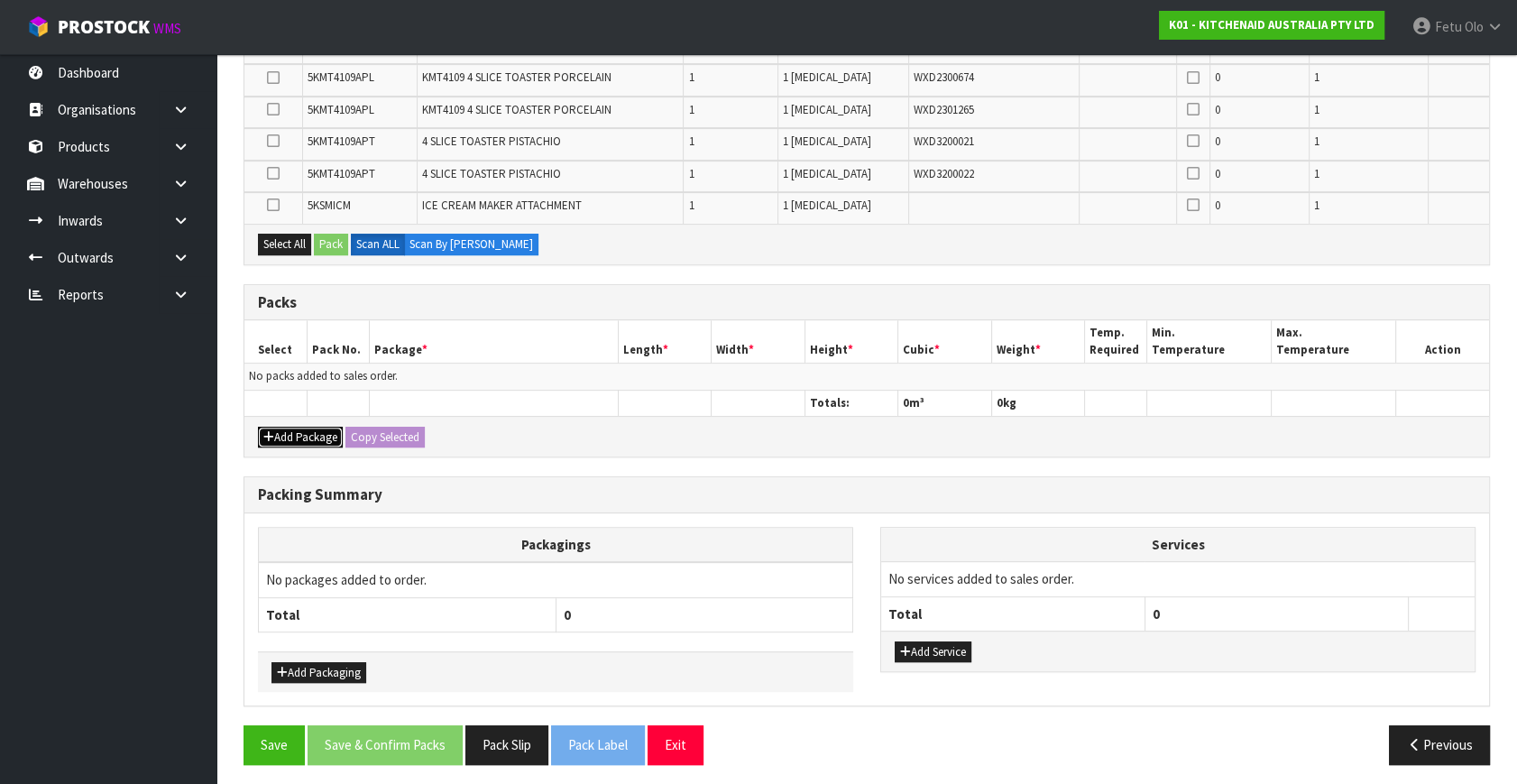
click at [274, 426] on button "Add Package" at bounding box center [300, 437] width 85 height 22
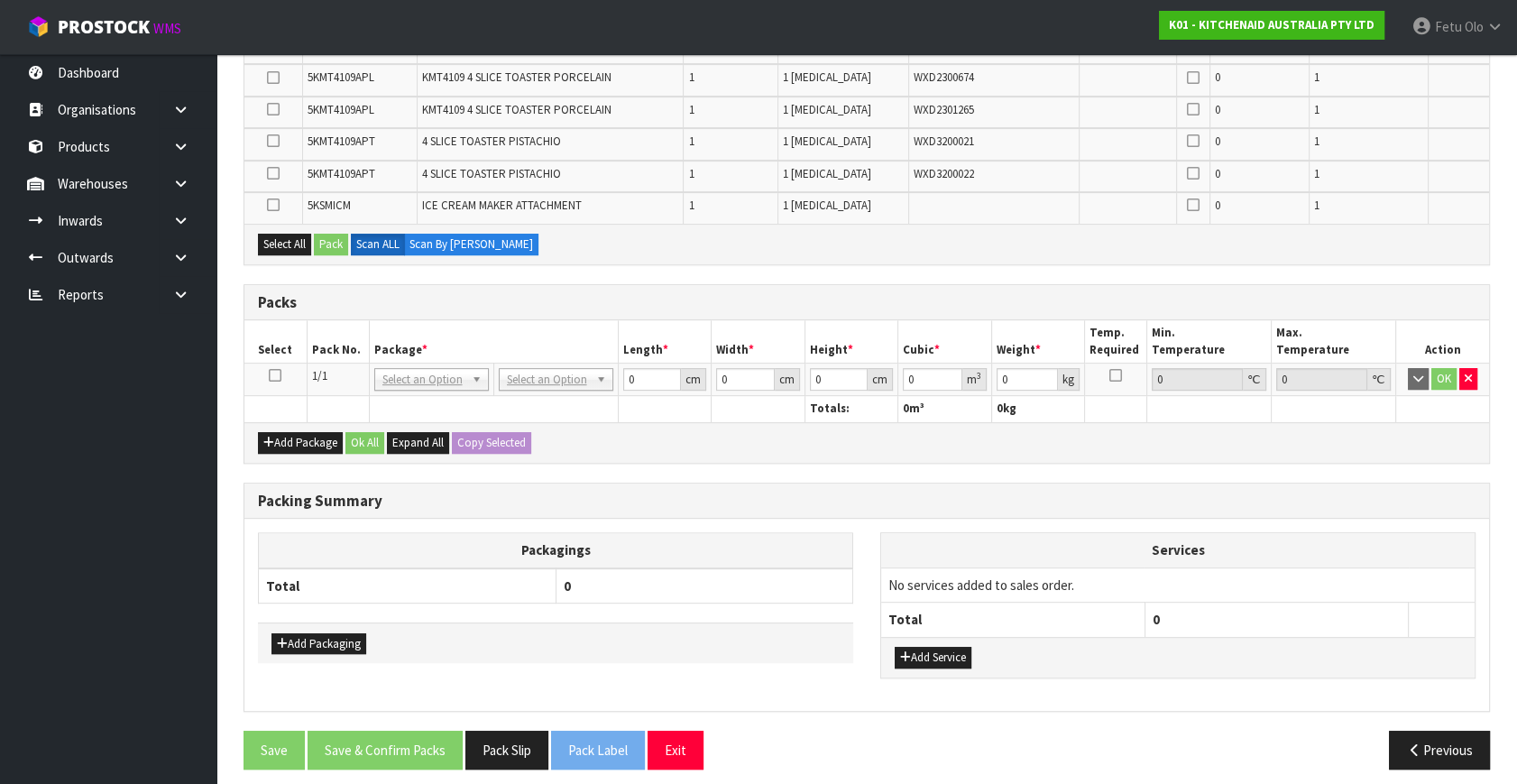
click at [278, 375] on icon at bounding box center [275, 375] width 13 height 1
click at [392, 351] on th "Package *" at bounding box center [493, 341] width 249 height 43
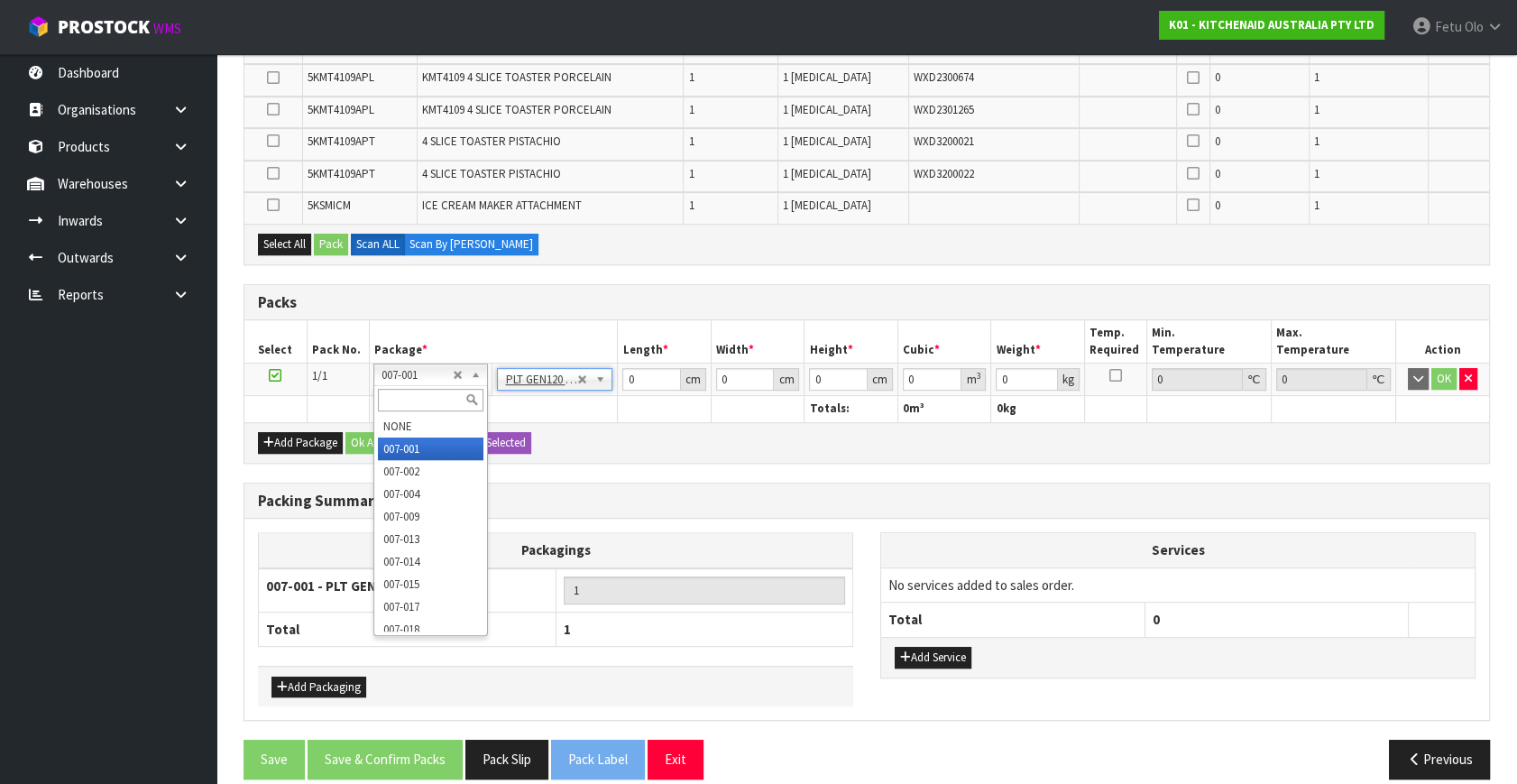
type input "120"
type input "100"
click at [567, 321] on th "Package *" at bounding box center [493, 341] width 249 height 43
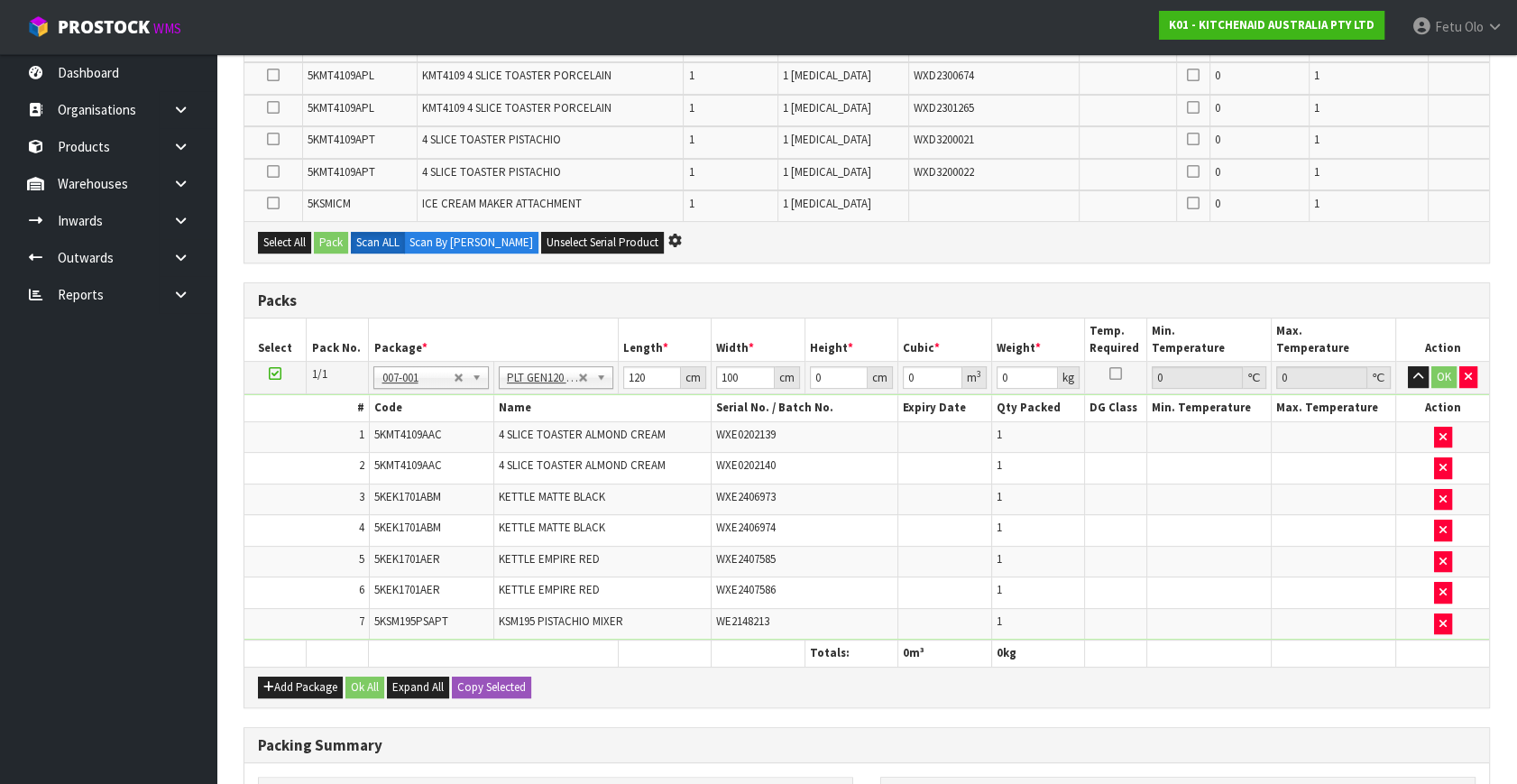
scroll to position [183, 0]
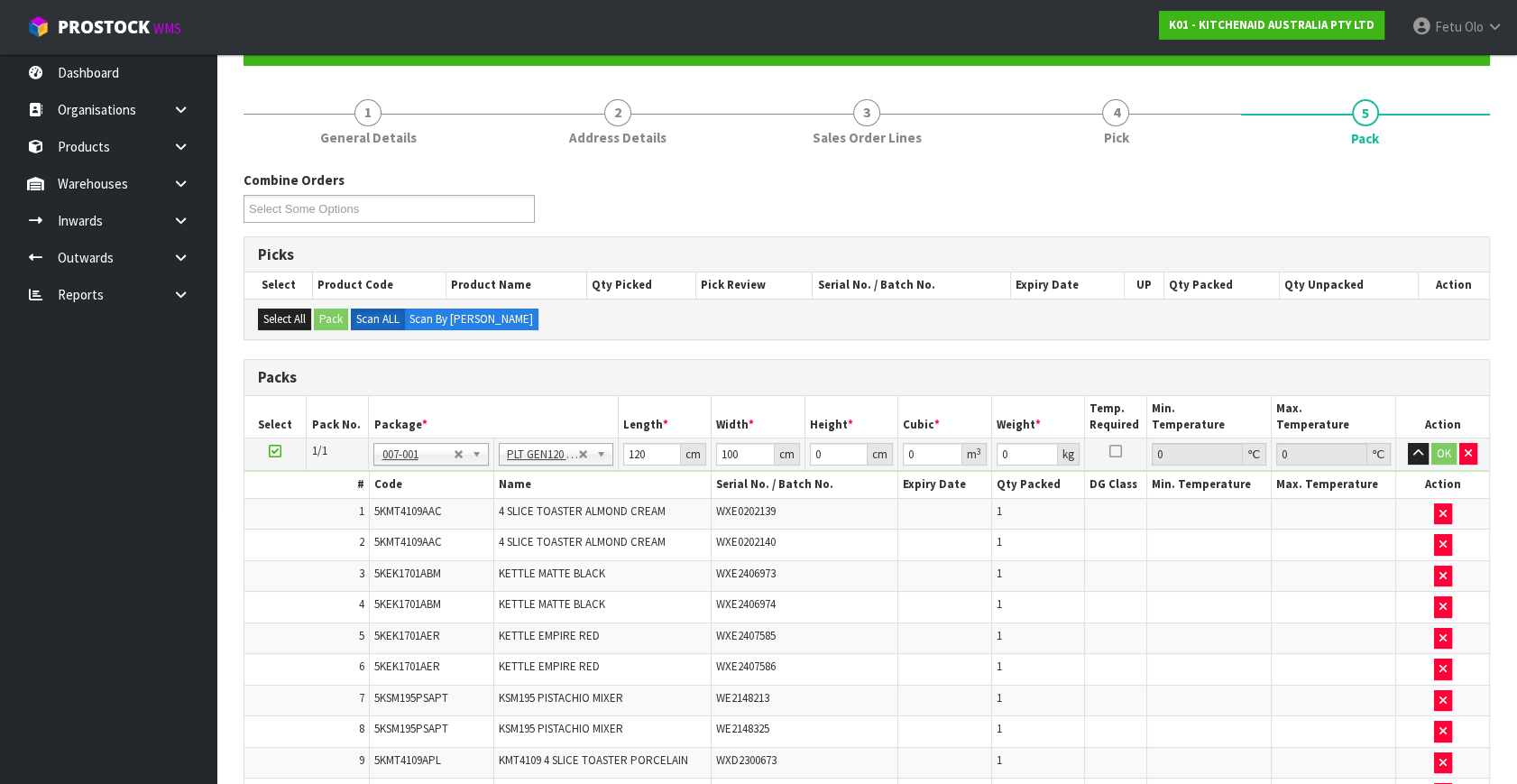
click at [557, 89] on link "2 Address Details" at bounding box center [616, 120] width 249 height 71
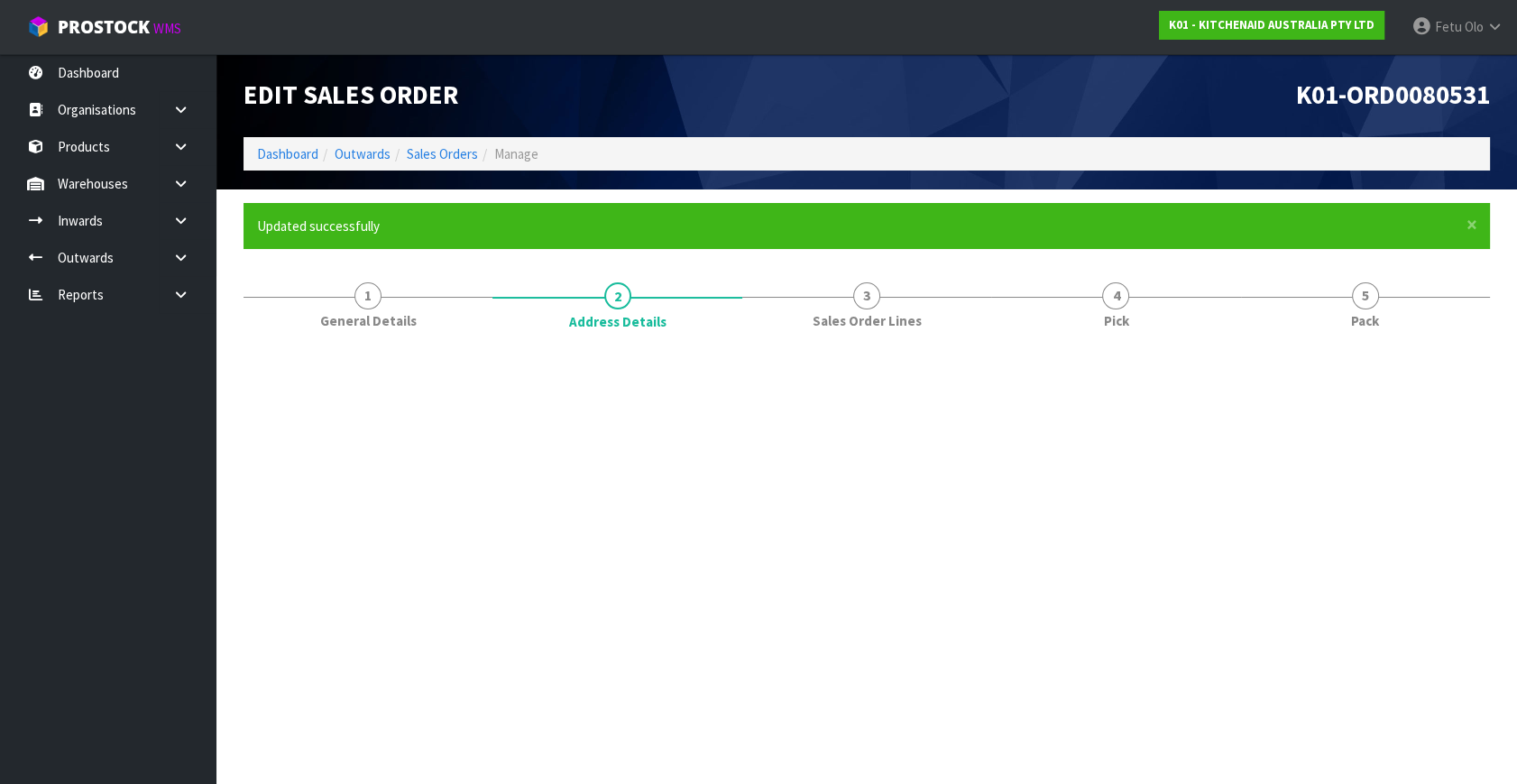
scroll to position [0, 0]
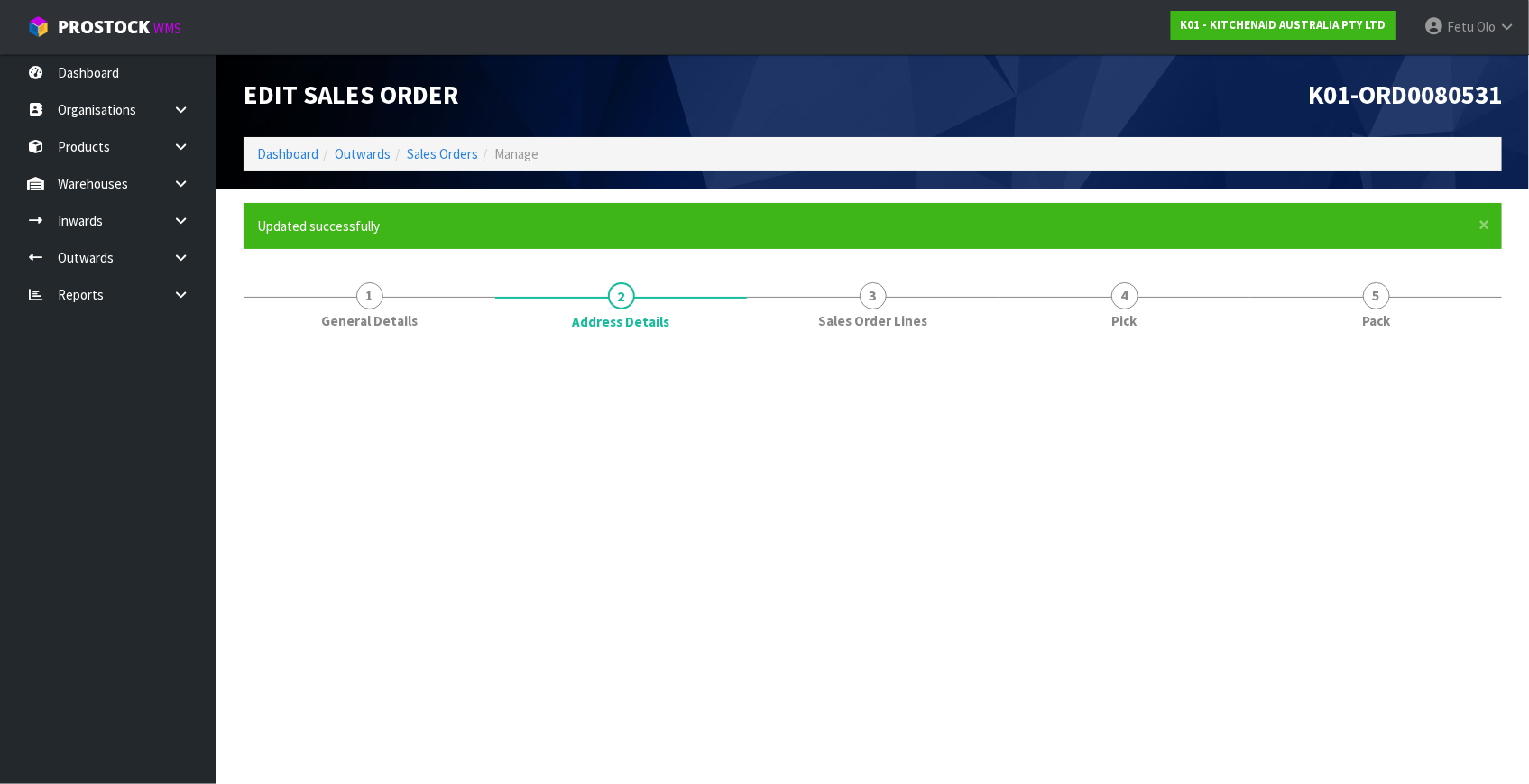
drag, startPoint x: 561, startPoint y: 82, endPoint x: 591, endPoint y: 76, distance: 30.6
click at [567, 82] on h1 "Edit Sales Order" at bounding box center [551, 96] width 616 height 29
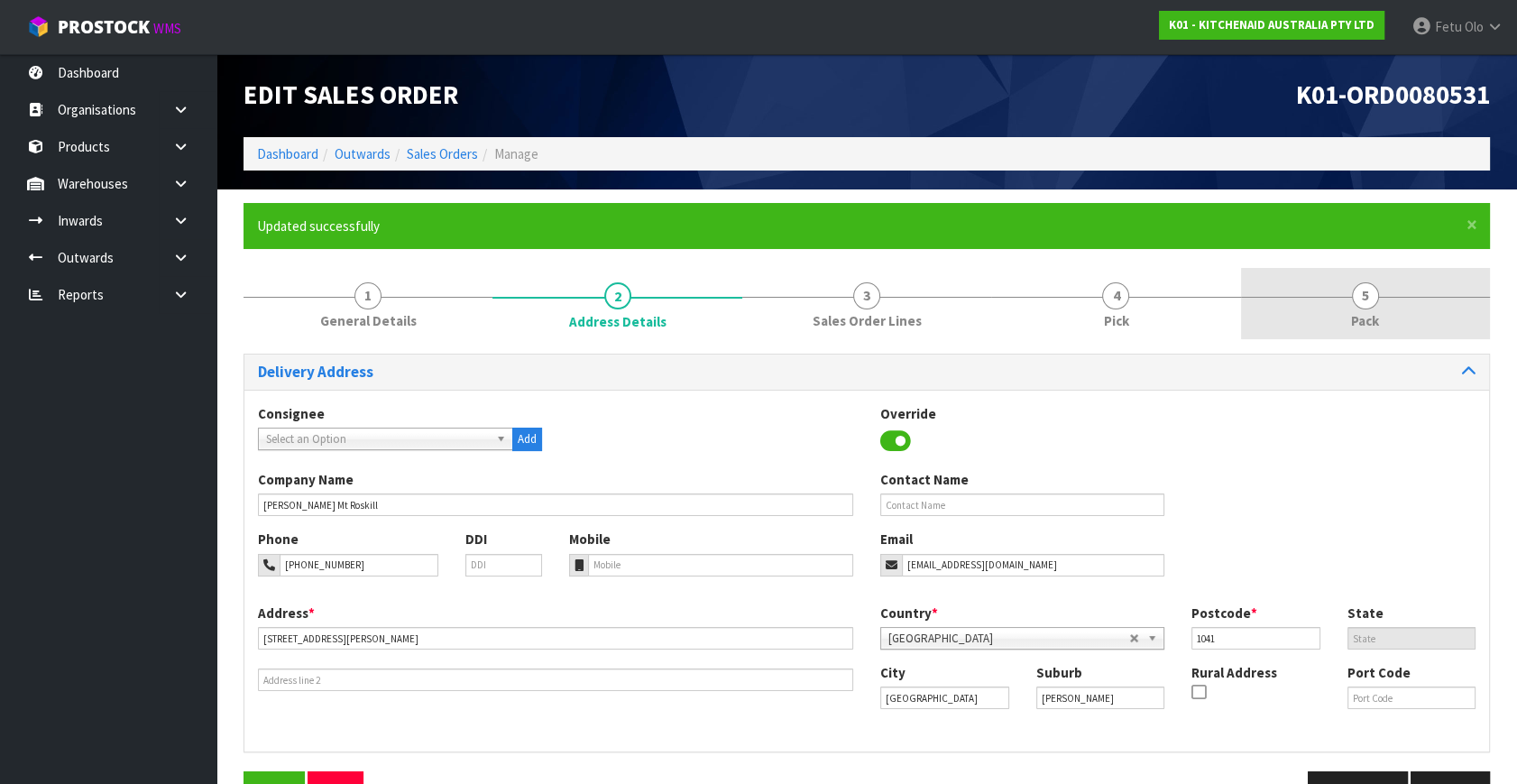
click at [1365, 300] on span "5" at bounding box center [1365, 296] width 27 height 27
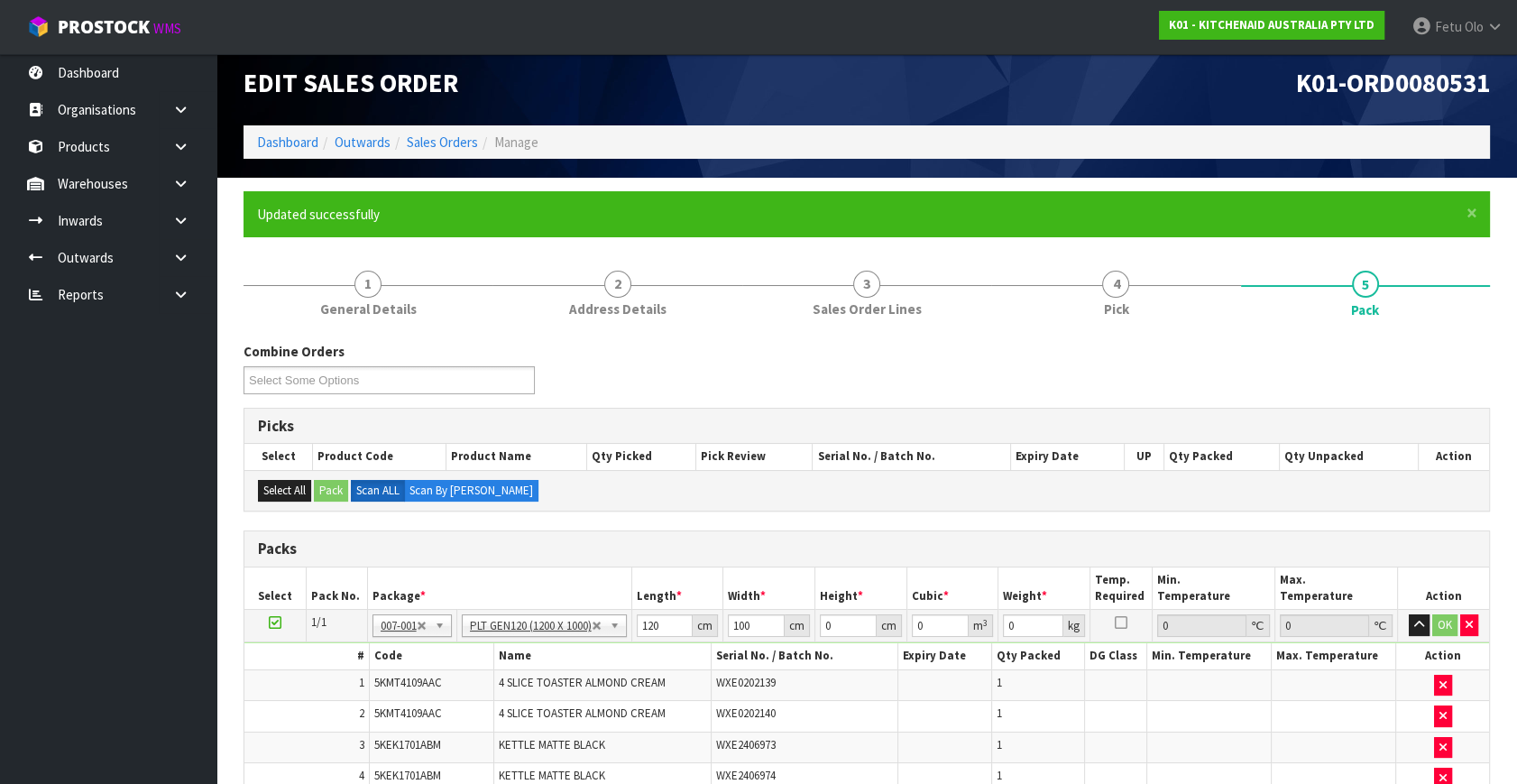
scroll to position [217, 0]
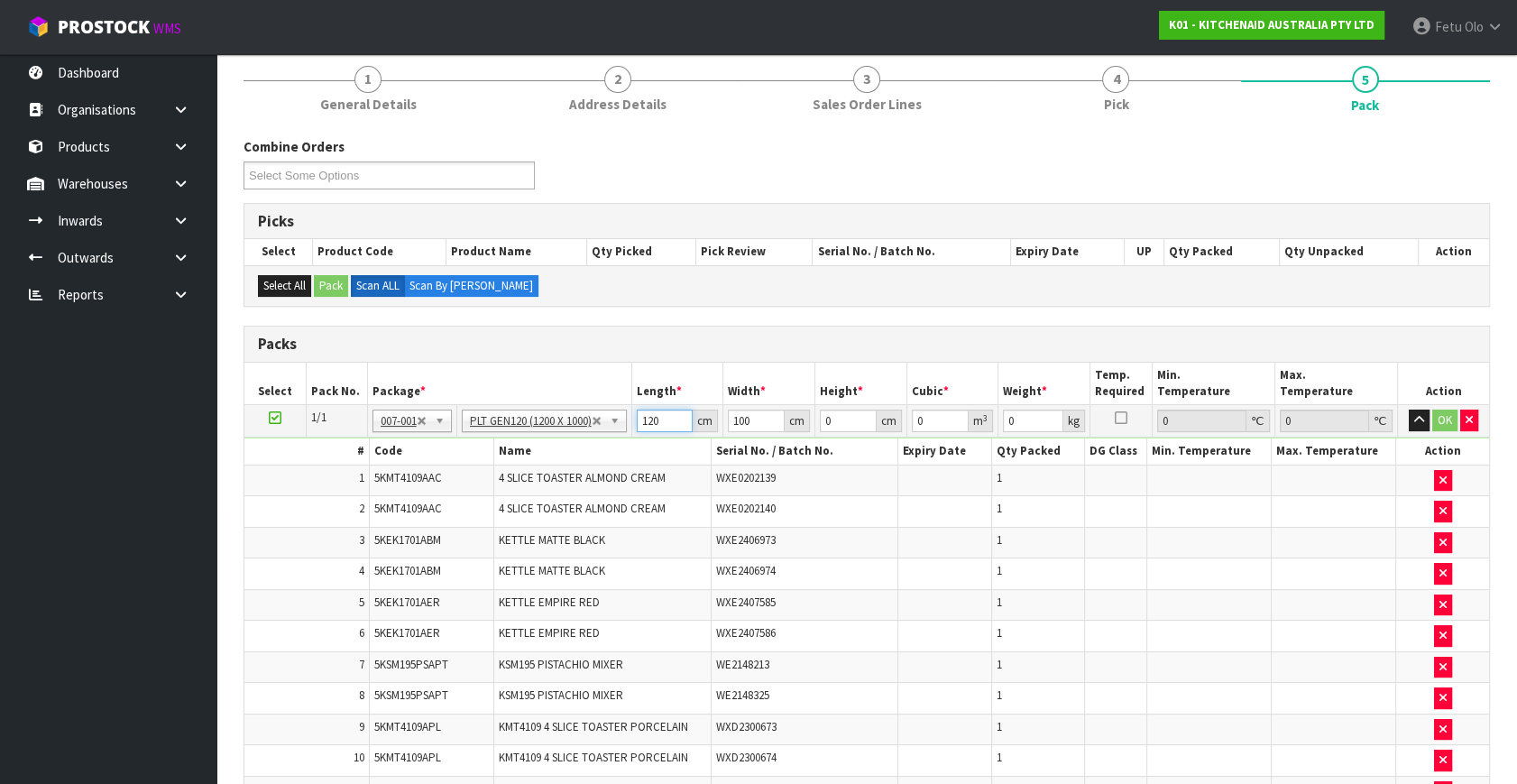
drag, startPoint x: 626, startPoint y: 433, endPoint x: 577, endPoint y: 436, distance: 49.1
click at [581, 437] on tbody "1/1 NONE 007-001 007-002 007-004 007-009 007-013 007-014 007-015 007-017 007-01…" at bounding box center [866, 747] width 1245 height 683
type input "1140"
type input "114"
click at [660, 414] on input "1140" at bounding box center [665, 421] width 56 height 23
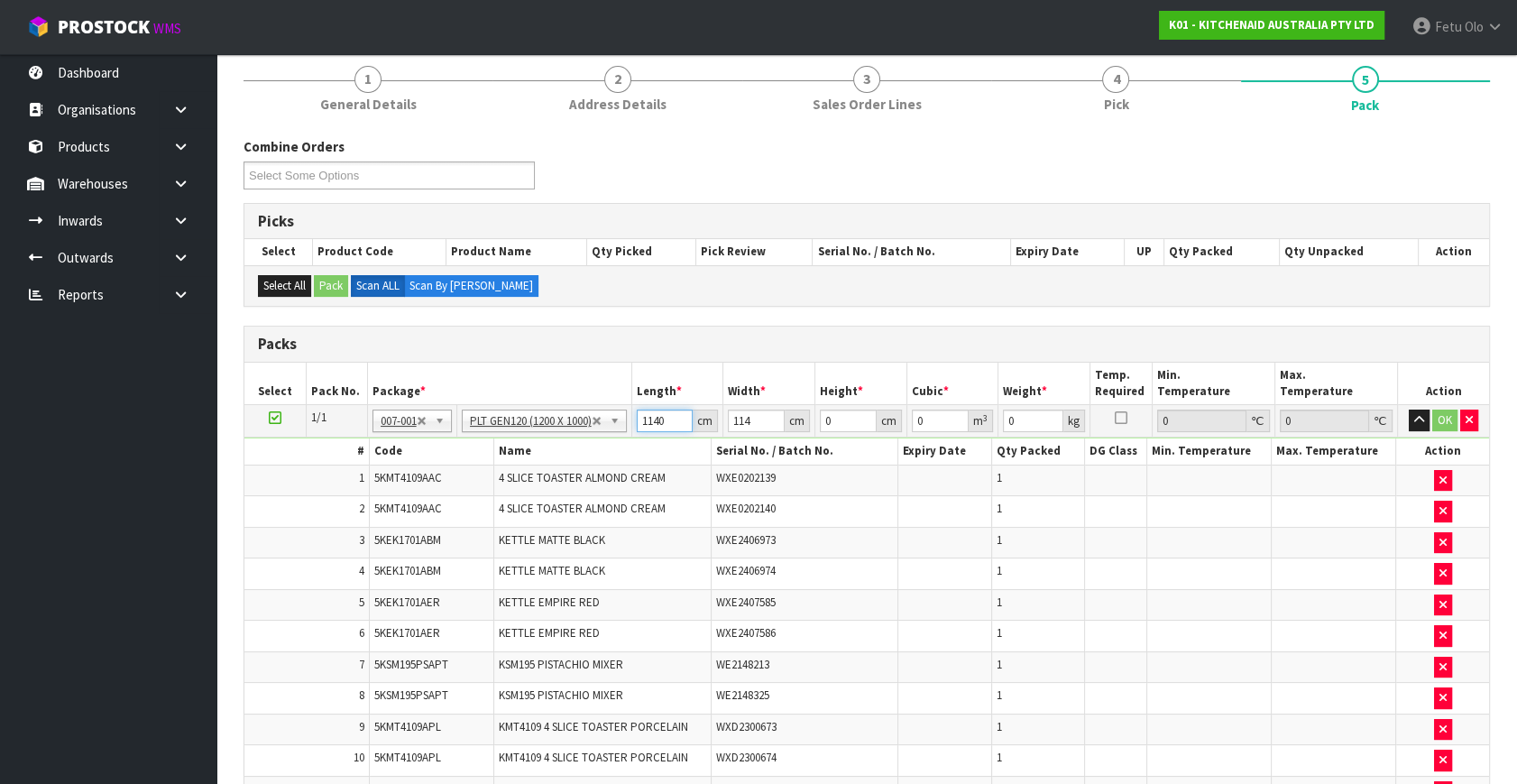
click at [660, 414] on input "1140" at bounding box center [665, 421] width 56 height 23
type input "114"
type input "8"
type input "0.103968"
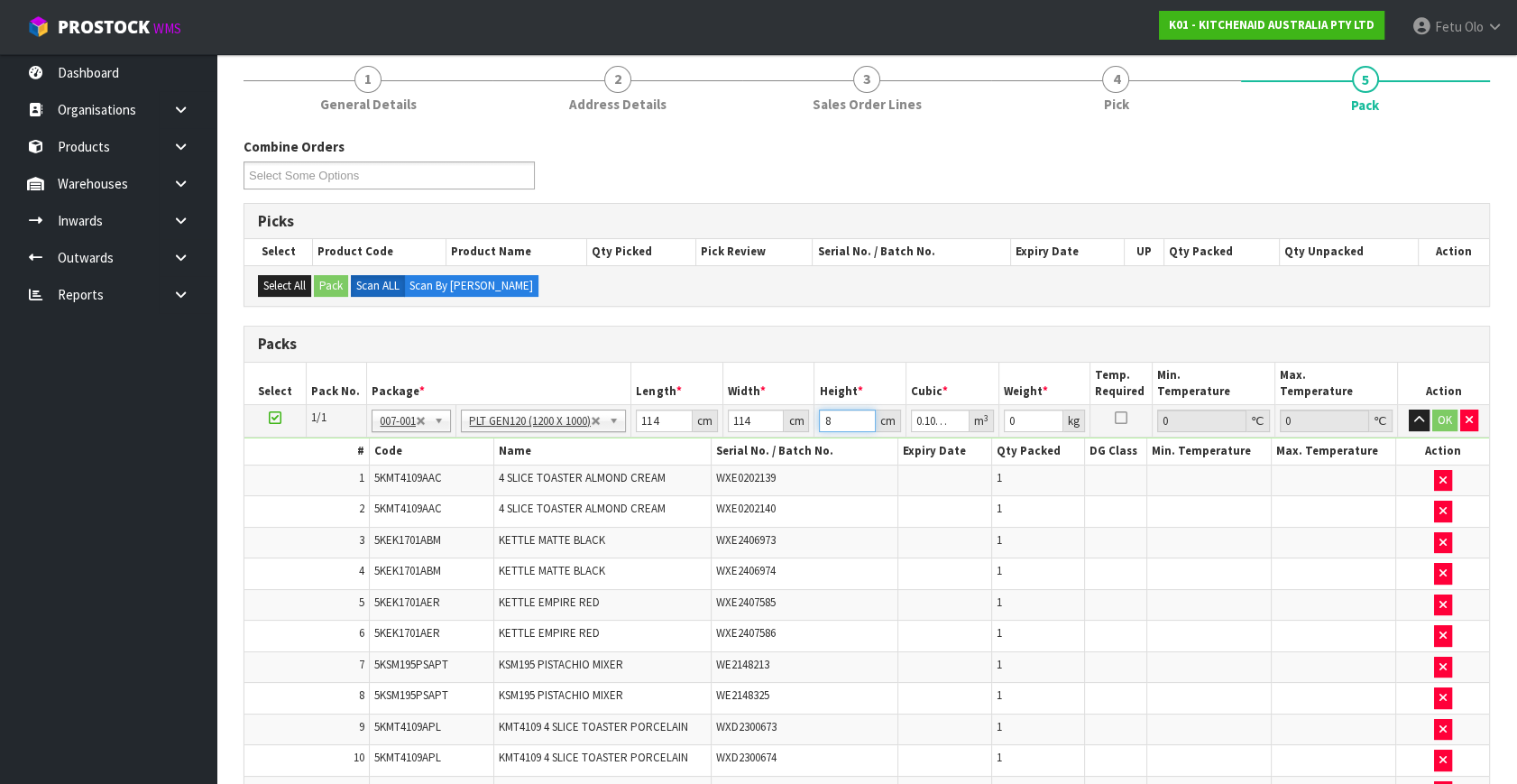
type input "83"
type input "1.078668"
type input "83"
type input "172"
click button "OK" at bounding box center [1445, 421] width 25 height 22
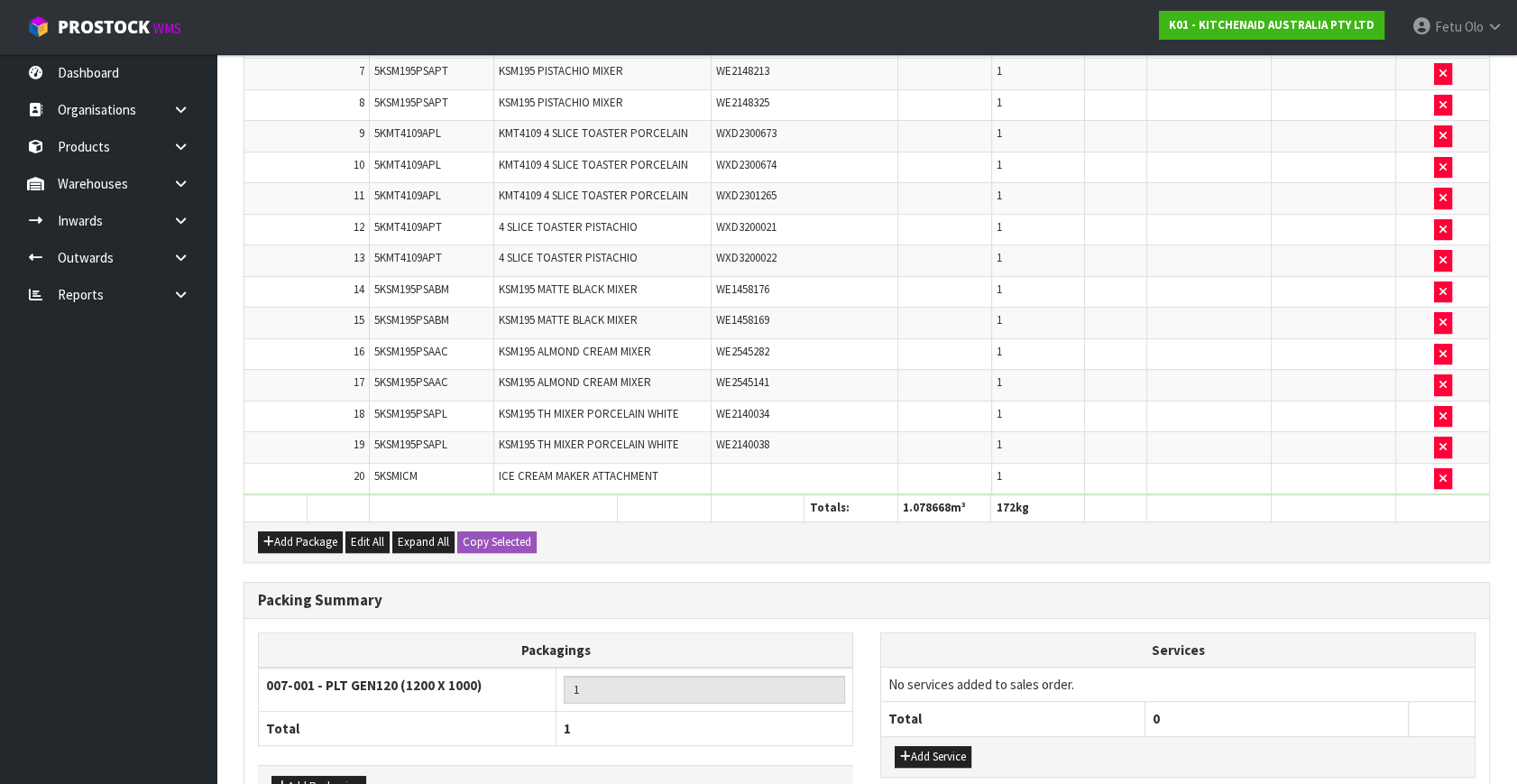
scroll to position [920, 0]
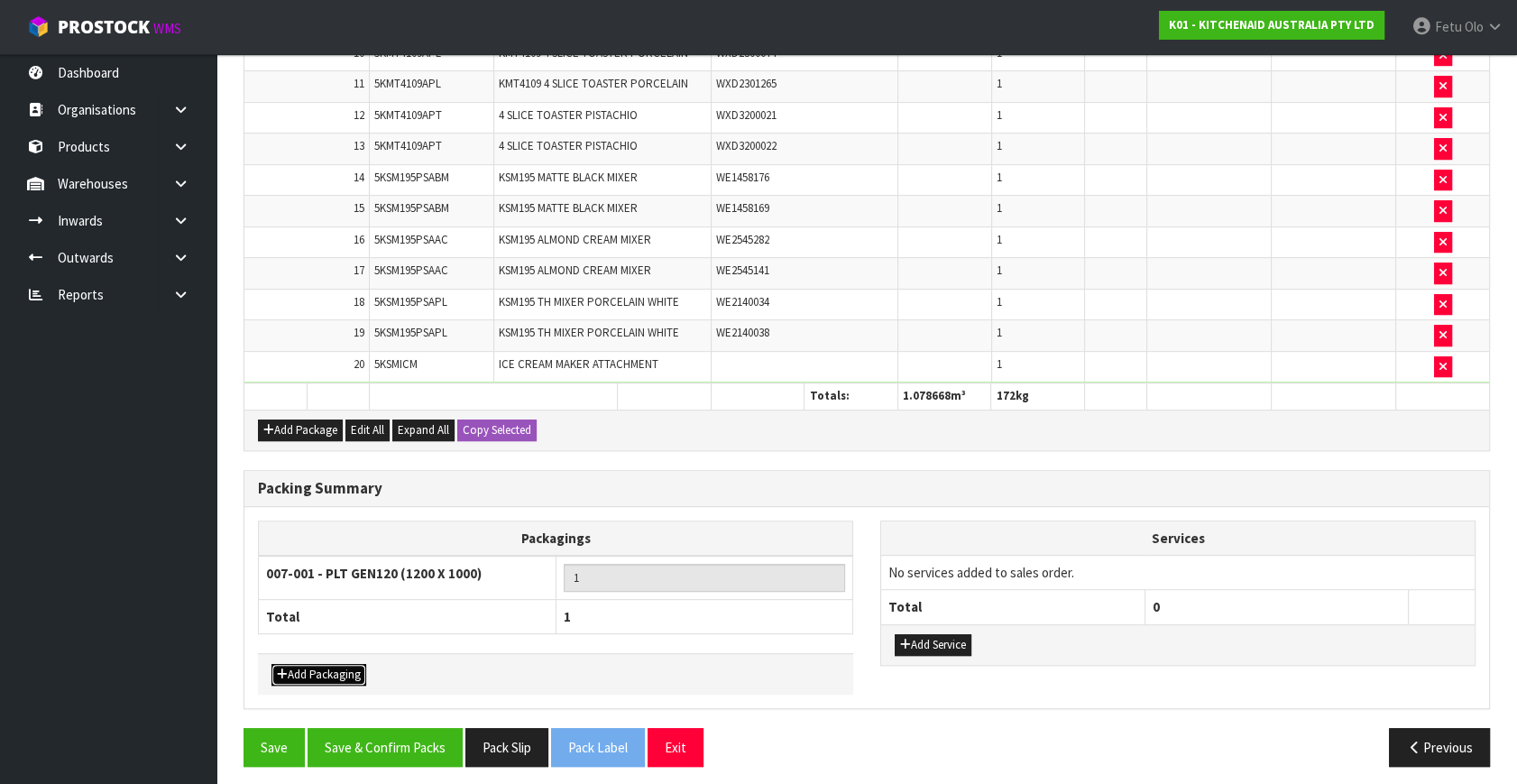
click at [340, 664] on button "Add Packaging" at bounding box center [319, 675] width 95 height 22
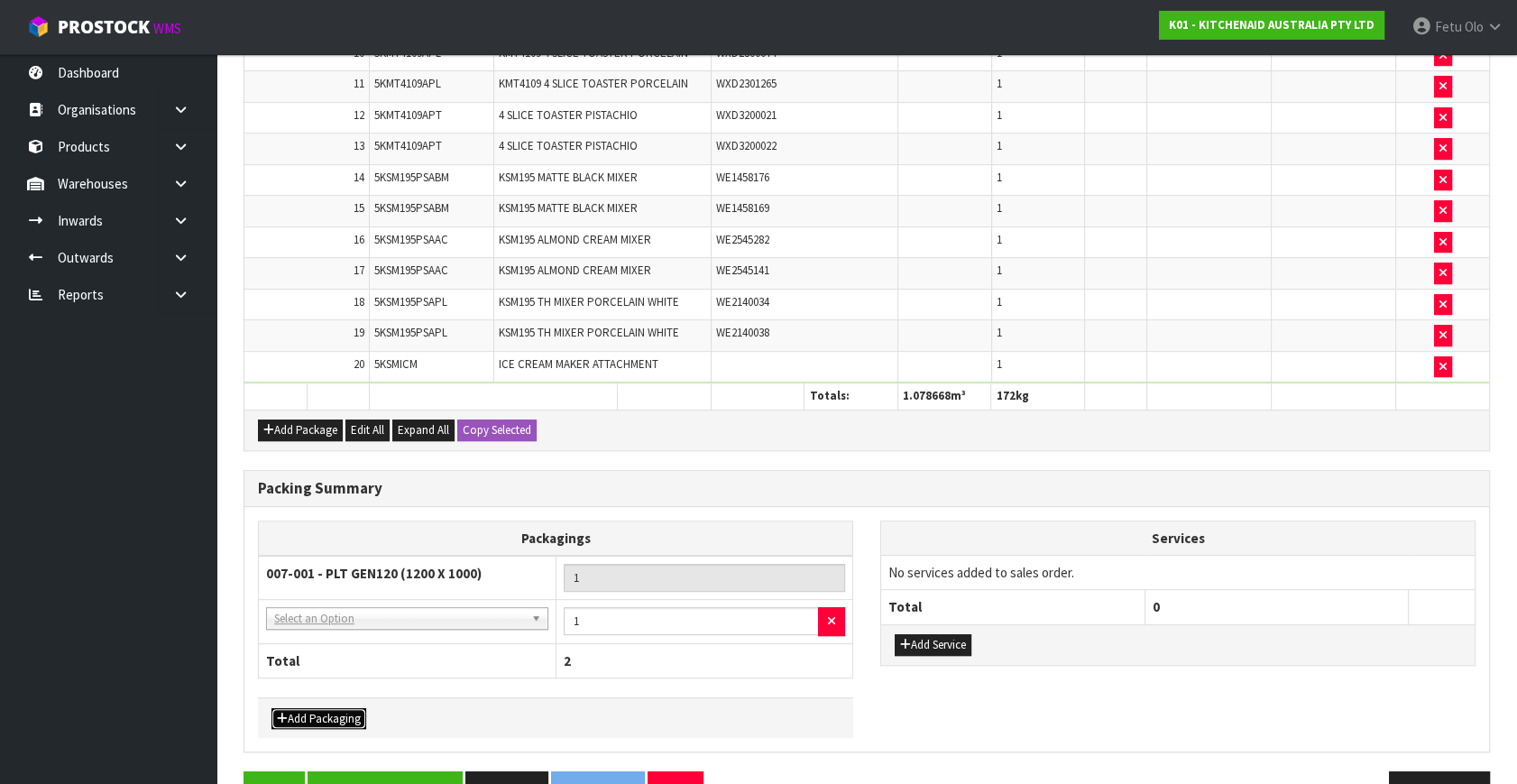
drag, startPoint x: 387, startPoint y: 609, endPoint x: 379, endPoint y: 627, distance: 19.7
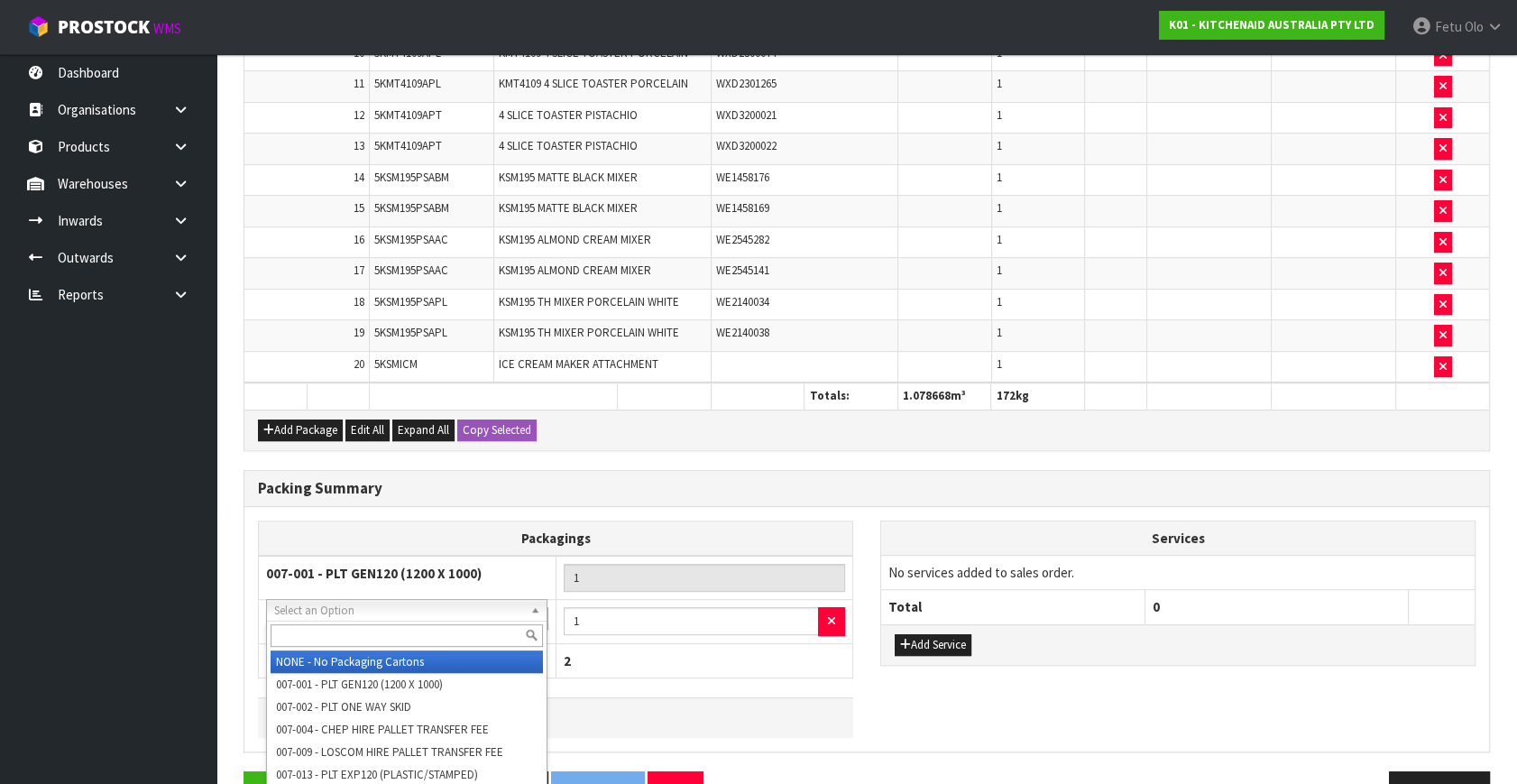
click at [370, 635] on input "text" at bounding box center [407, 635] width 273 height 23
type input "o"
click at [370, 639] on input "text" at bounding box center [407, 635] width 273 height 23
type input "oc"
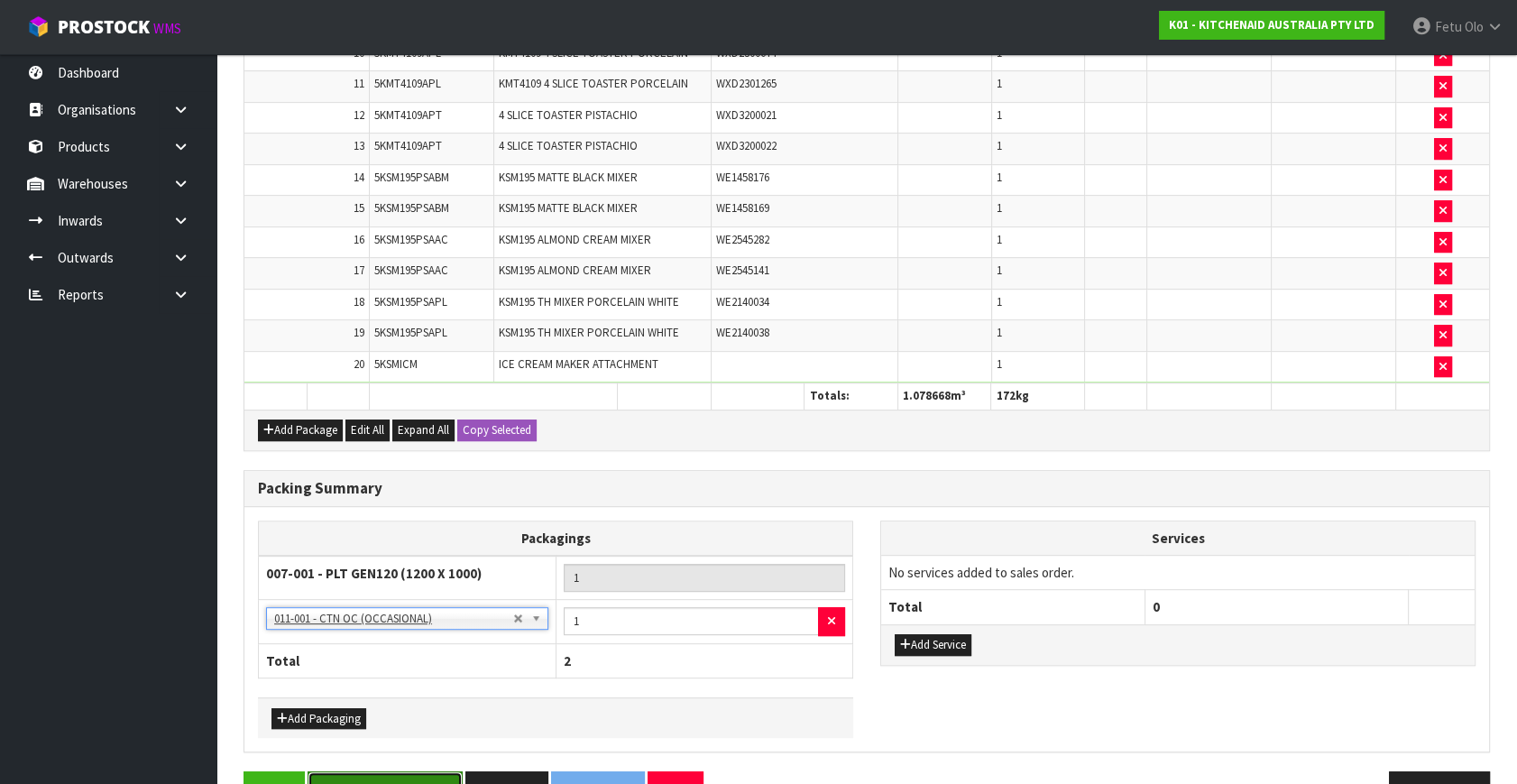
click at [372, 771] on button "Save & Confirm Packs" at bounding box center [385, 790] width 155 height 39
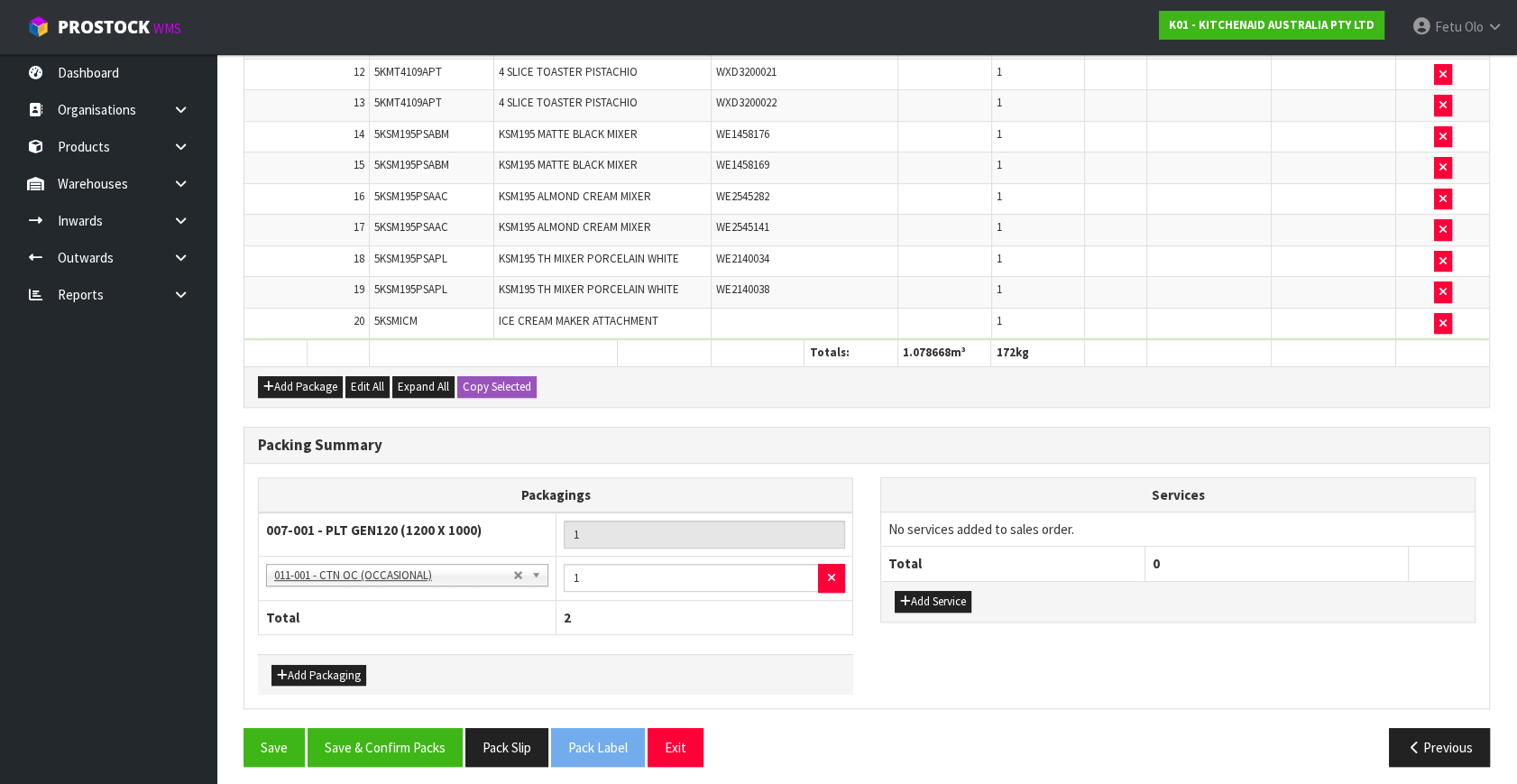
scroll to position [0, 0]
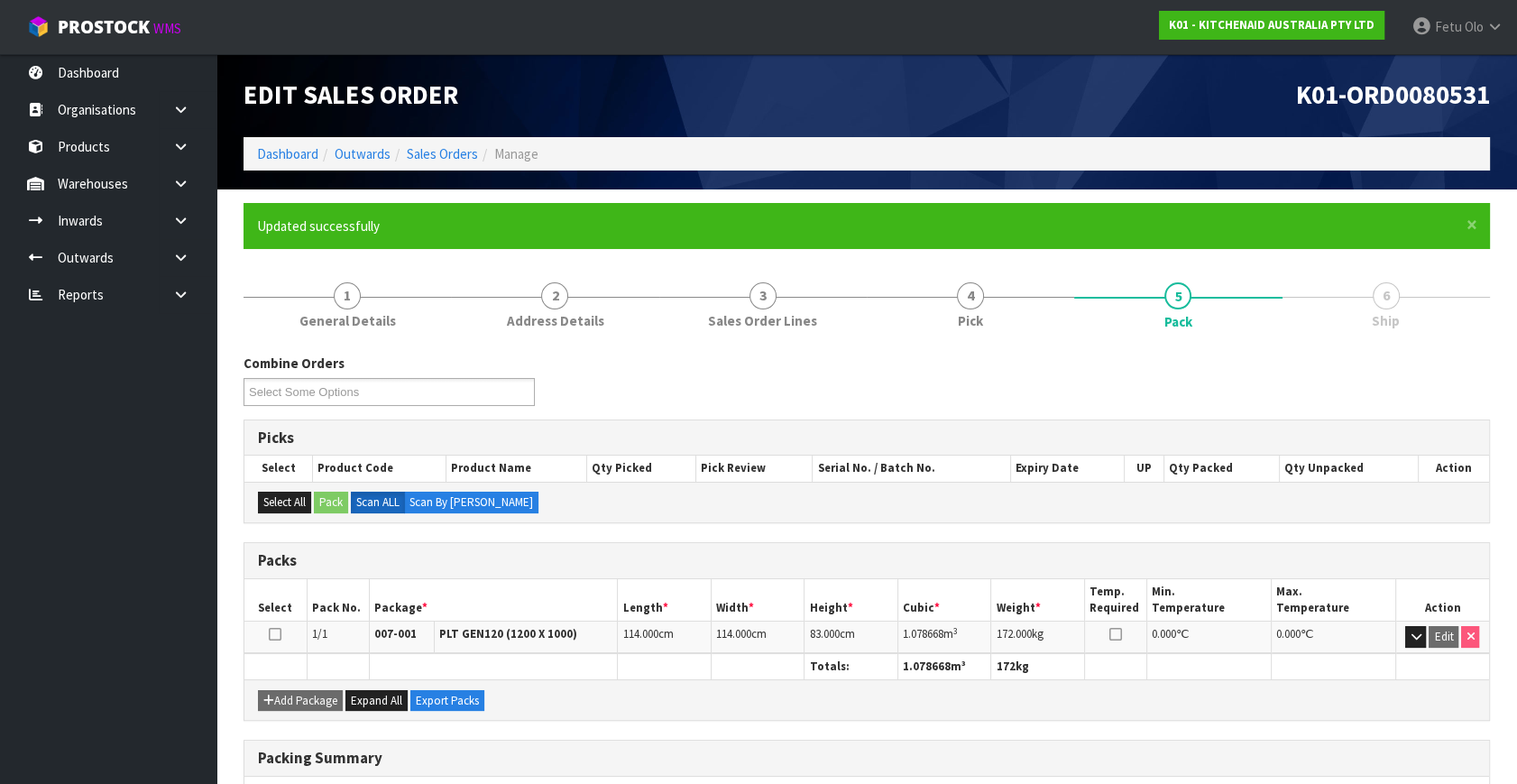
click at [1053, 379] on div "Combine Orders K01-ORD0080364 K01-ORD0080531 K01-ORD0080570 K01-ORD0080571 K01-…" at bounding box center [867, 385] width 1273 height 65
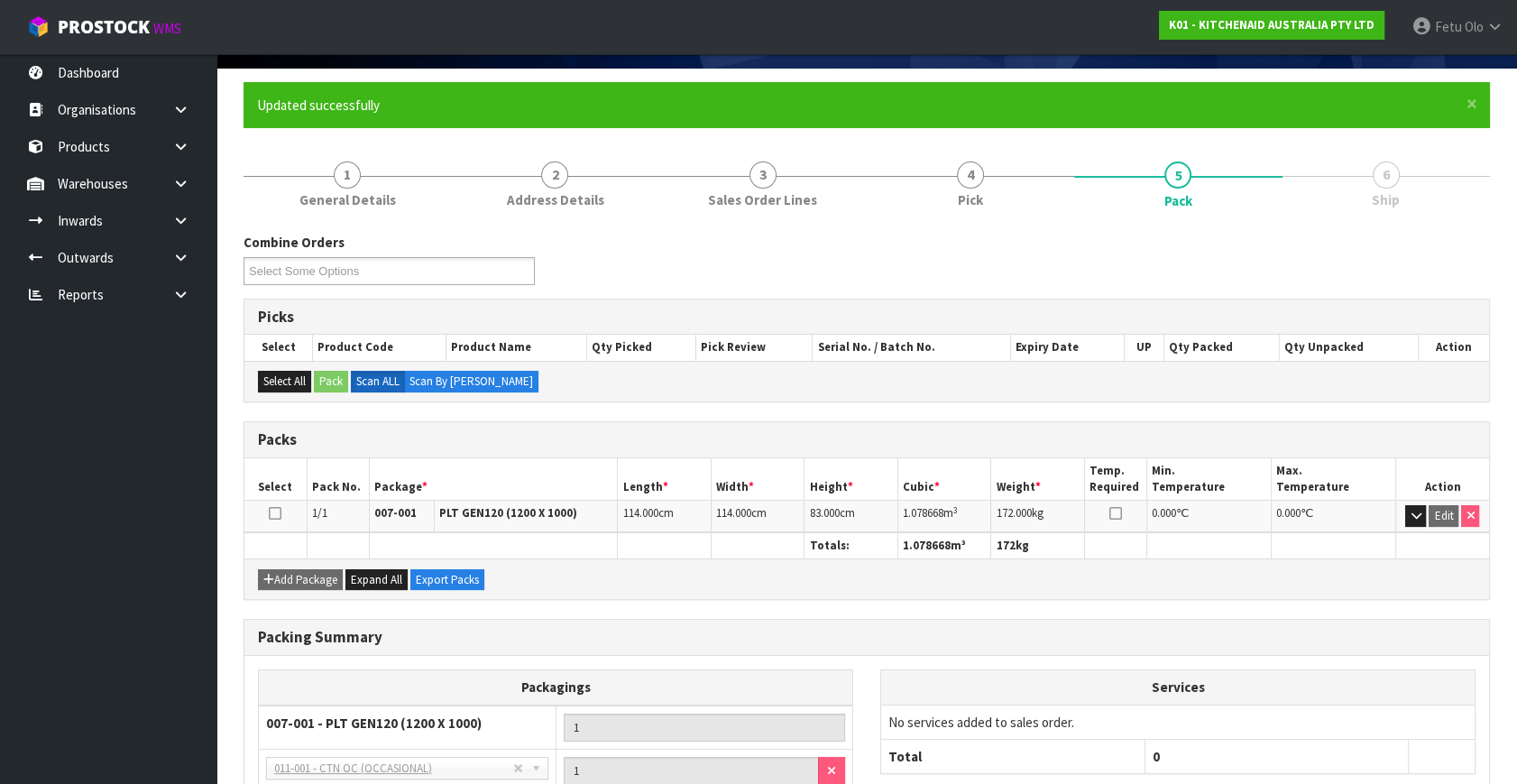
scroll to position [280, 0]
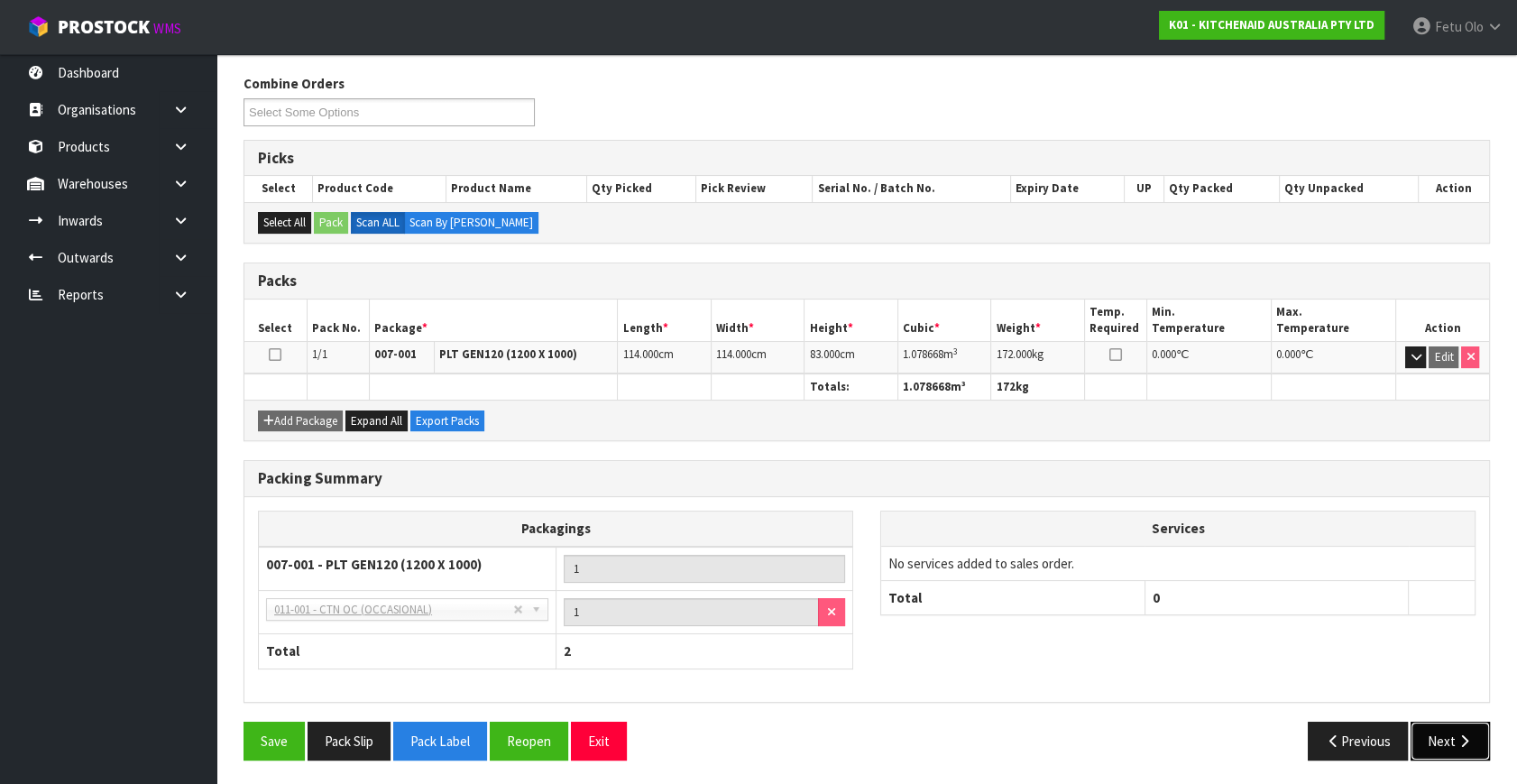
click at [1443, 740] on button "Next" at bounding box center [1450, 740] width 79 height 39
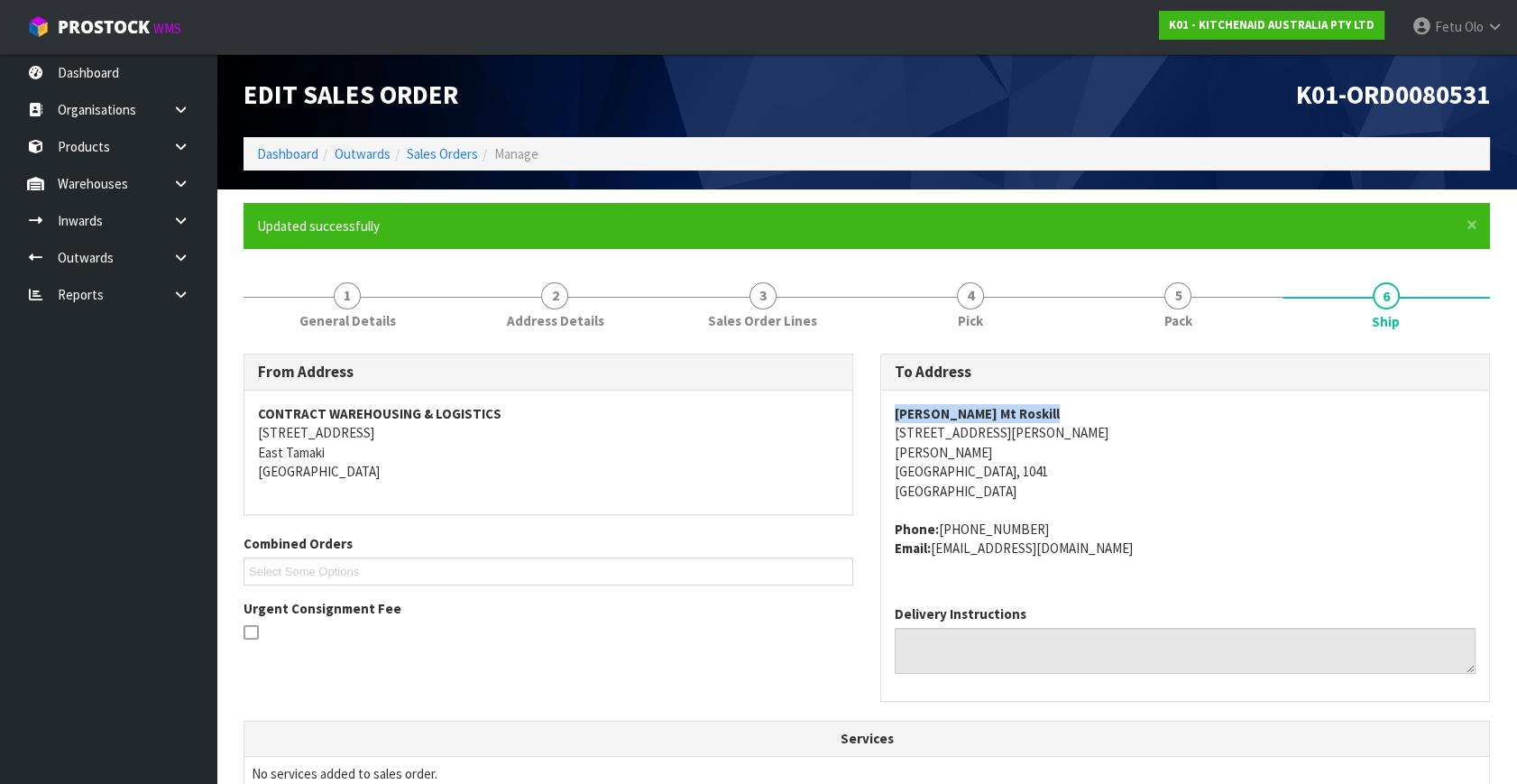
drag, startPoint x: 891, startPoint y: 416, endPoint x: 1104, endPoint y: 399, distance: 213.7
click at [1104, 399] on div "[PERSON_NAME] Mt Roskill [STREET_ADDRESS][PERSON_NAME][PERSON_NAME] Phone: [PHO…" at bounding box center [1185, 491] width 607 height 200
copy strong "[PERSON_NAME] Mt Roskill"
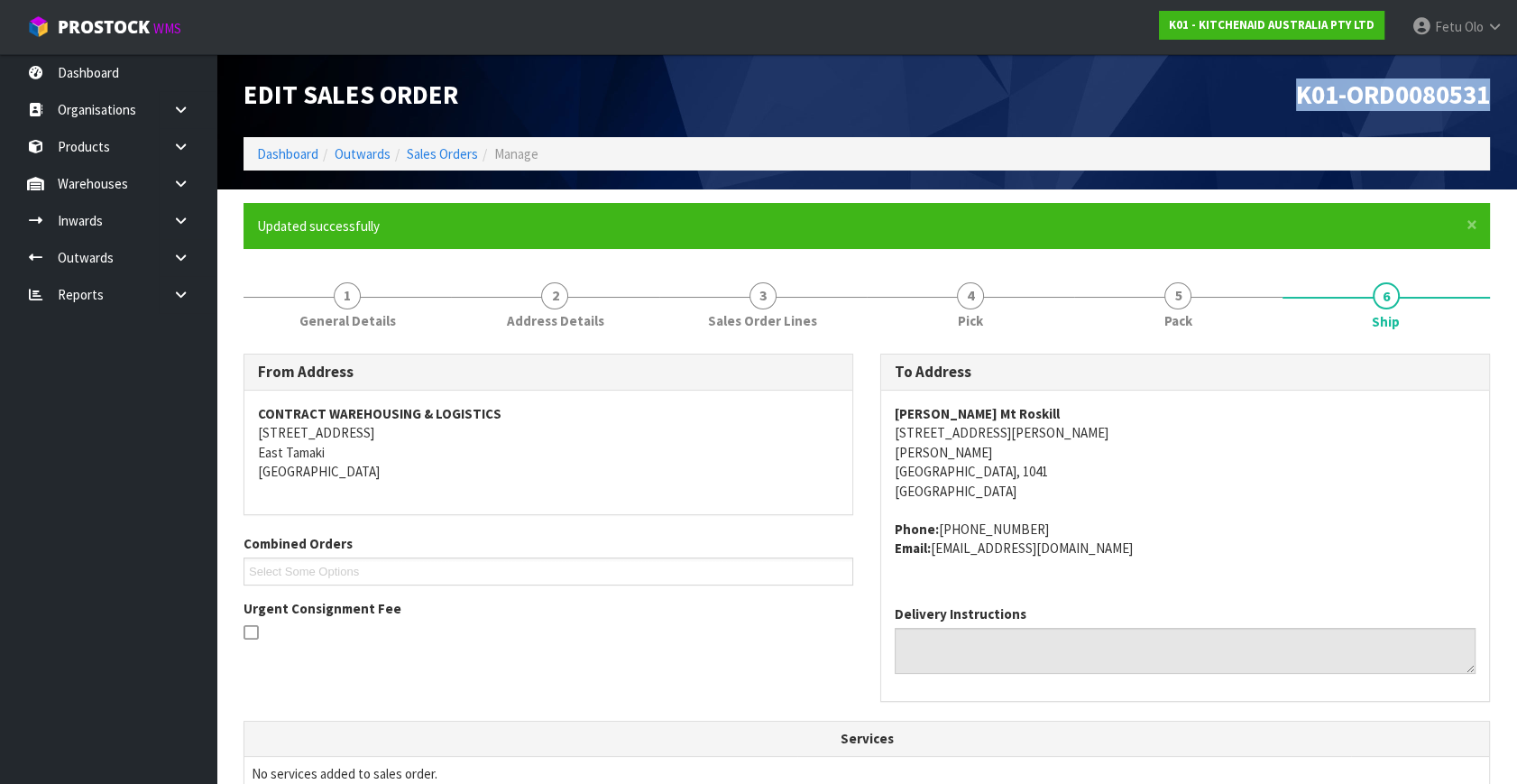
drag, startPoint x: 1264, startPoint y: 98, endPoint x: 1506, endPoint y: 91, distance: 242.1
click at [1506, 91] on header "Edit Sales Order K01-ORD0080531 Dashboard Outwards Sales Orders Manage" at bounding box center [867, 121] width 1300 height 136
copy span "K01-ORD0080531"
drag, startPoint x: 1181, startPoint y: 311, endPoint x: 1205, endPoint y: 320, distance: 25.6
click at [1181, 311] on span "Pack" at bounding box center [1178, 321] width 28 height 19
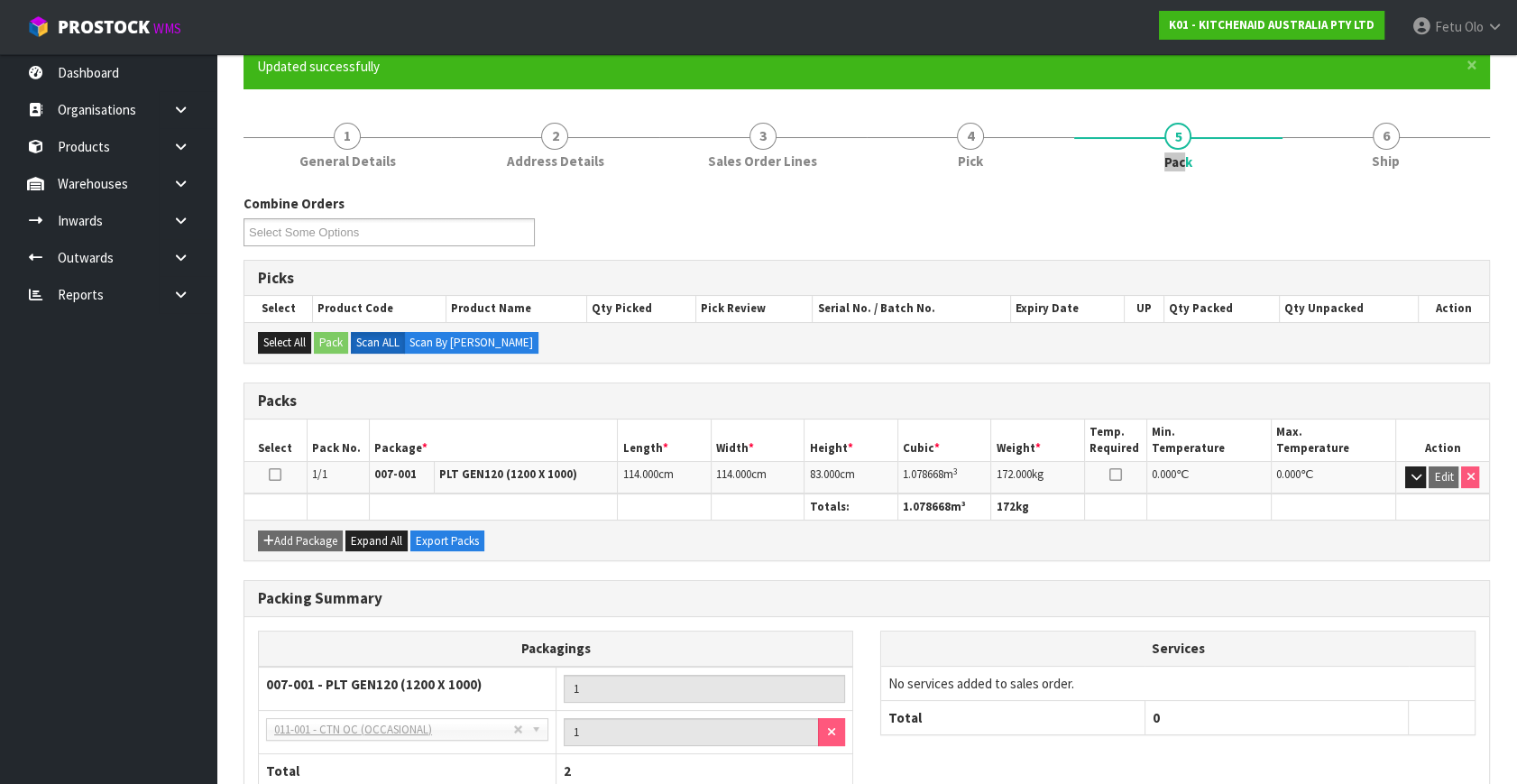
scroll to position [280, 0]
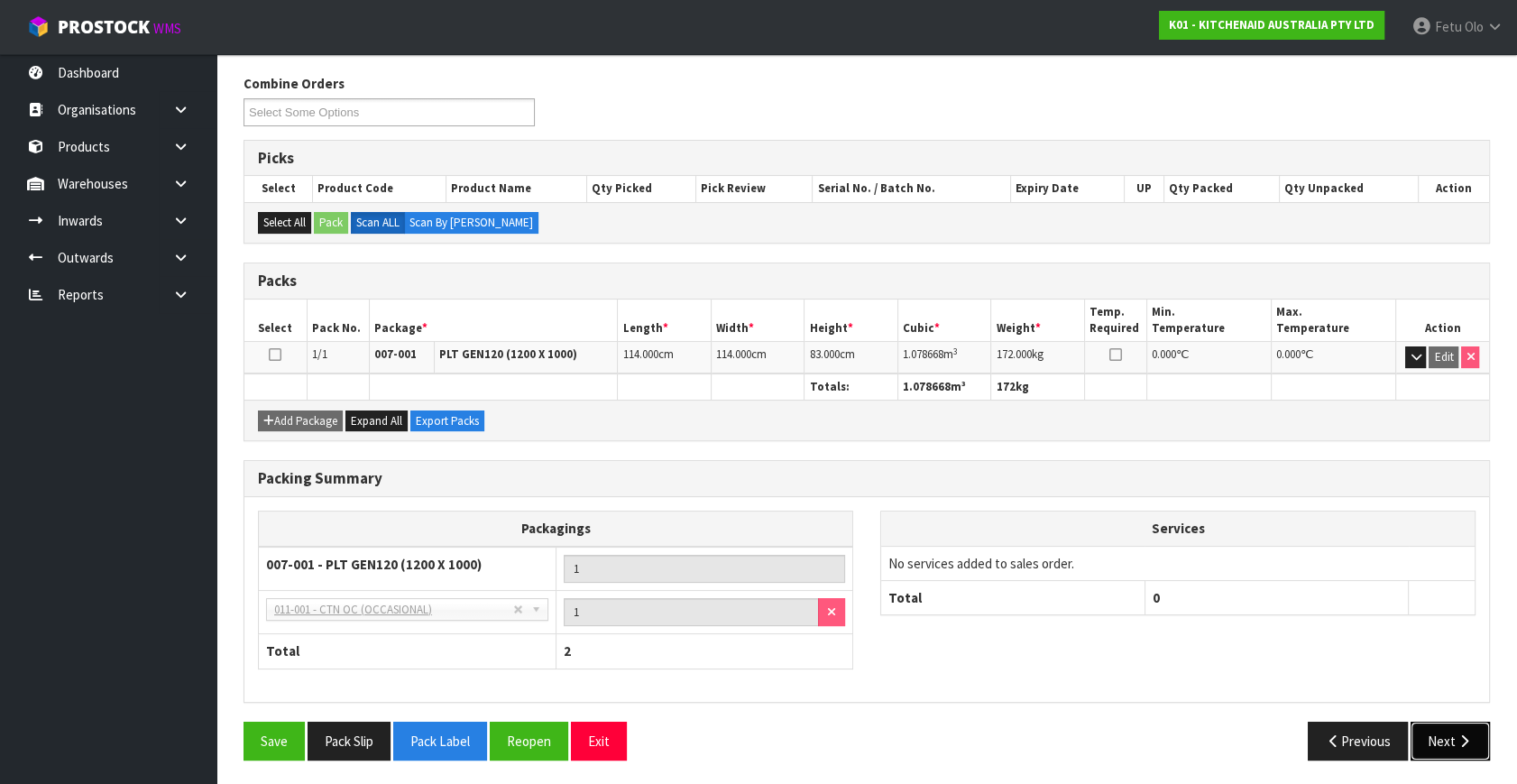
click at [1461, 738] on icon "button" at bounding box center [1463, 740] width 17 height 14
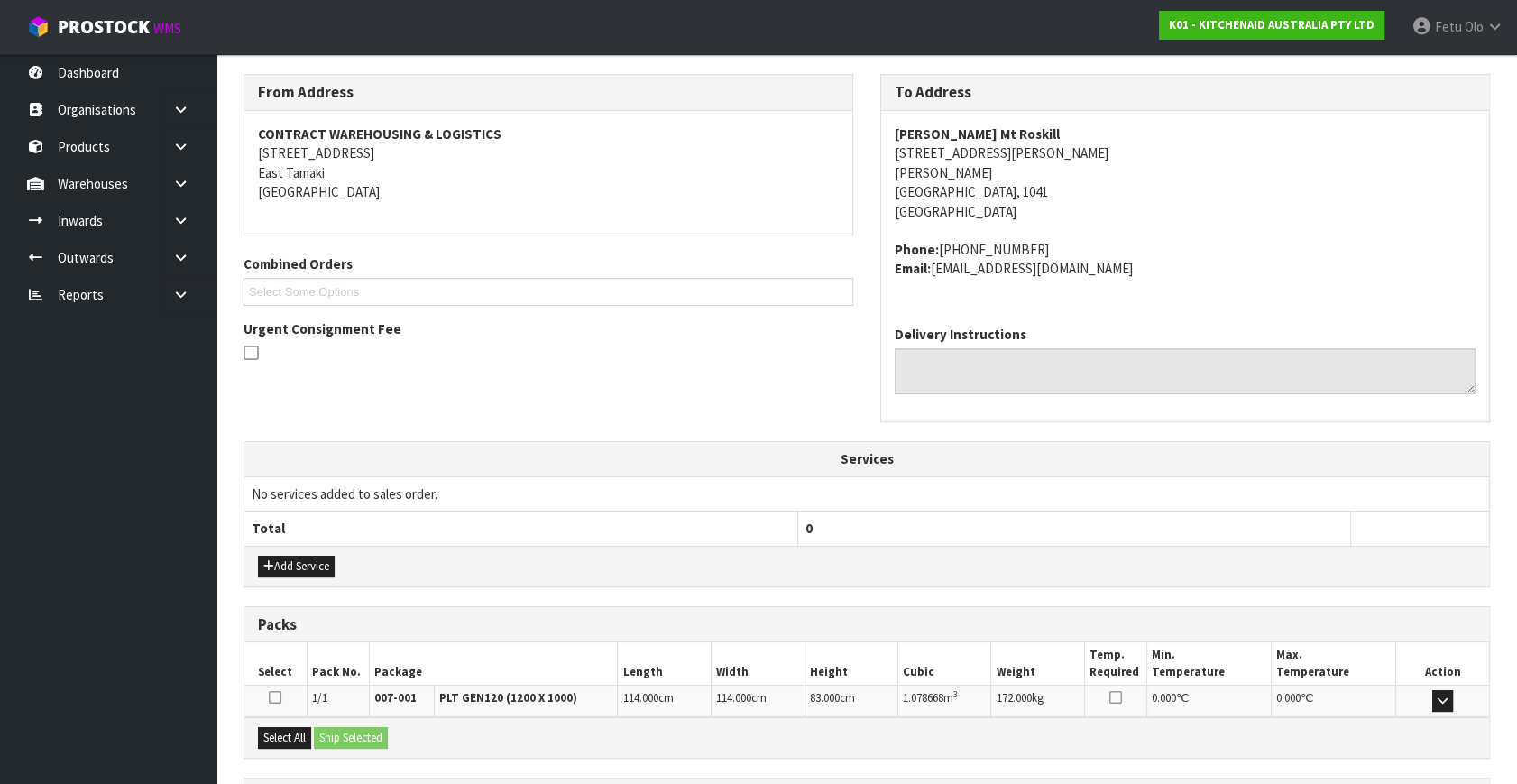
scroll to position [443, 0]
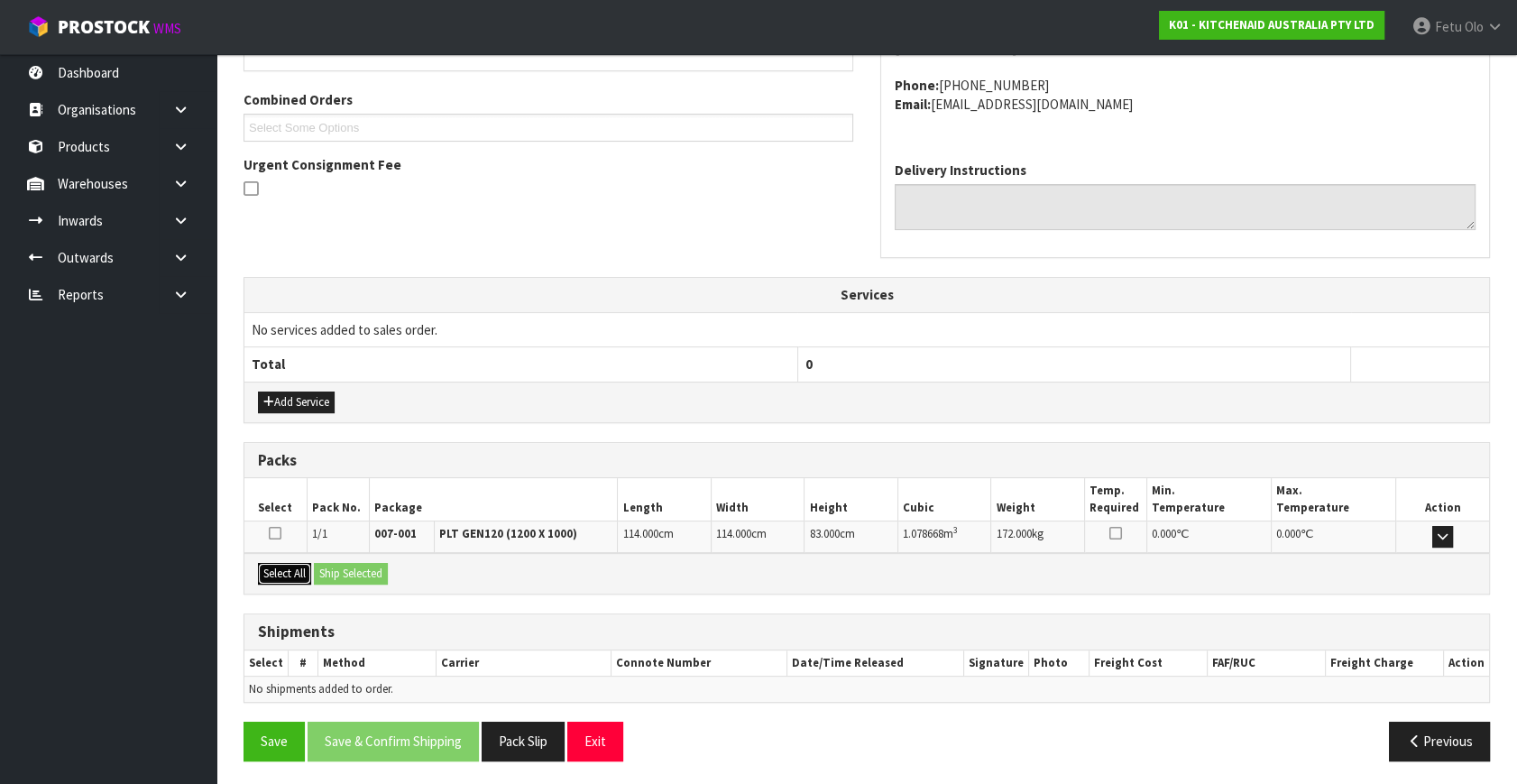
click at [303, 572] on button "Select All" at bounding box center [284, 574] width 53 height 22
click at [342, 565] on button "Ship Selected" at bounding box center [351, 574] width 74 height 22
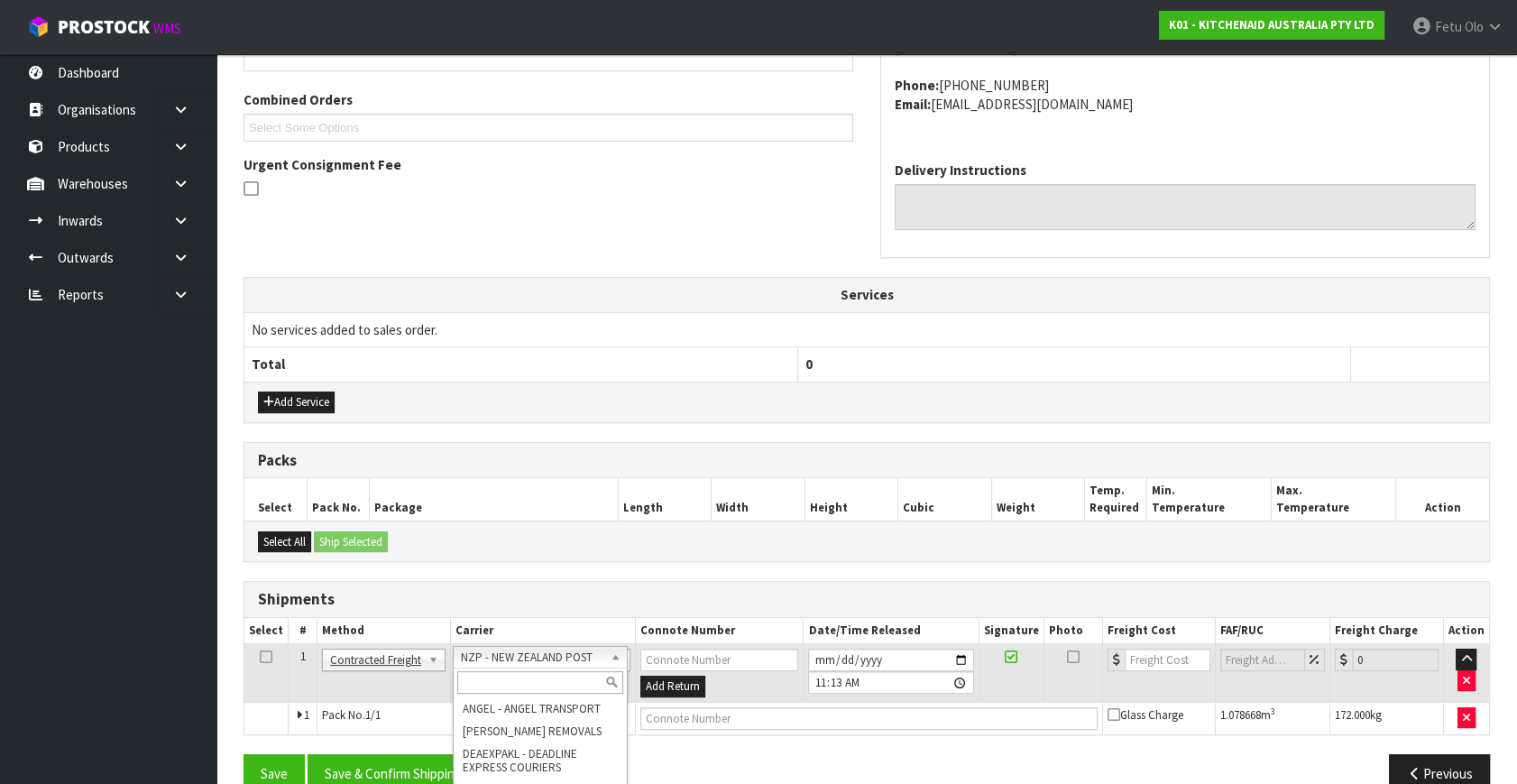
click at [503, 677] on input "text" at bounding box center [540, 682] width 166 height 23
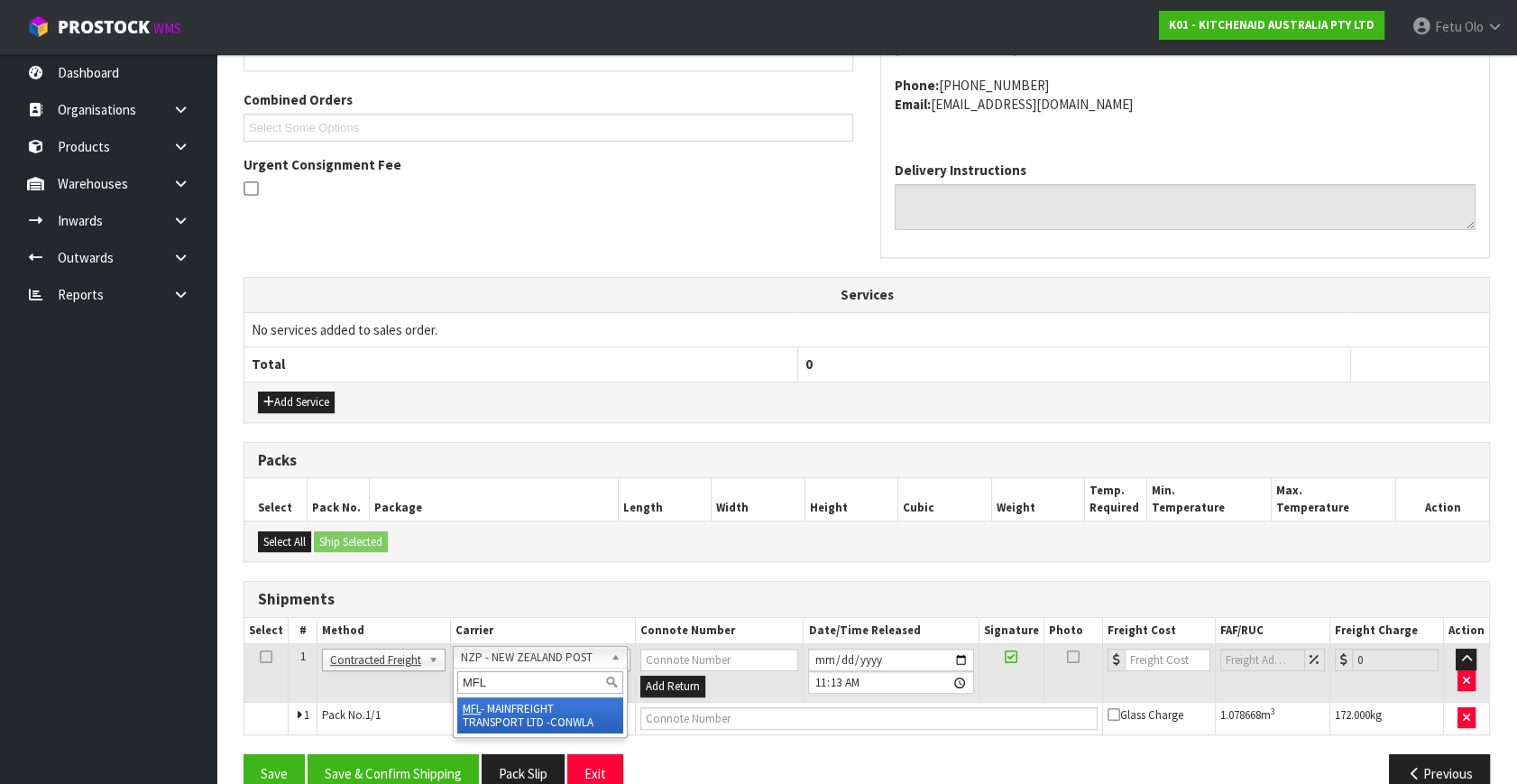
type input "MFL"
click at [1160, 668] on td at bounding box center [1159, 673] width 112 height 58
click at [1160, 644] on td at bounding box center [1159, 673] width 112 height 58
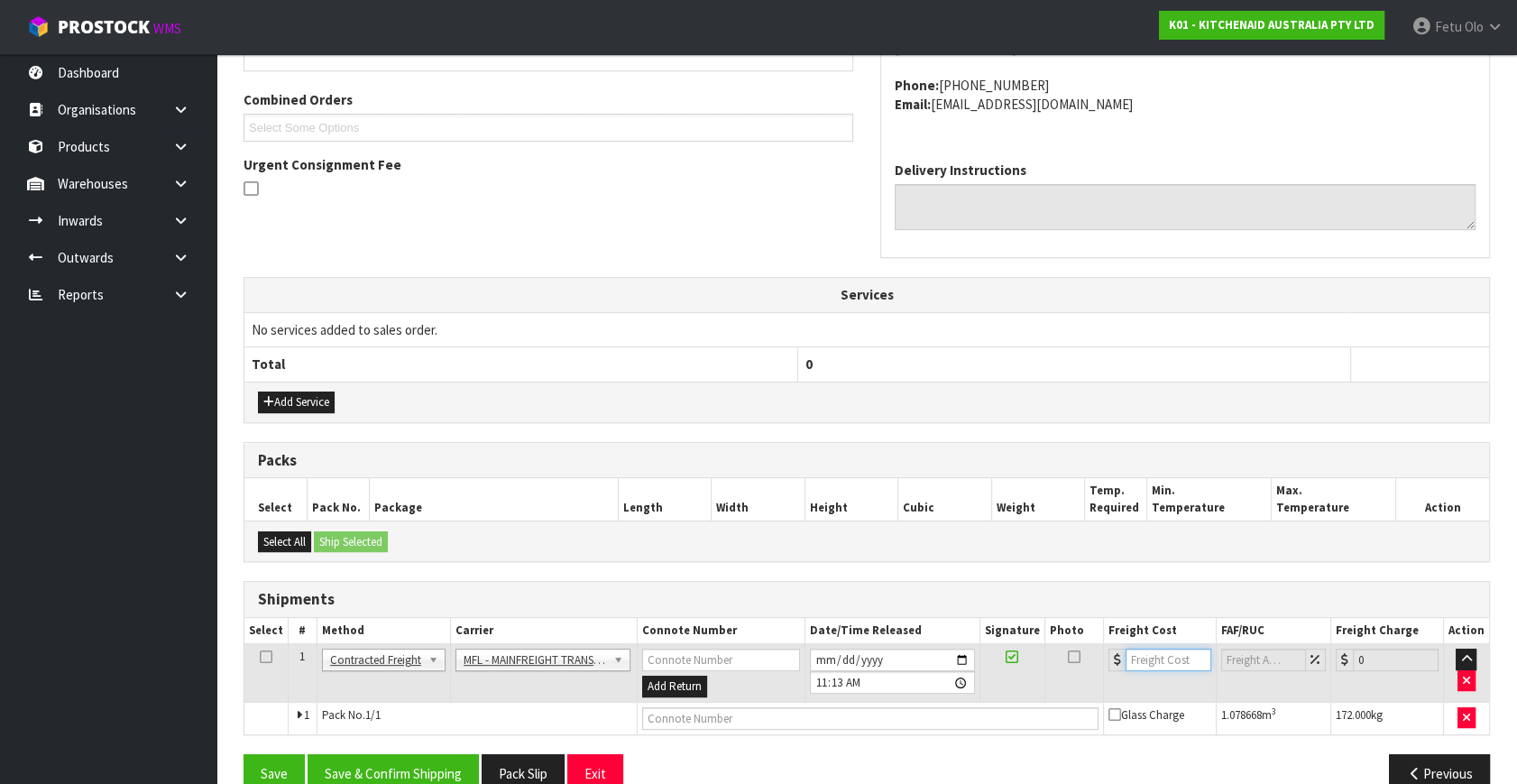
click at [1158, 648] on input "number" at bounding box center [1167, 659] width 85 height 23
type input "36.00"
click at [961, 720] on input "text" at bounding box center [870, 718] width 457 height 23
type input "FWM59130788"
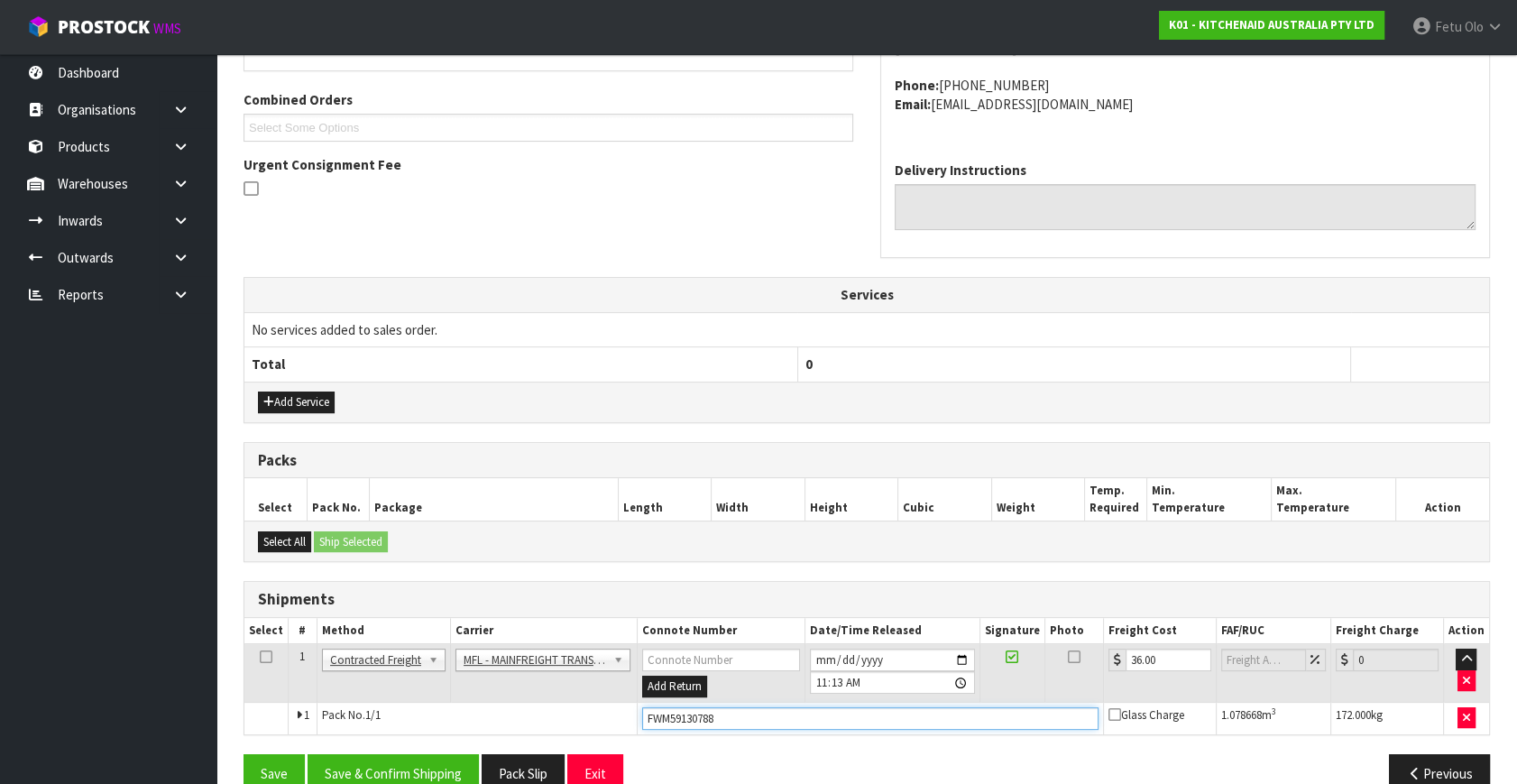
click at [243, 754] on button "Save" at bounding box center [273, 773] width 61 height 39
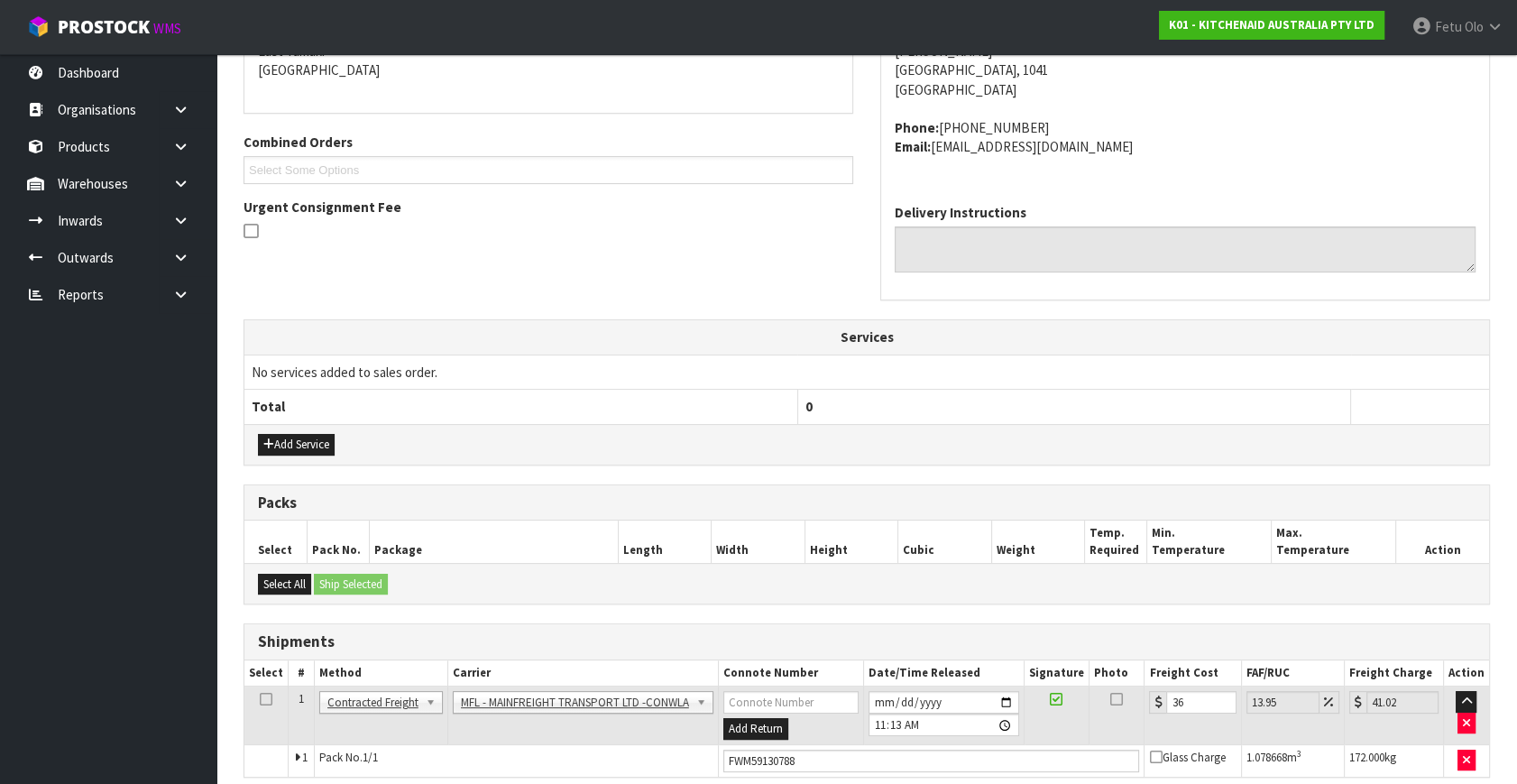
scroll to position [476, 0]
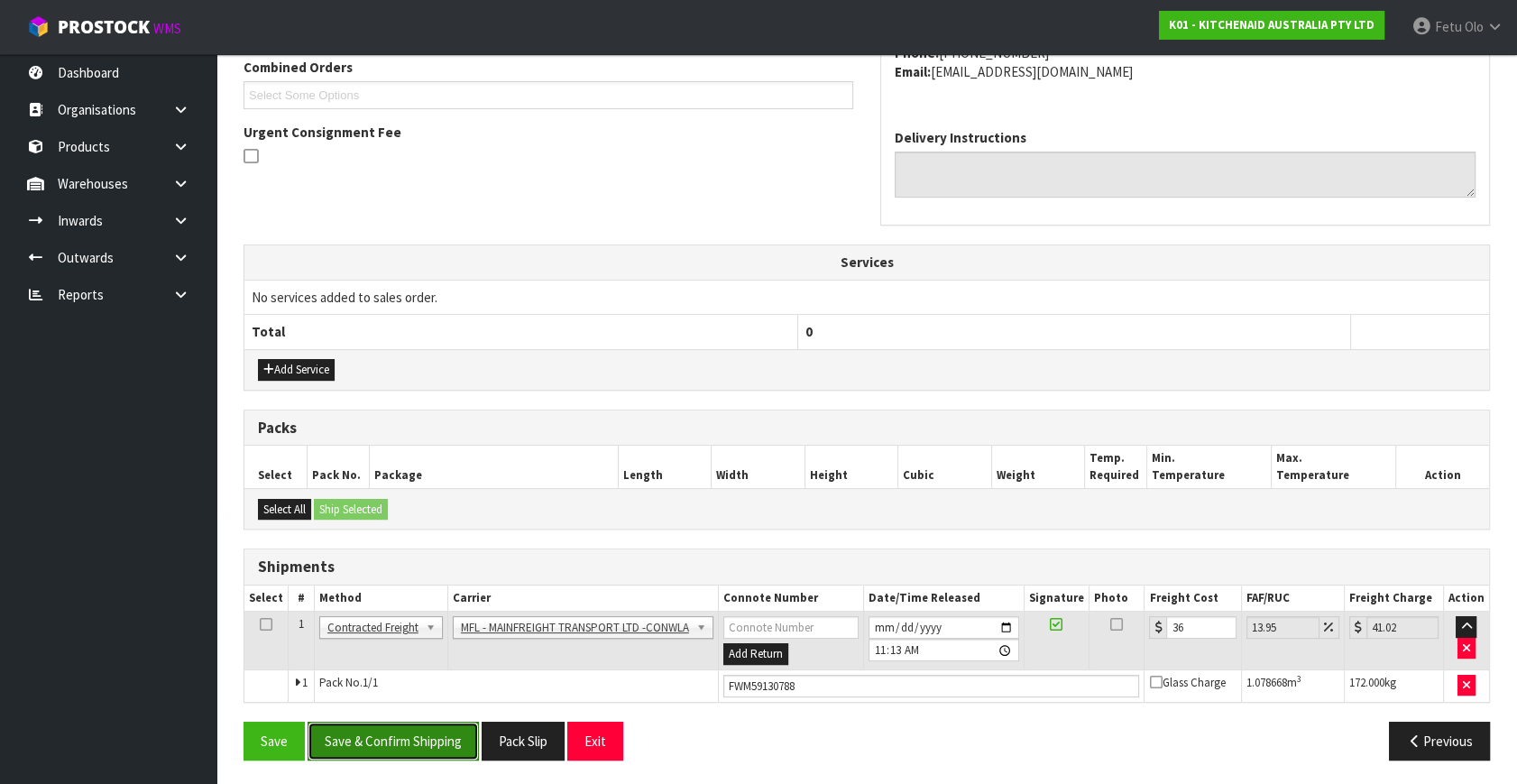
click at [417, 725] on button "Save & Confirm Shipping" at bounding box center [393, 740] width 171 height 39
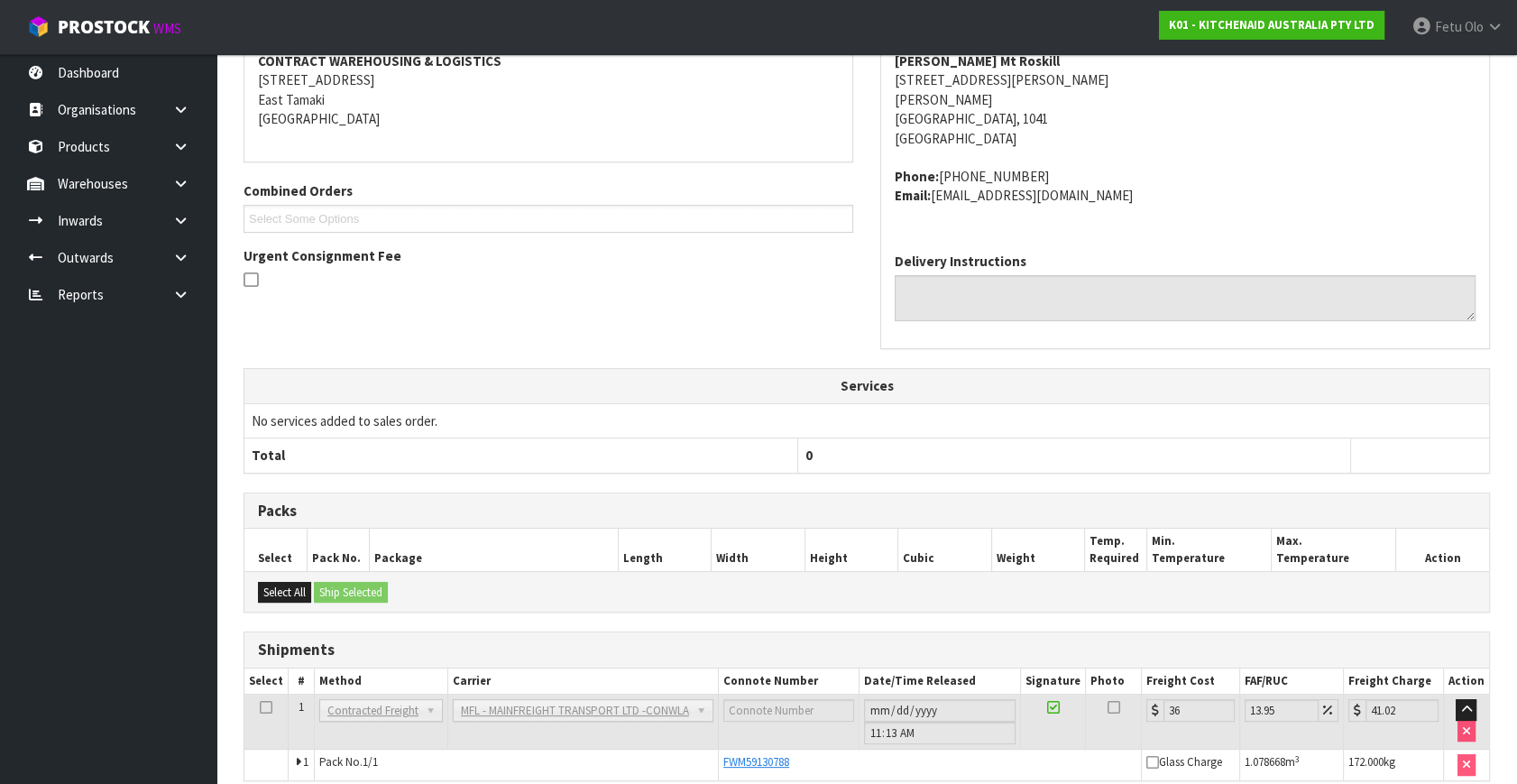
scroll to position [432, 0]
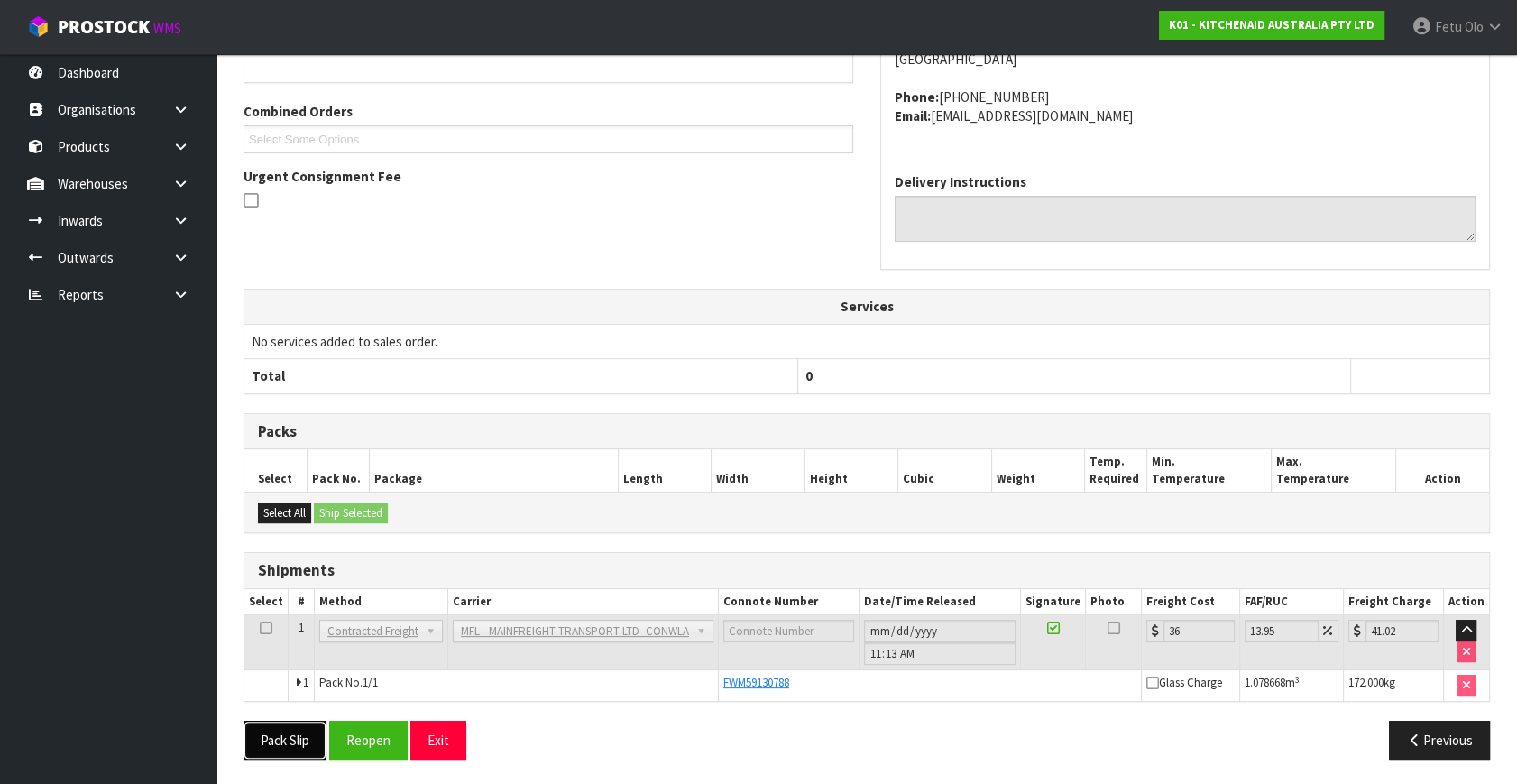
click at [317, 735] on button "Pack Slip" at bounding box center [284, 739] width 83 height 39
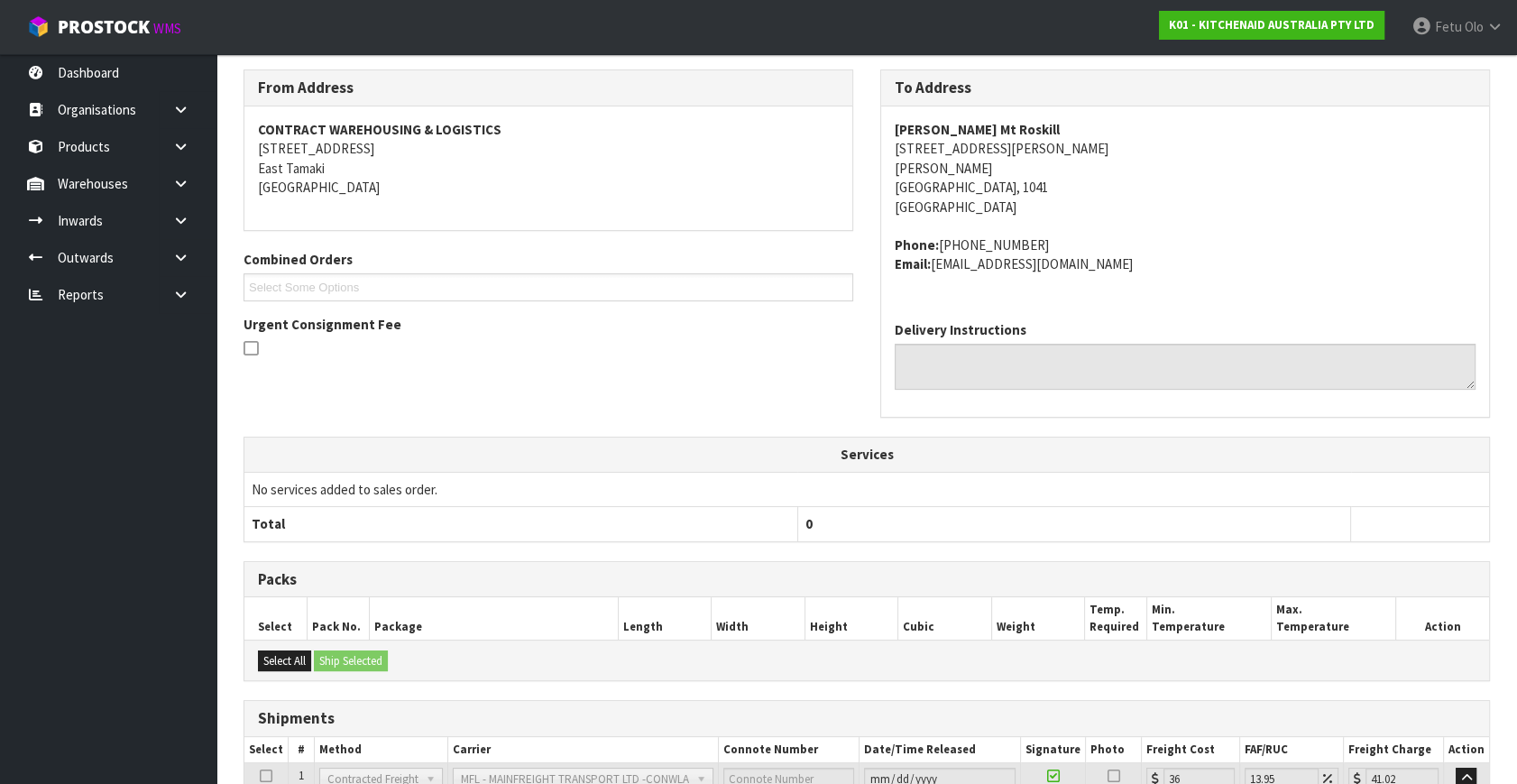
scroll to position [22, 0]
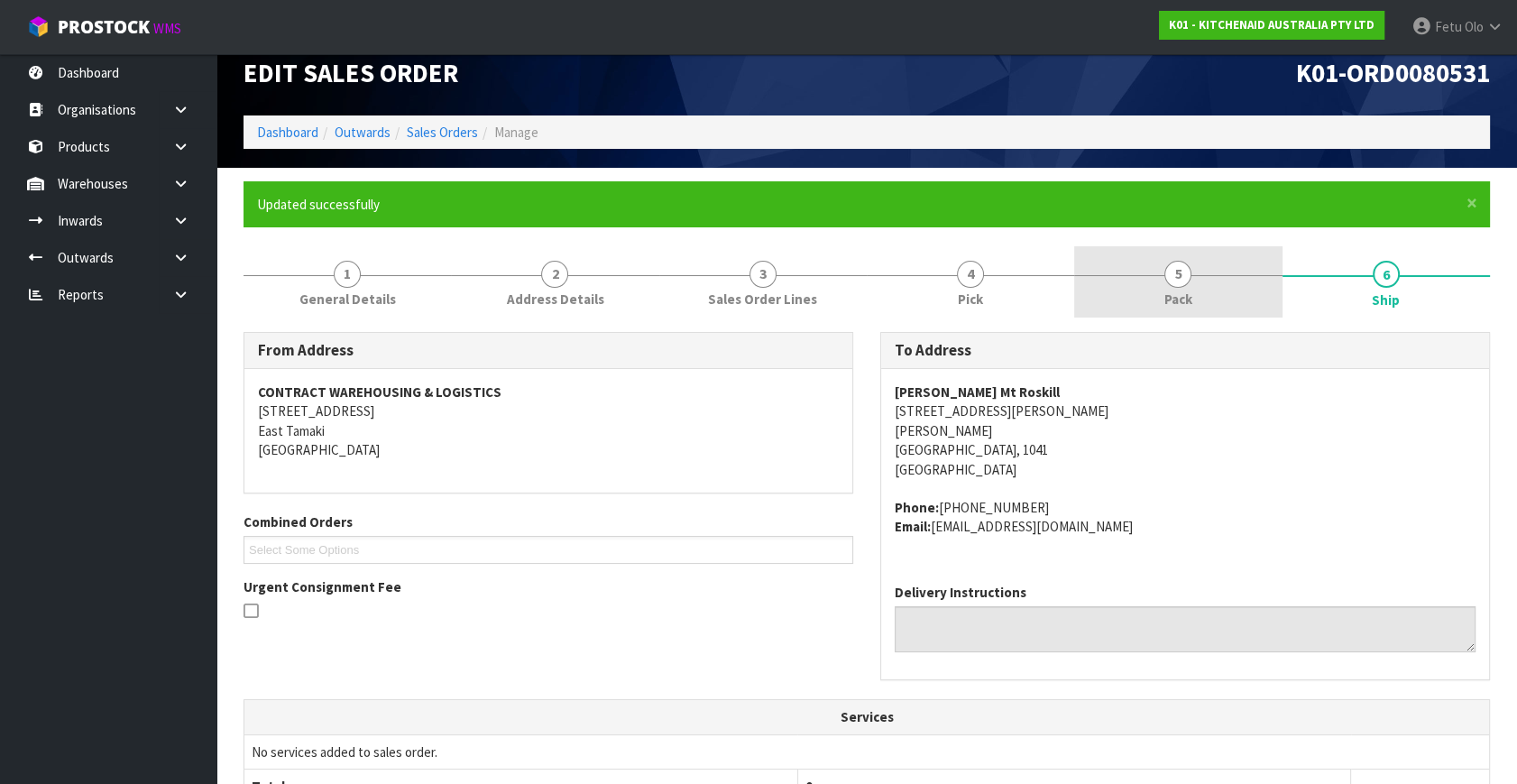
click at [1216, 272] on link "5 Pack" at bounding box center [1177, 281] width 208 height 71
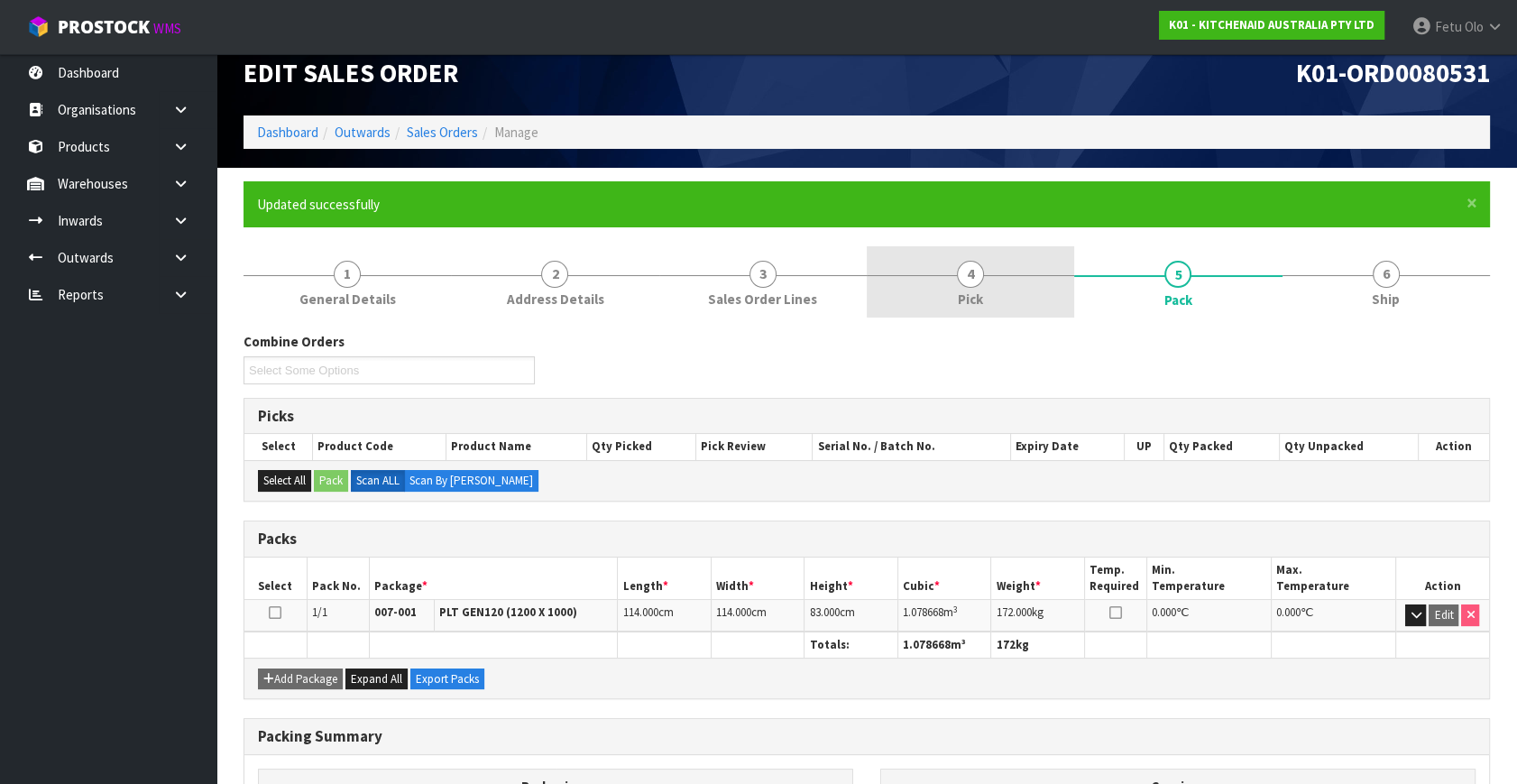
click at [1010, 280] on link "4 Pick" at bounding box center [971, 281] width 208 height 71
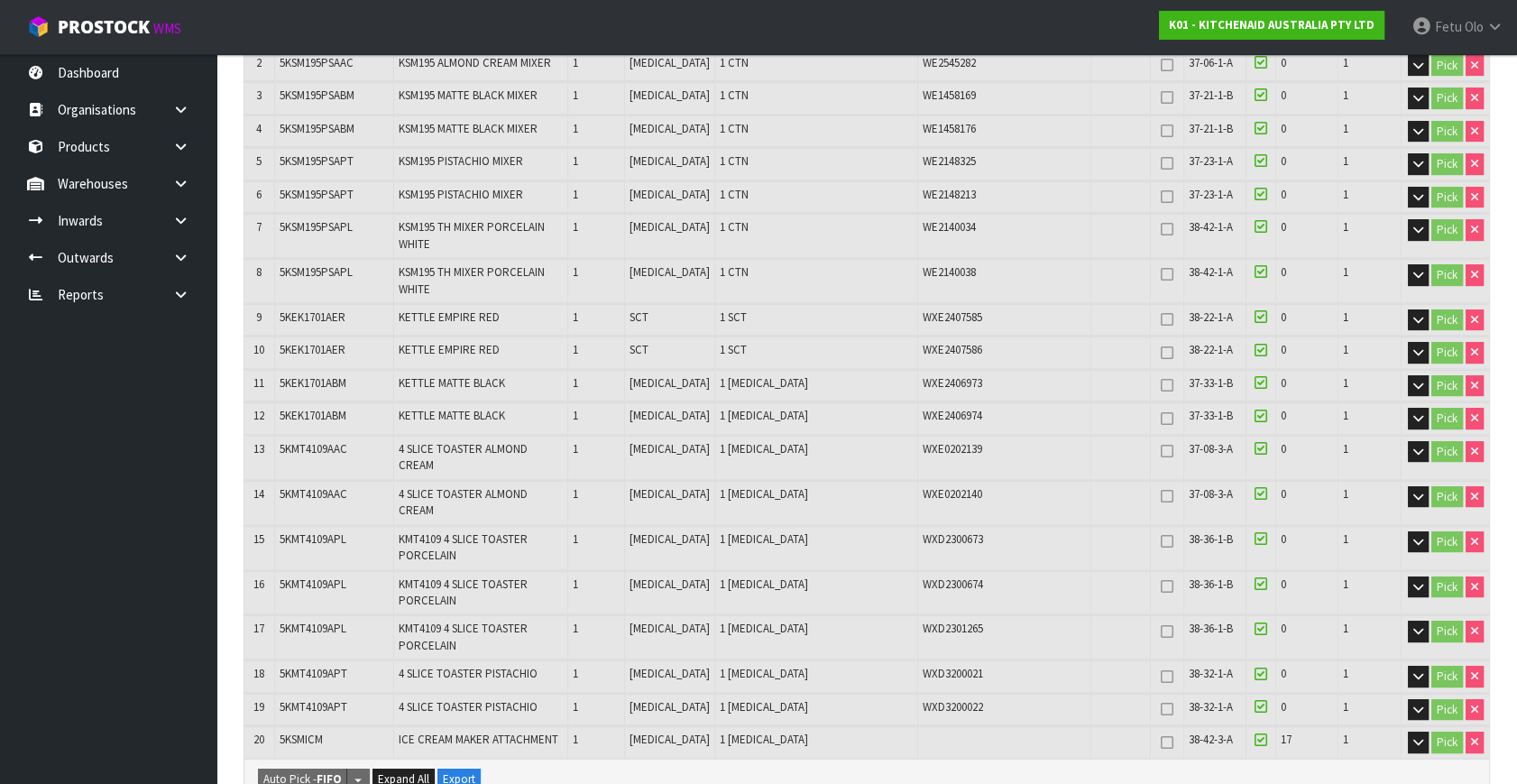
scroll to position [596, 0]
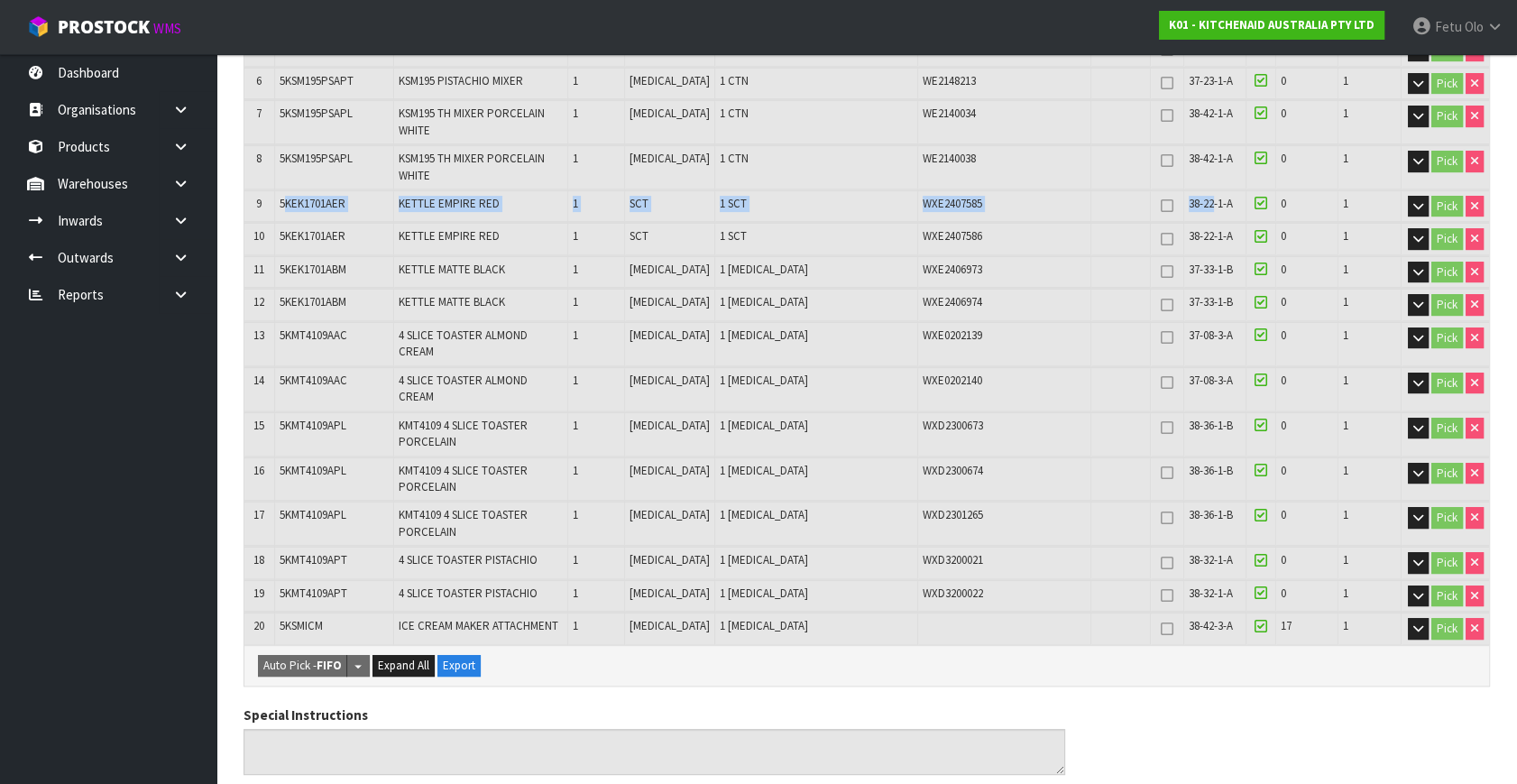
drag, startPoint x: 289, startPoint y: 196, endPoint x: 1208, endPoint y: 198, distance: 919.0
click at [1208, 198] on tr "9 5KEK1701AER KETTLE EMPIRE RED 1 SCT 1 SCT WXE2407585 38-22-1-A 0 1 Pick" at bounding box center [866, 206] width 1245 height 32
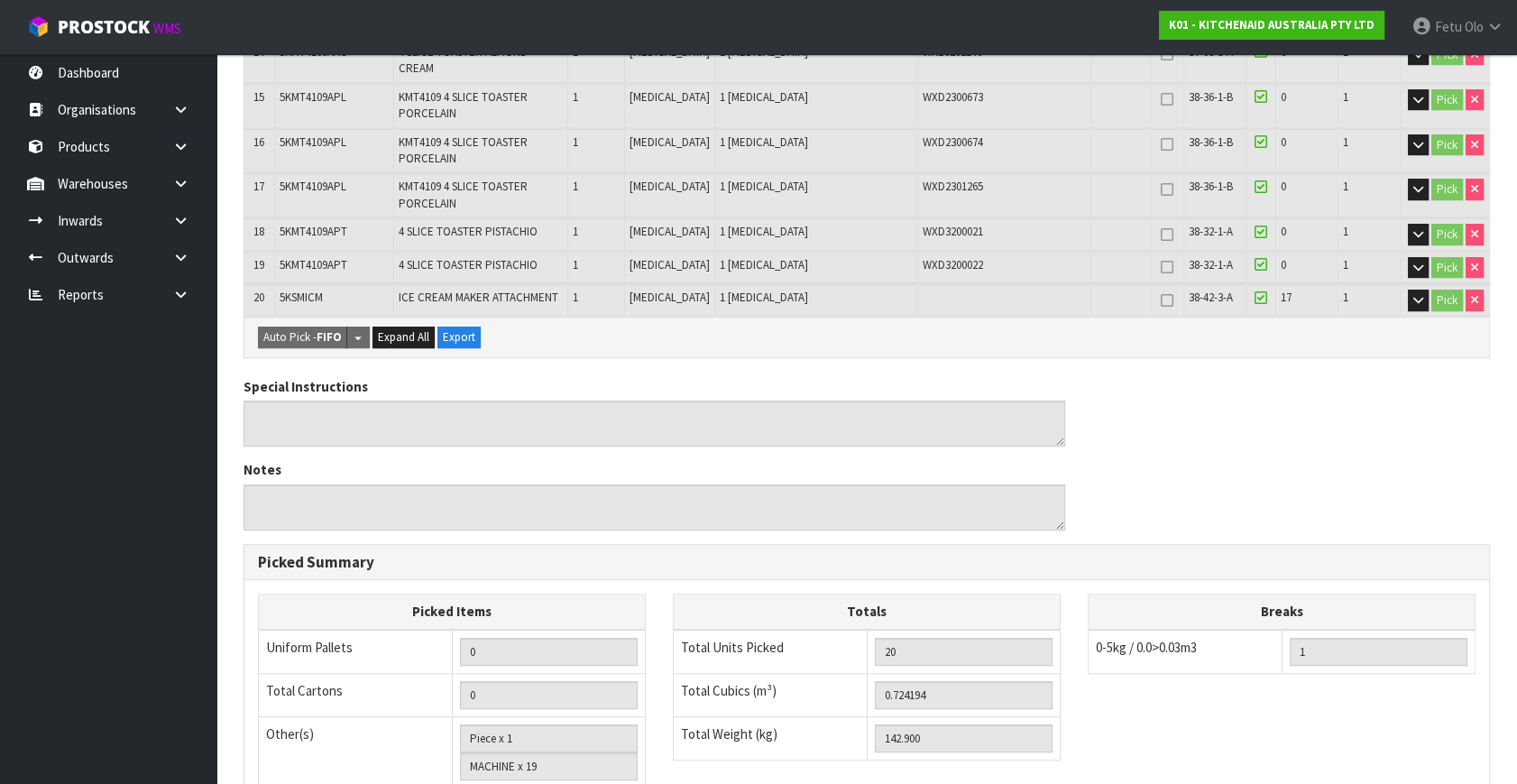
scroll to position [432, 0]
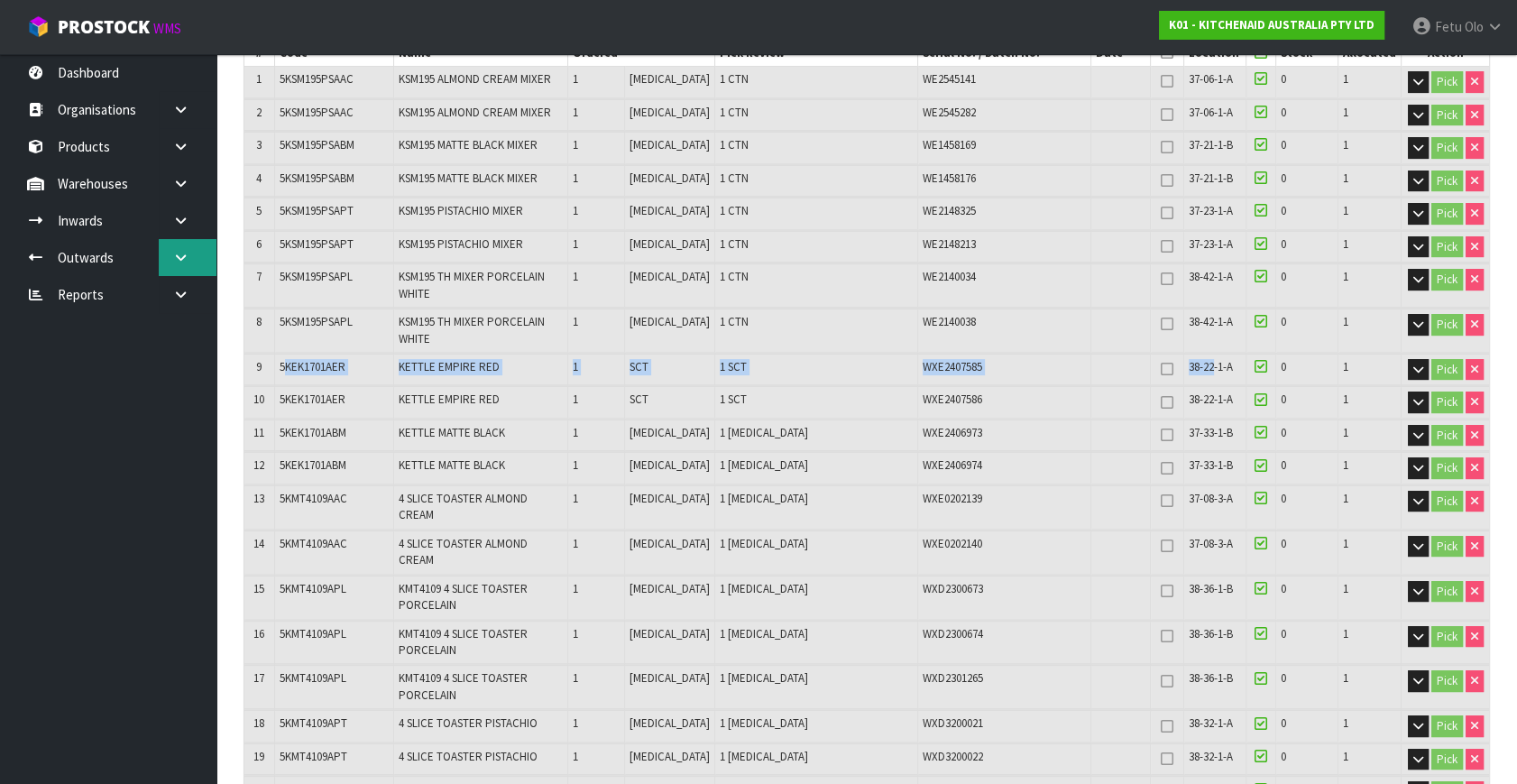
click at [182, 259] on icon at bounding box center [180, 257] width 17 height 14
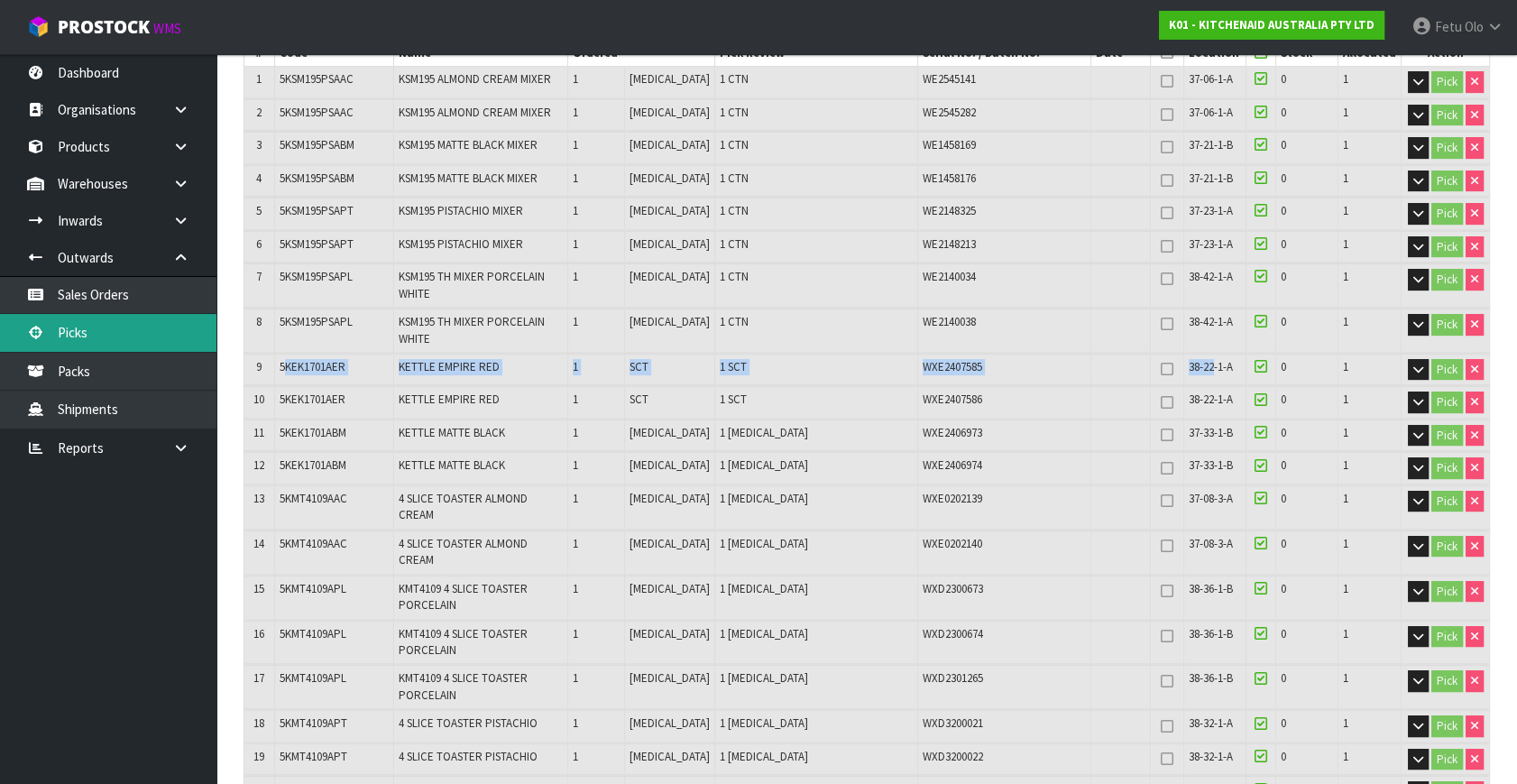
click at [82, 335] on link "Picks" at bounding box center [108, 332] width 217 height 37
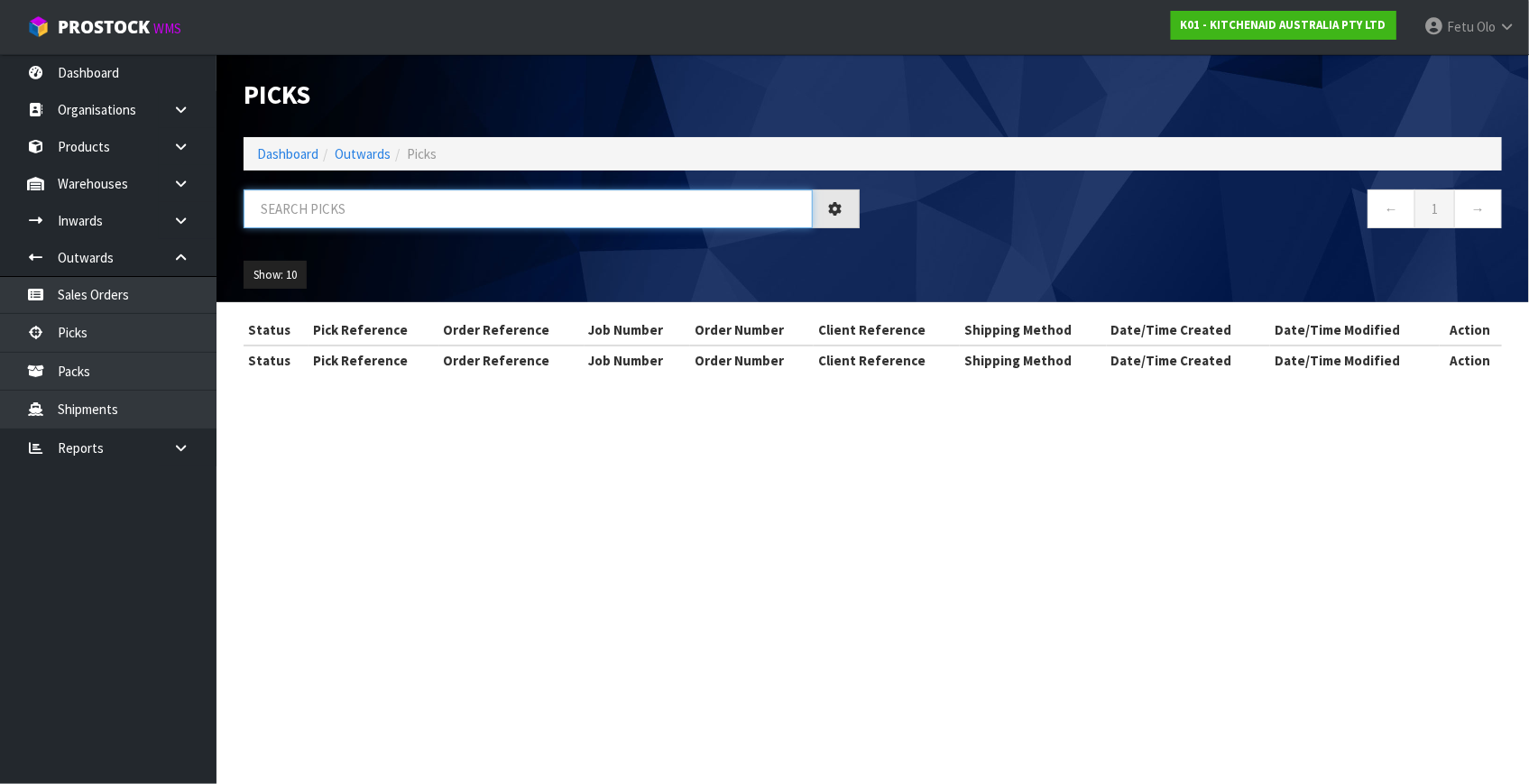
click at [658, 219] on input "text" at bounding box center [527, 209] width 569 height 39
